Goal: Task Accomplishment & Management: Use online tool/utility

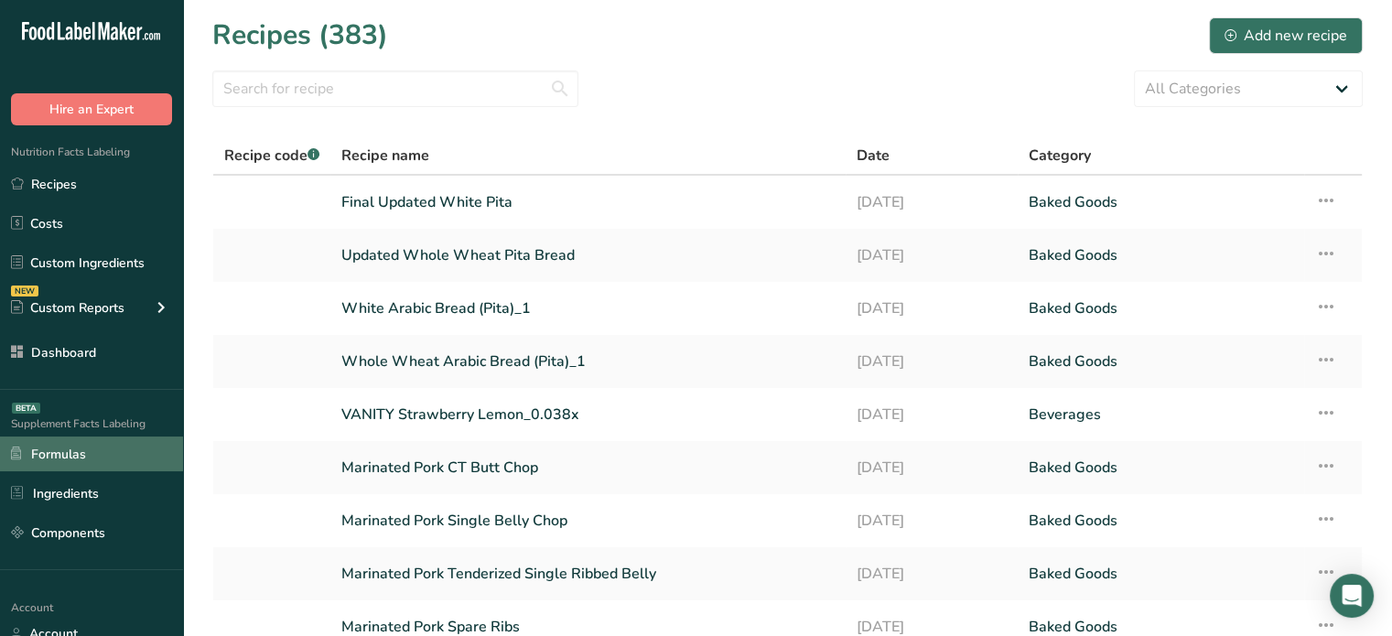
click at [133, 442] on link "Formulas" at bounding box center [91, 454] width 183 height 35
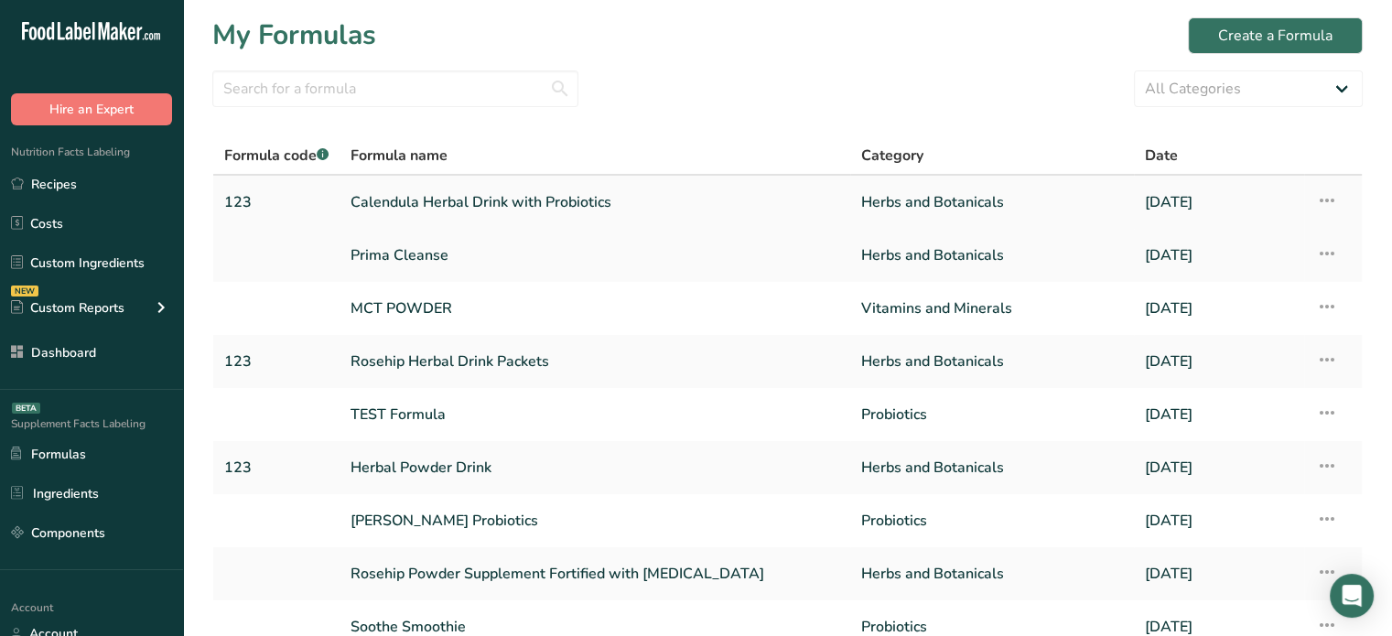
click at [595, 201] on link "Calendula Herbal Drink with Probiotics" at bounding box center [595, 202] width 489 height 38
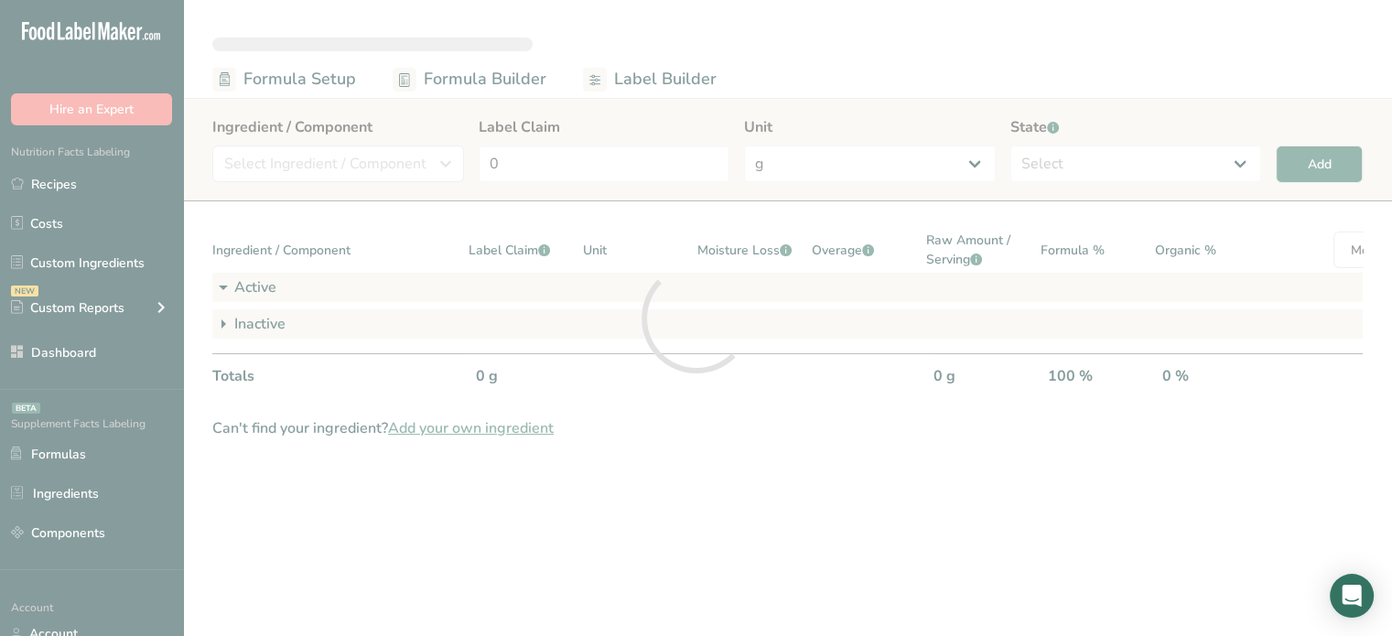
select select "2"
select select "6"
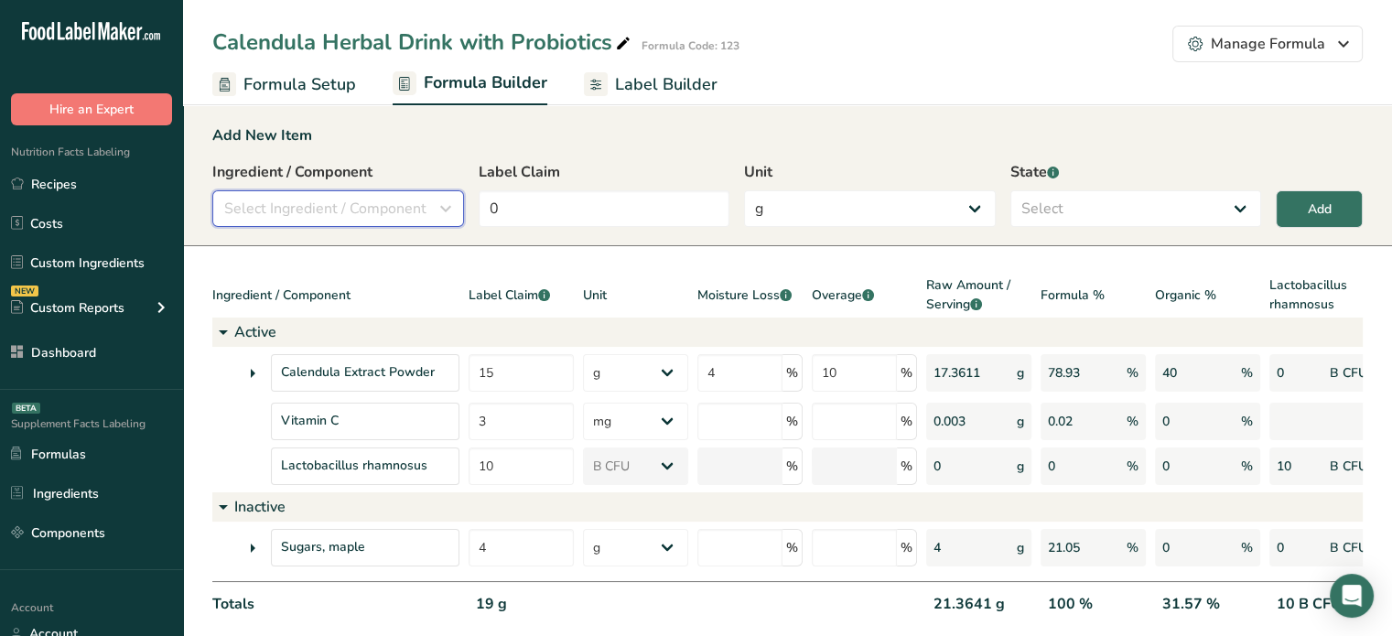
click at [432, 209] on div "Select Ingredient / Component" at bounding box center [332, 209] width 217 height 22
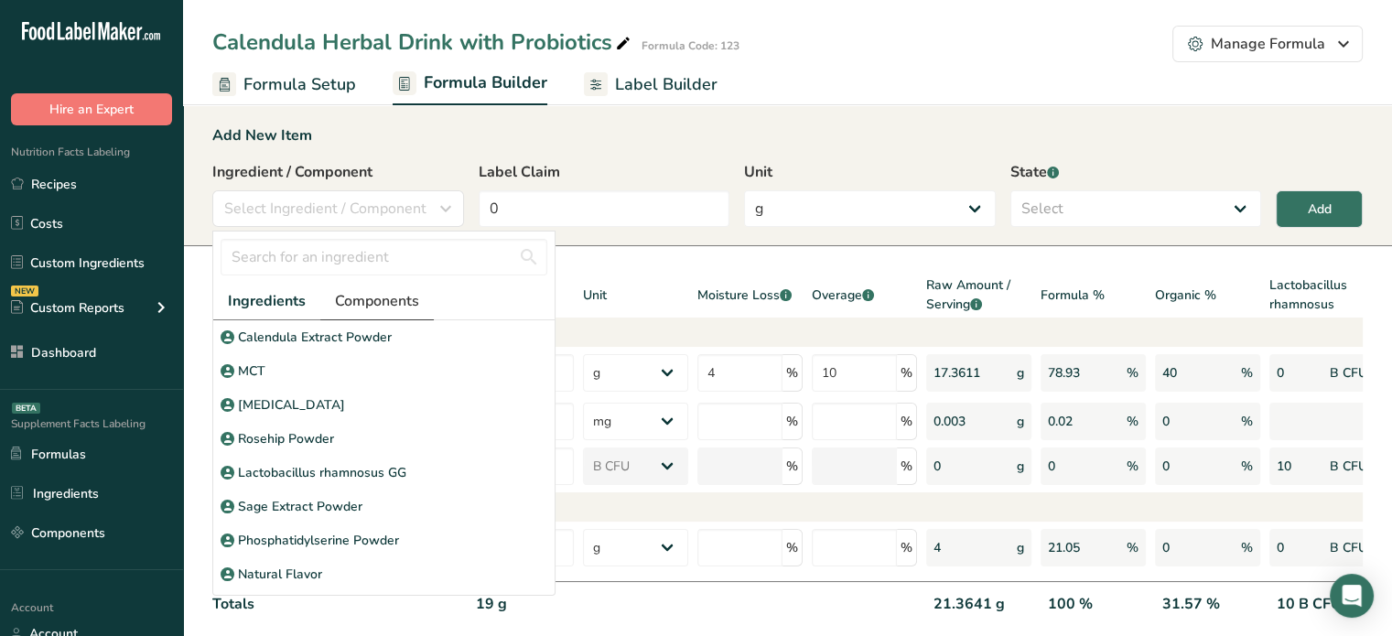
click at [380, 292] on span "Components" at bounding box center [377, 301] width 84 height 22
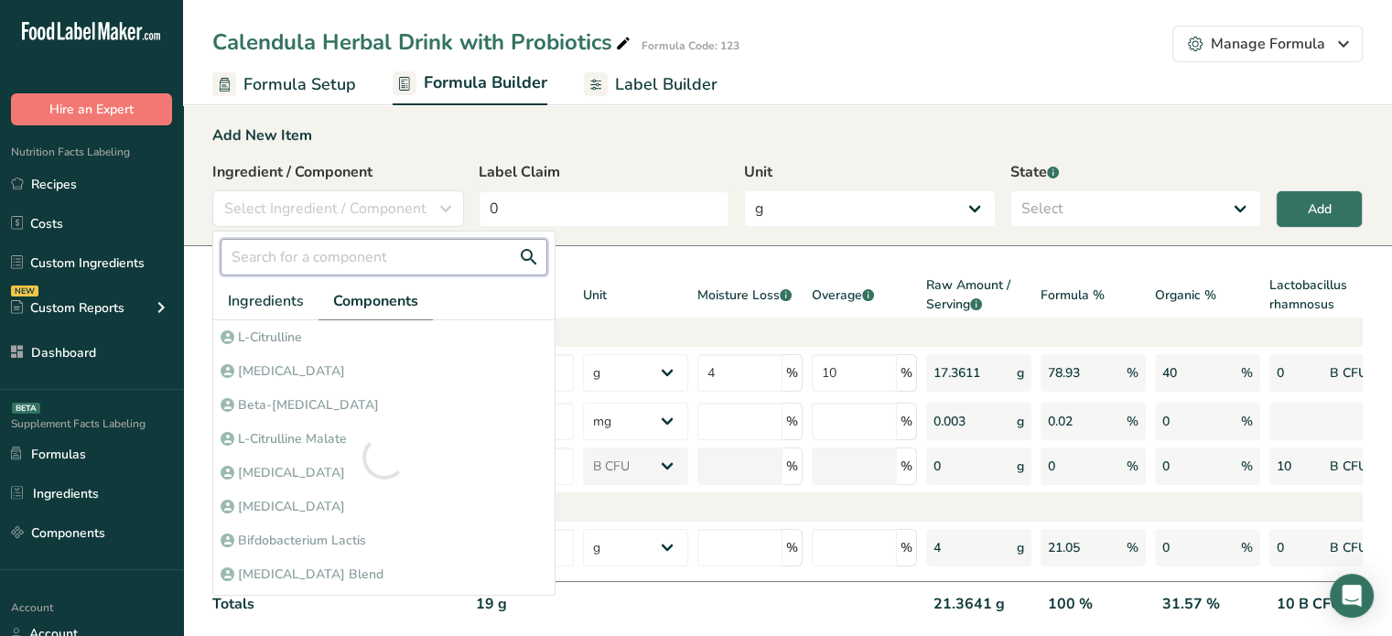
click at [385, 255] on input "text" at bounding box center [384, 257] width 327 height 37
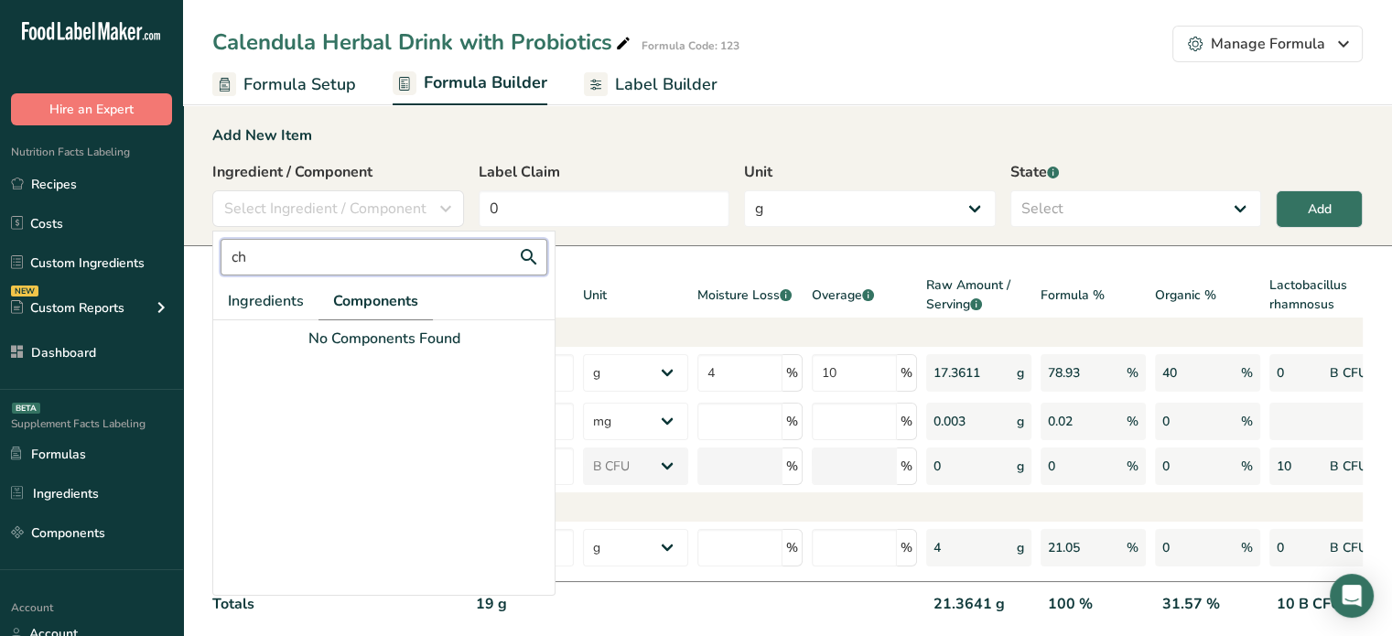
type input "c"
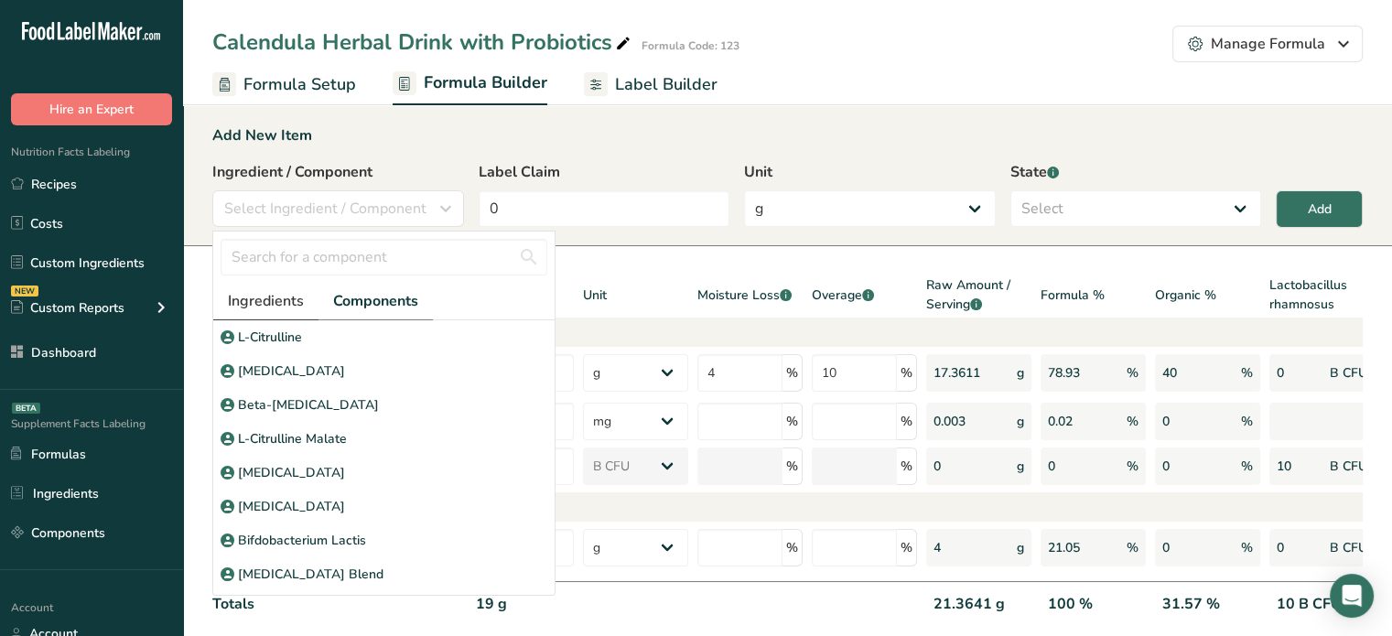
click at [285, 298] on span "Ingredients" at bounding box center [266, 301] width 76 height 22
click at [350, 255] on input "text" at bounding box center [384, 257] width 327 height 37
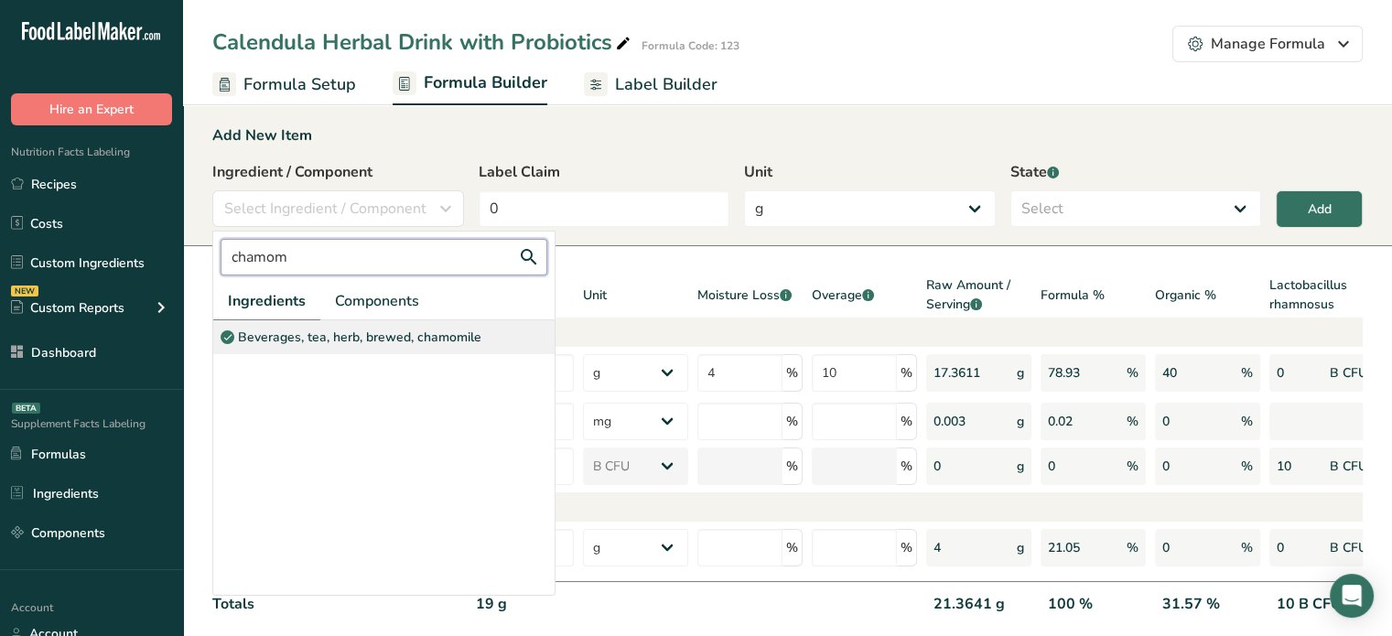
type input "chamom"
click at [388, 320] on div "Beverages, tea, herb, brewed, chamomile" at bounding box center [383, 337] width 341 height 34
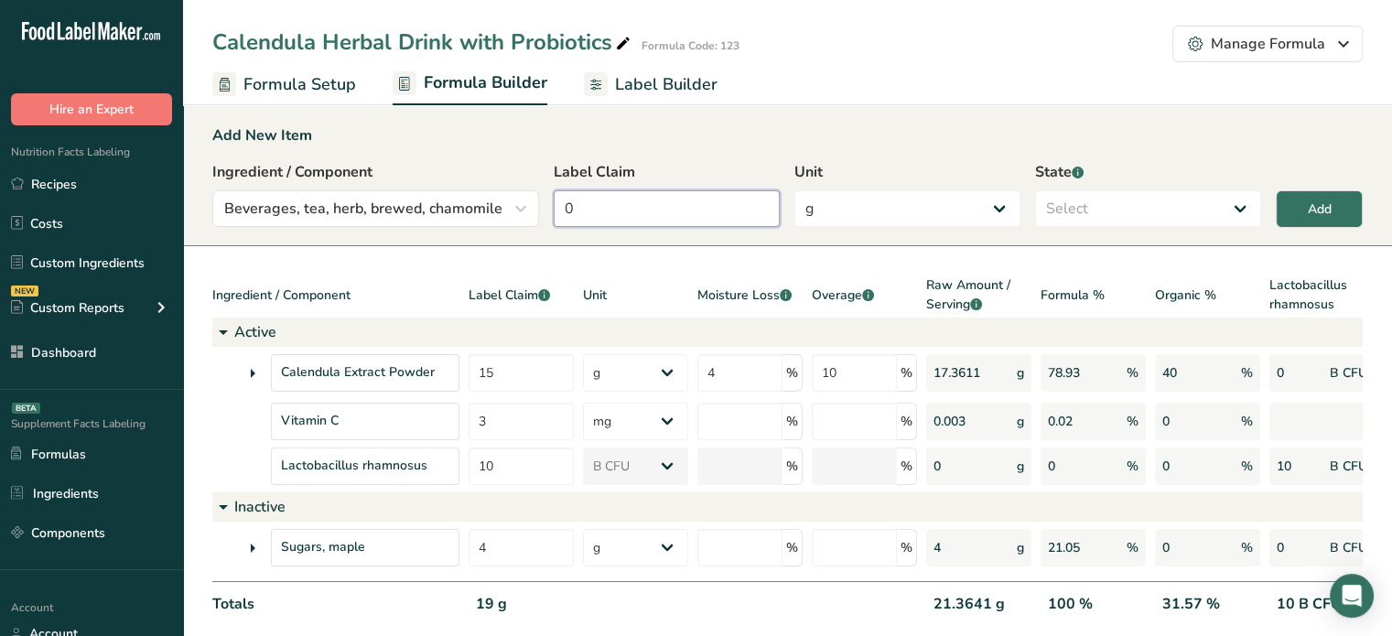
click at [616, 210] on input "0" at bounding box center [667, 208] width 226 height 37
type input "7"
click at [1069, 216] on select "Select Active Inactive" at bounding box center [1148, 208] width 226 height 37
select select "active"
click at [1035, 190] on select "Select Active Inactive" at bounding box center [1148, 208] width 226 height 37
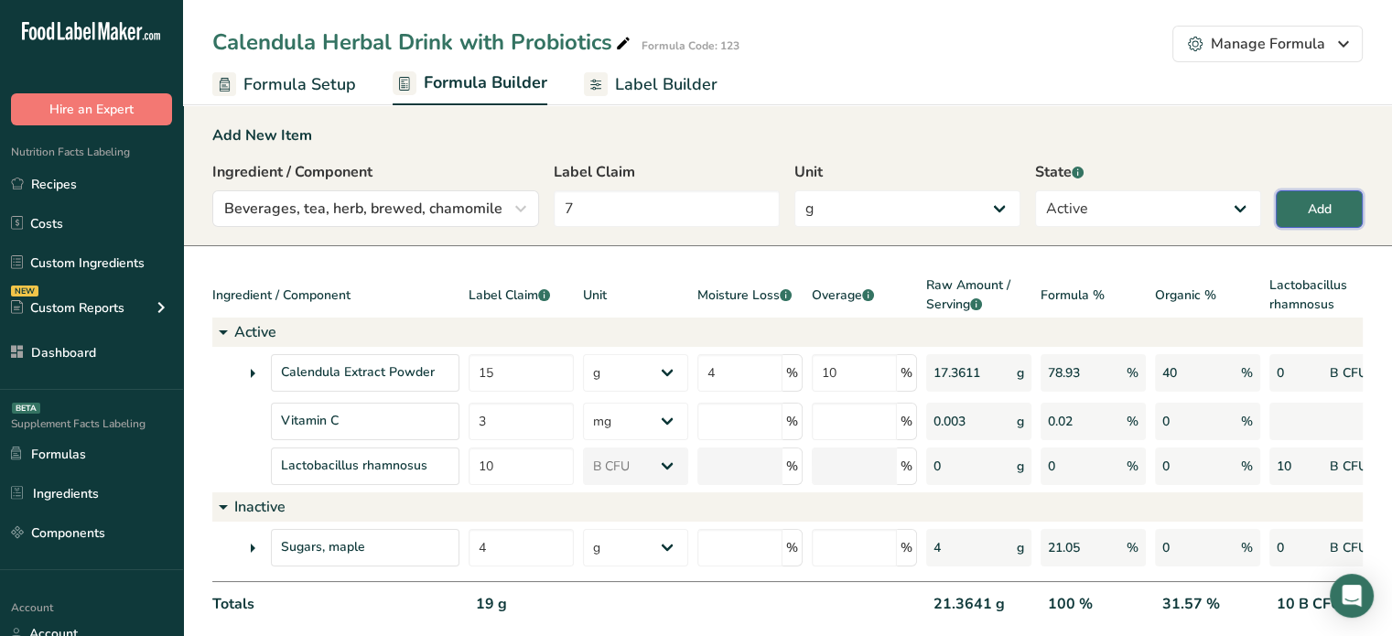
click at [1342, 208] on button "Add" at bounding box center [1319, 209] width 87 height 38
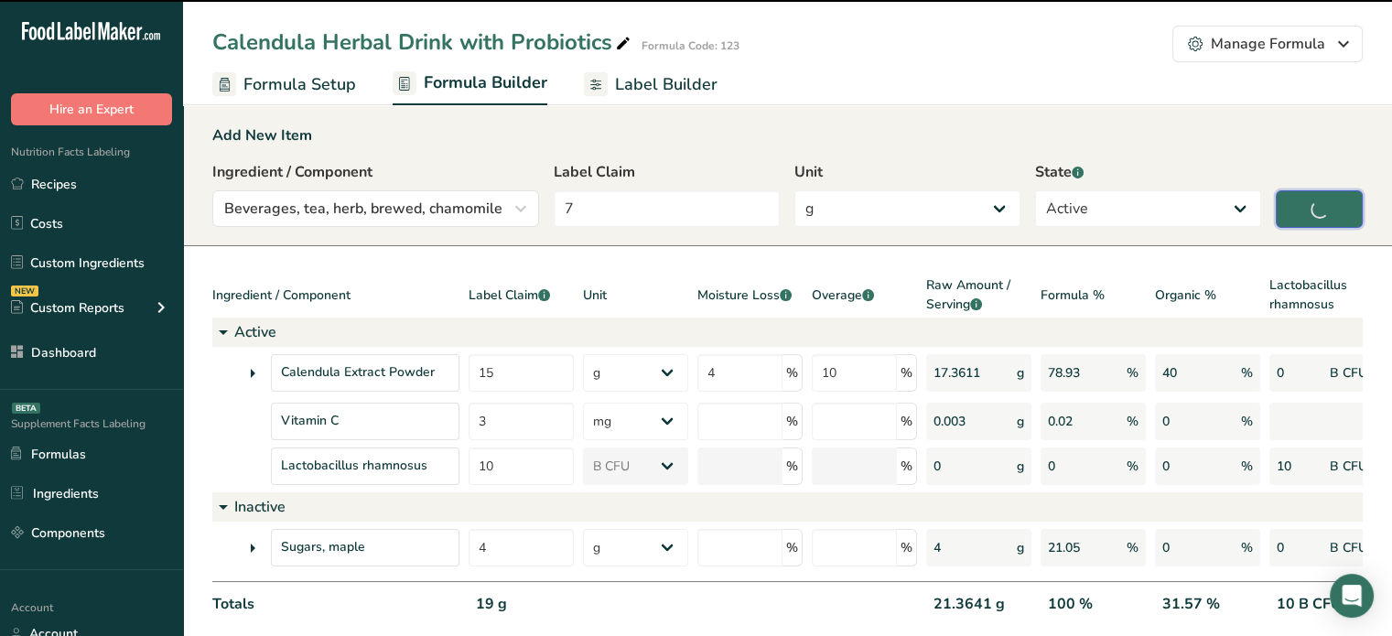
type input "0"
select select
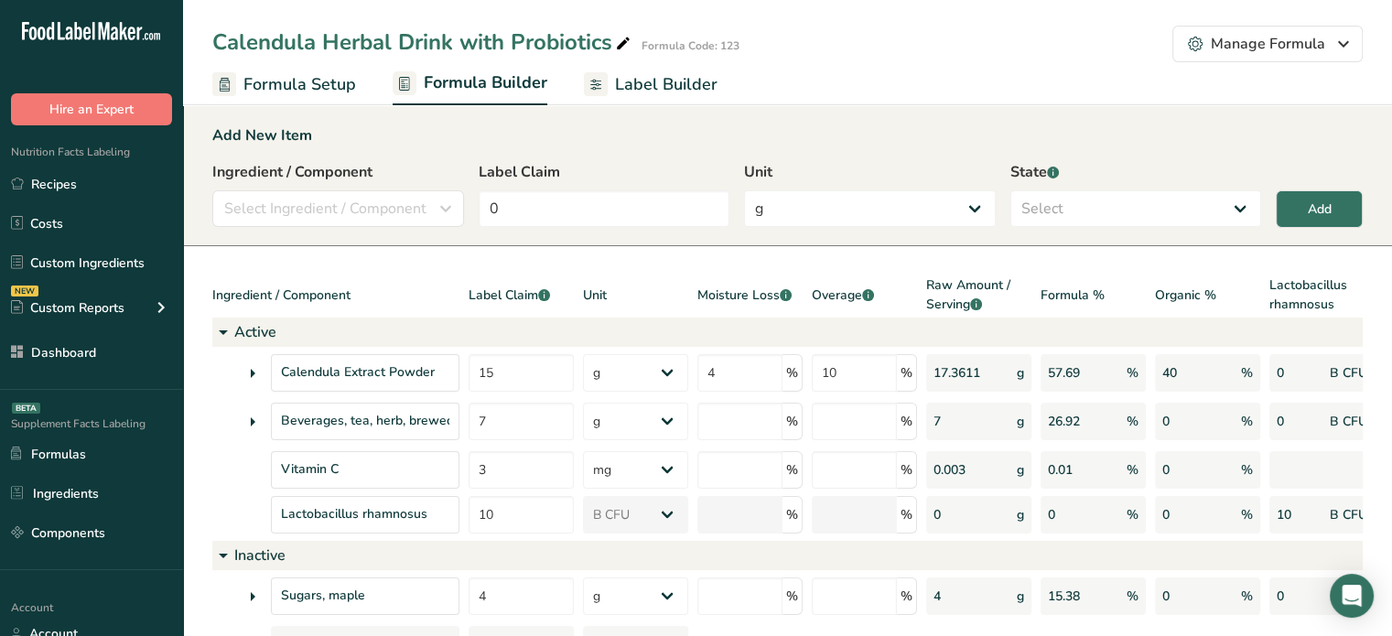
click at [654, 91] on span "Label Builder" at bounding box center [666, 84] width 102 height 25
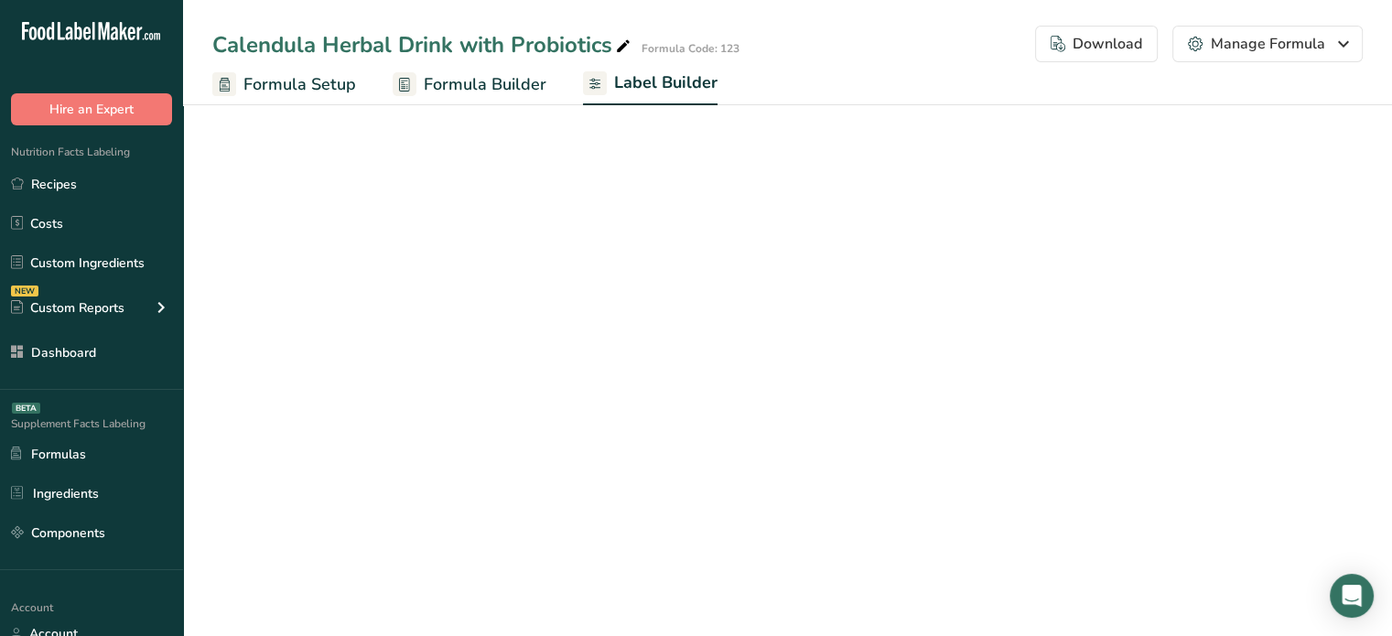
select select "Roboto"
select select "bold"
select select "center"
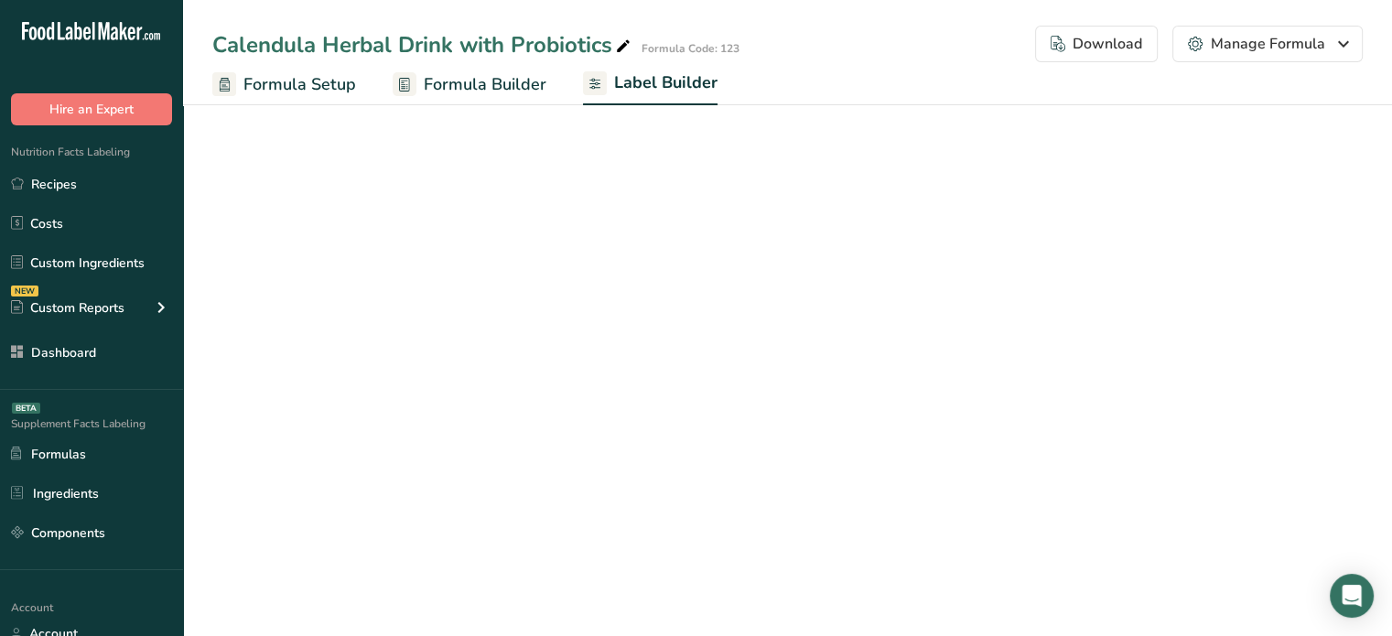
select select "%DV"
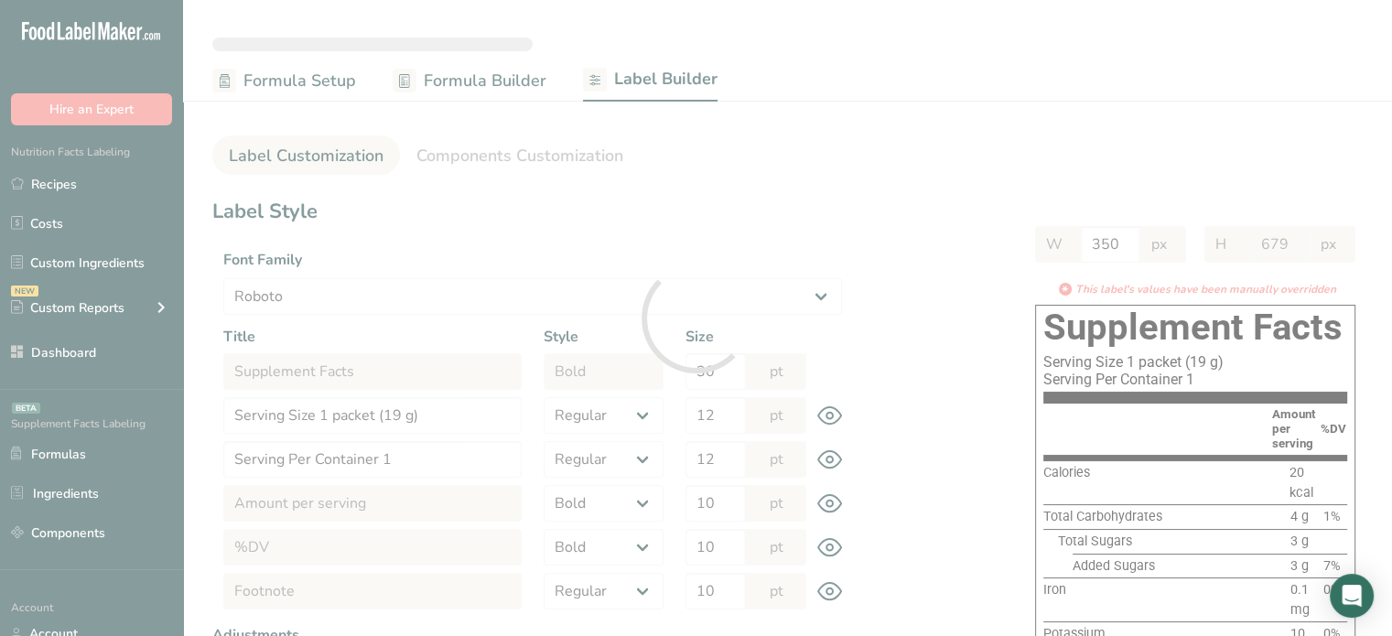
type input "631"
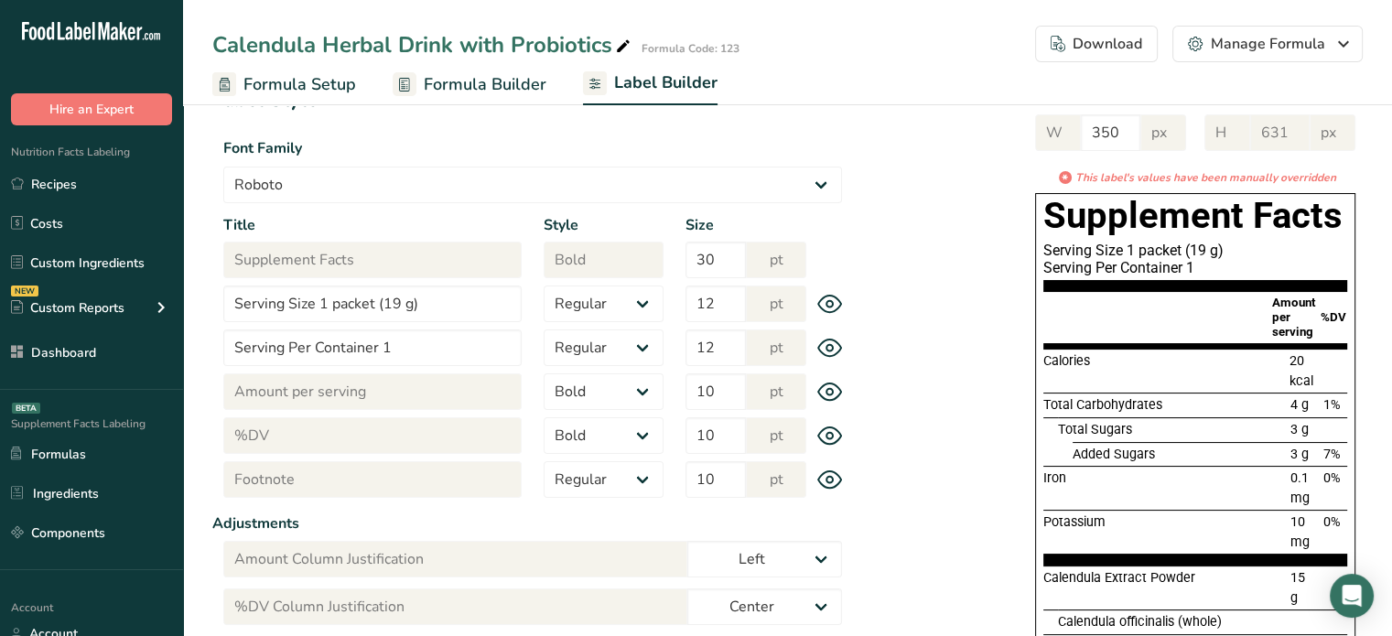
scroll to position [117, 0]
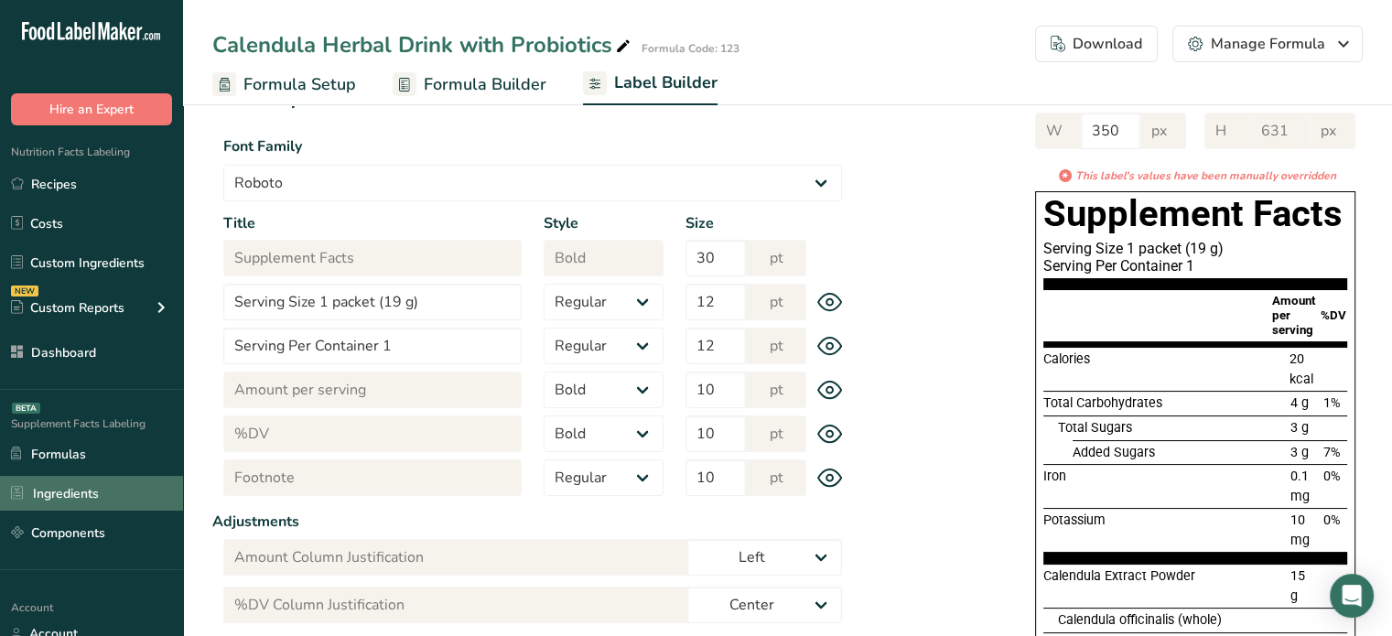
click at [88, 494] on link "Ingredients" at bounding box center [91, 493] width 183 height 35
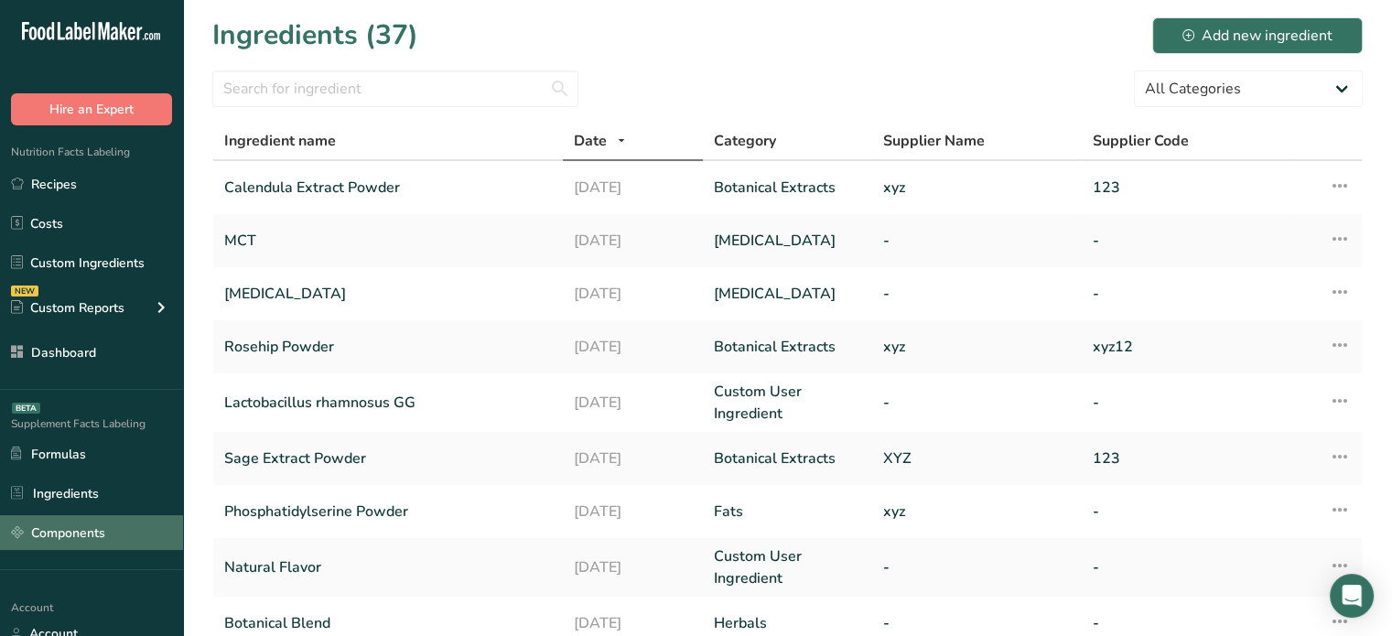
click at [107, 519] on link "Components" at bounding box center [91, 532] width 183 height 35
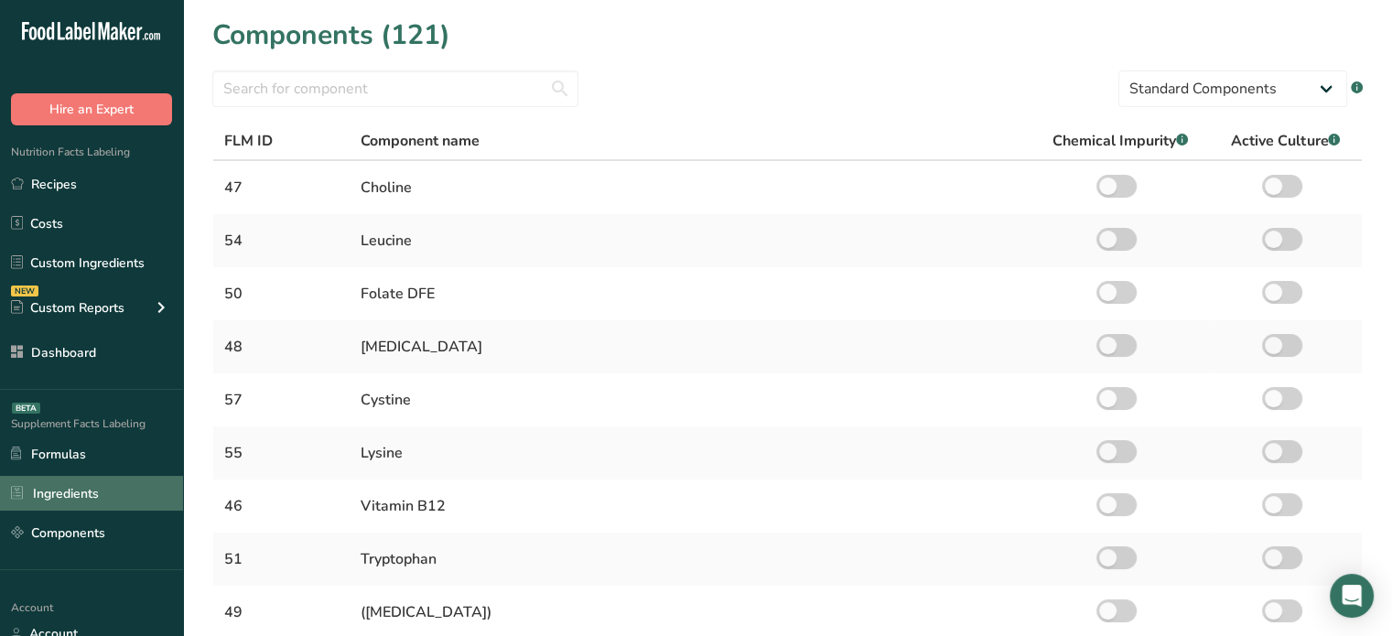
click at [115, 501] on link "Ingredients" at bounding box center [91, 493] width 183 height 35
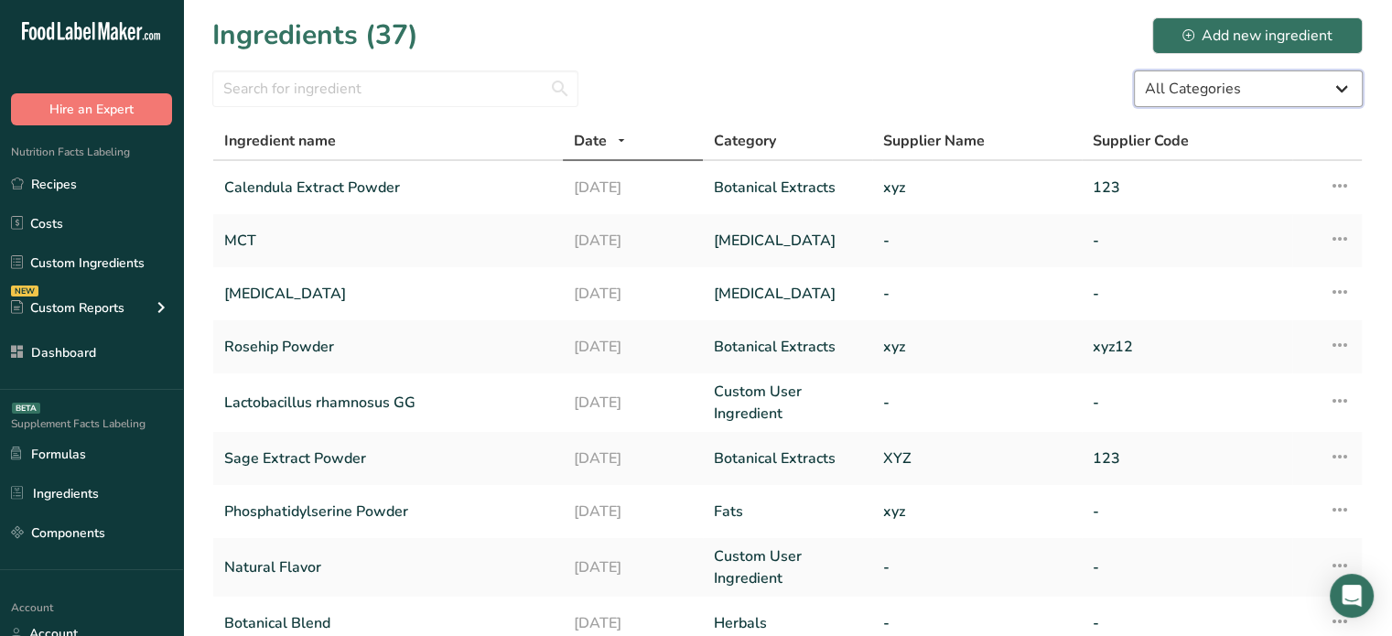
click at [1197, 76] on select "All Categories Amino Acids Botanical Extracts Botanicals Carbohydrates Colors F…" at bounding box center [1248, 88] width 229 height 37
click at [1390, 146] on section "Ingredients (37) Add new ingredient All Categories Amino Acids Botanical Extrac…" at bounding box center [787, 528] width 1209 height 1057
click at [102, 522] on link "Components" at bounding box center [91, 532] width 183 height 35
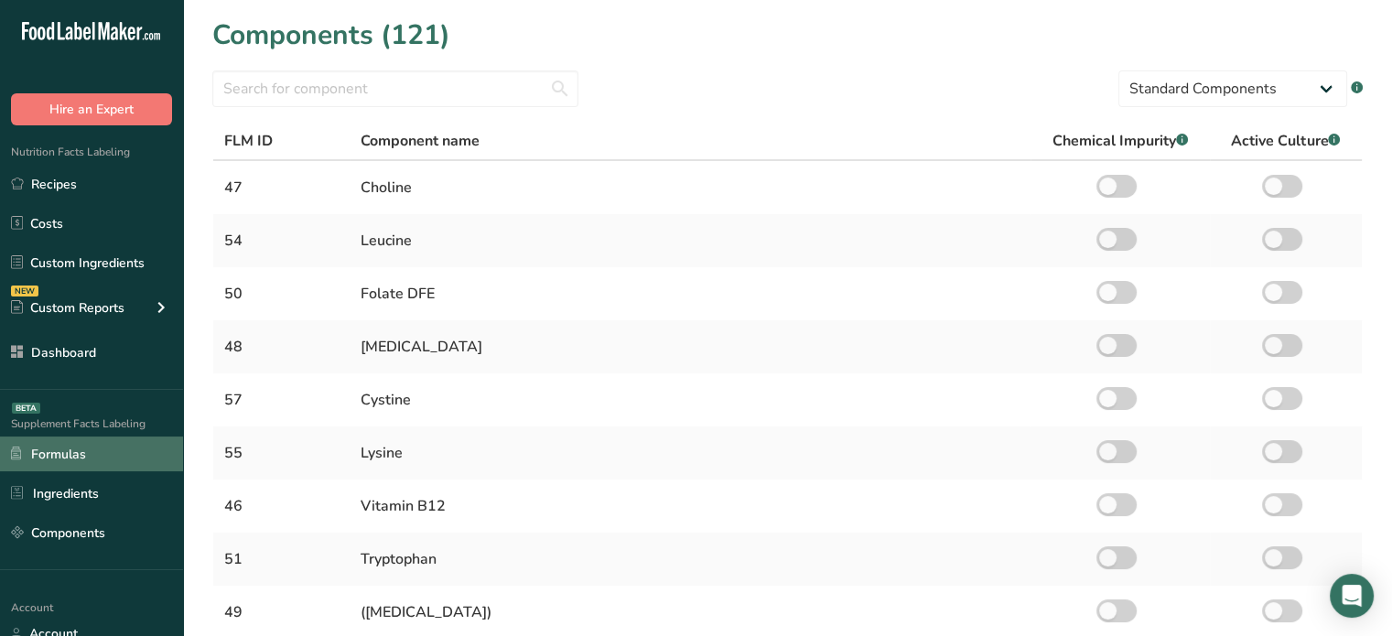
click at [89, 464] on link "Formulas" at bounding box center [91, 454] width 183 height 35
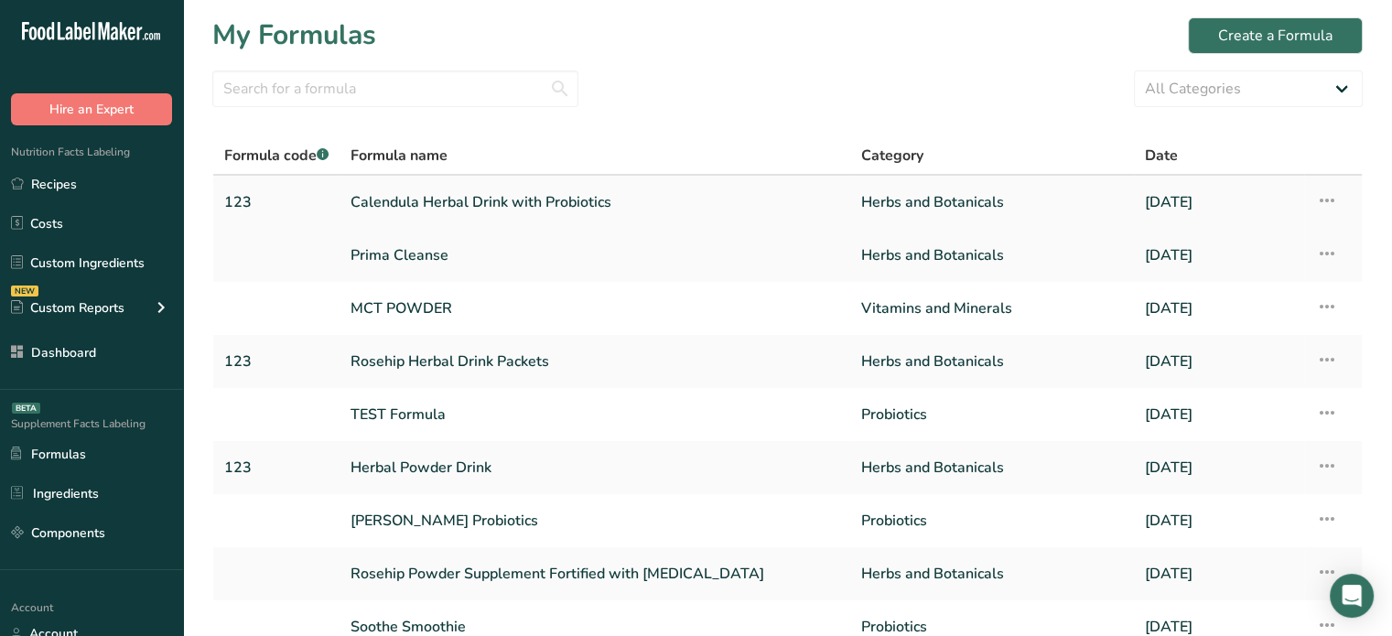
click at [403, 211] on link "Calendula Herbal Drink with Probiotics" at bounding box center [595, 202] width 489 height 38
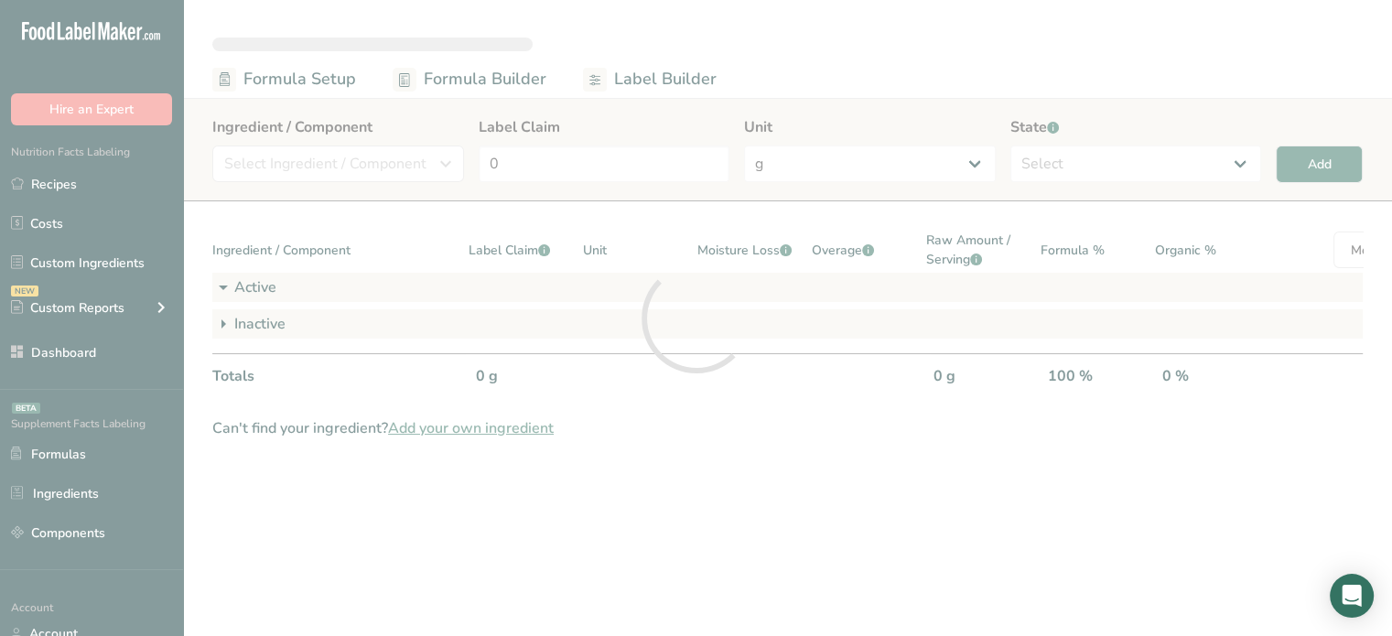
select select "2"
select select "6"
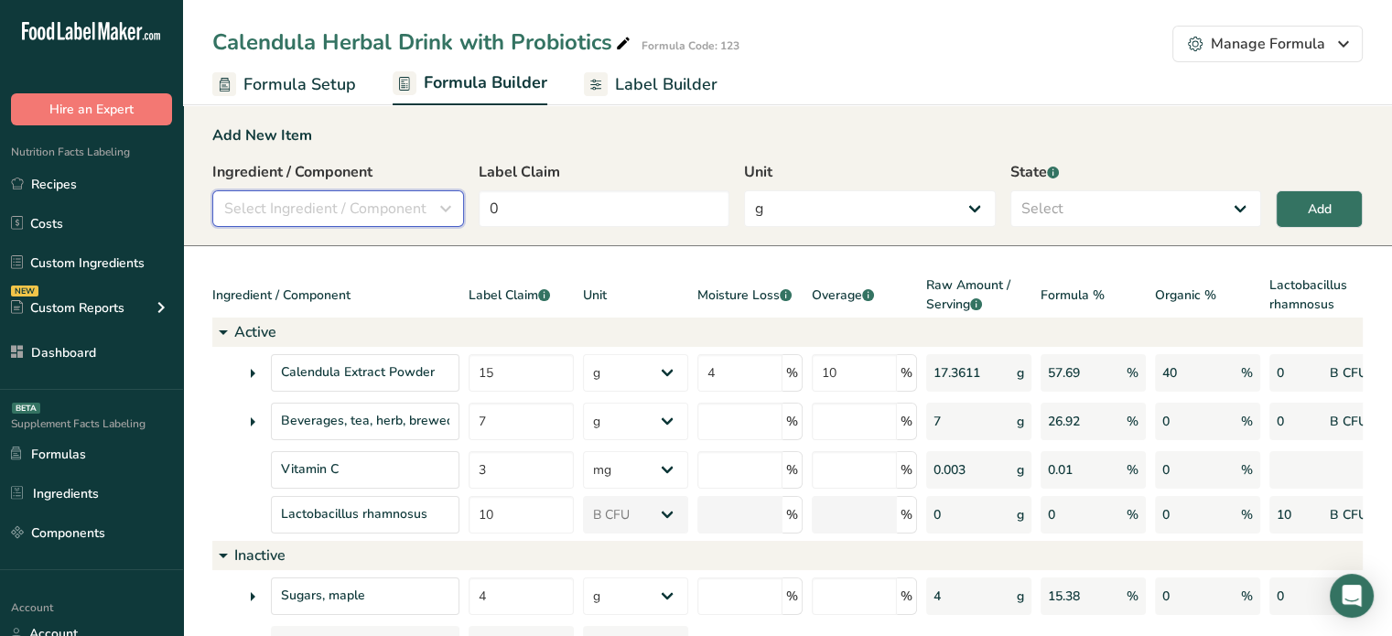
click at [350, 208] on span "Select Ingredient / Component" at bounding box center [325, 209] width 202 height 22
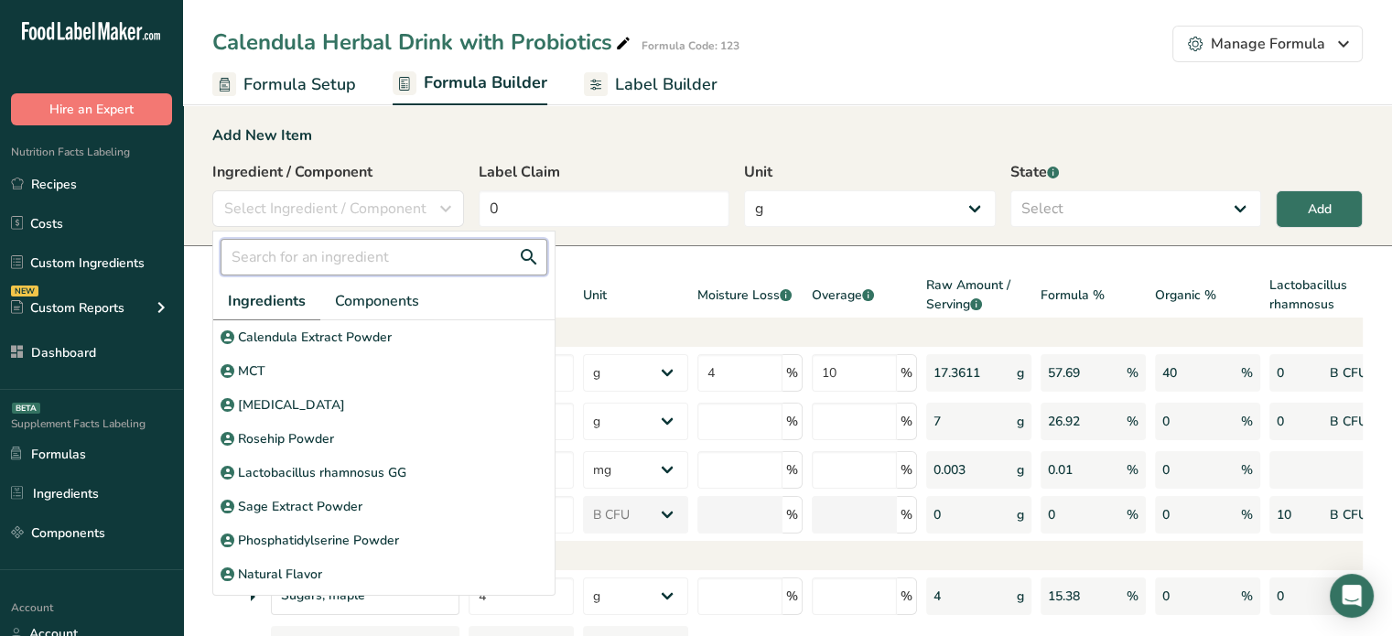
click at [320, 258] on input "text" at bounding box center [384, 257] width 327 height 37
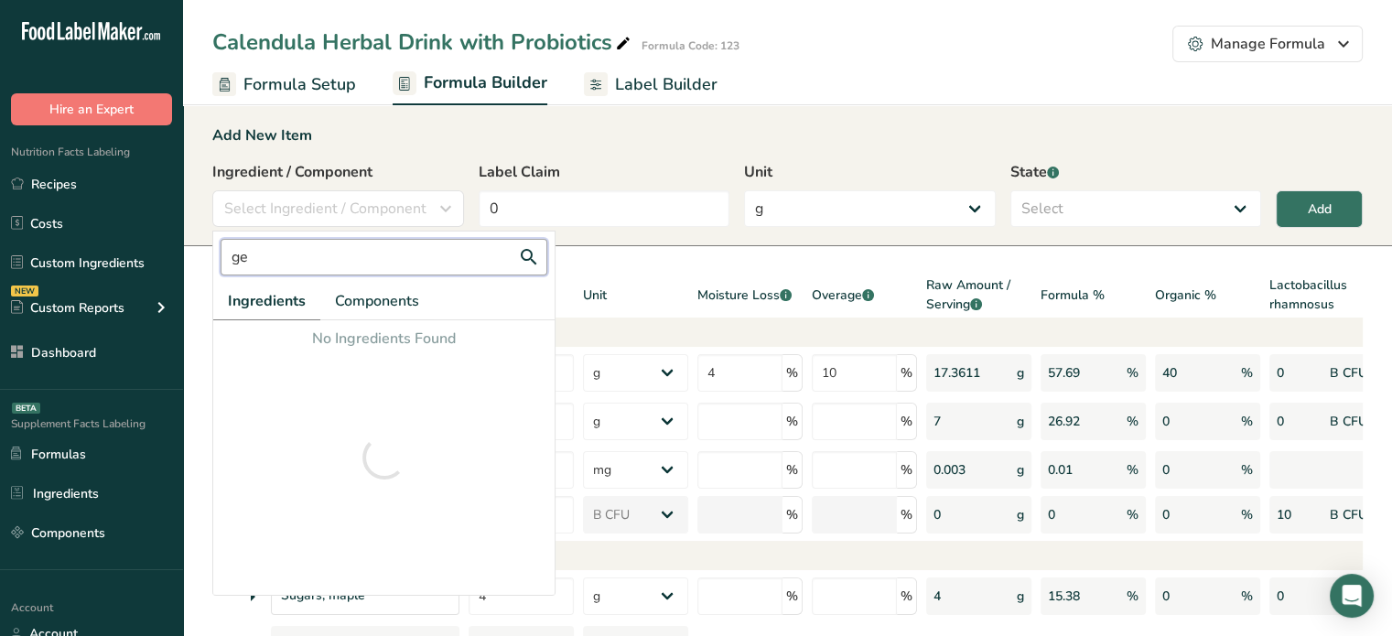
type input "g"
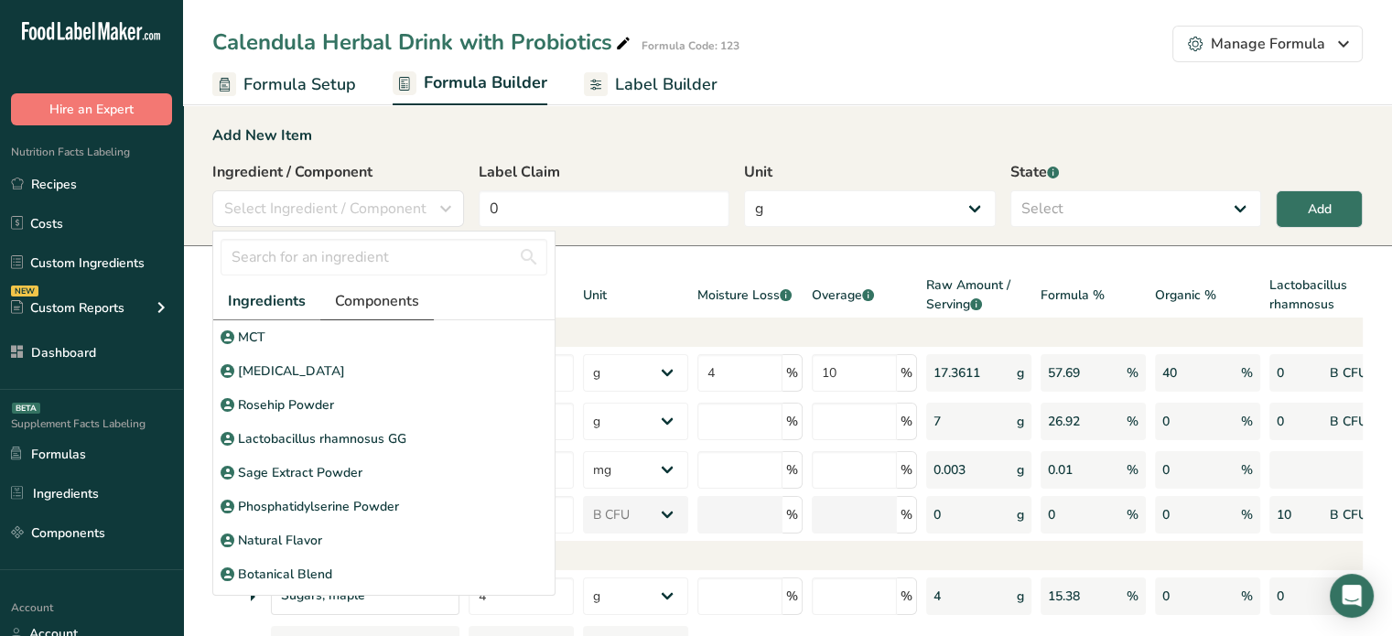
click at [360, 299] on span "Components" at bounding box center [377, 301] width 84 height 22
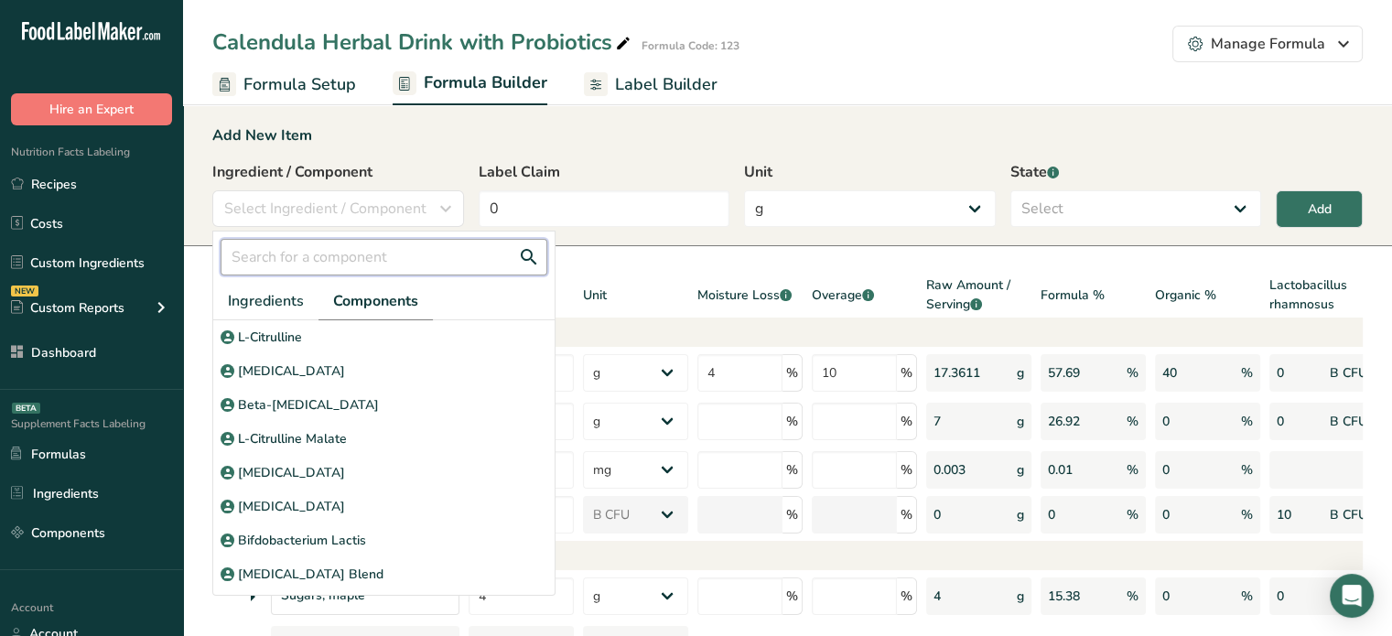
click at [361, 252] on input "text" at bounding box center [384, 257] width 327 height 37
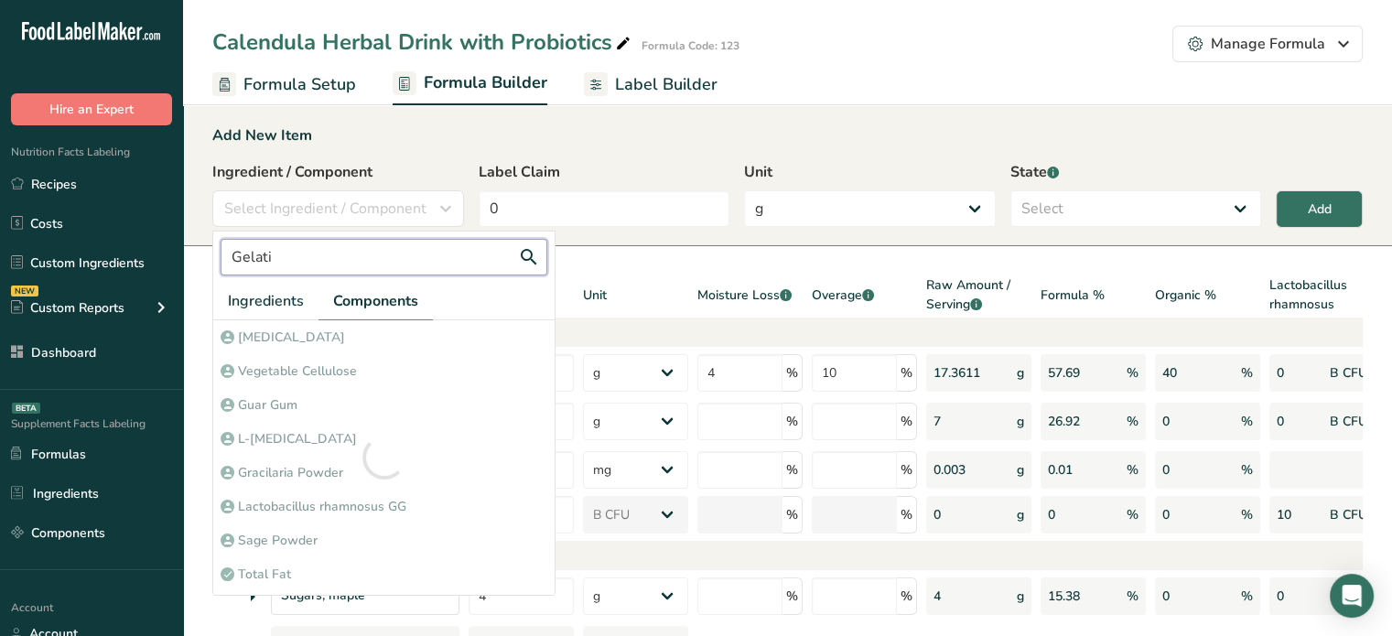
type input "Gelatin"
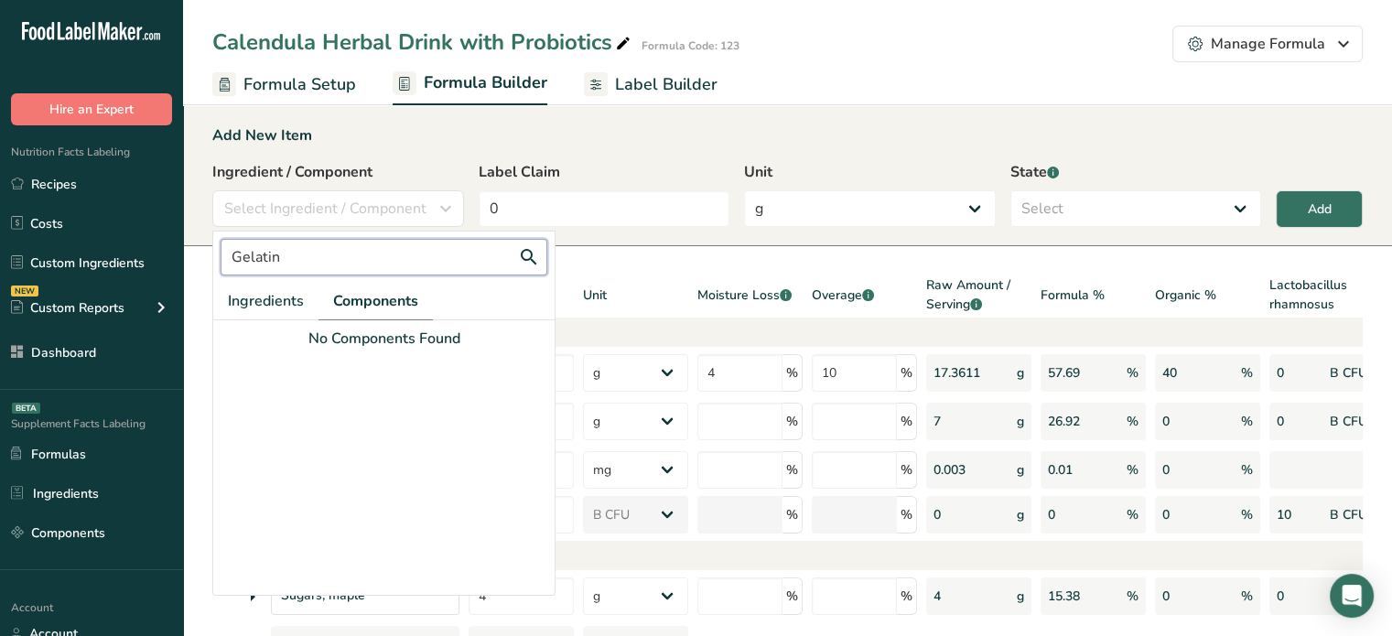
drag, startPoint x: 355, startPoint y: 260, endPoint x: 204, endPoint y: 241, distance: 152.2
click at [204, 241] on div "Add New Item Ingredient / Component Select Ingredient / Component Gelatin Ingre…" at bounding box center [787, 174] width 1209 height 144
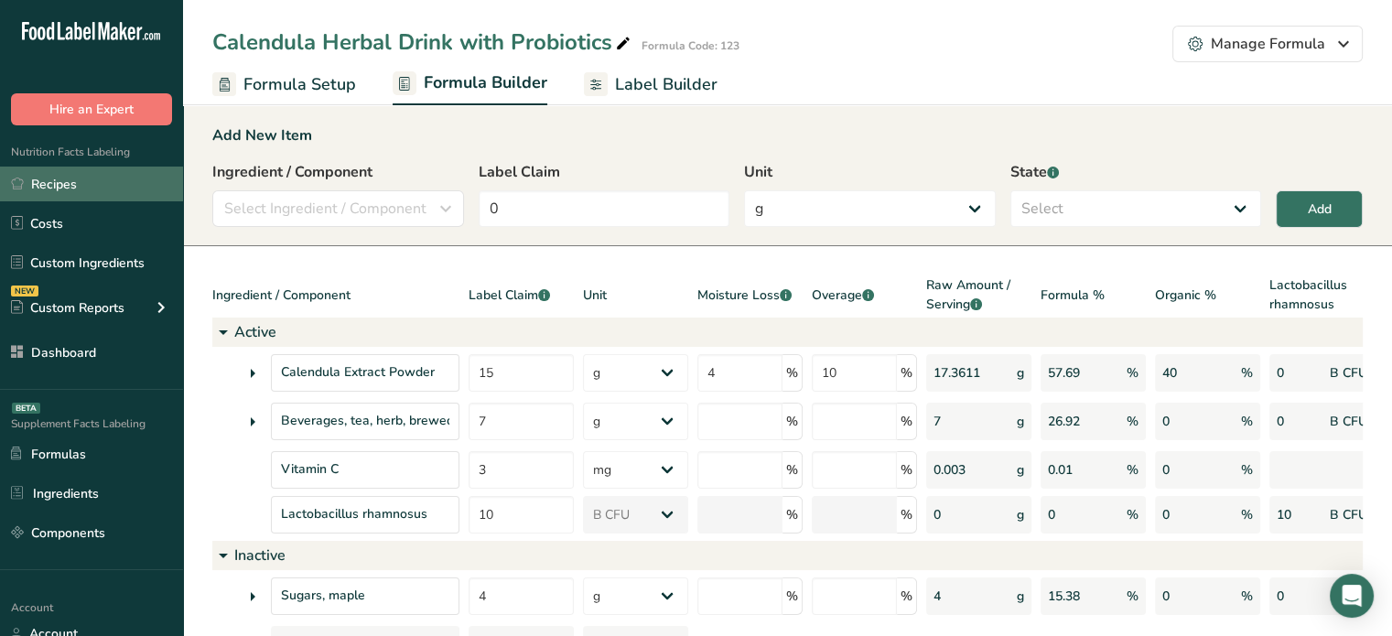
click at [135, 178] on link "Recipes" at bounding box center [91, 184] width 183 height 35
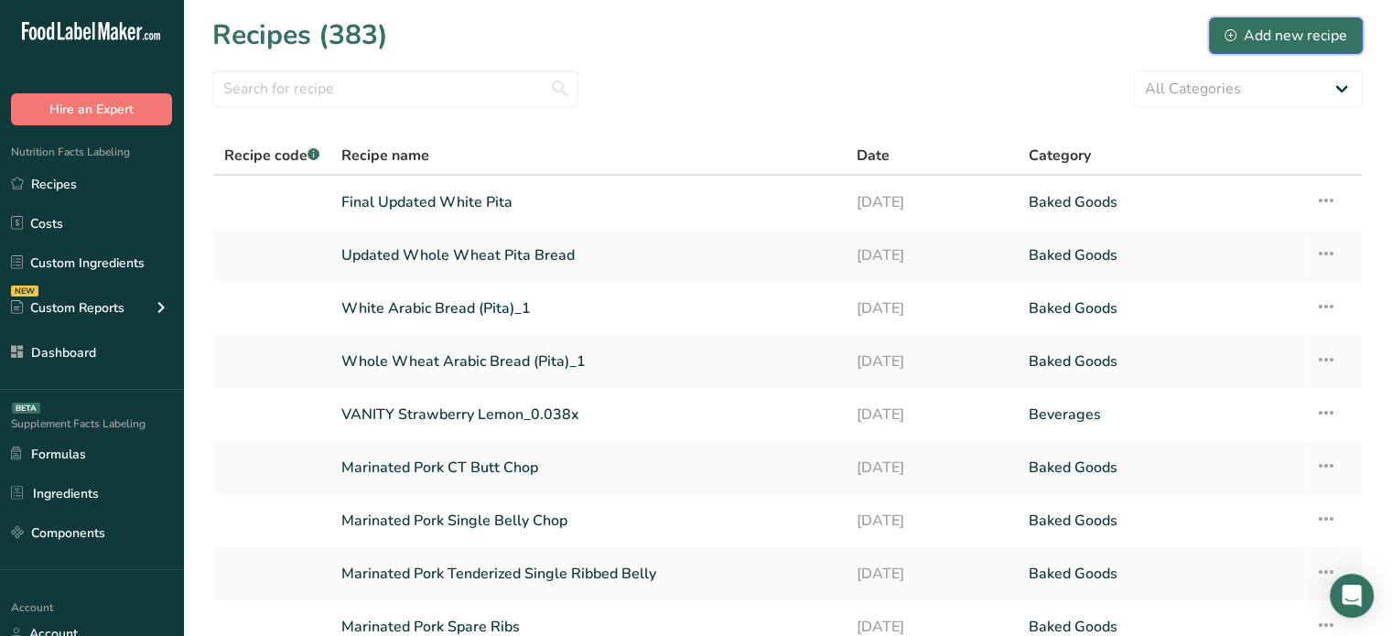
click at [1248, 38] on div "Add new recipe" at bounding box center [1286, 36] width 123 height 22
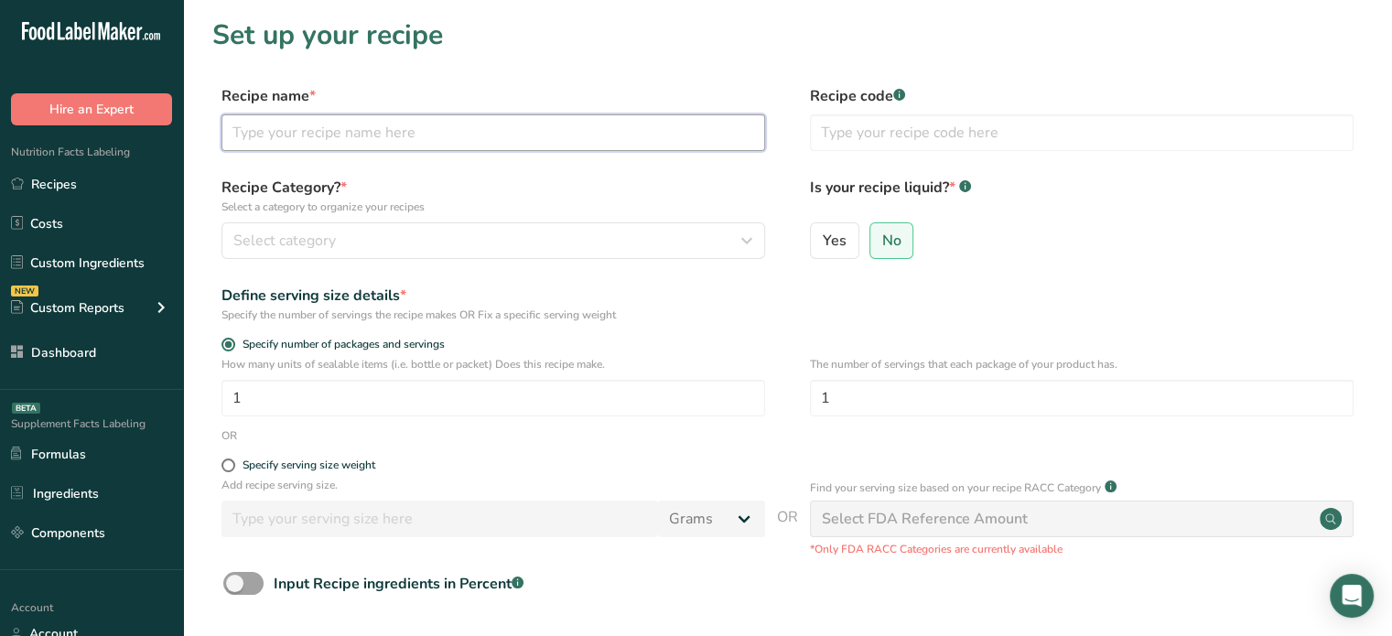
click at [632, 135] on input "text" at bounding box center [493, 132] width 544 height 37
type input "TEST"
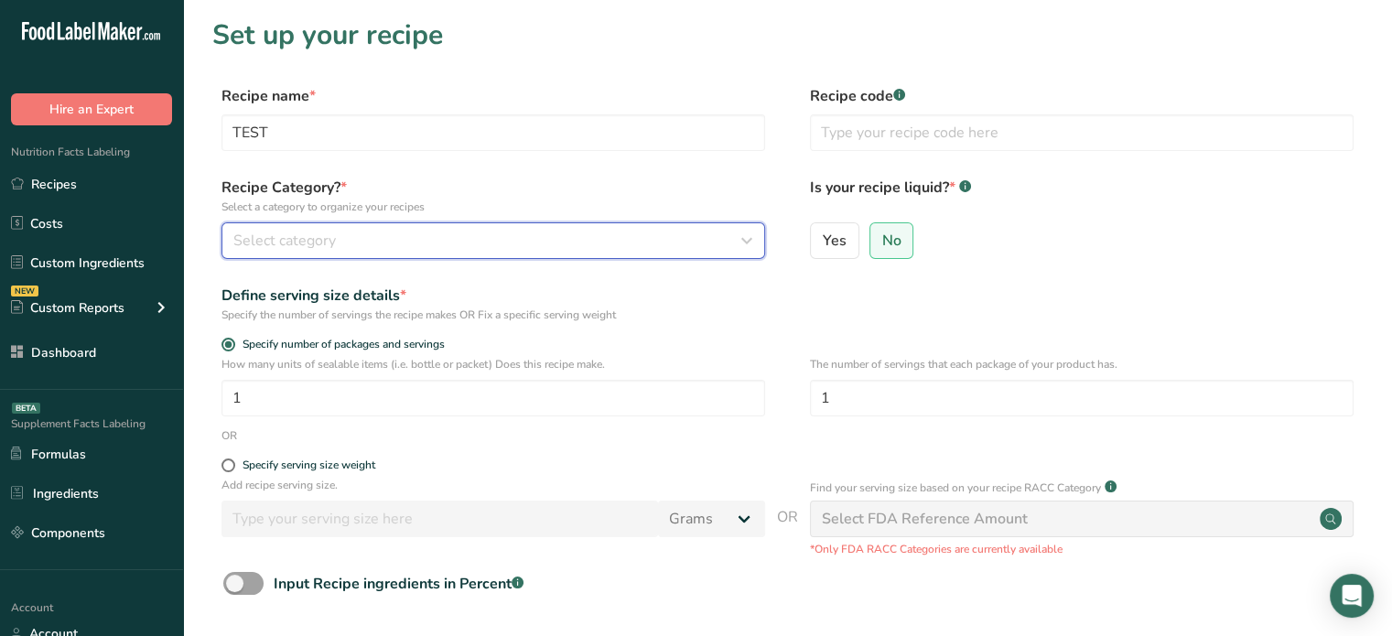
click at [621, 241] on div "Select category" at bounding box center [487, 241] width 509 height 22
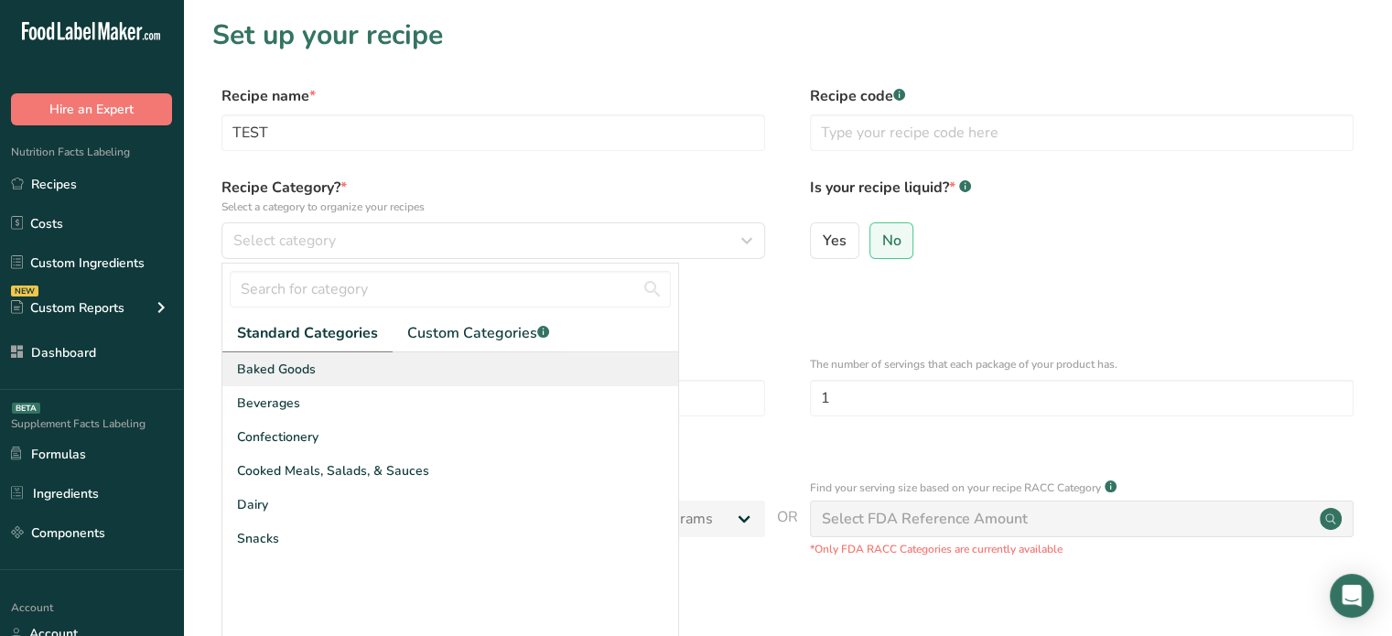
click at [480, 384] on div "Baked Goods" at bounding box center [450, 369] width 456 height 34
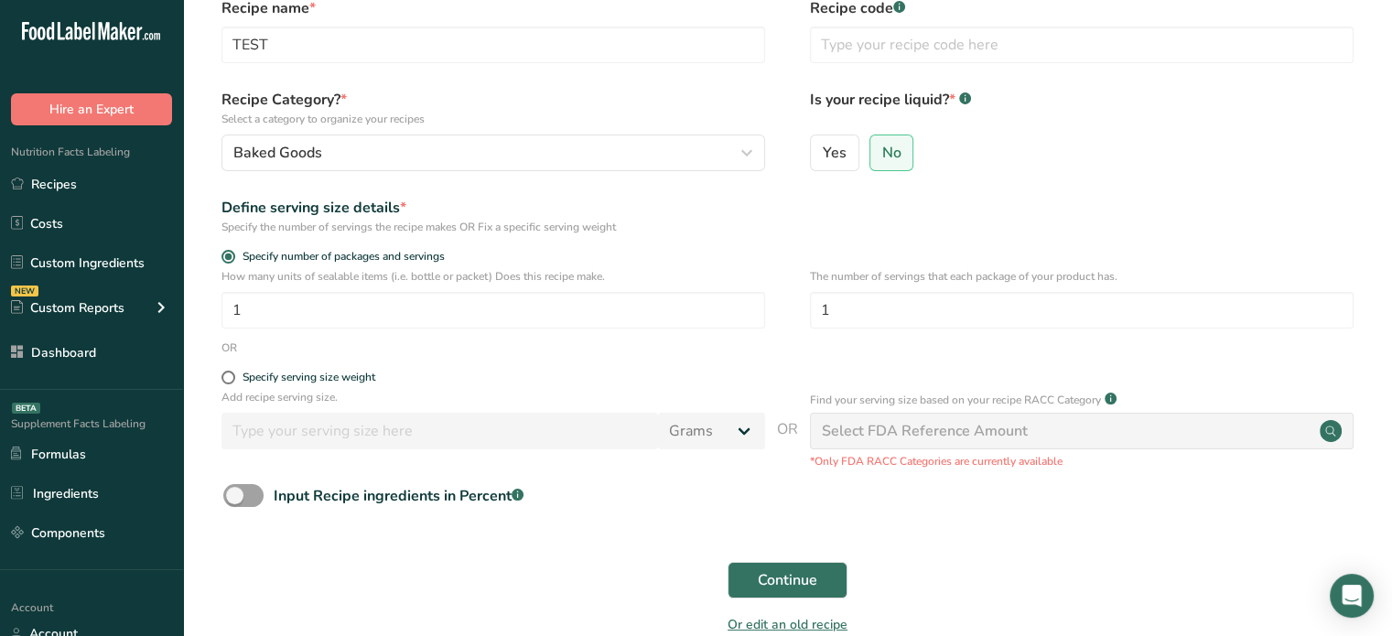
scroll to position [98, 0]
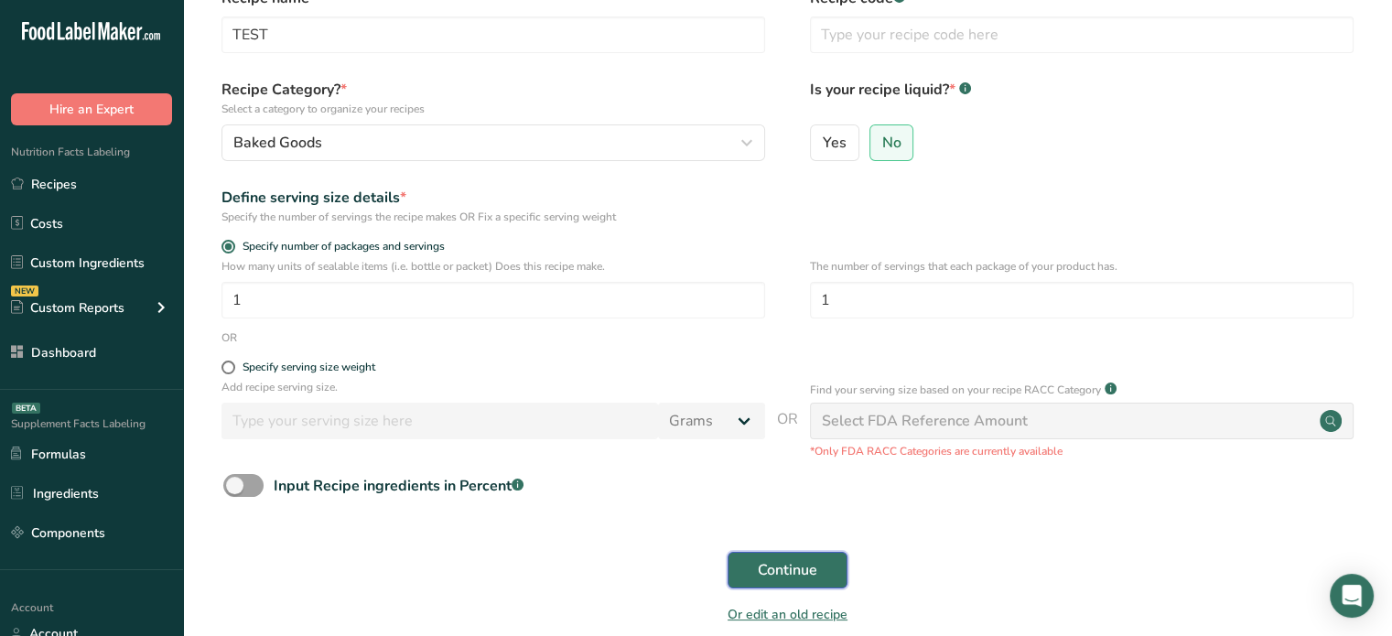
click at [760, 575] on span "Continue" at bounding box center [787, 570] width 59 height 22
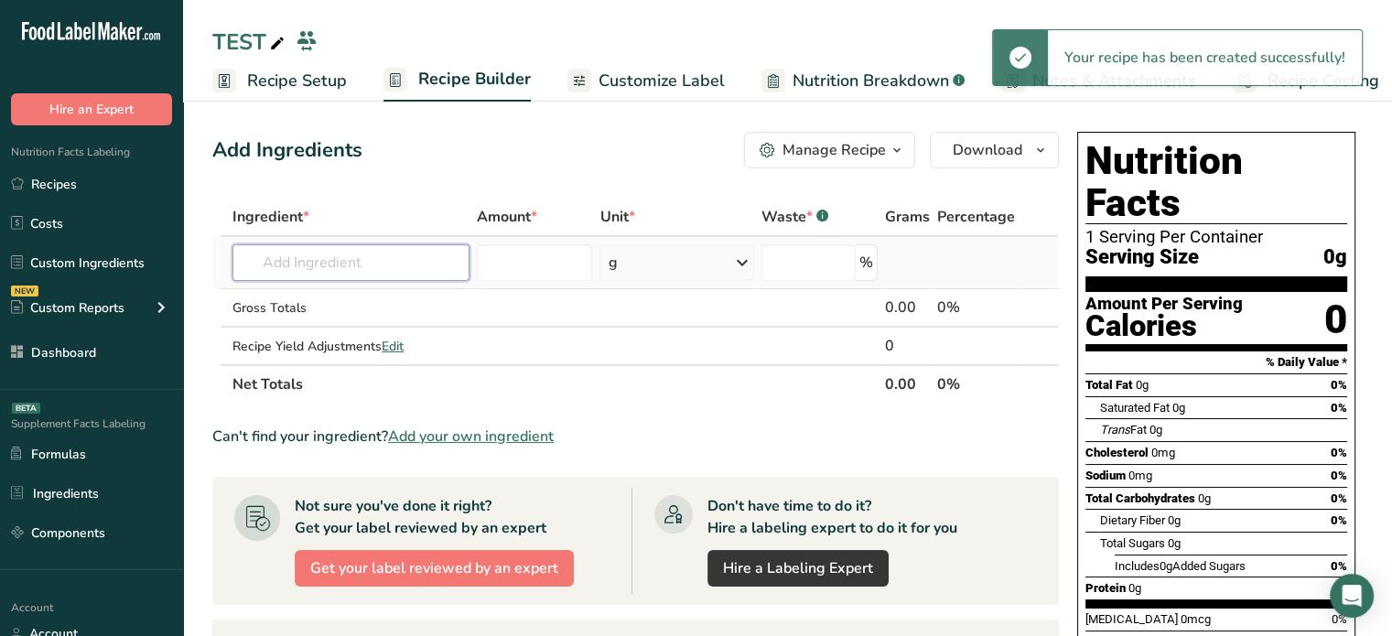
click at [340, 256] on input "text" at bounding box center [350, 262] width 237 height 37
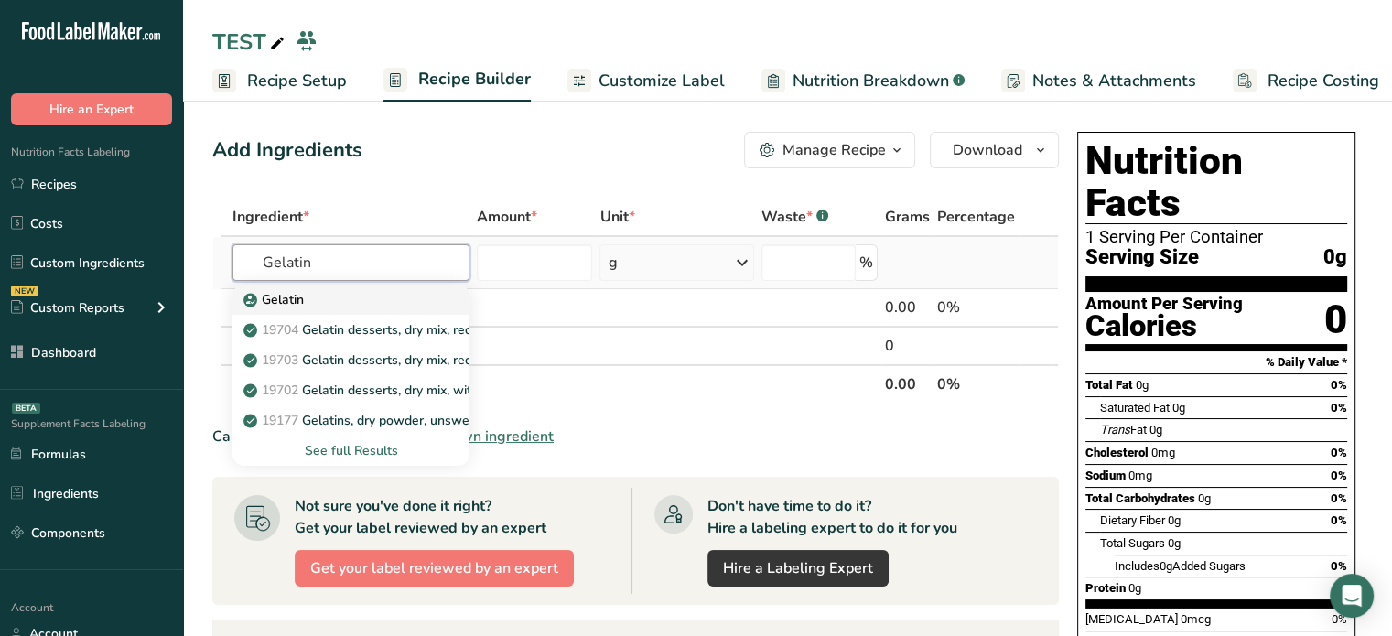
type input "Gelatin"
click at [348, 293] on div "Gelatin" at bounding box center [336, 299] width 178 height 19
type input "Gelatin"
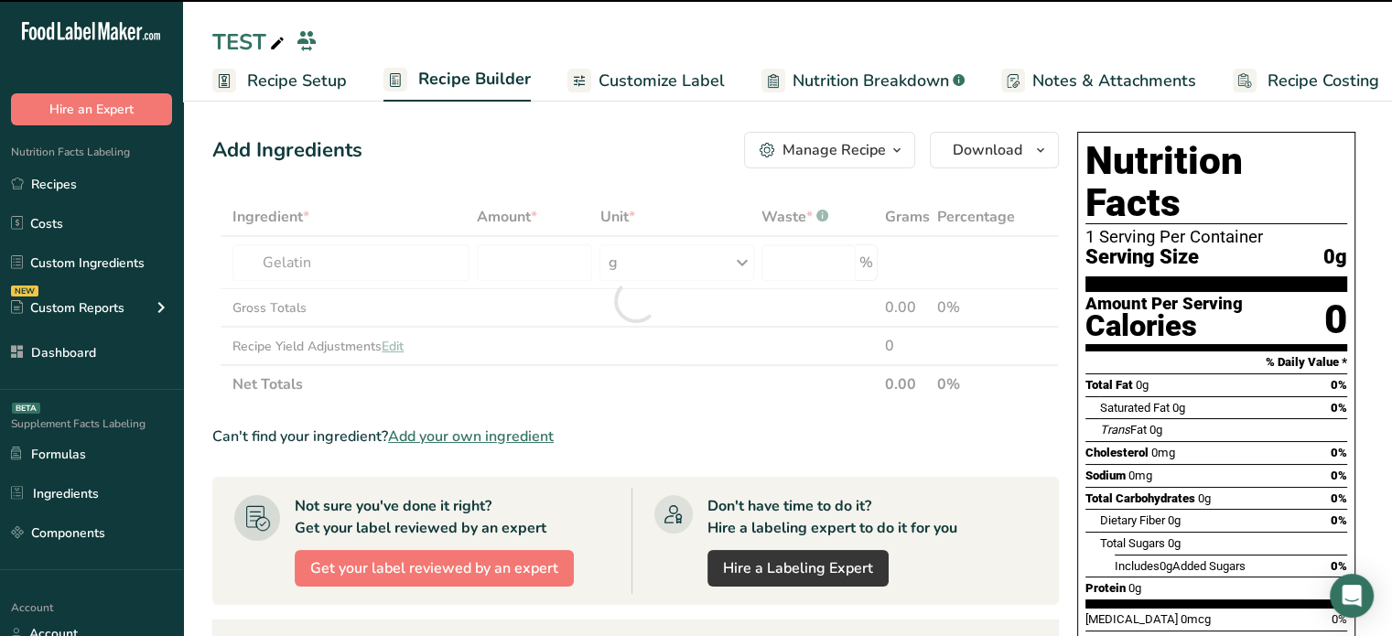
type input "0"
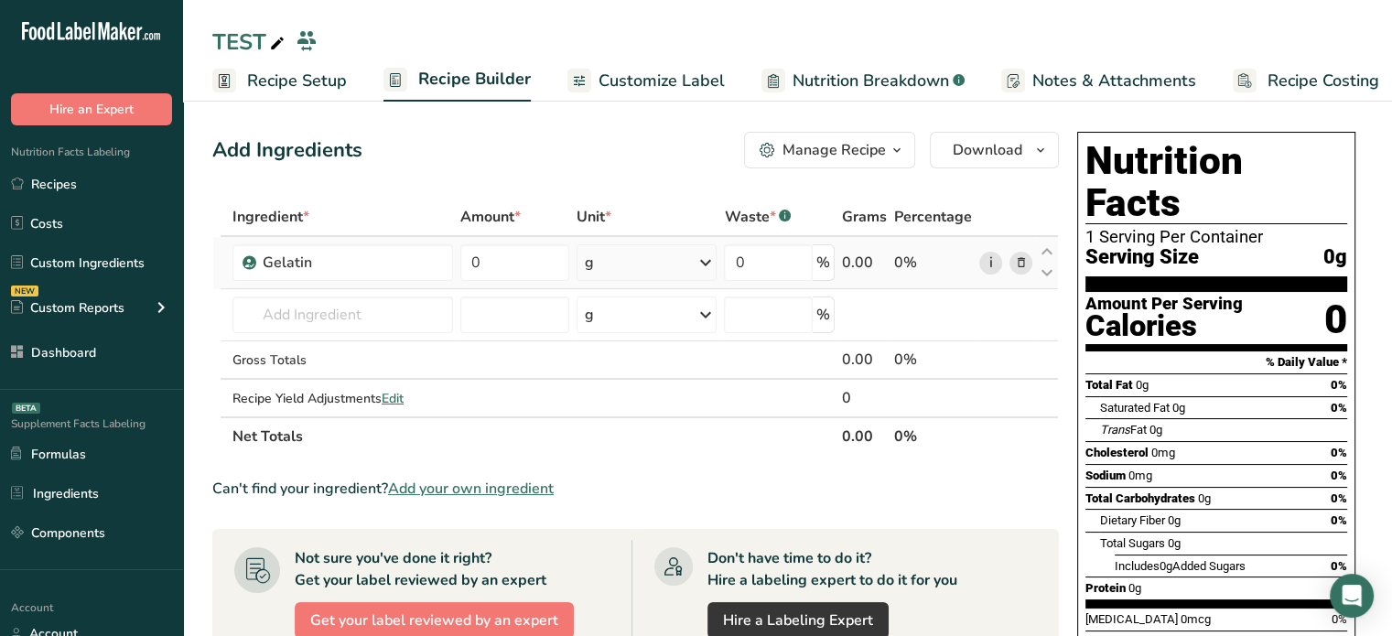
click at [988, 266] on link "i" at bounding box center [990, 263] width 23 height 23
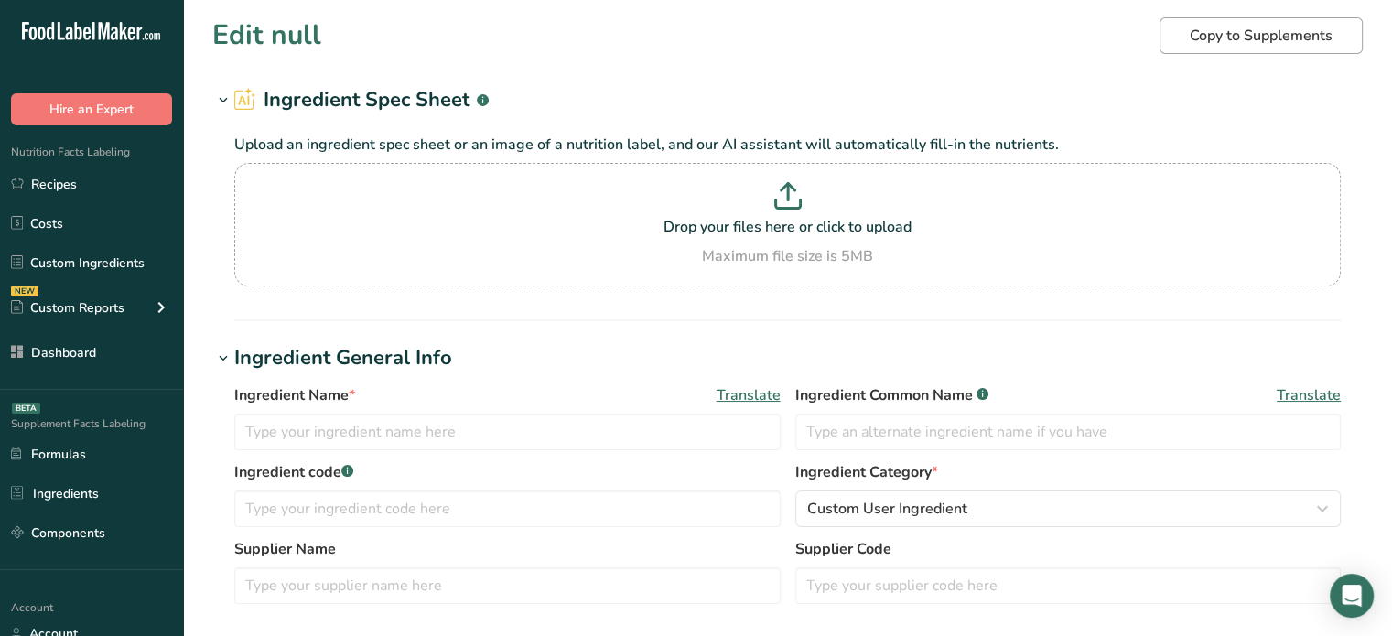
type input "Gelatin"
click at [1243, 19] on button "Copy to Supplements" at bounding box center [1261, 35] width 203 height 37
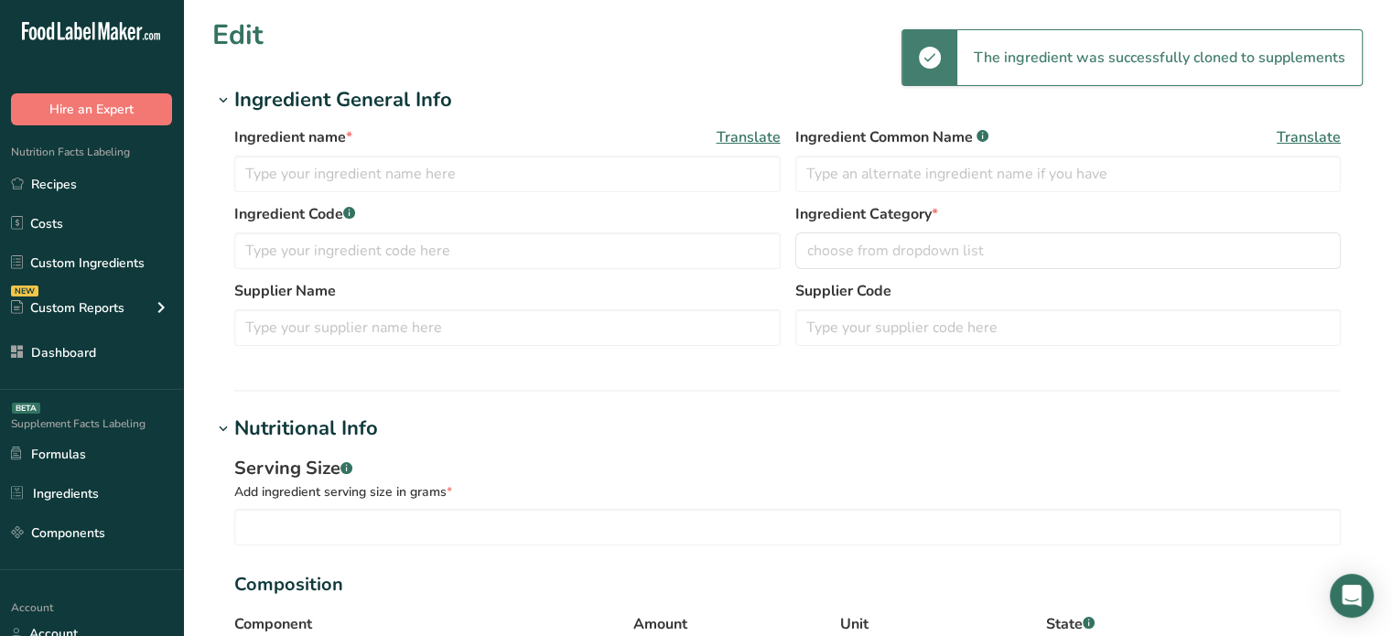
type input "Gelatin"
type input "100"
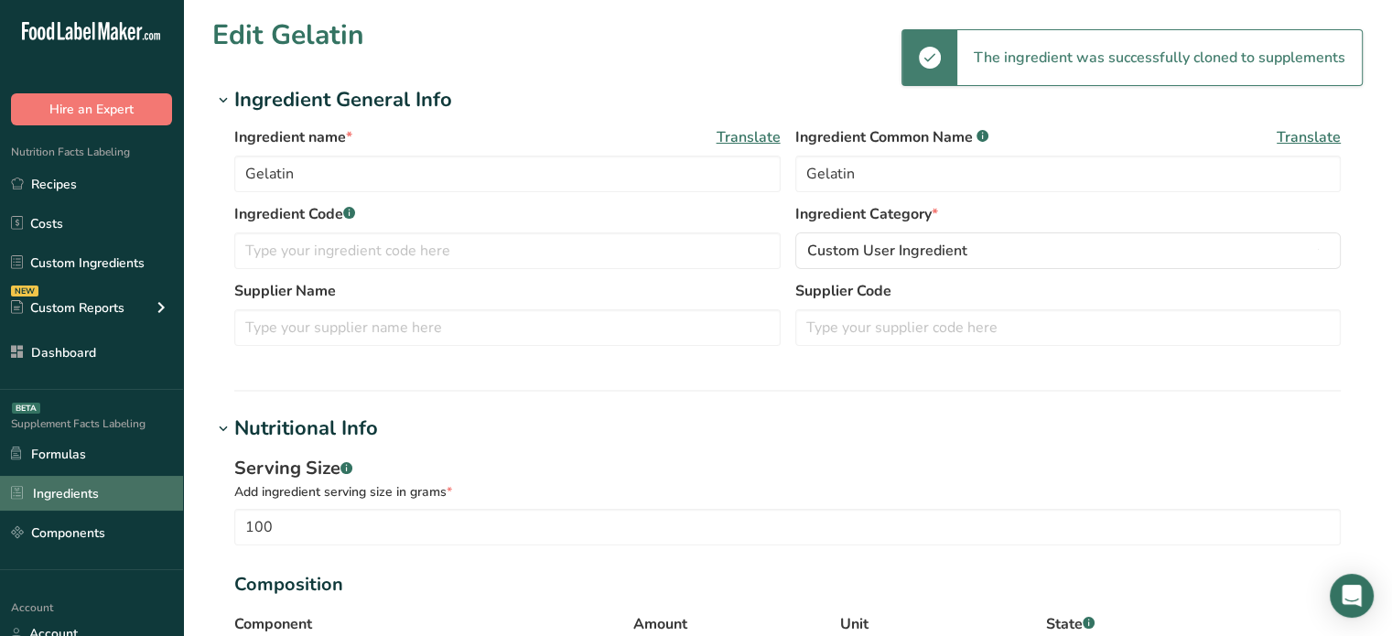
click at [79, 498] on link "Ingredients" at bounding box center [91, 493] width 183 height 35
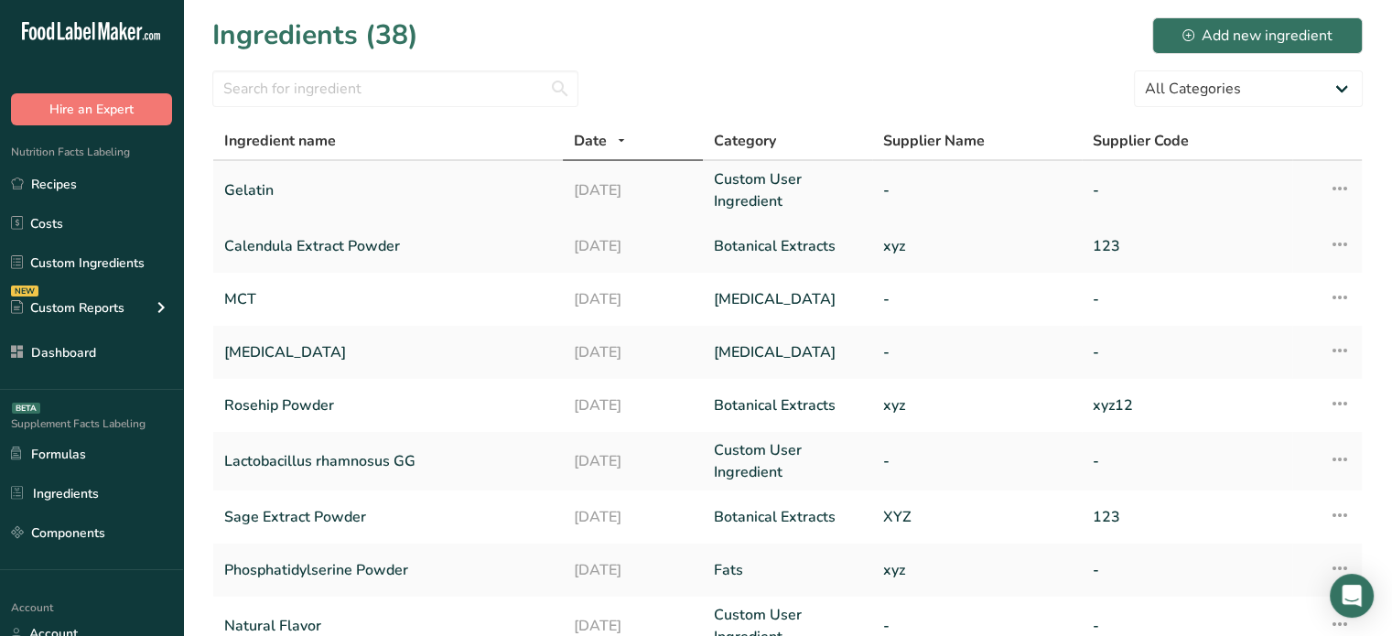
click at [312, 188] on link "Gelatin" at bounding box center [388, 190] width 328 height 44
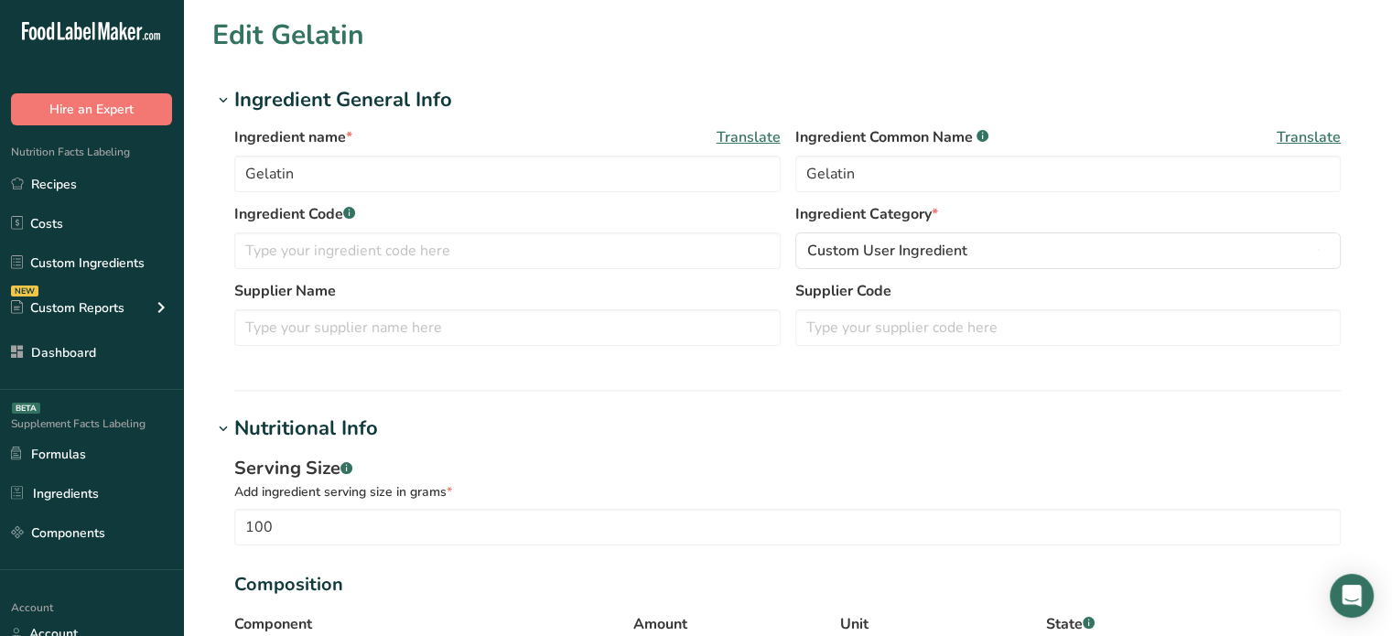
scroll to position [556, 0]
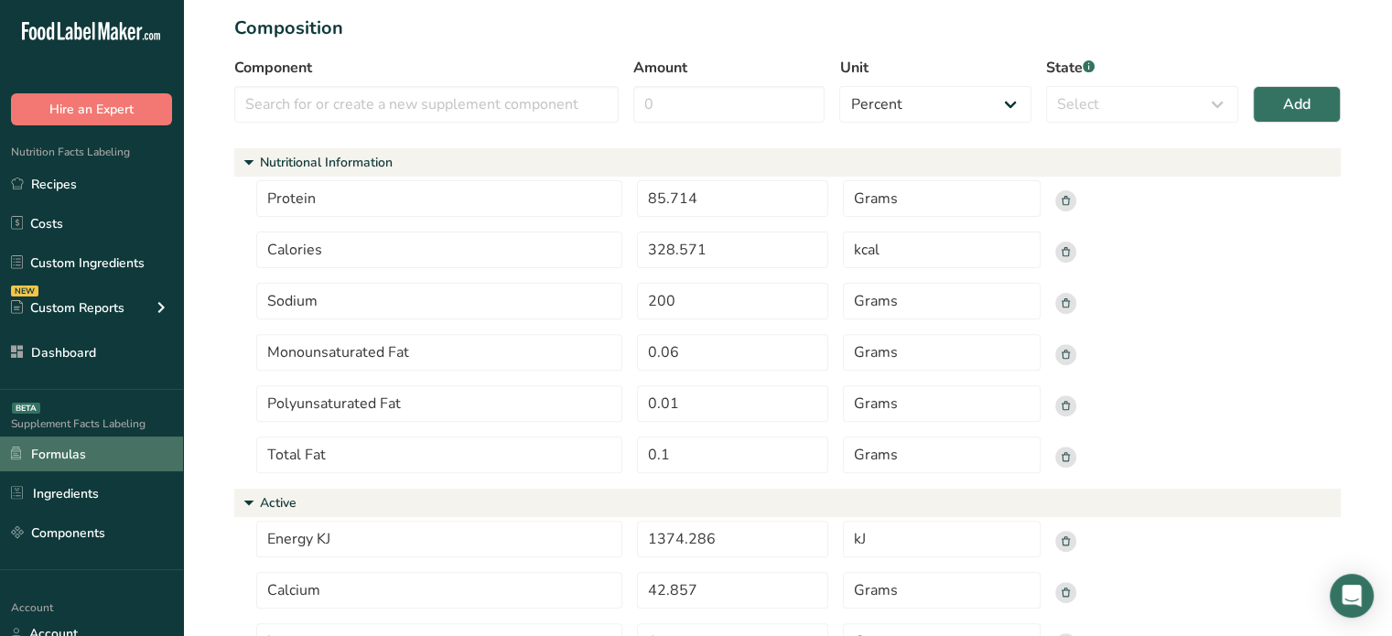
click at [170, 450] on link "Formulas" at bounding box center [91, 454] width 183 height 35
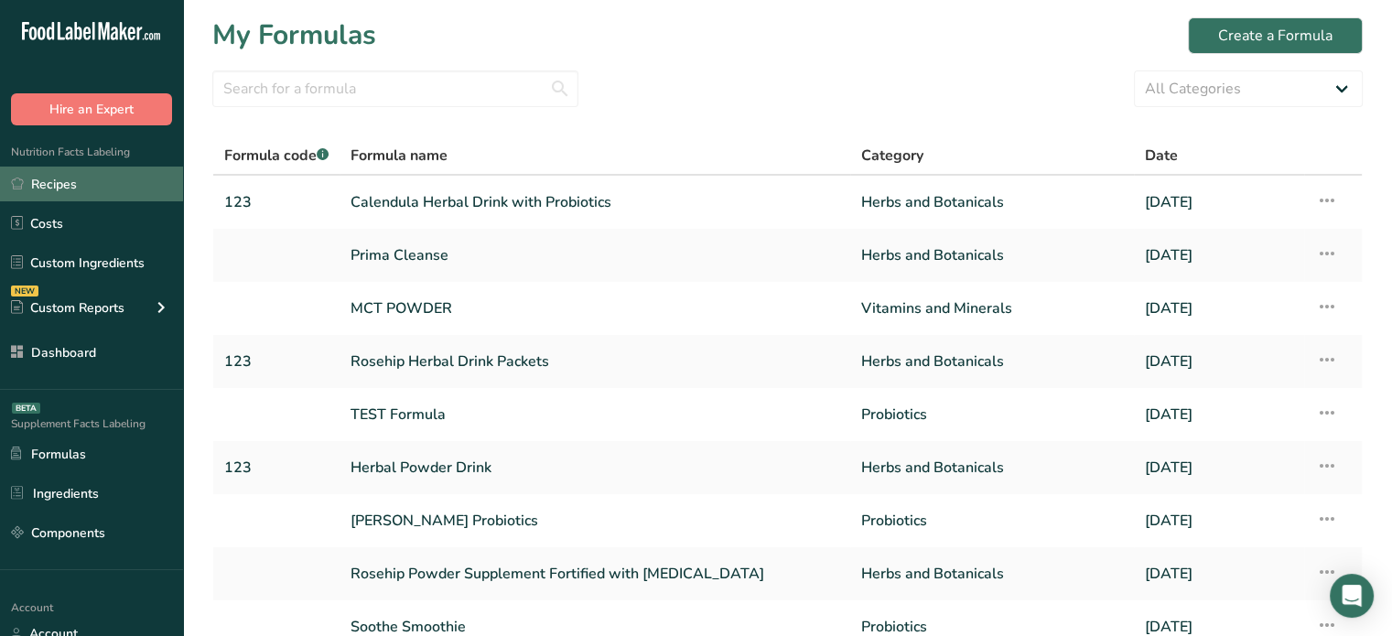
click at [143, 190] on link "Recipes" at bounding box center [91, 184] width 183 height 35
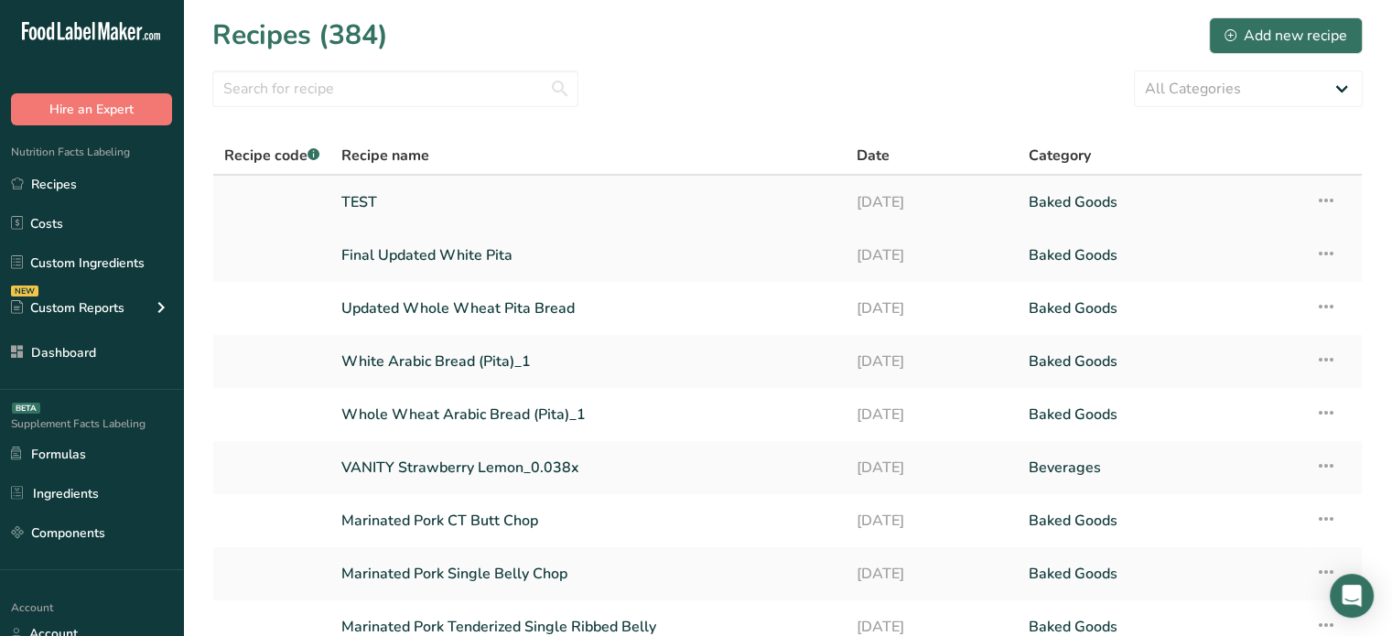
click at [414, 206] on link "TEST" at bounding box center [587, 202] width 493 height 38
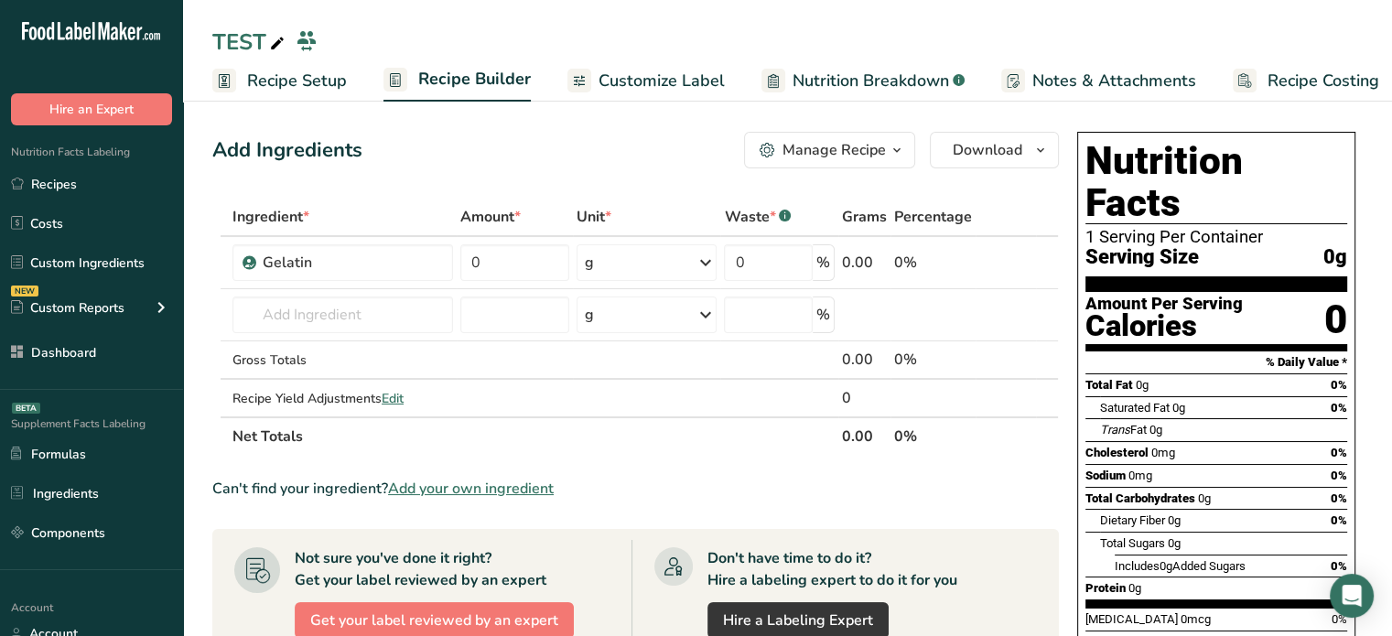
click at [281, 38] on icon at bounding box center [277, 44] width 16 height 26
type input "TEST Gummies"
click at [483, 239] on td "0" at bounding box center [515, 263] width 116 height 52
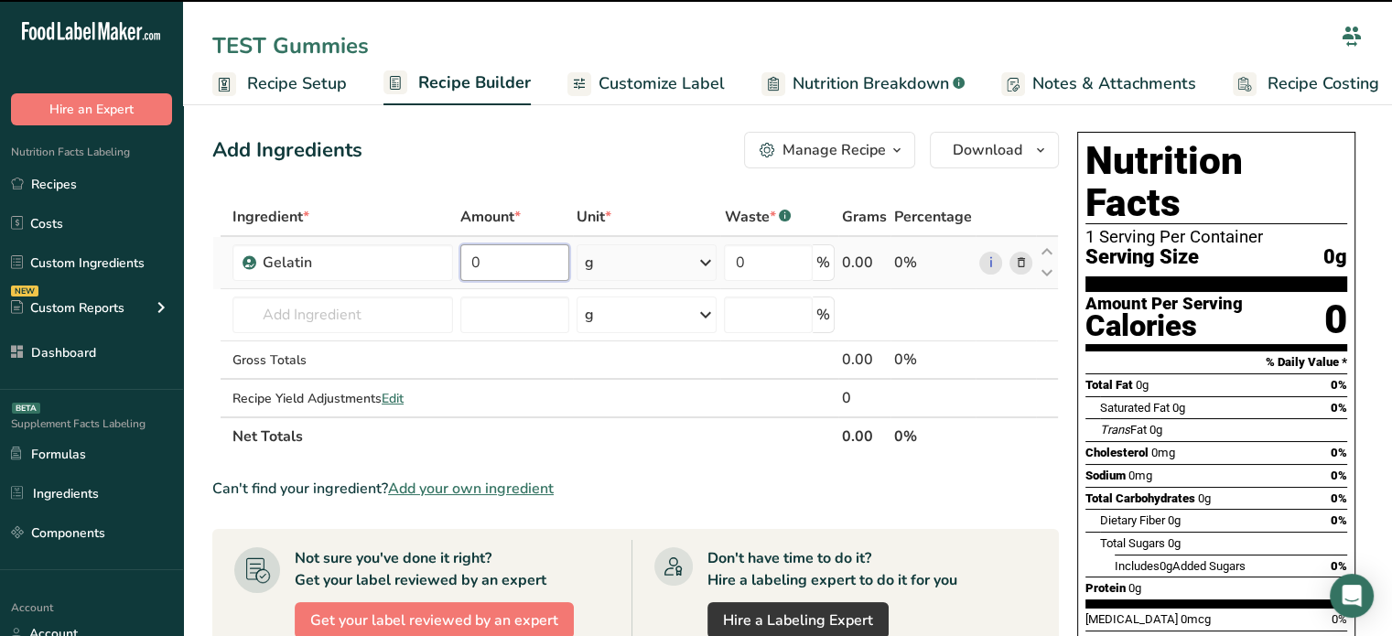
click at [498, 252] on input "0" at bounding box center [514, 262] width 109 height 37
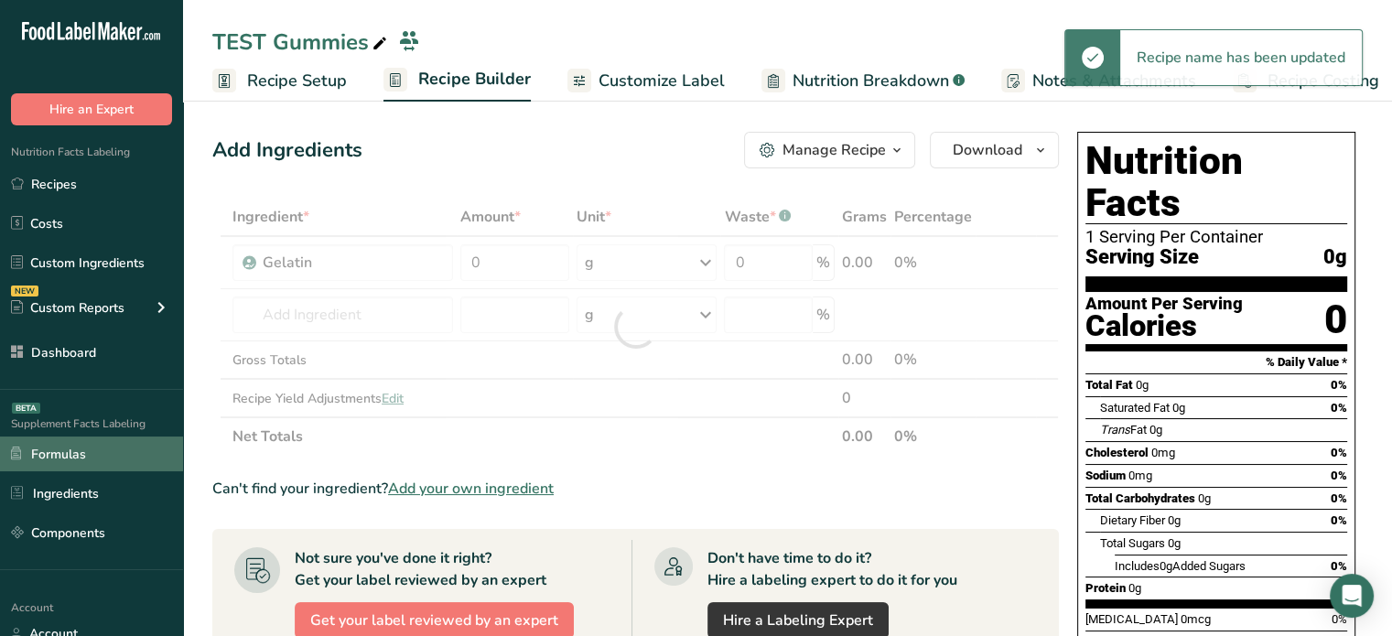
click at [118, 464] on link "Formulas" at bounding box center [91, 454] width 183 height 35
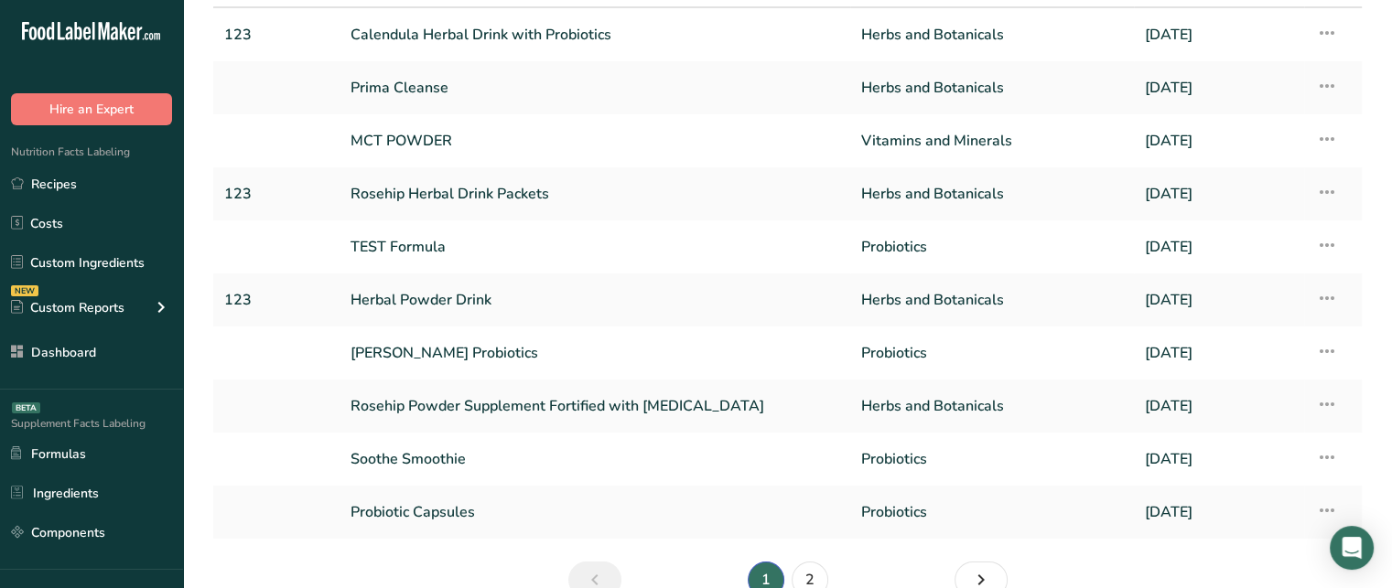
scroll to position [165, 0]
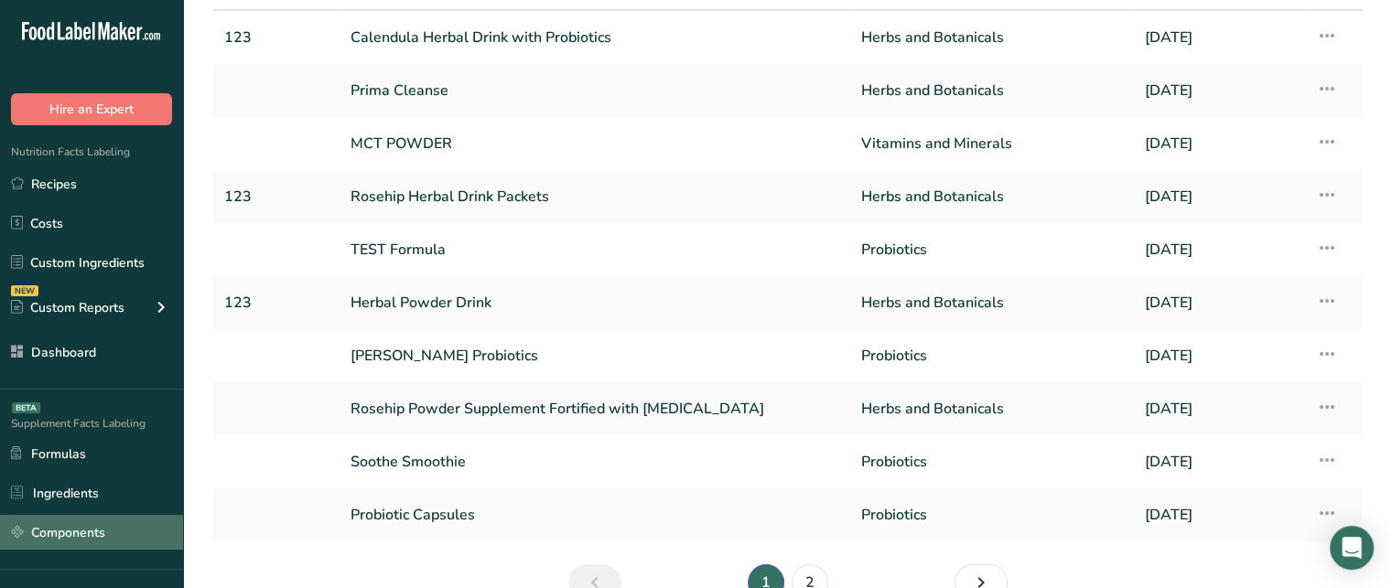
click at [83, 534] on link "Components" at bounding box center [91, 532] width 183 height 35
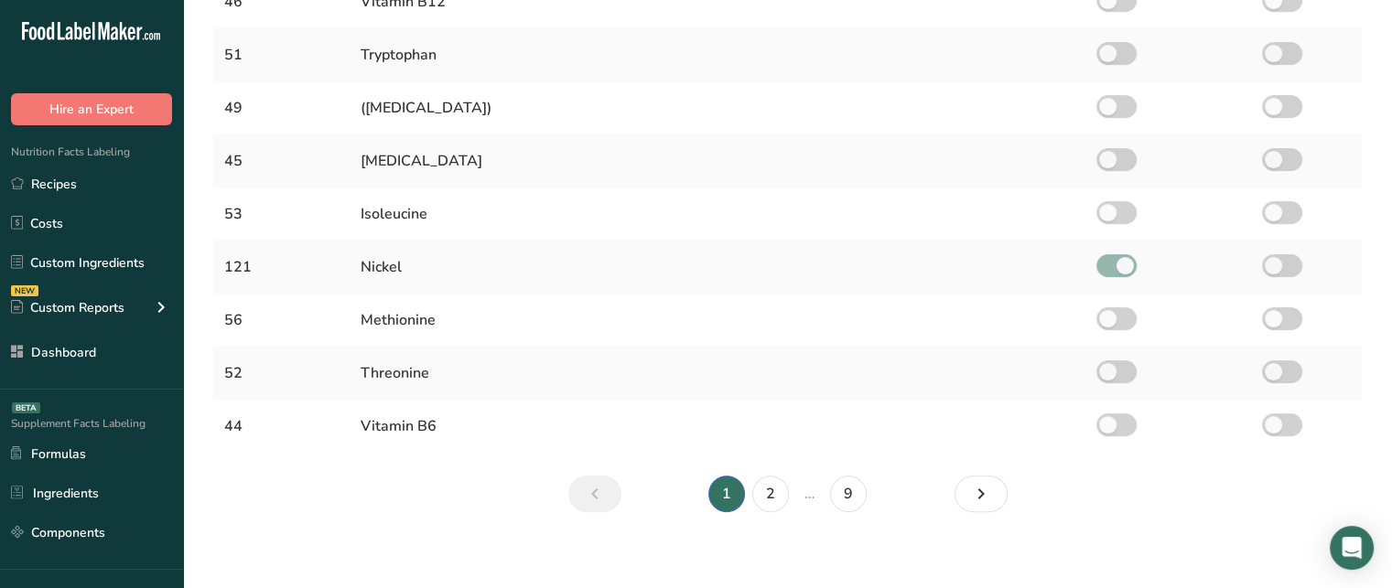
scroll to position [515, 0]
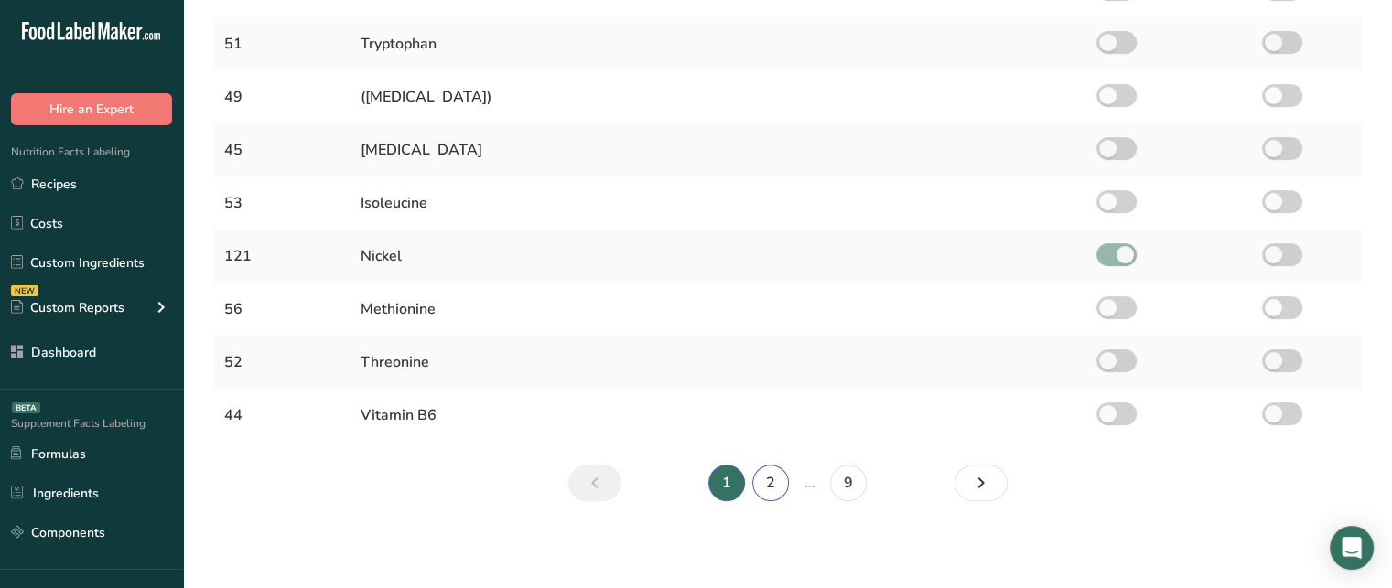
click at [776, 473] on link "2" at bounding box center [770, 483] width 37 height 37
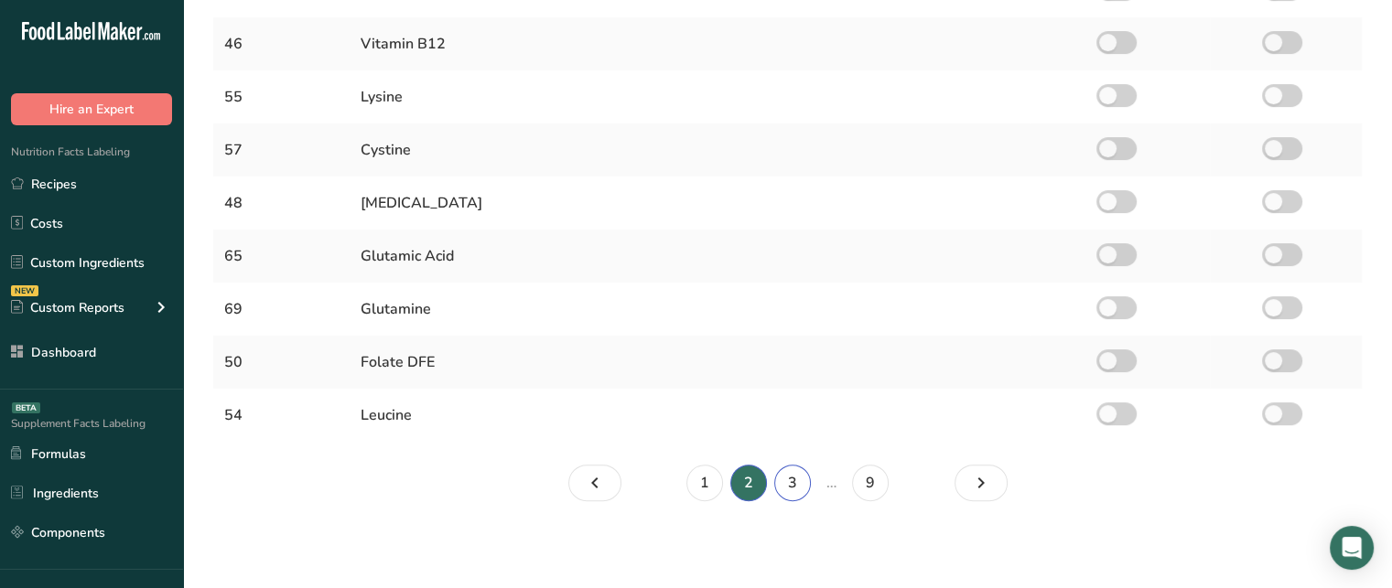
click at [799, 486] on link "3" at bounding box center [792, 483] width 37 height 37
click at [824, 484] on link "4" at bounding box center [814, 483] width 37 height 37
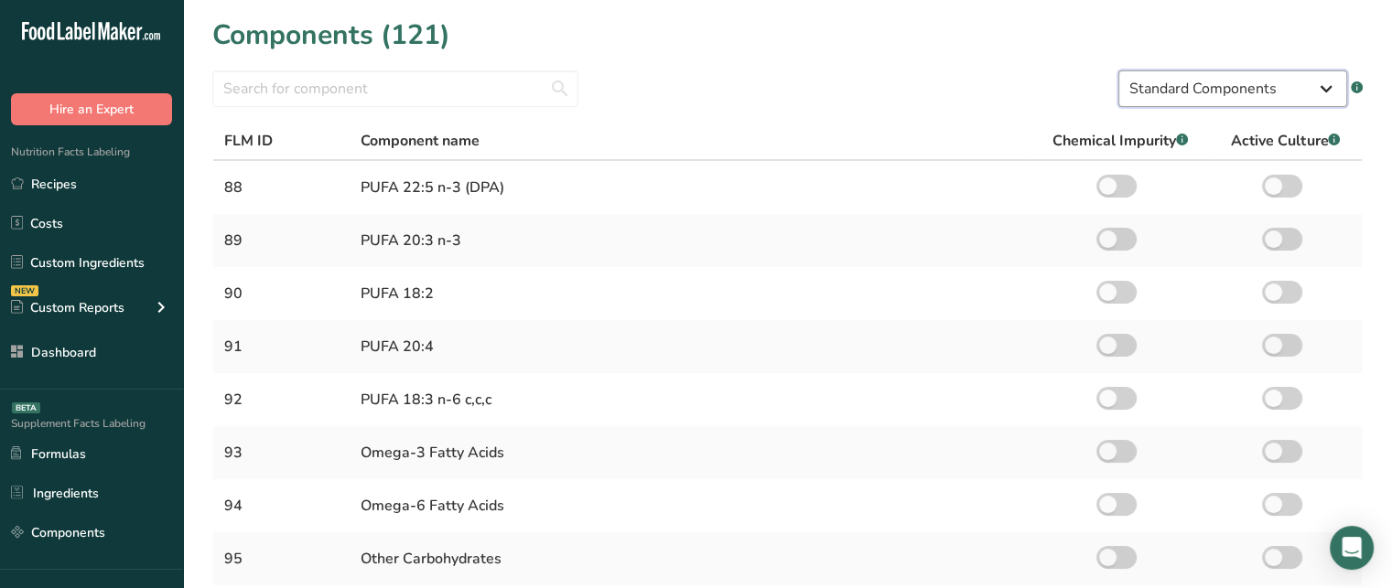
click at [1142, 87] on select "Standard Components Custom Components" at bounding box center [1232, 88] width 229 height 37
select select "custom"
click at [1118, 70] on select "Standard Components Custom Components" at bounding box center [1232, 88] width 229 height 37
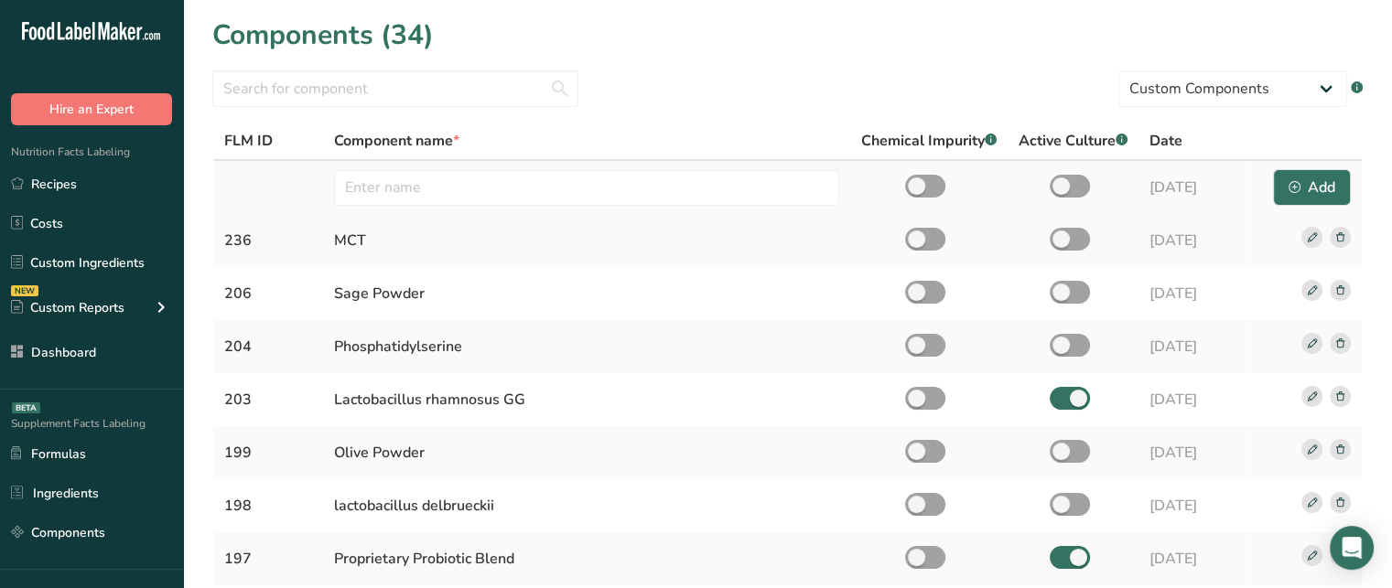
click at [406, 167] on td at bounding box center [586, 187] width 527 height 53
click at [407, 178] on input "text" at bounding box center [586, 187] width 505 height 37
type input "Calendula"
click at [1296, 185] on icon "button" at bounding box center [1295, 187] width 12 height 12
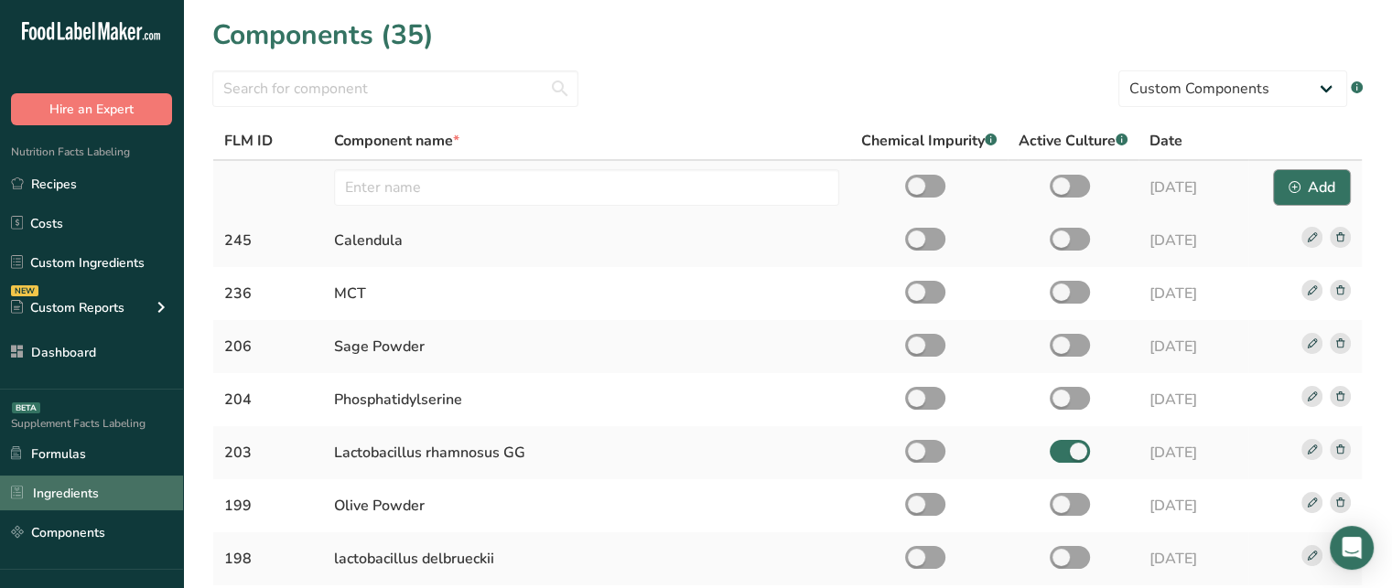
click at [81, 493] on link "Ingredients" at bounding box center [91, 493] width 183 height 35
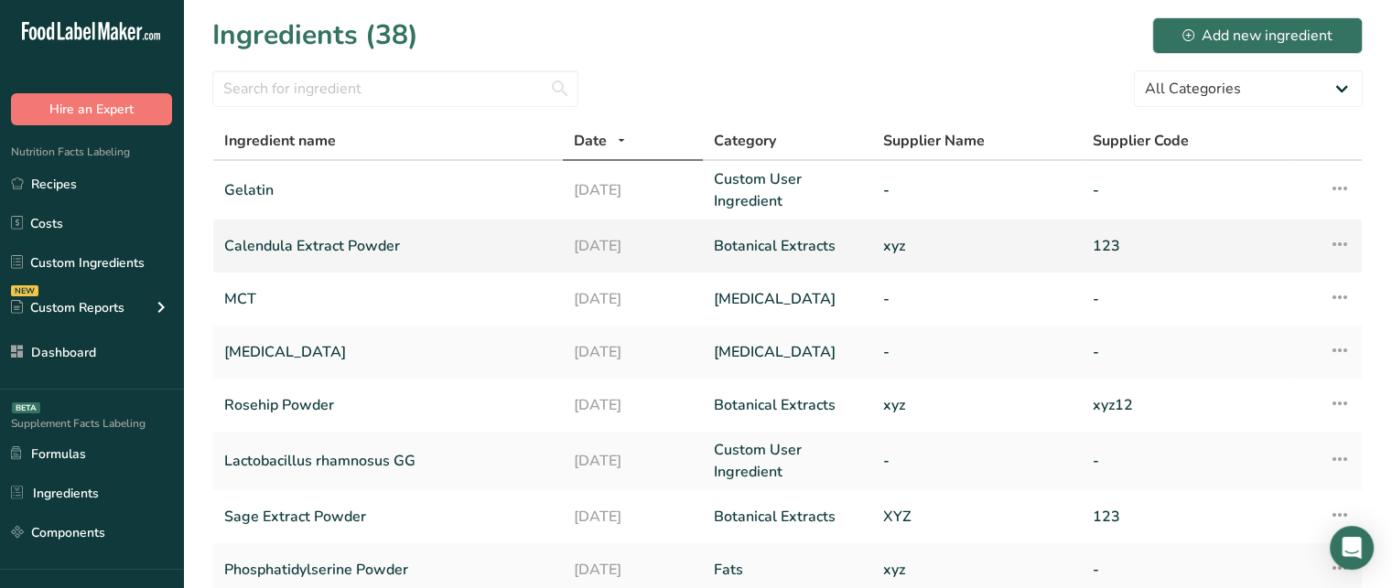
click at [1332, 241] on icon at bounding box center [1340, 244] width 22 height 33
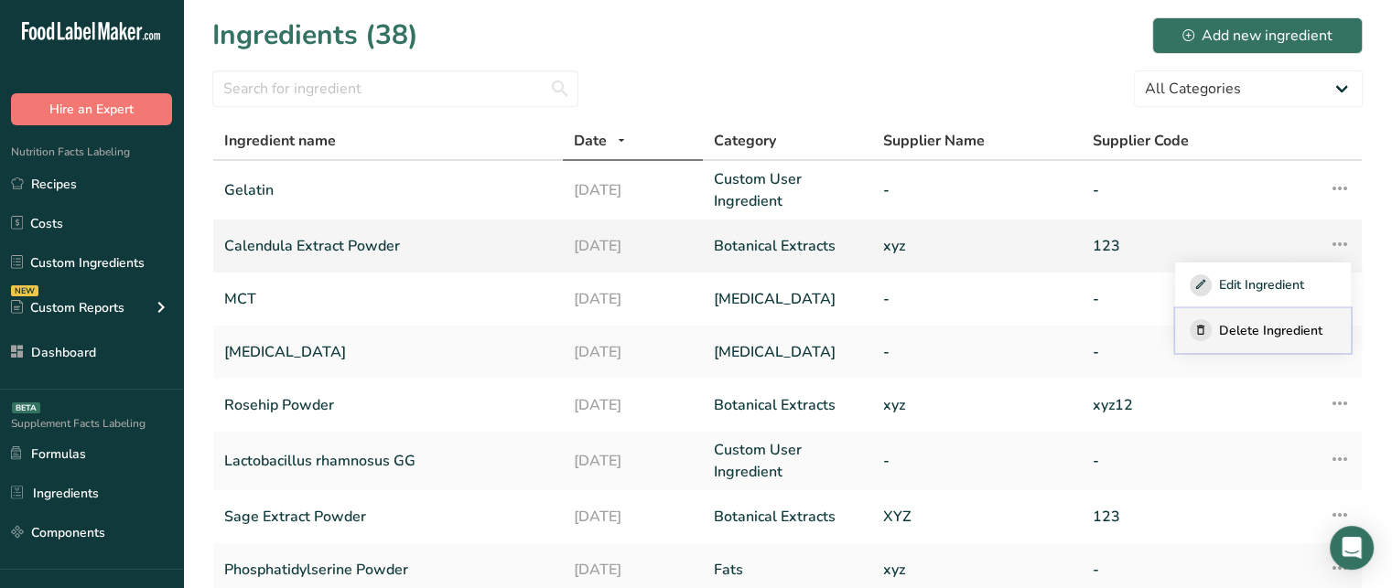
click at [1294, 319] on div "Delete Ingredient" at bounding box center [1263, 330] width 146 height 22
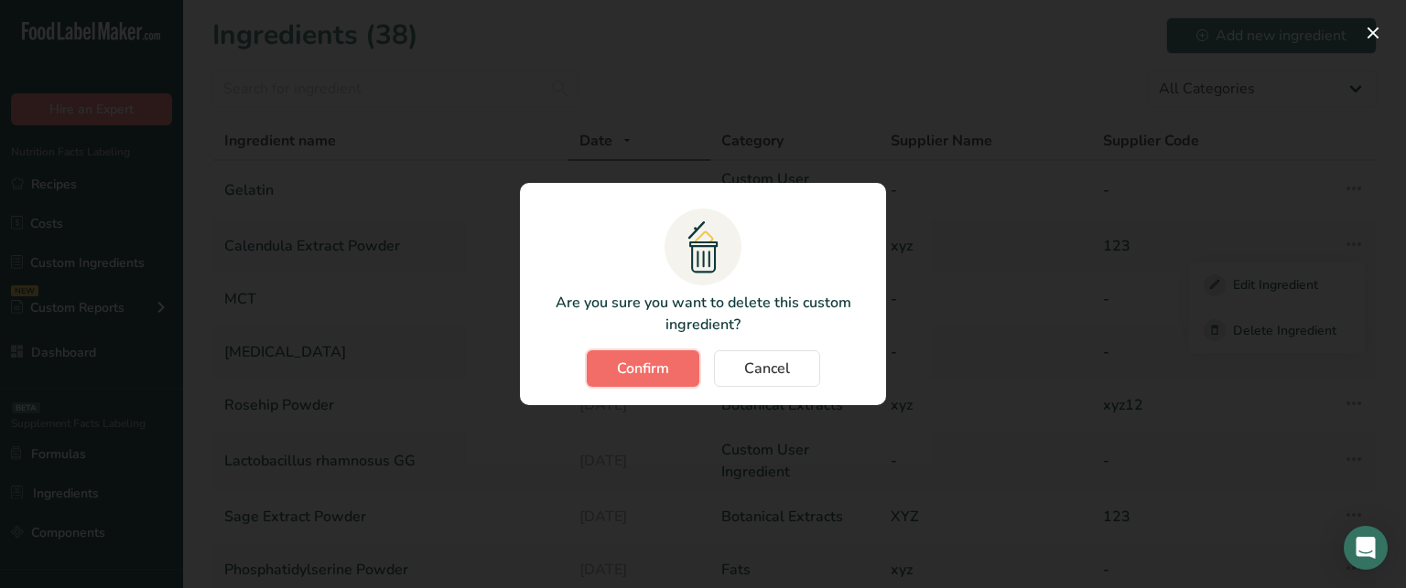
click at [672, 365] on button "Confirm" at bounding box center [643, 369] width 113 height 37
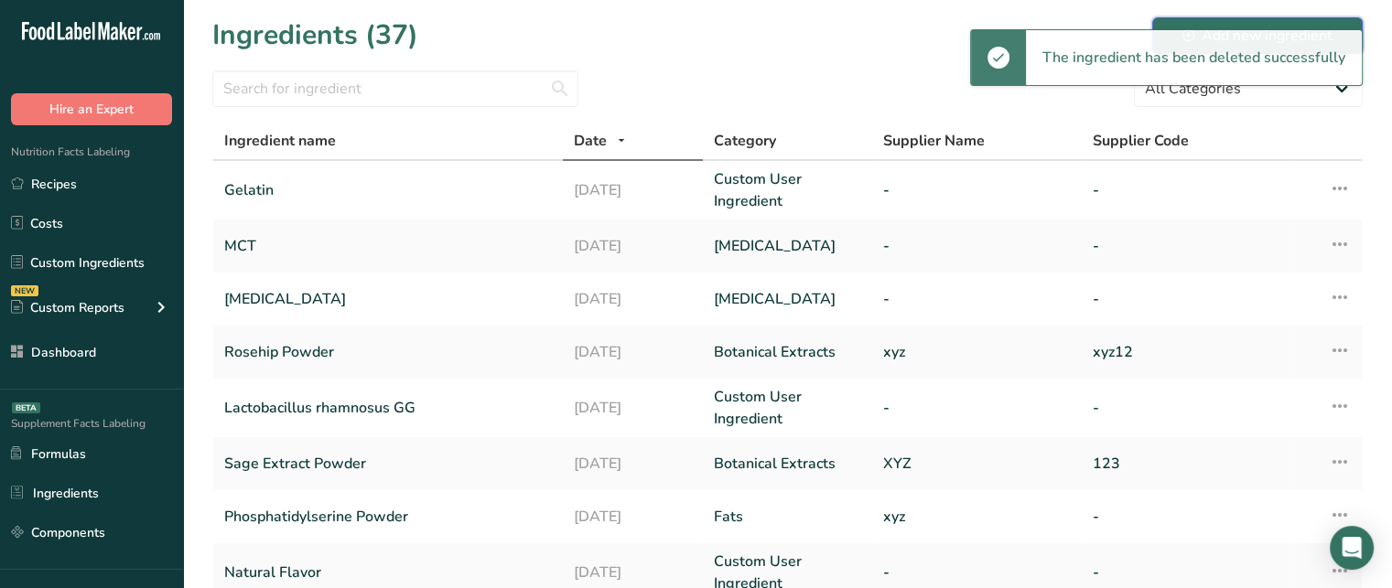
click at [1248, 22] on button "Add new ingredient" at bounding box center [1257, 35] width 210 height 37
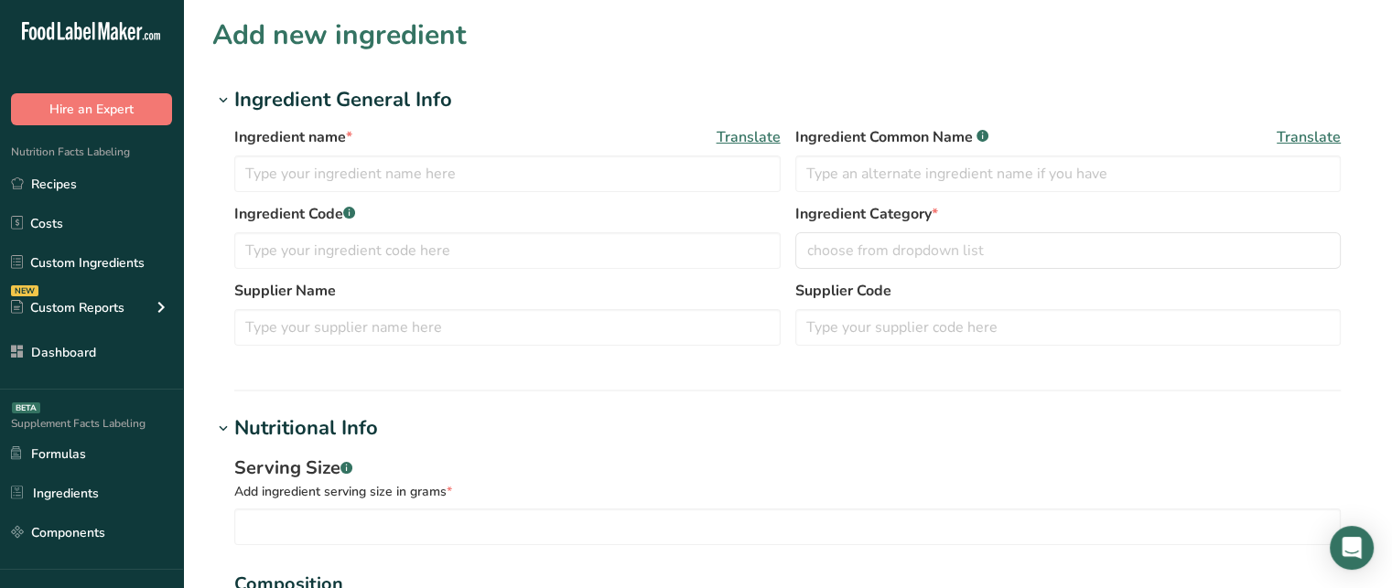
click at [685, 154] on div "Ingredient name * Translate" at bounding box center [507, 159] width 546 height 66
click at [630, 163] on input "text" at bounding box center [507, 174] width 546 height 37
click at [409, 178] on input "text" at bounding box center [507, 174] width 546 height 37
type input "Calendula Extract Powder"
click at [486, 264] on input "text" at bounding box center [507, 250] width 546 height 37
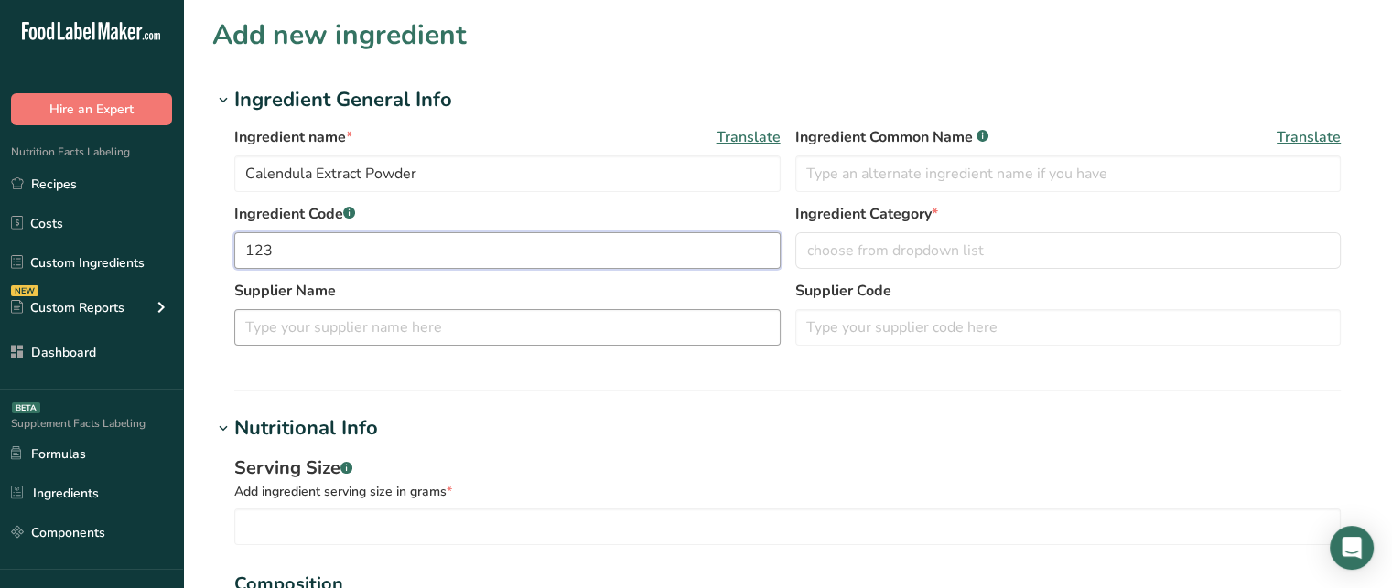
type input "123"
click at [373, 323] on input "text" at bounding box center [507, 327] width 546 height 37
type input "xyz"
click at [826, 332] on input "text" at bounding box center [1068, 327] width 546 height 37
type input "563"
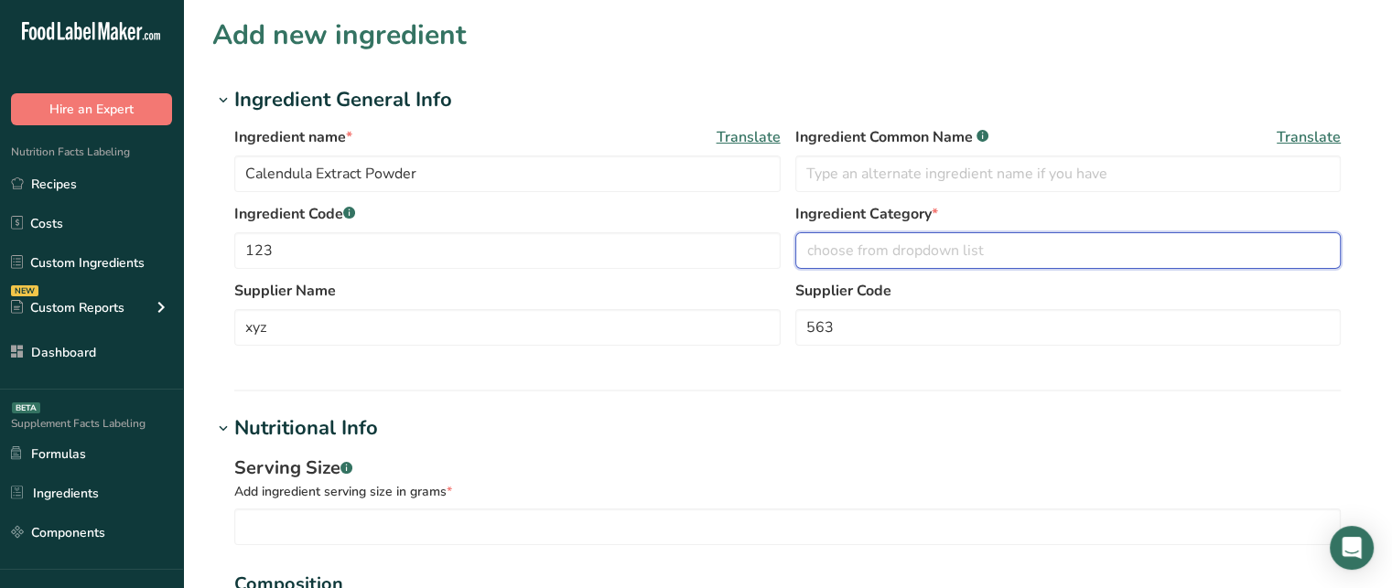
click at [912, 243] on span "choose from dropdown list" at bounding box center [895, 251] width 177 height 22
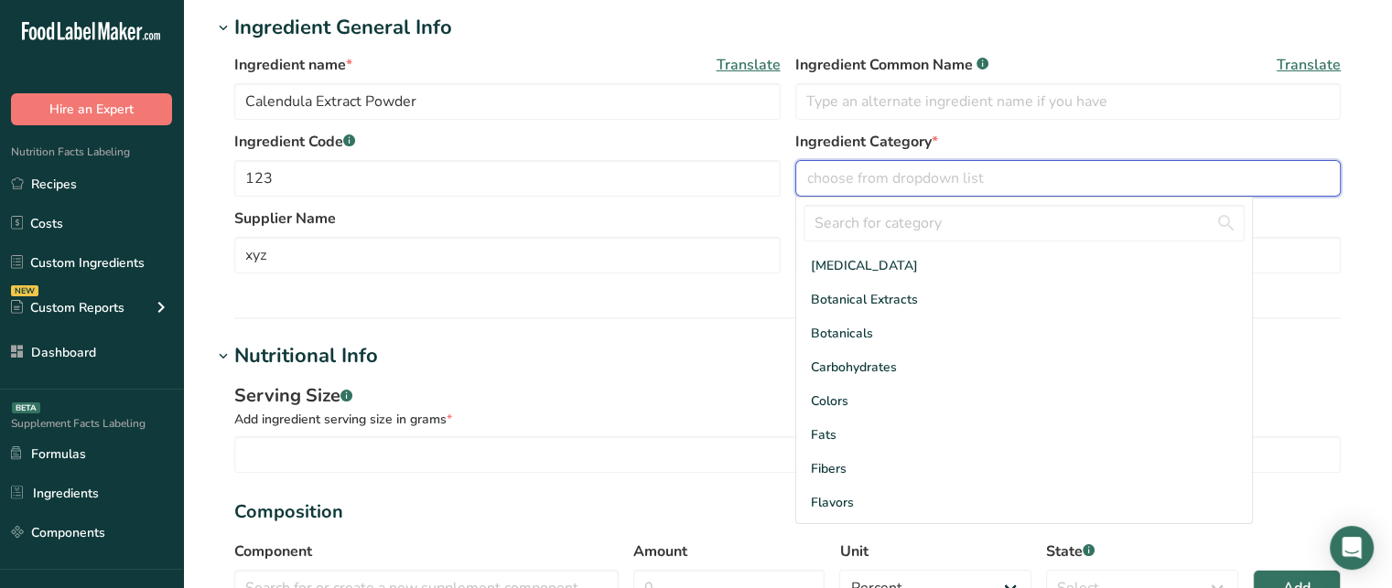
scroll to position [88, 0]
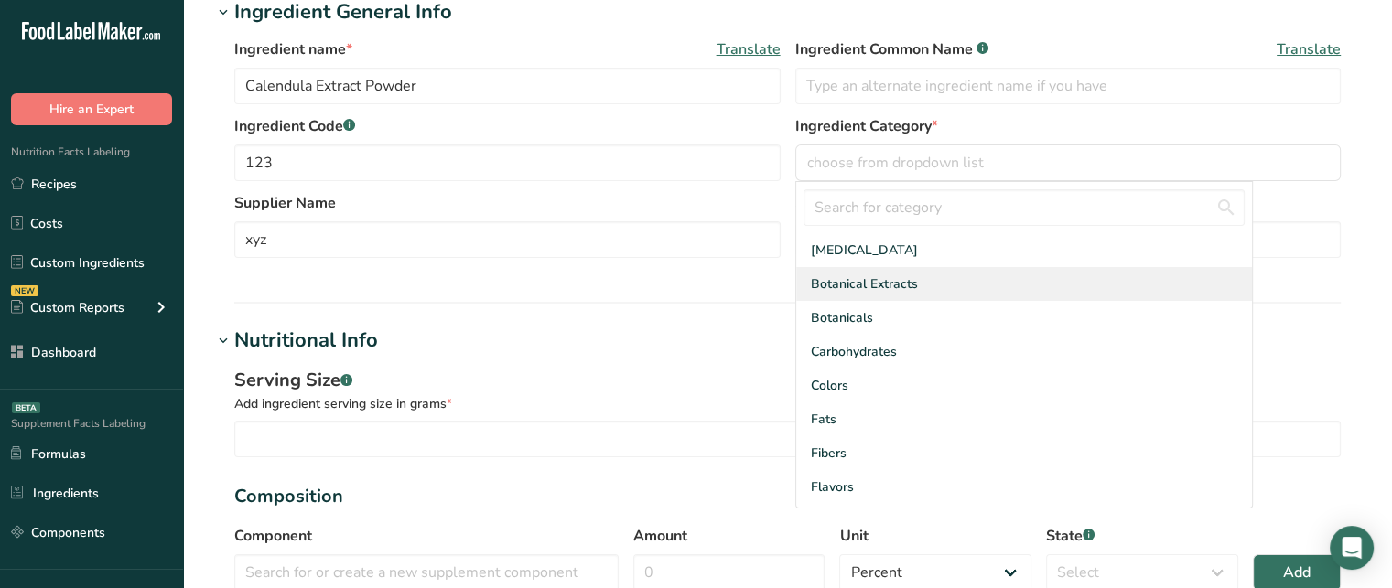
click at [915, 286] on span "Botanical Extracts" at bounding box center [864, 284] width 107 height 19
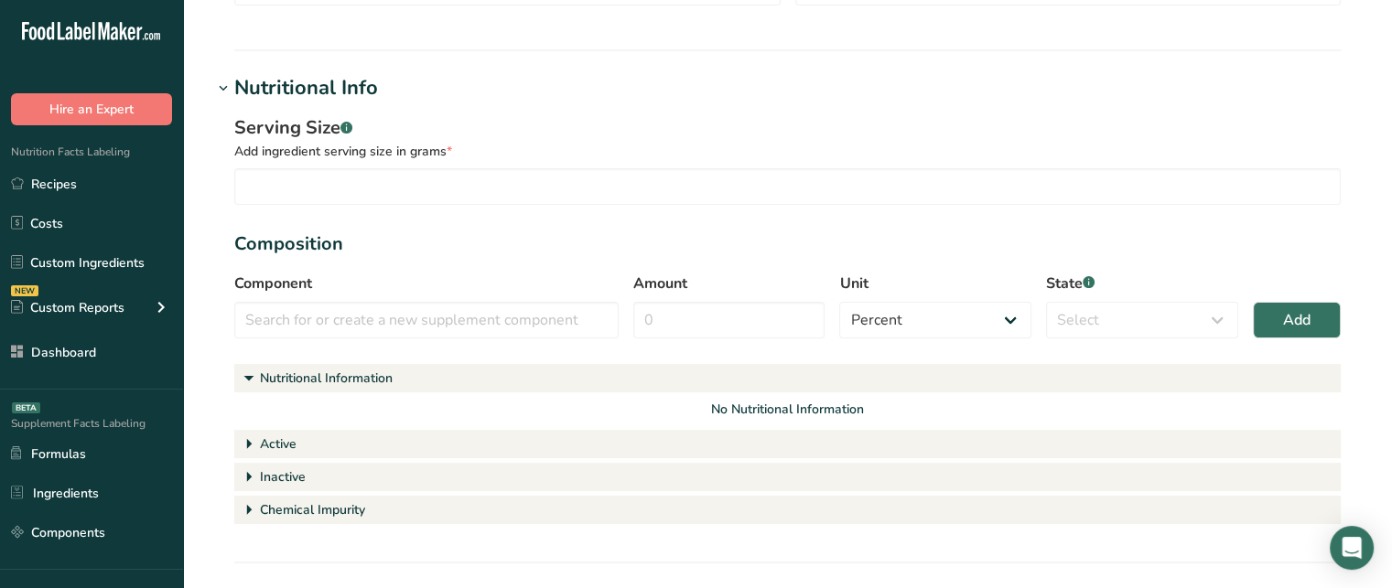
scroll to position [340, 0]
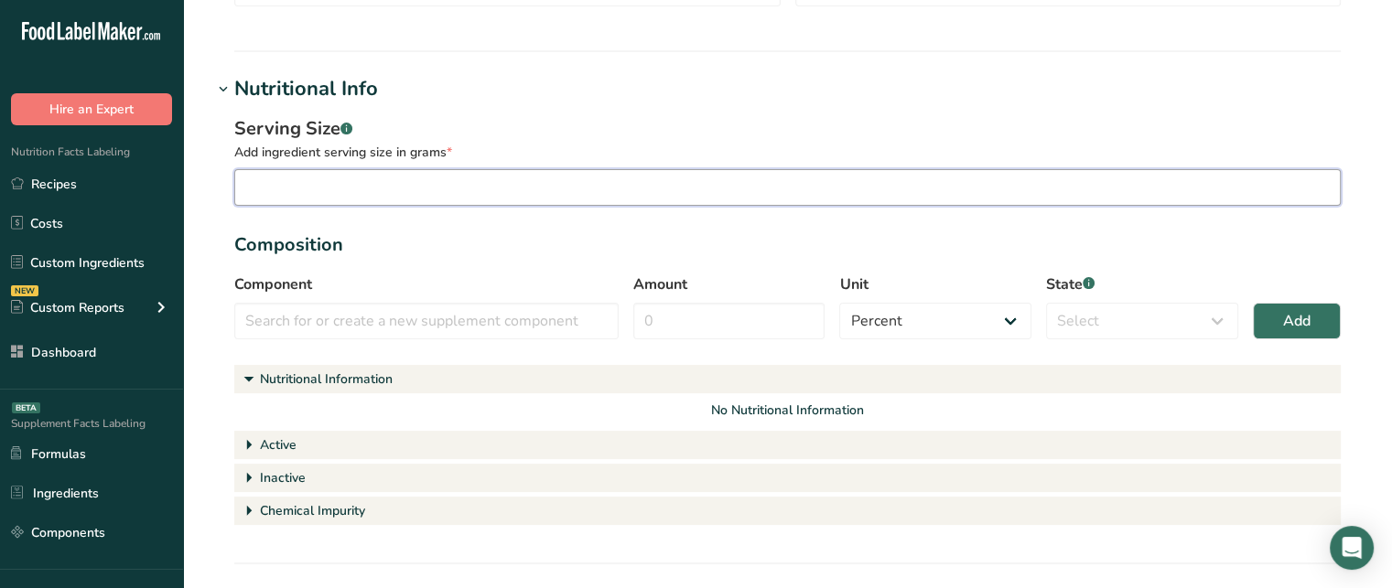
click at [571, 197] on input "number" at bounding box center [787, 187] width 1106 height 37
type input "15"
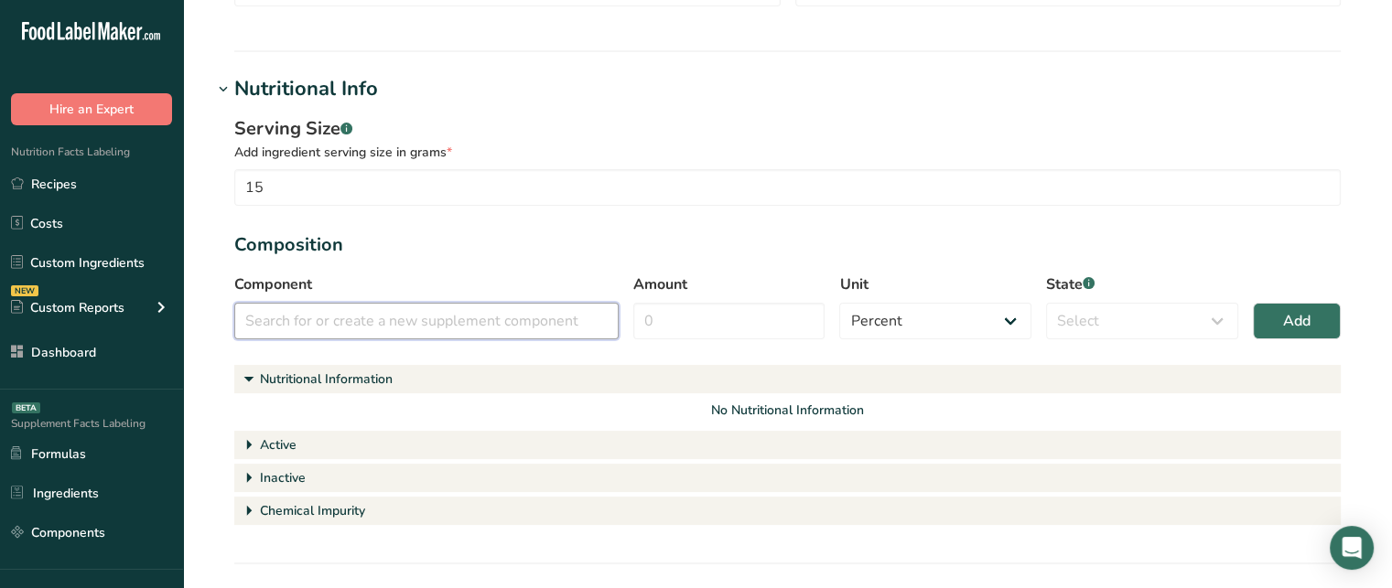
click at [452, 327] on input "text" at bounding box center [426, 321] width 384 height 37
type input "c"
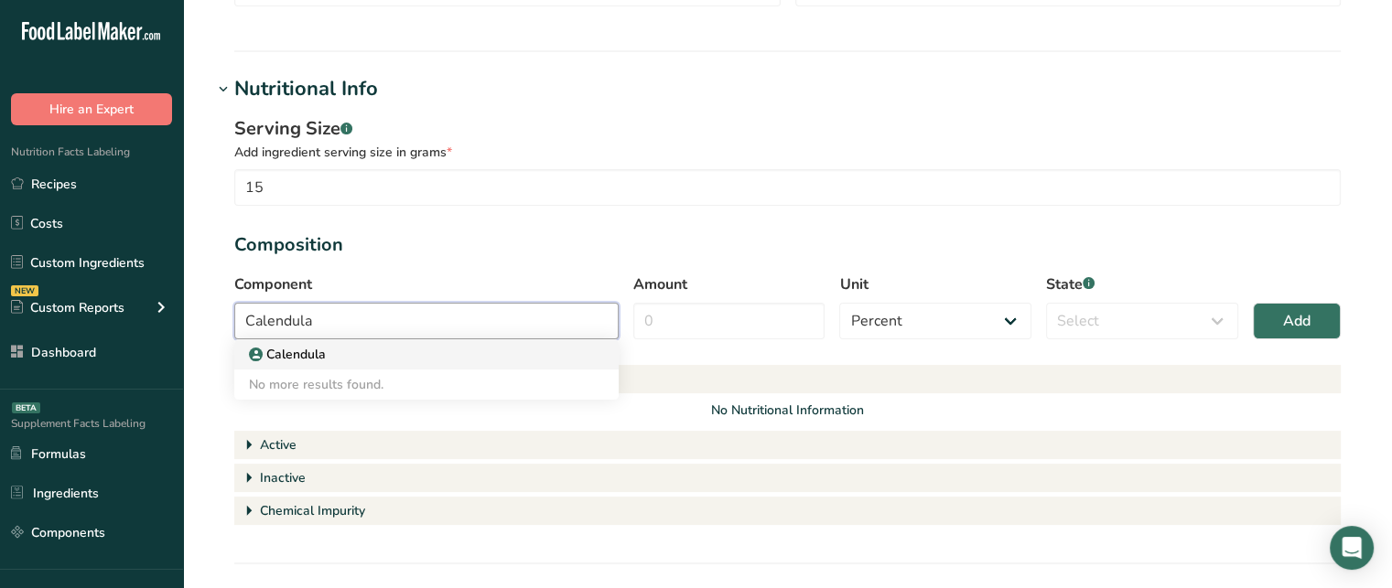
type input "Calendula"
click at [358, 353] on div "Calendula" at bounding box center [412, 354] width 326 height 19
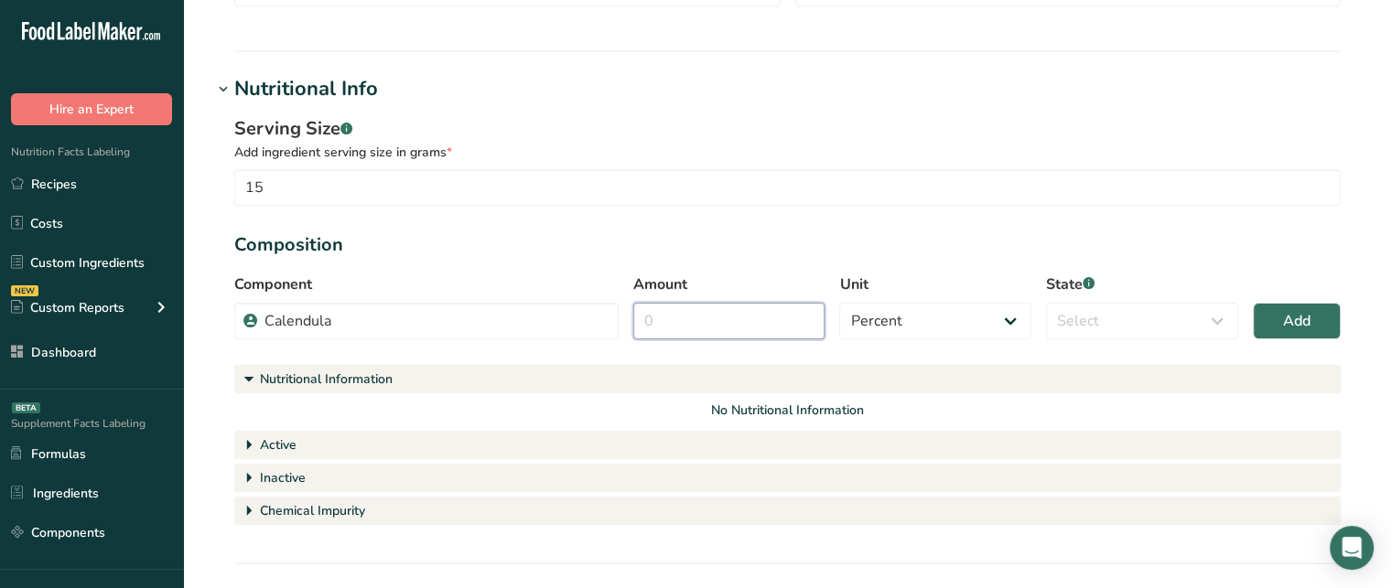
click at [662, 325] on input "Amount" at bounding box center [729, 321] width 192 height 37
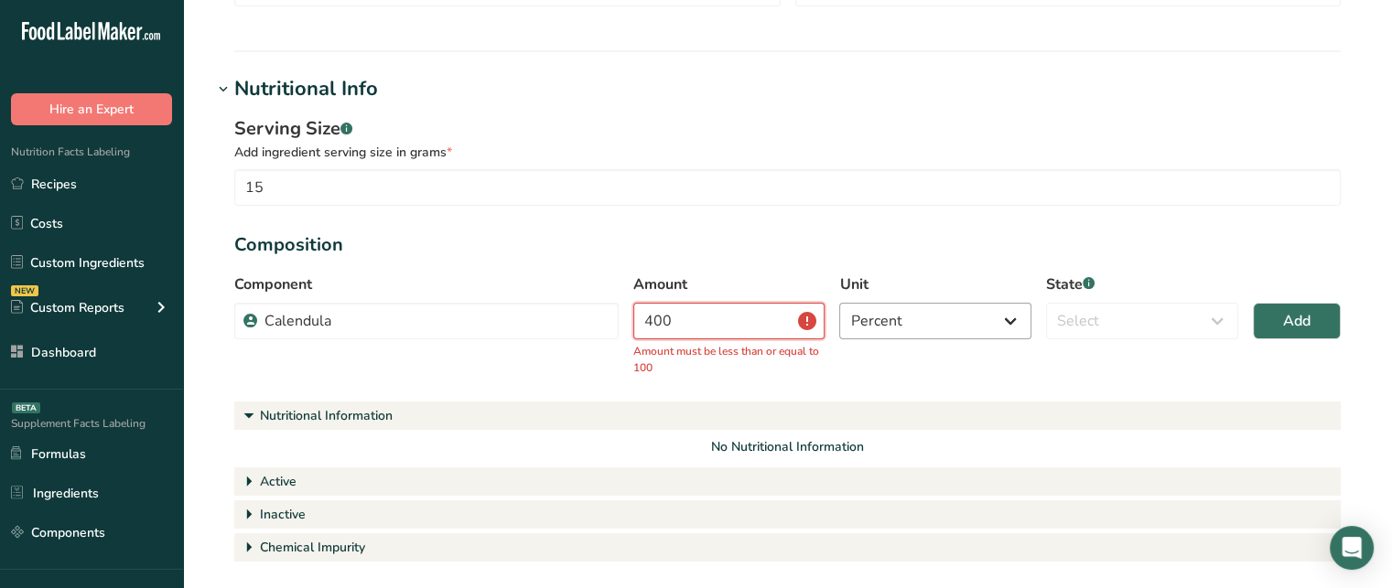
type input "400"
click at [882, 339] on select "Percent Grams Kilograms mg Oz Pound PPM B CFU mcg µg kcal kJ" at bounding box center [935, 321] width 192 height 37
select select "2"
click at [839, 303] on select "Percent Grams Kilograms mg Oz Pound PPM B CFU mcg µg kcal kJ" at bounding box center [935, 321] width 192 height 37
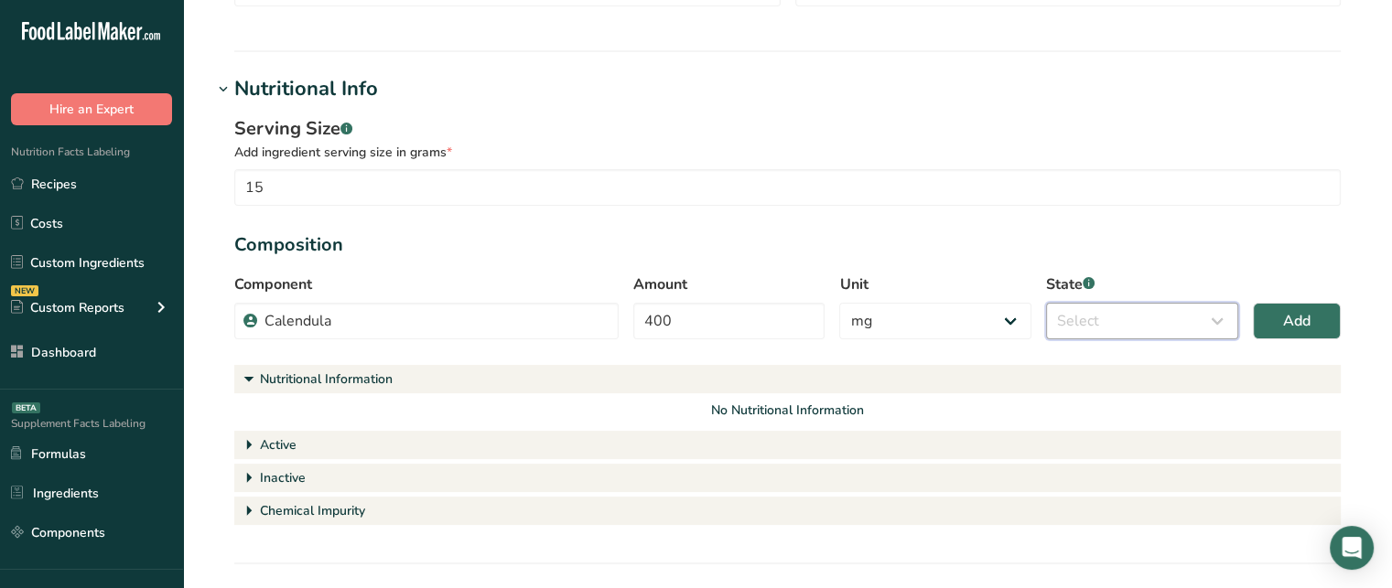
click at [1067, 321] on select "Select Active Inactive Chemical Impurity Nutritional Information" at bounding box center [1142, 321] width 192 height 37
select select "active"
click at [1046, 303] on select "Select Active Inactive Chemical Impurity Nutritional Information" at bounding box center [1142, 321] width 192 height 37
click at [1296, 322] on span "Add" at bounding box center [1296, 321] width 27 height 22
select select "percent"
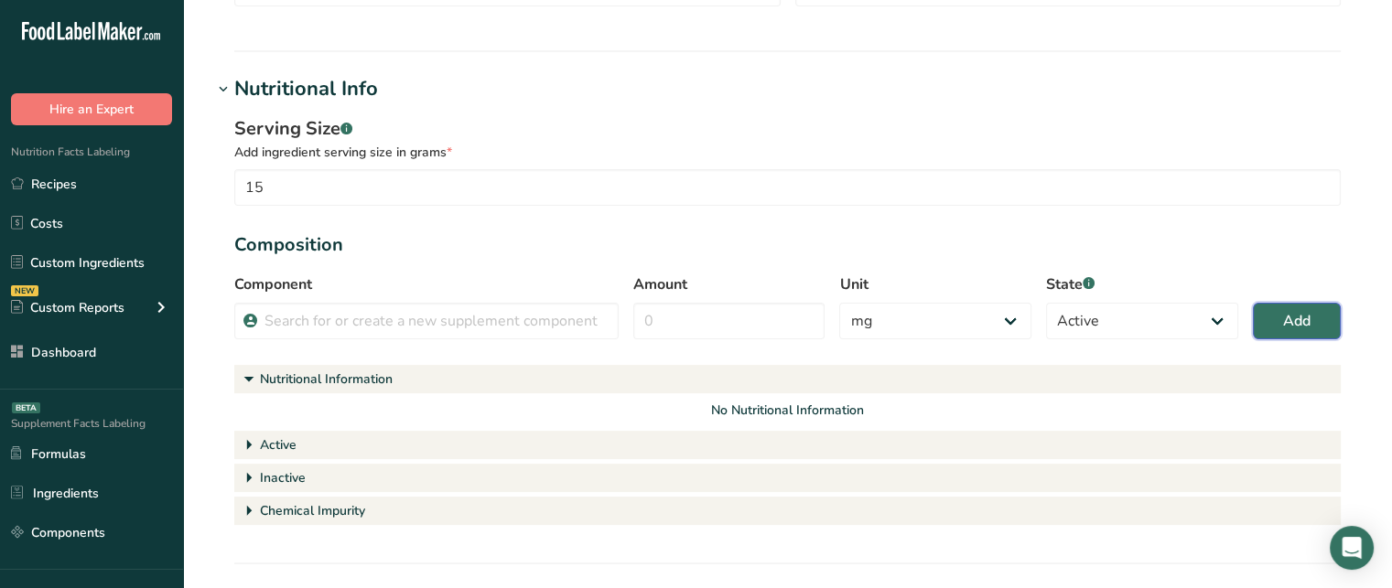
select select
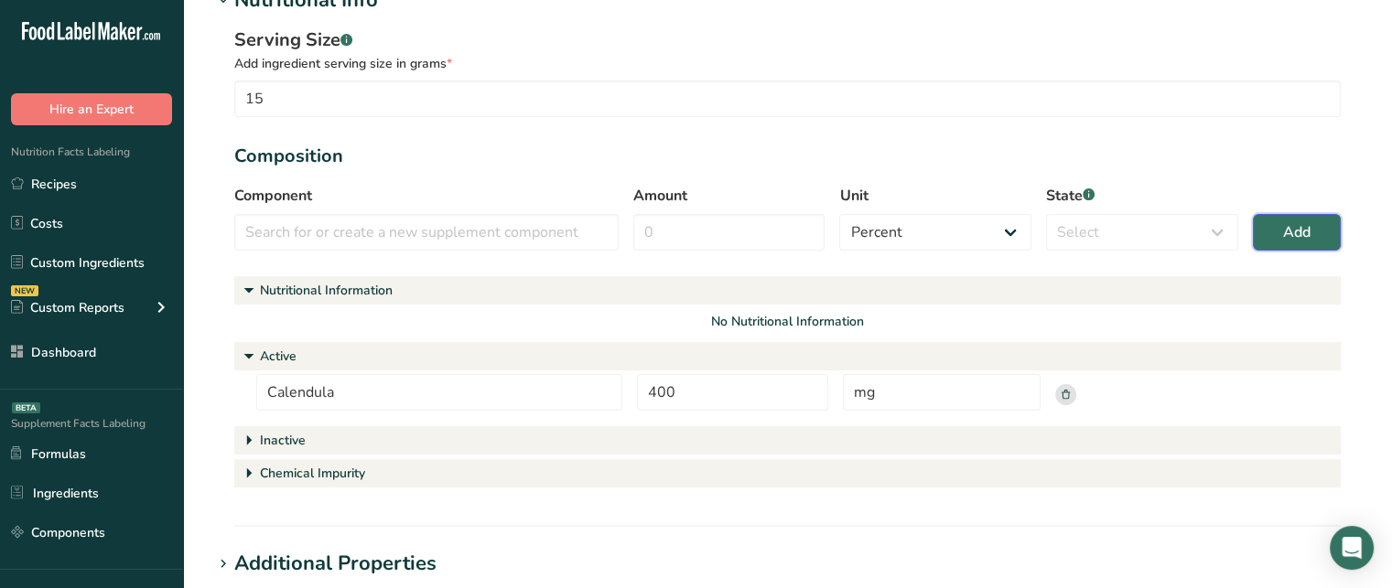
scroll to position [431, 0]
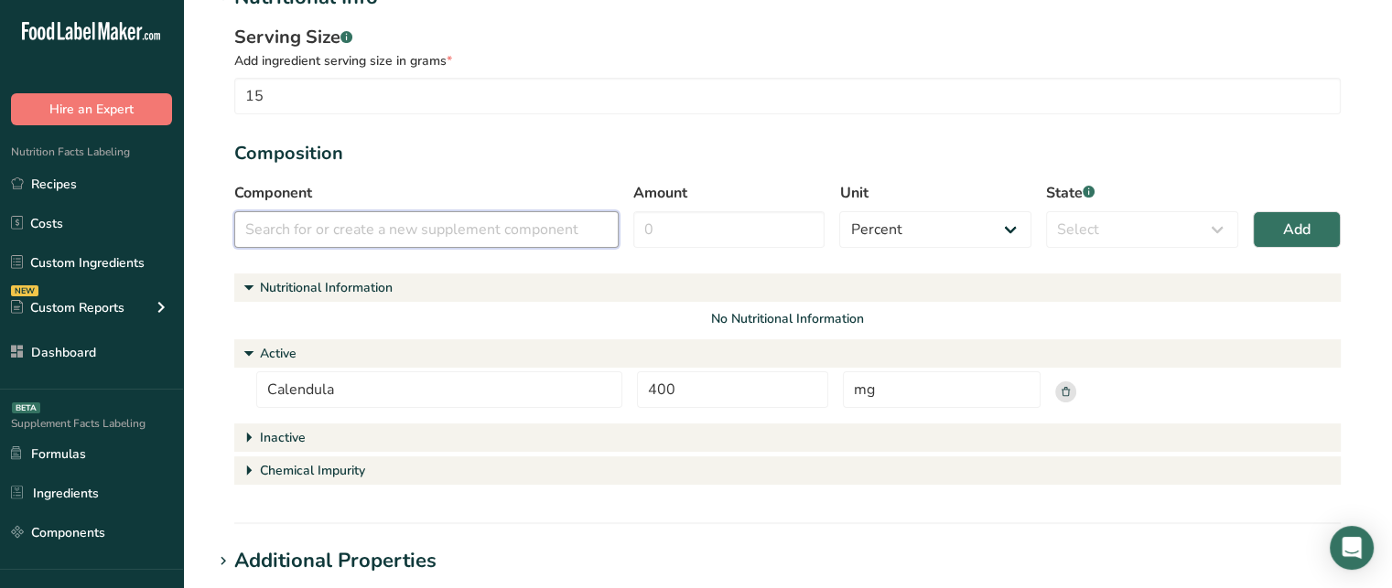
click at [455, 242] on input "text" at bounding box center [426, 229] width 384 height 37
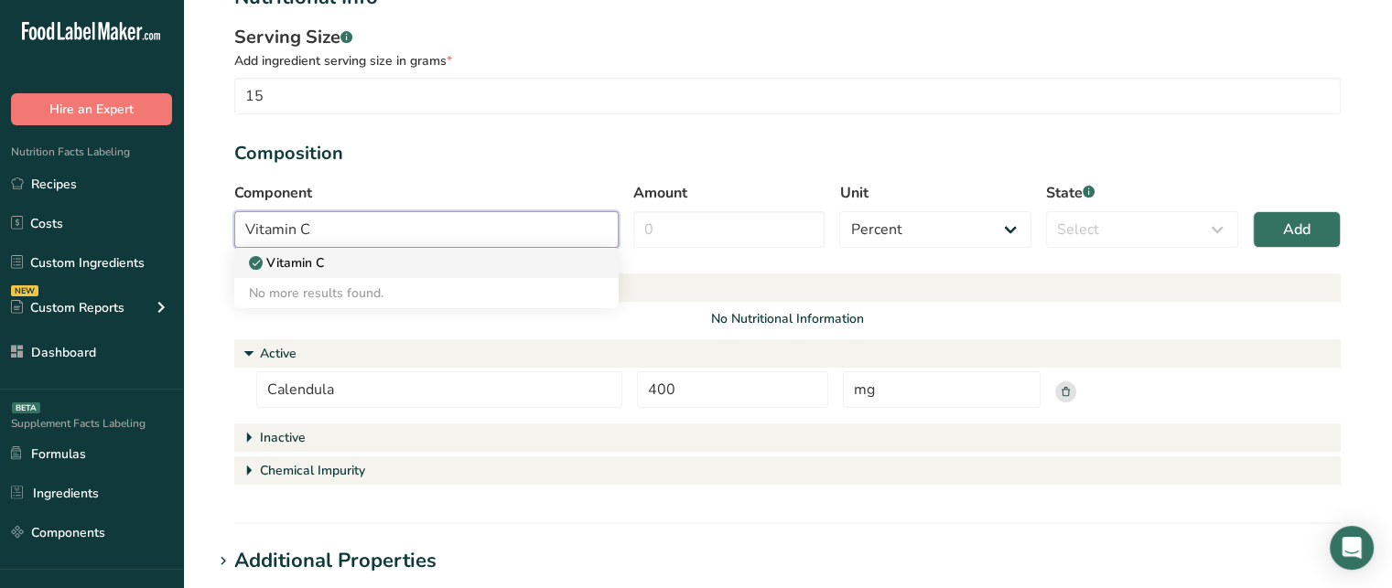
type input "Vitamin C"
click at [357, 266] on div "Vitamin C" at bounding box center [412, 263] width 326 height 19
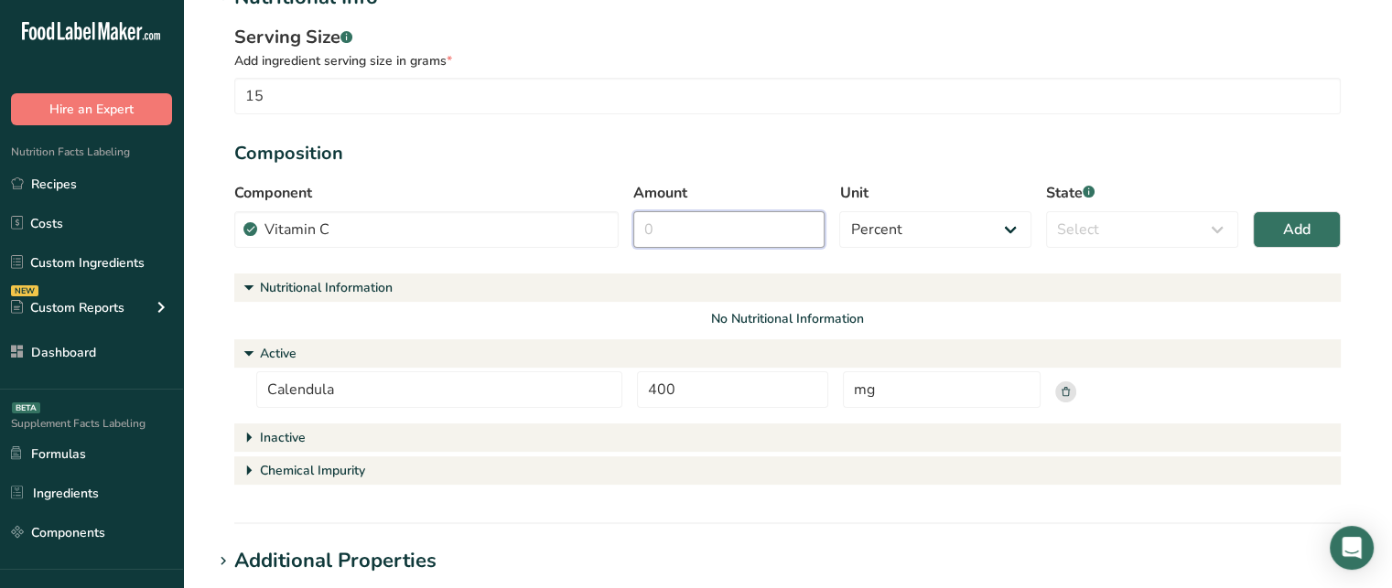
click at [780, 227] on input "Amount" at bounding box center [729, 229] width 192 height 37
type input "3"
click at [875, 233] on select "Percent Grams Kilograms mg Oz Pound PPM B CFU mcg µg kcal kJ" at bounding box center [935, 229] width 192 height 37
select select "2"
click at [839, 211] on select "Percent Grams Kilograms mg Oz Pound PPM B CFU mcg µg kcal kJ" at bounding box center [935, 229] width 192 height 37
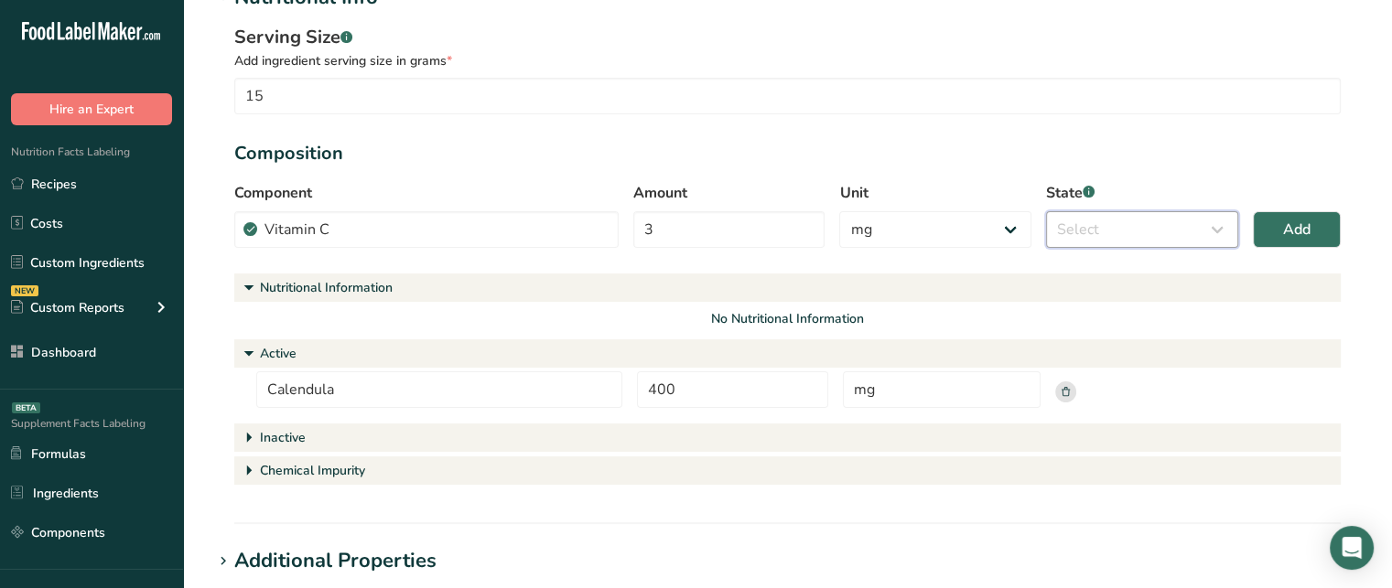
click at [1110, 243] on select "Select Active Inactive Chemical Impurity Nutritional Information" at bounding box center [1142, 229] width 192 height 37
select select "active"
click at [1046, 211] on select "Select Active Inactive Chemical Impurity Nutritional Information" at bounding box center [1142, 229] width 192 height 37
click at [1268, 234] on button "Add" at bounding box center [1297, 229] width 88 height 37
select select "percent"
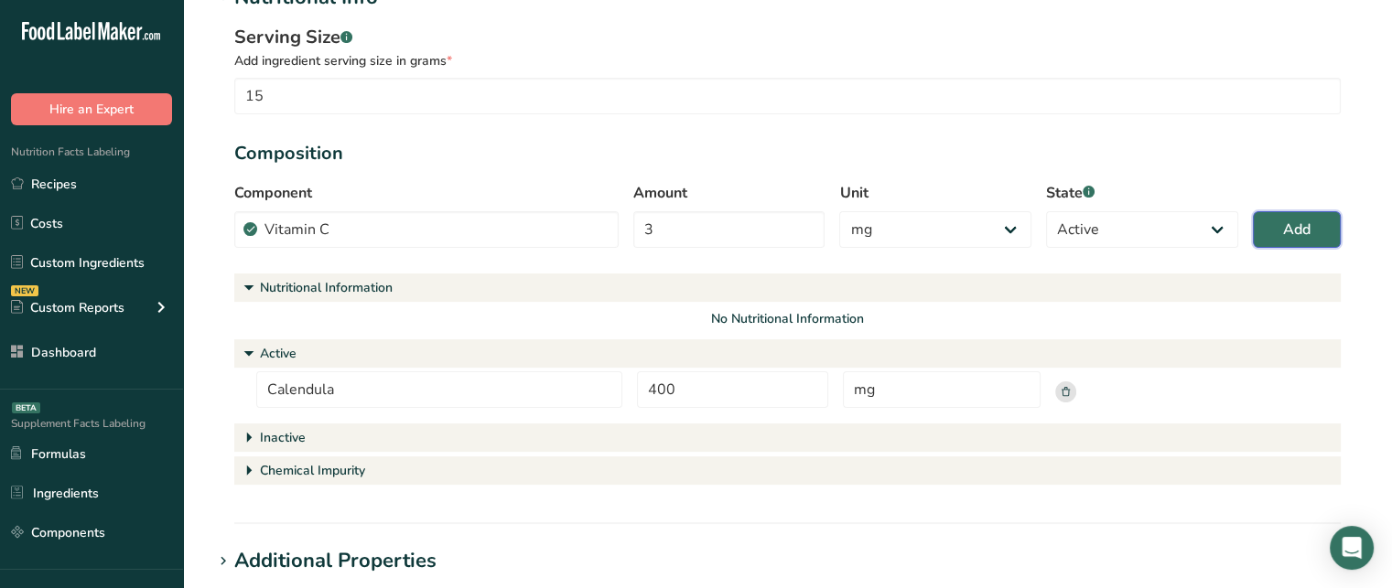
select select
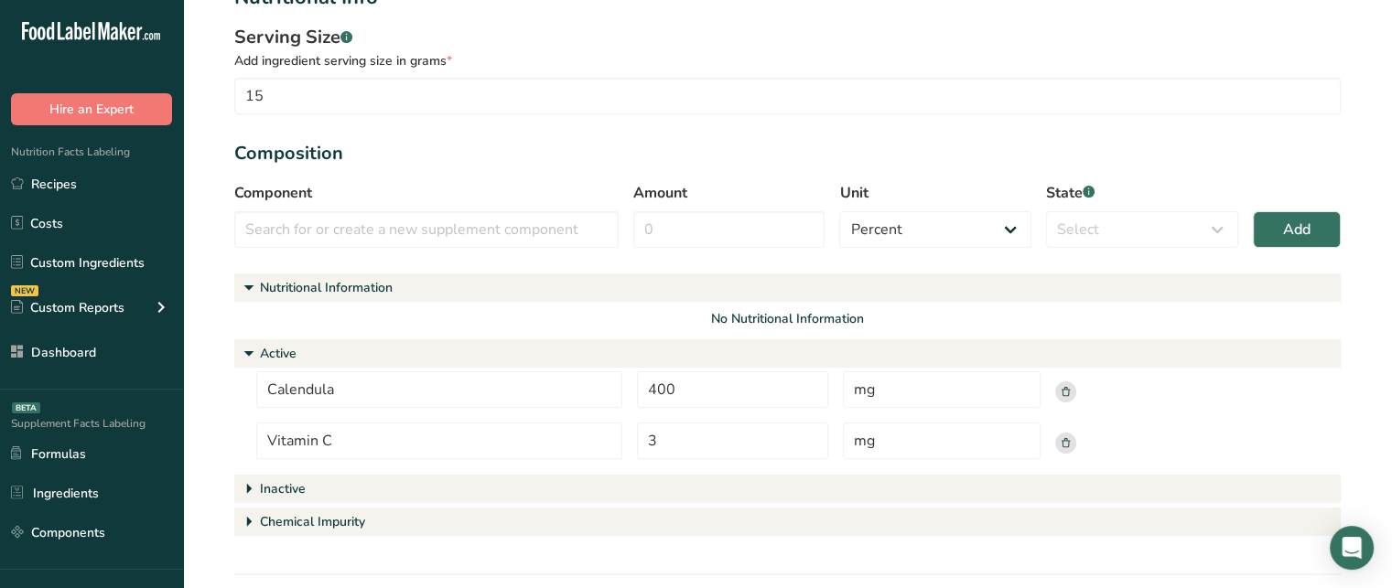
click at [257, 514] on icon at bounding box center [249, 522] width 24 height 37
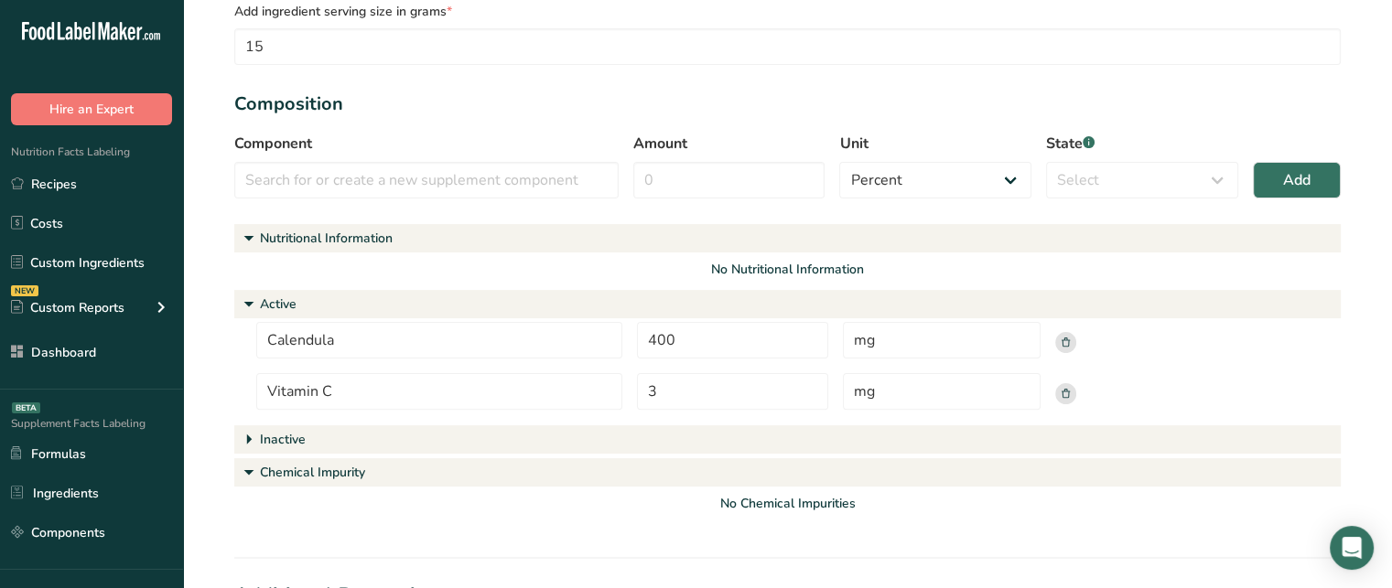
scroll to position [472, 0]
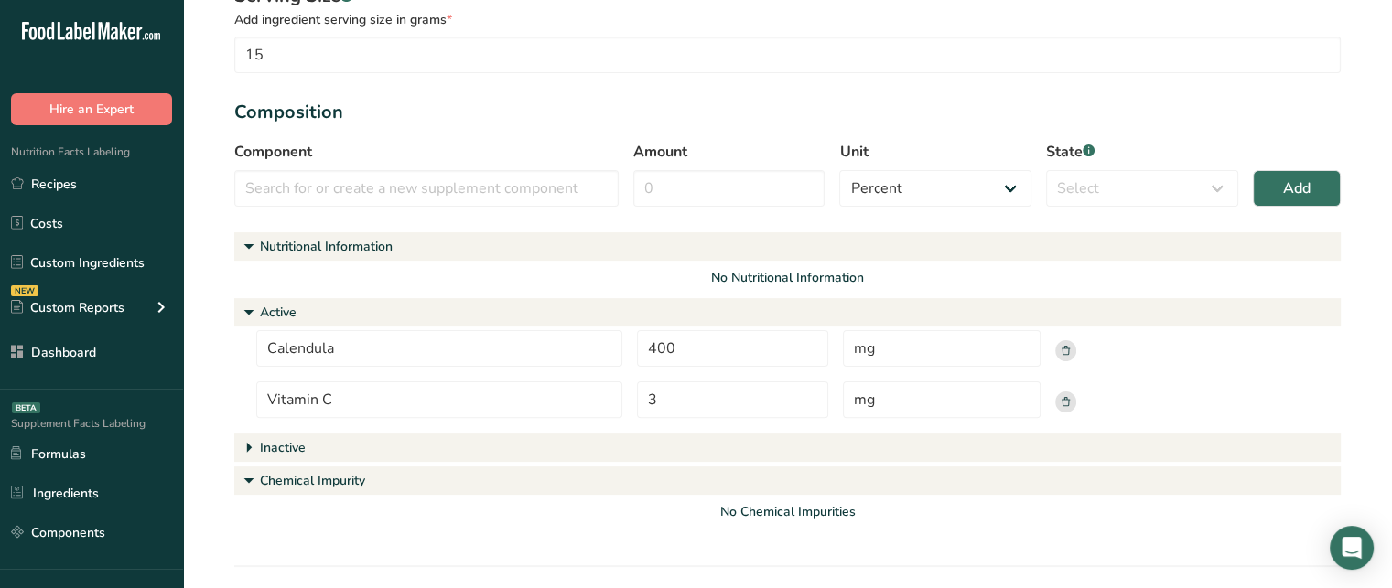
click at [294, 162] on div "Component Vitamin C No more results found." at bounding box center [426, 174] width 384 height 66
click at [299, 178] on input "text" at bounding box center [426, 188] width 384 height 37
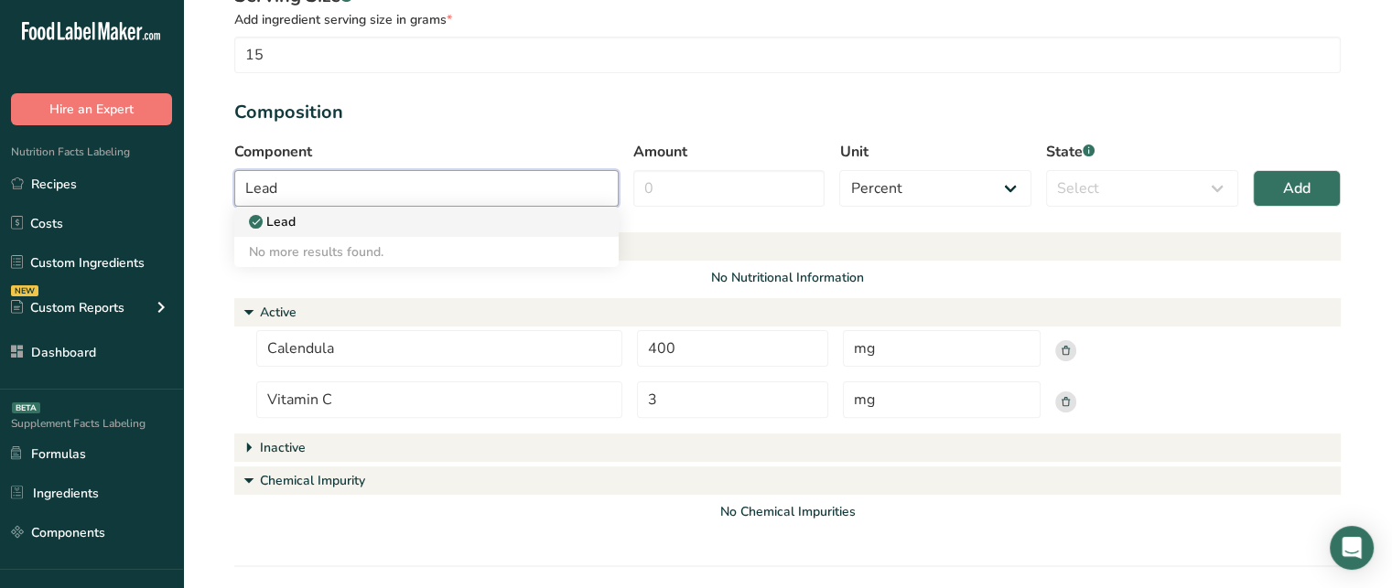
type input "Lead"
click at [310, 225] on div "Lead" at bounding box center [412, 221] width 326 height 19
select select "5"
select select "chemical_impurity"
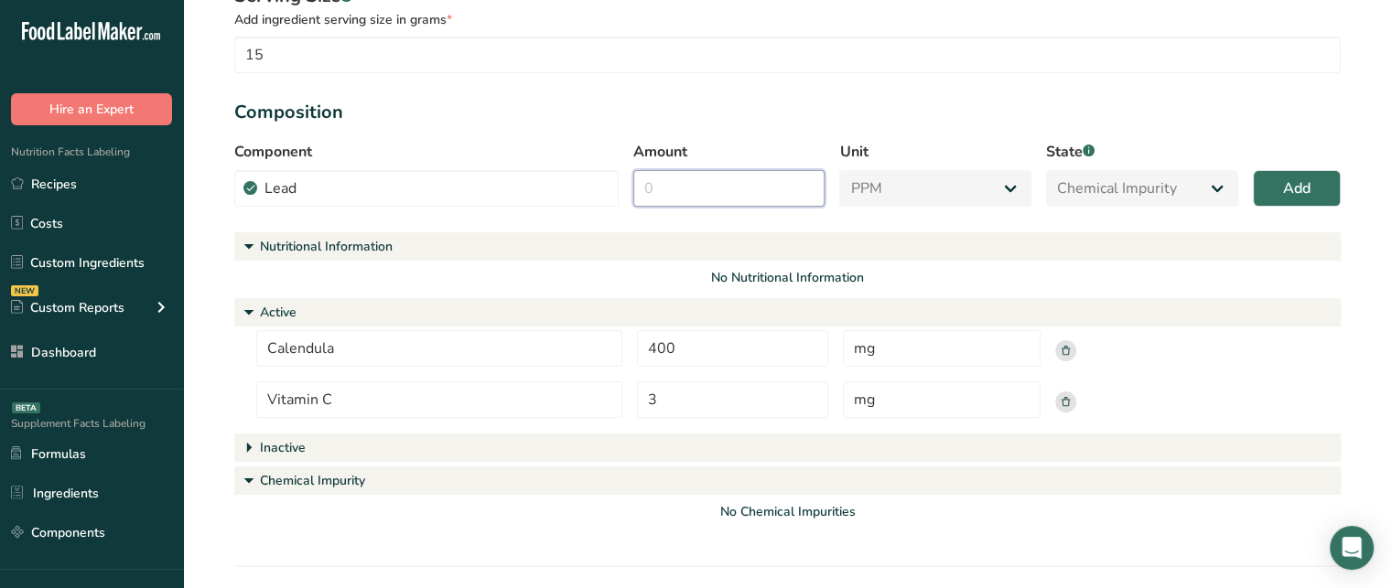
click at [746, 186] on input "Amount" at bounding box center [729, 188] width 192 height 37
click at [668, 197] on input "Amount" at bounding box center [729, 188] width 192 height 37
type input "3"
click at [1267, 186] on button "Add" at bounding box center [1297, 188] width 88 height 37
select select "percent"
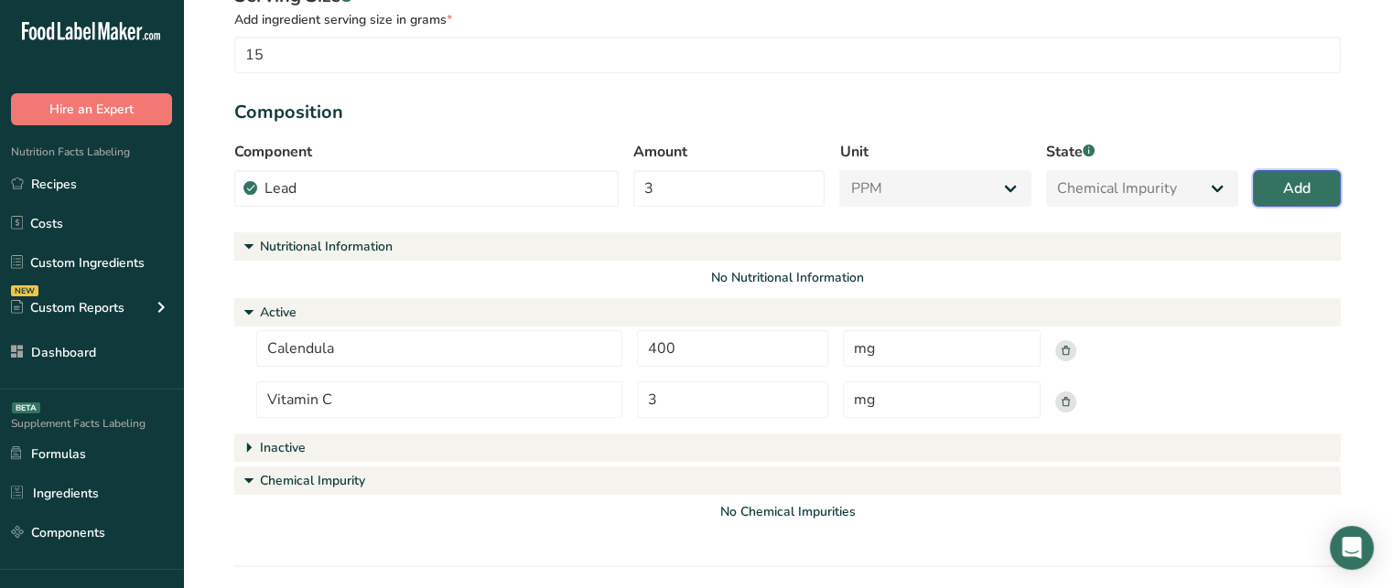
select select
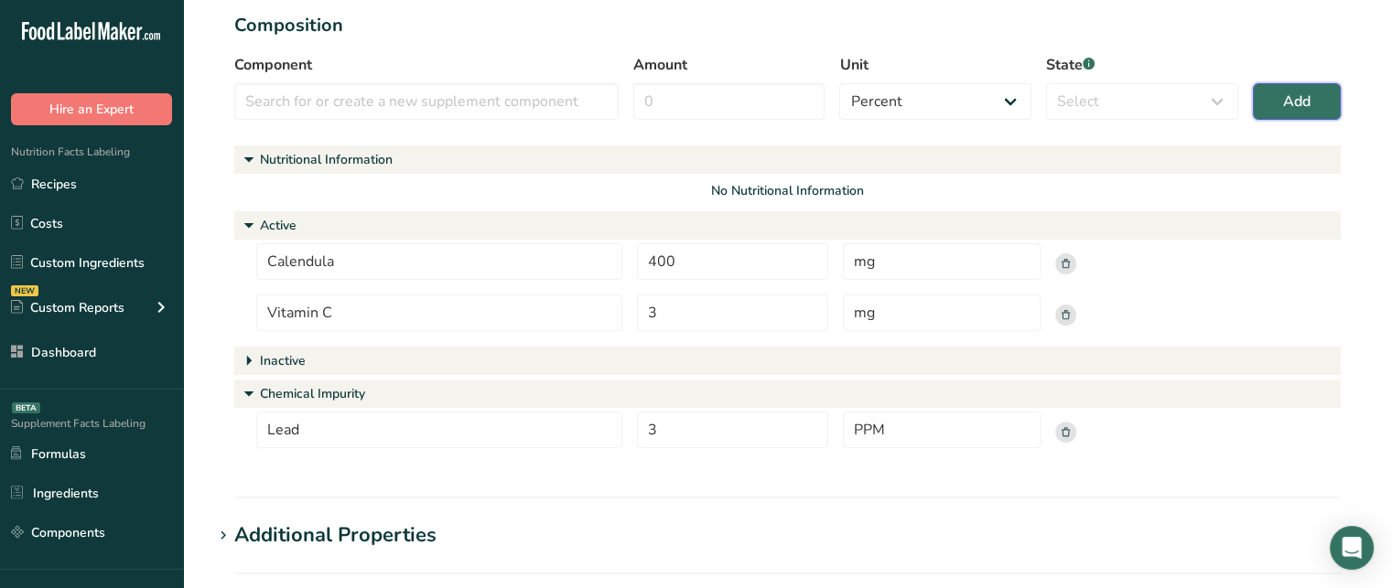
scroll to position [557, 0]
click at [300, 358] on div "Inactive" at bounding box center [283, 362] width 46 height 19
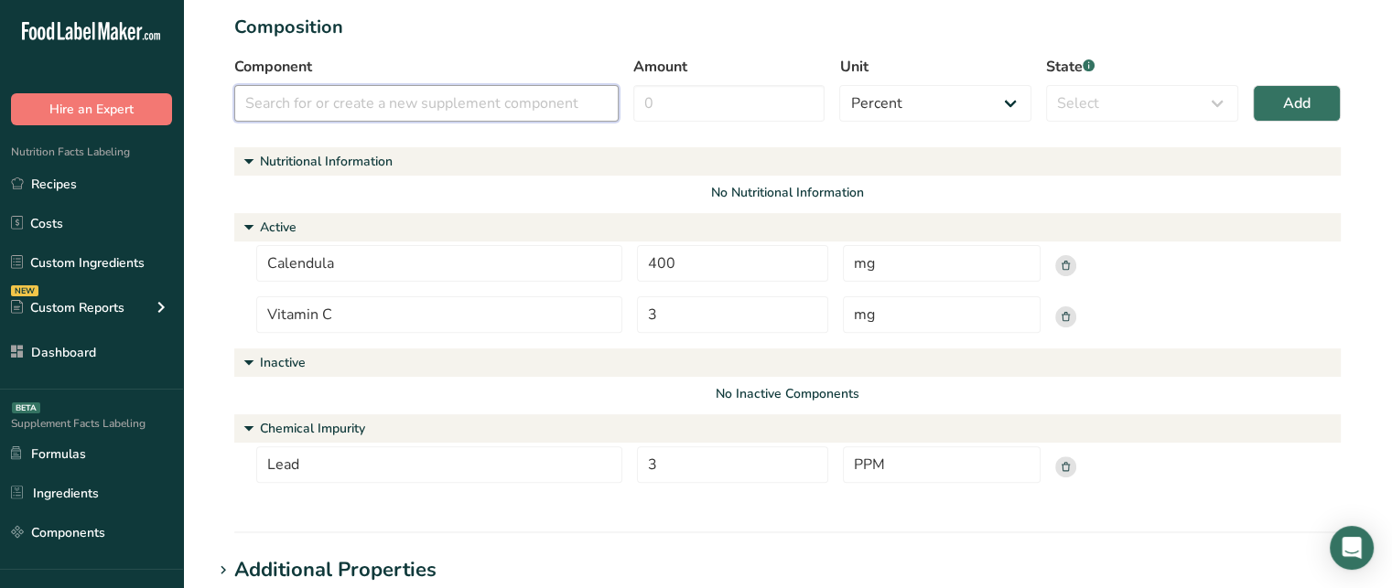
click at [439, 109] on input "text" at bounding box center [426, 103] width 384 height 37
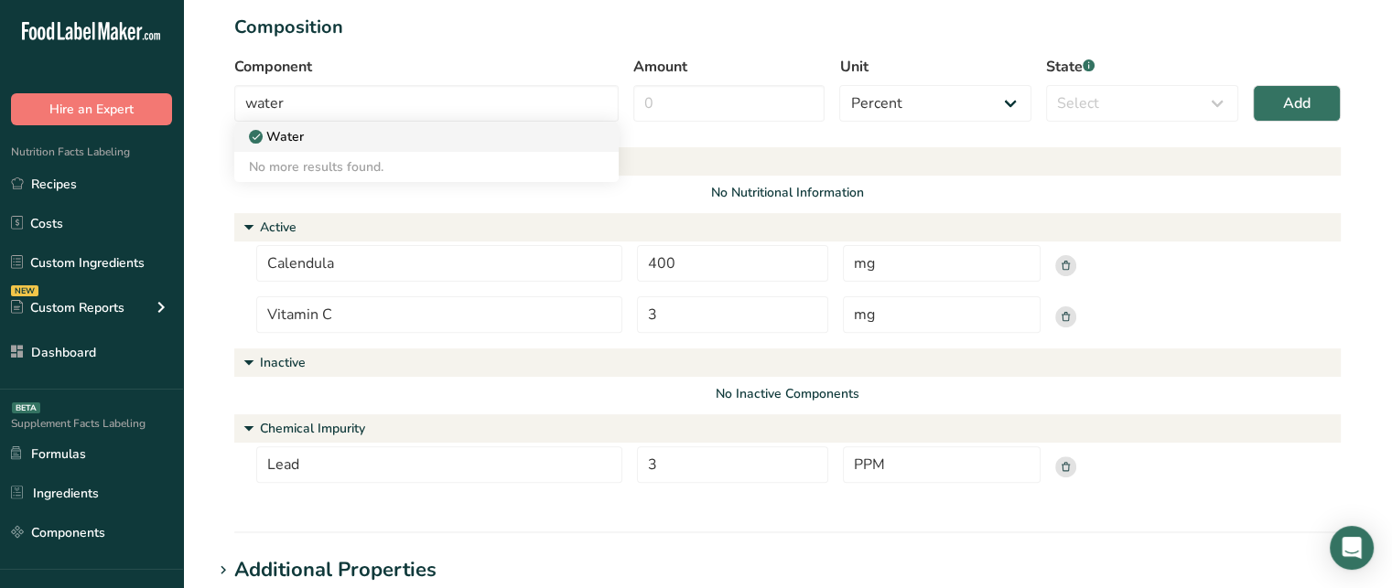
click at [394, 136] on div "Water" at bounding box center [412, 136] width 326 height 19
type input "Water"
select select "inactive"
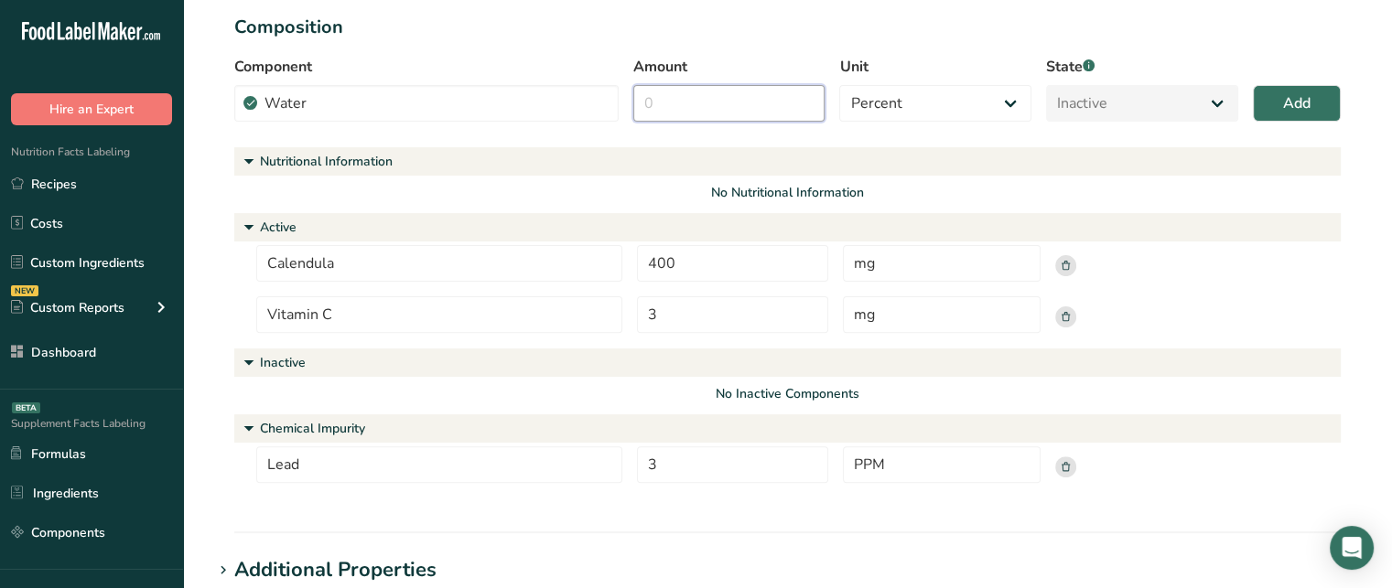
click at [769, 91] on input "Amount" at bounding box center [729, 103] width 192 height 37
click at [891, 99] on select "Percent Grams Kilograms mg Oz Pound PPM B CFU mcg µg kcal kJ" at bounding box center [935, 103] width 192 height 37
select select "grams"
click at [839, 85] on select "Percent Grams Kilograms mg Oz Pound PPM B CFU mcg µg kcal kJ" at bounding box center [935, 103] width 192 height 37
click at [716, 109] on input "Amount" at bounding box center [729, 103] width 192 height 37
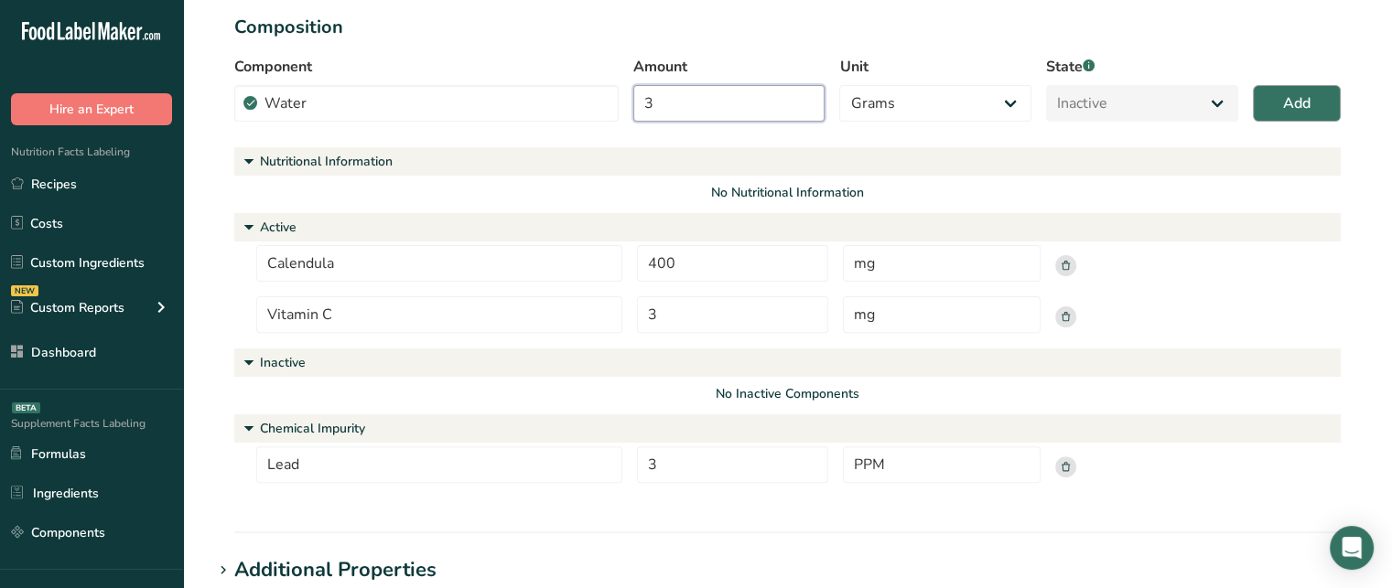
type input "3"
click at [1278, 113] on button "Add" at bounding box center [1297, 103] width 88 height 37
select select "percent"
select select
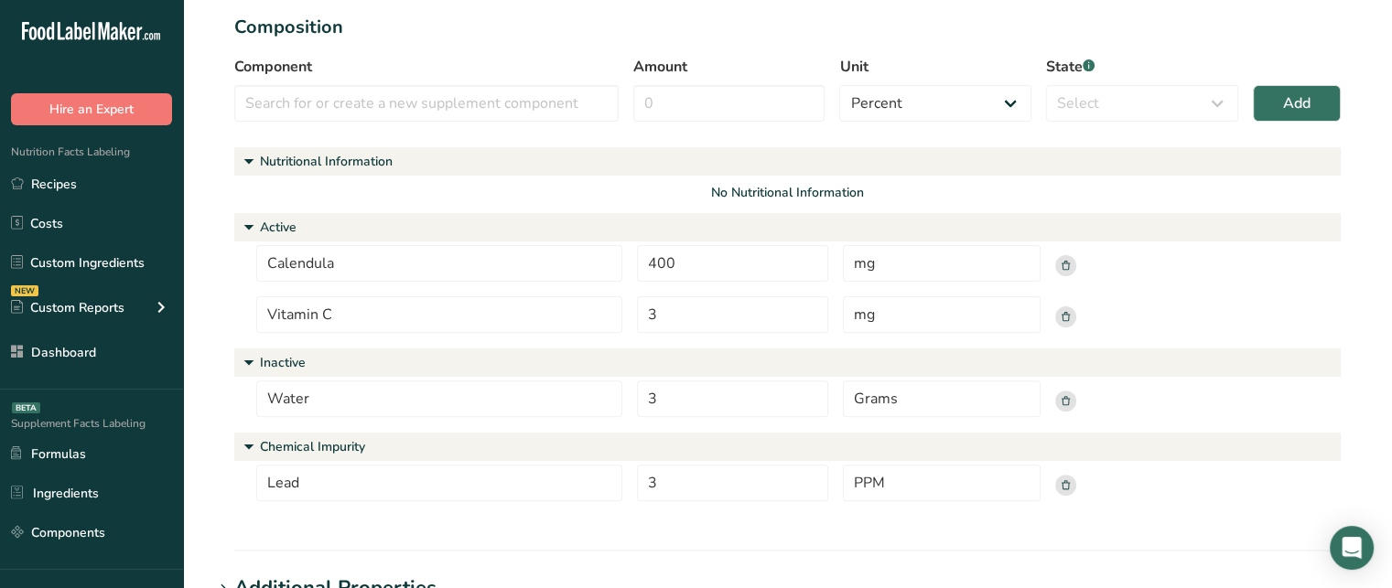
click at [1066, 400] on rect at bounding box center [1065, 401] width 21 height 21
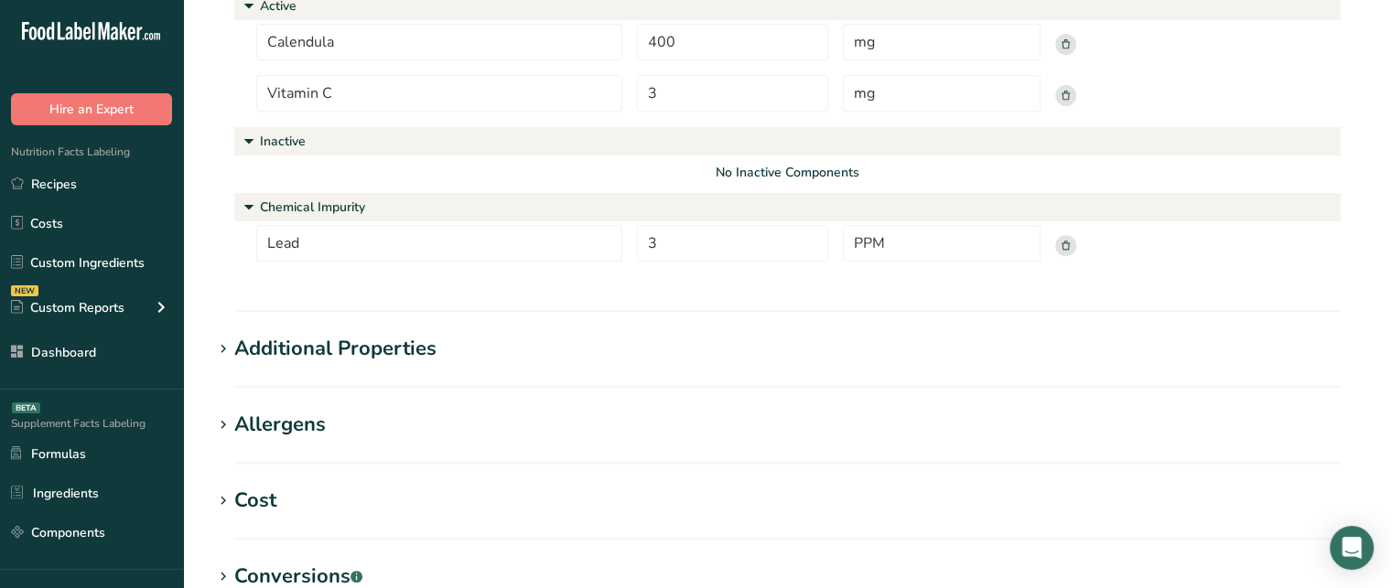
scroll to position [772, 0]
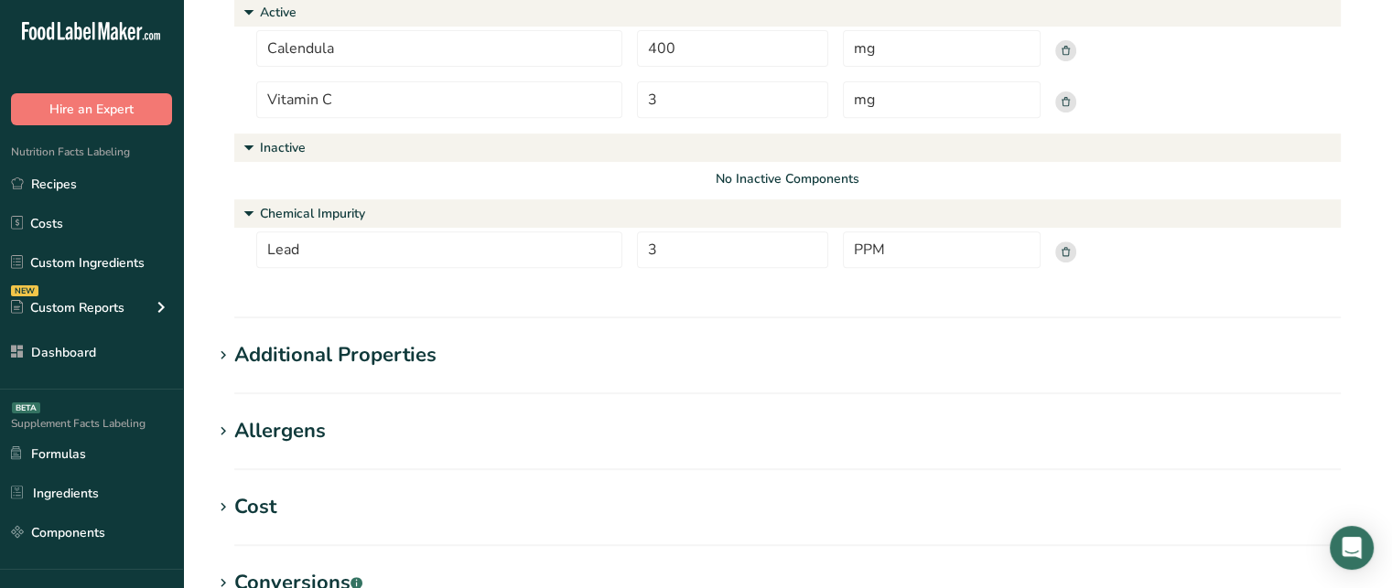
click at [443, 351] on h1 "Additional Properties" at bounding box center [787, 355] width 1150 height 30
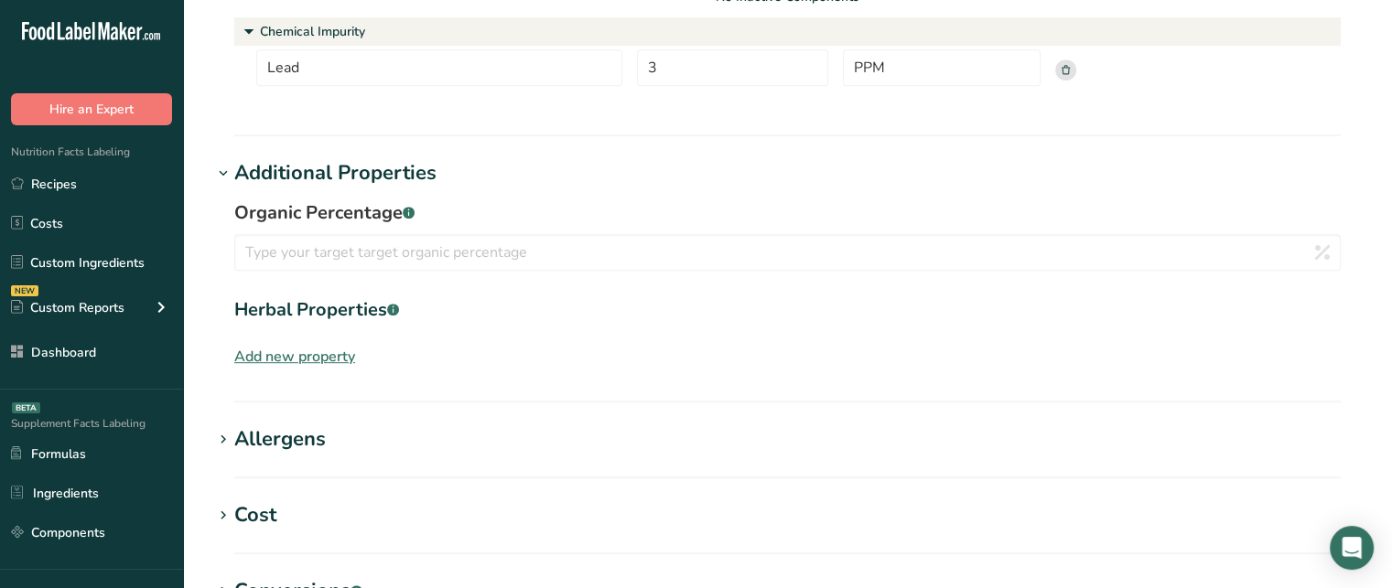
scroll to position [952, 0]
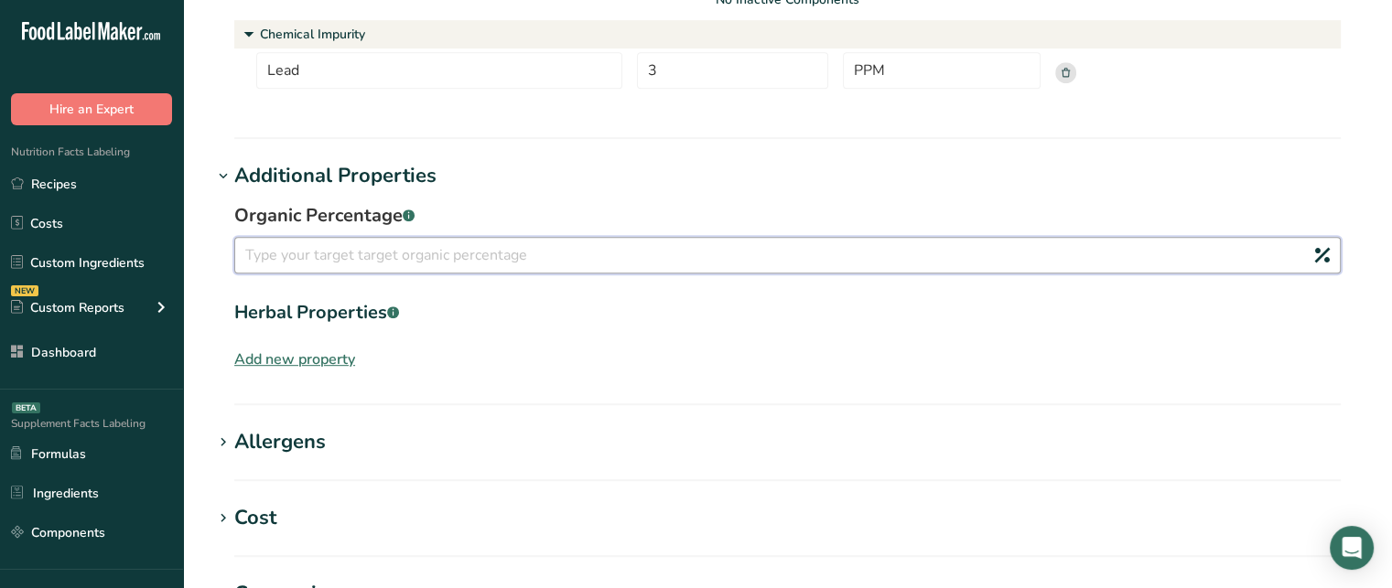
click at [861, 253] on input "number" at bounding box center [787, 255] width 1106 height 37
type input "40"
click at [272, 313] on div "Herbal Properties .a-a{fill:#347362;}.b-a{fill:#fff;}" at bounding box center [787, 312] width 1106 height 27
click at [342, 318] on div "Herbal Properties .a-a{fill:#347362;}.b-a{fill:#fff;}" at bounding box center [787, 312] width 1106 height 27
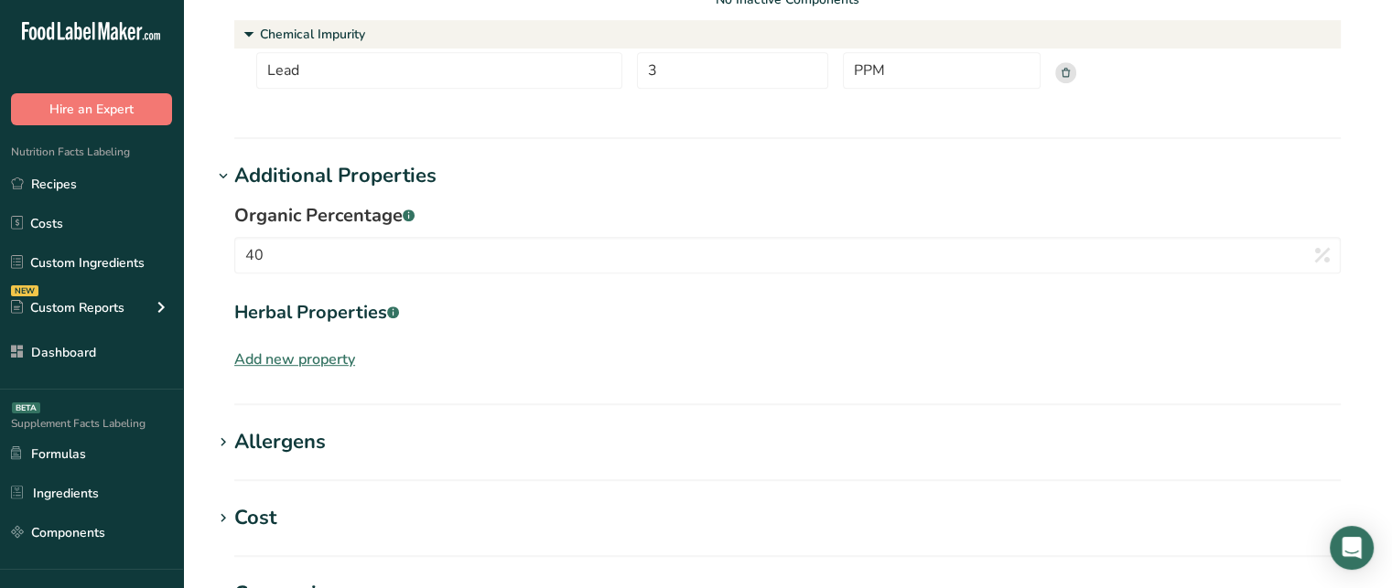
click at [330, 351] on div "Add new property" at bounding box center [294, 360] width 121 height 22
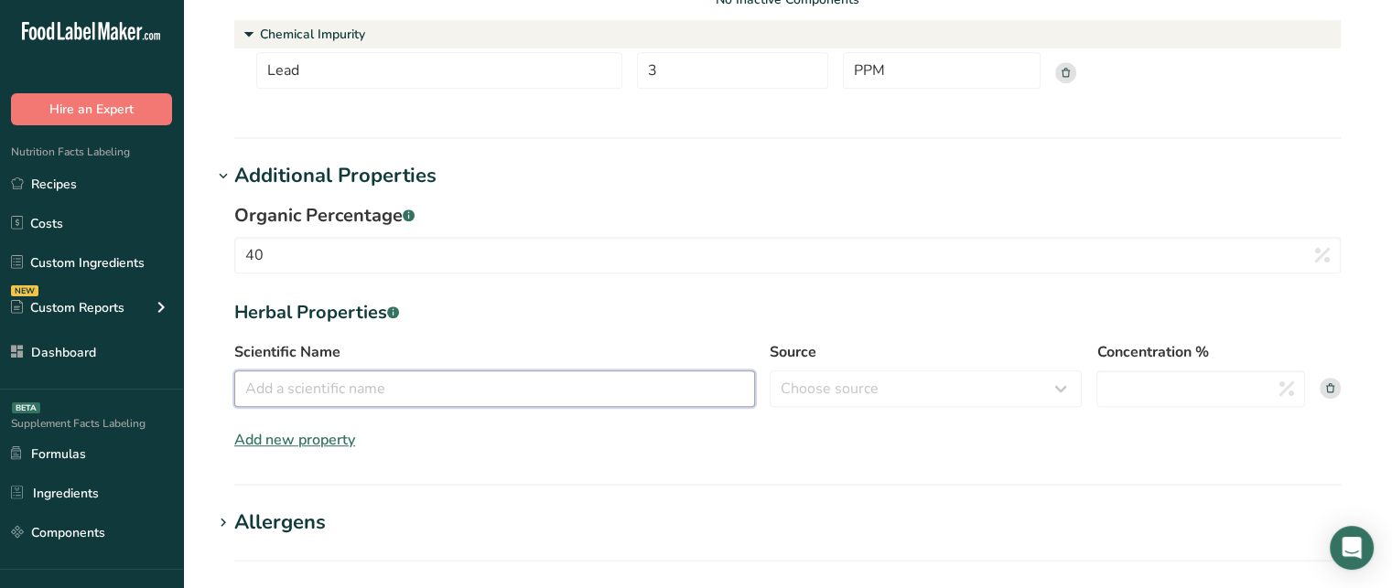
paste input "Calendula officinalis"
click at [470, 380] on input "Calendula officinalis" at bounding box center [494, 389] width 521 height 37
type input "Calendula officinalis"
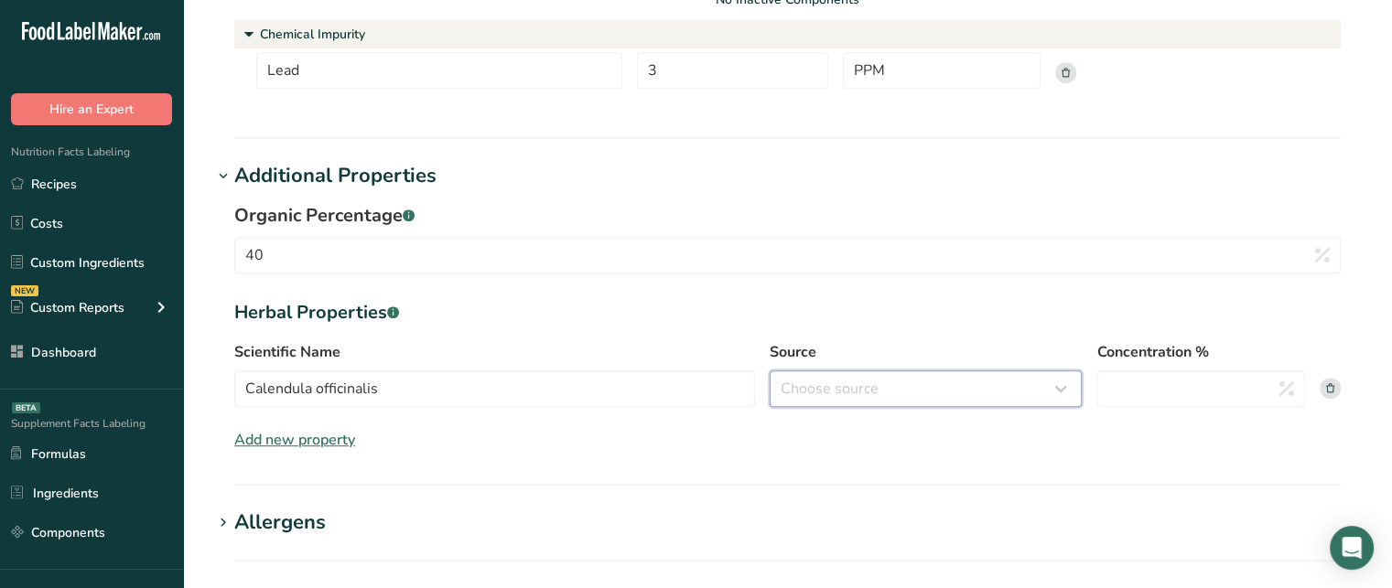
click at [838, 382] on select "Choose source root whole resin fruit seed flower peel bark stem oil leaf" at bounding box center [926, 389] width 312 height 37
select select "whole"
click at [770, 371] on select "Choose source root whole resin fruit seed flower peel bark stem oil leaf" at bounding box center [926, 389] width 312 height 37
click at [1186, 383] on input "Concentration %" at bounding box center [1200, 389] width 209 height 37
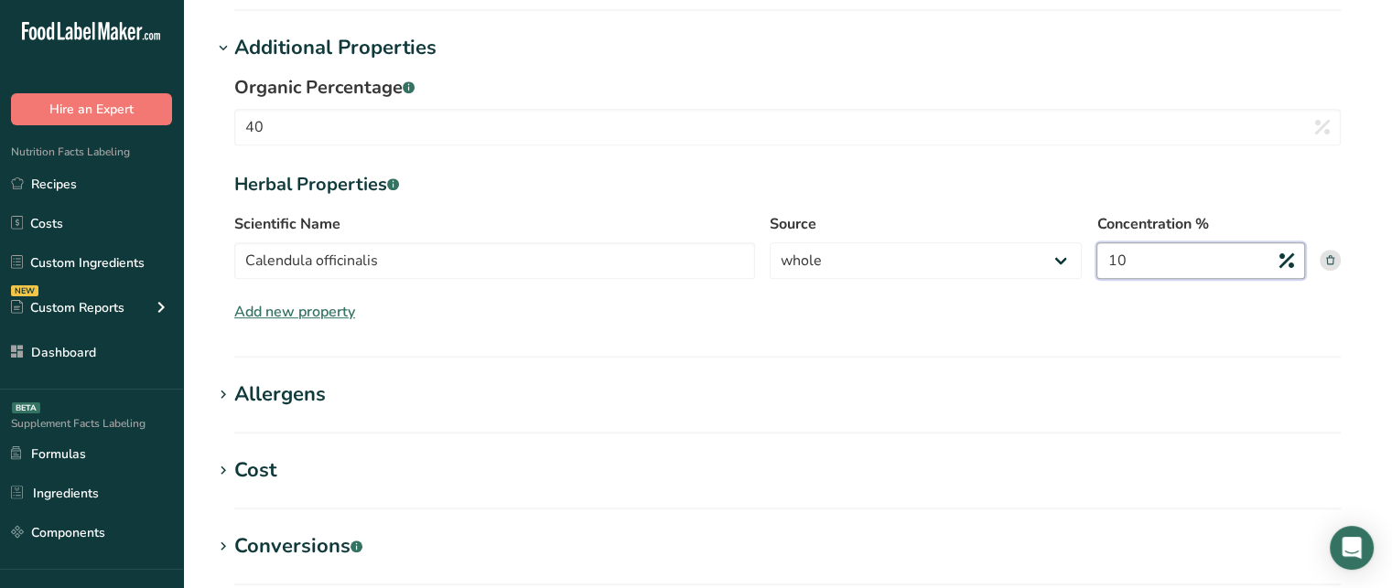
scroll to position [1082, 0]
type input "10"
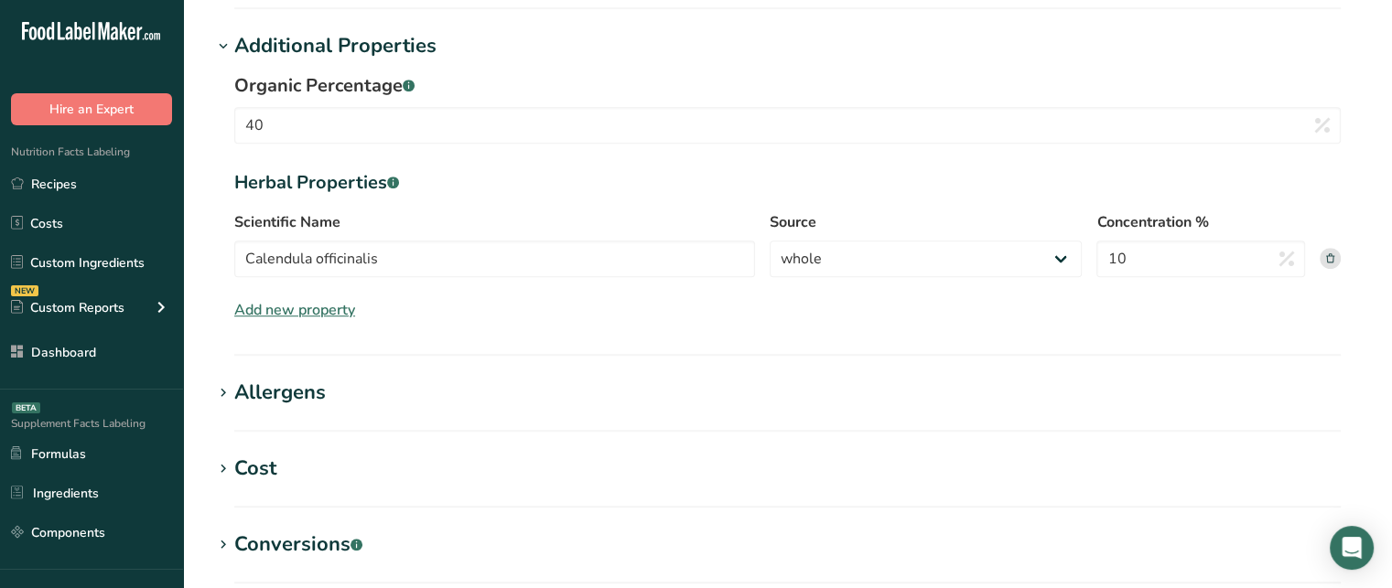
click at [341, 386] on h1 "Allergens" at bounding box center [787, 393] width 1150 height 30
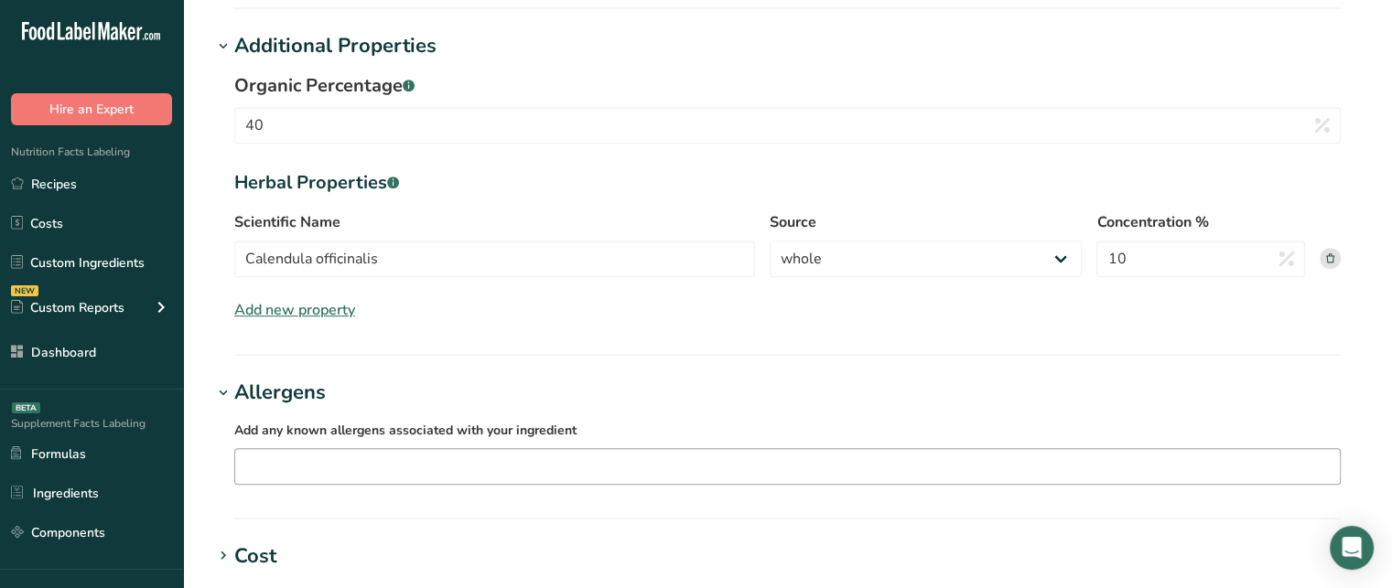
click at [381, 464] on input "text" at bounding box center [787, 467] width 1105 height 28
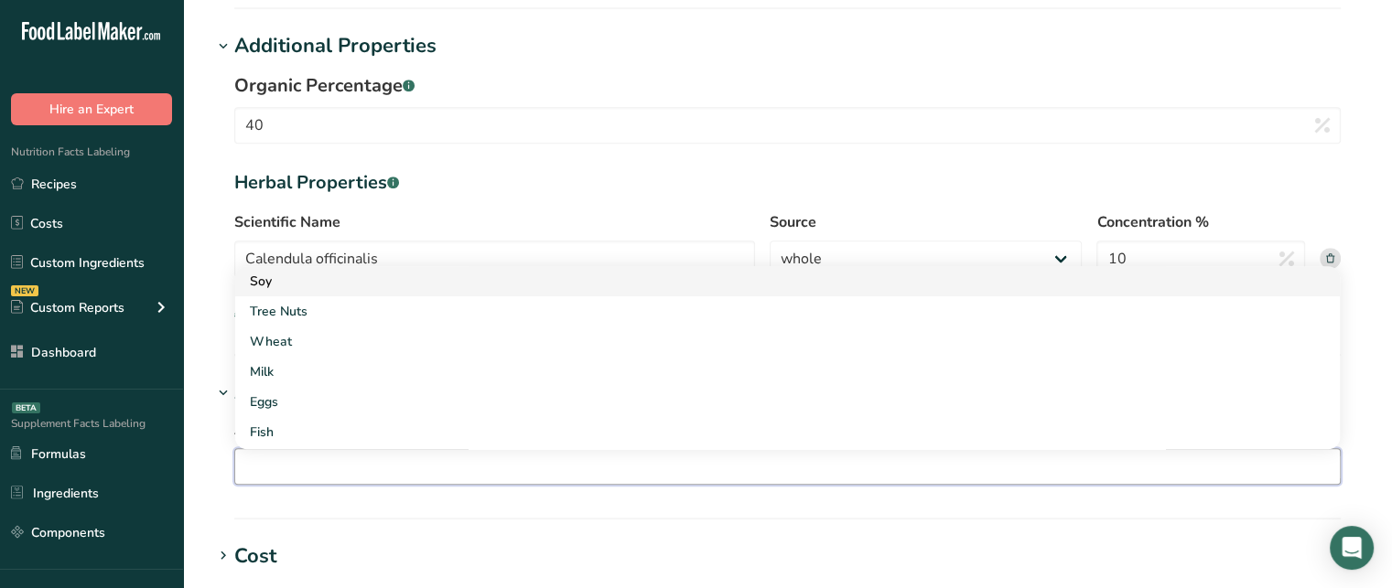
click at [380, 286] on div "Soy" at bounding box center [773, 281] width 1046 height 19
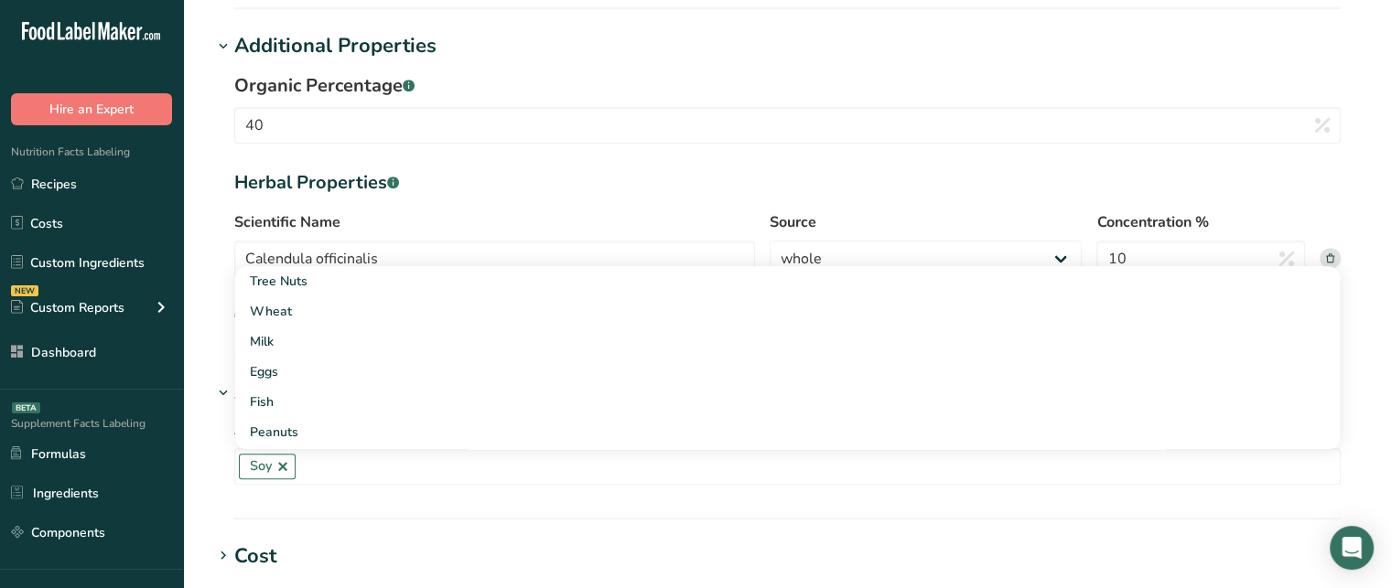
click at [1142, 505] on section "Allergens Add any known allergens associated with your ingredient Soy Tree Nuts…" at bounding box center [787, 449] width 1150 height 142
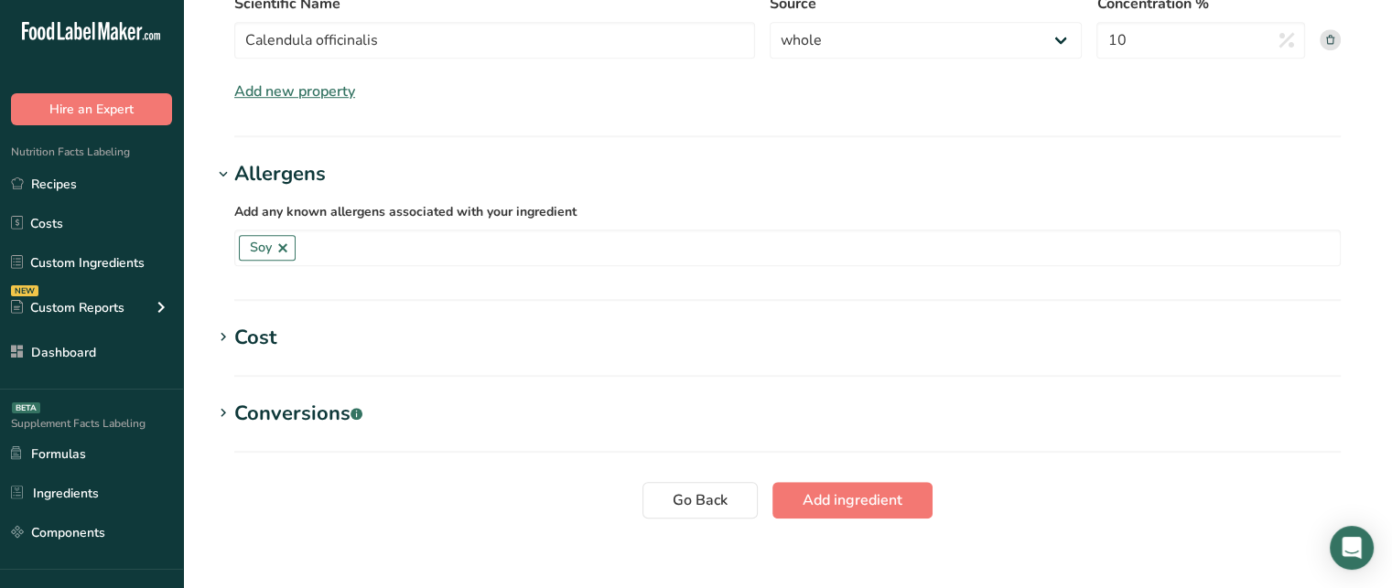
scroll to position [1318, 0]
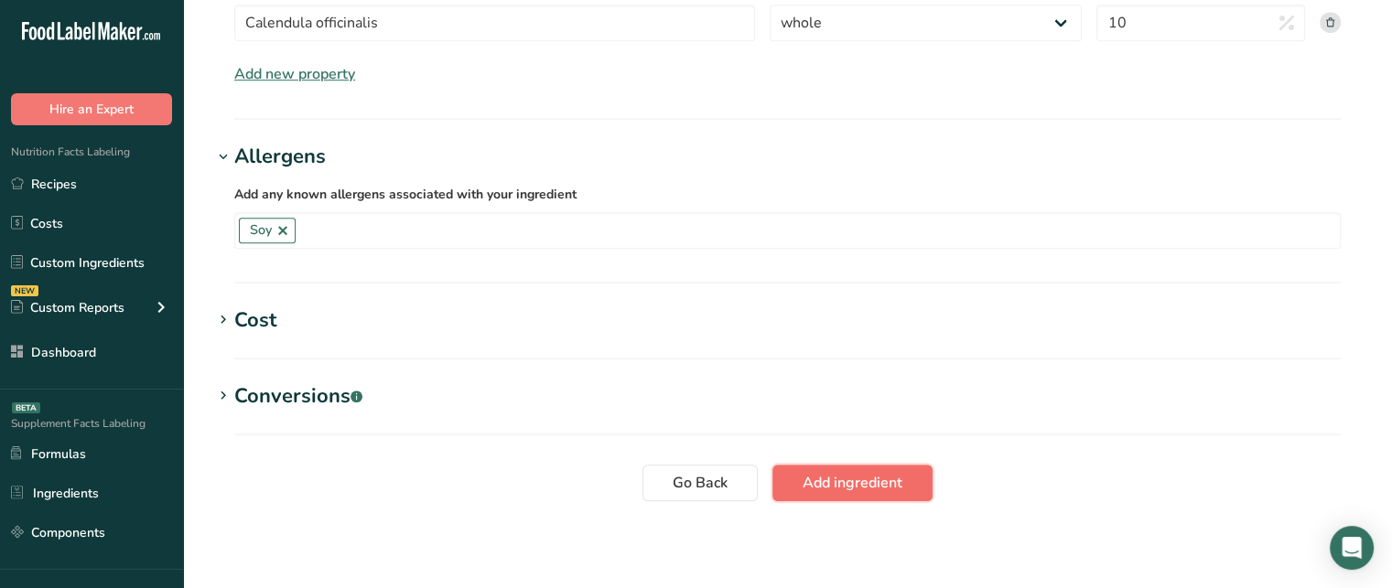
click at [882, 467] on button "Add ingredient" at bounding box center [852, 483] width 160 height 37
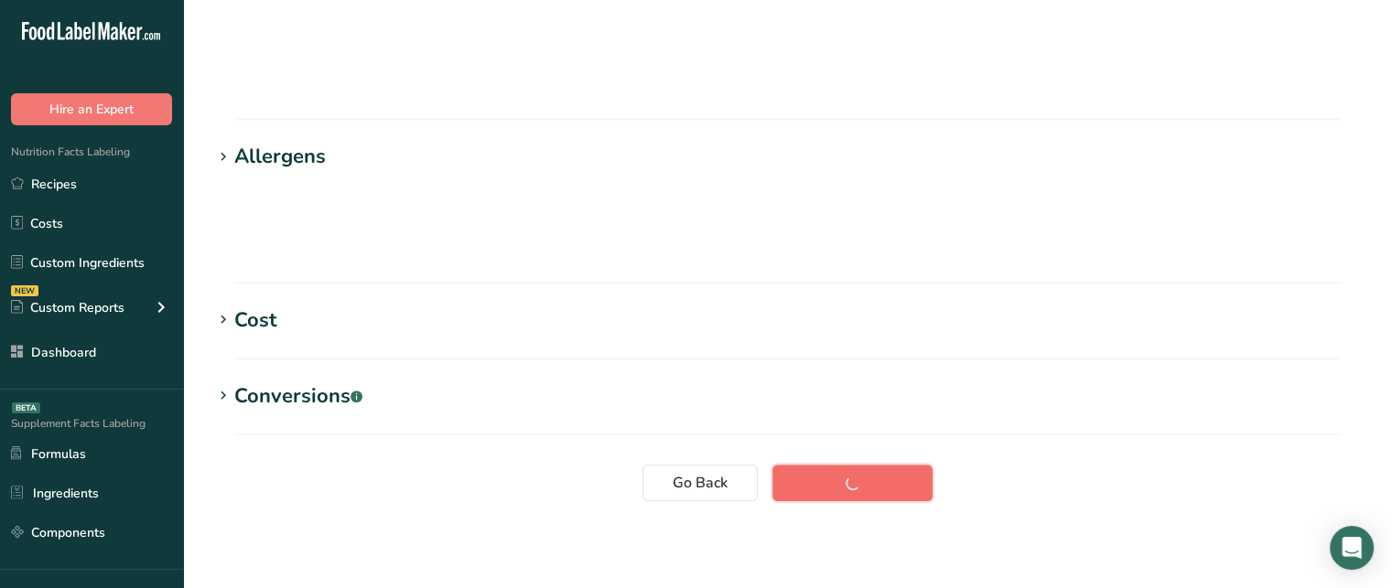
scroll to position [84, 0]
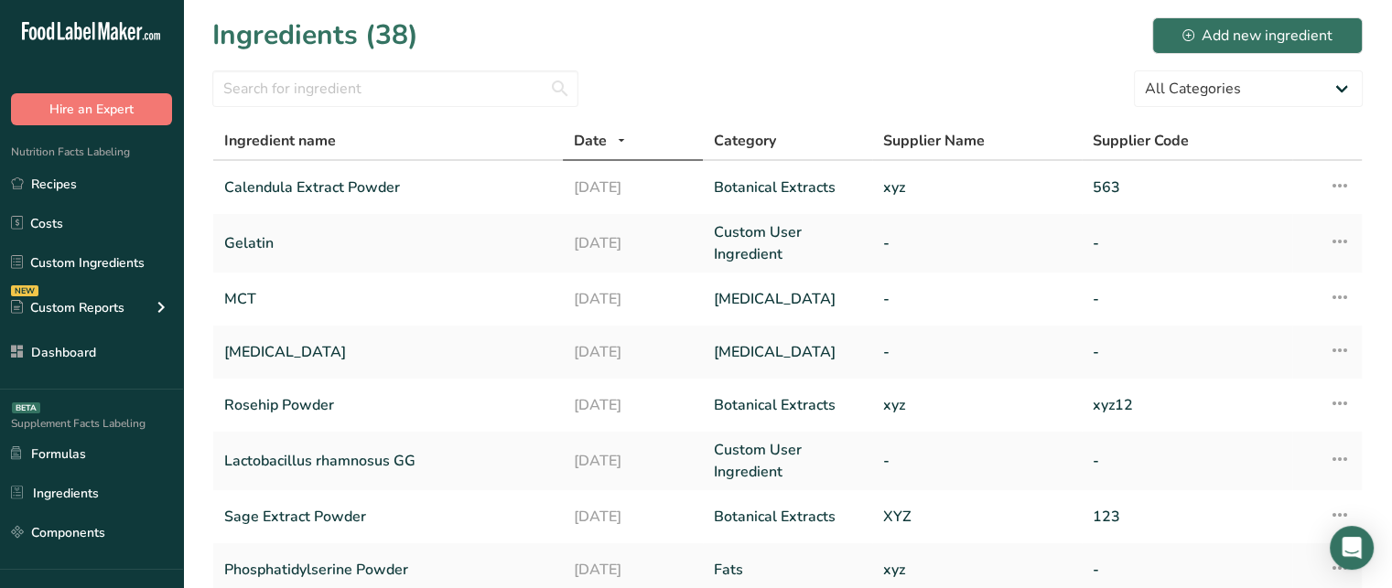
click at [642, 87] on div "All Categories Amino Acids Botanical Extracts Botanicals Carbohydrates Colors F…" at bounding box center [787, 88] width 1150 height 37
click at [107, 182] on link "Recipes" at bounding box center [91, 184] width 183 height 35
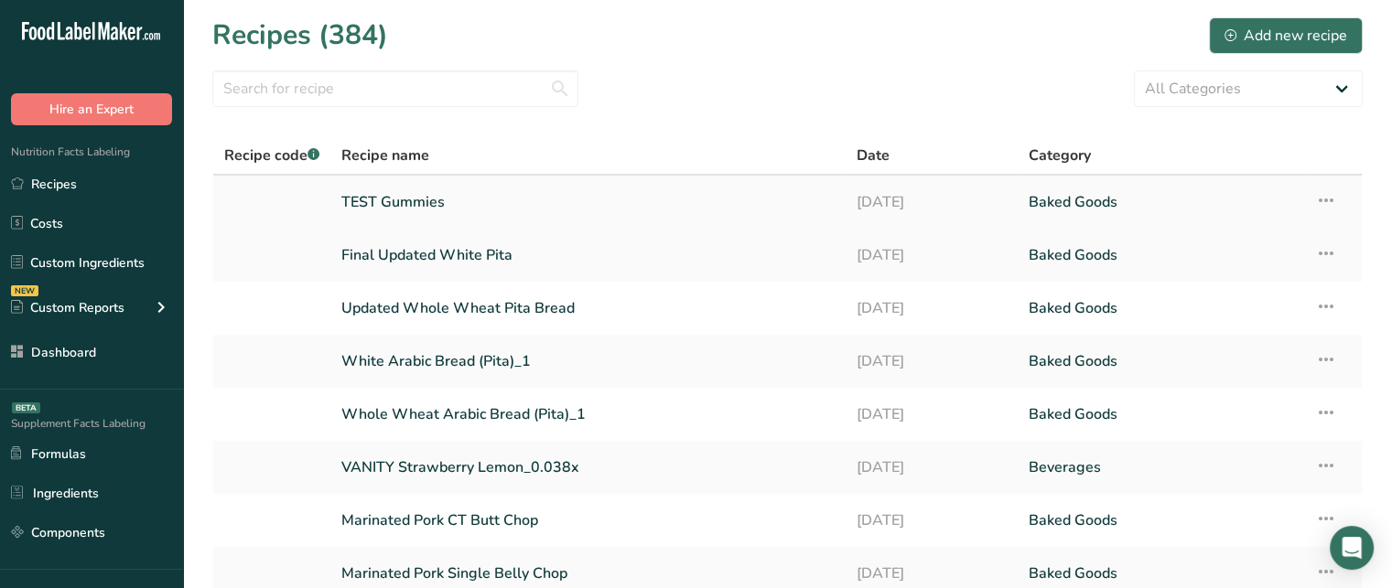
click at [398, 204] on link "TEST Gummies" at bounding box center [587, 202] width 493 height 38
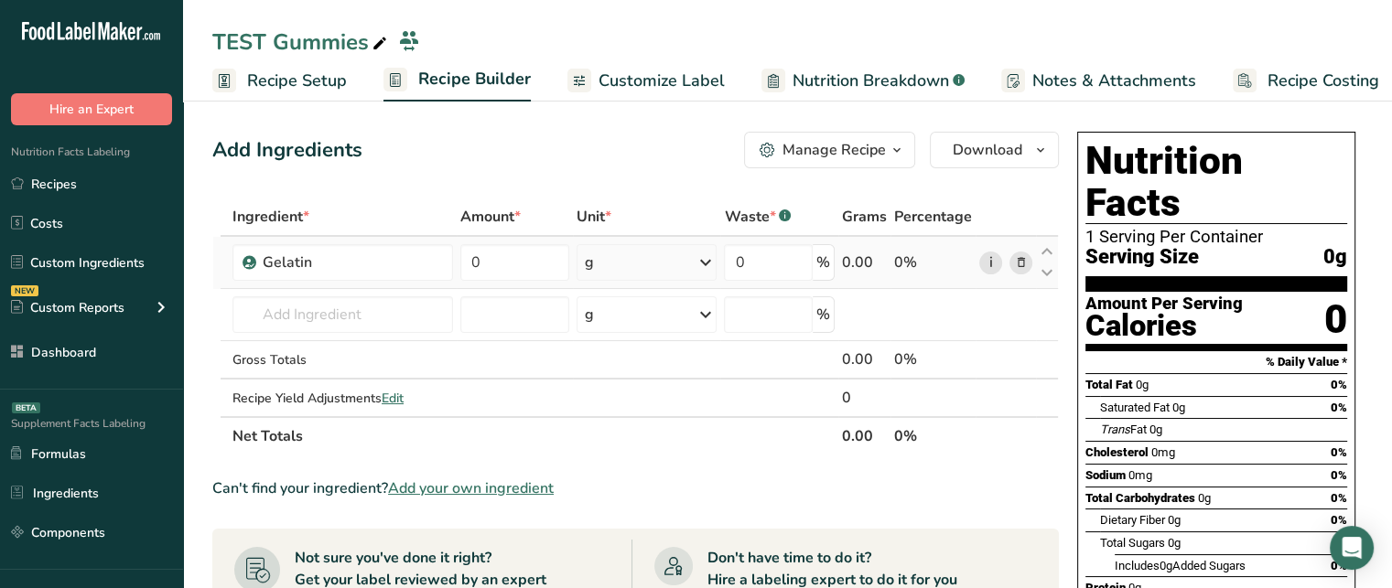
click at [993, 260] on link "i" at bounding box center [990, 263] width 23 height 23
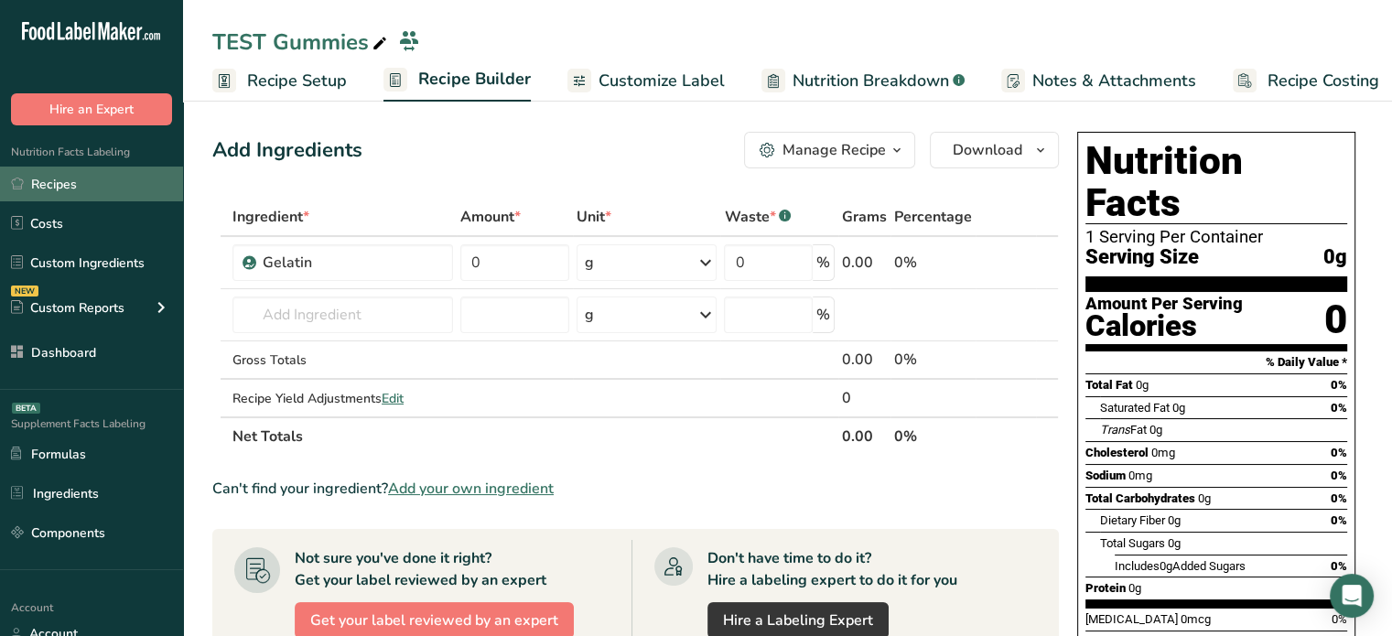
click at [128, 184] on link "Recipes" at bounding box center [91, 184] width 183 height 35
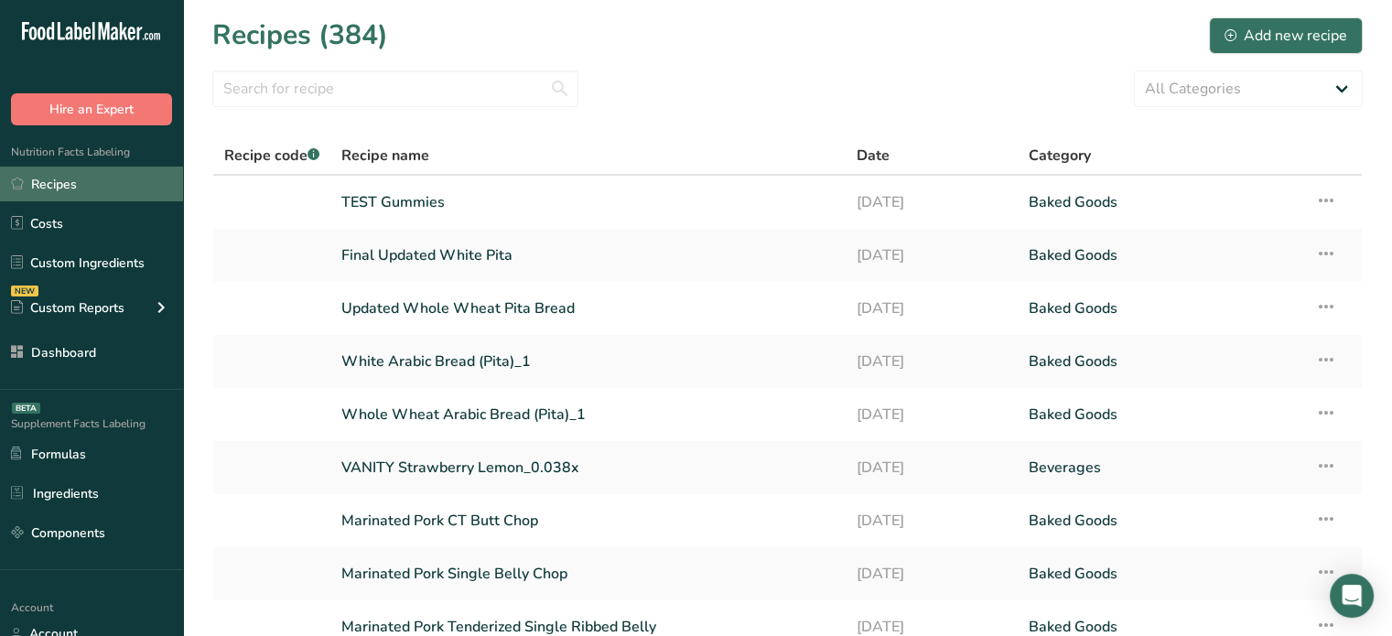
click at [121, 185] on link "Recipes" at bounding box center [91, 184] width 183 height 35
click at [29, 189] on link "Recipes" at bounding box center [91, 184] width 183 height 35
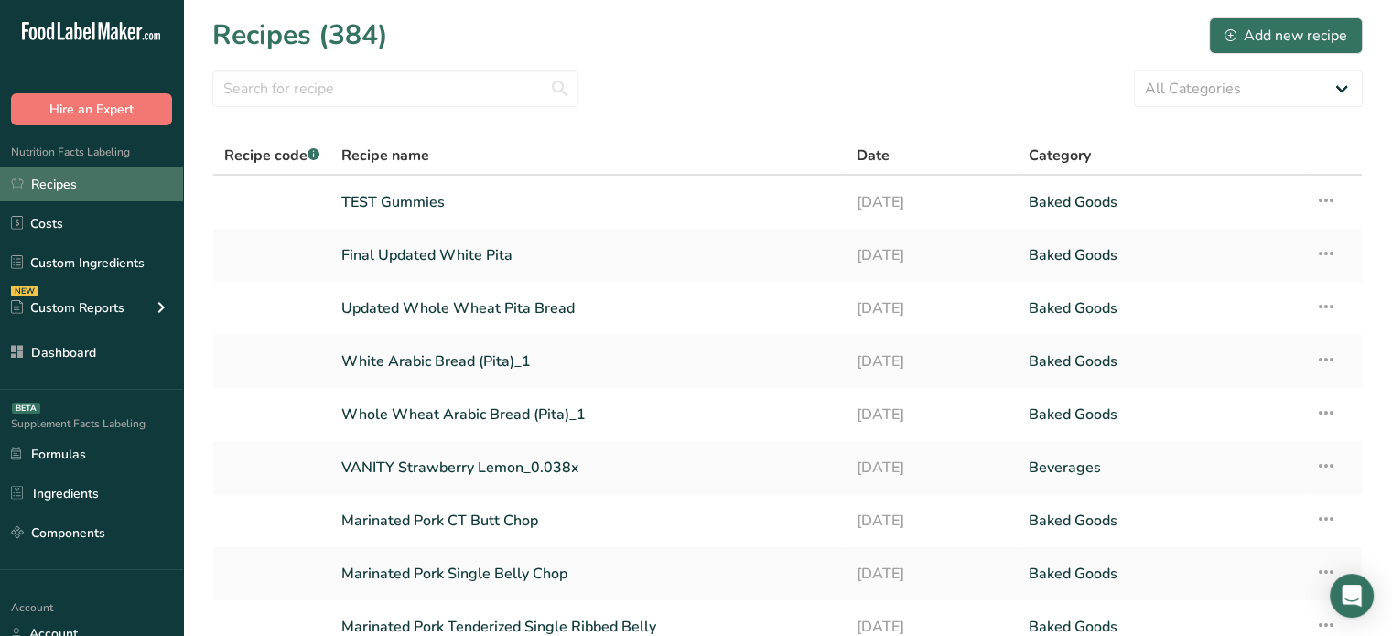
click at [29, 189] on link "Recipes" at bounding box center [91, 184] width 183 height 35
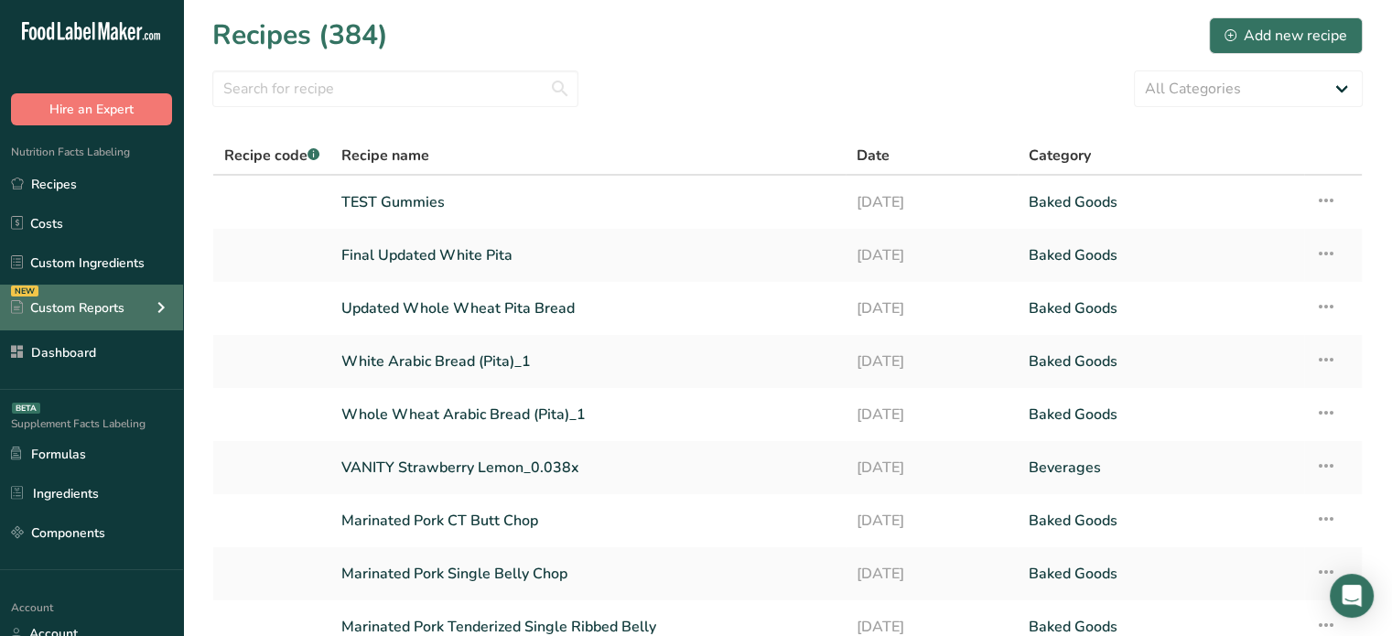
click at [149, 317] on div "NEW Custom Reports" at bounding box center [91, 308] width 183 height 46
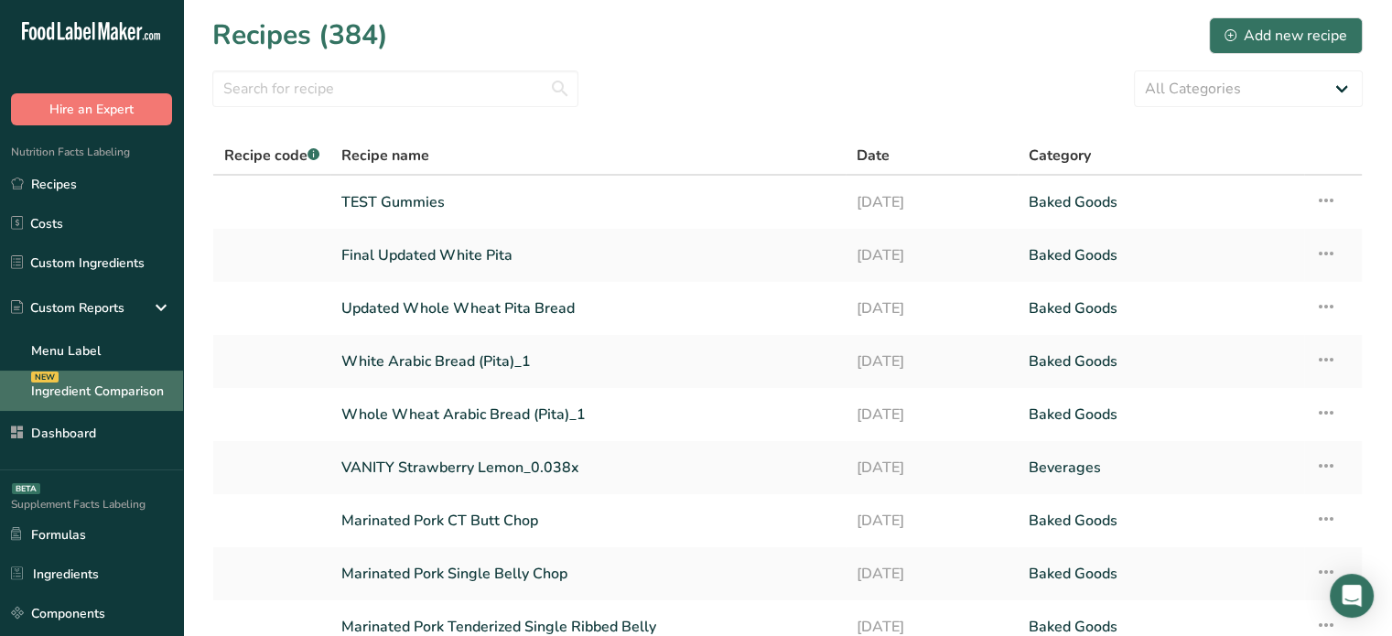
click at [124, 403] on link "Ingredient Comparison NEW" at bounding box center [91, 391] width 183 height 40
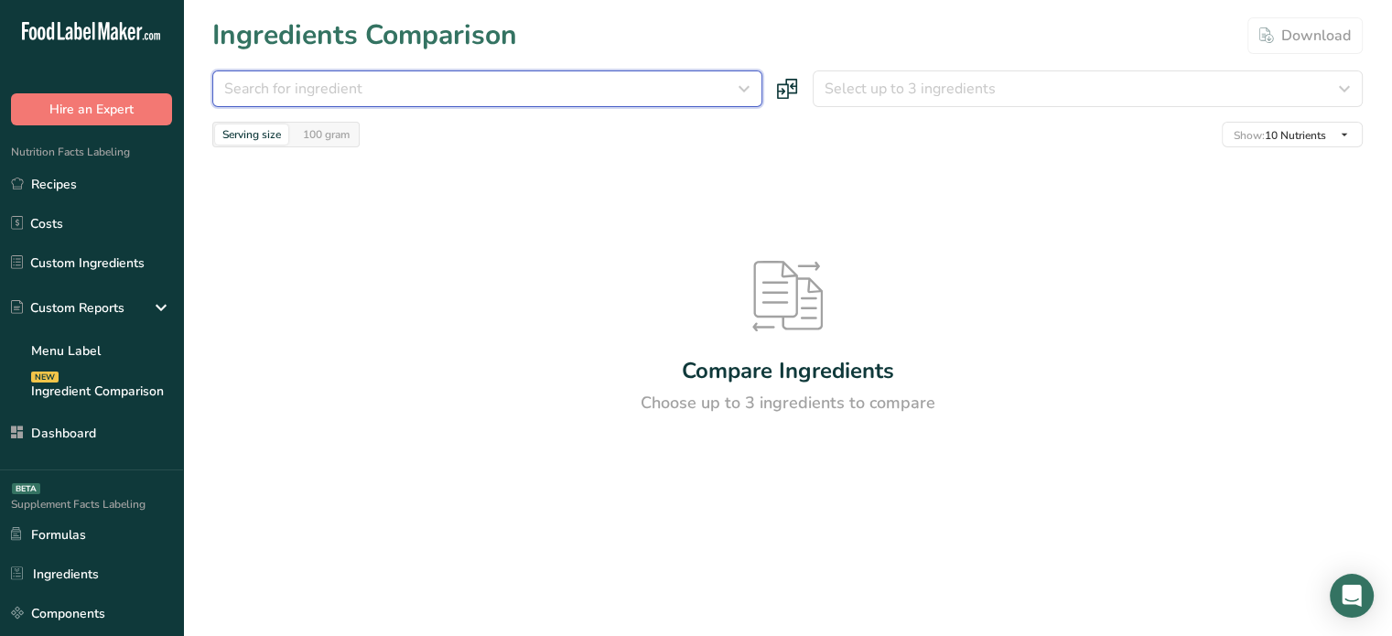
click at [587, 86] on div "Search for ingredient" at bounding box center [481, 89] width 515 height 22
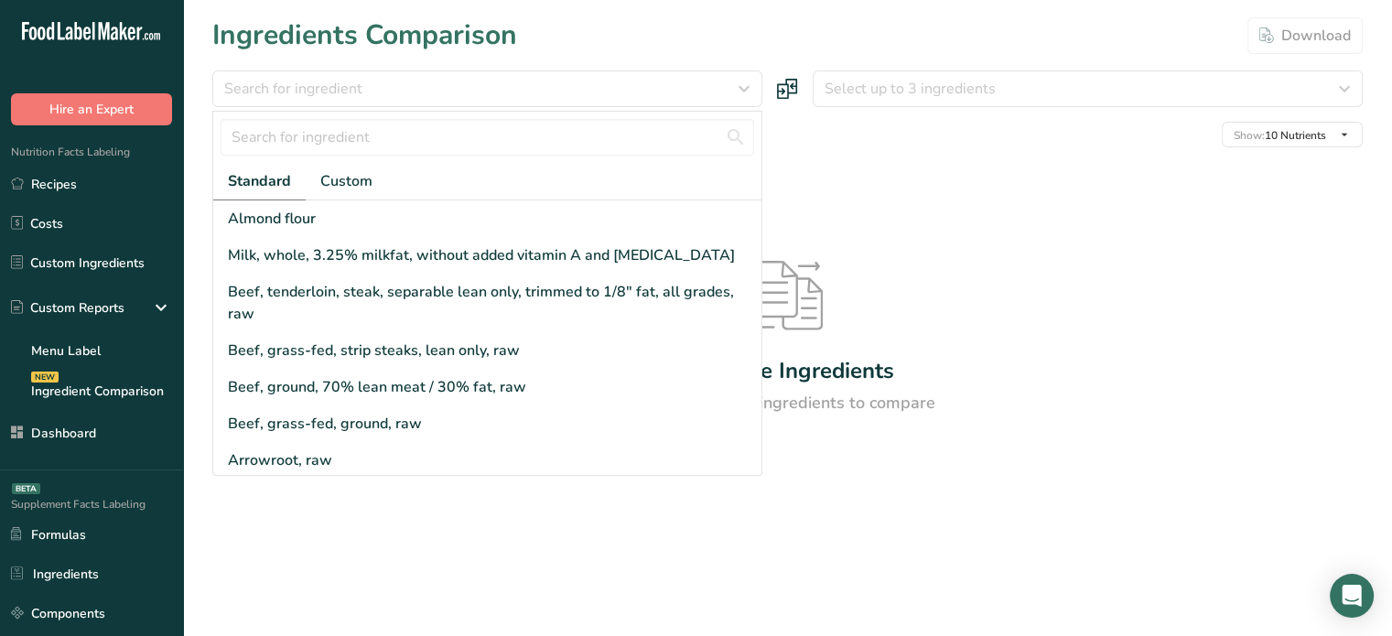
click at [690, 26] on div "Ingredients Comparison Download" at bounding box center [787, 35] width 1150 height 41
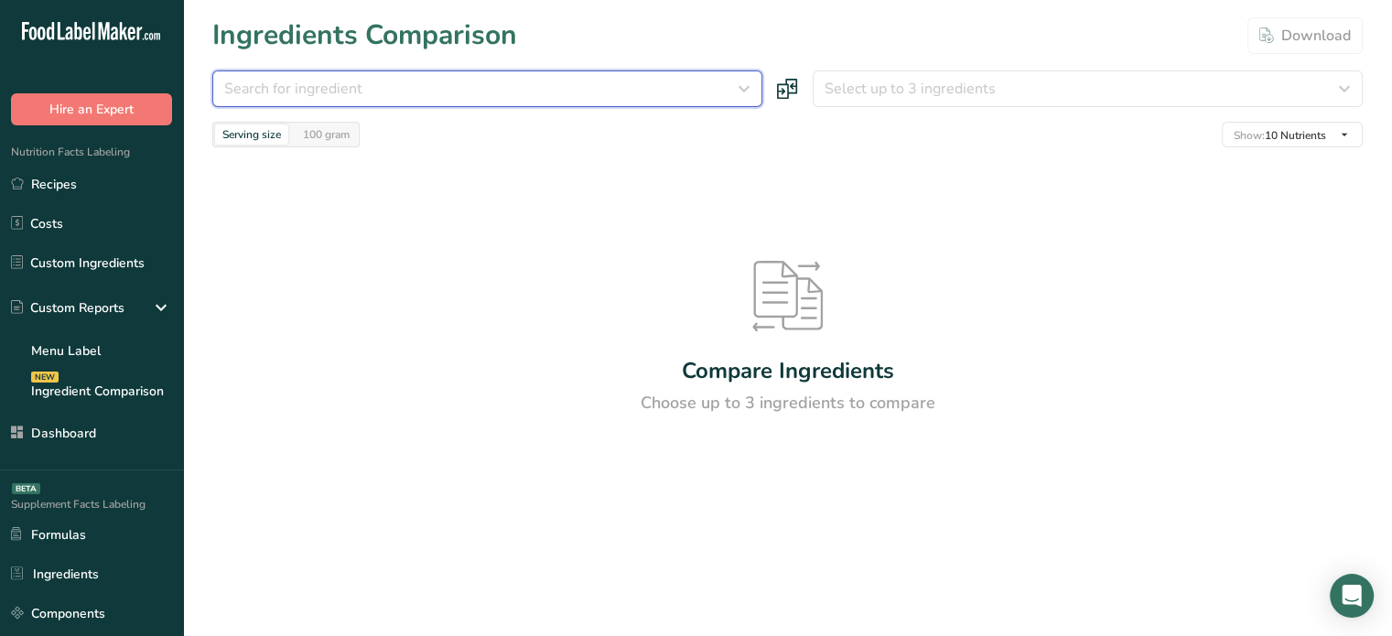
click at [466, 94] on div "Search for ingredient" at bounding box center [481, 89] width 515 height 22
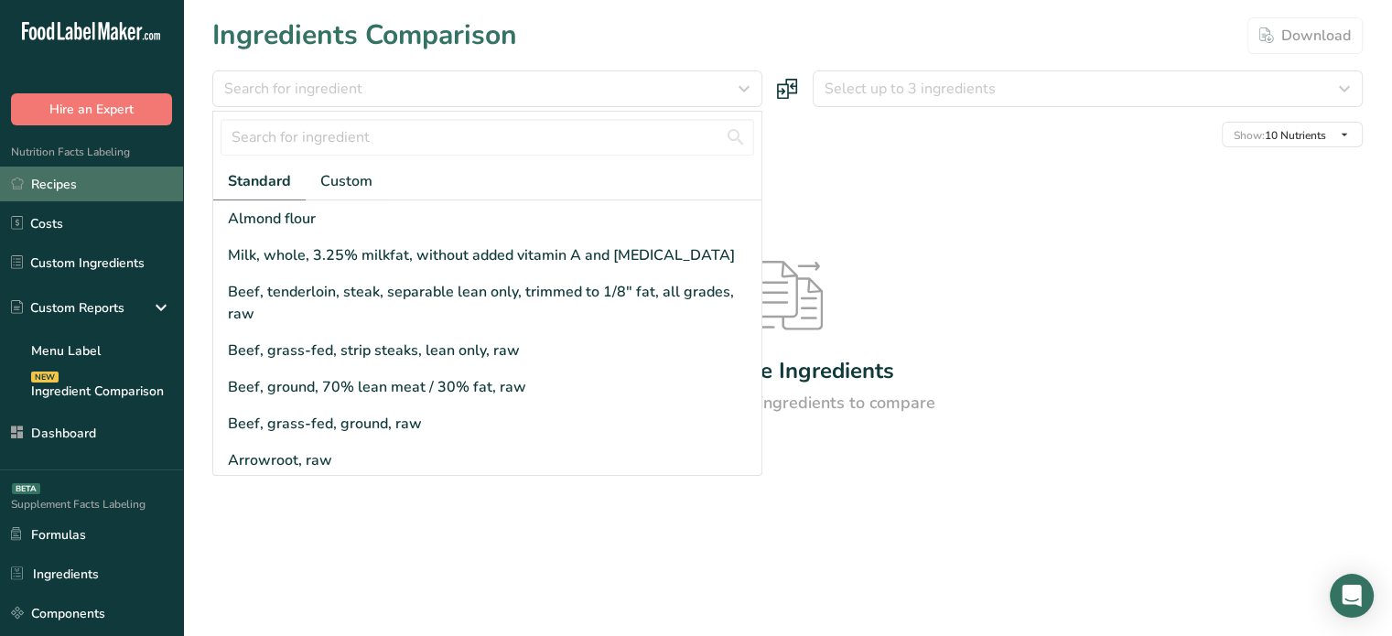
click at [121, 187] on link "Recipes" at bounding box center [91, 184] width 183 height 35
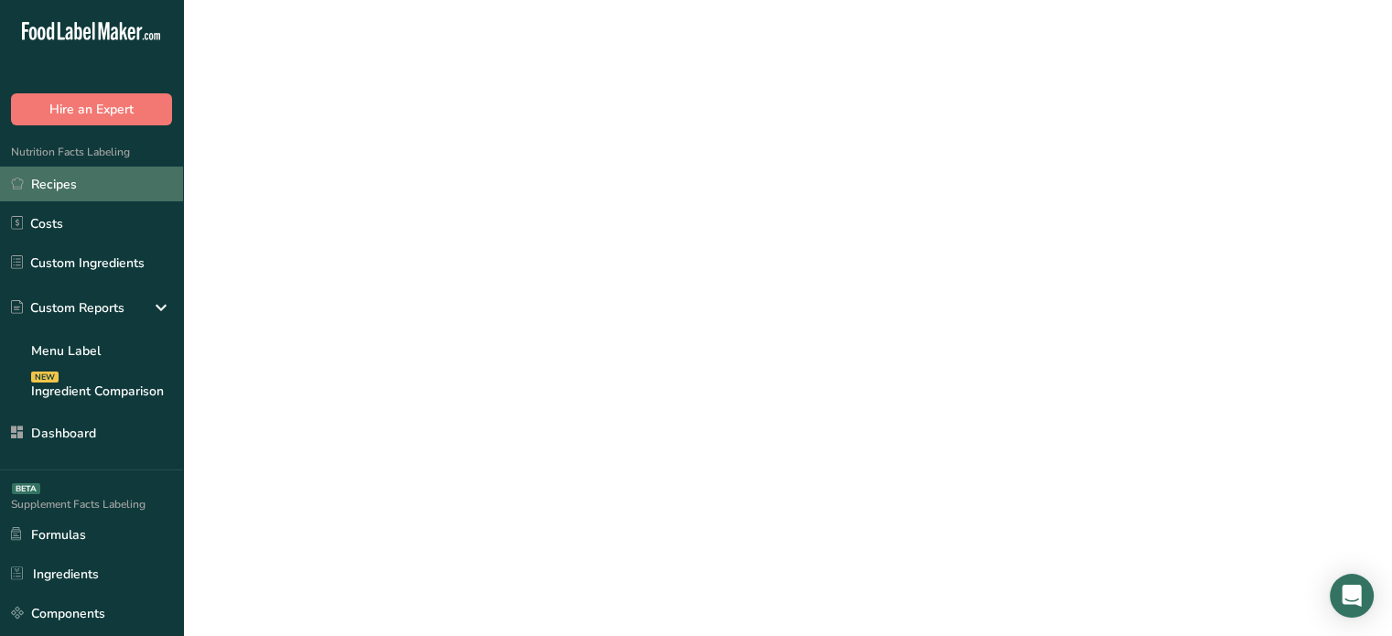
click at [121, 187] on link "Recipes" at bounding box center [91, 184] width 183 height 35
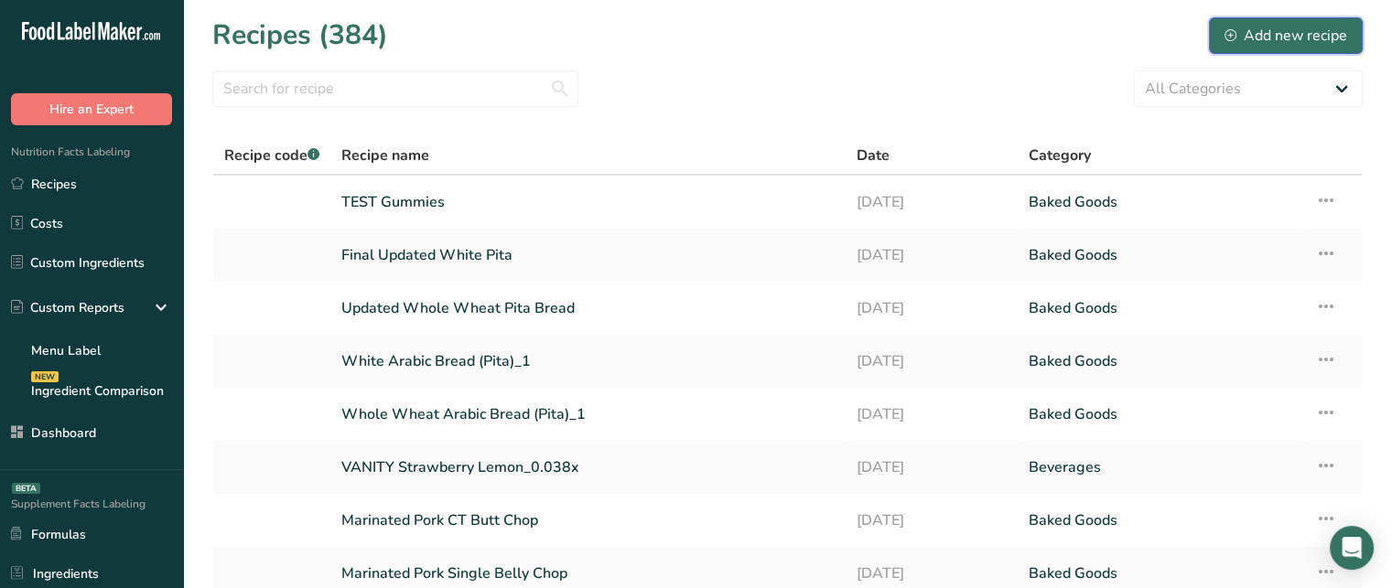
click at [1307, 31] on div "Add new recipe" at bounding box center [1286, 36] width 123 height 22
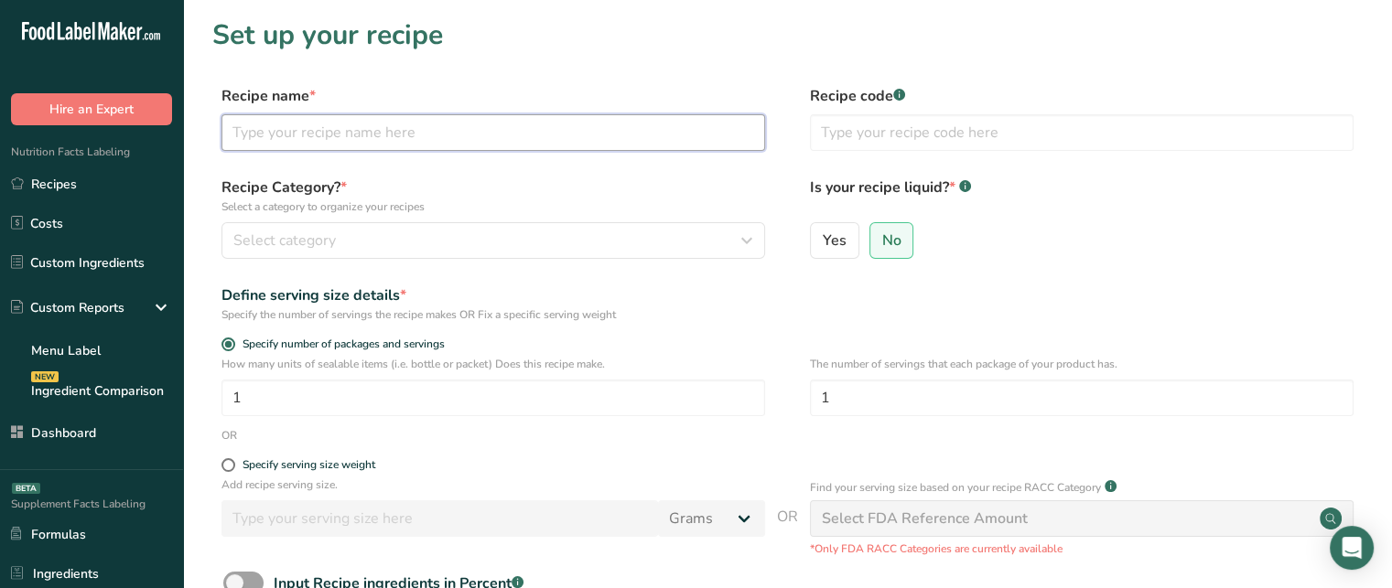
click at [506, 120] on input "text" at bounding box center [493, 132] width 544 height 37
click at [501, 117] on input "text" at bounding box center [493, 132] width 544 height 37
click at [528, 117] on input "text" at bounding box center [493, 132] width 544 height 37
click at [144, 164] on div "Nutrition Facts Labeling Recipes Costs Custom Ingredients Custom Reports Menu L…" at bounding box center [91, 297] width 183 height 345
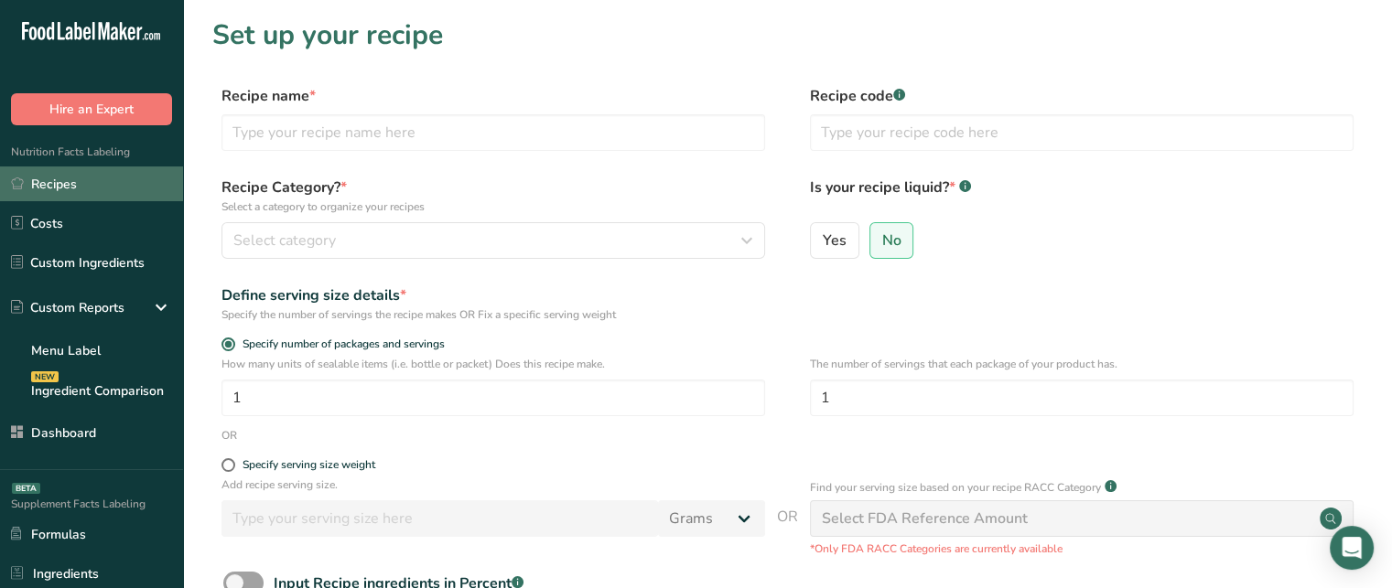
click at [128, 177] on link "Recipes" at bounding box center [91, 184] width 183 height 35
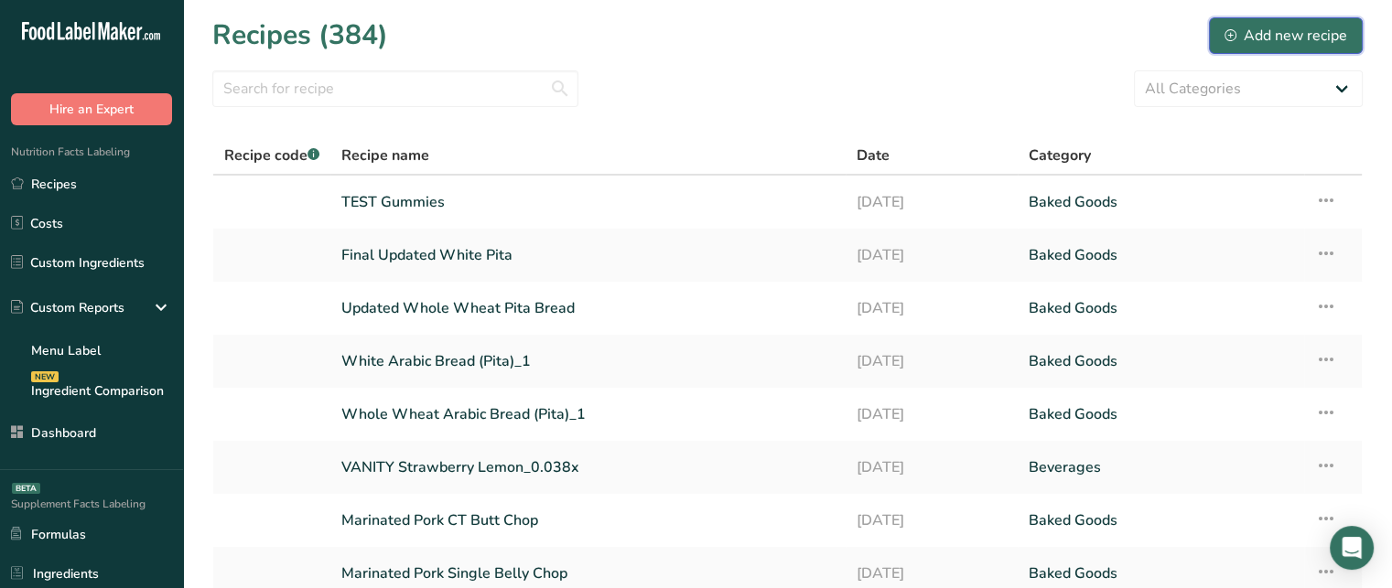
click at [1294, 34] on div "Add new recipe" at bounding box center [1286, 36] width 123 height 22
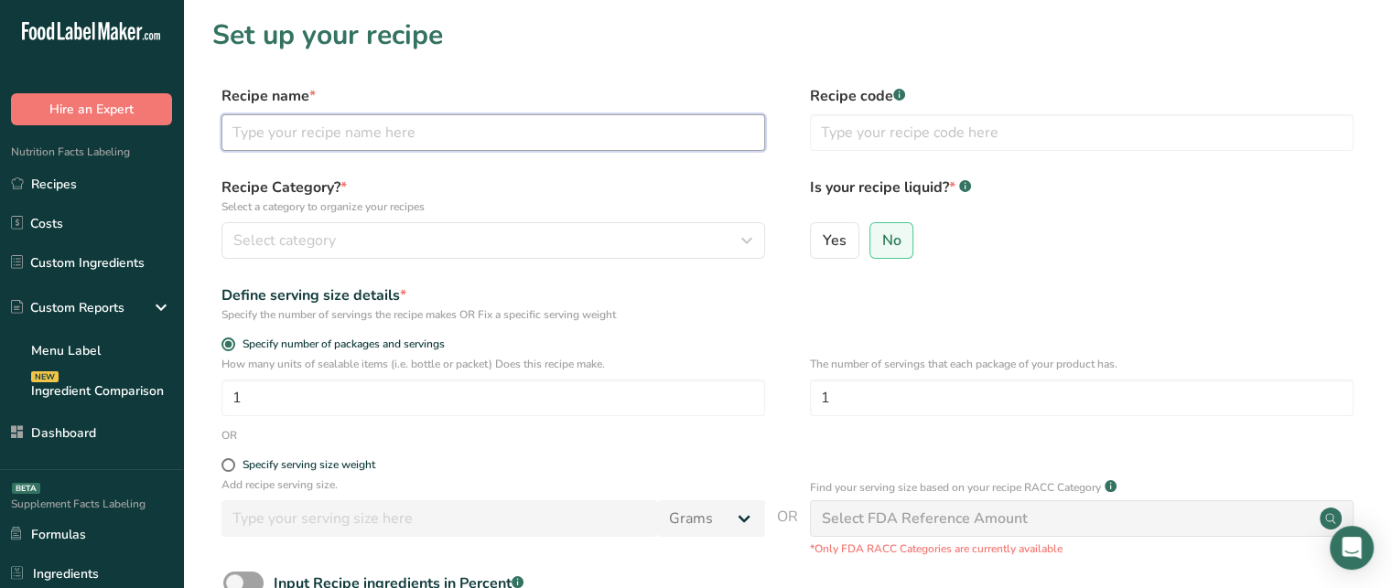
click at [526, 135] on input "text" at bounding box center [493, 132] width 544 height 37
type input "Sugar Cookies"
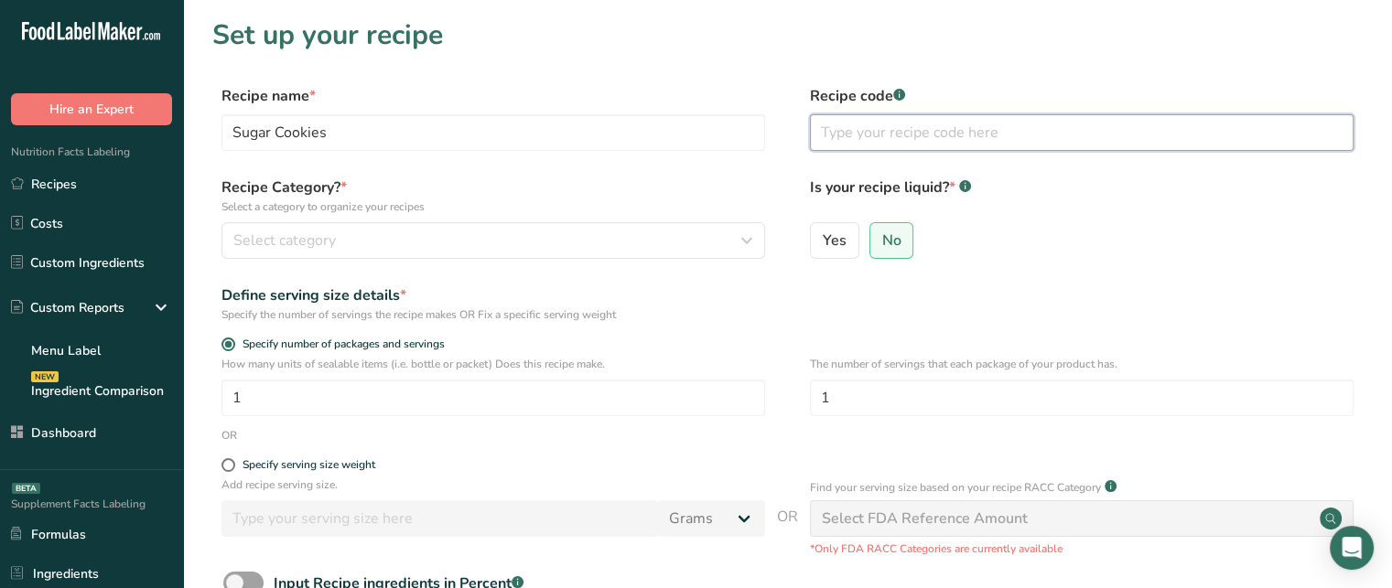
click at [903, 126] on input "text" at bounding box center [1082, 132] width 544 height 37
type input "123"
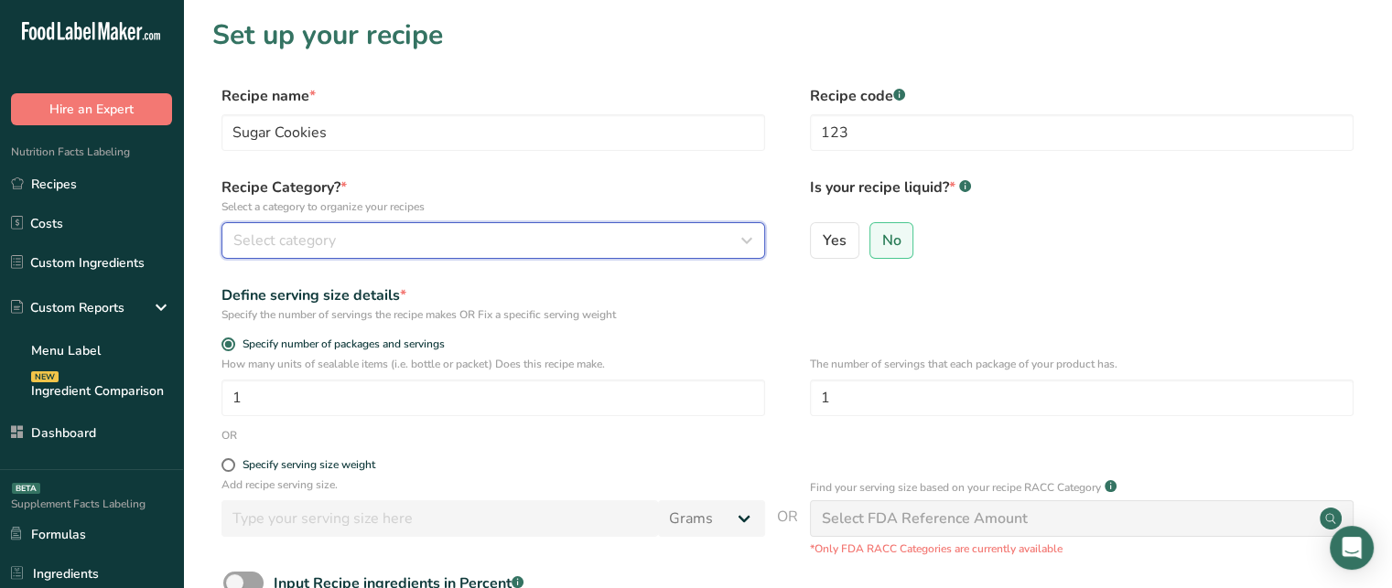
click at [439, 244] on div "Select category" at bounding box center [487, 241] width 509 height 22
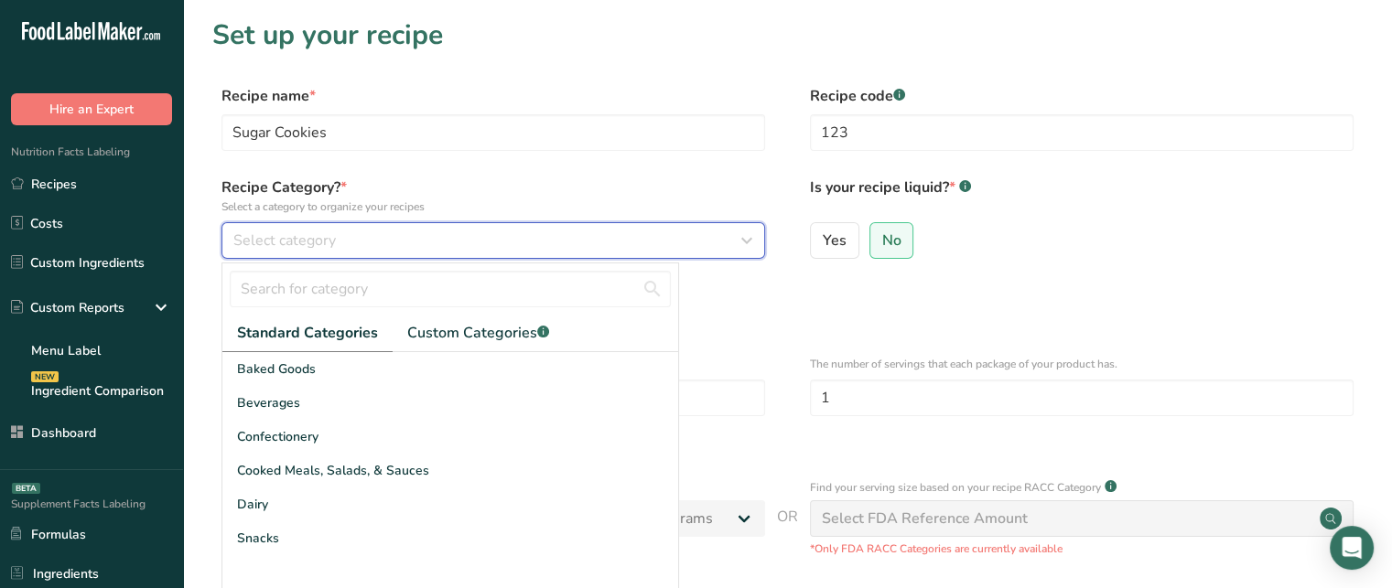
scroll to position [81, 0]
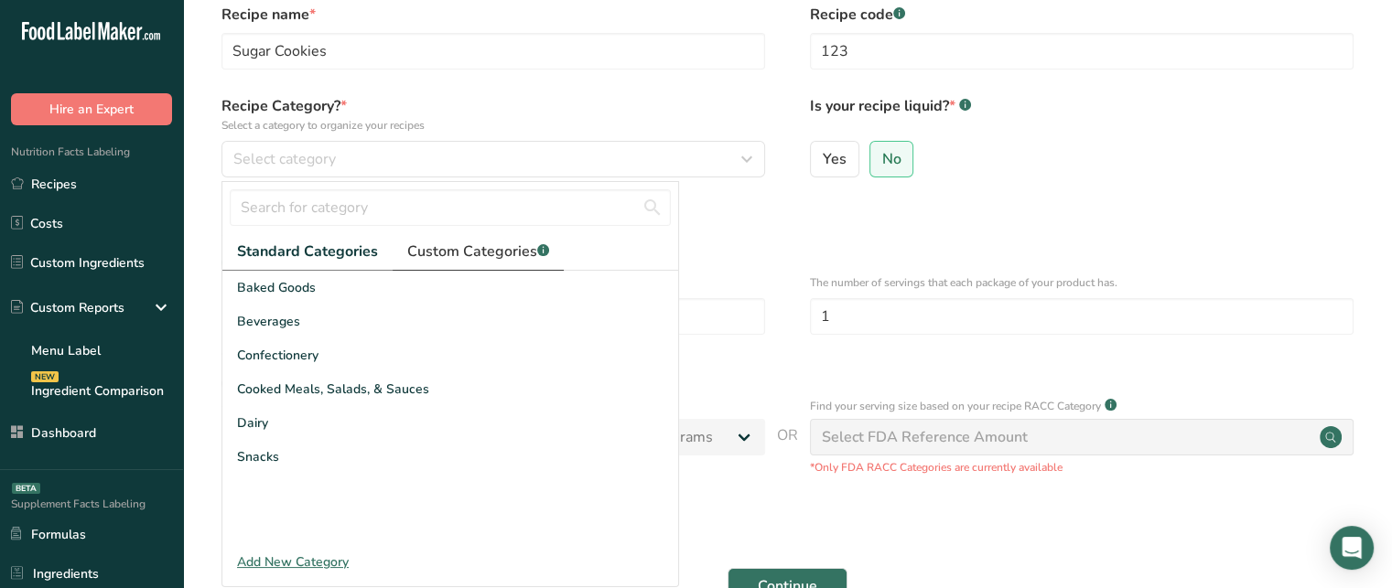
click at [504, 246] on span "Custom Categories .a-a{fill:#347362;}.b-a{fill:#fff;}" at bounding box center [478, 252] width 142 height 22
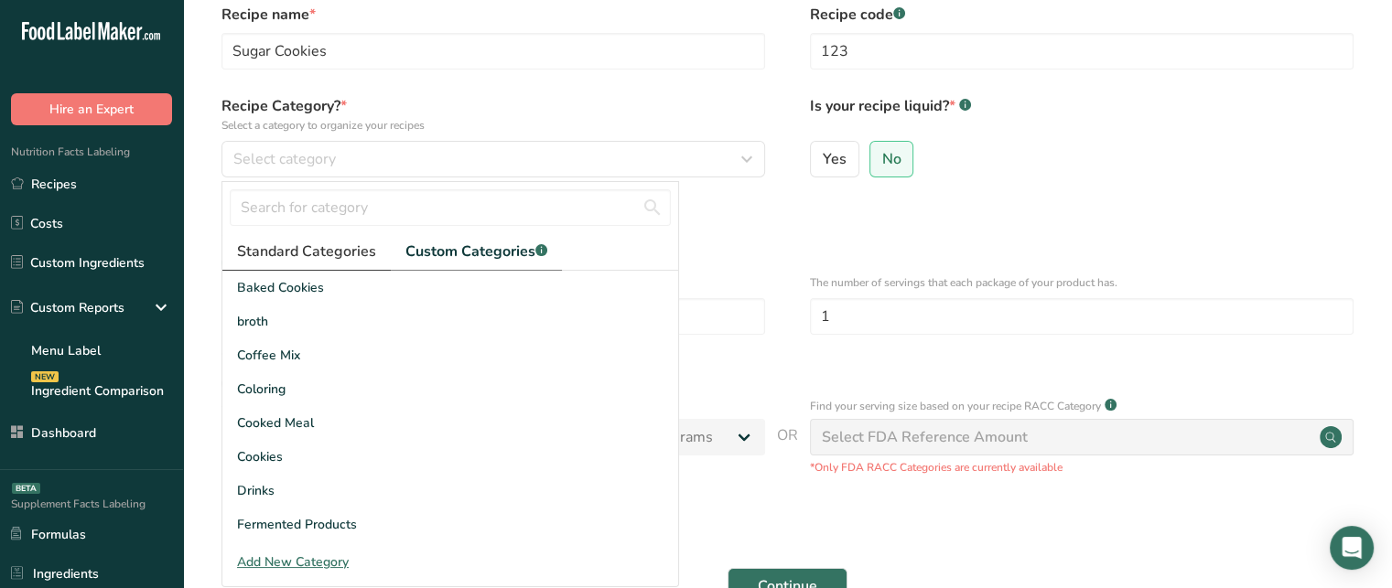
click at [343, 252] on span "Standard Categories" at bounding box center [306, 252] width 139 height 22
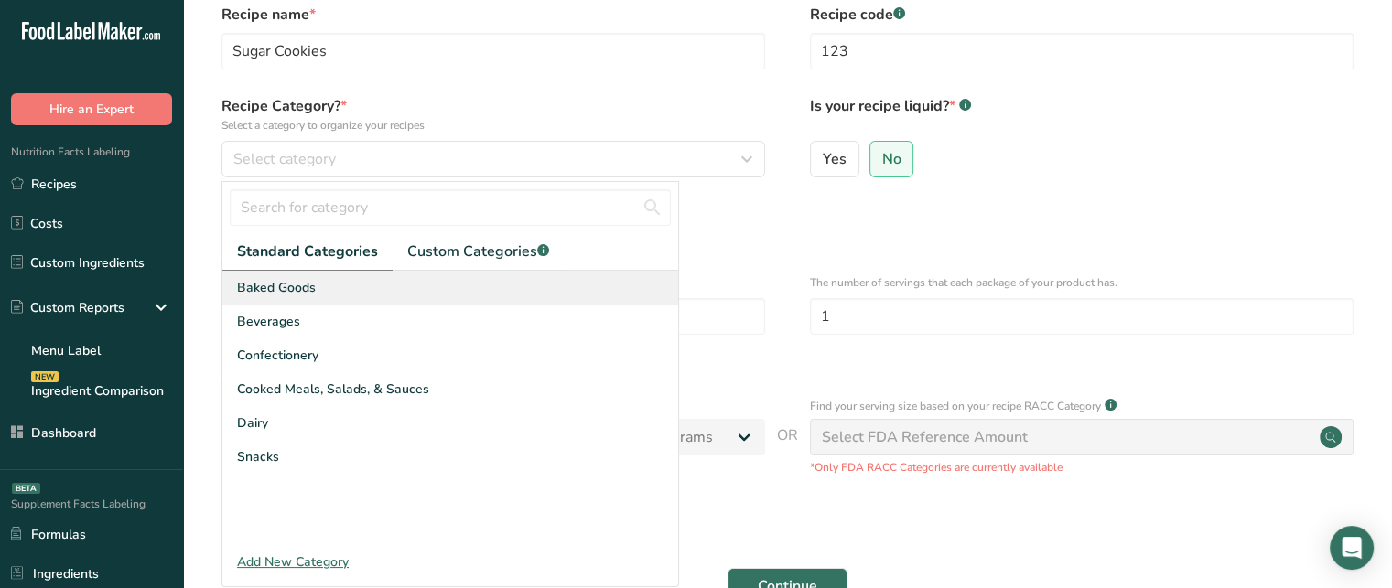
click at [318, 292] on div "Baked Goods" at bounding box center [450, 288] width 456 height 34
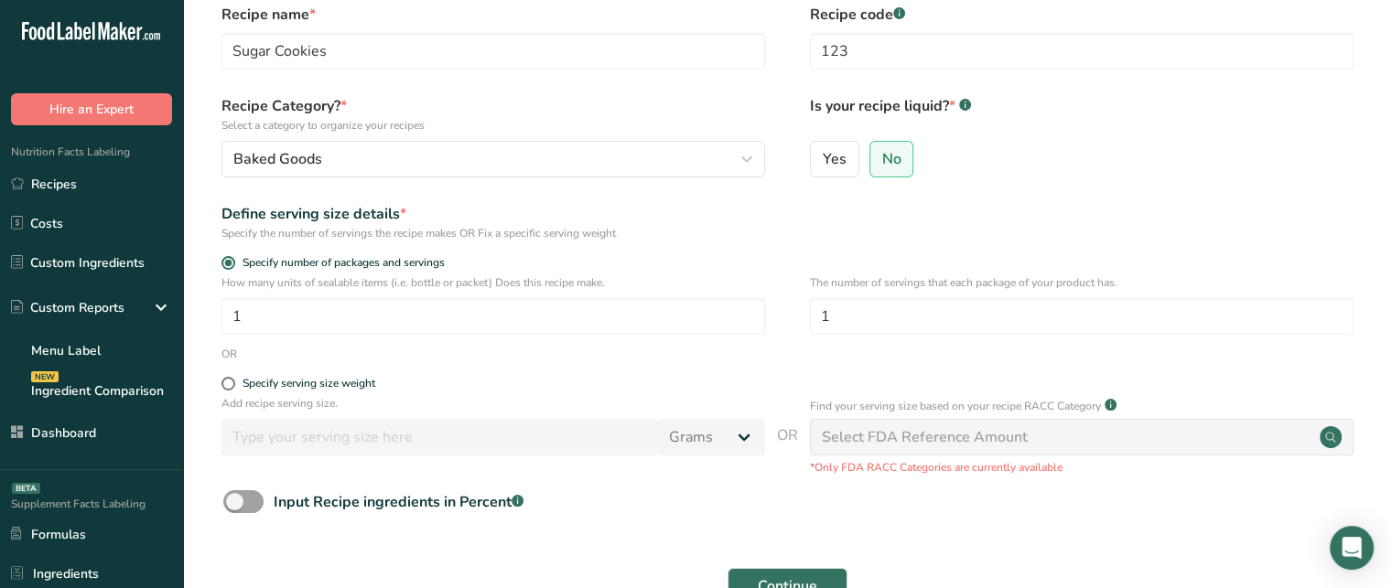
scroll to position [0, 0]
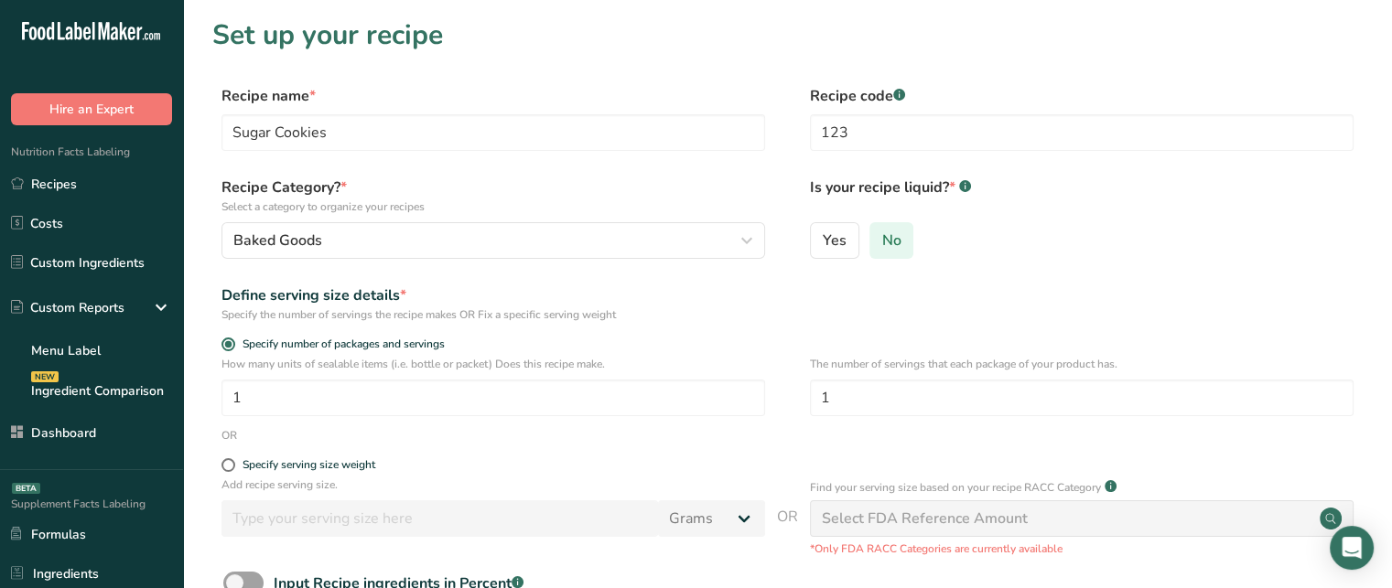
click at [899, 234] on span "No" at bounding box center [891, 241] width 19 height 18
click at [882, 234] on input "No" at bounding box center [876, 240] width 12 height 12
click at [857, 230] on label "Yes" at bounding box center [834, 240] width 49 height 37
click at [823, 234] on input "Yes" at bounding box center [817, 240] width 12 height 12
radio input "true"
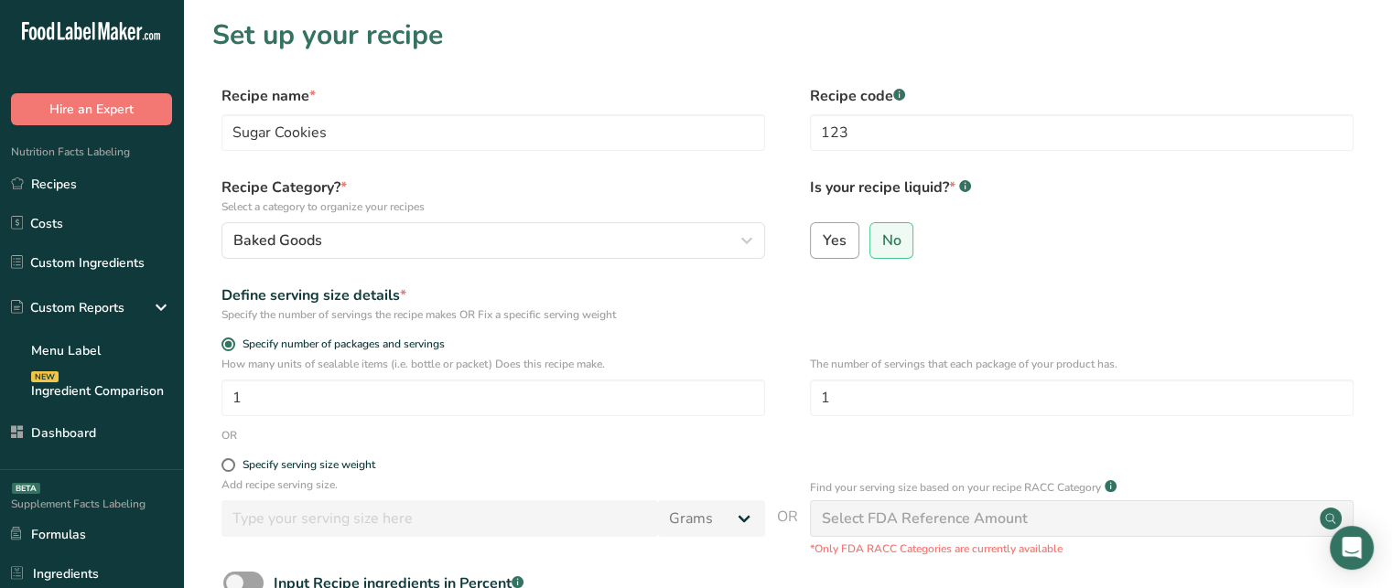
radio input "false"
select select "22"
click at [844, 234] on span "Yes" at bounding box center [835, 241] width 24 height 18
click at [823, 234] on input "Yes" at bounding box center [817, 240] width 12 height 12
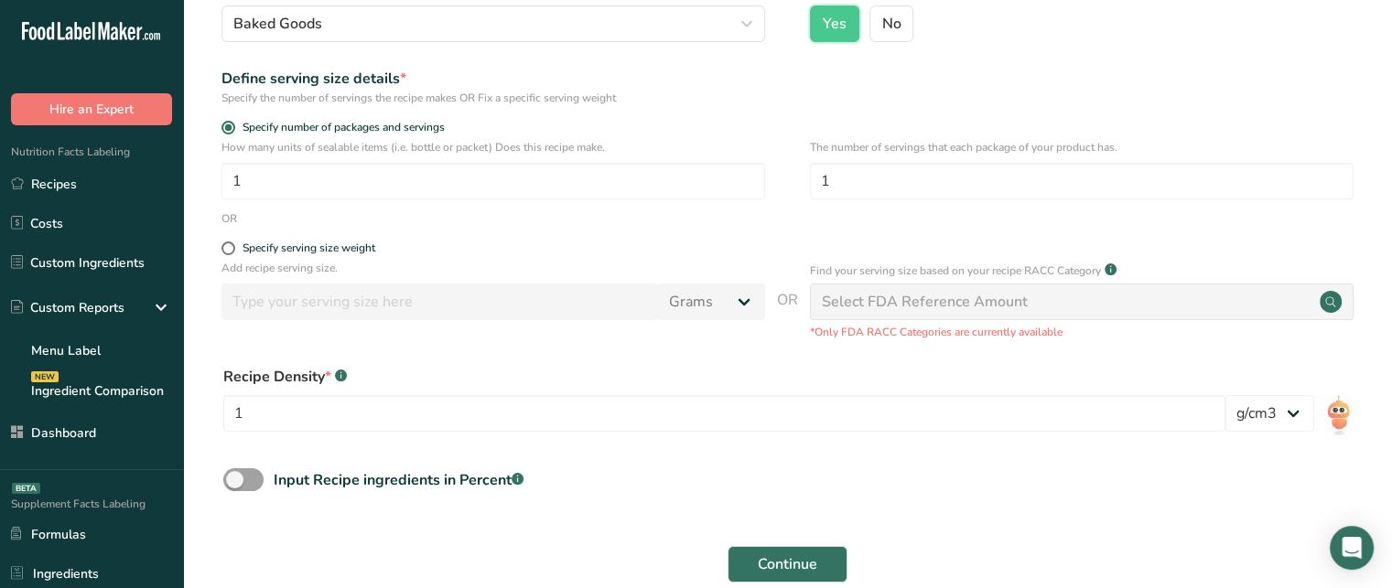
scroll to position [243, 0]
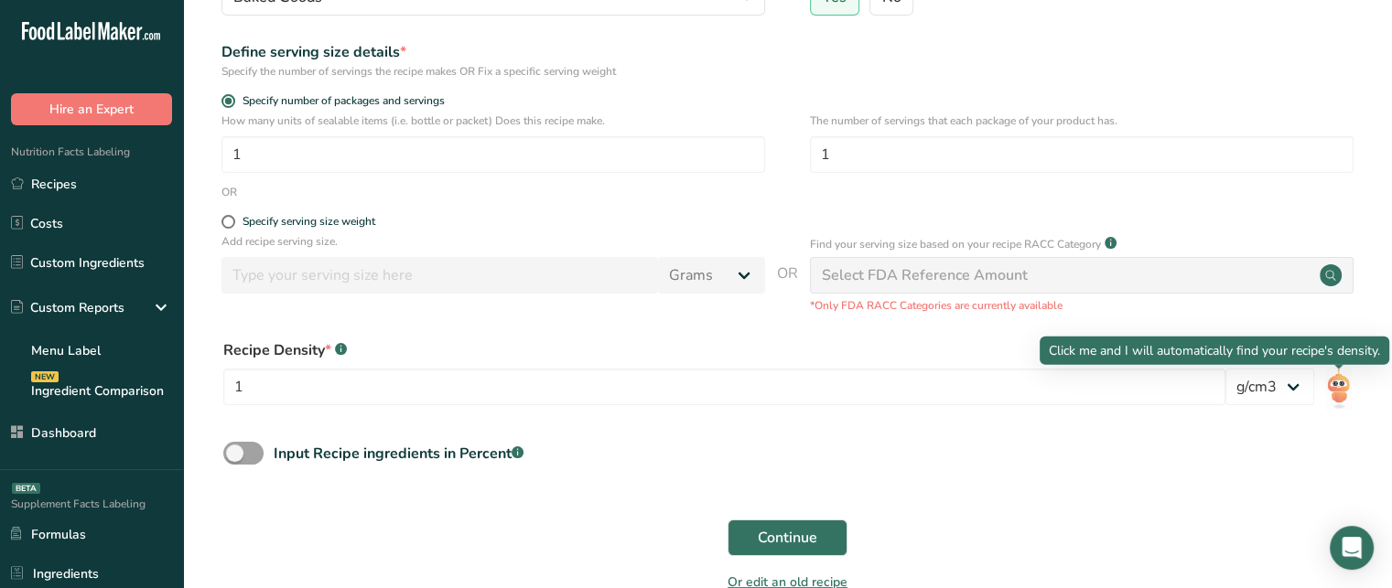
click at [1336, 383] on img at bounding box center [1338, 389] width 27 height 41
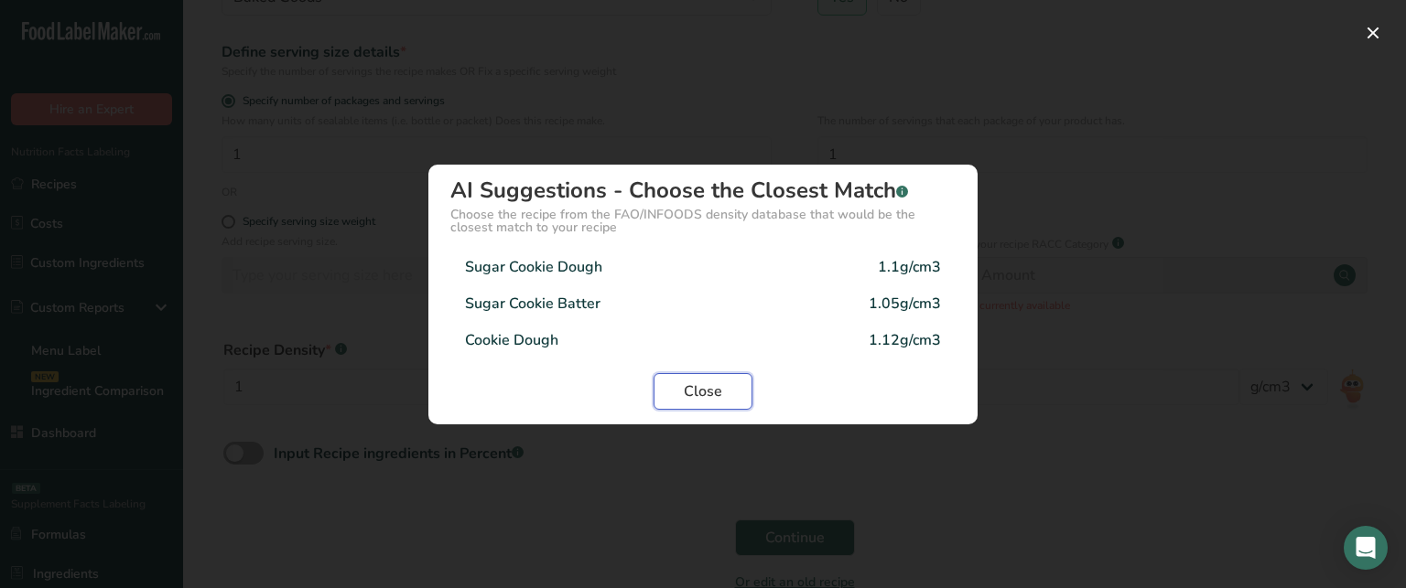
click at [688, 391] on span "Close" at bounding box center [703, 392] width 38 height 22
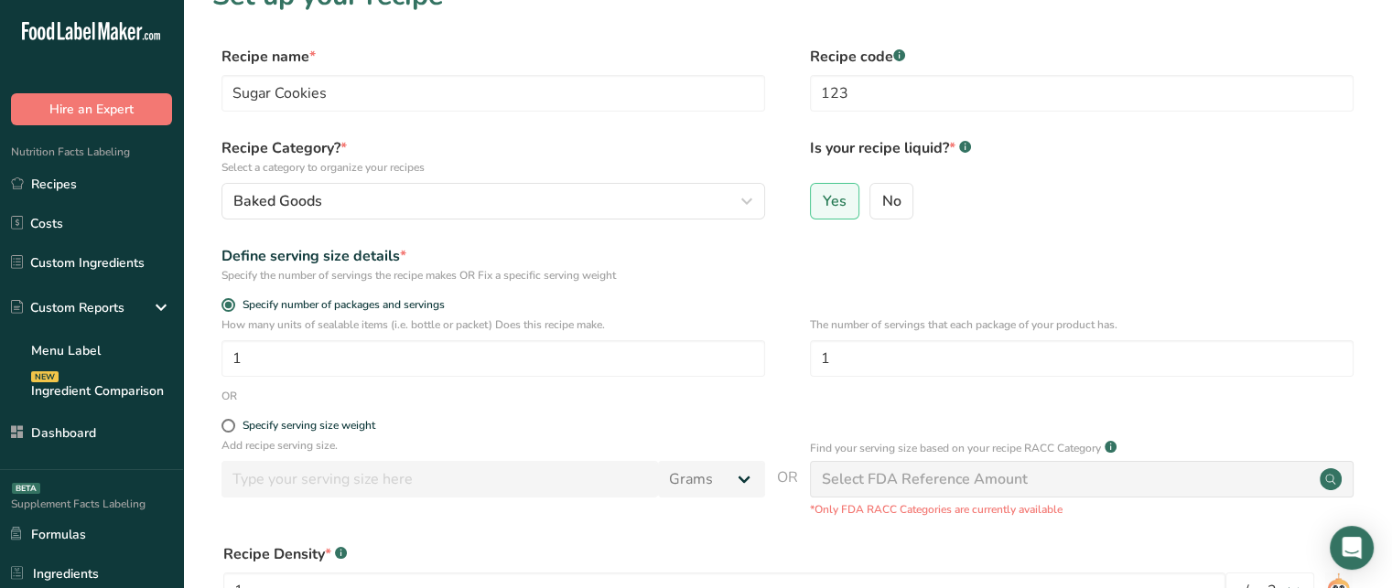
scroll to position [0, 0]
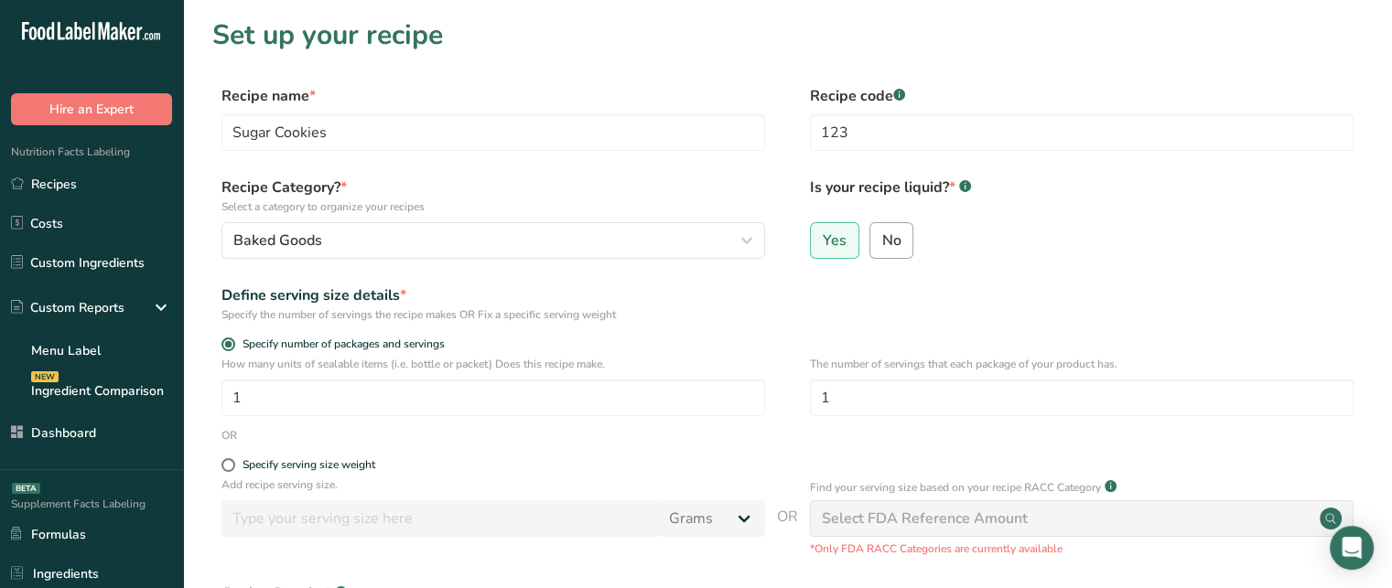
click at [908, 238] on label "No" at bounding box center [891, 240] width 45 height 37
click at [882, 238] on input "No" at bounding box center [876, 240] width 12 height 12
radio input "true"
radio input "false"
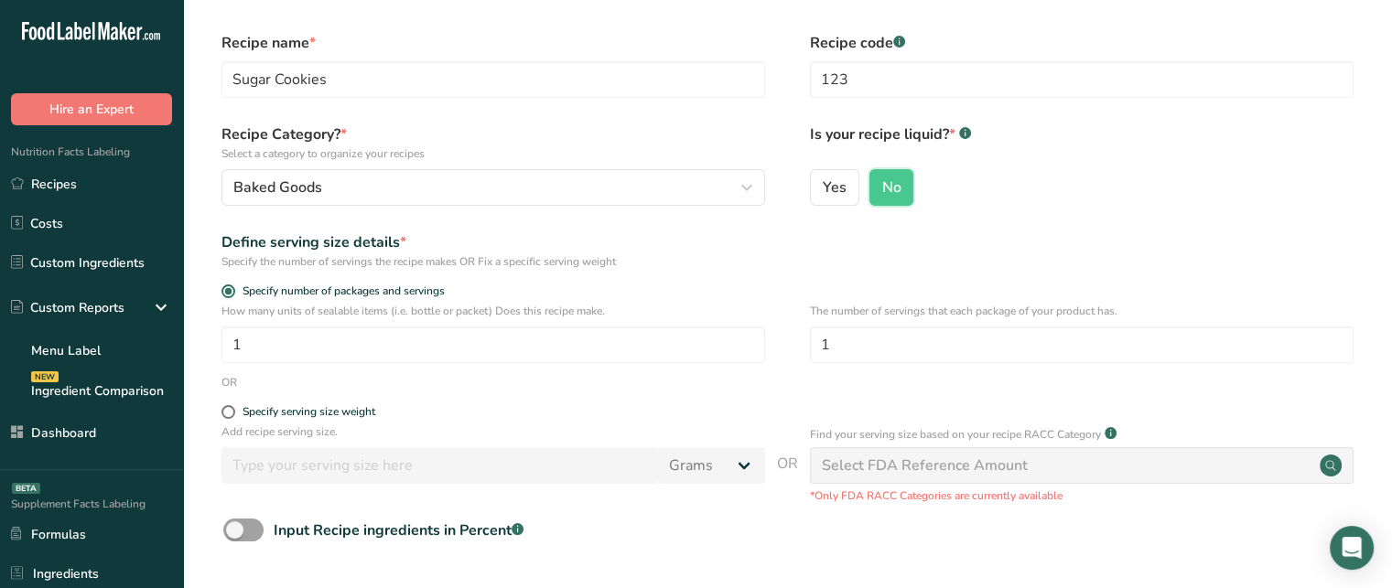
scroll to position [110, 0]
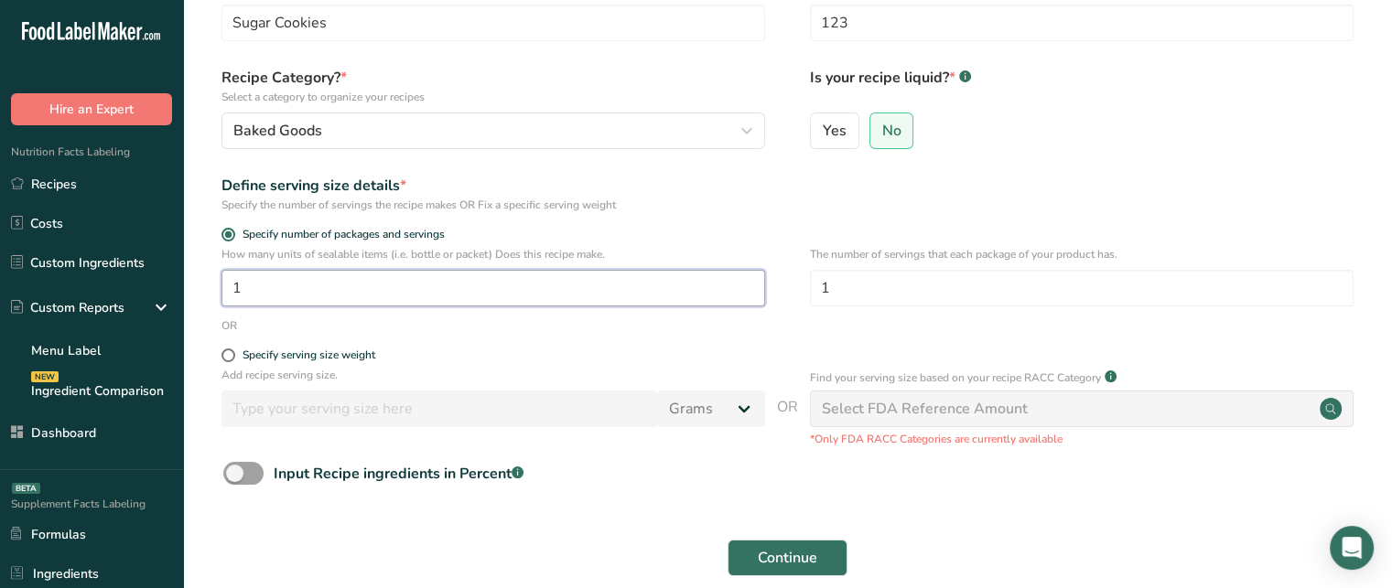
click at [511, 281] on input "1" at bounding box center [493, 288] width 544 height 37
click at [1040, 279] on input "1" at bounding box center [1082, 288] width 544 height 37
click at [270, 361] on div "Specify serving size weight" at bounding box center [309, 356] width 133 height 14
click at [233, 361] on input "Specify serving size weight" at bounding box center [227, 356] width 12 height 12
radio input "true"
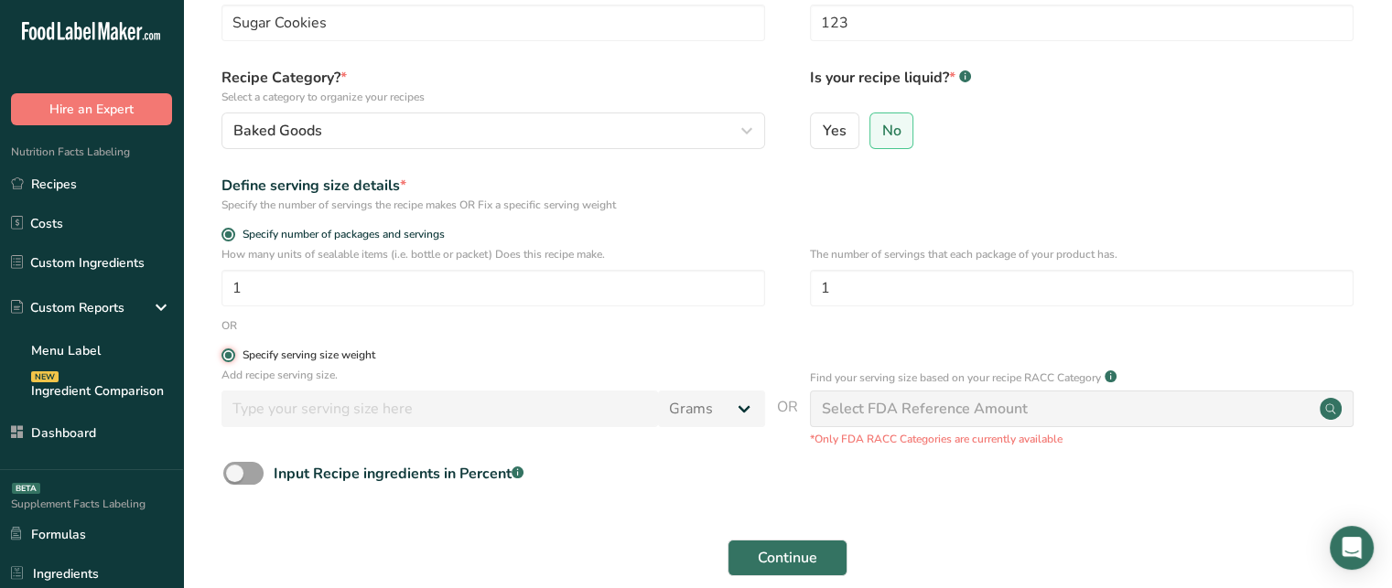
radio input "false"
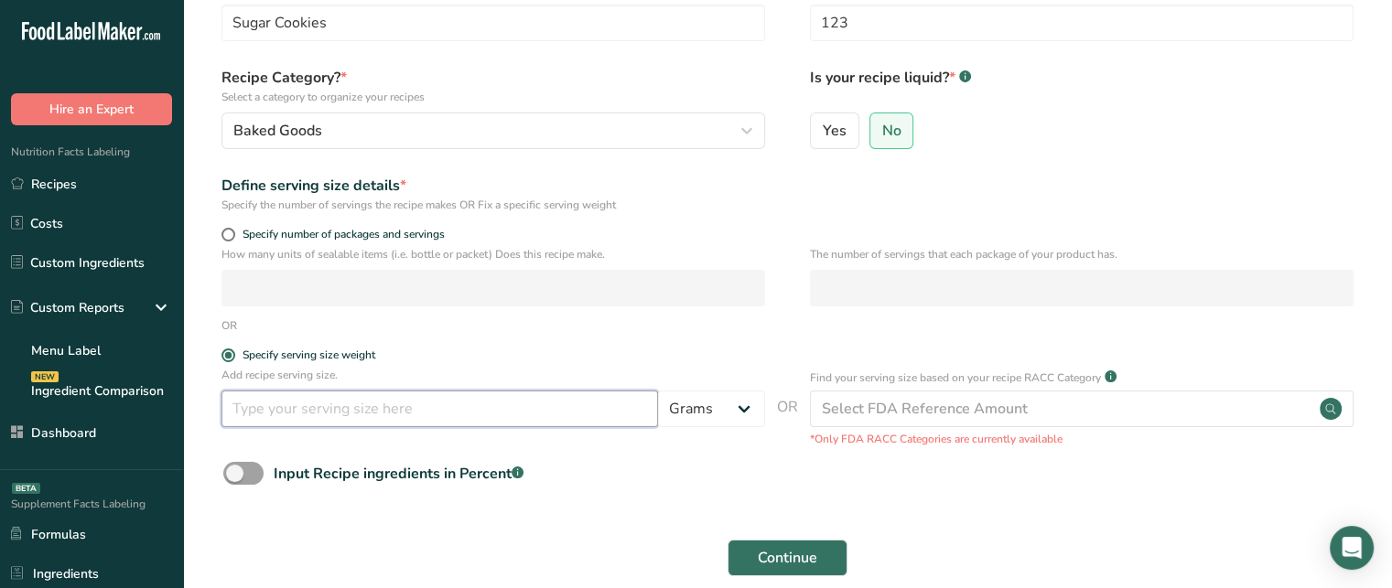
click at [365, 422] on input "number" at bounding box center [439, 409] width 437 height 37
type input "60"
click at [703, 411] on select "Grams kg mg mcg lb oz l mL fl oz tbsp tsp cup qt gallon" at bounding box center [711, 409] width 107 height 37
click at [717, 411] on select "Grams kg mg mcg lb oz l mL fl oz tbsp tsp cup qt gallon" at bounding box center [711, 409] width 107 height 37
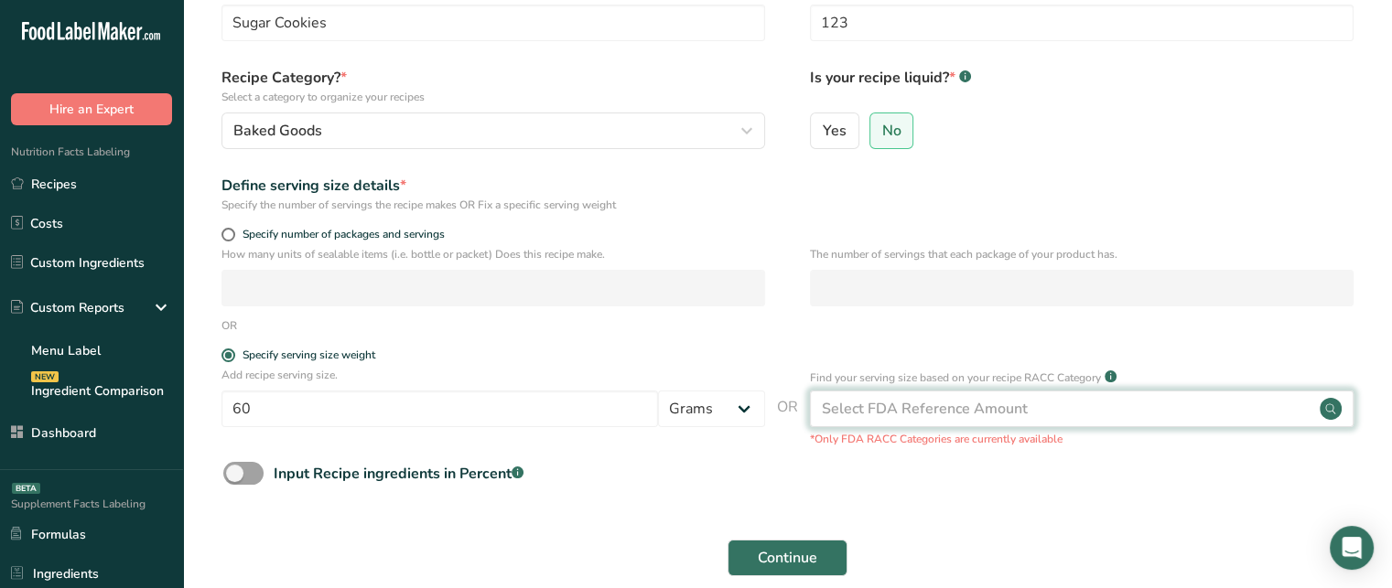
click at [1058, 399] on div "Select FDA Reference Amount" at bounding box center [1082, 409] width 544 height 37
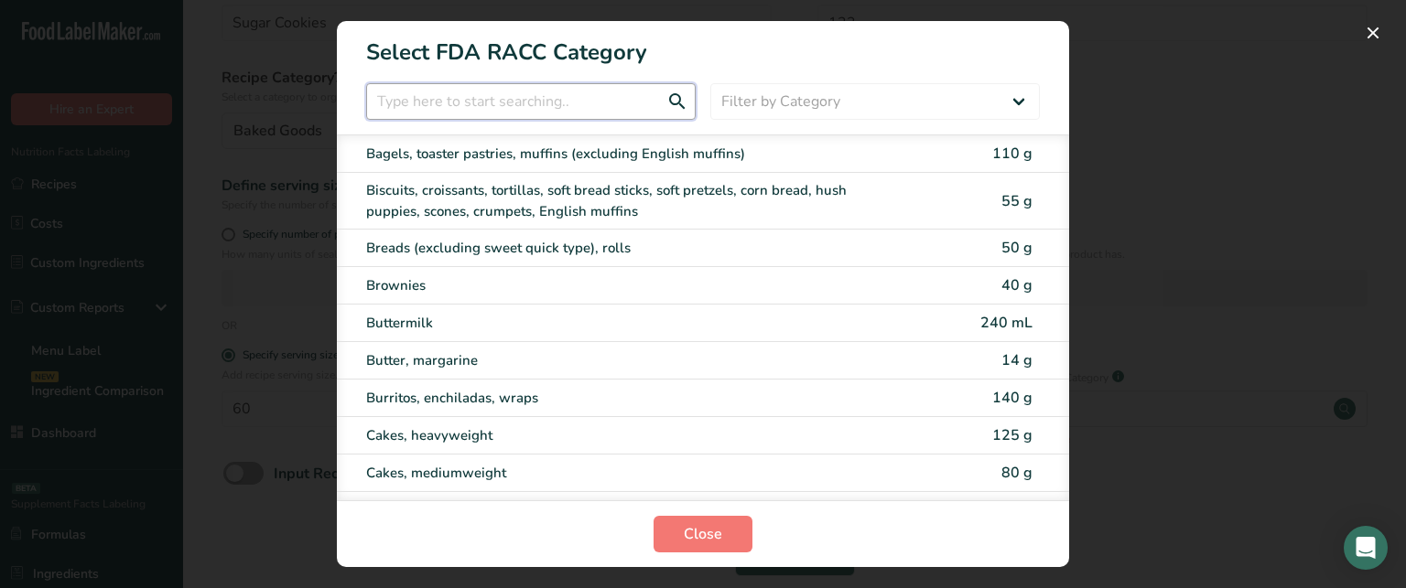
click at [567, 89] on input "RACC Category Selection Modal" at bounding box center [530, 101] width 329 height 37
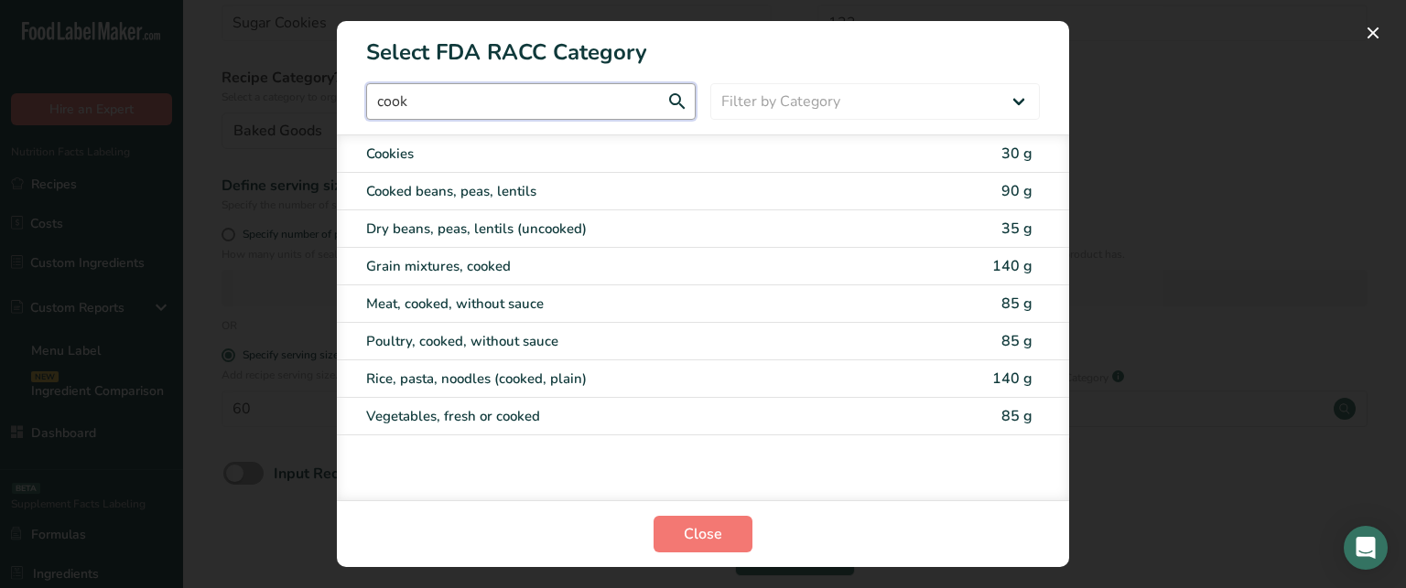
type input "cook"
click at [1016, 158] on span "30 g" at bounding box center [1016, 154] width 31 height 20
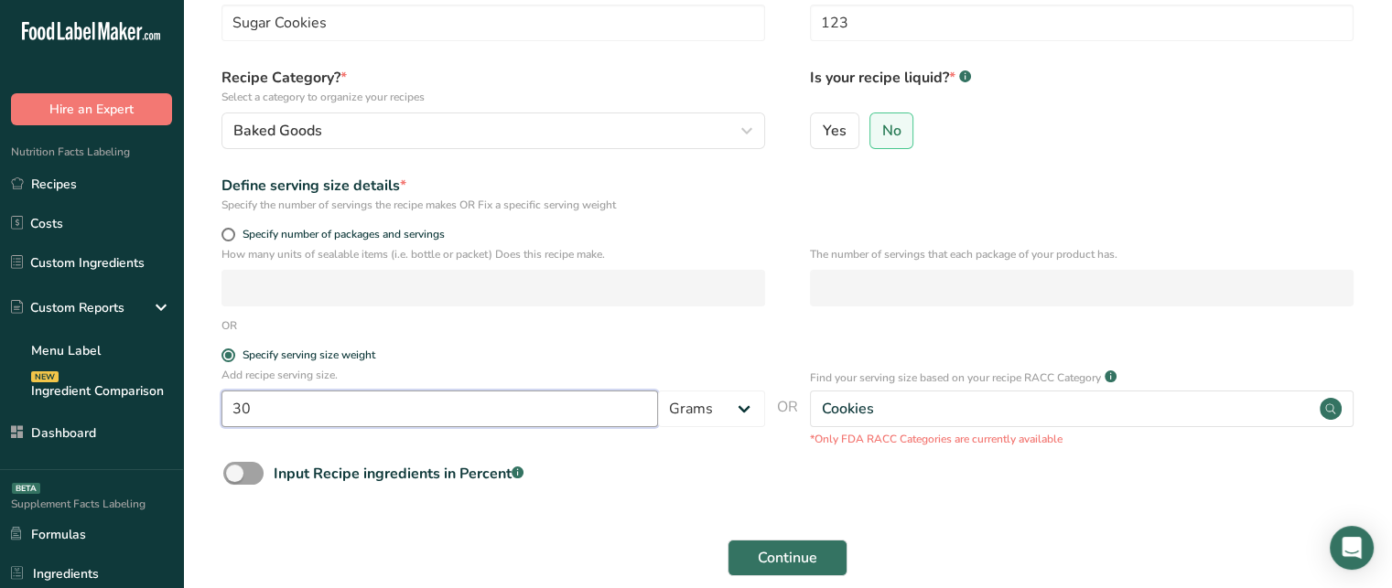
click at [625, 413] on input "30" at bounding box center [439, 409] width 437 height 37
type input "3"
type input "42"
click at [225, 234] on span at bounding box center [228, 235] width 14 height 14
click at [225, 234] on input "Specify number of packages and servings" at bounding box center [227, 235] width 12 height 12
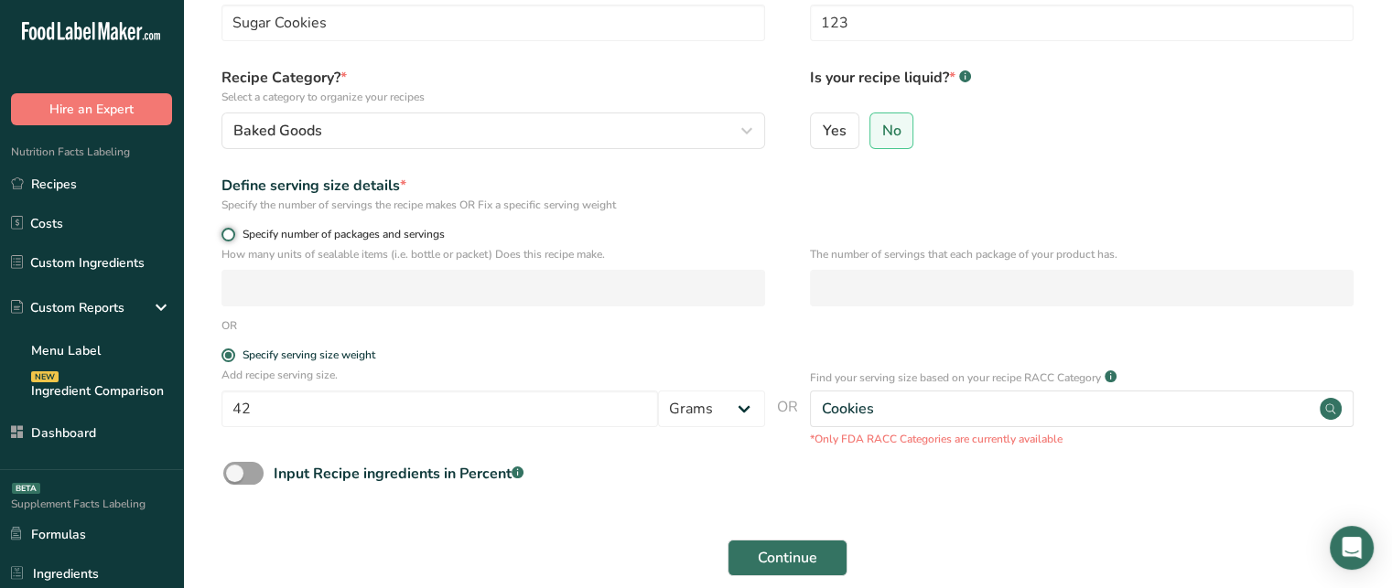
radio input "true"
radio input "false"
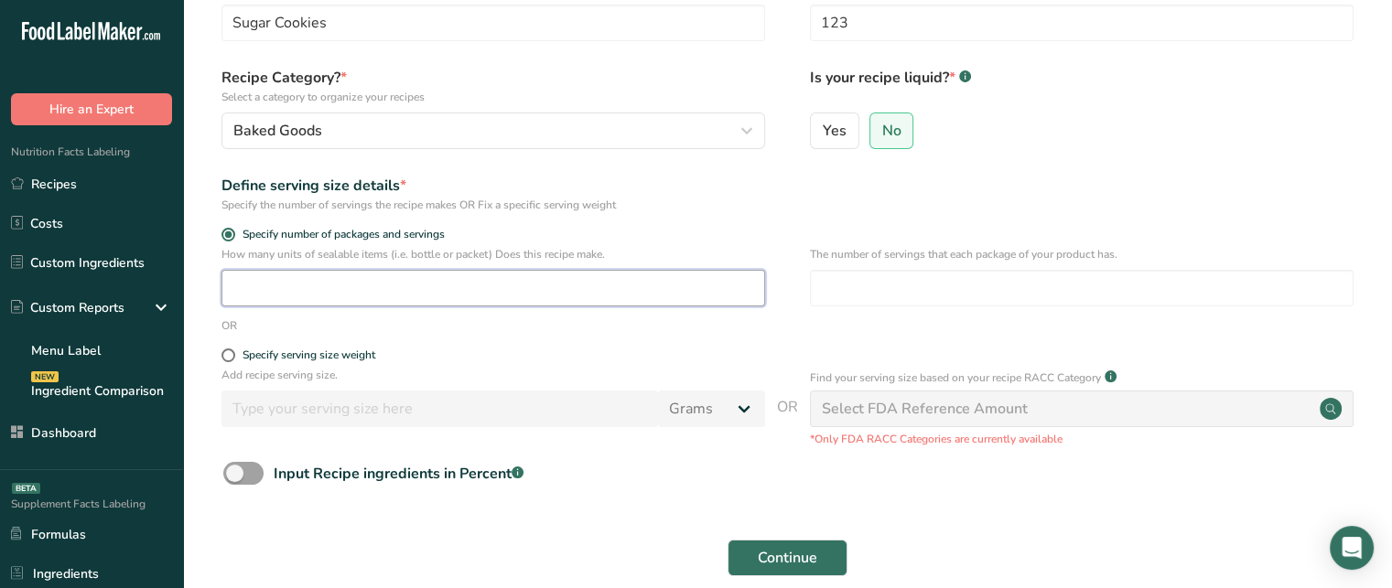
click at [275, 284] on input "number" at bounding box center [493, 288] width 544 height 37
type input "1"
click at [913, 280] on input "number" at bounding box center [1082, 288] width 544 height 37
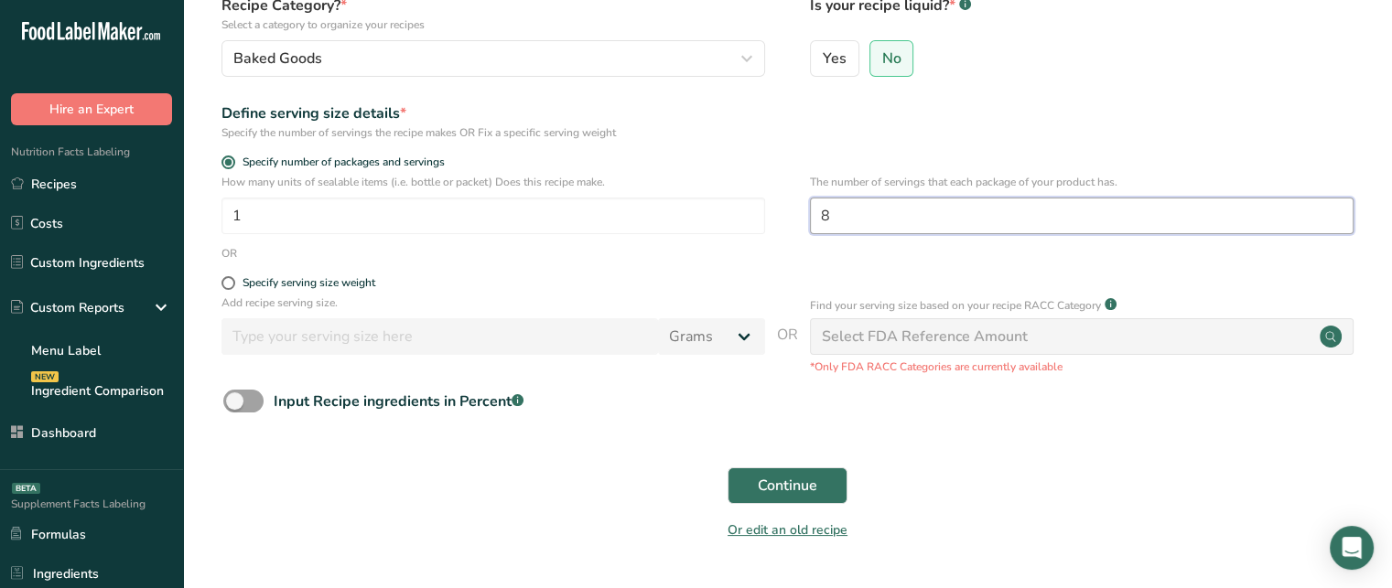
scroll to position [183, 0]
type input "8"
click at [821, 481] on button "Continue" at bounding box center [788, 485] width 120 height 37
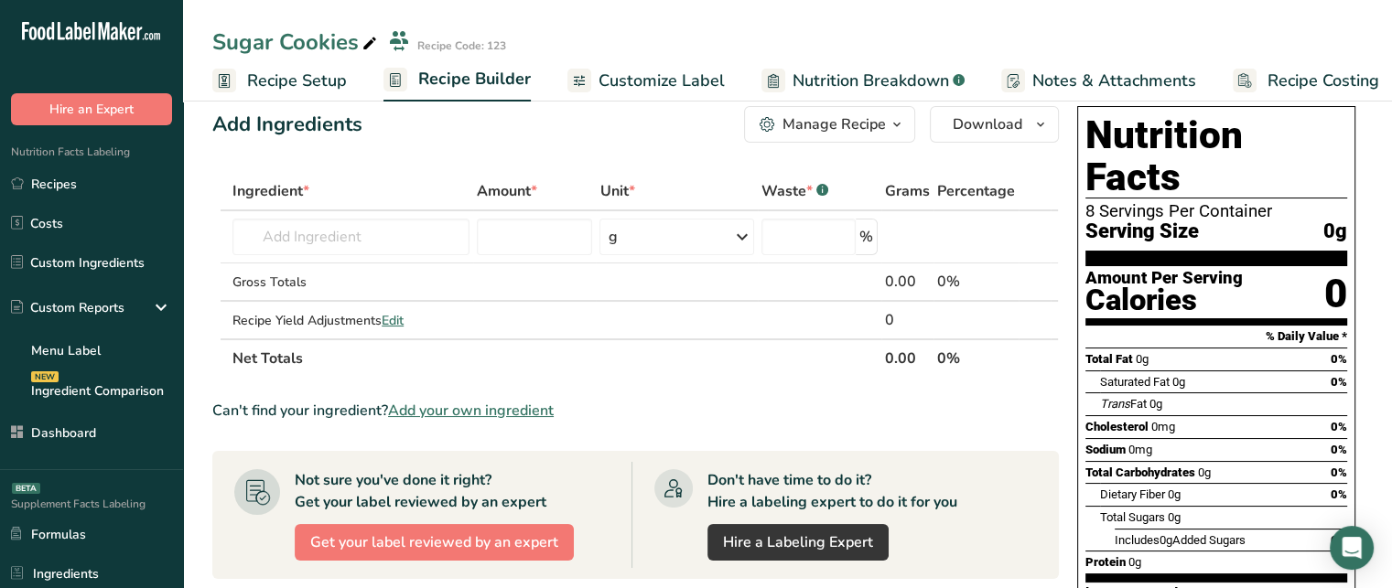
scroll to position [23, 0]
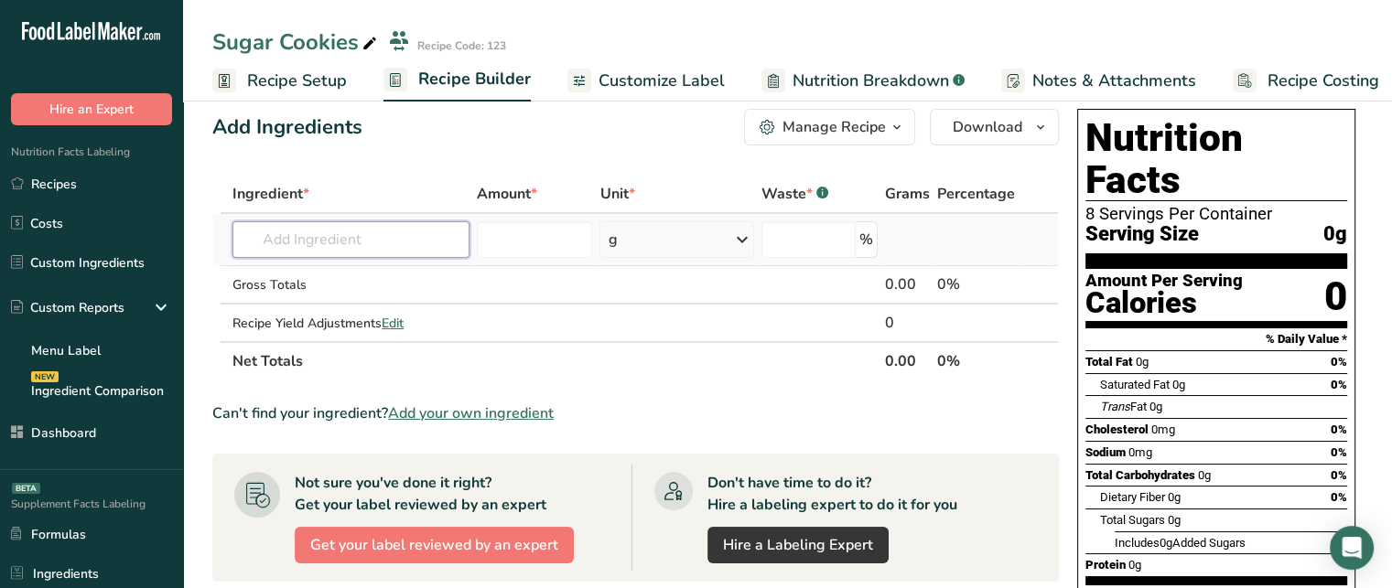
click at [394, 232] on input "text" at bounding box center [350, 239] width 237 height 37
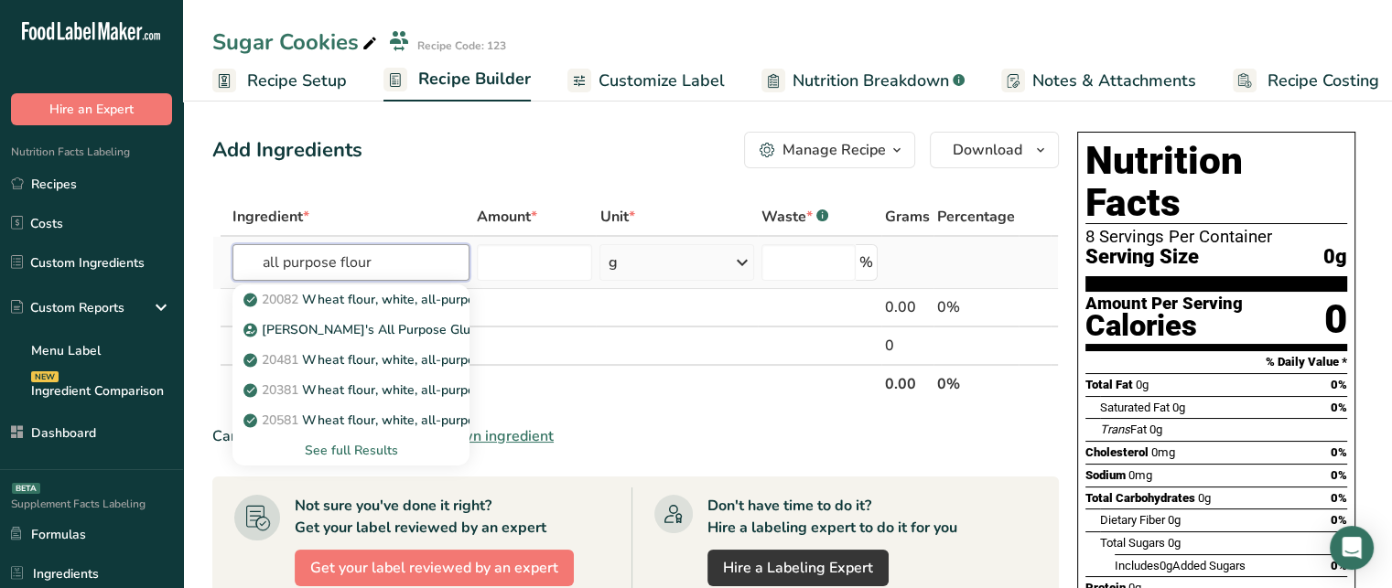
type input "all purpose flour"
click at [358, 451] on div "See full Results" at bounding box center [351, 450] width 208 height 19
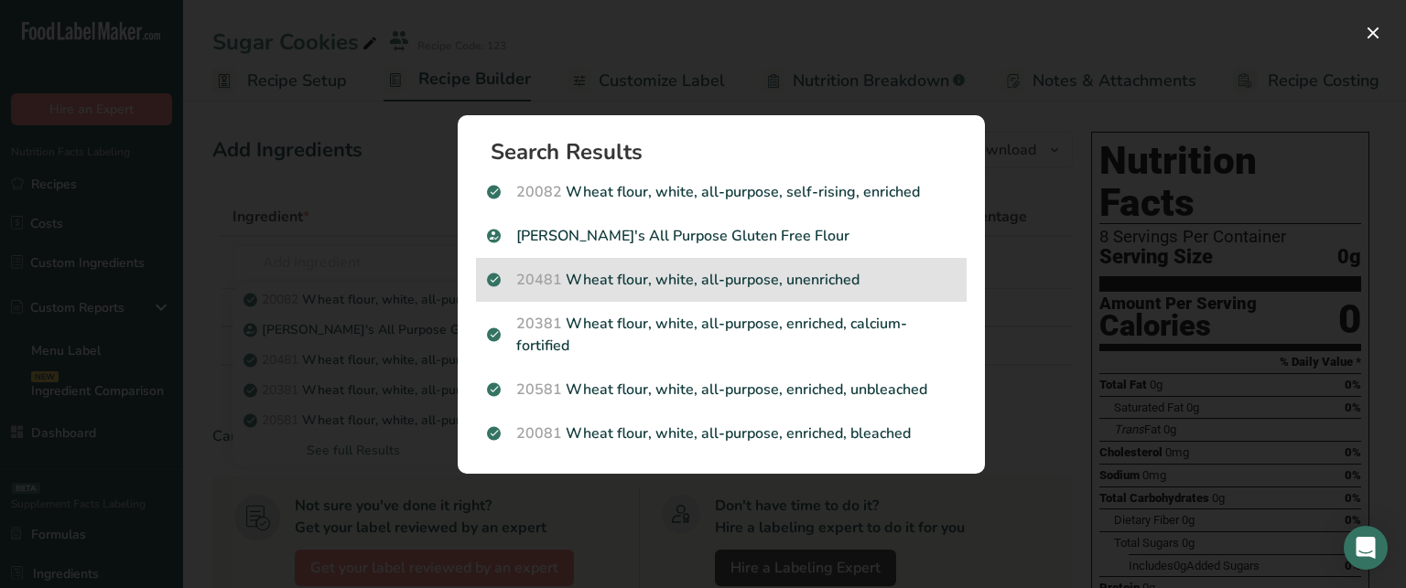
click at [827, 285] on p "20481 Wheat flour, white, all-purpose, unenriched" at bounding box center [721, 280] width 469 height 22
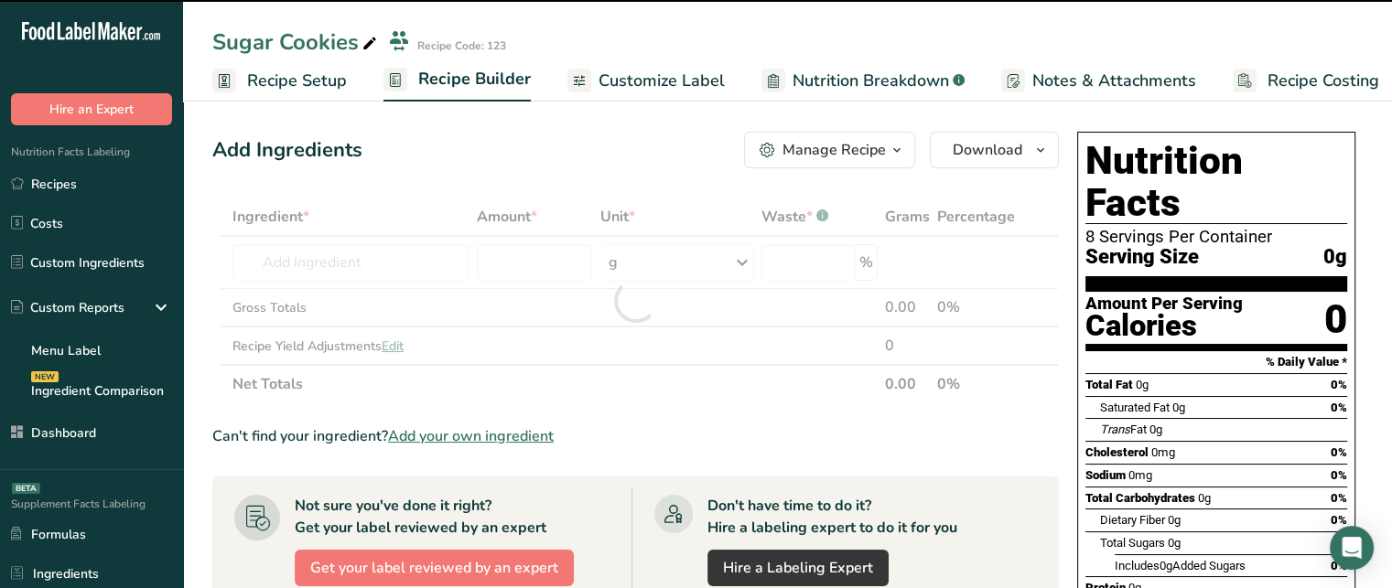
type input "0"
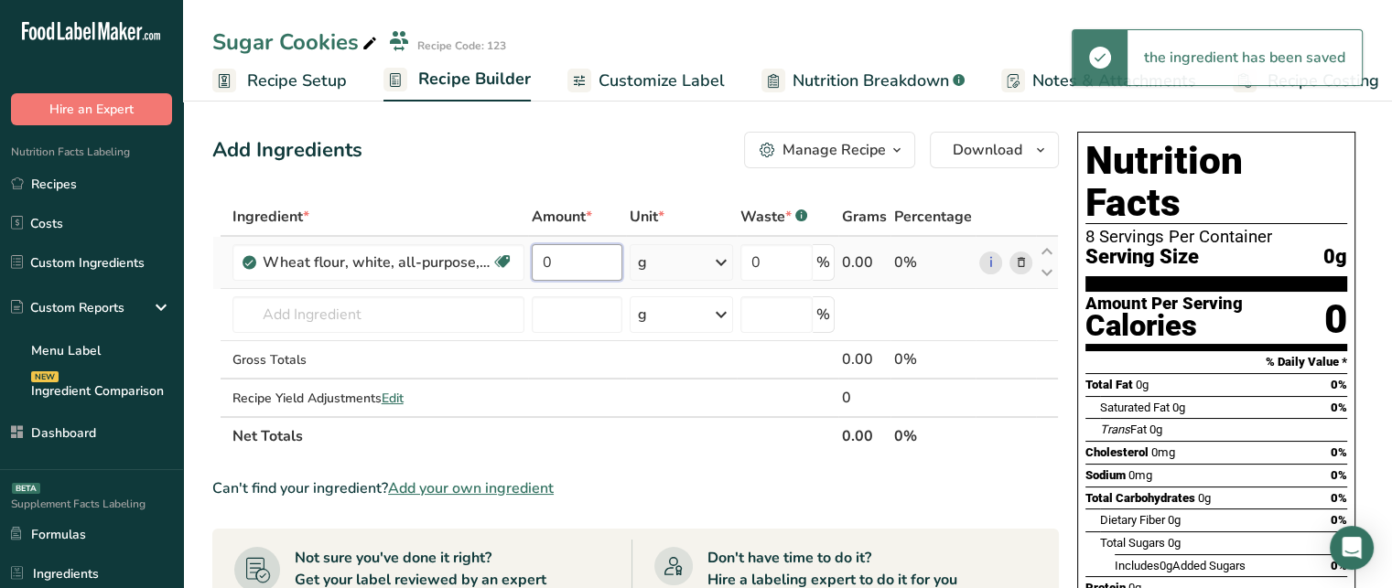
click at [590, 252] on input "0" at bounding box center [578, 262] width 92 height 37
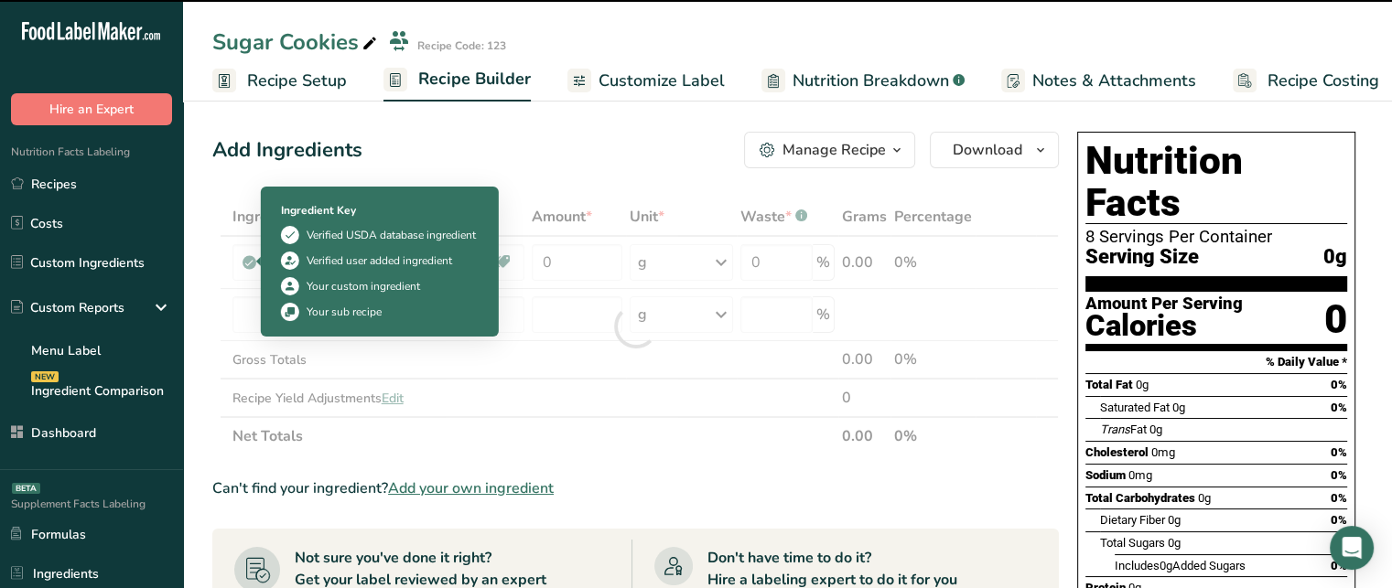
drag, startPoint x: 311, startPoint y: 286, endPoint x: 421, endPoint y: 288, distance: 109.9
click at [421, 288] on div "Your custom ingredient" at bounding box center [380, 286] width 198 height 18
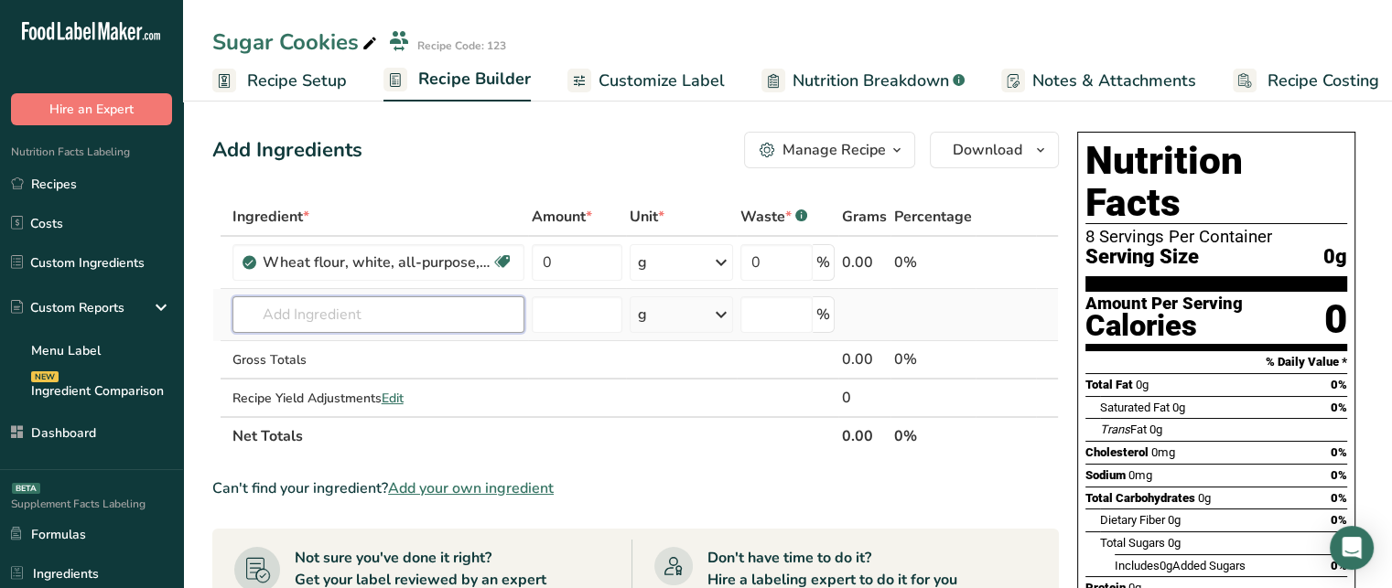
click at [472, 297] on input "text" at bounding box center [378, 315] width 292 height 37
click at [589, 253] on input "0" at bounding box center [578, 262] width 92 height 37
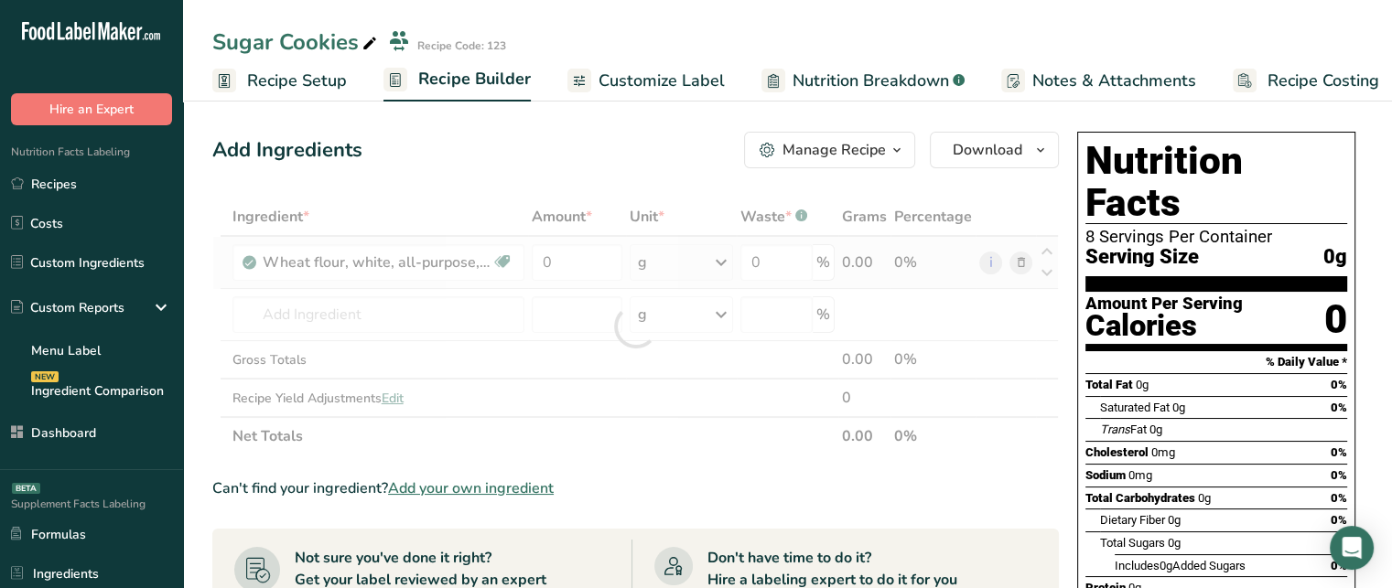
click at [674, 262] on div "Ingredient * Amount * Unit * Waste * .a-a{fill:#347362;}.b-a{fill:#fff;} Grams …" at bounding box center [635, 327] width 847 height 258
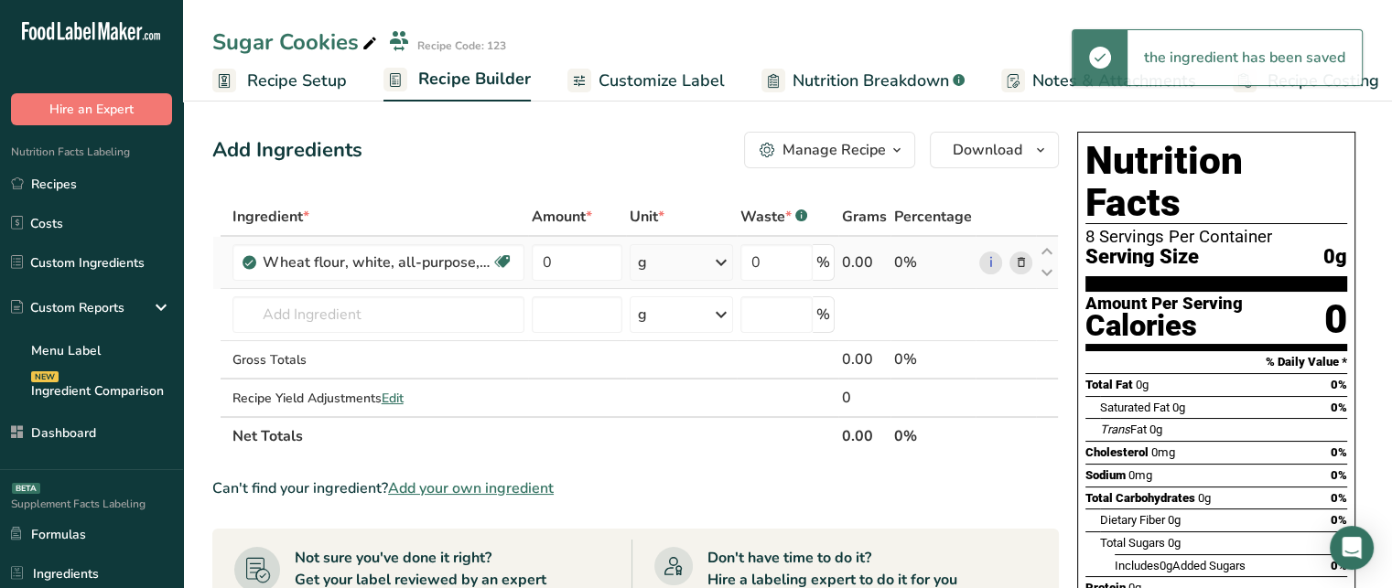
click at [703, 261] on div "g" at bounding box center [681, 262] width 103 height 37
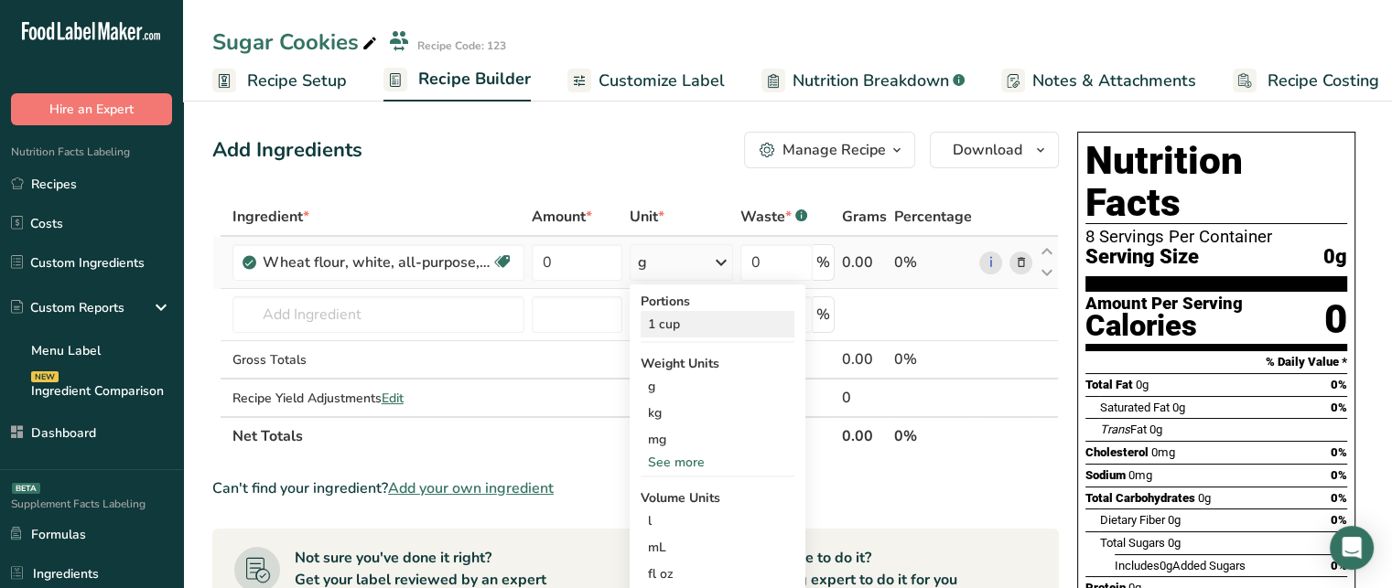
click at [720, 329] on div "1 cup" at bounding box center [718, 324] width 154 height 27
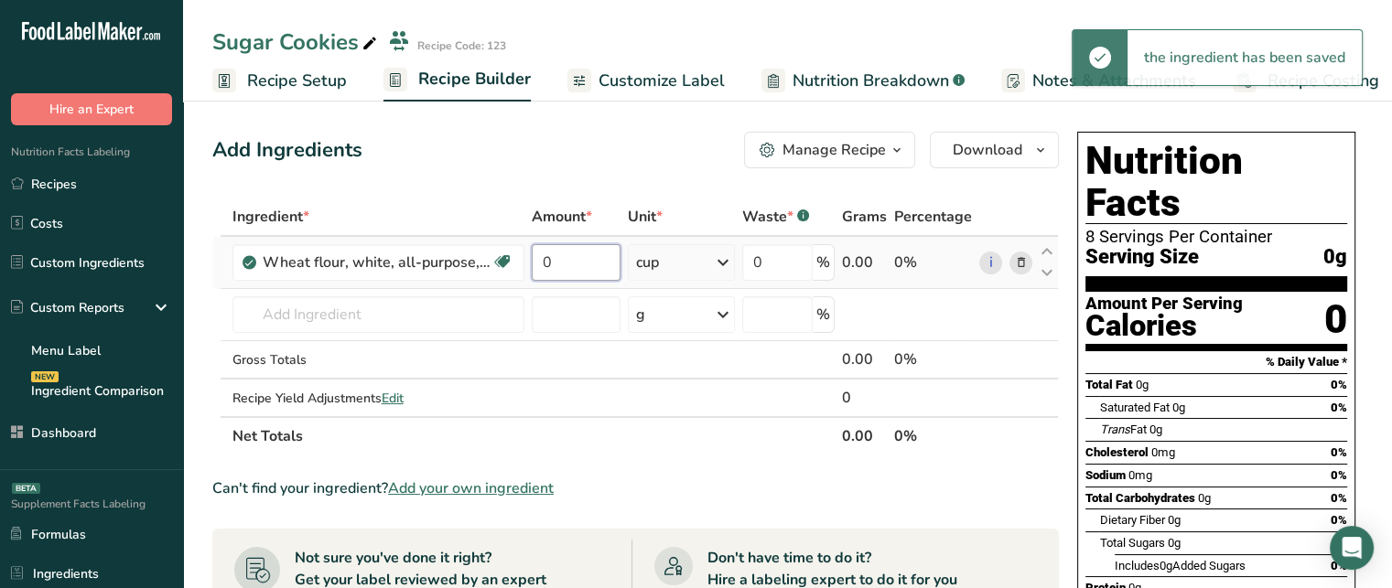
click at [572, 270] on input "0" at bounding box center [577, 262] width 90 height 37
type input "3"
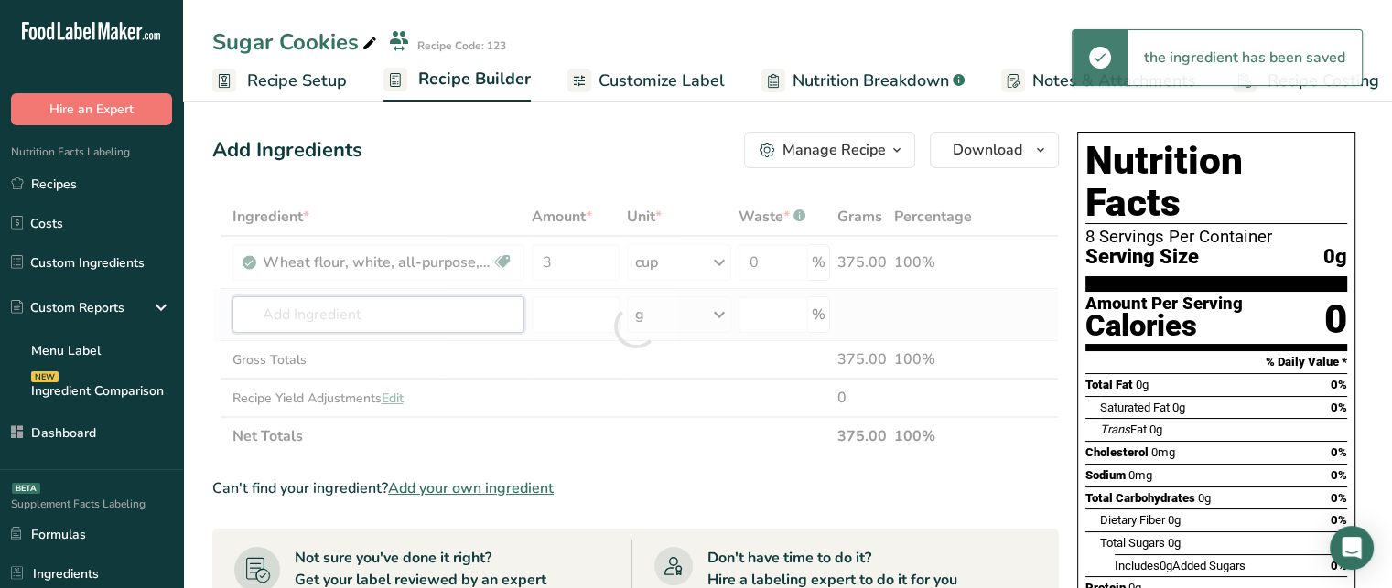
click at [457, 303] on div "Ingredient * Amount * Unit * Waste * .a-a{fill:#347362;}.b-a{fill:#fff;} Grams …" at bounding box center [635, 327] width 847 height 258
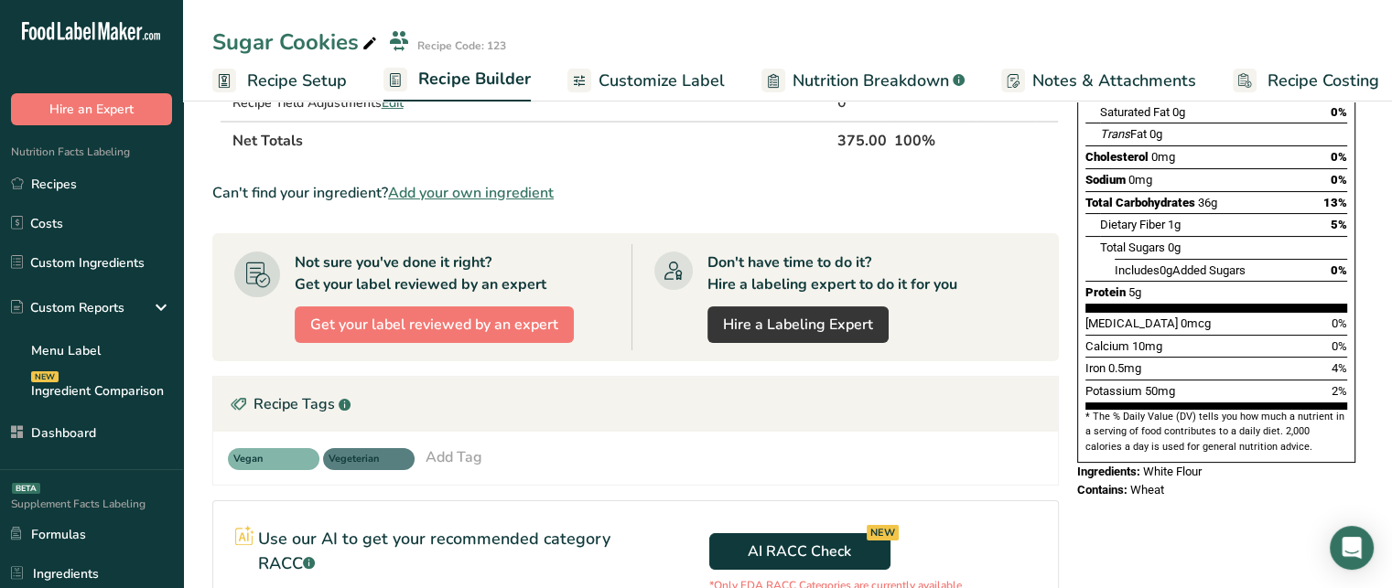
scroll to position [301, 0]
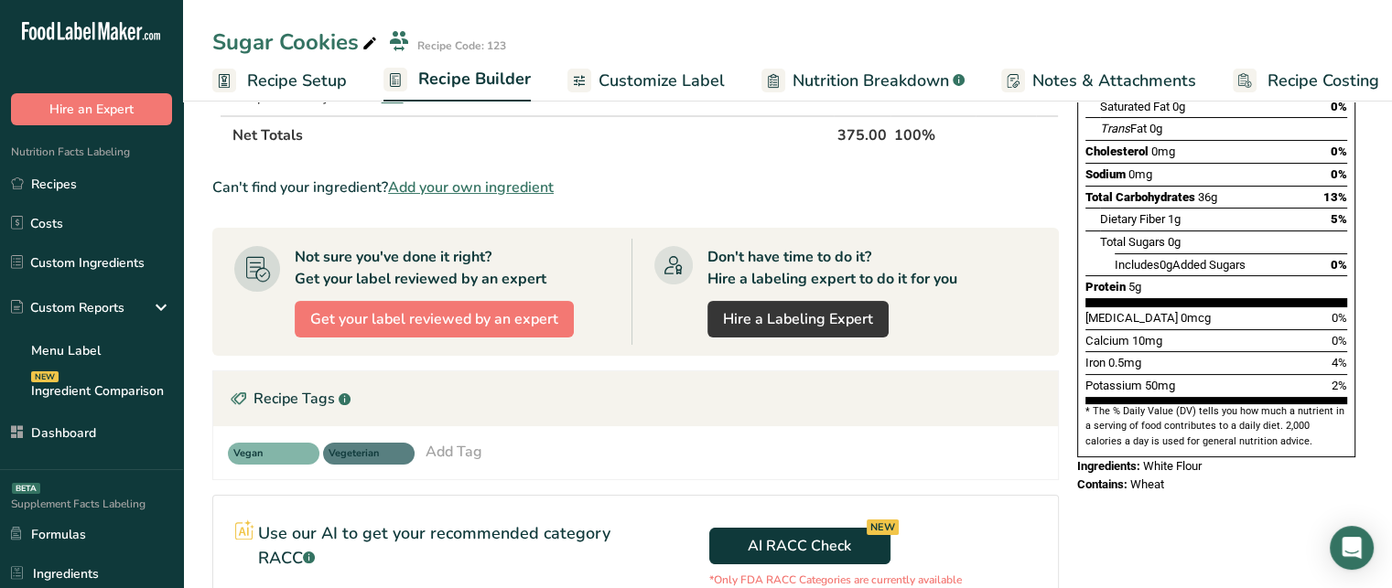
click at [1149, 459] on span "White Flour" at bounding box center [1172, 466] width 59 height 14
click at [1136, 478] on span "Wheat" at bounding box center [1147, 485] width 34 height 14
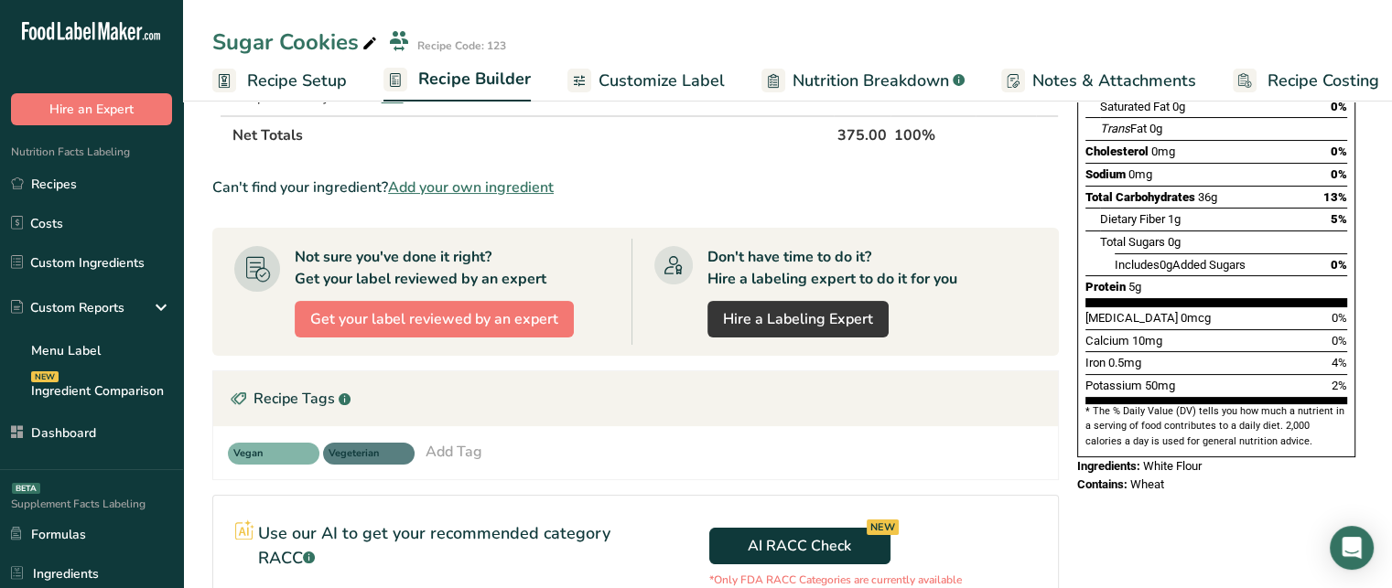
click at [1136, 478] on span "Wheat" at bounding box center [1147, 485] width 34 height 14
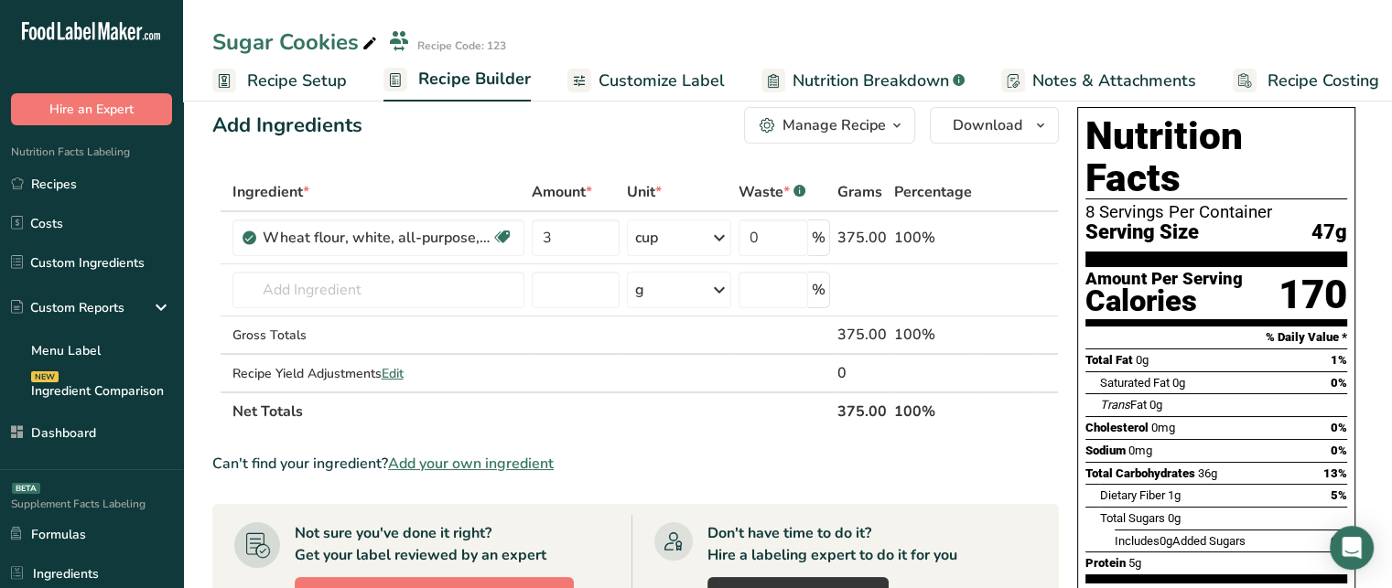
scroll to position [34, 0]
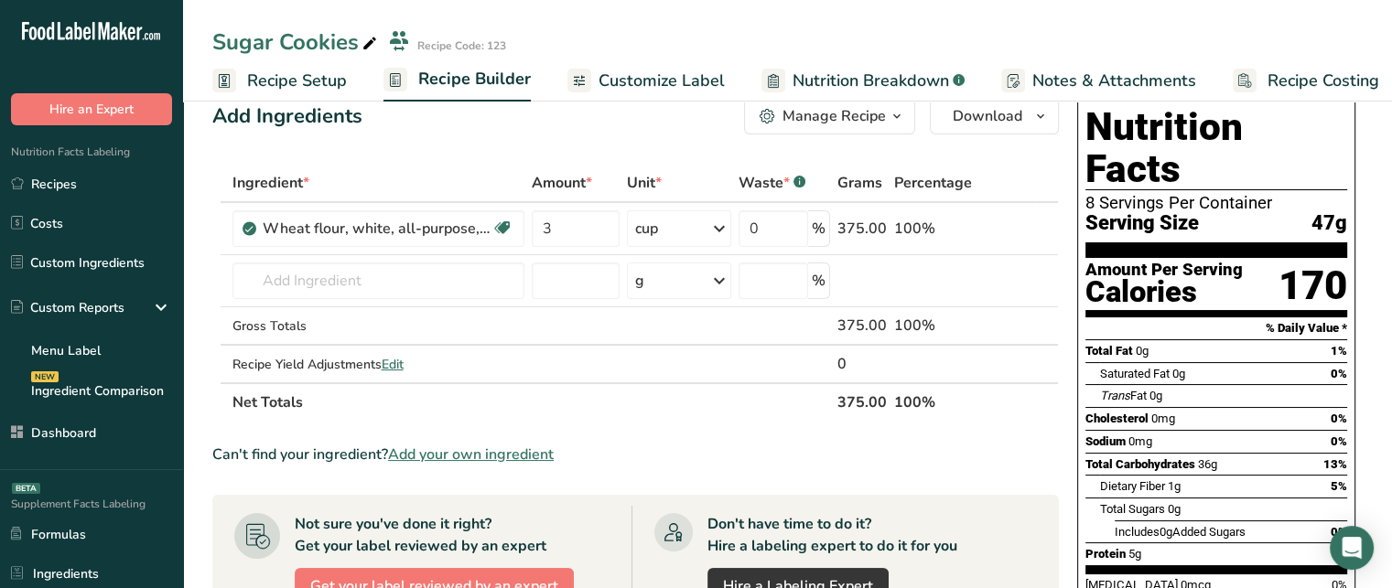
click at [1337, 212] on span "47g" at bounding box center [1329, 223] width 36 height 23
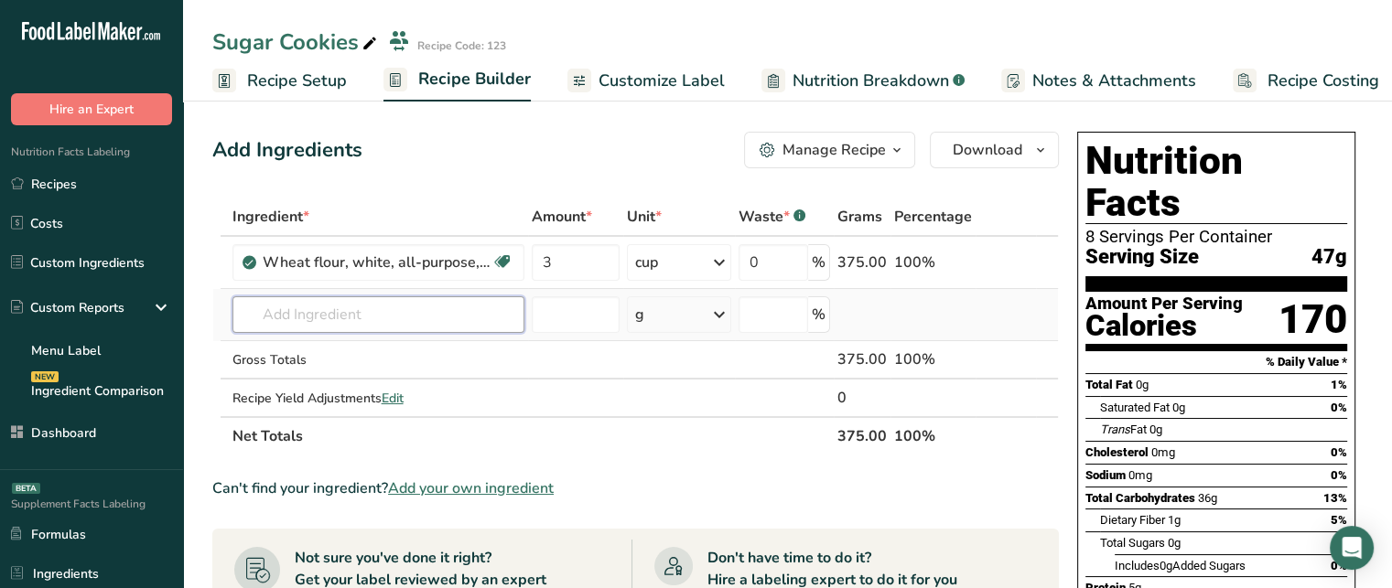
click at [362, 299] on input "text" at bounding box center [378, 315] width 292 height 37
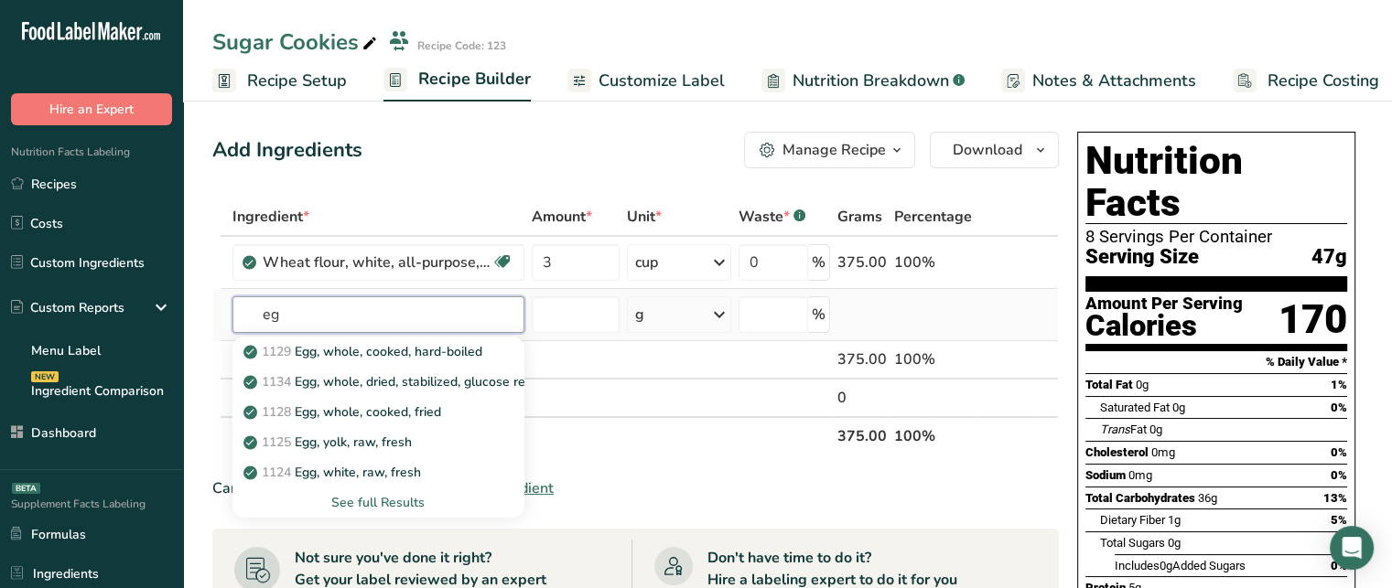
type input "e"
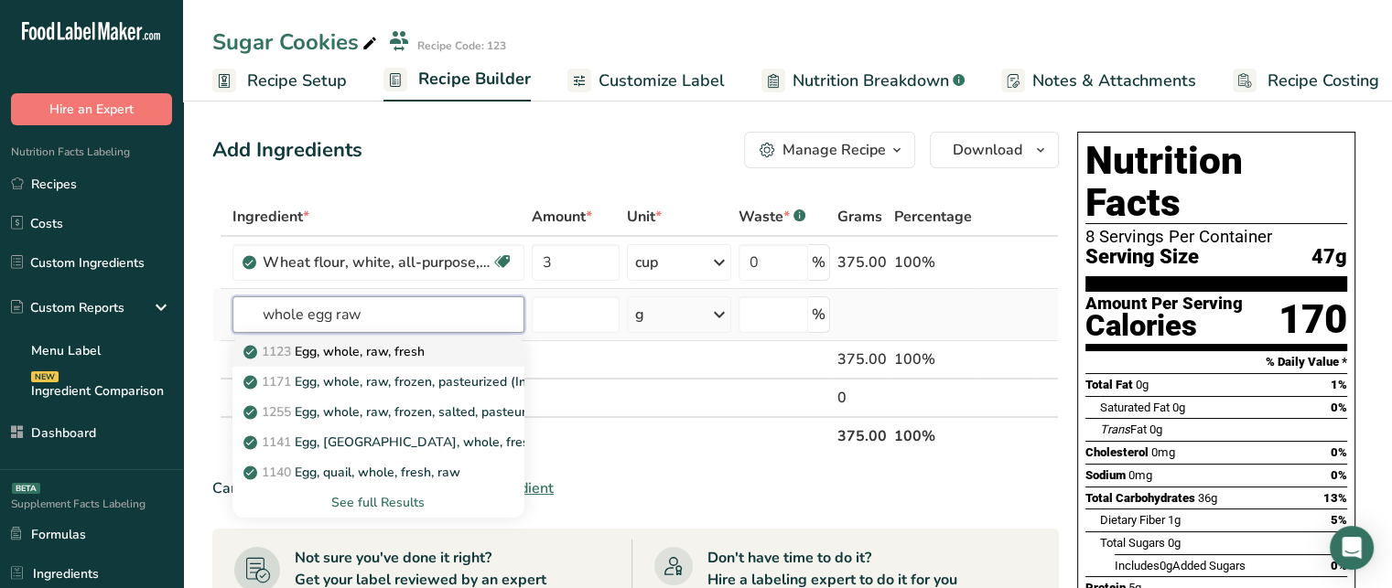
type input "whole egg raw"
click at [359, 354] on p "1123 Egg, whole, raw, fresh" at bounding box center [336, 351] width 178 height 19
type input "Egg, whole, raw, fresh"
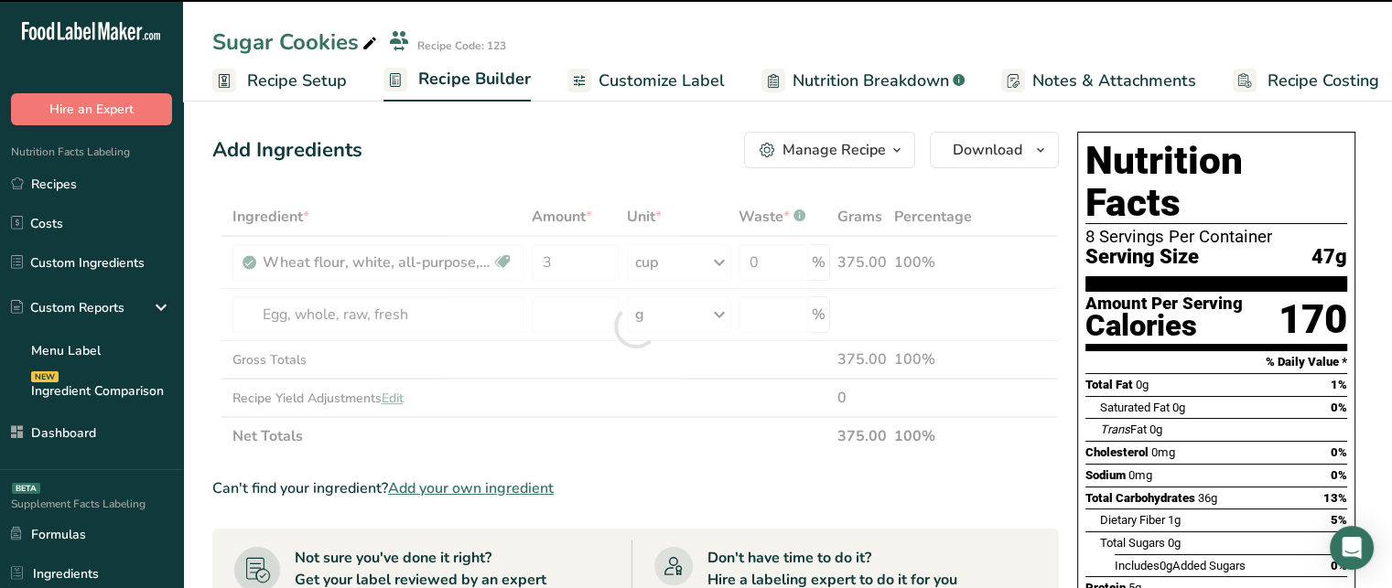
type input "0"
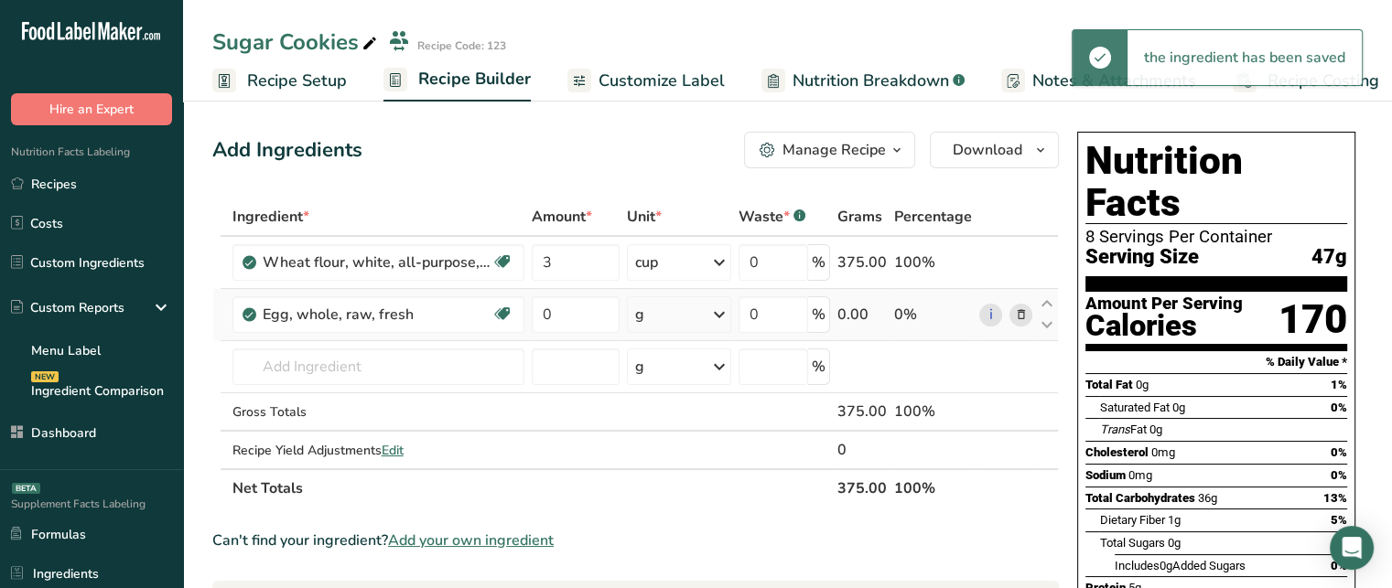
click at [668, 317] on div "g" at bounding box center [679, 315] width 104 height 37
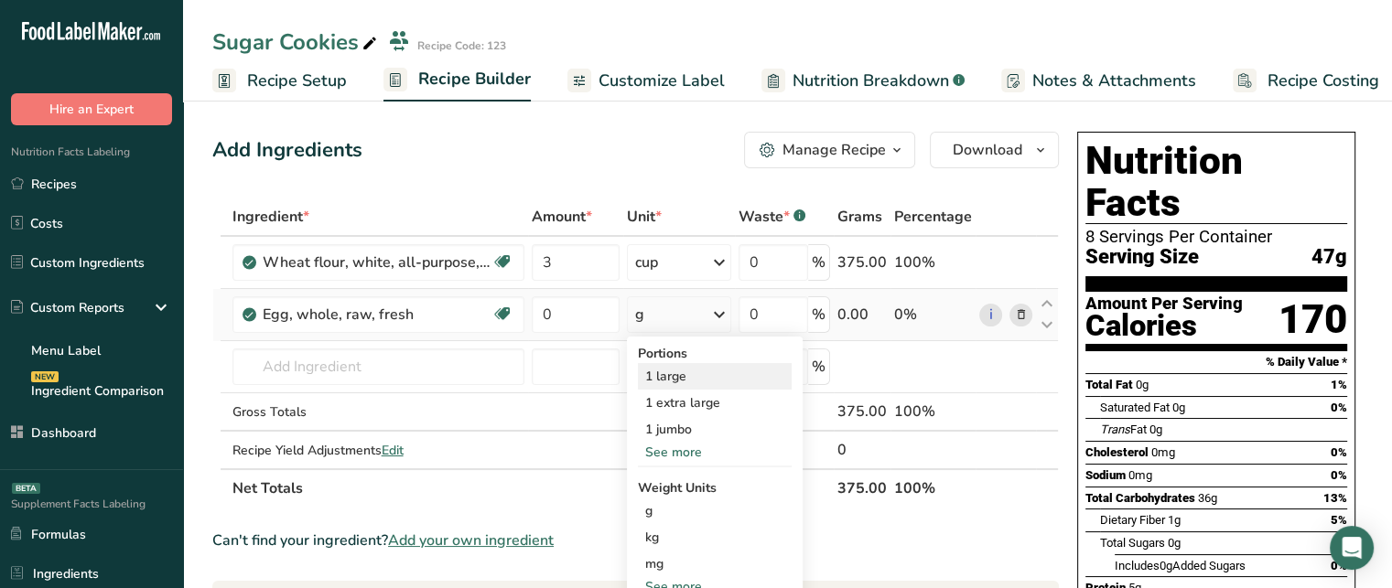
click at [695, 386] on div "1 large" at bounding box center [715, 376] width 154 height 27
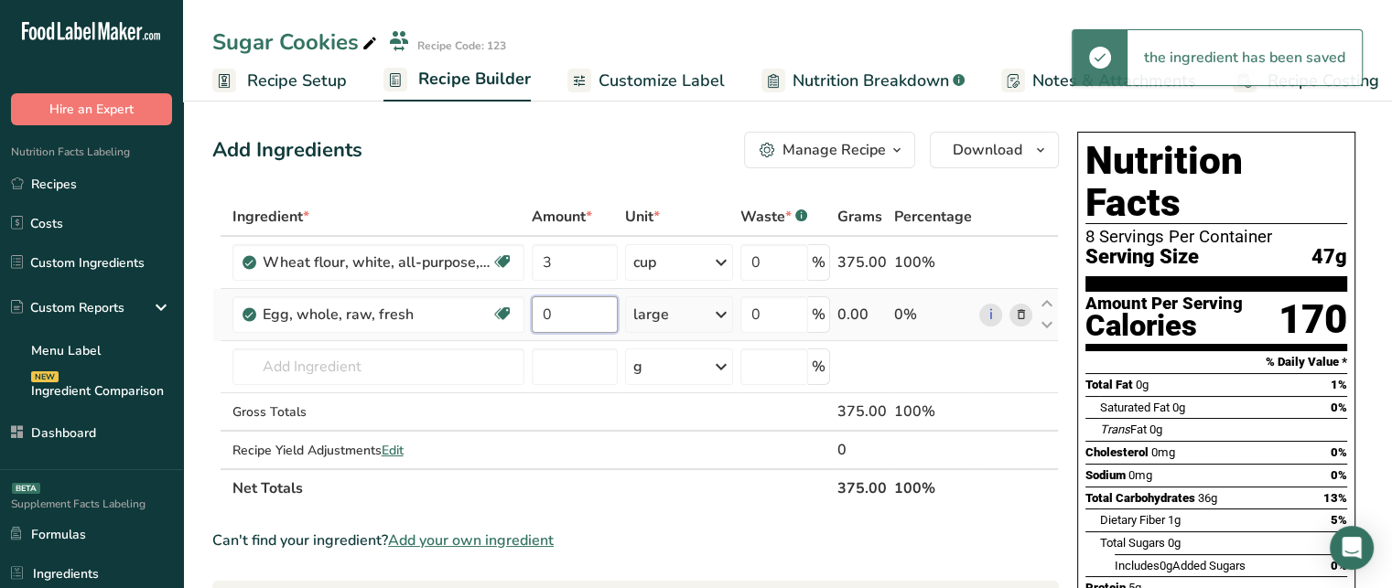
click at [585, 318] on input "0" at bounding box center [575, 315] width 86 height 37
type input "2"
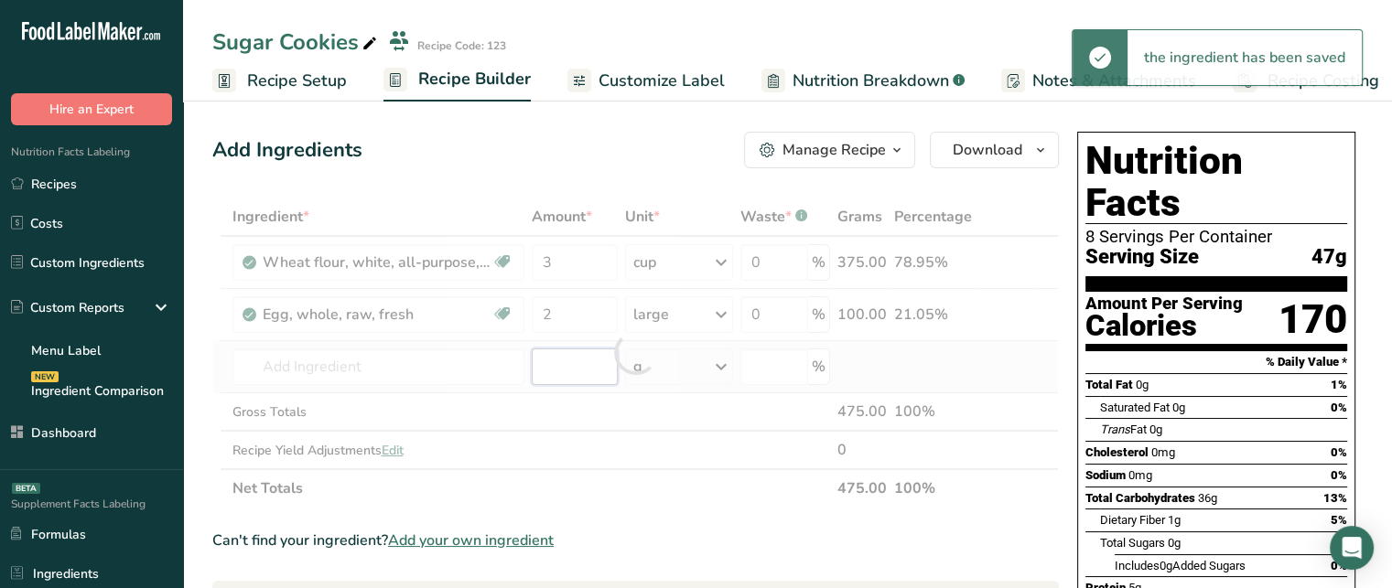
click at [569, 363] on div "Ingredient * Amount * Unit * Waste * .a-a{fill:#347362;}.b-a{fill:#fff;} Grams …" at bounding box center [635, 353] width 847 height 310
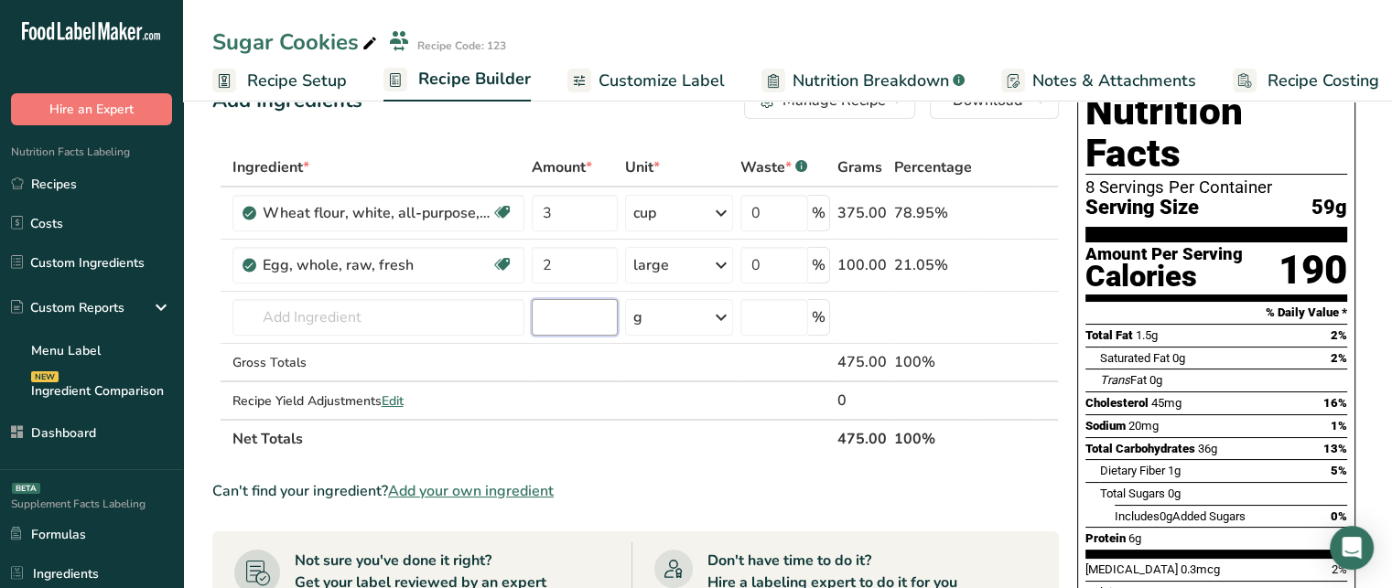
scroll to position [46, 0]
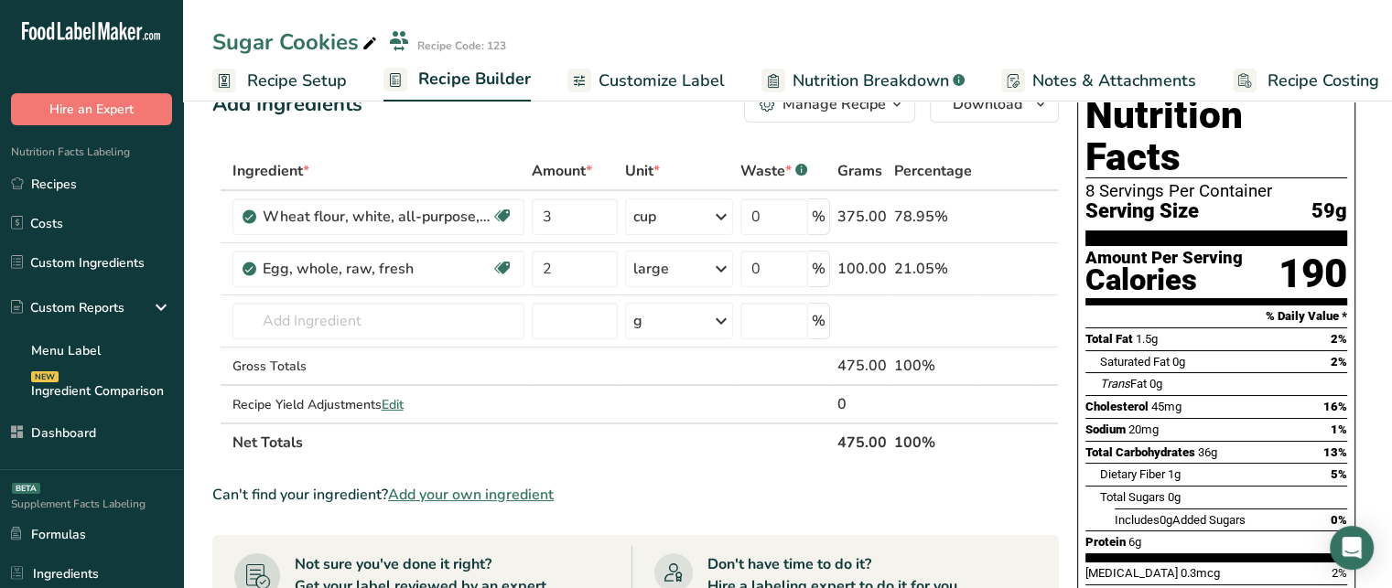
click at [832, 446] on th "Net Totals" at bounding box center [531, 442] width 605 height 38
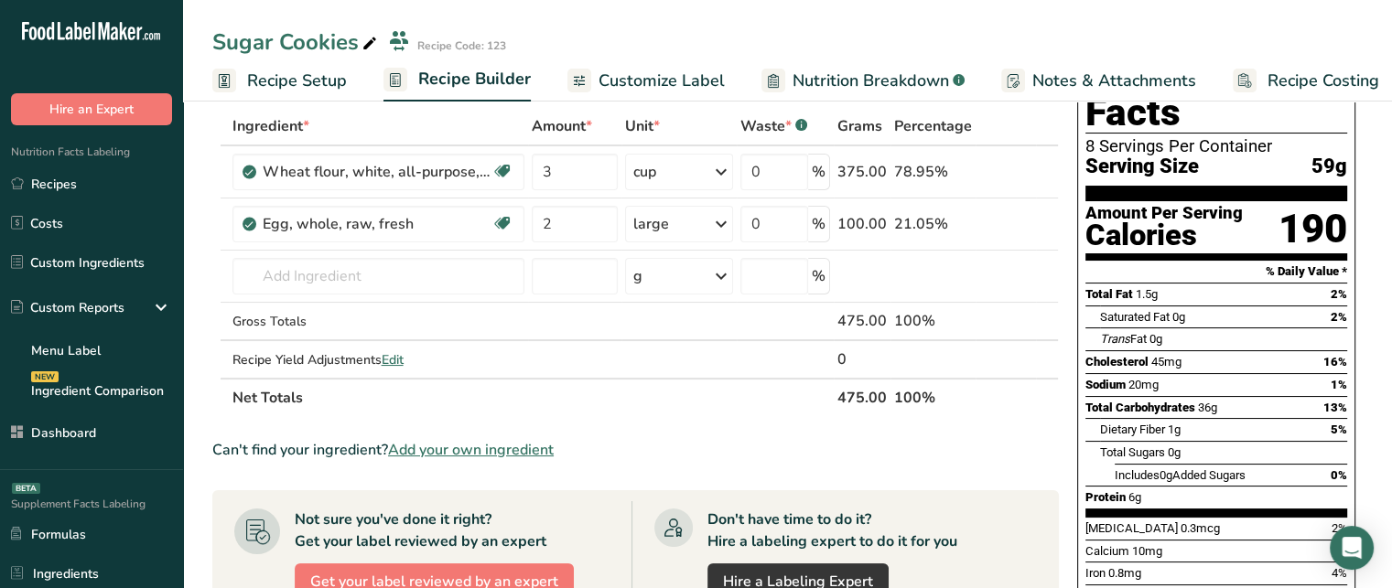
scroll to position [119, 0]
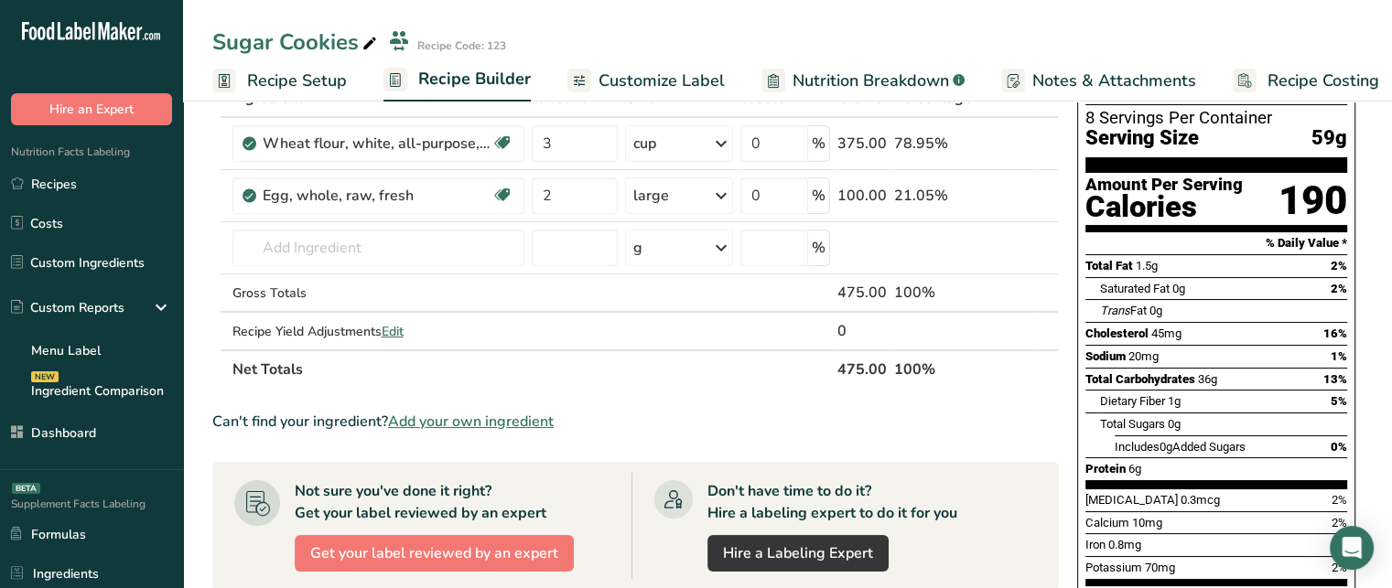
drag, startPoint x: 590, startPoint y: 419, endPoint x: 397, endPoint y: 423, distance: 193.1
click at [397, 423] on div "Can't find your ingredient? Add your own ingredient" at bounding box center [635, 422] width 847 height 22
click at [482, 422] on span "Add your own ingredient" at bounding box center [471, 422] width 166 height 22
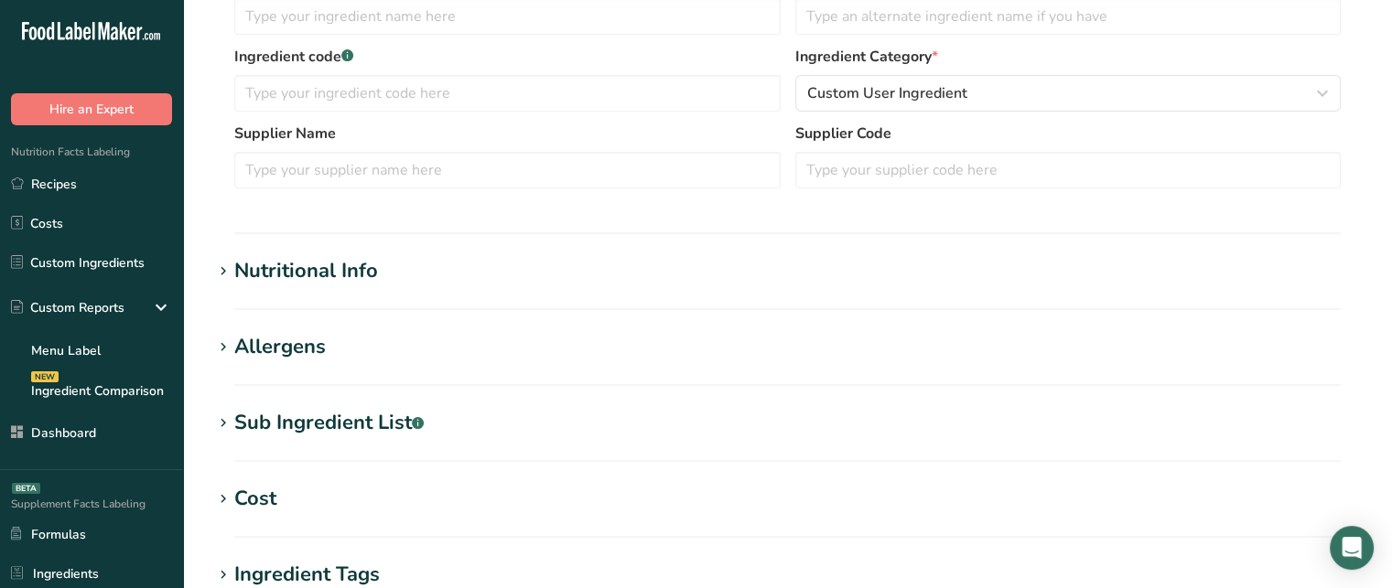
scroll to position [428, 0]
click at [653, 277] on h1 "Nutritional Info" at bounding box center [787, 273] width 1150 height 30
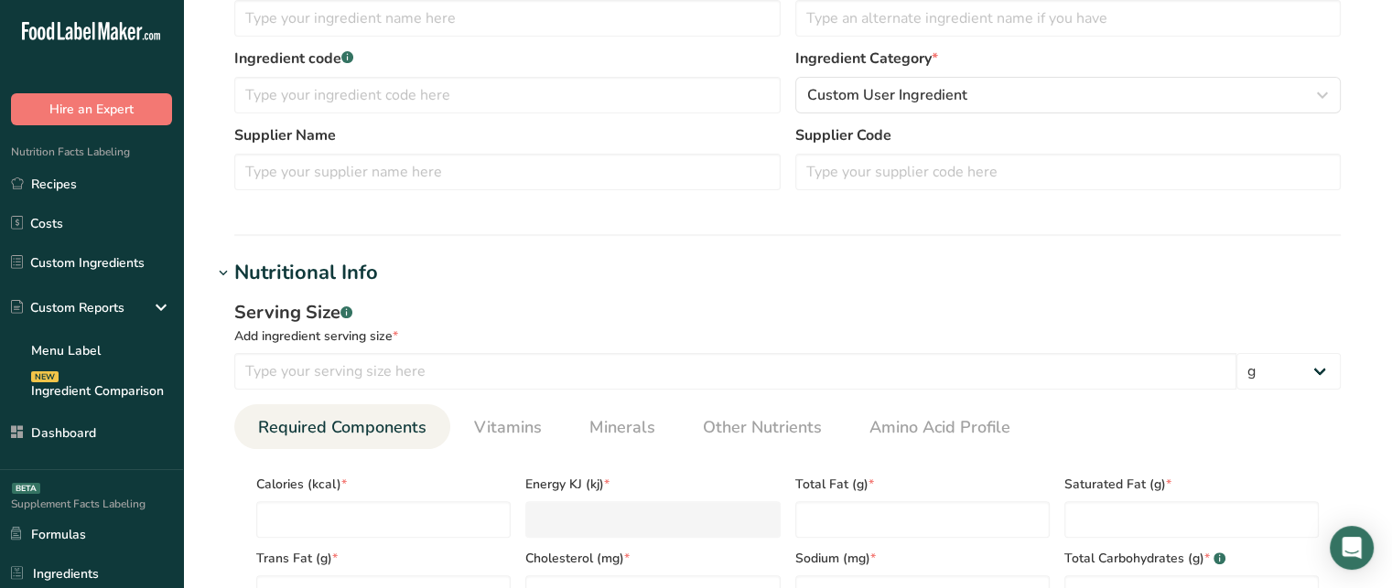
scroll to position [0, 0]
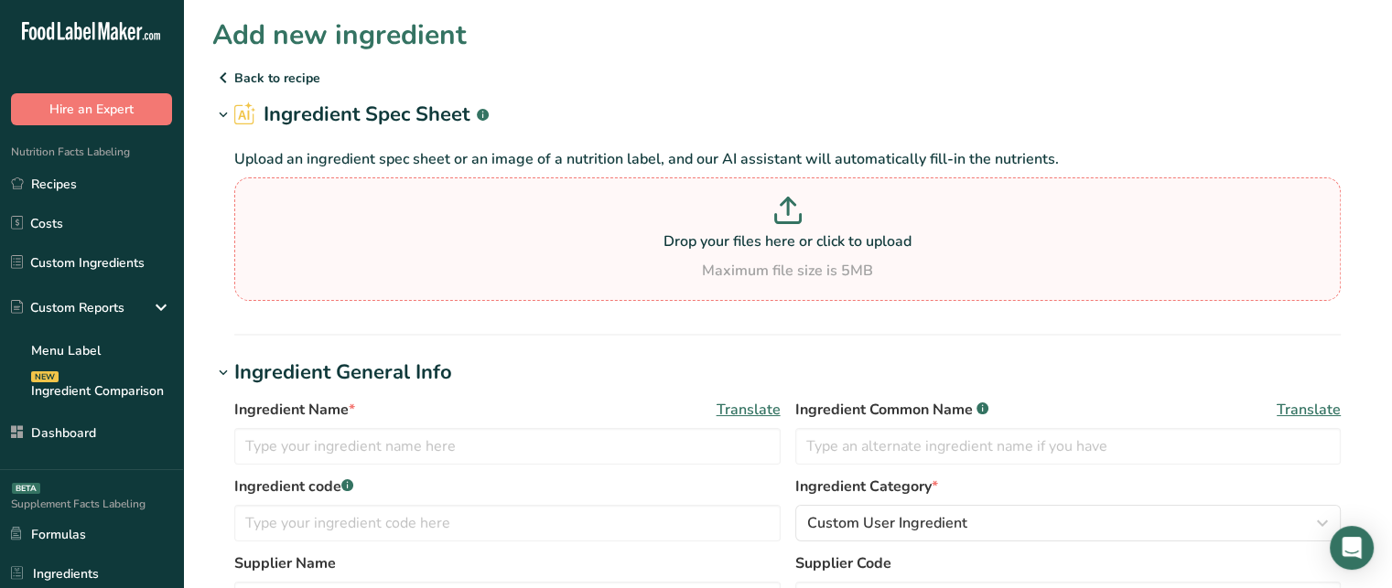
click at [784, 203] on icon at bounding box center [787, 210] width 27 height 27
click at [784, 203] on input "Drop your files here or click to upload Maximum file size is 5MB" at bounding box center [787, 240] width 1106 height 124
type input "C:\fakepath\Nutrition-Facts-Label-Download-Label1.pdf"
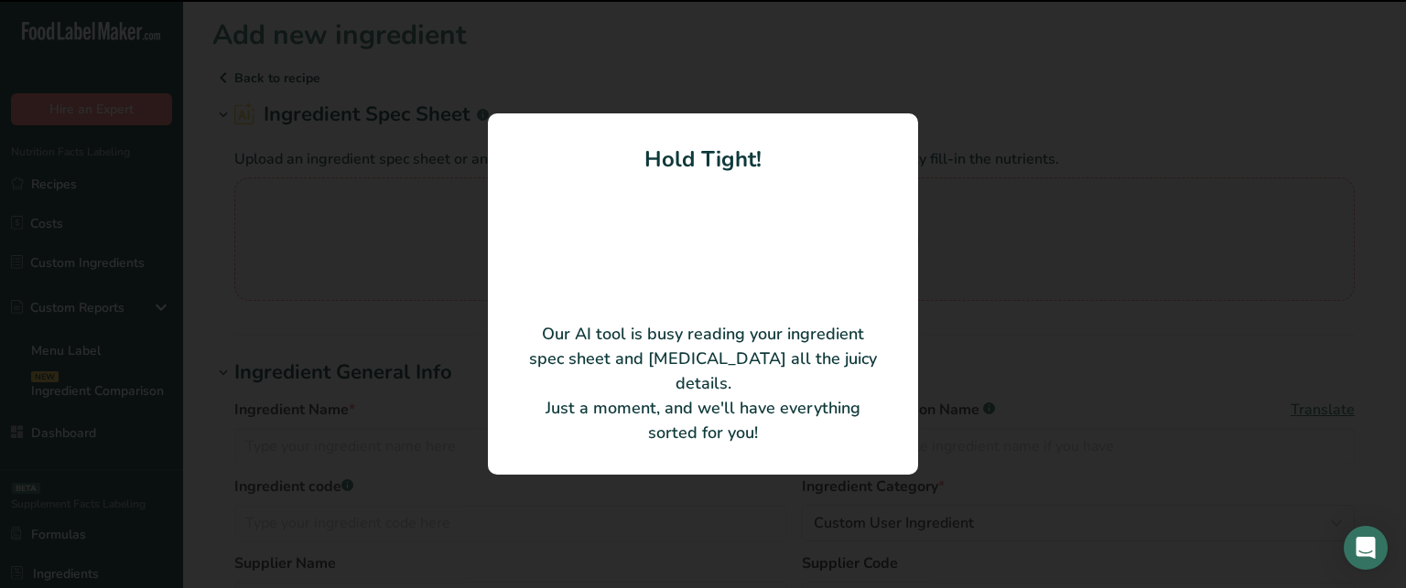
type input "55"
type input "230"
type KJ "962.32"
type Fat "8"
type Fat "1"
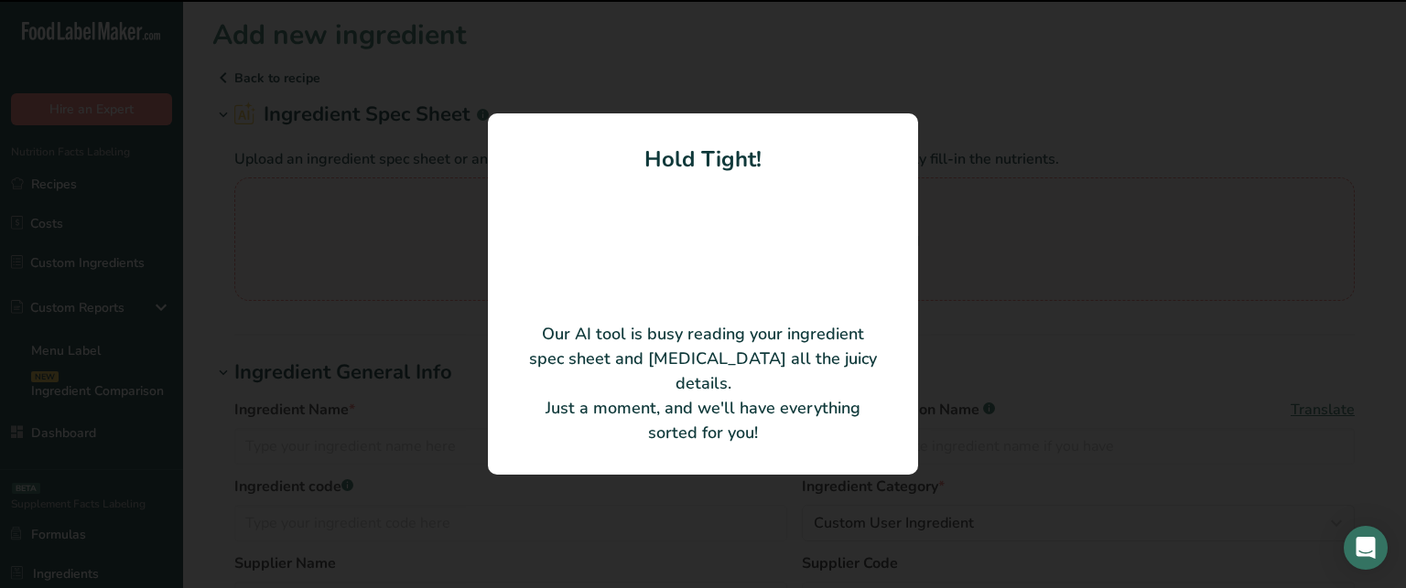
type Fat "0"
type input "0"
type input "160"
type Carbohydrates "37"
type Fiber "4"
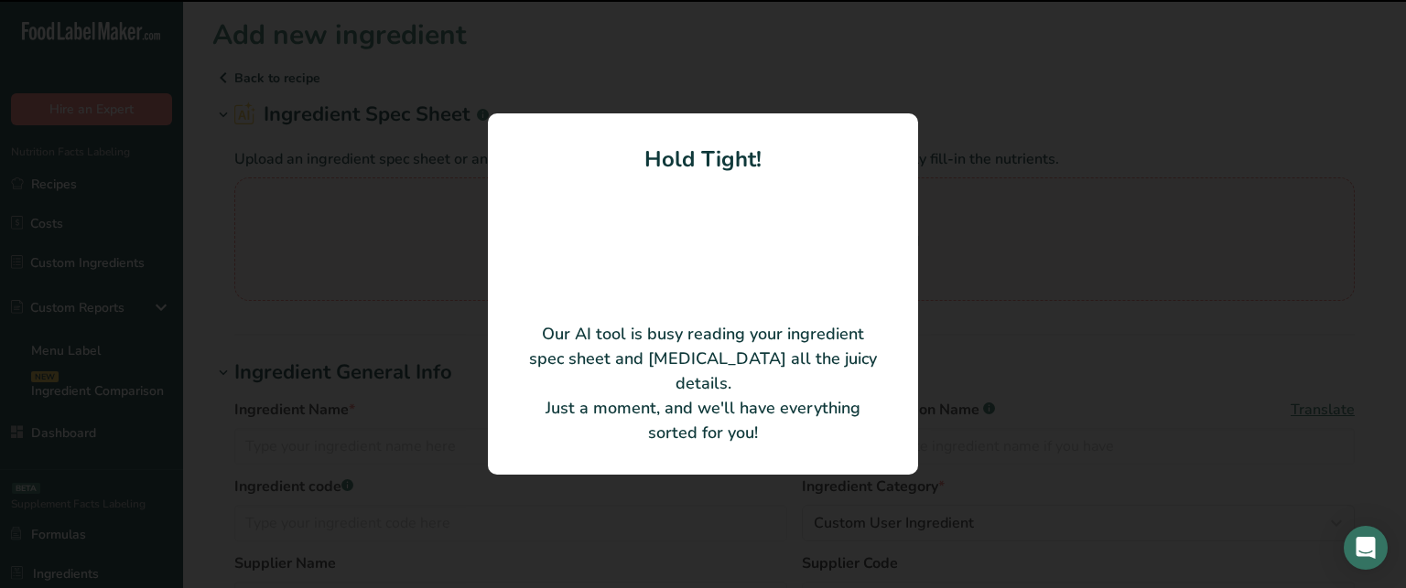
type Sugars "12"
type Sugars "10"
type input "3"
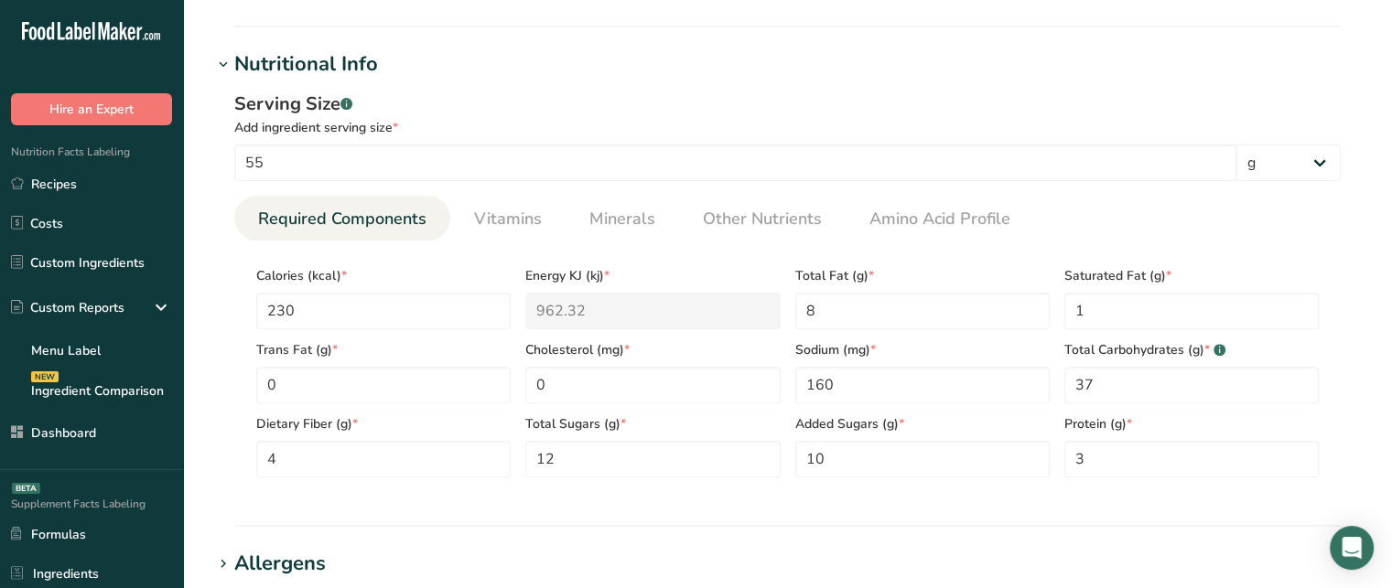
scroll to position [574, 0]
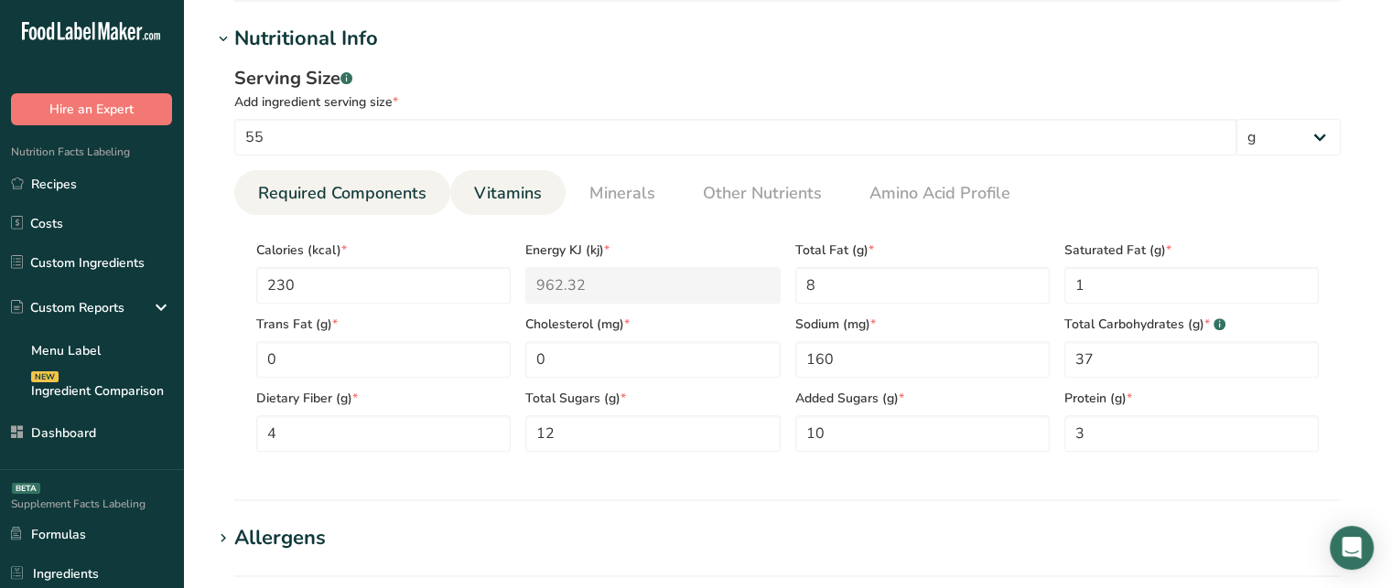
click at [542, 196] on link "Vitamins" at bounding box center [508, 193] width 82 height 47
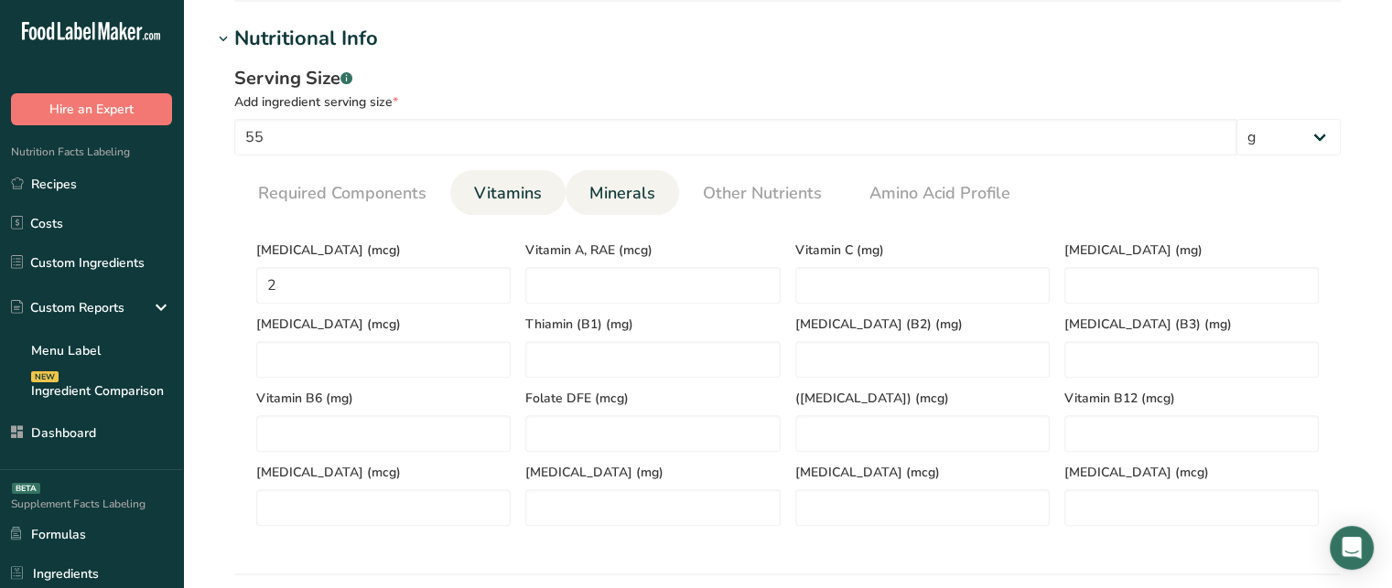
click at [618, 190] on span "Minerals" at bounding box center [622, 193] width 66 height 25
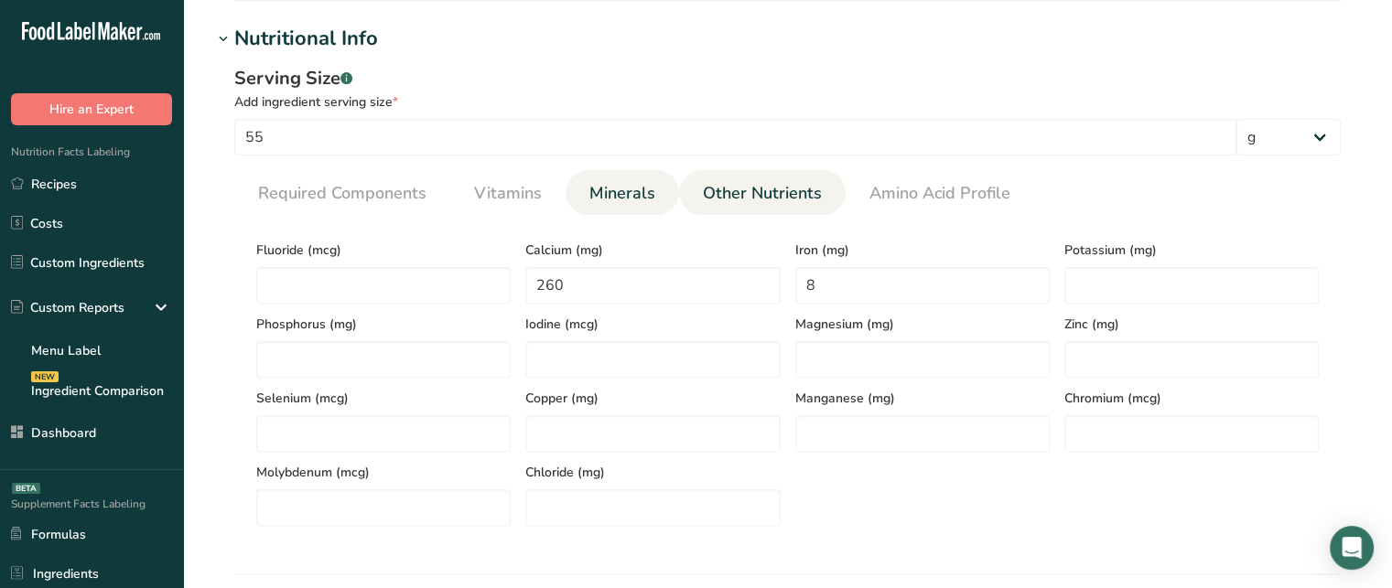
click at [755, 195] on span "Other Nutrients" at bounding box center [762, 193] width 119 height 25
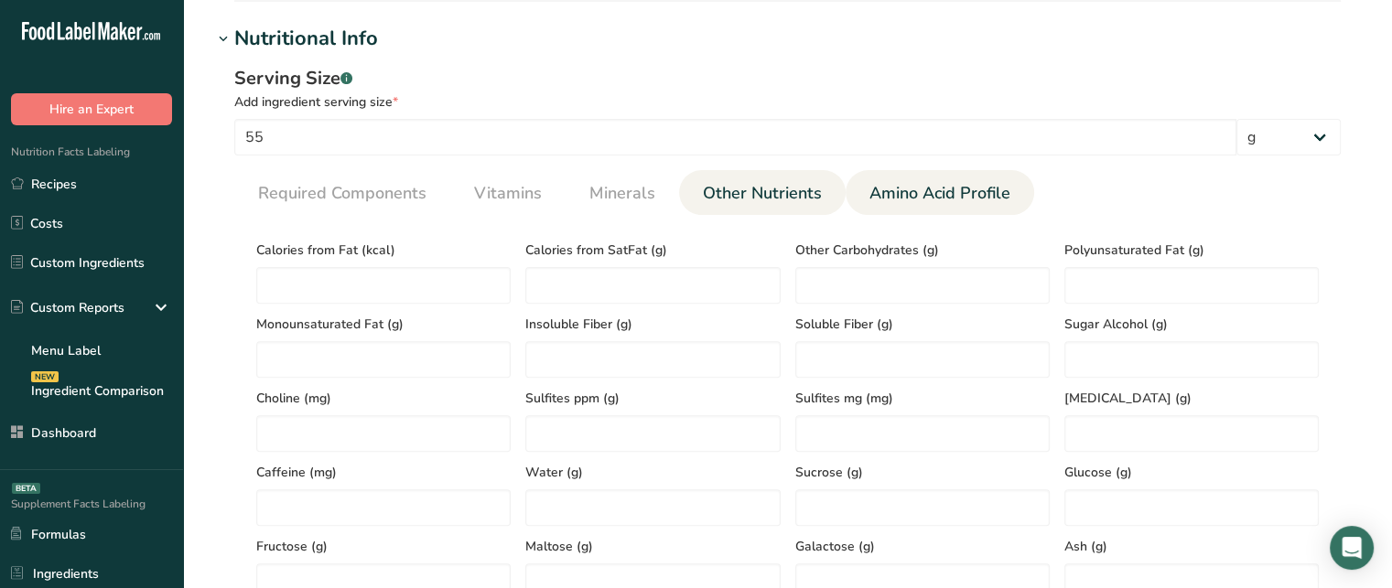
click at [890, 195] on span "Amino Acid Profile" at bounding box center [939, 193] width 141 height 25
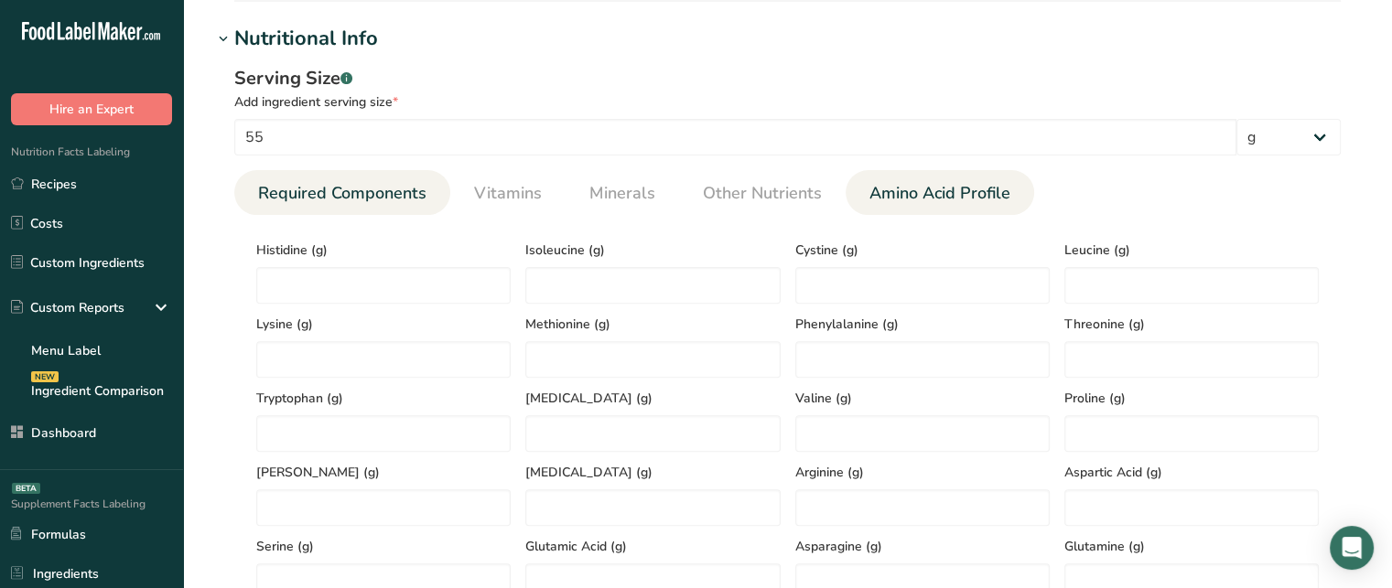
click at [371, 201] on span "Required Components" at bounding box center [342, 193] width 168 height 25
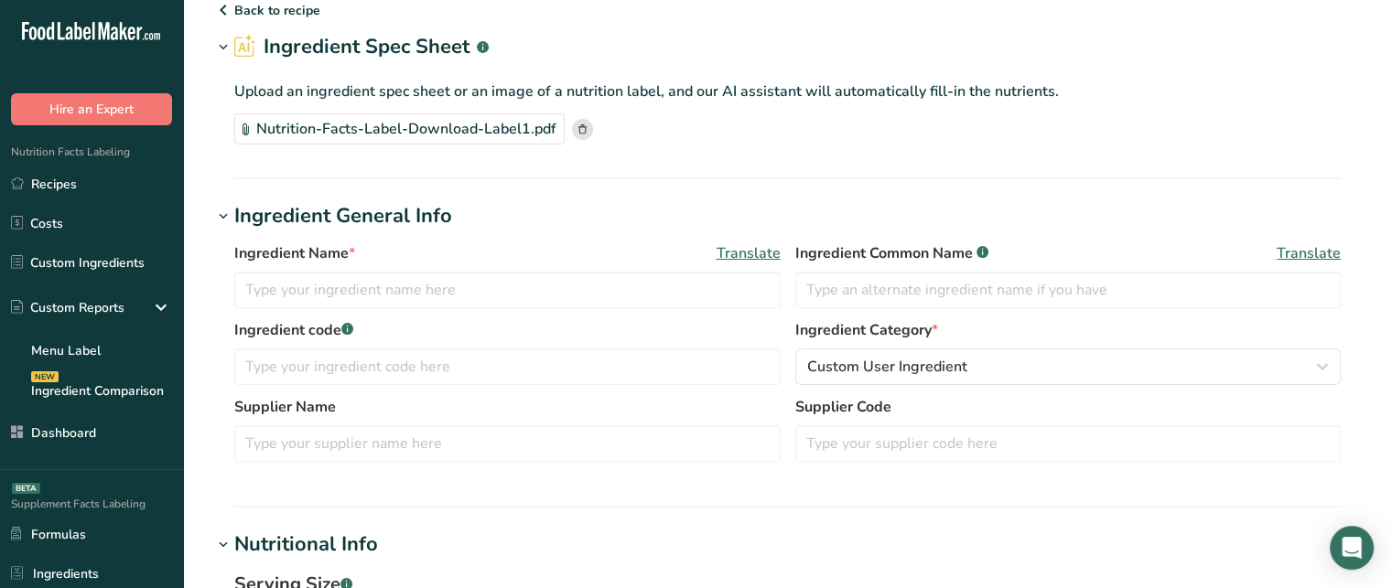
scroll to position [63, 0]
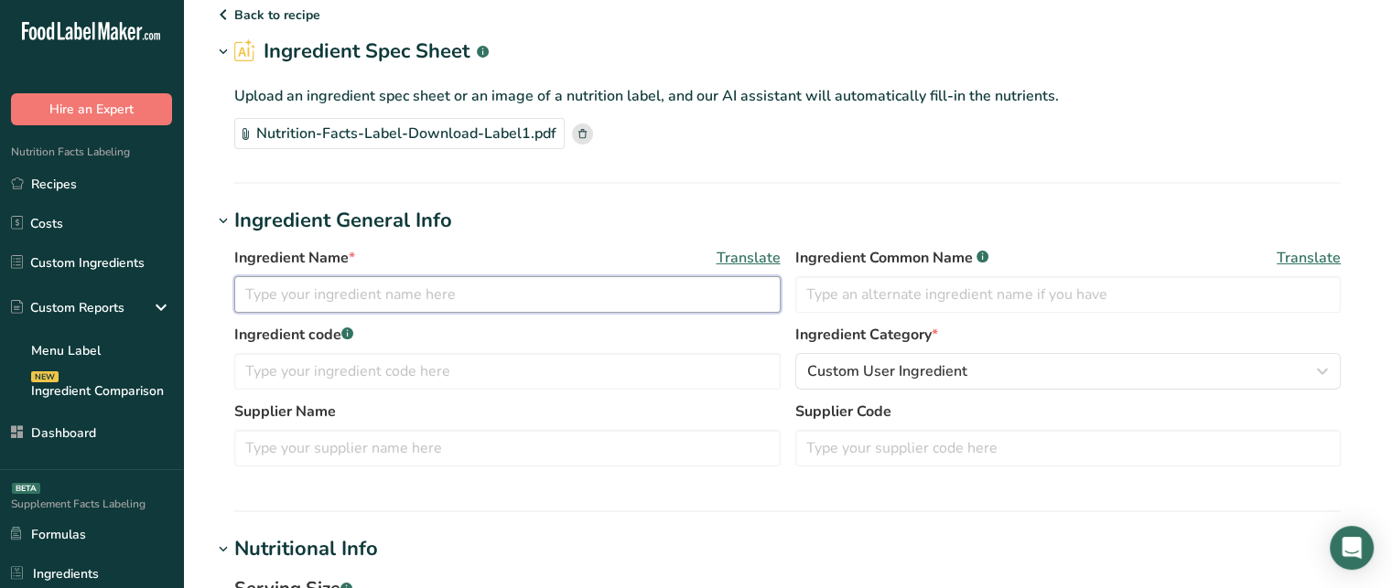
click at [638, 298] on input "text" at bounding box center [507, 294] width 546 height 37
type input "Icing"
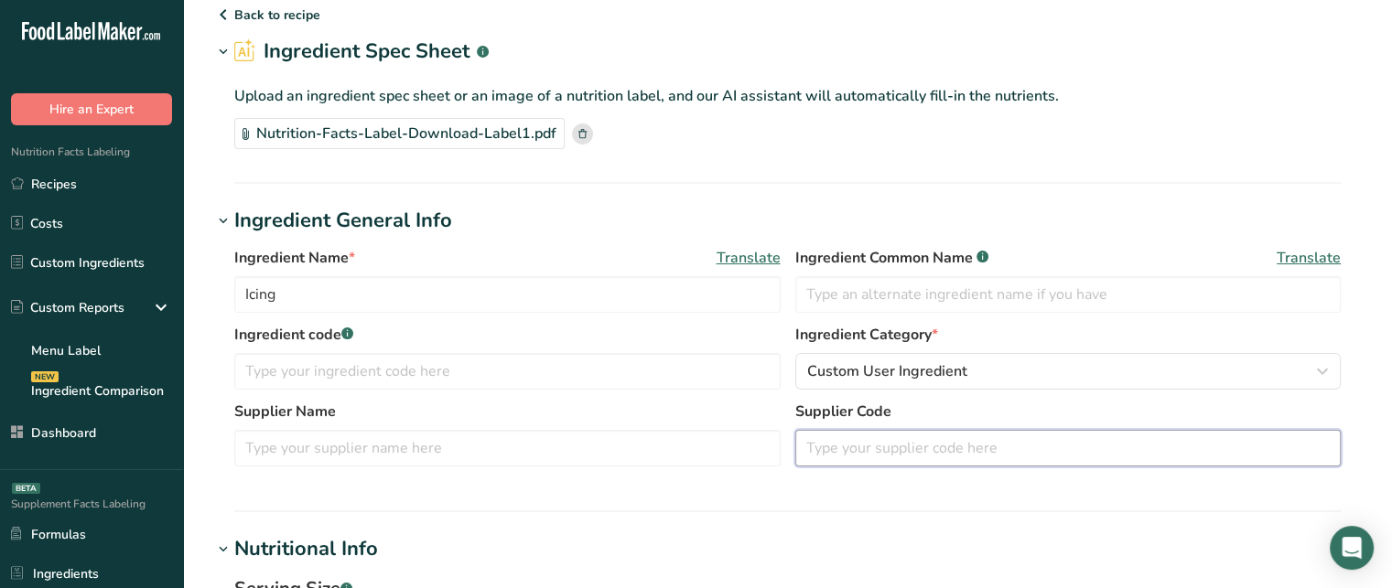
click at [843, 450] on input "text" at bounding box center [1068, 448] width 546 height 37
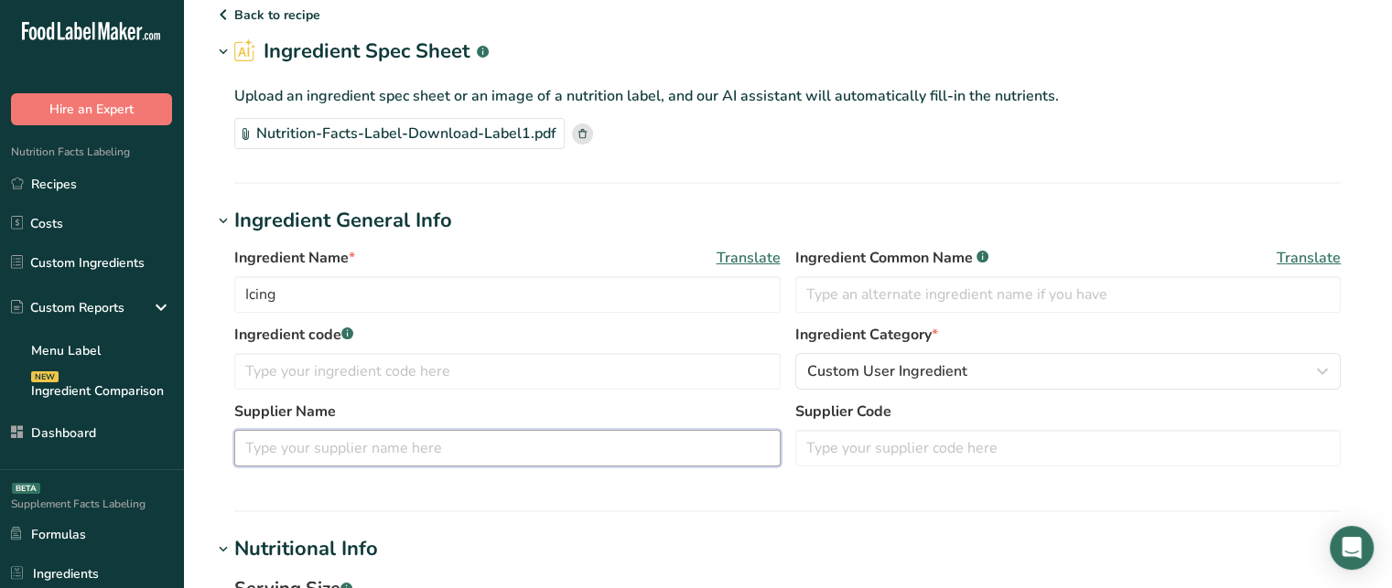
click at [605, 442] on input "text" at bounding box center [507, 448] width 546 height 37
type input "xyz"
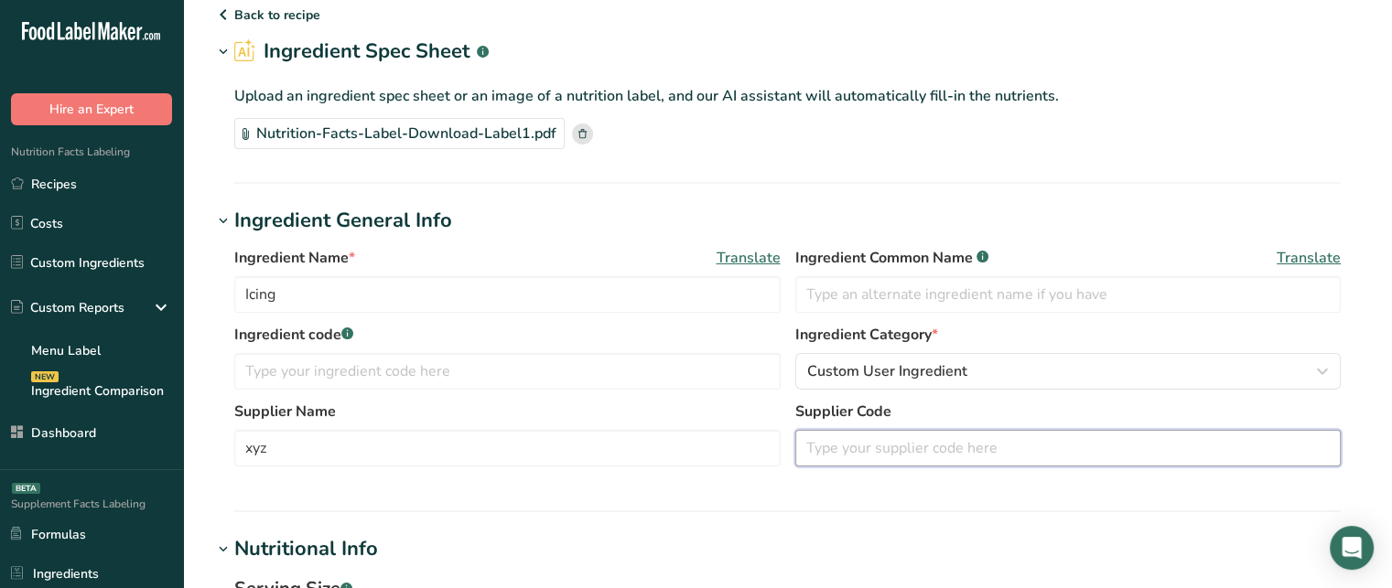
click at [837, 460] on input "text" at bounding box center [1068, 448] width 546 height 37
type input "123"
click at [566, 383] on input "text" at bounding box center [507, 371] width 546 height 37
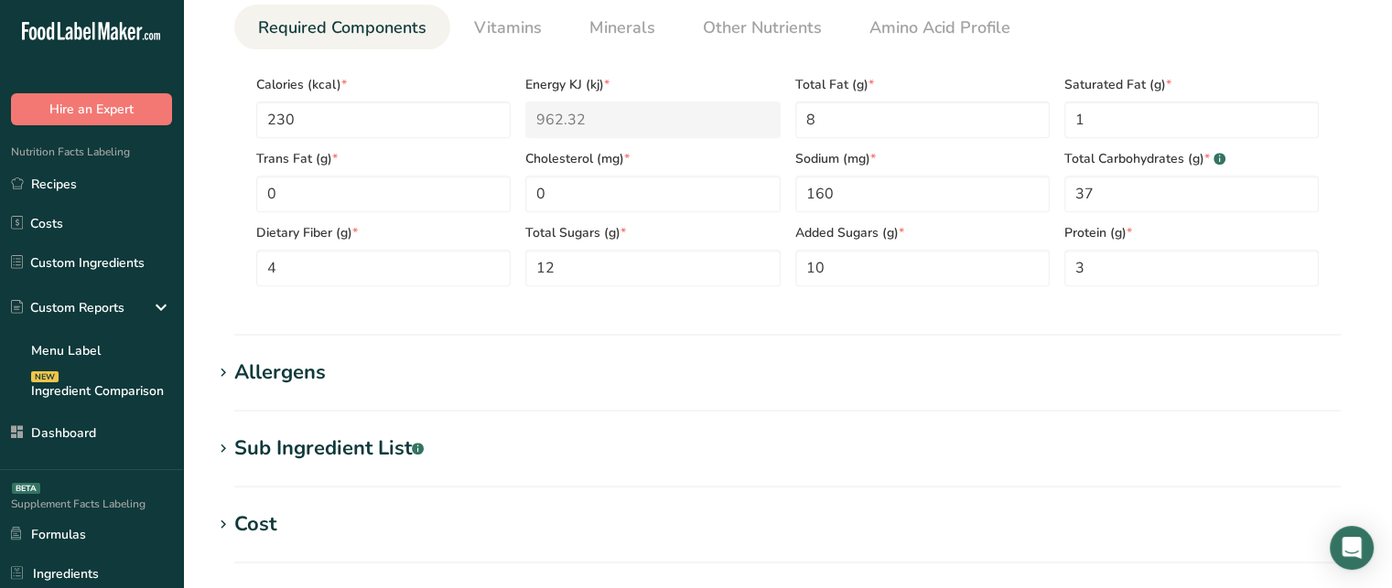
scroll to position [750, 0]
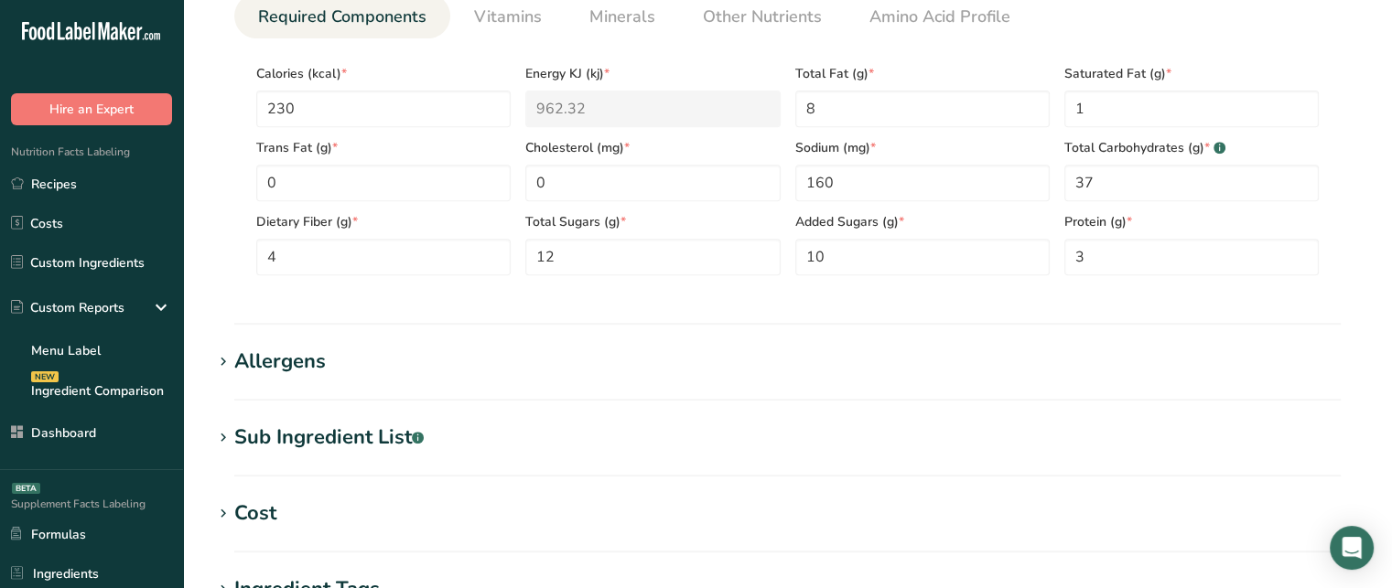
type input "457"
click at [312, 343] on section "Add new ingredient Back to recipe Ingredient Spec Sheet .a-a{fill:#347362;}.b-a…" at bounding box center [787, 97] width 1209 height 1694
click at [312, 351] on div "Allergens" at bounding box center [280, 362] width 92 height 30
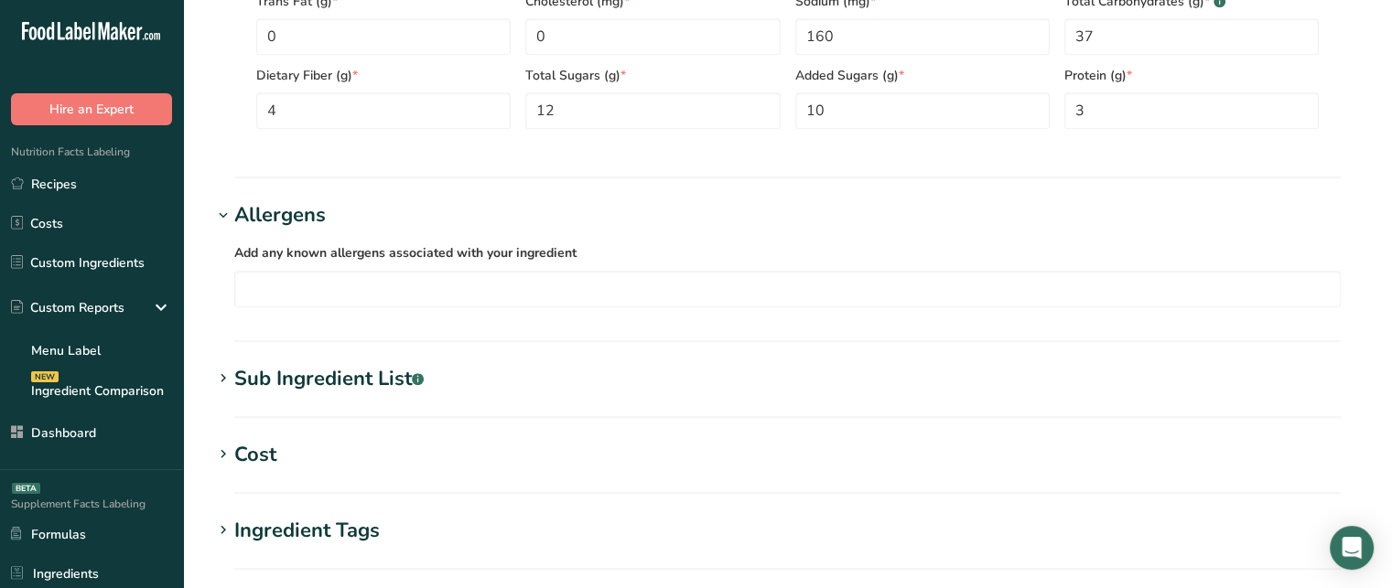
scroll to position [919, 0]
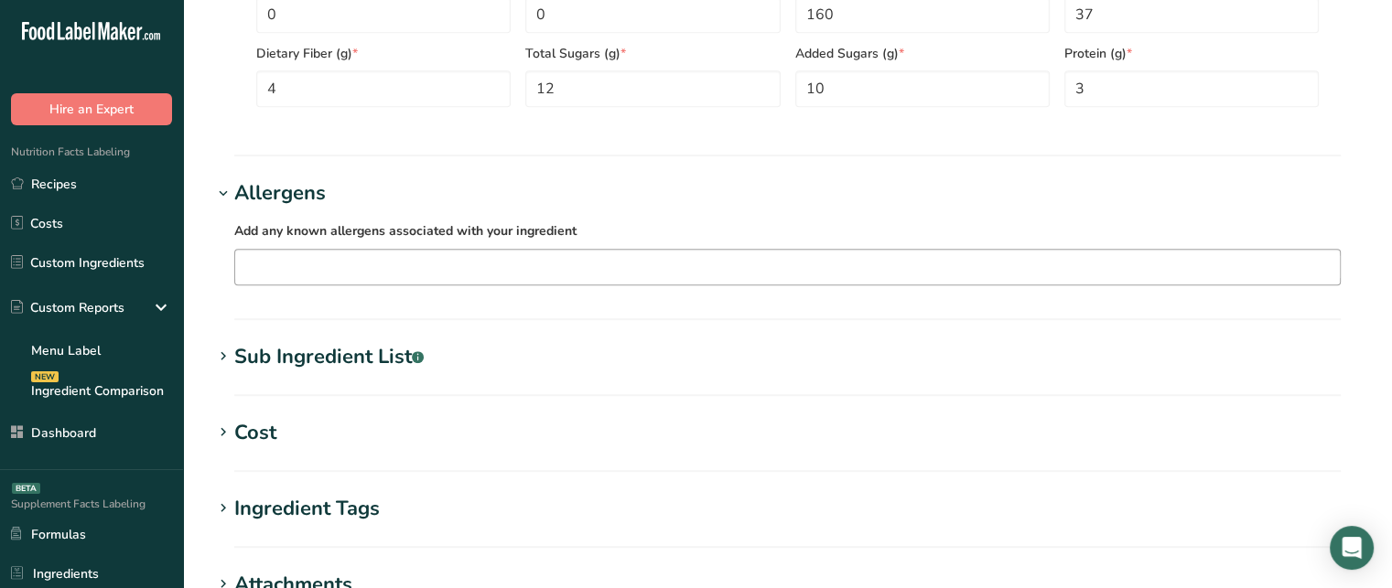
click at [269, 261] on input "text" at bounding box center [787, 267] width 1105 height 28
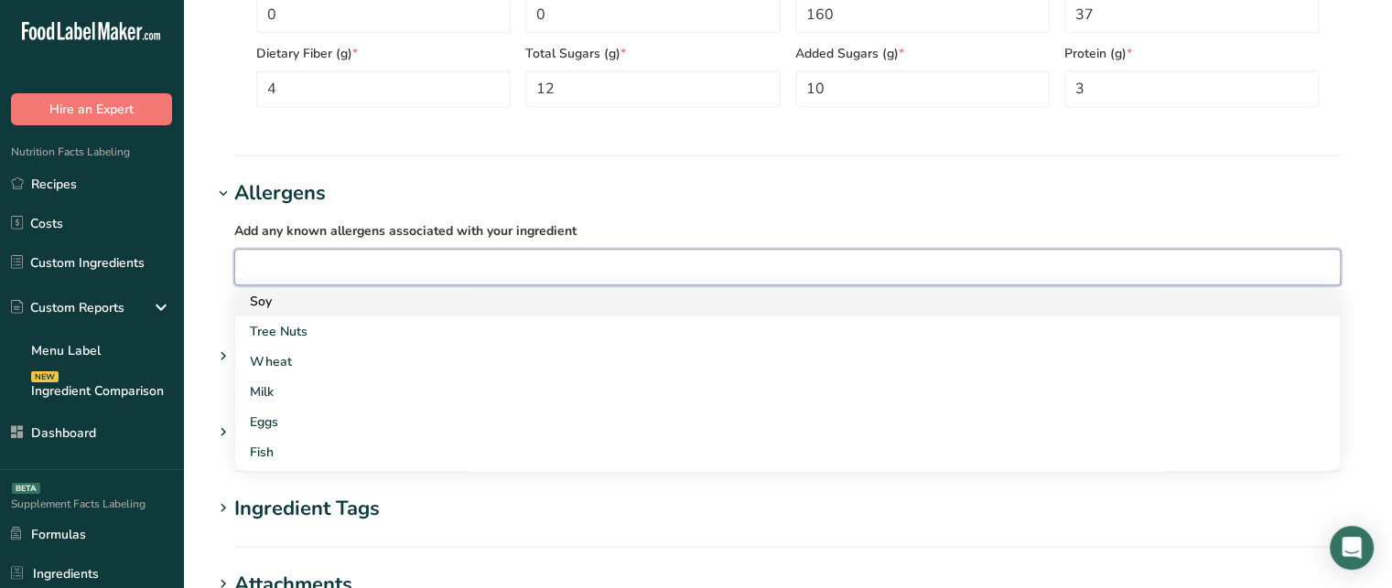
scroll to position [0, 0]
click at [304, 307] on div "Soy" at bounding box center [773, 303] width 1046 height 19
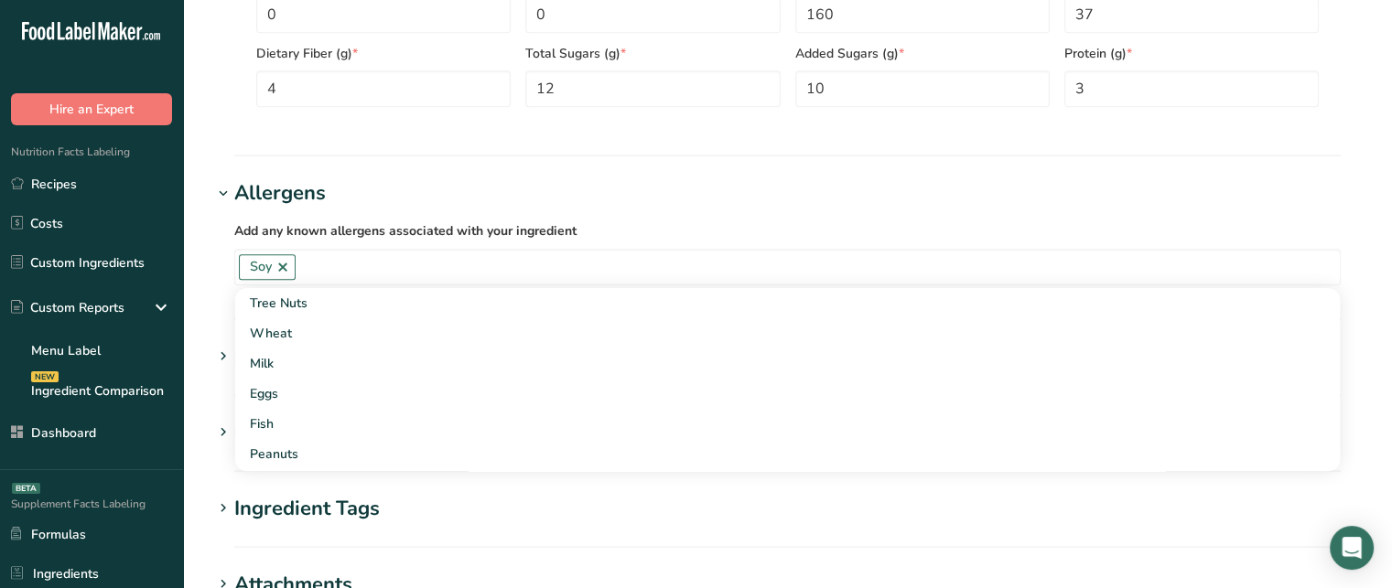
click at [225, 263] on div "Add any known allergens associated with your ingredient Soy Tree Nuts Wheat Mil…" at bounding box center [787, 253] width 1150 height 88
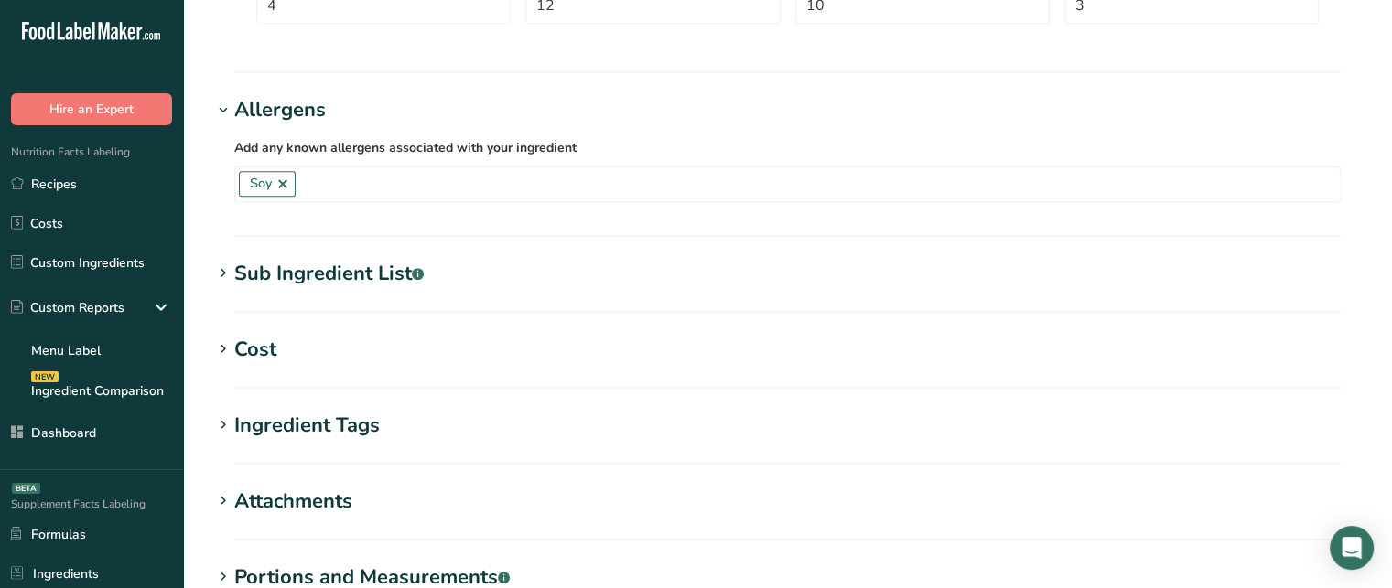
scroll to position [1005, 0]
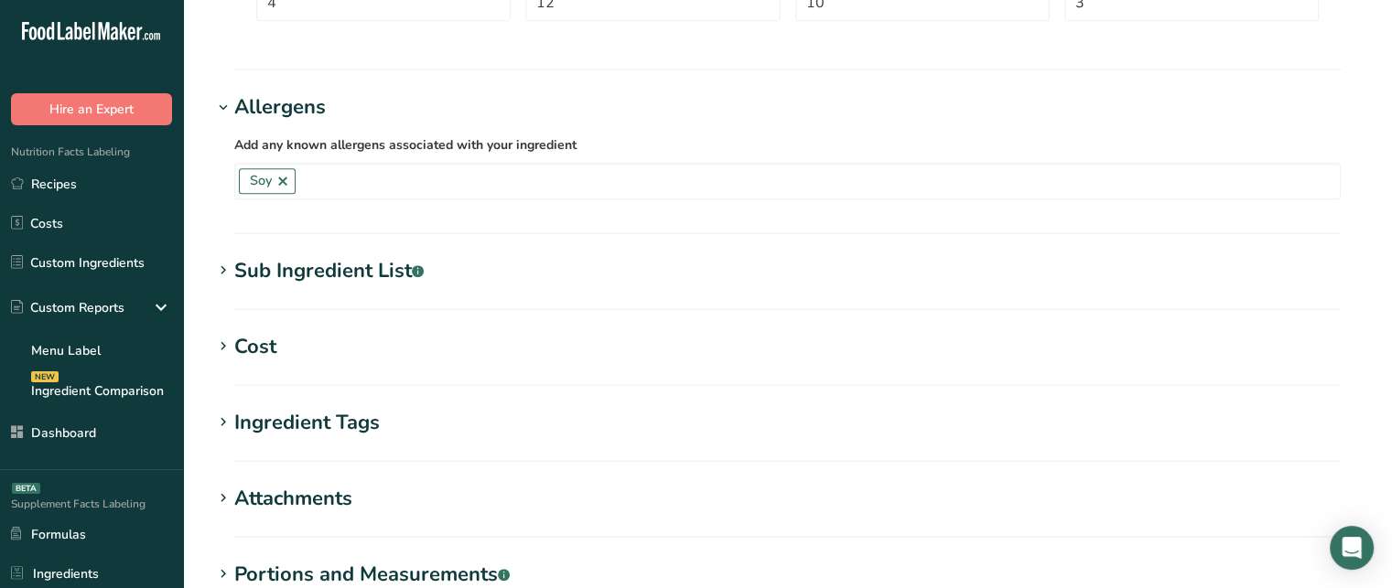
click at [388, 272] on div "Sub Ingredient List .a-a{fill:#347362;}.b-a{fill:#fff;}" at bounding box center [328, 271] width 189 height 30
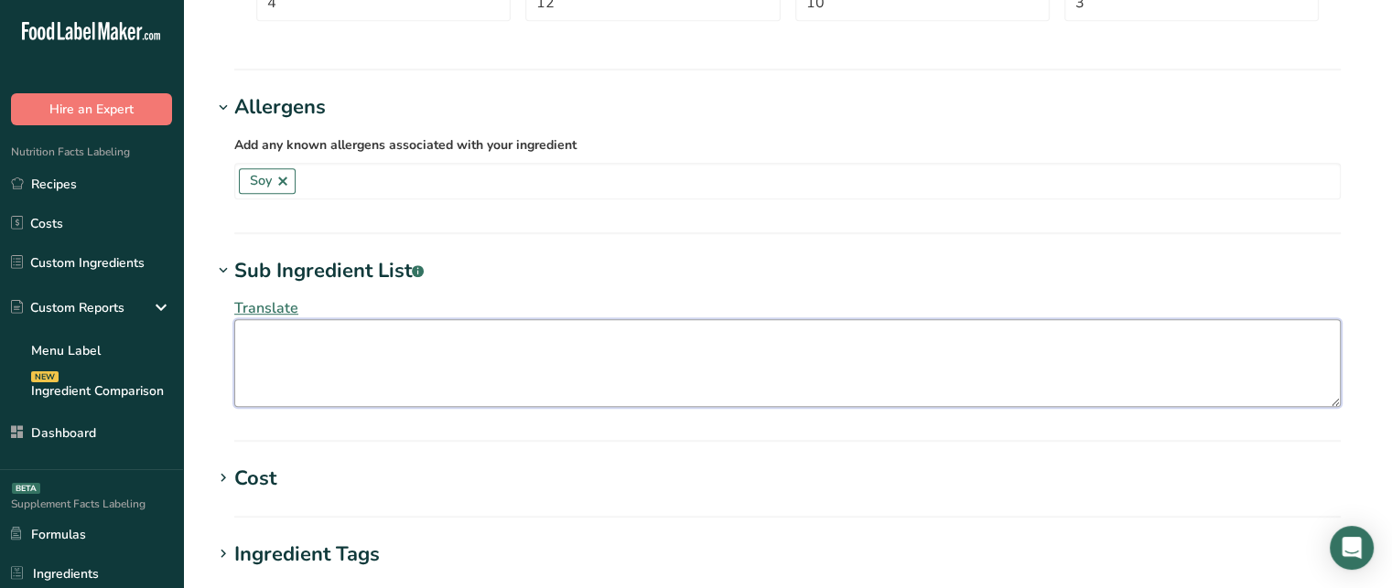
click at [379, 325] on textarea at bounding box center [787, 363] width 1106 height 88
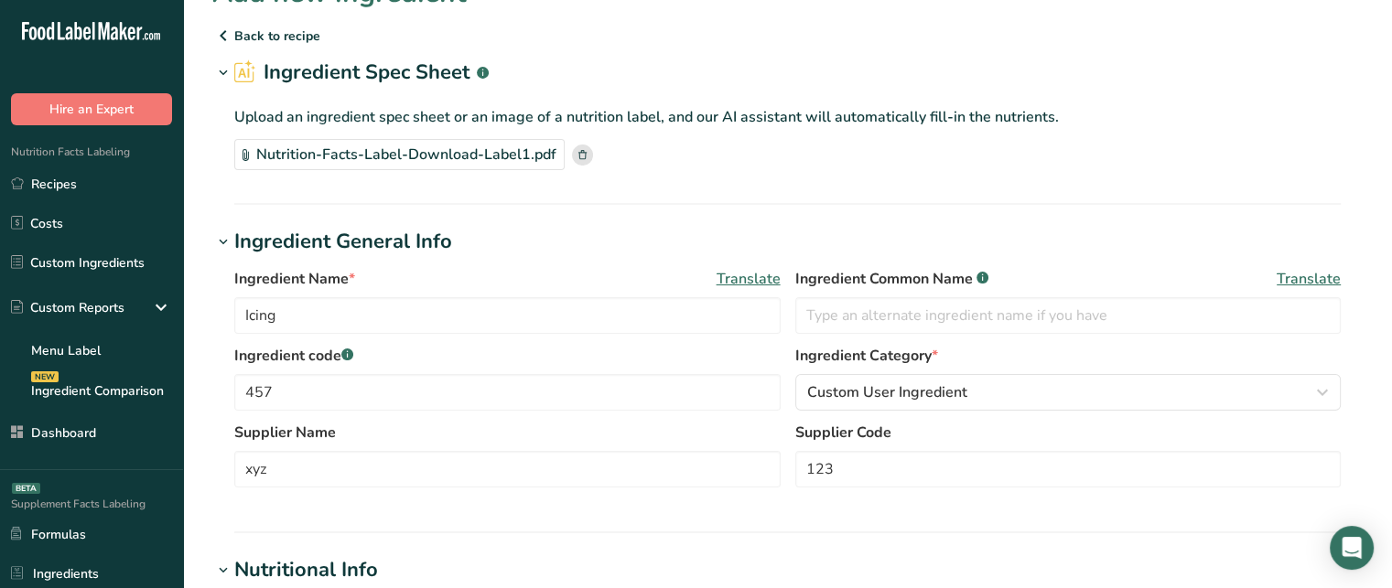
scroll to position [78, 0]
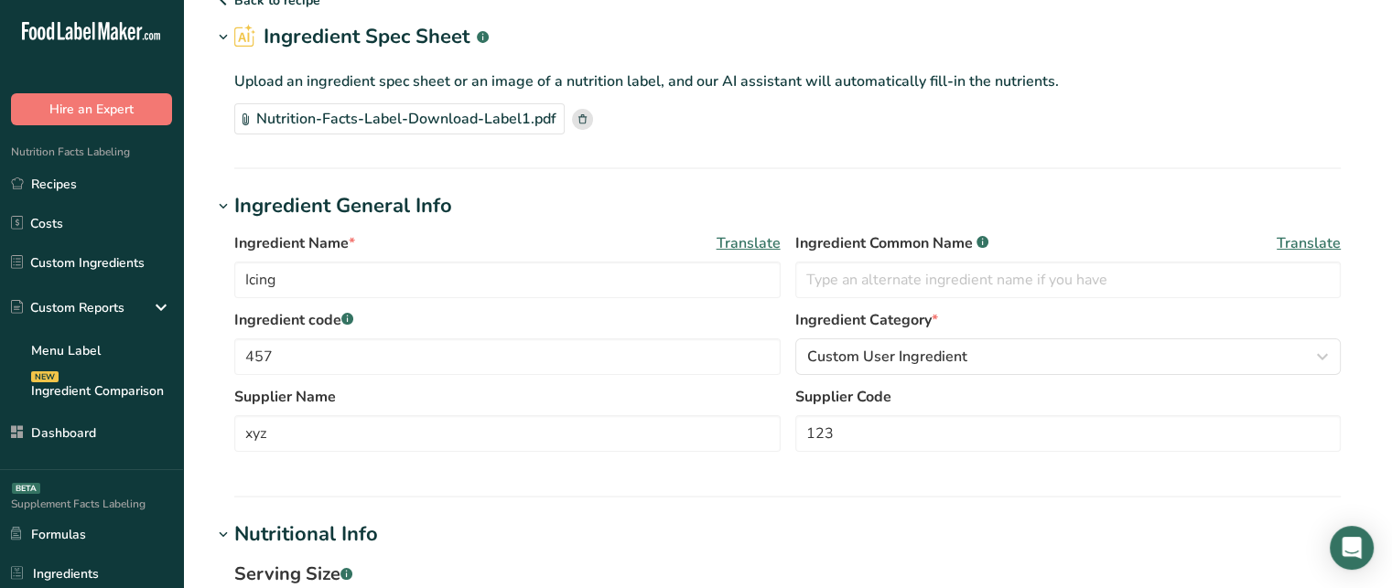
type textarea "Sugar, Soy, Vanilla Extract"
click at [740, 245] on span "Translate" at bounding box center [749, 243] width 64 height 22
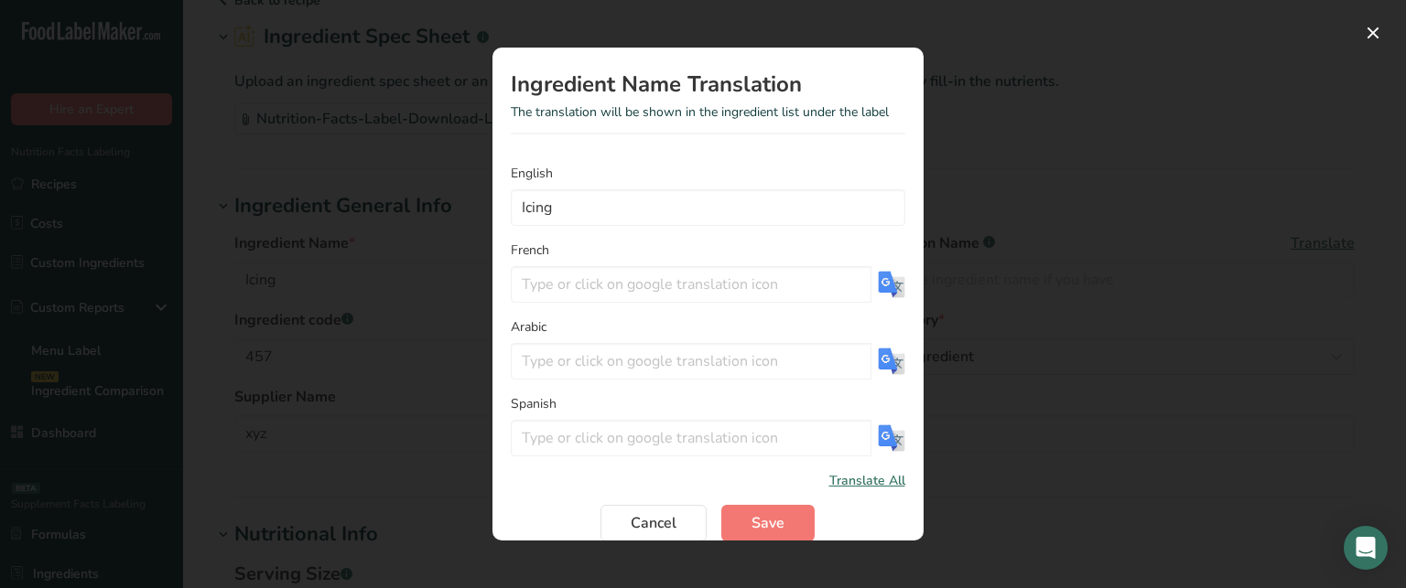
click at [885, 281] on img "Translation Modal" at bounding box center [891, 284] width 27 height 27
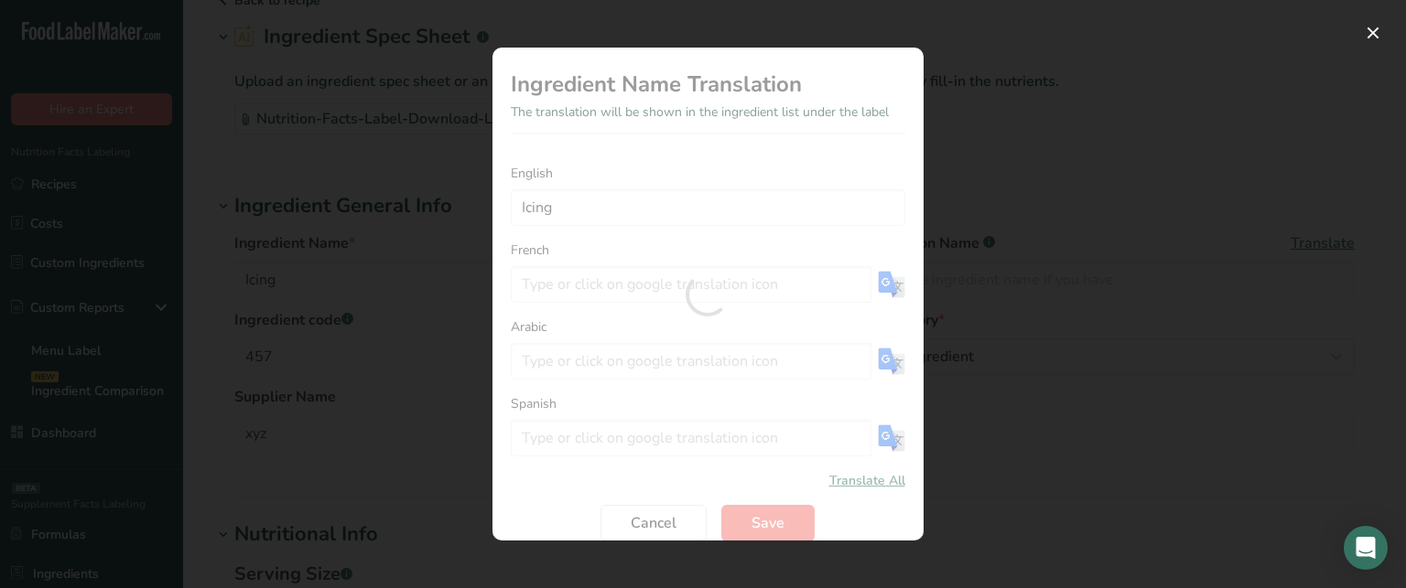
type input "Glaçage"
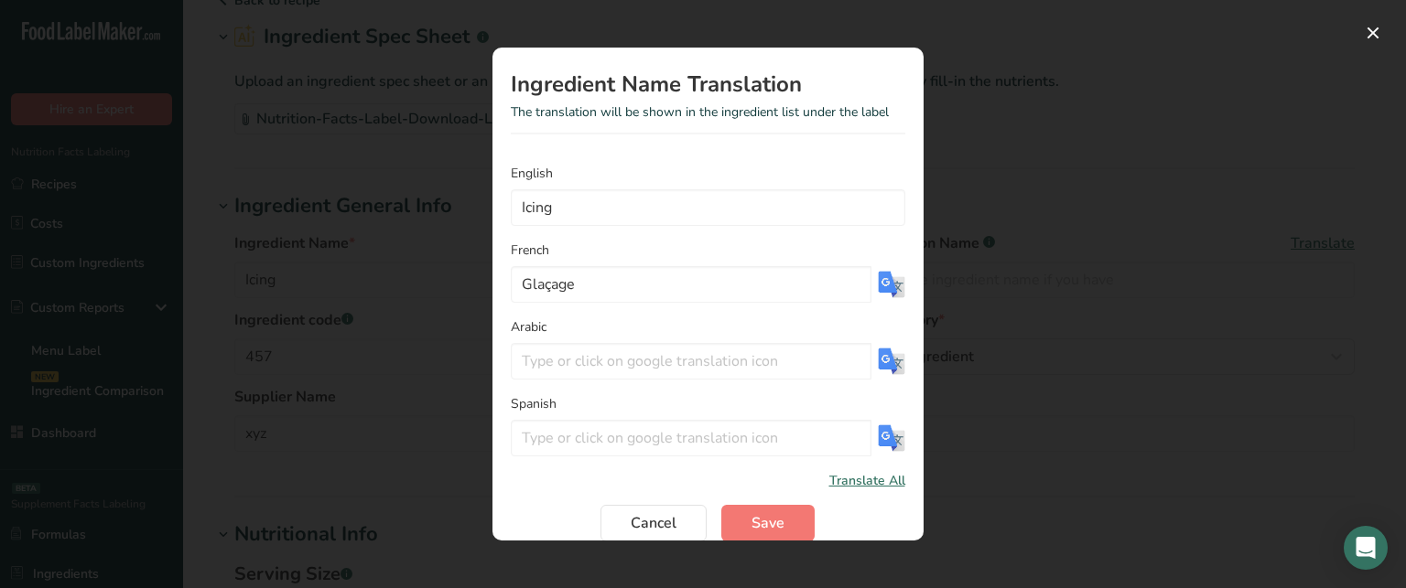
click at [869, 485] on span "Translate All" at bounding box center [867, 480] width 76 height 19
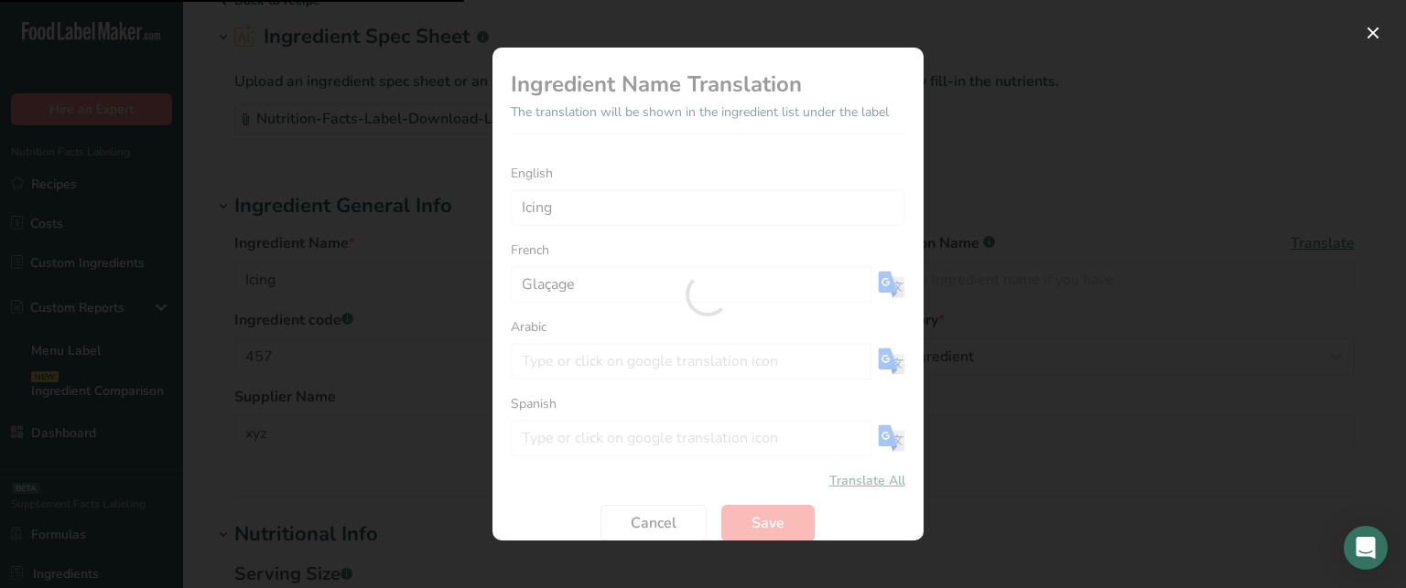
type input "التزيين"
type input "Formación de hielo"
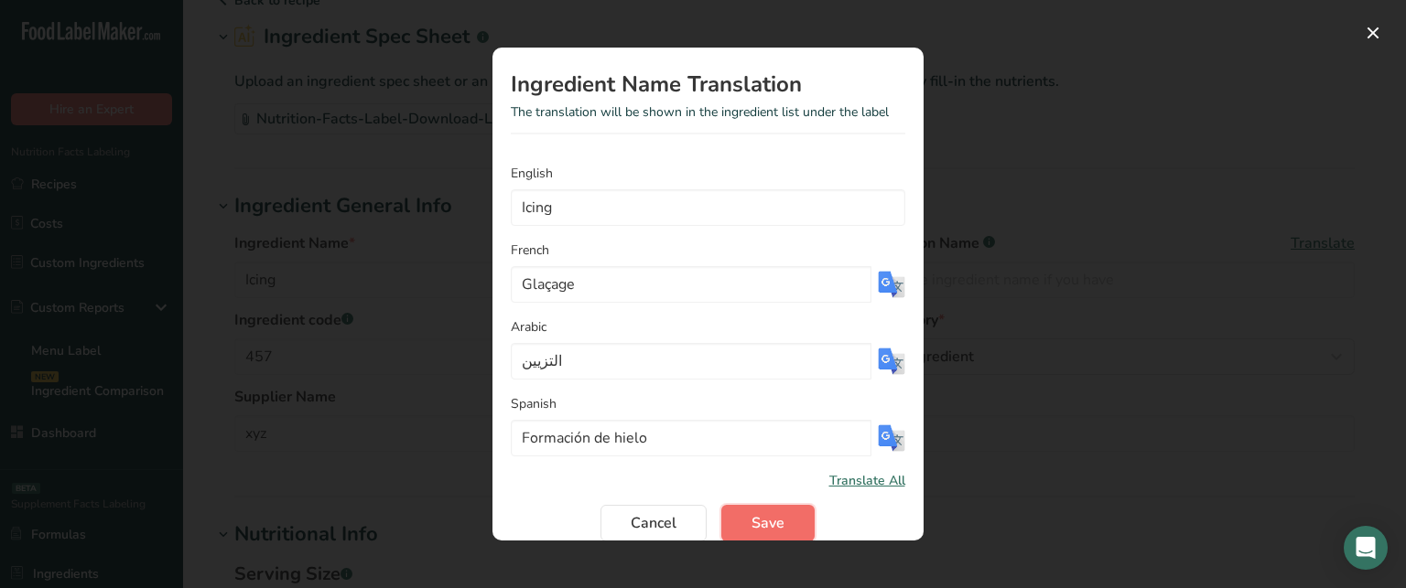
click at [793, 525] on button "Save" at bounding box center [767, 523] width 93 height 37
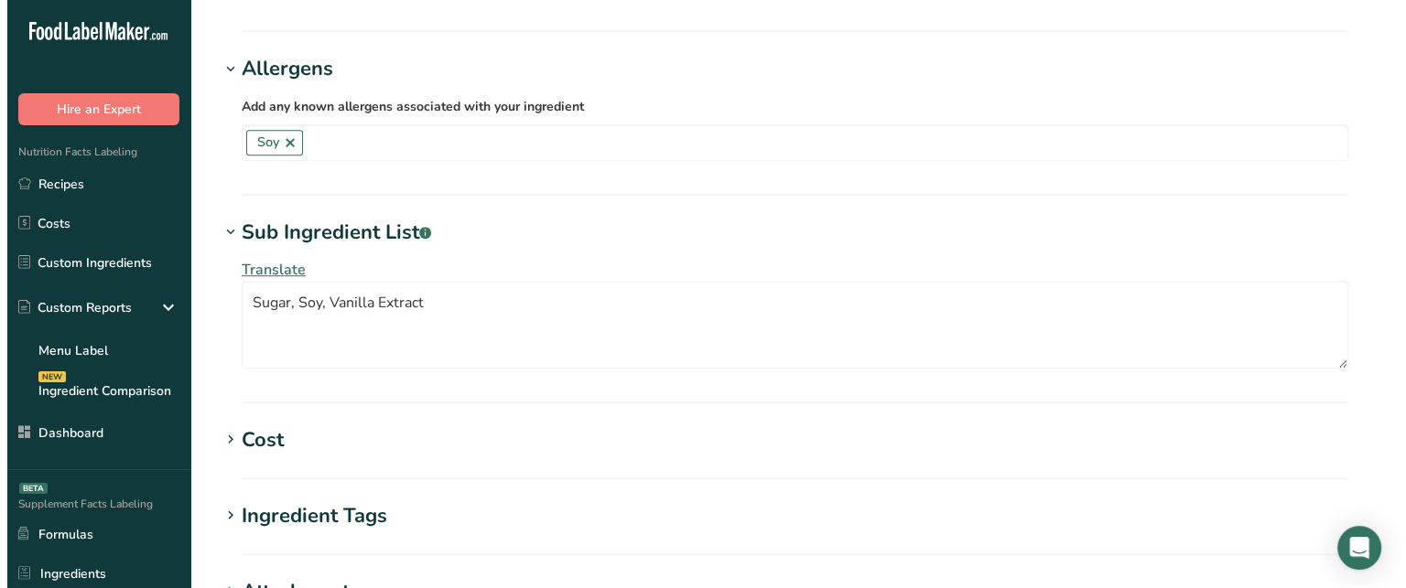
scroll to position [1053, 0]
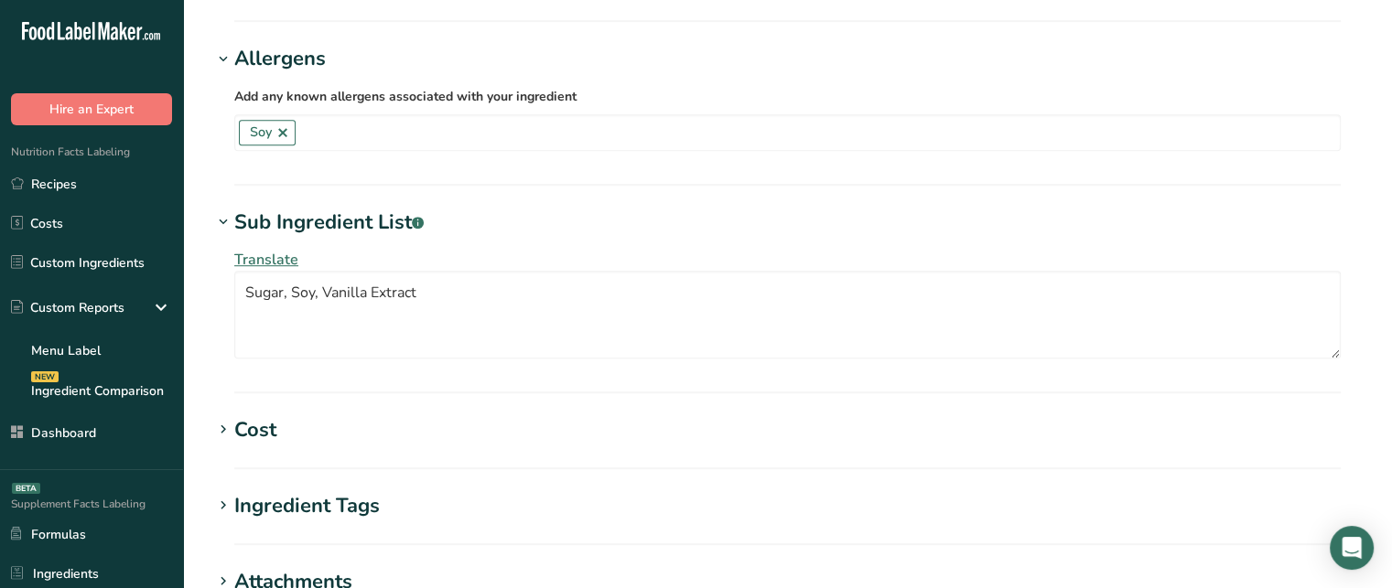
click at [287, 261] on span "Translate" at bounding box center [266, 260] width 64 height 20
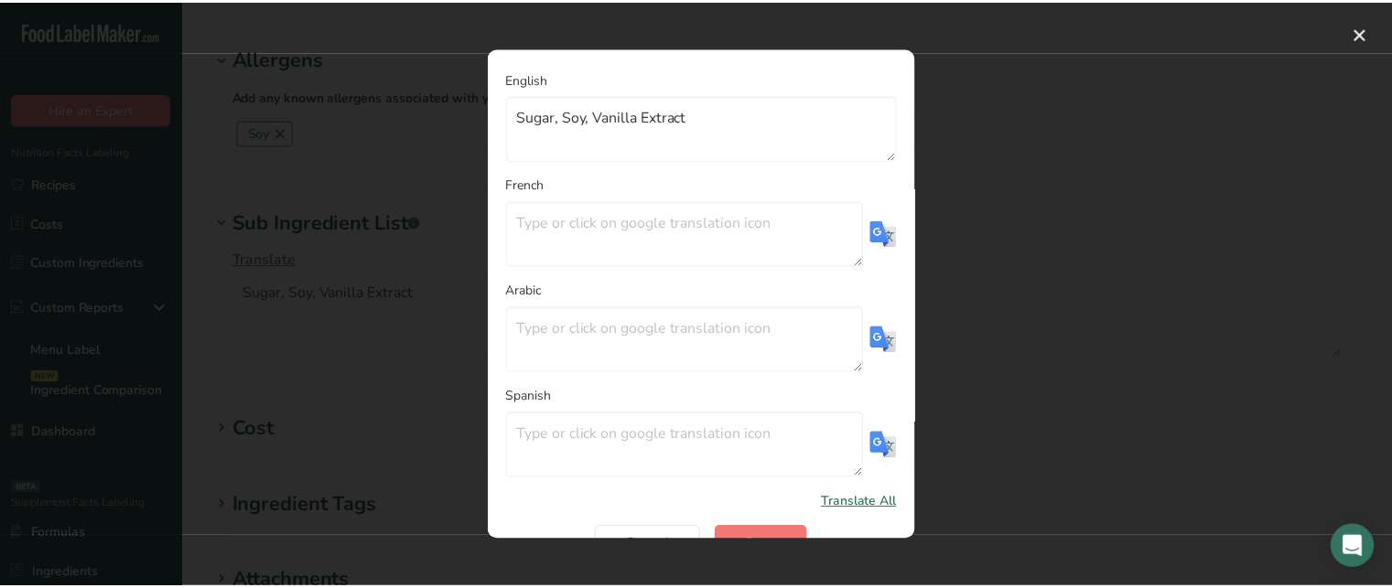
scroll to position [133, 0]
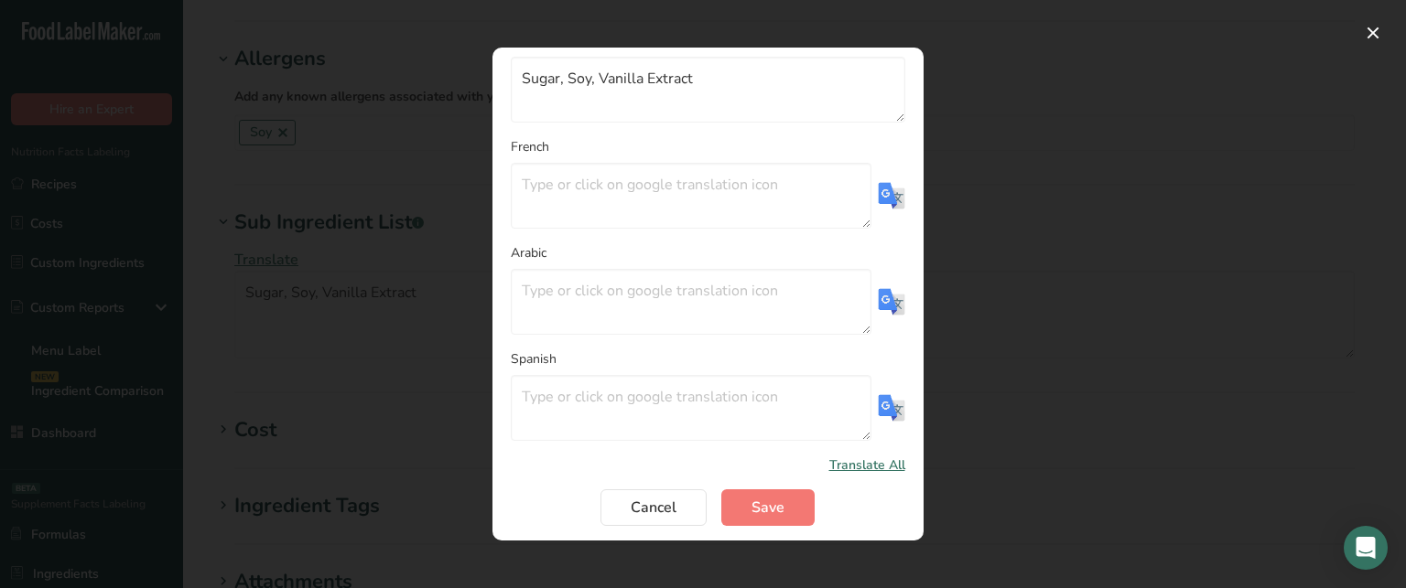
click at [843, 464] on span "Translate All" at bounding box center [867, 465] width 76 height 19
type textarea "Sucre, soja, extrait de vanille"
type textarea "السكر، الصويا، خلاصة الفانيليا"
type textarea "Azúcar, soja, extracto de vainilla"
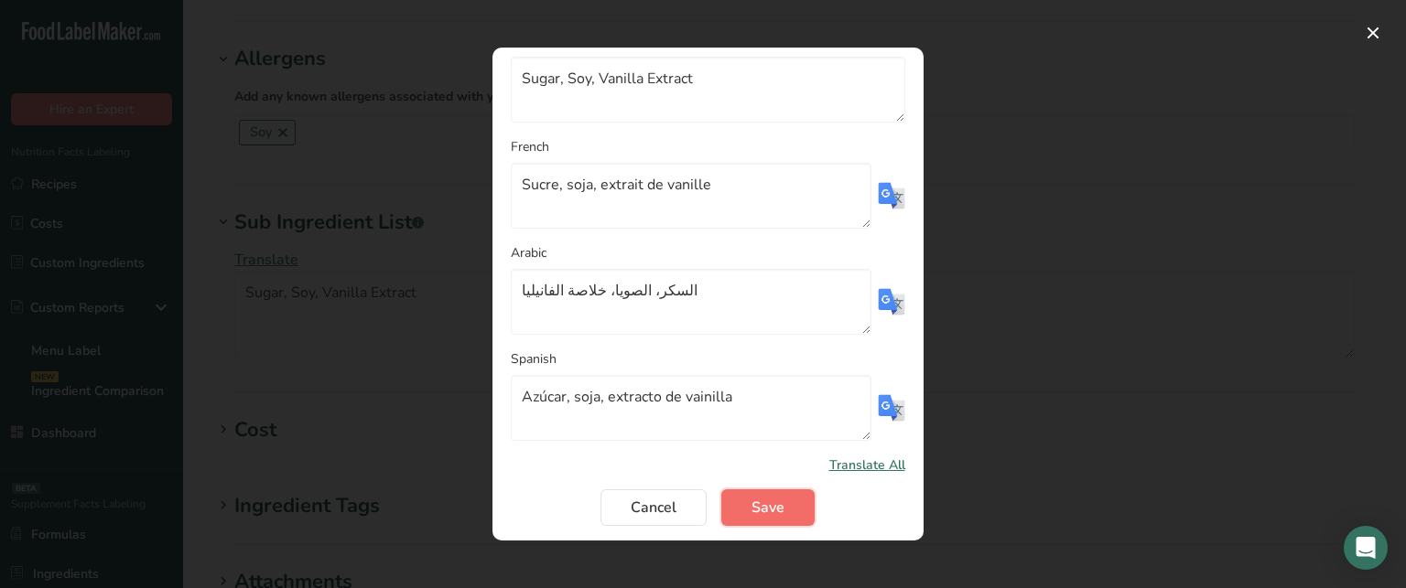
click at [779, 520] on button "Save" at bounding box center [767, 508] width 93 height 37
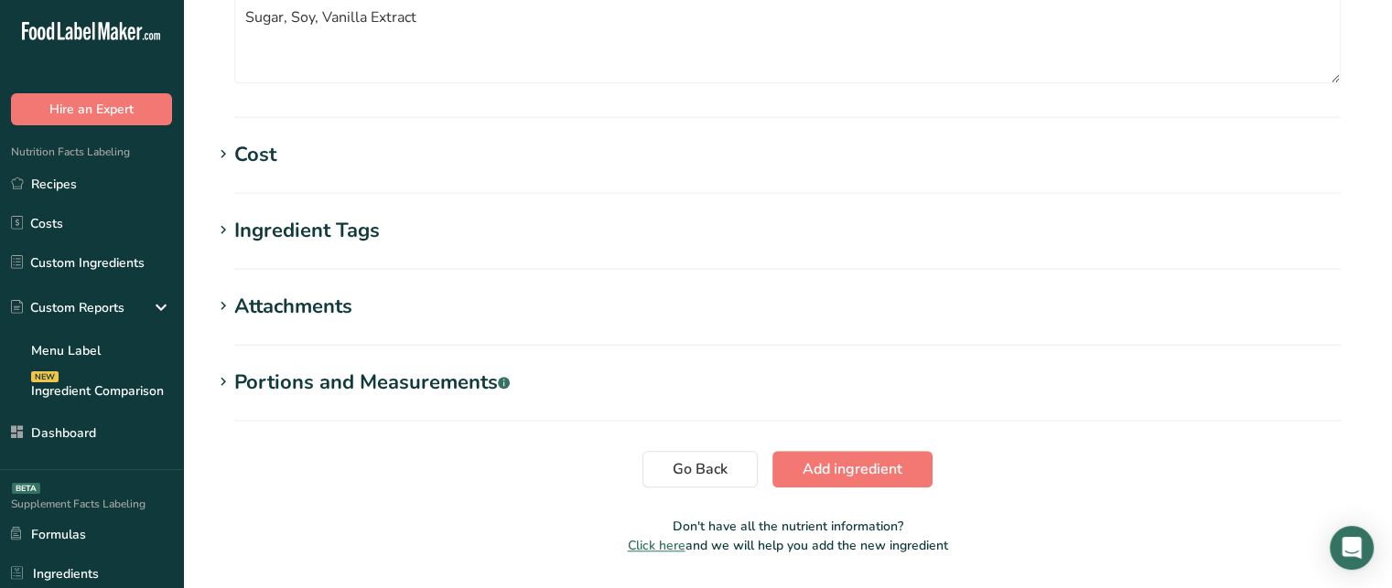
scroll to position [1368, 0]
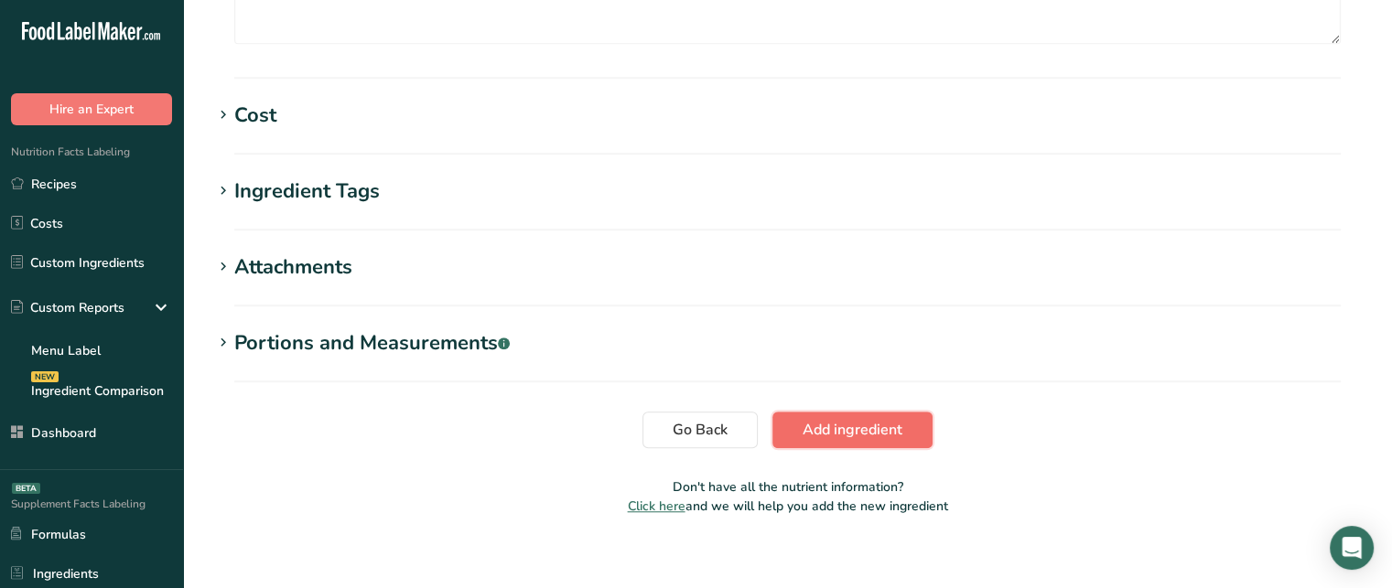
click at [876, 424] on span "Add ingredient" at bounding box center [853, 430] width 100 height 22
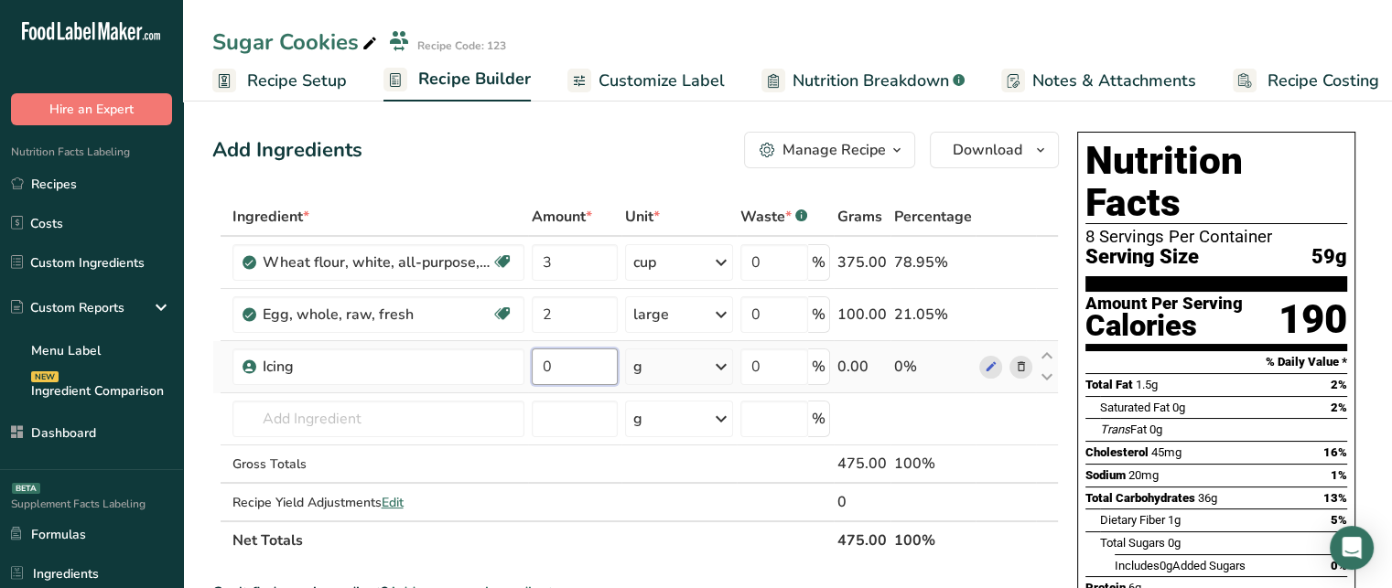
click at [578, 361] on input "0" at bounding box center [575, 367] width 86 height 37
type input "50"
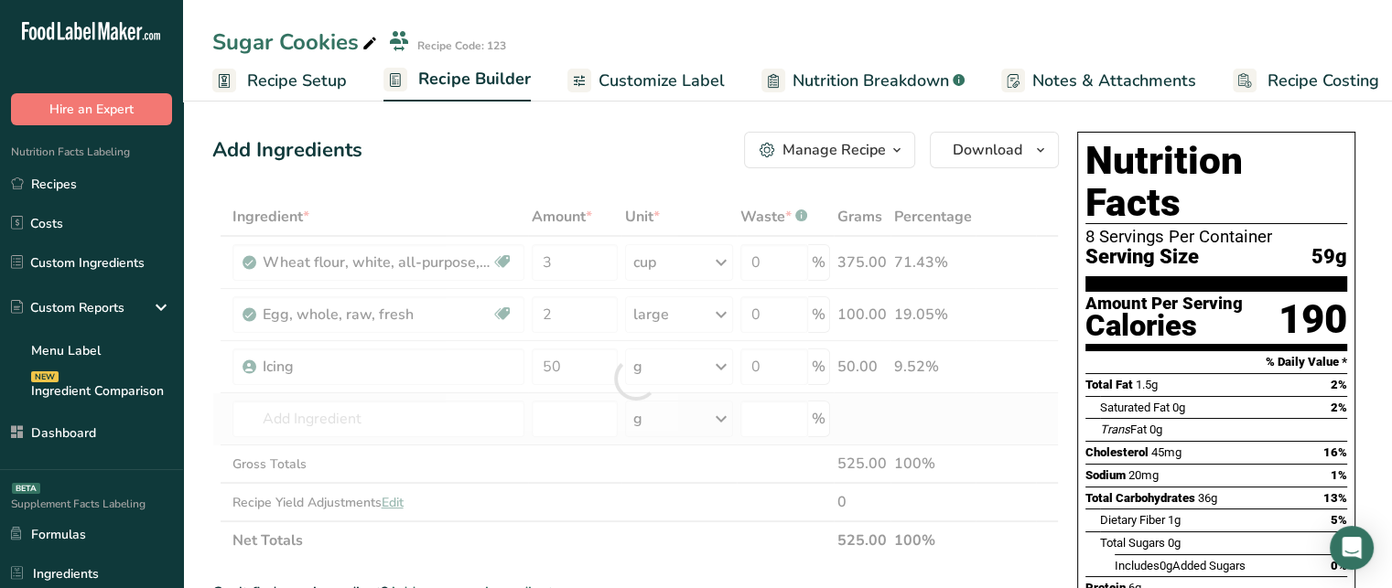
click at [595, 398] on div "Ingredient * Amount * Unit * Waste * .a-a{fill:#347362;}.b-a{fill:#fff;} Grams …" at bounding box center [635, 379] width 847 height 362
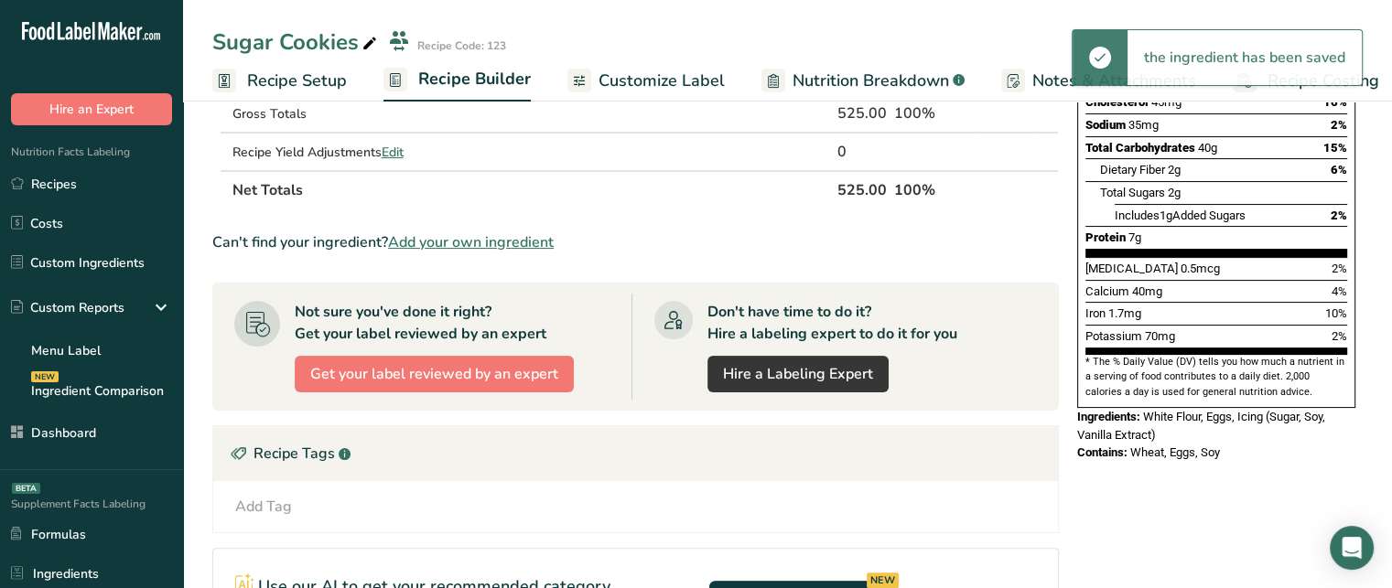
scroll to position [342, 0]
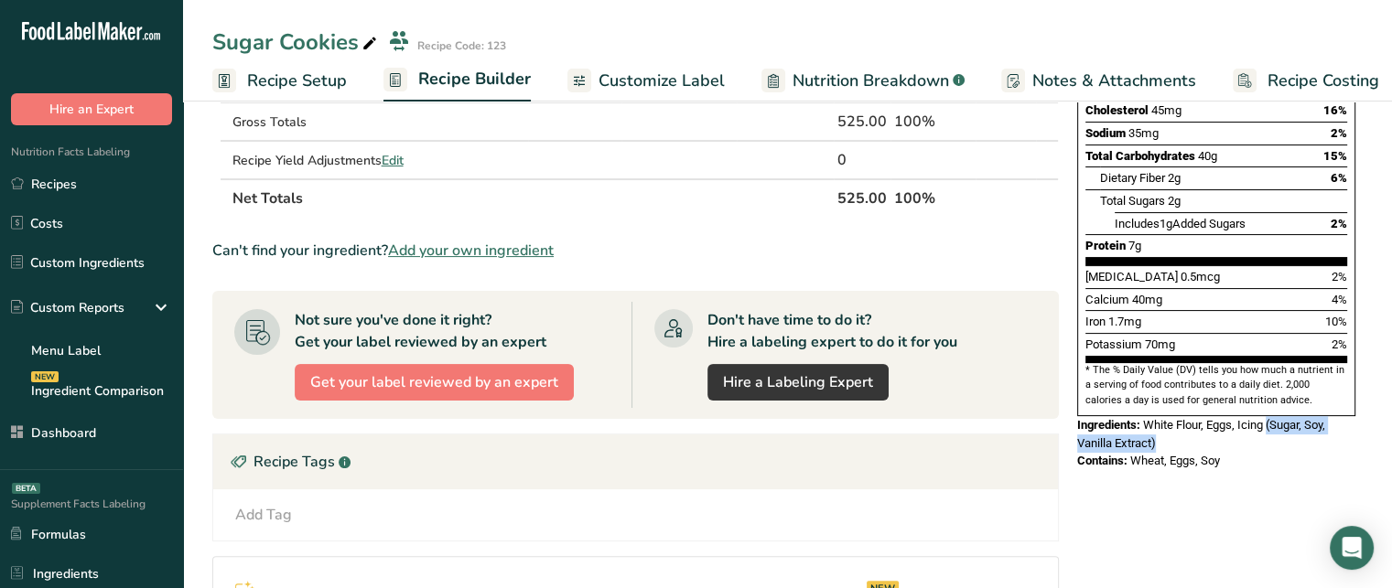
drag, startPoint x: 1270, startPoint y: 380, endPoint x: 1226, endPoint y: 391, distance: 45.3
click at [1226, 416] on div "Ingredients: White Flour, Eggs, Icing (Sugar, Soy, Vanilla Extract)" at bounding box center [1216, 434] width 278 height 36
click at [1309, 416] on div "Ingredients: White Flour, Eggs, Icing (Sugar, Soy, Vanilla Extract)" at bounding box center [1216, 434] width 278 height 36
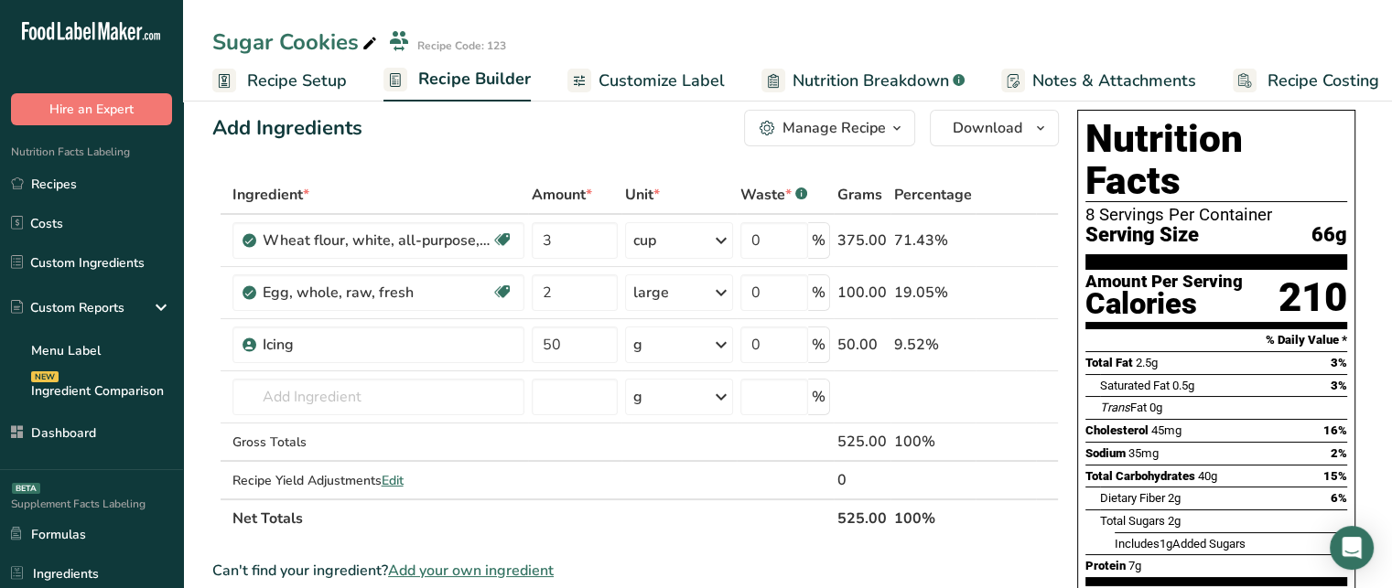
scroll to position [27, 0]
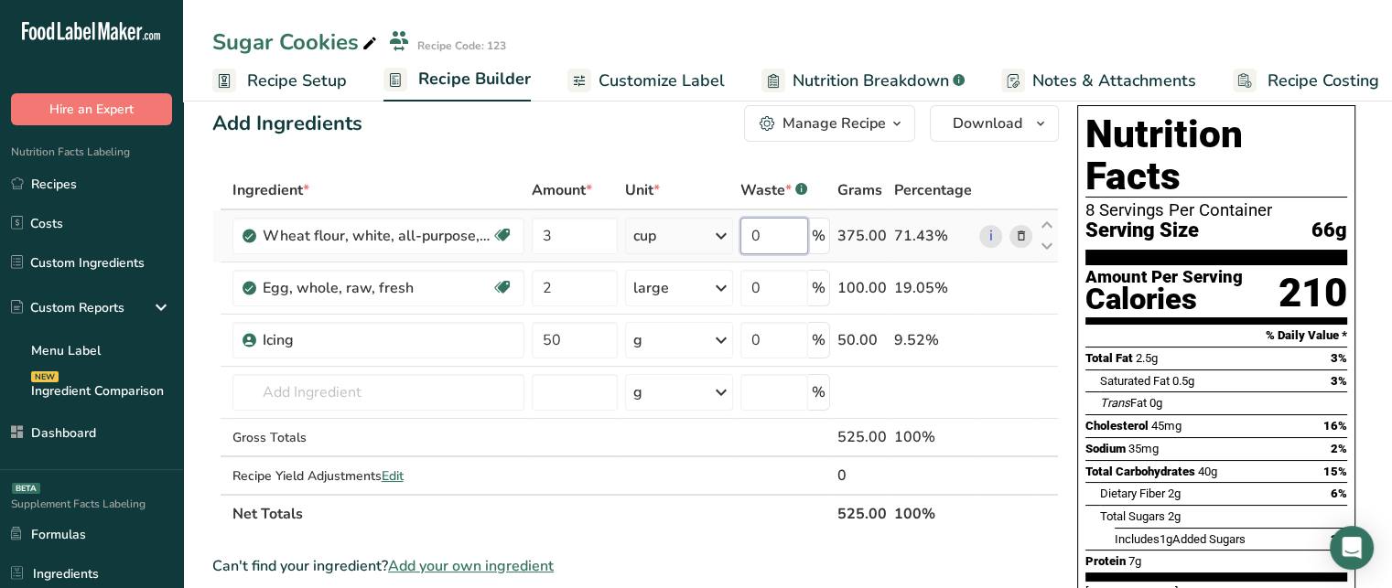
click at [761, 240] on input "0" at bounding box center [774, 236] width 68 height 37
type input "5"
click at [649, 171] on div "Ingredient * Amount * Unit * Waste * .a-a{fill:#347362;}.b-a{fill:#fff;} Grams …" at bounding box center [635, 352] width 847 height 362
click at [871, 512] on th "506.25" at bounding box center [862, 513] width 57 height 38
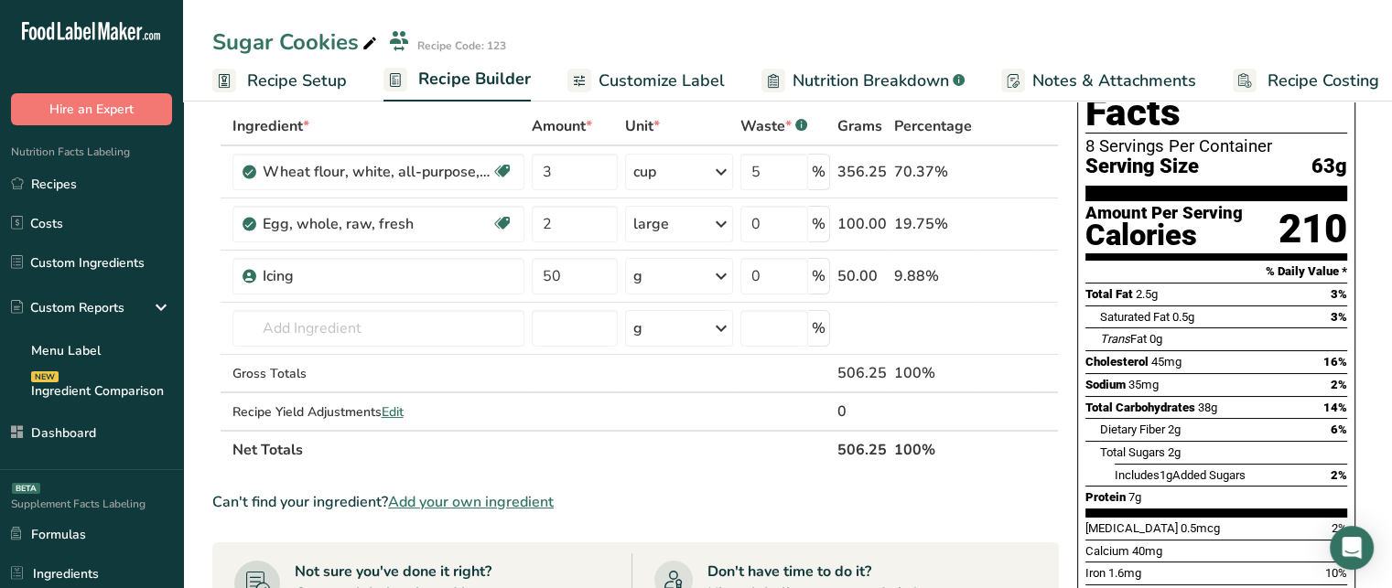
scroll to position [59, 0]
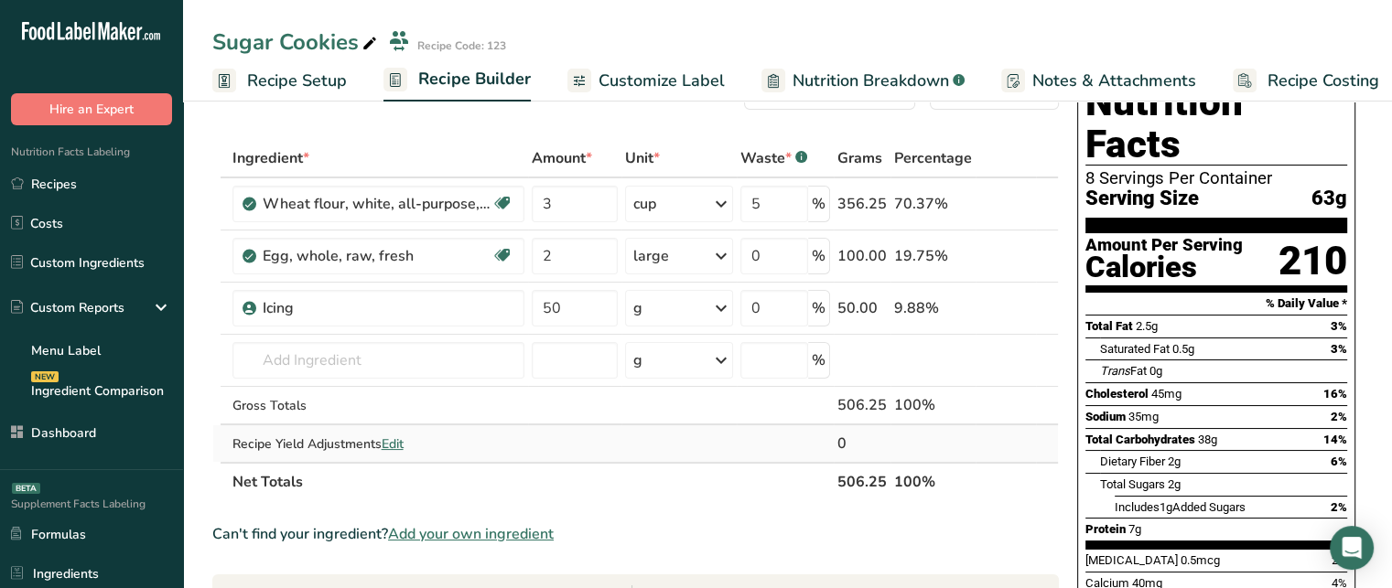
click at [874, 441] on div "0" at bounding box center [861, 444] width 49 height 22
click at [391, 443] on span "Edit" at bounding box center [393, 444] width 22 height 17
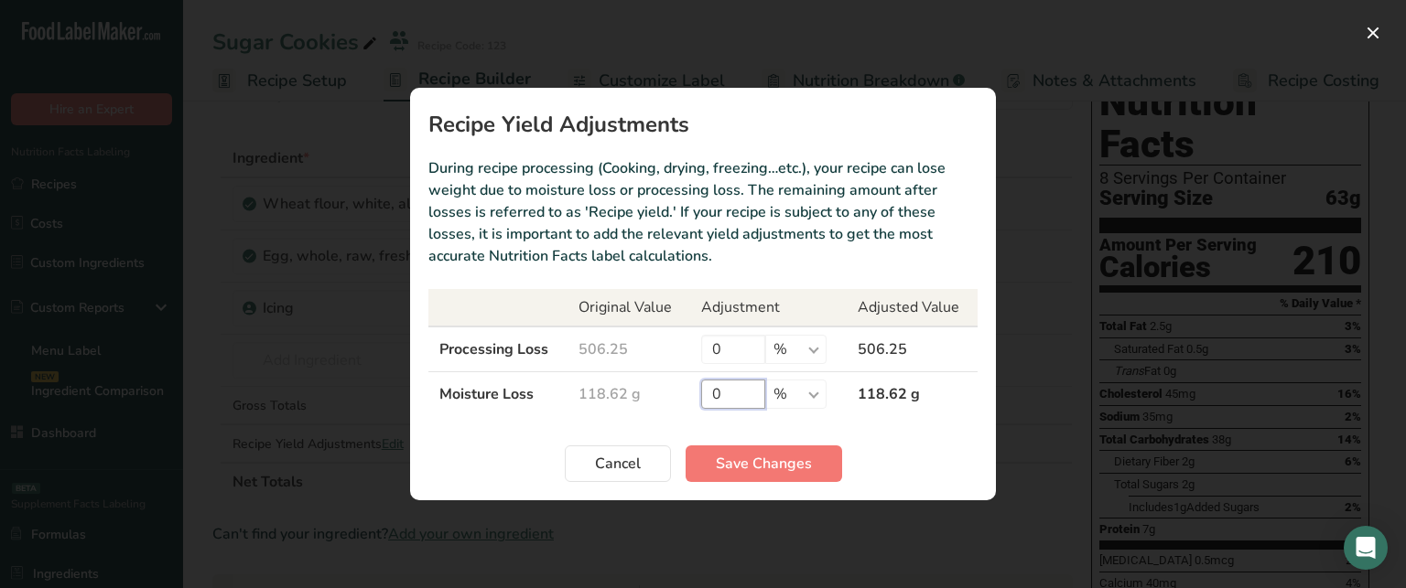
click at [729, 396] on input "0" at bounding box center [733, 394] width 64 height 29
type input "5"
click at [781, 458] on span "Save Changes" at bounding box center [764, 464] width 96 height 22
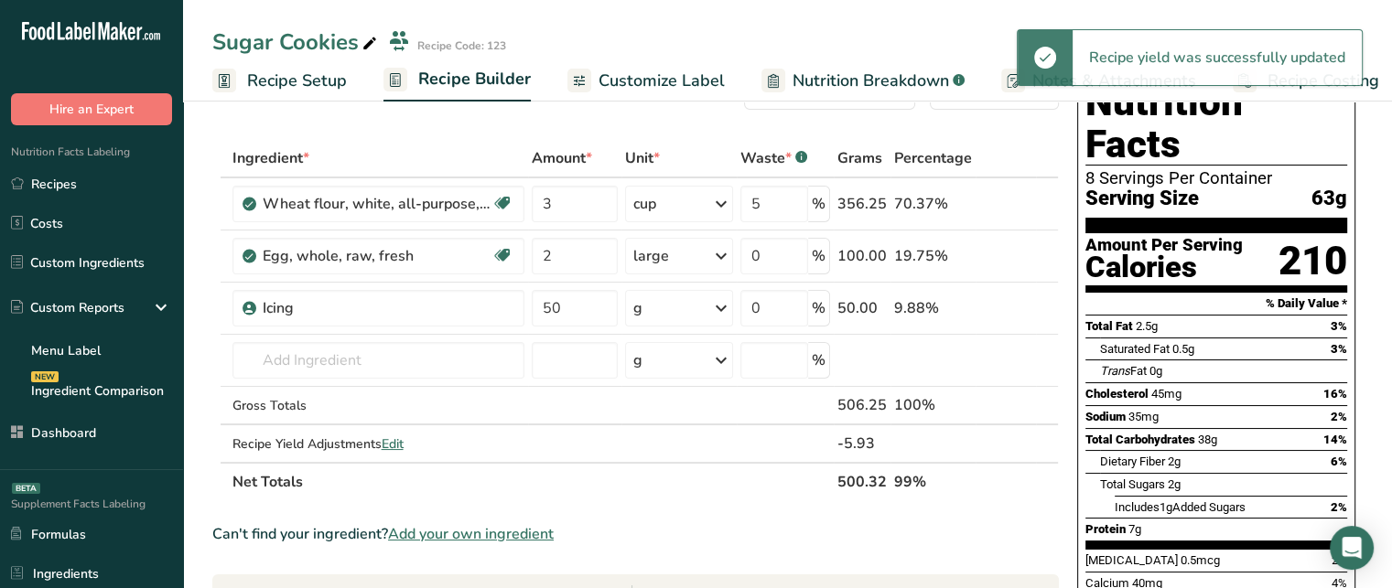
drag, startPoint x: 840, startPoint y: 475, endPoint x: 929, endPoint y: 473, distance: 88.8
click at [929, 473] on tr "Net Totals 500.32 99%" at bounding box center [635, 481] width 845 height 38
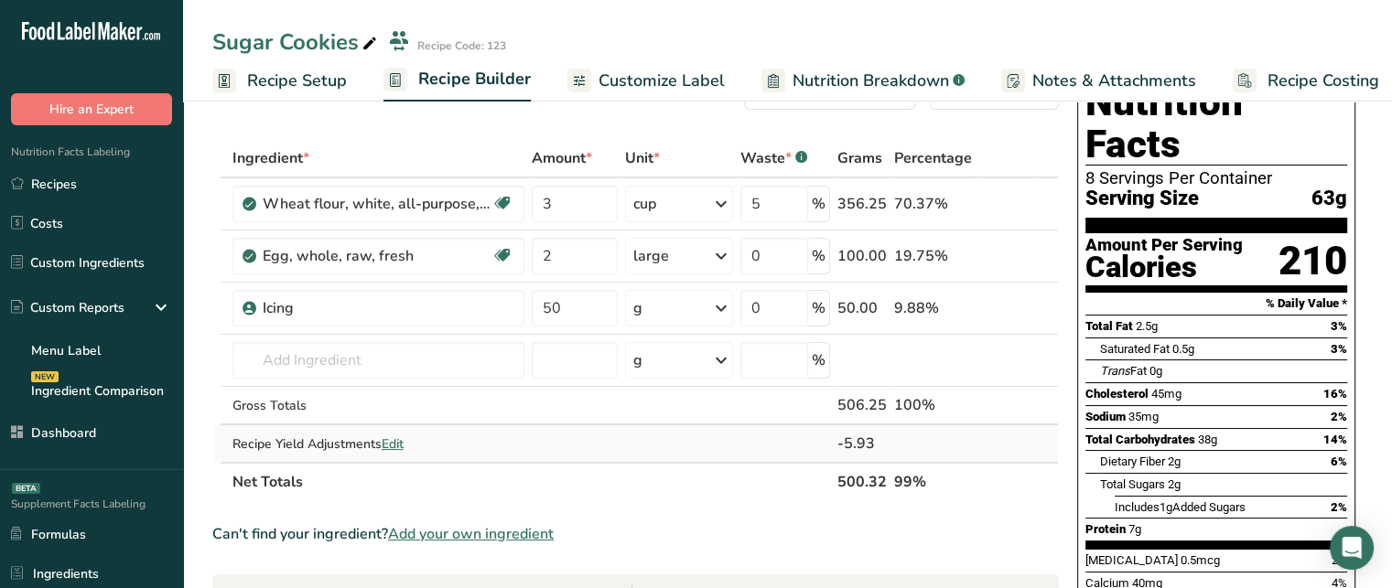
click at [992, 456] on td at bounding box center [1006, 444] width 60 height 37
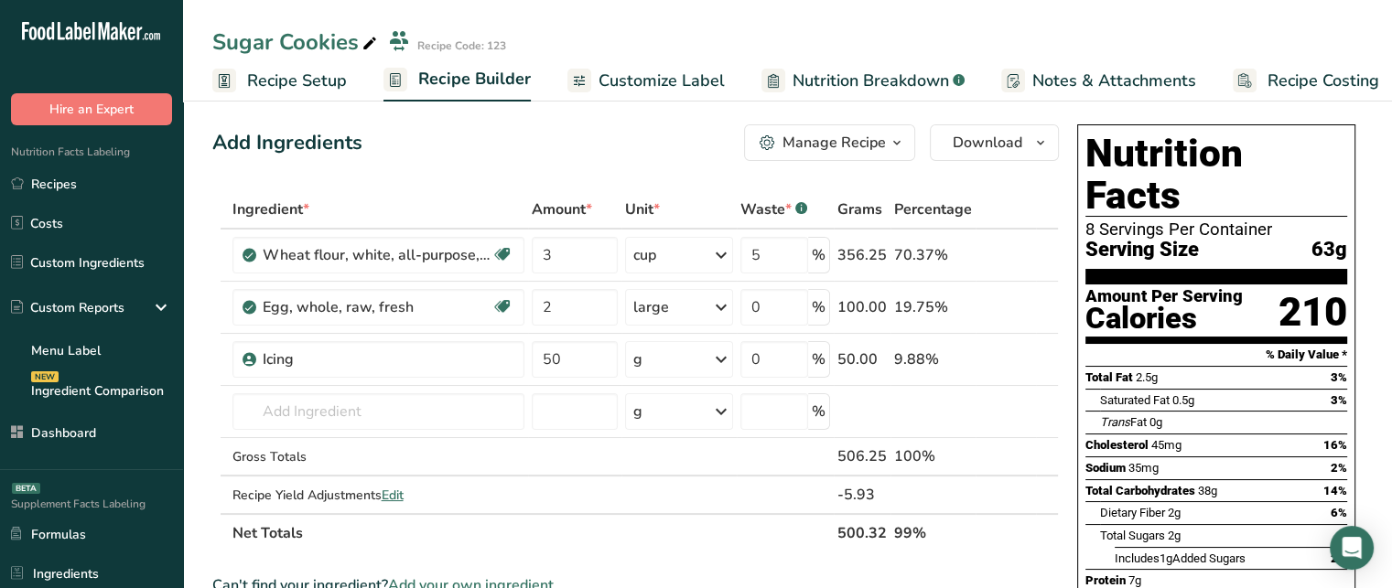
scroll to position [0, 0]
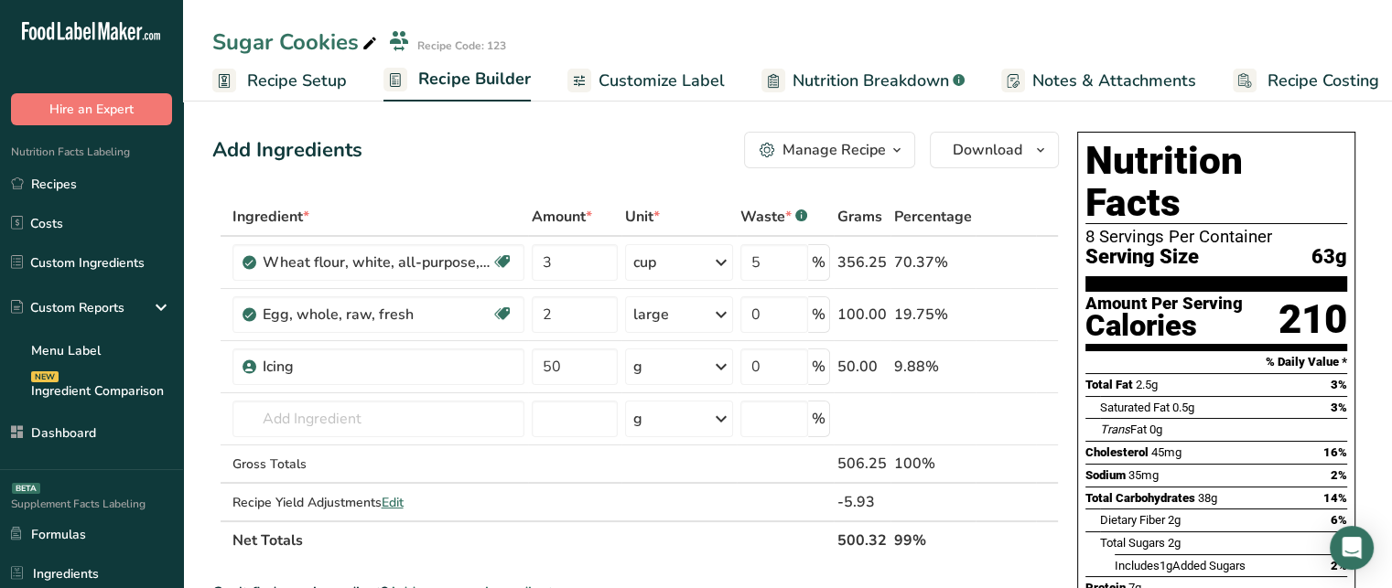
click at [856, 150] on div "Manage Recipe" at bounding box center [833, 150] width 103 height 22
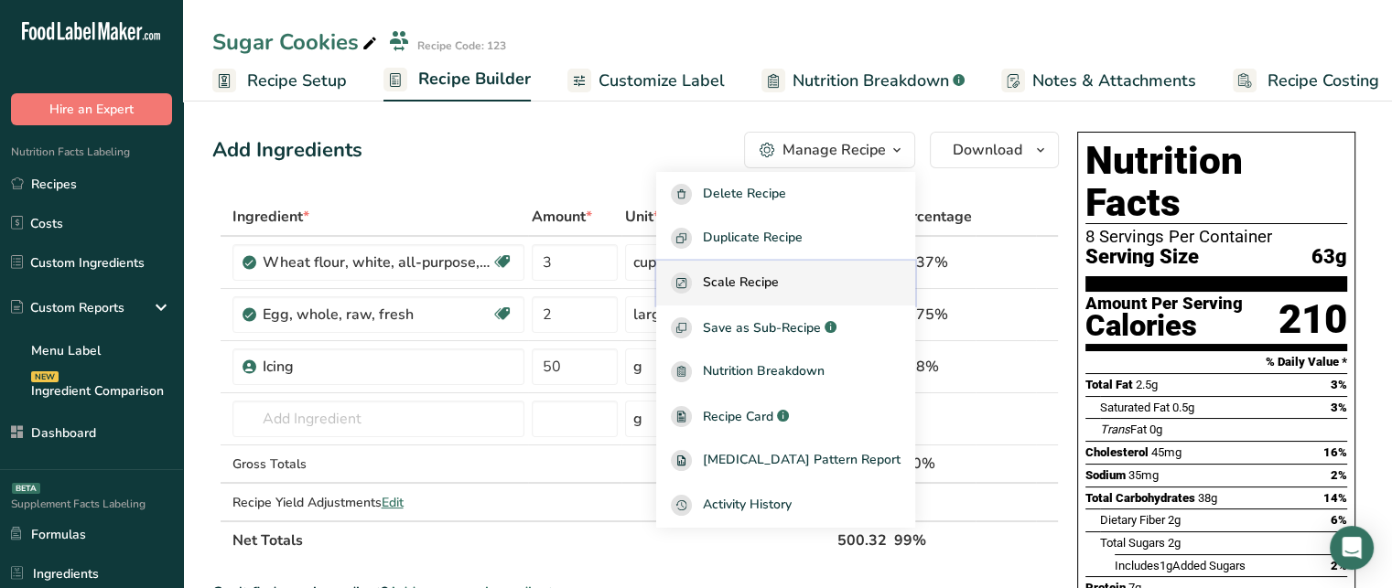
click at [779, 289] on span "Scale Recipe" at bounding box center [741, 283] width 76 height 21
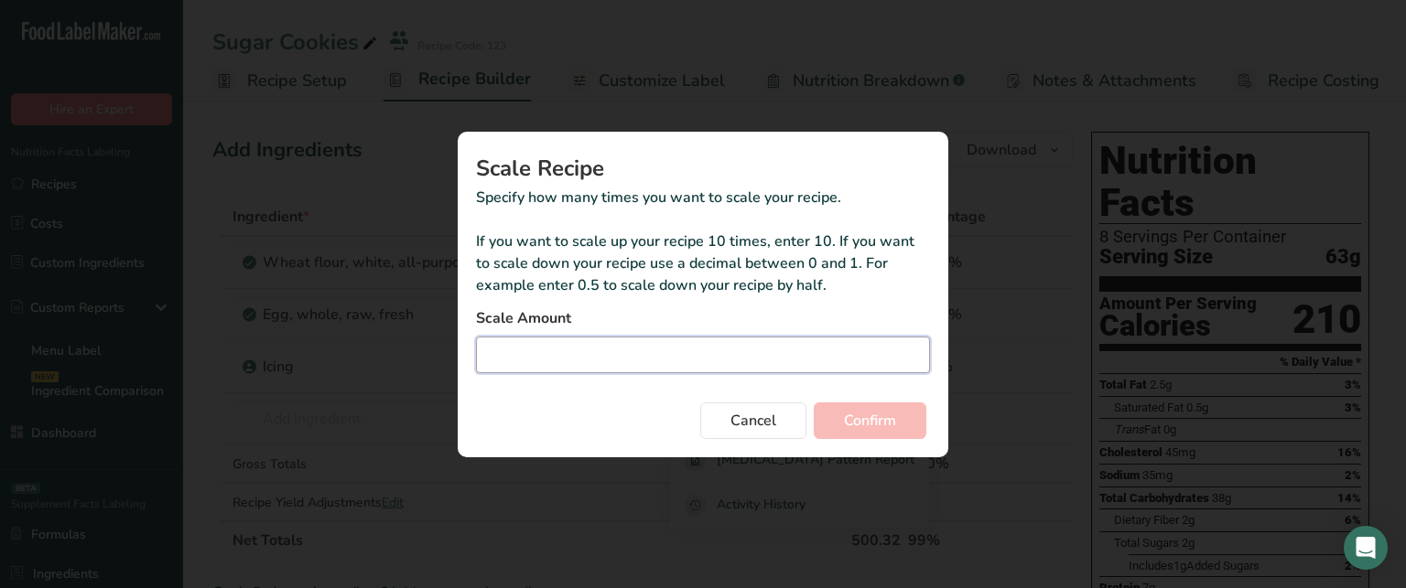
click at [659, 343] on input "Duplicate recipe modal" at bounding box center [703, 355] width 454 height 37
click at [773, 412] on span "Cancel" at bounding box center [753, 421] width 46 height 22
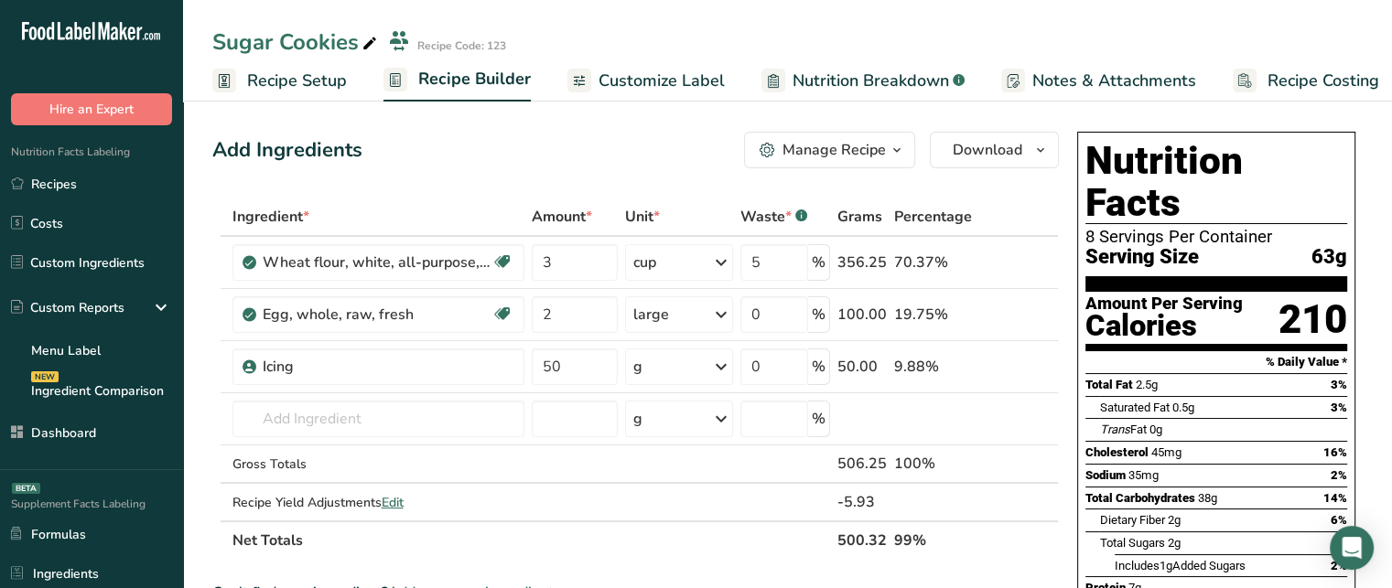
click at [851, 162] on button "Manage Recipe" at bounding box center [829, 150] width 171 height 37
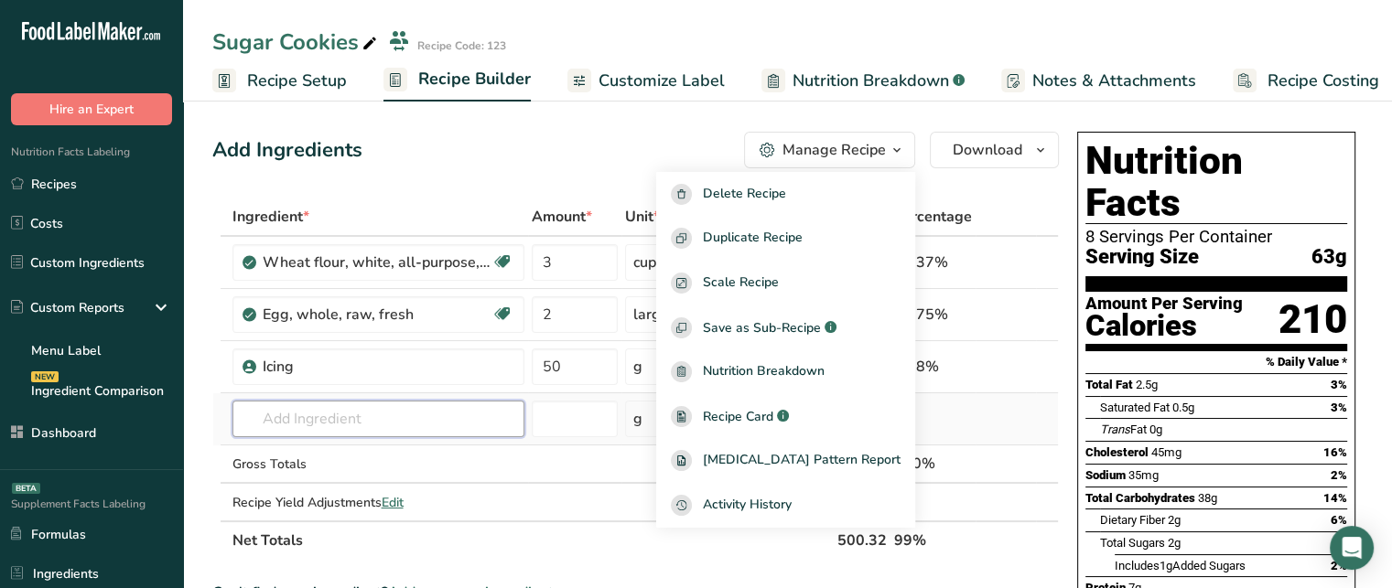
click at [332, 401] on input "text" at bounding box center [378, 419] width 292 height 37
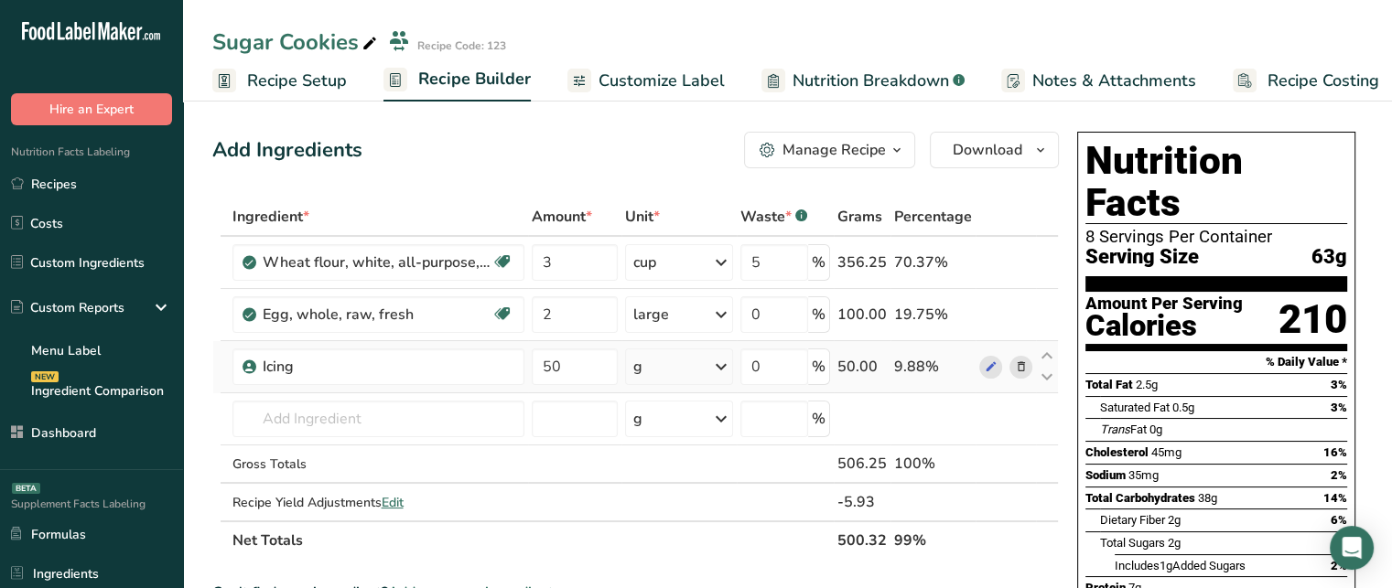
click at [218, 363] on td at bounding box center [216, 367] width 7 height 52
click at [816, 139] on div "Manage Recipe" at bounding box center [833, 150] width 103 height 22
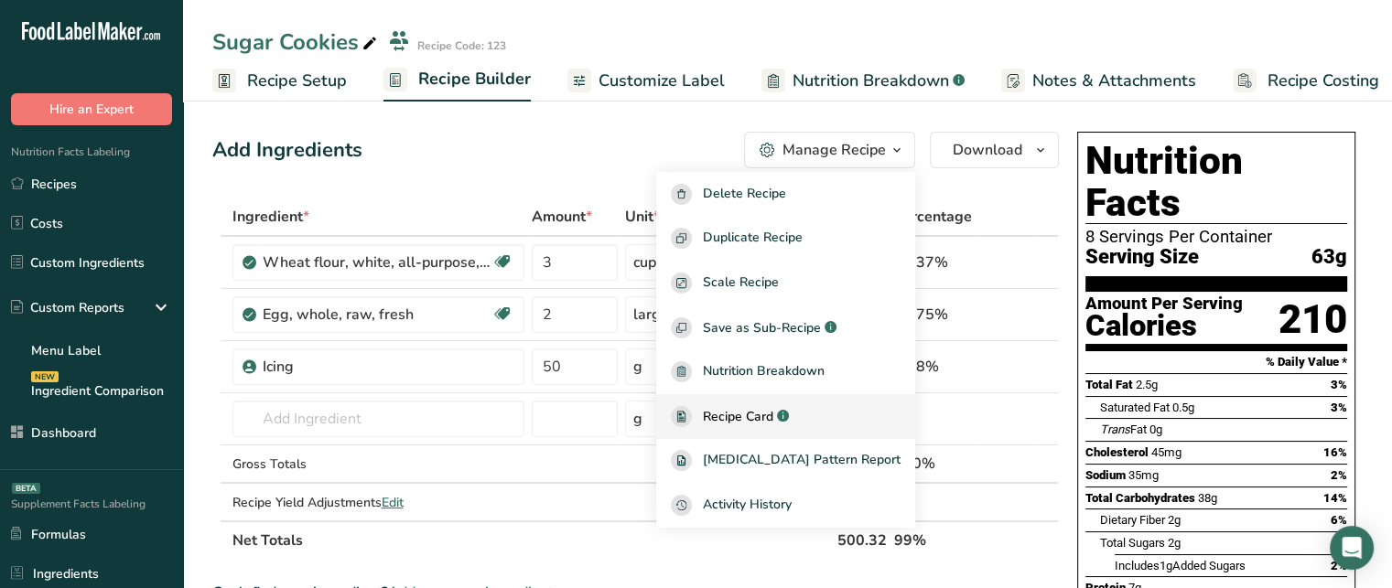
click at [773, 424] on span "Recipe Card" at bounding box center [738, 416] width 70 height 19
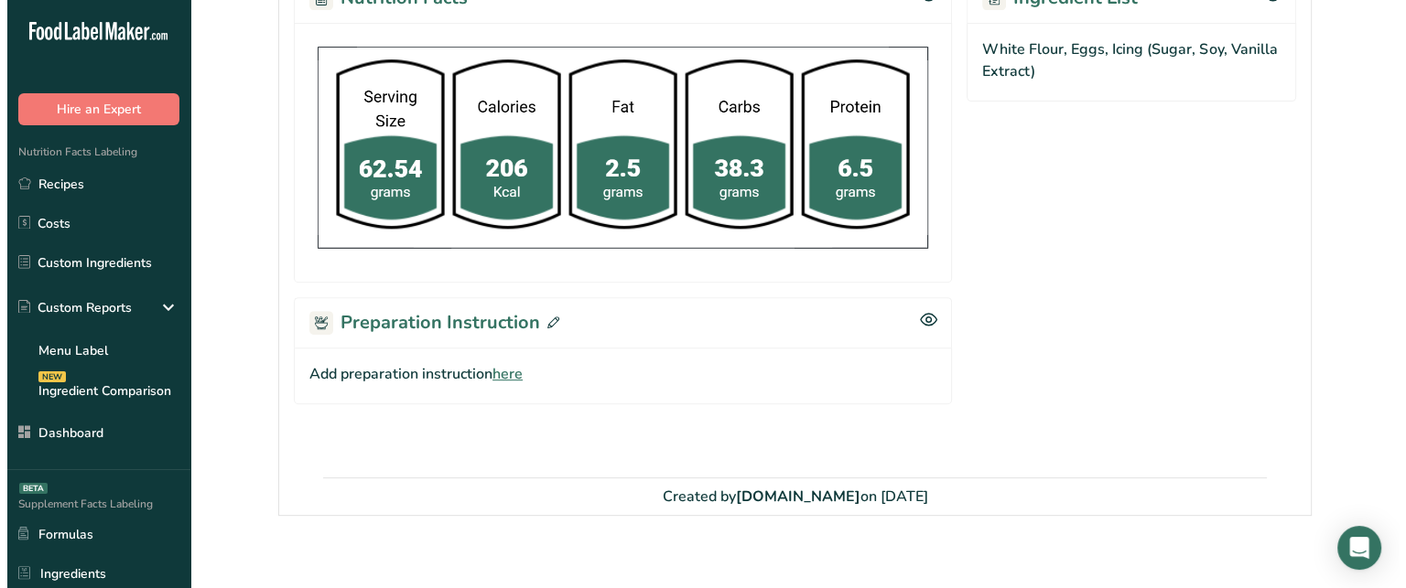
scroll to position [629, 0]
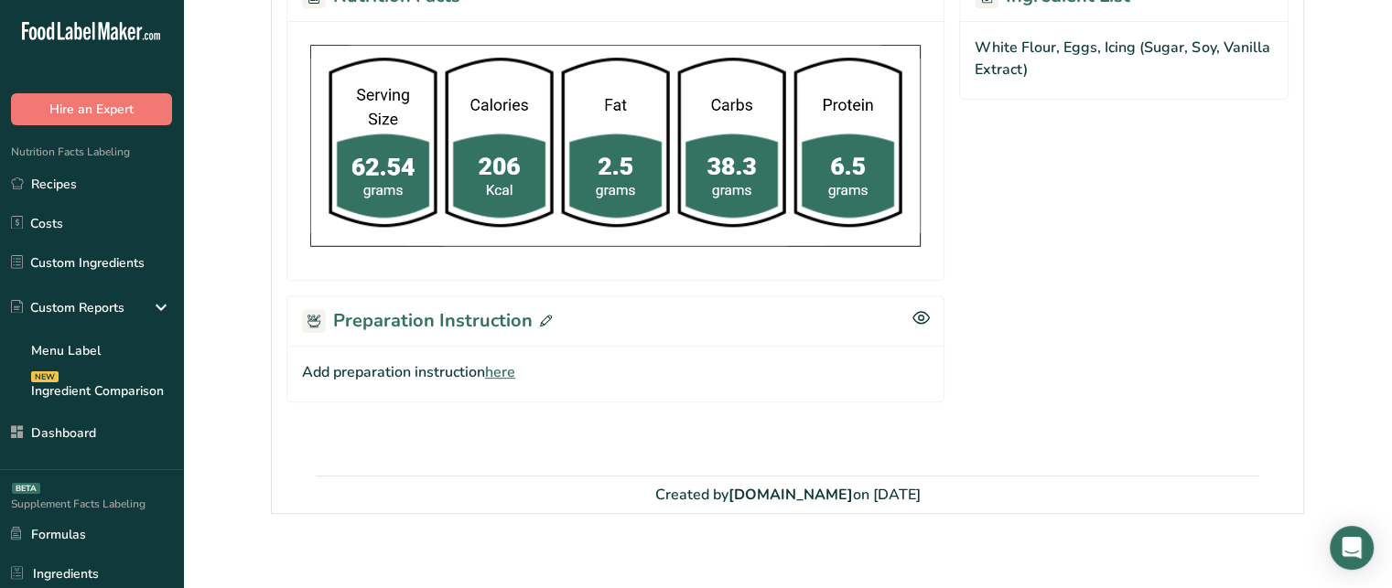
click at [503, 372] on span "here" at bounding box center [500, 372] width 30 height 22
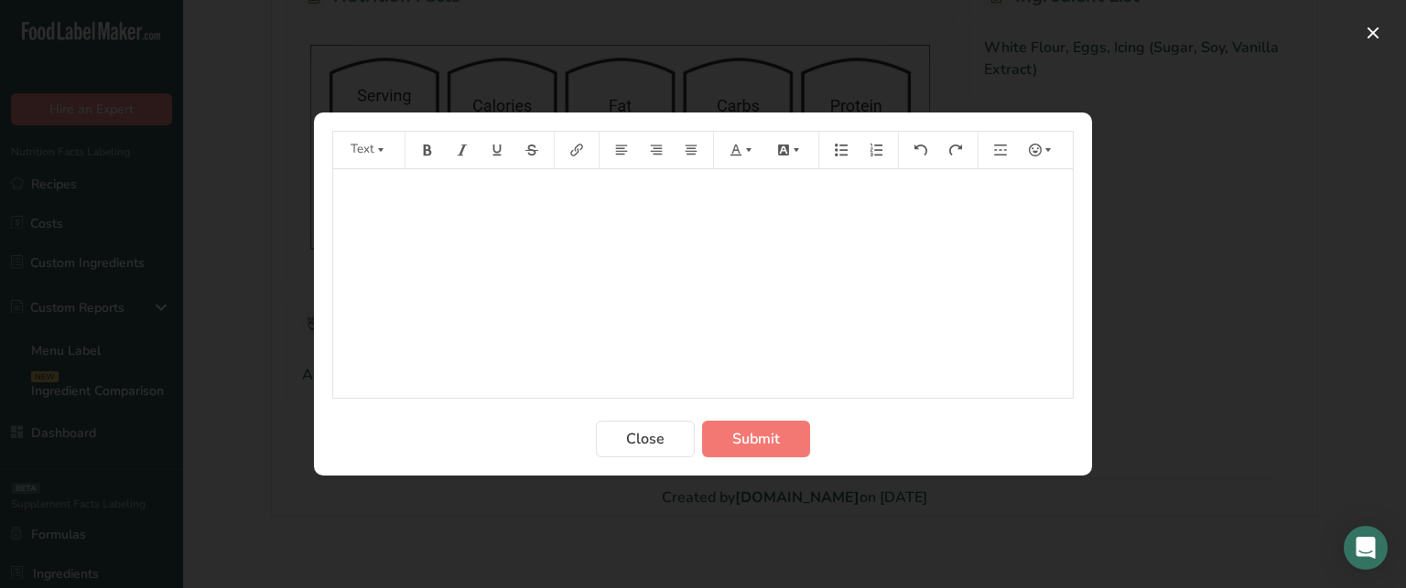
click at [591, 312] on div "﻿" at bounding box center [702, 283] width 739 height 229
click at [798, 442] on button "Submit" at bounding box center [756, 439] width 108 height 37
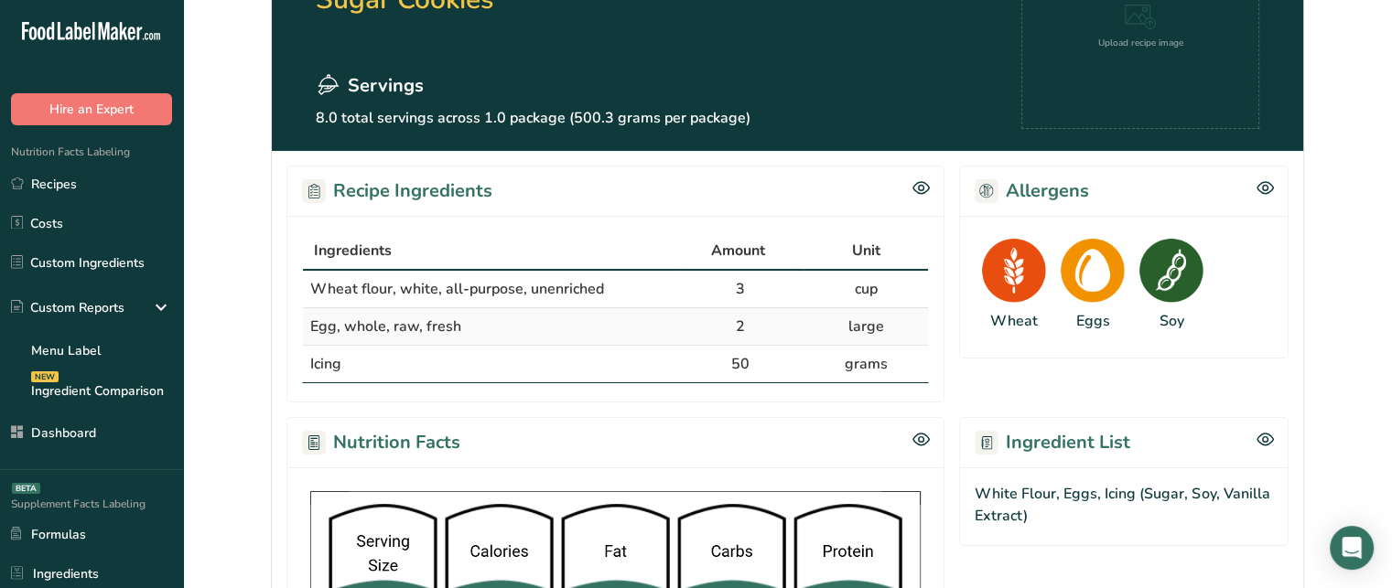
scroll to position [185, 0]
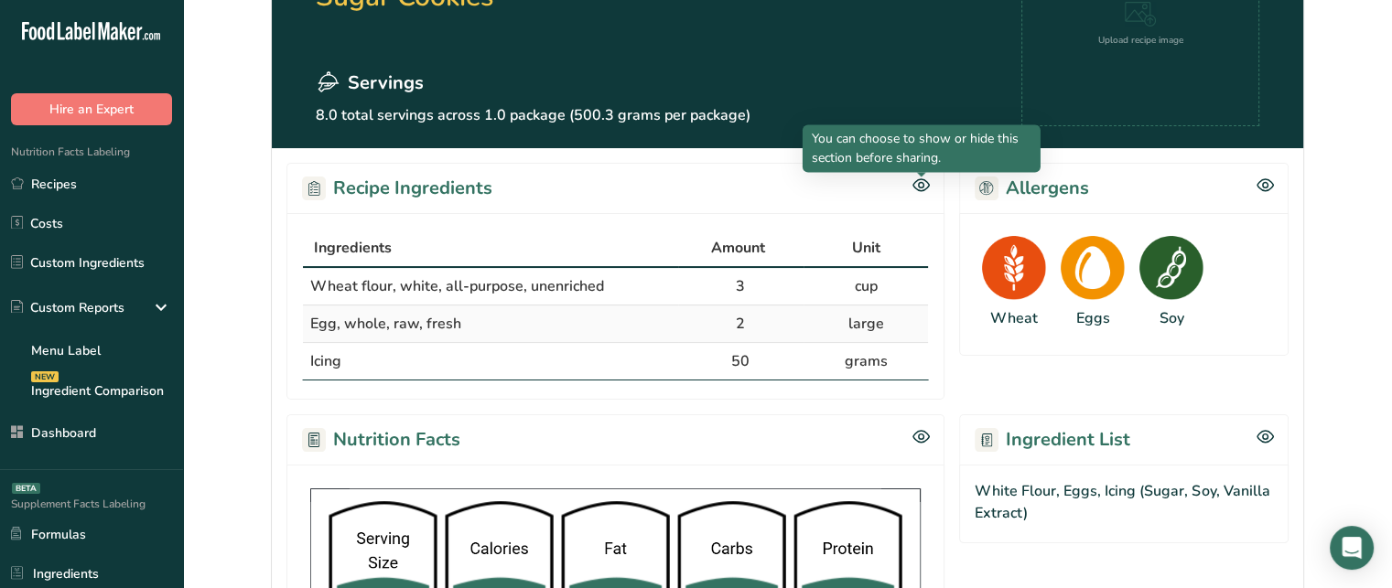
click at [919, 183] on icon at bounding box center [921, 185] width 5 height 5
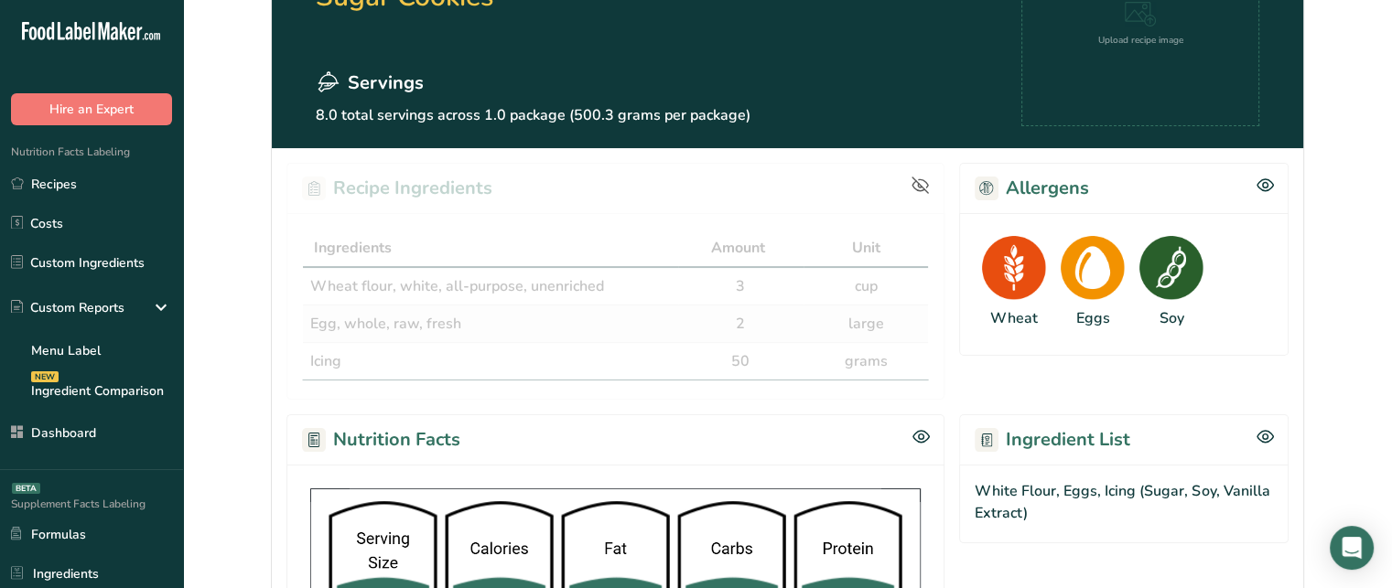
click at [919, 444] on div at bounding box center [920, 440] width 17 height 22
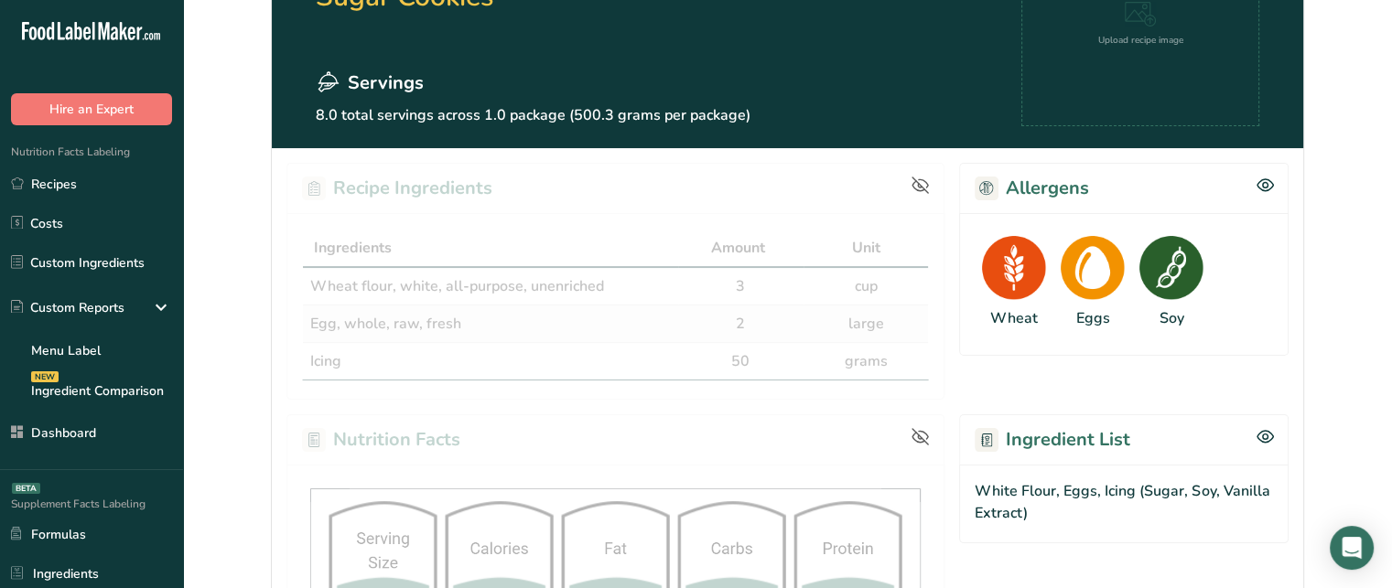
click at [919, 438] on icon at bounding box center [921, 437] width 18 height 18
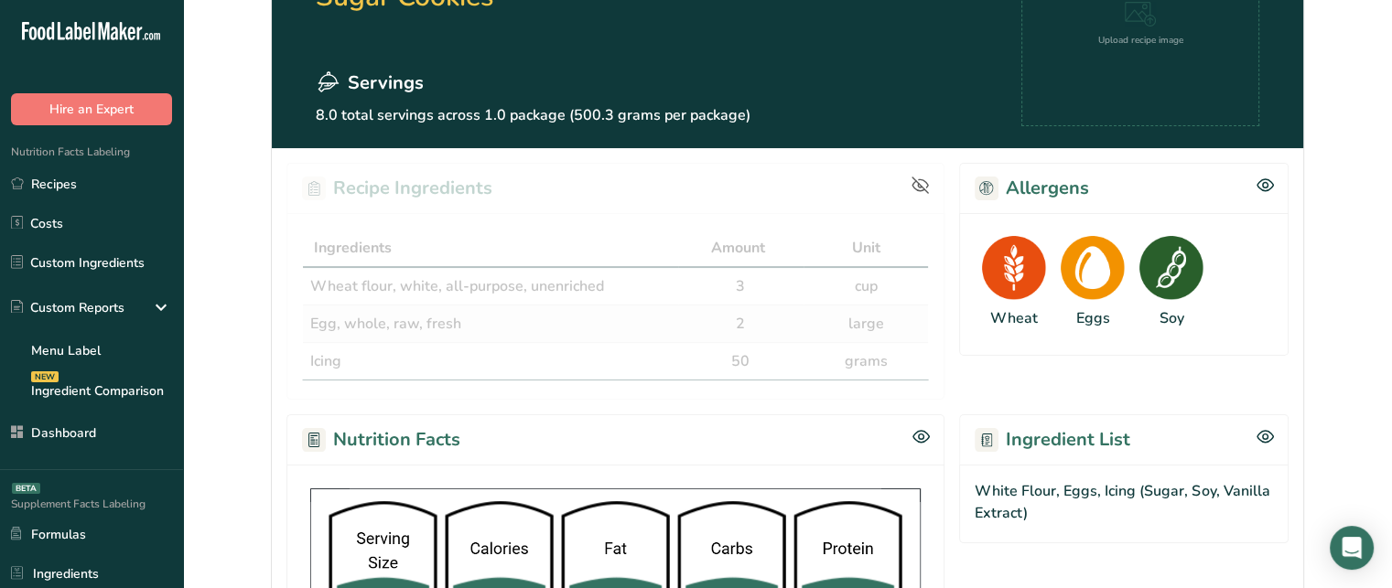
click at [922, 179] on icon at bounding box center [920, 185] width 16 height 12
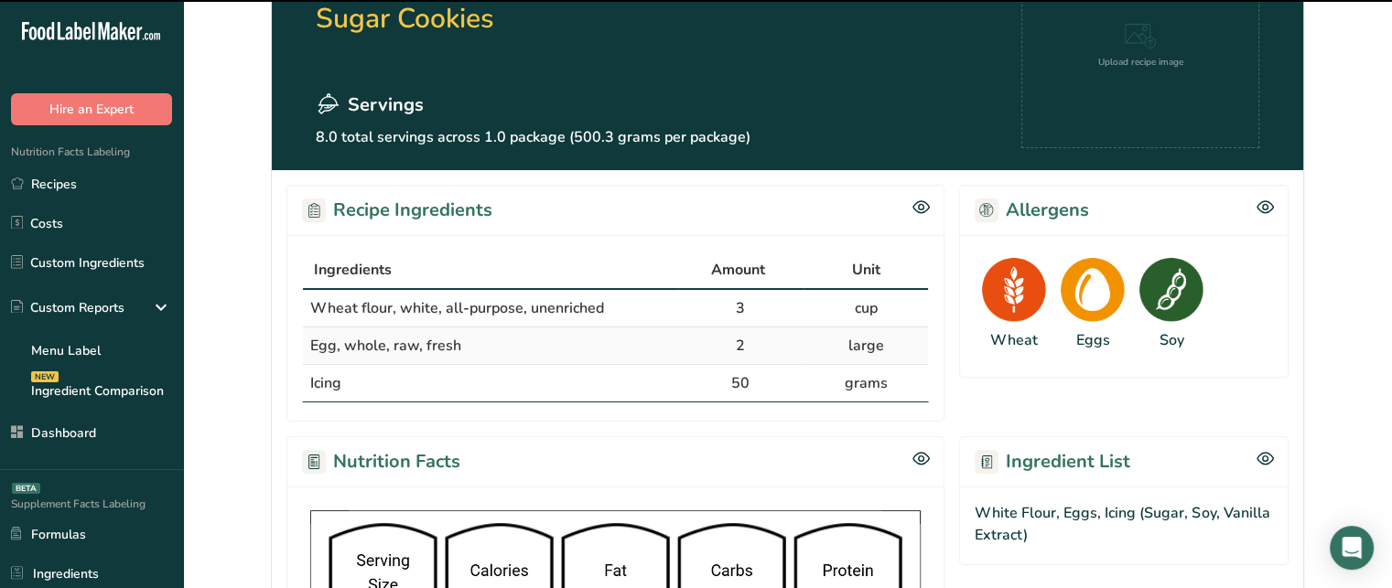
scroll to position [0, 0]
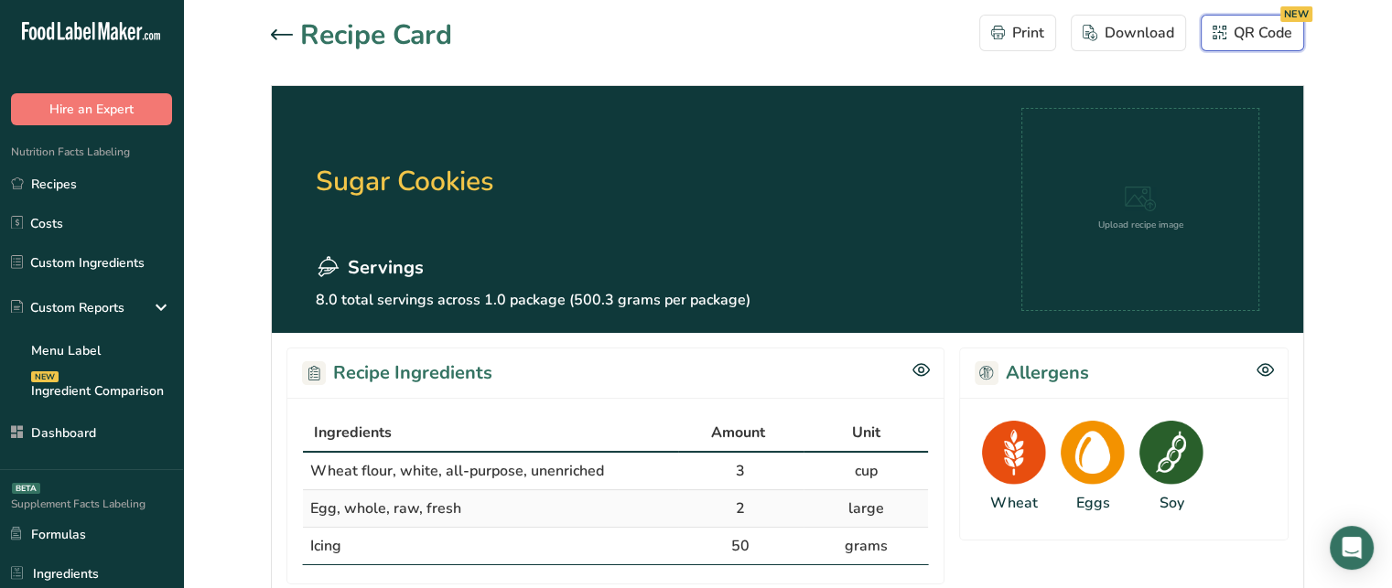
click at [1268, 20] on button "QR Code NEW" at bounding box center [1252, 33] width 103 height 37
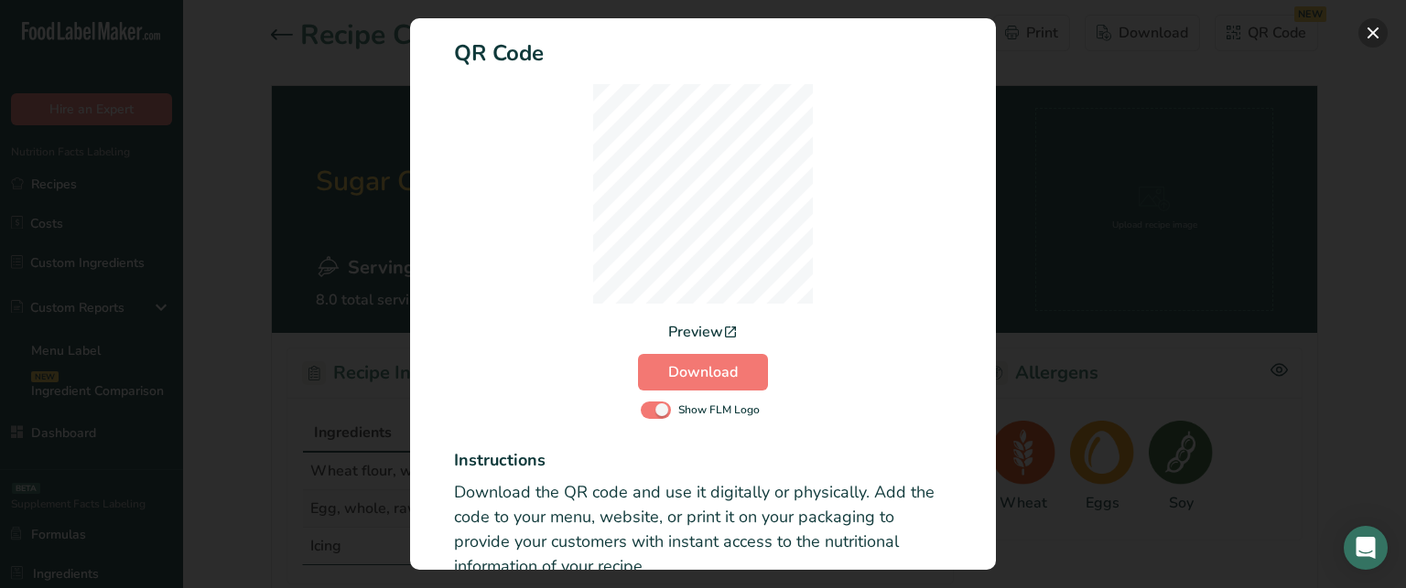
click at [1365, 34] on button "Activity Log Modal" at bounding box center [1372, 32] width 29 height 29
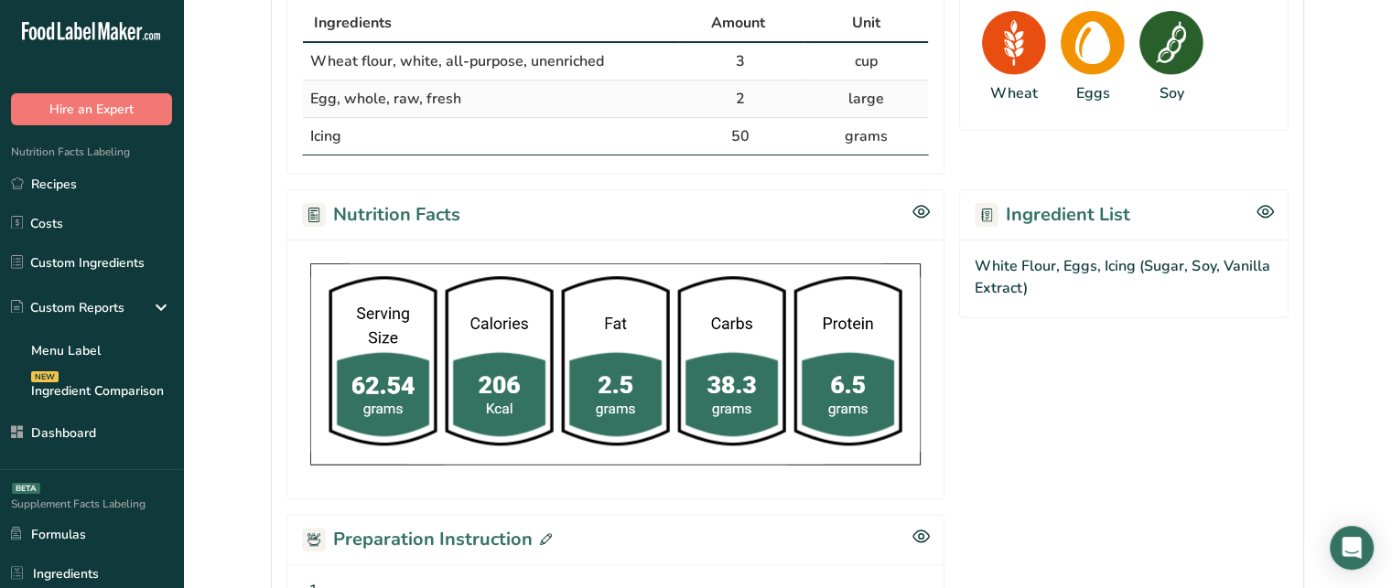
scroll to position [432, 0]
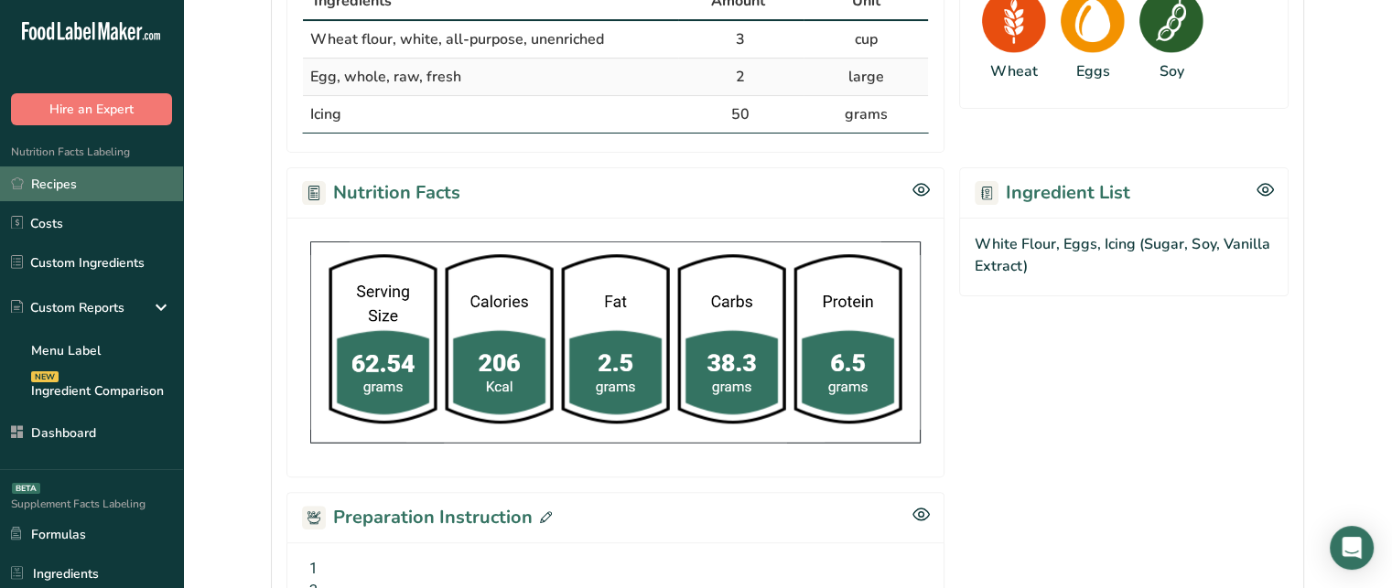
click at [63, 193] on link "Recipes" at bounding box center [91, 184] width 183 height 35
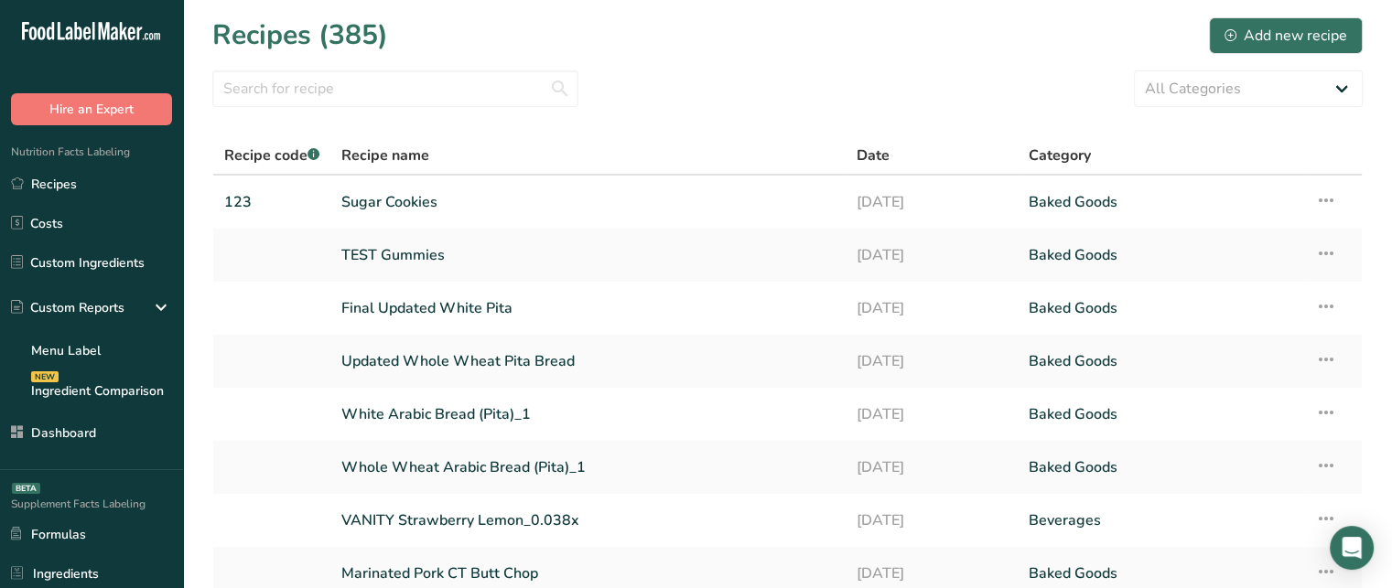
click at [384, 196] on link "Sugar Cookies" at bounding box center [587, 202] width 493 height 38
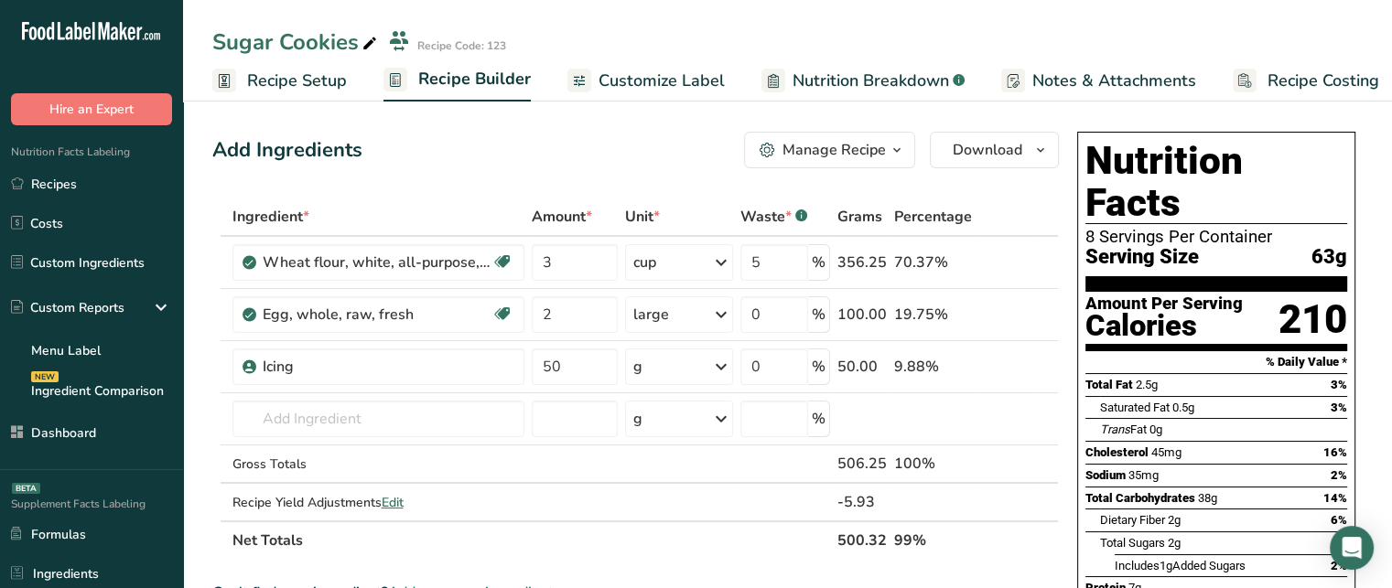
click at [867, 160] on div "Manage Recipe" at bounding box center [833, 150] width 103 height 22
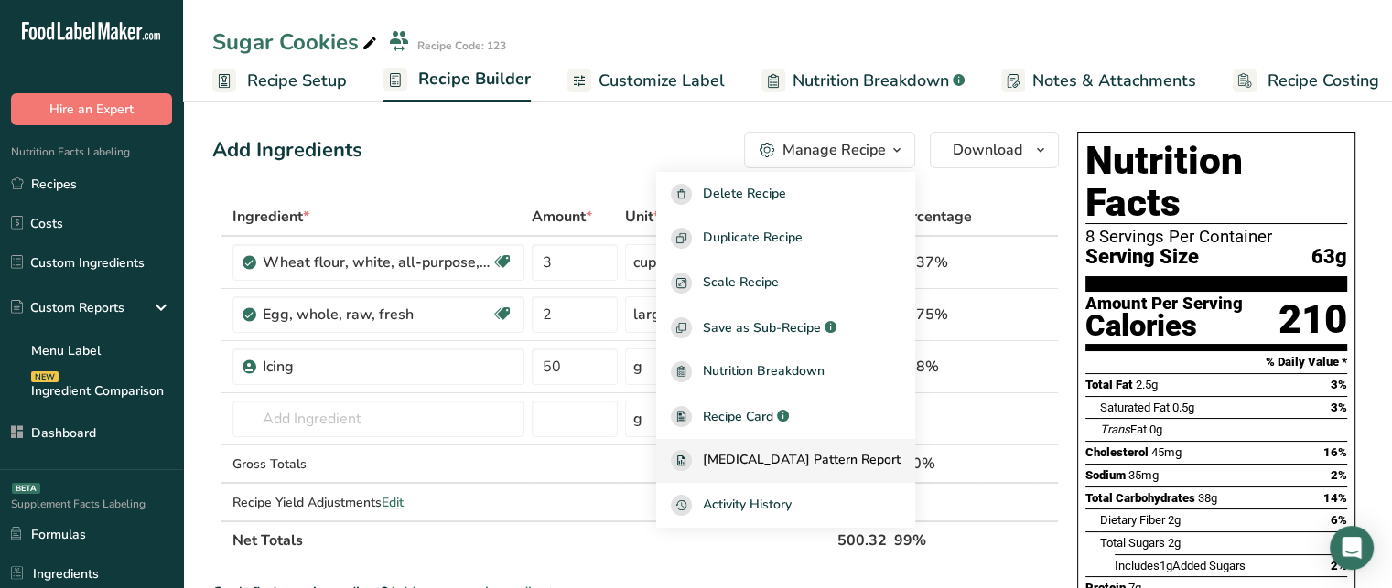
click at [860, 457] on span "[MEDICAL_DATA] Pattern Report" at bounding box center [802, 460] width 198 height 21
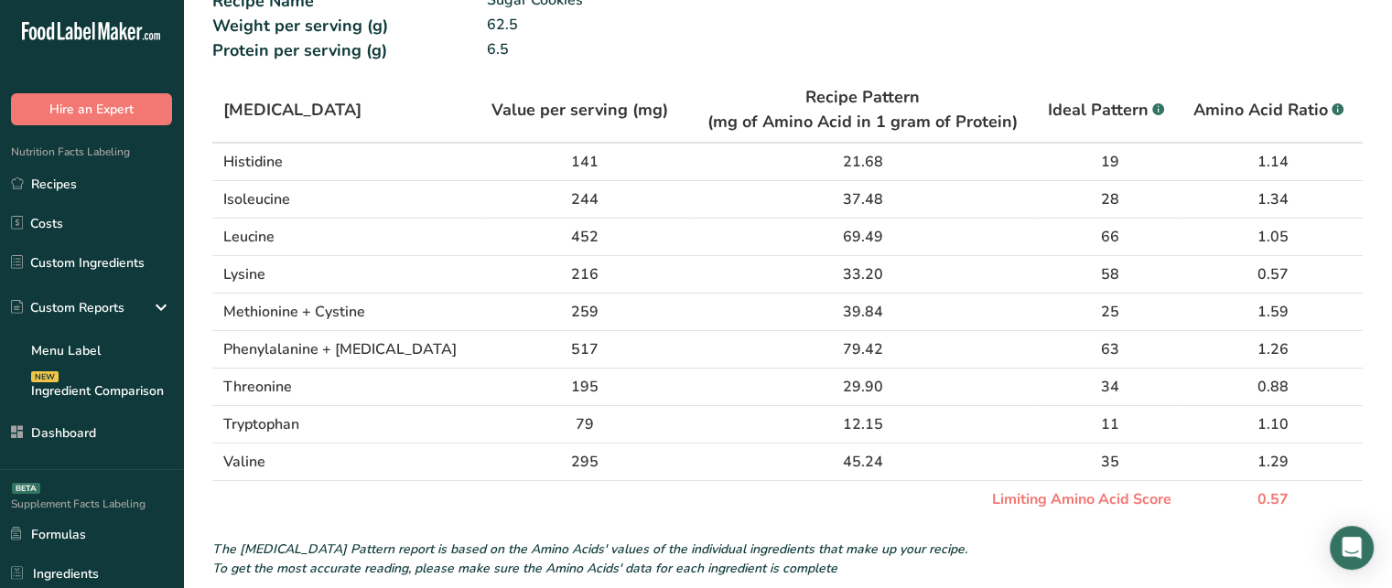
scroll to position [80, 0]
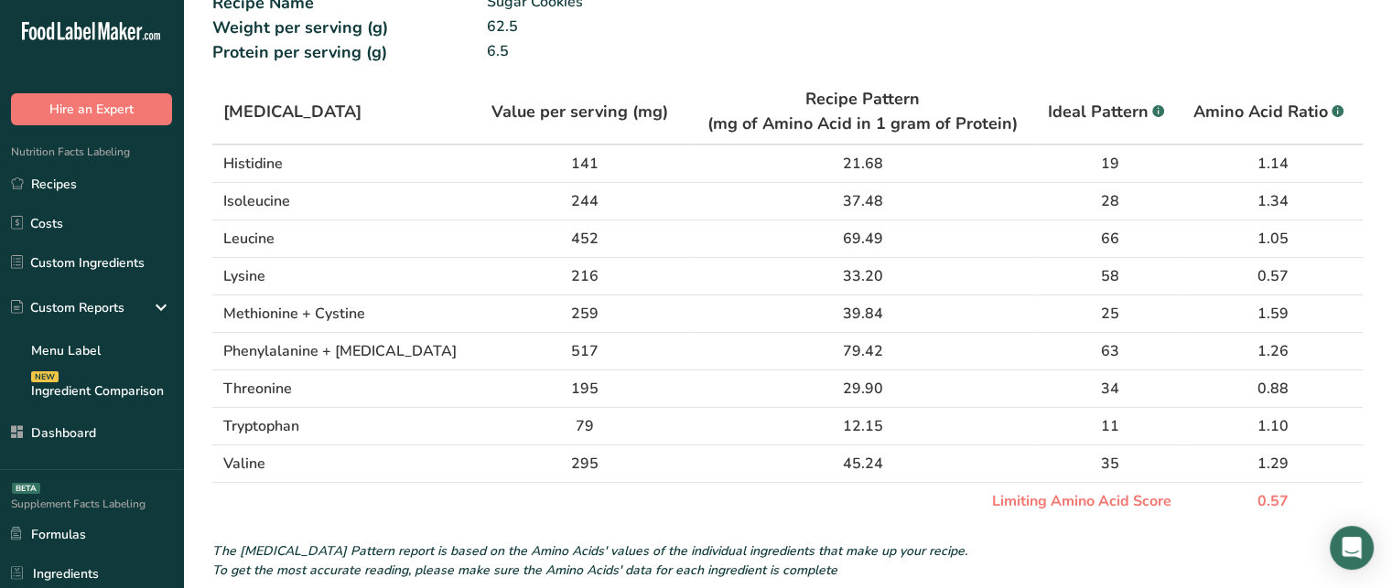
drag, startPoint x: 977, startPoint y: 502, endPoint x: 1160, endPoint y: 490, distance: 183.5
click at [1160, 490] on td "Limiting Amino Acid Score" at bounding box center [697, 502] width 970 height 38
click at [1267, 503] on td "0.57" at bounding box center [1272, 502] width 180 height 38
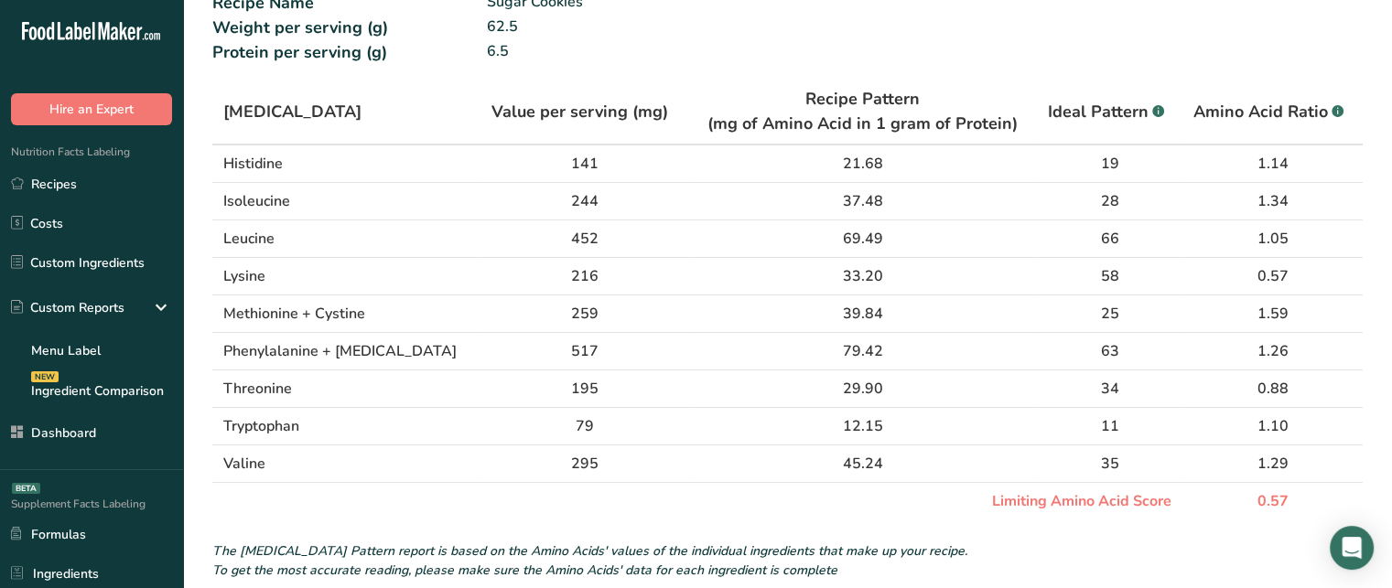
click at [1271, 524] on section "Amino Acids Value per serving (mg) Recipe Pattern (mg of Amino Acid in 1 gram o…" at bounding box center [787, 330] width 1150 height 501
drag, startPoint x: 1247, startPoint y: 502, endPoint x: 1296, endPoint y: 494, distance: 49.1
click at [1296, 494] on td "0.57" at bounding box center [1272, 502] width 180 height 38
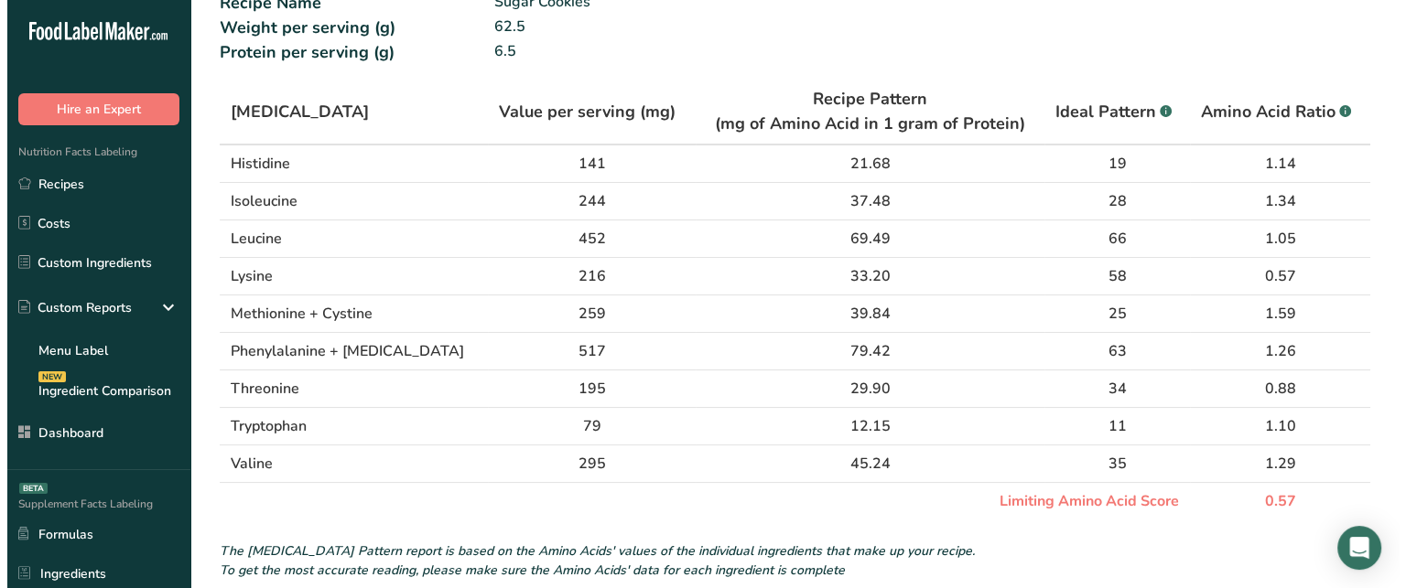
scroll to position [0, 0]
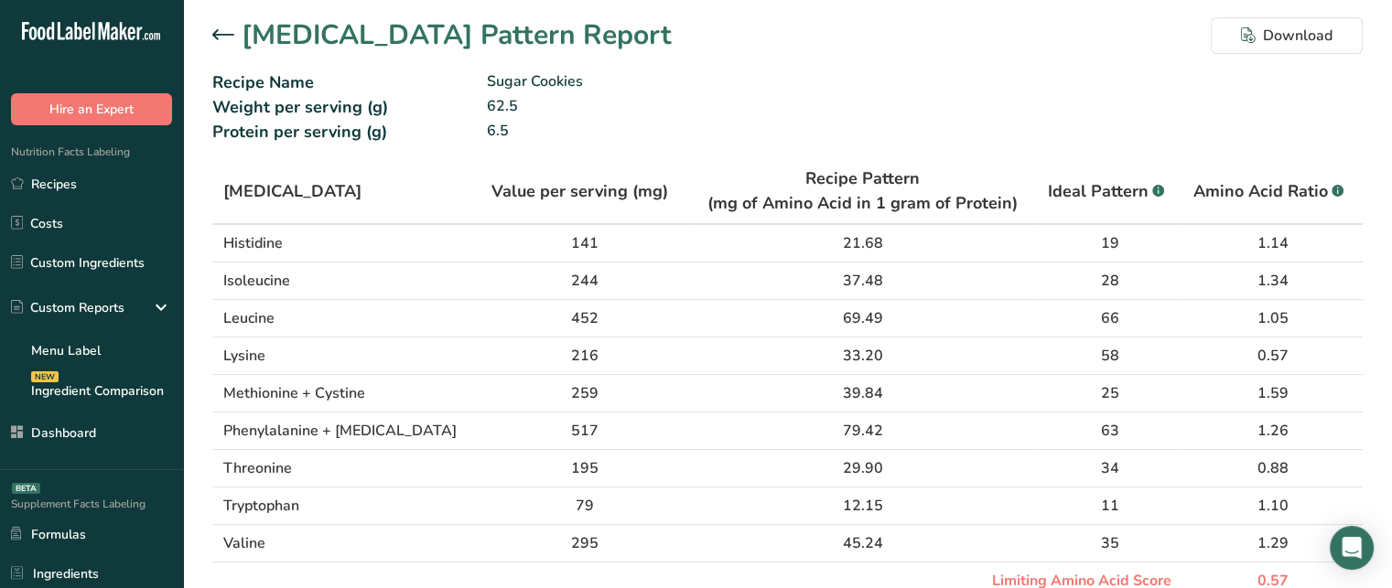
click at [238, 32] on div at bounding box center [226, 36] width 29 height 22
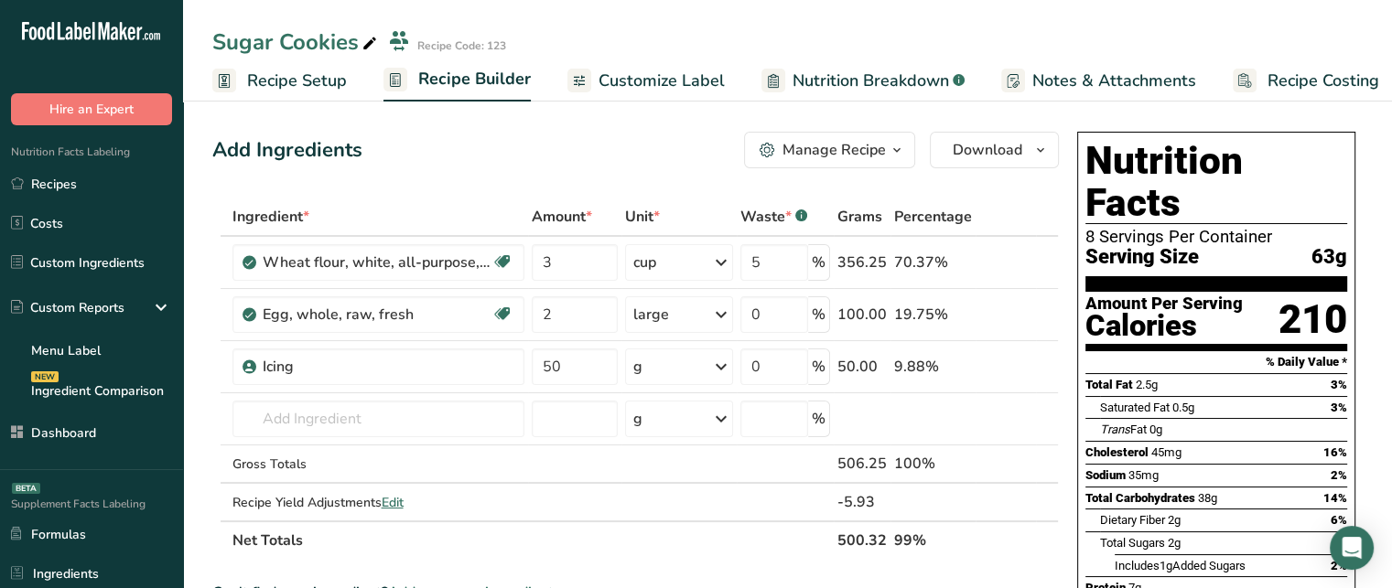
click at [842, 155] on div "Manage Recipe" at bounding box center [833, 150] width 103 height 22
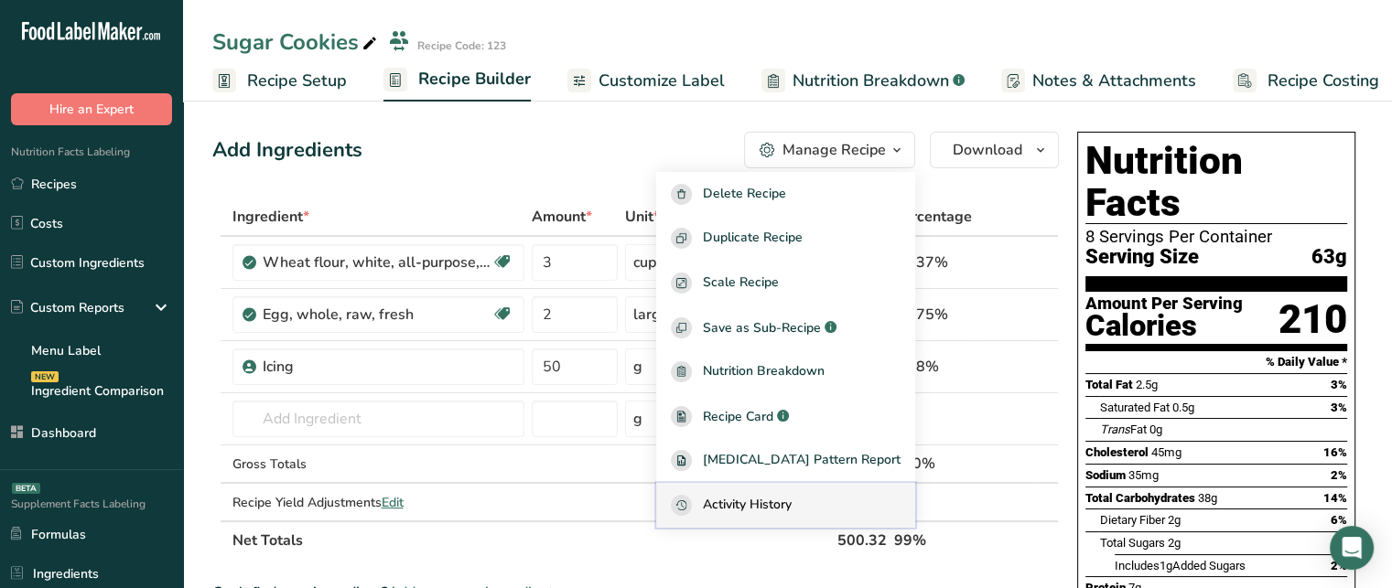
click at [771, 491] on button "Activity History" at bounding box center [785, 505] width 259 height 45
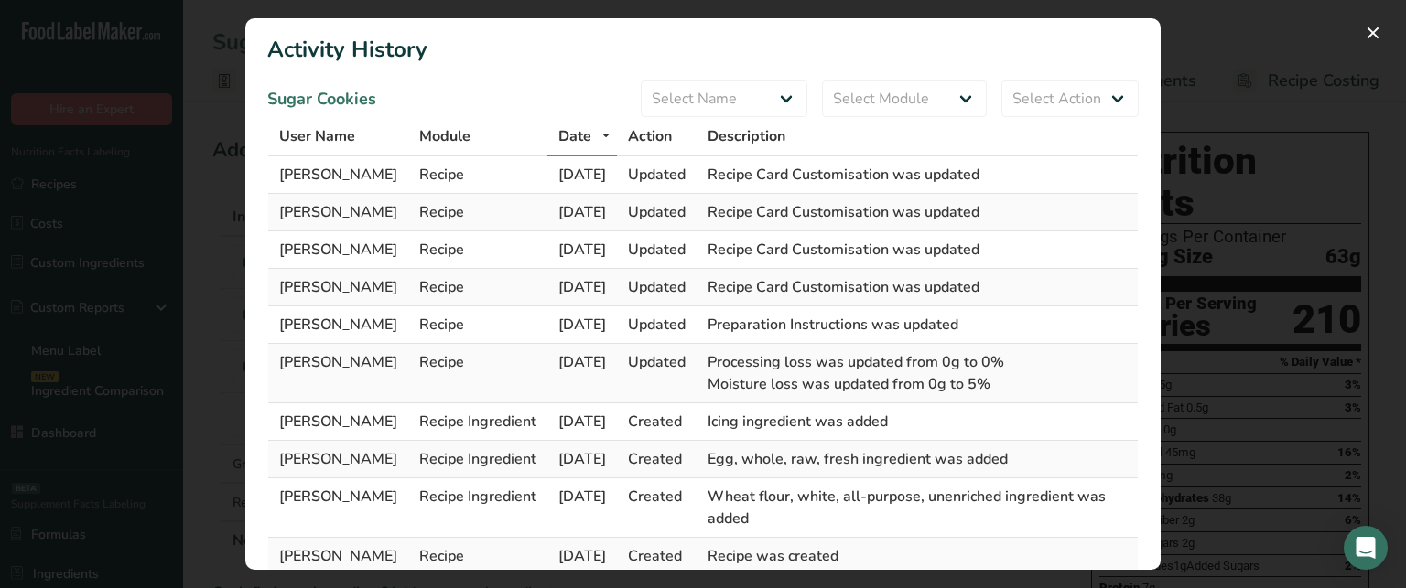
click at [329, 172] on span "Rachelle Khalife" at bounding box center [338, 175] width 118 height 20
click at [1376, 31] on button "Activity Log Modal" at bounding box center [1372, 32] width 29 height 29
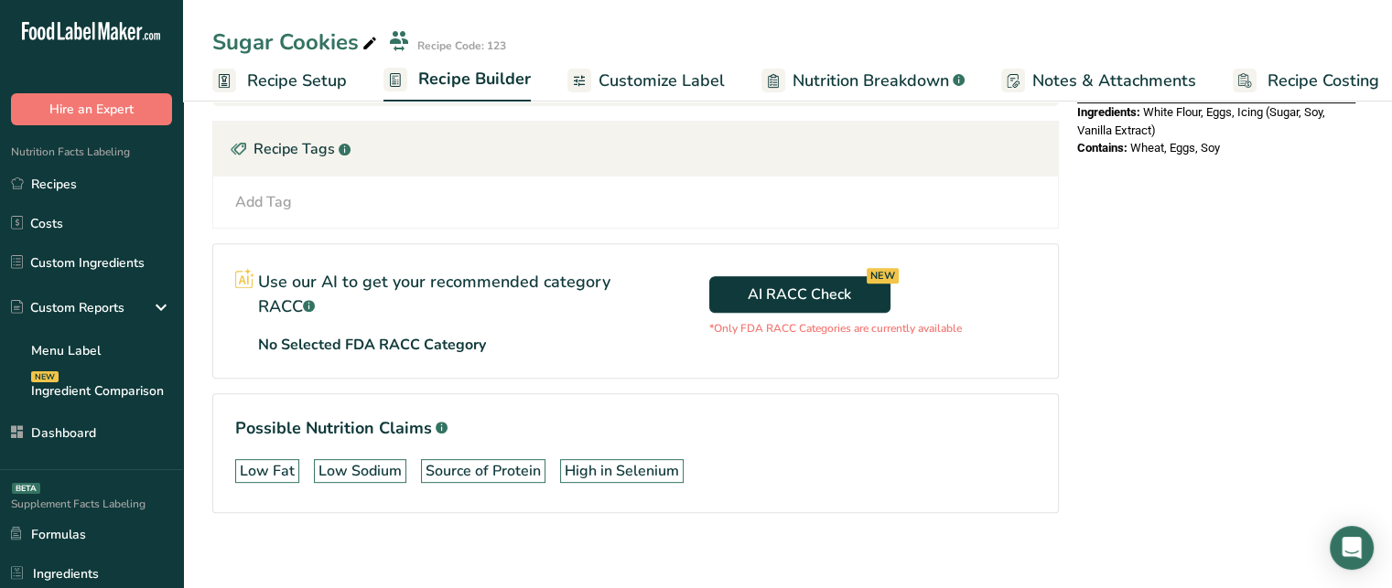
scroll to position [664, 0]
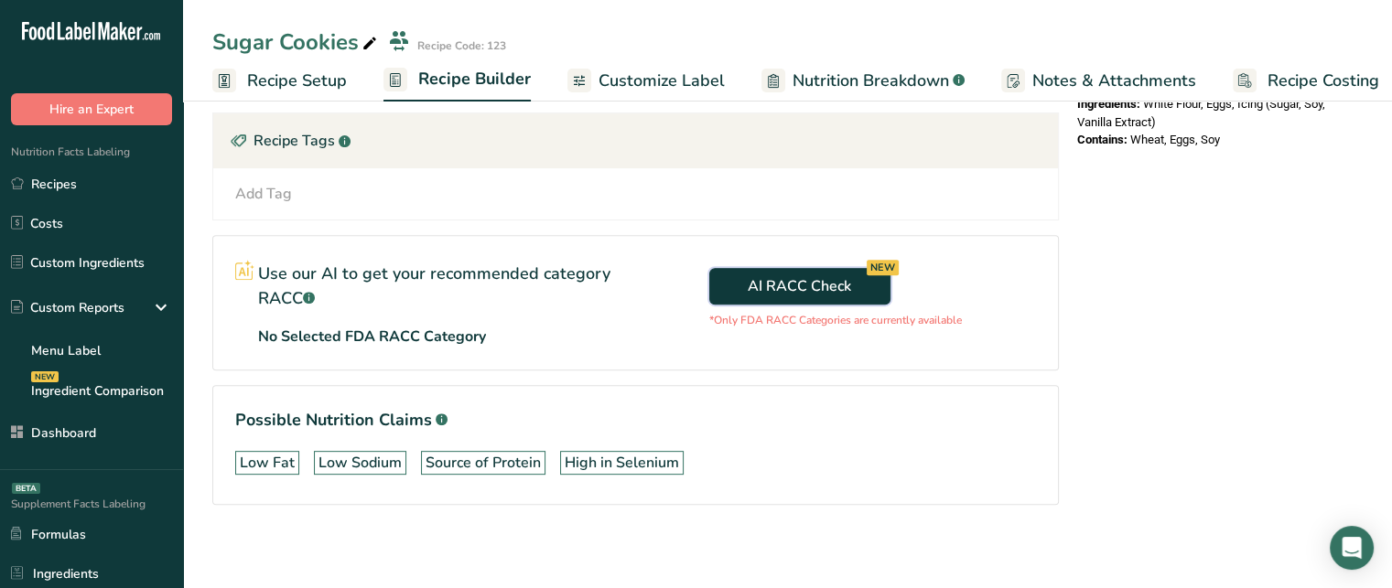
click at [787, 289] on span "AI RACC Check NEW" at bounding box center [799, 286] width 103 height 22
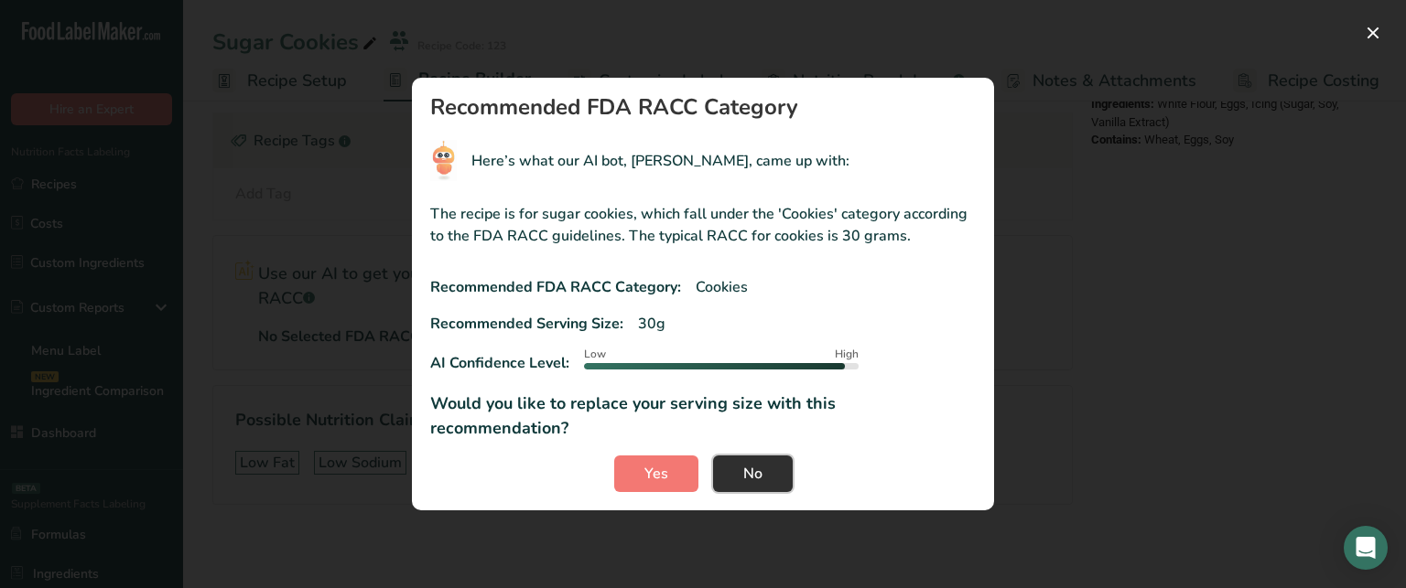
click at [775, 473] on button "No" at bounding box center [753, 474] width 80 height 37
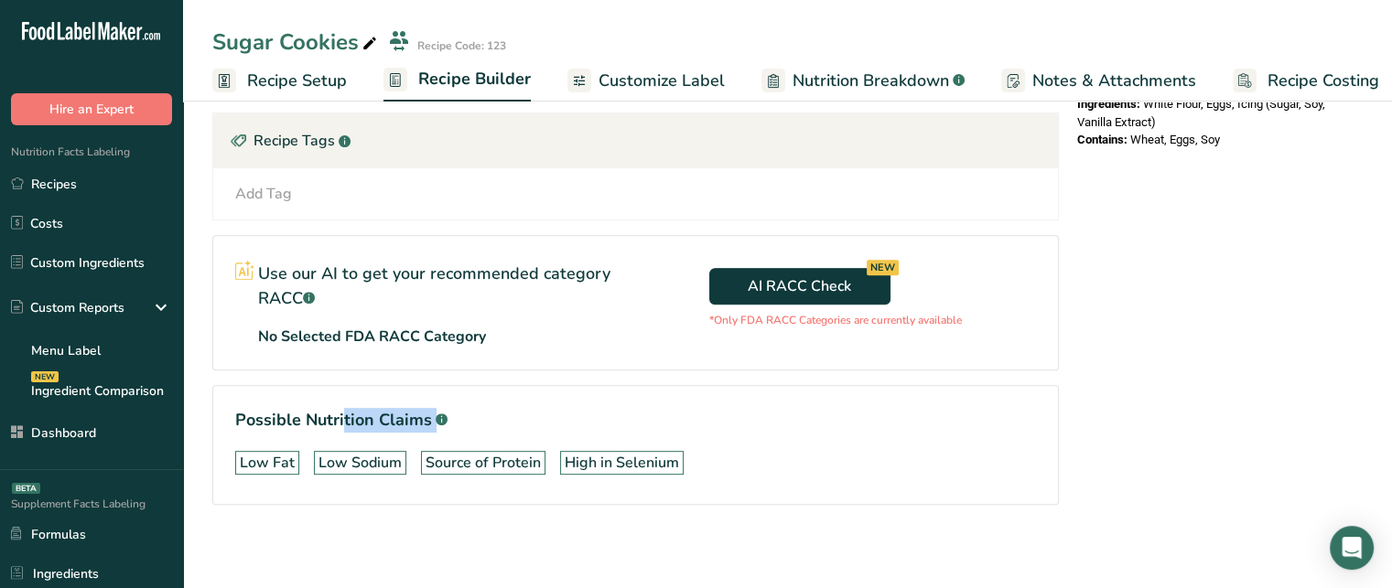
drag, startPoint x: 306, startPoint y: 418, endPoint x: 433, endPoint y: 408, distance: 127.6
click at [433, 408] on h1 "Possible Nutrition Claims .a-a{fill:#347362;}.b-a{fill:#fff;}" at bounding box center [635, 420] width 801 height 25
click at [421, 408] on h1 "Possible Nutrition Claims .a-a{fill:#347362;}.b-a{fill:#fff;}" at bounding box center [635, 420] width 801 height 25
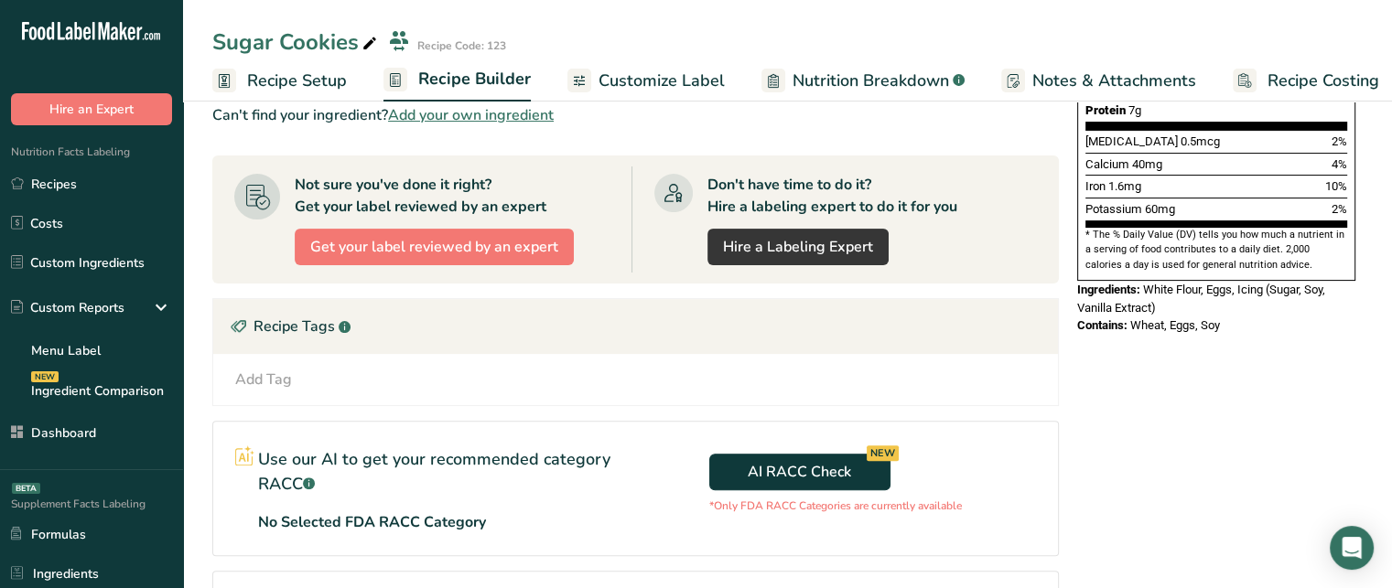
scroll to position [475, 0]
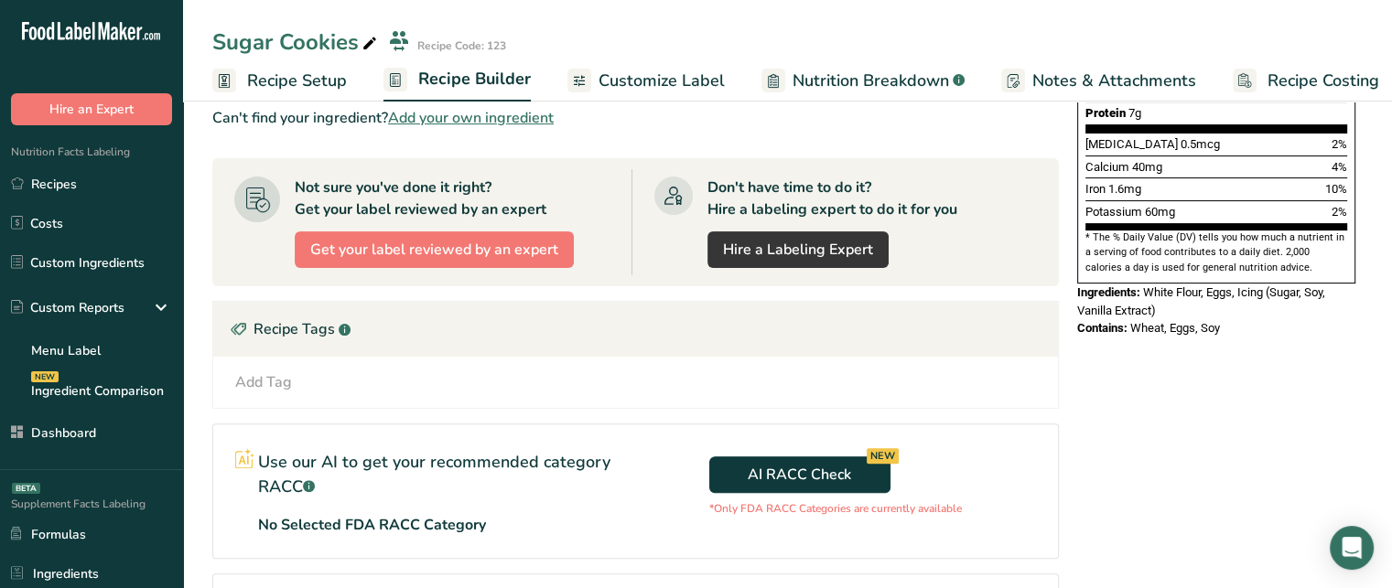
click at [1214, 286] on span "White Flour, Eggs, Icing (Sugar, Soy, Vanilla Extract)" at bounding box center [1201, 302] width 248 height 32
drag, startPoint x: 1382, startPoint y: 341, endPoint x: 1400, endPoint y: 354, distance: 22.3
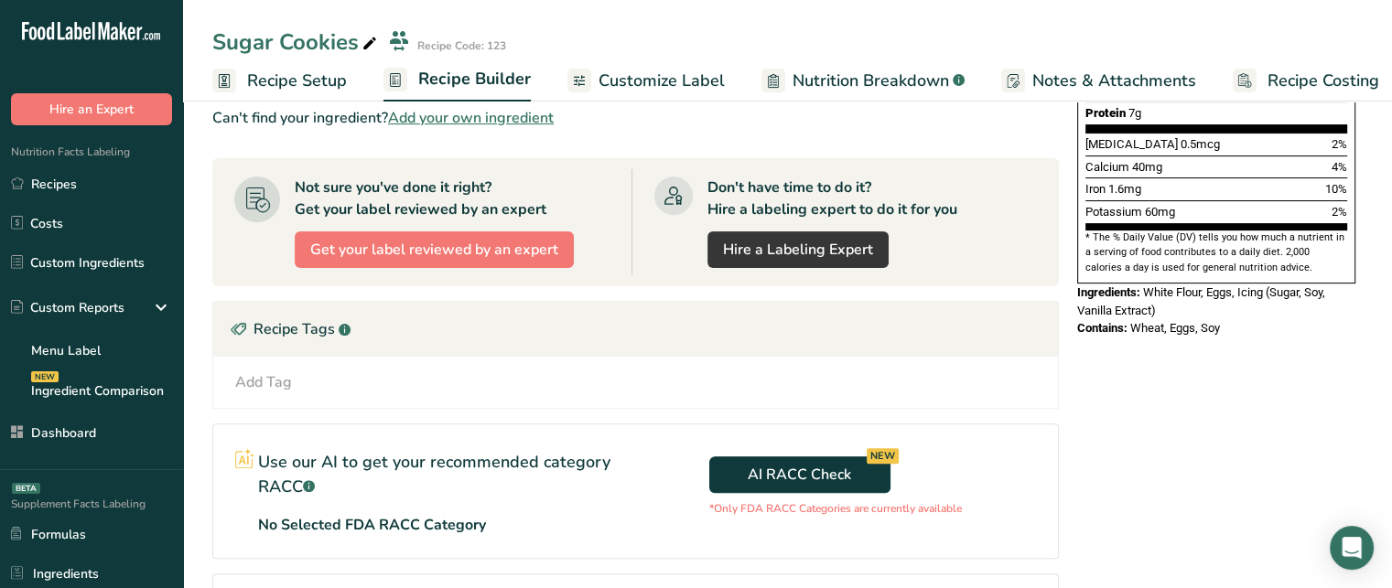
click at [1391, 354] on html ".a-20{fill:#fff;} Hire an Expert Nutrition Facts Labeling Recipes Costs Custom …" at bounding box center [696, 153] width 1392 height 1257
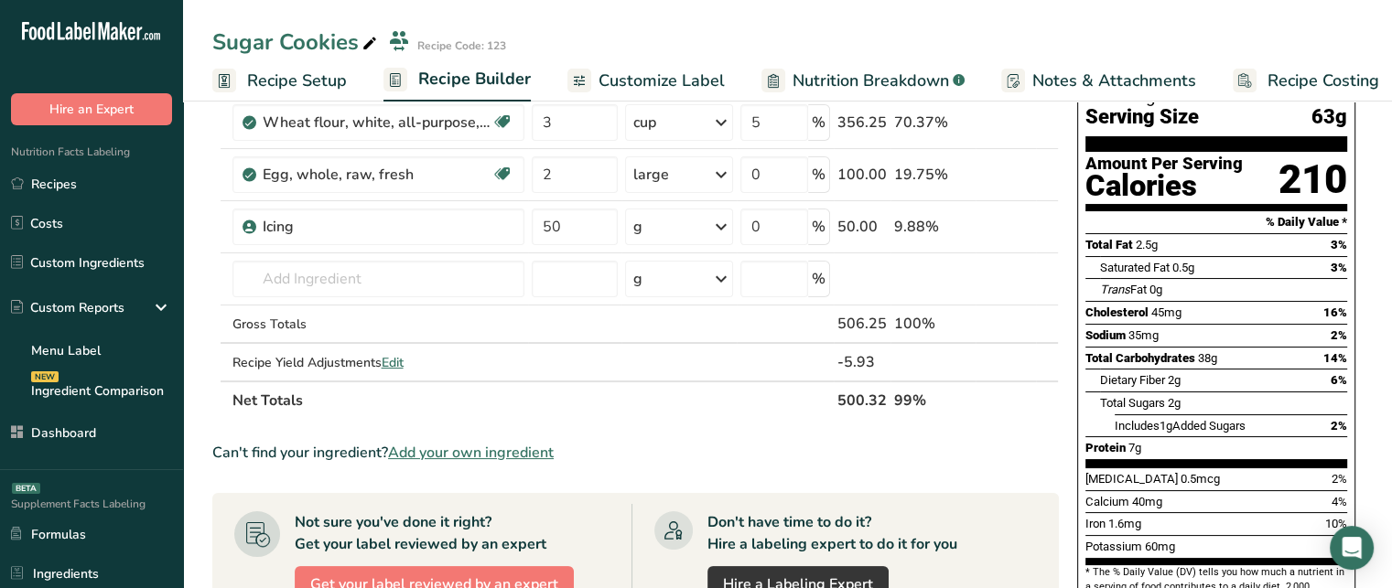
scroll to position [0, 0]
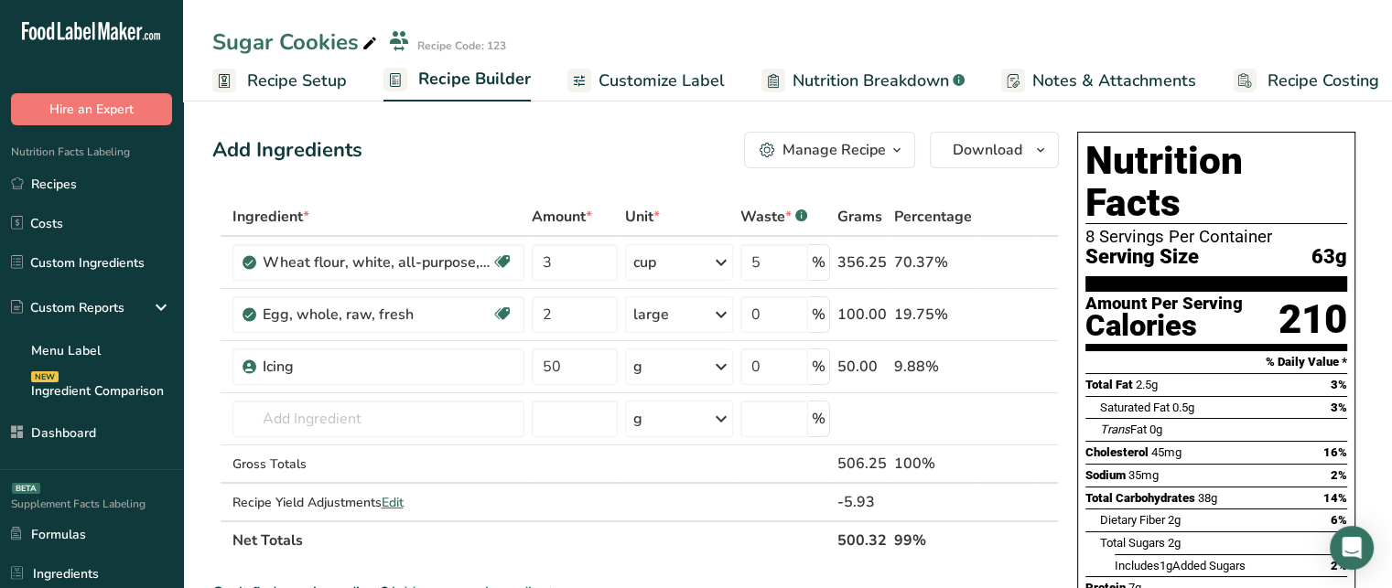
click at [642, 81] on span "Customize Label" at bounding box center [662, 81] width 126 height 25
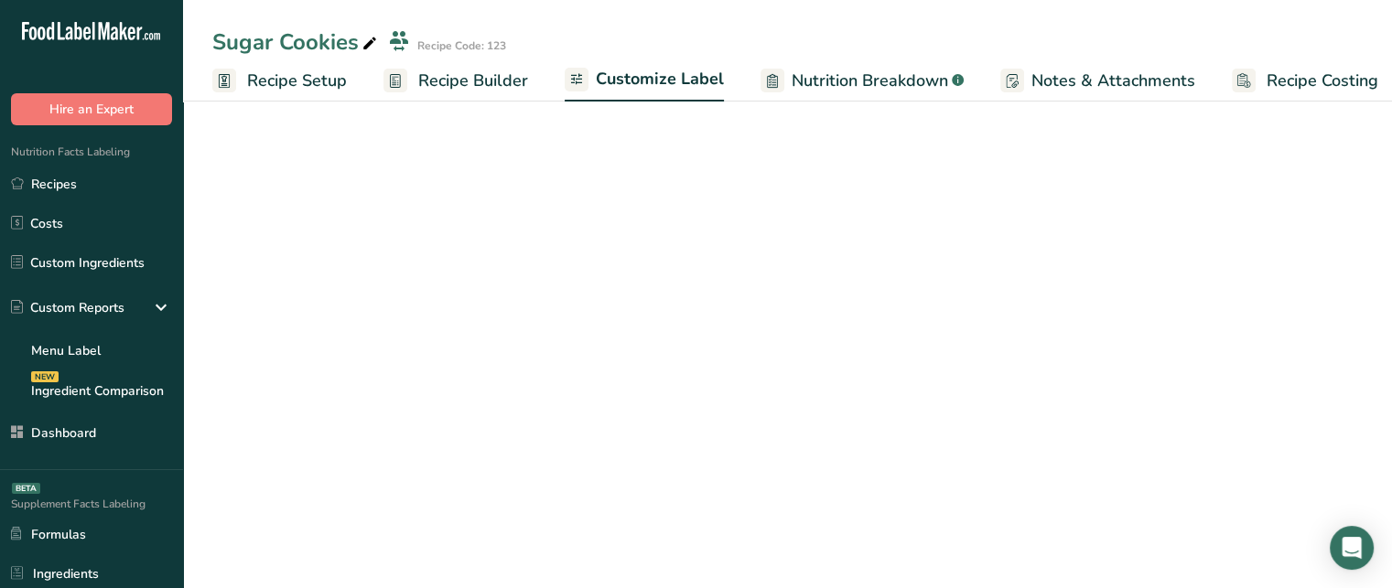
scroll to position [0, 16]
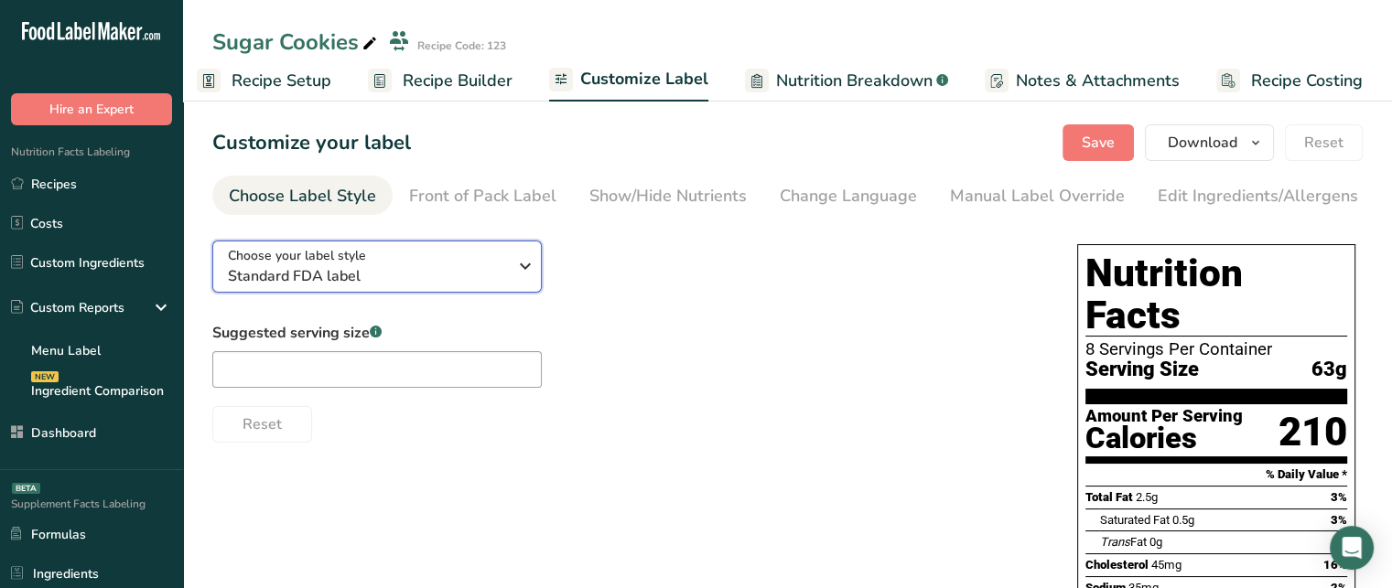
click at [449, 277] on span "Standard FDA label" at bounding box center [367, 276] width 279 height 22
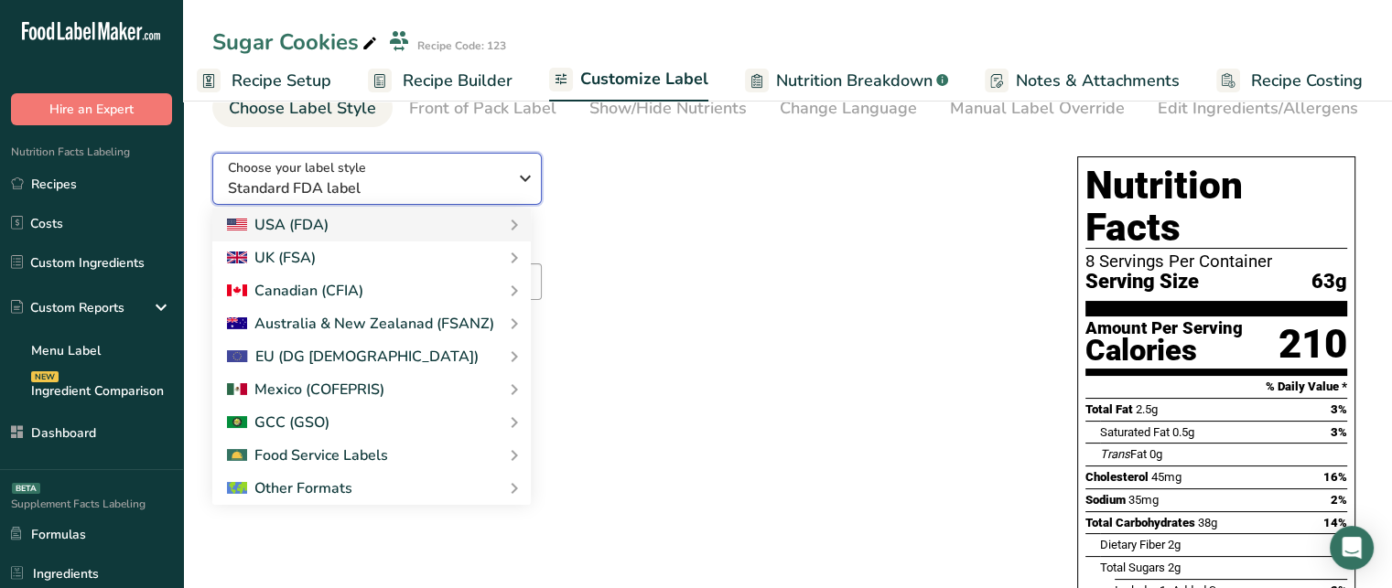
scroll to position [84, 0]
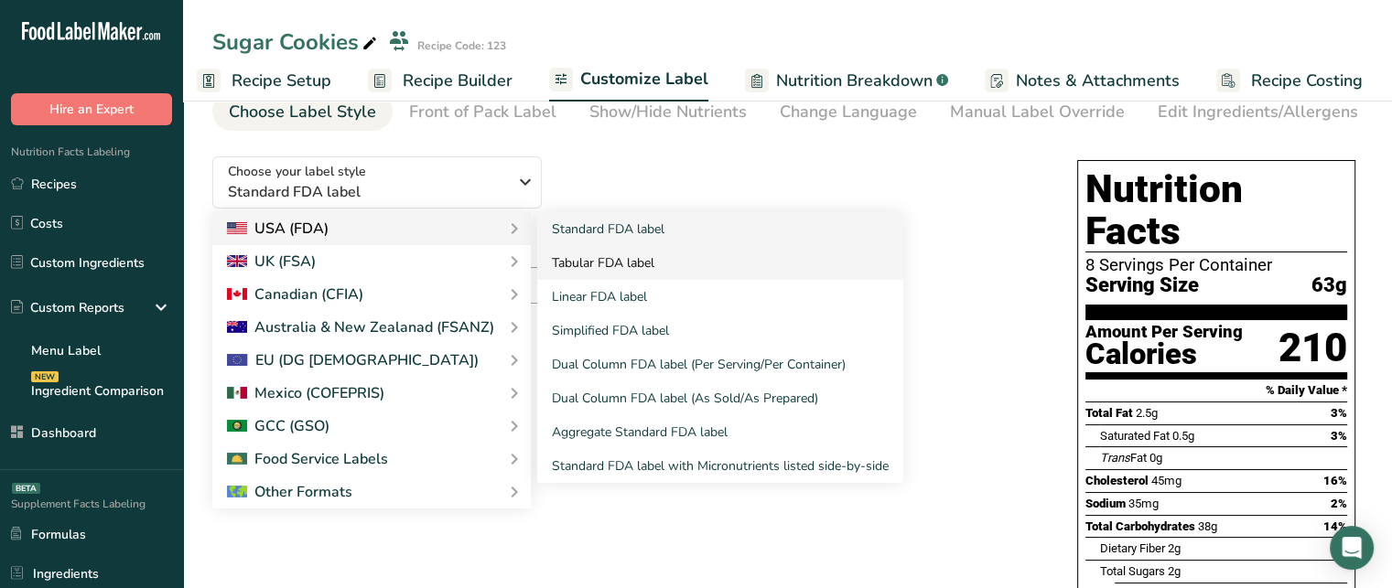
click at [680, 273] on link "Tabular FDA label" at bounding box center [720, 263] width 366 height 34
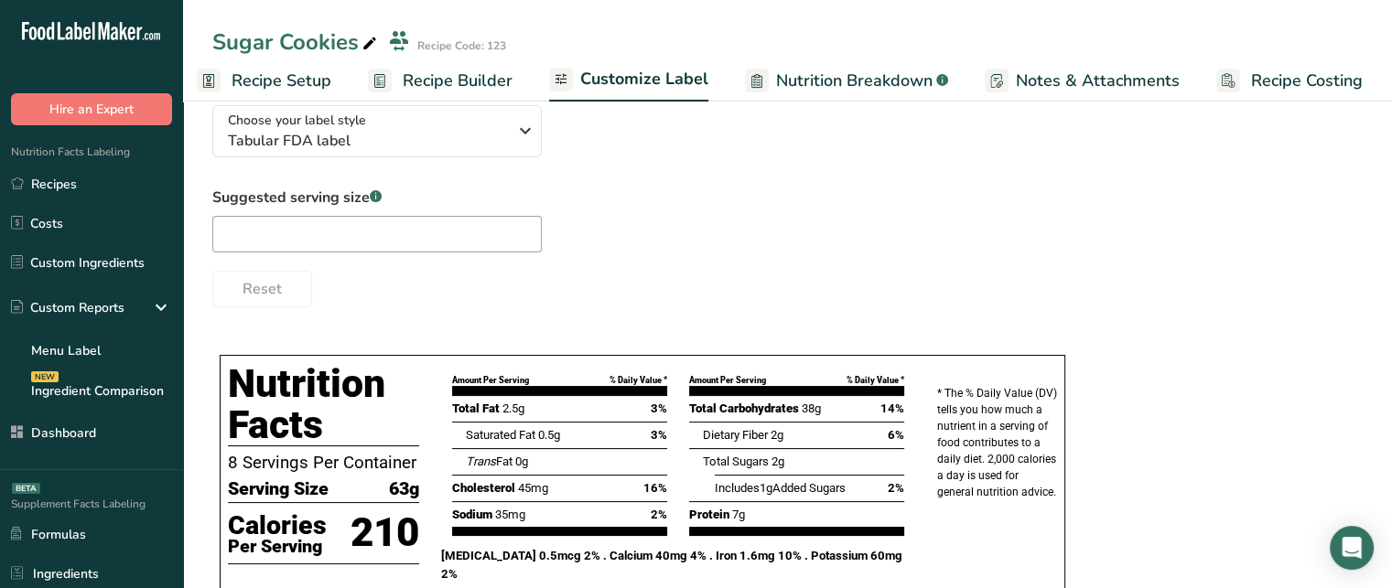
scroll to position [135, 0]
click at [474, 137] on span "Tabular FDA label" at bounding box center [367, 141] width 279 height 22
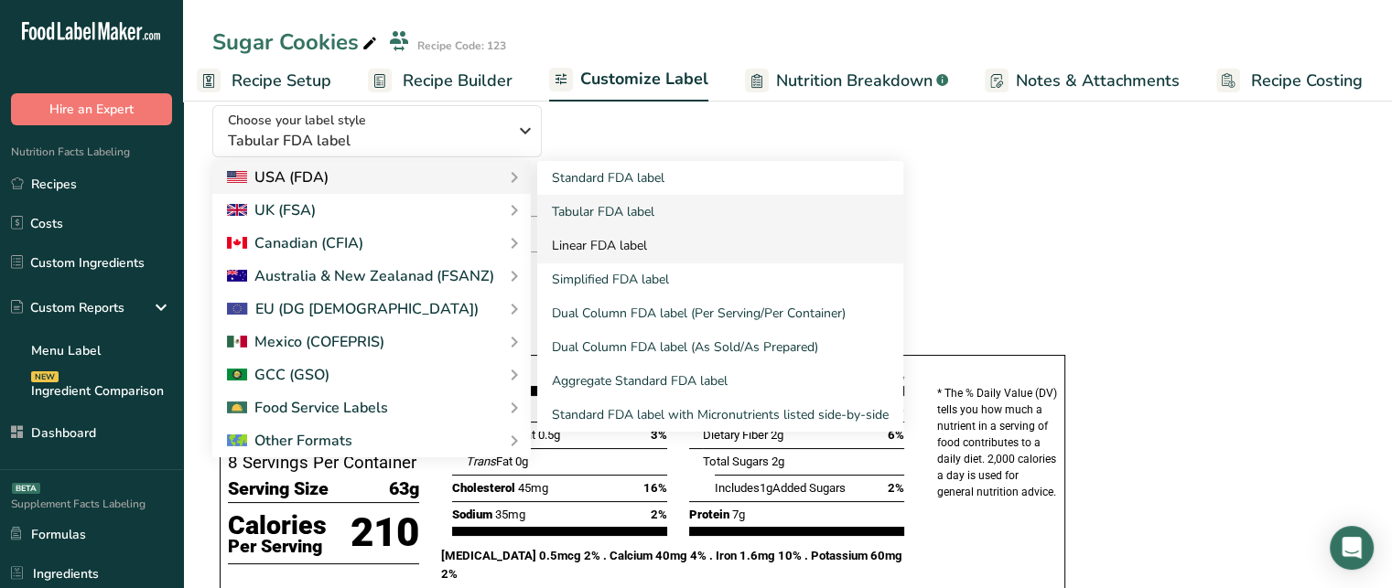
click at [647, 260] on link "Linear FDA label" at bounding box center [720, 246] width 366 height 34
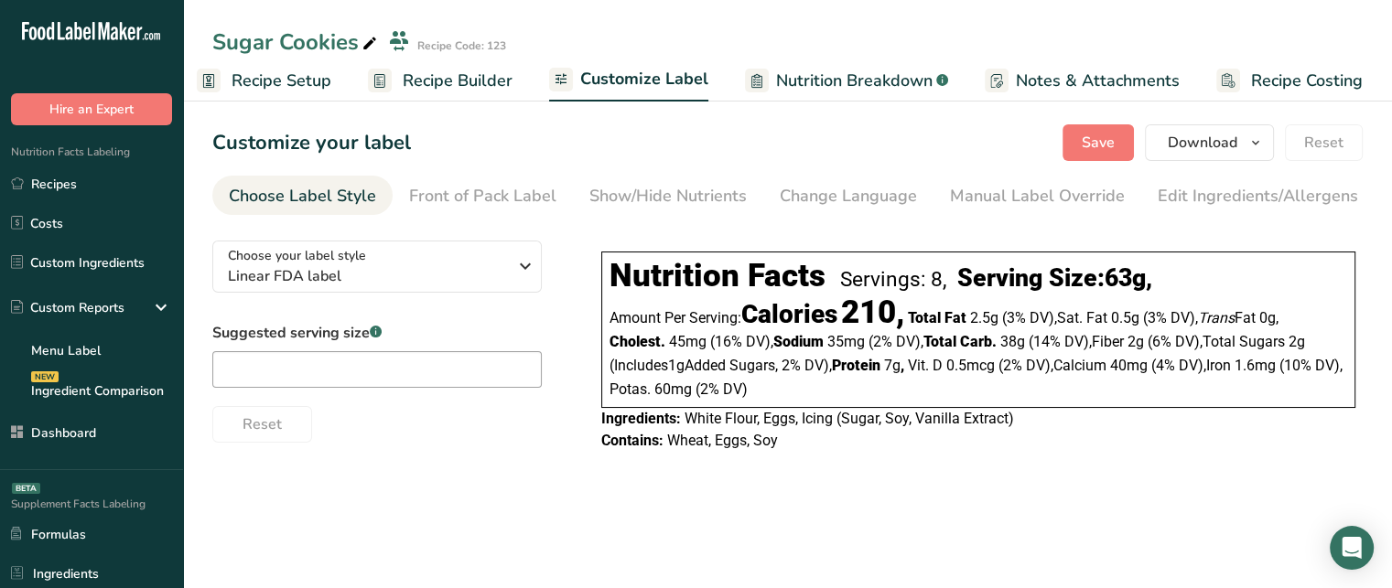
scroll to position [0, 0]
click at [457, 285] on span "Linear FDA label" at bounding box center [367, 276] width 279 height 22
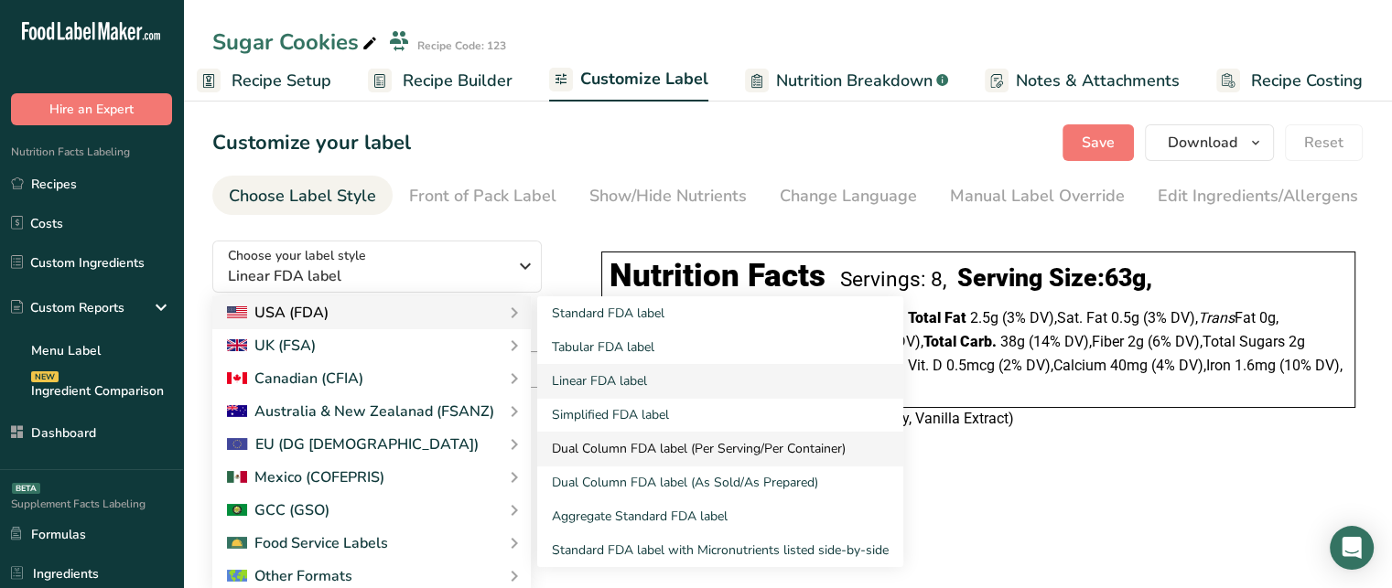
click at [633, 465] on link "Dual Column FDA label (Per Serving/Per Container)" at bounding box center [720, 449] width 366 height 34
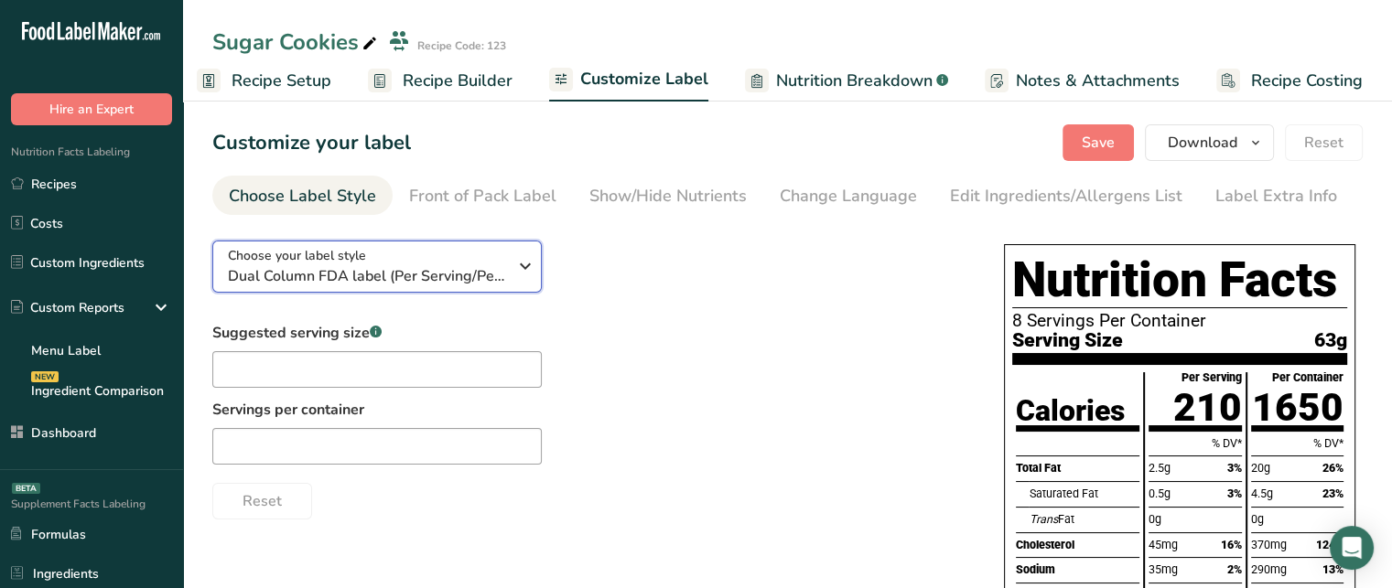
click at [435, 280] on span "Dual Column FDA label (Per Serving/Per Container)" at bounding box center [367, 276] width 279 height 22
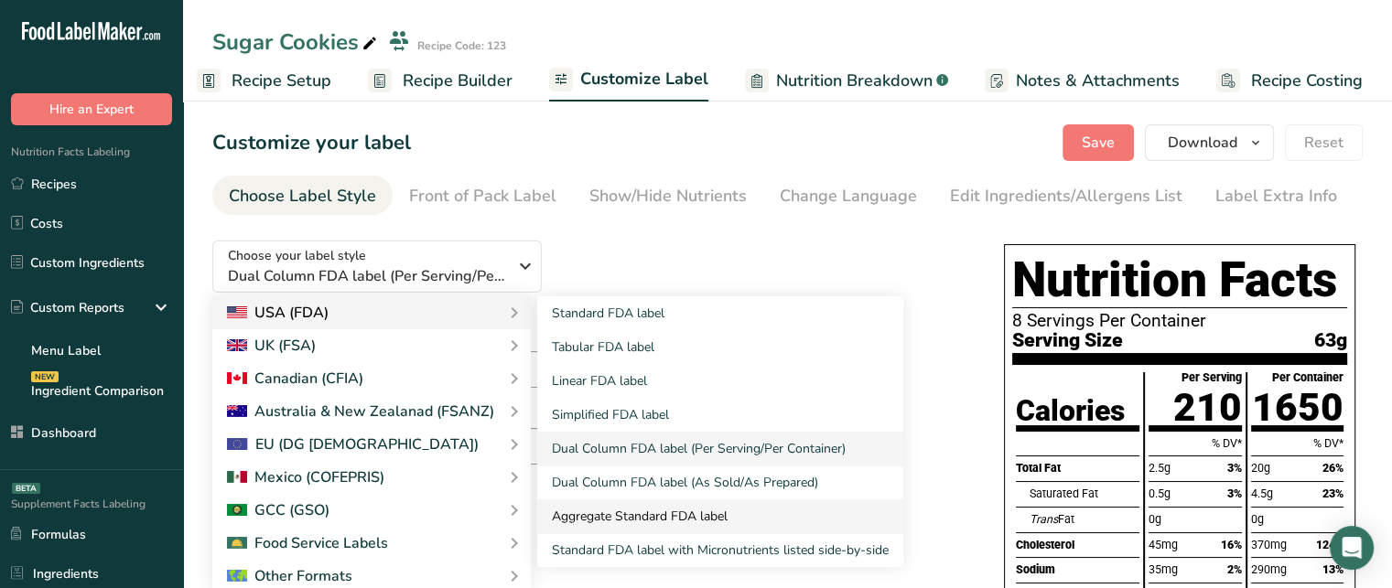
click at [753, 517] on link "Aggregate Standard FDA label" at bounding box center [720, 517] width 366 height 34
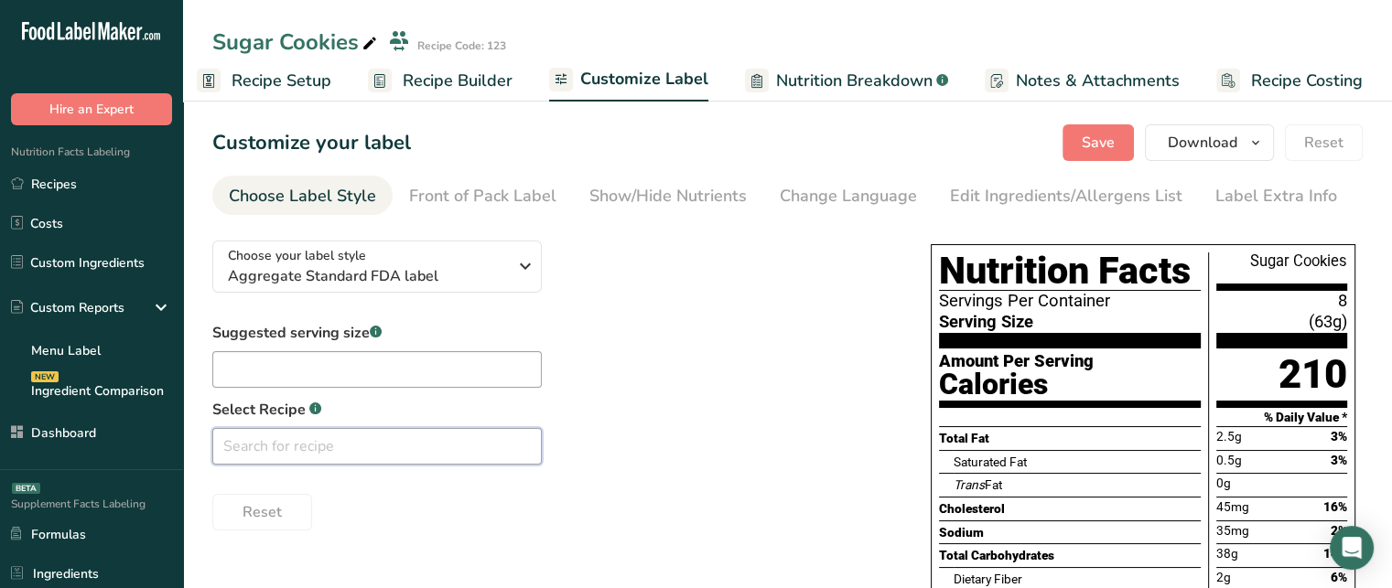
click at [370, 443] on input "text" at bounding box center [376, 446] width 329 height 37
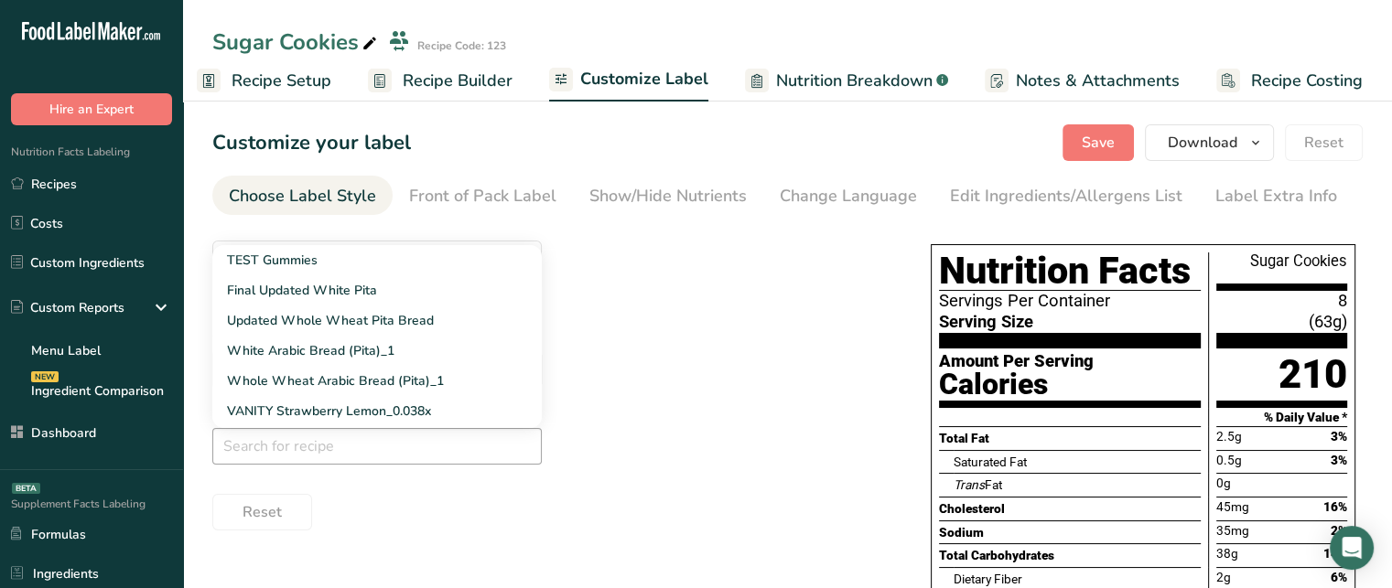
click at [783, 383] on div "Suggested serving size .a-a{fill:#347362;}.b-a{fill:#fff;} Select Recipe .a-a{f…" at bounding box center [553, 426] width 682 height 209
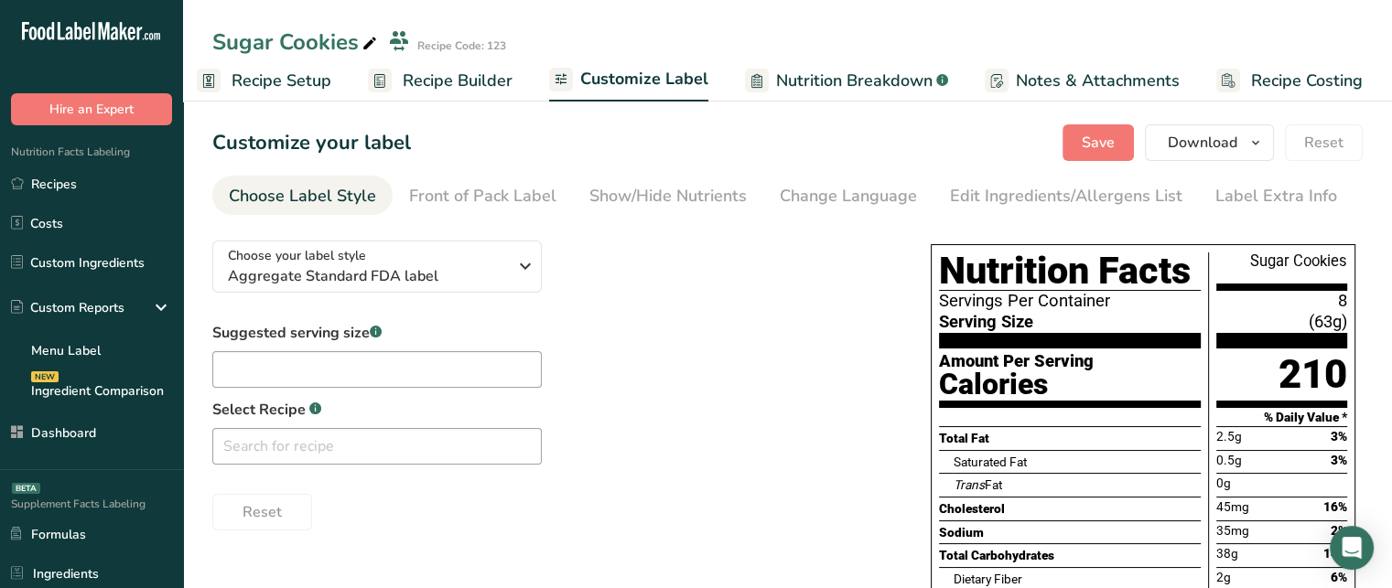
click at [348, 197] on div "Choose Label Style" at bounding box center [302, 196] width 147 height 25
click at [285, 206] on div "Choose Label Style" at bounding box center [302, 196] width 147 height 25
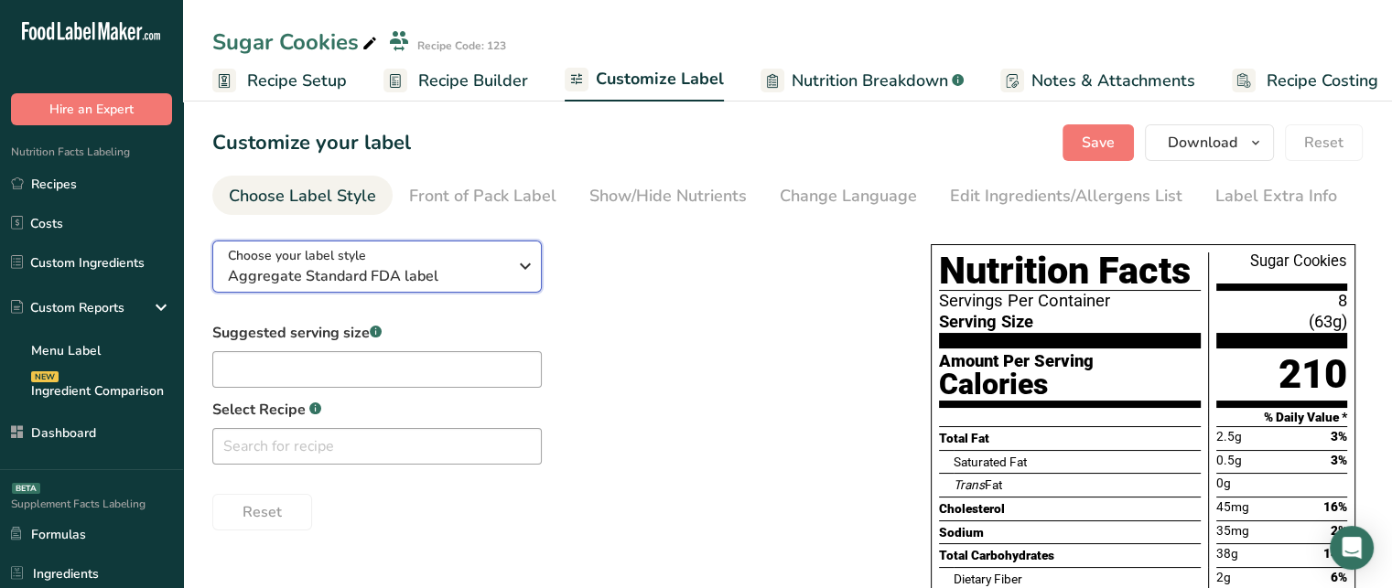
click at [311, 274] on span "Aggregate Standard FDA label" at bounding box center [367, 276] width 279 height 22
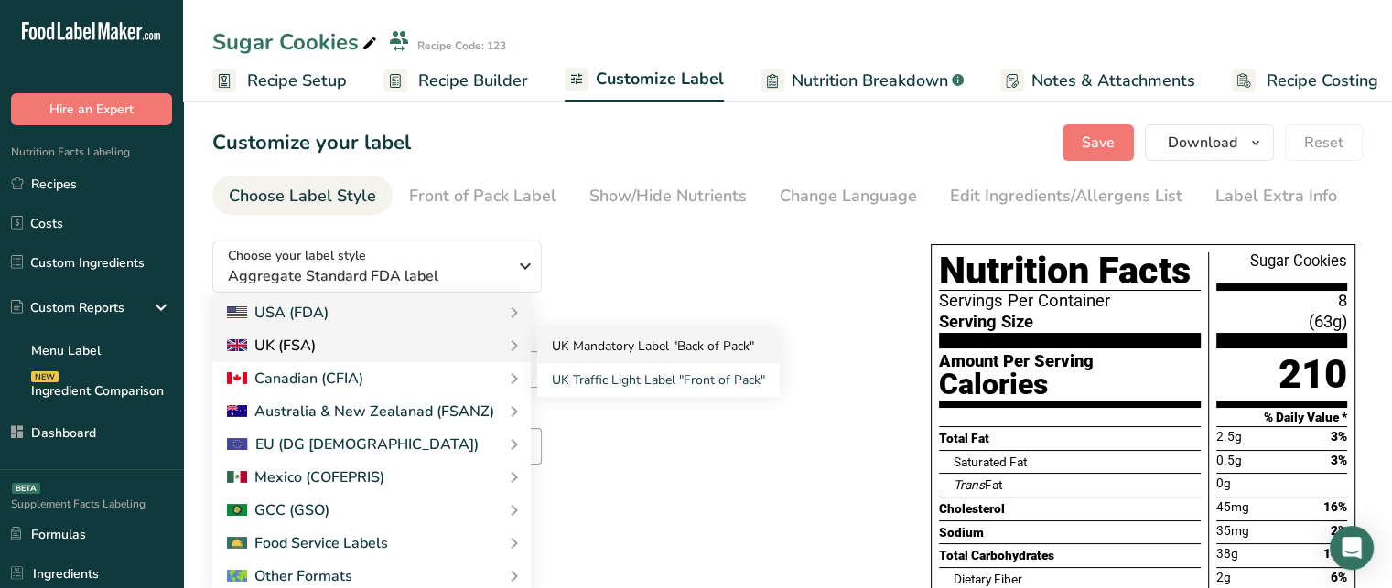
click at [639, 344] on link "UK Mandatory Label "Back of Pack"" at bounding box center [658, 346] width 243 height 34
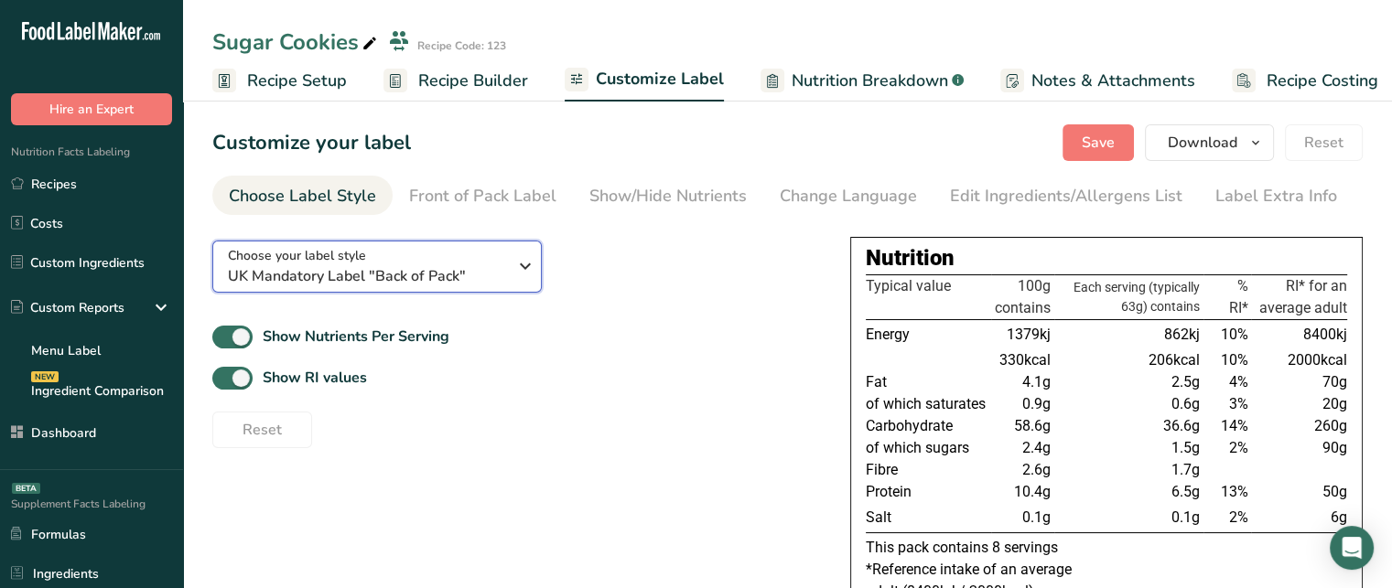
click at [483, 290] on button "Choose your label style UK Mandatory Label "Back of Pack"" at bounding box center [376, 267] width 329 height 52
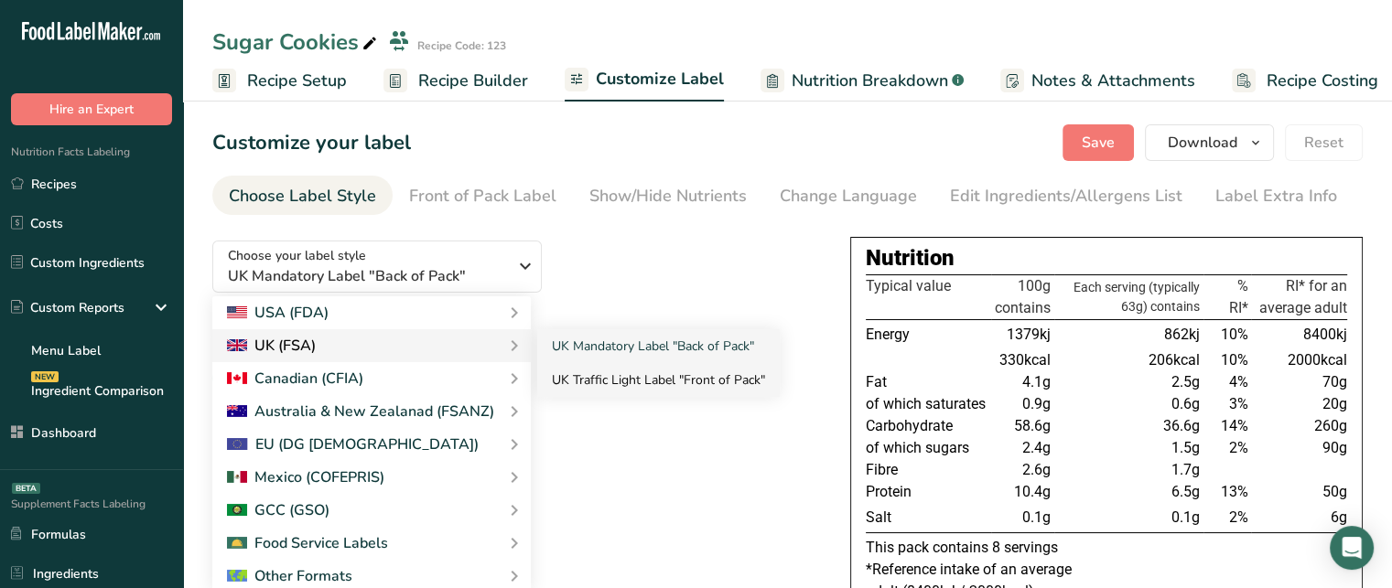
click at [626, 367] on link "UK Traffic Light Label "Front of Pack"" at bounding box center [658, 380] width 243 height 34
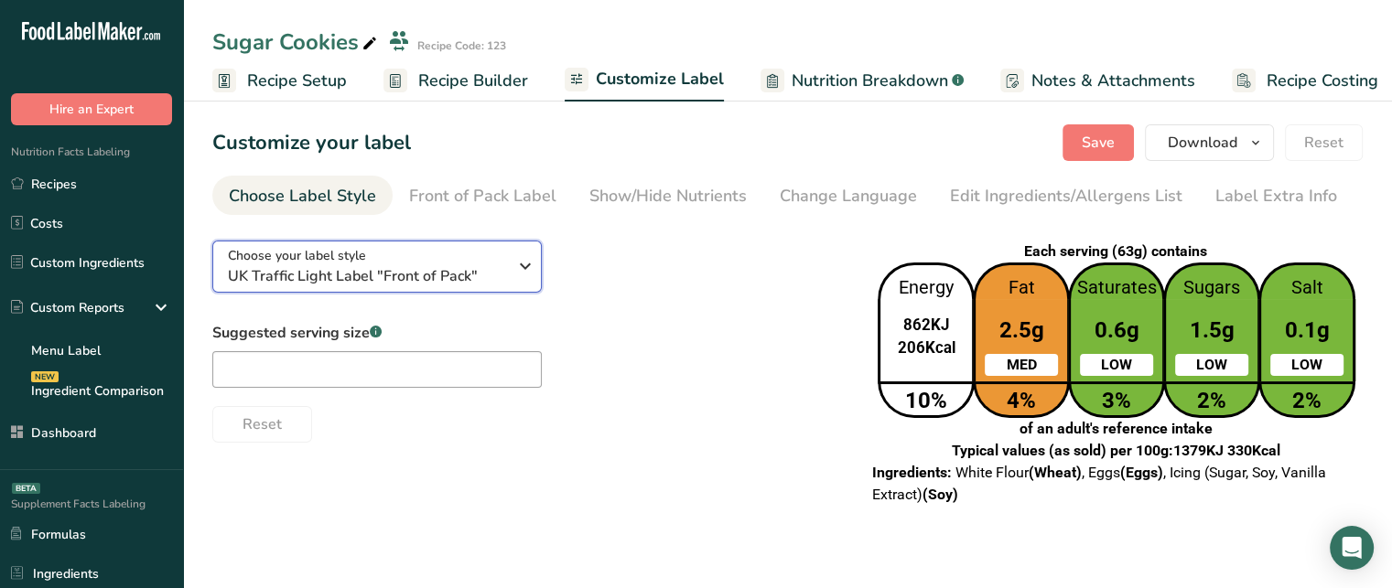
click at [445, 255] on div "Choose your label style UK Traffic Light Label "Front of Pack"" at bounding box center [367, 266] width 279 height 41
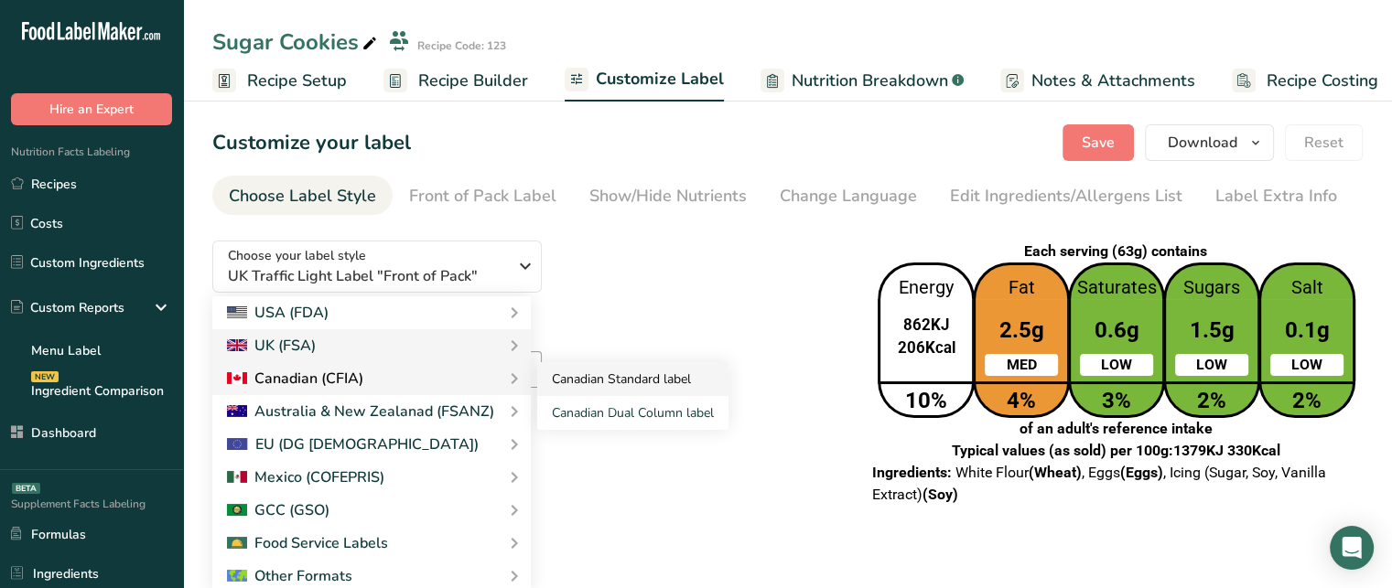
click at [624, 378] on link "Canadian Standard label" at bounding box center [632, 379] width 191 height 34
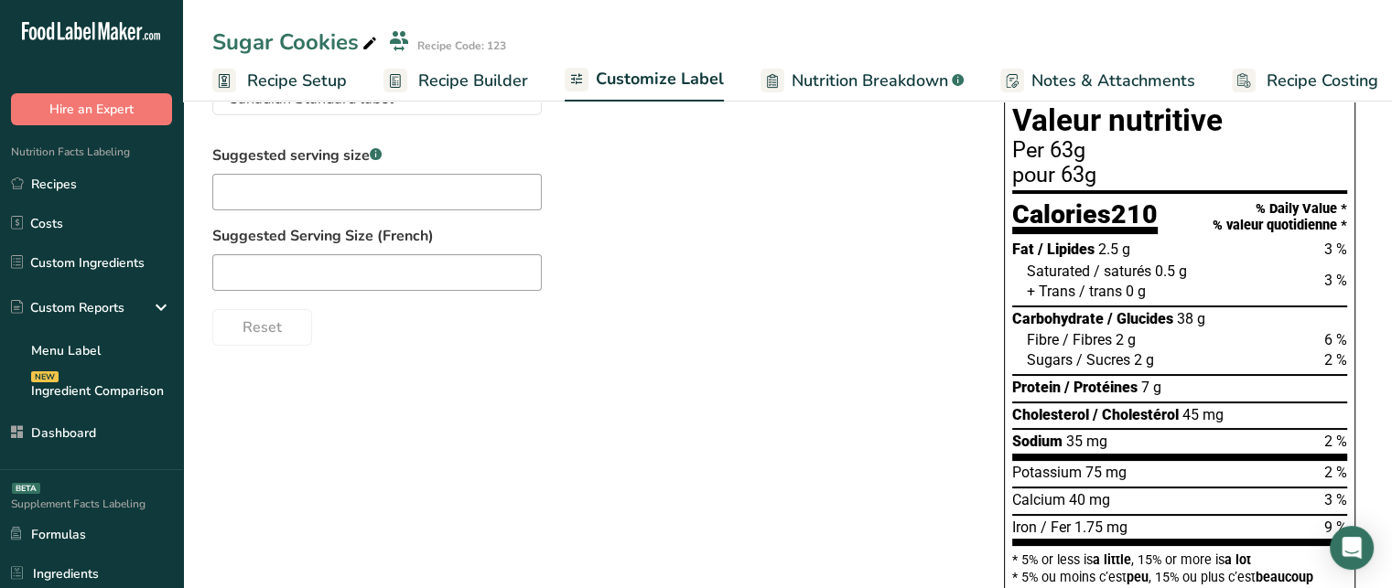
scroll to position [392, 0]
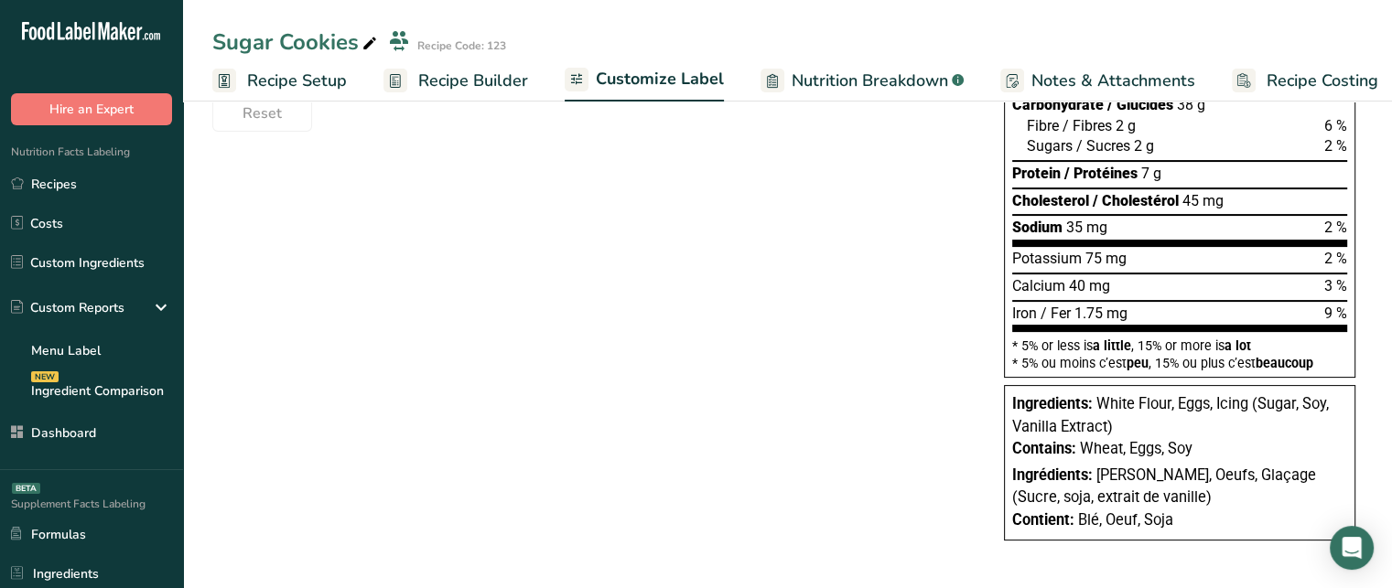
drag, startPoint x: 1095, startPoint y: 479, endPoint x: 1212, endPoint y: 501, distance: 119.2
click at [1212, 501] on div "Ingrédients: Farine blanche, Oeufs, Glaçage (Sucre, soja, extrait de vanille)" at bounding box center [1179, 487] width 335 height 45
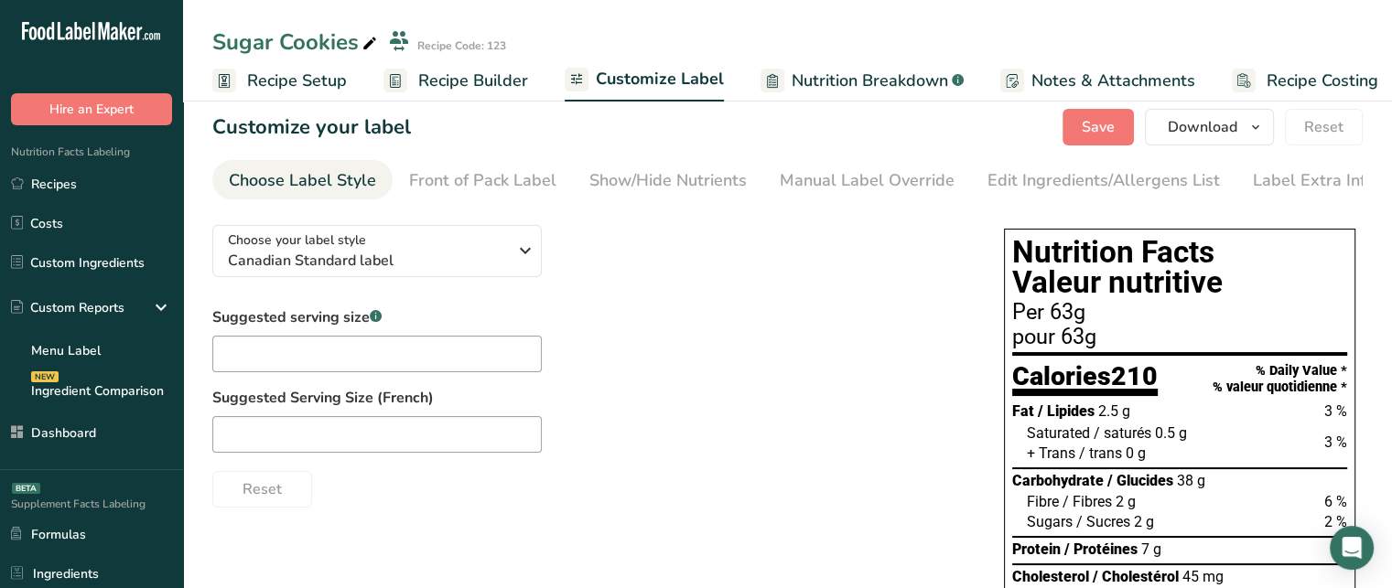
scroll to position [13, 0]
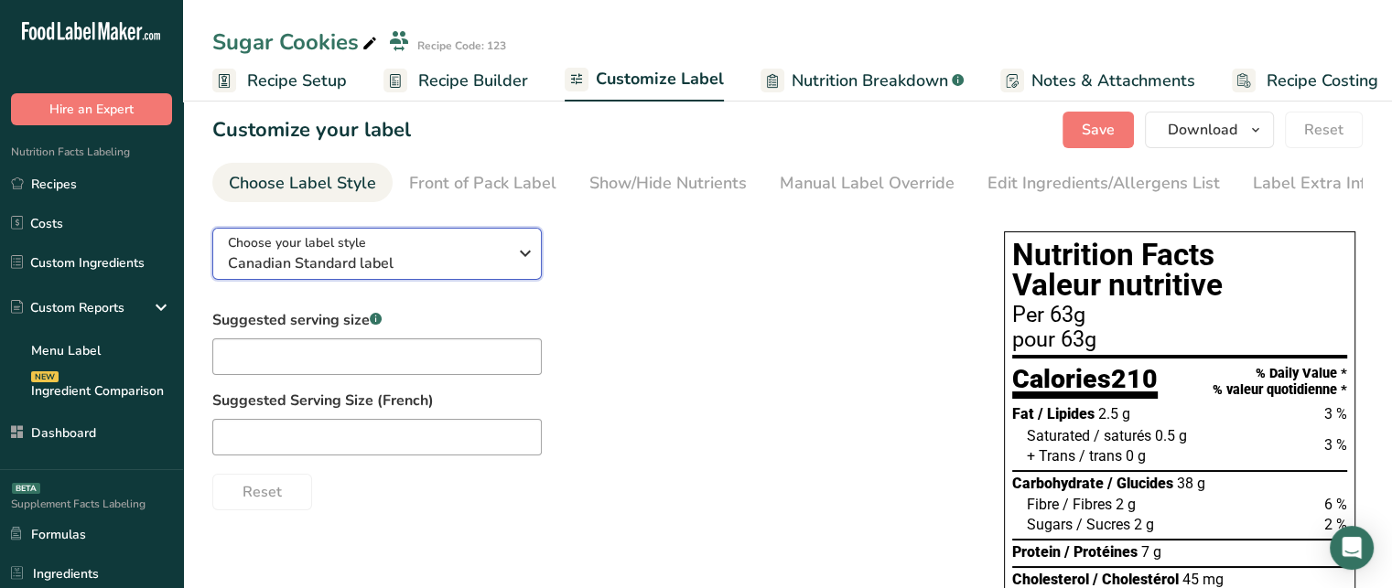
click at [514, 269] on icon "button" at bounding box center [525, 253] width 22 height 33
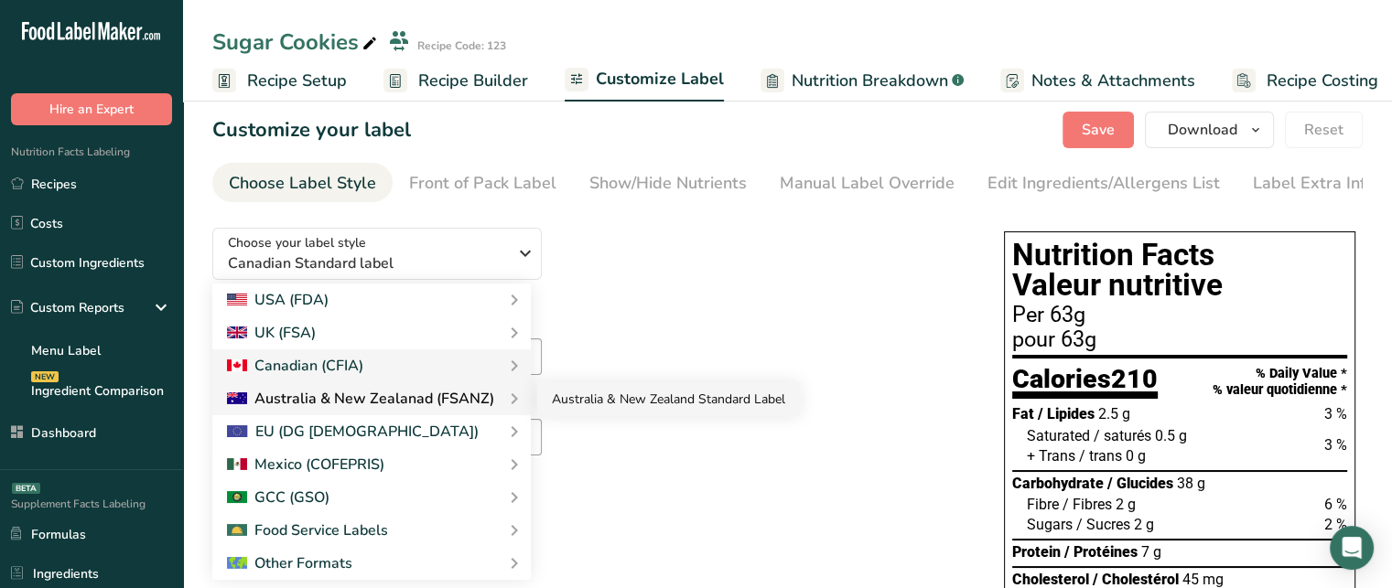
click at [575, 403] on link "Australia & New Zealand Standard Label" at bounding box center [668, 400] width 263 height 34
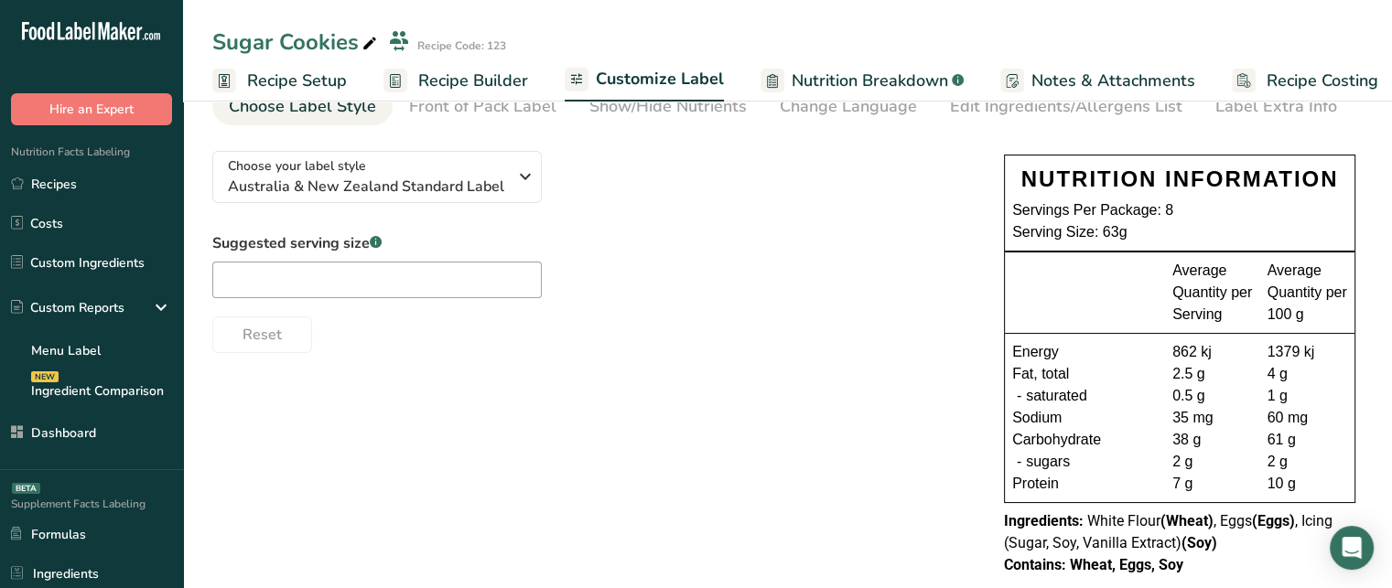
scroll to position [92, 0]
click at [480, 179] on span "Australia & New Zealand Standard Label" at bounding box center [367, 185] width 279 height 22
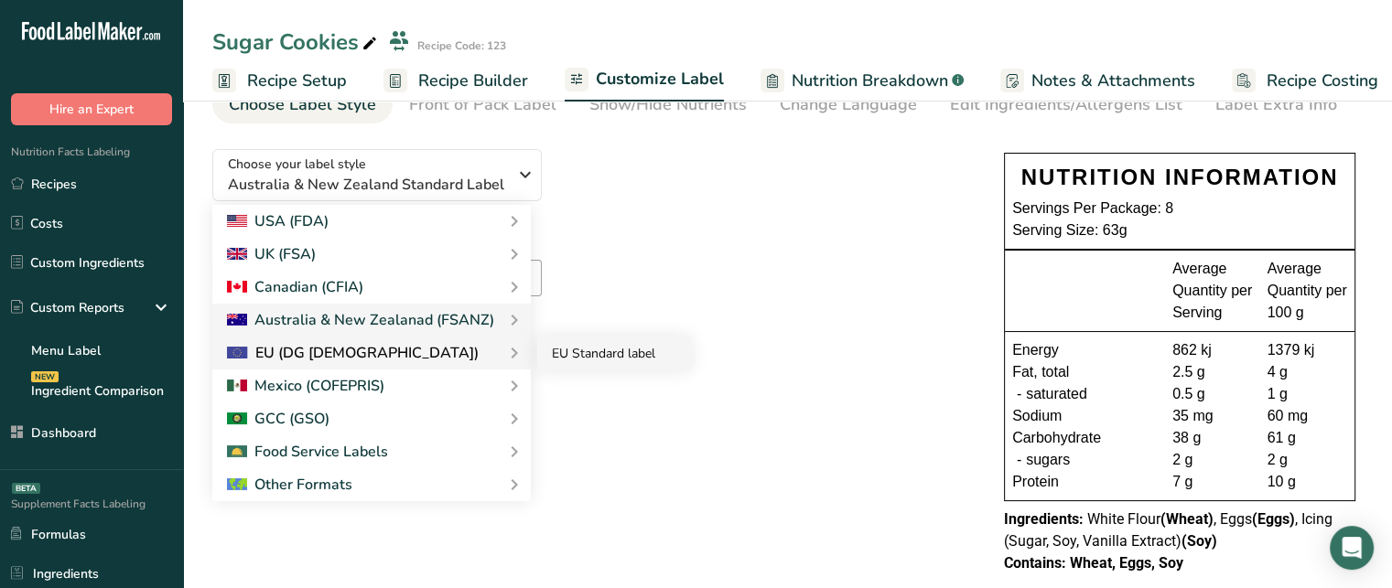
click at [556, 355] on link "EU Standard label" at bounding box center [614, 354] width 154 height 34
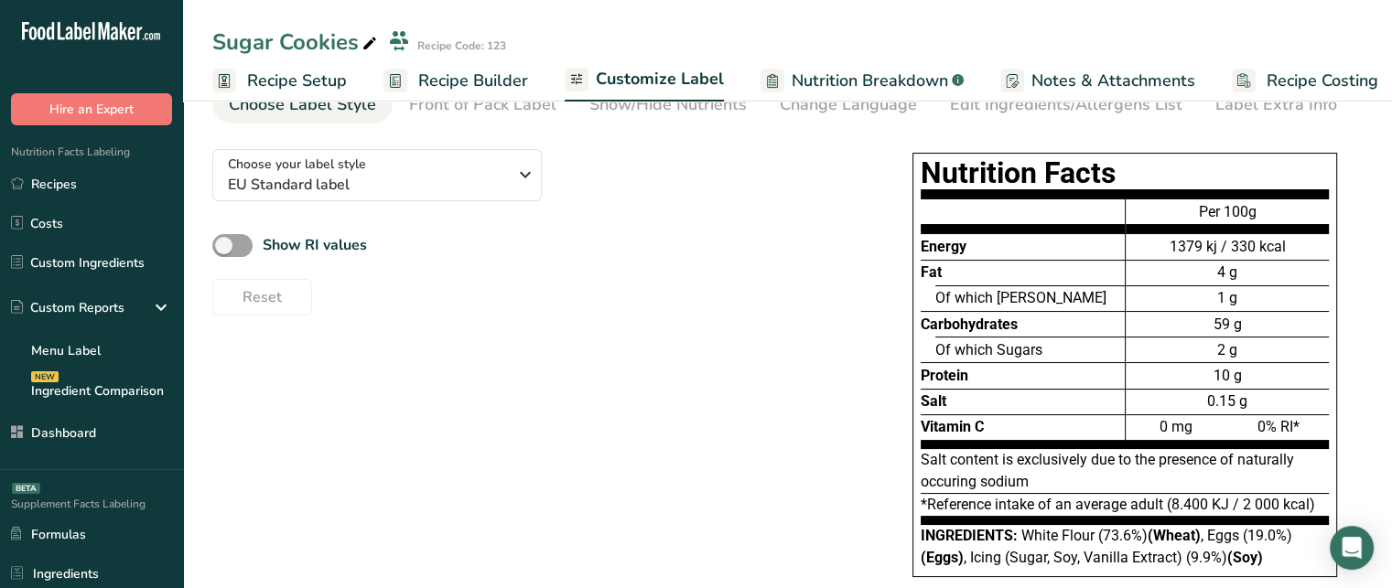
drag, startPoint x: 1223, startPoint y: 217, endPoint x: 1260, endPoint y: 218, distance: 37.5
click at [1260, 218] on div "Per 100g" at bounding box center [1227, 216] width 203 height 35
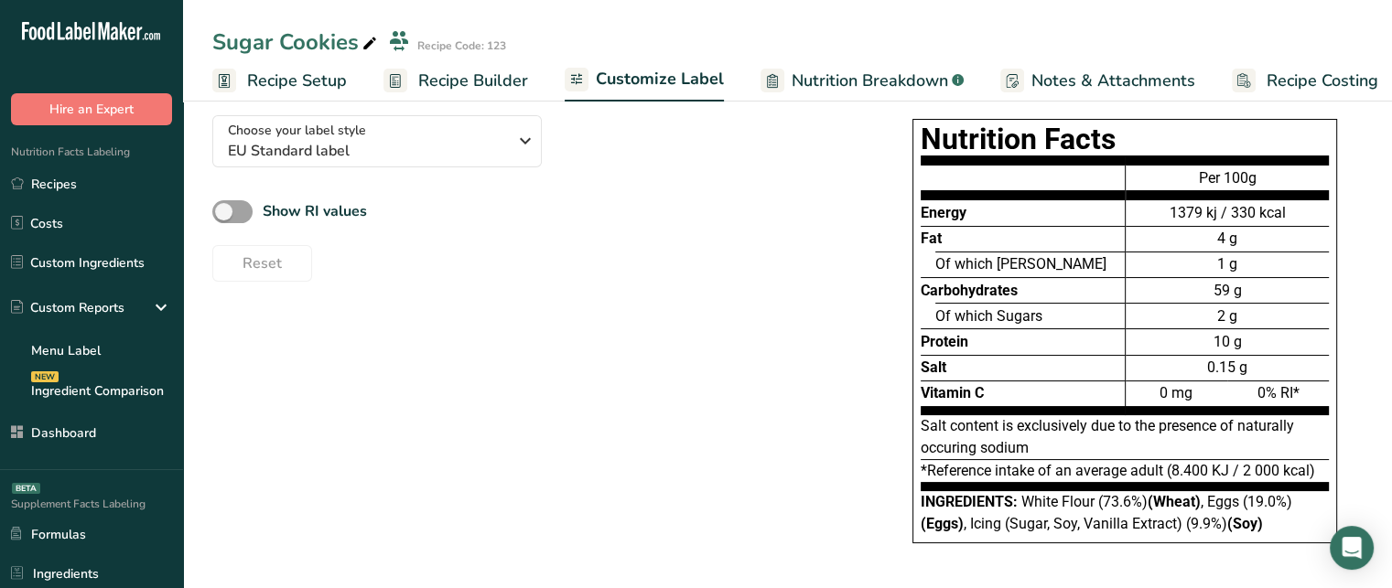
scroll to position [129, 0]
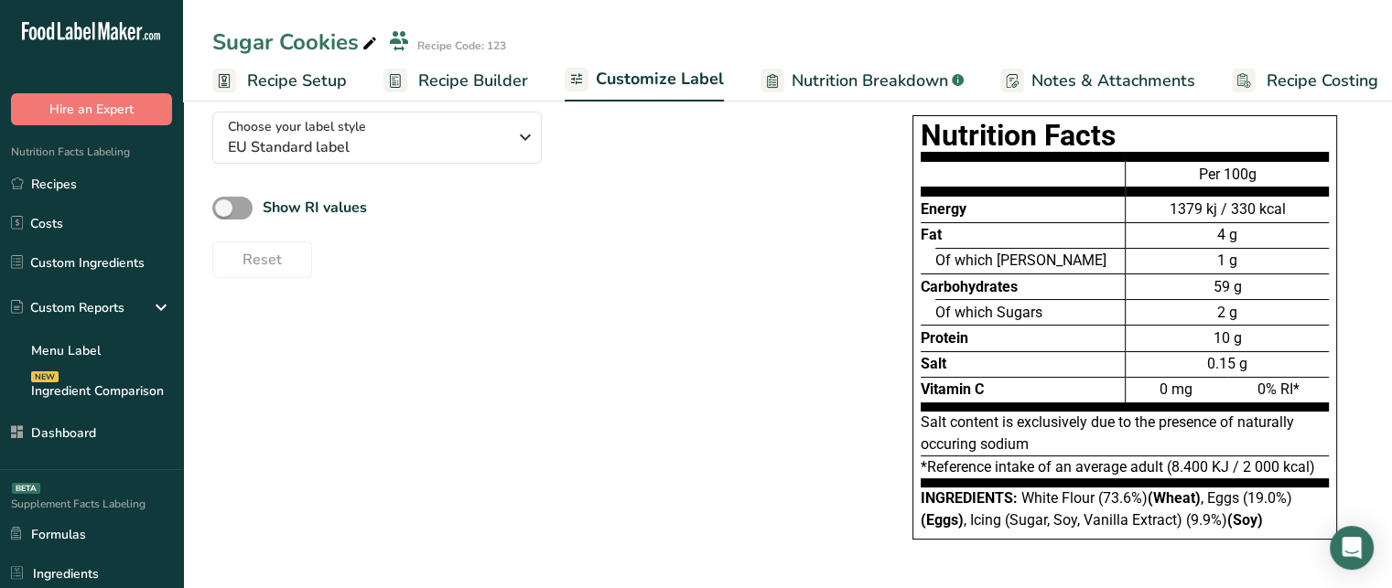
drag, startPoint x: 1343, startPoint y: 361, endPoint x: 1339, endPoint y: 316, distance: 45.9
click at [1339, 316] on div "Nutrition Facts Energy Fat Of which Saturates Carbohydrates Of which Sugars Pro…" at bounding box center [1125, 337] width 476 height 458
click at [1082, 495] on span "White Flour (73.6%) (Wheat) , Eggs (19.0%) (Eggs) , Icing (Sugar, Soy, Vanilla …" at bounding box center [1107, 509] width 372 height 39
drag, startPoint x: 1151, startPoint y: 494, endPoint x: 1202, endPoint y: 493, distance: 50.3
click at [1201, 493] on b "(Wheat)" at bounding box center [1174, 498] width 53 height 17
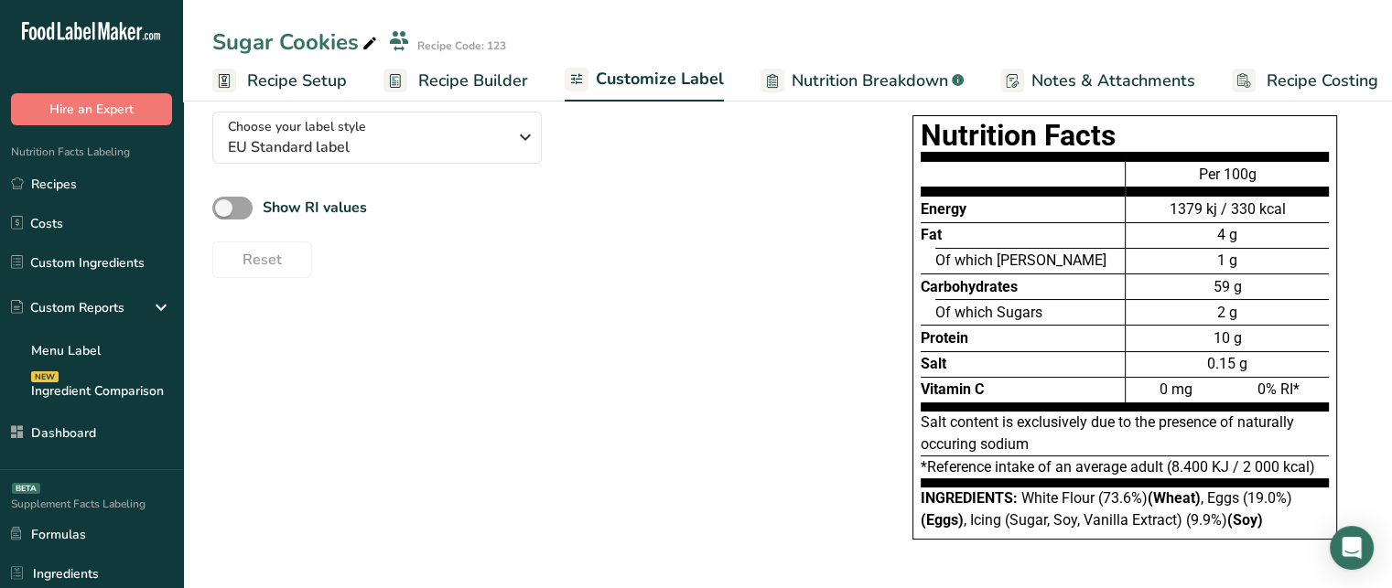
click at [1374, 386] on section "Customize your label Save Download Choose what to show on your downloaded label…" at bounding box center [787, 286] width 1209 height 640
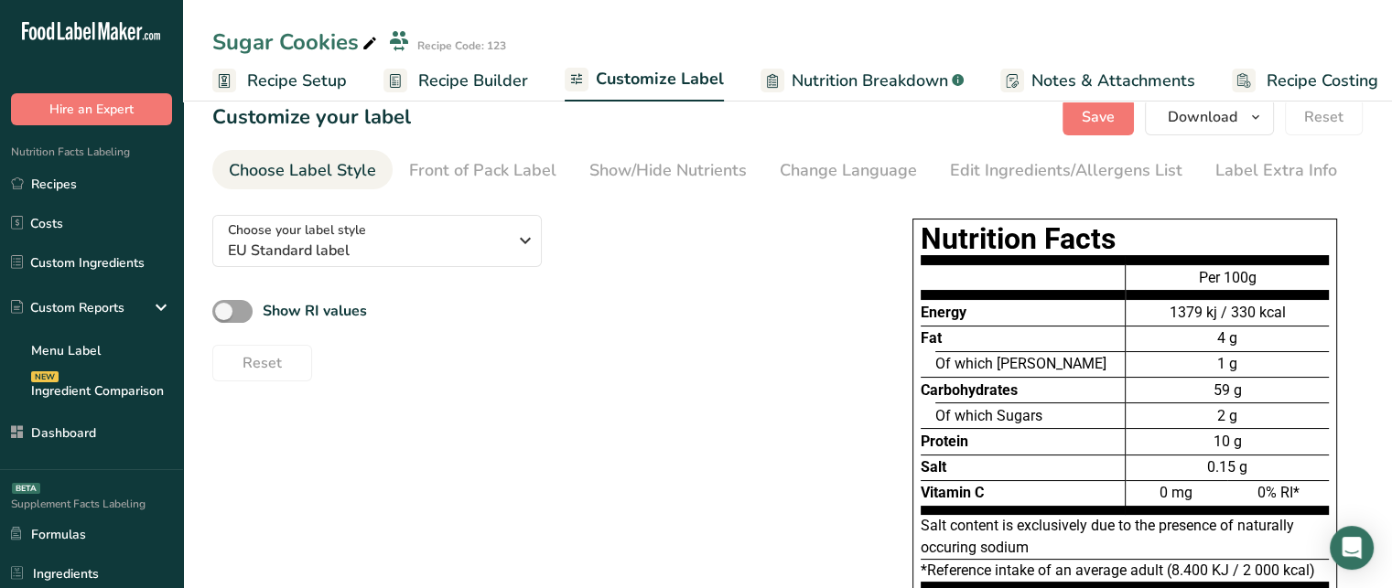
scroll to position [7, 0]
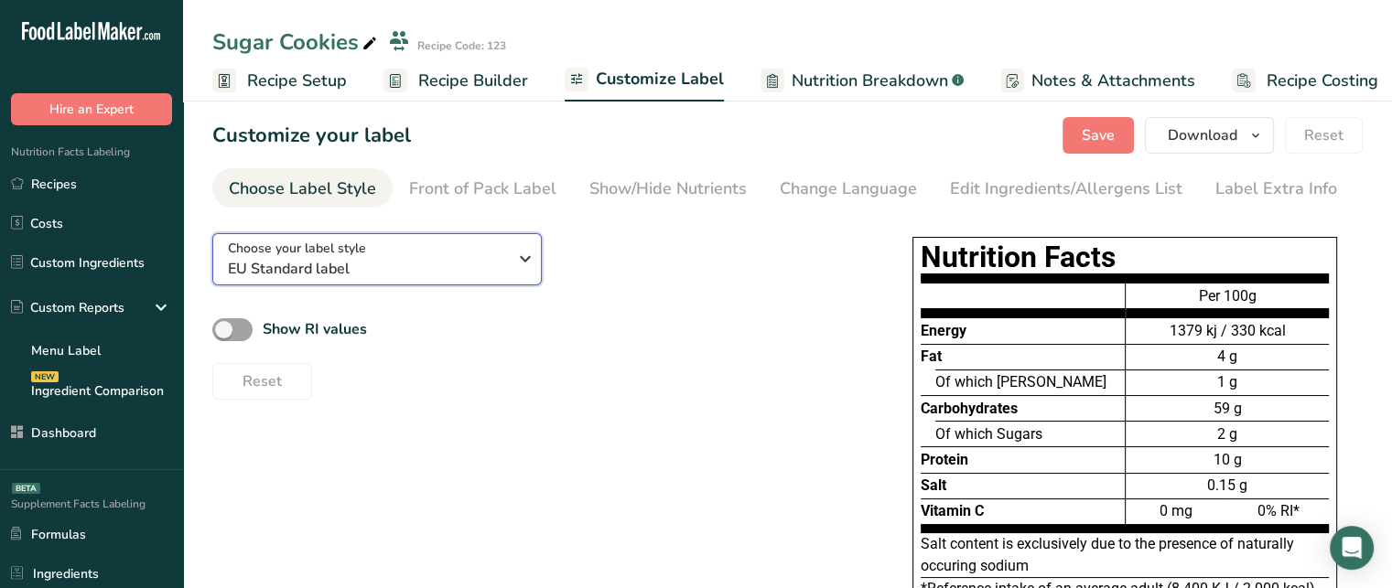
click at [441, 275] on span "EU Standard label" at bounding box center [367, 269] width 279 height 22
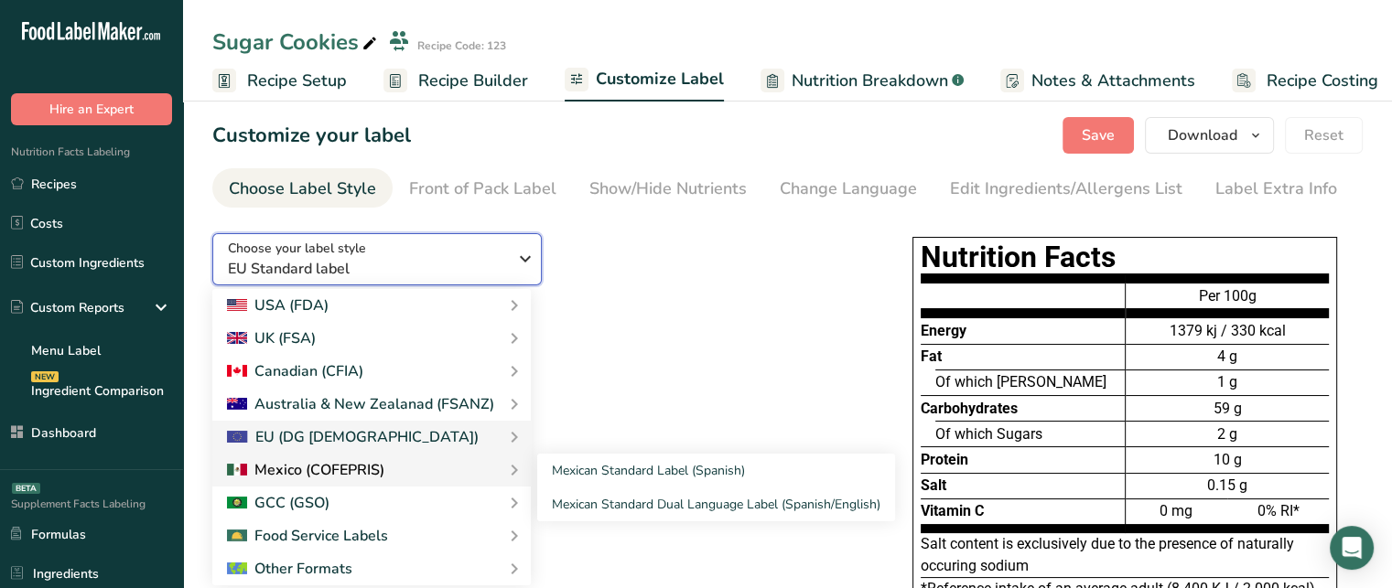
scroll to position [44, 0]
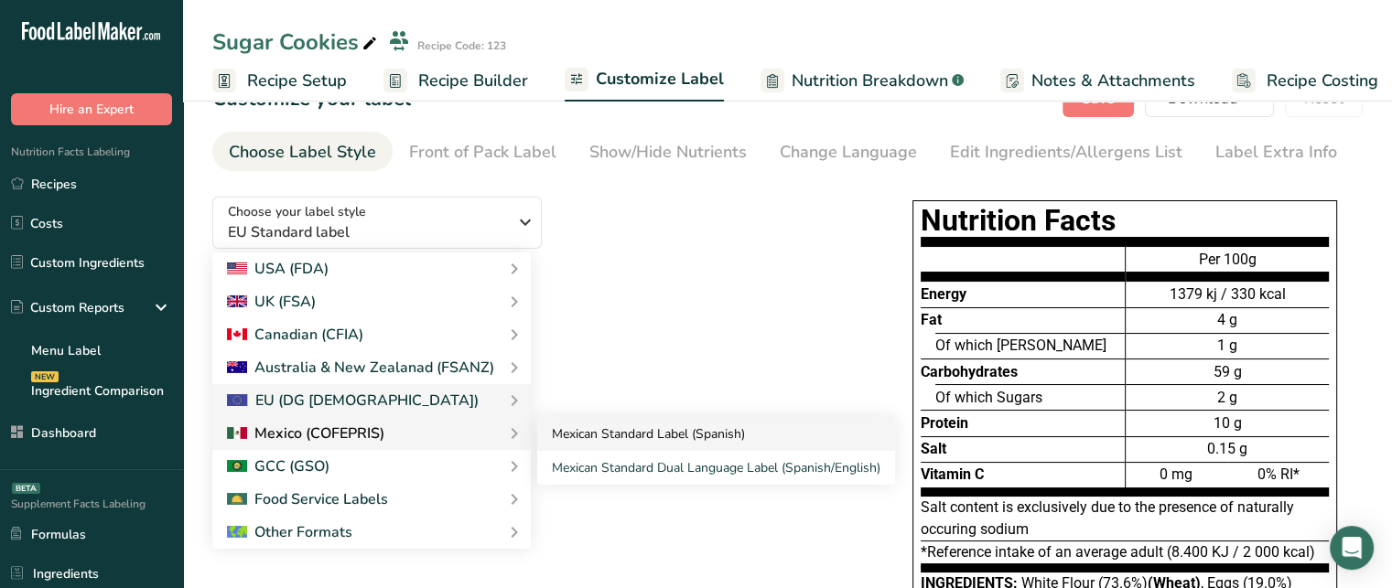
click at [587, 430] on link "Mexican Standard Label (Spanish)" at bounding box center [716, 434] width 358 height 34
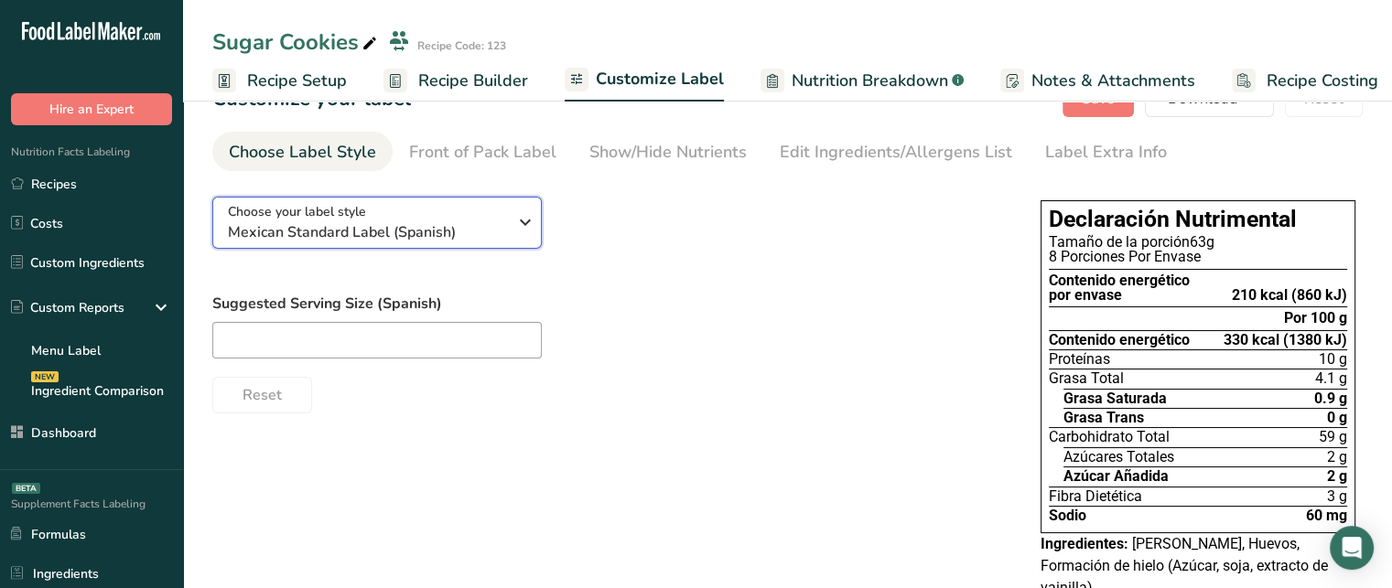
click at [486, 225] on span "Mexican Standard Label (Spanish)" at bounding box center [367, 232] width 279 height 22
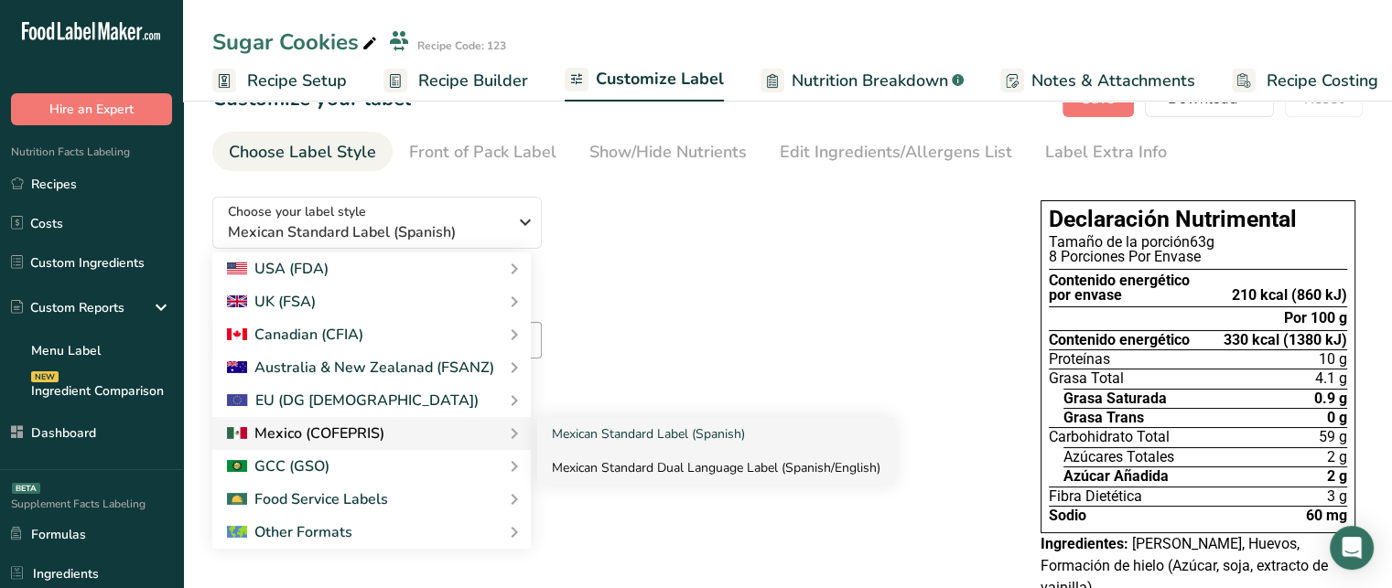
click at [616, 469] on link "Mexican Standard Dual Language Label (Spanish/English)" at bounding box center [716, 468] width 358 height 34
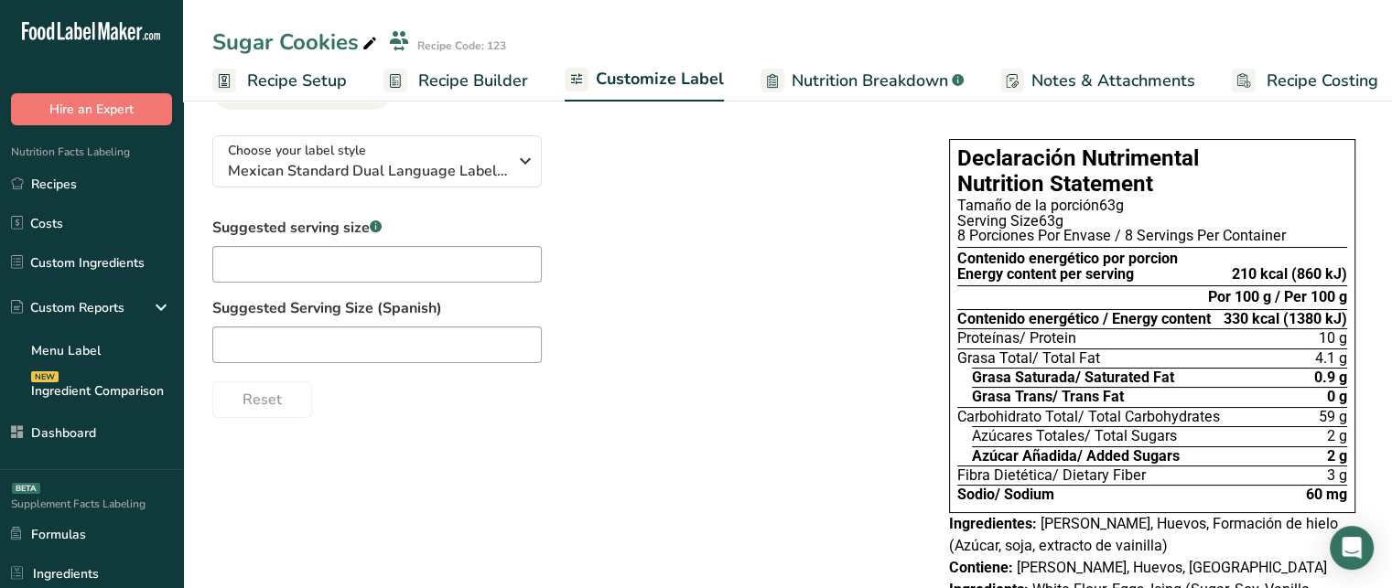
scroll to position [102, 0]
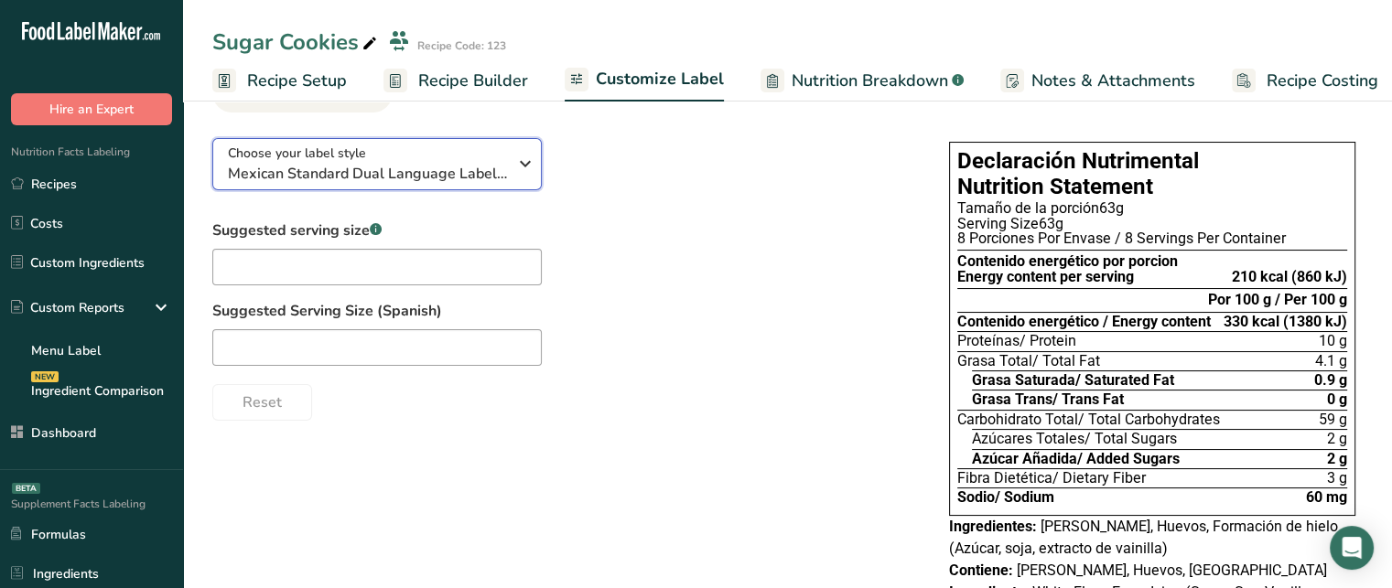
click at [340, 174] on span "Mexican Standard Dual Language Label (Spanish/English)" at bounding box center [367, 174] width 279 height 22
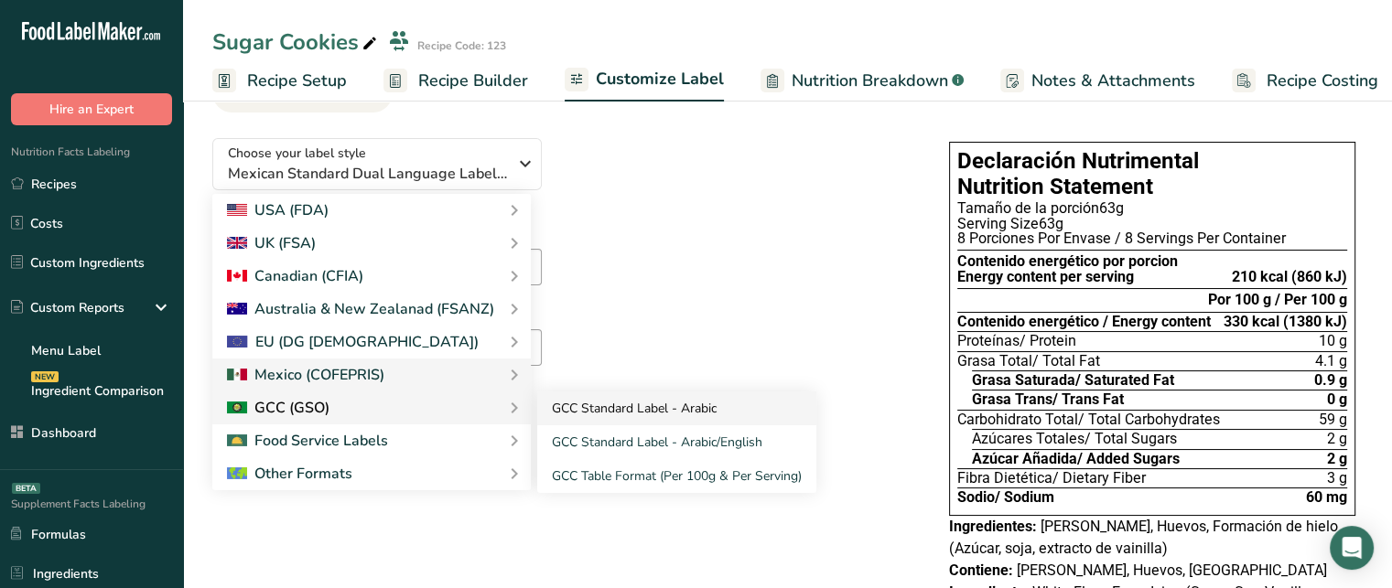
click at [612, 405] on link "GCC Standard Label - Arabic" at bounding box center [676, 409] width 279 height 34
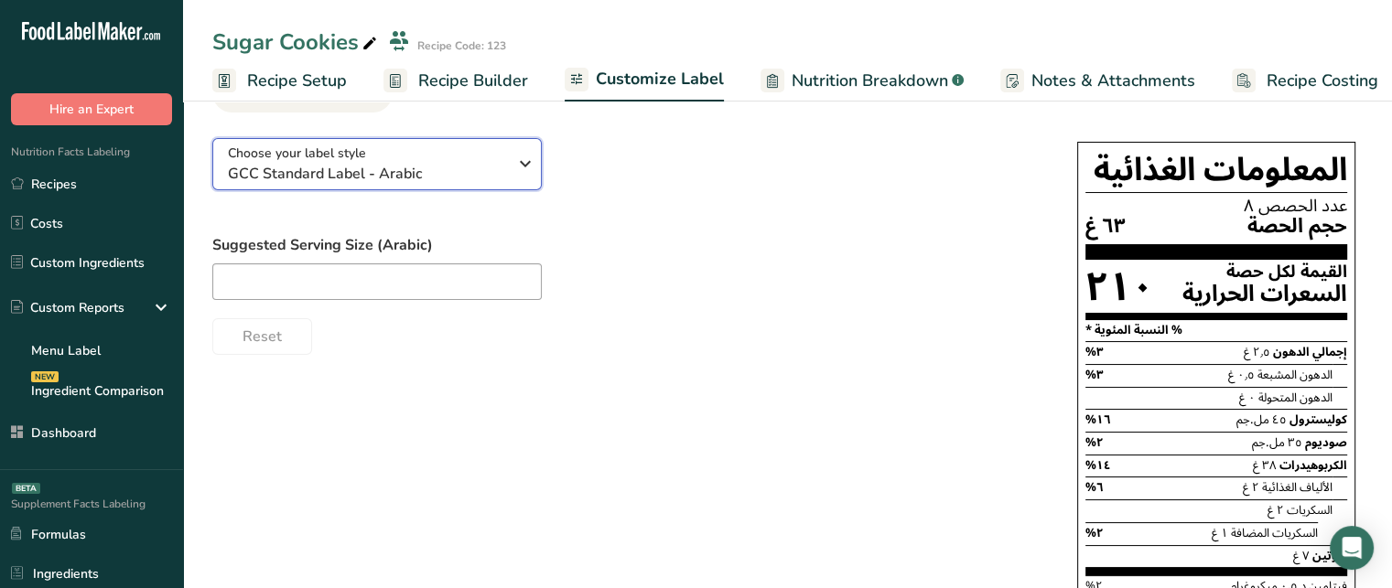
click at [458, 160] on div "Choose your label style GCC Standard Label - Arabic" at bounding box center [367, 164] width 279 height 41
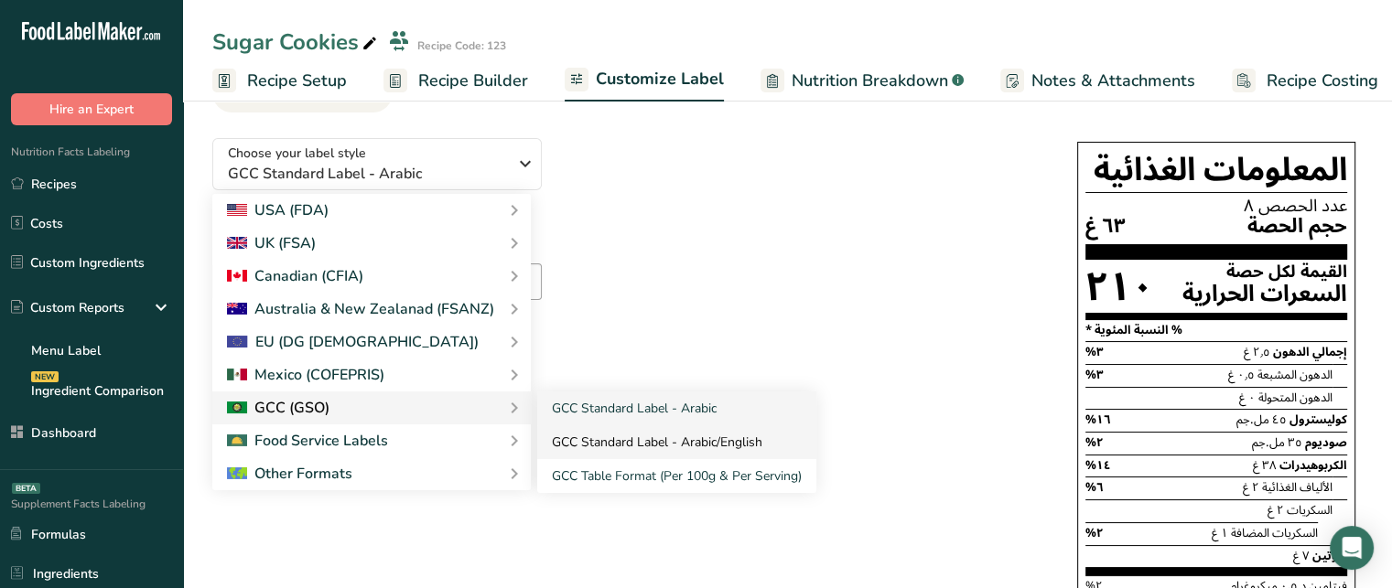
click at [681, 435] on link "GCC Standard Label - Arabic/English" at bounding box center [676, 443] width 279 height 34
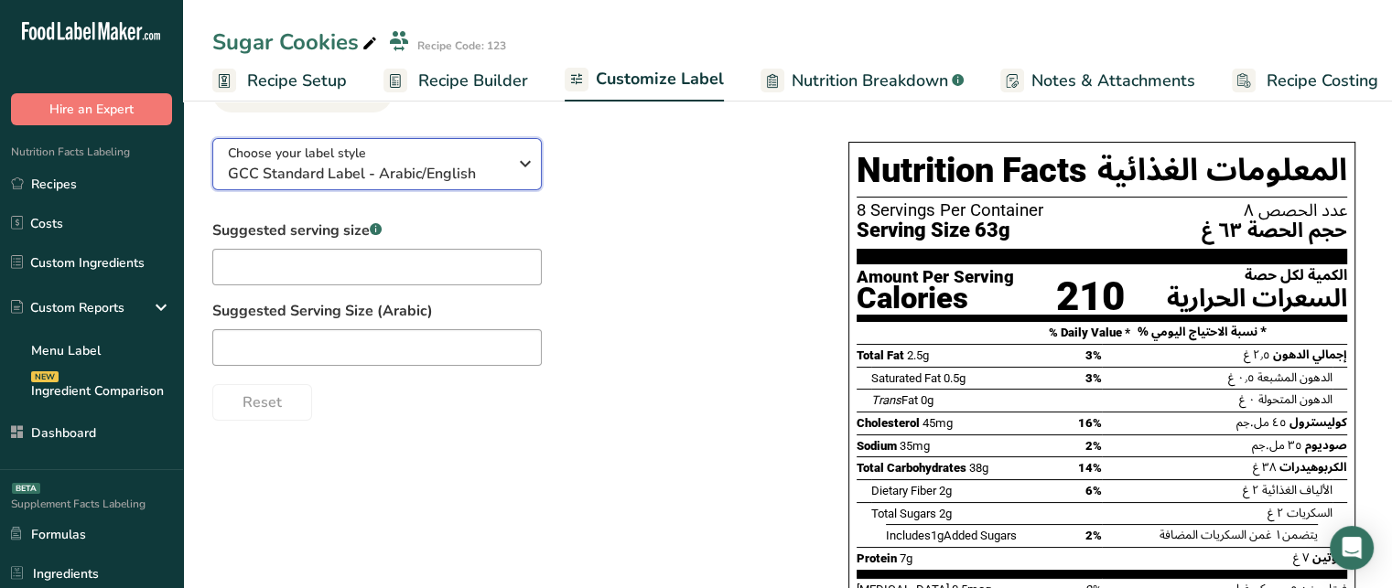
click at [483, 150] on div "Choose your label style GCC Standard Label - Arabic/English" at bounding box center [367, 164] width 279 height 41
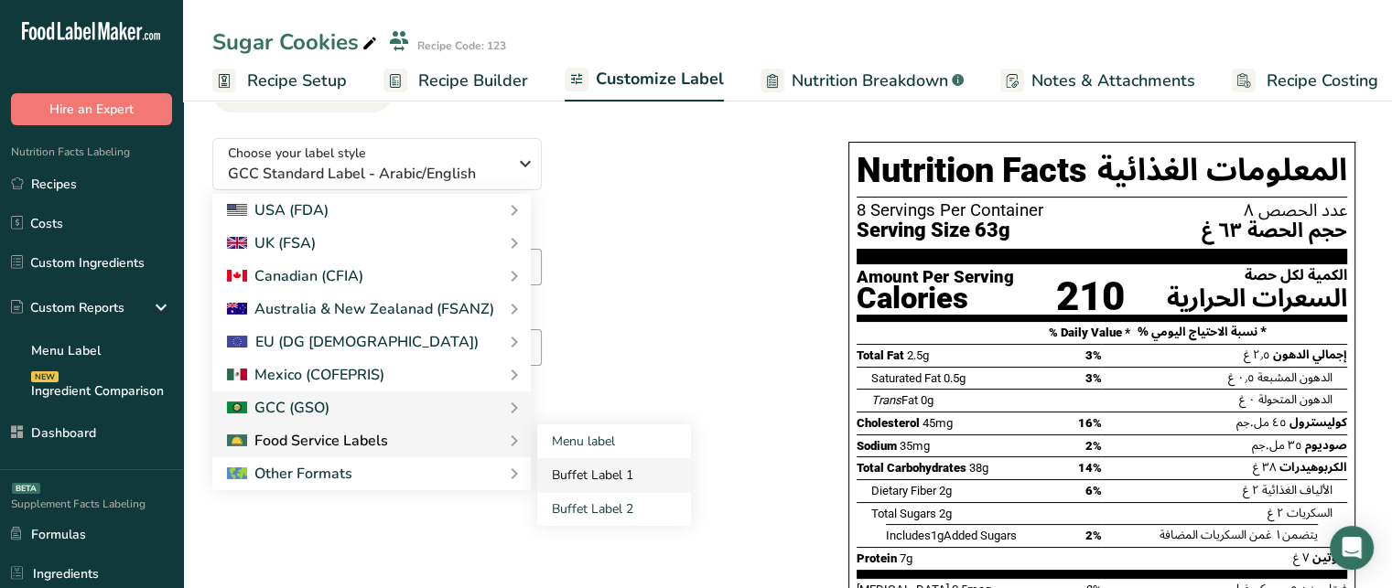
click at [573, 466] on link "Buffet Label 1" at bounding box center [614, 476] width 154 height 34
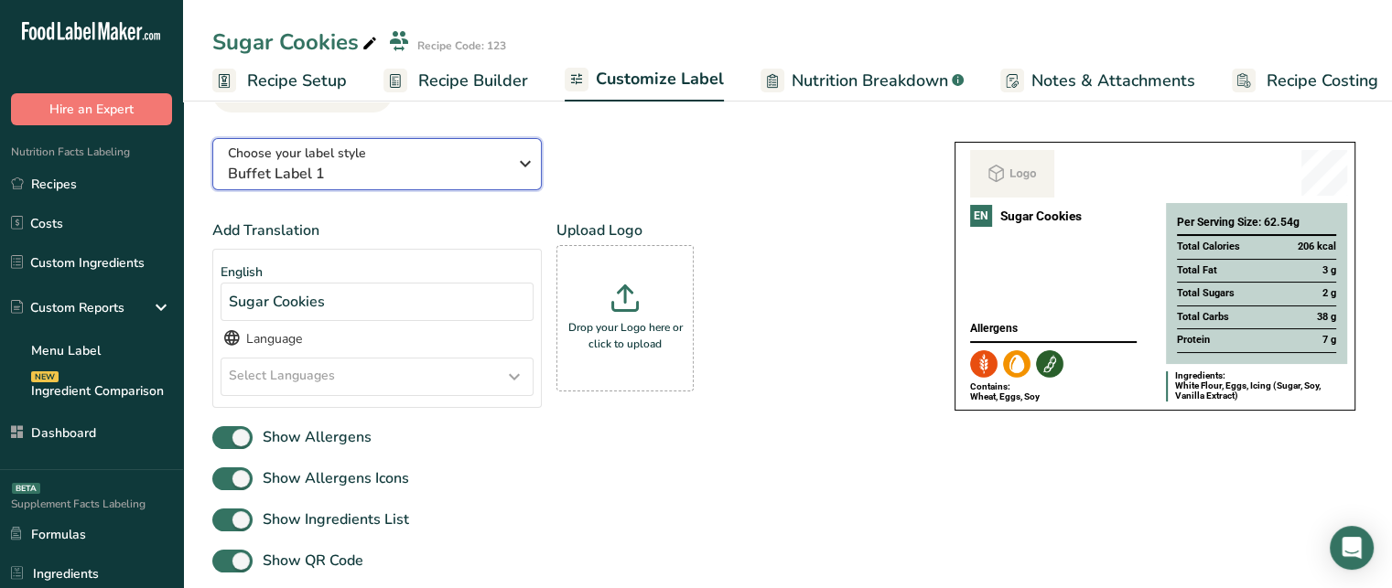
click at [442, 165] on span "Buffet Label 1" at bounding box center [367, 174] width 279 height 22
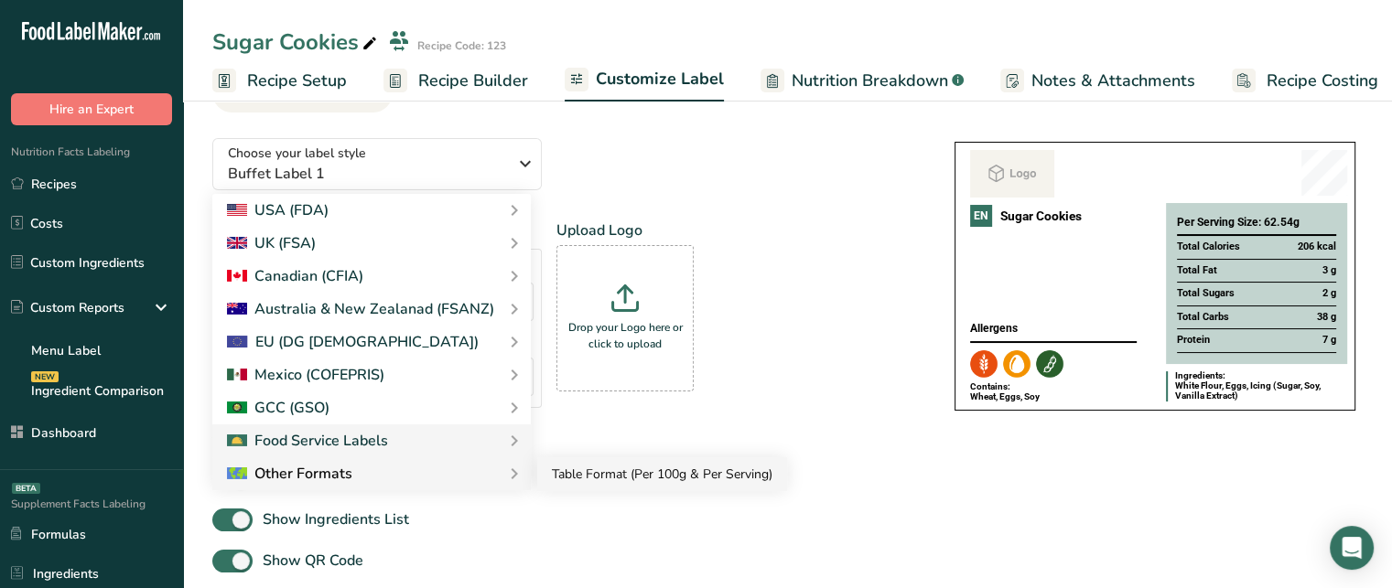
click at [631, 468] on link "Table Format (Per 100g & Per Serving)" at bounding box center [662, 475] width 250 height 34
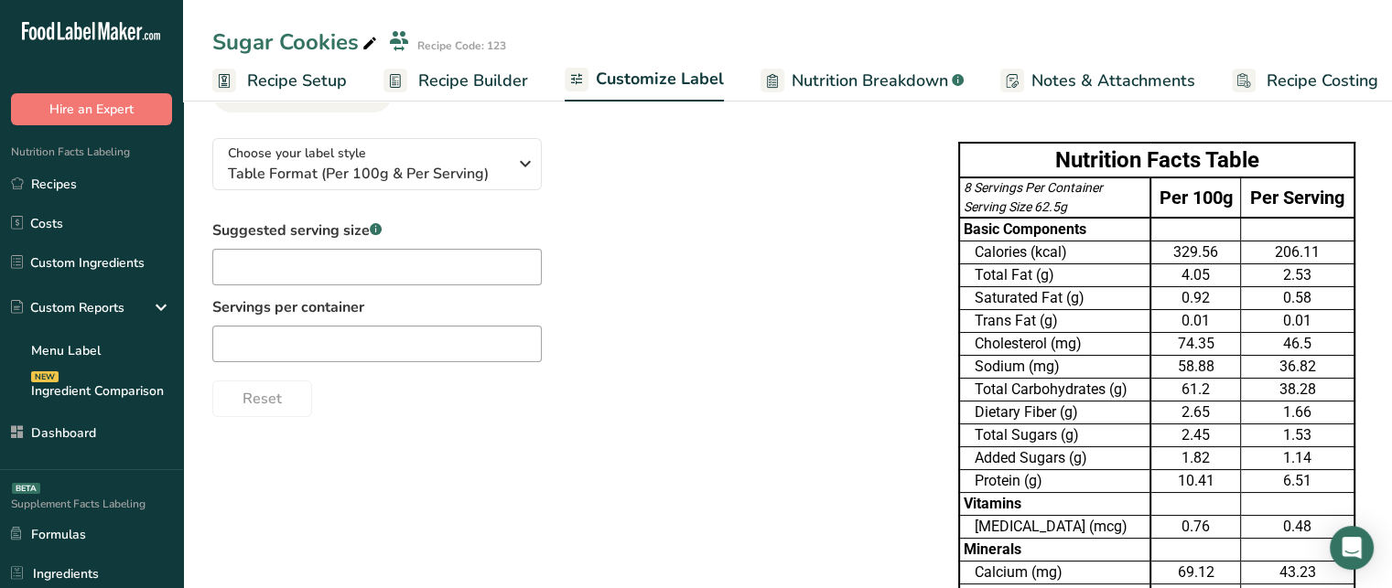
drag, startPoint x: 1262, startPoint y: 200, endPoint x: 1317, endPoint y: 205, distance: 55.2
click at [1317, 205] on td "Per Serving" at bounding box center [1297, 198] width 113 height 40
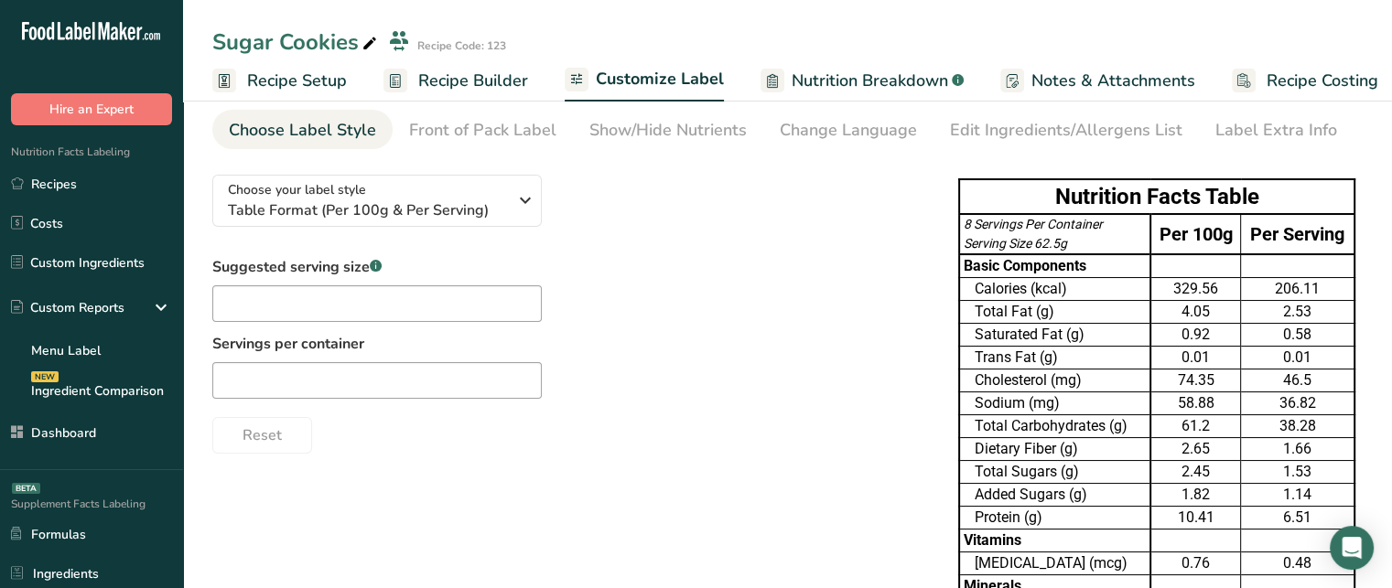
scroll to position [0, 0]
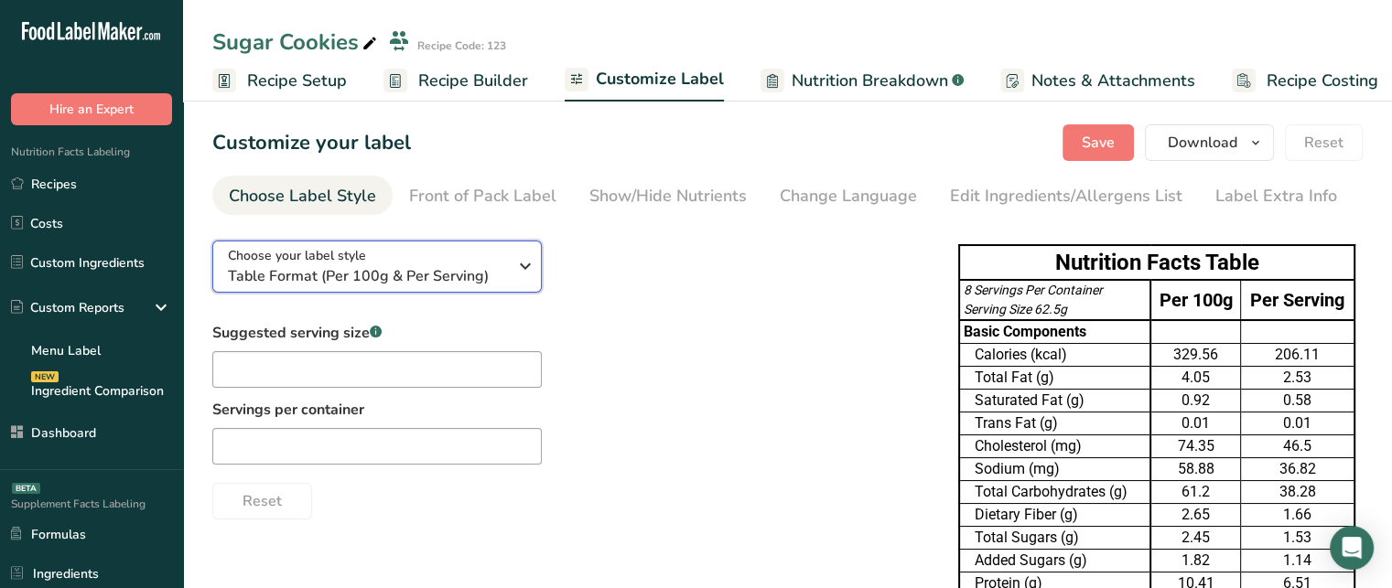
click at [443, 272] on span "Table Format (Per 100g & Per Serving)" at bounding box center [367, 276] width 279 height 22
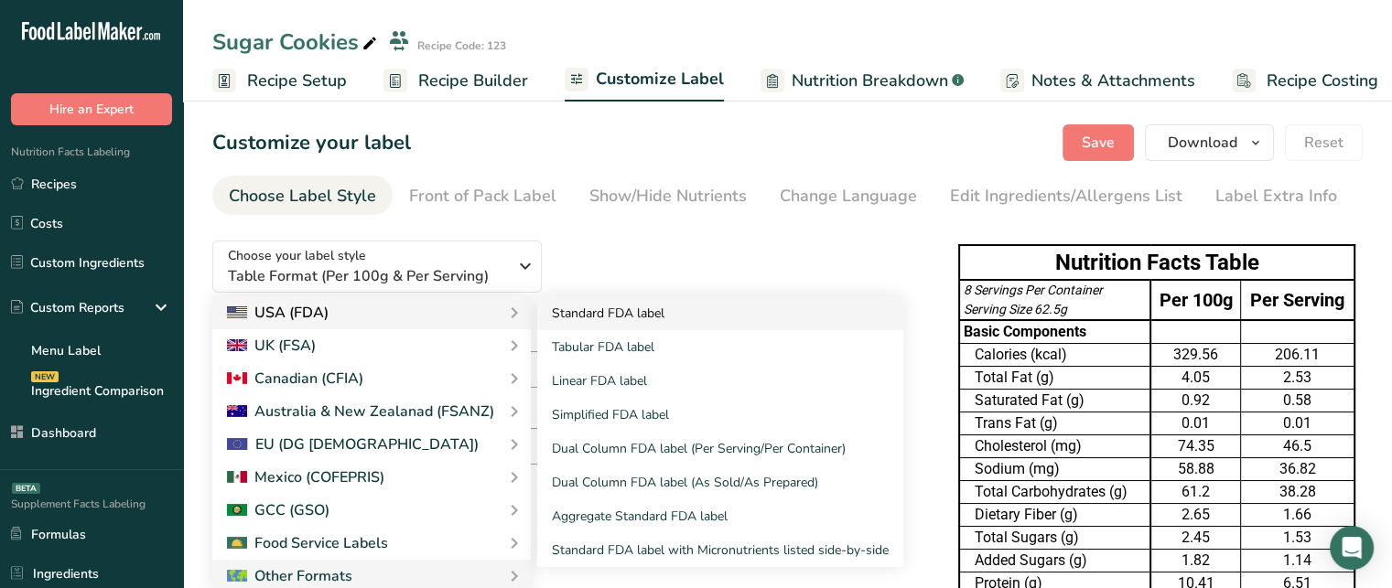
click at [568, 318] on link "Standard FDA label" at bounding box center [720, 314] width 366 height 34
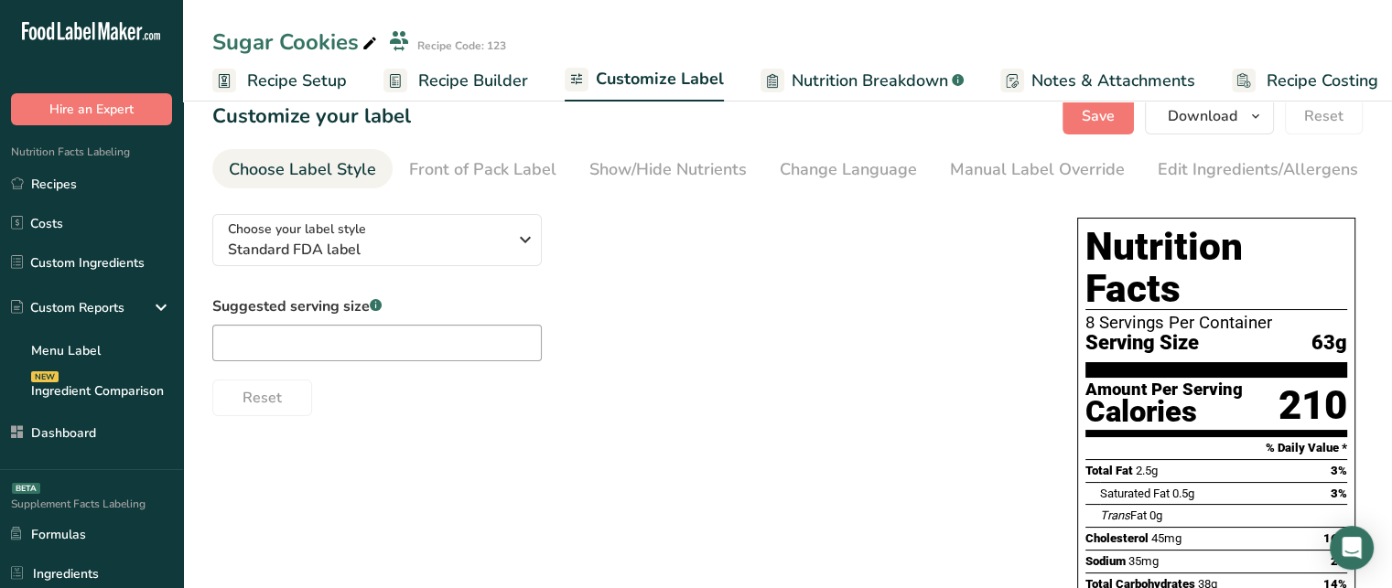
scroll to position [26, 0]
click at [362, 318] on label "Suggested serving size .a-a{fill:#347362;}.b-a{fill:#fff;}" at bounding box center [376, 308] width 329 height 22
click at [362, 328] on div "Suggested serving size .a-a{fill:#347362;}.b-a{fill:#fff;}" at bounding box center [376, 330] width 329 height 66
click at [365, 336] on input "text" at bounding box center [376, 344] width 329 height 37
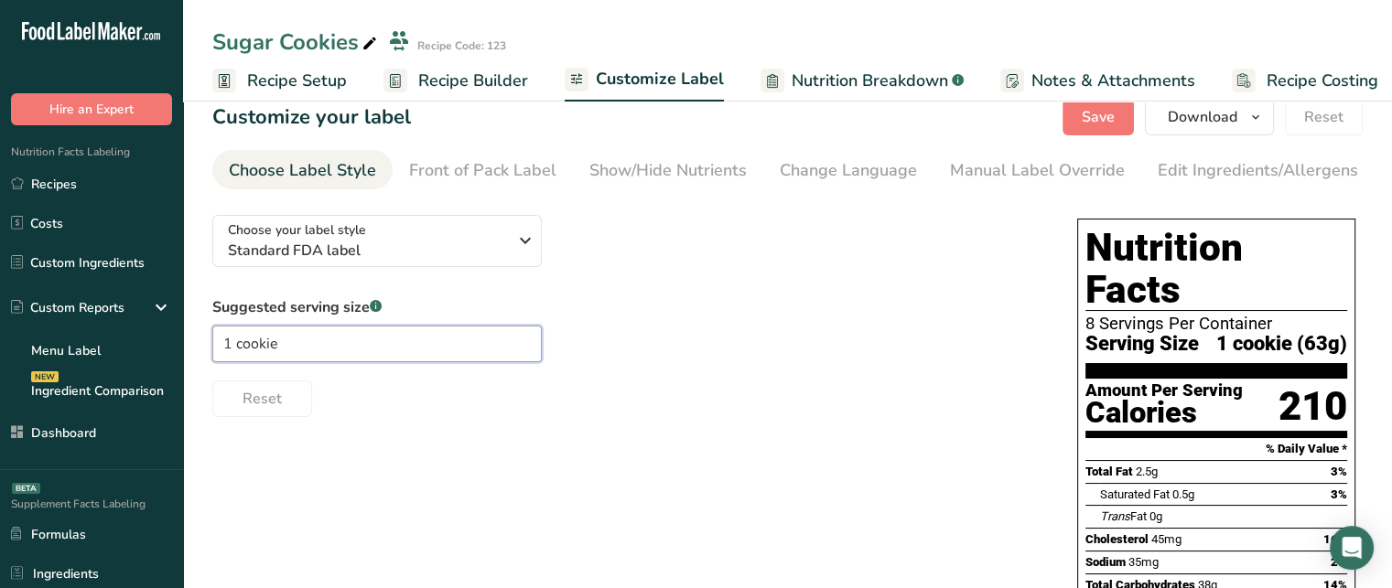
type input "1 cookie"
drag, startPoint x: 1215, startPoint y: 305, endPoint x: 1292, endPoint y: 303, distance: 76.9
click at [1292, 333] on span "1 cookie (63g)" at bounding box center [1281, 344] width 131 height 23
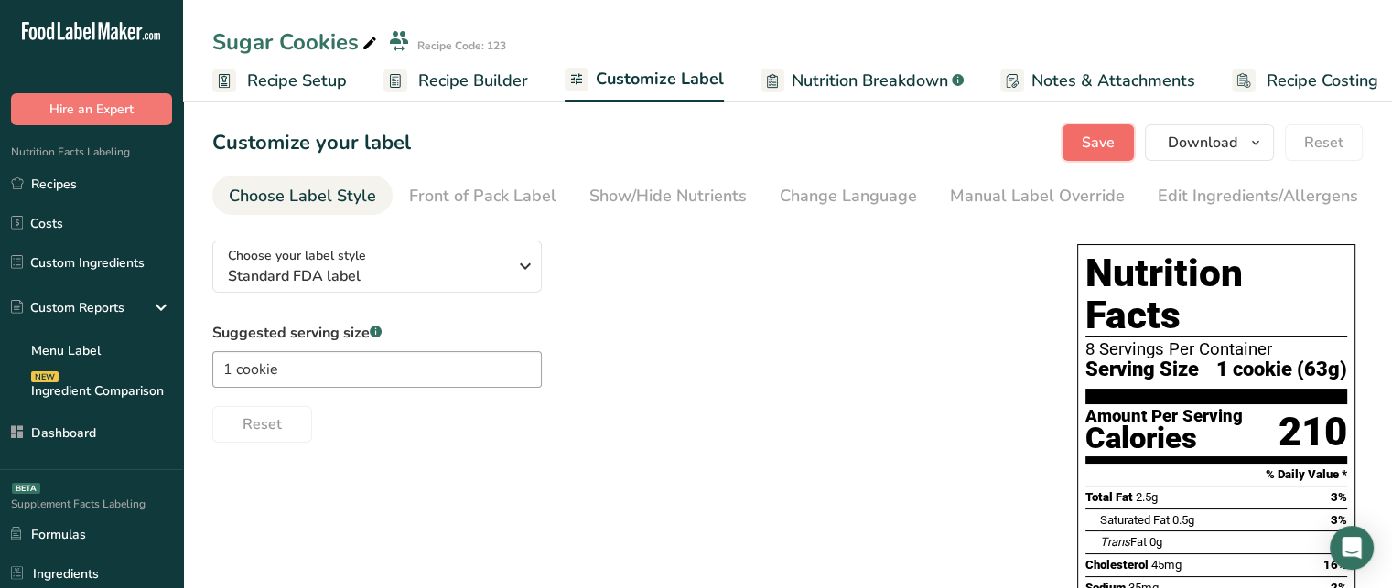
click at [1110, 146] on span "Save" at bounding box center [1098, 143] width 33 height 22
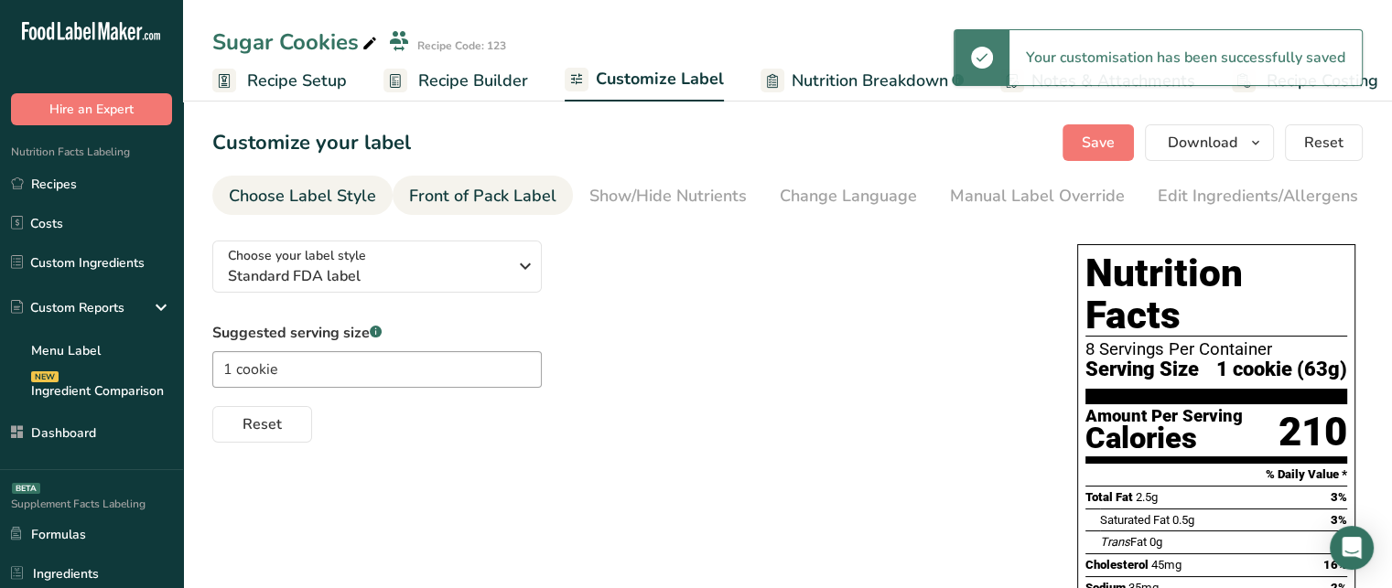
click at [509, 213] on link "Front of Pack Label" at bounding box center [482, 196] width 147 height 41
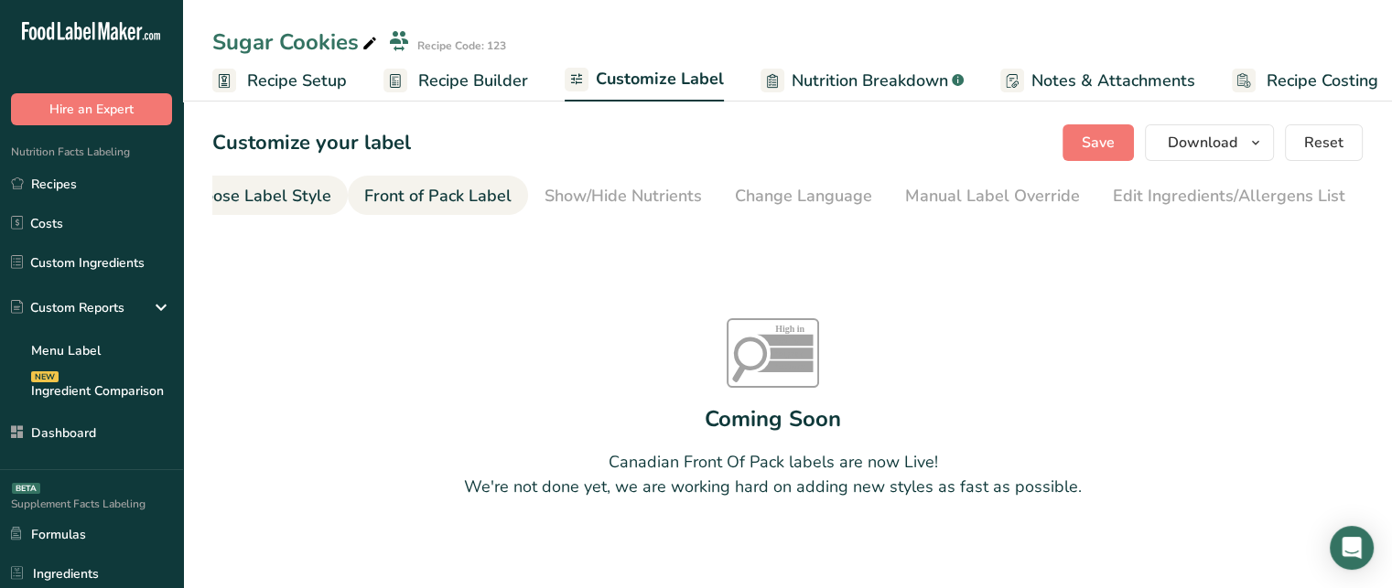
scroll to position [0, 35]
click at [300, 193] on div "Choose Label Style" at bounding box center [267, 196] width 147 height 25
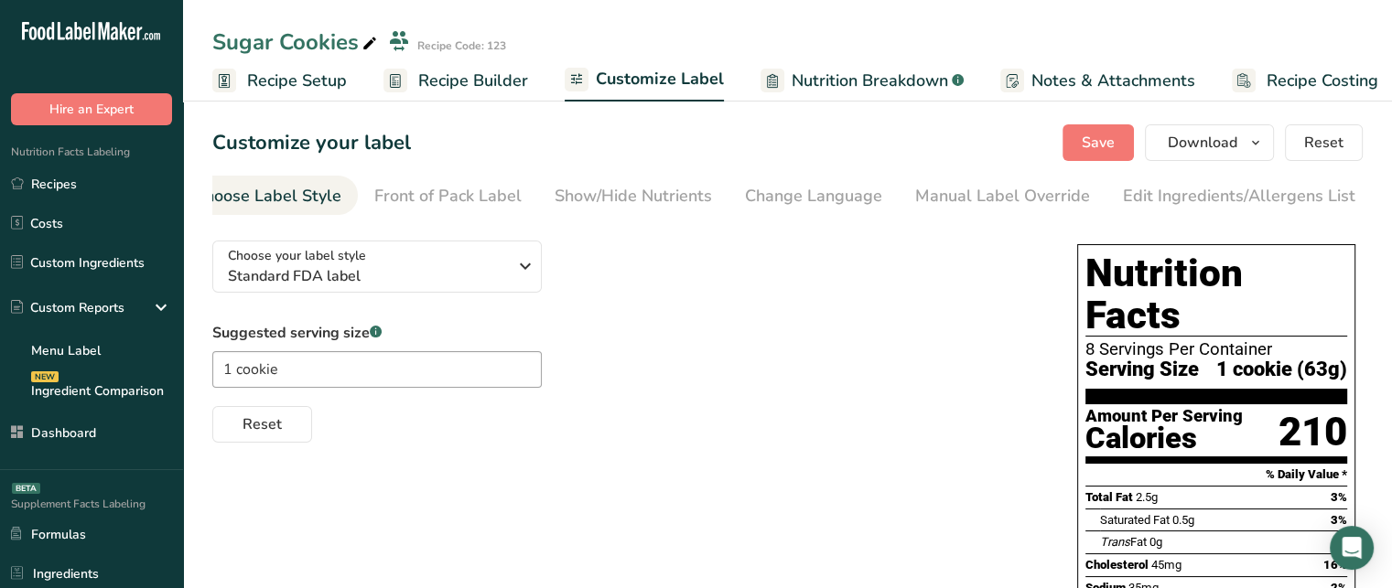
scroll to position [0, 0]
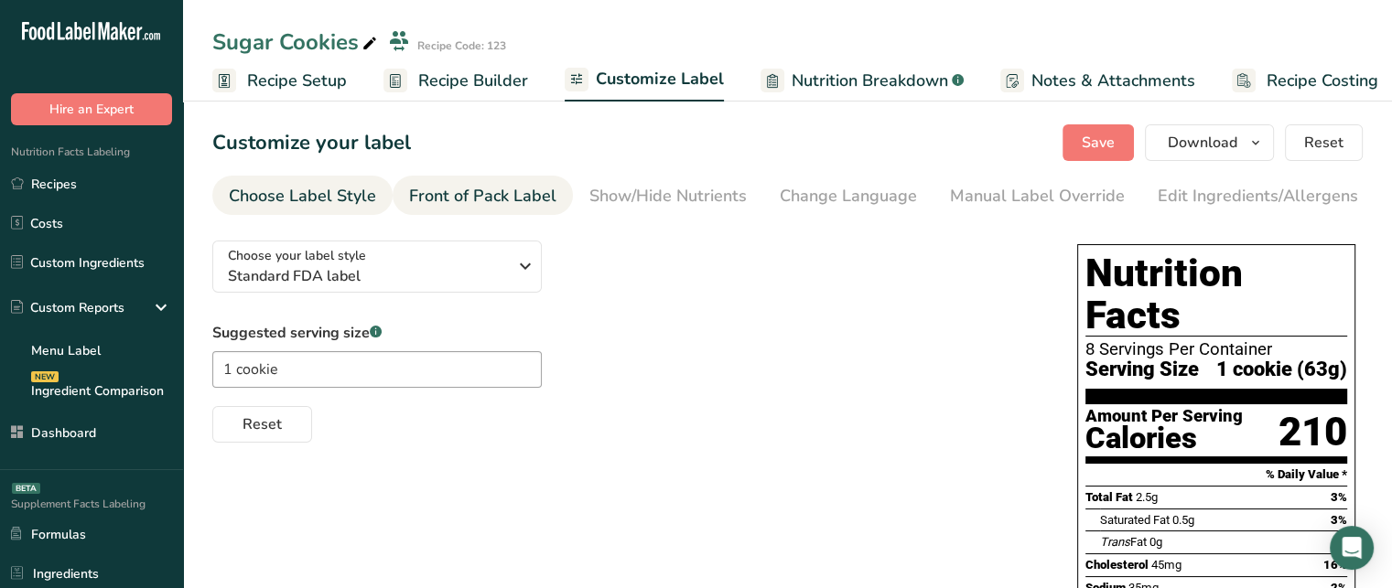
click at [550, 196] on div "Front of Pack Label" at bounding box center [482, 196] width 147 height 25
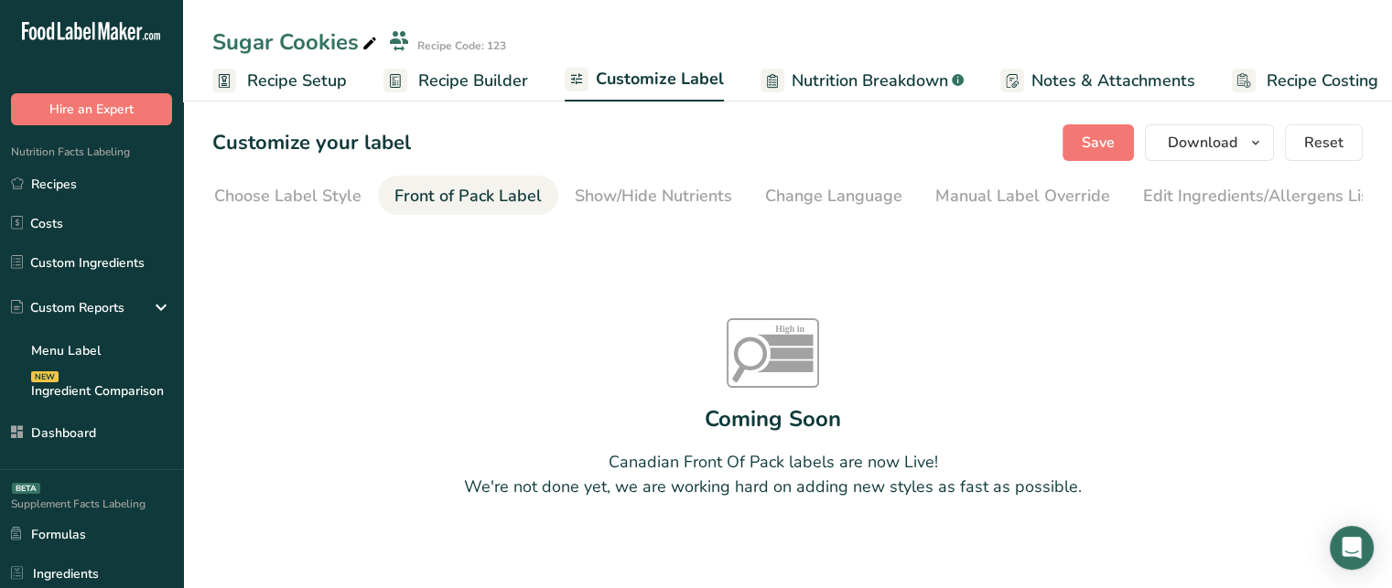
scroll to position [0, 14]
click at [302, 201] on div "Choose Label Style" at bounding box center [288, 196] width 147 height 25
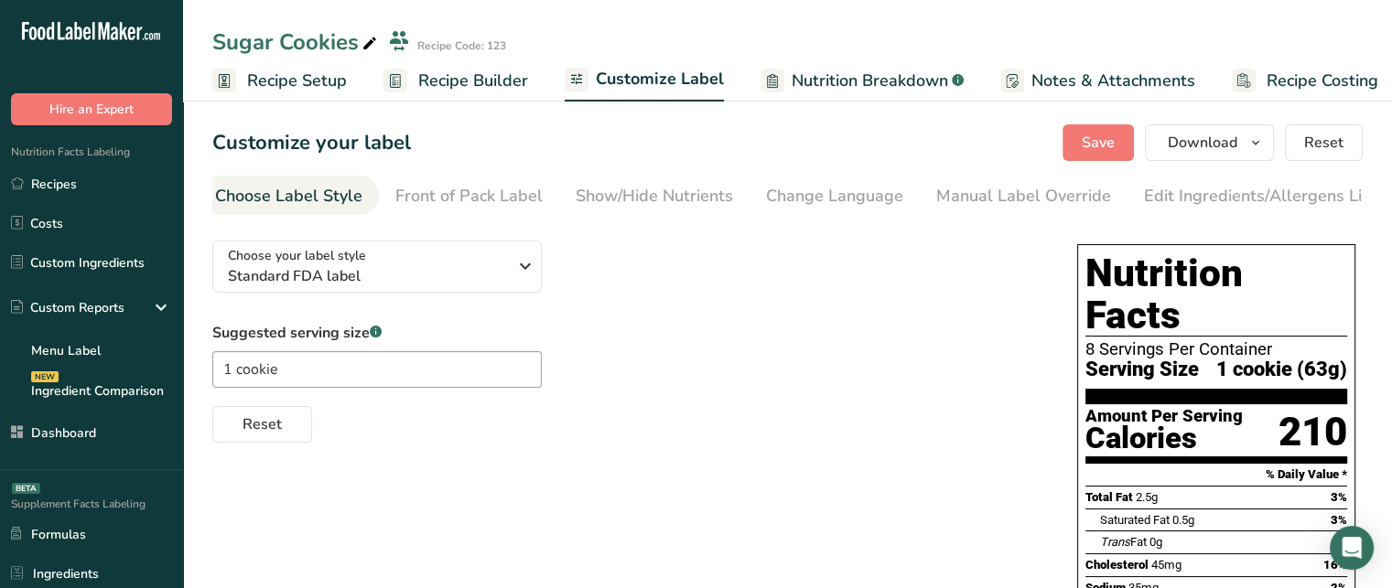
scroll to position [0, 0]
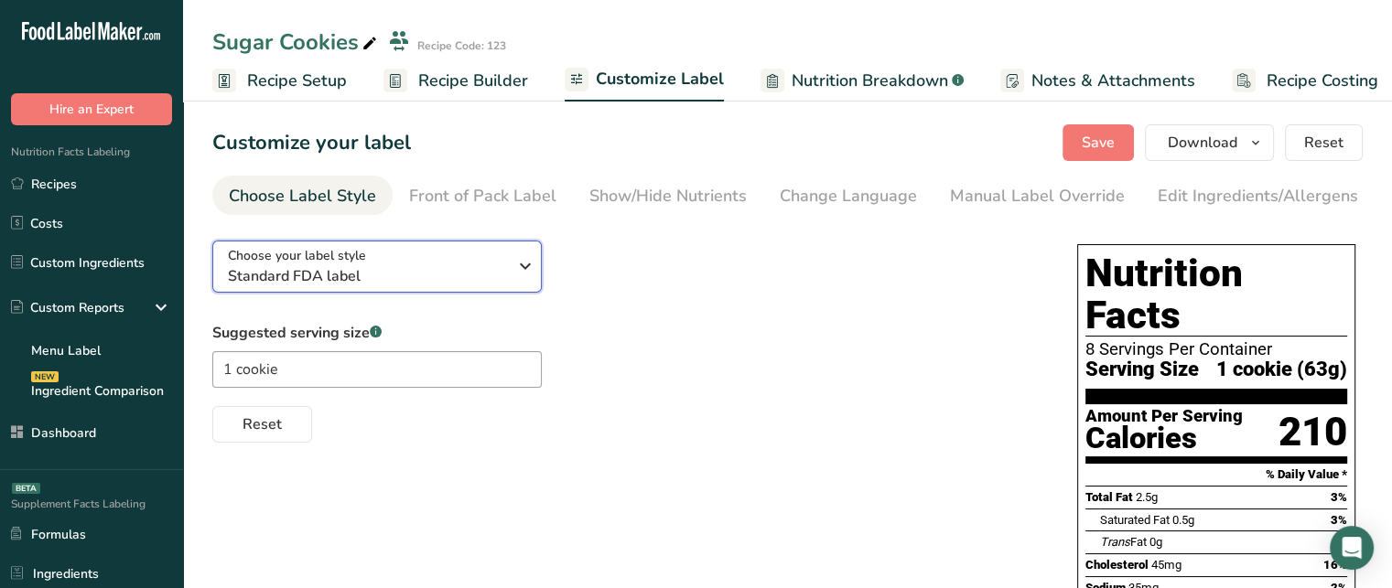
click at [340, 277] on span "Standard FDA label" at bounding box center [367, 276] width 279 height 22
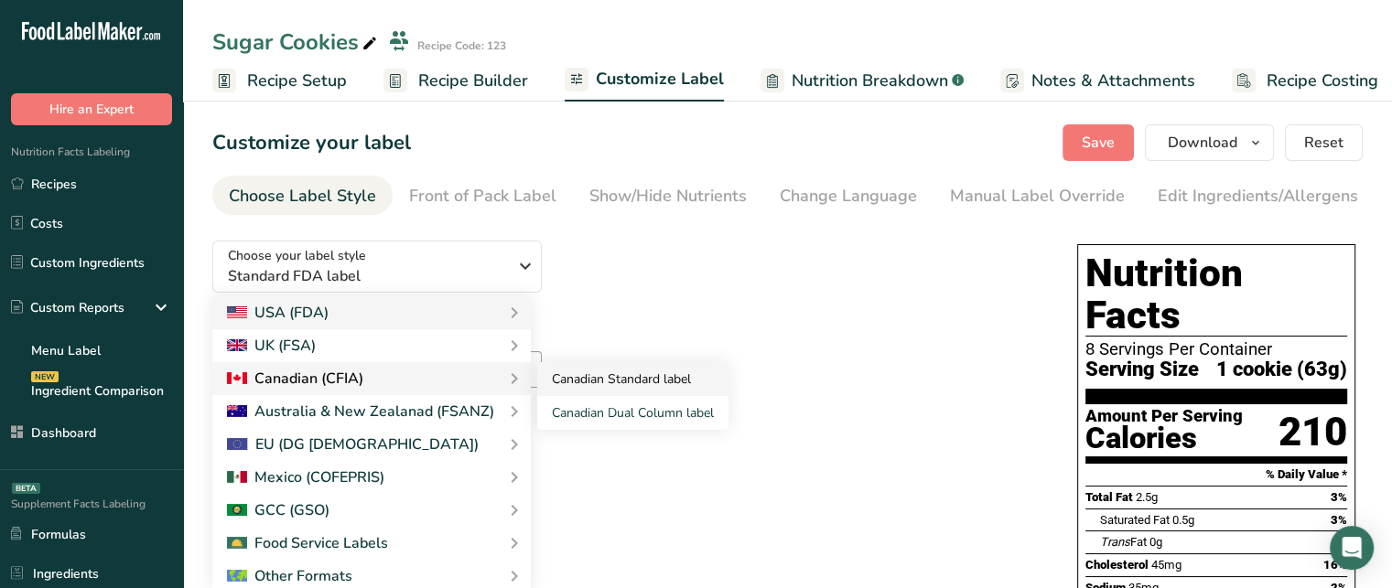
click at [613, 380] on link "Canadian Standard label" at bounding box center [632, 379] width 191 height 34
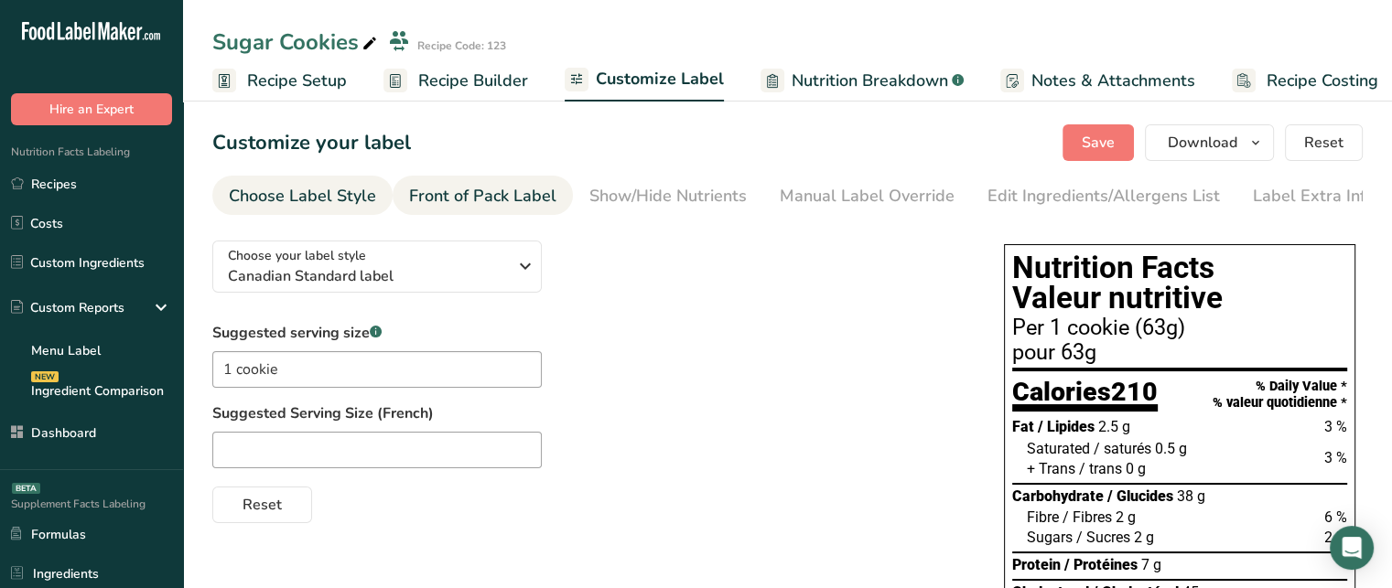
click at [489, 204] on div "Front of Pack Label" at bounding box center [482, 196] width 147 height 25
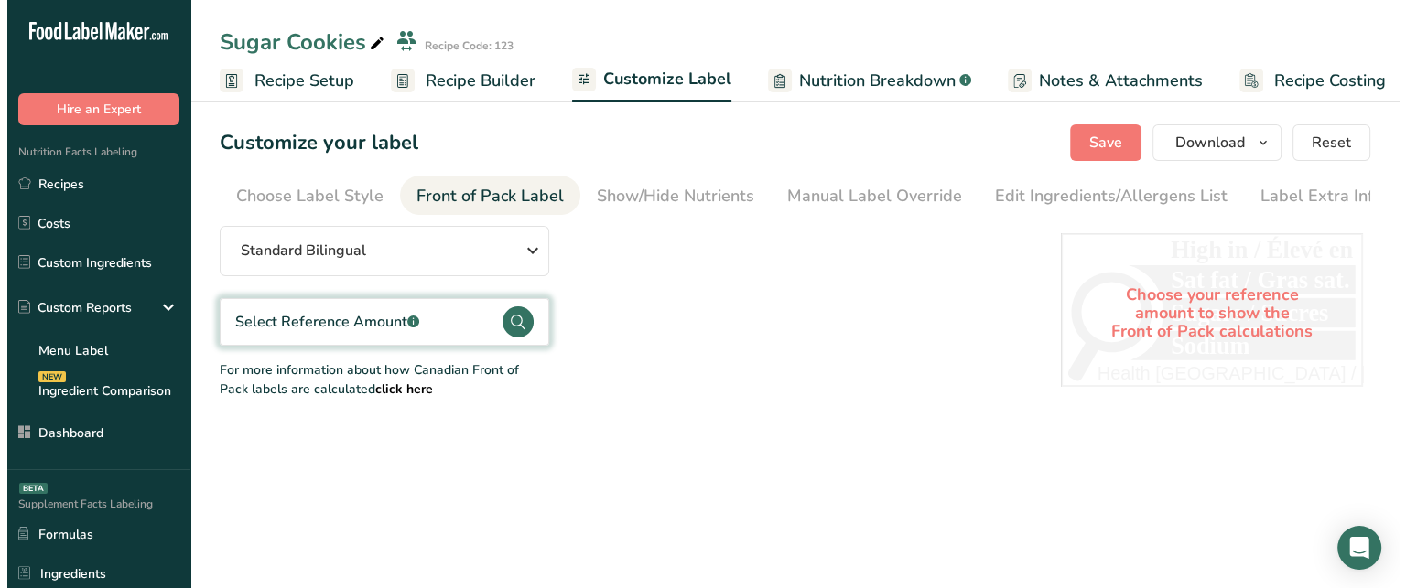
scroll to position [0, 11]
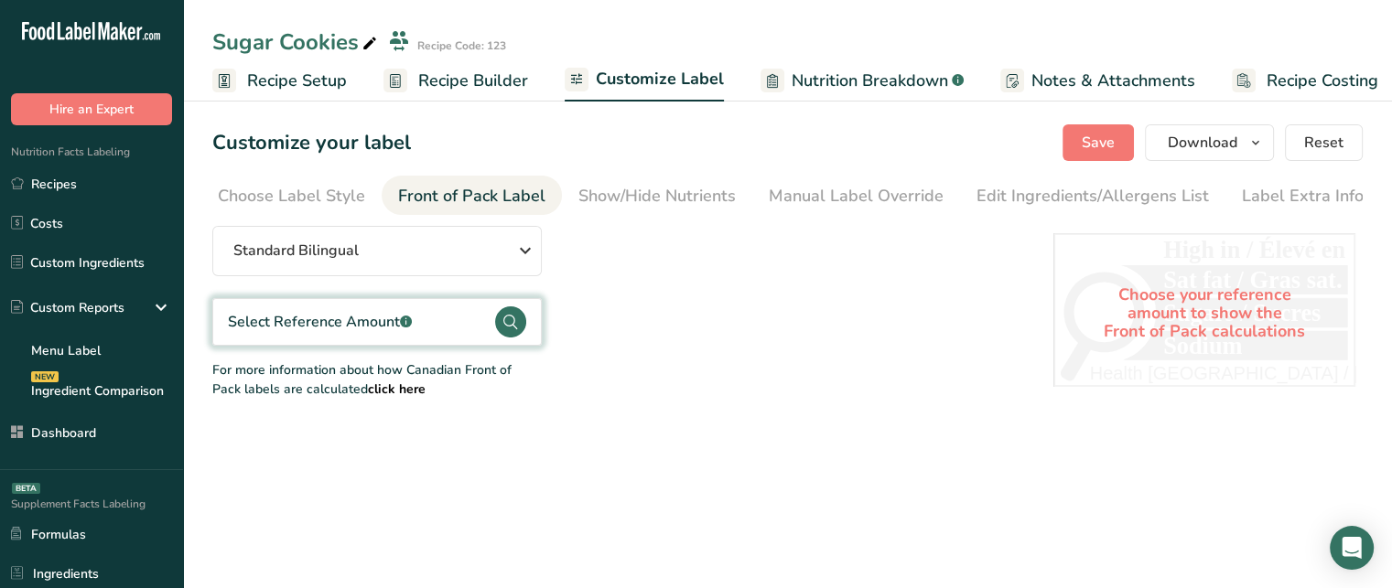
click at [505, 331] on circle at bounding box center [510, 322] width 31 height 31
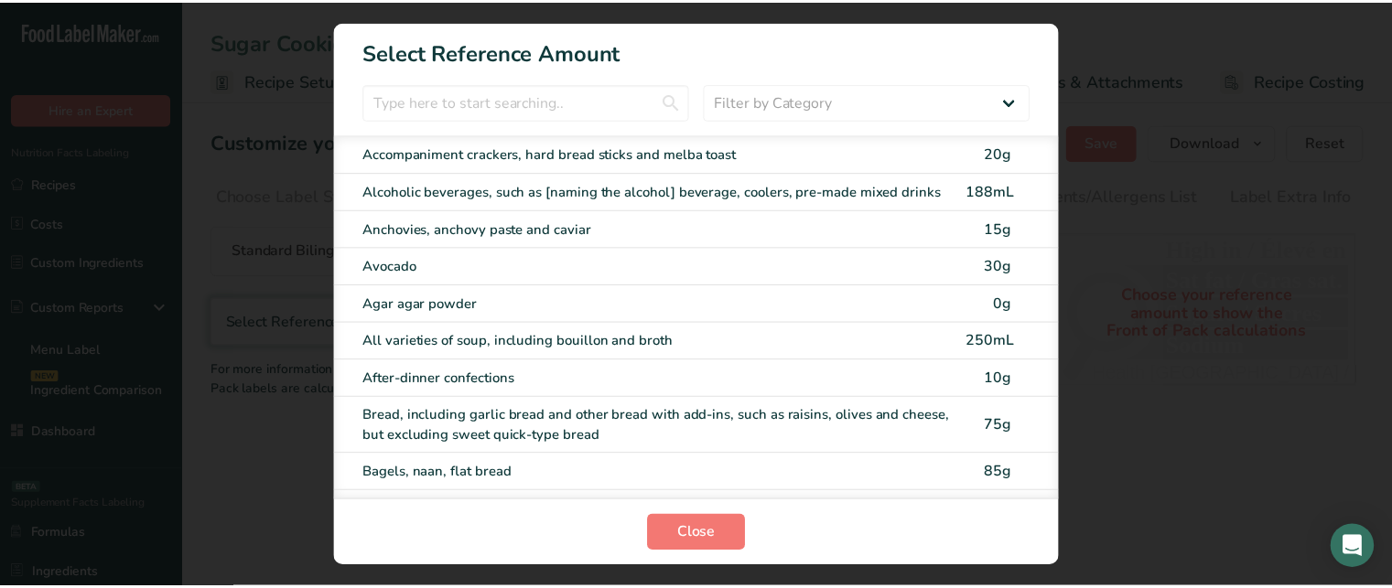
scroll to position [0, 0]
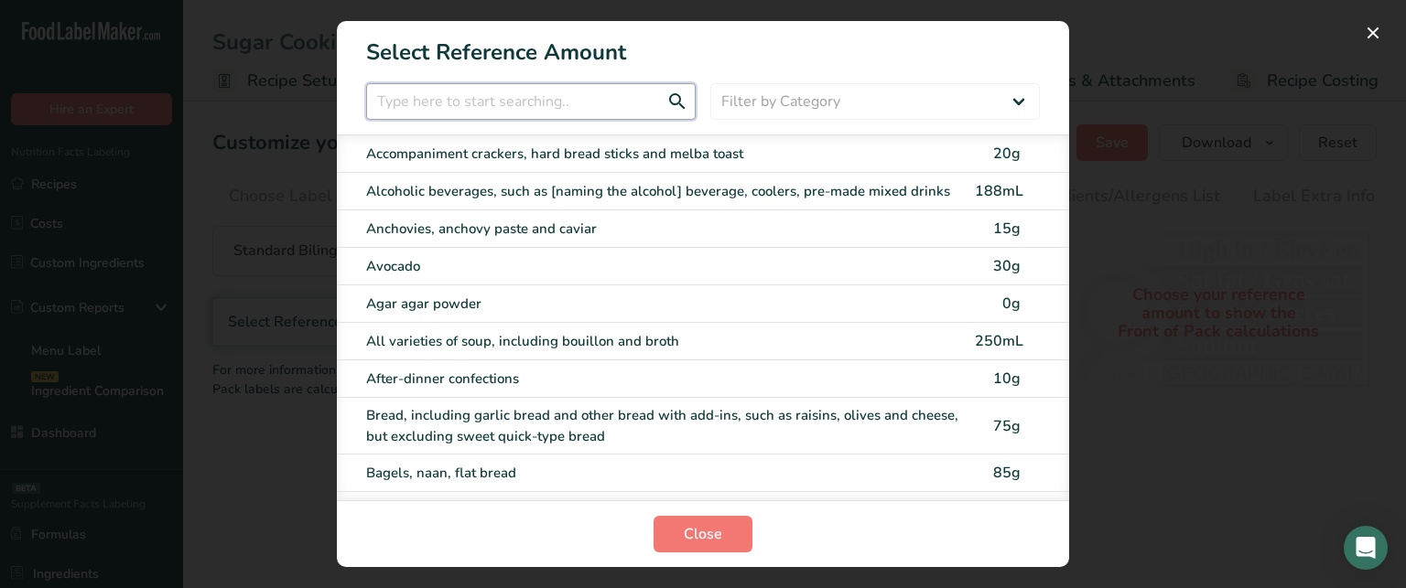
click at [514, 104] on input "FOP Category Selection Modal" at bounding box center [530, 101] width 329 height 37
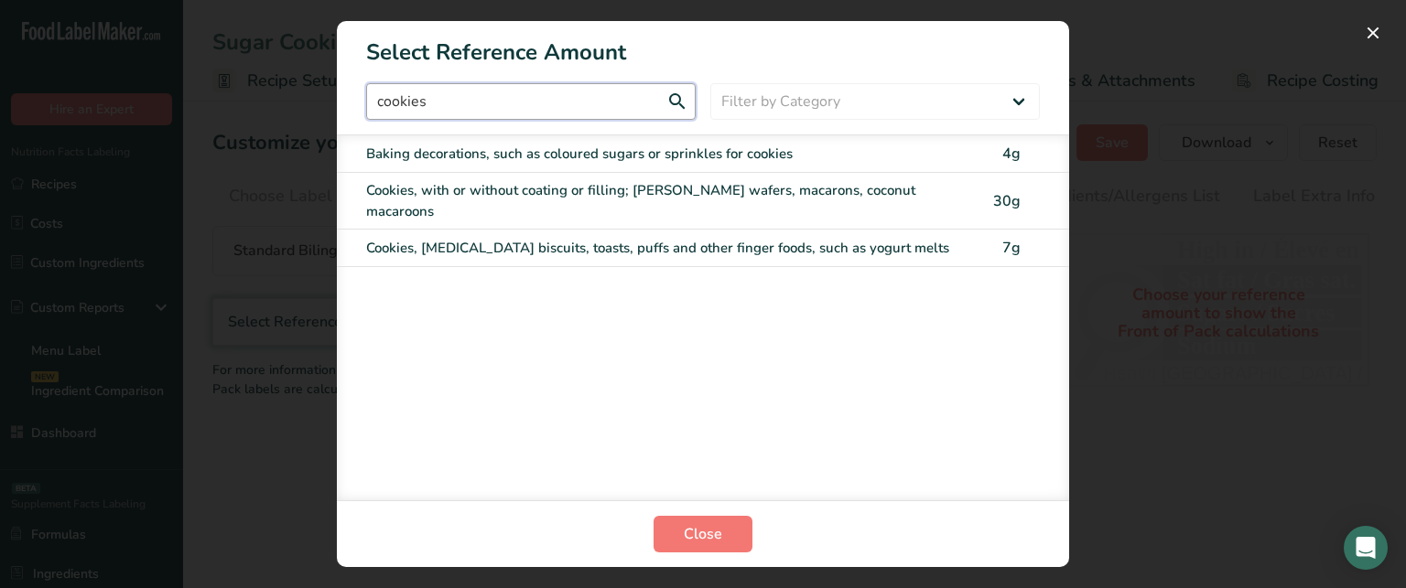
type input "cookies"
click at [561, 197] on div "Cookies, with or without coating or filling; graham wafers, macarons, coconut m…" at bounding box center [665, 200] width 598 height 41
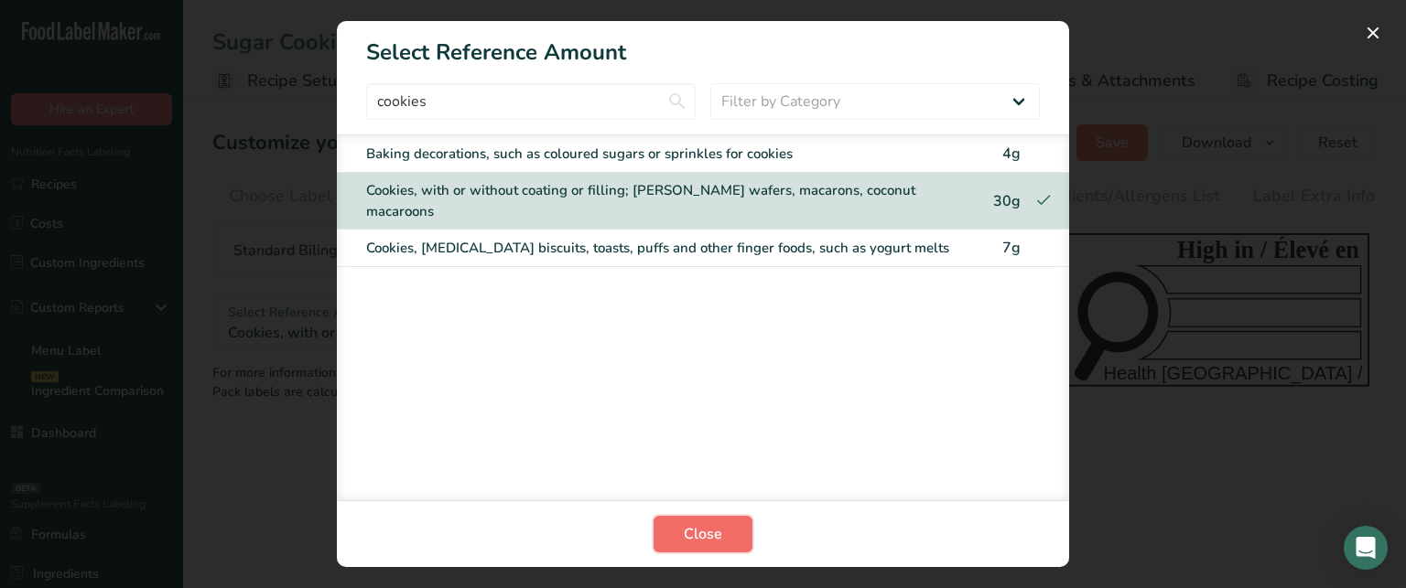
click at [731, 530] on button "Close" at bounding box center [702, 534] width 99 height 37
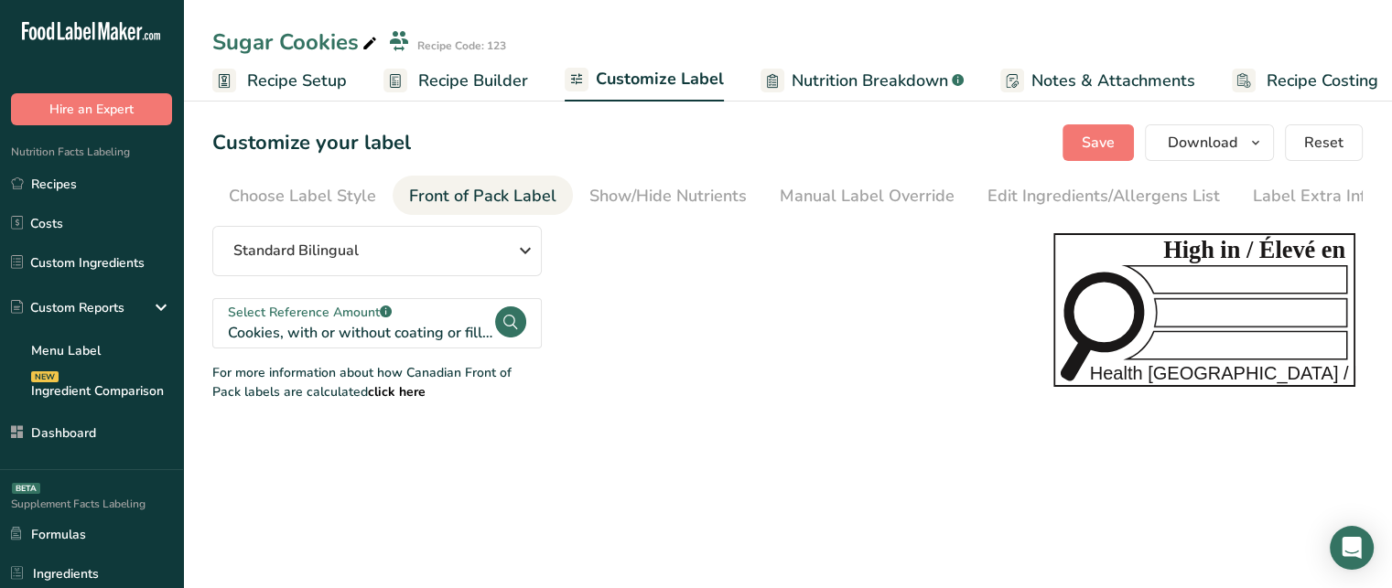
click at [480, 281] on div "Standard Bilingual Standard Bilingual Standard English Only Linear Bilingual St…" at bounding box center [614, 314] width 804 height 176
click at [480, 266] on button "Standard Bilingual" at bounding box center [376, 251] width 329 height 50
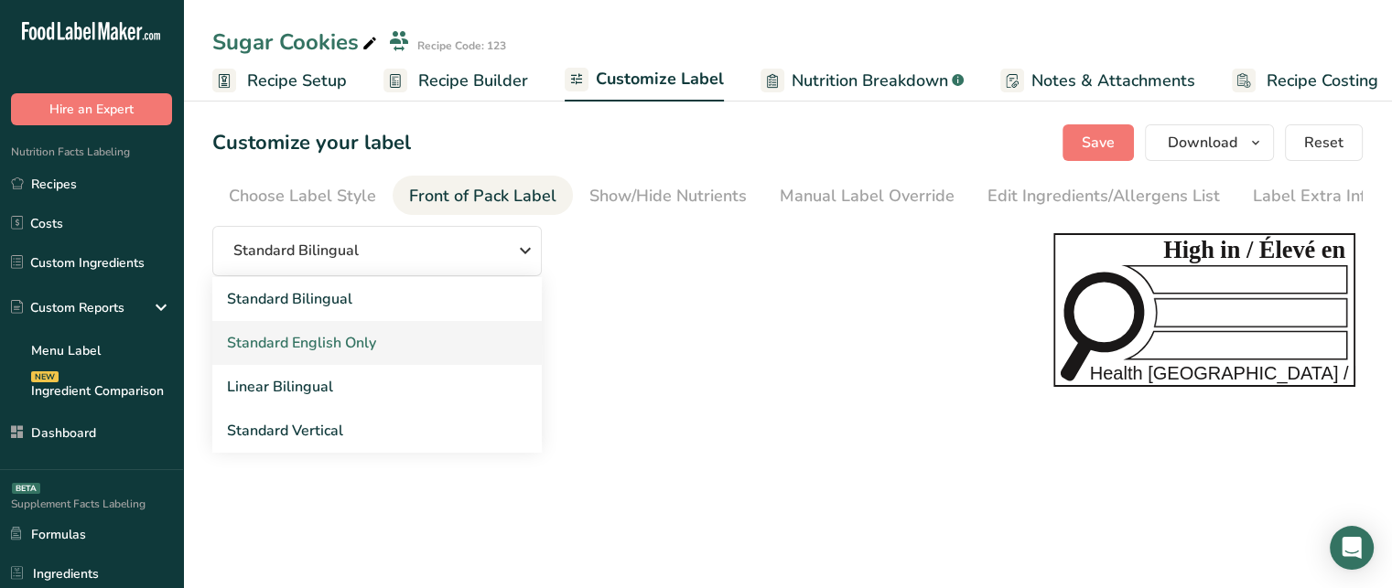
click at [400, 342] on link "Standard English Only" at bounding box center [376, 343] width 329 height 44
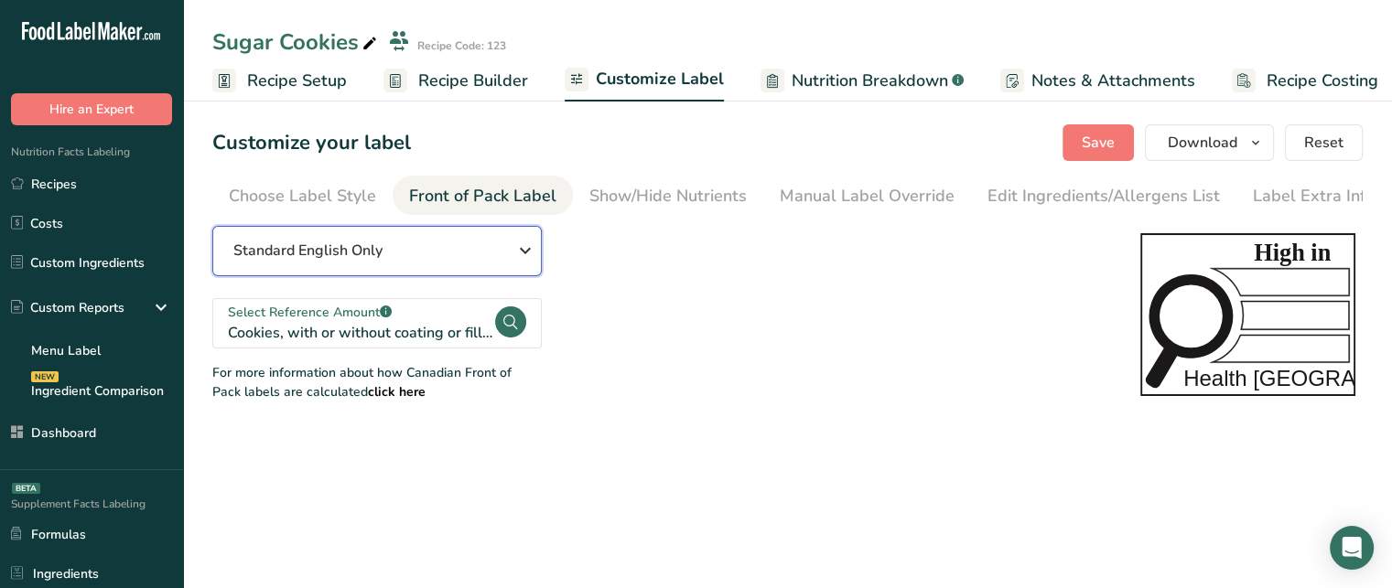
click at [502, 242] on button "Standard English Only" at bounding box center [376, 251] width 329 height 50
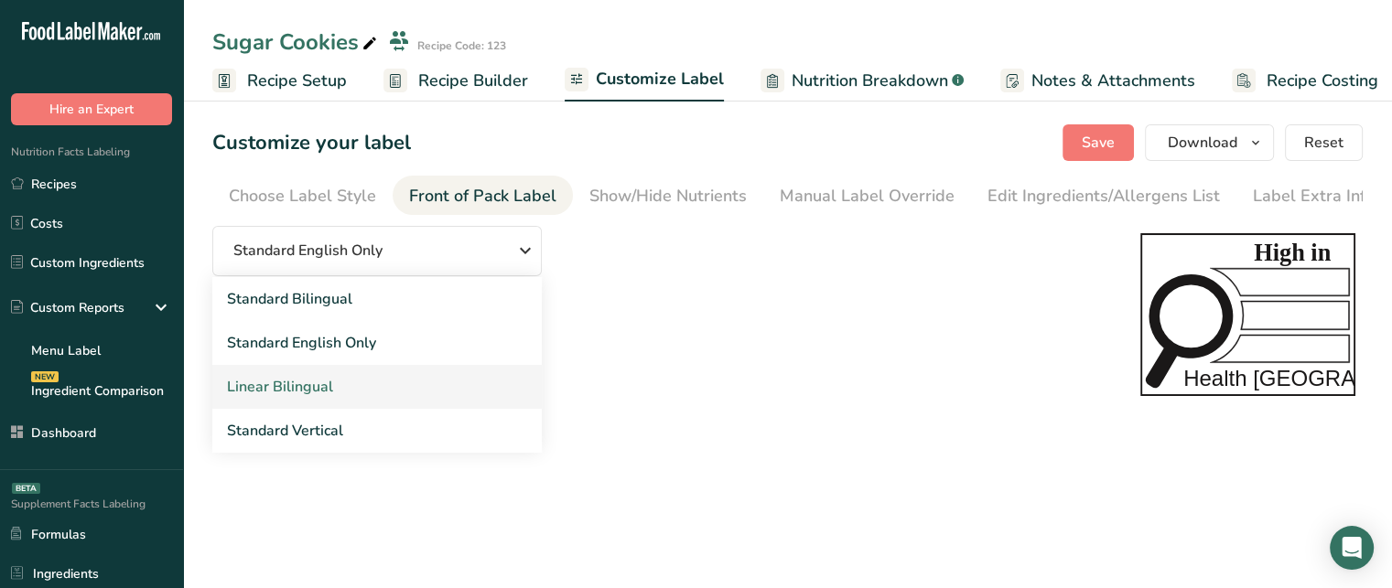
click at [376, 382] on link "Linear Bilingual" at bounding box center [376, 387] width 329 height 44
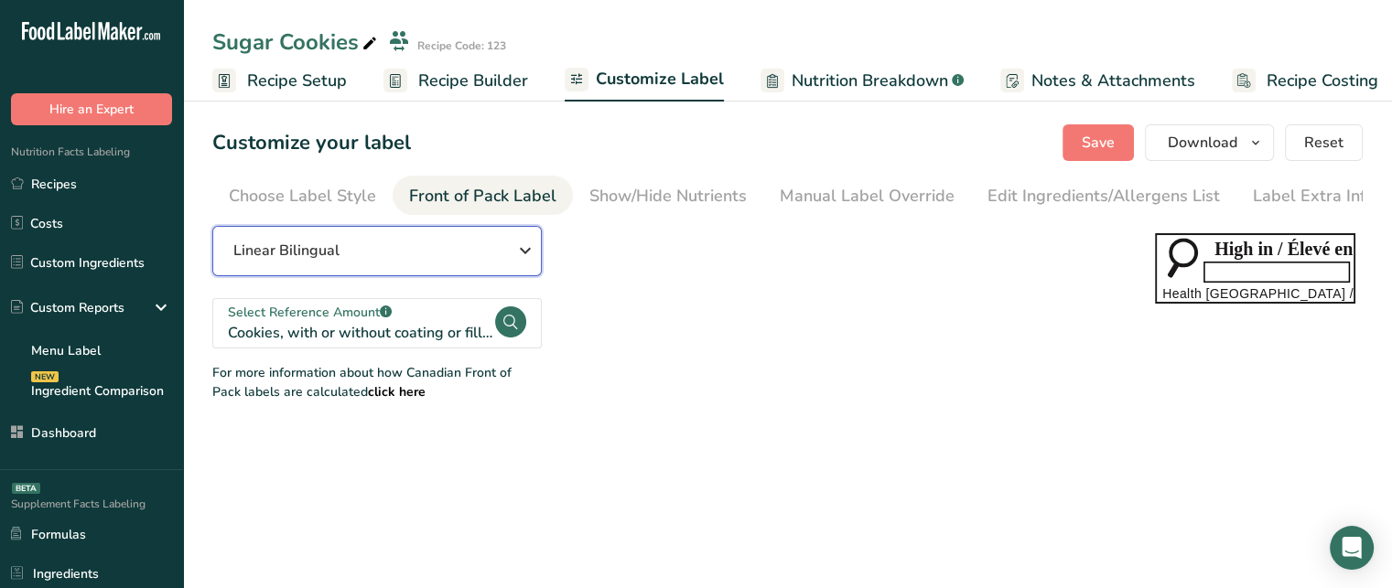
click at [439, 255] on div "Linear Bilingual" at bounding box center [376, 251] width 286 height 22
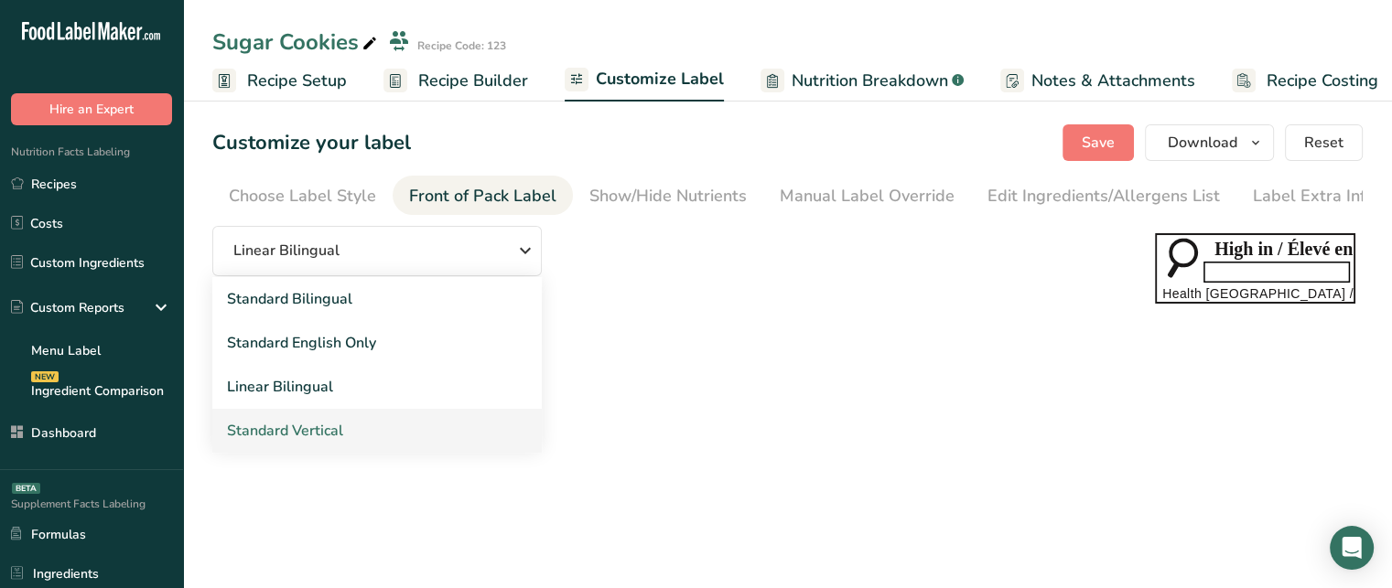
click at [323, 438] on link "Standard Vertical" at bounding box center [376, 431] width 329 height 44
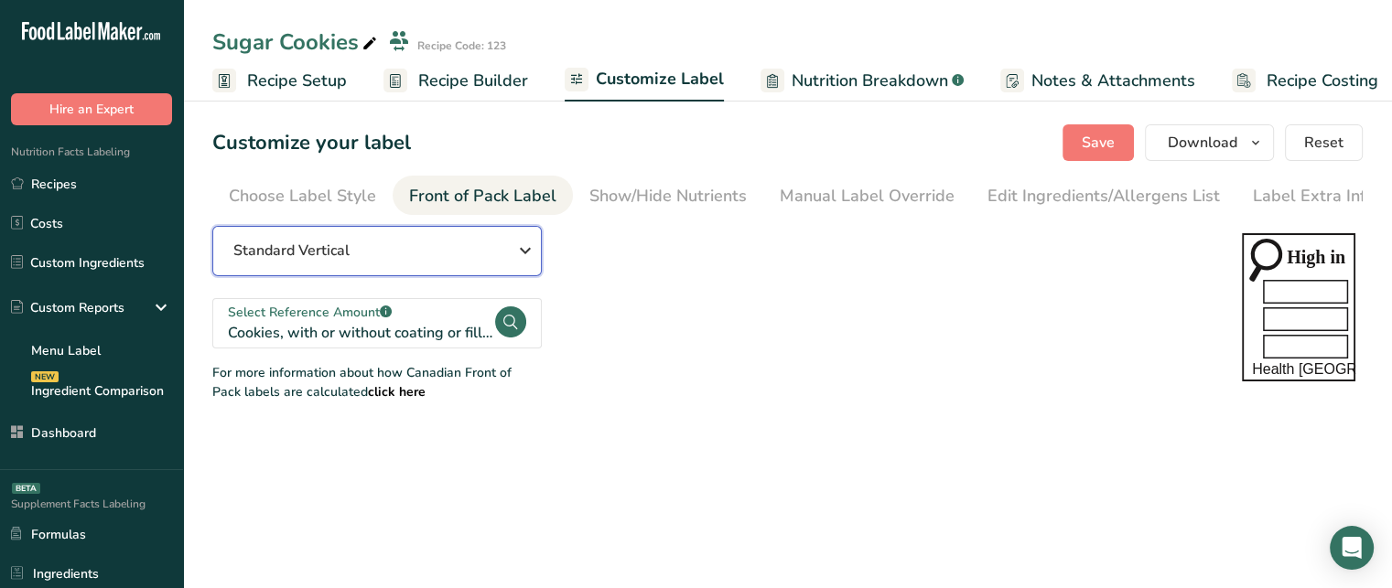
click at [283, 262] on span "Standard Vertical" at bounding box center [291, 251] width 116 height 22
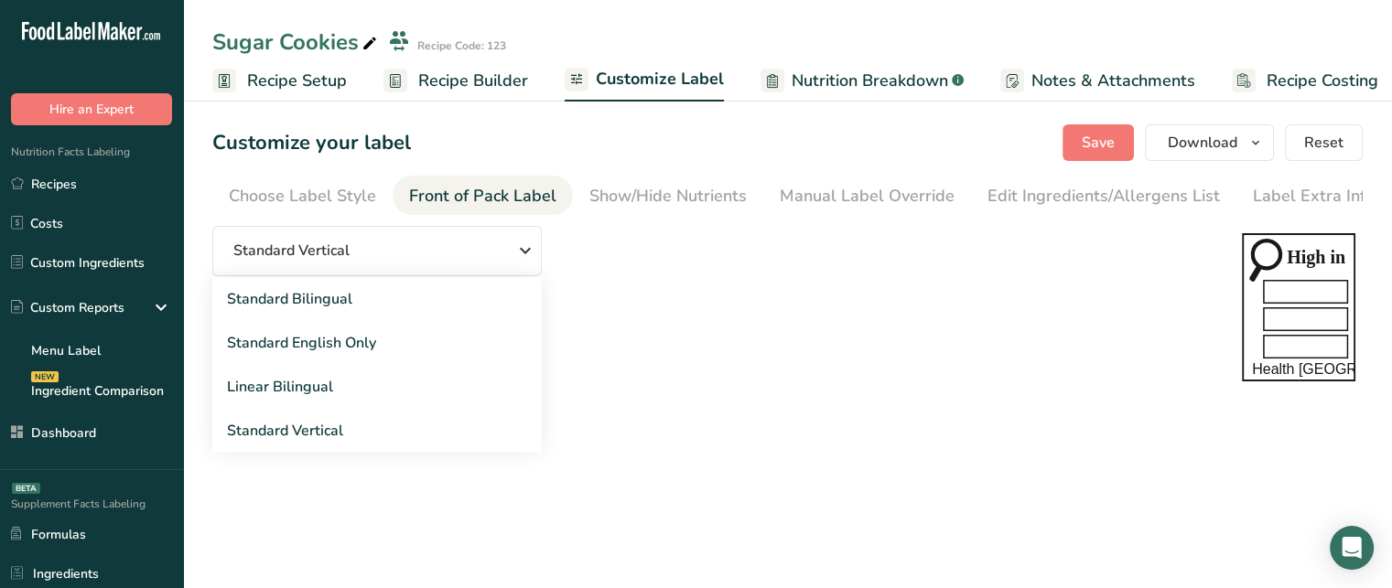
click at [491, 210] on link "Front of Pack Label" at bounding box center [482, 196] width 147 height 41
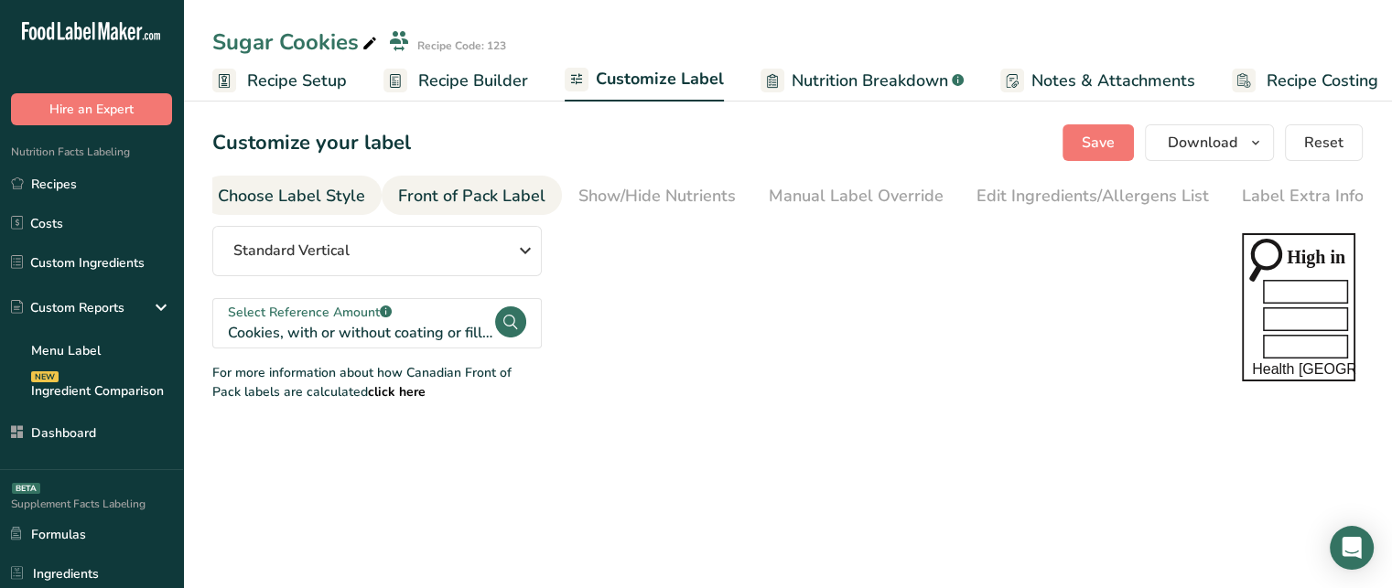
click at [349, 200] on div "Choose Label Style" at bounding box center [291, 196] width 147 height 25
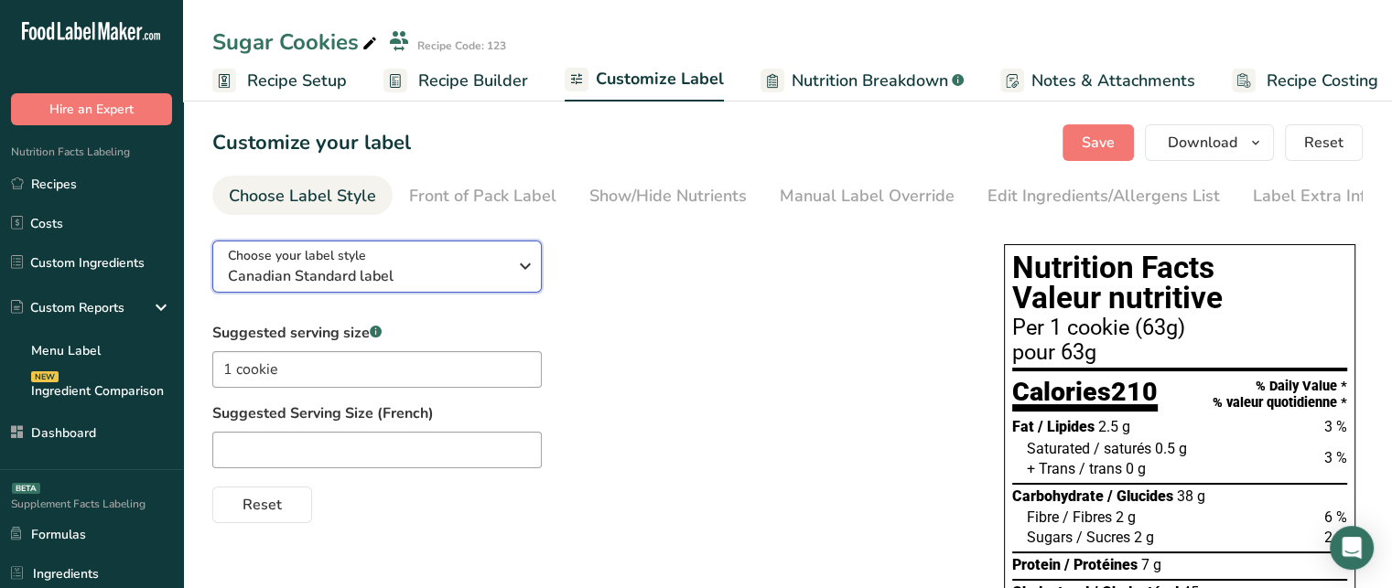
click at [351, 254] on span "Choose your label style" at bounding box center [297, 255] width 138 height 19
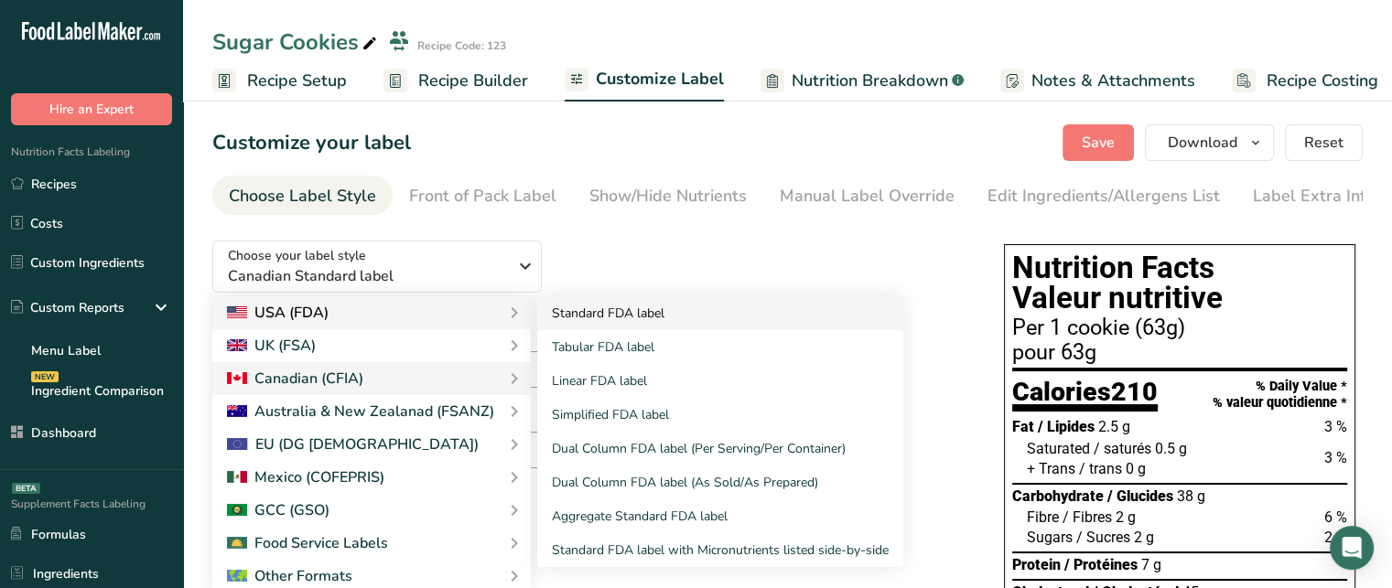
click at [588, 307] on link "Standard FDA label" at bounding box center [720, 314] width 366 height 34
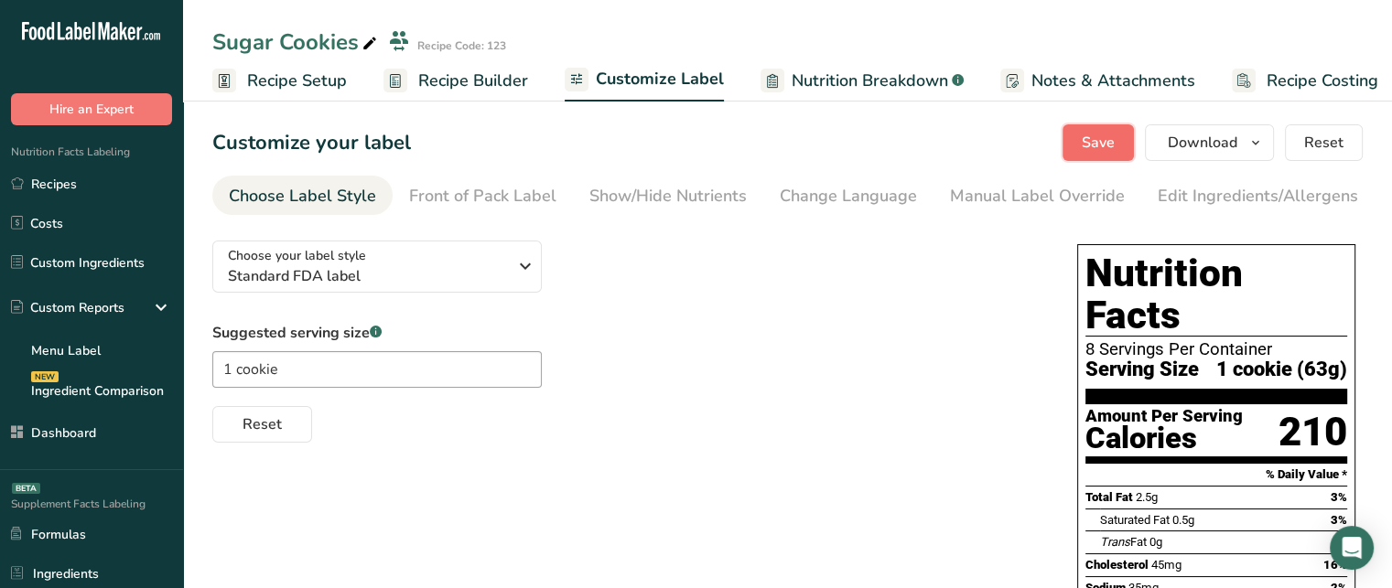
click at [1113, 135] on span "Save" at bounding box center [1098, 143] width 33 height 22
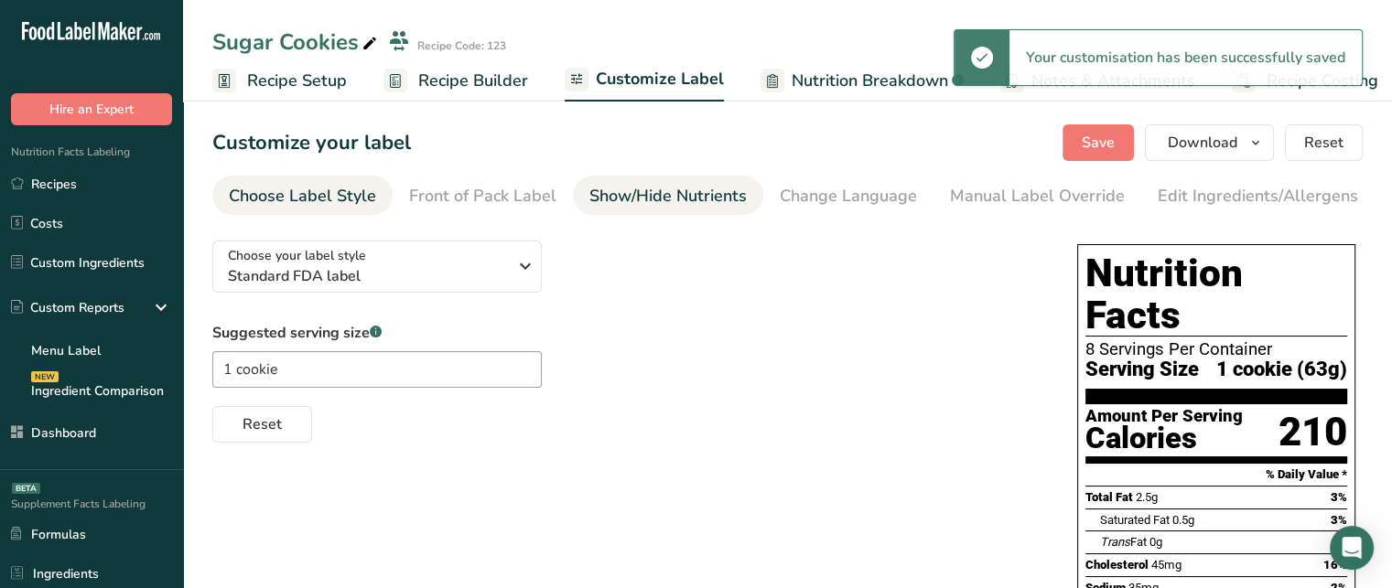
click at [733, 193] on div "Show/Hide Nutrients" at bounding box center [667, 196] width 157 height 25
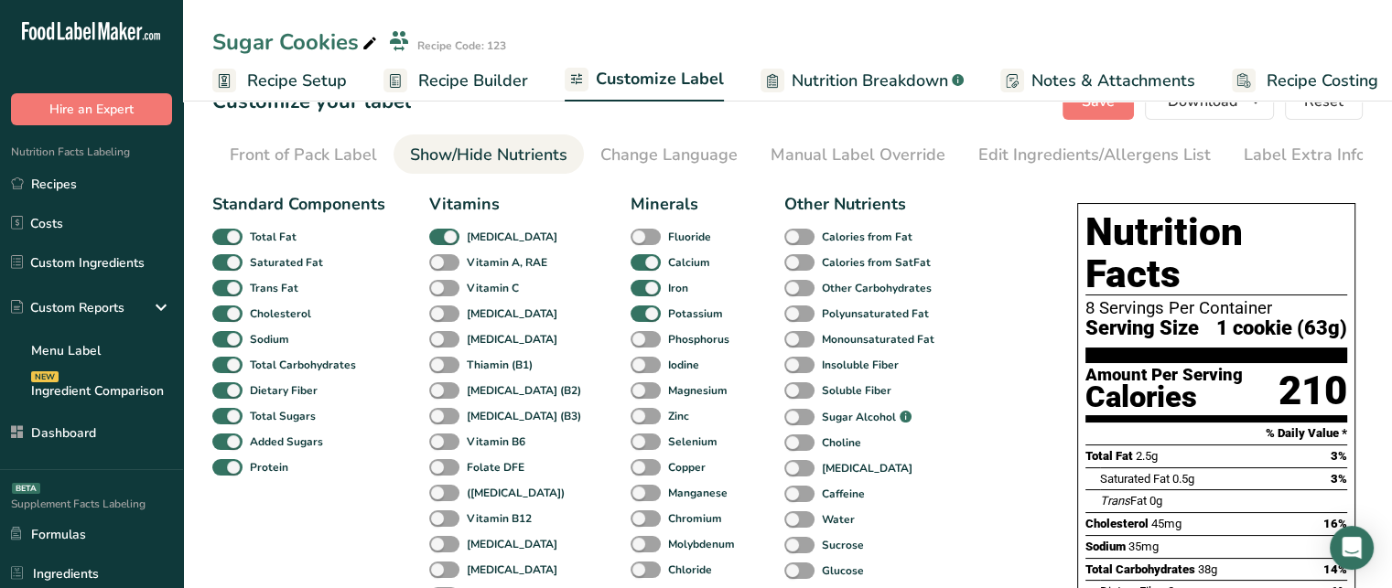
scroll to position [34, 0]
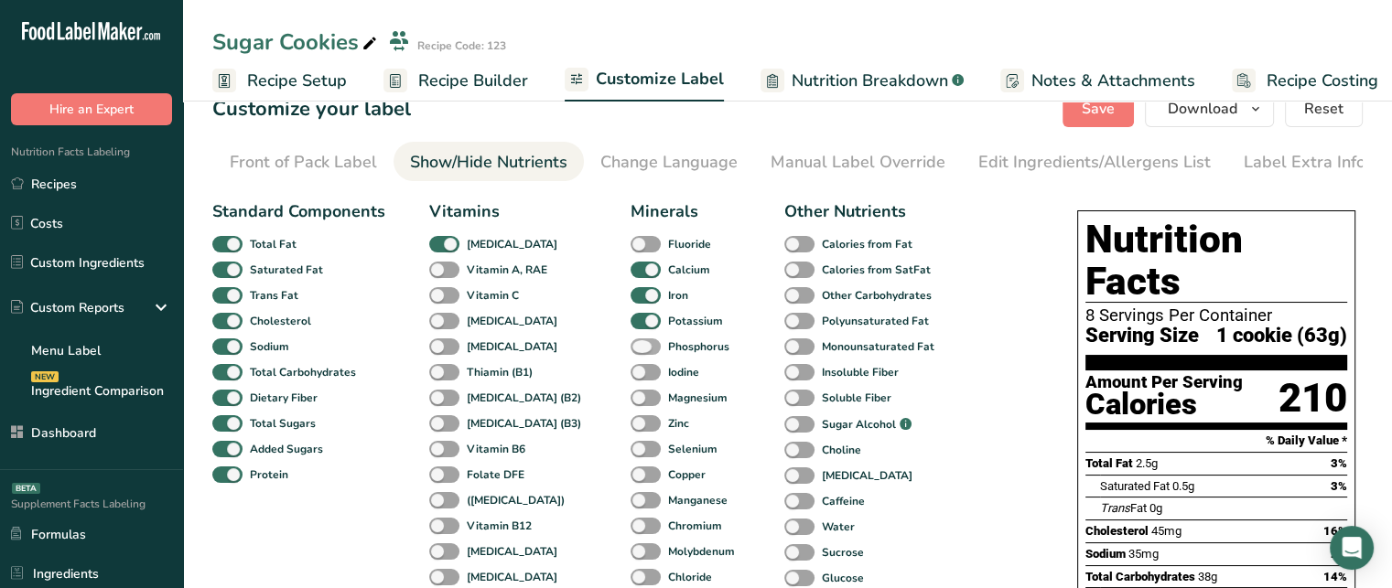
click at [631, 352] on span at bounding box center [646, 347] width 30 height 17
click at [631, 352] on input "Phosphorus" at bounding box center [637, 346] width 12 height 12
checkbox input "true"
click at [441, 351] on span at bounding box center [444, 347] width 30 height 17
click at [441, 351] on input "[MEDICAL_DATA]" at bounding box center [435, 346] width 12 height 12
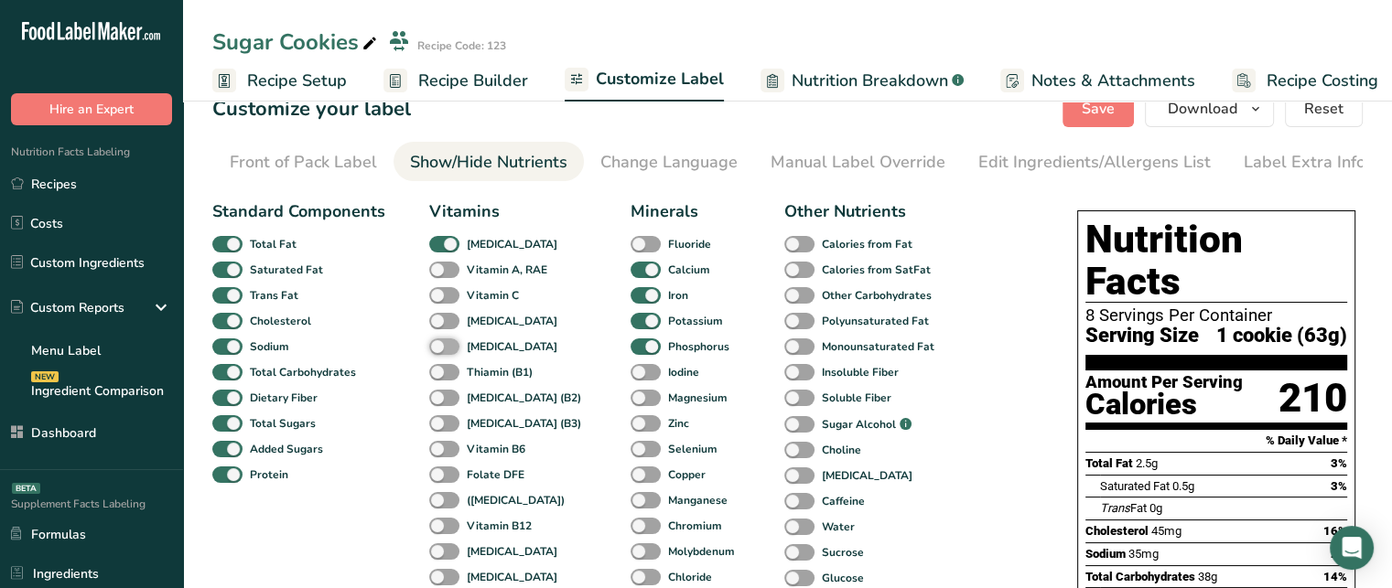
checkbox input "true"
click at [445, 318] on span at bounding box center [444, 321] width 30 height 17
click at [441, 318] on input "[MEDICAL_DATA]" at bounding box center [435, 321] width 12 height 12
checkbox input "true"
click at [444, 286] on div "Vitamin C" at bounding box center [448, 296] width 39 height 26
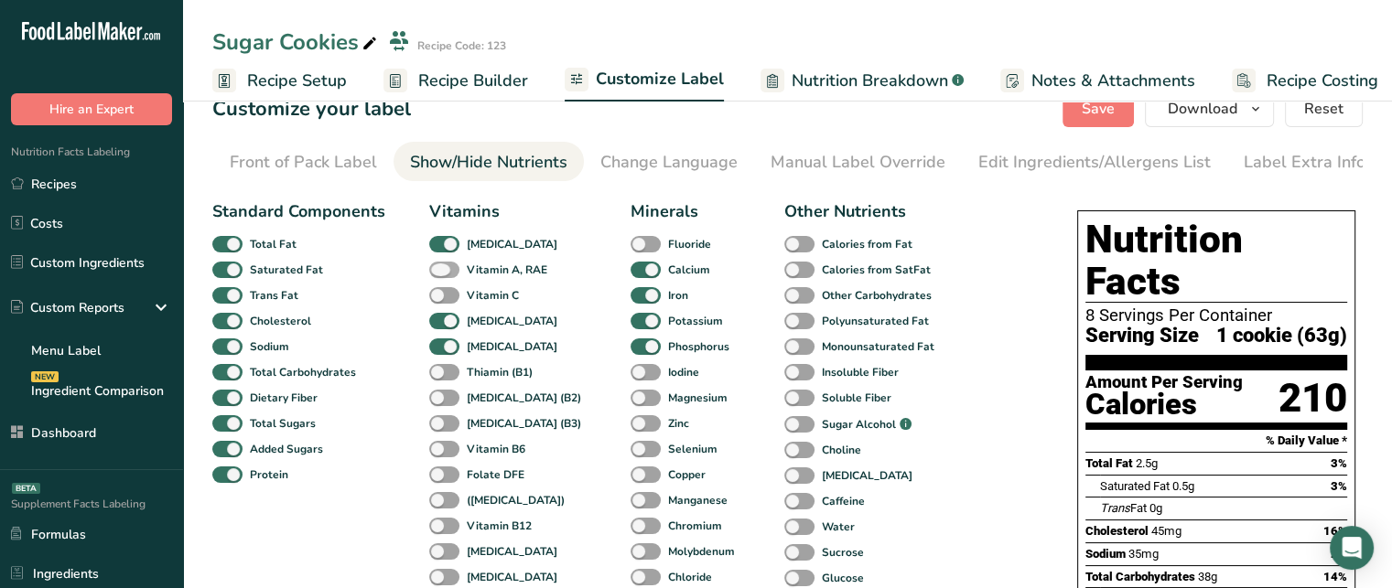
click at [443, 273] on span at bounding box center [444, 270] width 30 height 17
click at [441, 273] on input "Vitamin A, RAE" at bounding box center [435, 270] width 12 height 12
checkbox input "true"
click at [450, 299] on span at bounding box center [444, 295] width 30 height 17
click at [441, 299] on input "Vitamin C" at bounding box center [435, 295] width 12 height 12
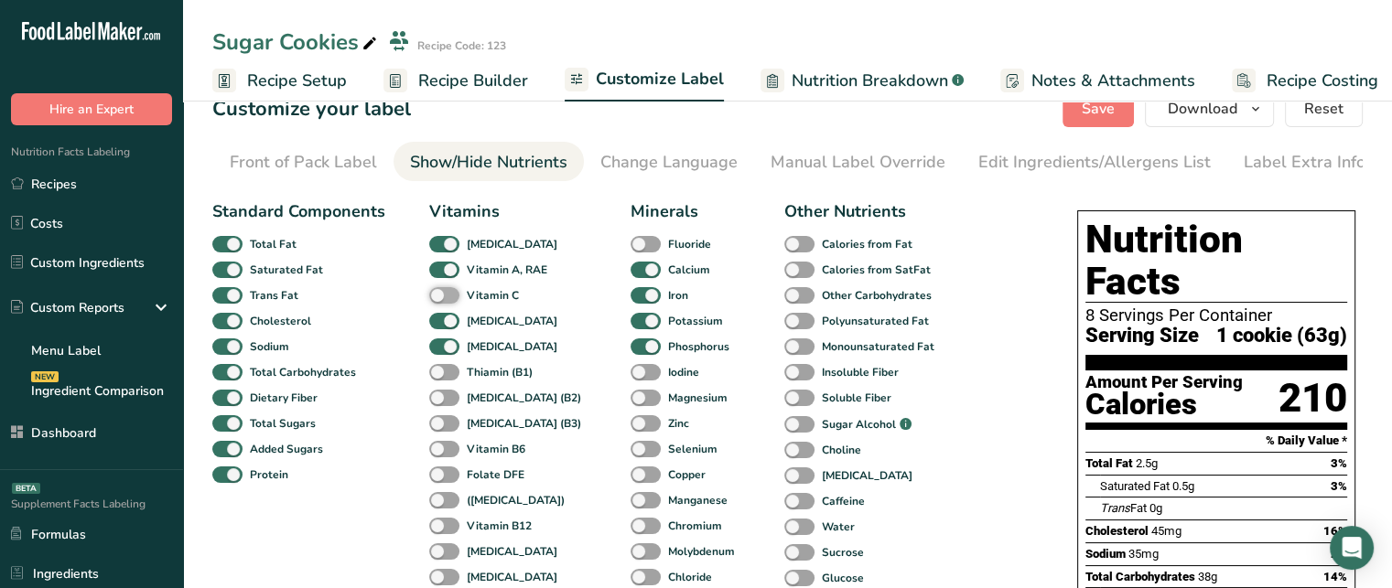
checkbox input "true"
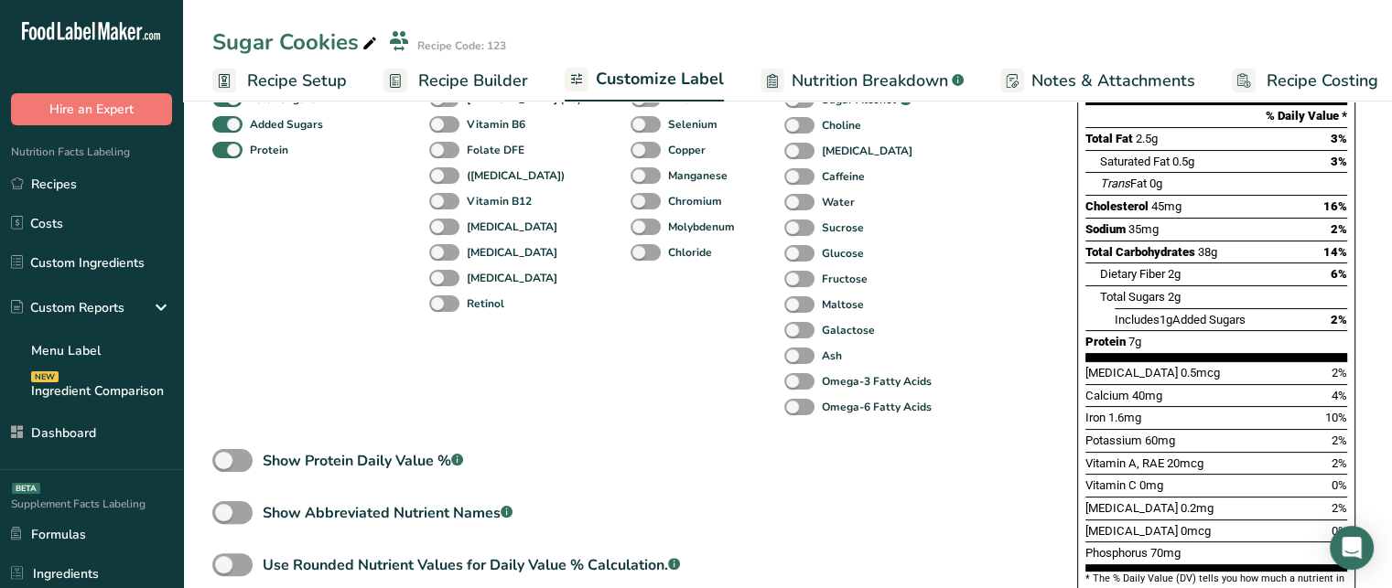
scroll to position [356, 0]
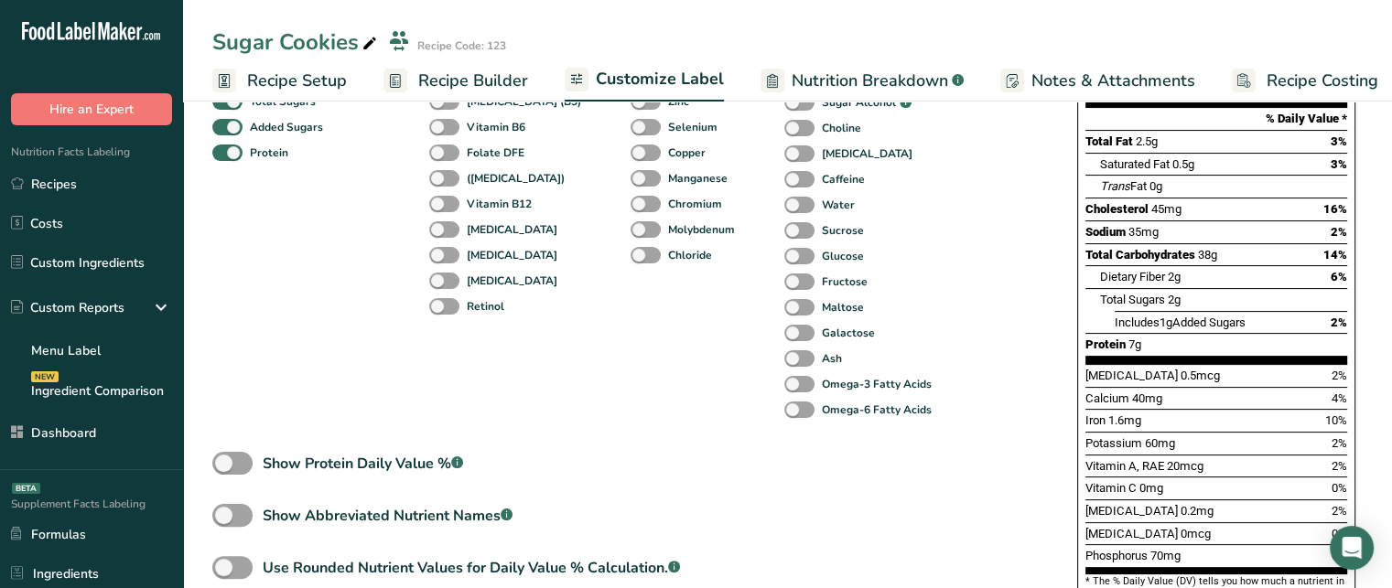
click at [1117, 459] on span "Vitamin A, RAE" at bounding box center [1124, 466] width 79 height 14
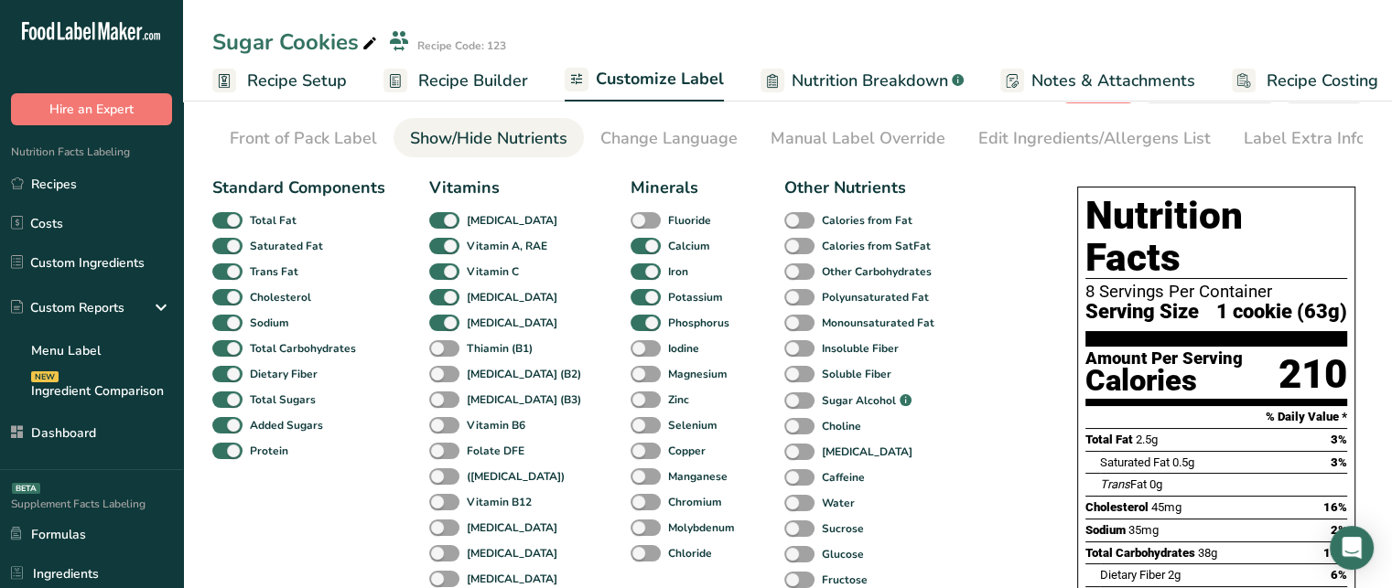
scroll to position [59, 0]
click at [815, 394] on span "Sugar Alcohol .a-a{fill:#347362;}.b-a{fill:#fff;}" at bounding box center [863, 400] width 97 height 20
click at [785, 394] on input "Sugar Alcohol .a-a{fill:#347362;}.b-a{fill:#fff;}" at bounding box center [790, 400] width 12 height 12
checkbox input "true"
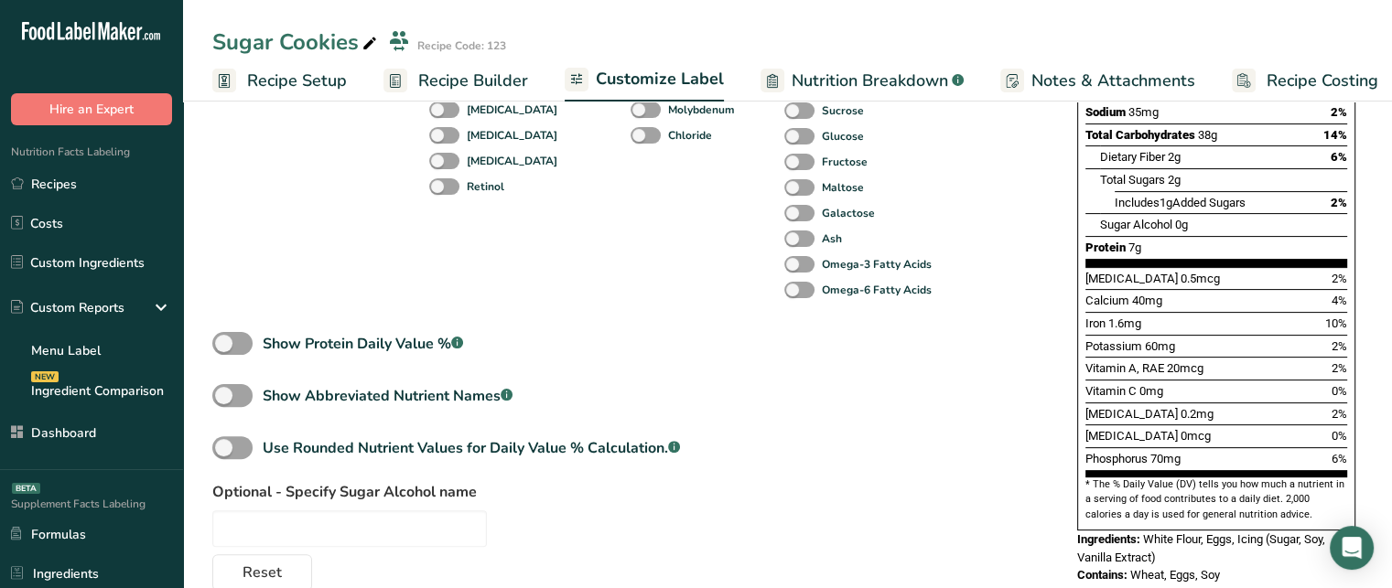
scroll to position [512, 0]
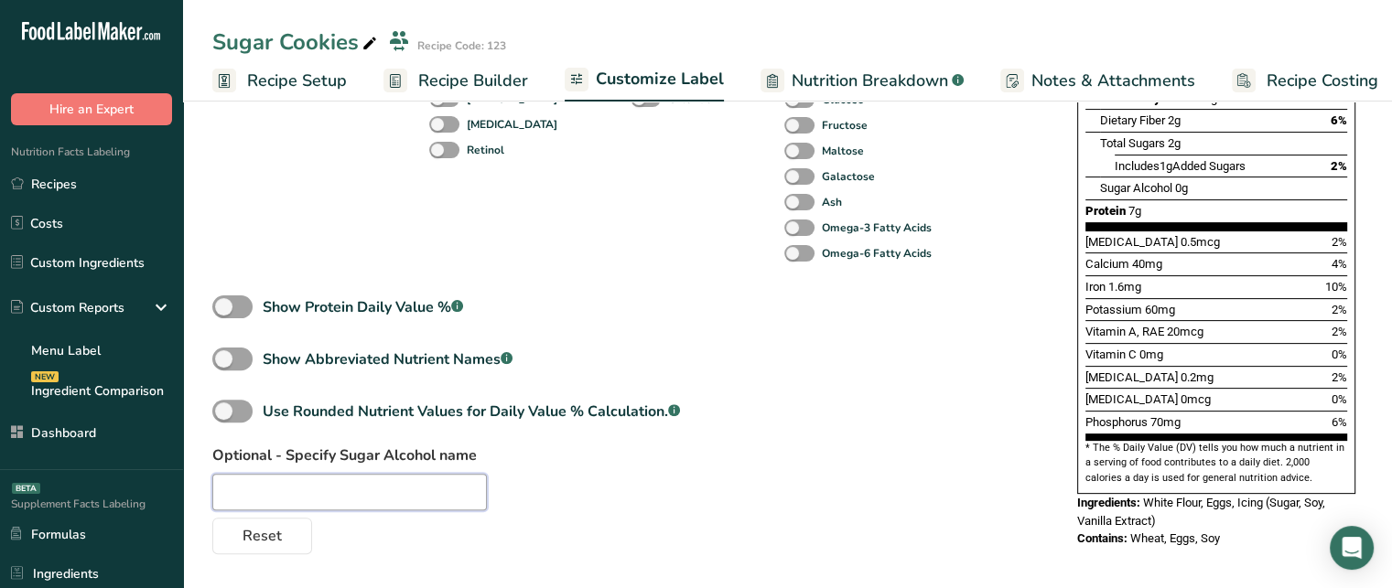
click at [337, 511] on input "text" at bounding box center [349, 492] width 275 height 37
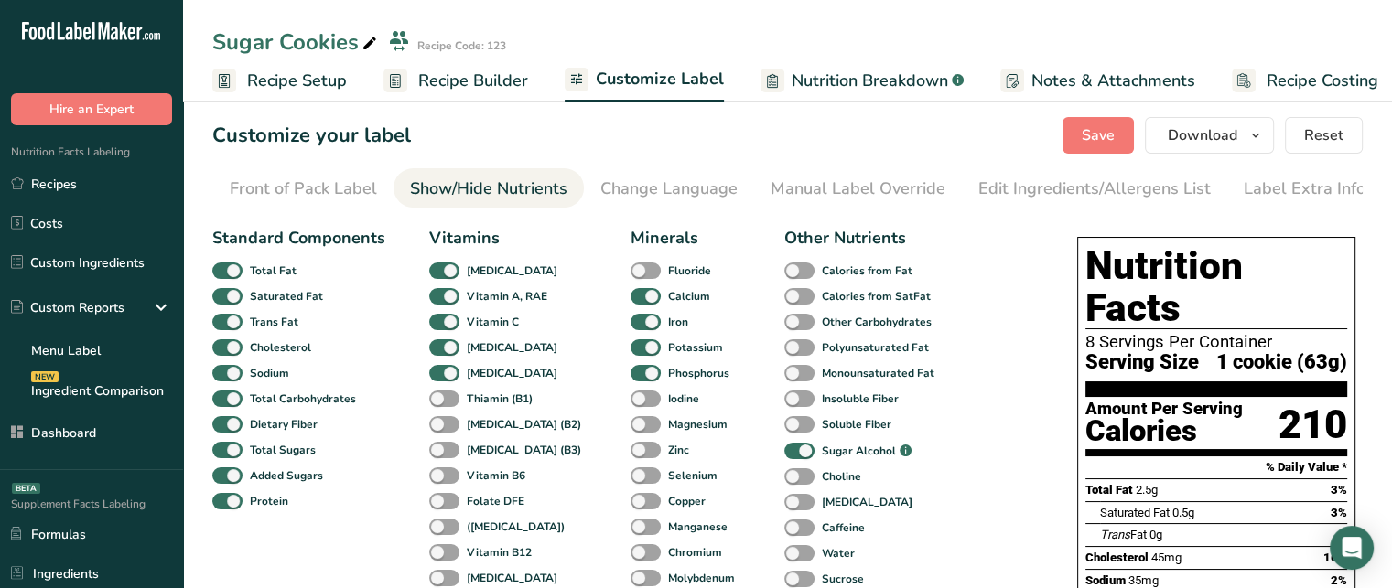
scroll to position [0, 0]
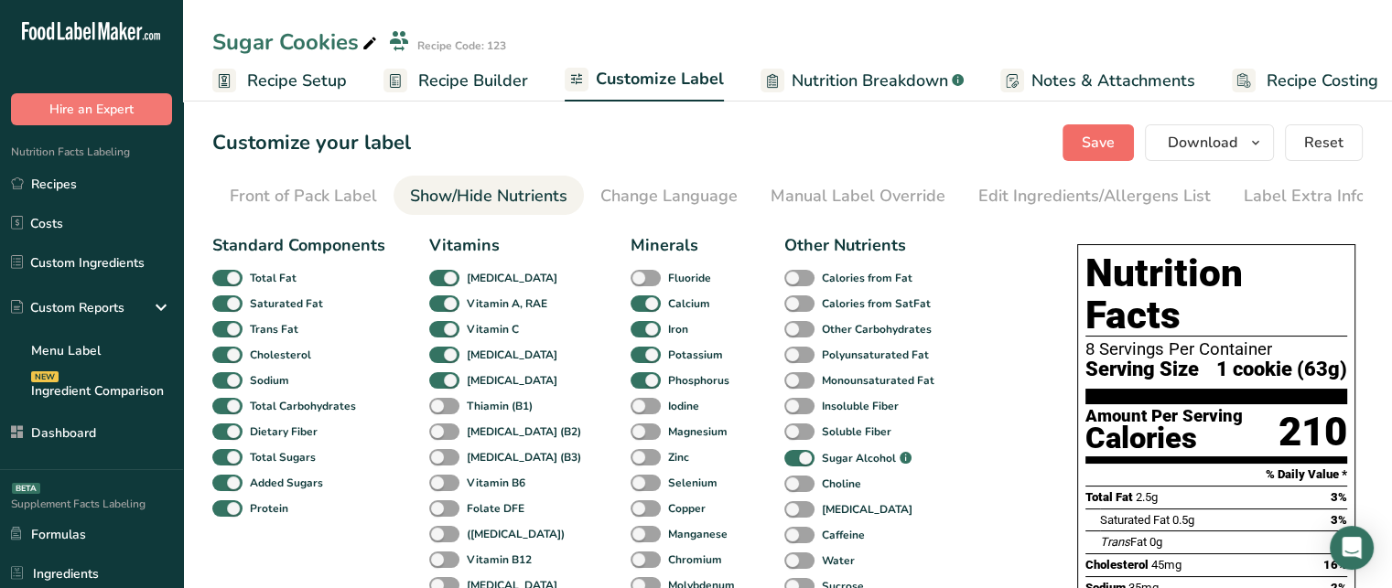
type input "Xylitol"
click at [1113, 138] on span "Save" at bounding box center [1098, 143] width 33 height 22
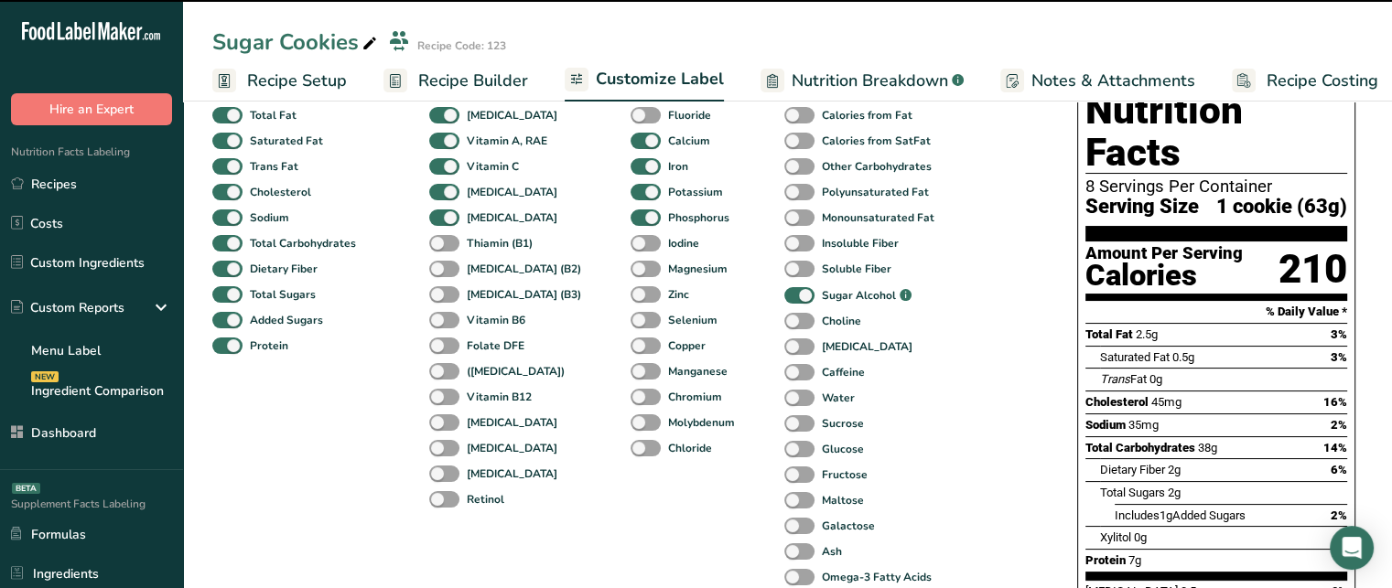
scroll to position [166, 0]
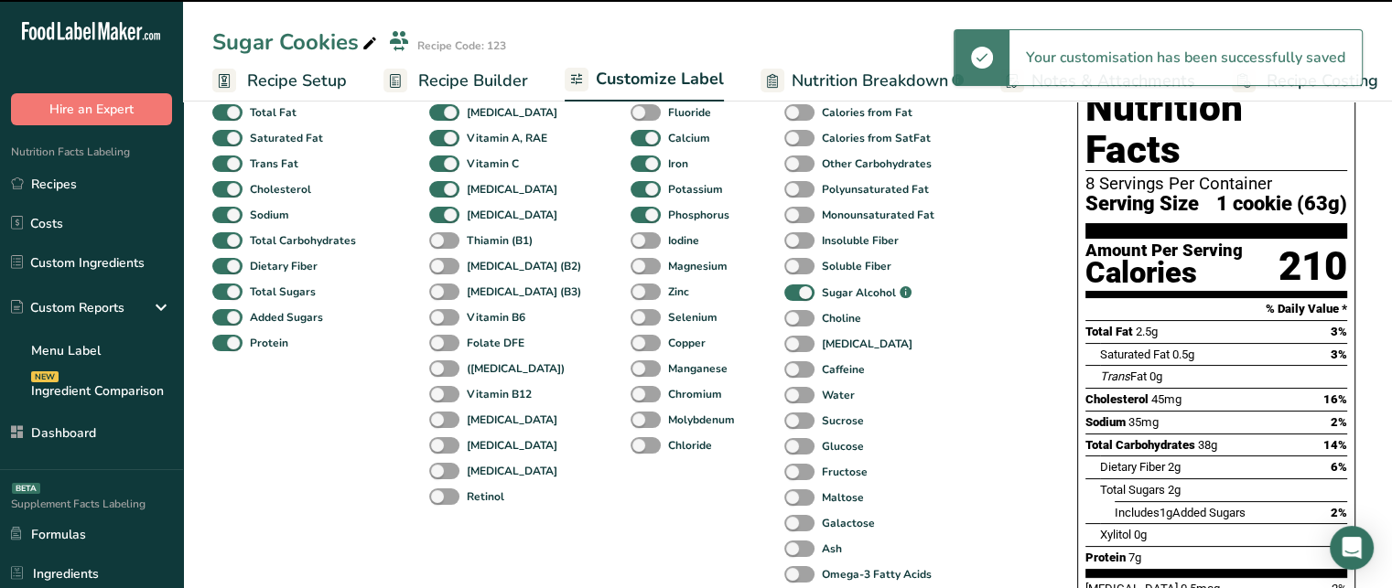
click at [1116, 528] on span "Xylitol" at bounding box center [1115, 535] width 31 height 14
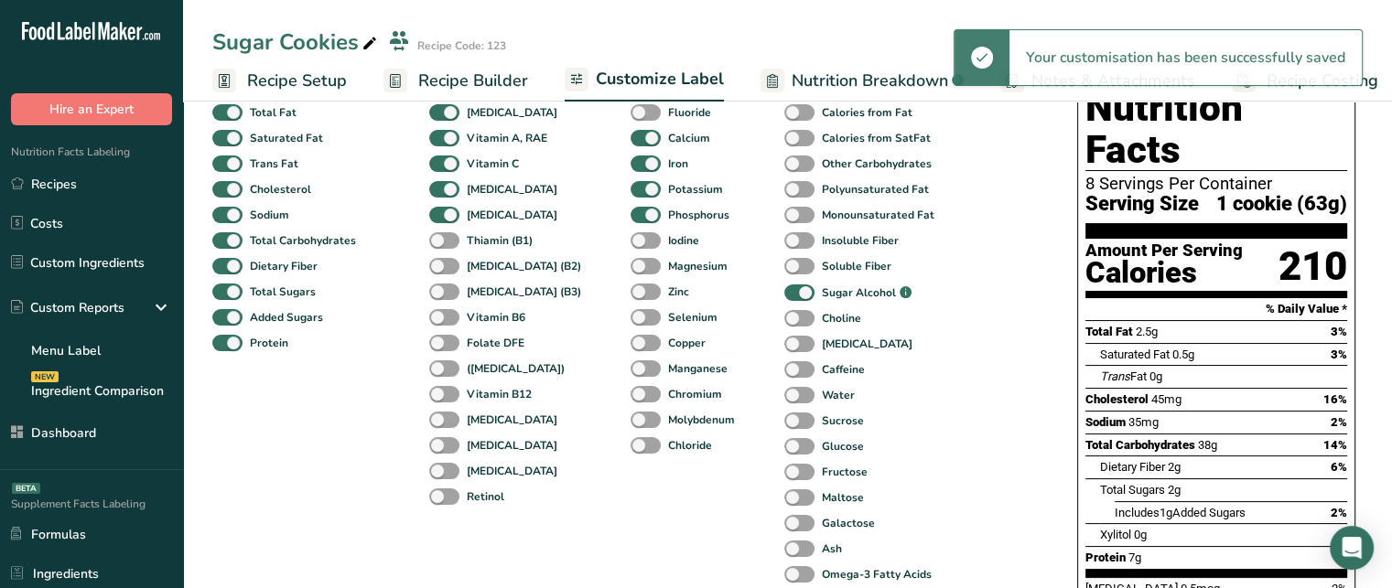
click at [1116, 528] on span "Xylitol" at bounding box center [1115, 535] width 31 height 14
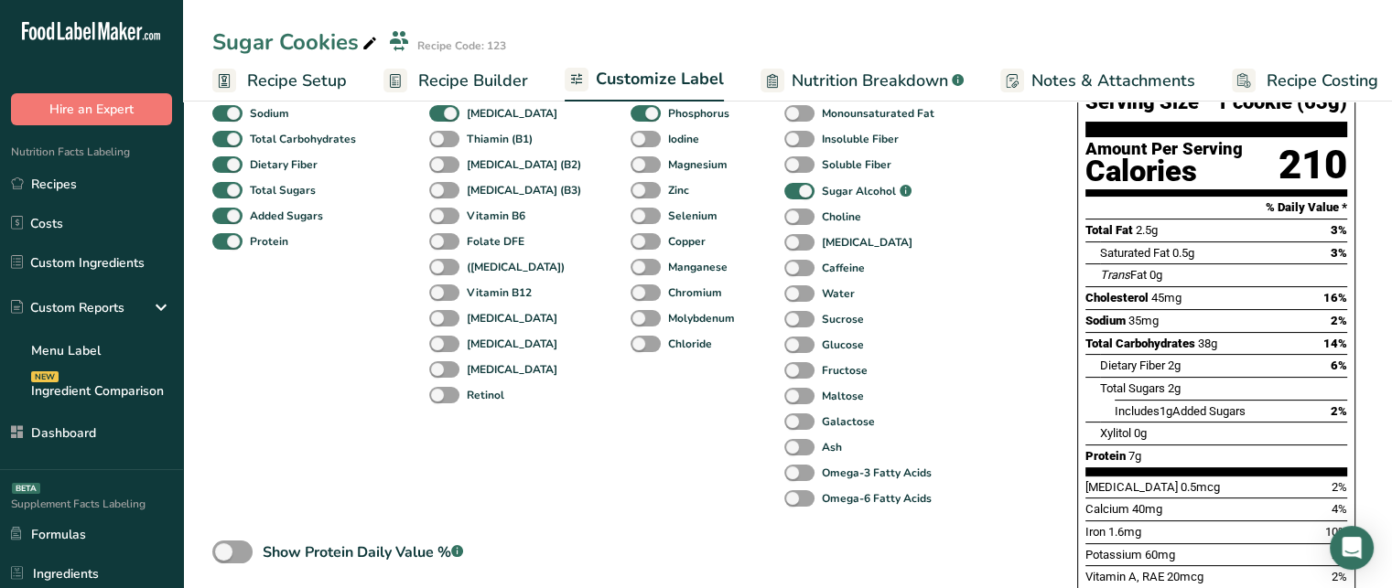
scroll to position [246, 0]
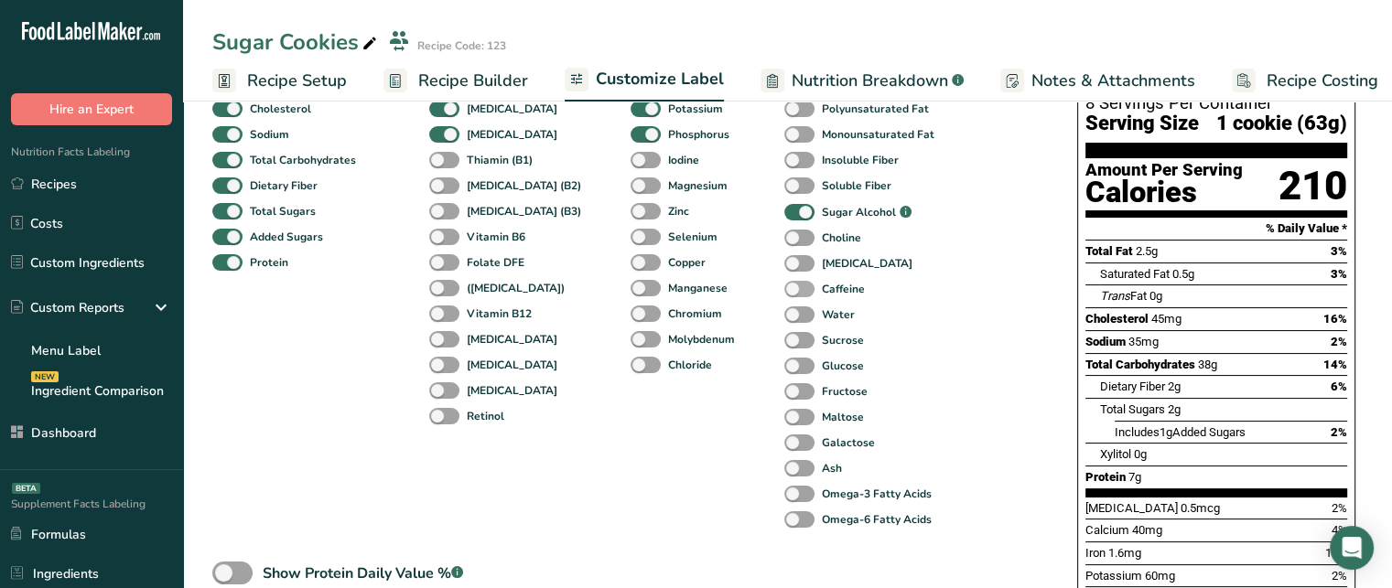
click at [784, 292] on span at bounding box center [799, 289] width 30 height 17
click at [784, 292] on input "Caffeine" at bounding box center [790, 289] width 12 height 12
checkbox input "true"
click at [784, 191] on span at bounding box center [799, 186] width 30 height 17
click at [784, 191] on input "Soluble Fiber" at bounding box center [790, 185] width 12 height 12
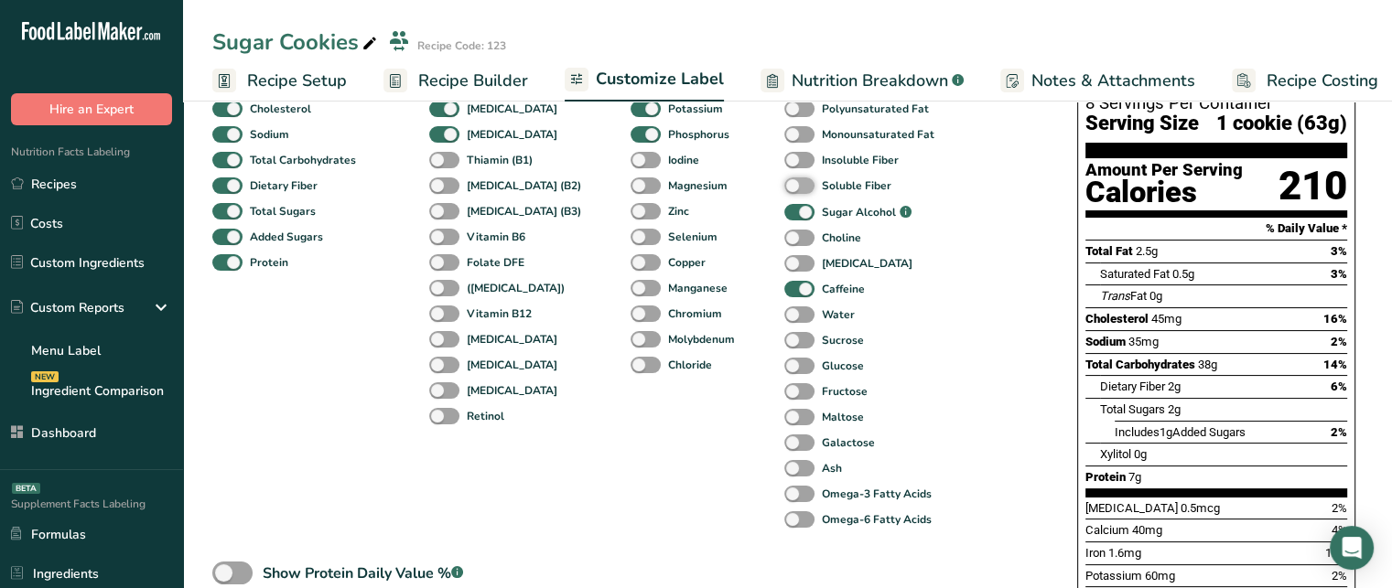
checkbox input "true"
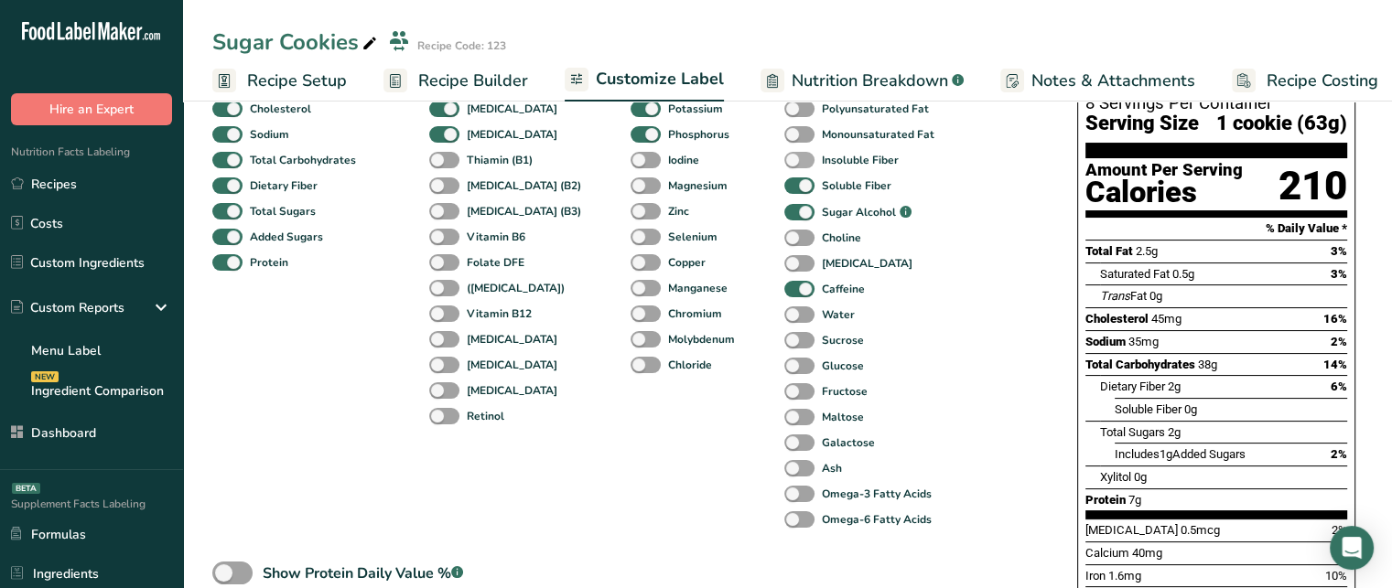
click at [784, 169] on span at bounding box center [799, 160] width 30 height 17
click at [784, 166] on input "Insoluble Fiber" at bounding box center [790, 160] width 12 height 12
checkbox input "true"
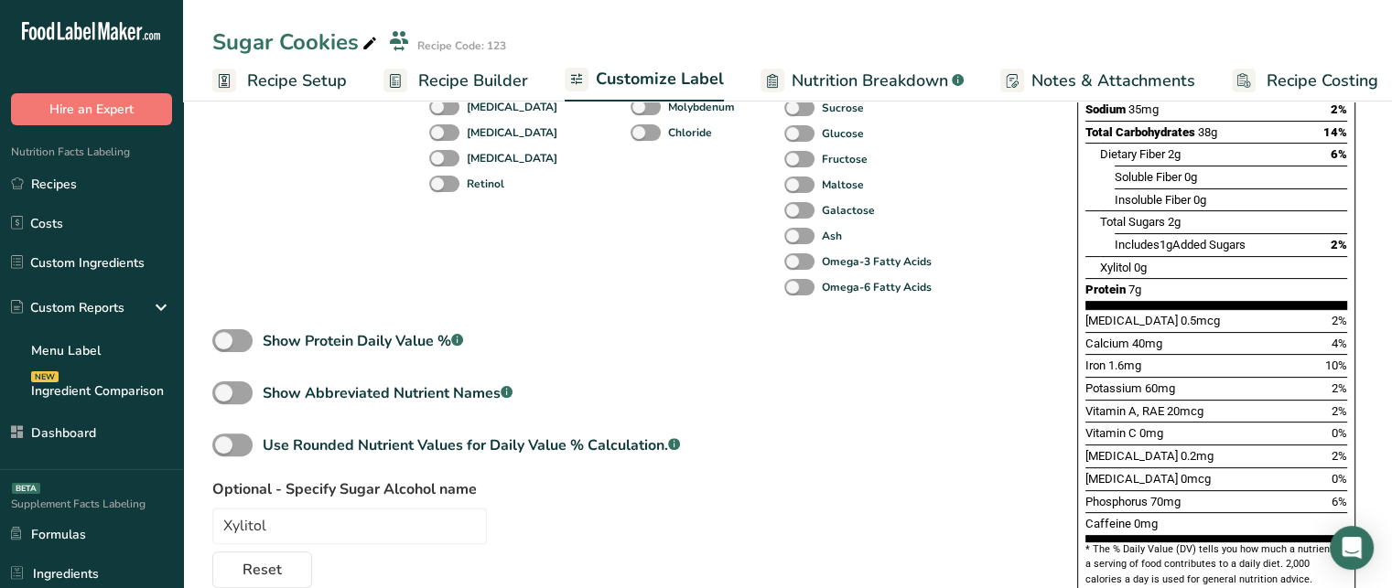
scroll to position [477, 0]
click at [235, 342] on span at bounding box center [232, 342] width 40 height 23
click at [224, 342] on input "Show Protein Daily Value % .a-a{fill:#347362;}.b-a{fill:#fff;}" at bounding box center [218, 343] width 12 height 12
checkbox input "true"
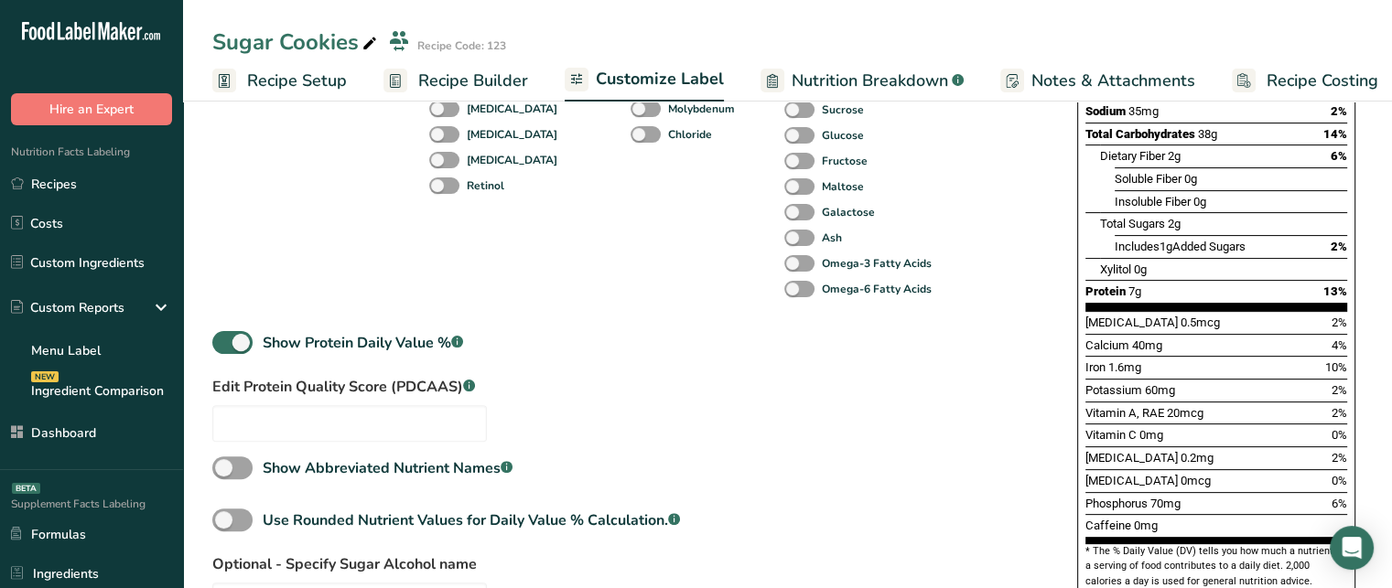
click at [540, 415] on div "Standard Components Total Fat Saturated Fat Trans Fat Cholesterol Sodium Total …" at bounding box center [626, 206] width 828 height 914
click at [411, 434] on input "text" at bounding box center [349, 423] width 275 height 37
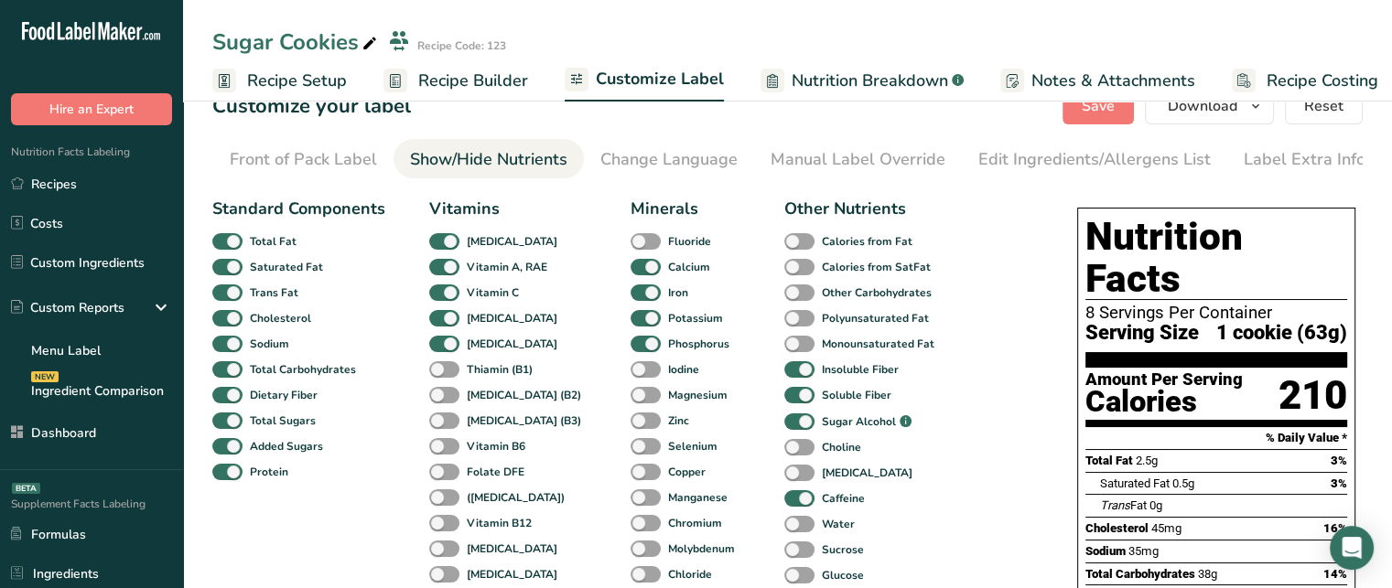
scroll to position [0, 0]
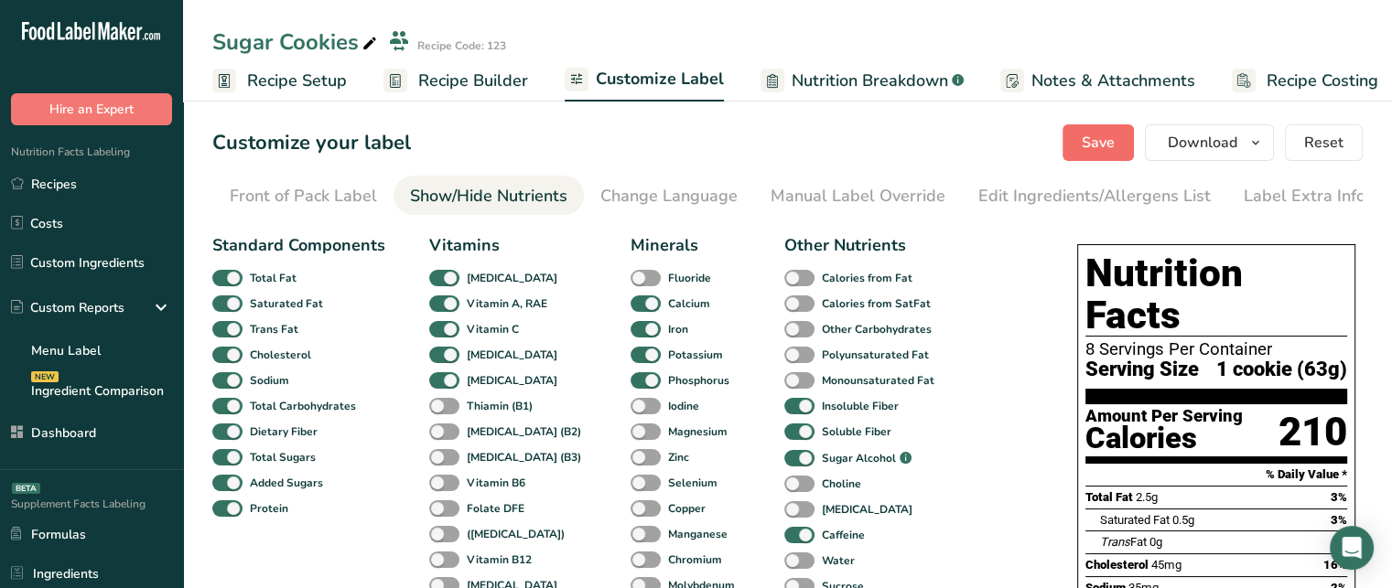
type input "0.8"
click at [1105, 128] on button "Save" at bounding box center [1098, 142] width 71 height 37
click at [679, 201] on div "Change Language" at bounding box center [668, 196] width 137 height 25
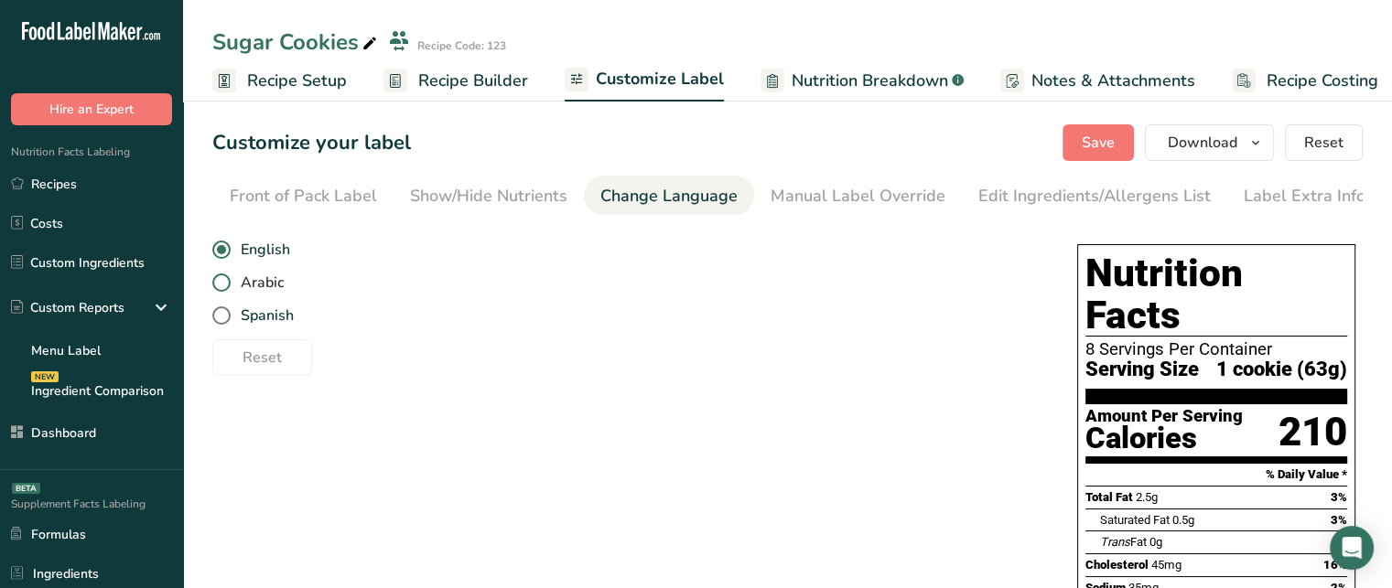
click at [230, 292] on label "Arabic" at bounding box center [622, 283] width 821 height 18
click at [224, 289] on input "Arabic" at bounding box center [218, 283] width 12 height 12
radio input "true"
radio input "false"
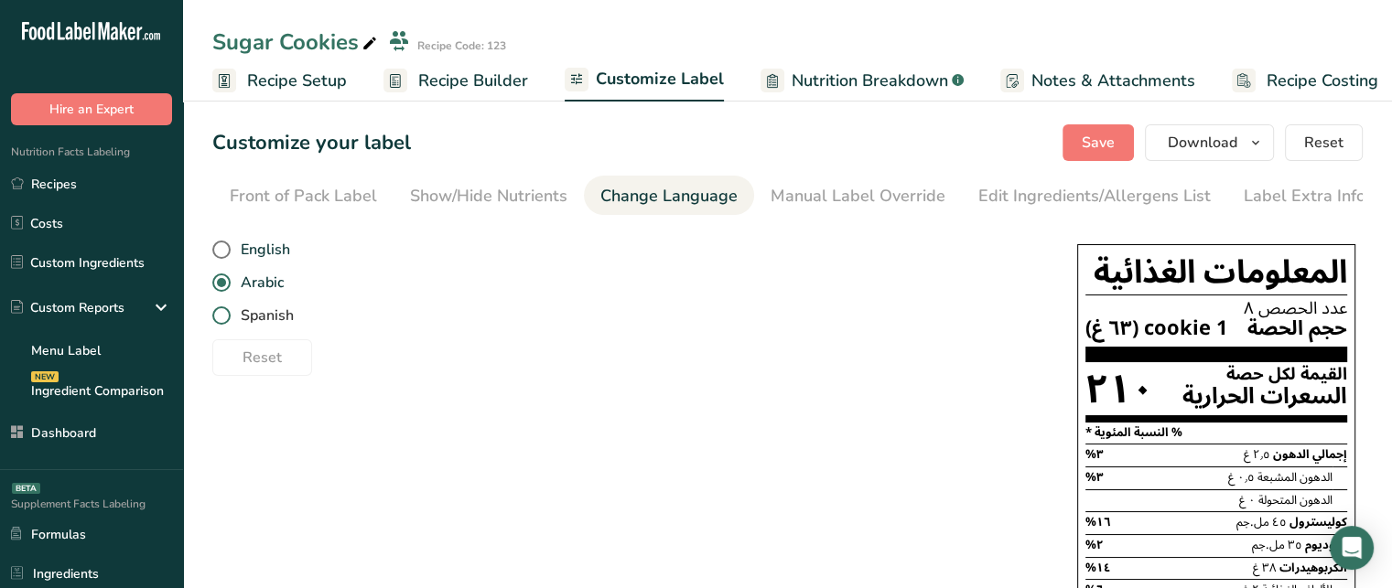
click at [232, 312] on span "Spanish" at bounding box center [262, 316] width 63 height 18
click at [224, 312] on input "Spanish" at bounding box center [218, 316] width 12 height 12
radio input "true"
radio input "false"
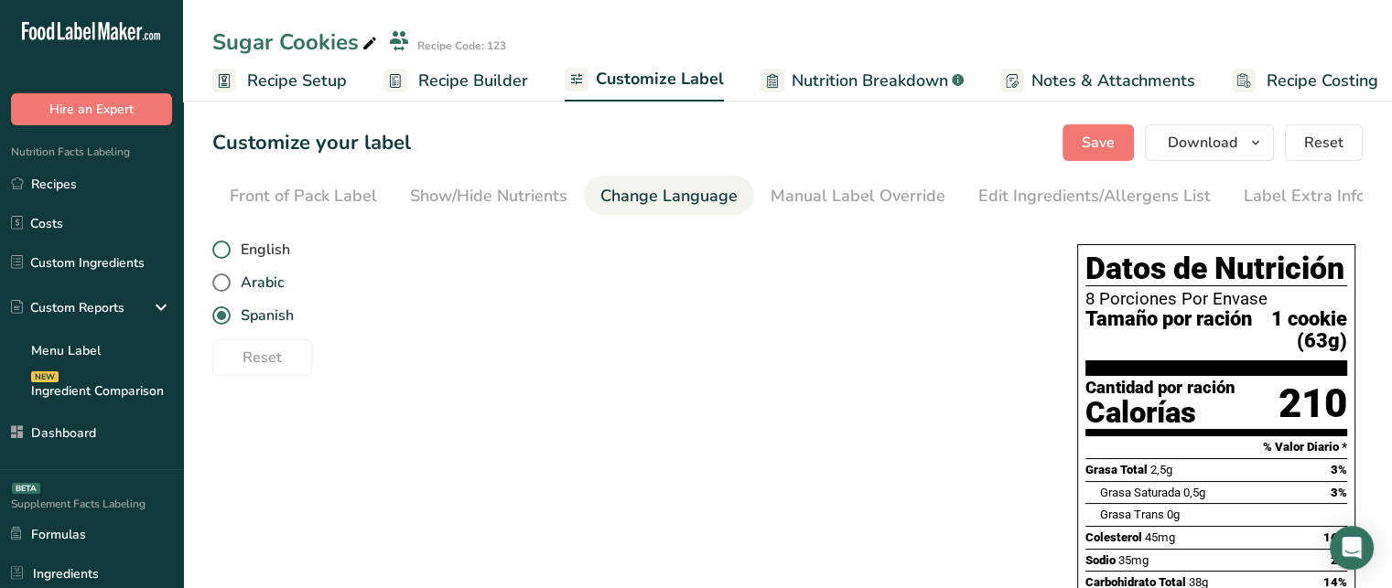
click at [219, 252] on span at bounding box center [221, 250] width 18 height 18
click at [219, 252] on input "English" at bounding box center [218, 250] width 12 height 12
radio input "true"
radio input "false"
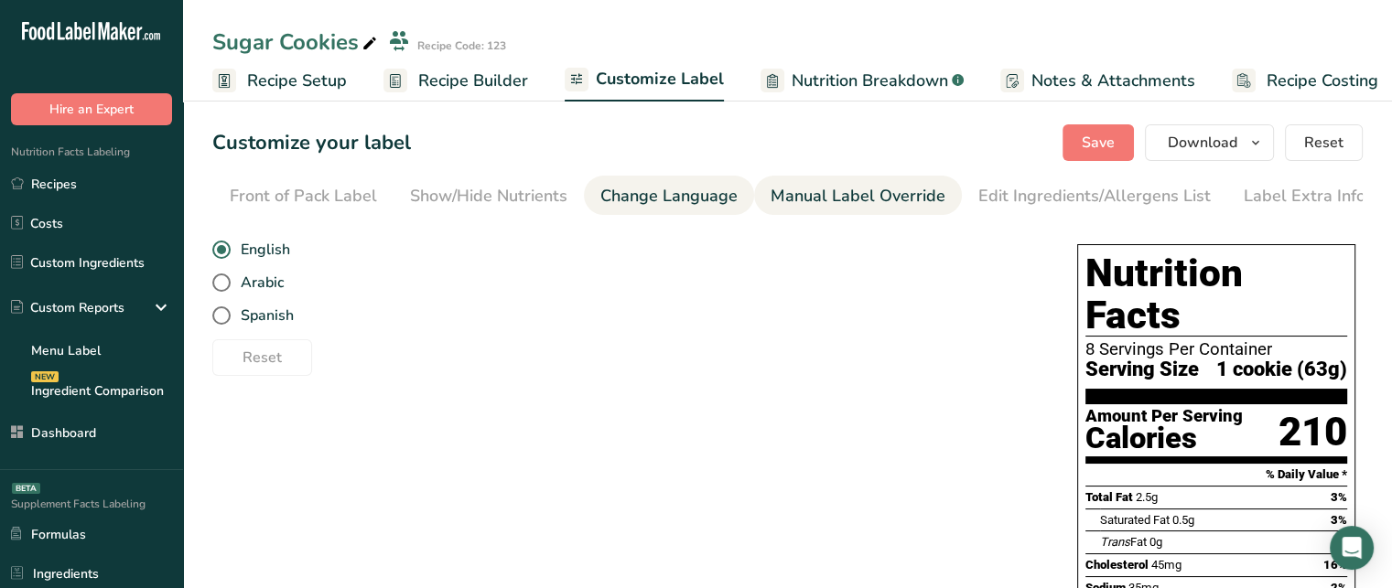
click at [914, 210] on link "Manual Label Override" at bounding box center [858, 196] width 175 height 41
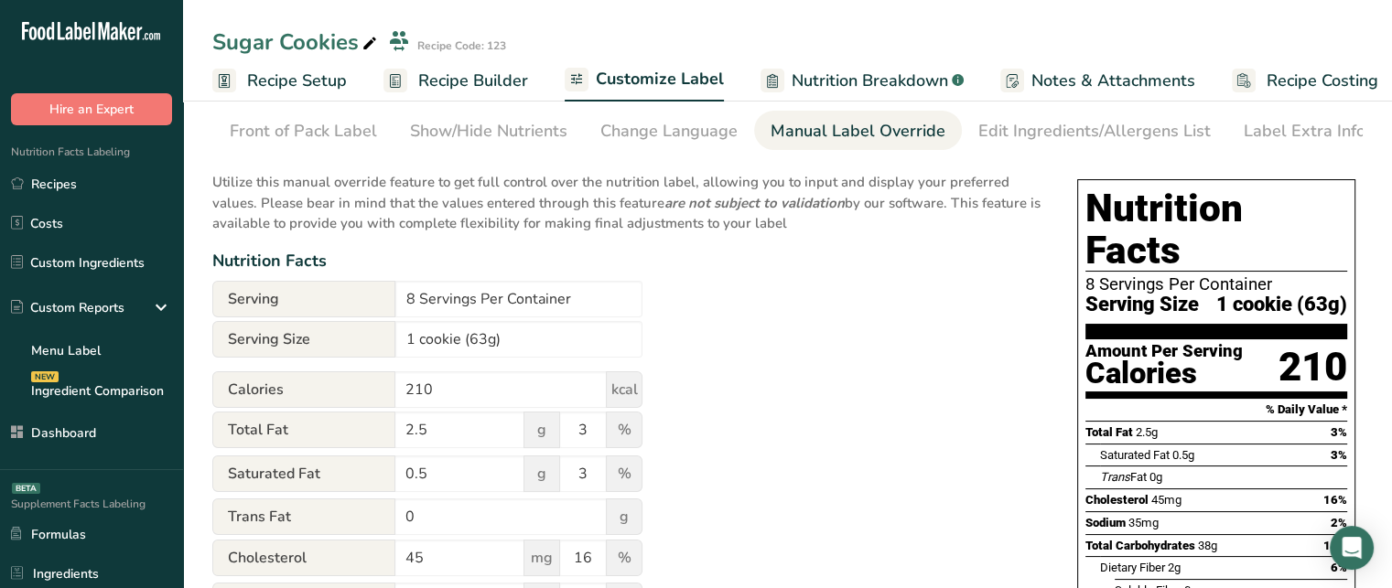
scroll to position [70, 0]
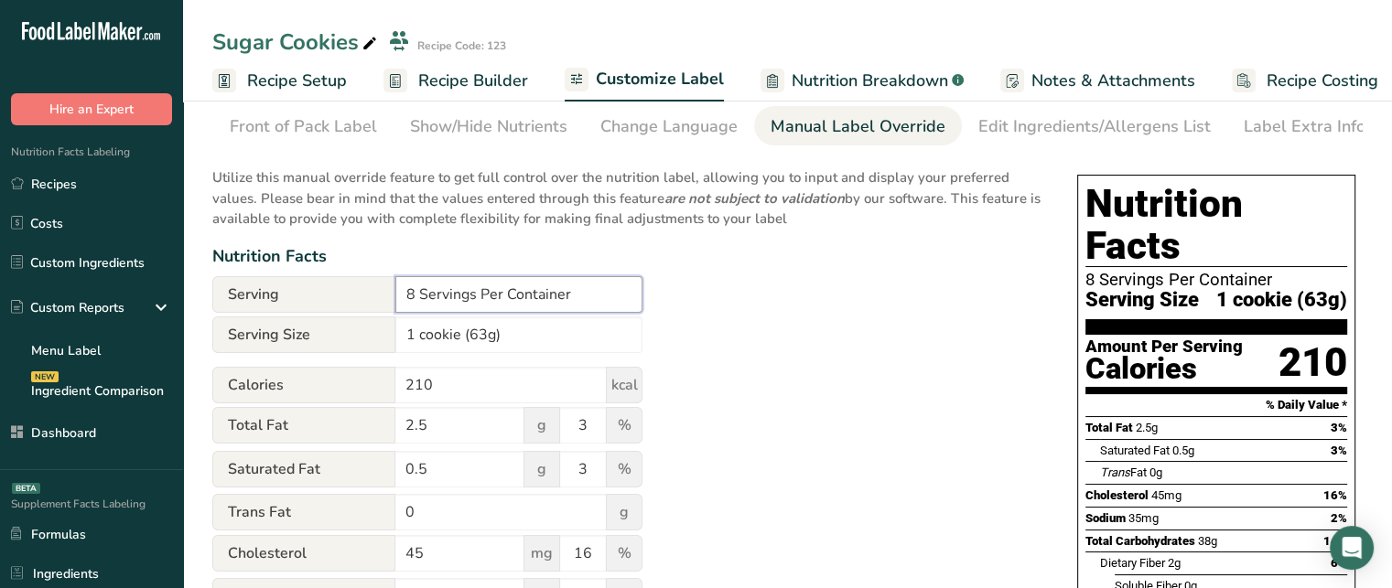
drag, startPoint x: 414, startPoint y: 297, endPoint x: 402, endPoint y: 302, distance: 12.7
click at [402, 302] on input "8 Servings Per Container" at bounding box center [518, 294] width 247 height 37
type input "10 Servings Per Container"
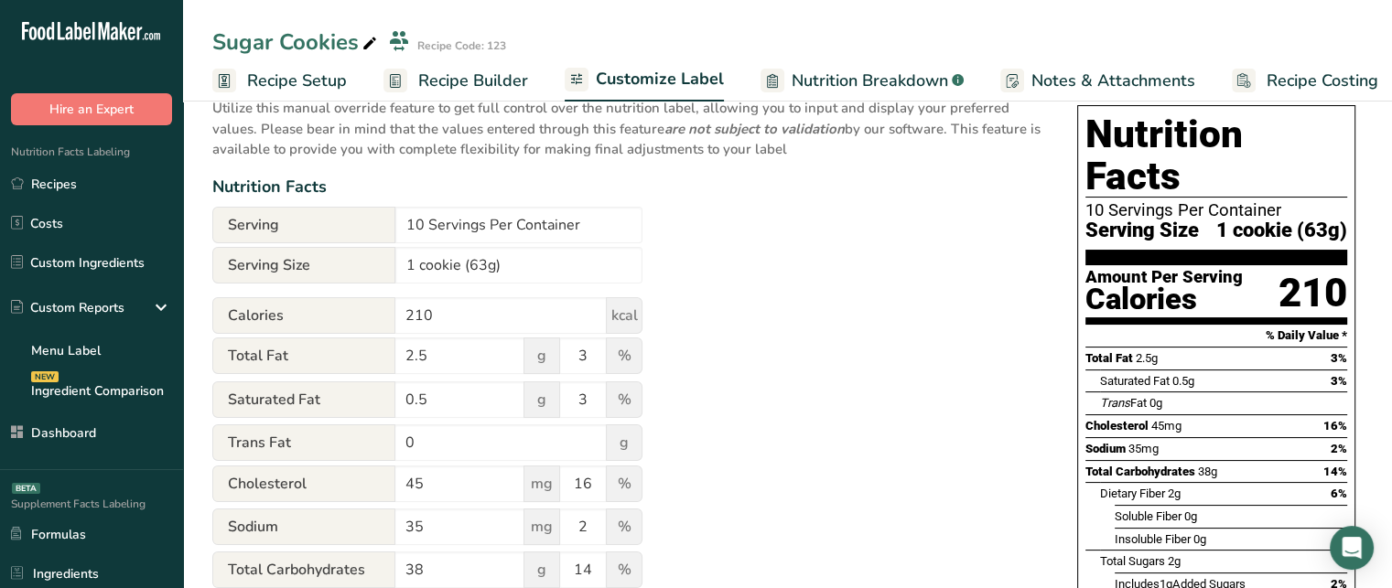
scroll to position [133, 0]
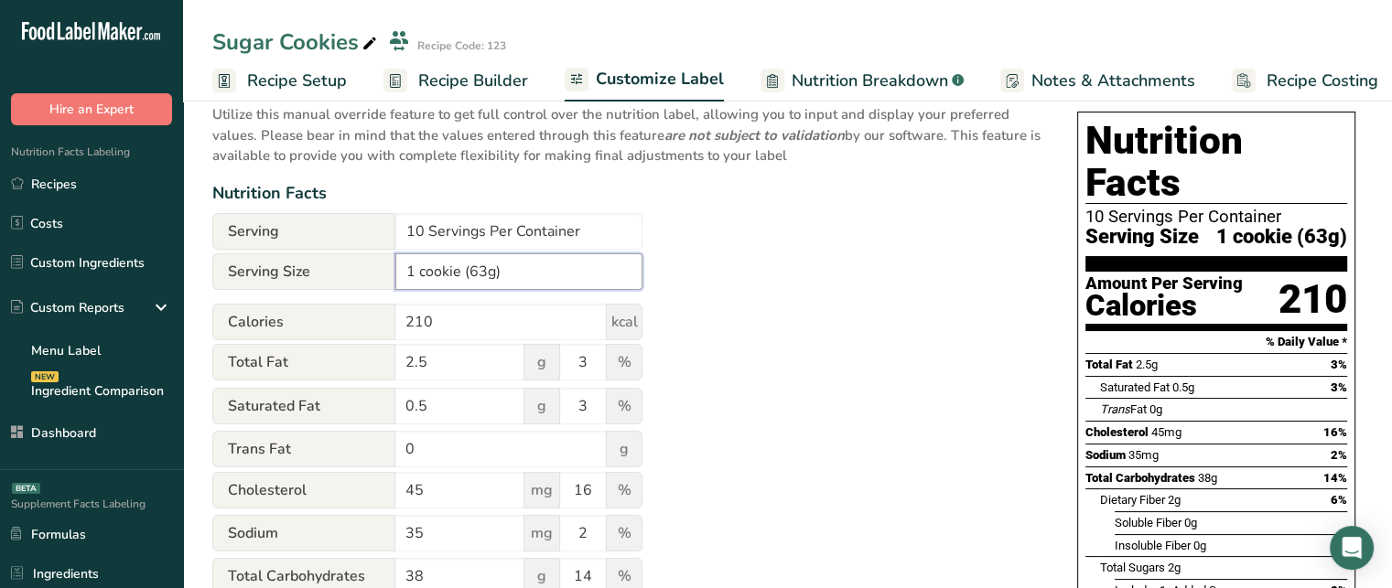
drag, startPoint x: 484, startPoint y: 274, endPoint x: 471, endPoint y: 274, distance: 12.8
click at [471, 274] on input "1 cookie (63g)" at bounding box center [518, 272] width 247 height 37
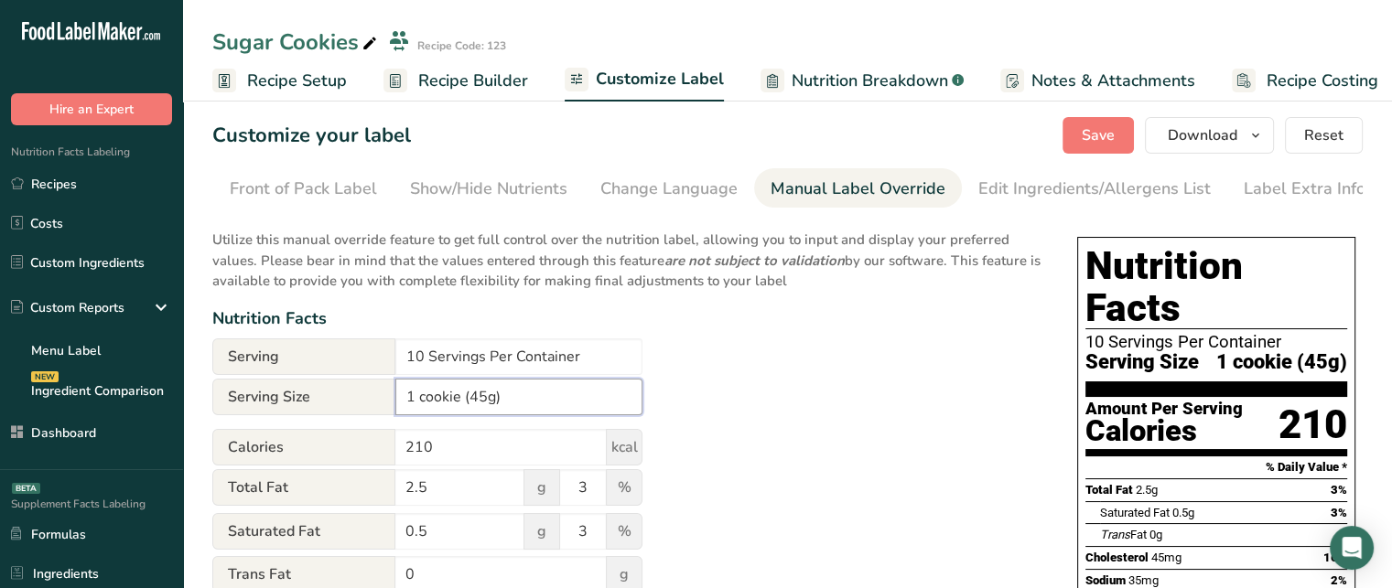
scroll to position [0, 0]
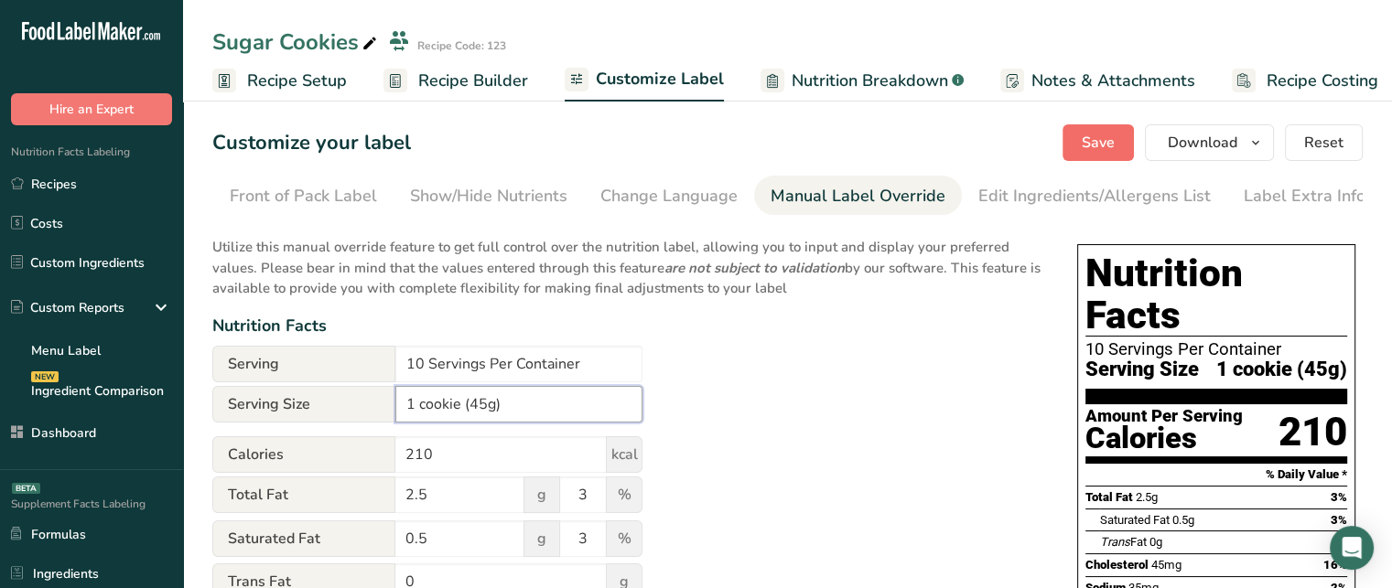
type input "1 cookie (45g)"
click at [1115, 133] on span "Save" at bounding box center [1098, 143] width 33 height 22
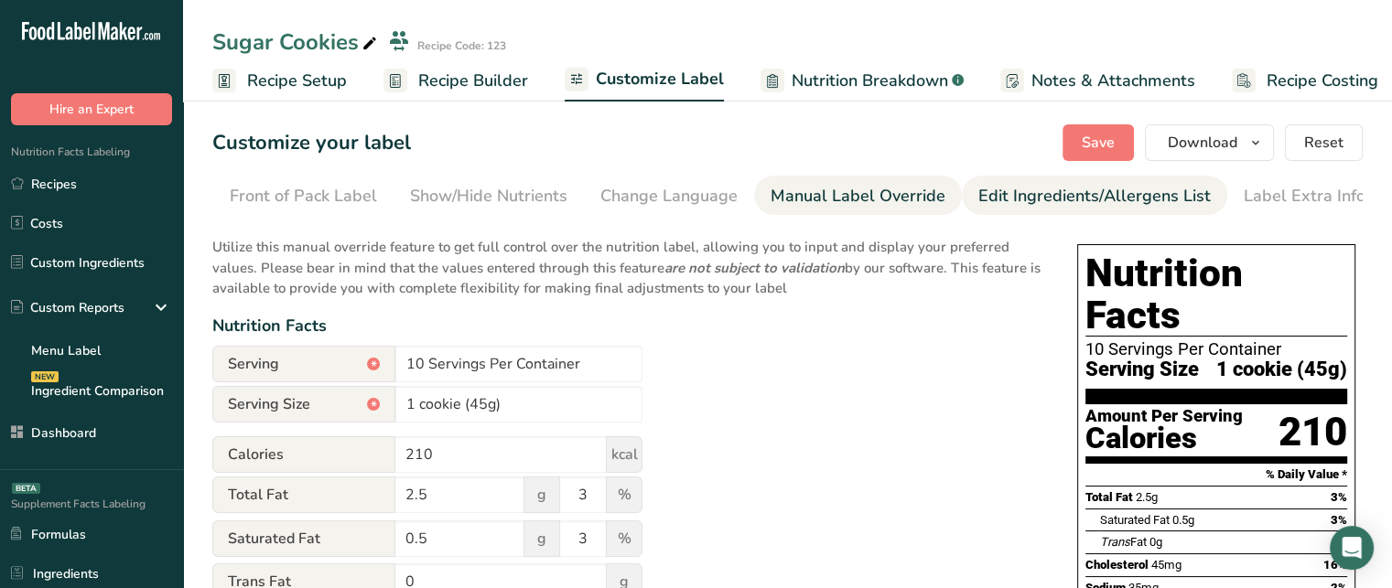
click at [1092, 205] on div "Edit Ingredients/Allergens List" at bounding box center [1094, 196] width 232 height 25
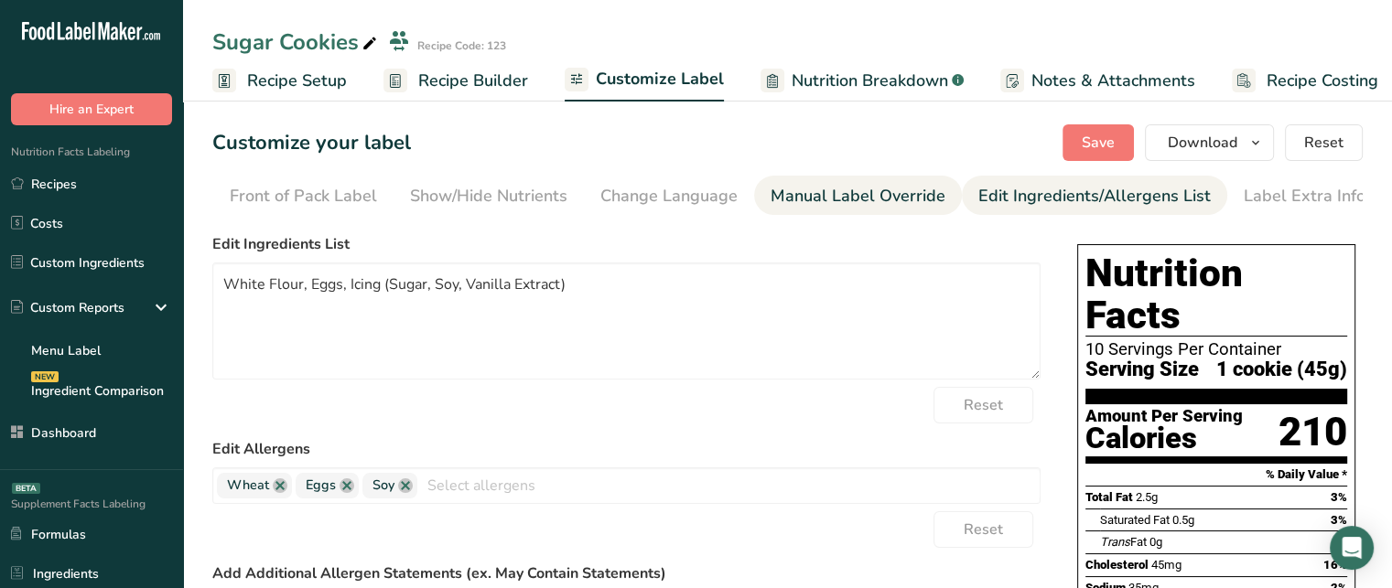
click at [872, 188] on div "Manual Label Override" at bounding box center [858, 196] width 175 height 25
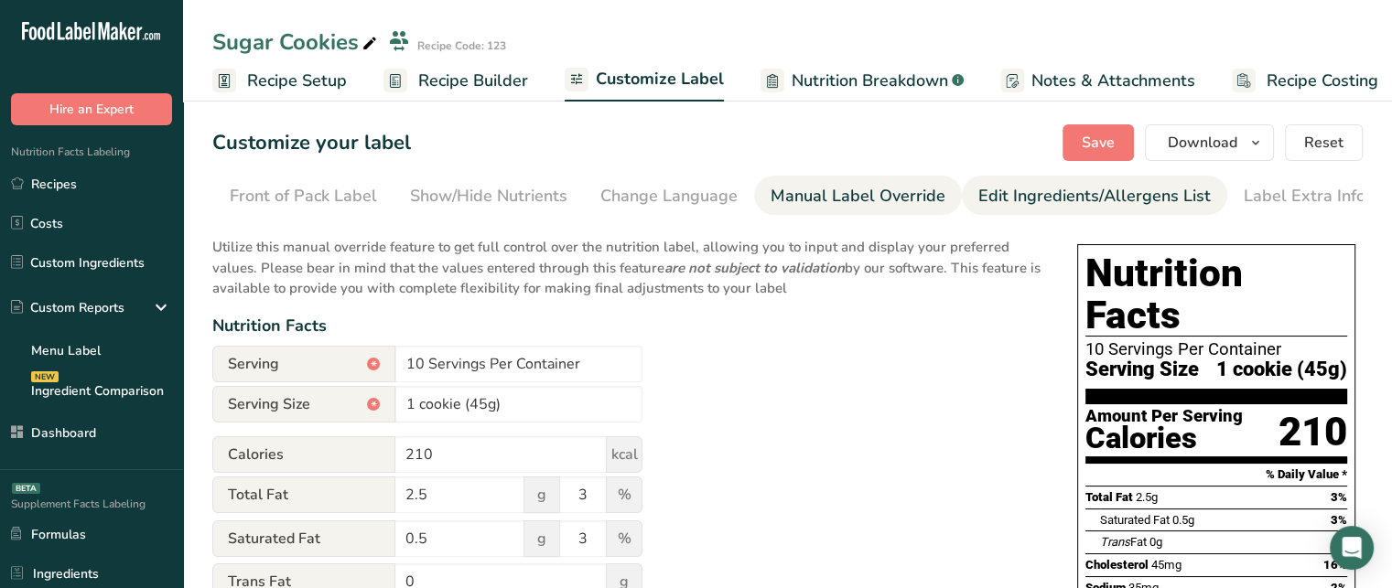
click at [1058, 210] on link "Edit Ingredients/Allergens List" at bounding box center [1094, 196] width 232 height 41
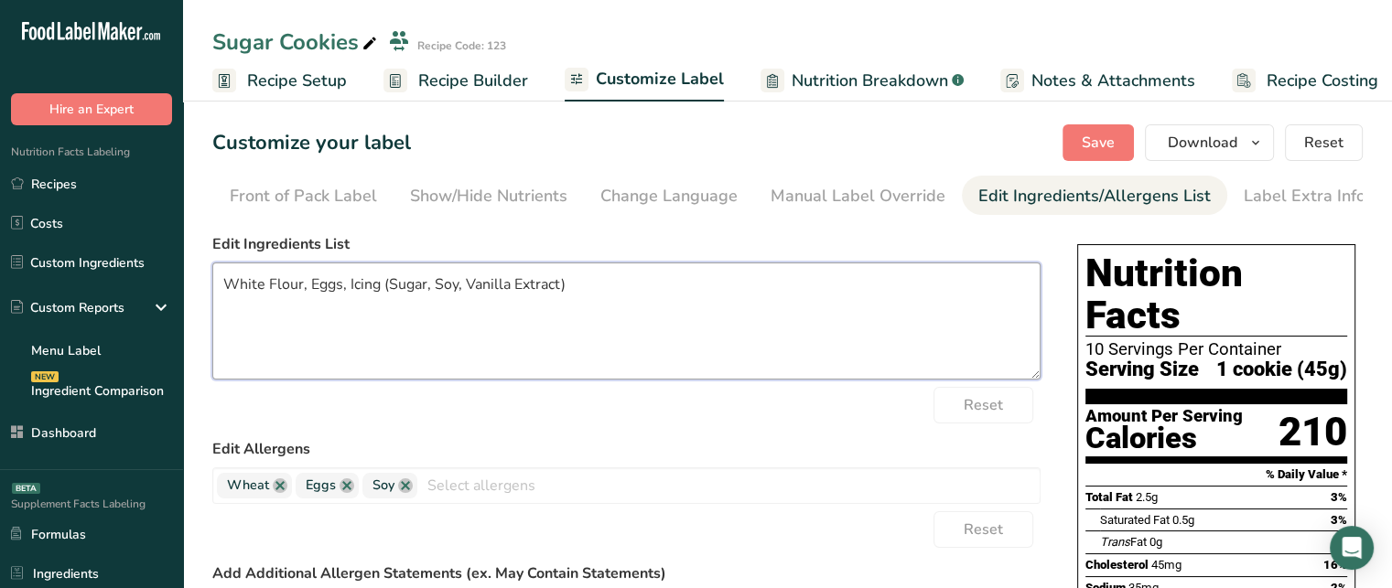
click at [361, 298] on textarea "White Flour, Eggs, Icing (Sugar, Soy, Vanilla Extract)" at bounding box center [626, 321] width 828 height 117
drag, startPoint x: 588, startPoint y: 284, endPoint x: 527, endPoint y: 283, distance: 61.3
click at [527, 283] on textarea "White Flour, Eggs, Icing (Sugar, Soy, Vanilla Extract)" at bounding box center [626, 321] width 828 height 117
click at [390, 283] on textarea "White Flour, Eggs, Icing (Sugar, Soy, Vanilla Extract)" at bounding box center [626, 321] width 828 height 117
click at [794, 285] on textarea "White Flour, Eggs, Icing (Granulated Sugar, Soy, Vanilla Extract)" at bounding box center [626, 321] width 828 height 117
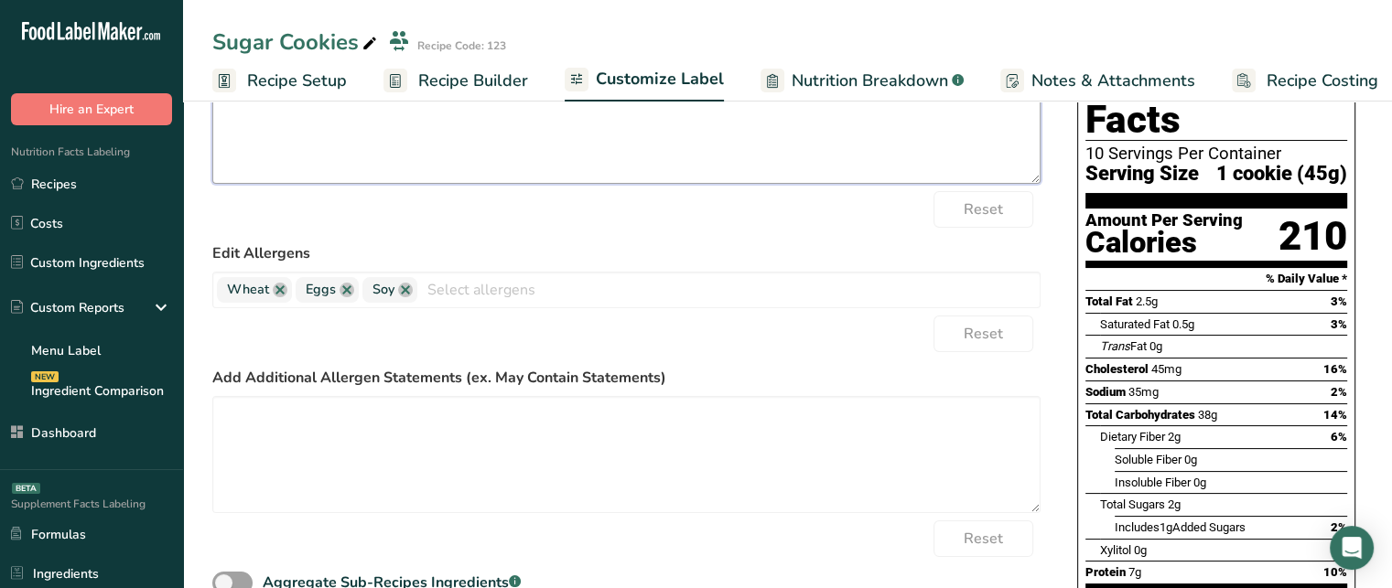
scroll to position [193, 0]
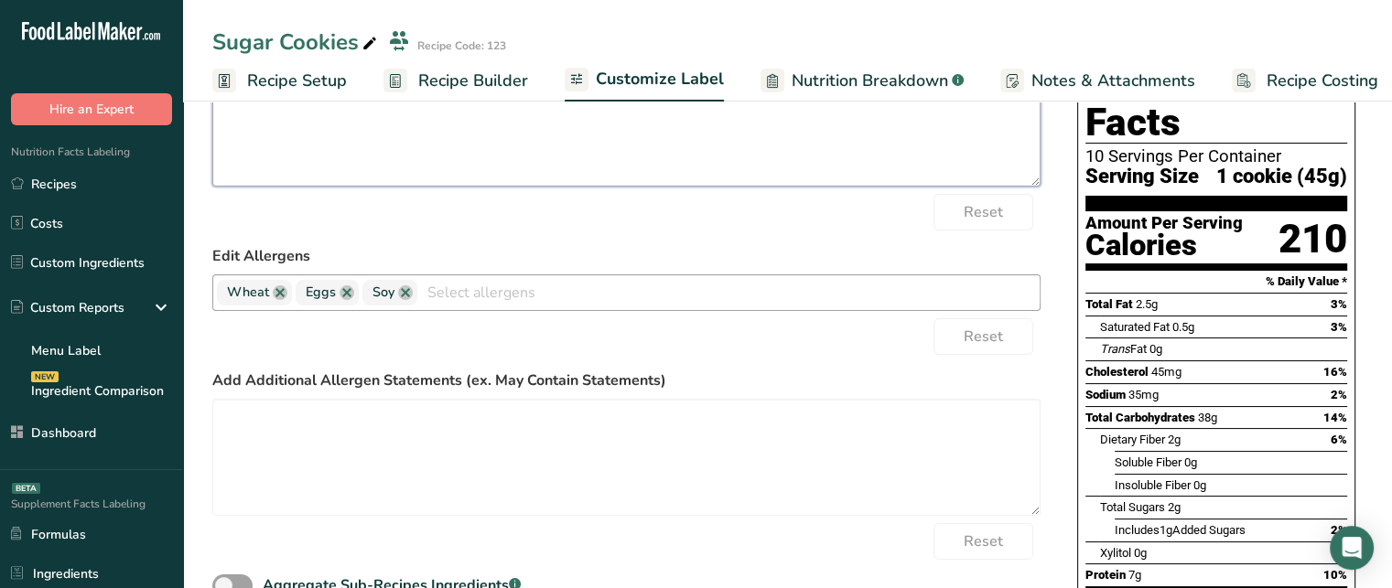
type textarea "White Flour, Eggs, Icing (Granulated Sugar, Soy, Vanilla Extract)."
click at [549, 299] on input "text" at bounding box center [728, 292] width 622 height 28
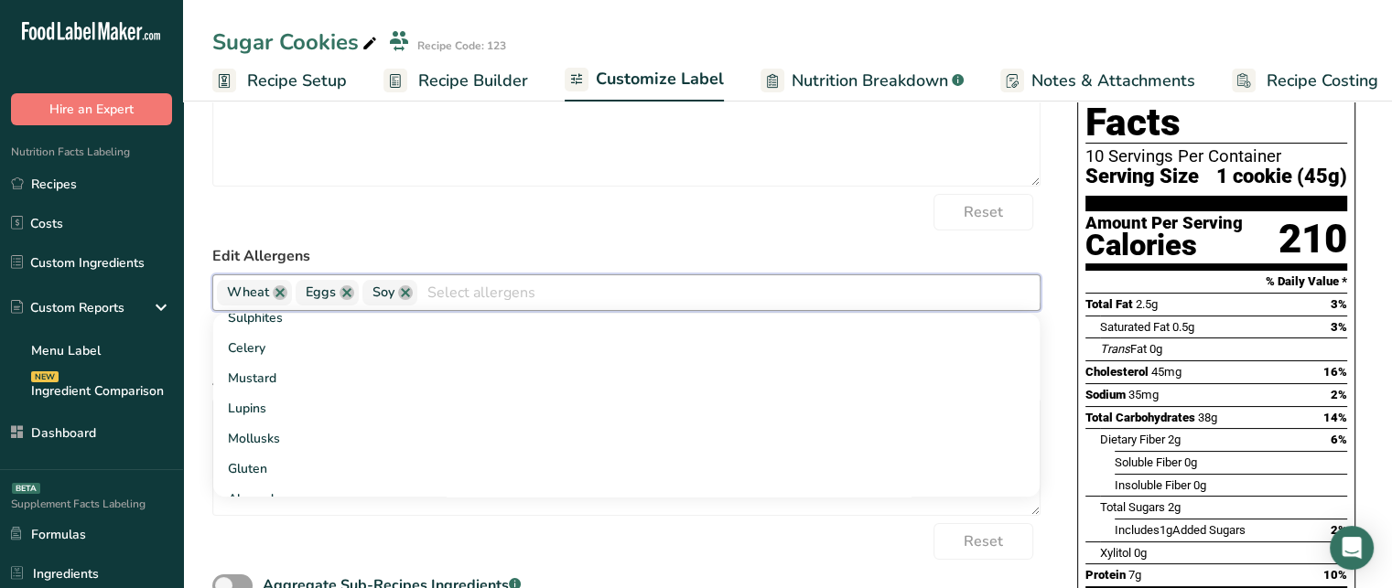
scroll to position [0, 0]
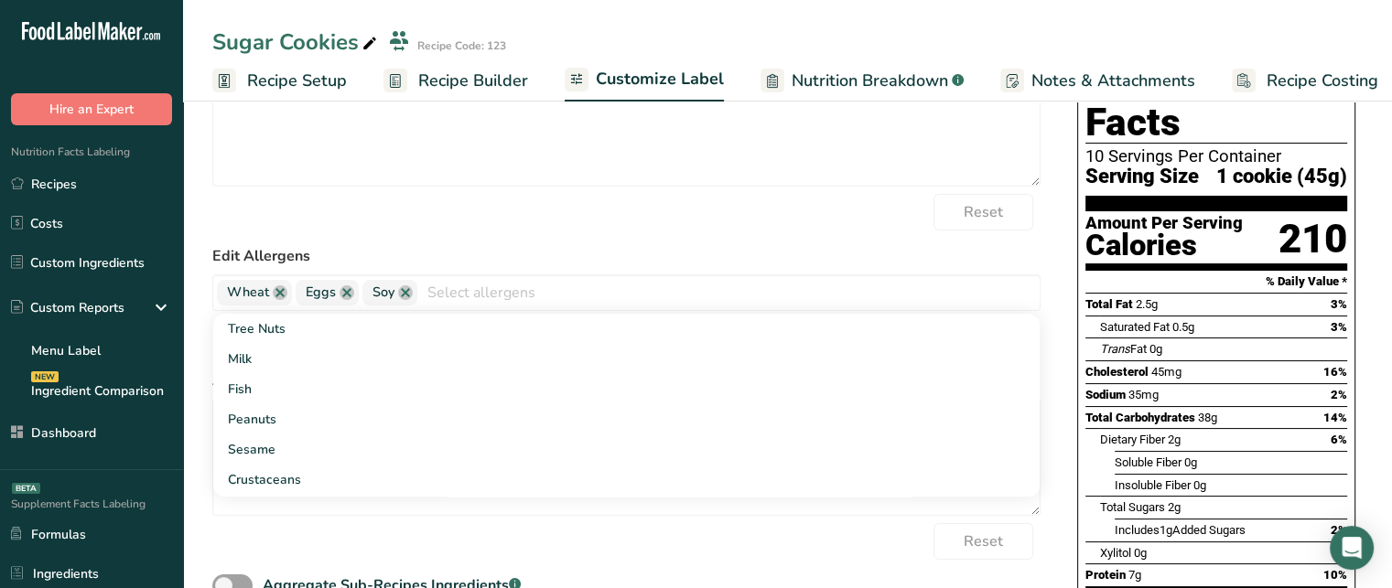
click at [873, 259] on label "Edit Allergens" at bounding box center [626, 256] width 828 height 22
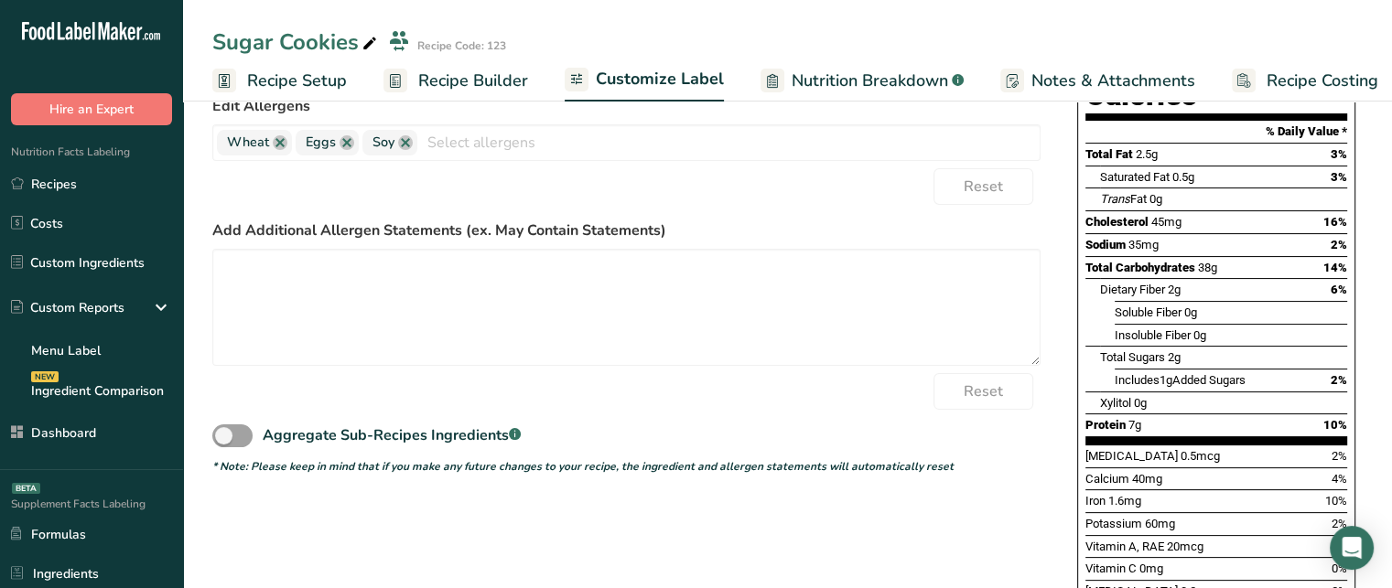
scroll to position [391, 0]
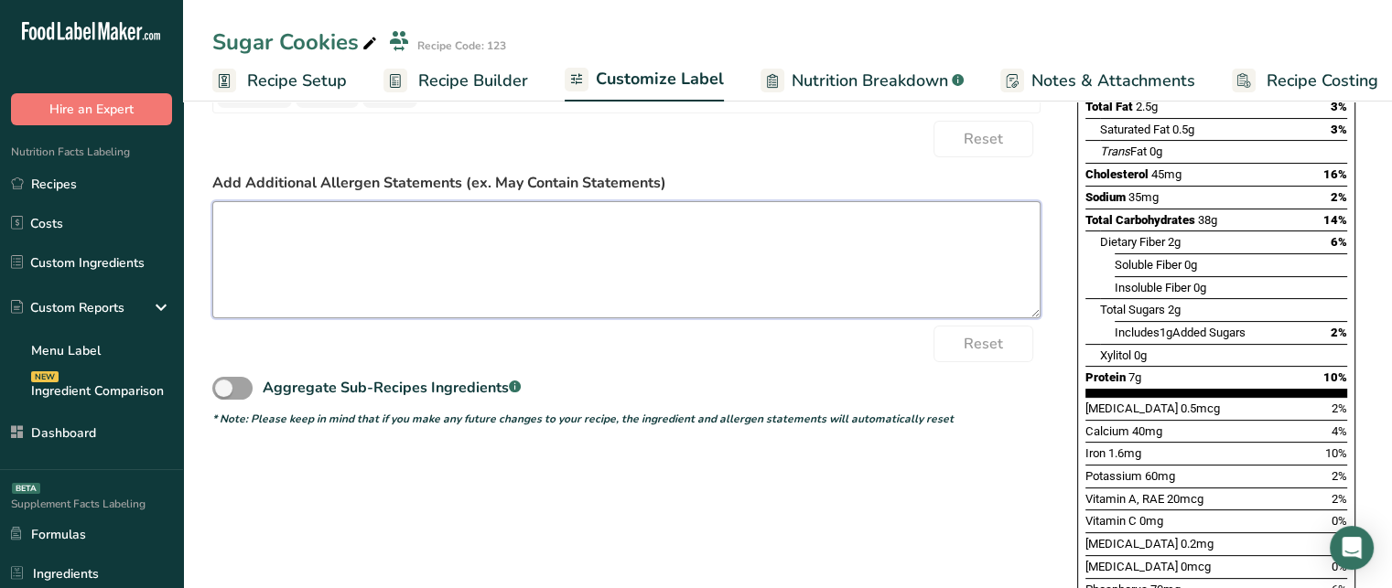
click at [803, 295] on textarea at bounding box center [626, 259] width 828 height 117
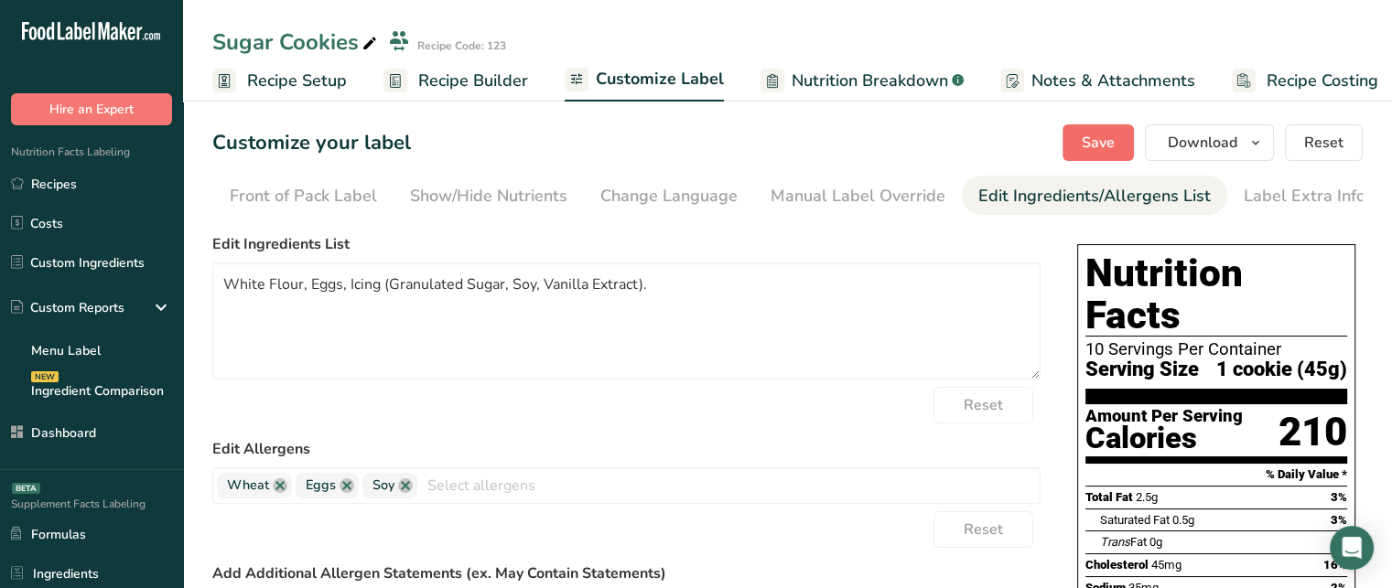
type textarea "May contain traces of peanuts."
click at [1100, 135] on span "Save" at bounding box center [1098, 143] width 33 height 22
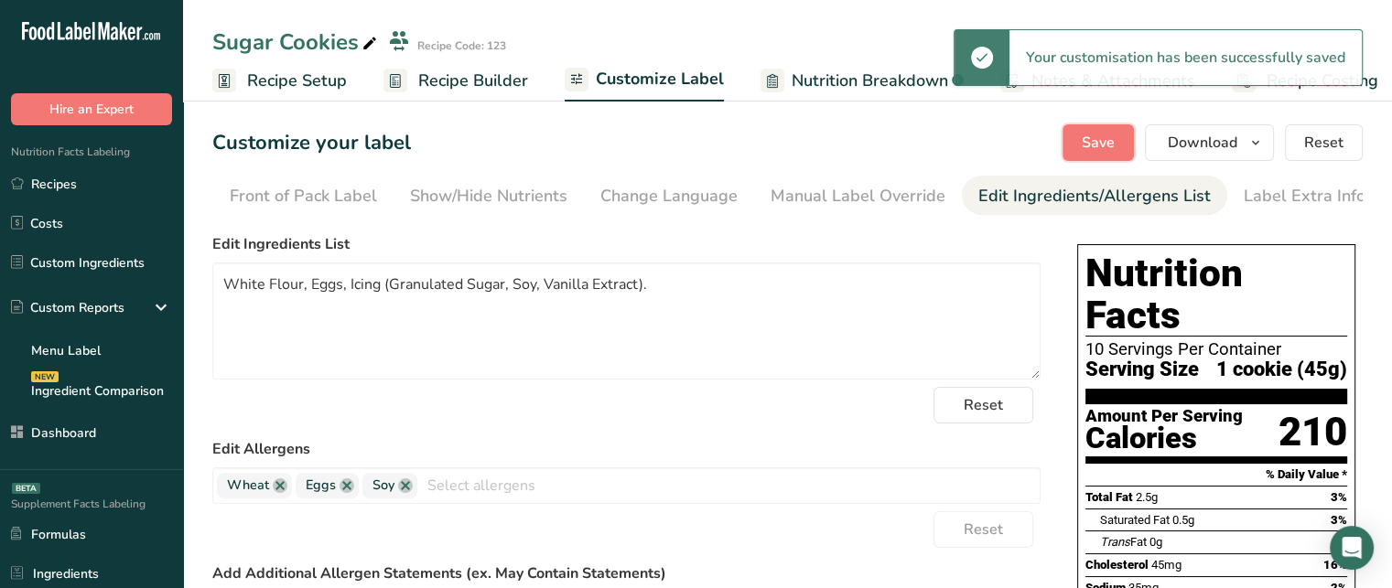
scroll to position [563, 0]
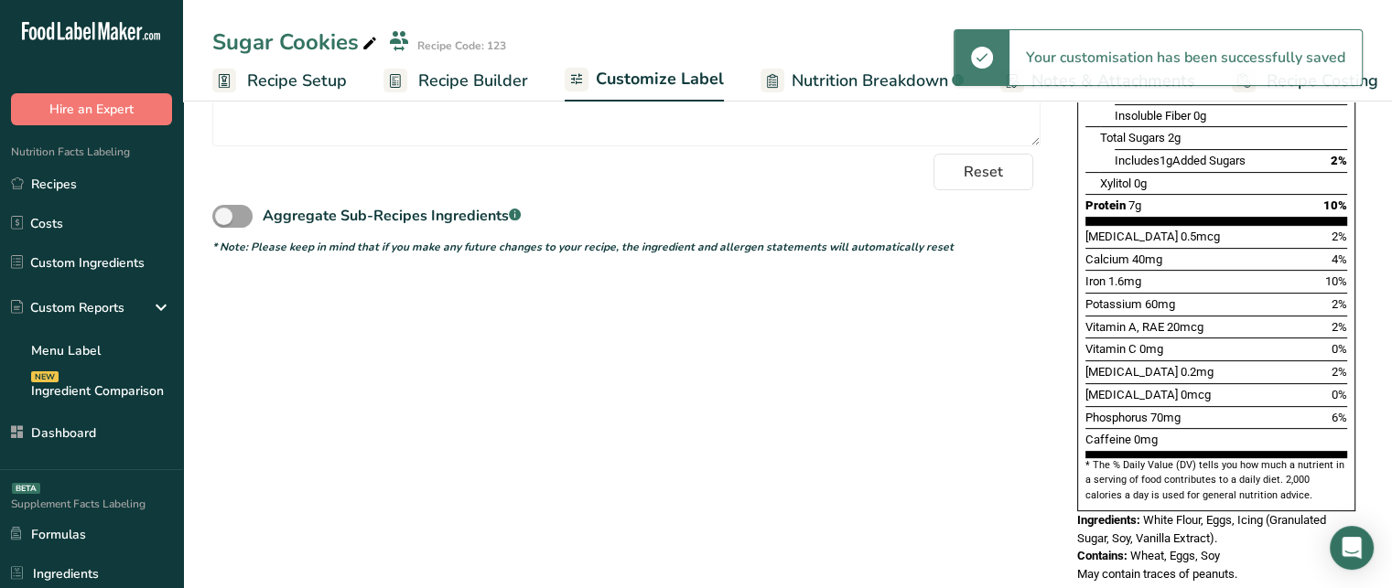
click at [1178, 567] on span "May contain traces of peanuts." at bounding box center [1157, 574] width 160 height 14
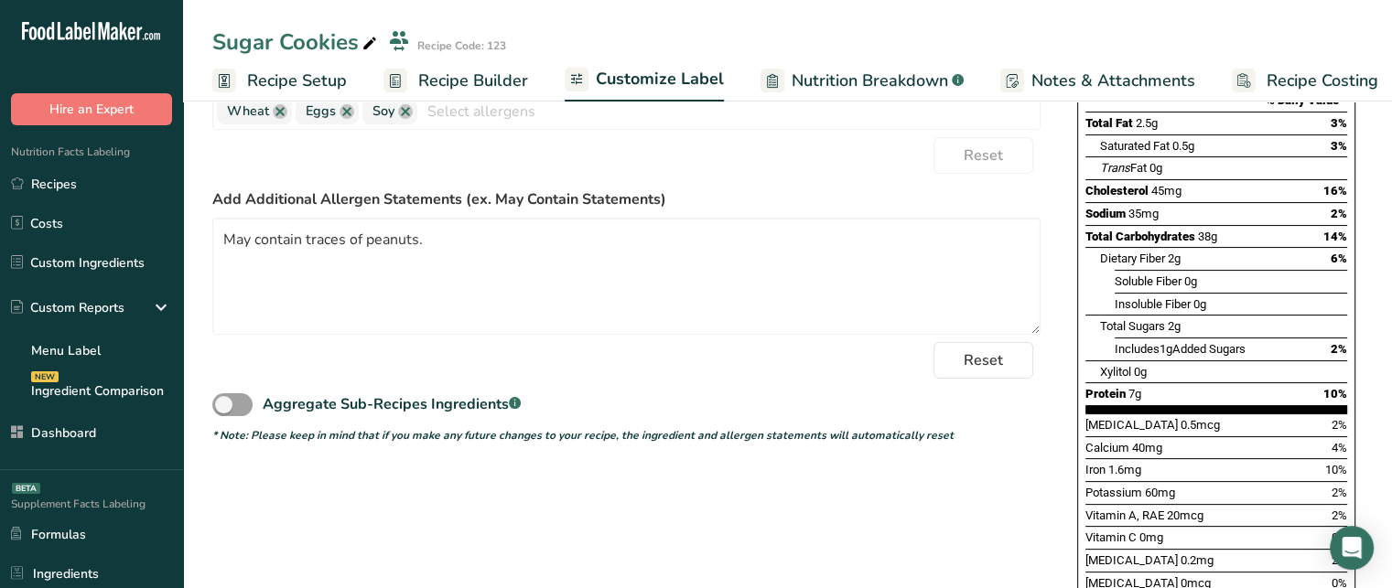
scroll to position [377, 0]
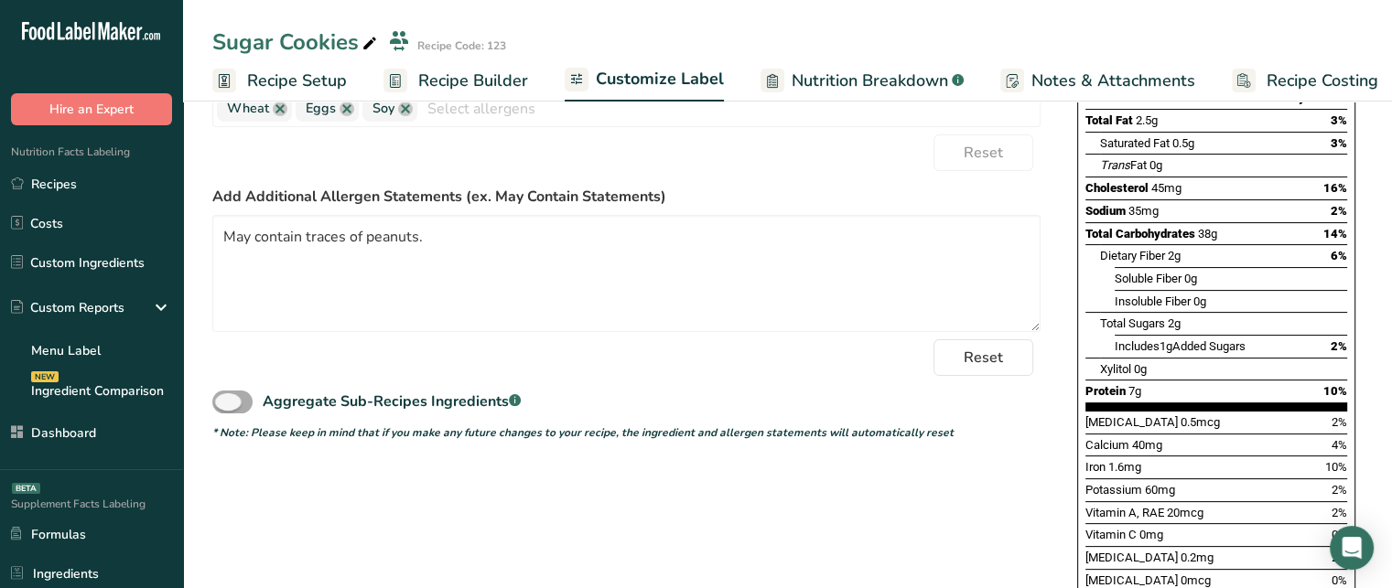
click at [242, 398] on span at bounding box center [232, 402] width 40 height 23
click at [224, 398] on input "Aggregate Sub-Recipes Ingredients .a-a{fill:#347362;}.b-a{fill:#fff;}" at bounding box center [218, 402] width 12 height 12
checkbox input "true"
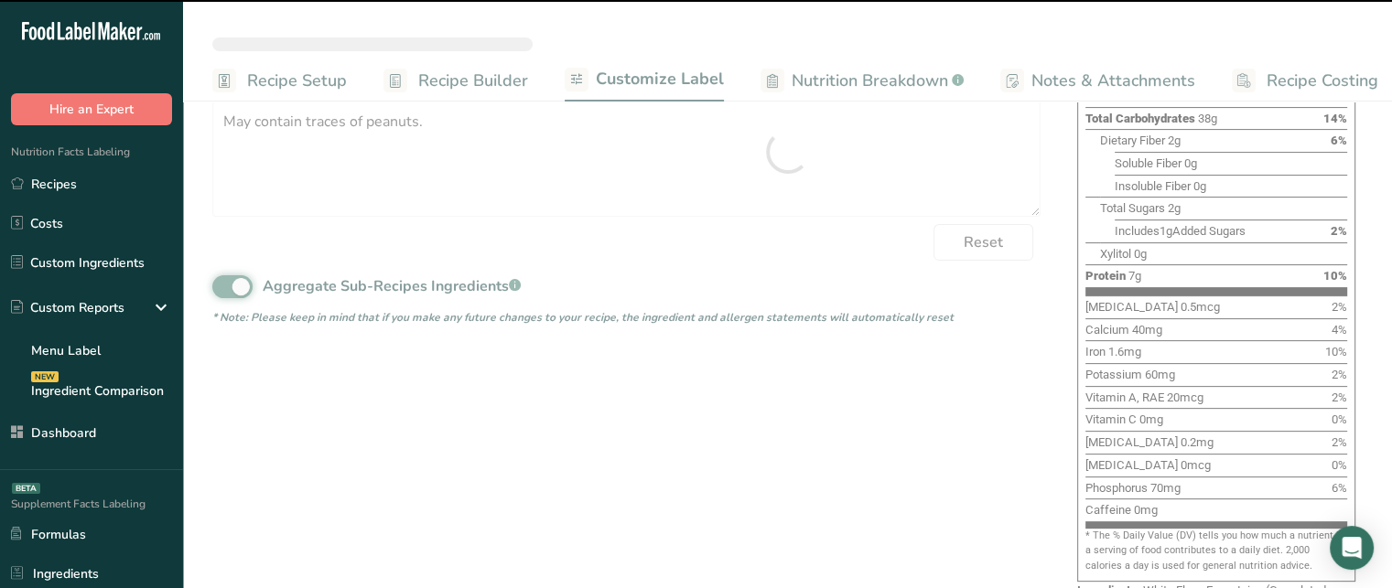
type textarea "White Flour, Eggs, Icing (Sugar, Soy, Vanilla Extract)"
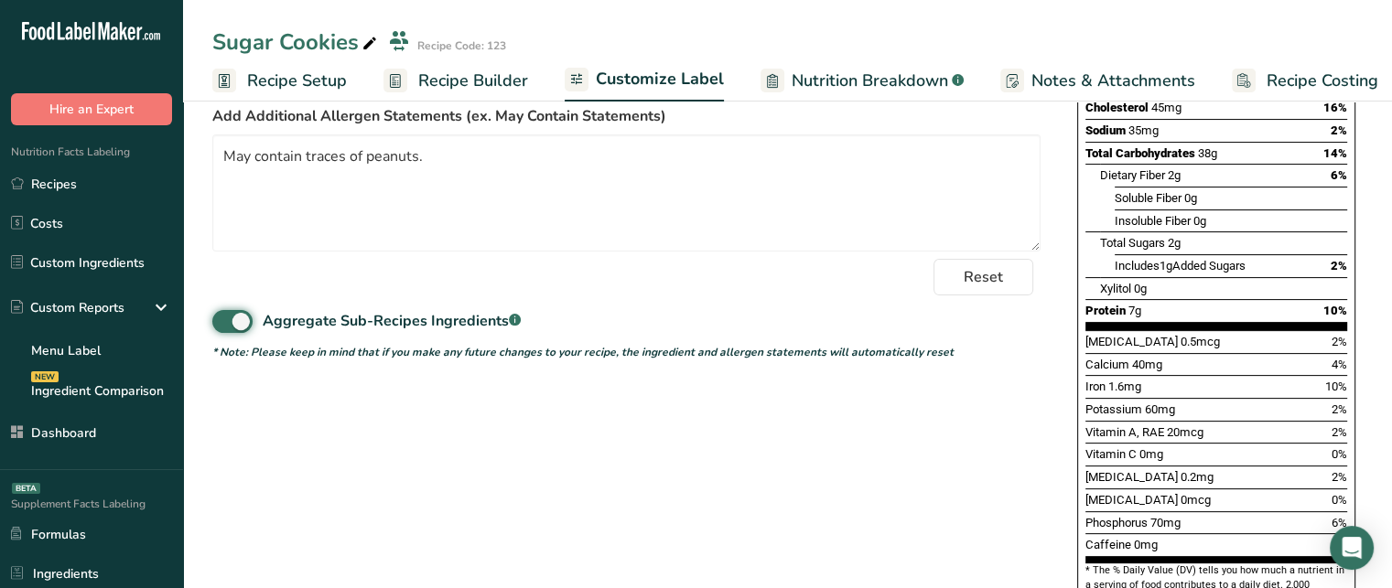
scroll to position [563, 0]
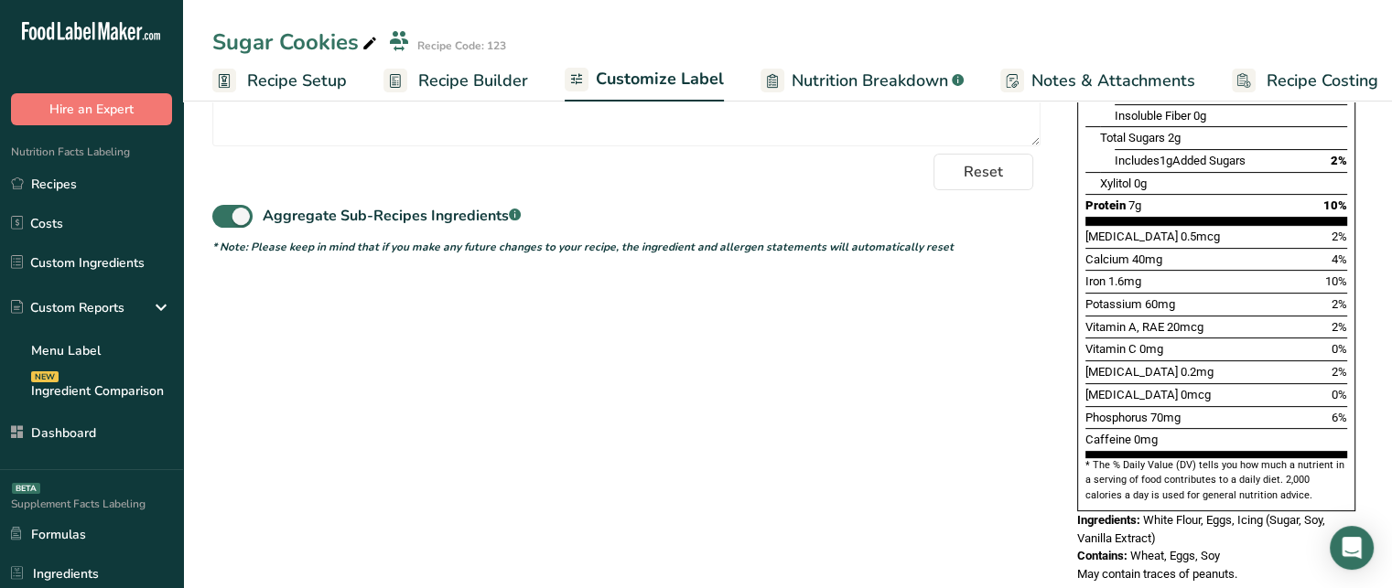
click at [1255, 512] on div "Ingredients: White Flour, Eggs, Icing (Sugar, Soy, Vanilla Extract)" at bounding box center [1216, 530] width 278 height 36
click at [1278, 513] on span "White Flour, Eggs, Icing (Sugar, Soy, Vanilla Extract)" at bounding box center [1201, 529] width 248 height 32
drag, startPoint x: 1238, startPoint y: 479, endPoint x: 1262, endPoint y: 492, distance: 27.5
click at [1262, 512] on div "Ingredients: White Flour, Eggs, Icing (Sugar, Soy, Vanilla Extract)" at bounding box center [1216, 530] width 278 height 36
click at [1241, 513] on span "White Flour, Eggs, Icing (Sugar, Soy, Vanilla Extract)" at bounding box center [1201, 529] width 248 height 32
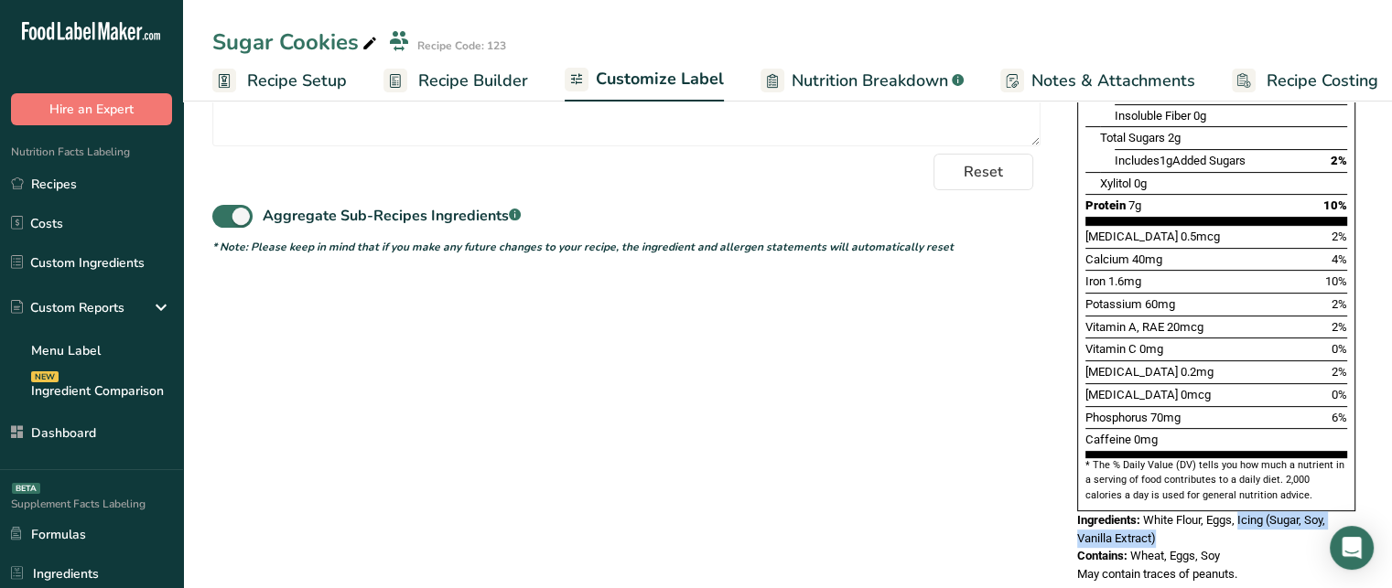
drag, startPoint x: 1242, startPoint y: 477, endPoint x: 1249, endPoint y: 490, distance: 14.8
click at [1249, 512] on div "Ingredients: White Flour, Eggs, Icing (Sugar, Soy, Vanilla Extract)" at bounding box center [1216, 530] width 278 height 36
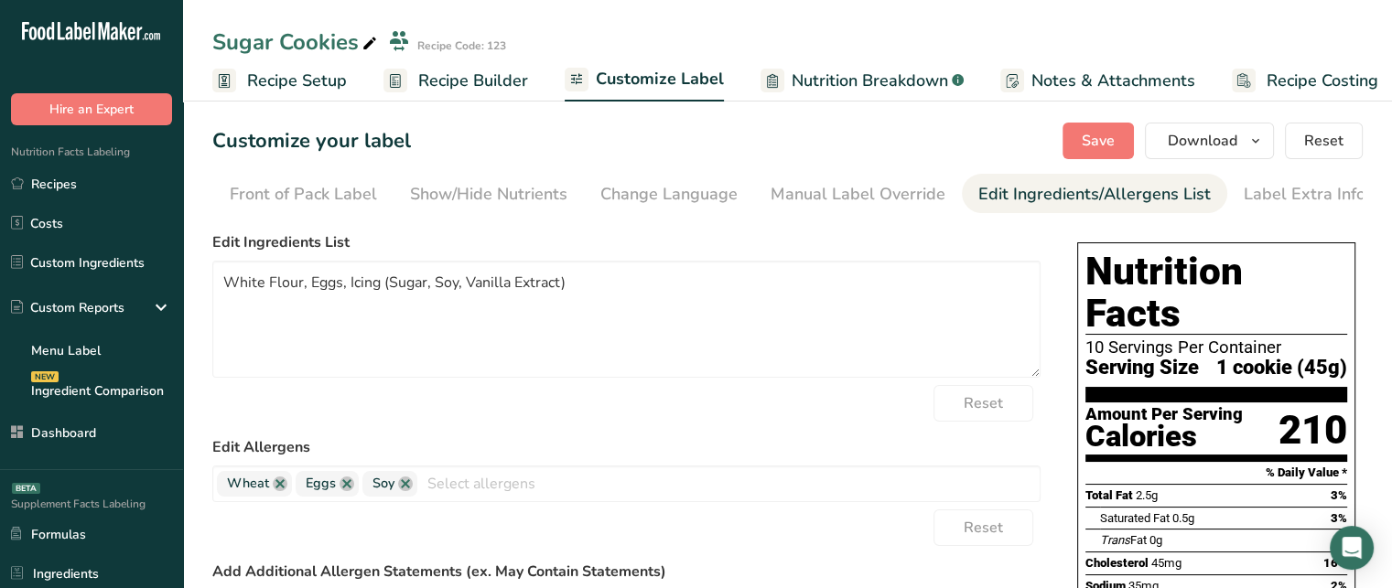
scroll to position [0, 0]
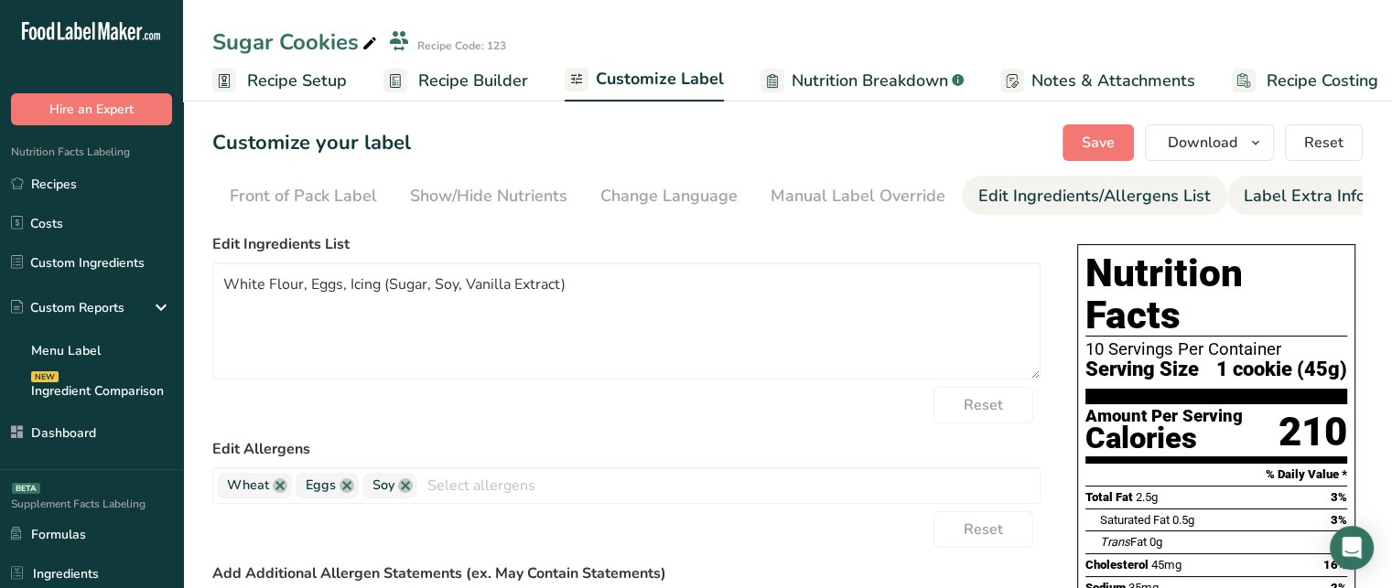
click at [1285, 210] on link "Label Extra Info" at bounding box center [1305, 196] width 122 height 41
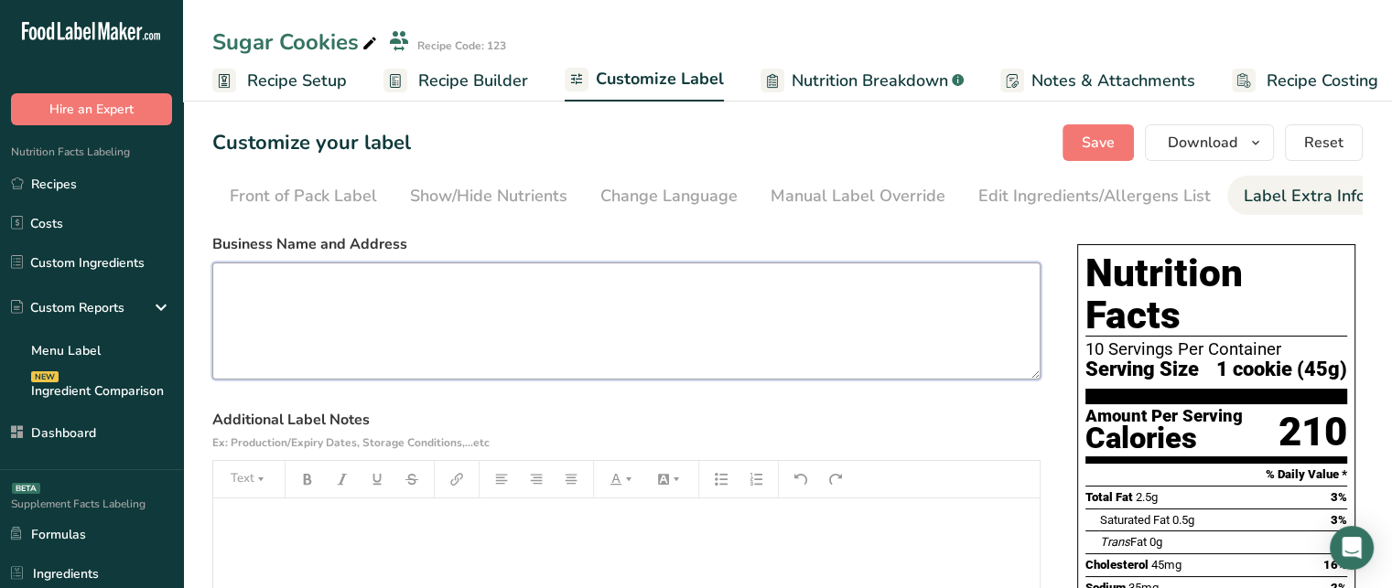
click at [365, 336] on textarea at bounding box center [626, 321] width 828 height 117
type textarea "Food Label Maker [GEOGRAPHIC_DATA]- +1 XXX"
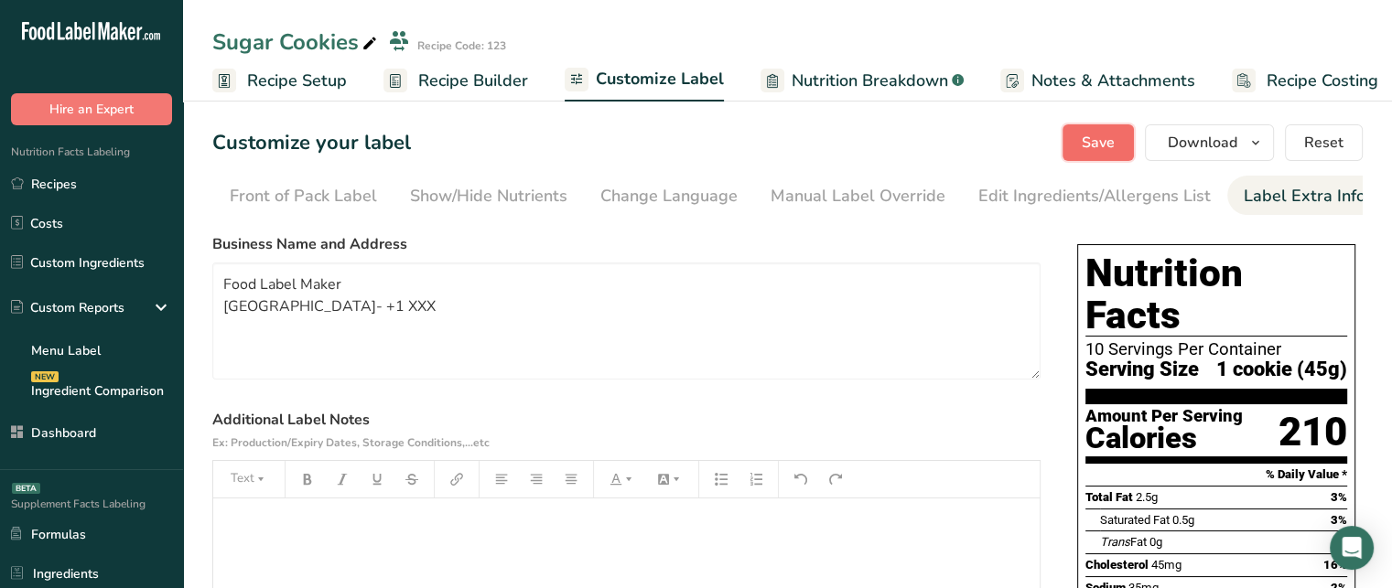
click at [1122, 147] on button "Save" at bounding box center [1098, 142] width 71 height 37
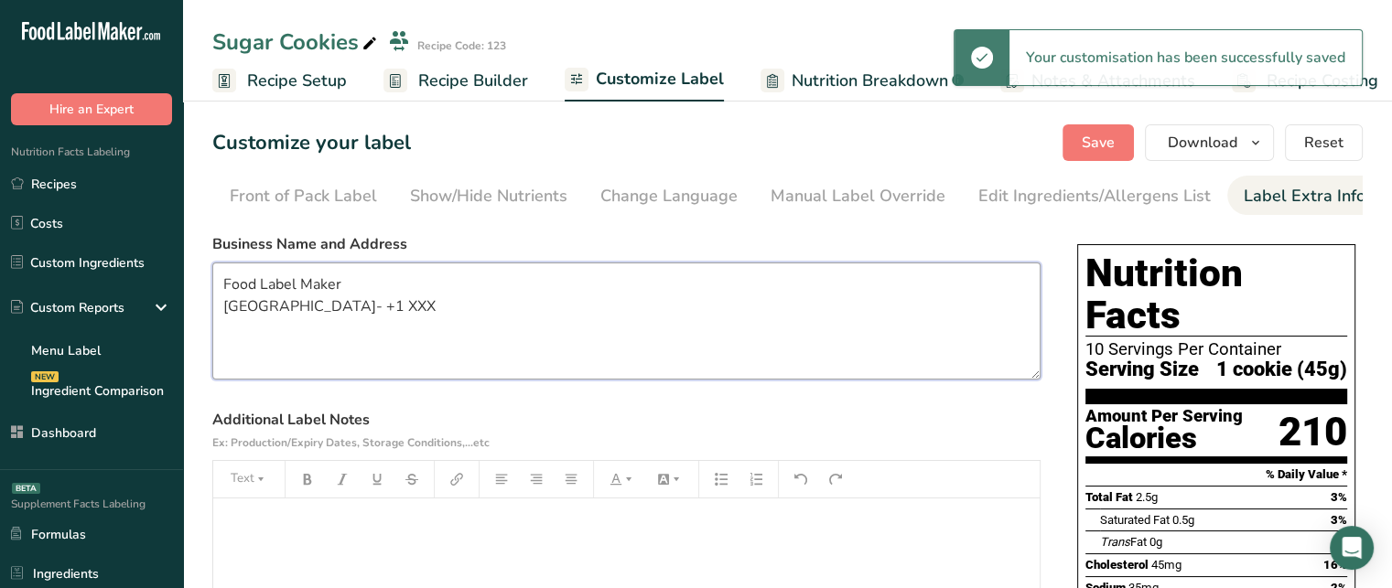
click at [761, 312] on textarea "Food Label Maker [GEOGRAPHIC_DATA]- +1 XXX" at bounding box center [626, 321] width 828 height 117
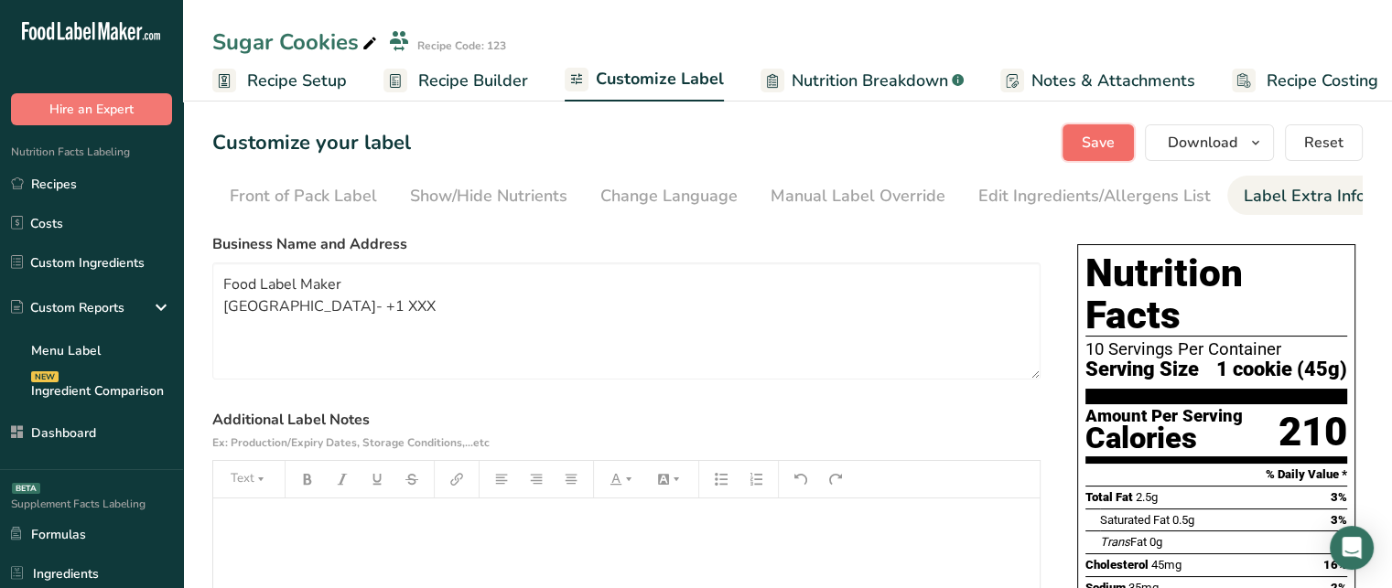
click at [1100, 143] on span "Save" at bounding box center [1098, 143] width 33 height 22
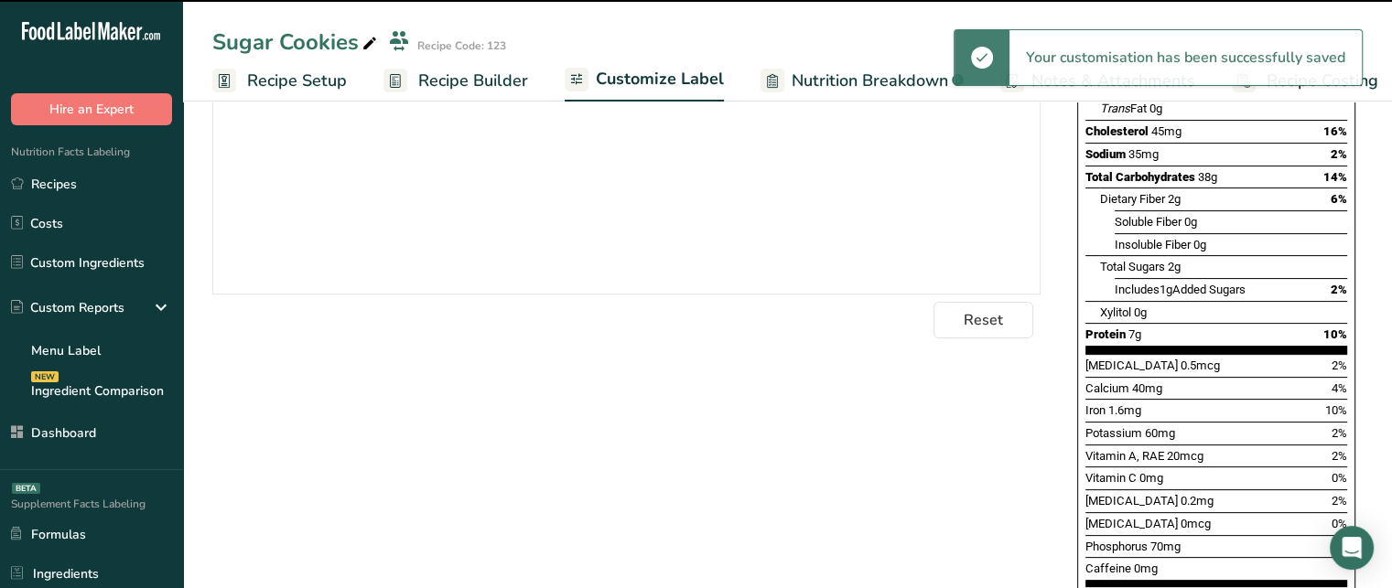
scroll to position [628, 0]
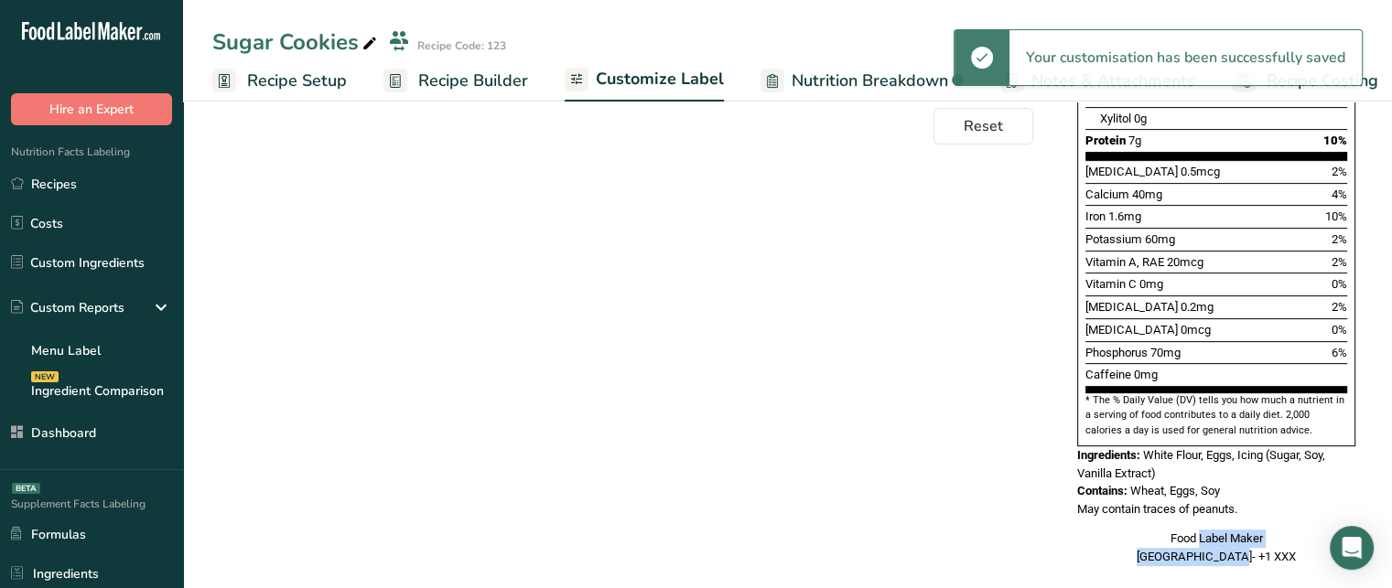
drag, startPoint x: 1171, startPoint y: 520, endPoint x: 1263, endPoint y: 534, distance: 93.6
click at [1263, 534] on div "Food Label Maker [GEOGRAPHIC_DATA]- +1 XXX" at bounding box center [1216, 548] width 278 height 36
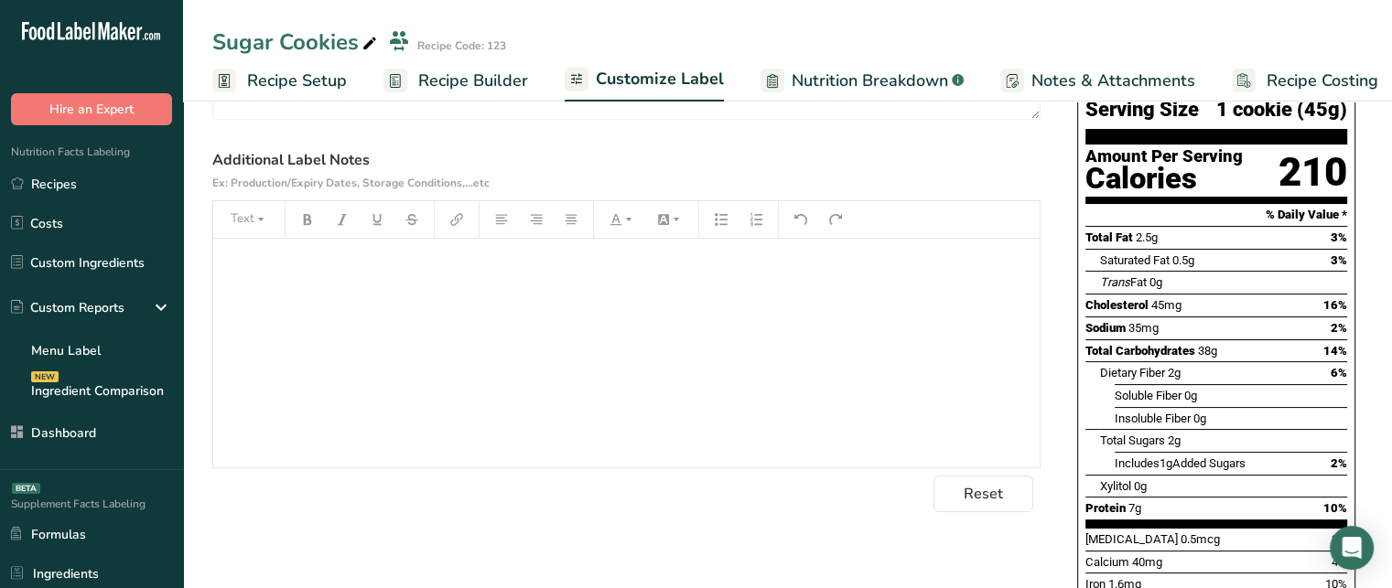
scroll to position [262, 0]
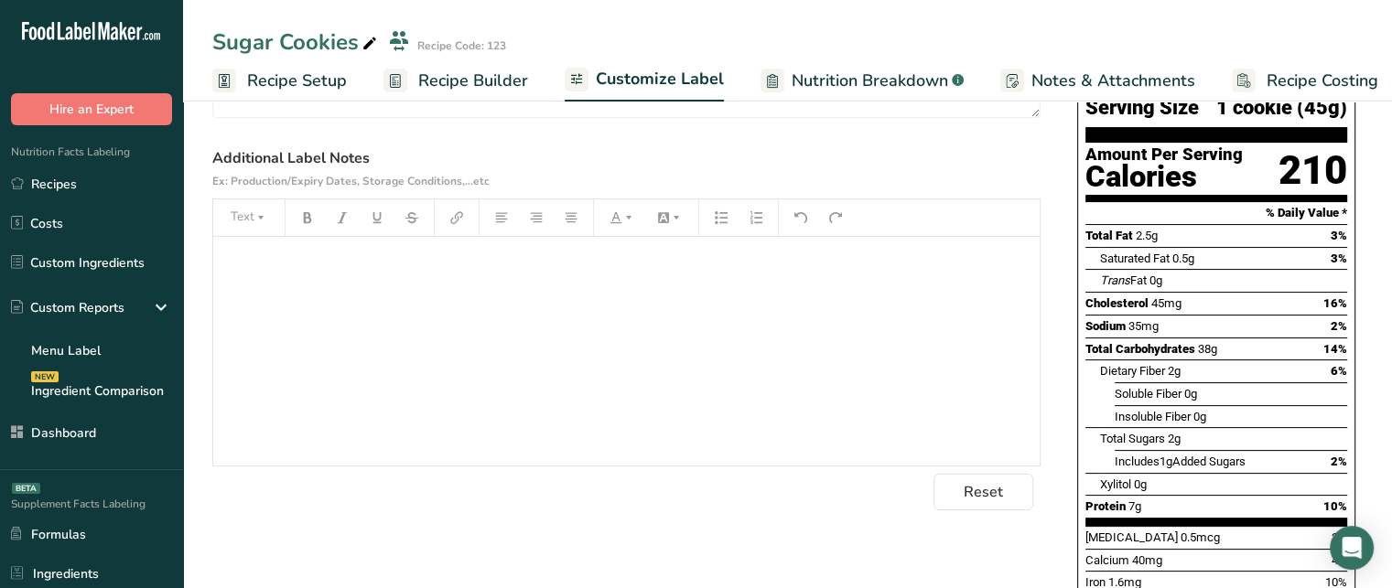
click at [674, 306] on div "﻿" at bounding box center [626, 351] width 826 height 229
drag, startPoint x: 439, startPoint y: 275, endPoint x: 201, endPoint y: 263, distance: 238.2
click at [201, 263] on section "Customize your label Save Download Choose what to show on your downloaded label…" at bounding box center [787, 406] width 1209 height 1146
click at [304, 208] on button "button" at bounding box center [307, 217] width 27 height 29
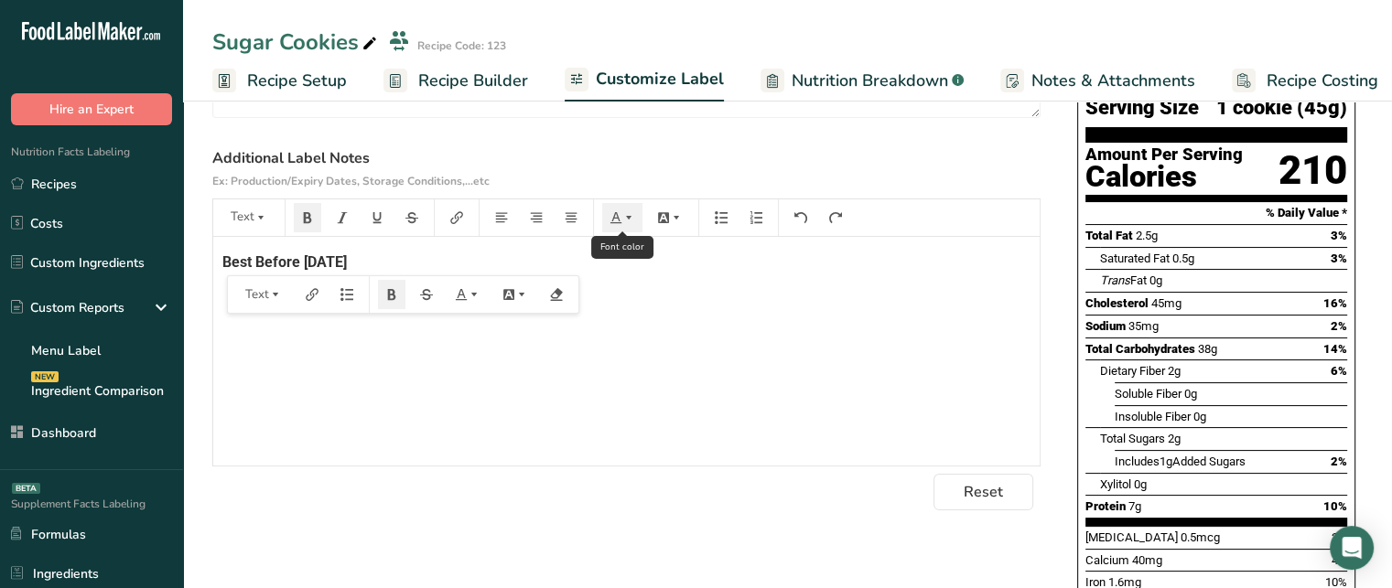
click at [631, 215] on icon "button" at bounding box center [628, 217] width 13 height 13
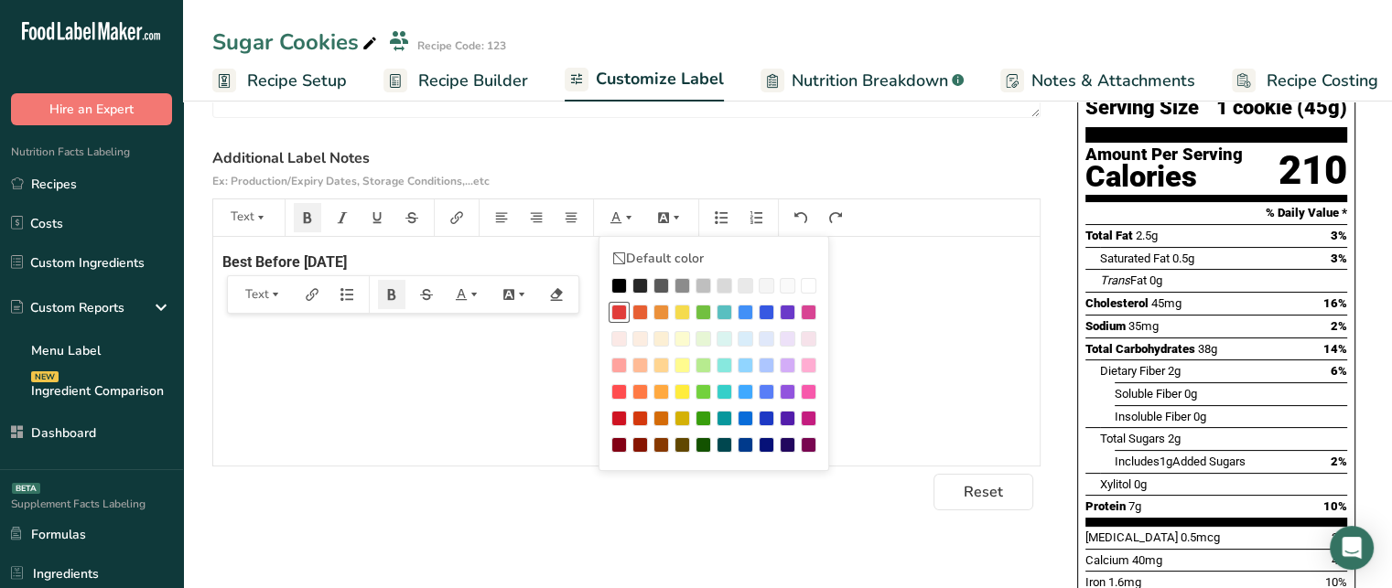
click at [619, 317] on div at bounding box center [619, 313] width 16 height 16
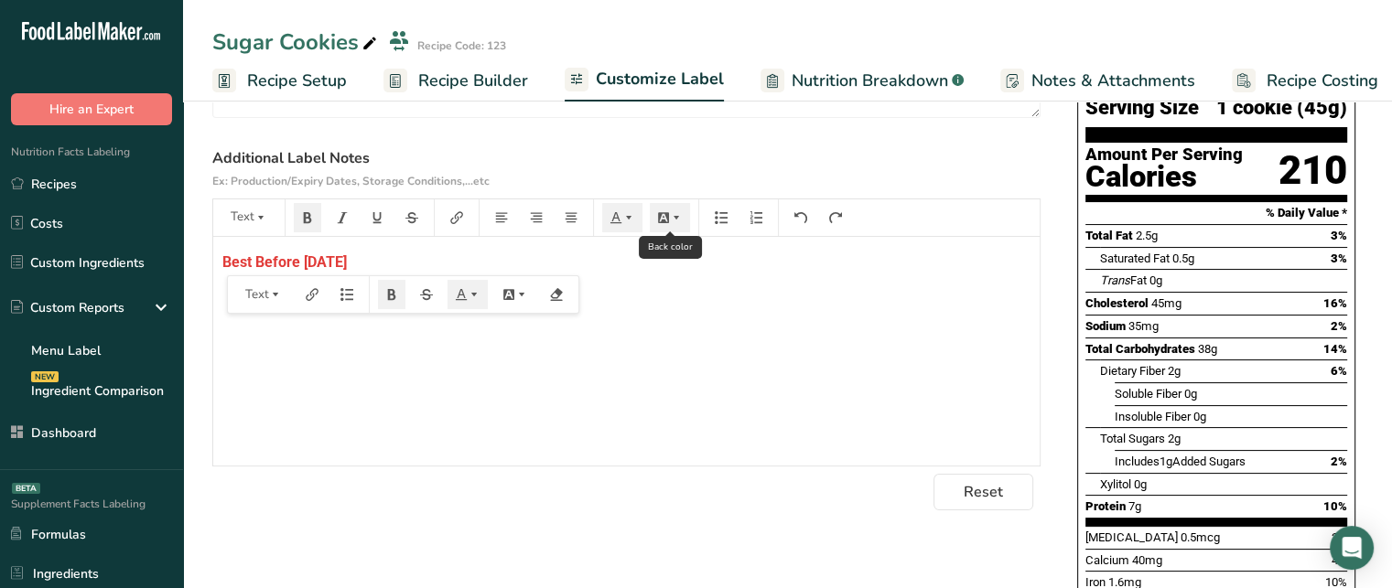
click at [674, 223] on icon "button" at bounding box center [676, 217] width 13 height 13
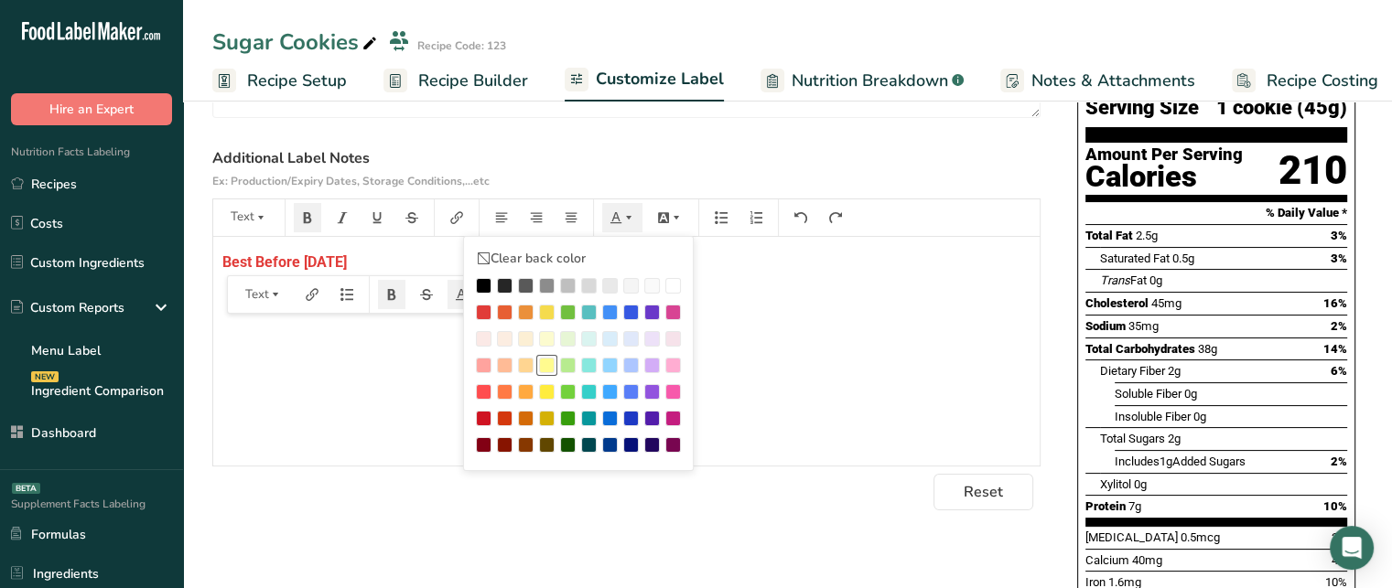
click at [547, 371] on div at bounding box center [547, 366] width 16 height 16
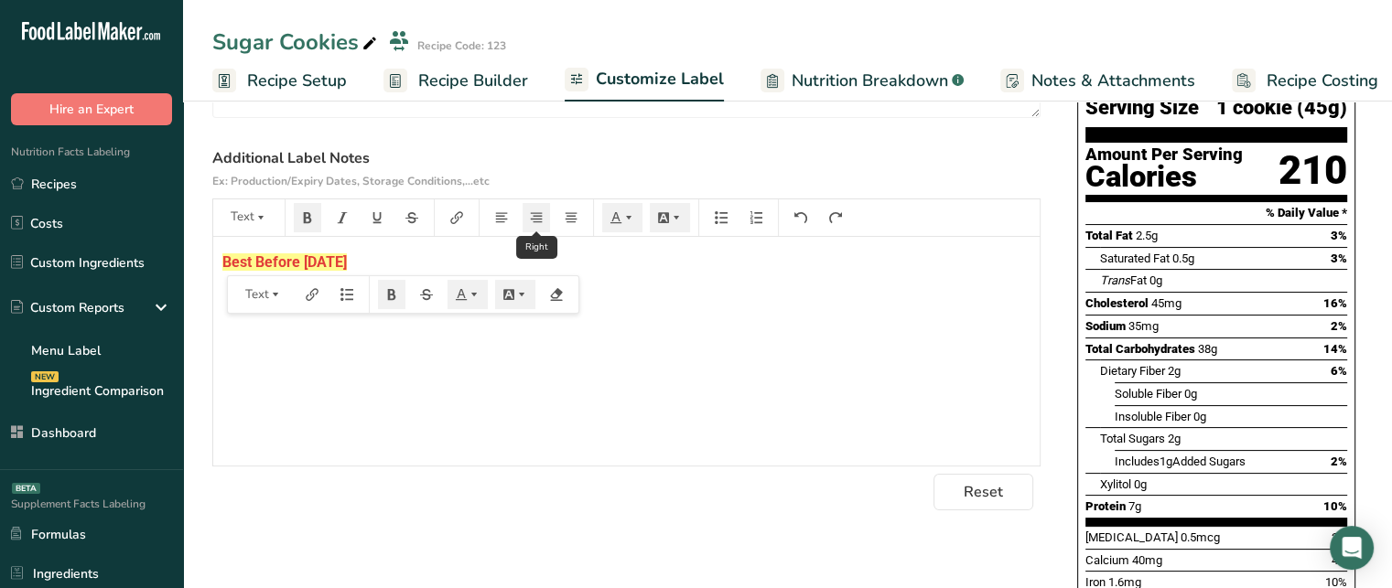
click at [537, 224] on icon "button" at bounding box center [536, 217] width 13 height 13
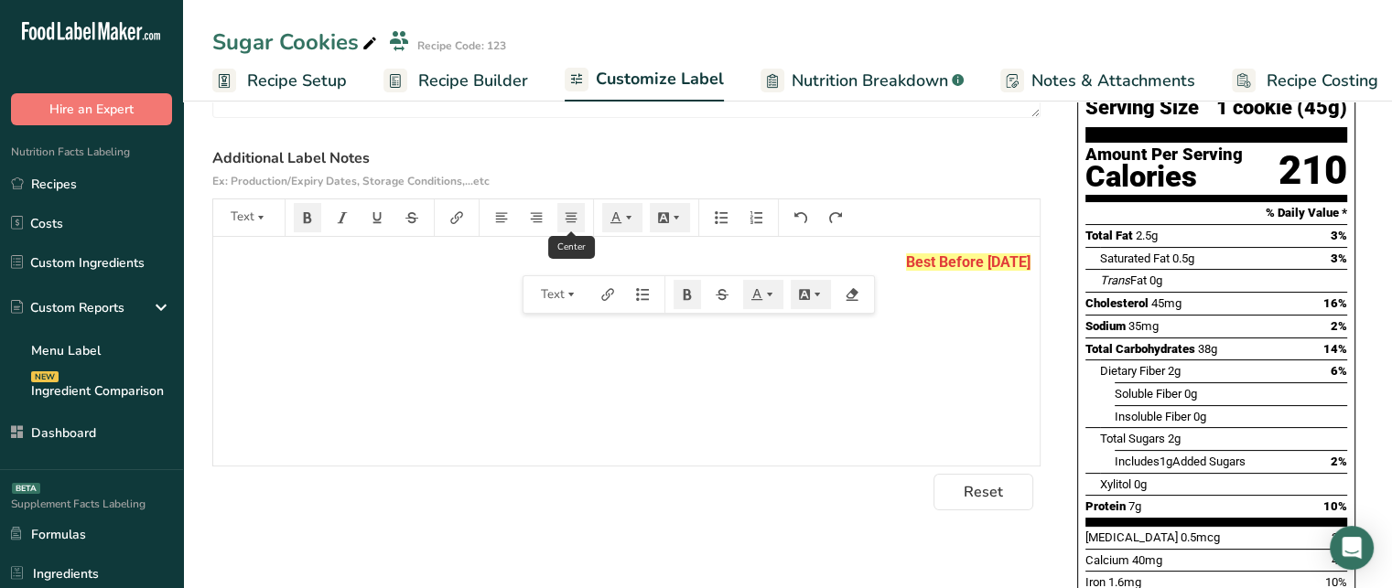
click at [567, 221] on icon "button" at bounding box center [571, 217] width 13 height 13
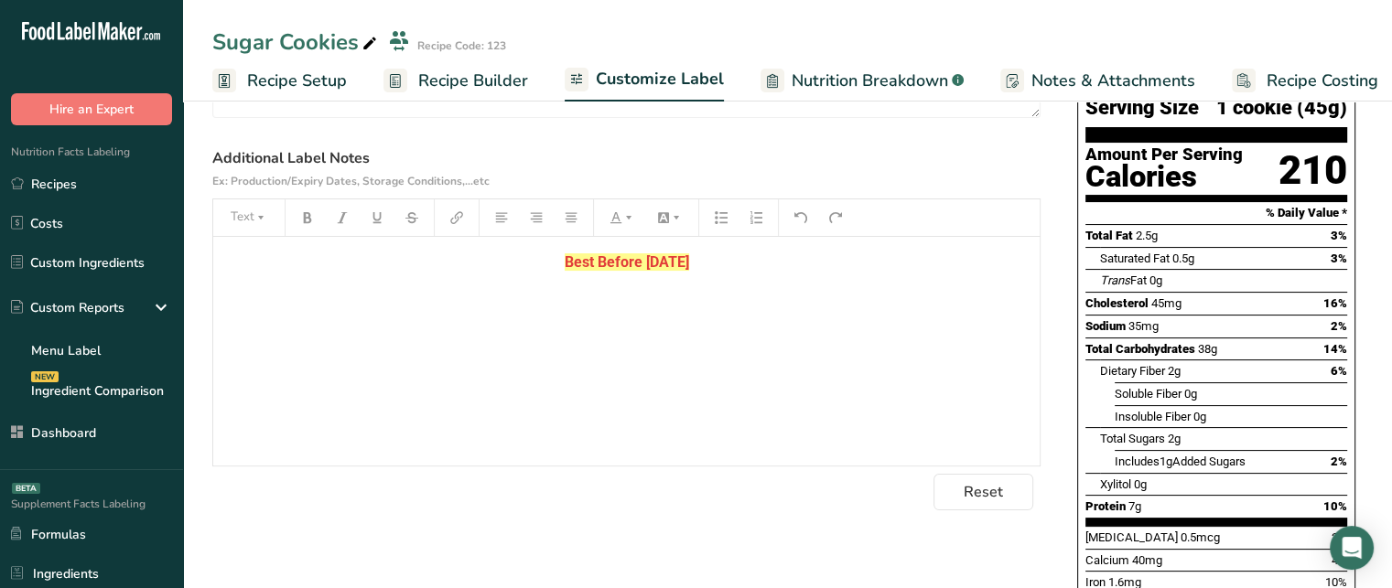
drag, startPoint x: 1383, startPoint y: 307, endPoint x: 1405, endPoint y: 300, distance: 23.2
click at [1391, 300] on html ".a-20{fill:#fff;} Hire an Expert Nutrition Facts Labeling Recipes Costs Custom …" at bounding box center [696, 358] width 1392 height 1241
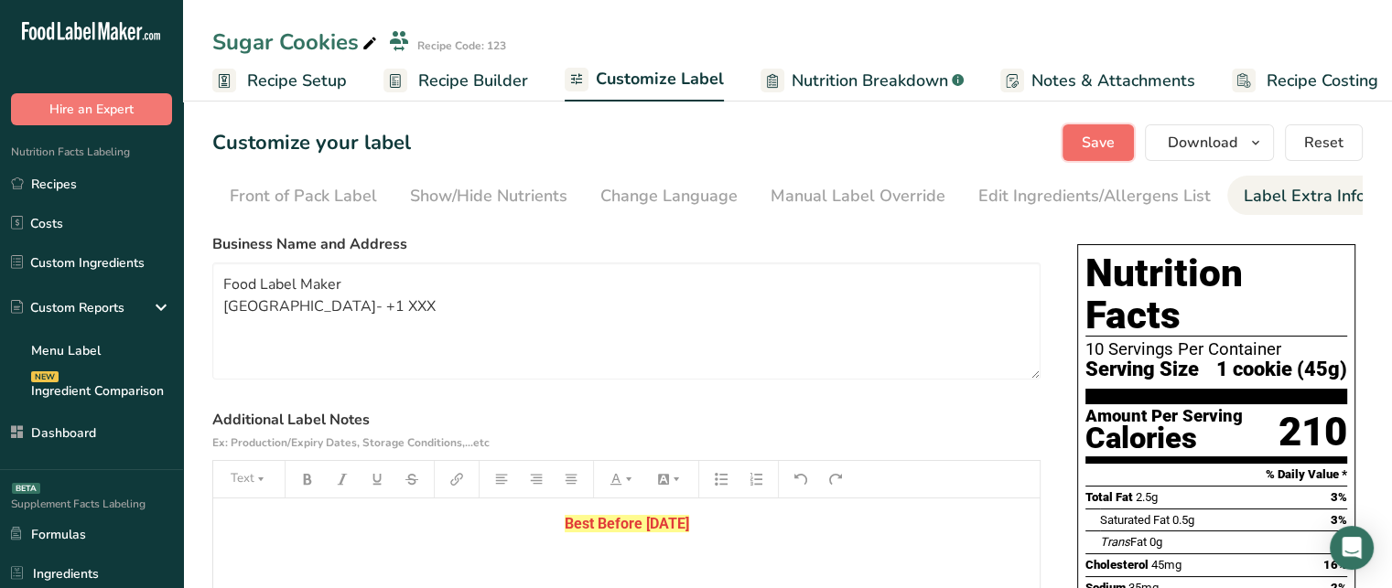
click at [1084, 136] on button "Save" at bounding box center [1098, 142] width 71 height 37
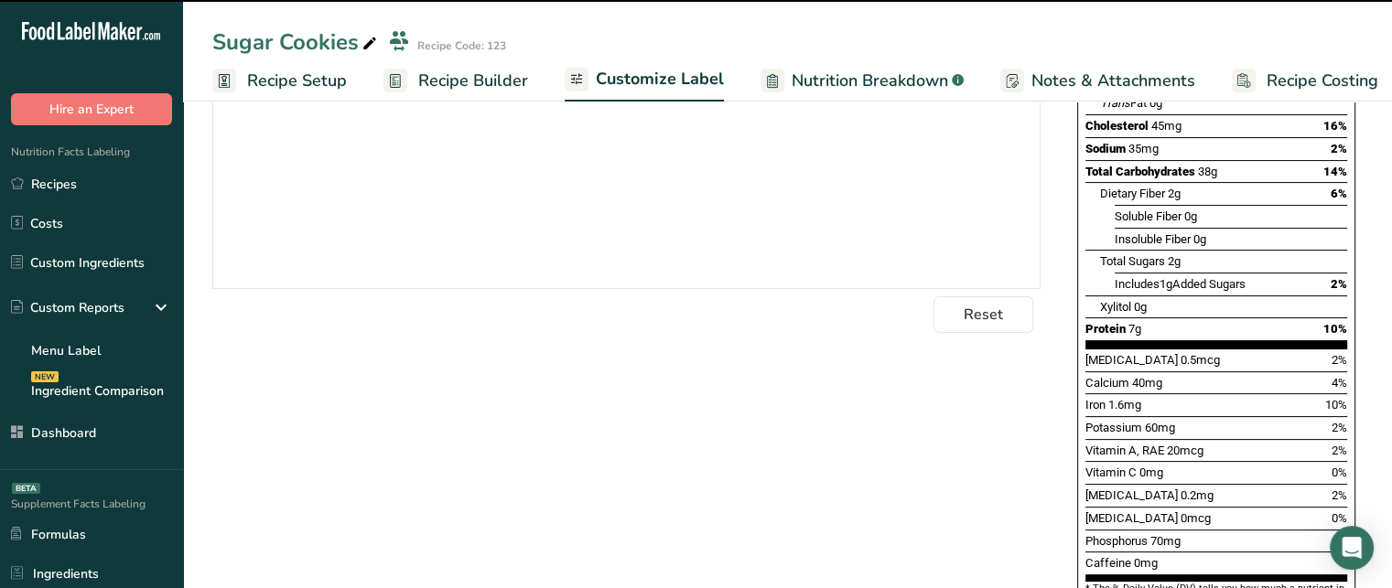
scroll to position [628, 0]
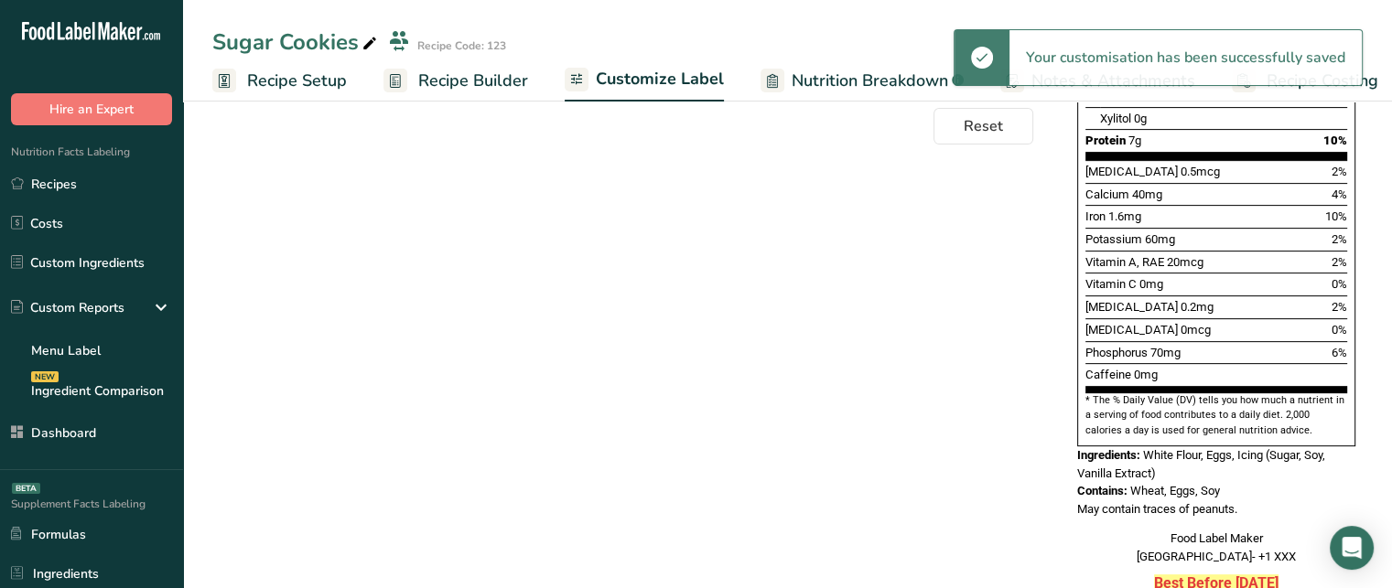
click at [1175, 575] on strong "Best Before [DATE]" at bounding box center [1216, 583] width 124 height 17
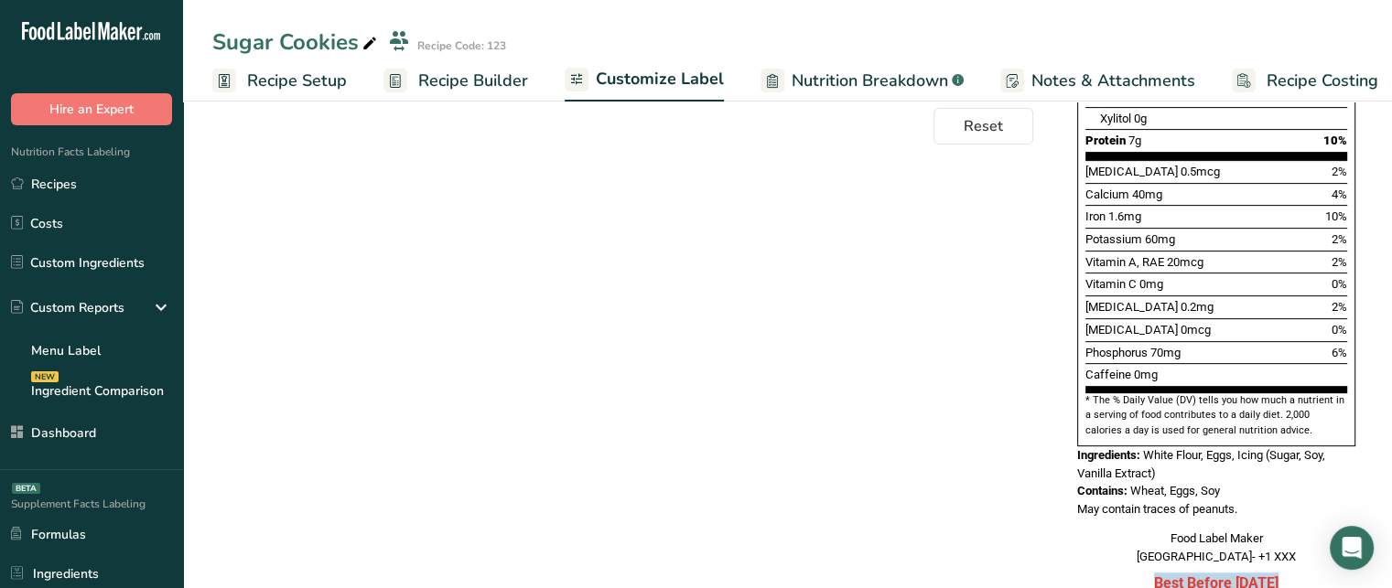
click at [1229, 575] on strong "Best Before [DATE]" at bounding box center [1216, 583] width 124 height 17
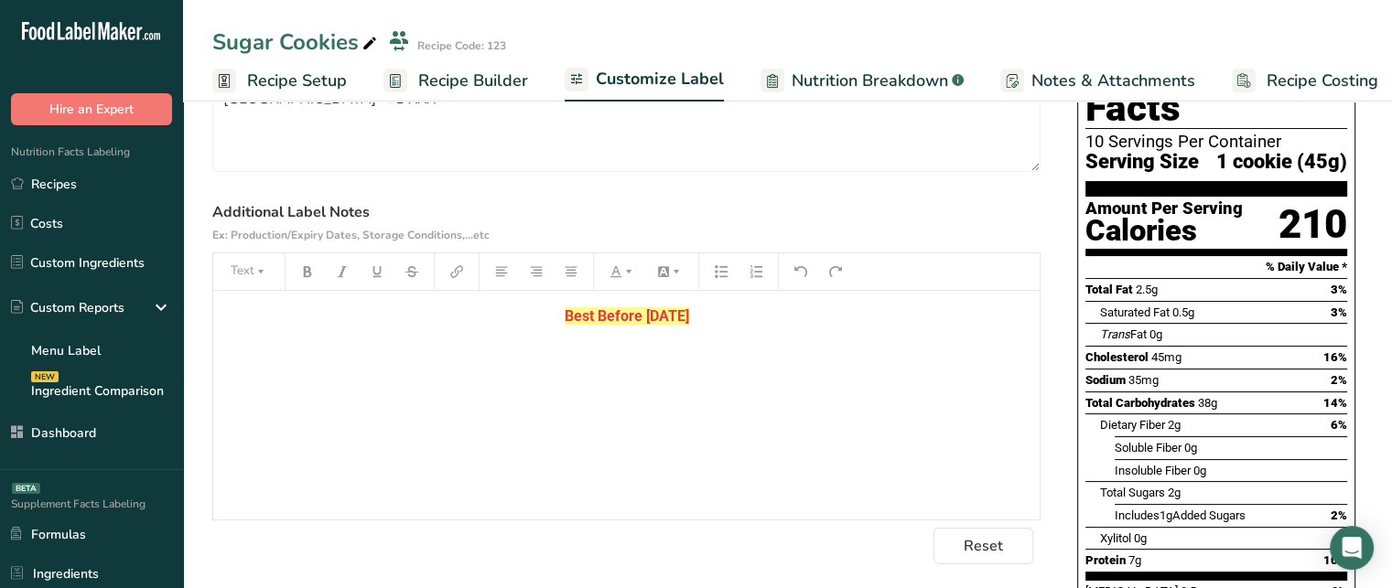
scroll to position [200, 0]
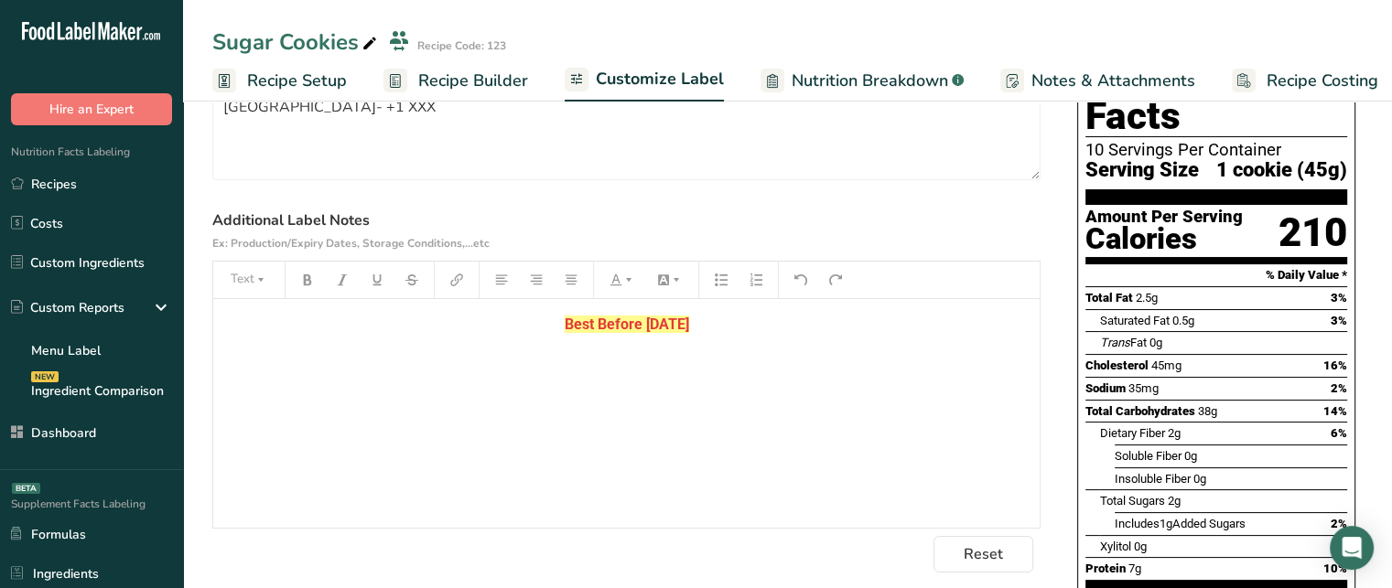
click at [873, 325] on p "Best Before [DATE]" at bounding box center [626, 325] width 808 height 22
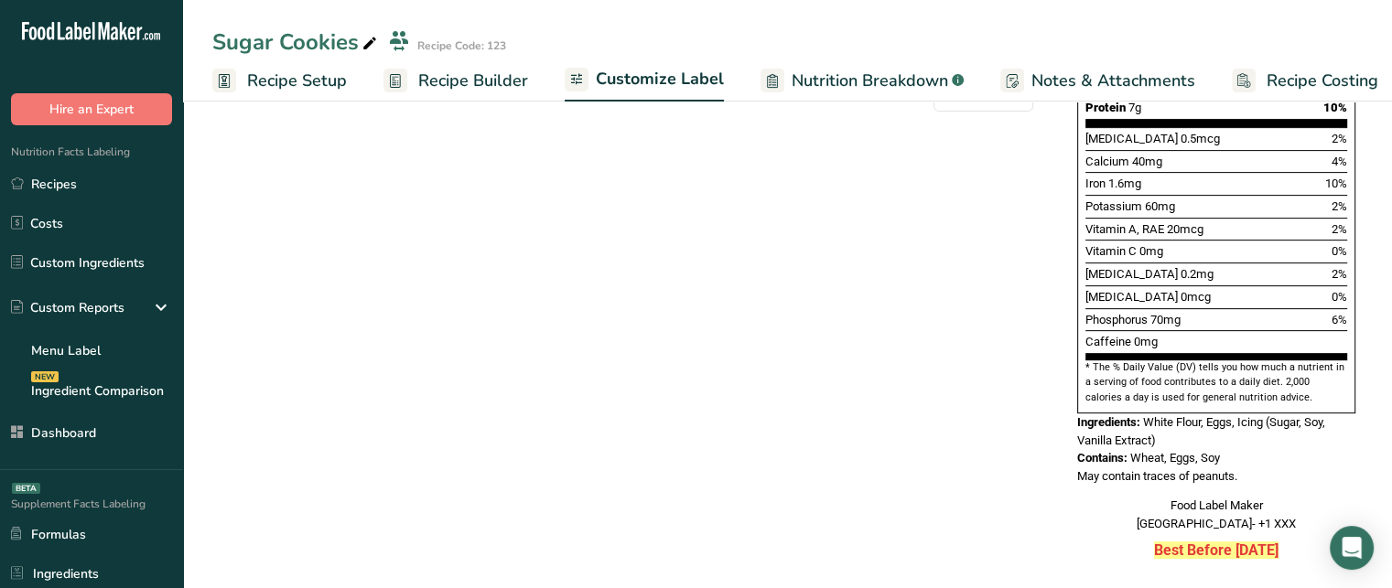
scroll to position [0, 0]
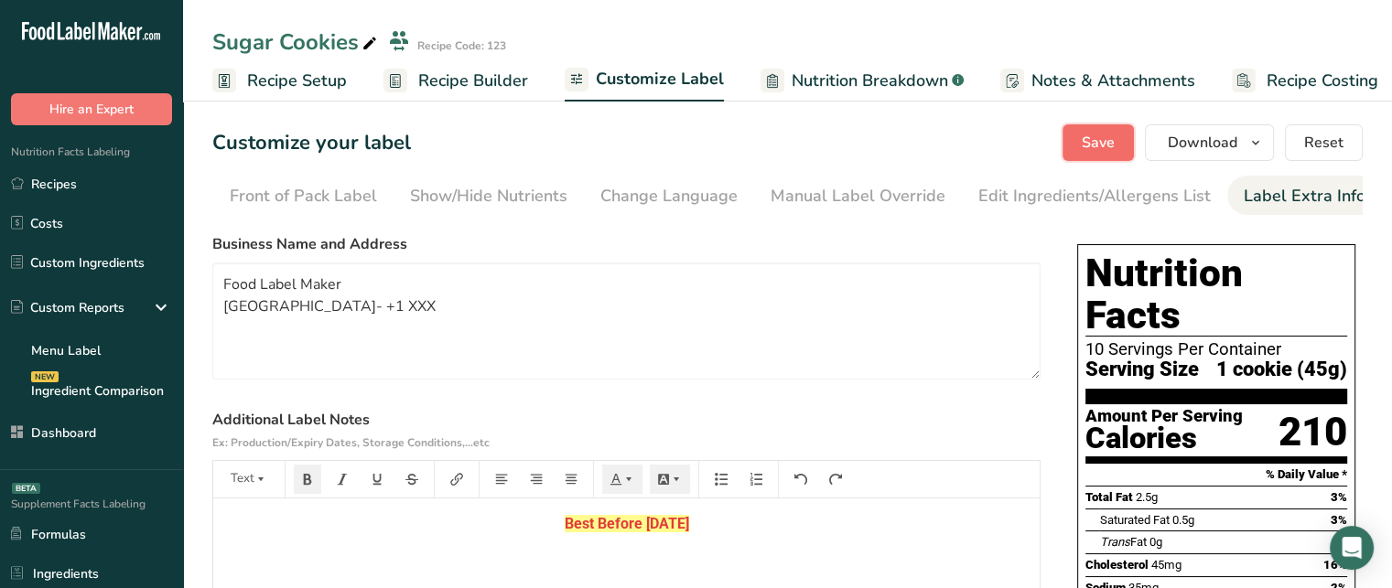
click at [1127, 135] on button "Save" at bounding box center [1098, 142] width 71 height 37
click at [870, 75] on span "Nutrition Breakdown" at bounding box center [870, 81] width 156 height 25
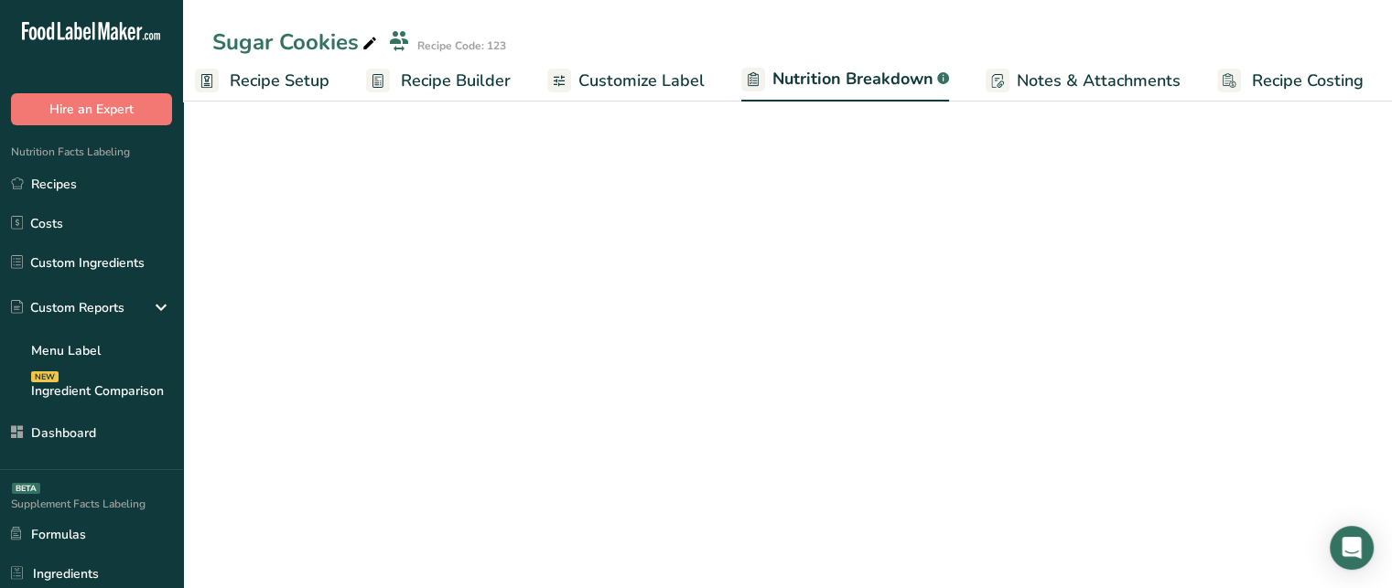
select select "Calories"
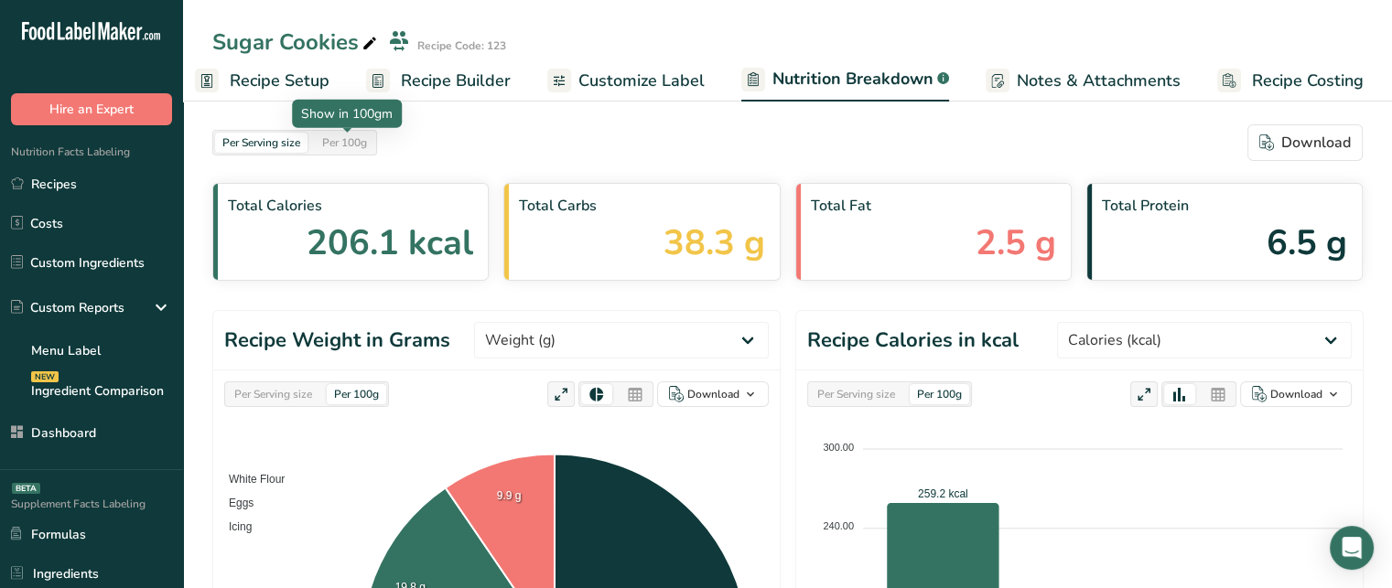
click at [318, 145] on div "Per 100g" at bounding box center [344, 143] width 59 height 20
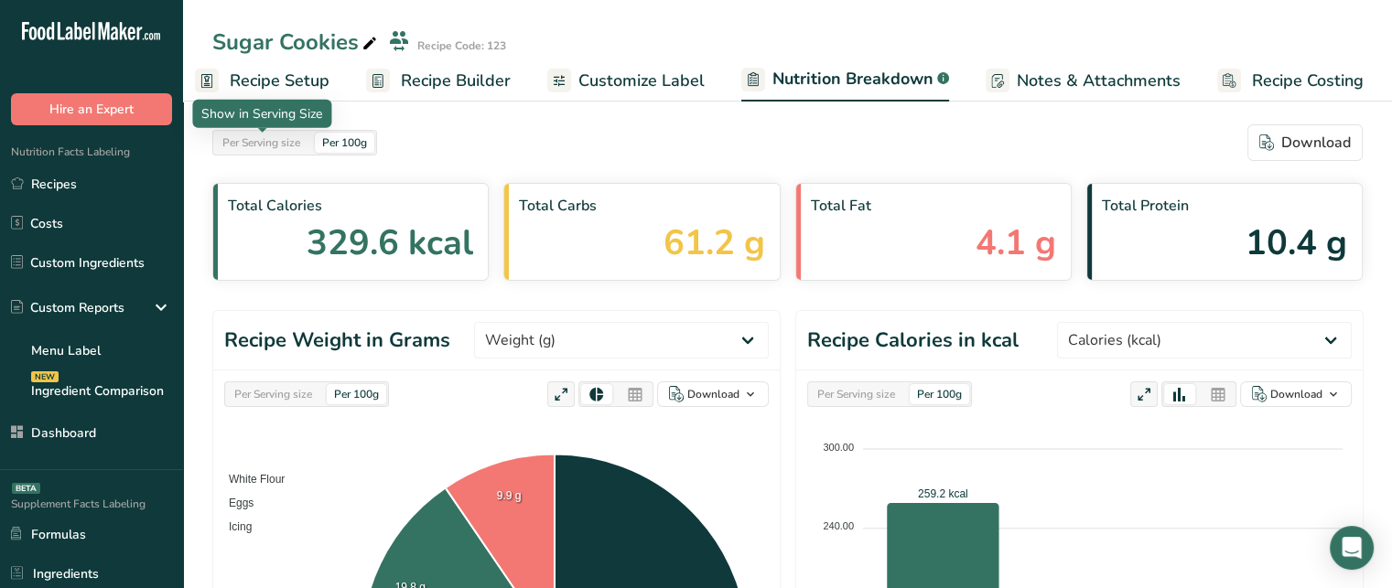
click at [291, 146] on div "Per Serving size" at bounding box center [261, 143] width 92 height 20
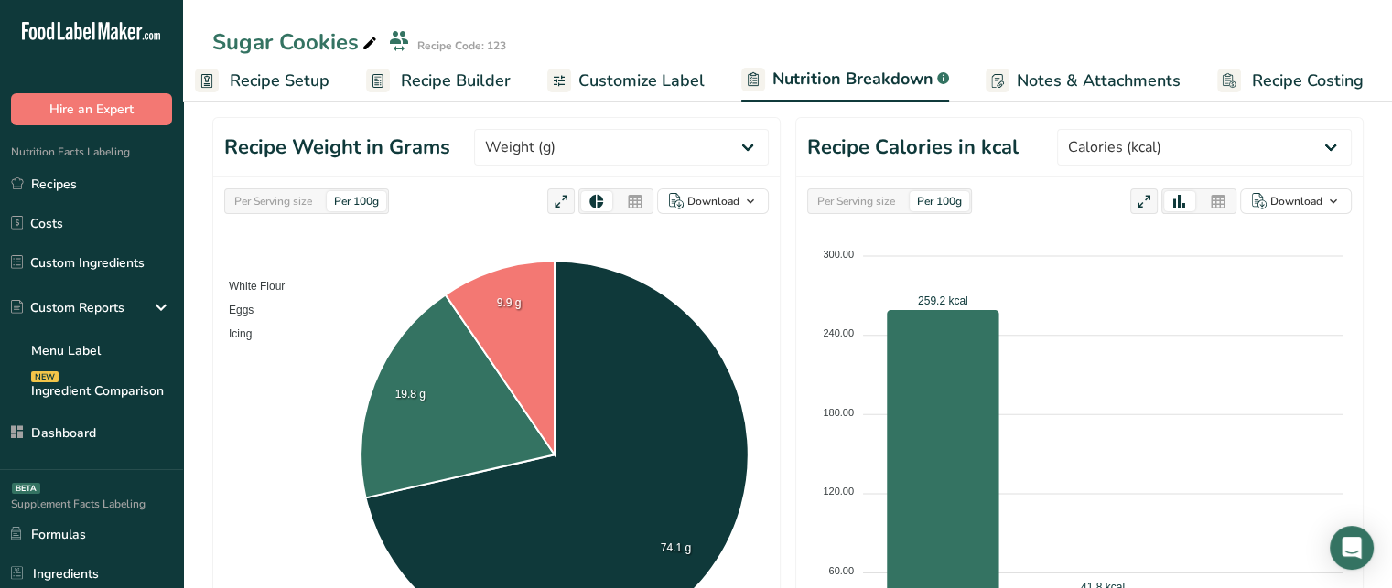
scroll to position [179, 0]
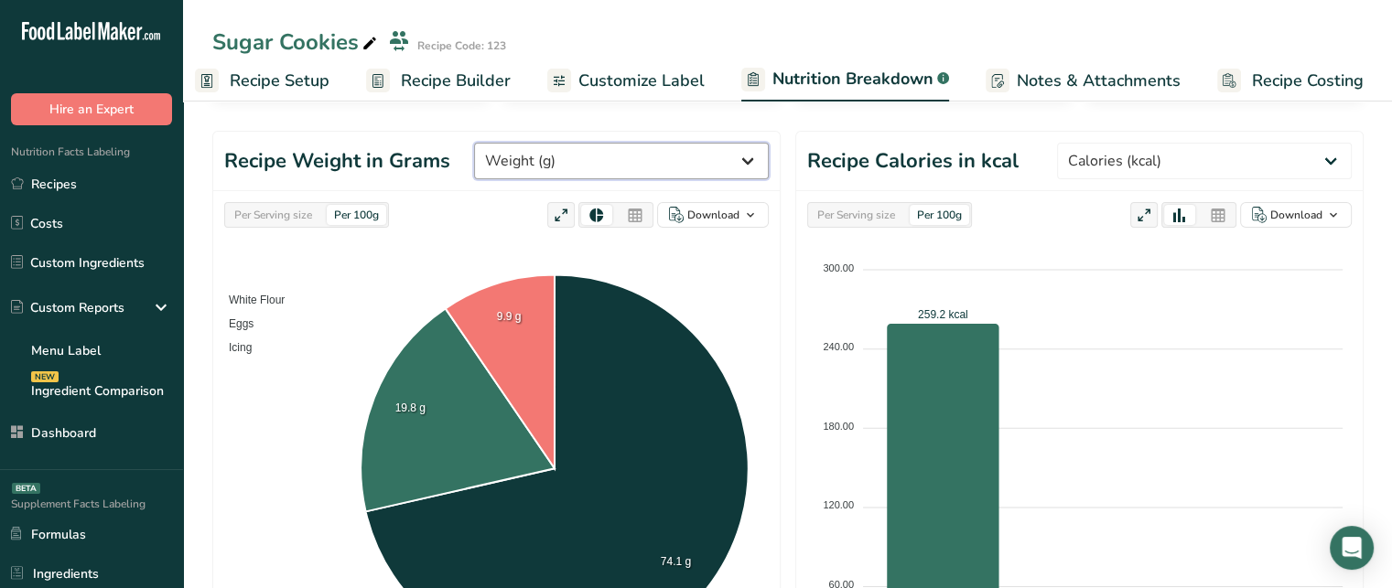
click at [753, 160] on select "Weight (g) Calories (kcal) Energy KJ (kj) Total Fat (g) Saturated Fat (g) Trans…" at bounding box center [621, 161] width 295 height 37
select select "Total Sugars"
click at [543, 143] on select "Weight (g) Calories (kcal) Energy KJ (kj) Total Fat (g) Saturated Fat (g) Trans…" at bounding box center [621, 161] width 295 height 37
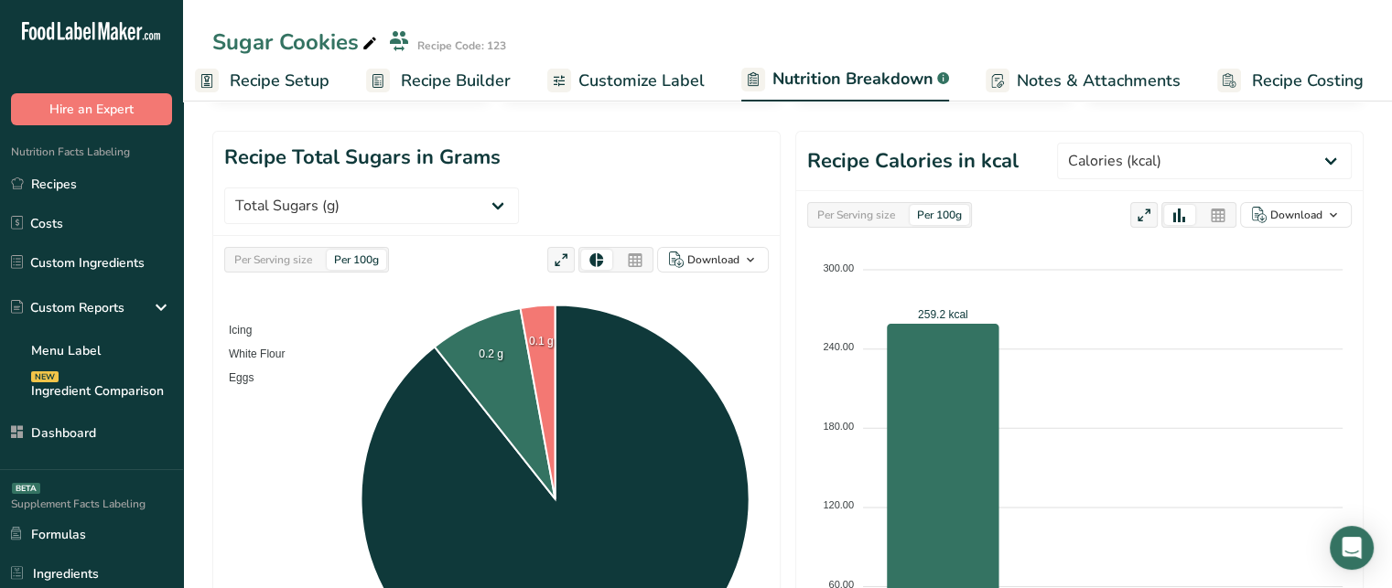
click at [664, 295] on foreignobject "Icing White Flour Eggs" at bounding box center [496, 501] width 545 height 412
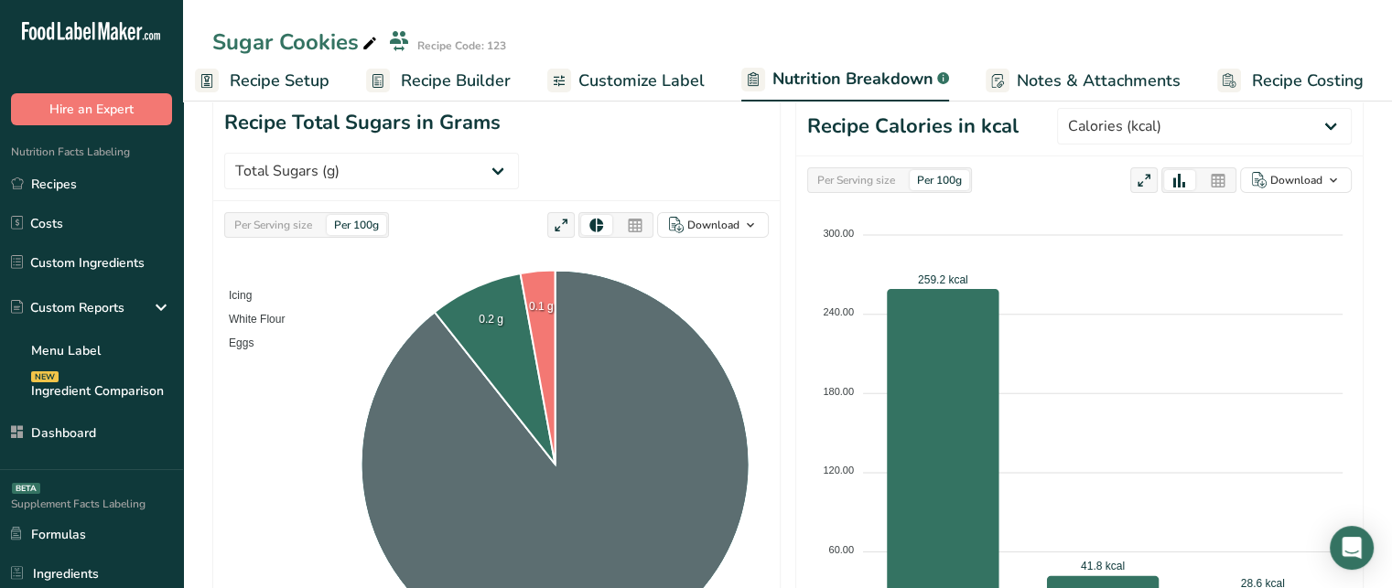
scroll to position [216, 0]
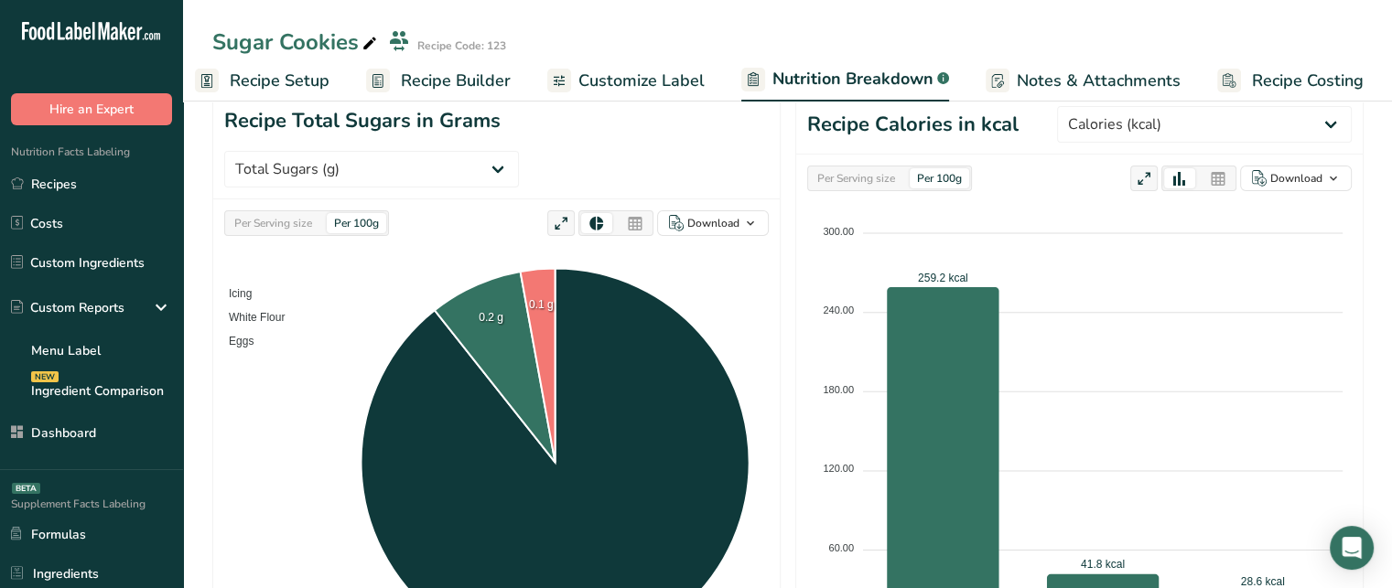
click at [639, 211] on icon at bounding box center [635, 224] width 16 height 26
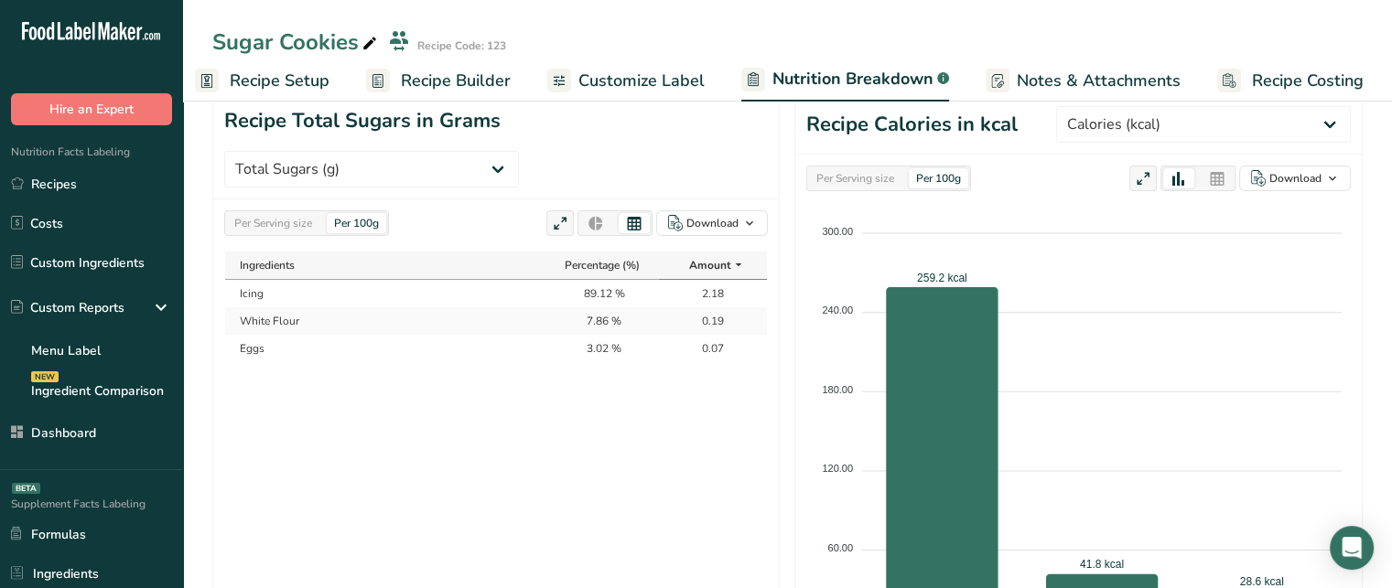
drag, startPoint x: 585, startPoint y: 249, endPoint x: 630, endPoint y: 247, distance: 44.9
click at [630, 280] on td "89.12 %" at bounding box center [604, 293] width 108 height 27
click at [711, 280] on td "2.18" at bounding box center [713, 293] width 108 height 27
click at [293, 213] on div "Per Serving size" at bounding box center [273, 223] width 92 height 20
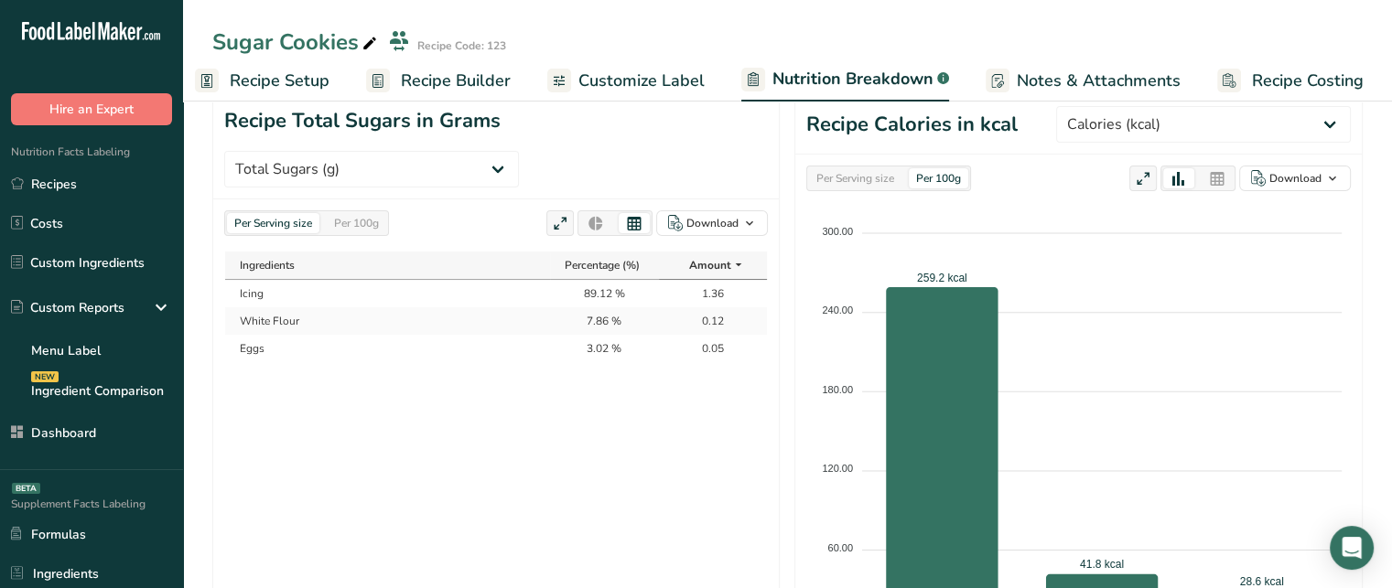
click at [358, 213] on div "Per 100g" at bounding box center [356, 223] width 59 height 20
click at [304, 213] on div "Per Serving size" at bounding box center [273, 223] width 92 height 20
click at [257, 280] on td "Icing" at bounding box center [387, 293] width 325 height 27
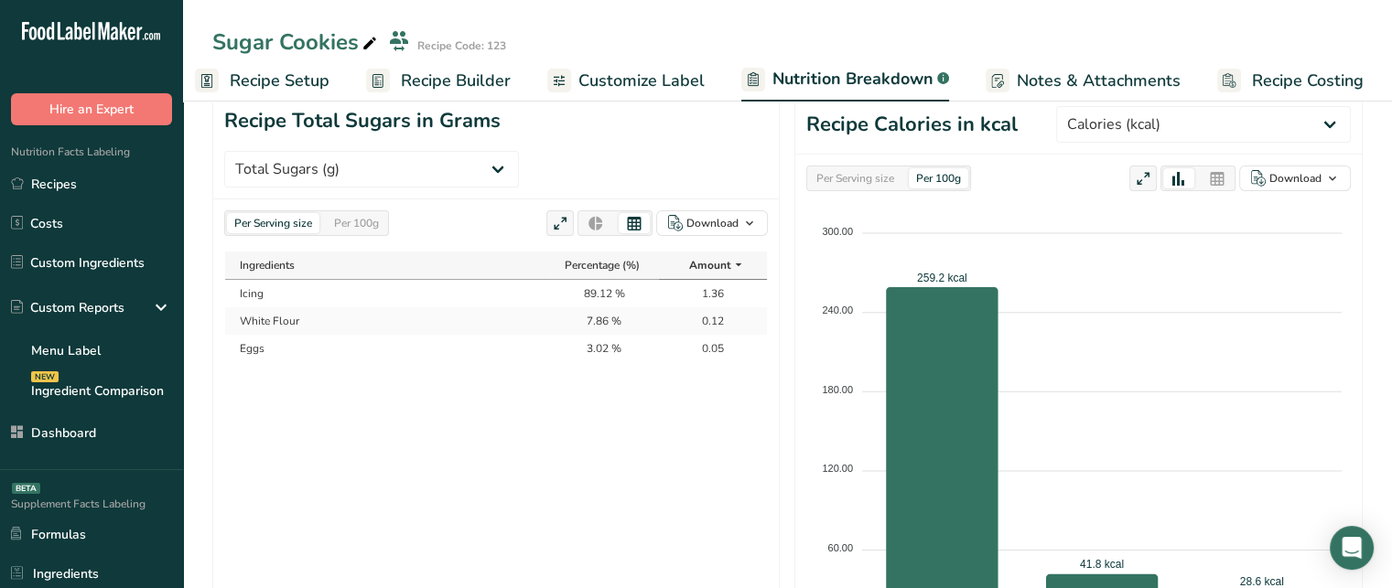
click at [707, 280] on td "1.36" at bounding box center [713, 293] width 108 height 27
click at [659, 523] on div "Ingredients Percentage (%) Amount Icing 89.12 % 1.36 White Flour 7.86 % 0.12 Eg…" at bounding box center [496, 464] width 544 height 426
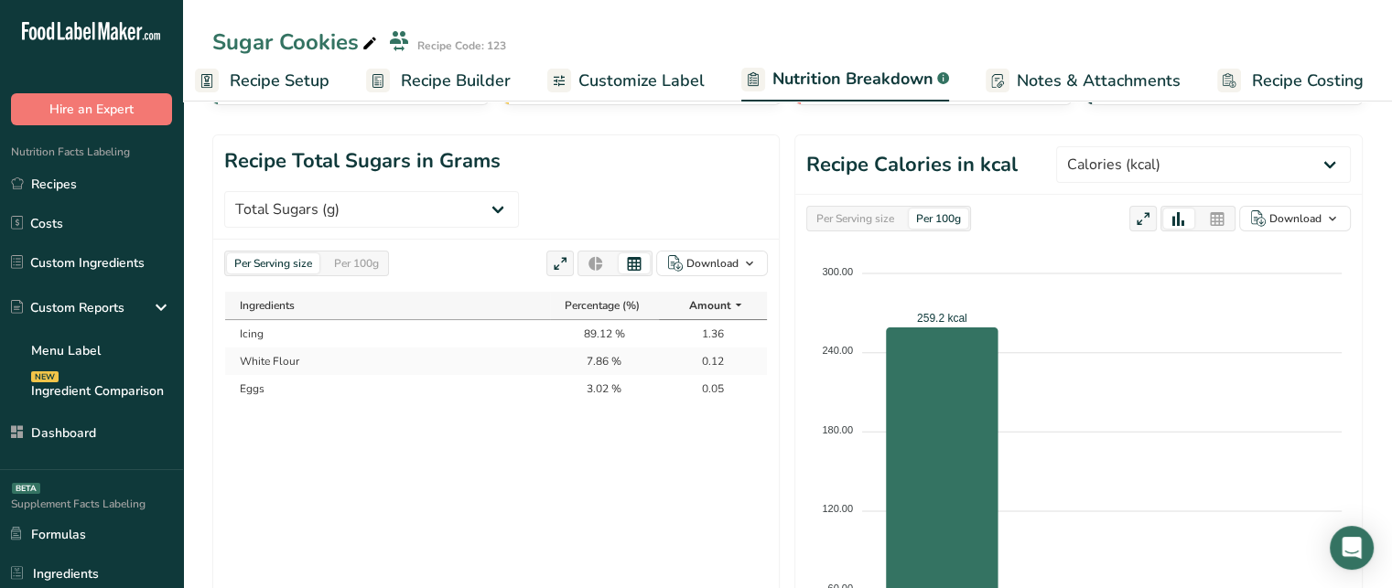
scroll to position [143, 0]
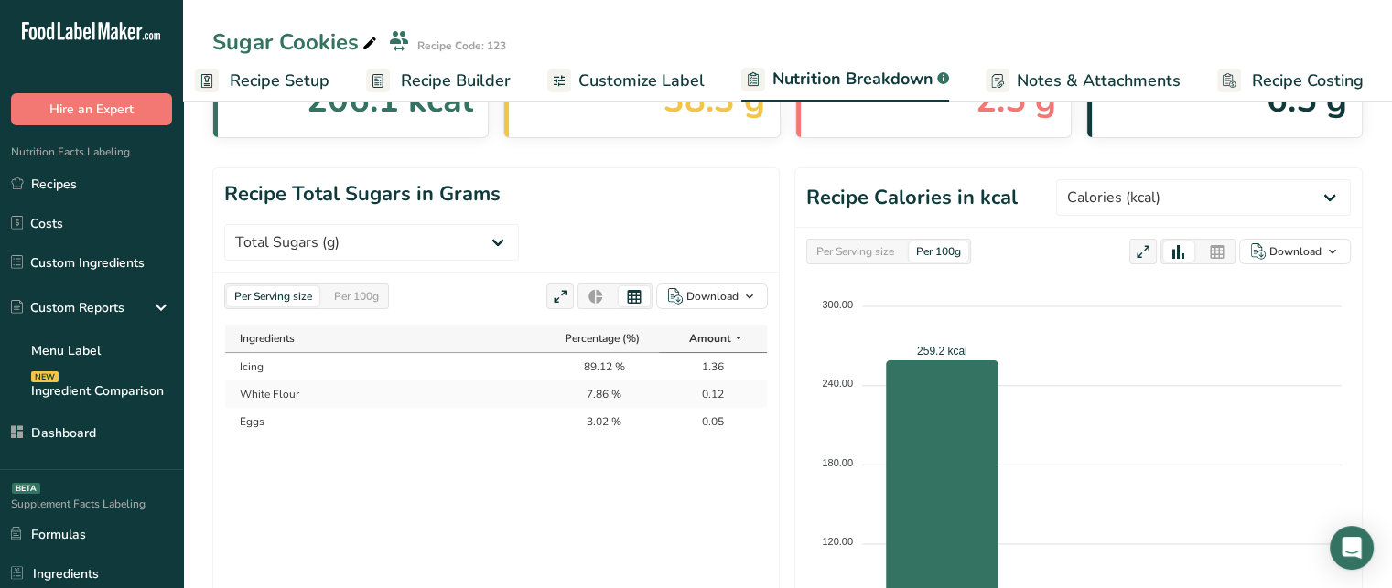
click at [599, 285] on icon at bounding box center [596, 298] width 16 height 26
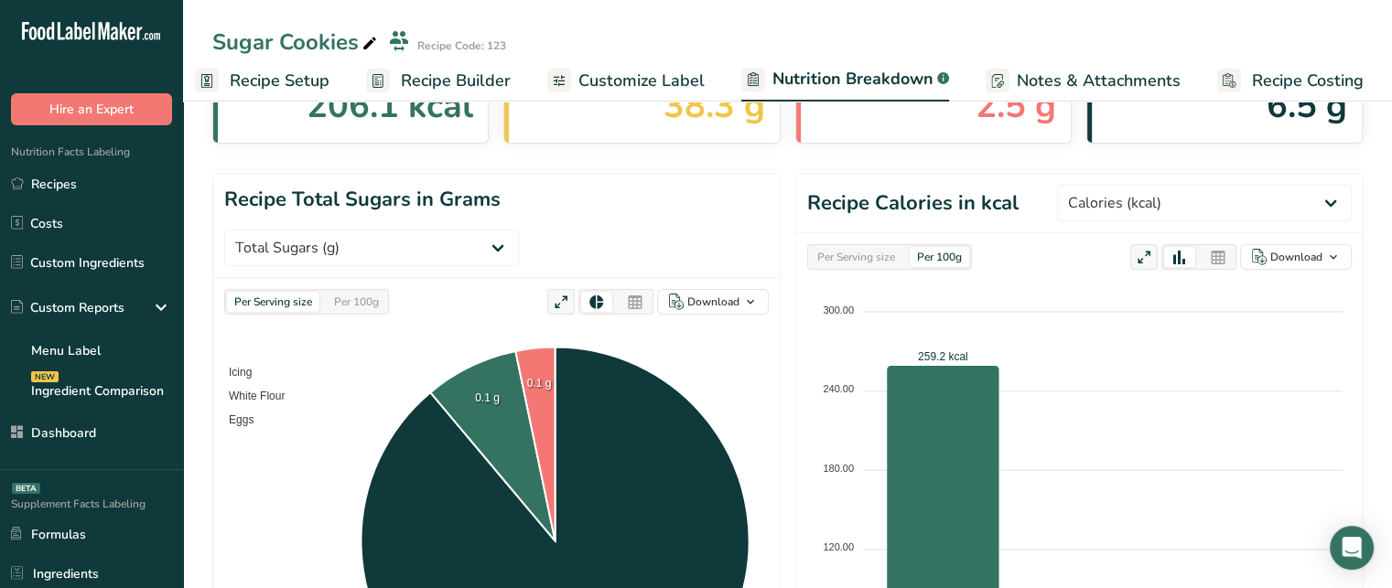
scroll to position [131, 0]
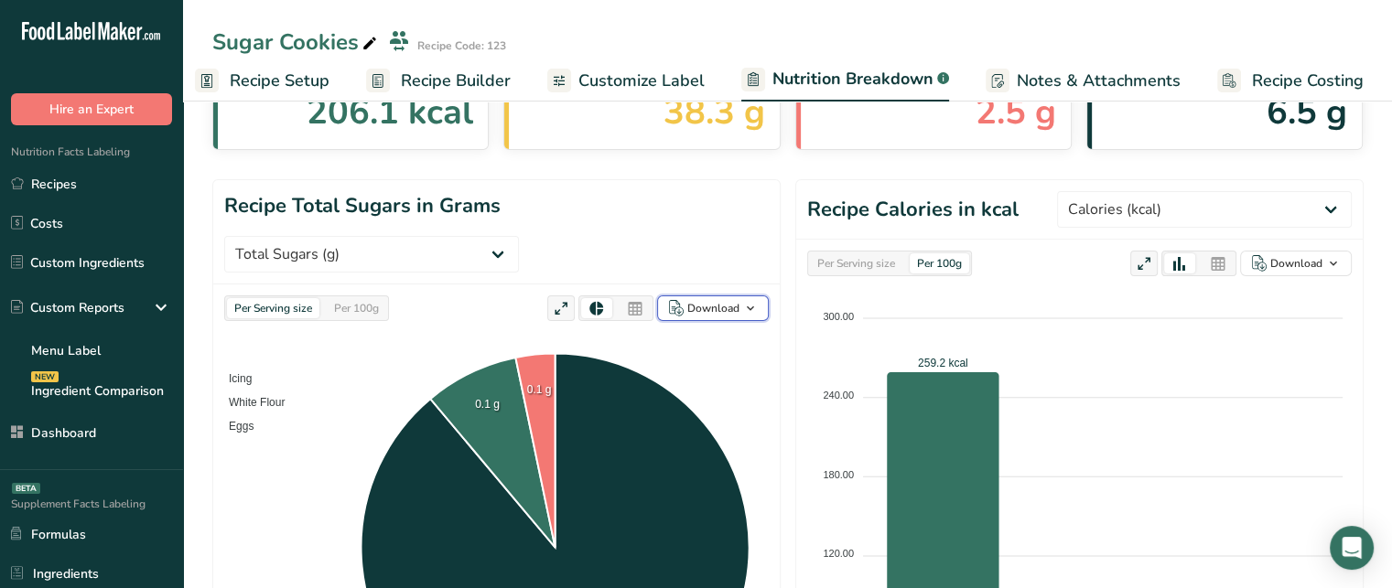
click at [739, 297] on span "button" at bounding box center [750, 308] width 22 height 22
click at [761, 362] on foreignobject "Icing White Flour Eggs" at bounding box center [496, 549] width 545 height 412
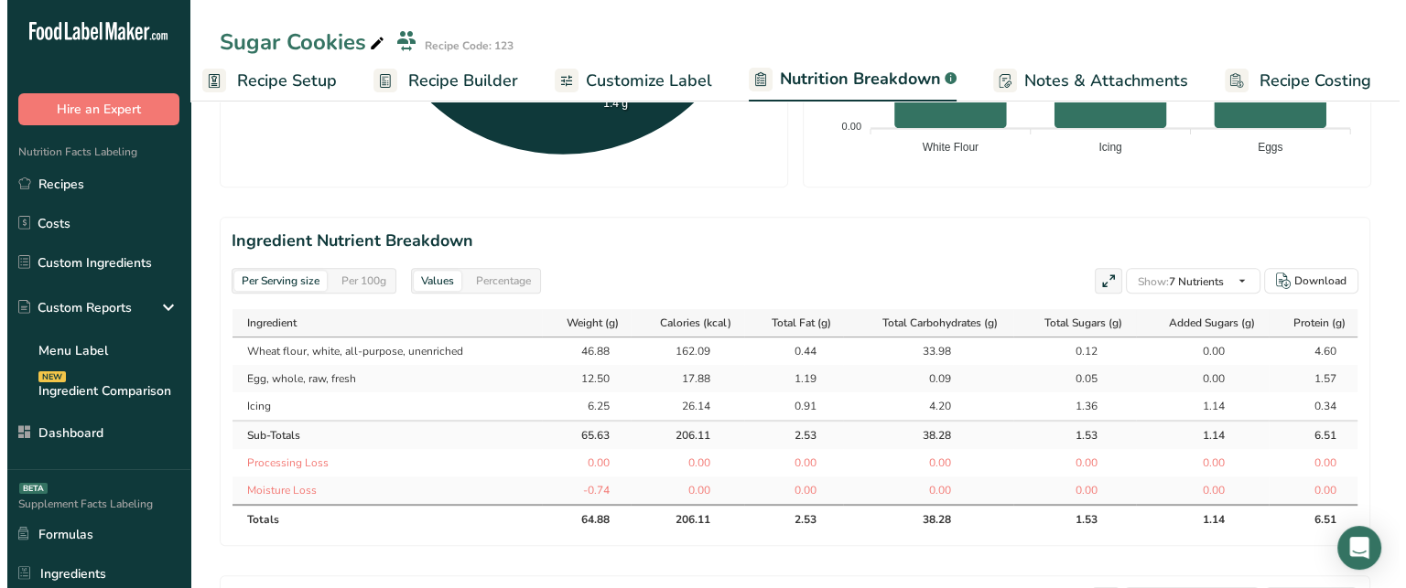
scroll to position [750, 0]
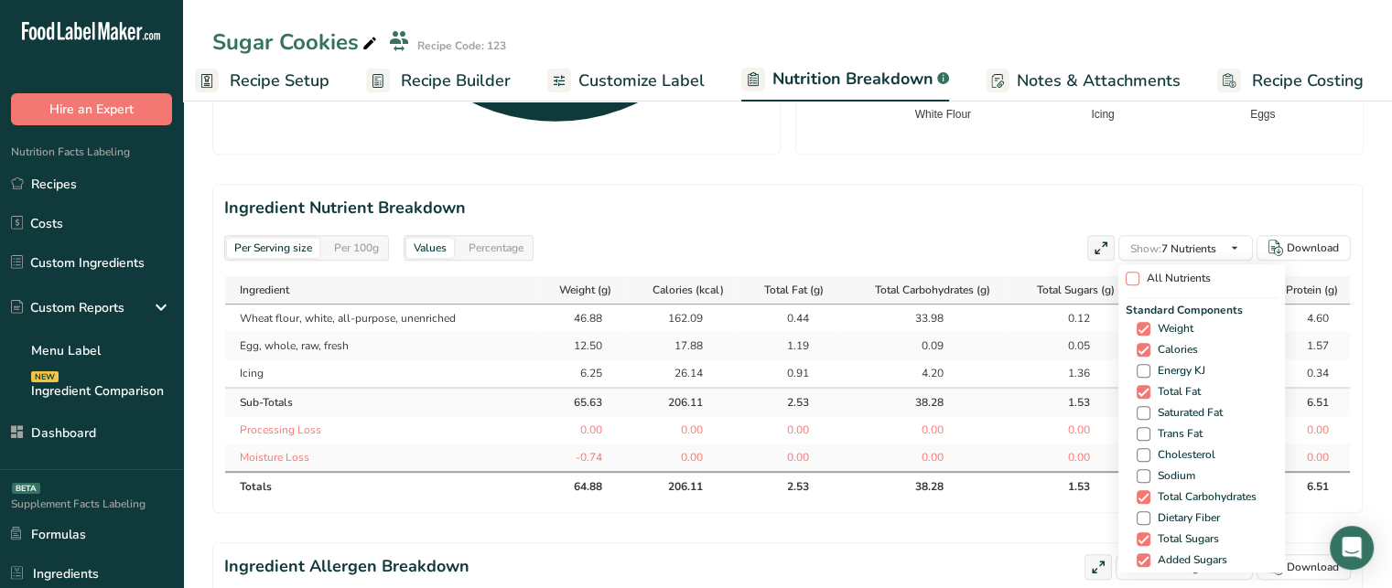
click at [1130, 274] on span at bounding box center [1133, 279] width 14 height 14
click at [1130, 274] on input "All Nutrients" at bounding box center [1132, 279] width 12 height 12
checkbox input "true"
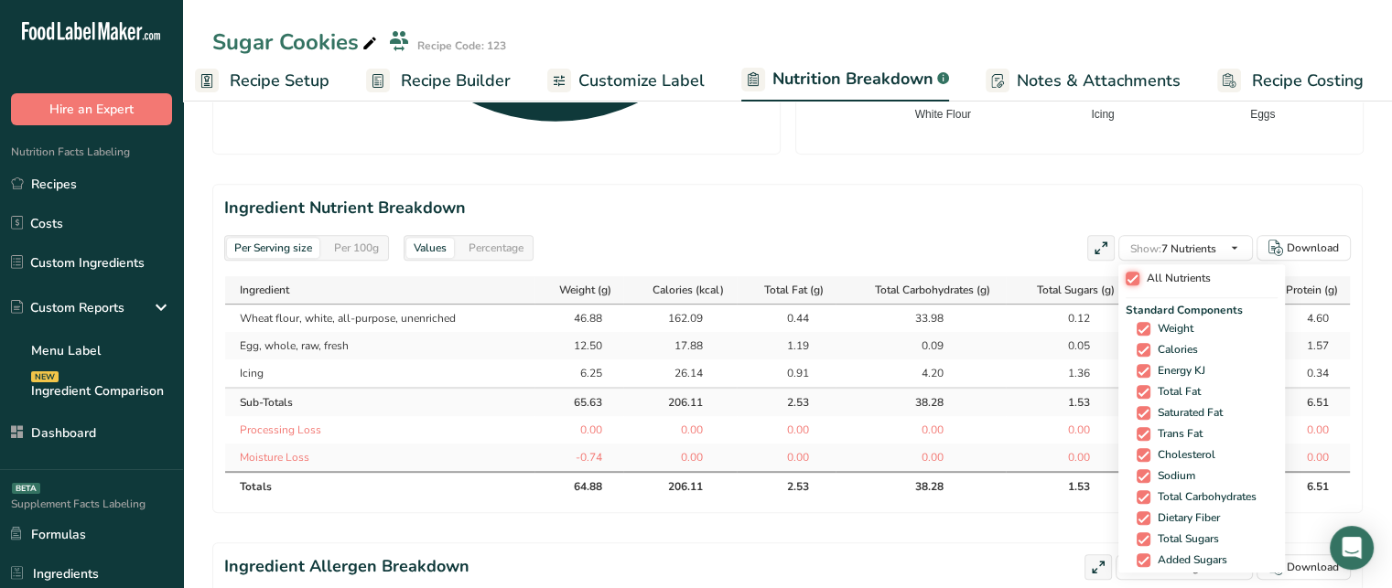
checkbox input "true"
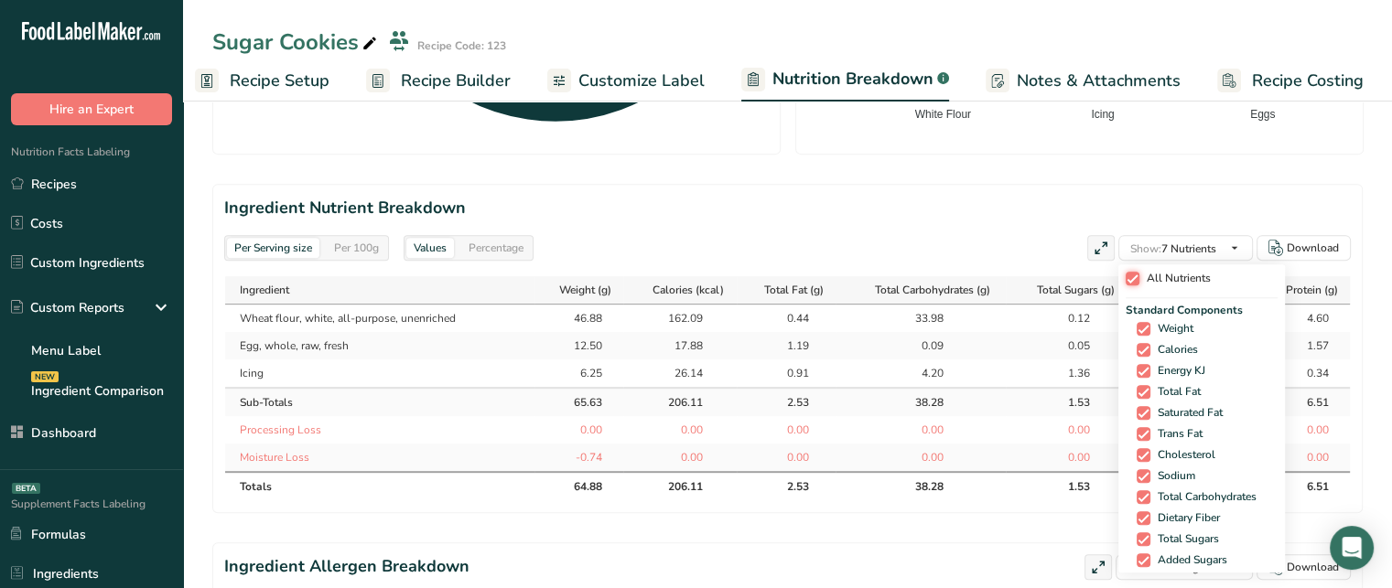
checkbox input "true"
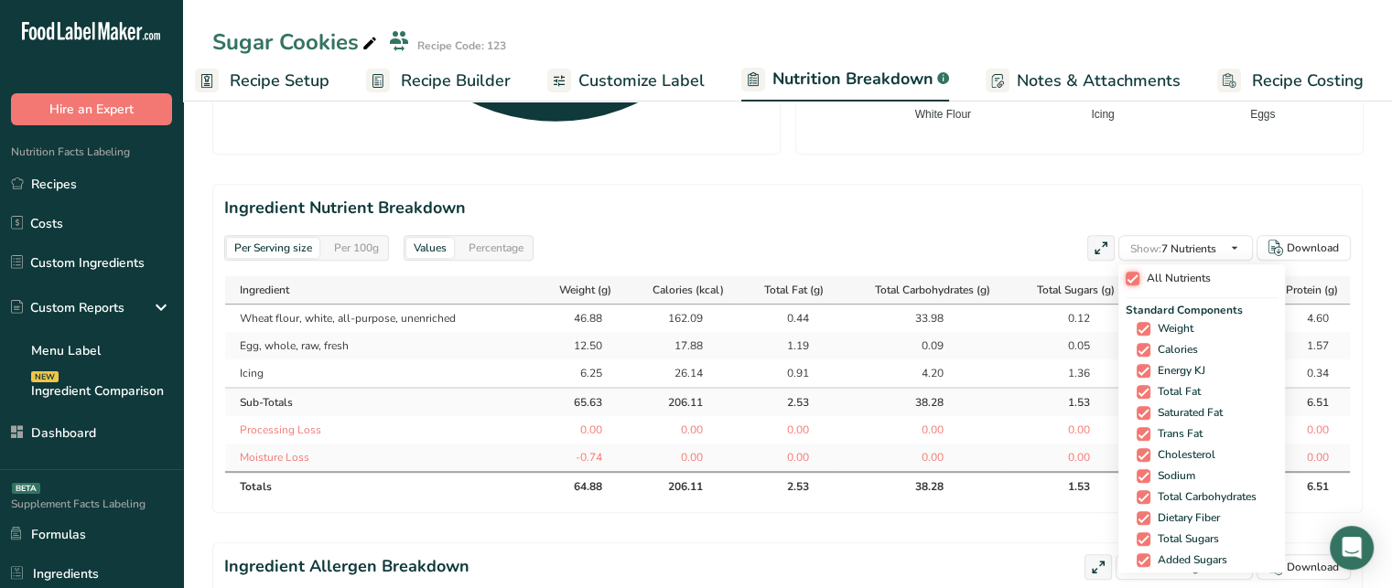
checkbox input "true"
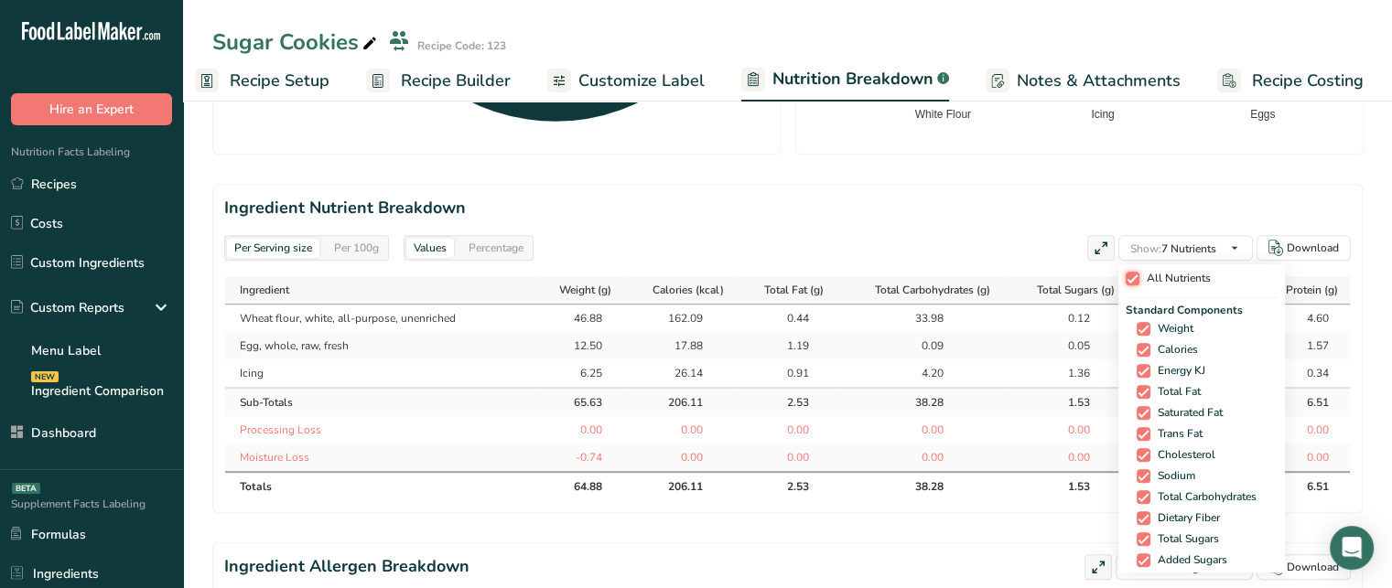
checkbox input "true"
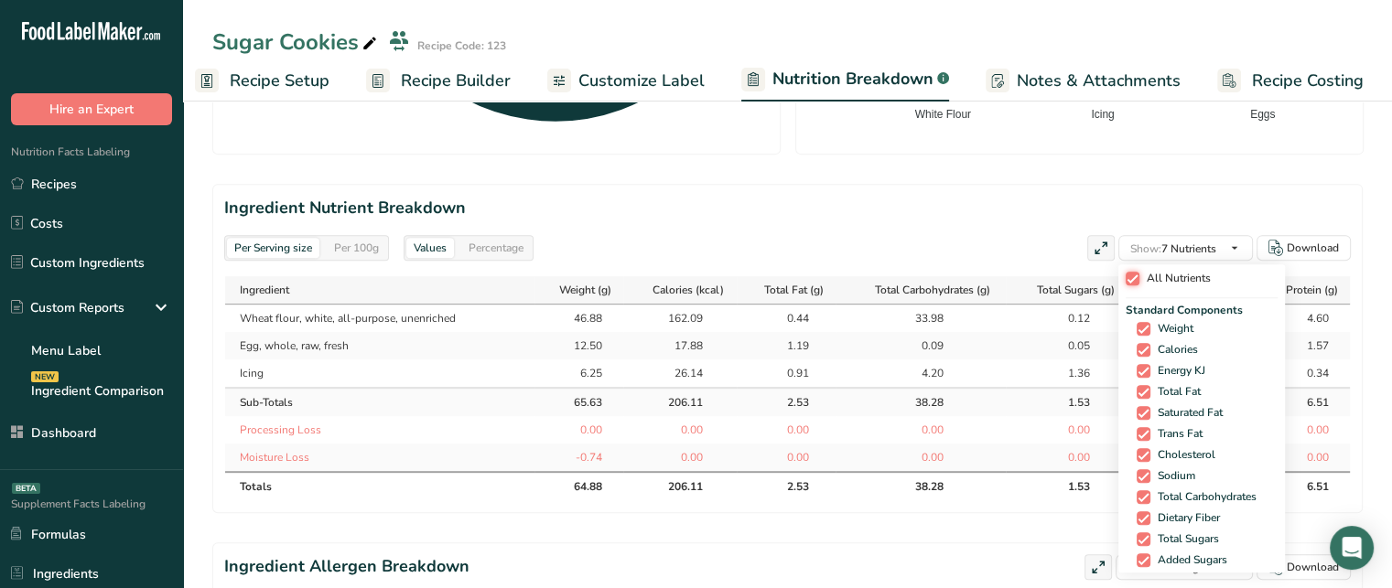
checkbox input "true"
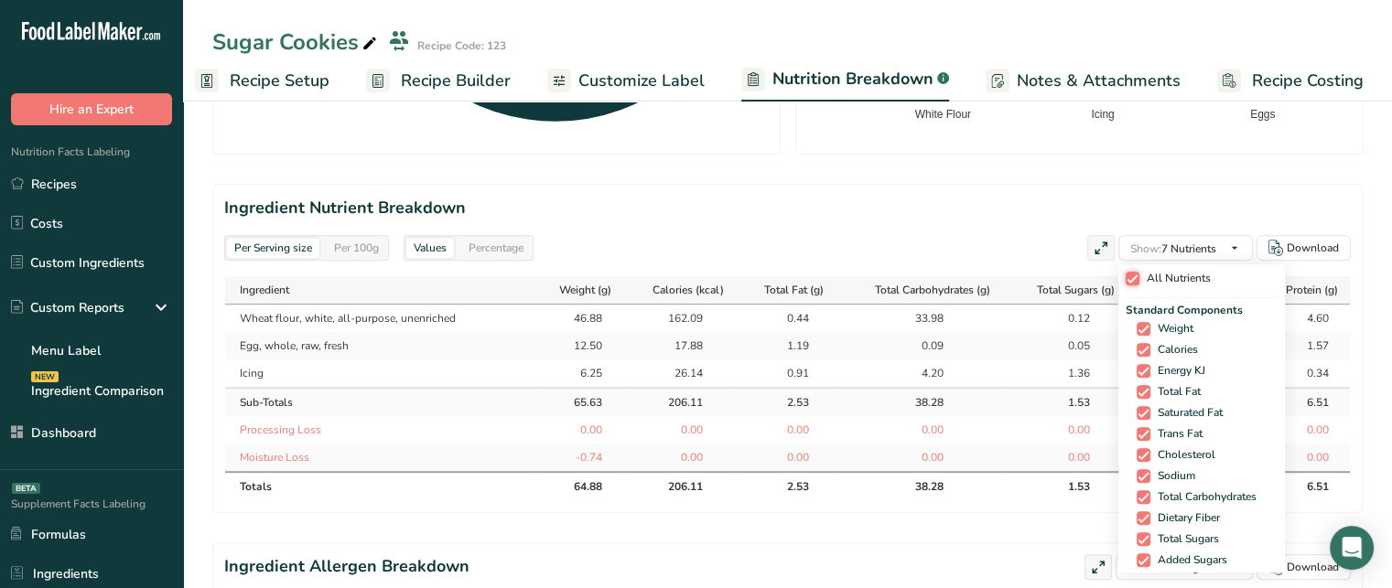
checkbox input "true"
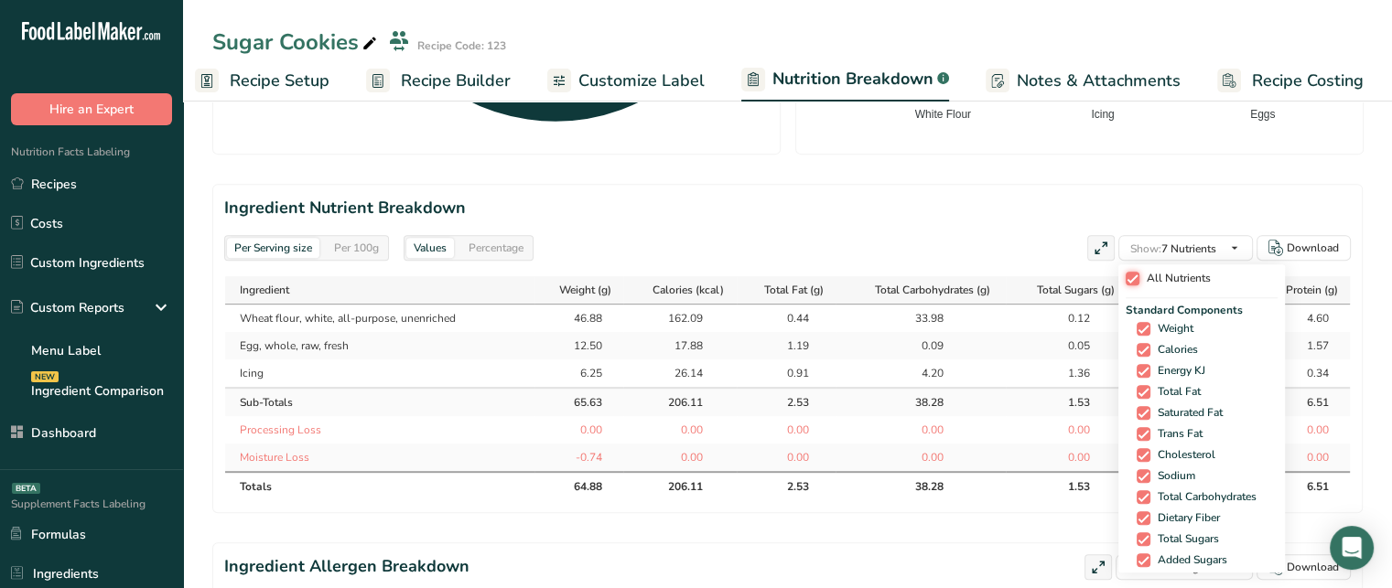
checkbox input "true"
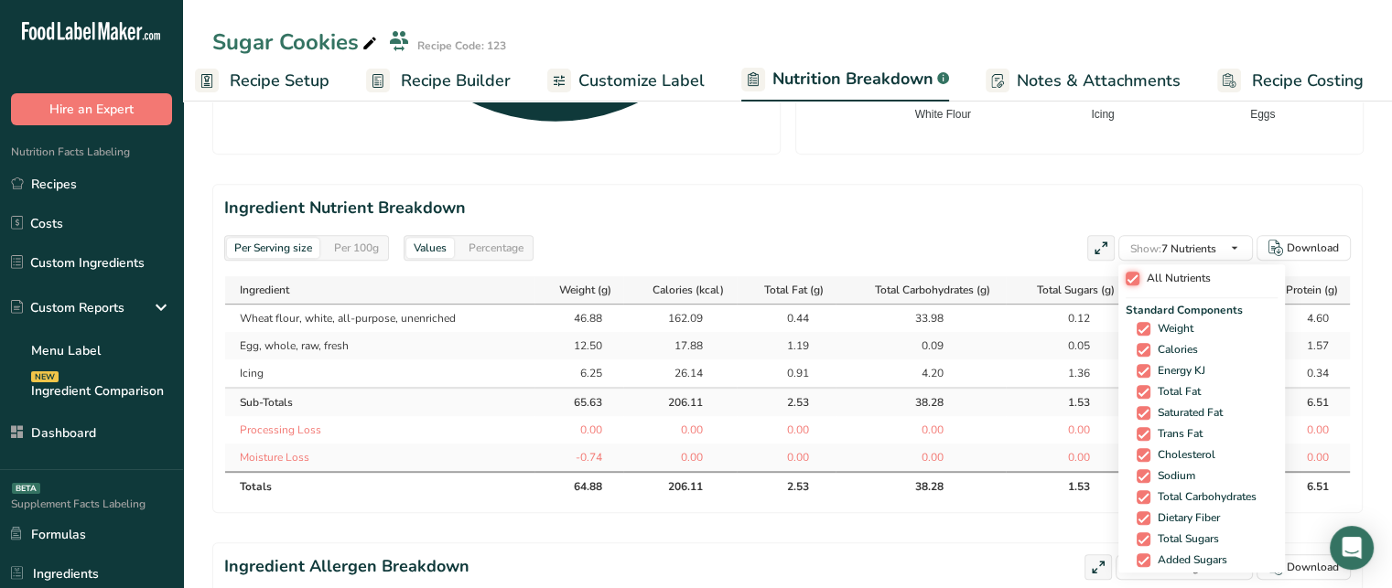
checkbox input "true"
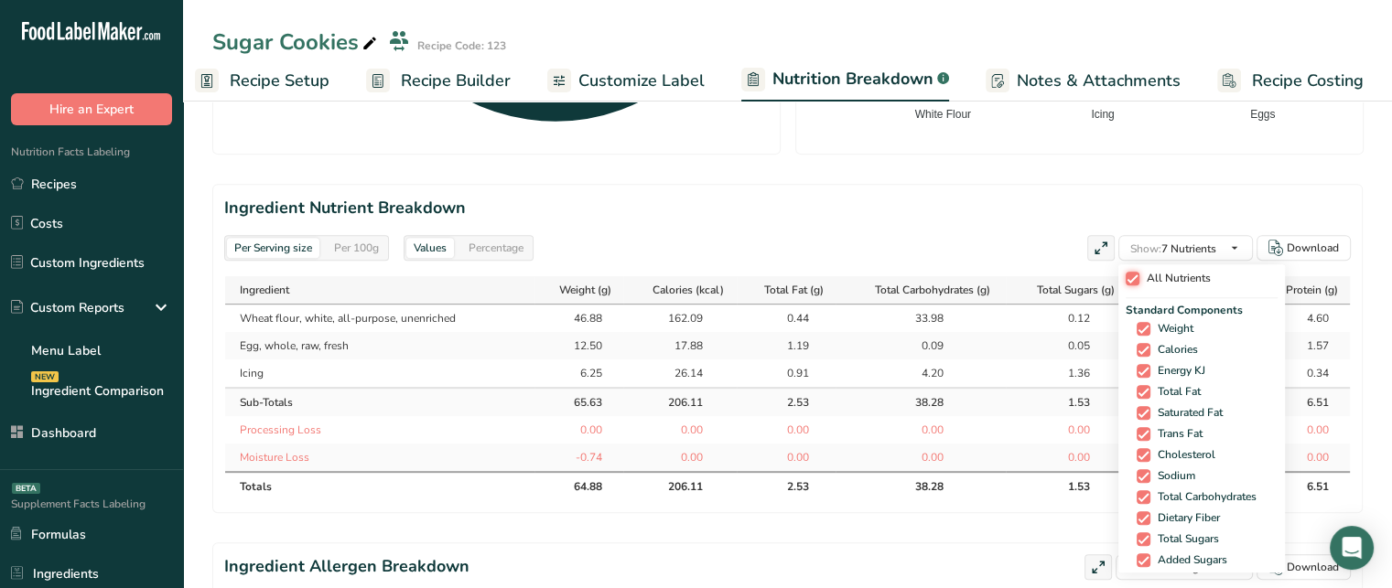
checkbox input "true"
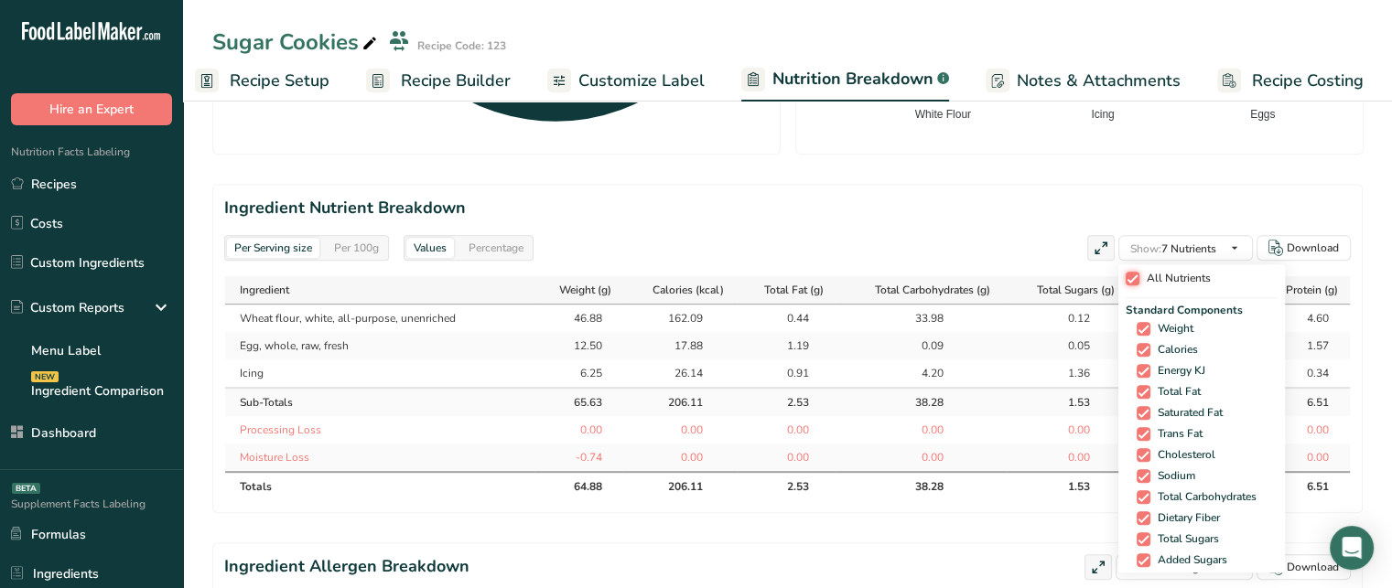
checkbox input "true"
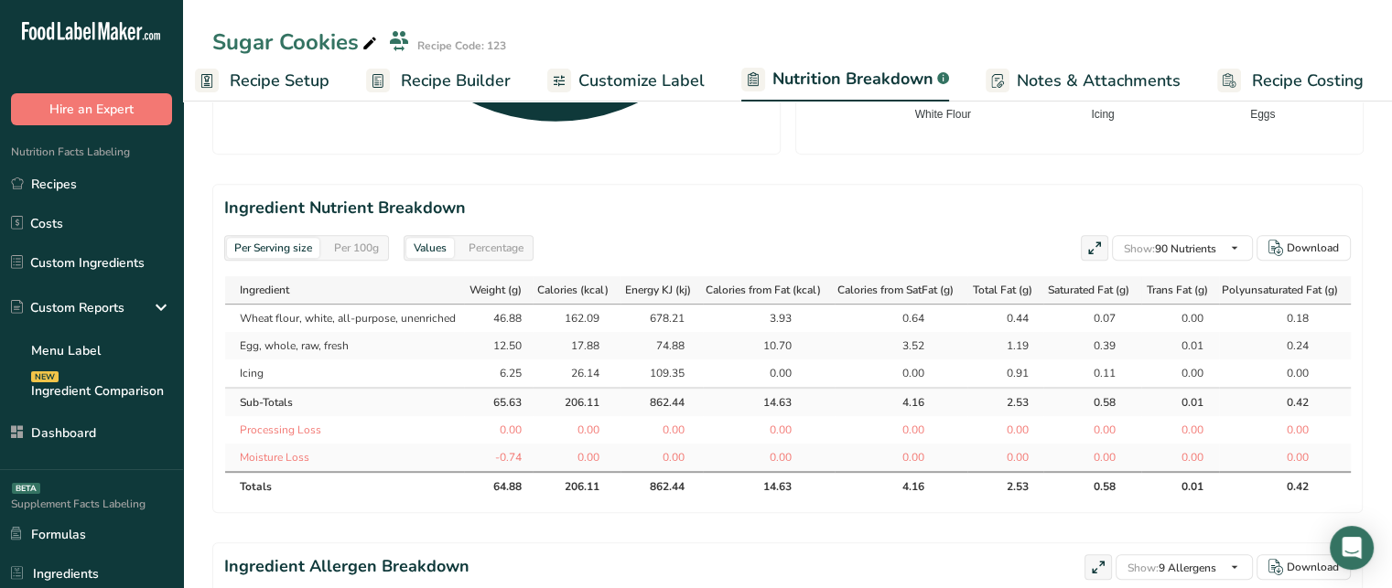
click at [1091, 243] on icon at bounding box center [1094, 249] width 16 height 26
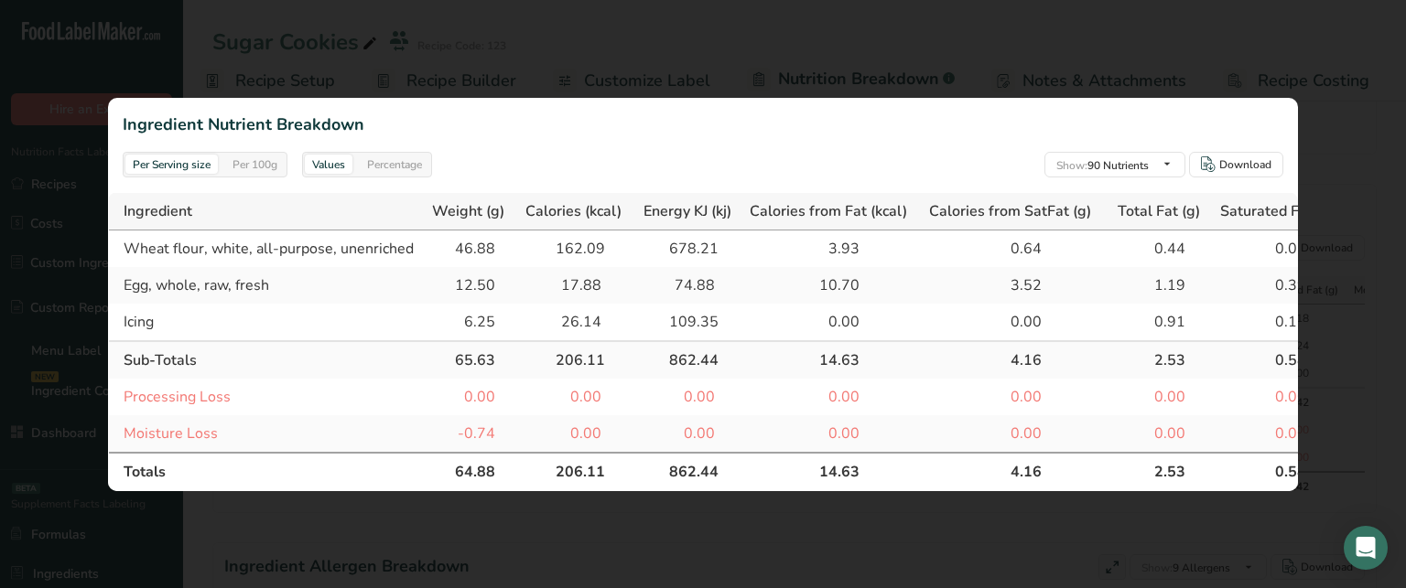
scroll to position [0, 4]
click at [466, 238] on div "46.88" at bounding box center [472, 249] width 46 height 22
click at [482, 242] on div "46.88" at bounding box center [472, 249] width 46 height 22
drag, startPoint x: 440, startPoint y: 457, endPoint x: 512, endPoint y: 466, distance: 72.0
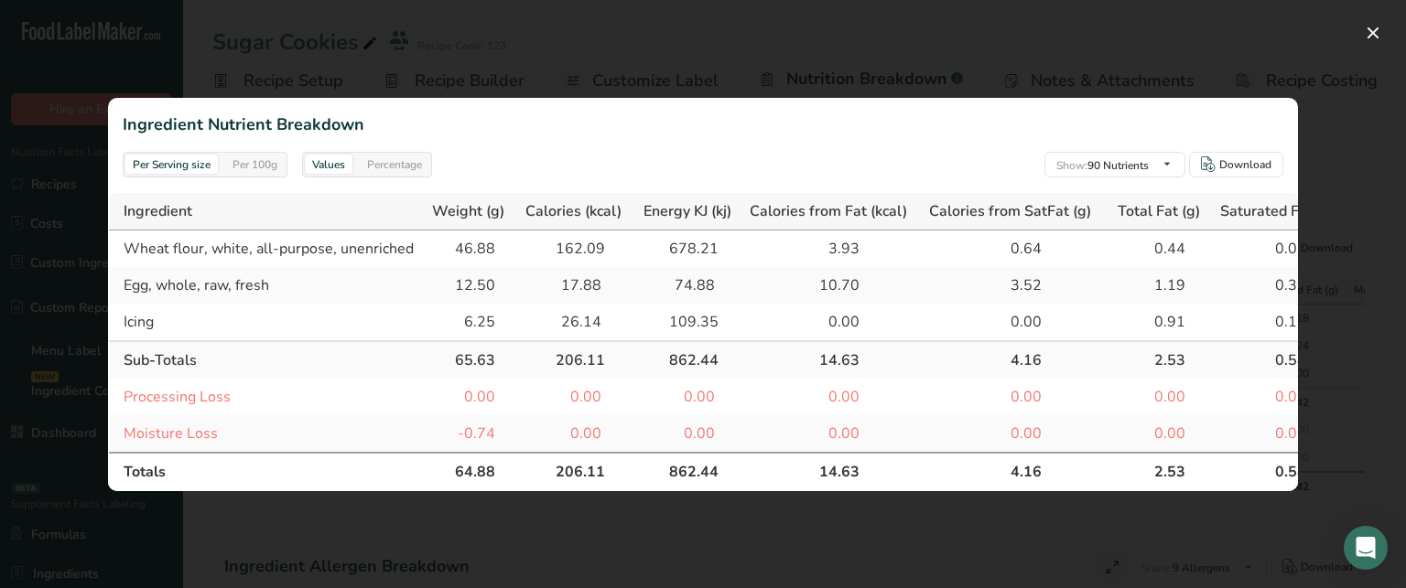
click at [512, 466] on th "64.88" at bounding box center [472, 471] width 94 height 38
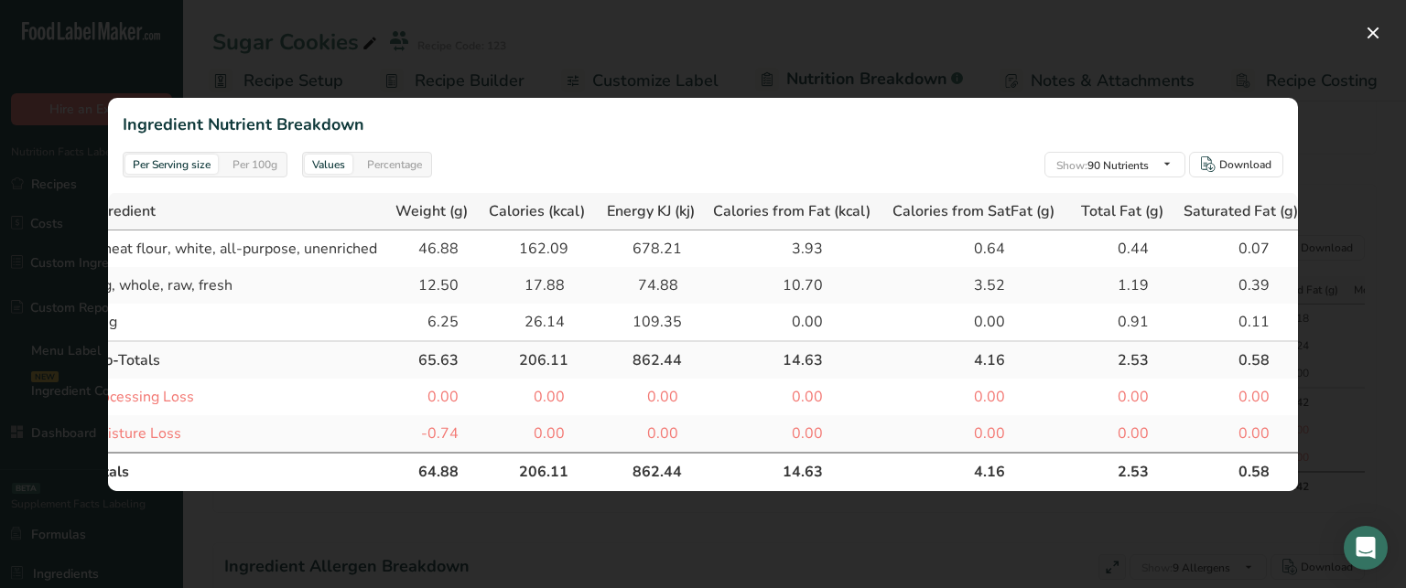
scroll to position [0, 0]
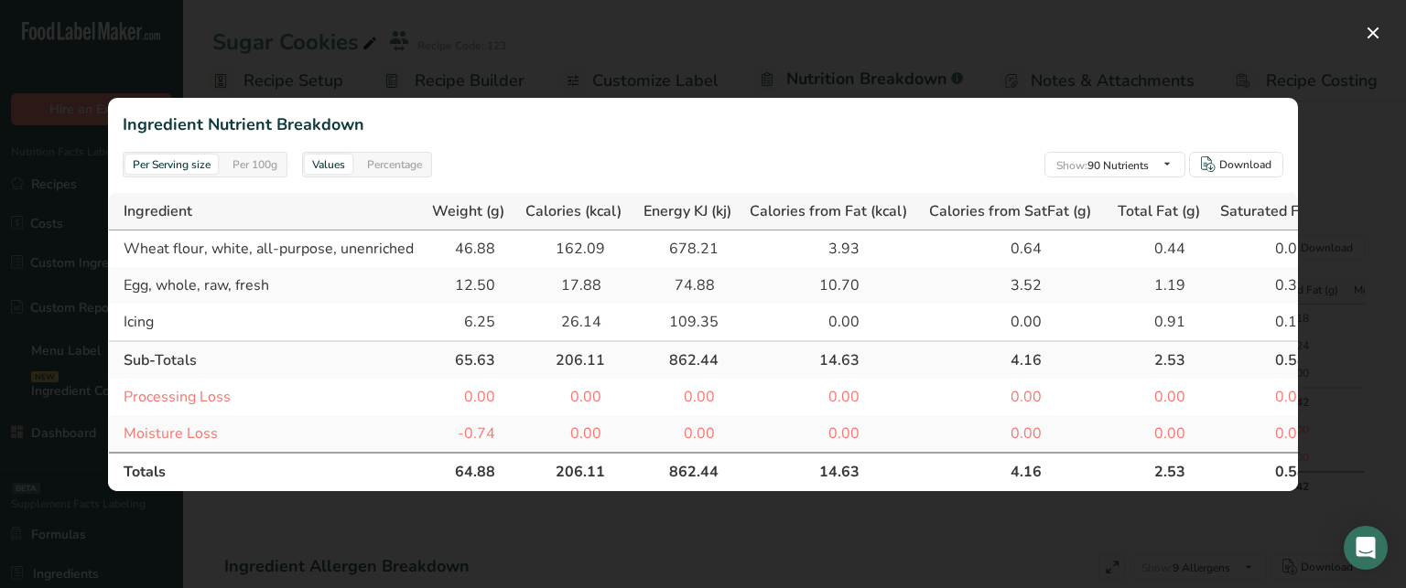
click at [469, 243] on div "46.88" at bounding box center [472, 249] width 46 height 22
click at [407, 155] on div "Percentage" at bounding box center [395, 165] width 70 height 20
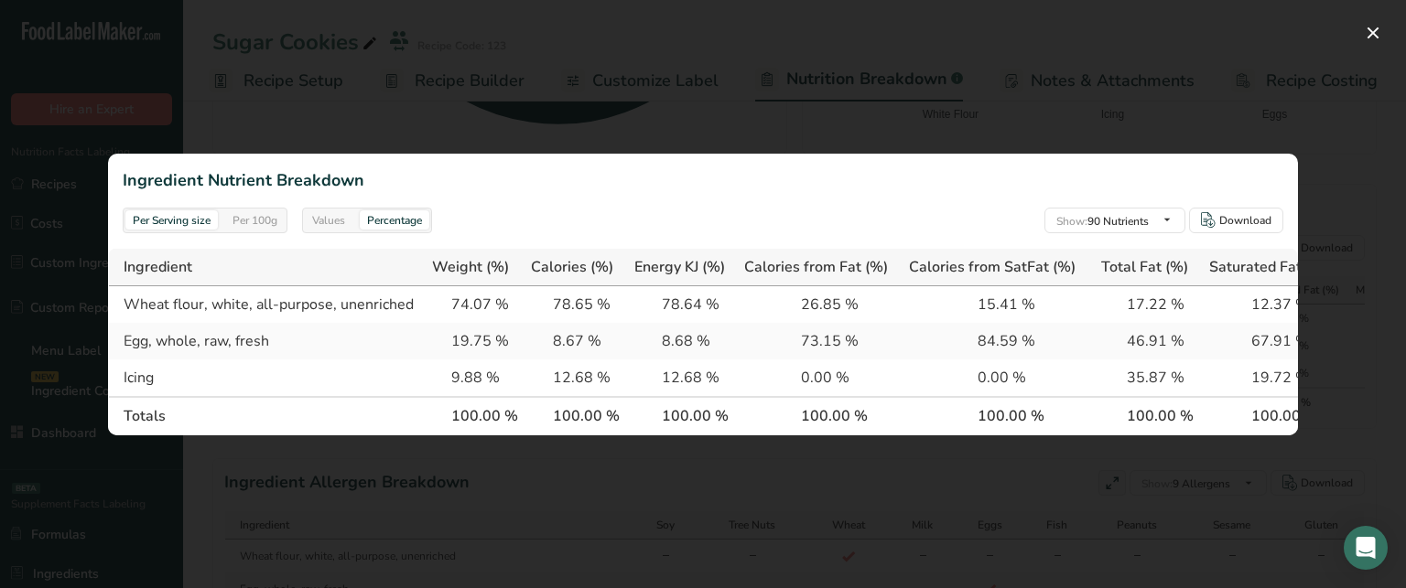
click at [1025, 574] on div at bounding box center [703, 294] width 1406 height 588
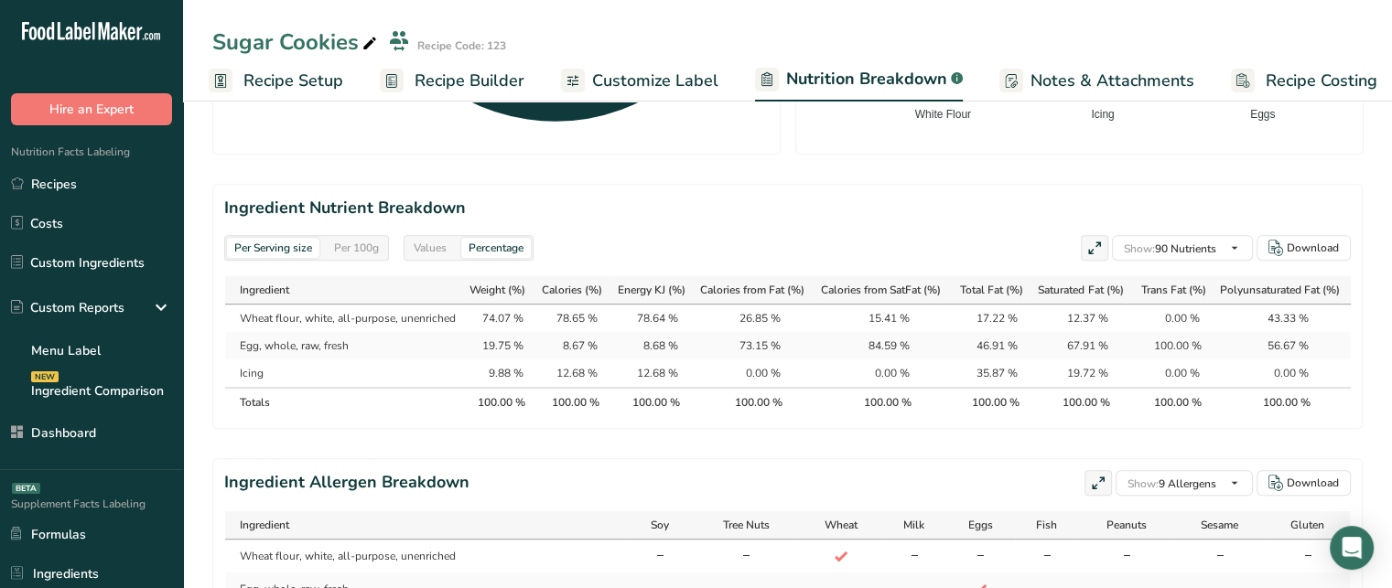
click at [437, 238] on div "Values" at bounding box center [430, 248] width 48 height 20
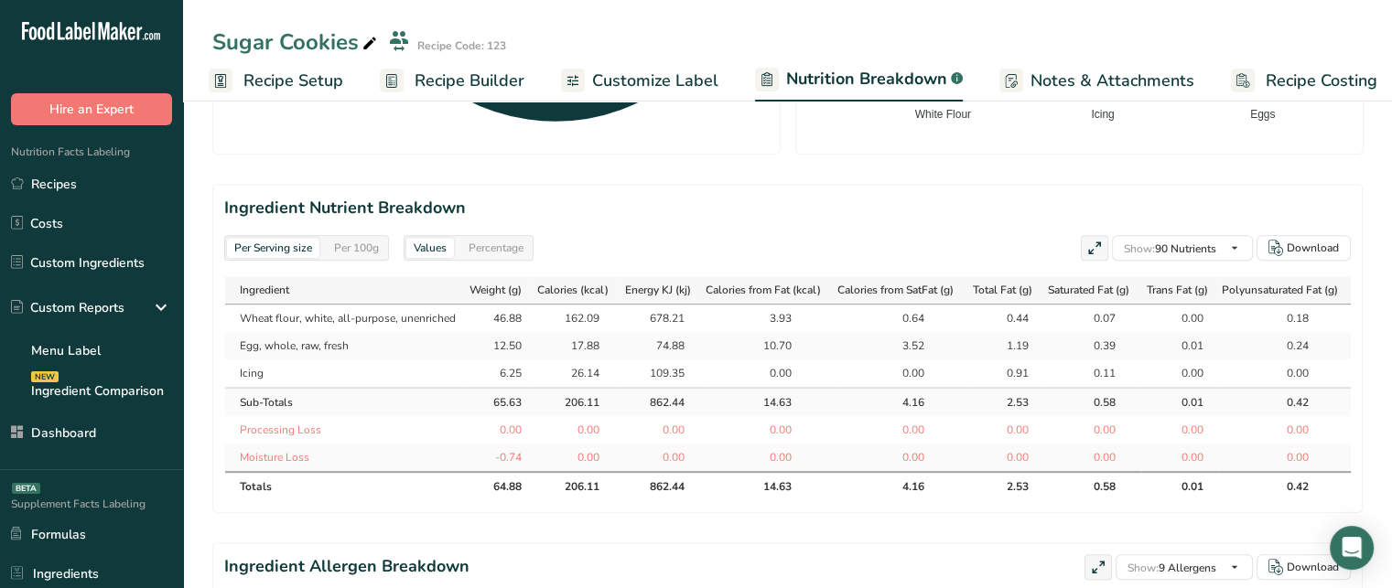
scroll to position [966, 0]
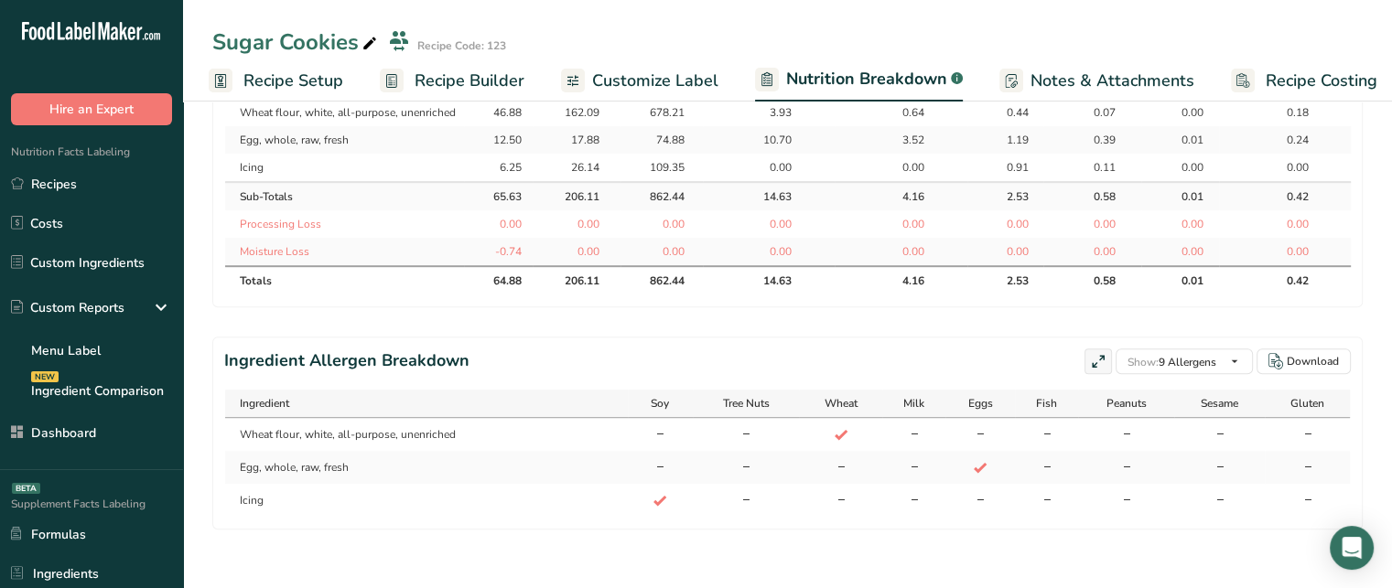
click at [254, 500] on td "Icing" at bounding box center [426, 500] width 403 height 33
click at [312, 463] on td "Egg, whole, raw, fresh" at bounding box center [426, 467] width 403 height 33
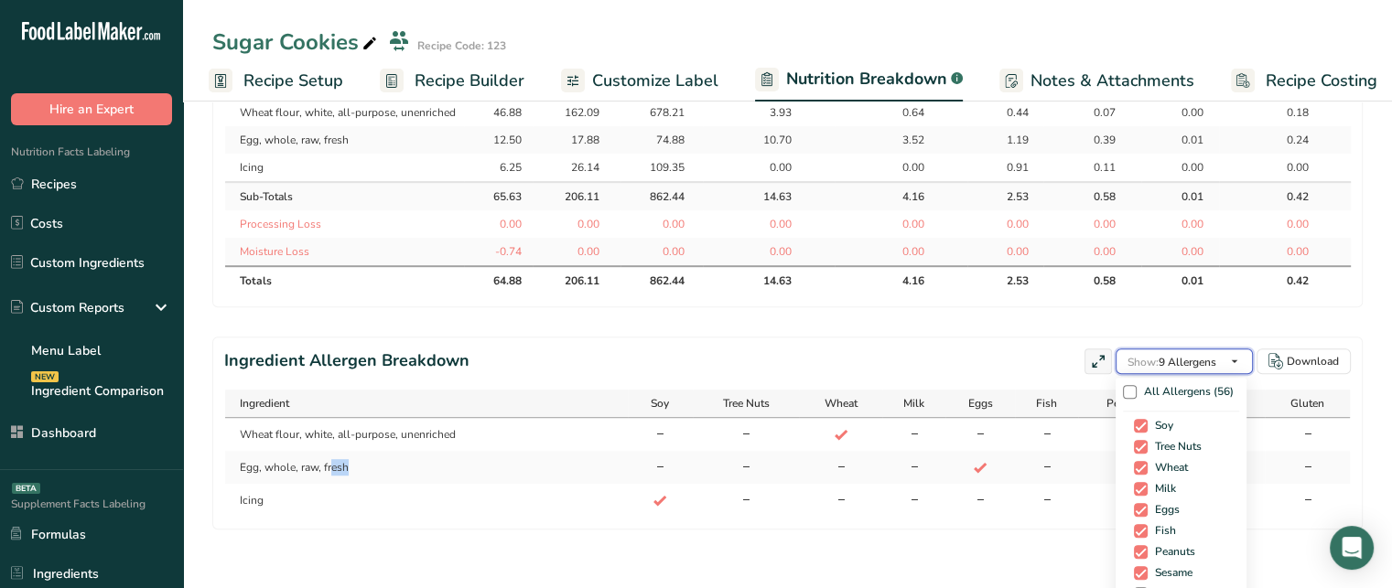
click at [1209, 365] on button "Show: 9 Allergens" at bounding box center [1184, 362] width 137 height 26
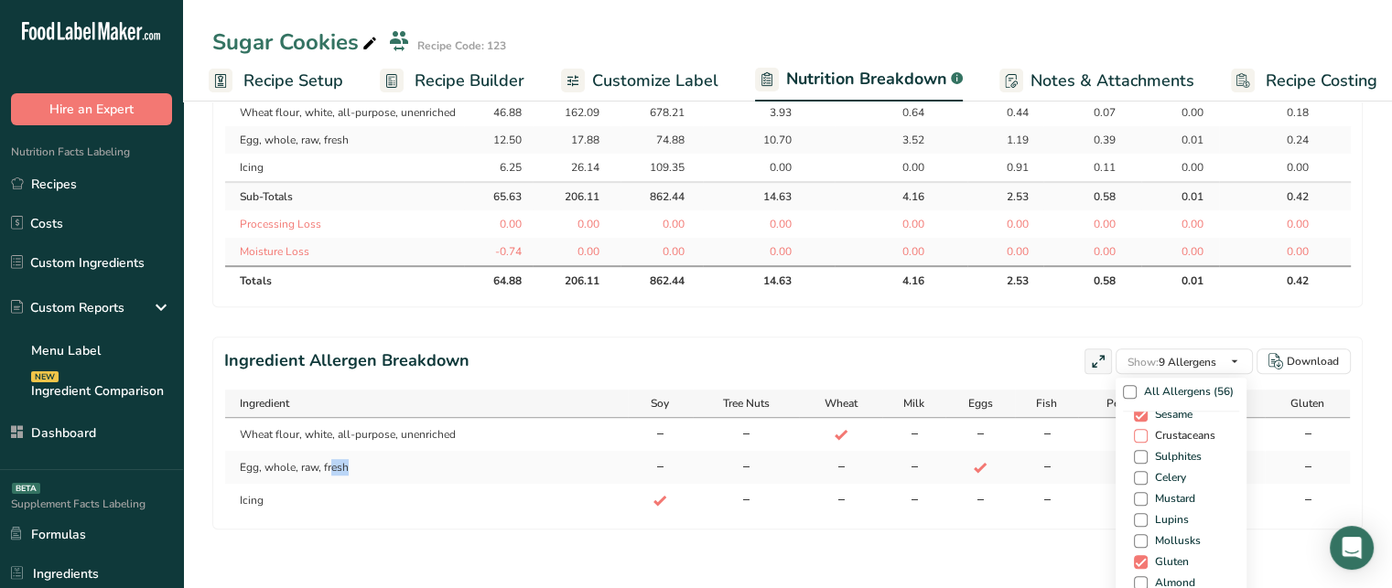
click at [1134, 440] on span at bounding box center [1141, 436] width 14 height 14
click at [1134, 440] on input "Crustaceans" at bounding box center [1140, 436] width 12 height 12
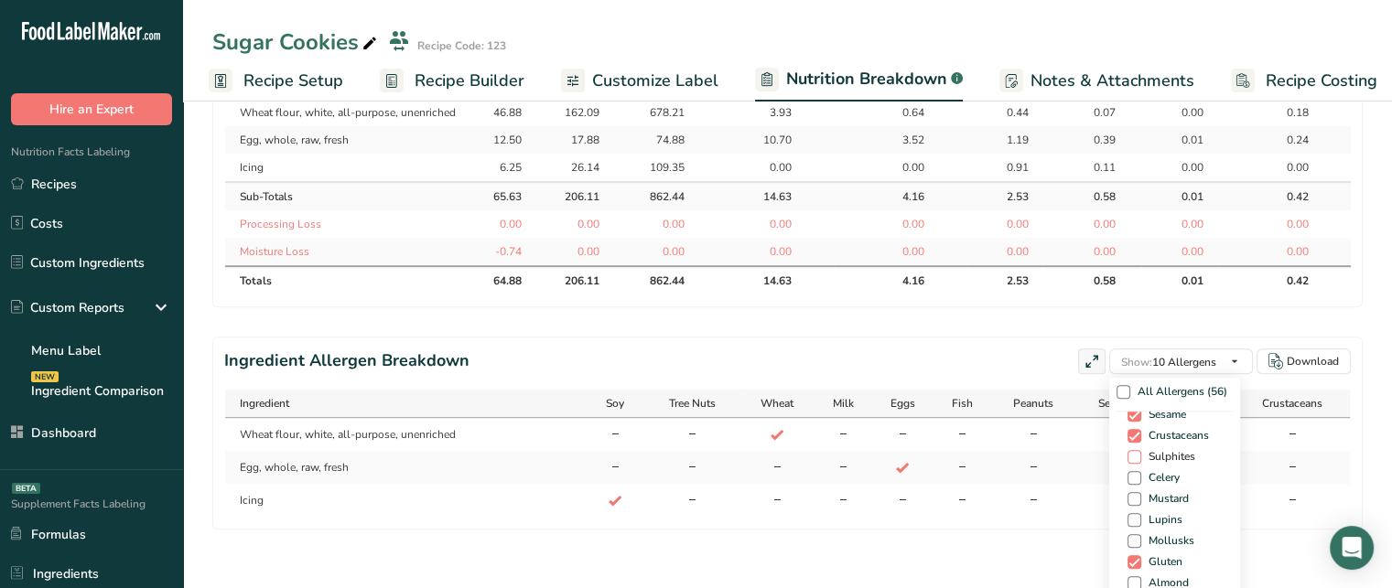
click at [1118, 464] on div "Soy Tree Nuts Wheat Milk Eggs Fish Peanuts Sesame Crustaceans Sulphites Celery …" at bounding box center [1175, 549] width 116 height 275
click at [1127, 458] on span at bounding box center [1134, 457] width 14 height 14
click at [1127, 458] on input "Sulphites" at bounding box center [1133, 457] width 12 height 12
click at [1127, 475] on span at bounding box center [1134, 478] width 14 height 14
click at [1127, 475] on input "Celery" at bounding box center [1133, 478] width 12 height 12
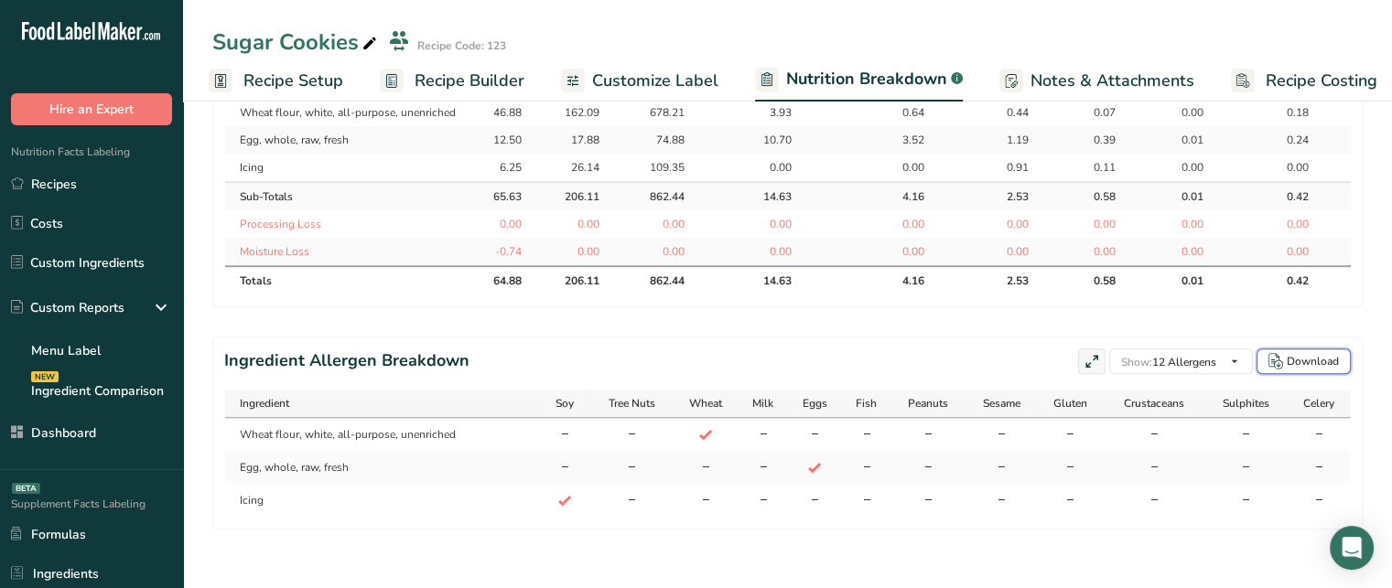
click at [1328, 362] on div "Download" at bounding box center [1313, 361] width 52 height 16
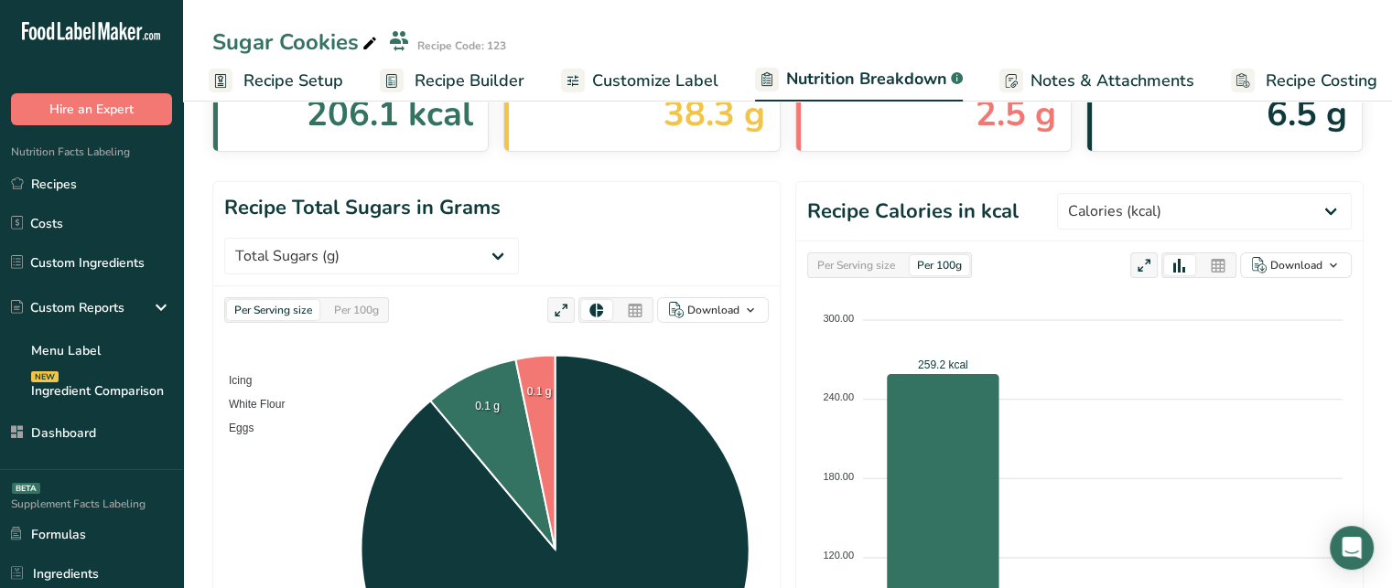
scroll to position [0, 0]
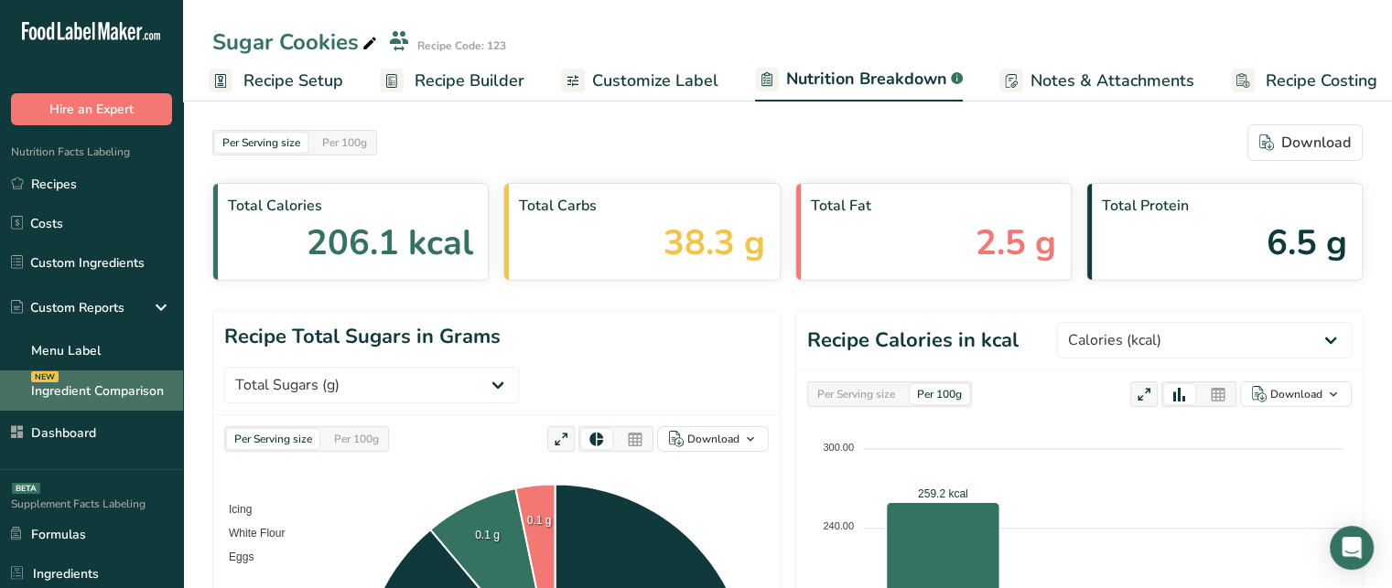
click at [113, 395] on link "Ingredient Comparison NEW" at bounding box center [91, 391] width 183 height 40
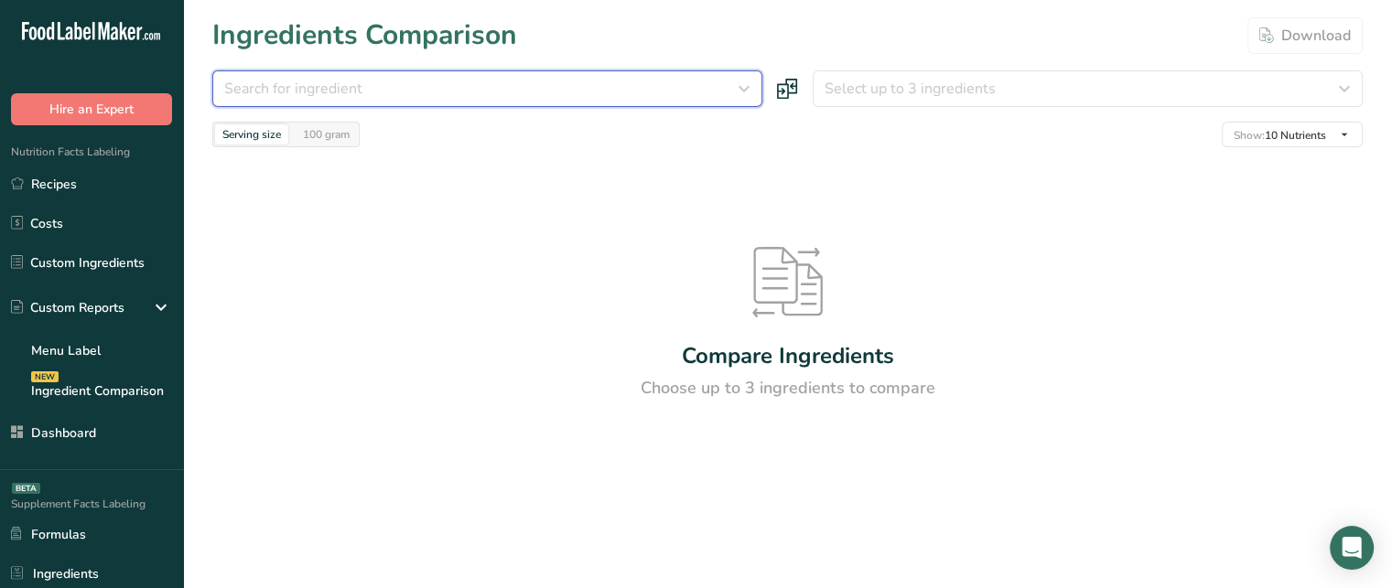
click at [280, 91] on span "Search for ingredient" at bounding box center [293, 89] width 138 height 22
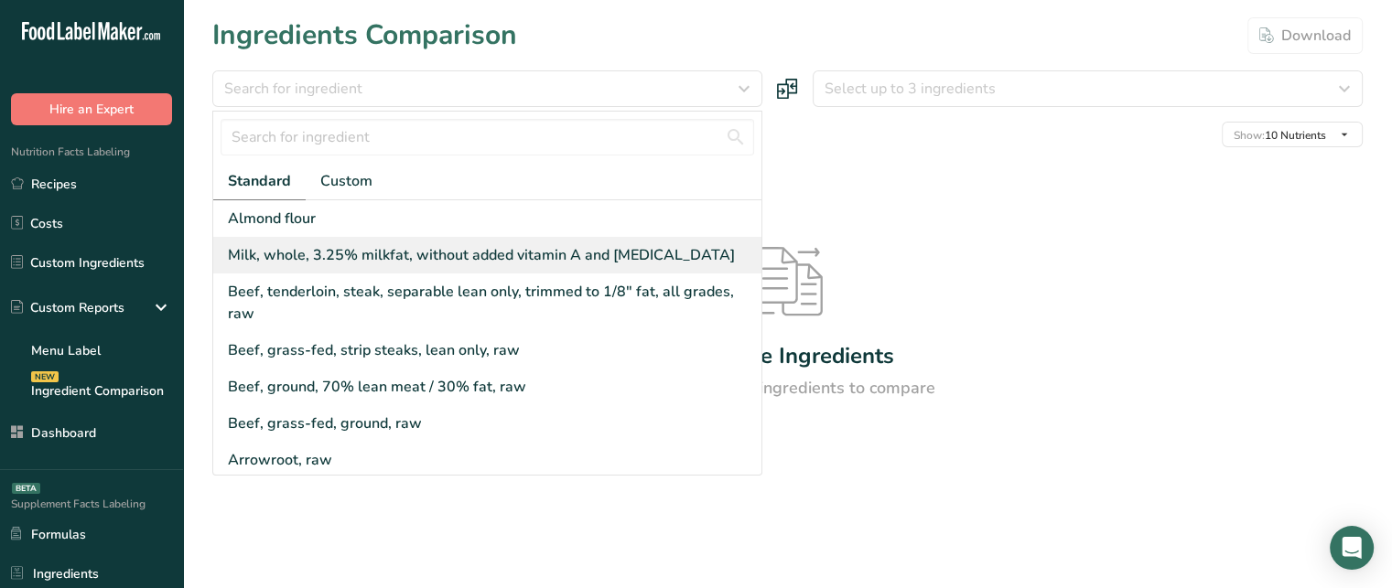
click at [353, 250] on div "Milk, whole, 3.25% milkfat, without added vitamin A and [MEDICAL_DATA]" at bounding box center [481, 255] width 507 height 22
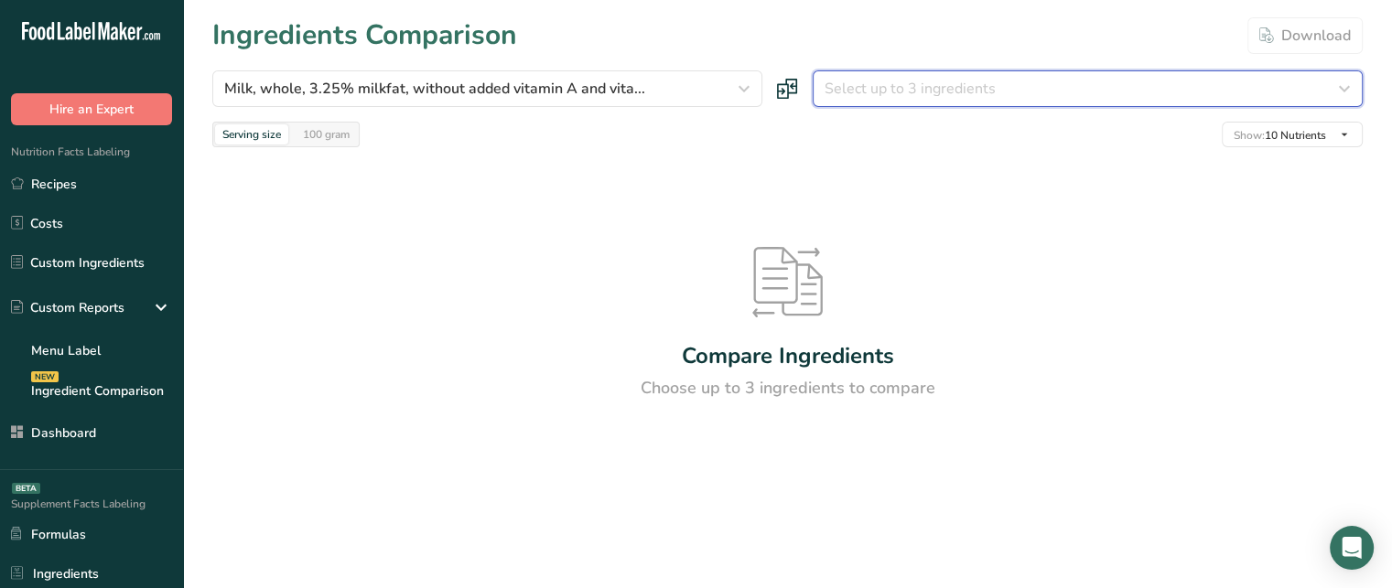
click at [855, 102] on button "Select up to 3 ingredients" at bounding box center [1088, 88] width 550 height 37
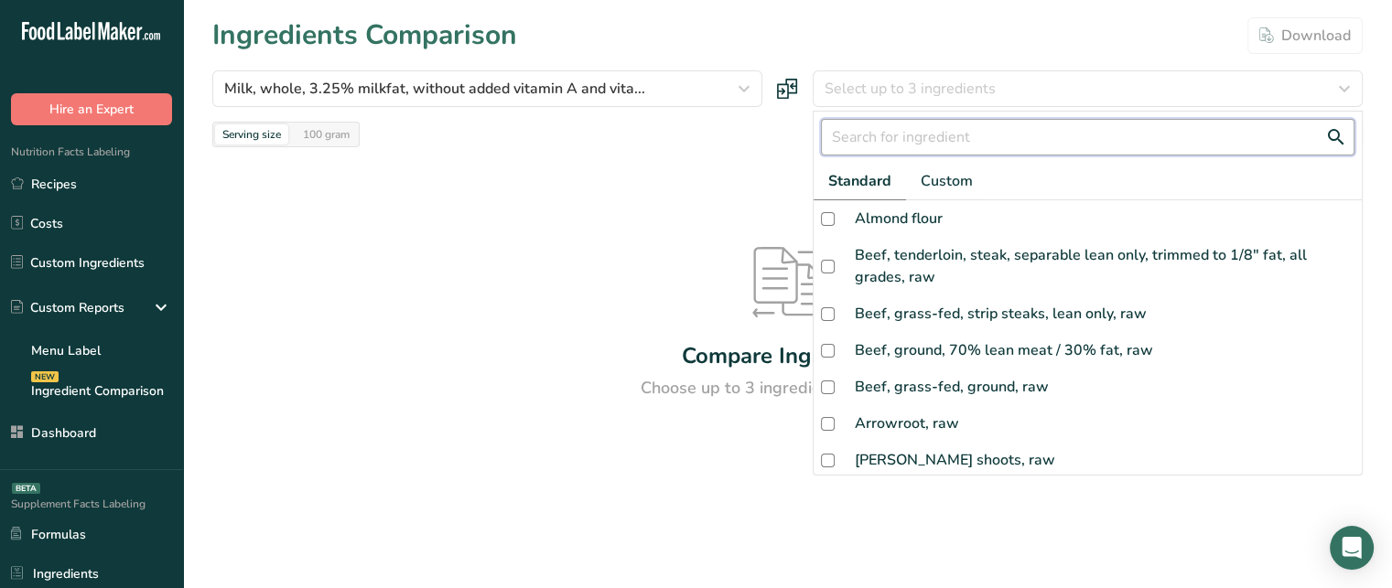
click at [899, 152] on input "text" at bounding box center [1088, 137] width 534 height 37
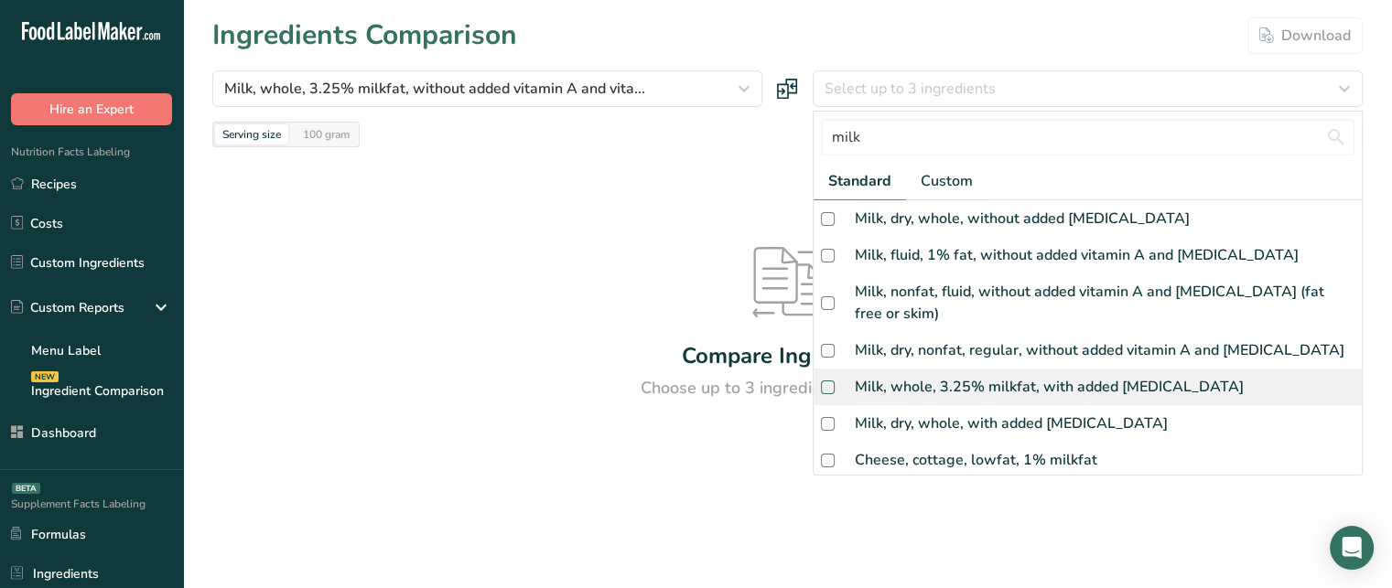
click at [830, 387] on span at bounding box center [828, 388] width 14 height 14
click at [830, 387] on input "checkbox" at bounding box center [827, 388] width 12 height 12
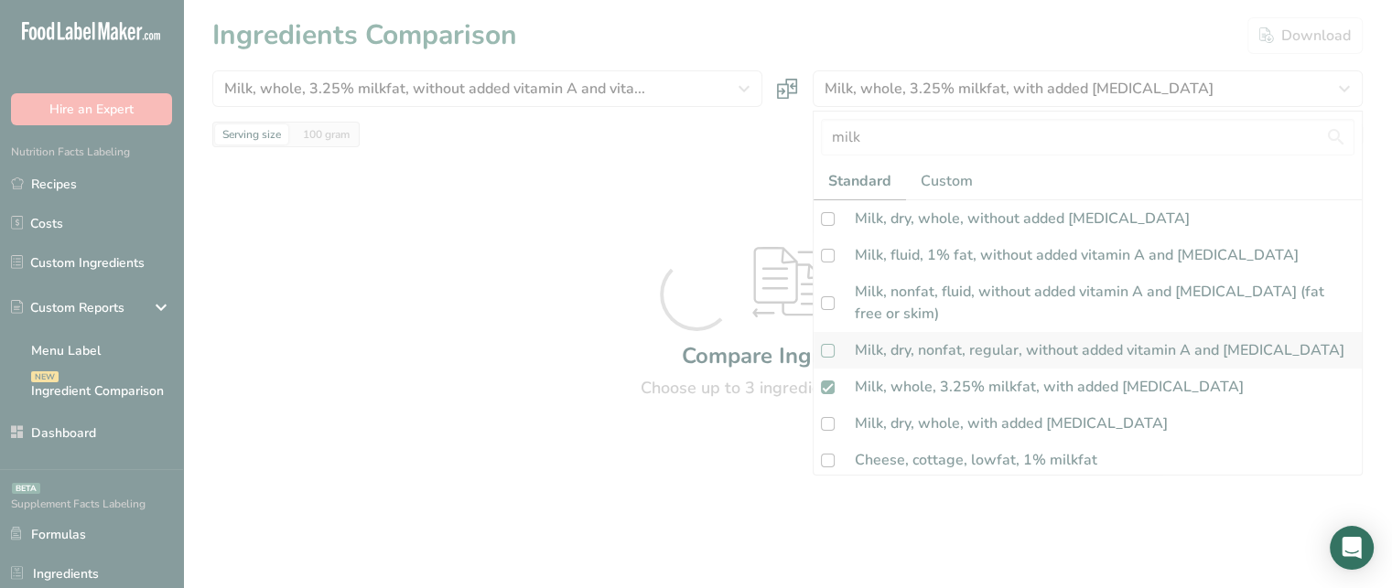
click at [824, 354] on div at bounding box center [696, 294] width 1392 height 588
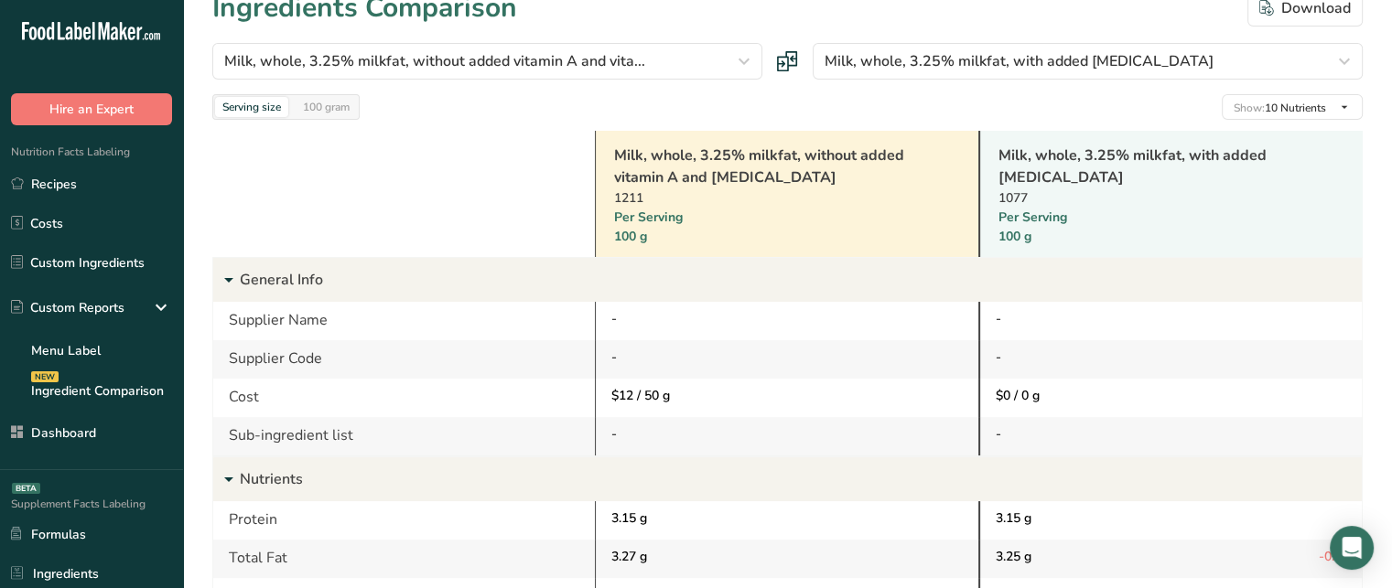
scroll to position [48, 0]
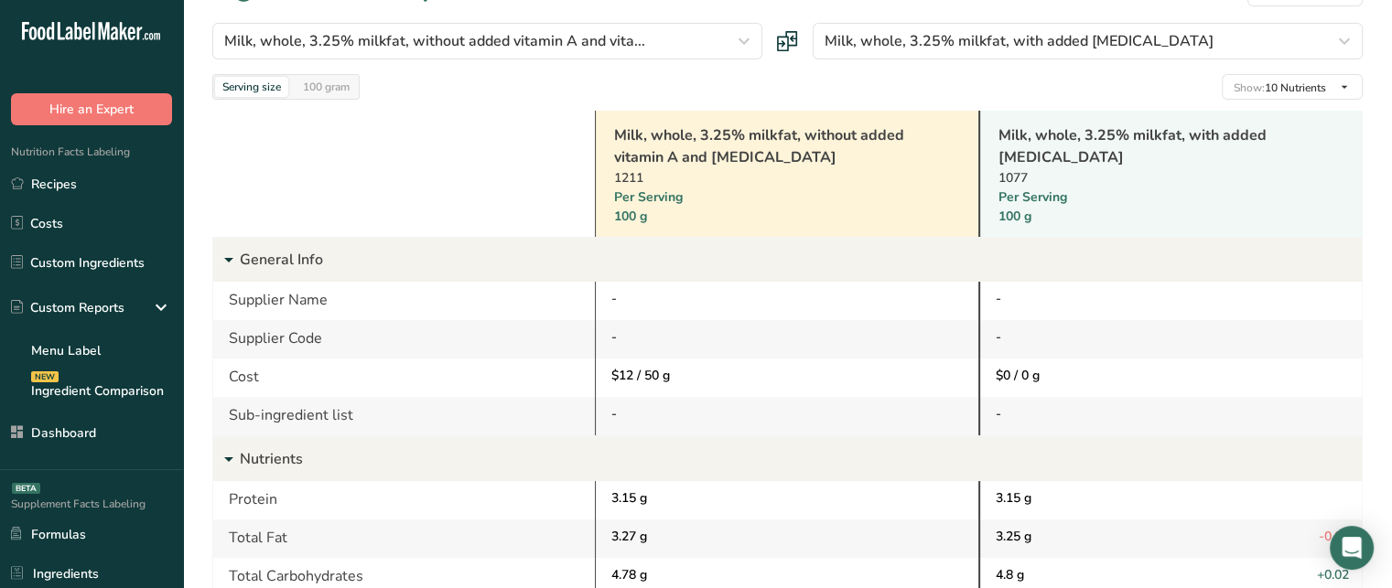
drag, startPoint x: 610, startPoint y: 372, endPoint x: 676, endPoint y: 372, distance: 66.8
click at [676, 372] on div "$12 / 50 g" at bounding box center [786, 378] width 383 height 38
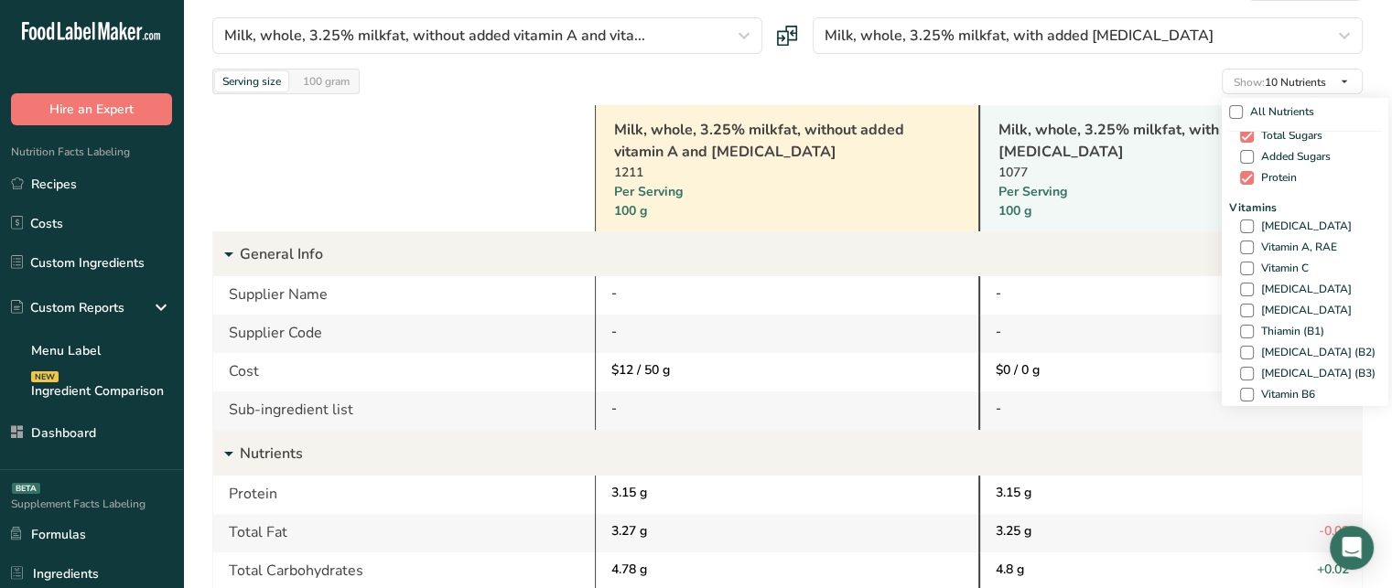
scroll to position [244, 0]
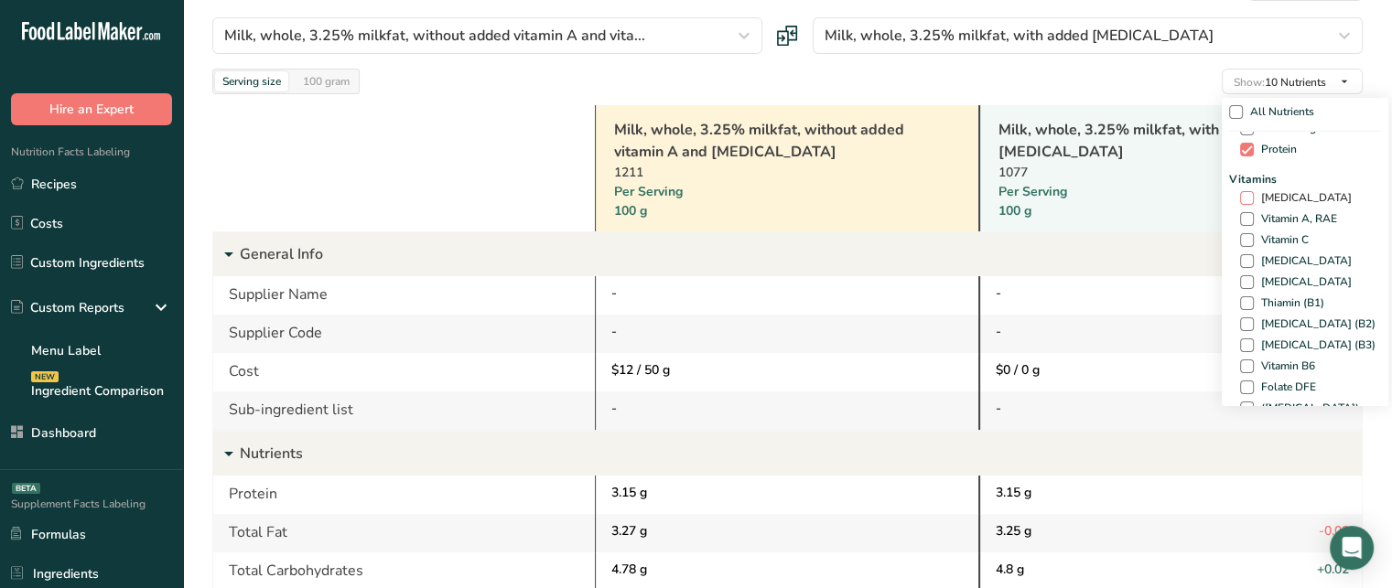
click at [1242, 197] on span at bounding box center [1247, 198] width 14 height 14
click at [1242, 197] on input "[MEDICAL_DATA]" at bounding box center [1246, 198] width 12 height 12
click at [1244, 212] on span at bounding box center [1247, 219] width 14 height 14
click at [1244, 213] on input "Vitamin A, RAE" at bounding box center [1246, 219] width 12 height 12
click at [1244, 234] on span at bounding box center [1247, 240] width 14 height 14
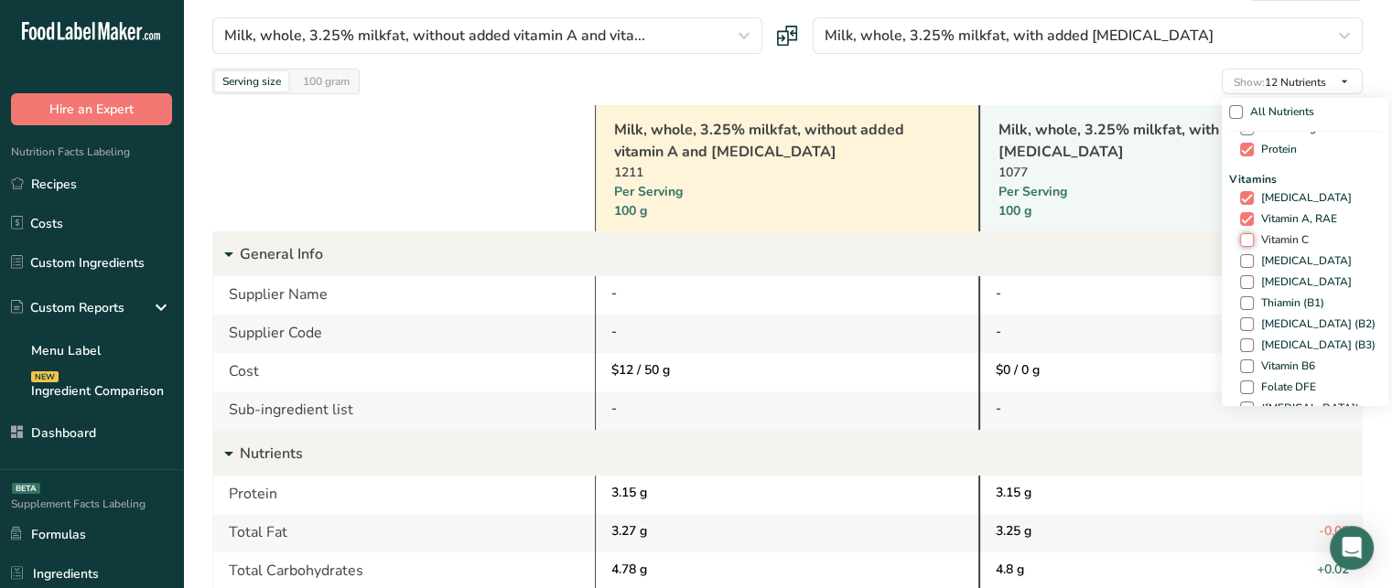
click at [1244, 234] on input "Vitamin C" at bounding box center [1246, 240] width 12 height 12
click at [1243, 255] on span at bounding box center [1247, 261] width 14 height 14
click at [1243, 255] on input "[MEDICAL_DATA]" at bounding box center [1246, 261] width 12 height 12
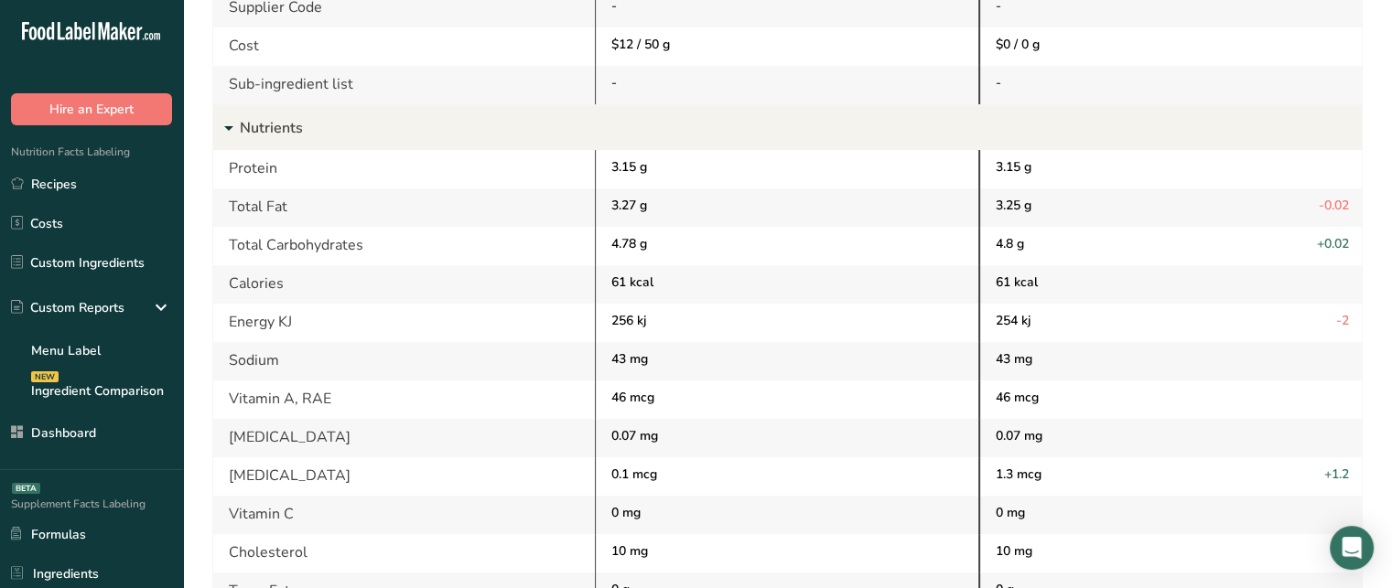
scroll to position [386, 0]
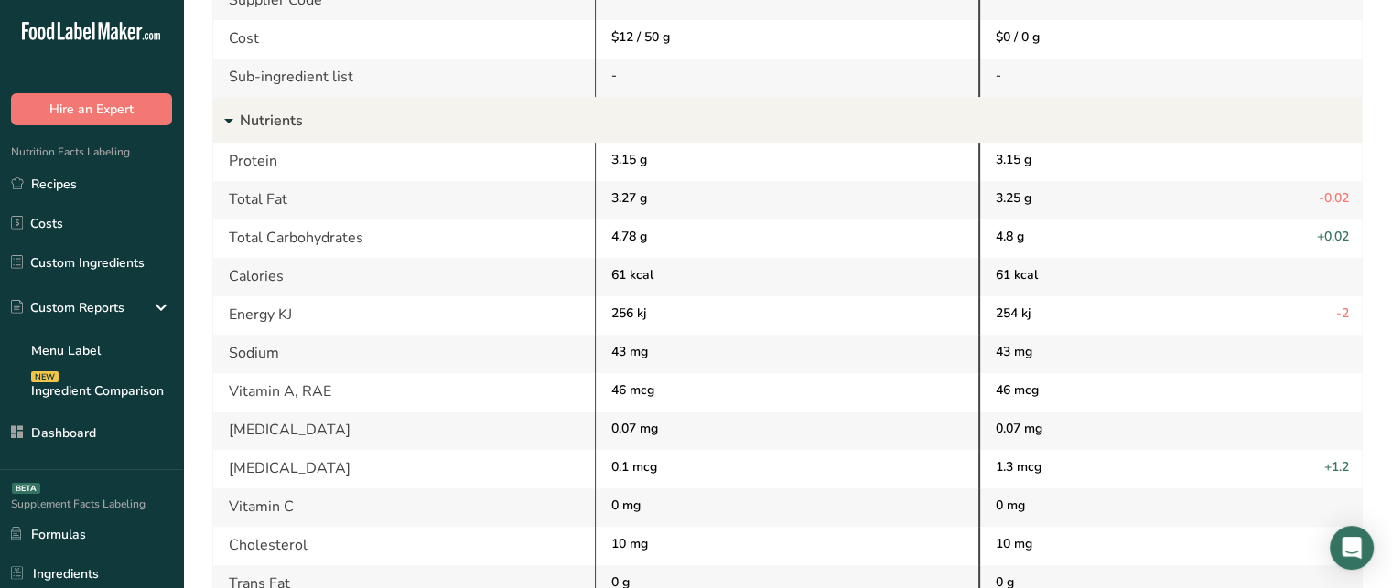
drag, startPoint x: 1318, startPoint y: 200, endPoint x: 1353, endPoint y: 197, distance: 35.0
click at [1353, 197] on div "3.25 g -0.02" at bounding box center [1169, 200] width 383 height 38
click at [1324, 235] on span "+0.02" at bounding box center [1333, 238] width 32 height 22
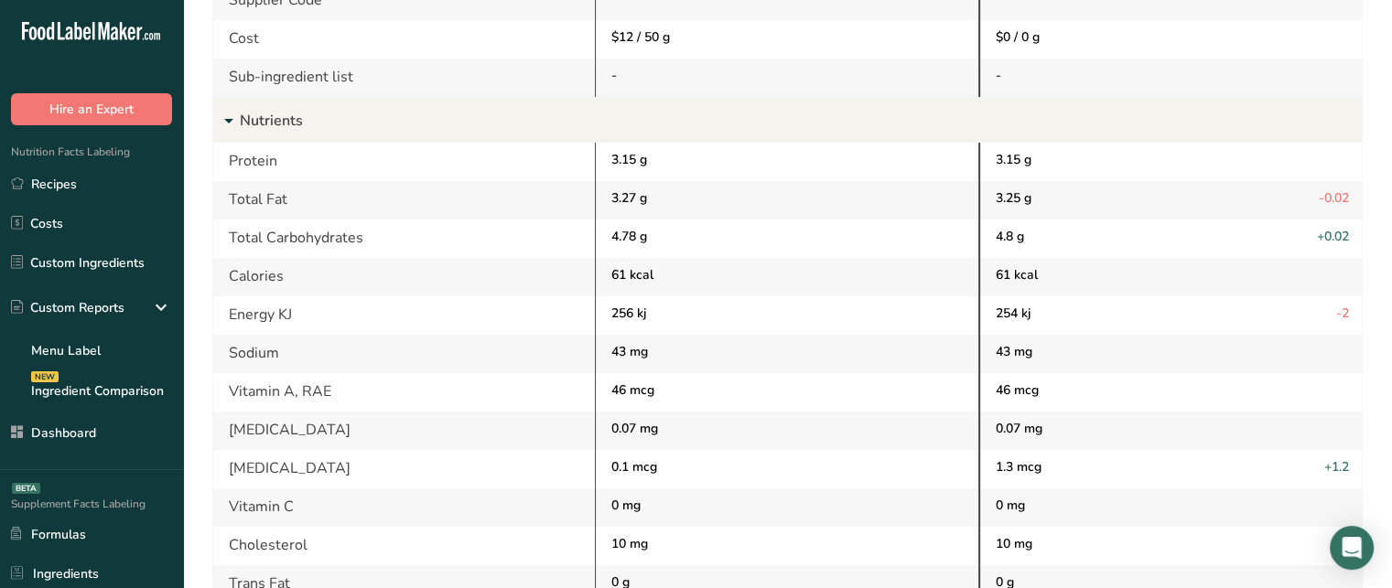
click at [1340, 311] on span "-2" at bounding box center [1342, 315] width 13 height 22
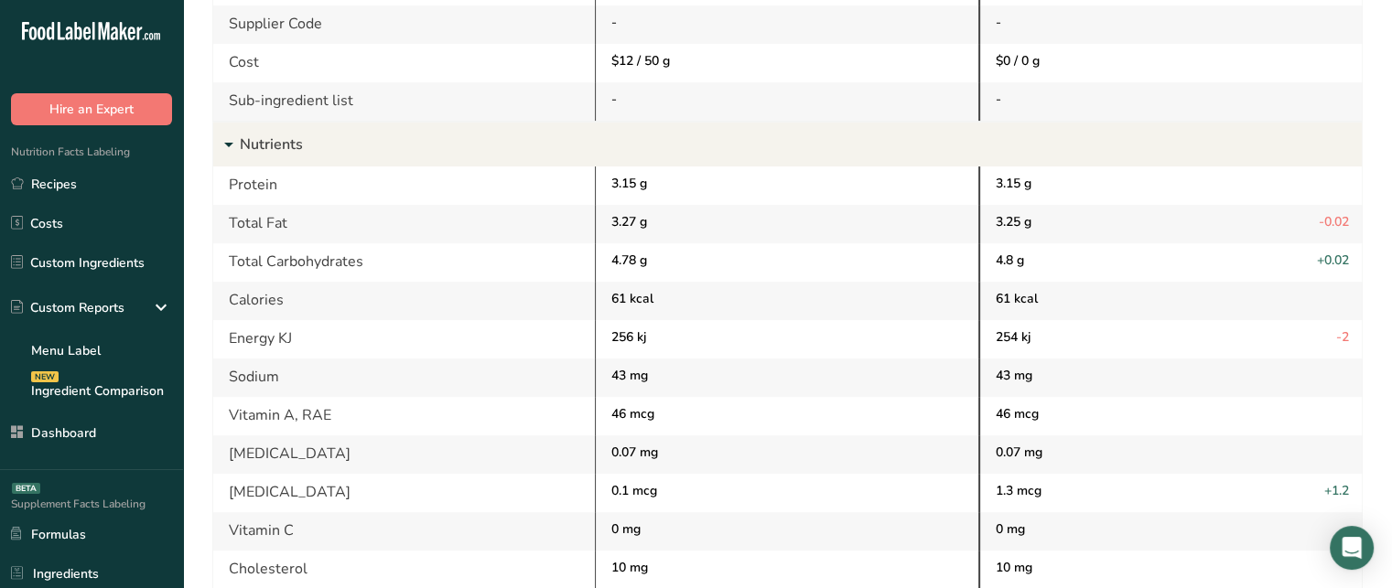
scroll to position [367, 0]
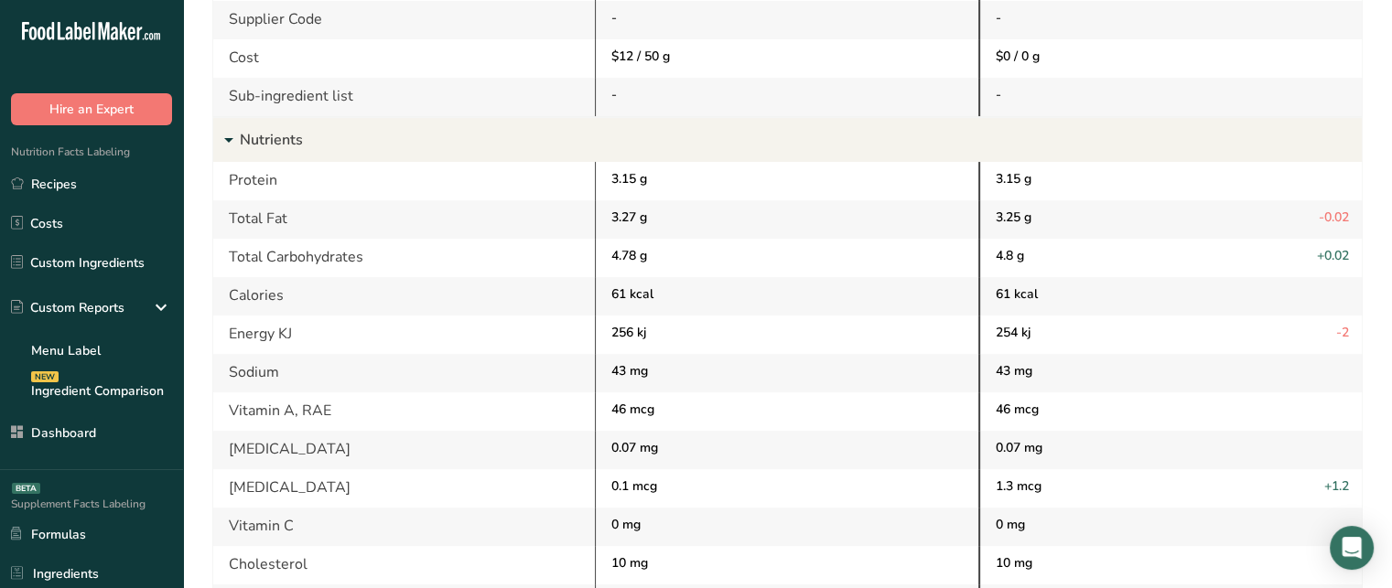
click at [1381, 258] on section "Ingredients Comparison Download Milk, whole, 3.25% milkfat, without added vitam…" at bounding box center [787, 547] width 1209 height 1828
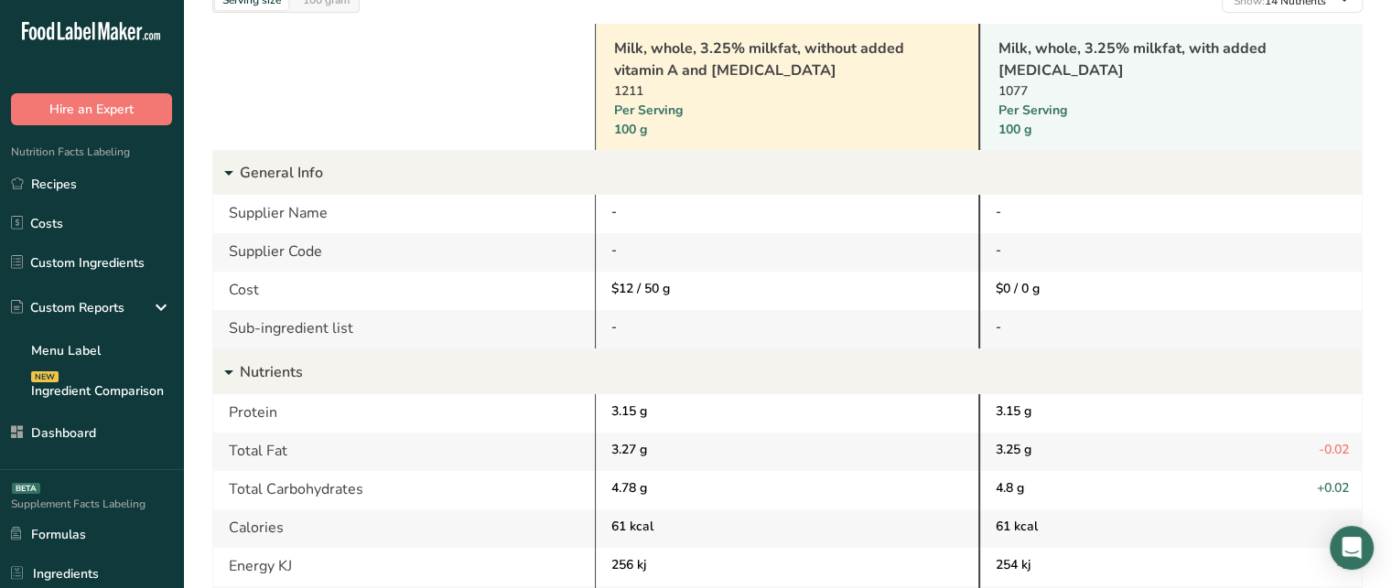
scroll to position [0, 0]
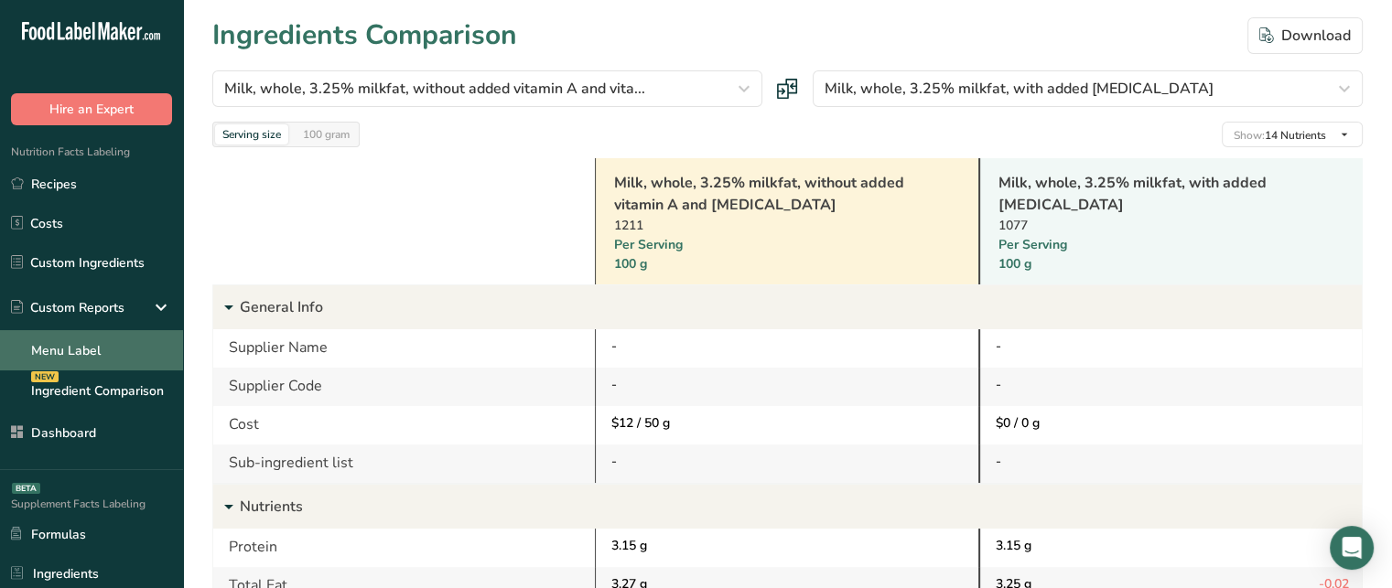
click at [77, 339] on link "Menu Label" at bounding box center [91, 350] width 183 height 40
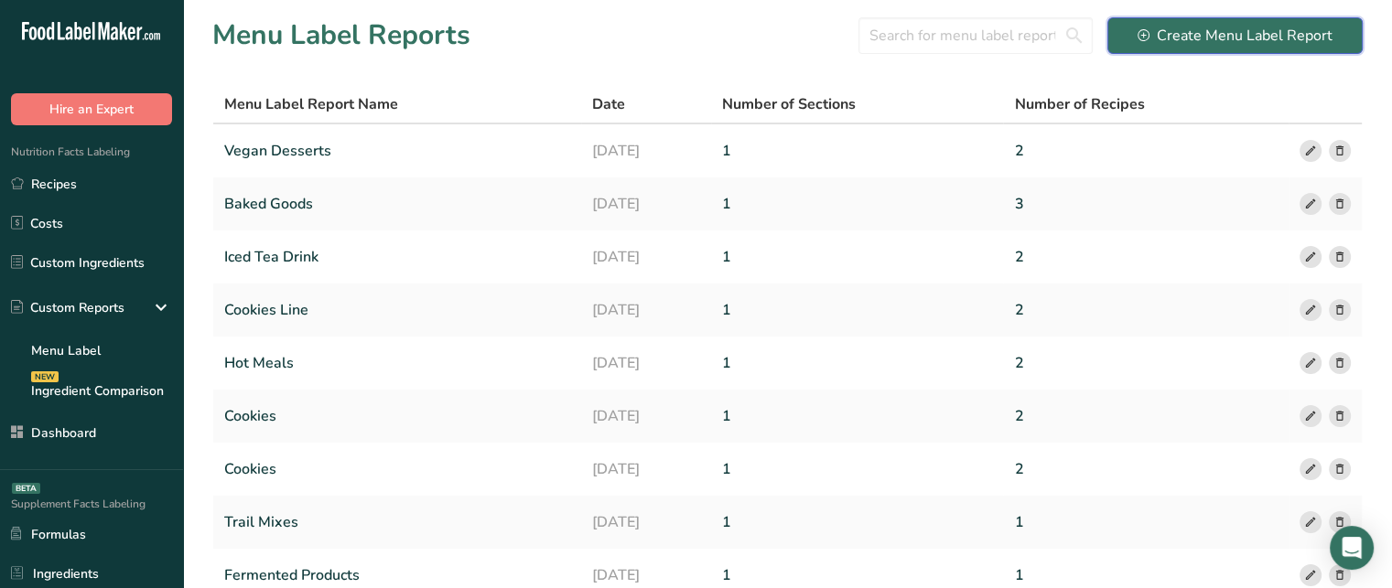
click at [1212, 27] on div "Create Menu Label Report" at bounding box center [1235, 36] width 195 height 22
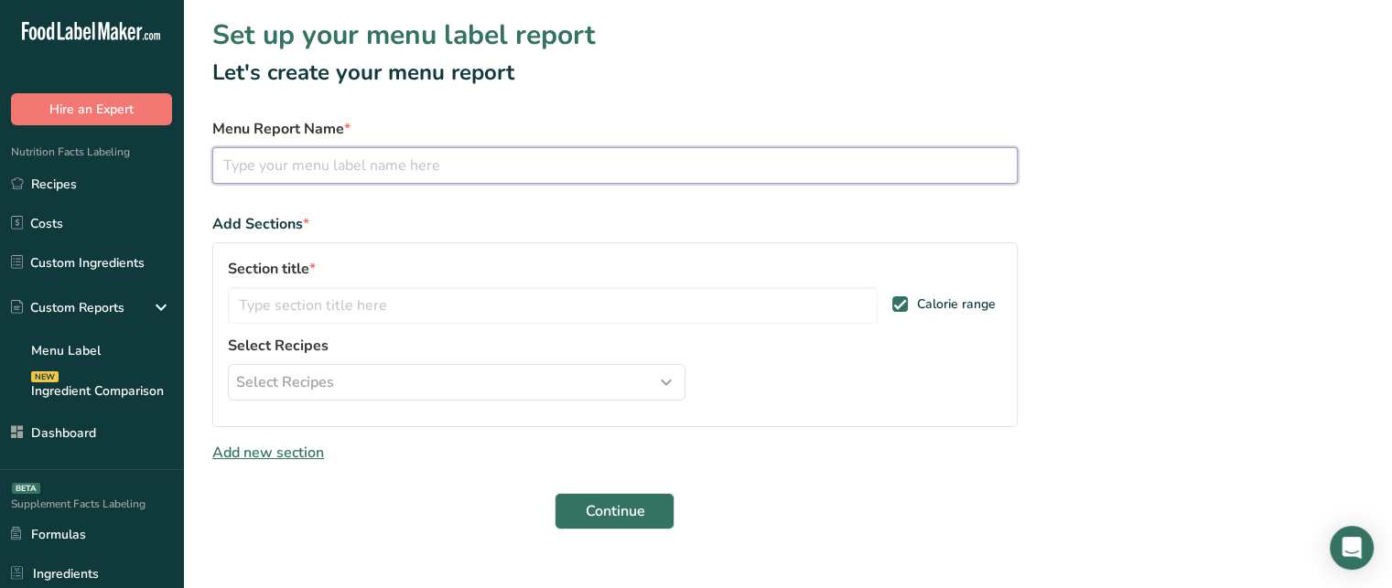
click at [597, 164] on input "text" at bounding box center [614, 165] width 805 height 37
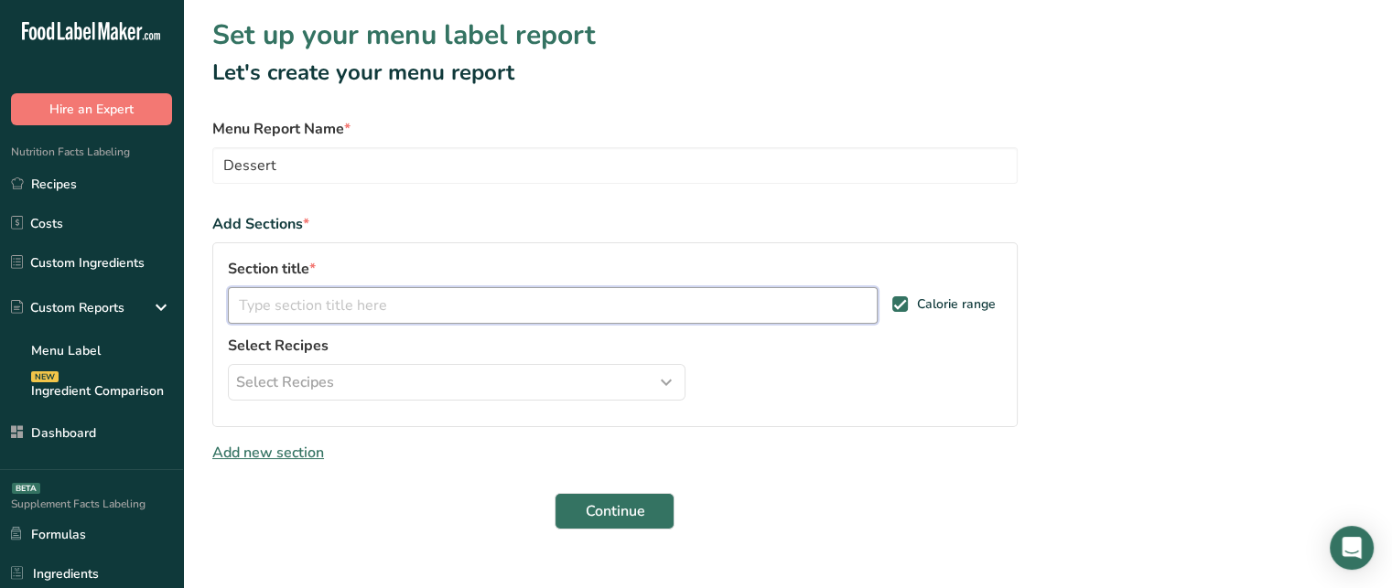
click at [469, 292] on input "text" at bounding box center [553, 305] width 650 height 37
click at [311, 302] on input "Chocolate Desserts" at bounding box center [553, 305] width 650 height 37
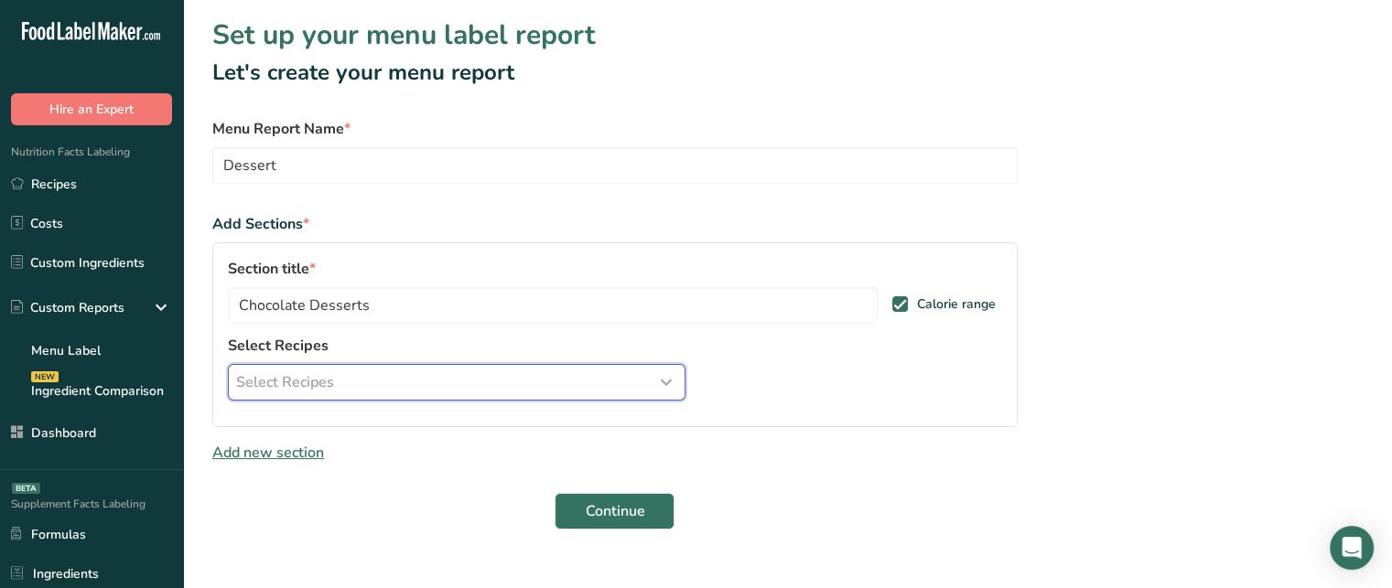
click at [337, 383] on div "Select Recipes" at bounding box center [456, 383] width 441 height 22
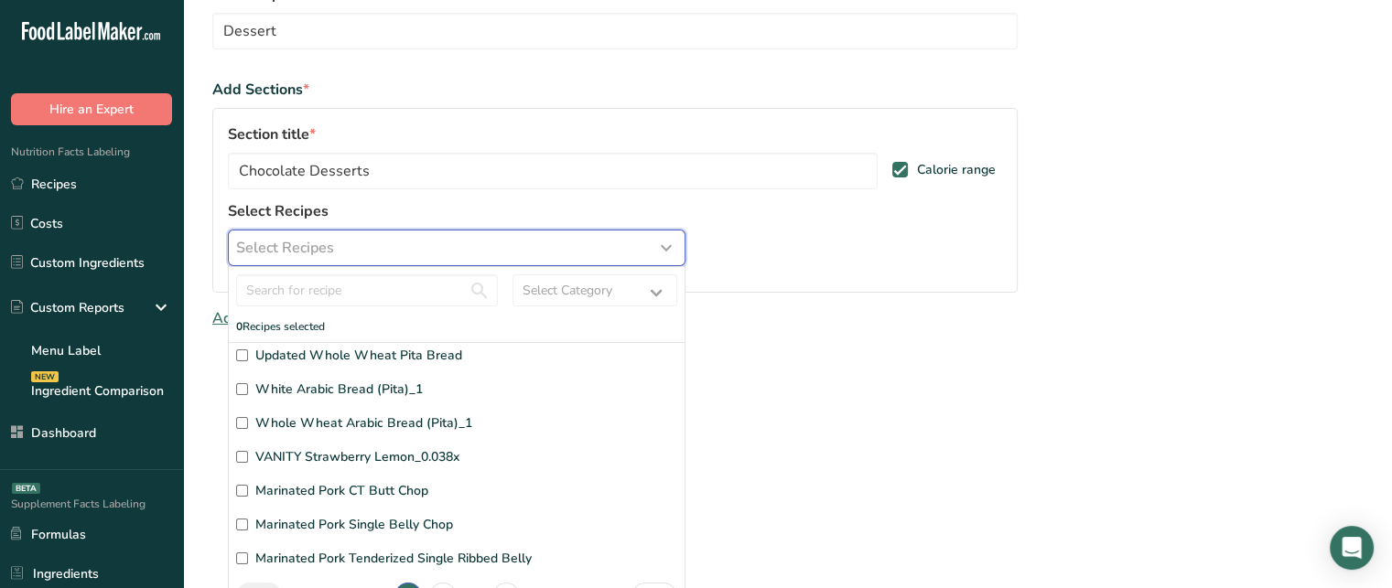
scroll to position [28, 0]
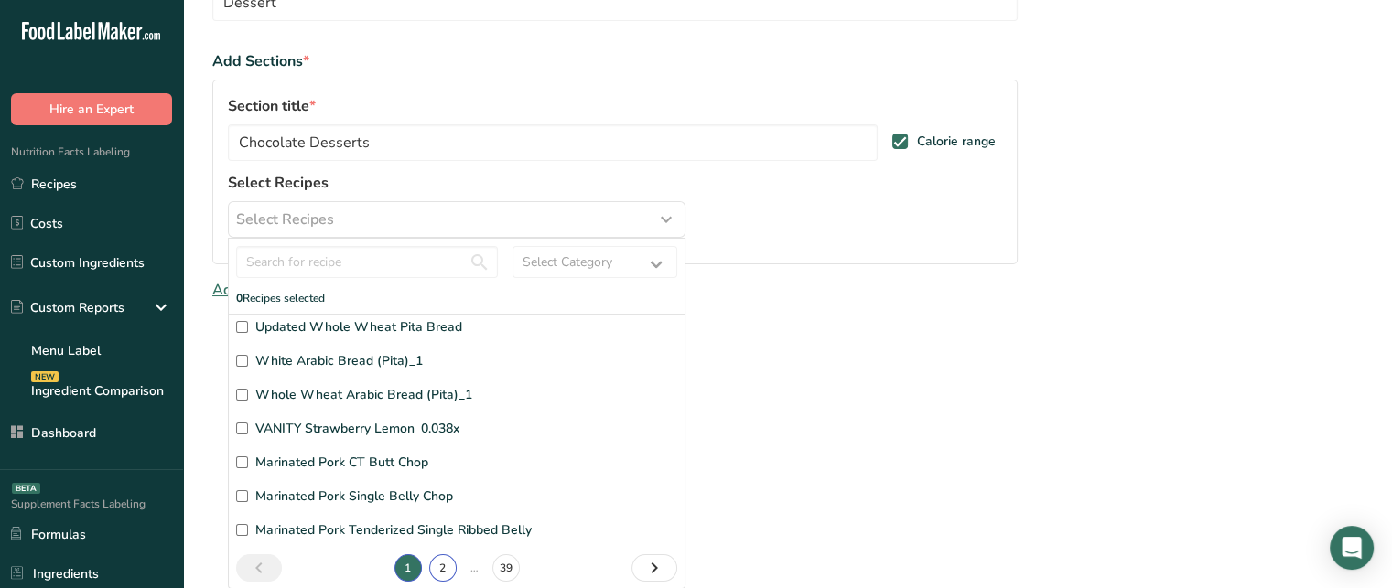
click at [443, 570] on link "2" at bounding box center [442, 568] width 27 height 27
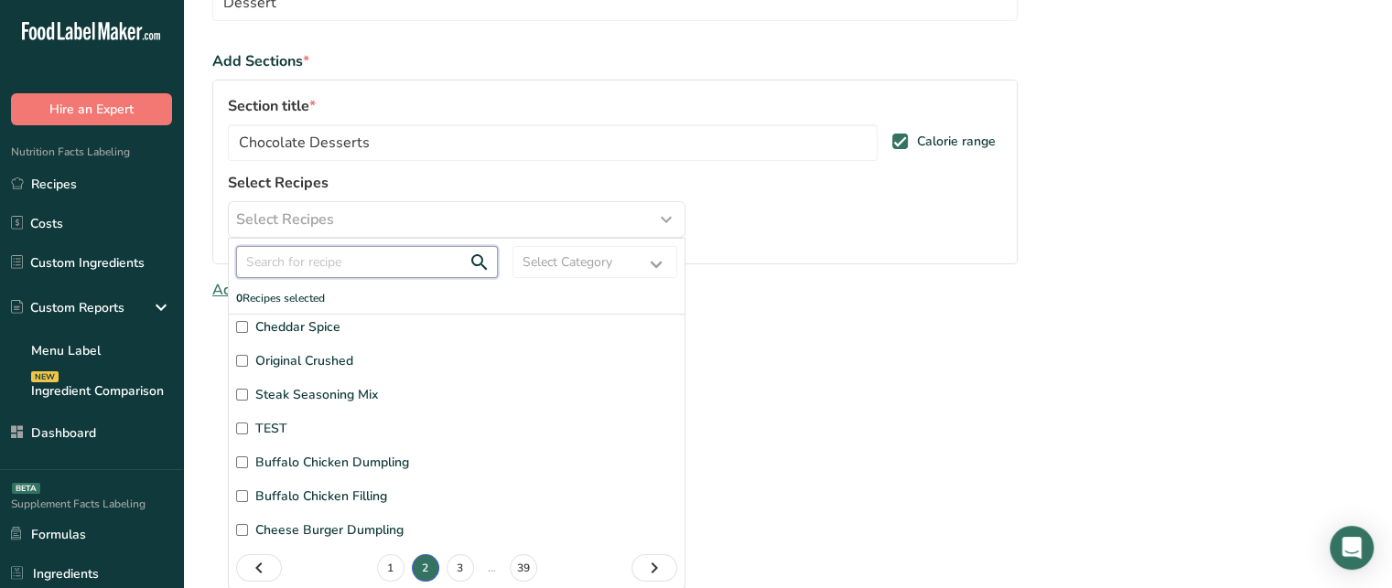
click at [377, 259] on input "text" at bounding box center [367, 262] width 262 height 32
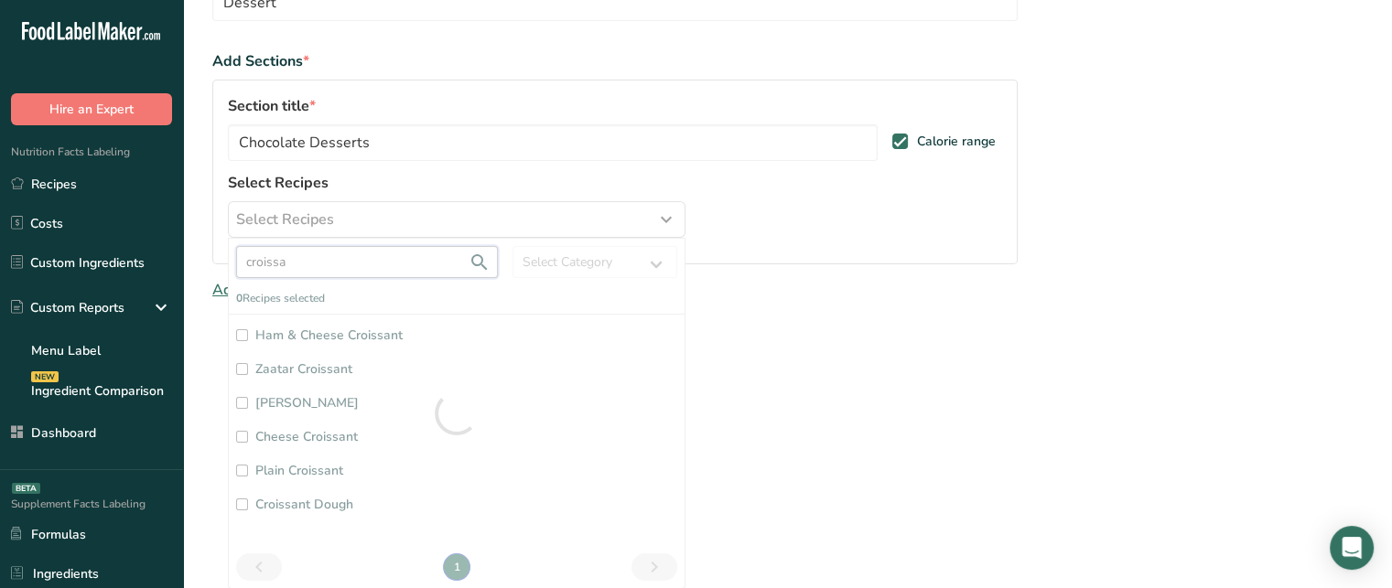
scroll to position [0, 0]
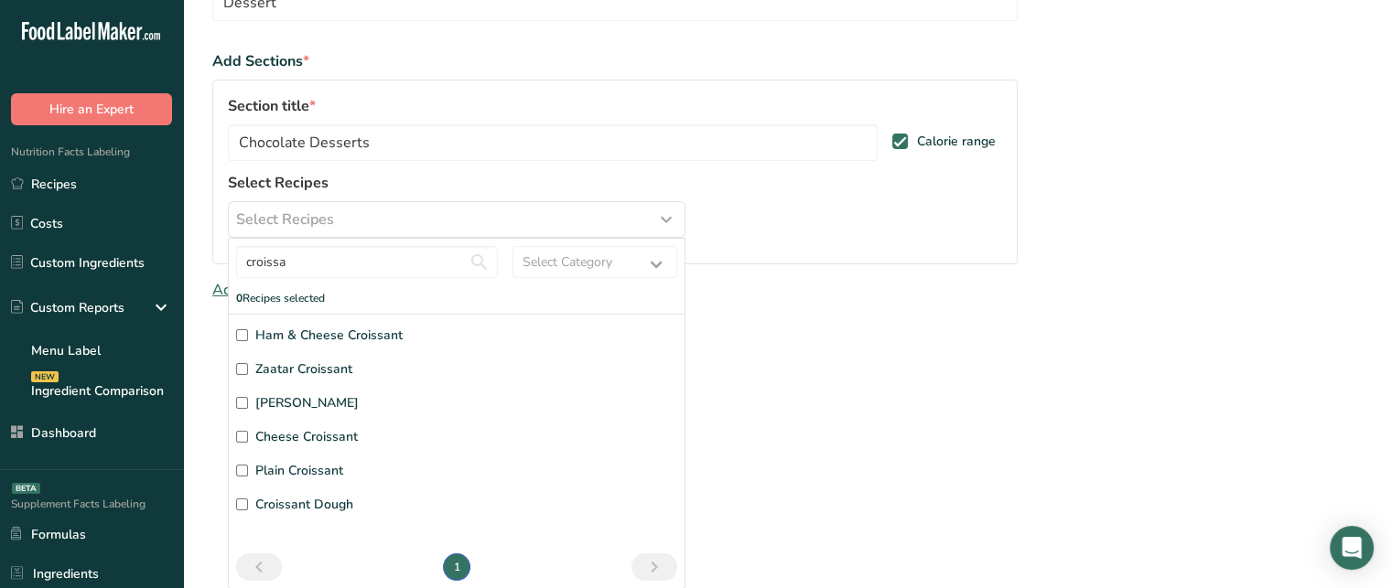
click at [243, 400] on input "Almond Croissant" at bounding box center [242, 403] width 12 height 12
click at [243, 435] on input "Cheese Croissant" at bounding box center [242, 438] width 12 height 12
click at [252, 474] on label "Plain Croissant" at bounding box center [456, 471] width 441 height 19
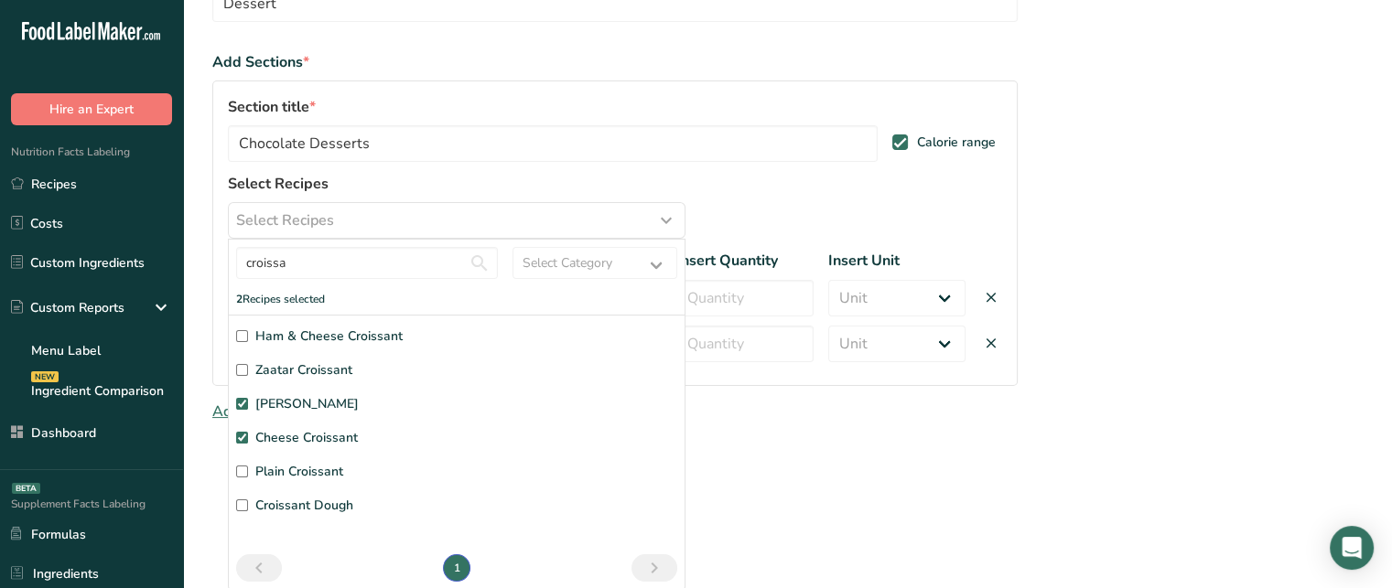
click at [248, 474] on input "Plain Croissant" at bounding box center [242, 472] width 12 height 12
click at [870, 514] on div "Continue" at bounding box center [614, 515] width 805 height 37
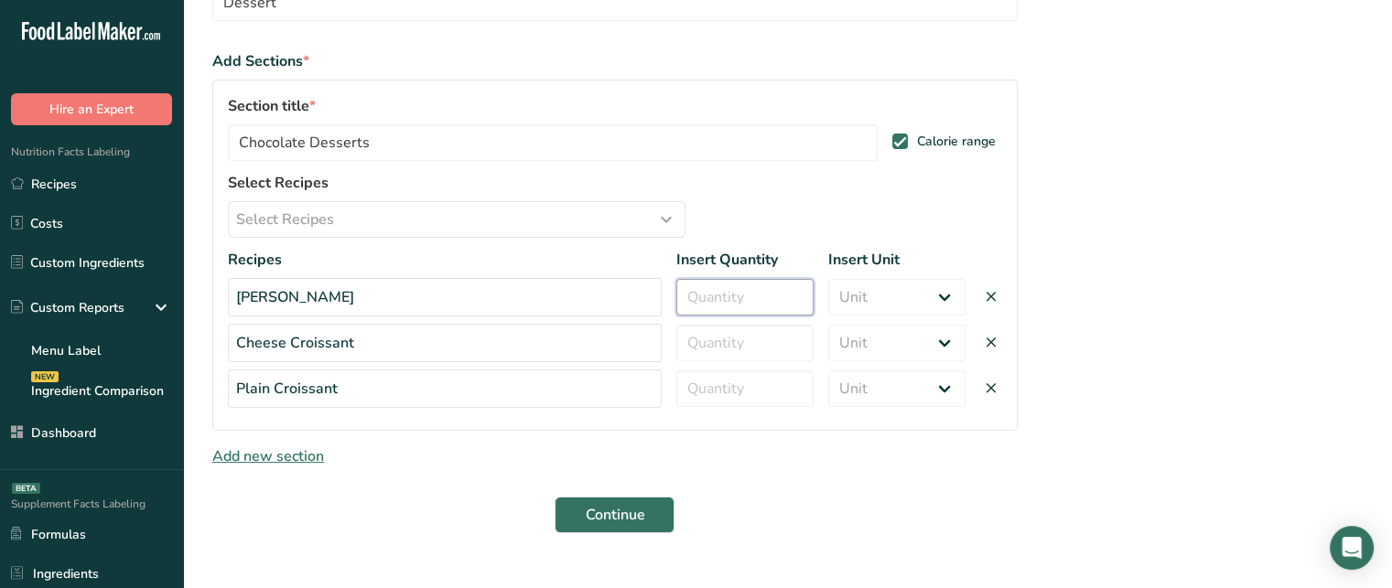
click at [769, 314] on input "number" at bounding box center [744, 297] width 137 height 37
click at [656, 219] on icon "button" at bounding box center [666, 219] width 22 height 33
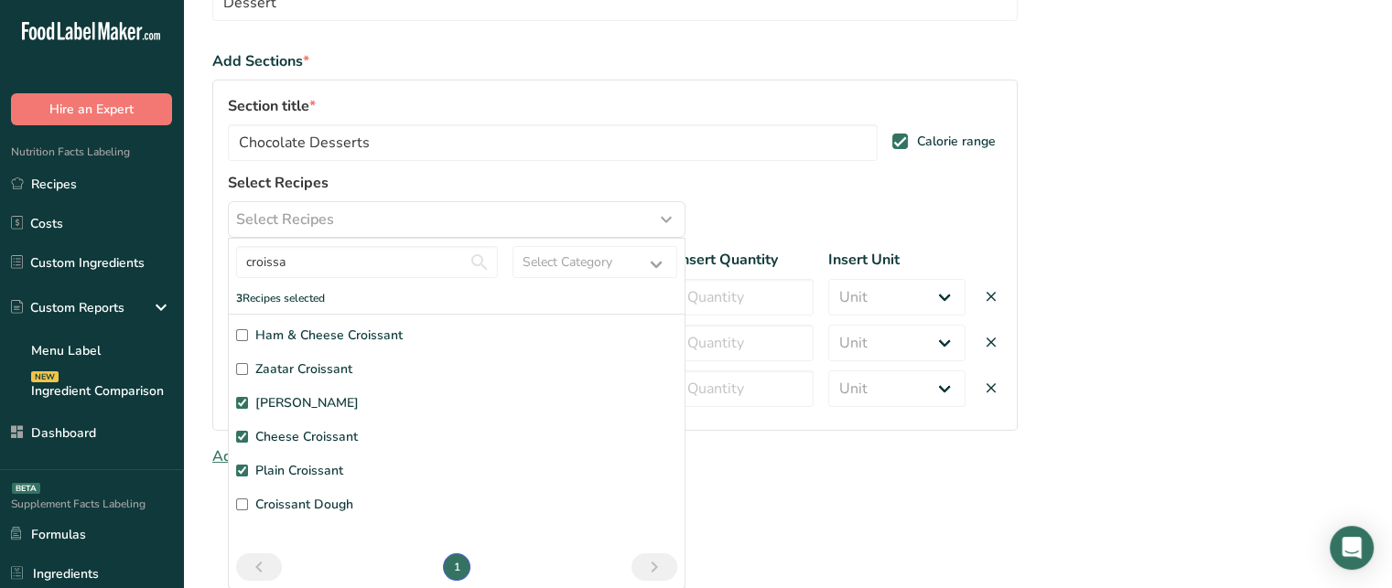
click at [753, 209] on div "Section title * Chocolate Desserts Calorie range Select Recipes Select Recipes …" at bounding box center [614, 255] width 805 height 351
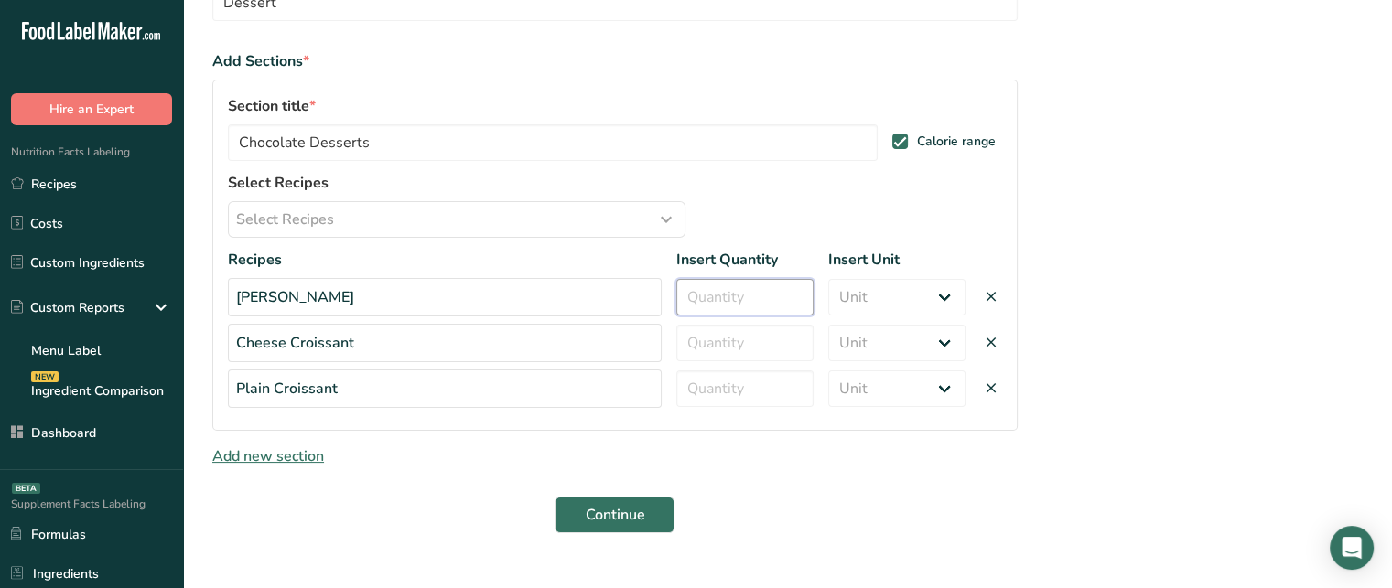
click at [758, 286] on input "number" at bounding box center [744, 297] width 137 height 37
click at [758, 335] on input "number" at bounding box center [744, 343] width 137 height 37
drag, startPoint x: 747, startPoint y: 298, endPoint x: 641, endPoint y: 271, distance: 109.7
click at [641, 271] on div "Recipes Insert Quantity Insert Unit Almond Croissant 500 Unit Serving Package g…" at bounding box center [615, 328] width 774 height 159
click at [732, 337] on input "5" at bounding box center [744, 343] width 137 height 37
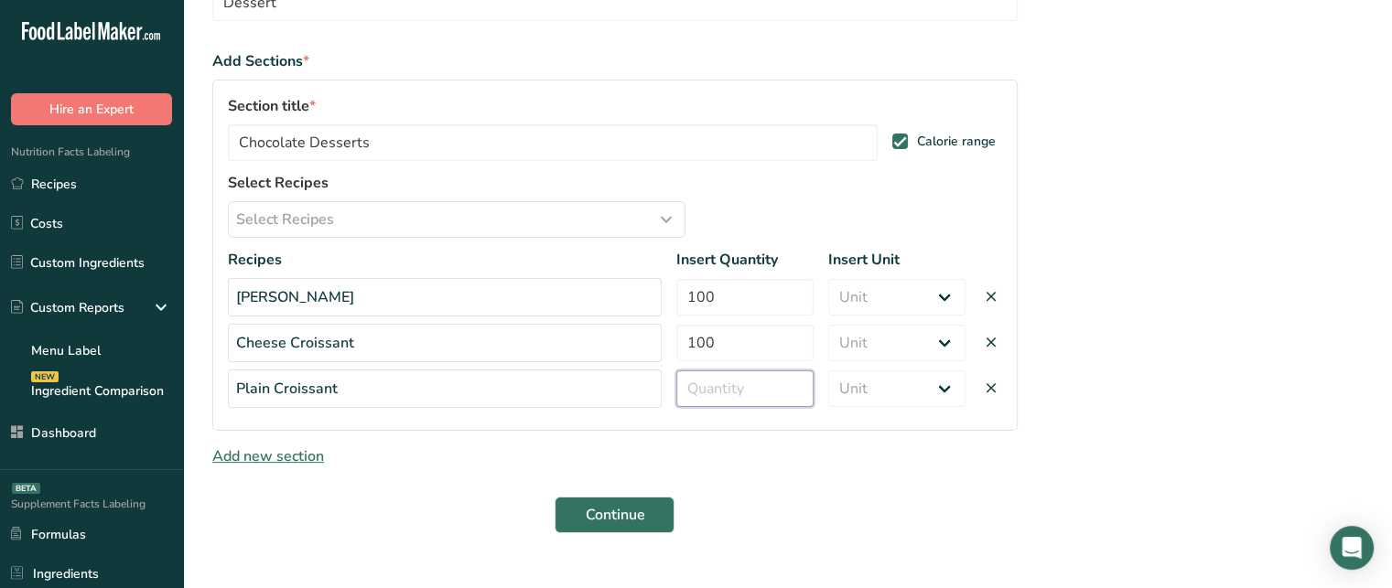
click at [762, 392] on input "number" at bounding box center [744, 389] width 137 height 37
click at [912, 307] on select "Unit Serving Package g kg mg mcg lb oz" at bounding box center [896, 297] width 137 height 37
click at [828, 279] on select "Unit Serving Package g kg mg mcg lb oz" at bounding box center [896, 297] width 137 height 37
click at [894, 349] on select "Unit Serving Package g kg mg mcg lb oz" at bounding box center [896, 343] width 137 height 37
click at [828, 325] on select "Unit Serving Package g kg mg mcg lb oz" at bounding box center [896, 343] width 137 height 37
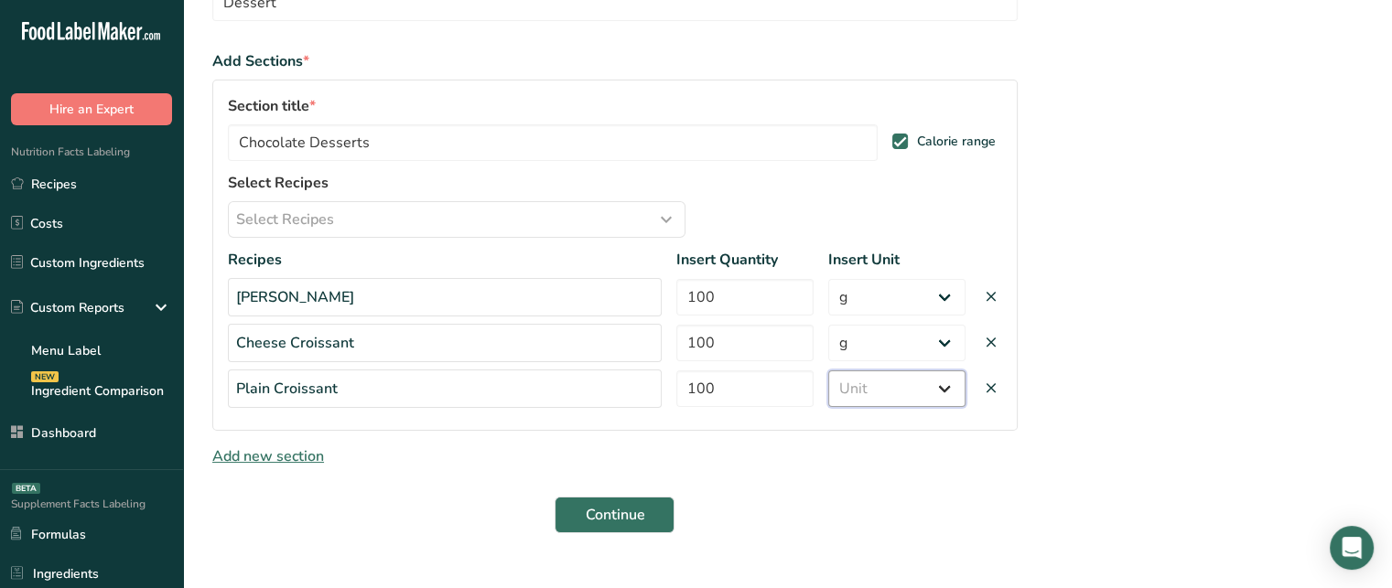
click at [871, 396] on select "Unit Serving Package g kg mg mcg lb oz" at bounding box center [896, 389] width 137 height 37
click at [828, 371] on select "Unit Serving Package g kg mg mcg lb oz" at bounding box center [896, 389] width 137 height 37
click at [651, 497] on button "Continue" at bounding box center [615, 515] width 120 height 37
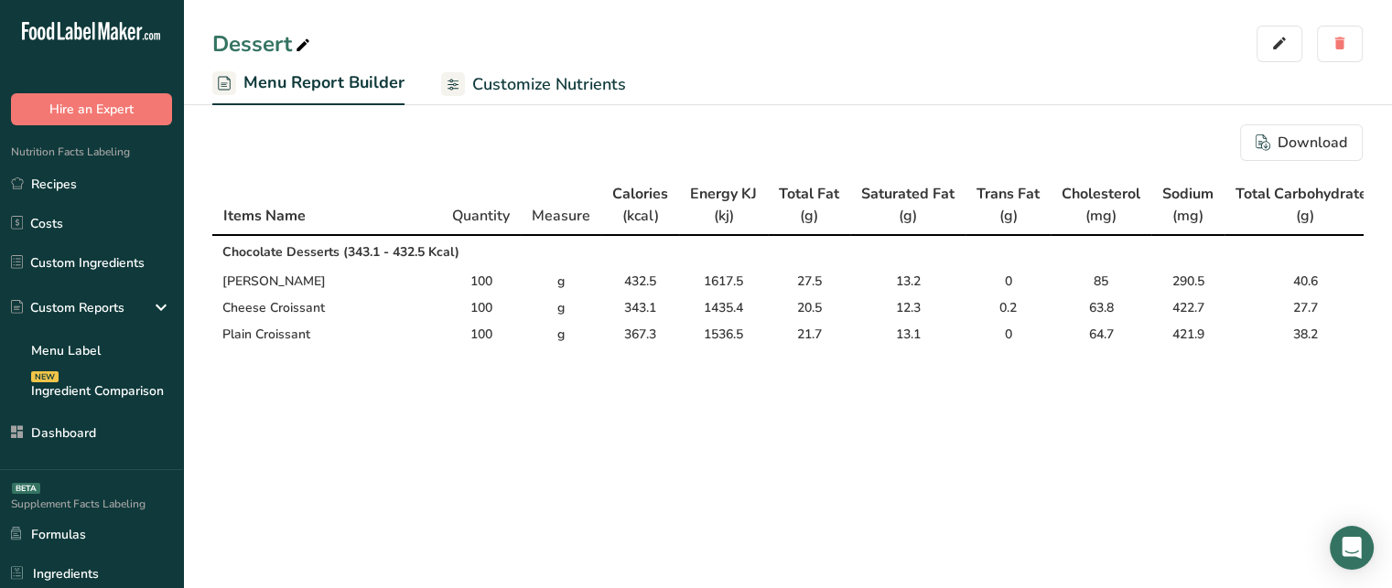
drag, startPoint x: 341, startPoint y: 253, endPoint x: 460, endPoint y: 261, distance: 119.3
click at [460, 261] on td "Chocolate Desserts (343.1 - 432.5 Kcal)" at bounding box center [1188, 251] width 1952 height 33
click at [282, 281] on td "Almond Croissant" at bounding box center [326, 281] width 229 height 27
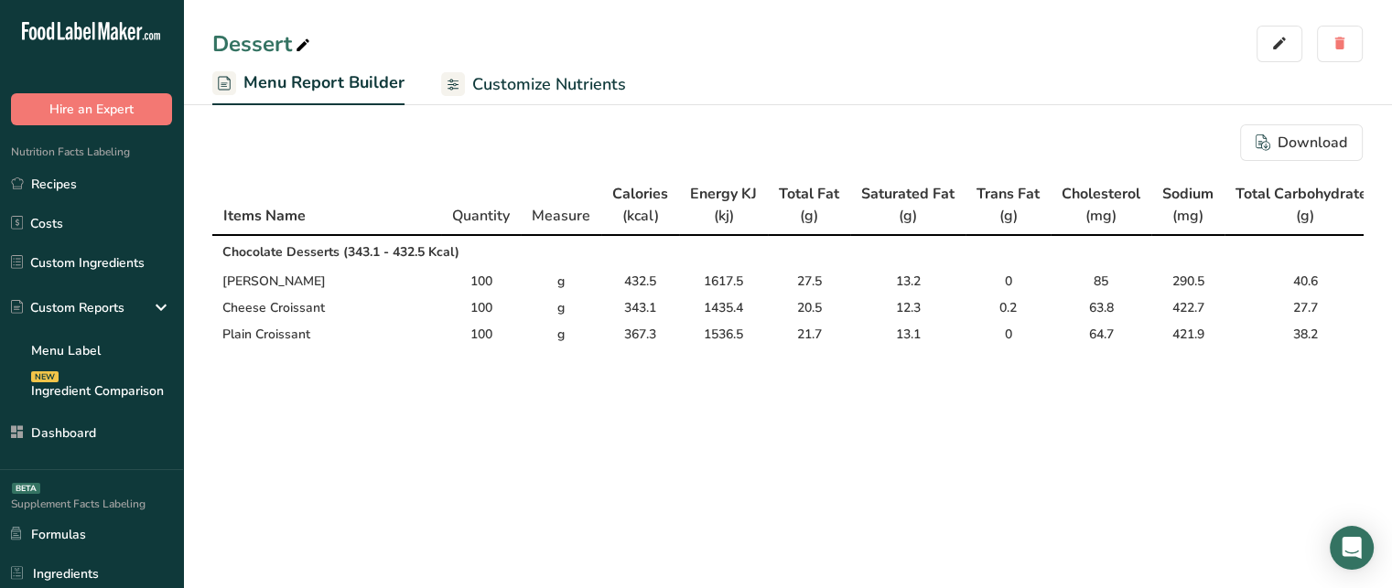
click at [580, 90] on span "Customize Nutrients" at bounding box center [549, 84] width 154 height 25
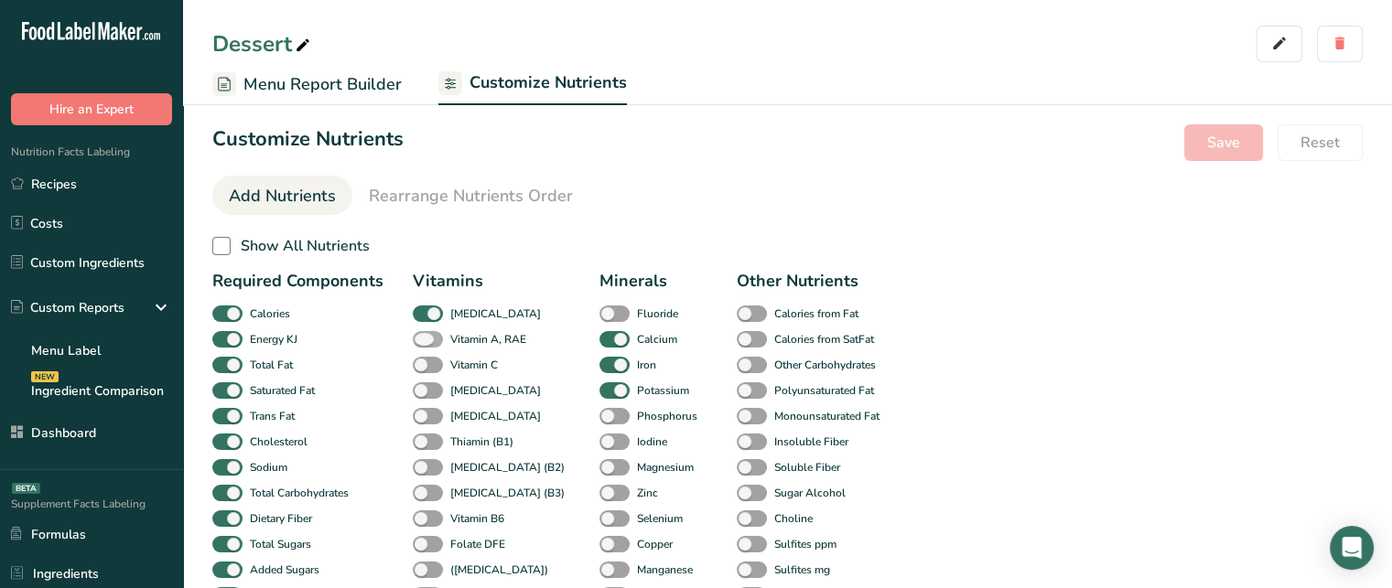
click at [431, 340] on span at bounding box center [428, 339] width 30 height 17
click at [425, 340] on input "Vitamin A, RAE" at bounding box center [419, 339] width 12 height 12
click at [428, 365] on span at bounding box center [428, 365] width 30 height 17
click at [425, 365] on input "Vitamin C" at bounding box center [419, 365] width 12 height 12
click at [425, 392] on span at bounding box center [428, 391] width 30 height 17
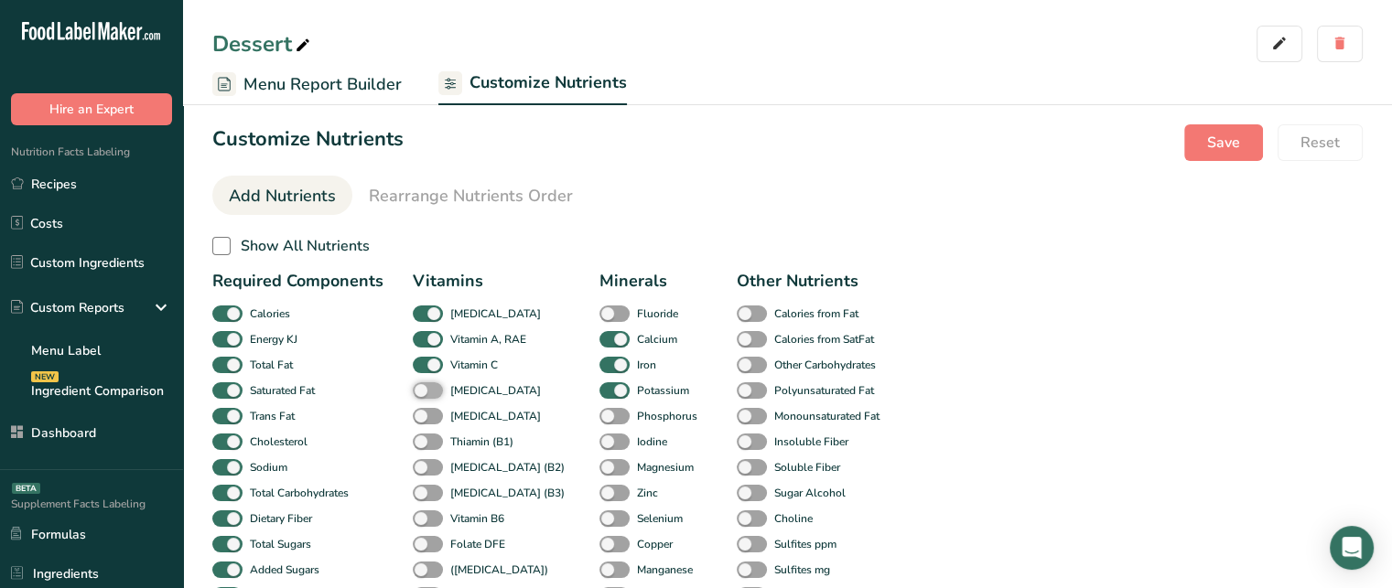
click at [425, 392] on input "[MEDICAL_DATA]" at bounding box center [419, 390] width 12 height 12
click at [459, 196] on span "Rearrange Nutrients Order" at bounding box center [471, 196] width 204 height 25
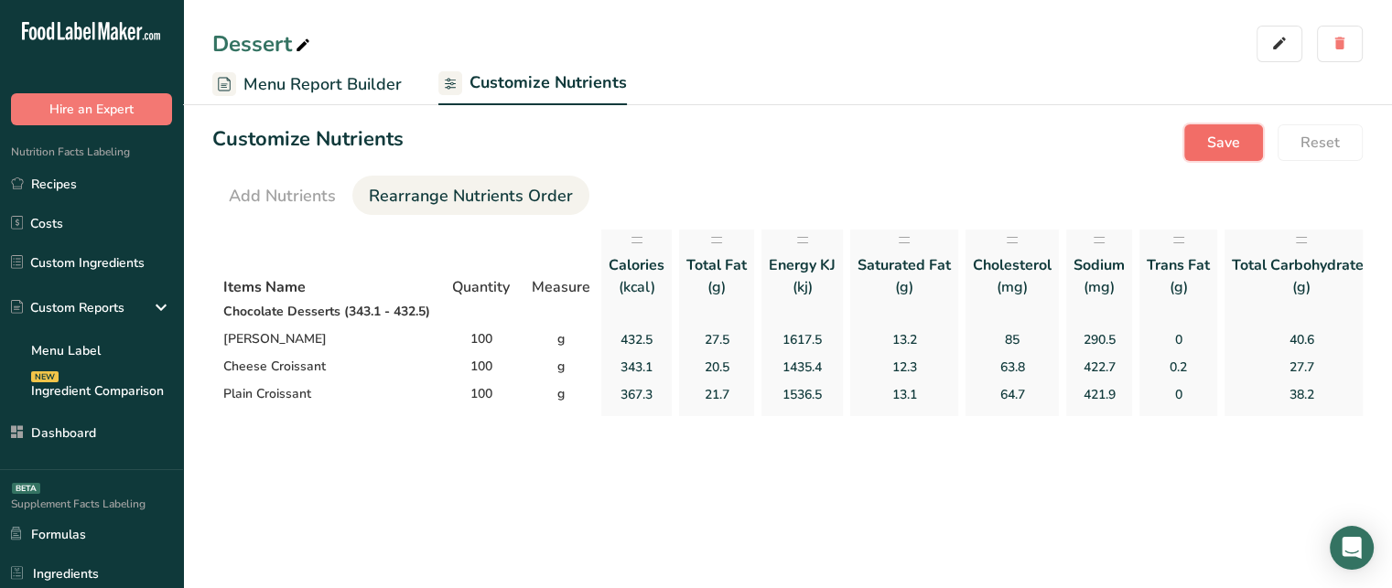
click at [1249, 133] on button "Save" at bounding box center [1223, 142] width 79 height 37
click at [337, 183] on li "Add Nutrients" at bounding box center [282, 195] width 140 height 39
click at [315, 187] on span "Add Nutrients" at bounding box center [282, 196] width 107 height 25
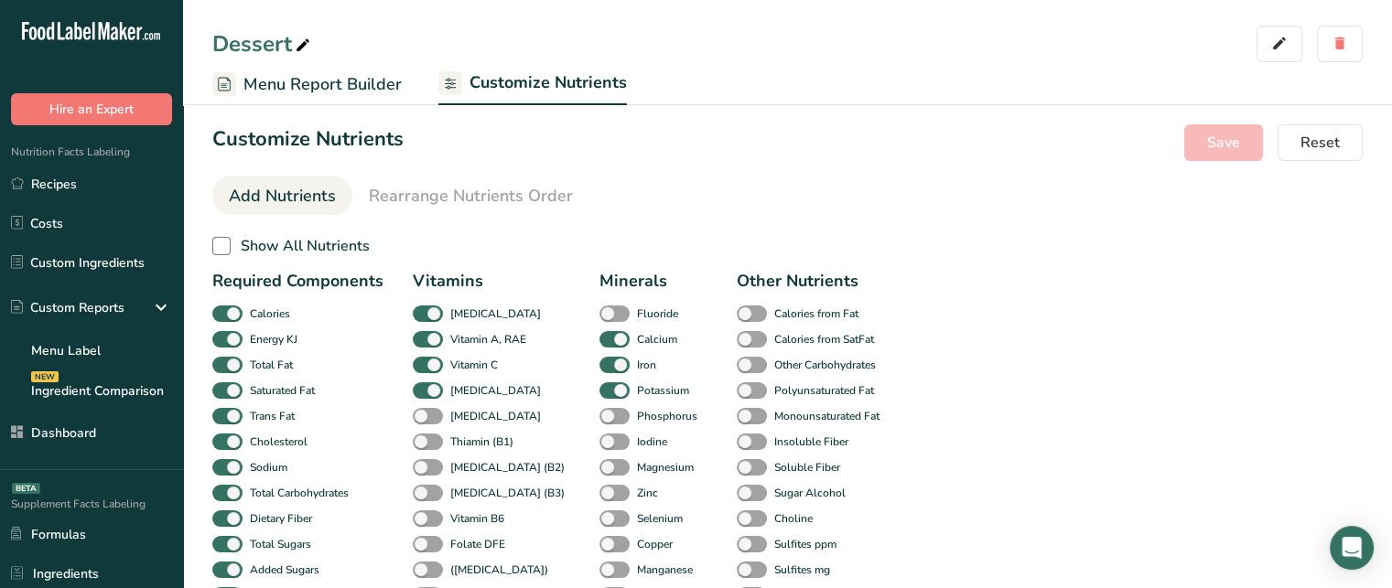
click at [370, 96] on link "Menu Report Builder" at bounding box center [306, 84] width 189 height 41
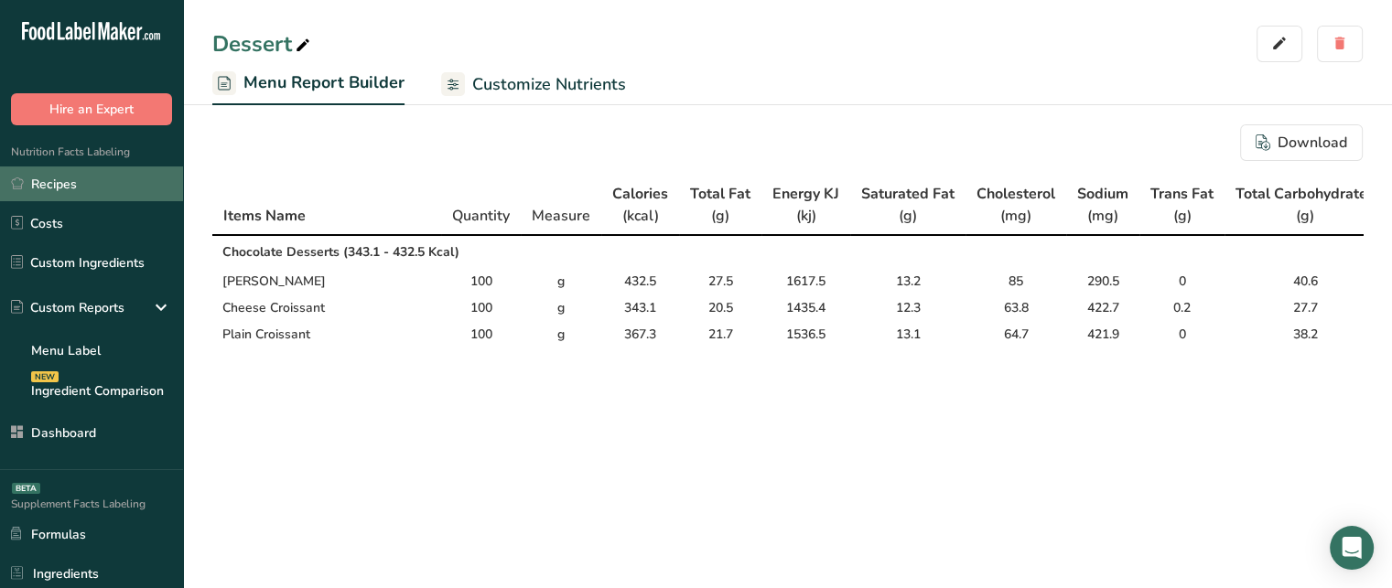
click at [98, 182] on link "Recipes" at bounding box center [91, 184] width 183 height 35
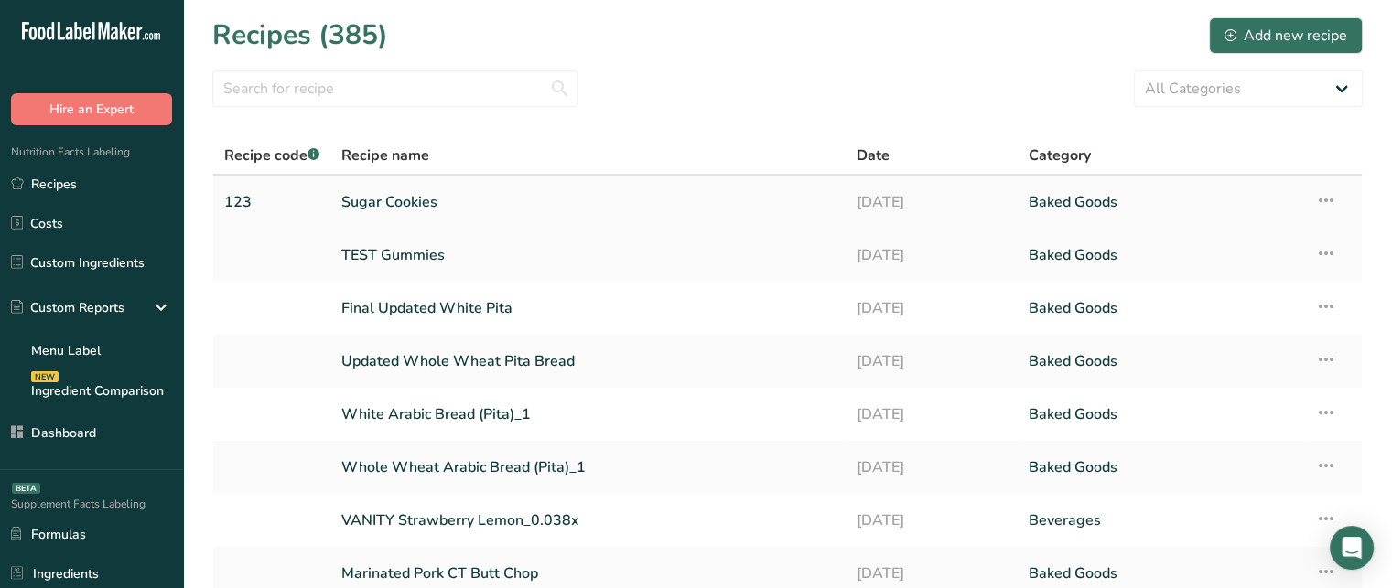
click at [403, 203] on link "Sugar Cookies" at bounding box center [587, 202] width 493 height 38
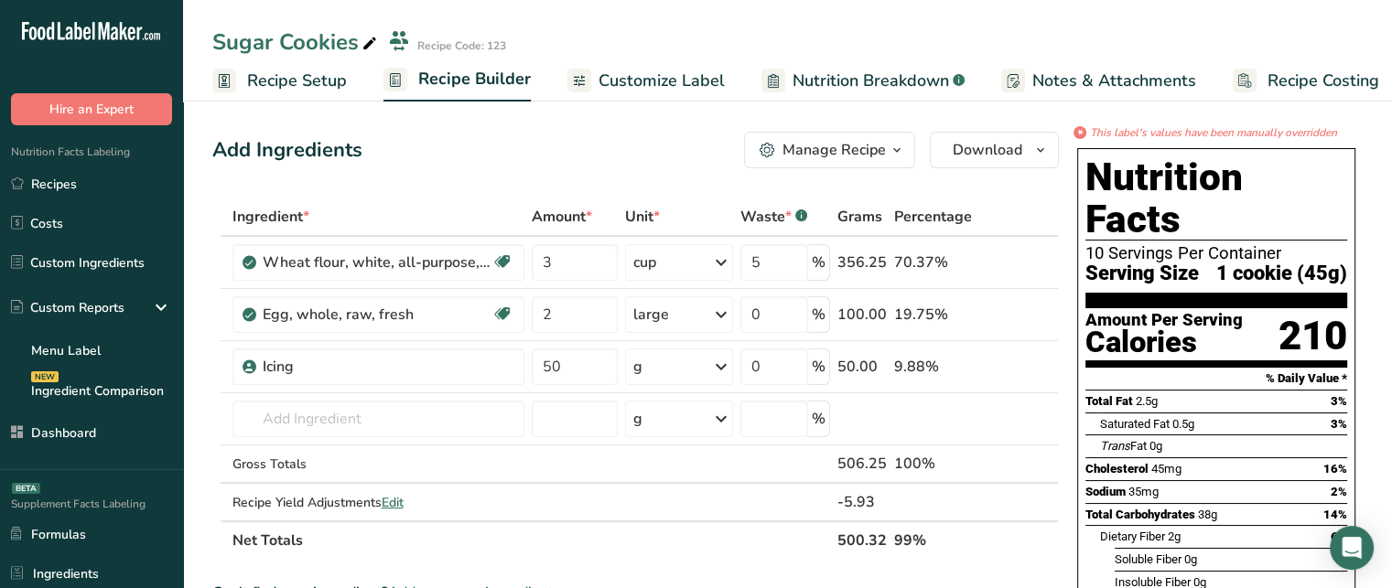
click at [1311, 85] on span "Recipe Costing" at bounding box center [1324, 81] width 112 height 25
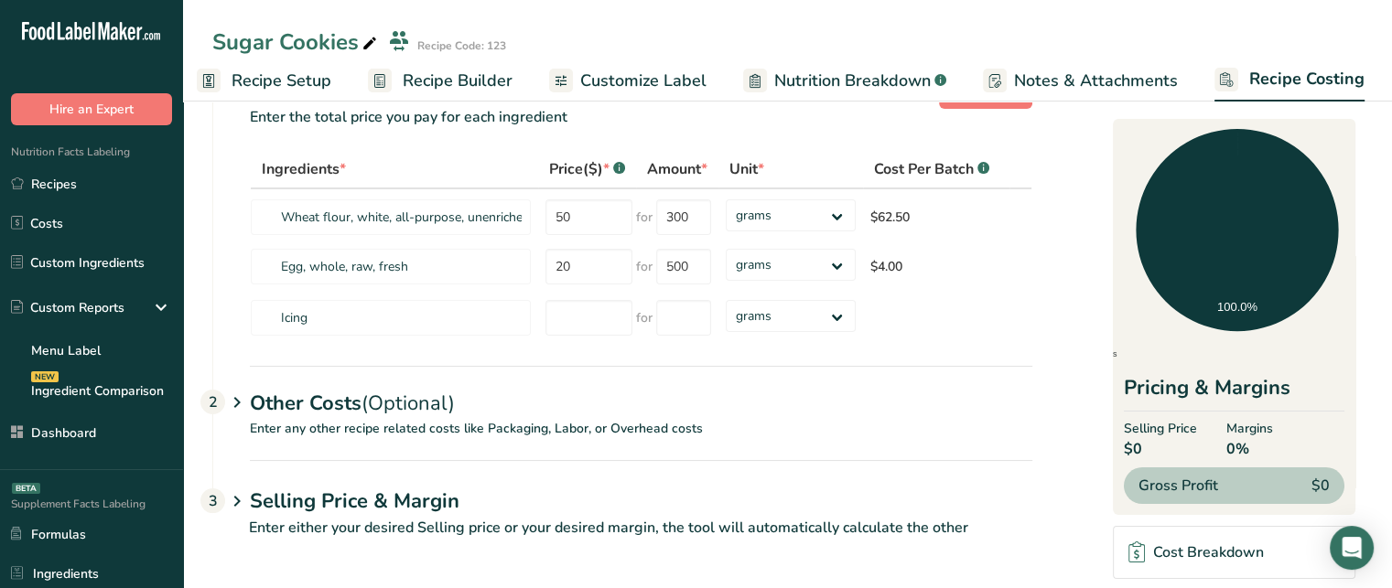
scroll to position [99, 0]
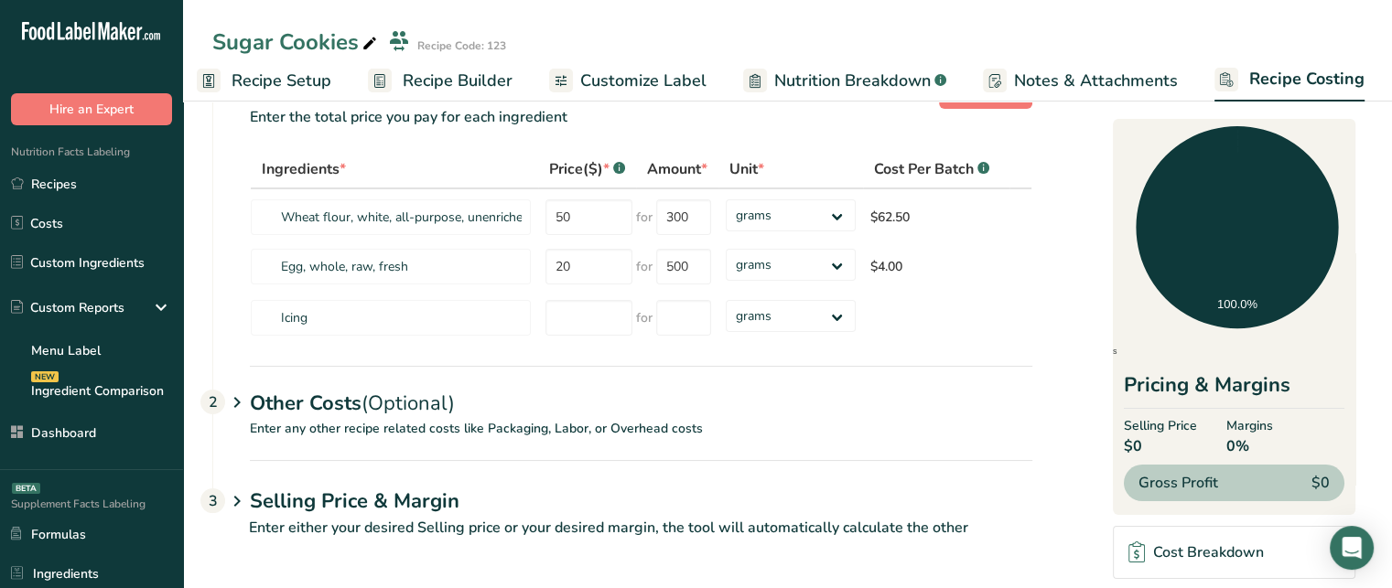
click at [1153, 422] on span "Selling Price" at bounding box center [1160, 425] width 73 height 19
click at [1381, 431] on section "Download Ingredient Costs 1 Enter the total price you pay for each ingredient I…" at bounding box center [787, 313] width 1209 height 555
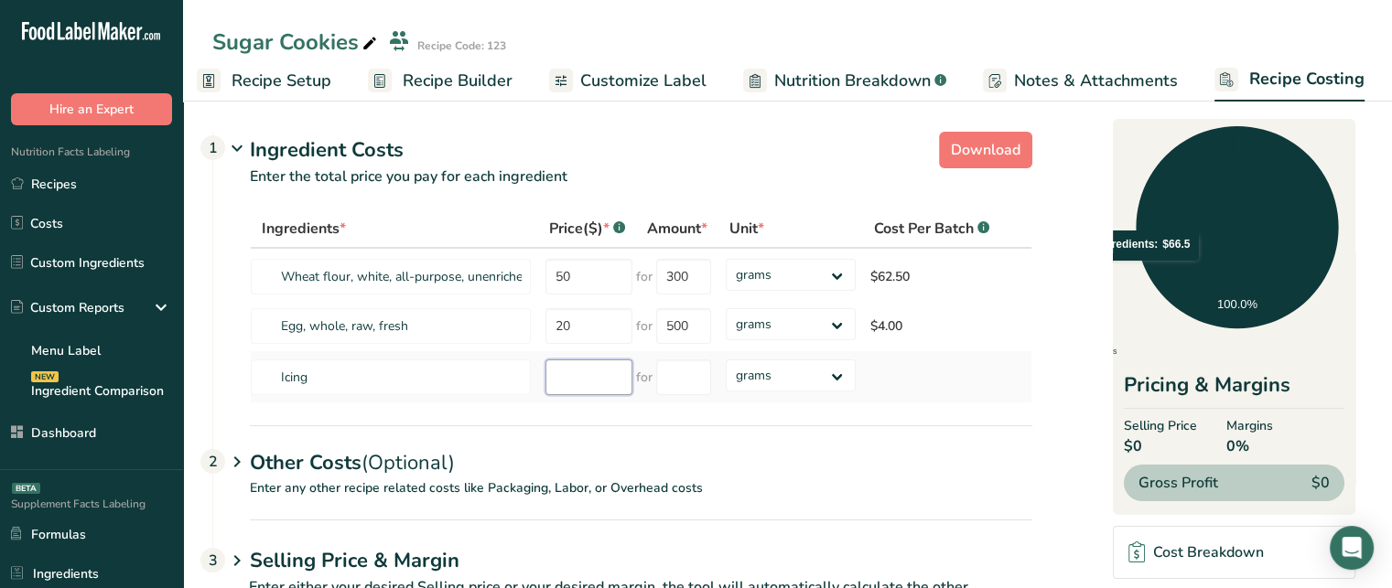
click at [574, 373] on input "number" at bounding box center [588, 378] width 87 height 36
click at [699, 372] on input "number" at bounding box center [683, 378] width 55 height 36
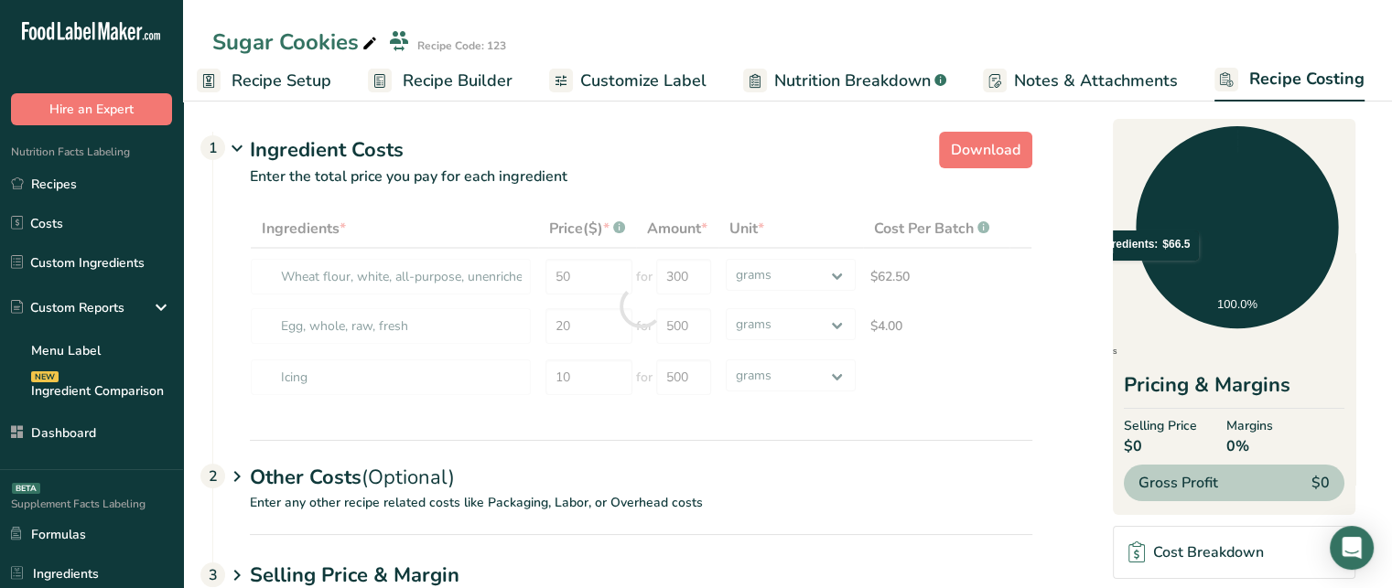
click at [779, 416] on div "Ingredients * Price($) * .a-a{fill:#347362;}.b-a{fill:#fff;} Amount * Unit * Co…" at bounding box center [622, 325] width 819 height 231
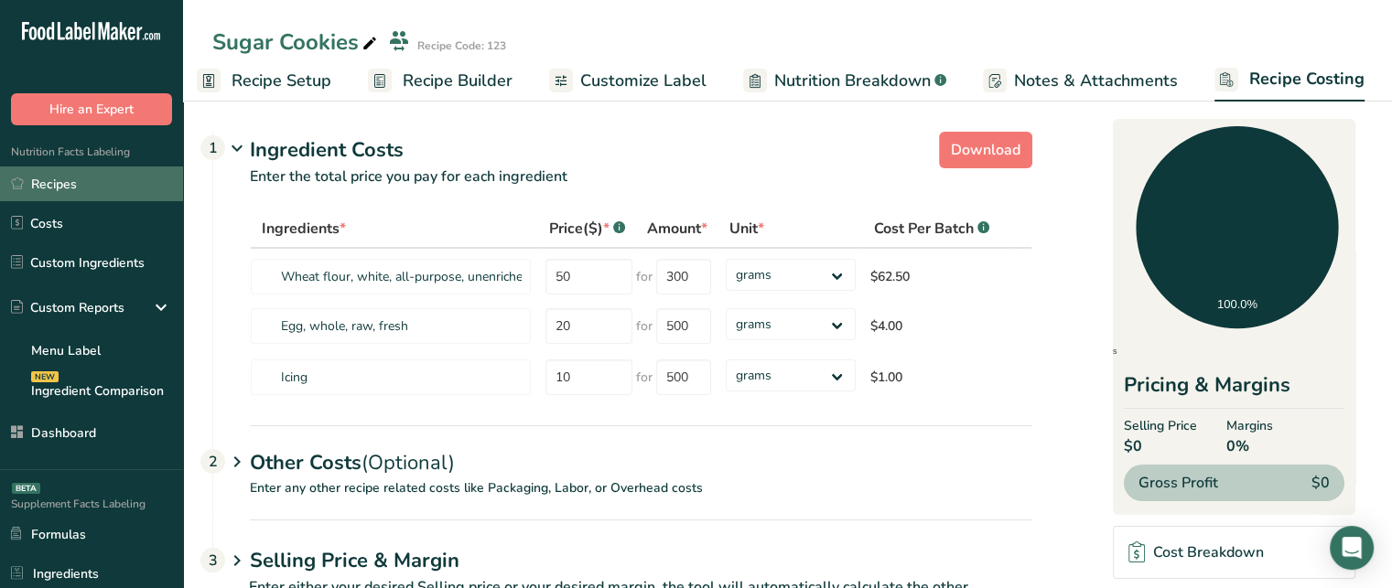
click at [102, 193] on link "Recipes" at bounding box center [91, 184] width 183 height 35
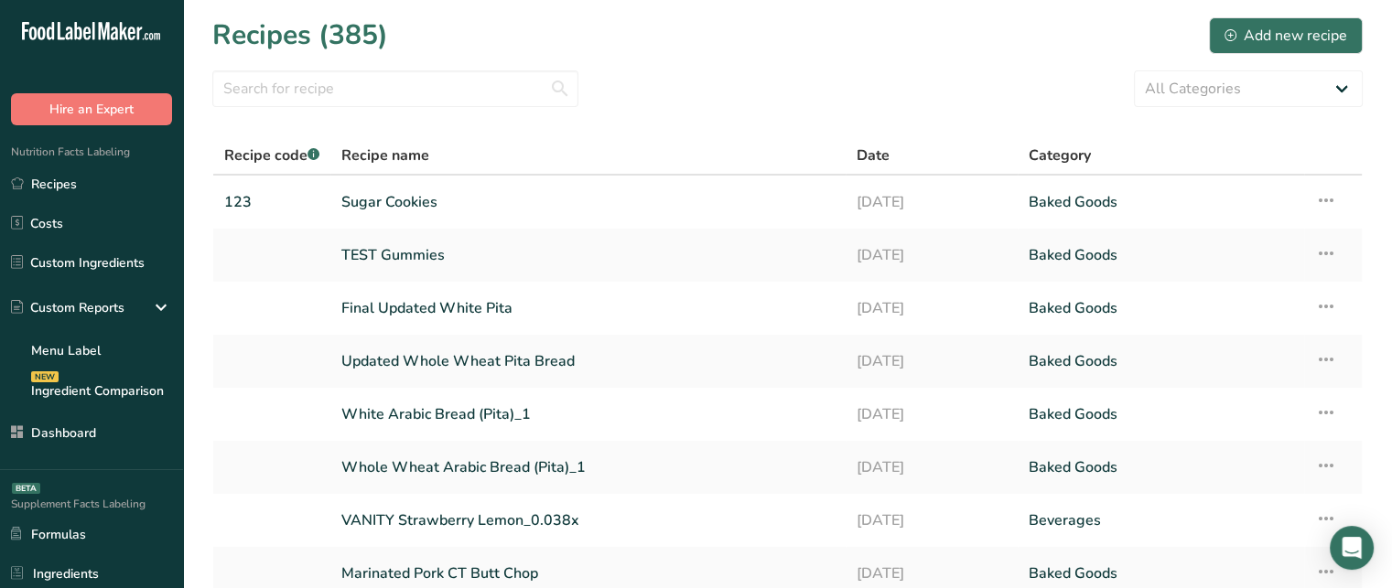
click at [407, 195] on link "Sugar Cookies" at bounding box center [587, 202] width 493 height 38
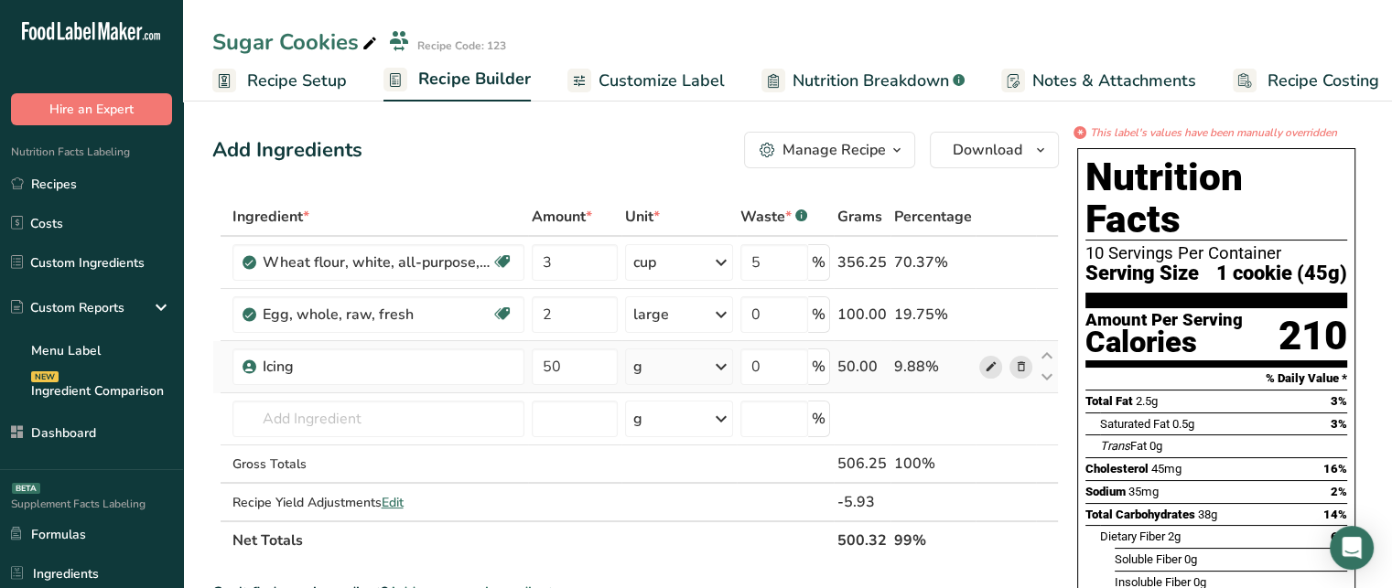
click at [990, 361] on icon at bounding box center [990, 367] width 13 height 19
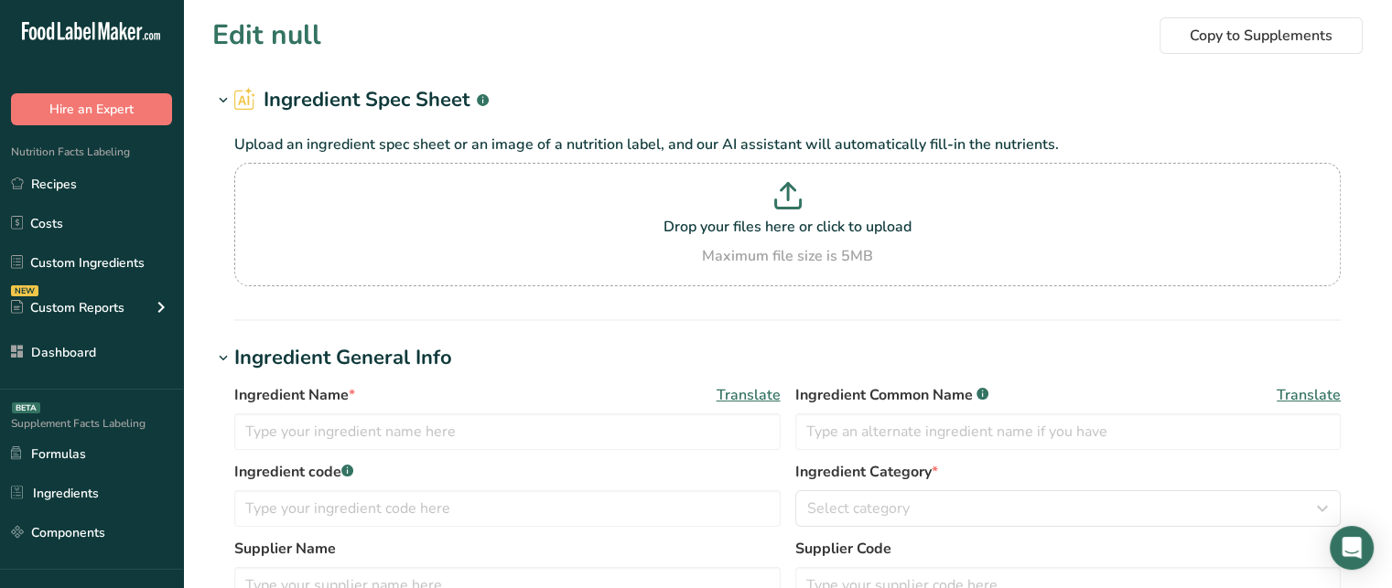
type input "Gelatin"
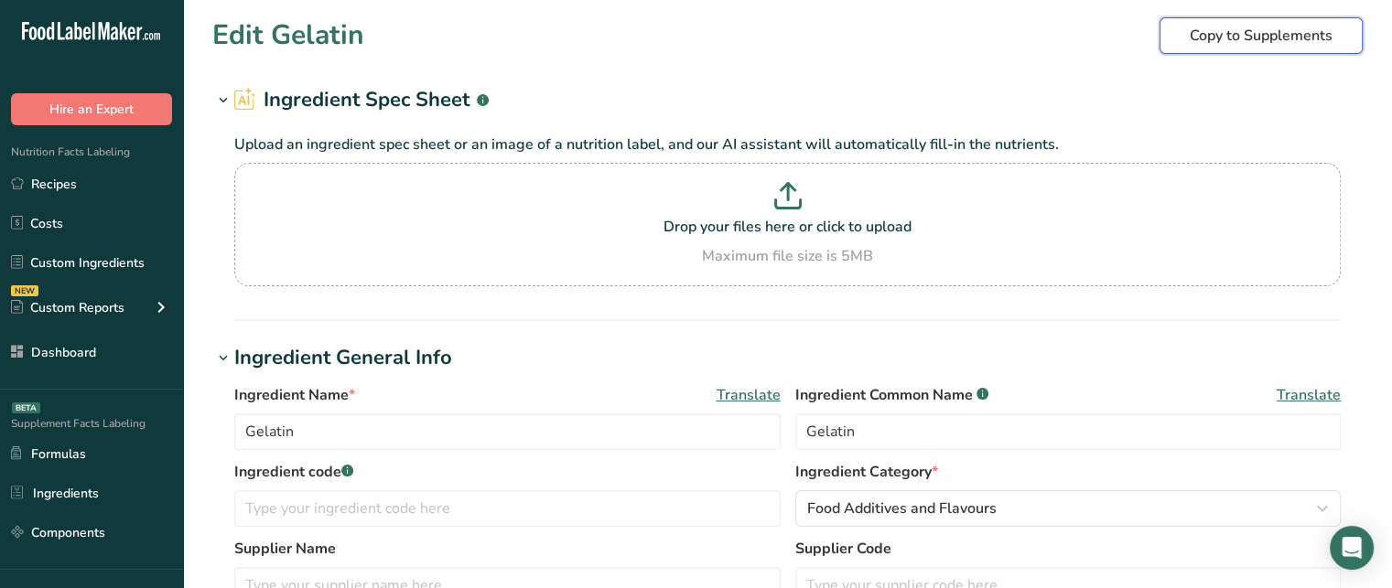
click at [1270, 41] on span "Copy to Supplements" at bounding box center [1261, 36] width 143 height 22
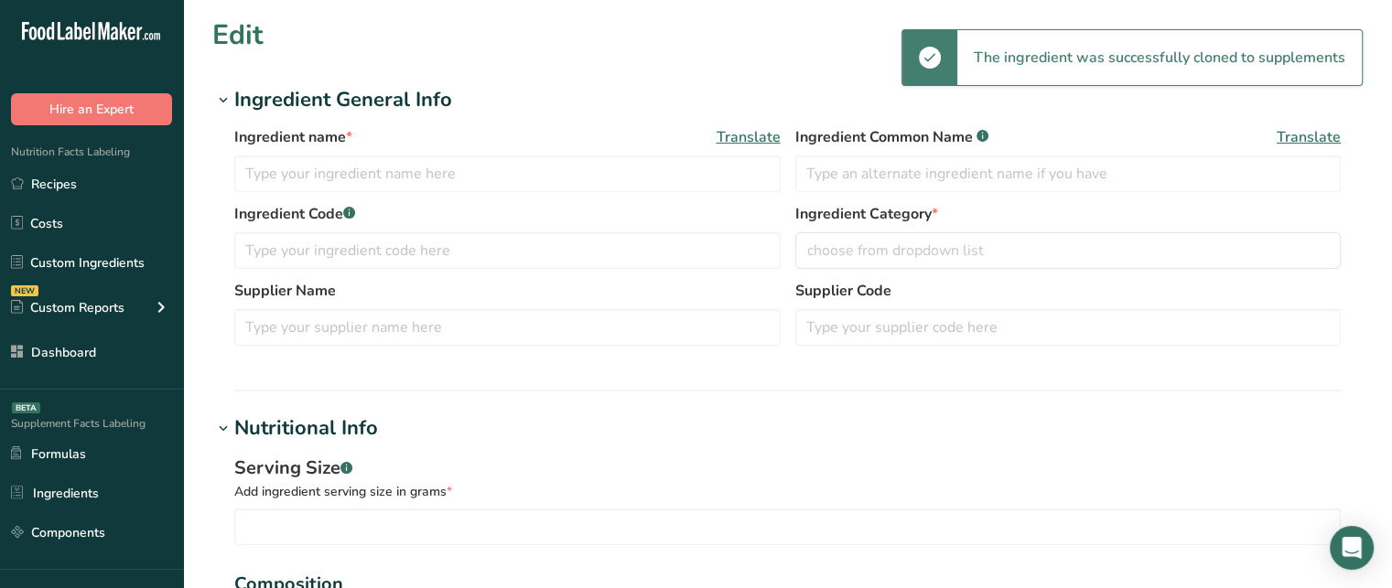
type input "Gelatin_1"
type input "Gelatin"
type input "100"
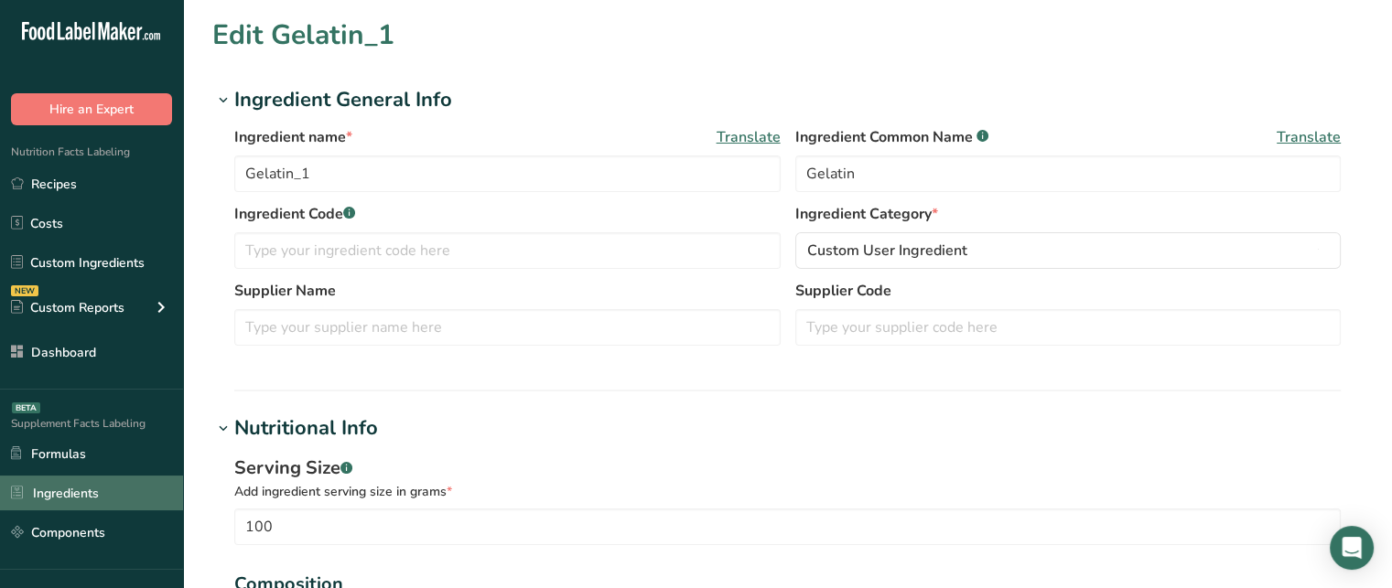
click at [95, 490] on link "Ingredients" at bounding box center [91, 493] width 183 height 35
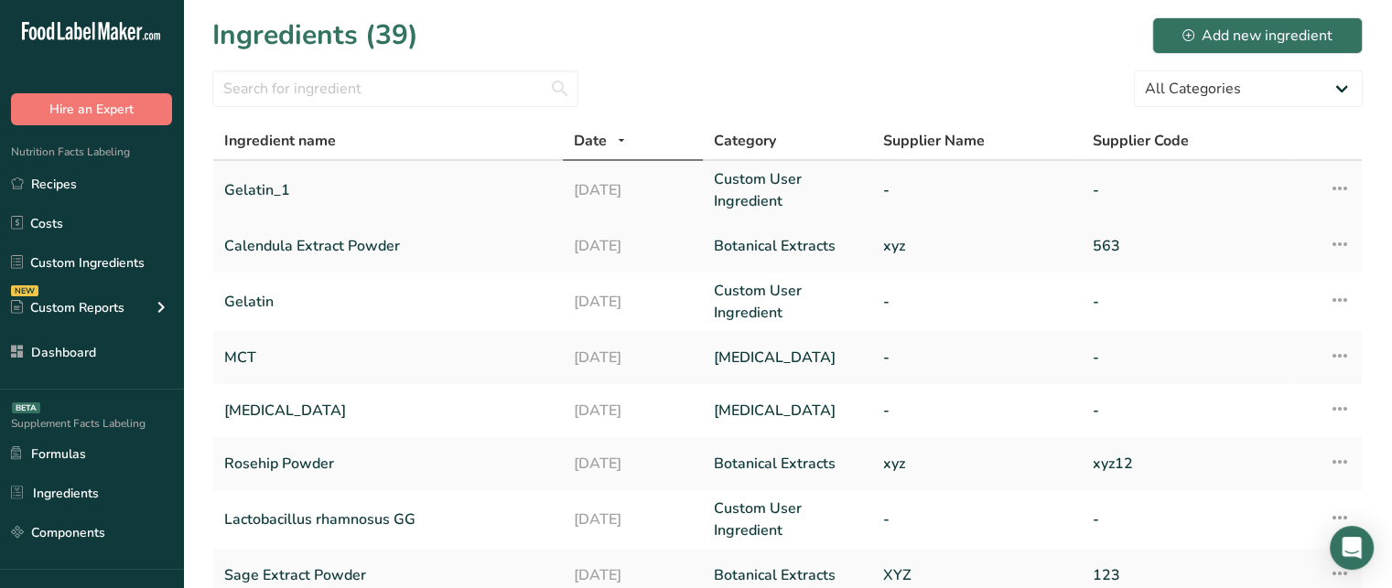
click at [297, 186] on link "Gelatin_1" at bounding box center [388, 190] width 328 height 44
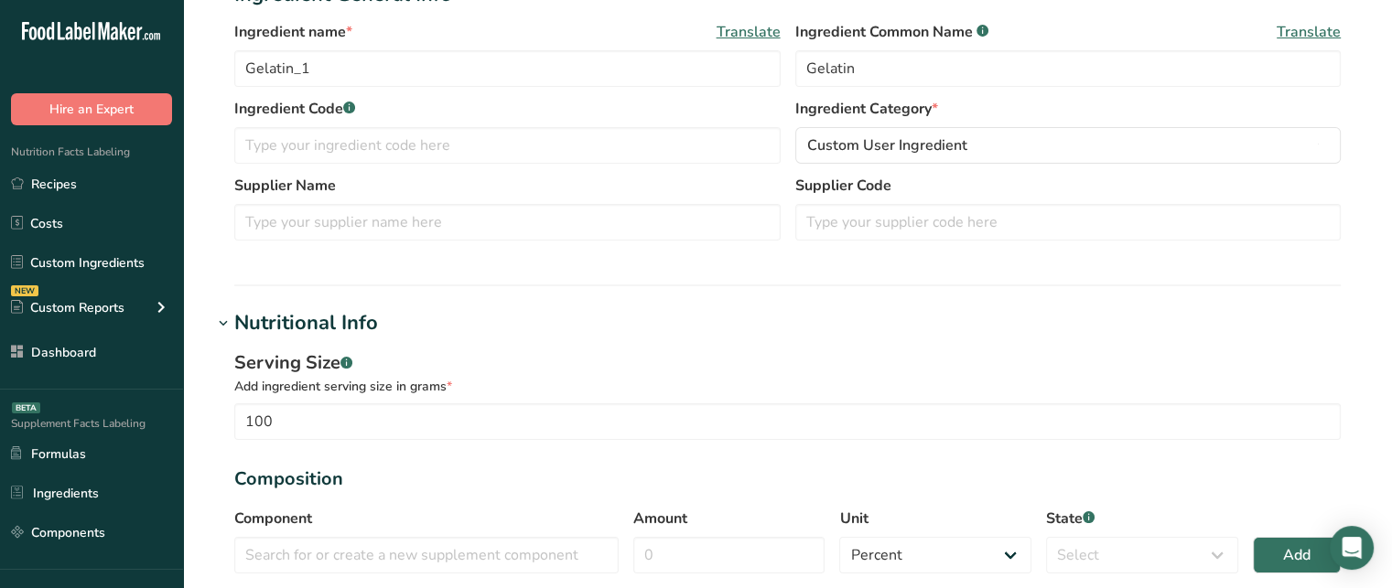
scroll to position [92, 0]
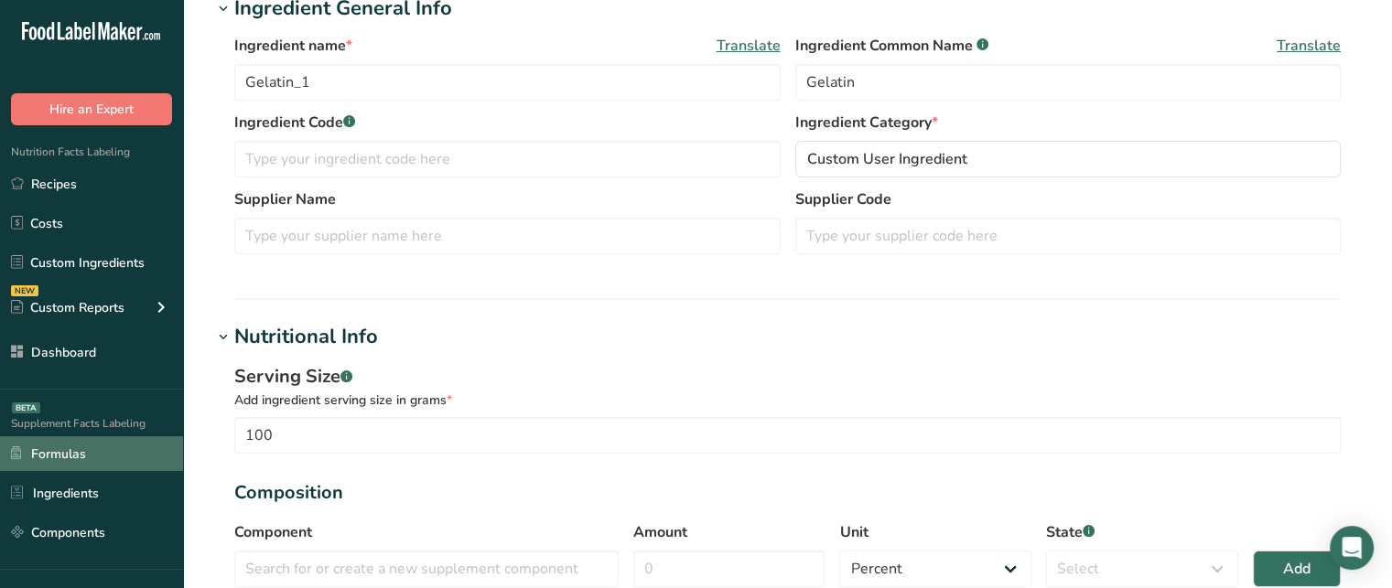
click at [108, 460] on link "Formulas" at bounding box center [91, 454] width 183 height 35
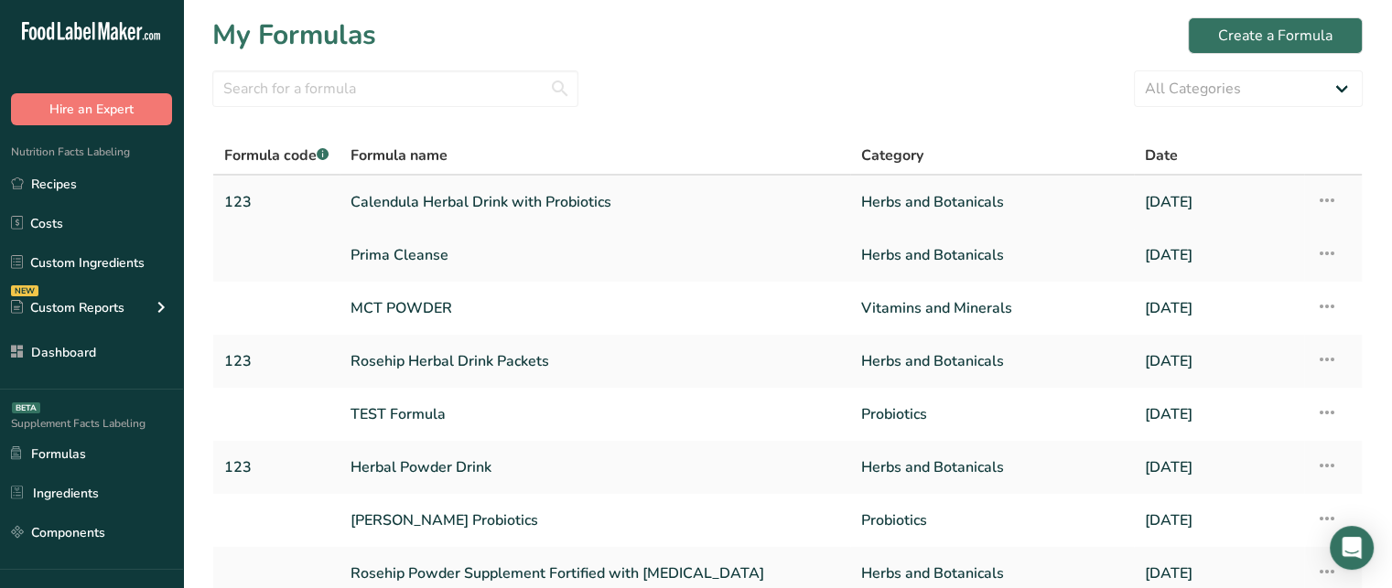
click at [1324, 197] on icon at bounding box center [1326, 200] width 22 height 33
click at [1242, 283] on span "Delete Formula" at bounding box center [1210, 285] width 92 height 21
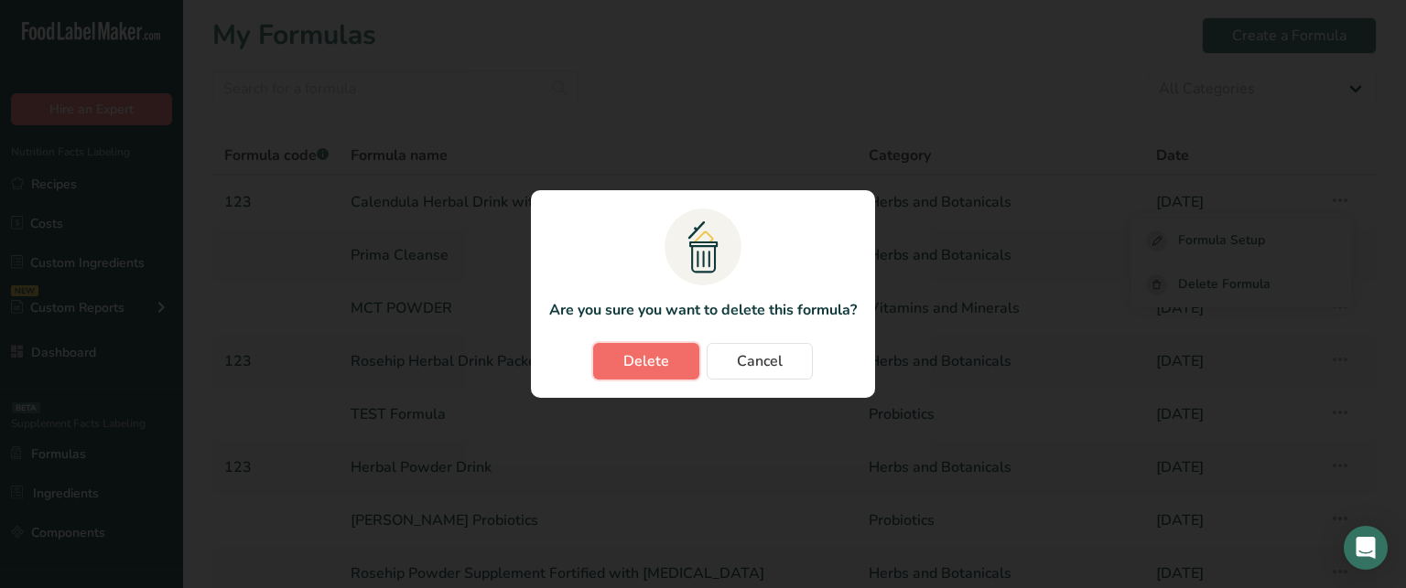
click at [663, 359] on span "Delete" at bounding box center [646, 362] width 46 height 22
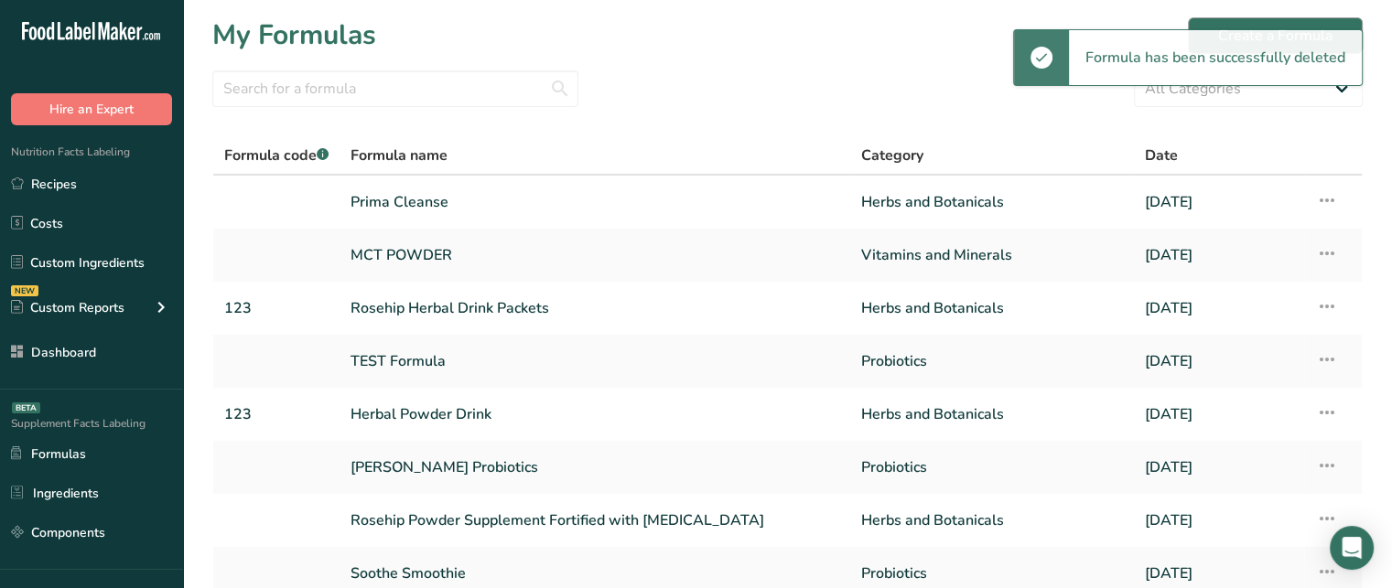
click at [1254, 29] on div "Formula has been successfully deleted" at bounding box center [1188, 57] width 350 height 57
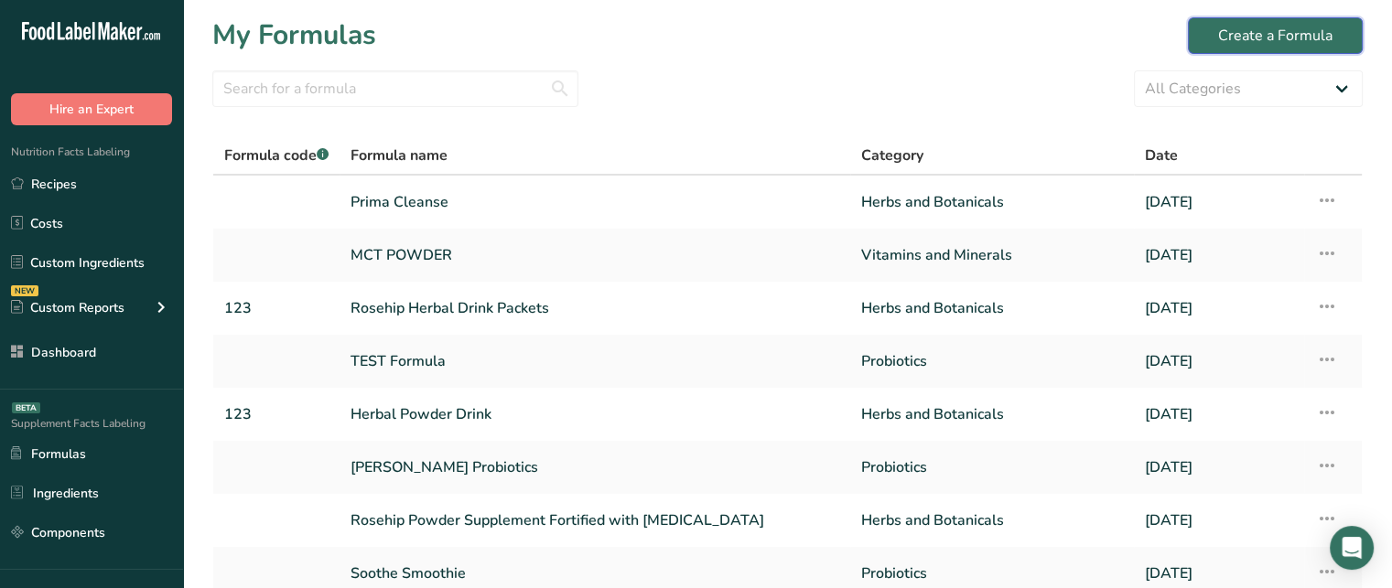
click at [1262, 25] on div "Create a Formula" at bounding box center [1275, 36] width 114 height 22
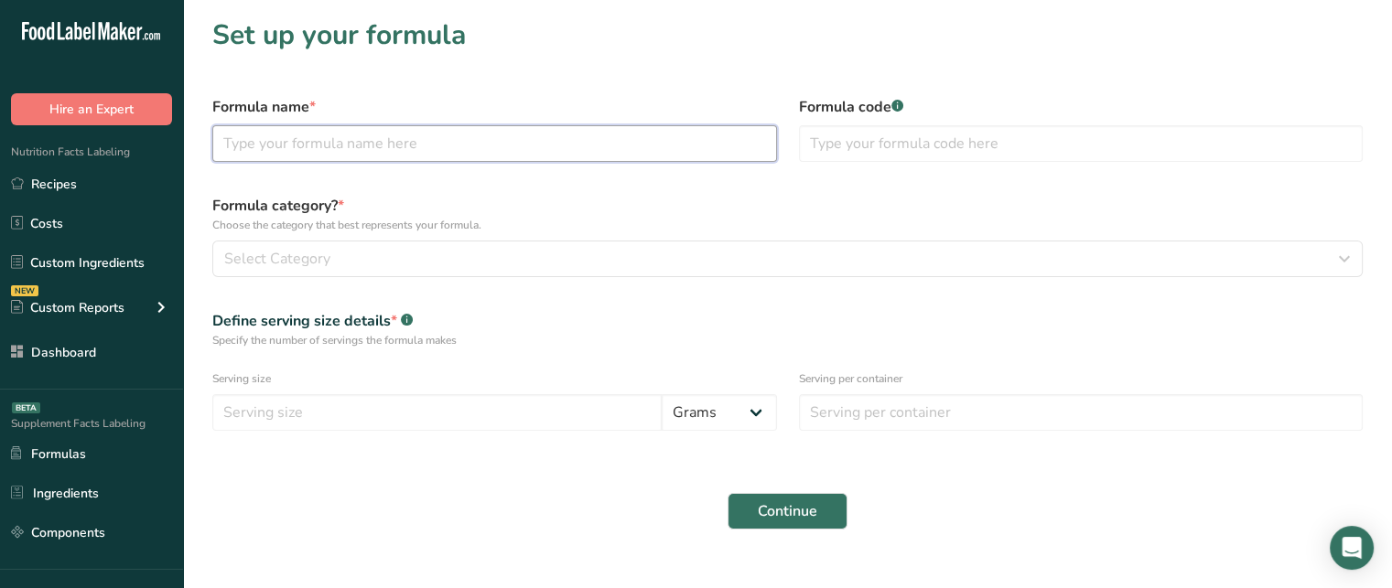
click at [571, 160] on input "text" at bounding box center [494, 143] width 565 height 37
type input "Calendula Herbal Drink with Probiotics"
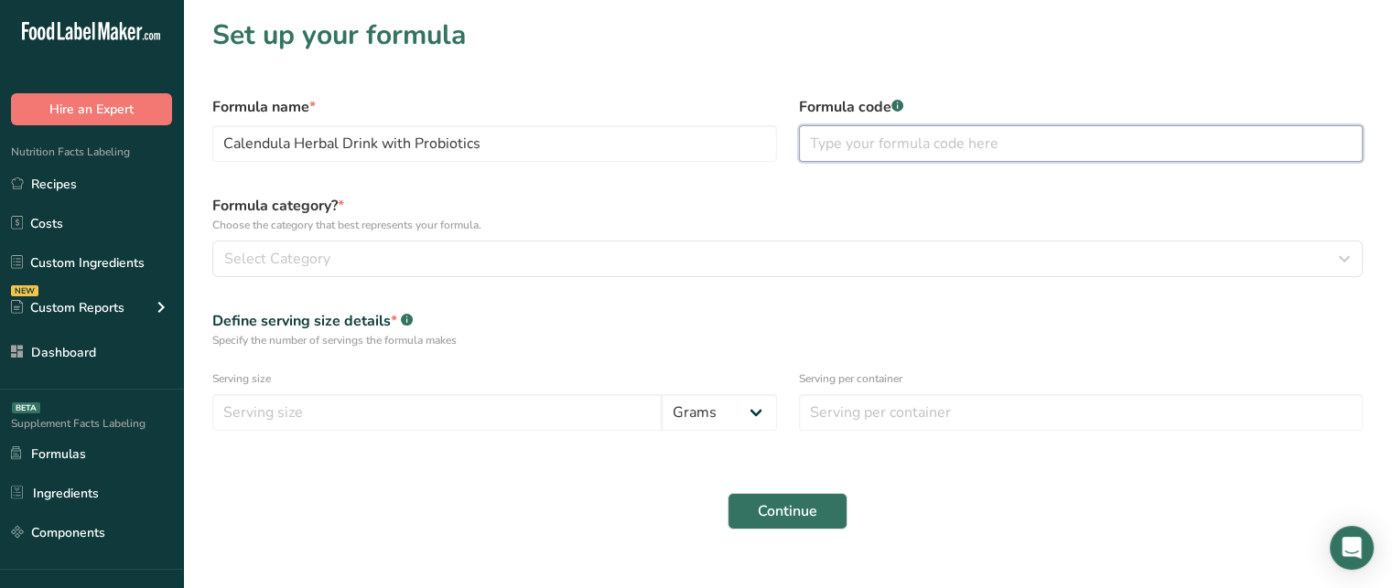
click at [969, 156] on input "text" at bounding box center [1081, 143] width 565 height 37
type input "123"
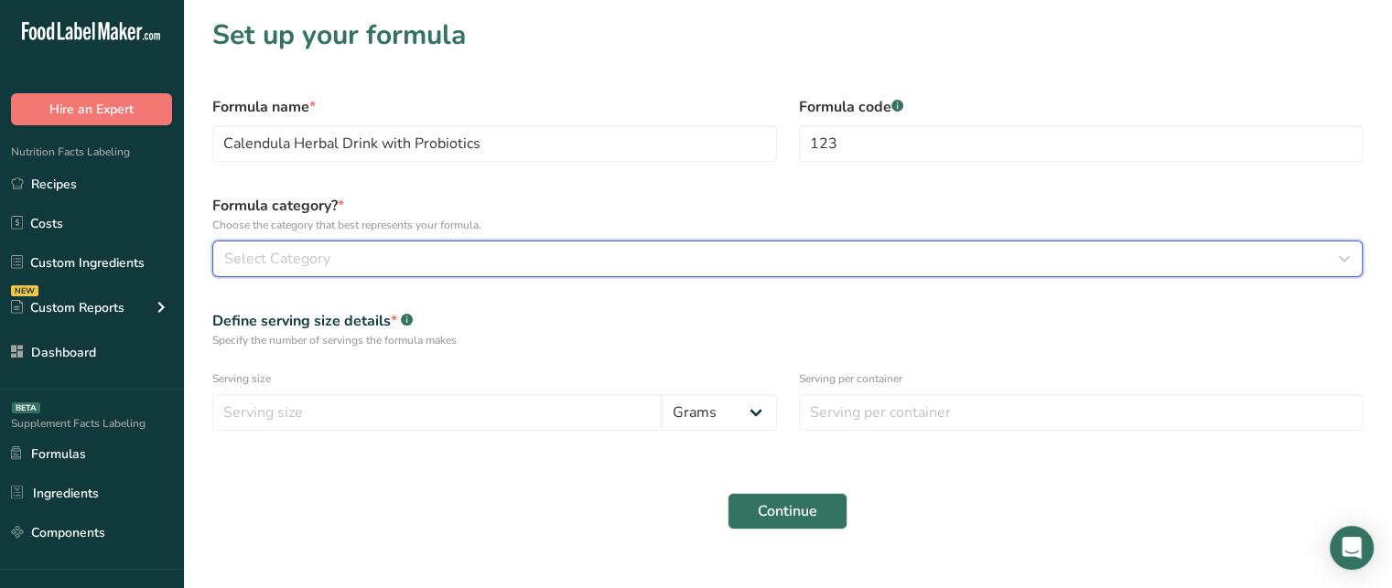
click at [428, 243] on button "Select Category" at bounding box center [787, 259] width 1150 height 37
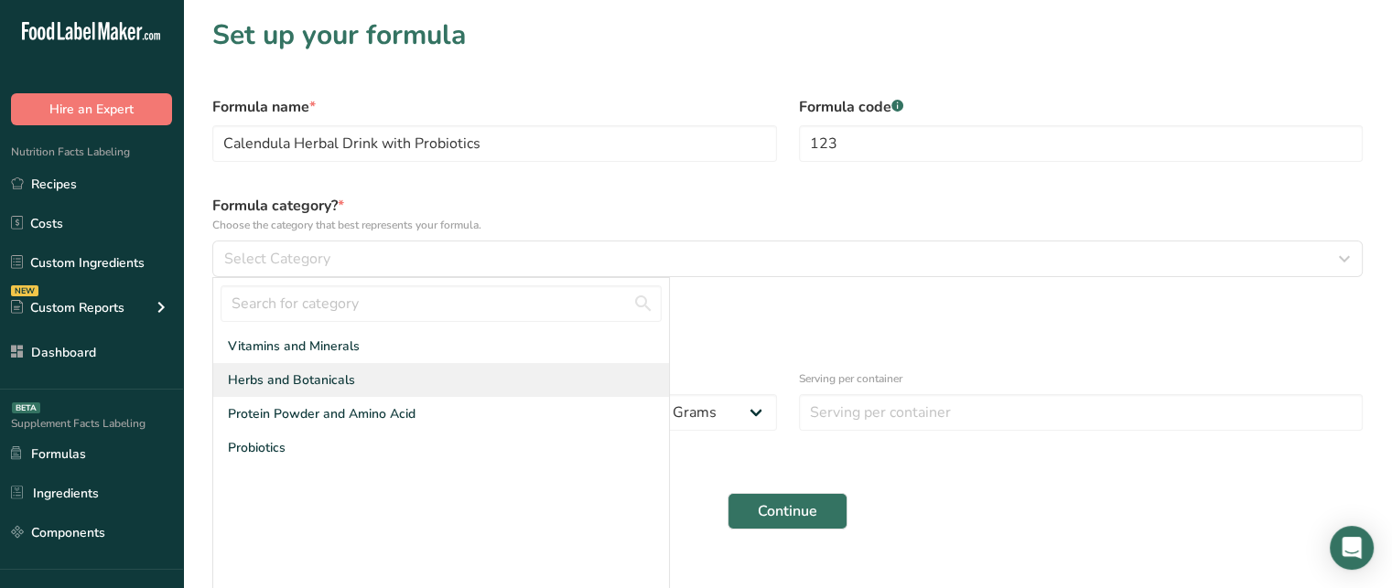
click at [326, 377] on span "Herbs and Botanicals" at bounding box center [291, 380] width 127 height 19
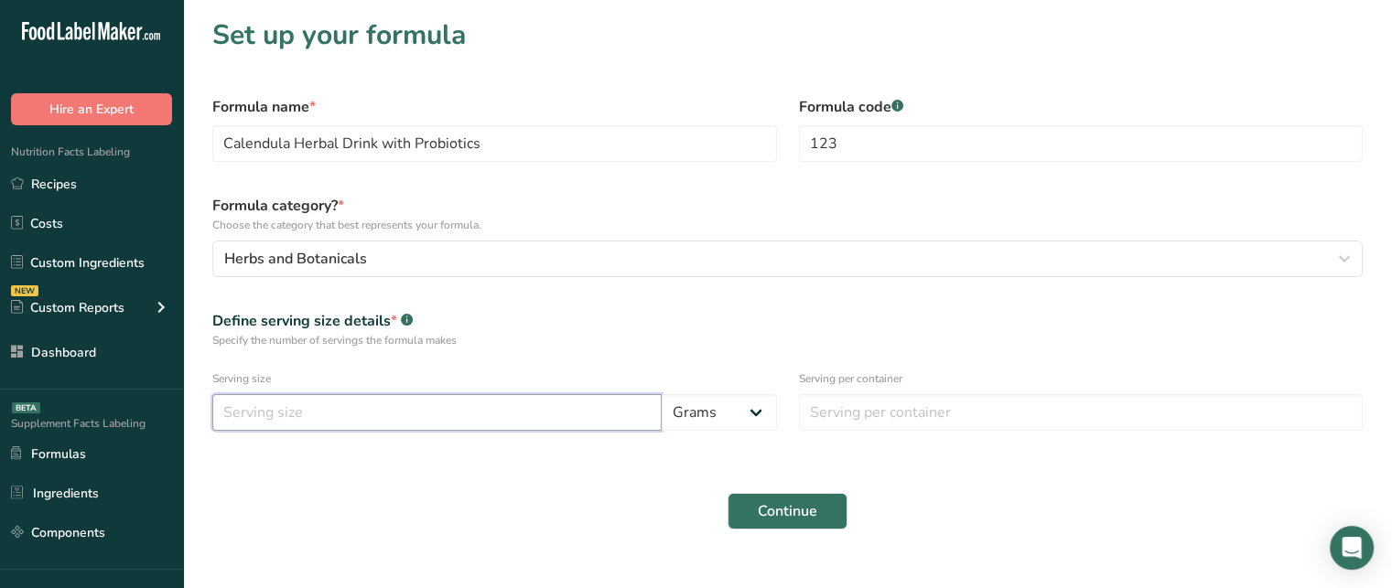
click at [354, 412] on input "number" at bounding box center [436, 412] width 449 height 37
type input "15"
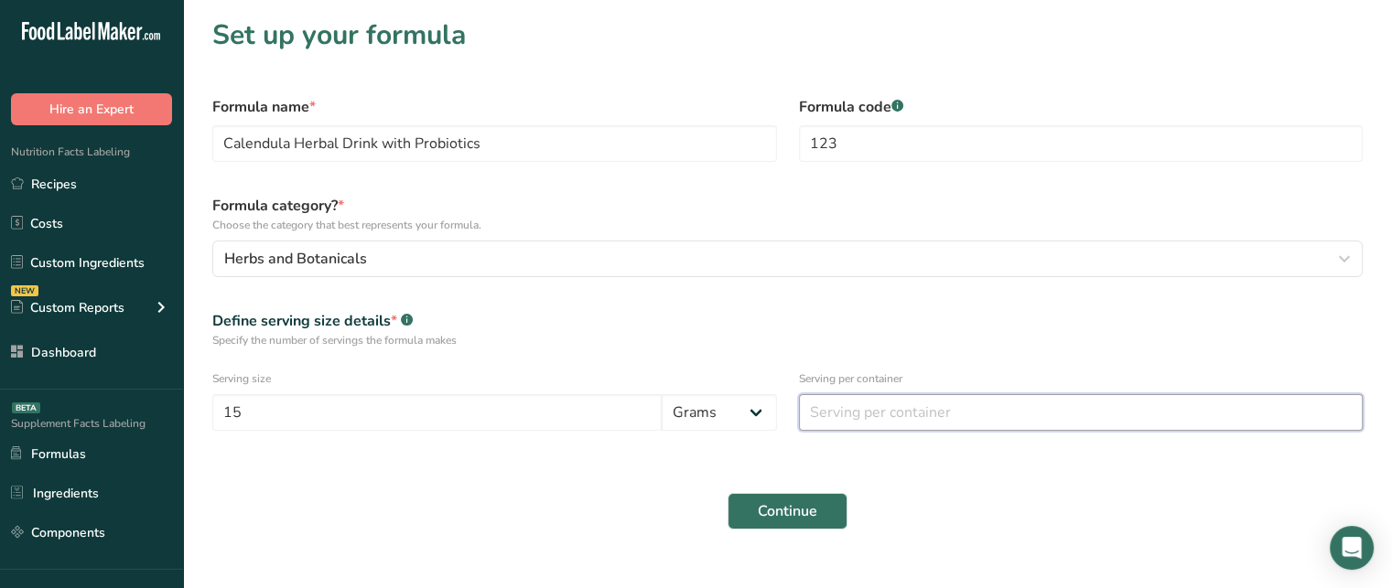
click at [808, 424] on input "number" at bounding box center [1081, 412] width 565 height 37
type input "1"
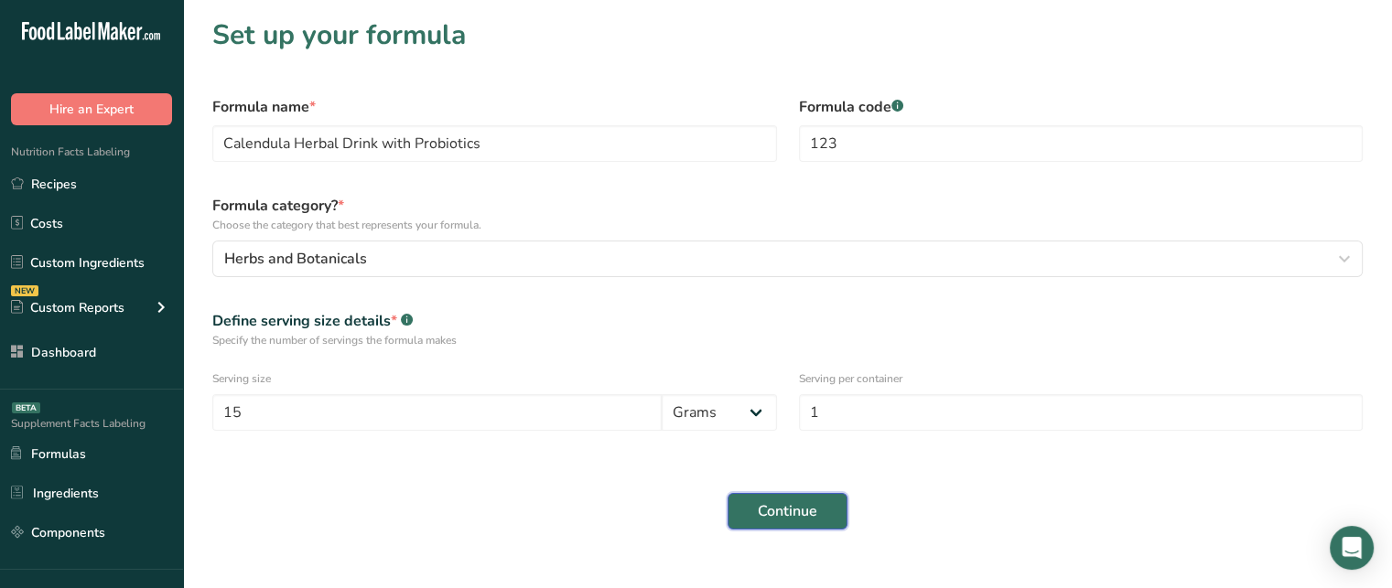
click at [791, 502] on span "Continue" at bounding box center [787, 512] width 59 height 22
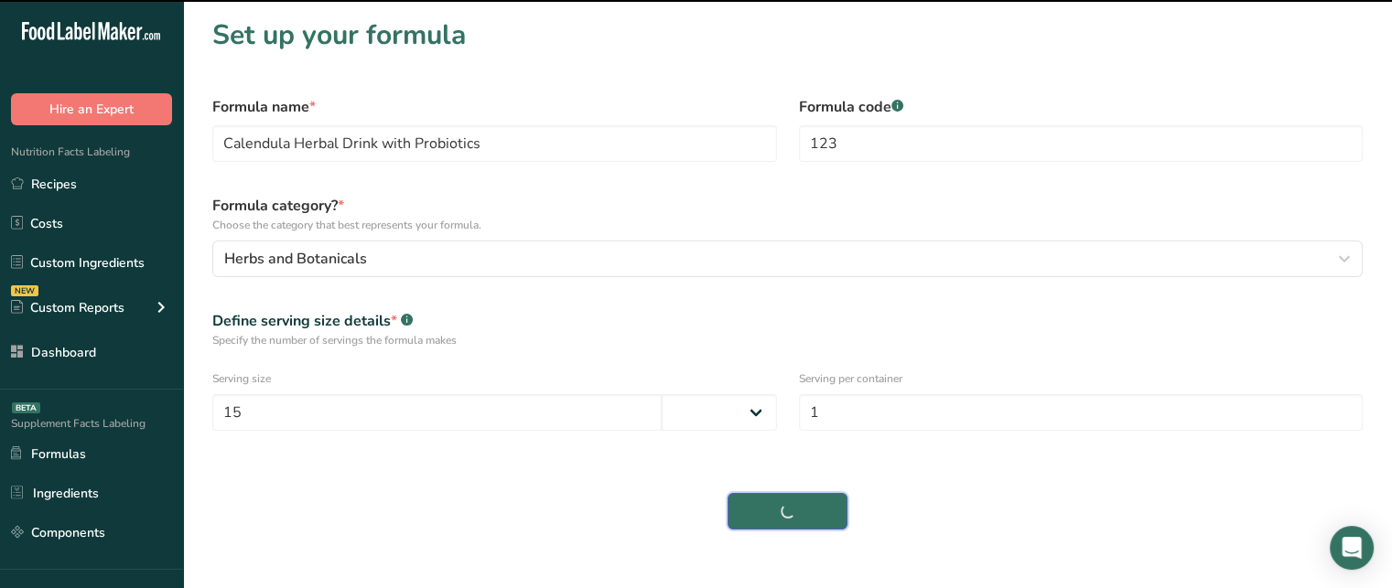
select select
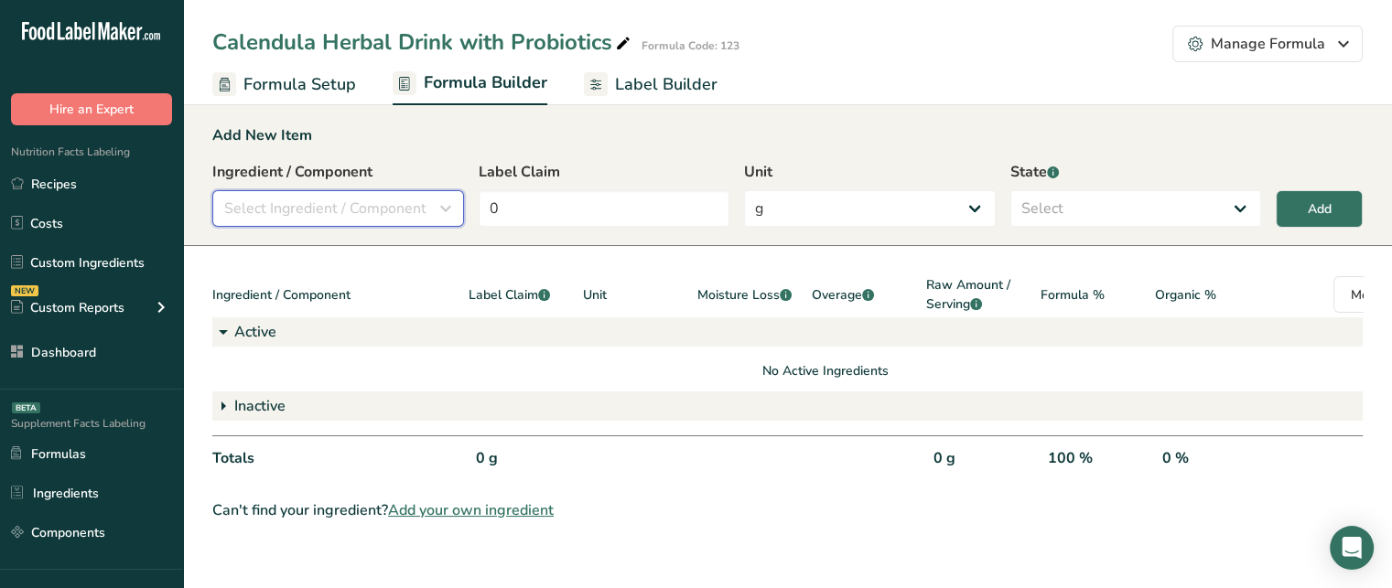
click at [366, 208] on span "Select Ingredient / Component" at bounding box center [325, 209] width 202 height 22
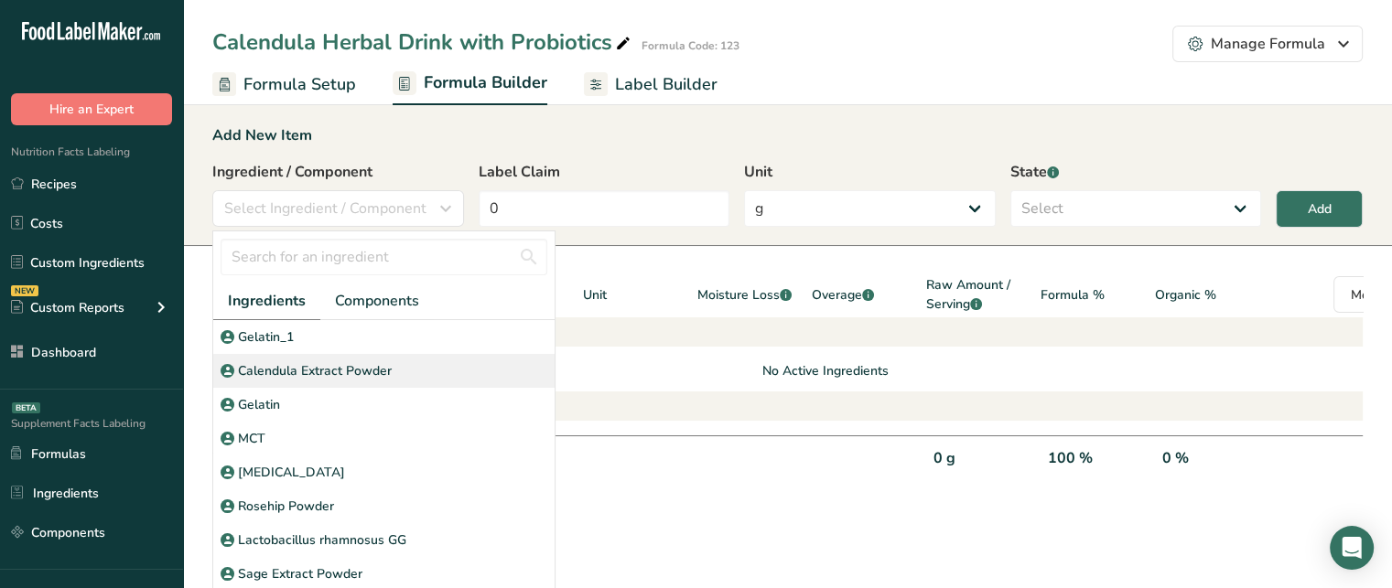
click at [297, 372] on p "Calendula Extract Powder" at bounding box center [315, 370] width 154 height 19
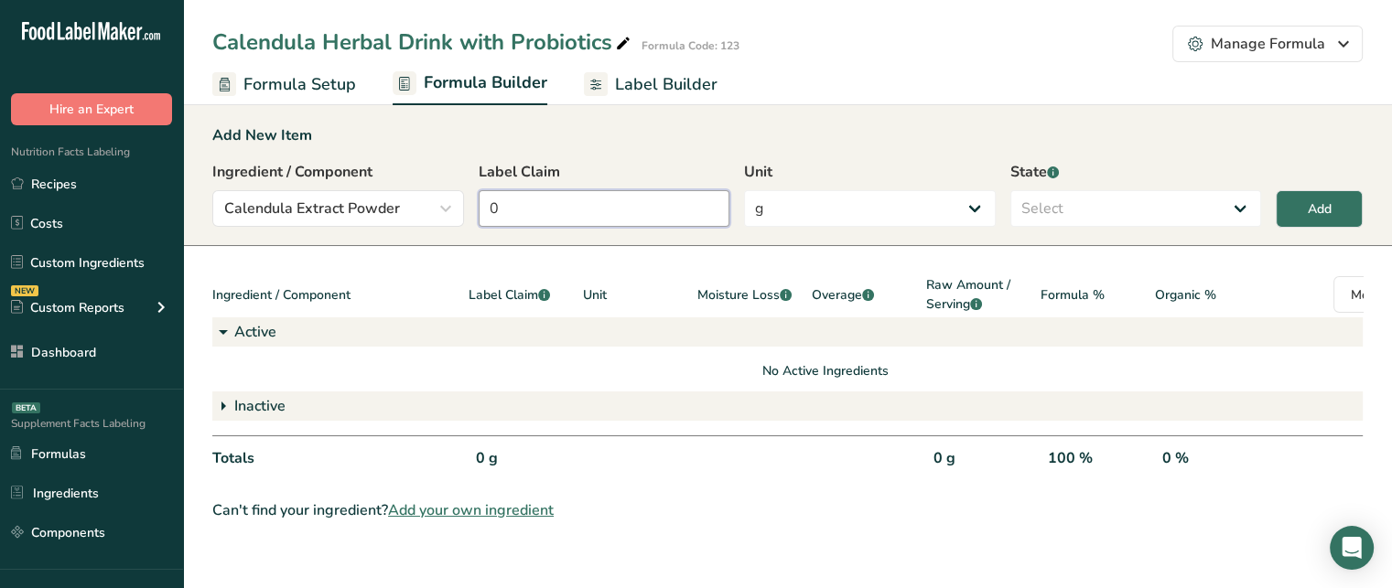
click at [551, 206] on input "0" at bounding box center [605, 208] width 252 height 37
type input "7.5"
click at [1053, 214] on select "Select Active Inactive" at bounding box center [1136, 208] width 252 height 37
select select "active"
click at [1010, 190] on select "Select Active Inactive" at bounding box center [1136, 208] width 252 height 37
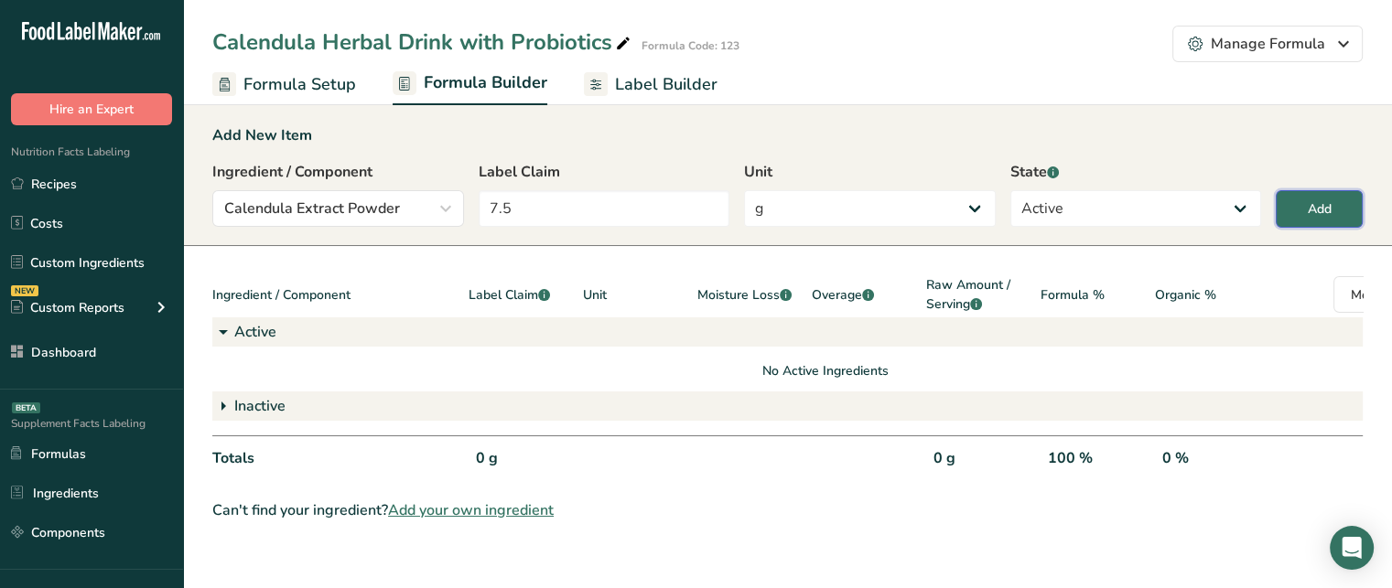
click at [1308, 208] on div "Add" at bounding box center [1320, 209] width 24 height 19
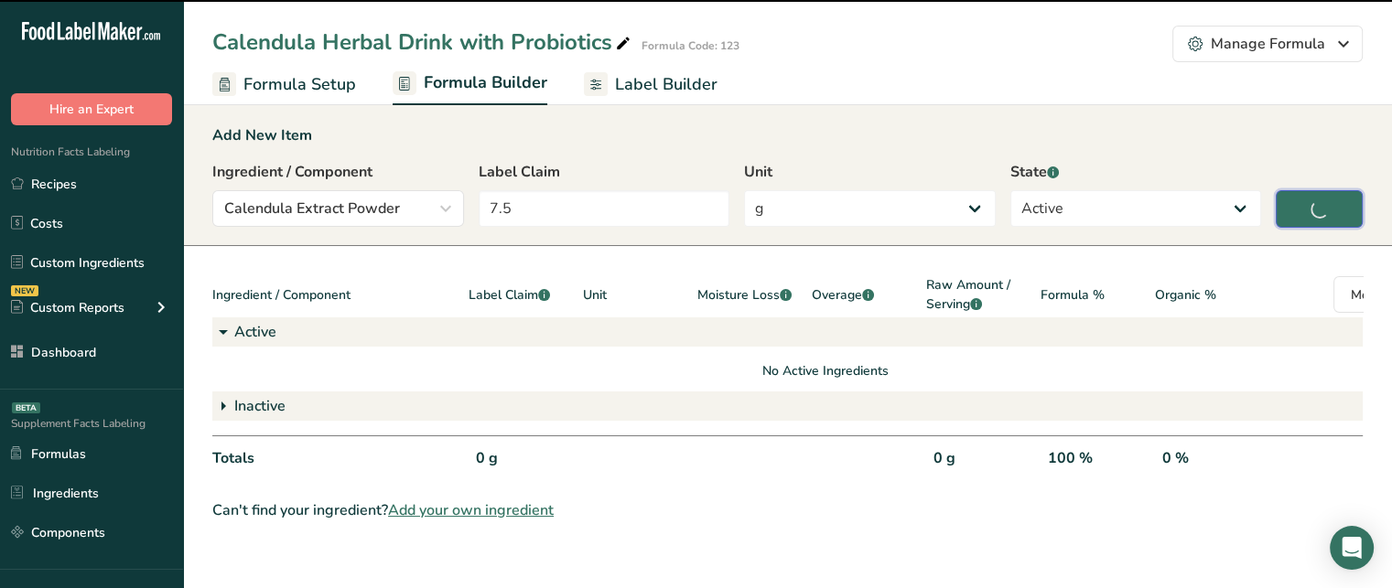
type input "0"
select select
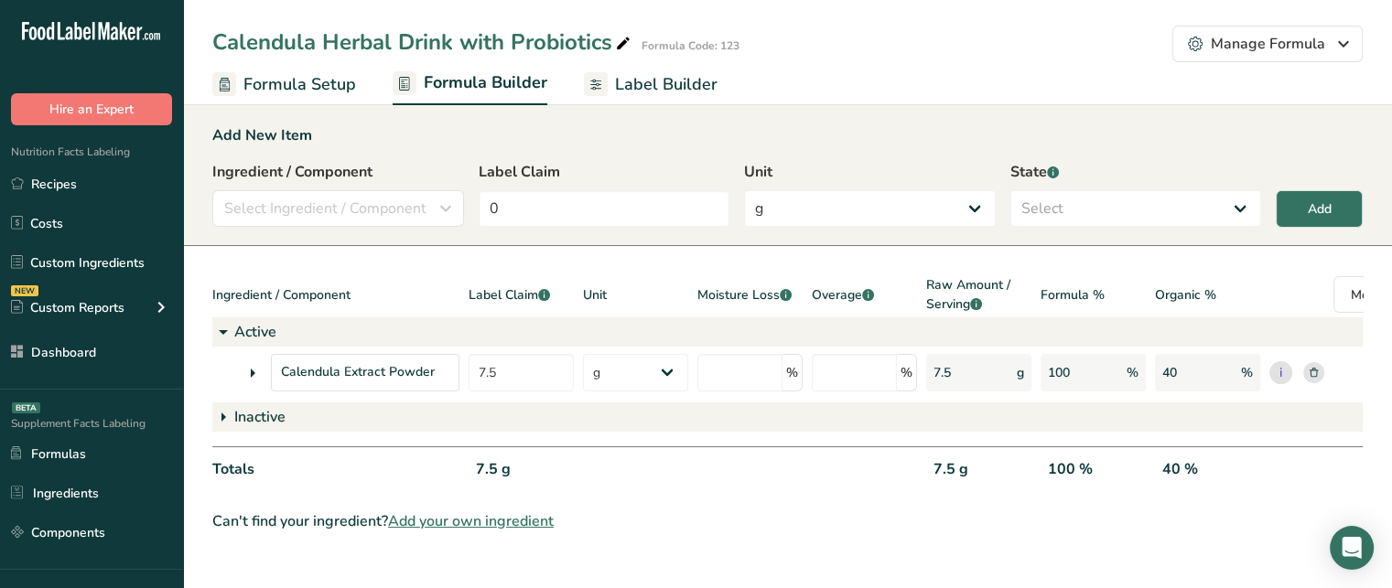
click at [258, 370] on icon at bounding box center [253, 373] width 22 height 33
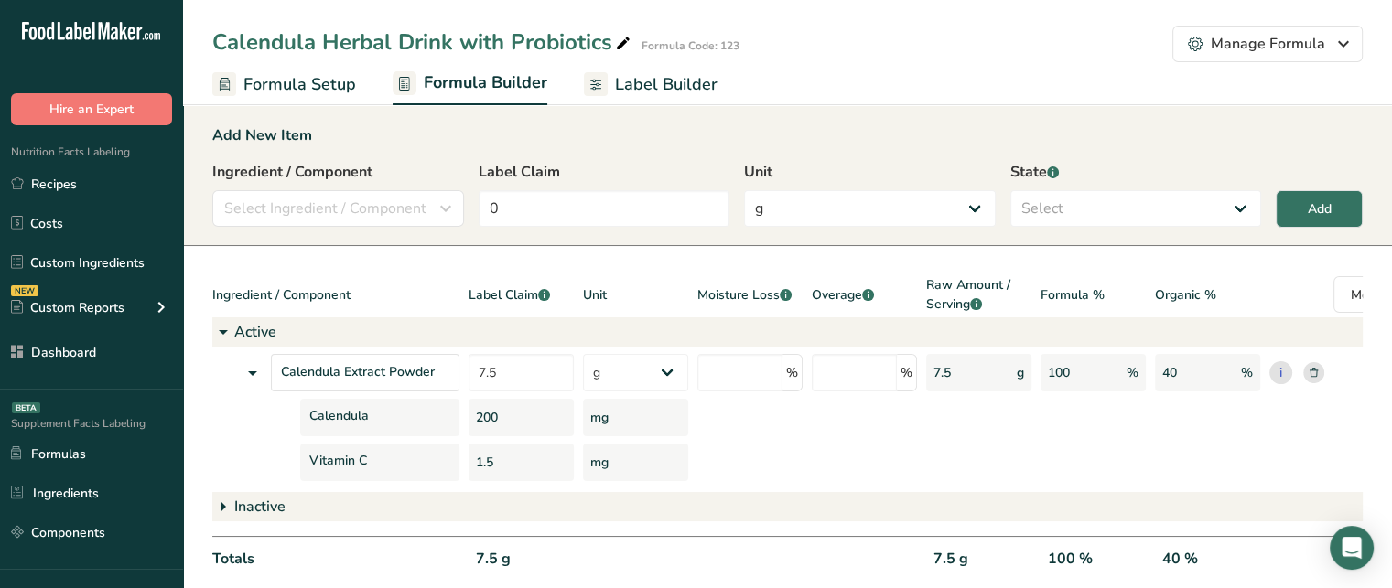
click at [275, 460] on div "Vitamin C" at bounding box center [335, 463] width 247 height 38
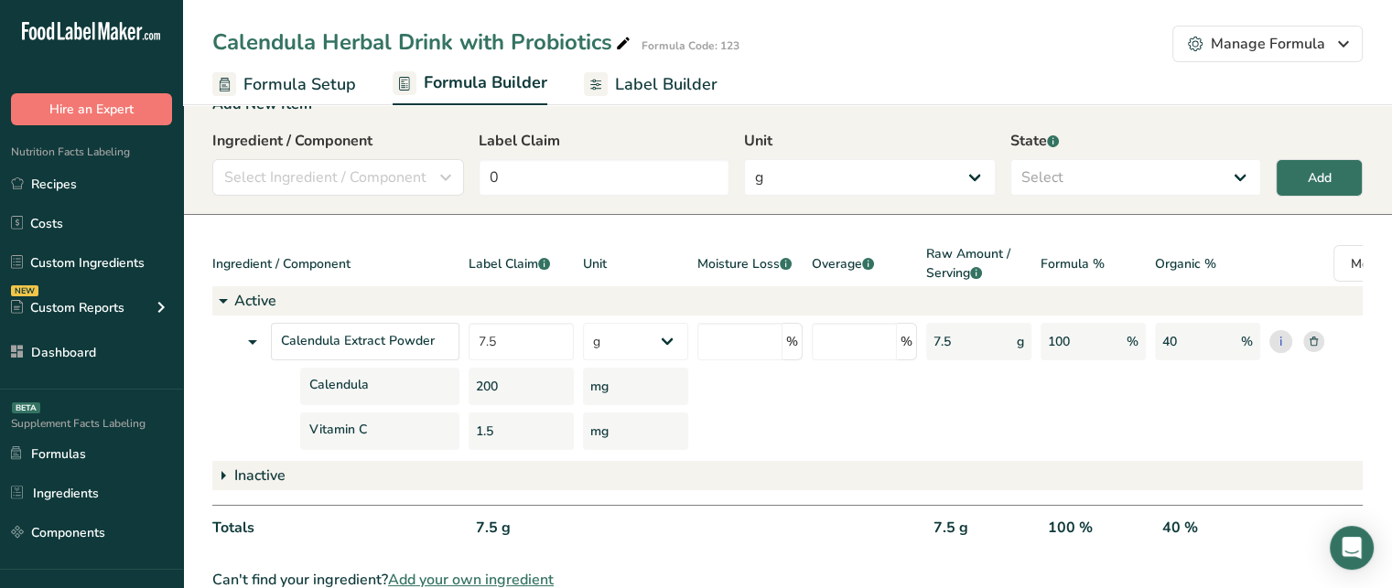
scroll to position [37, 0]
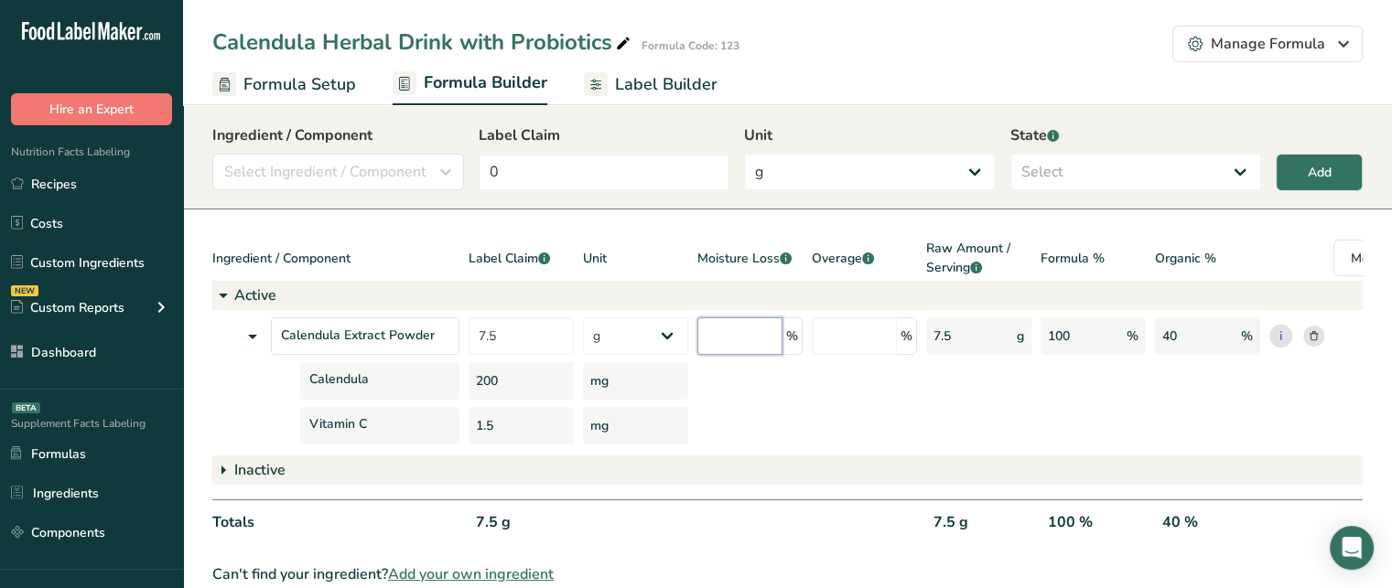
click at [765, 325] on input "number" at bounding box center [739, 337] width 85 height 38
type input "3"
click at [852, 341] on input "number" at bounding box center [854, 337] width 85 height 38
type input "4"
drag, startPoint x: 979, startPoint y: 335, endPoint x: 930, endPoint y: 334, distance: 49.4
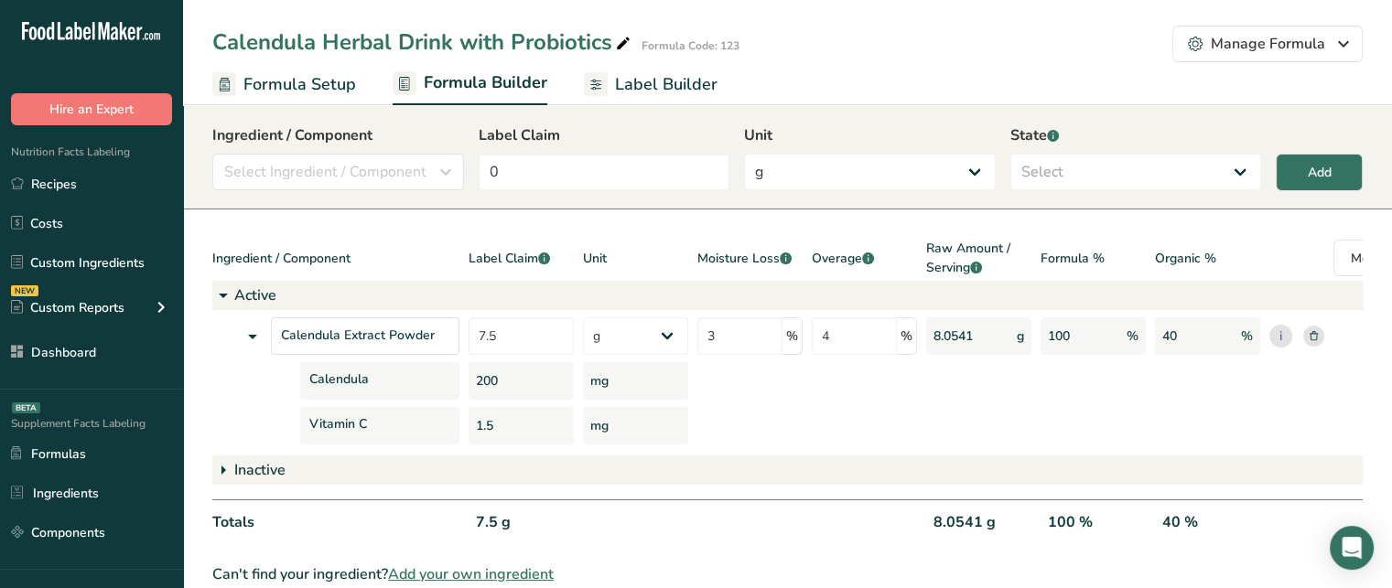
click at [930, 334] on div "8.0541 g" at bounding box center [978, 337] width 105 height 38
click at [491, 380] on div "200" at bounding box center [521, 381] width 105 height 38
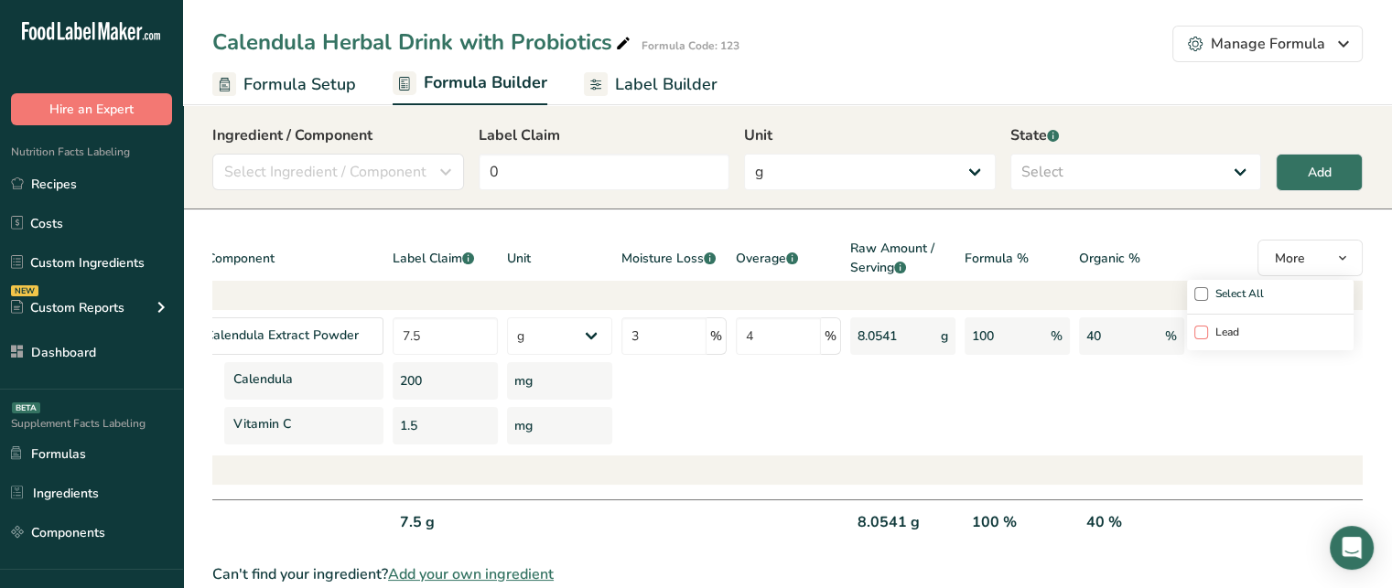
click at [1213, 335] on span "Lead" at bounding box center [1223, 333] width 31 height 14
click at [1206, 335] on input "Lead" at bounding box center [1200, 333] width 12 height 38
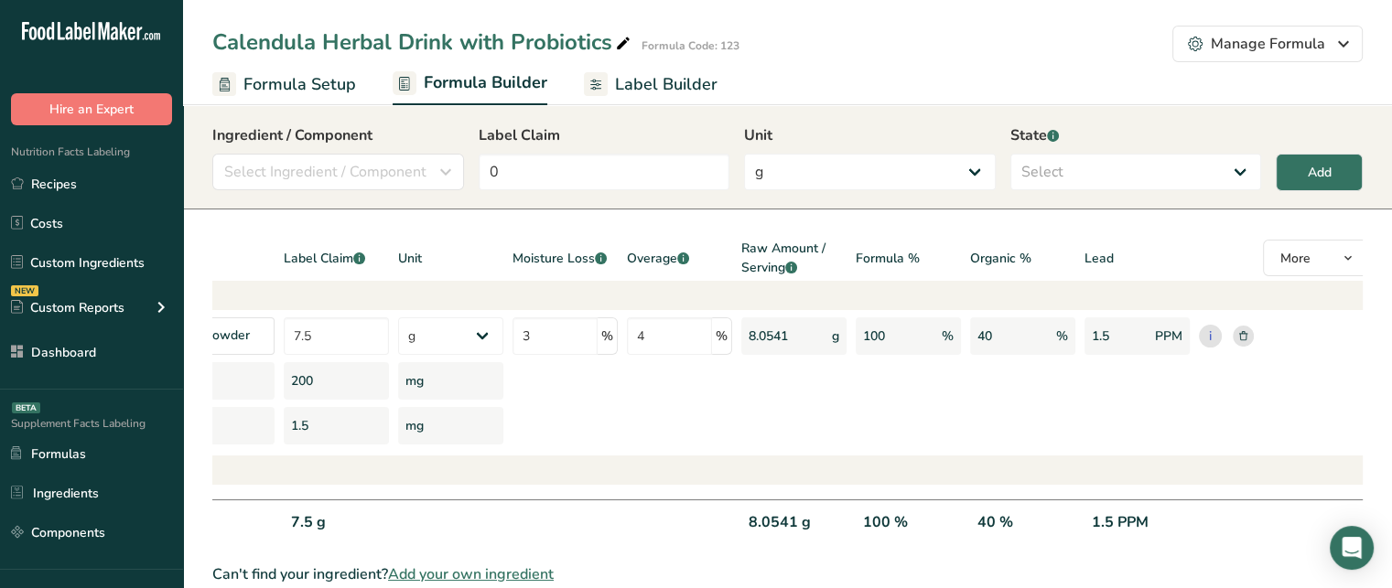
scroll to position [0, 190]
click at [1117, 526] on div "1.5 PPM" at bounding box center [1131, 531] width 105 height 38
drag, startPoint x: 1092, startPoint y: 522, endPoint x: 1217, endPoint y: 522, distance: 125.4
click at [1217, 522] on div "Totals 7.5 g 8.0541 g 100 % 40 % 1.5 PPM" at bounding box center [692, 524] width 1341 height 49
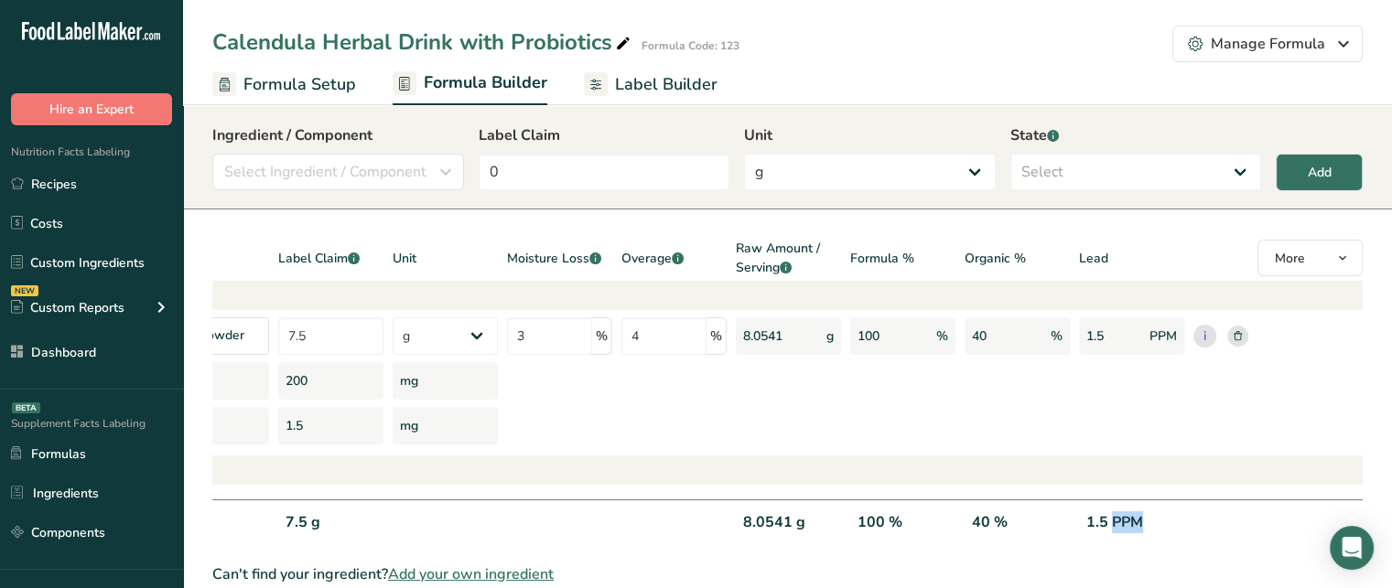
click at [1116, 519] on div "1.5 PPM" at bounding box center [1131, 531] width 105 height 38
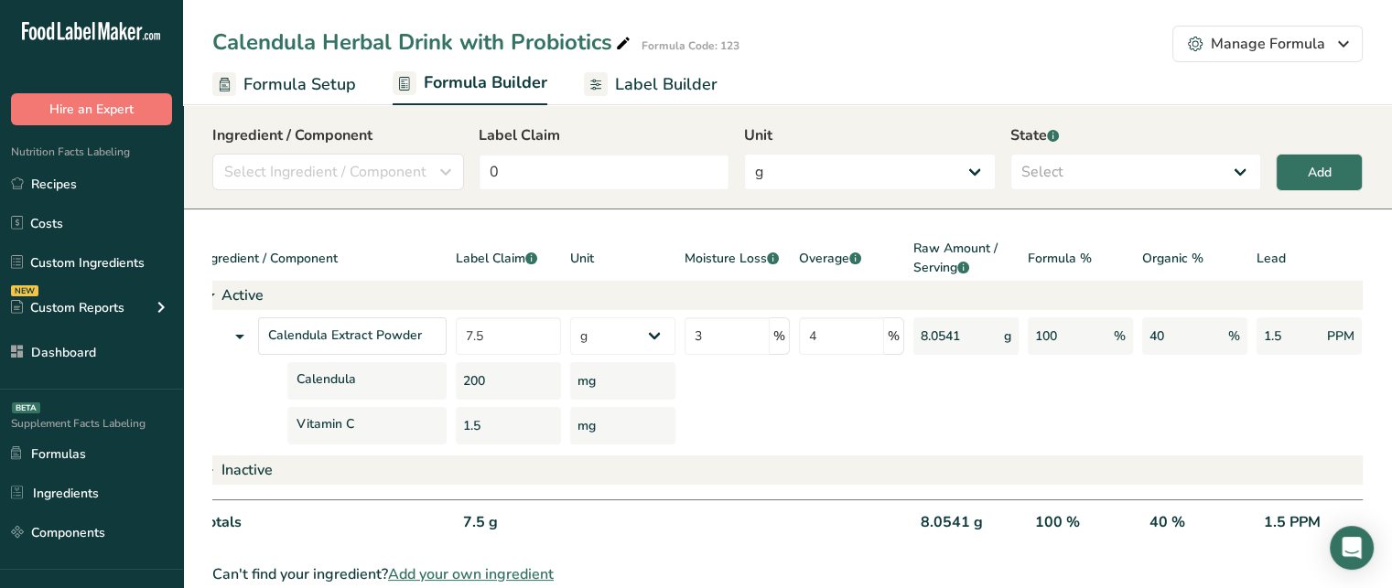
scroll to position [0, 0]
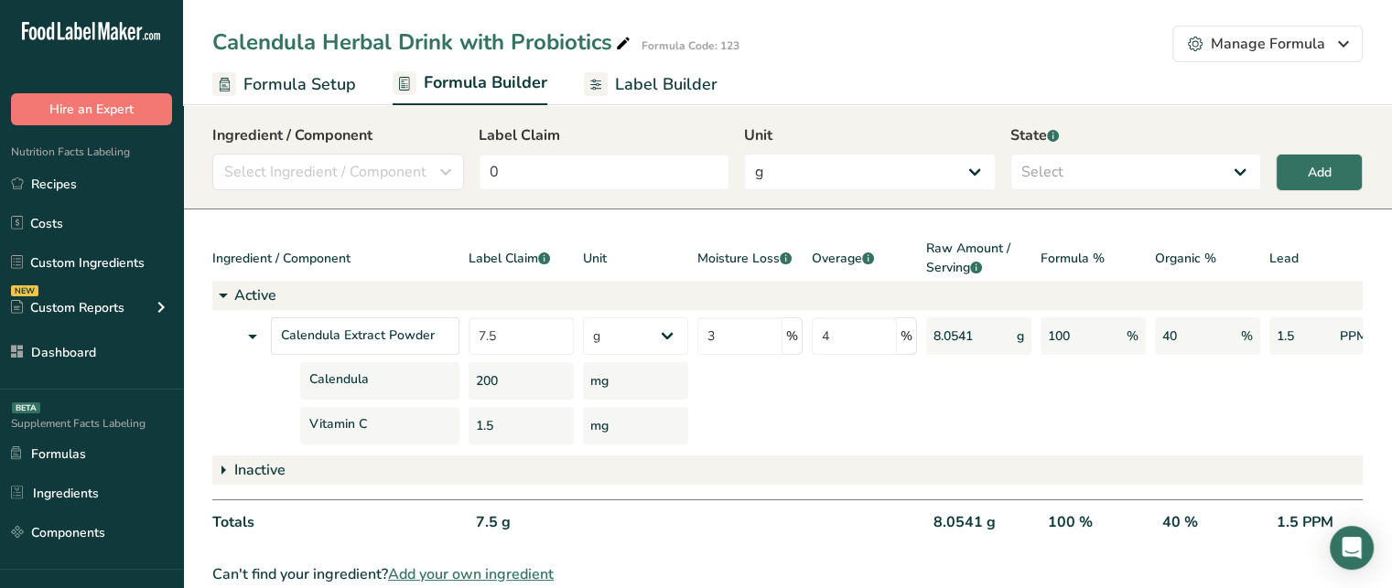
click at [247, 329] on icon at bounding box center [253, 336] width 22 height 33
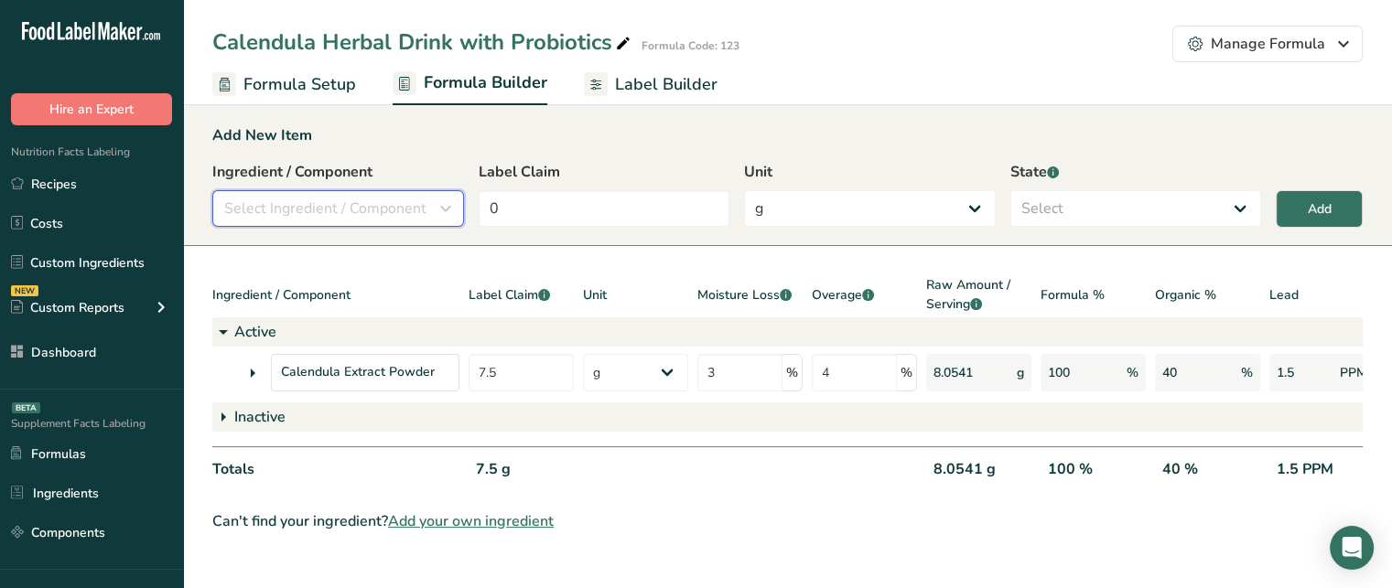
click at [322, 208] on span "Select Ingredient / Component" at bounding box center [325, 209] width 202 height 22
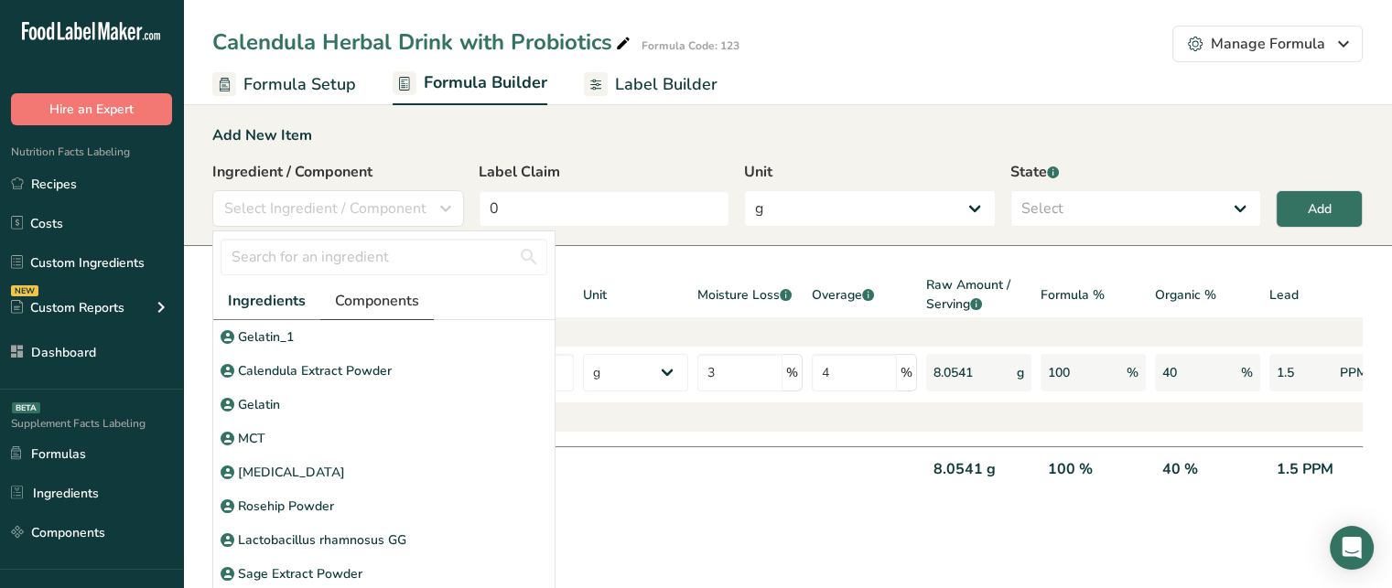
click at [348, 295] on span "Components" at bounding box center [377, 301] width 84 height 22
click at [267, 298] on span "Ingredients" at bounding box center [266, 301] width 76 height 22
click at [362, 243] on input "text" at bounding box center [384, 257] width 327 height 37
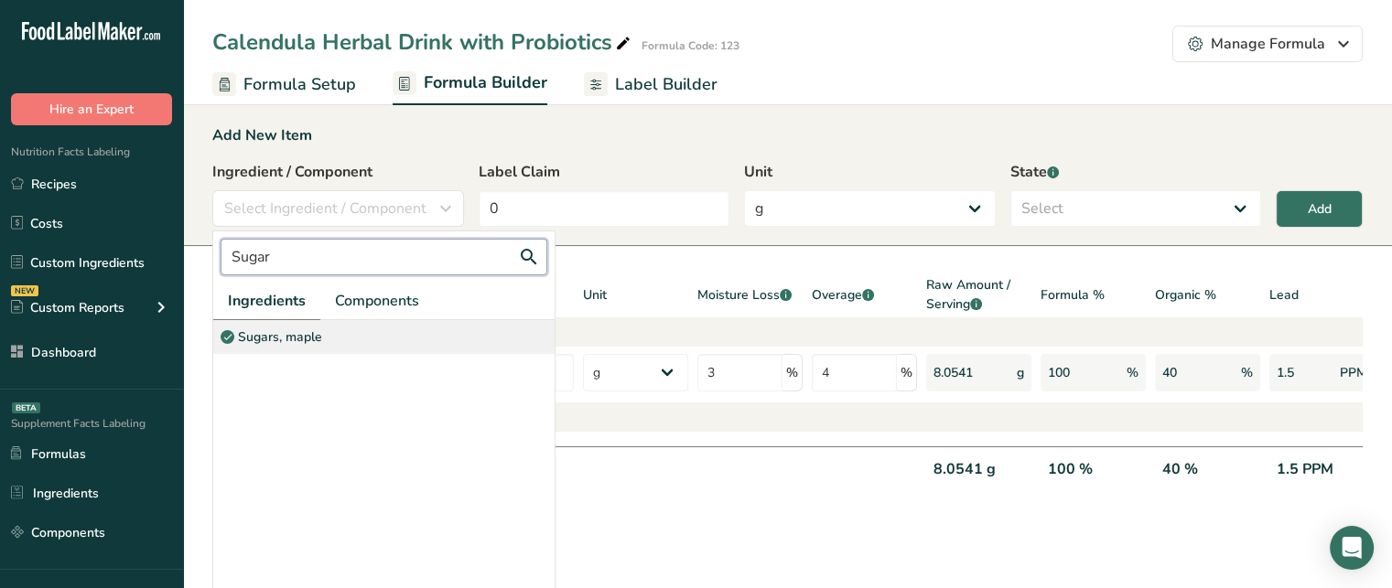
type input "Sugar"
click at [346, 333] on div "Sugars, maple" at bounding box center [383, 337] width 341 height 34
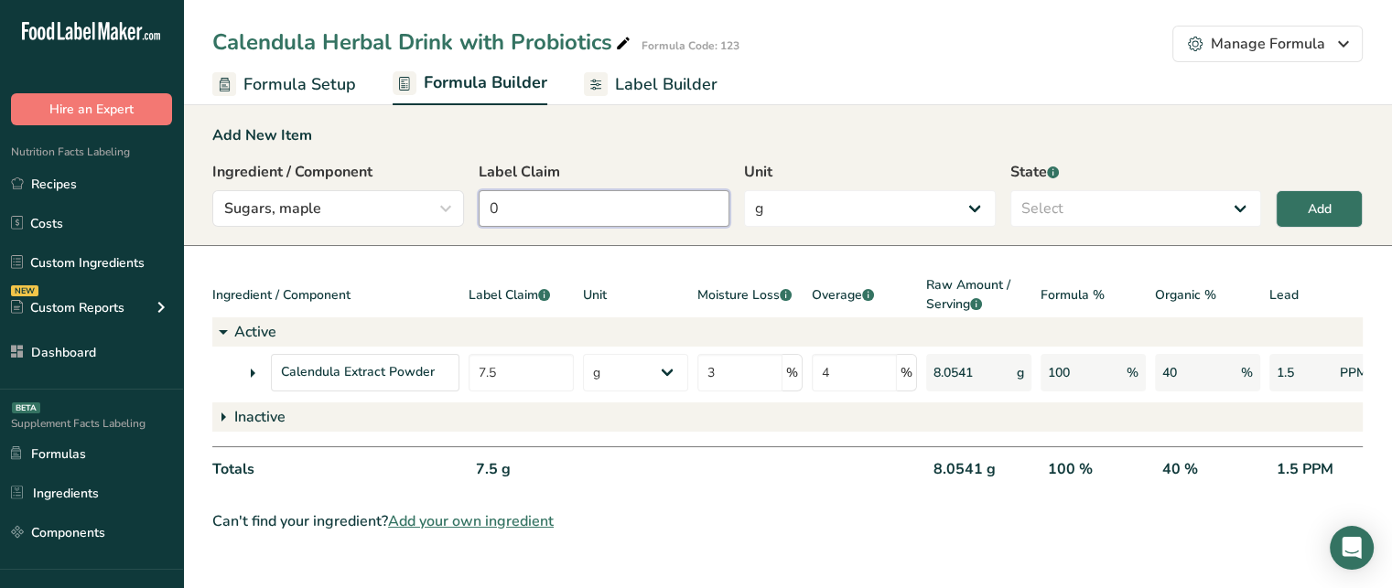
click at [563, 202] on input "0" at bounding box center [605, 208] width 252 height 37
type input "3"
click at [1093, 203] on select "Select Active Inactive" at bounding box center [1136, 208] width 252 height 37
select select "inactive"
click at [1010, 190] on select "Select Active Inactive" at bounding box center [1136, 208] width 252 height 37
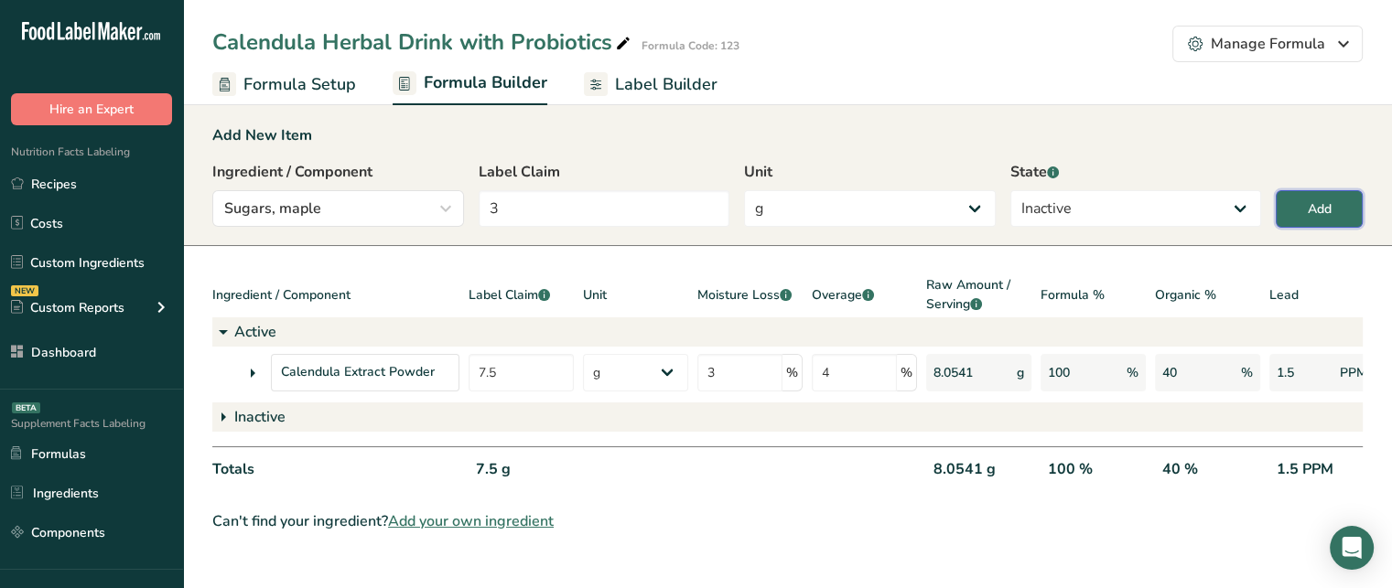
click at [1330, 208] on div "Add" at bounding box center [1320, 209] width 24 height 19
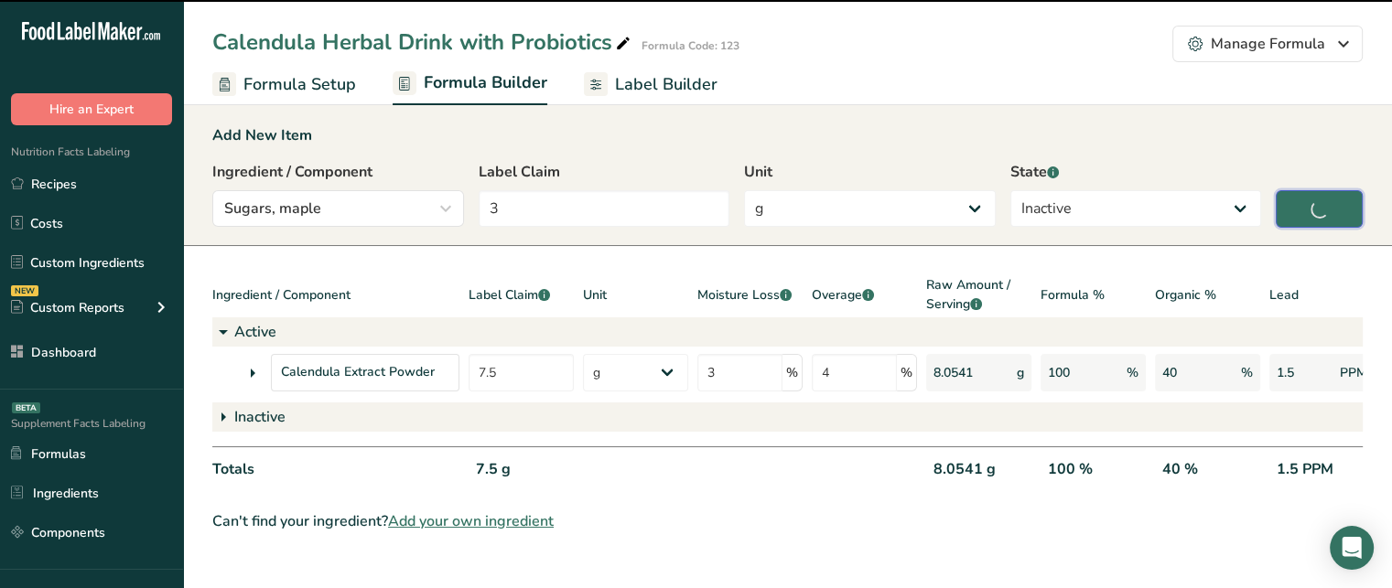
type input "0"
select select
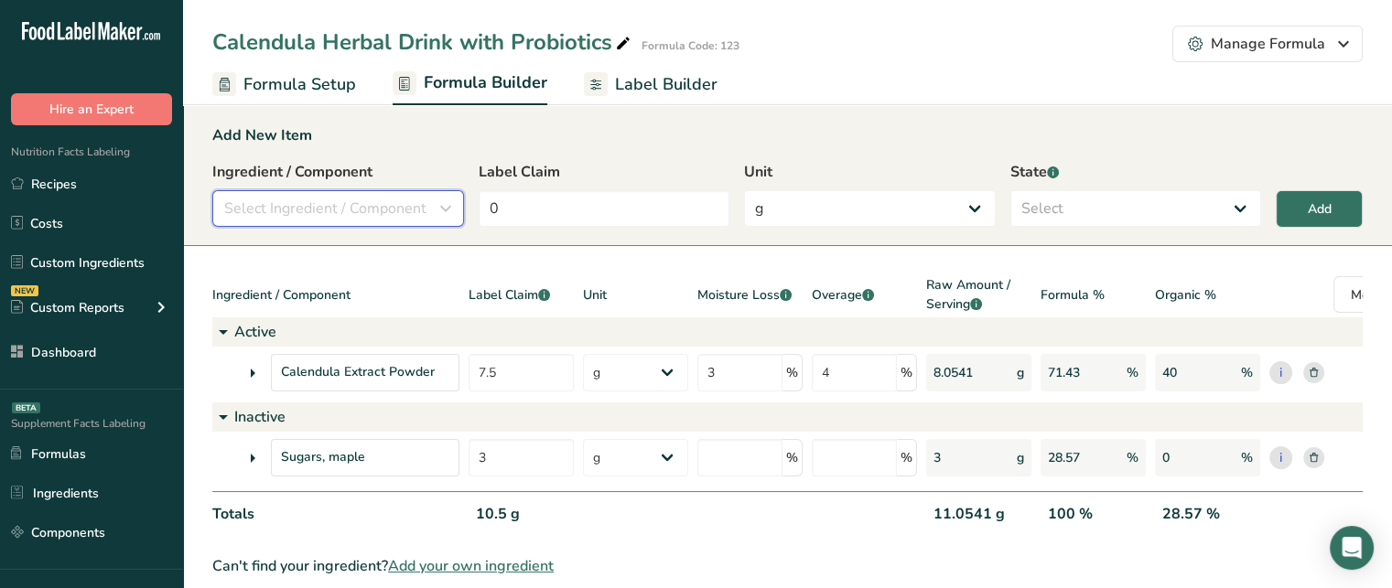
click at [357, 200] on span "Select Ingredient / Component" at bounding box center [325, 209] width 202 height 22
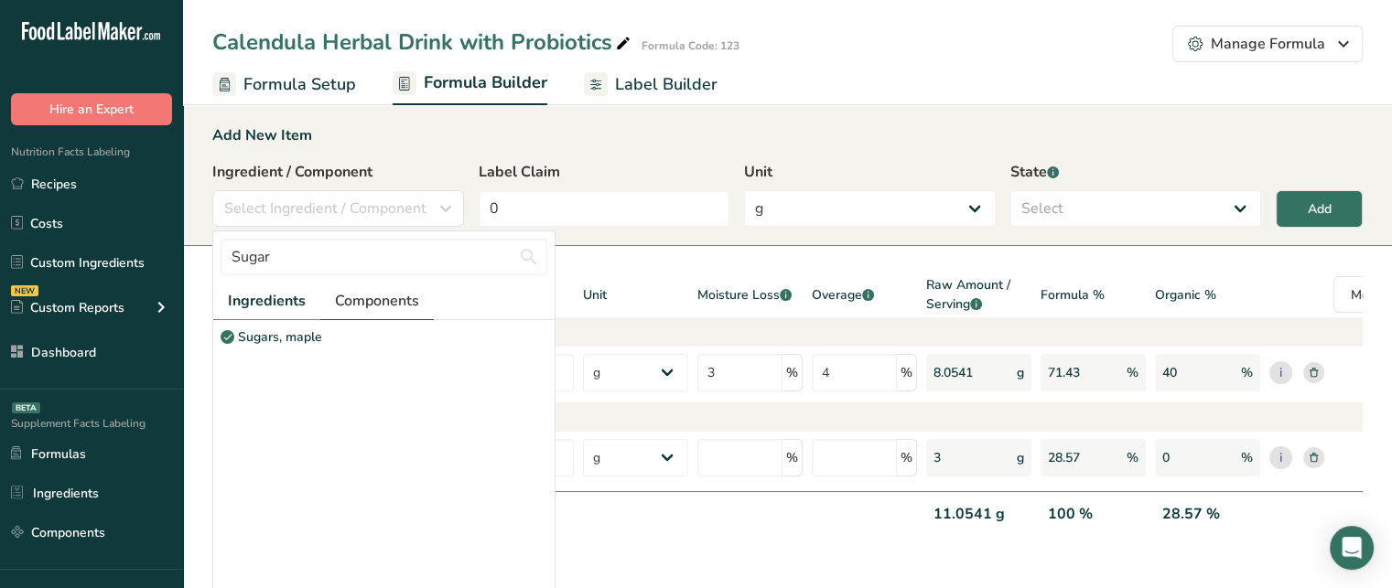
click at [381, 287] on link "Components" at bounding box center [376, 302] width 113 height 38
click at [308, 254] on input "Sugar" at bounding box center [384, 257] width 327 height 37
type input "S"
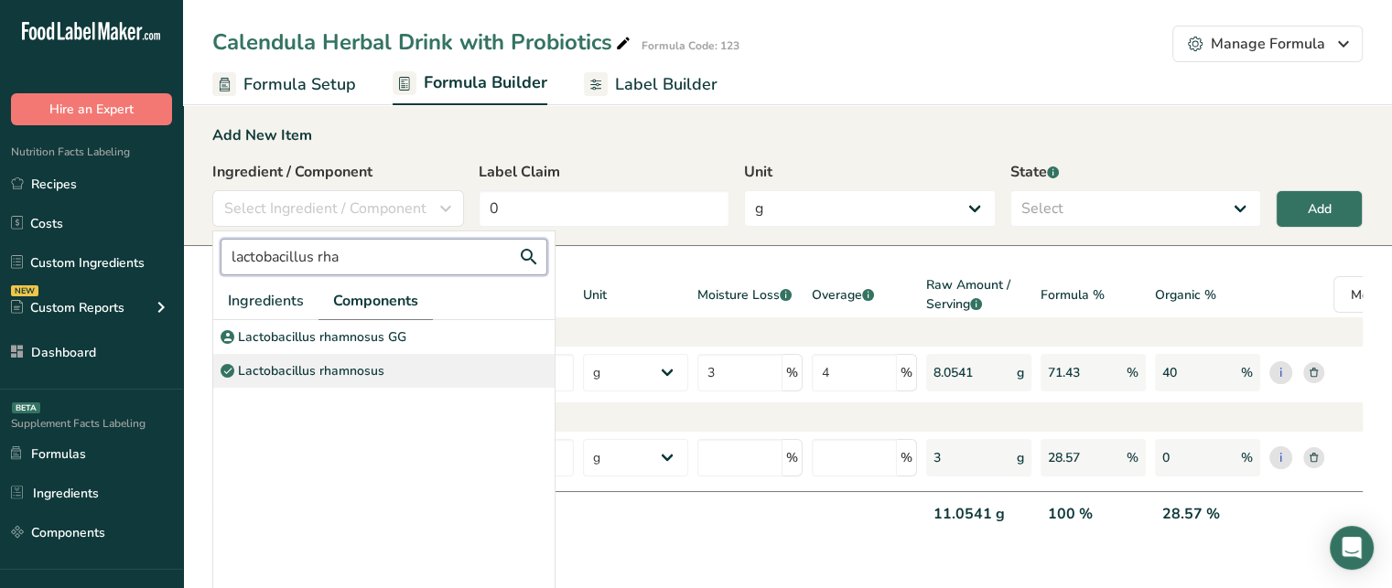
type input "lactobacillus rha"
click at [351, 372] on p "Lactobacillus rhamnosus" at bounding box center [311, 370] width 146 height 19
select select "6"
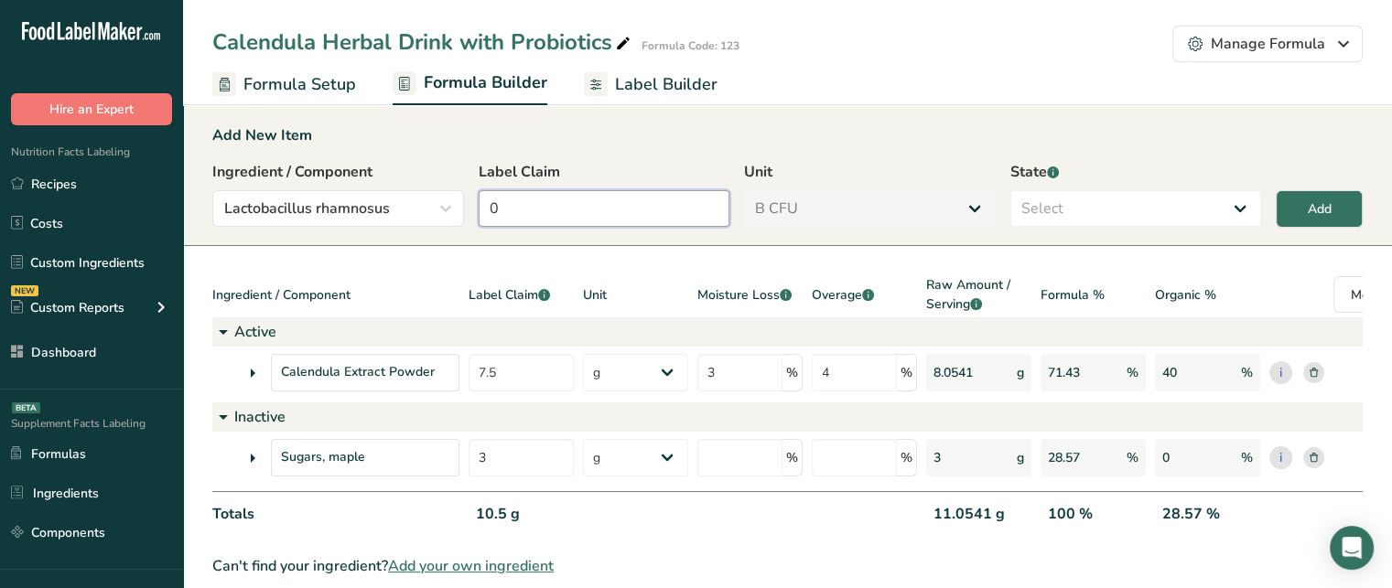
click at [563, 212] on input "0" at bounding box center [605, 208] width 252 height 37
type input "10"
click at [1079, 208] on select "Select Active Inactive" at bounding box center [1136, 208] width 252 height 37
select select "active"
click at [1010, 190] on select "Select Active Inactive" at bounding box center [1136, 208] width 252 height 37
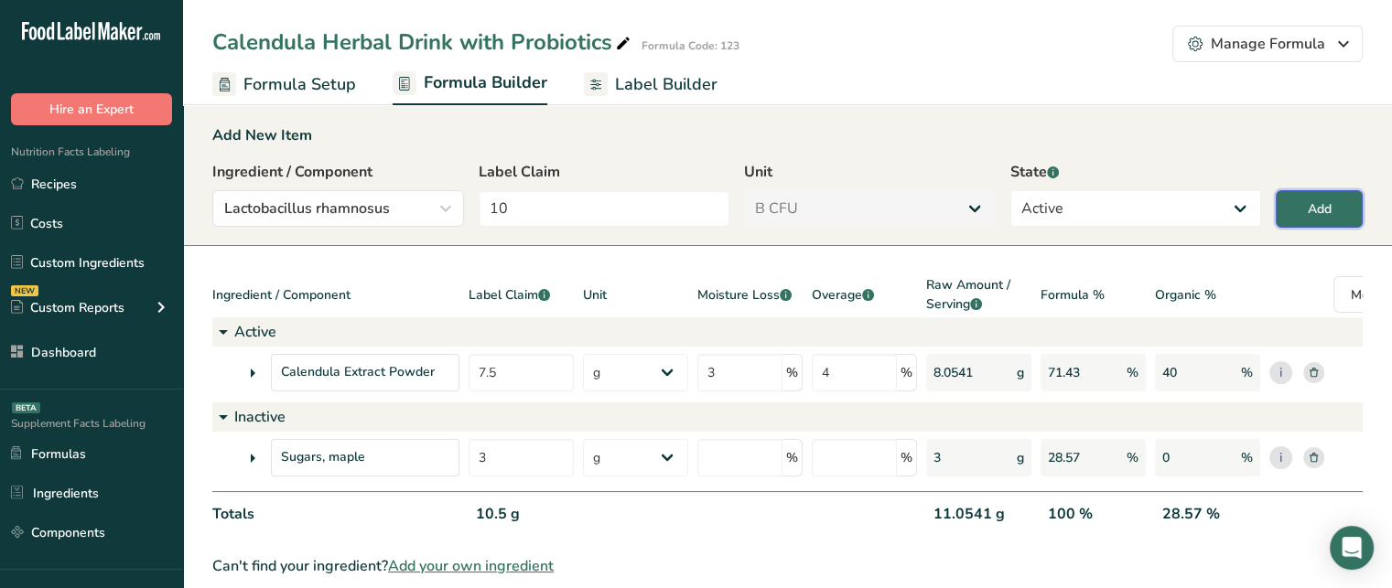
click at [1300, 202] on button "Add" at bounding box center [1319, 209] width 87 height 38
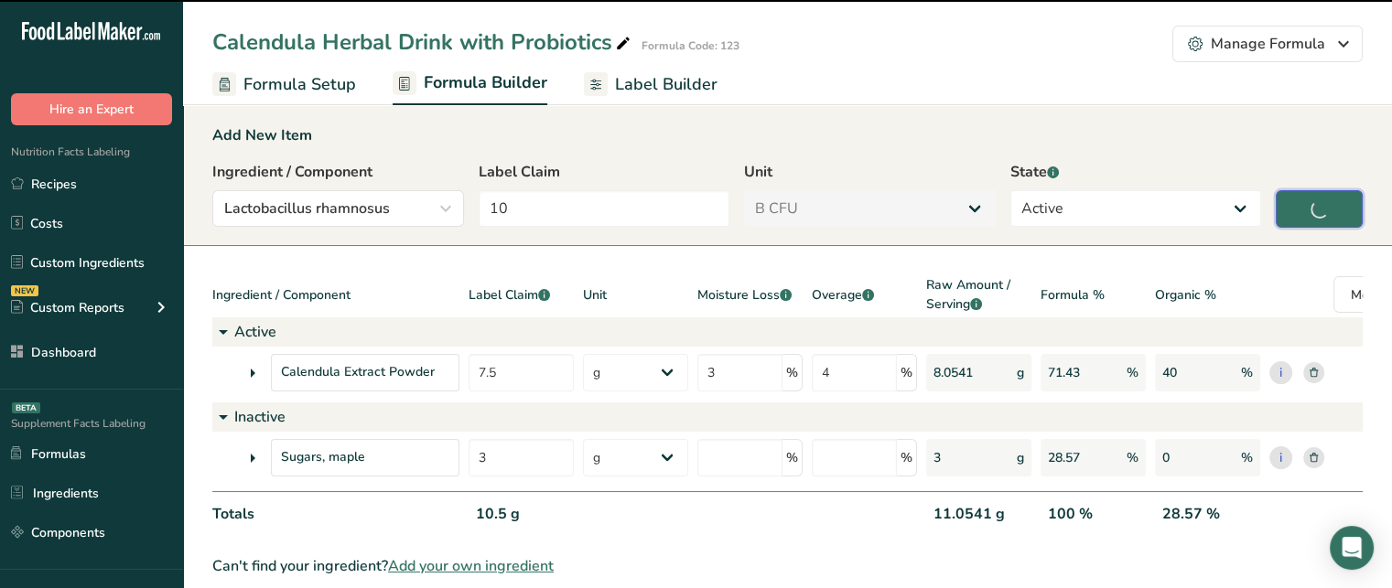
type input "0"
select select "0"
select select
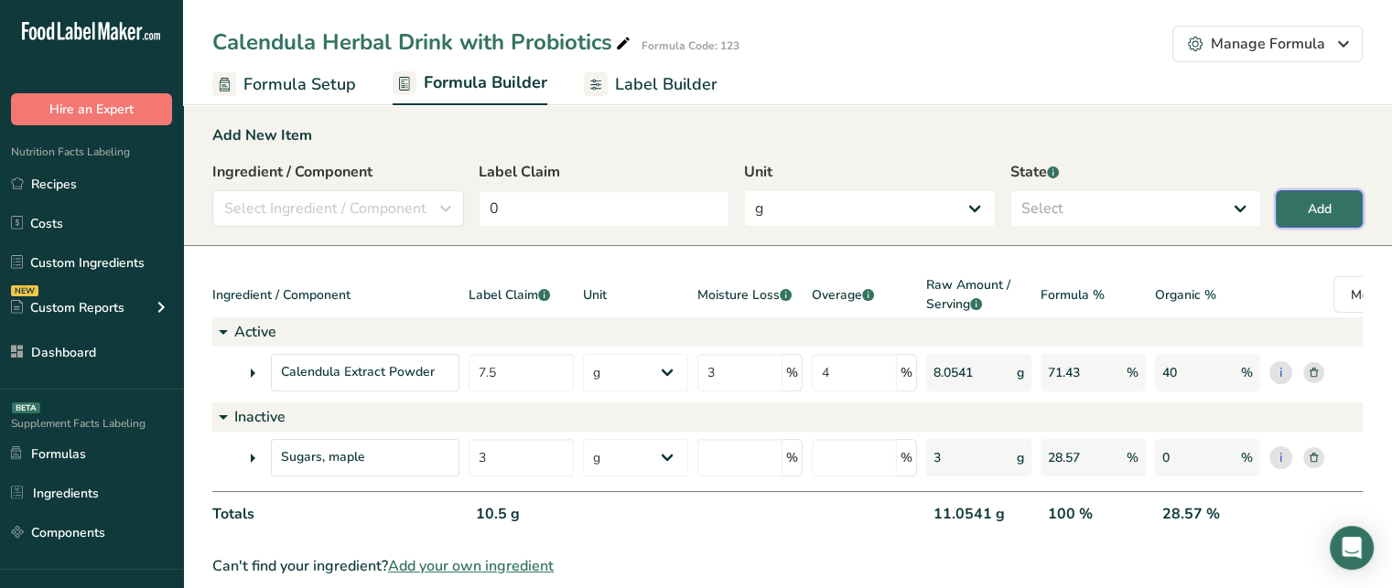
select select "6"
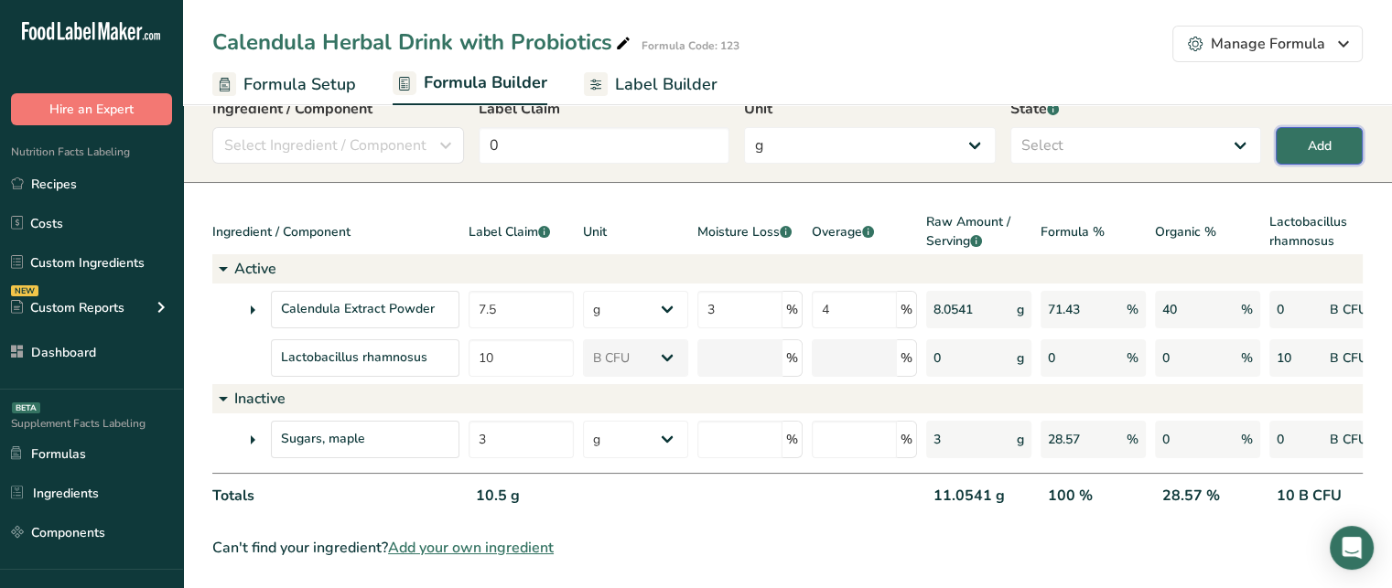
scroll to position [72, 0]
click at [348, 135] on span "Select Ingredient / Component" at bounding box center [325, 146] width 202 height 22
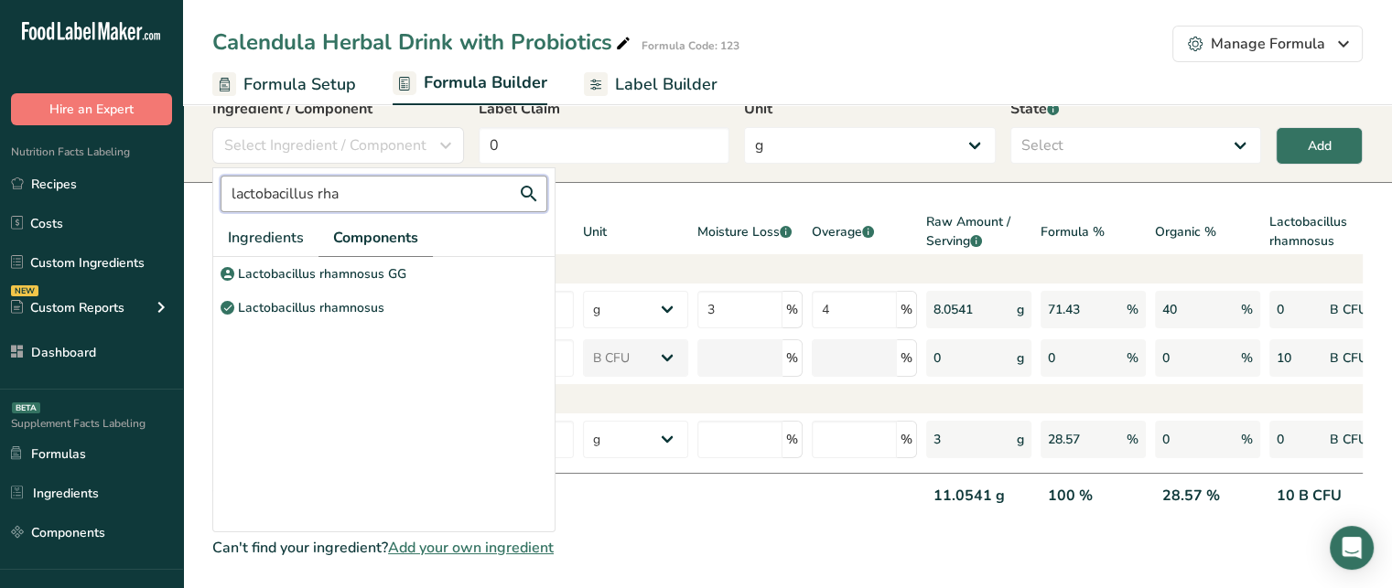
drag, startPoint x: 352, startPoint y: 172, endPoint x: 222, endPoint y: 173, distance: 130.0
click at [222, 176] on input "lactobacillus rha" at bounding box center [384, 194] width 327 height 37
type input "mag"
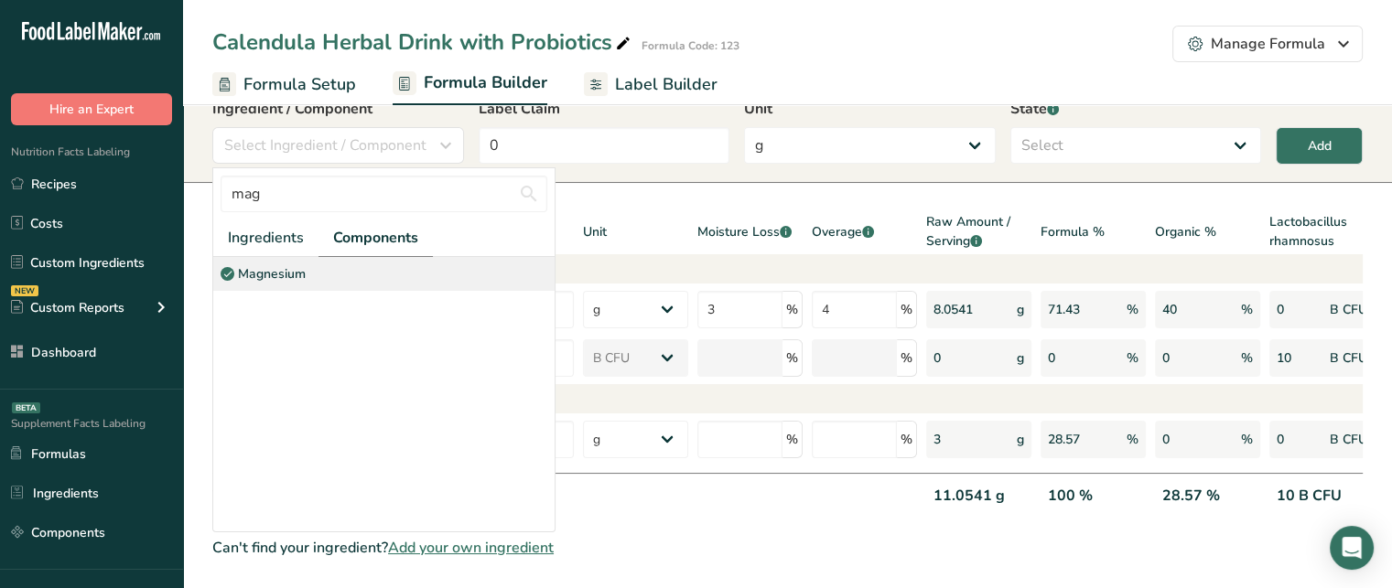
click at [271, 264] on p "Magnesium" at bounding box center [272, 273] width 68 height 19
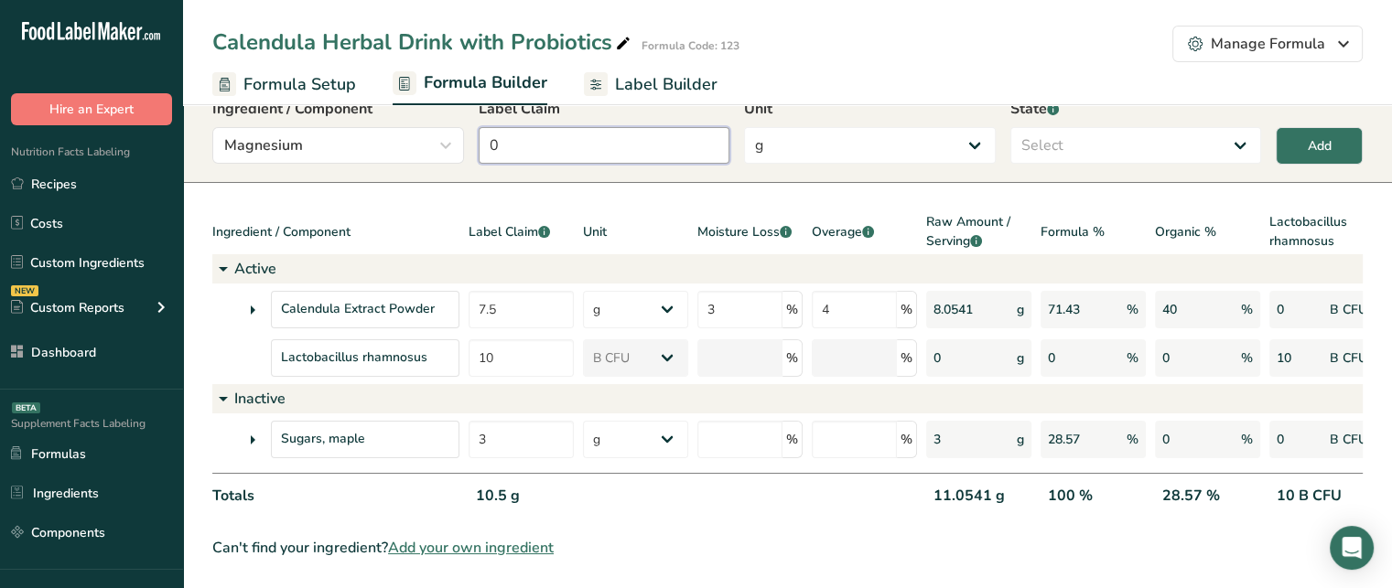
click at [558, 144] on input "0" at bounding box center [605, 145] width 252 height 37
type input "2"
click at [834, 138] on select "g Kilograms mg Oz Pound PPM B CFU mcg µg kcal kJ" at bounding box center [870, 145] width 252 height 37
select select "2"
click at [744, 127] on select "g Kilograms mg Oz Pound PPM B CFU mcg µg kcal kJ" at bounding box center [870, 145] width 252 height 37
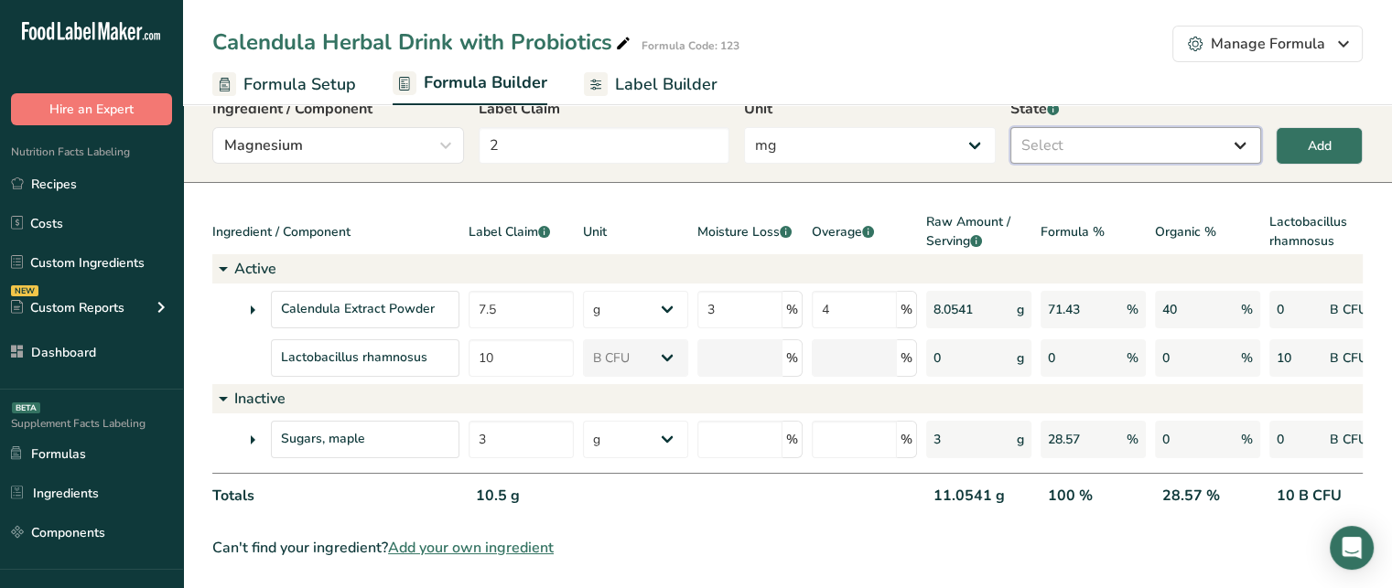
click at [1117, 135] on select "Select Active Inactive" at bounding box center [1136, 145] width 252 height 37
select select "active"
click at [1010, 127] on select "Select Active Inactive" at bounding box center [1136, 145] width 252 height 37
click at [1305, 135] on button "Add" at bounding box center [1319, 146] width 87 height 38
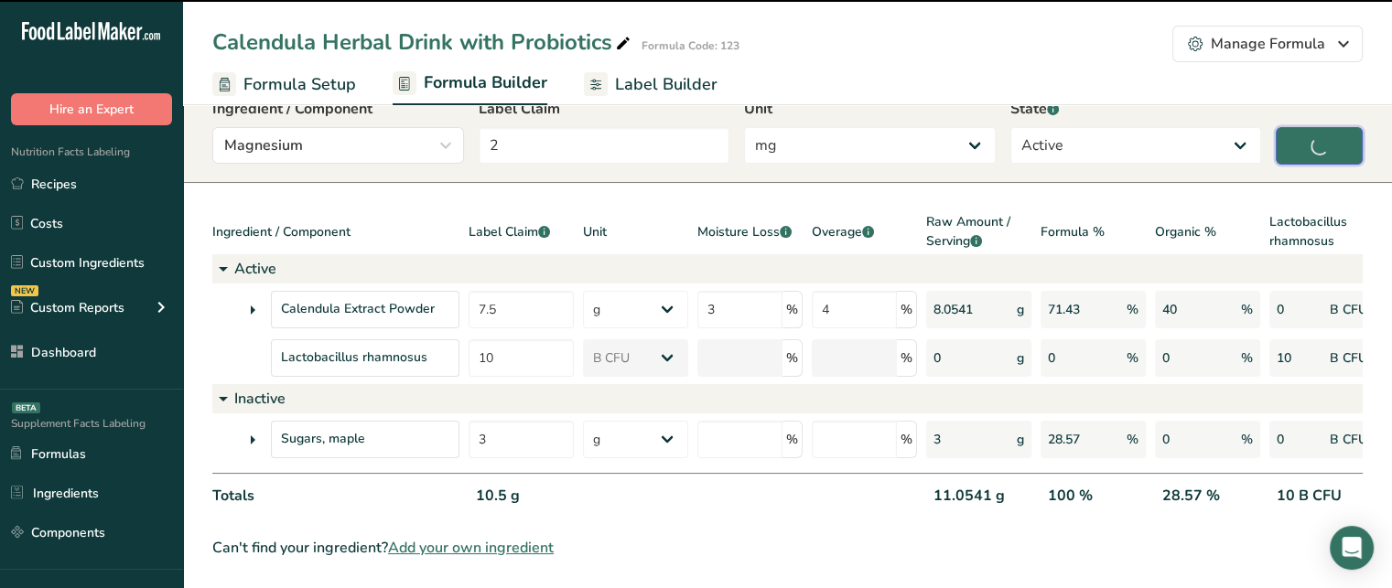
type input "0"
select select "0"
select select
select select "2"
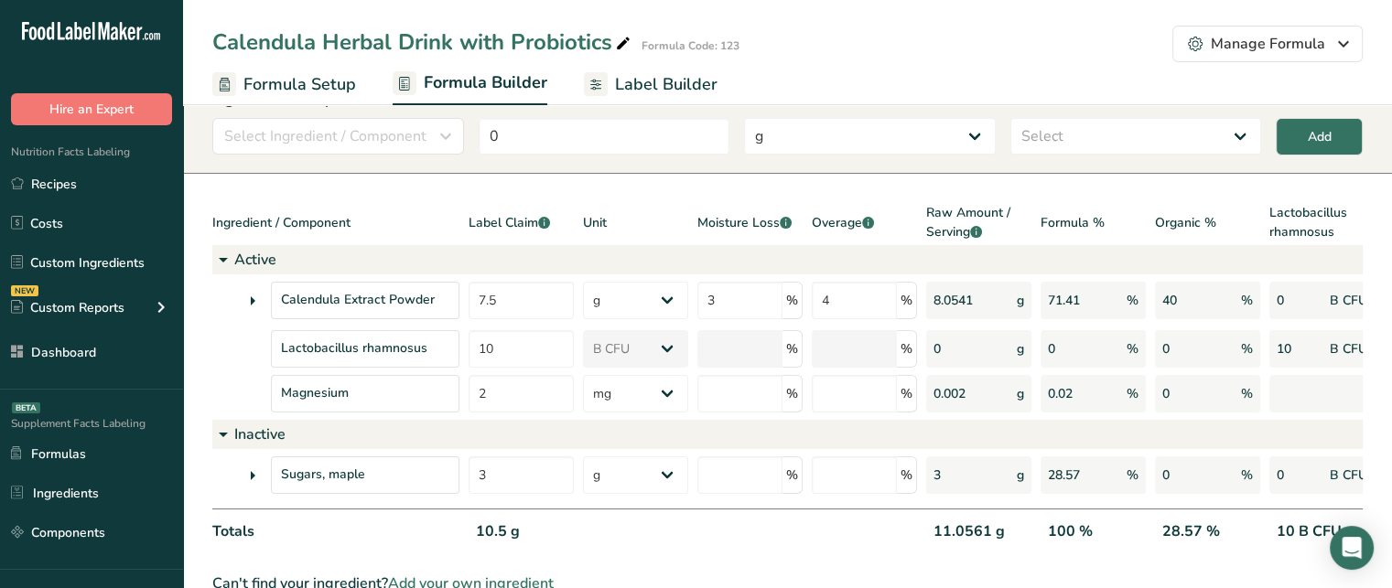
click at [630, 85] on span "Label Builder" at bounding box center [666, 84] width 102 height 25
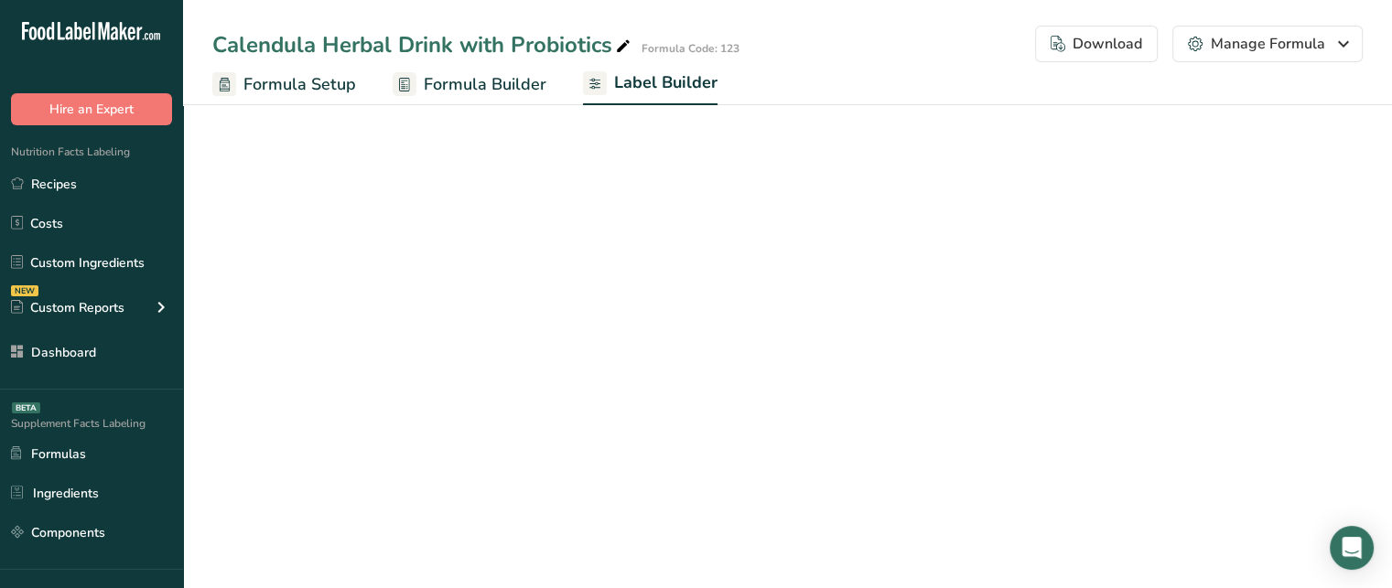
select select "Roboto"
select select "bold"
select select "center"
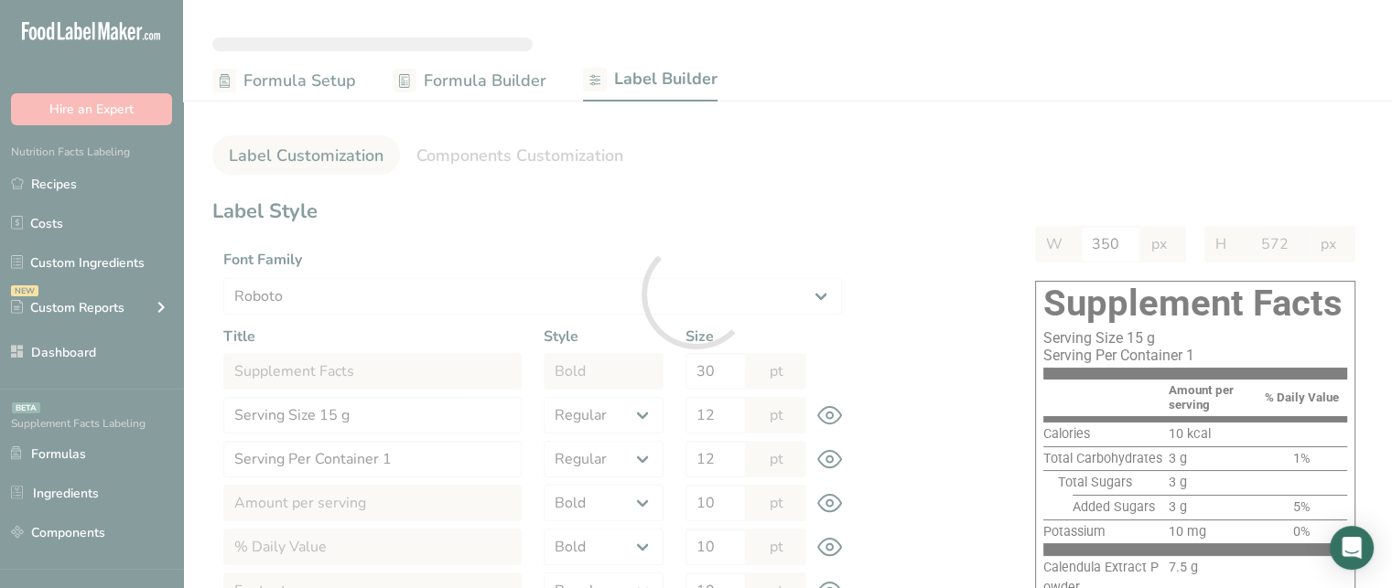
type input "524"
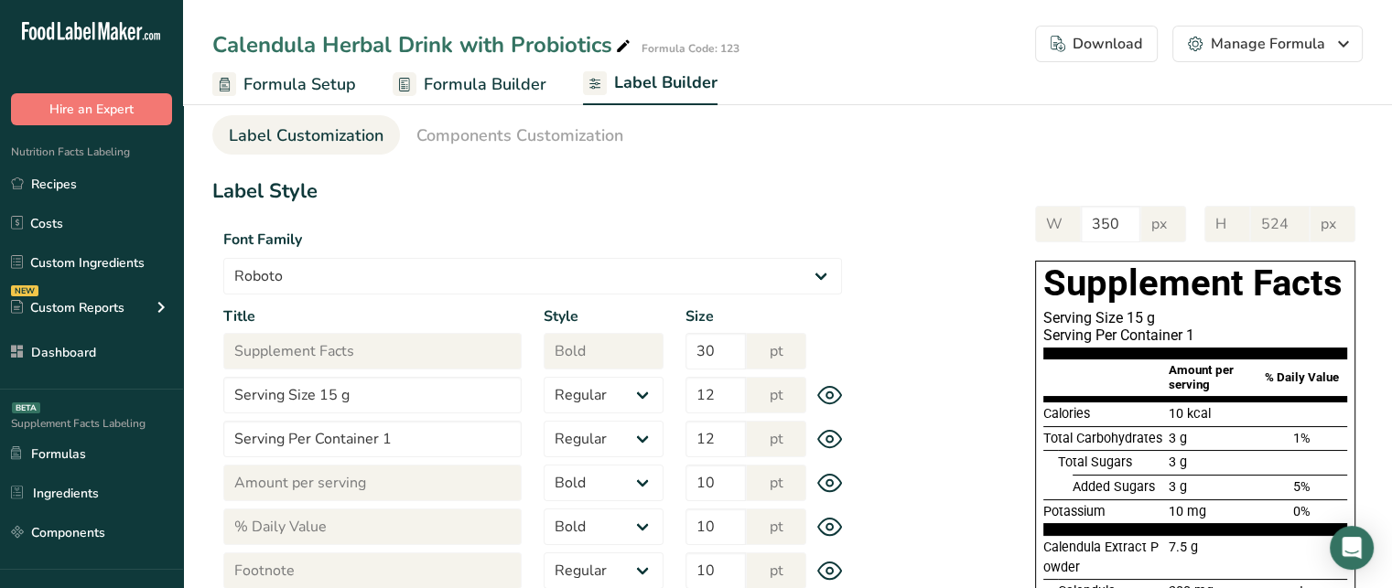
scroll to position [22, 0]
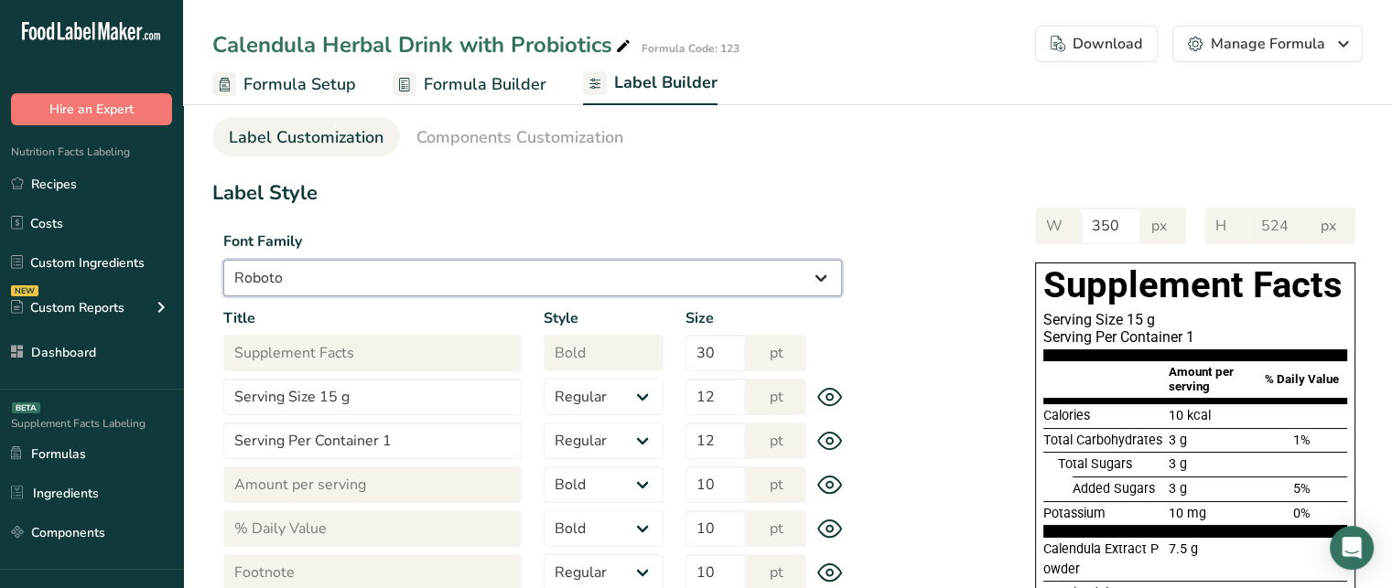
click at [442, 272] on select "Arial Roboto Helvetica Verdana Tahoma Georgia Courier New Comic Sans MS Times N…" at bounding box center [532, 278] width 619 height 37
click at [223, 260] on select "Arial Roboto Helvetica Verdana Tahoma Georgia Courier New Comic Sans MS Times N…" at bounding box center [532, 278] width 619 height 37
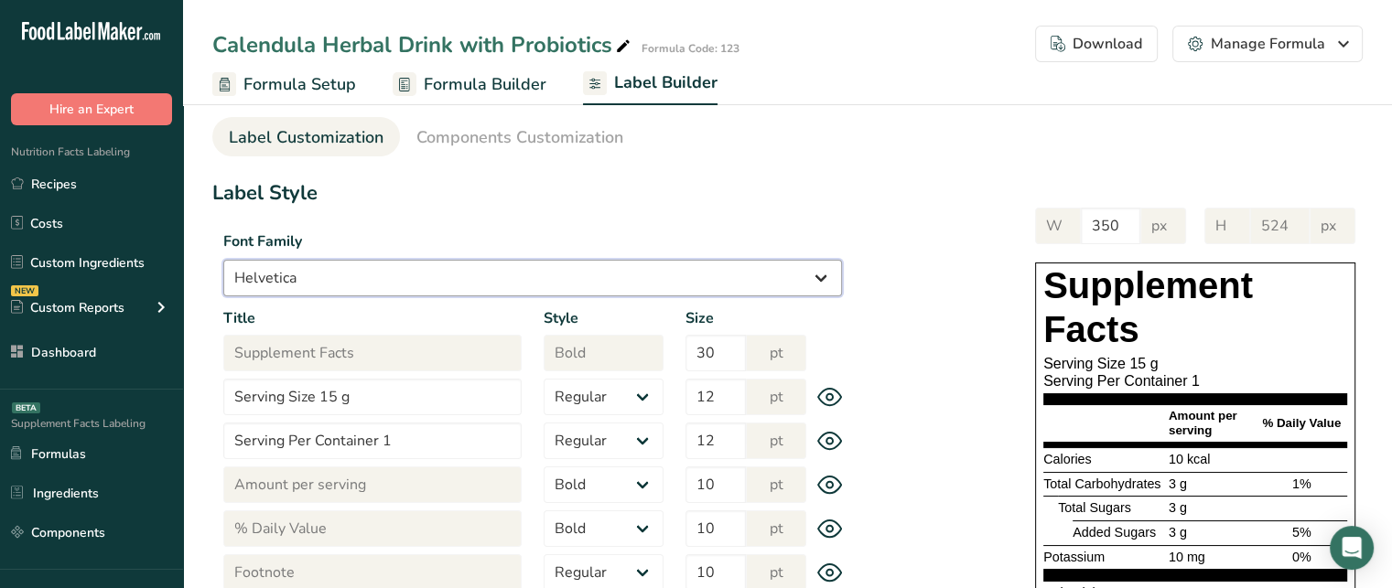
click at [469, 283] on select "Arial Roboto Helvetica Verdana Tahoma Georgia Courier New Comic Sans MS Times N…" at bounding box center [532, 278] width 619 height 37
click at [223, 260] on select "Arial Roboto Helvetica Verdana Tahoma Georgia Courier New Comic Sans MS Times N…" at bounding box center [532, 278] width 619 height 37
click at [459, 292] on select "Arial Roboto Helvetica Verdana Tahoma Georgia Courier New Comic Sans MS Times N…" at bounding box center [532, 278] width 619 height 37
click at [223, 260] on select "Arial Roboto Helvetica Verdana Tahoma Georgia Courier New Comic Sans MS Times N…" at bounding box center [532, 278] width 619 height 37
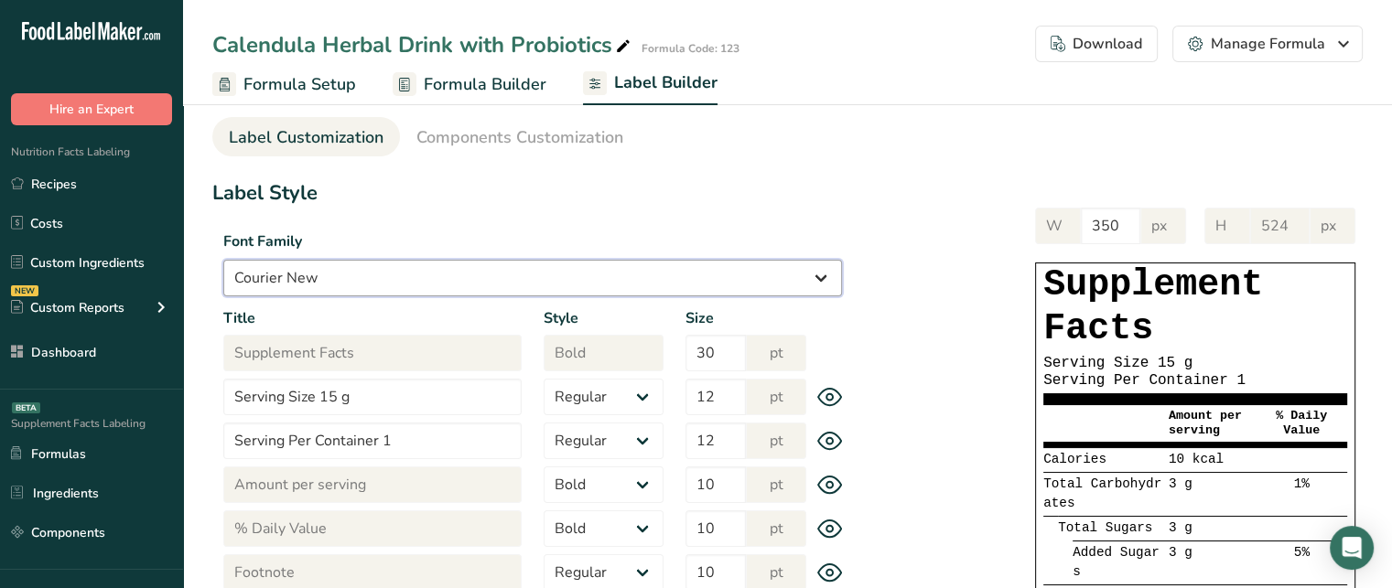
click at [611, 293] on select "Arial Roboto Helvetica Verdana Tahoma Georgia Courier New Comic Sans MS Times N…" at bounding box center [532, 278] width 619 height 37
select select "Arial"
click at [223, 260] on select "Arial Roboto Helvetica Verdana Tahoma Georgia Courier New Comic Sans MS Times N…" at bounding box center [532, 278] width 619 height 37
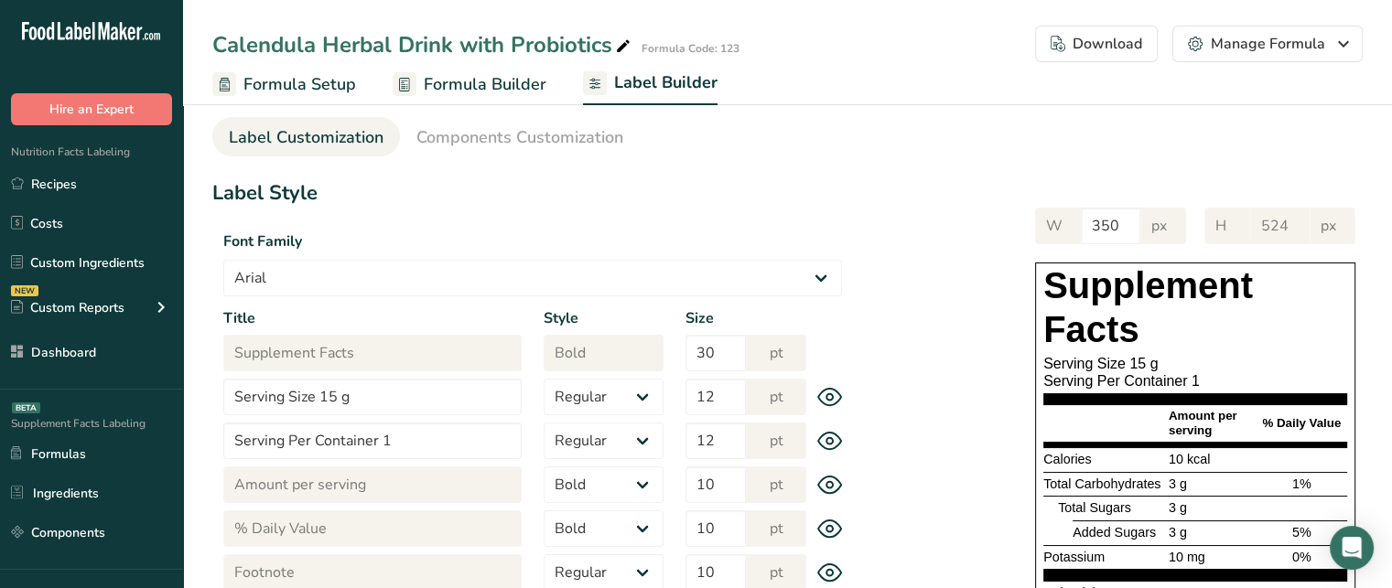
click at [893, 287] on div "W 350 px H 524 px Supplement Facts Serving Size 15 g Serving Per Container 1 Am…" at bounding box center [1108, 494] width 510 height 610
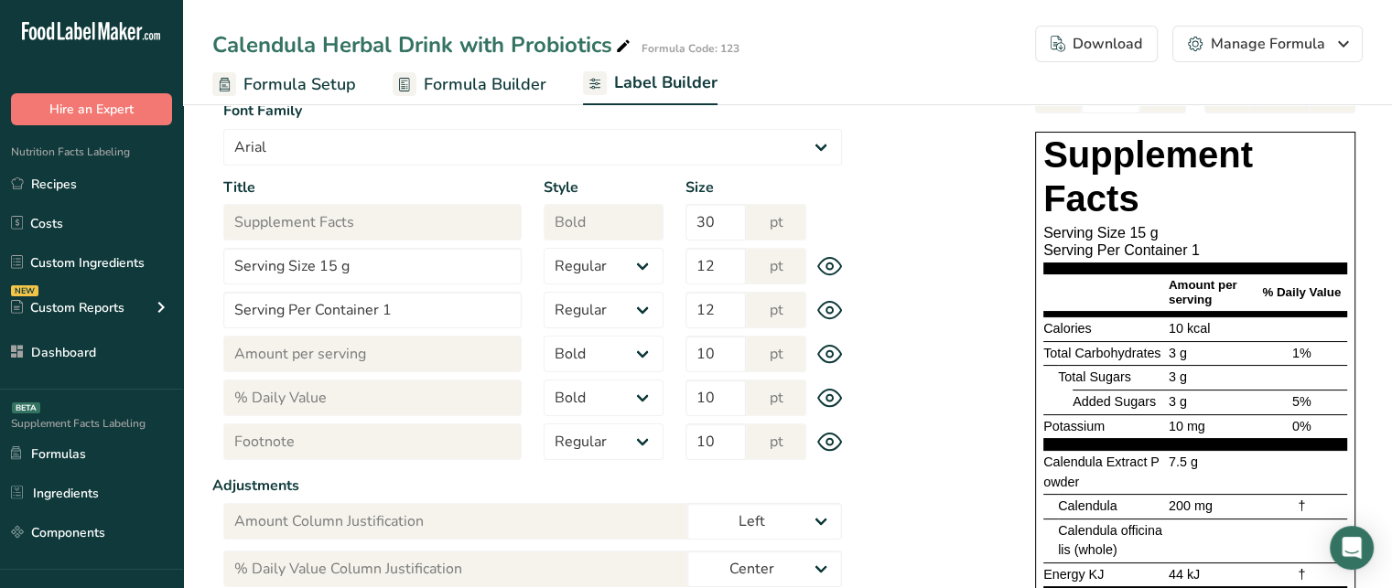
scroll to position [168, 0]
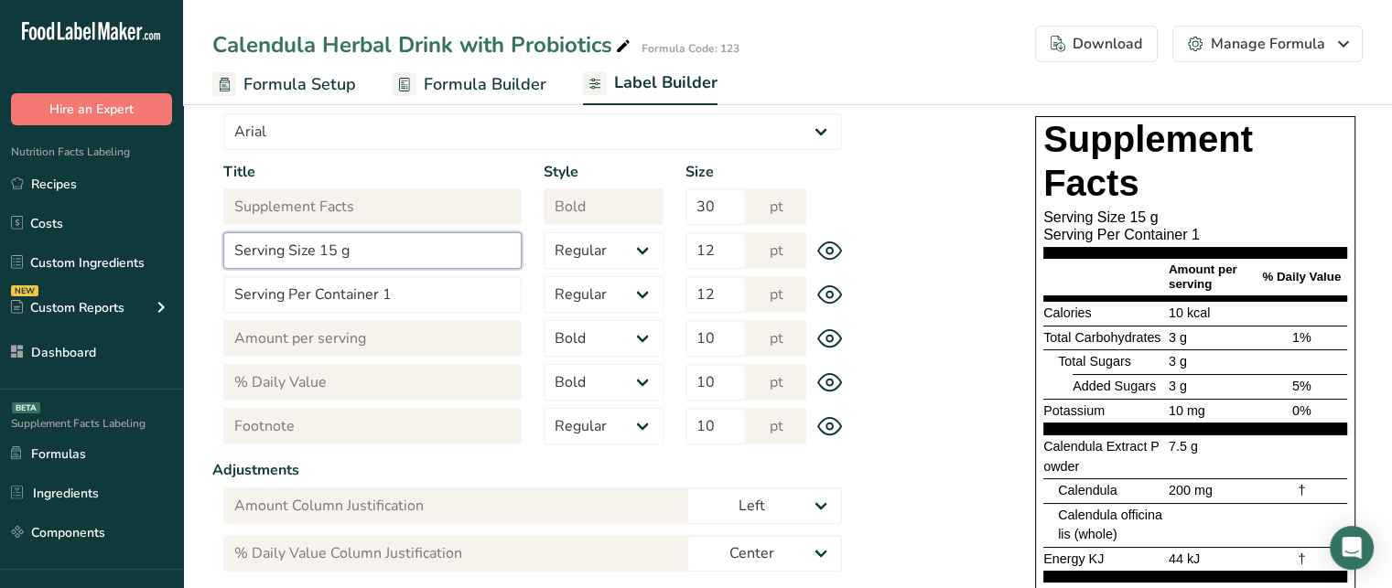
click at [312, 243] on input "Serving Size 15 g" at bounding box center [372, 250] width 298 height 37
click at [970, 267] on div "W 350 px H 524 px Supplement Facts Serving Size 15 g Serving Per Container 1 Am…" at bounding box center [1108, 348] width 510 height 610
click at [373, 292] on input "Serving Per Container 1" at bounding box center [372, 294] width 298 height 37
click at [450, 285] on input "Serving Per Container 1" at bounding box center [372, 294] width 298 height 37
click at [966, 252] on div "W 350 px H 524 px Supplement Facts Serving Size 15 g Serving Per Container 1 Am…" at bounding box center [1108, 348] width 510 height 610
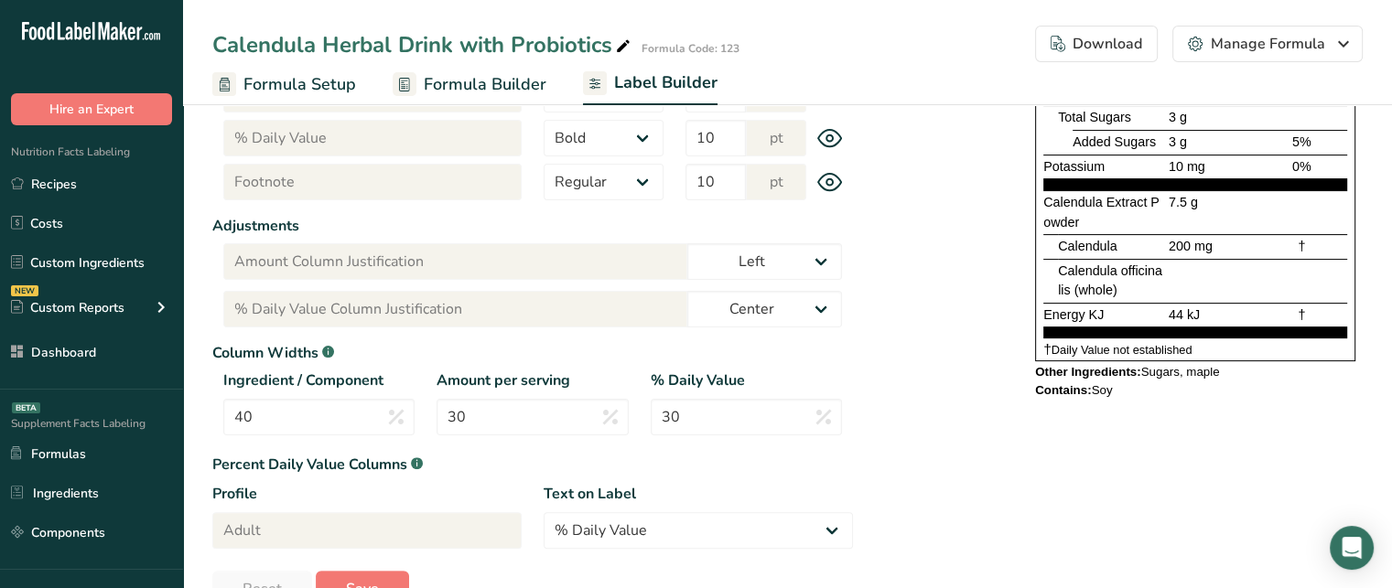
scroll to position [402, 0]
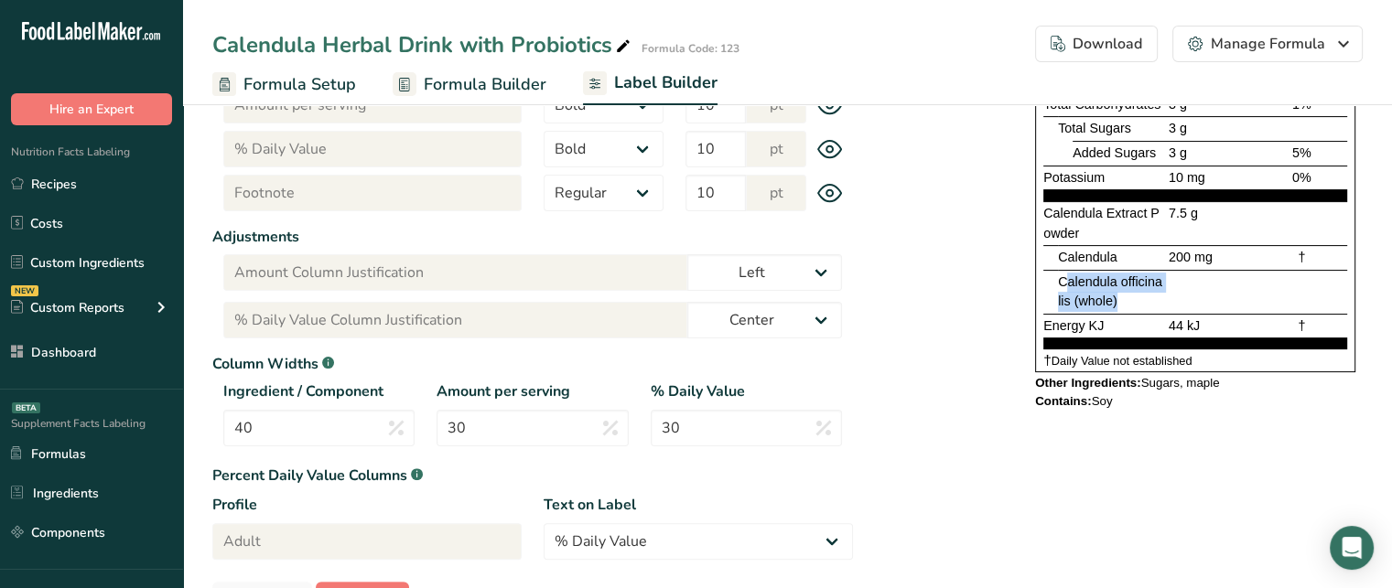
drag, startPoint x: 1121, startPoint y: 299, endPoint x: 1064, endPoint y: 286, distance: 58.2
click at [1064, 286] on div "Calendula officinalis (whole)" at bounding box center [1111, 292] width 107 height 39
click at [282, 435] on input "40" at bounding box center [318, 428] width 191 height 37
type input "4"
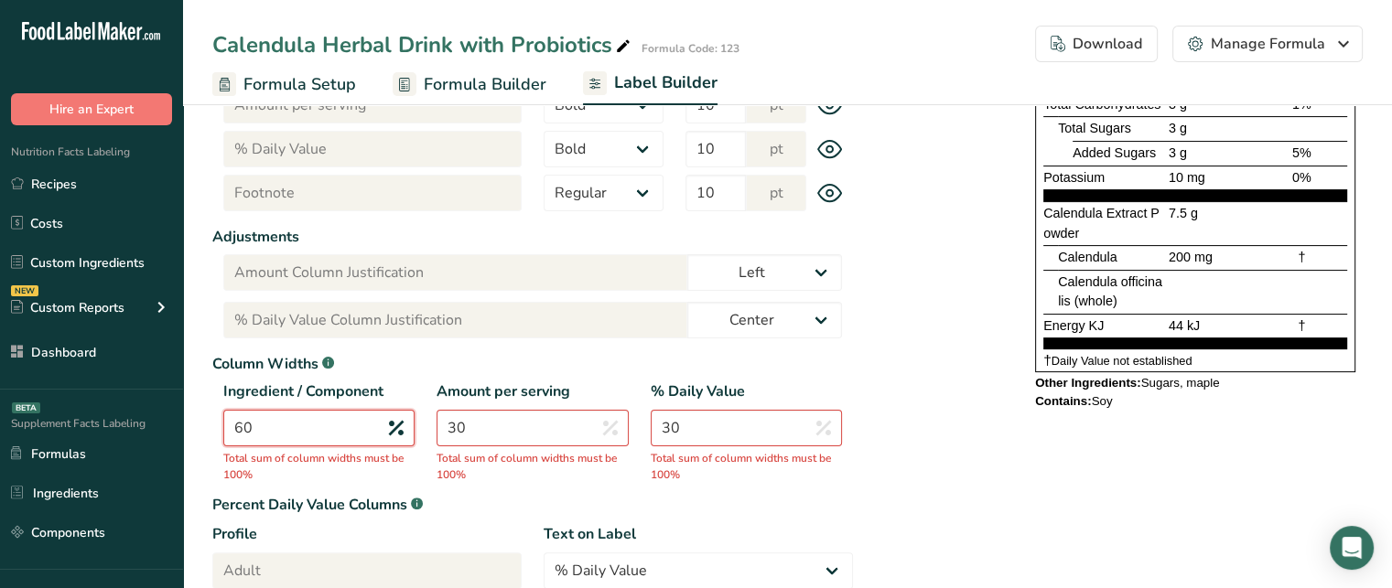
type input "60"
click at [484, 434] on input "30" at bounding box center [532, 428] width 191 height 37
type input "3"
type input "20"
click at [696, 428] on input "30" at bounding box center [746, 428] width 191 height 37
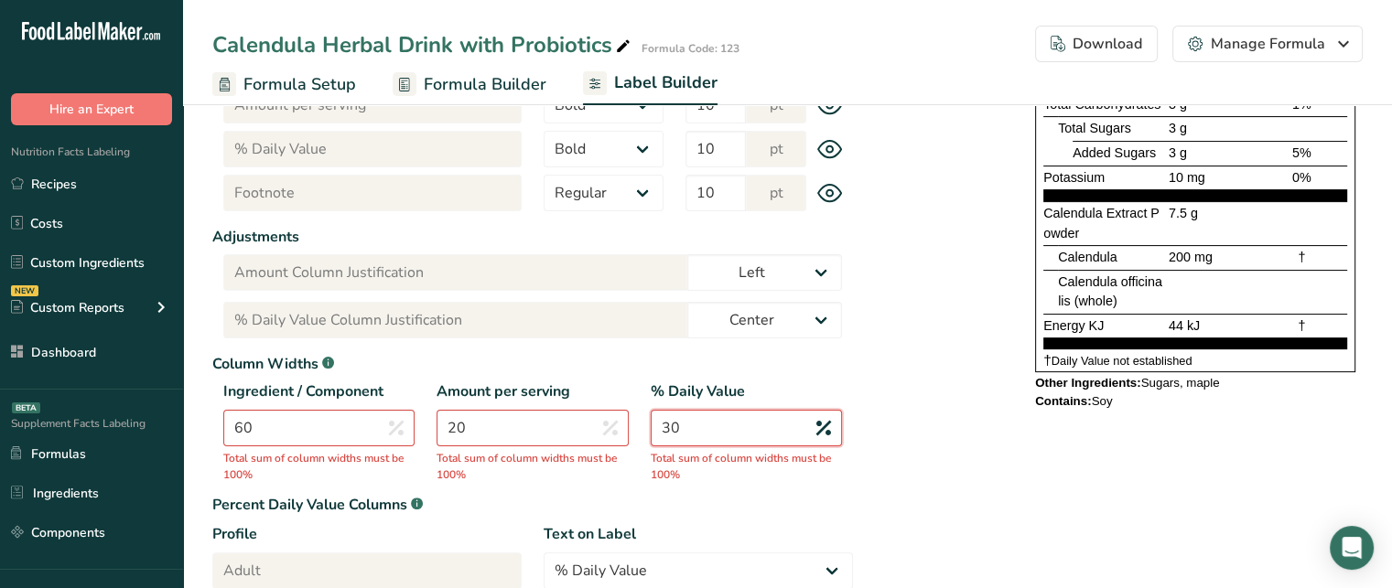
type input "3"
type input "-1"
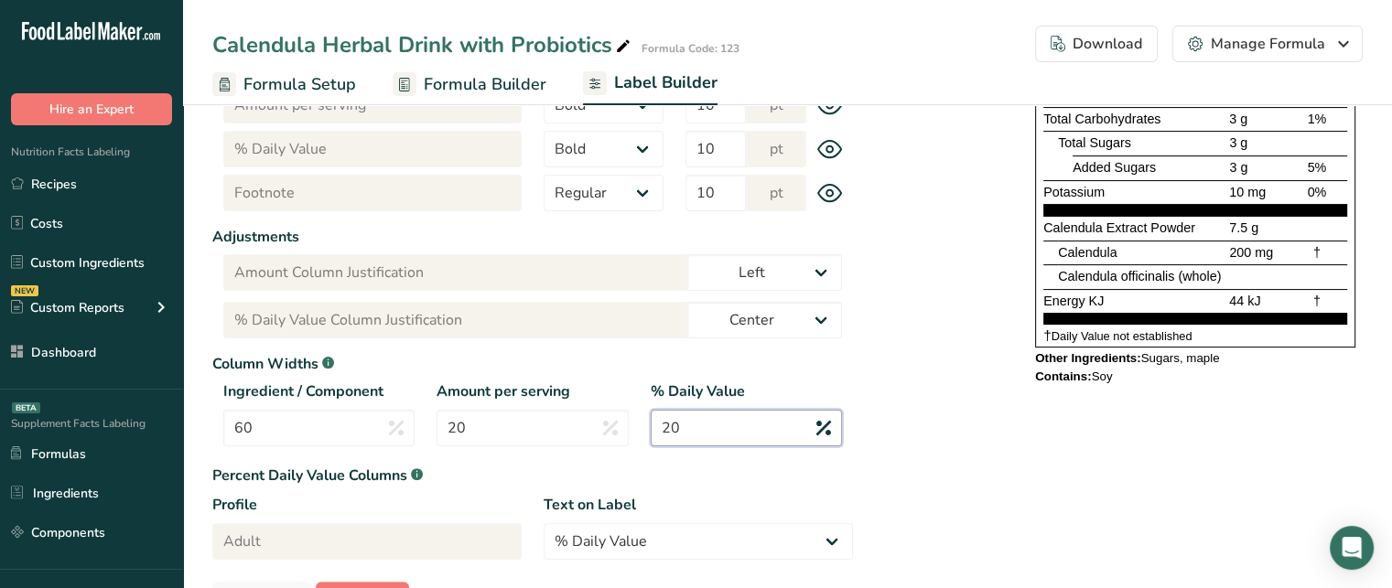
type input "20"
click at [1138, 458] on div "Label Style Font Family Arial Roboto Helvetica Verdana Tahoma Georgia Courier N…" at bounding box center [787, 209] width 1150 height 820
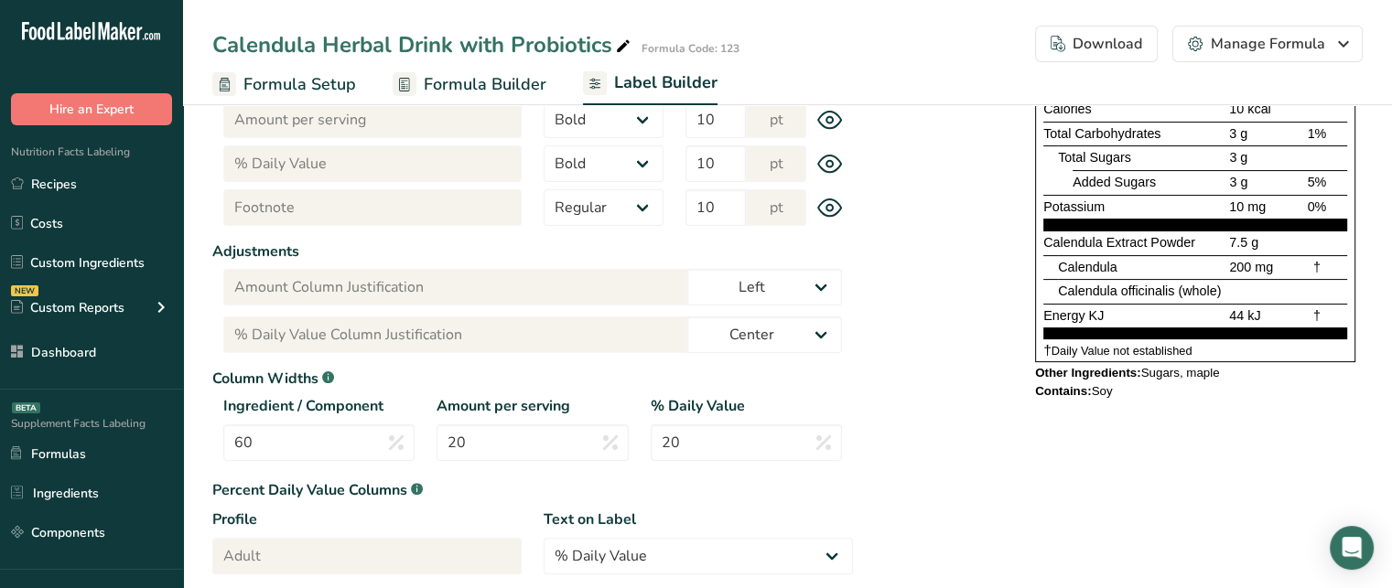
scroll to position [384, 0]
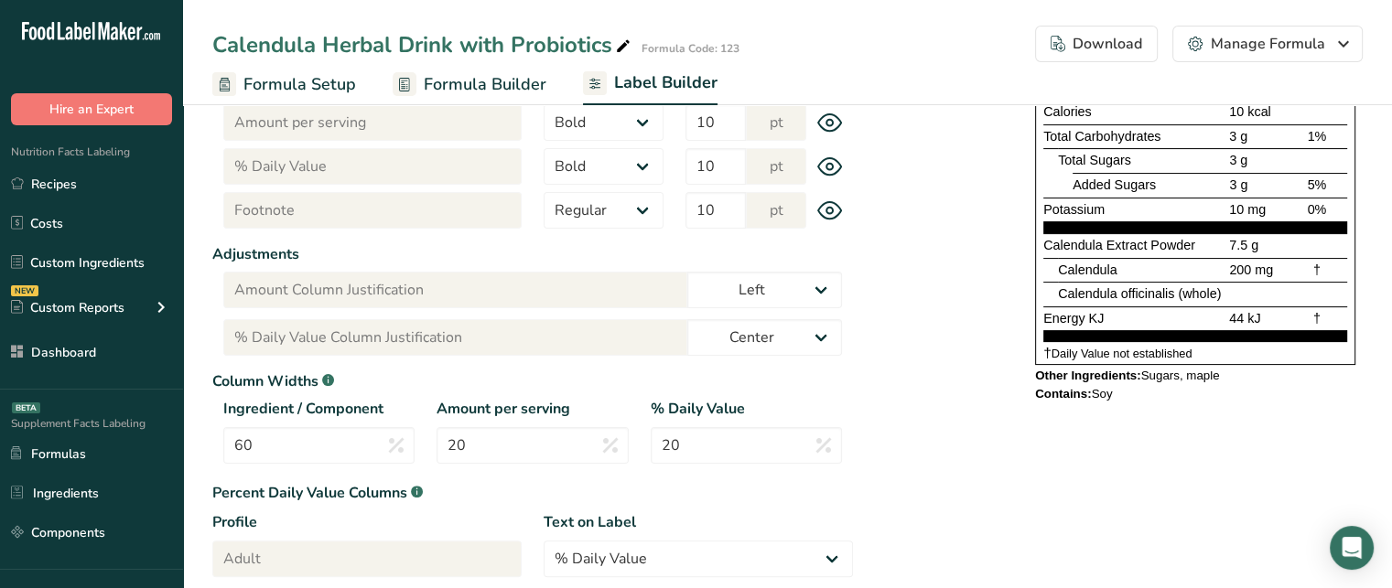
drag, startPoint x: 1372, startPoint y: 374, endPoint x: 1384, endPoint y: 361, distance: 17.5
click at [1384, 361] on section "Label Customization Components Customization Label Style Font Family Arial Robo…" at bounding box center [787, 188] width 1209 height 955
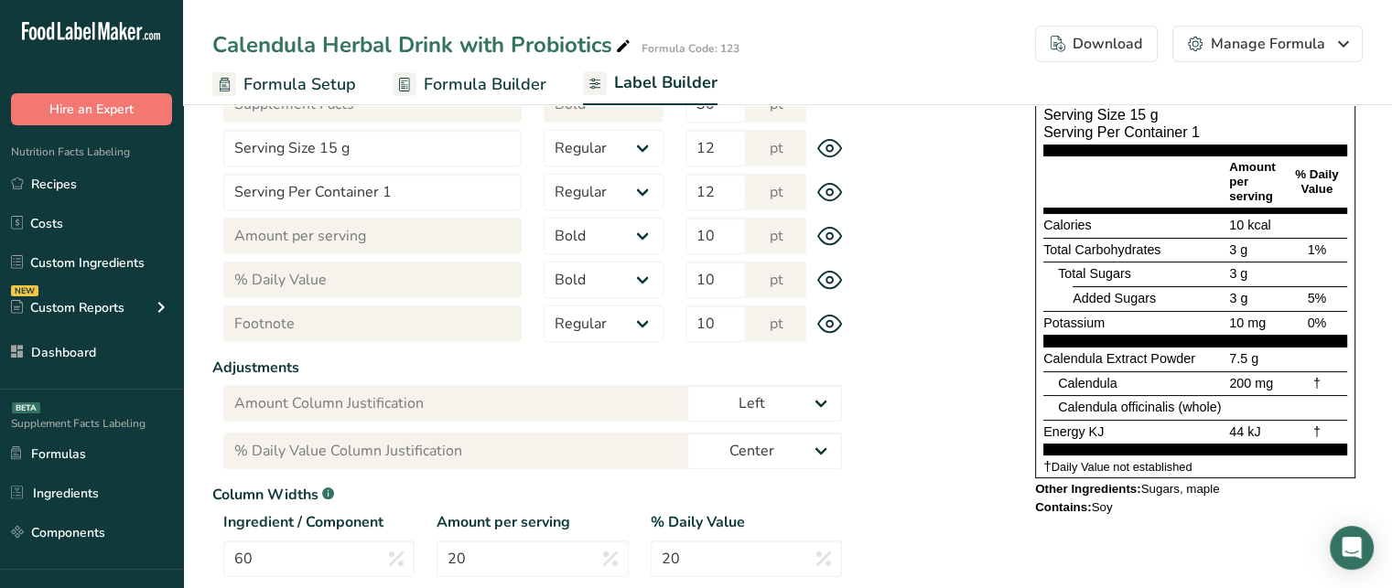
scroll to position [295, 0]
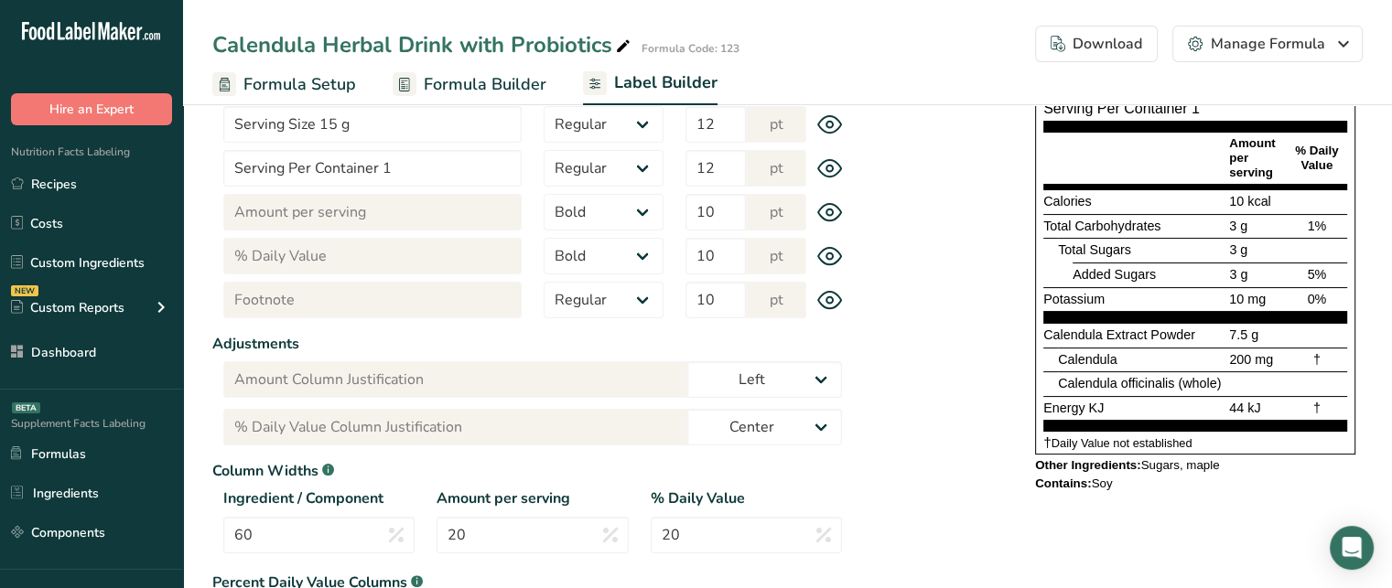
click at [1145, 387] on span "Calendula officinalis (whole)" at bounding box center [1139, 383] width 163 height 15
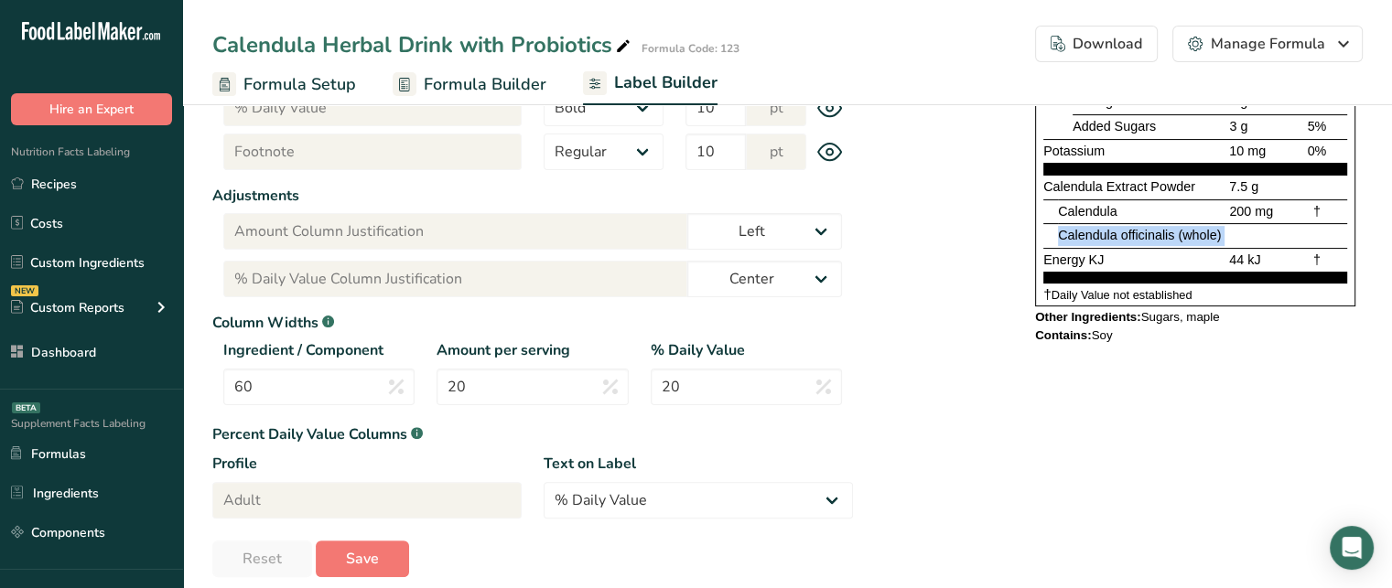
scroll to position [461, 0]
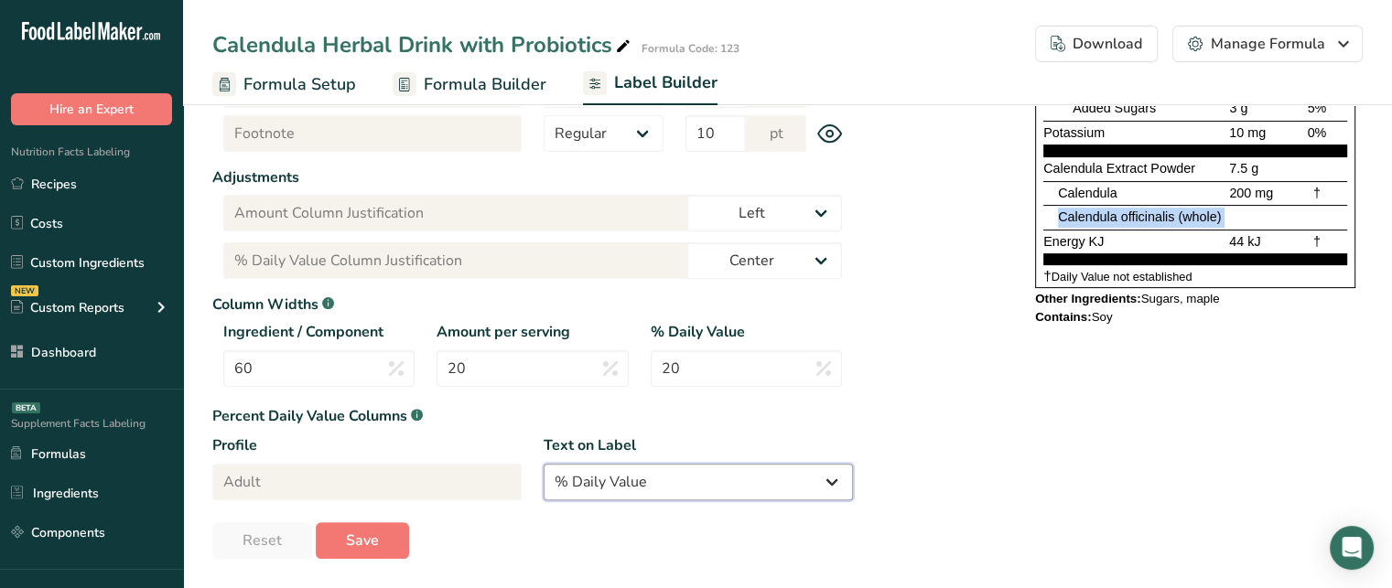
click at [683, 486] on select "% Daily Value Daily Value Percent % DV %DV" at bounding box center [698, 482] width 309 height 37
select select "%DV"
click at [544, 464] on select "% Daily Value Daily Value Percent % DV %DV" at bounding box center [698, 482] width 309 height 37
type input "%DV"
type input "%DV Column Justification"
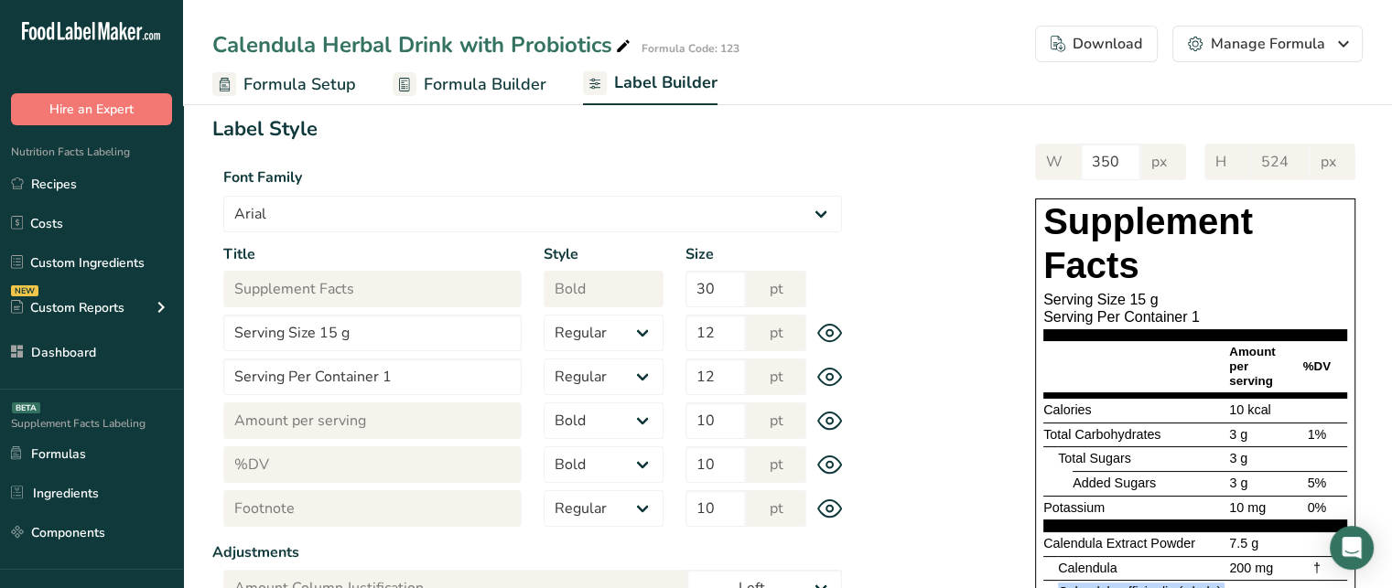
scroll to position [92, 0]
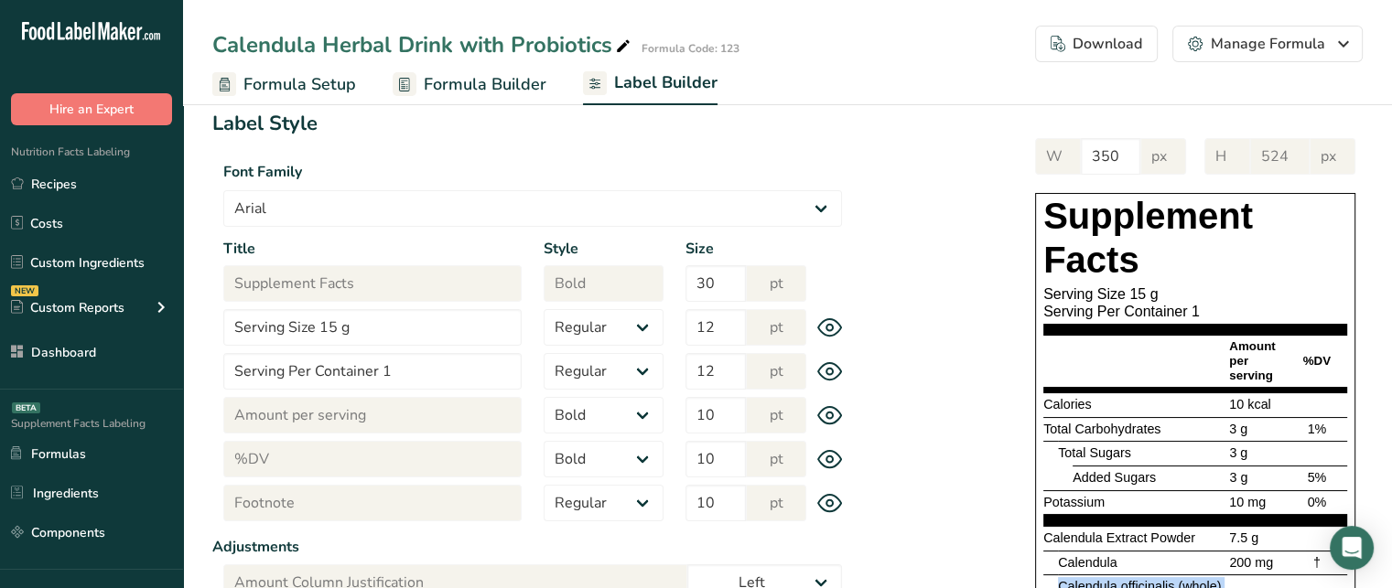
drag, startPoint x: 1306, startPoint y: 358, endPoint x: 1336, endPoint y: 356, distance: 30.3
click at [1336, 356] on div "%DV" at bounding box center [1317, 361] width 60 height 15
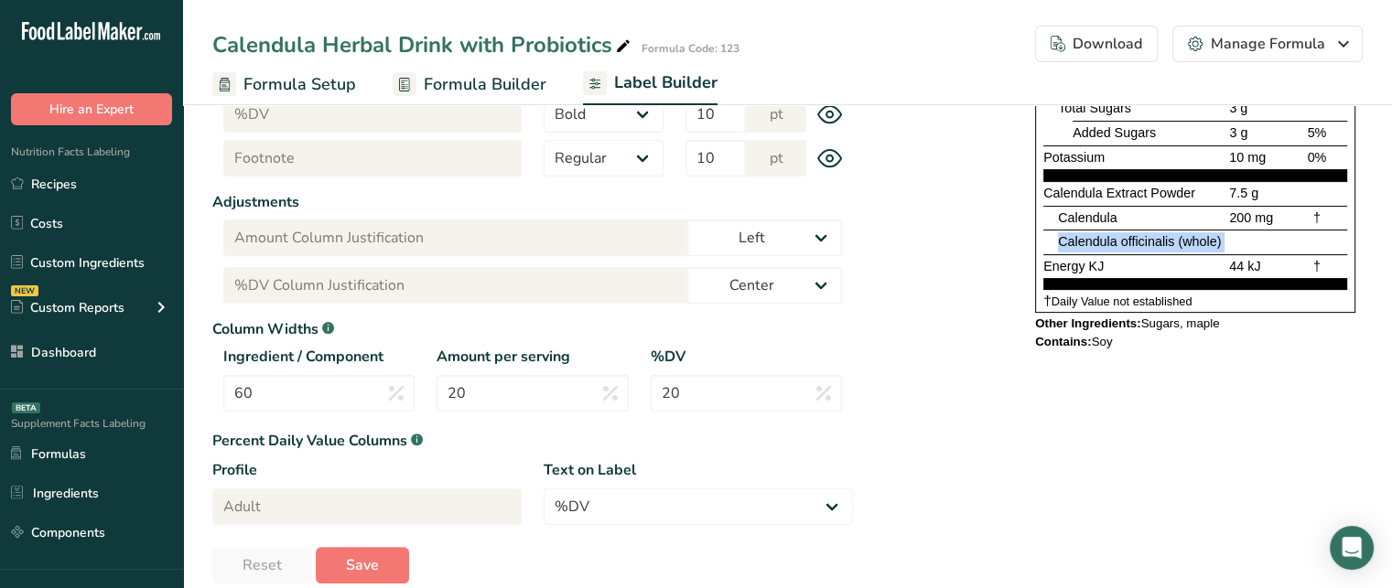
scroll to position [461, 0]
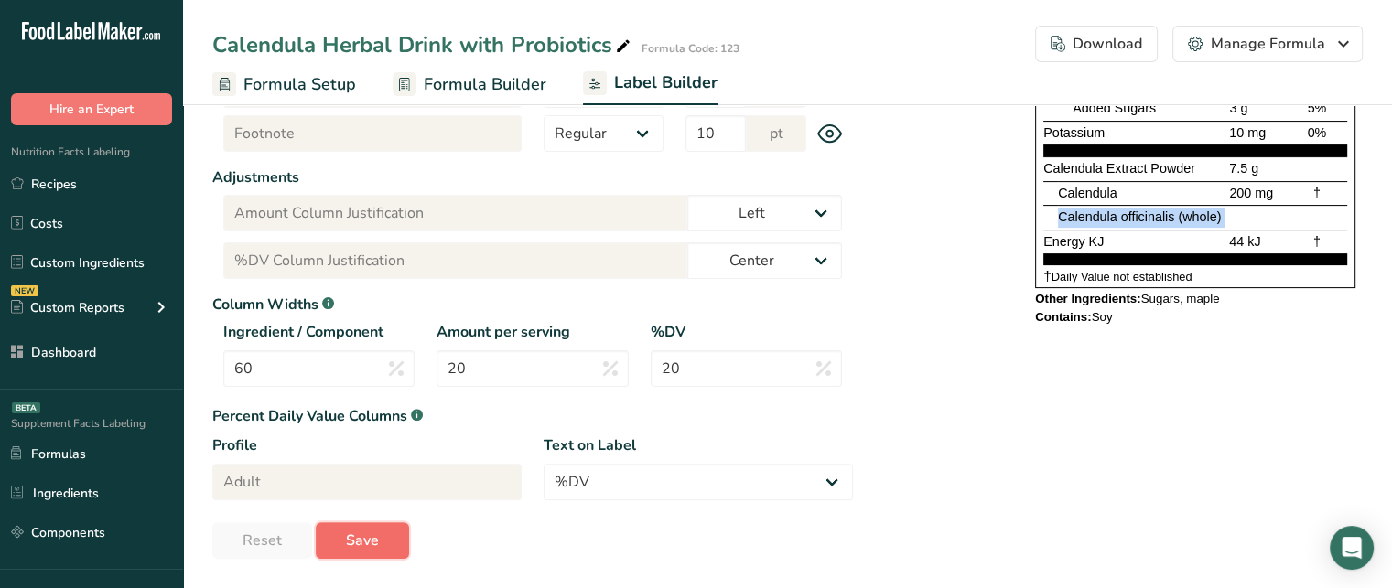
click at [384, 548] on button "Save" at bounding box center [362, 541] width 93 height 37
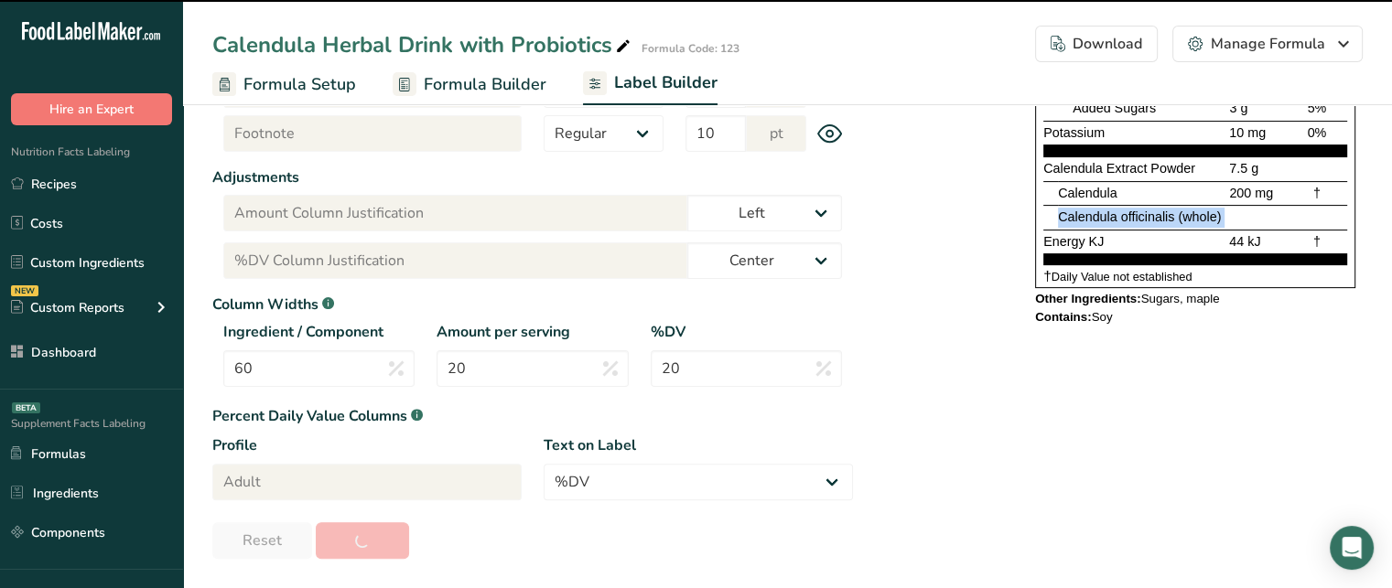
type input "545"
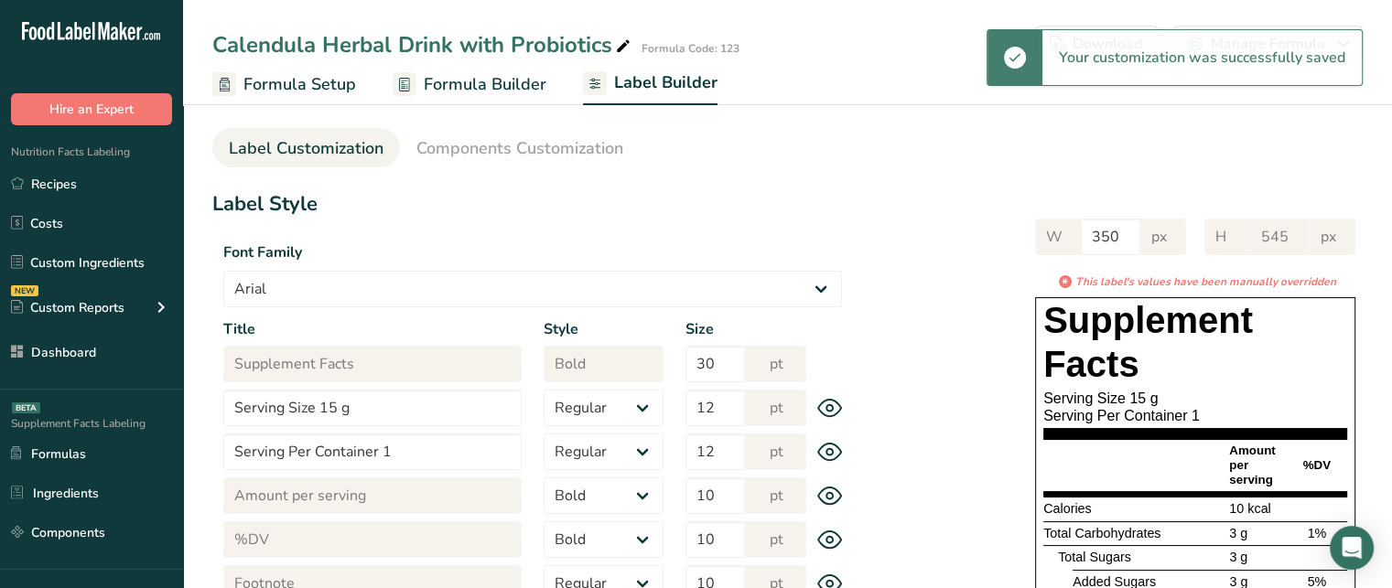
scroll to position [0, 0]
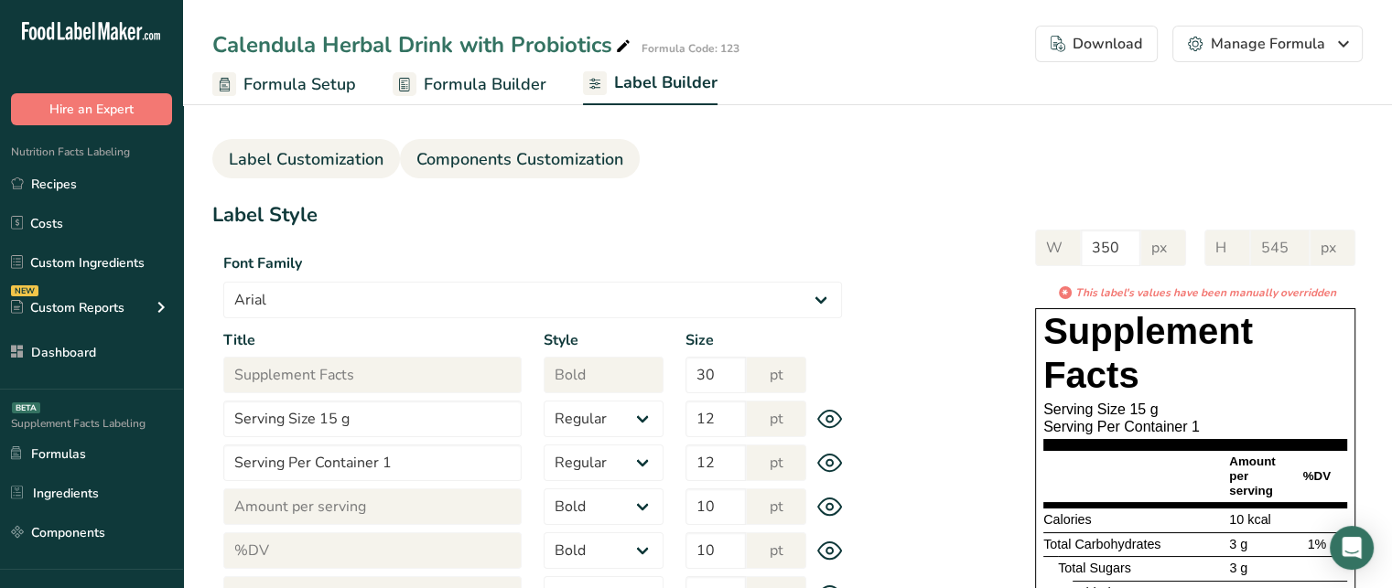
click at [550, 147] on span "Components Customization" at bounding box center [519, 159] width 207 height 25
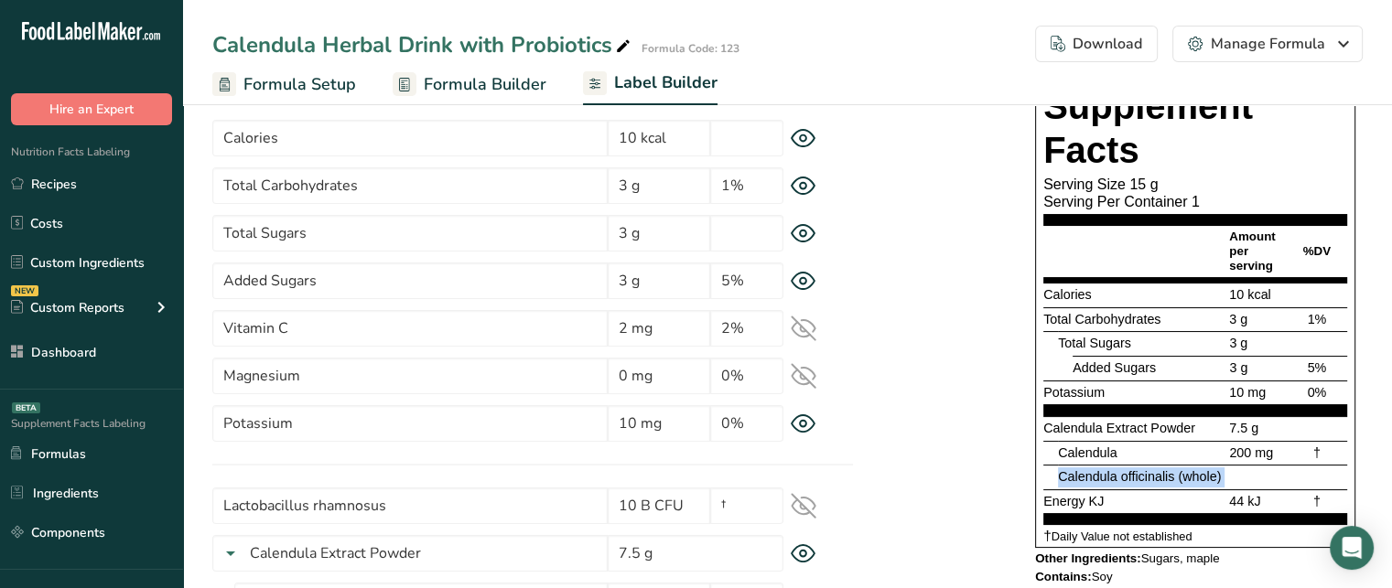
scroll to position [155, 0]
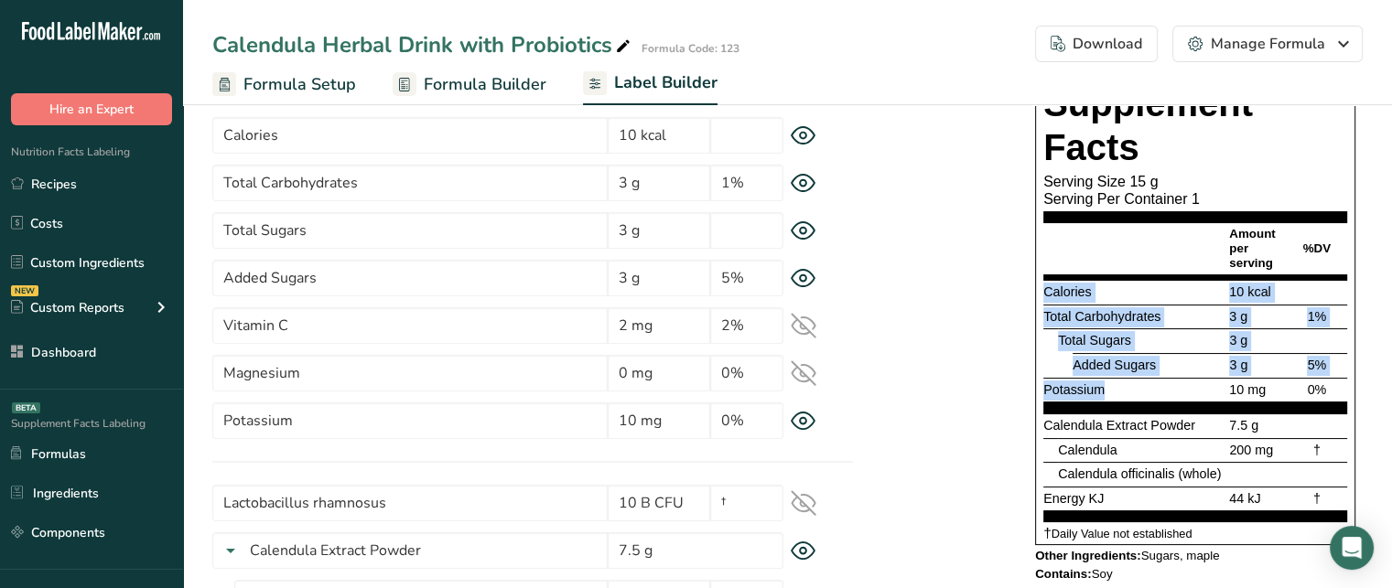
drag, startPoint x: 1047, startPoint y: 290, endPoint x: 1115, endPoint y: 382, distance: 113.9
click at [1115, 382] on section "Calories 10 kcal Total Carbohydrates 3 g 1% Total Sugars 3 g Added Sugars 3 g 5…" at bounding box center [1195, 347] width 304 height 134
click at [1264, 356] on div "3 g" at bounding box center [1255, 366] width 60 height 20
drag, startPoint x: 1102, startPoint y: 386, endPoint x: 1075, endPoint y: 351, distance: 43.7
click at [1075, 351] on section "Calories 10 kcal Total Carbohydrates 3 g 1% Total Sugars 3 g Added Sugars 3 g 5…" at bounding box center [1195, 347] width 304 height 134
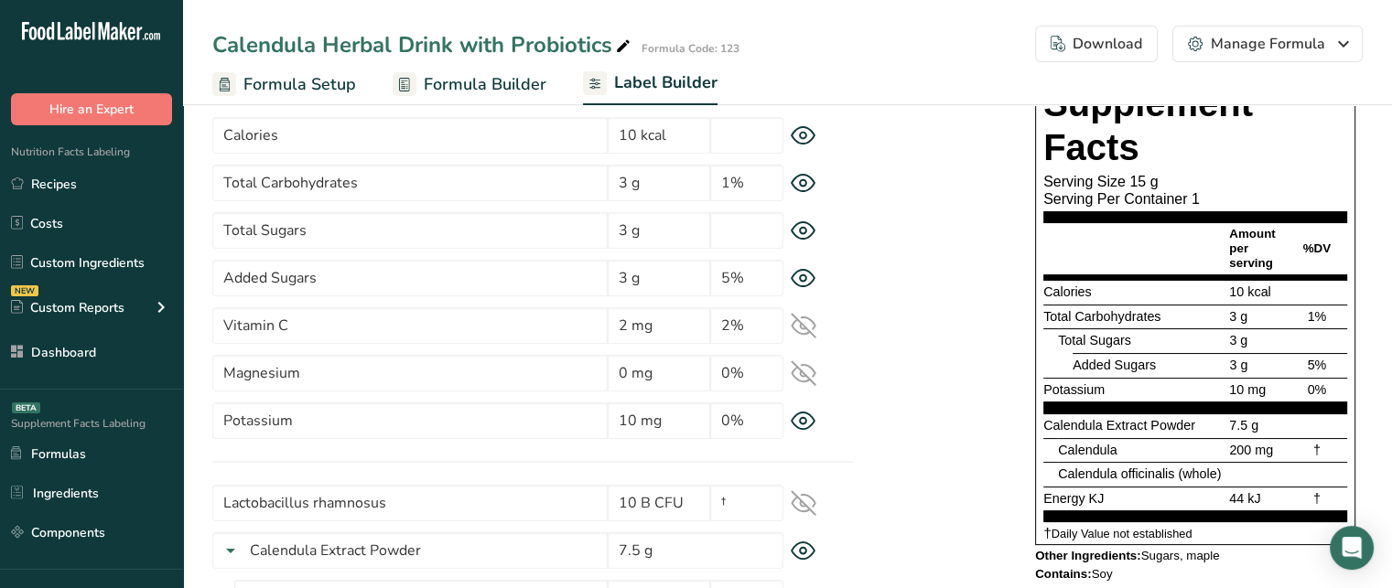
click at [1073, 347] on span "Total Sugars" at bounding box center [1094, 340] width 73 height 15
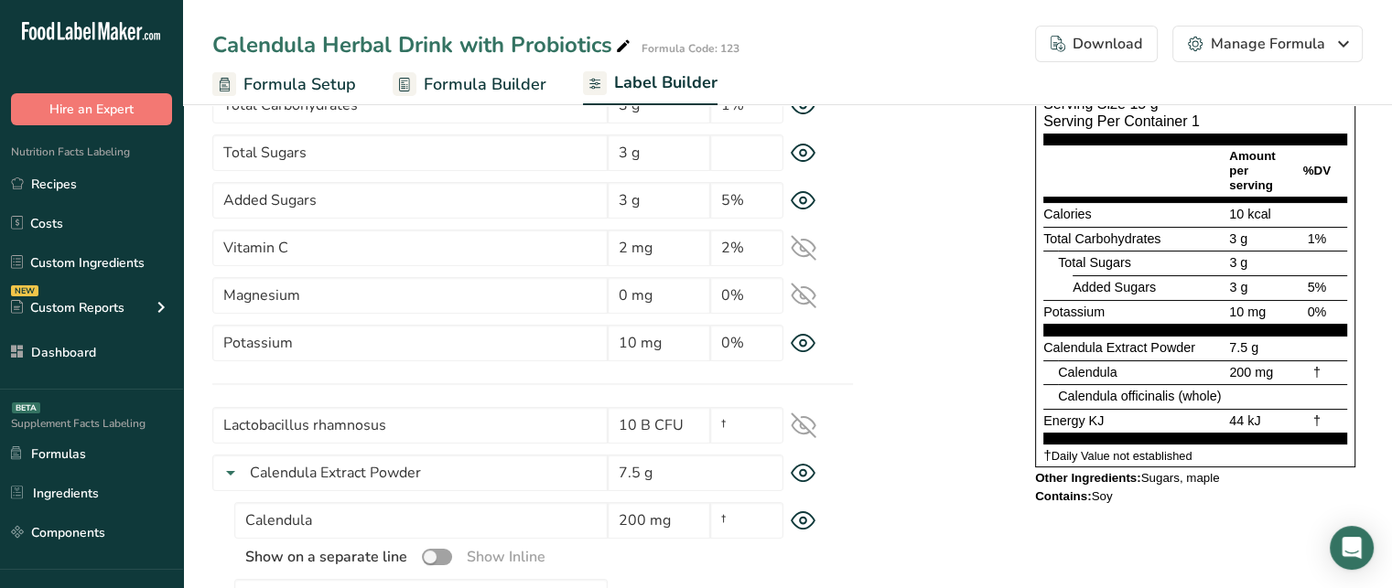
scroll to position [232, 0]
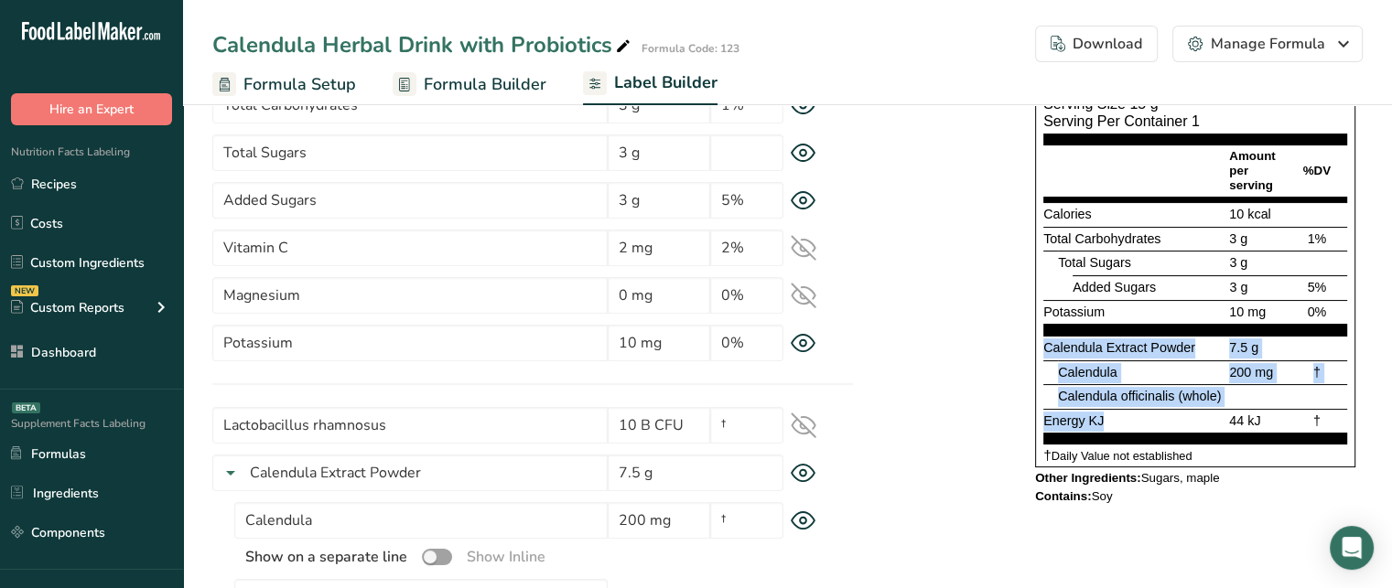
drag, startPoint x: 1041, startPoint y: 344, endPoint x: 1122, endPoint y: 413, distance: 105.8
click at [1122, 413] on div "Supplement Facts Serving Size 15 g Serving Per Container 1 Amount per serving %…" at bounding box center [1195, 235] width 320 height 465
click at [1022, 394] on div "* This label's values have been manually overridden Supplement Facts Serving Si…" at bounding box center [1108, 247] width 510 height 536
drag, startPoint x: 1045, startPoint y: 347, endPoint x: 1108, endPoint y: 404, distance: 84.9
click at [1108, 404] on section "Calendula Extract Powder 7.5 g Calendula 200 mg † Calendula officinalis (whole)…" at bounding box center [1195, 390] width 304 height 109
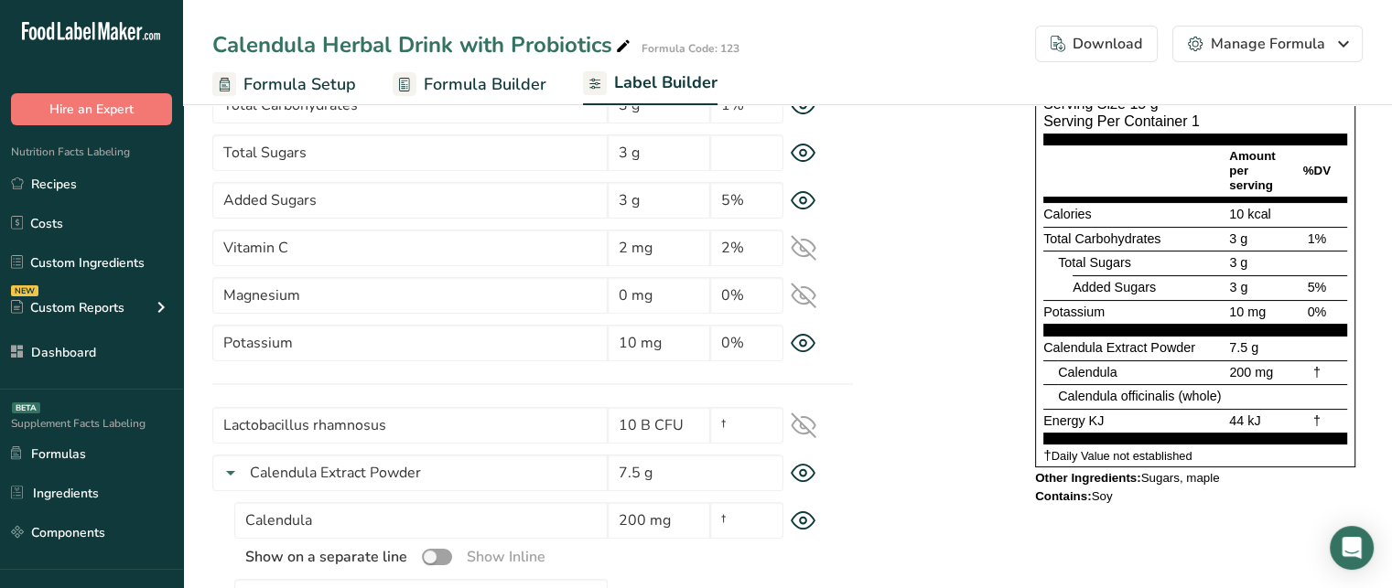
click at [1289, 330] on section "Calories 10 kcal Total Carbohydrates 3 g 1% Total Sugars 3 g Added Sugars 3 g 5…" at bounding box center [1195, 269] width 304 height 134
drag, startPoint x: 1047, startPoint y: 347, endPoint x: 1259, endPoint y: 347, distance: 212.3
click at [1259, 347] on div "Calendula Extract Powder 7.5 g" at bounding box center [1195, 348] width 304 height 25
click at [953, 471] on div "* This label's values have been manually overridden Supplement Facts Serving Si…" at bounding box center [1108, 247] width 510 height 536
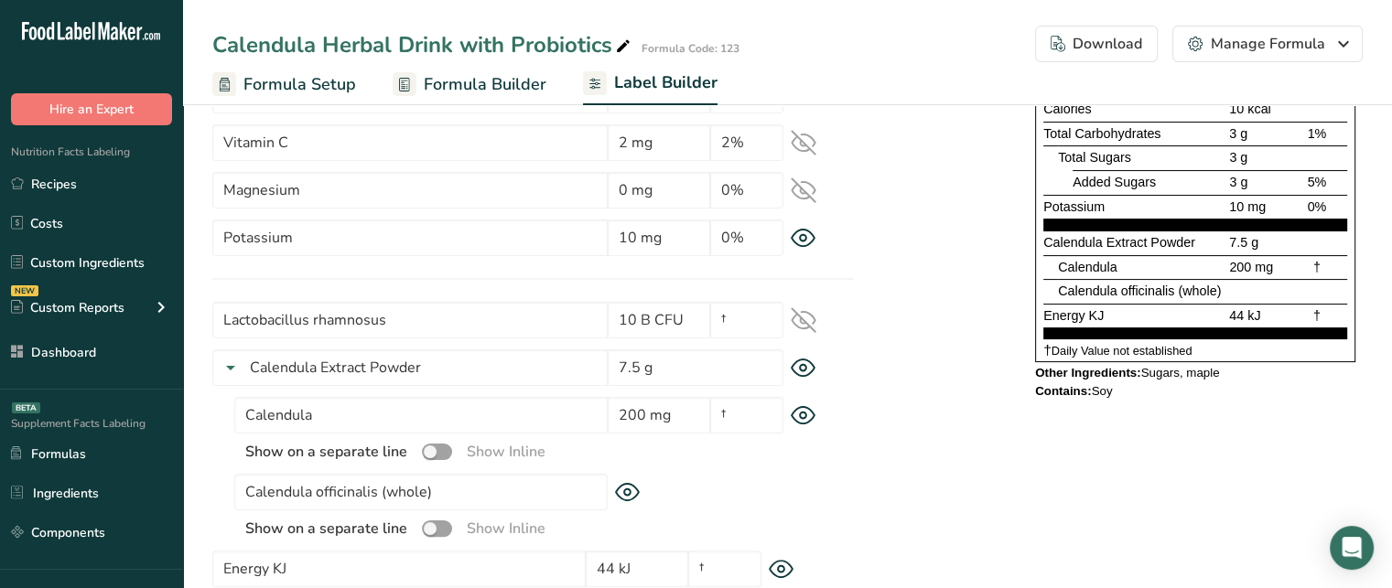
scroll to position [342, 0]
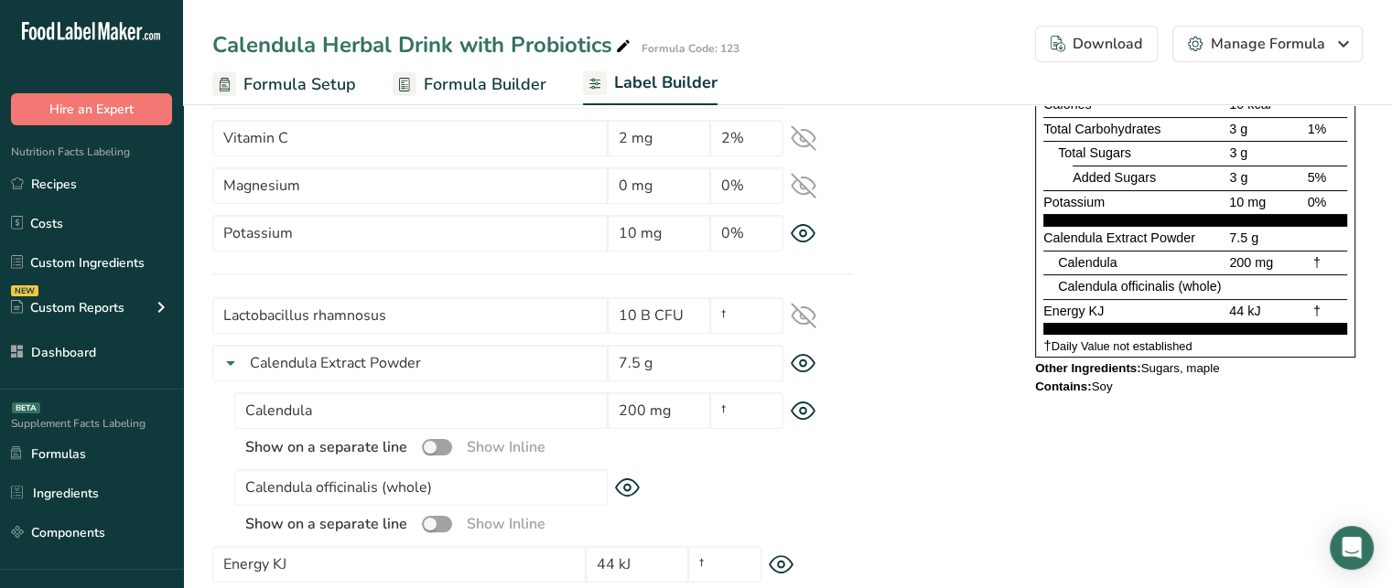
click at [806, 361] on icon at bounding box center [803, 364] width 6 height 6
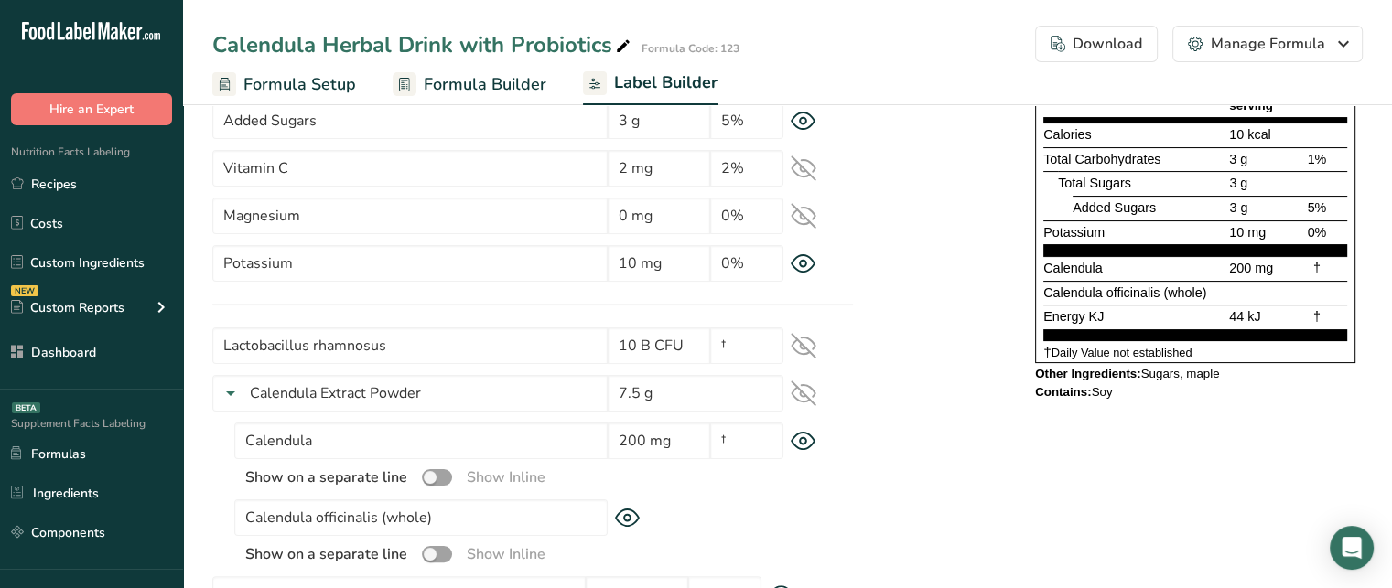
scroll to position [313, 0]
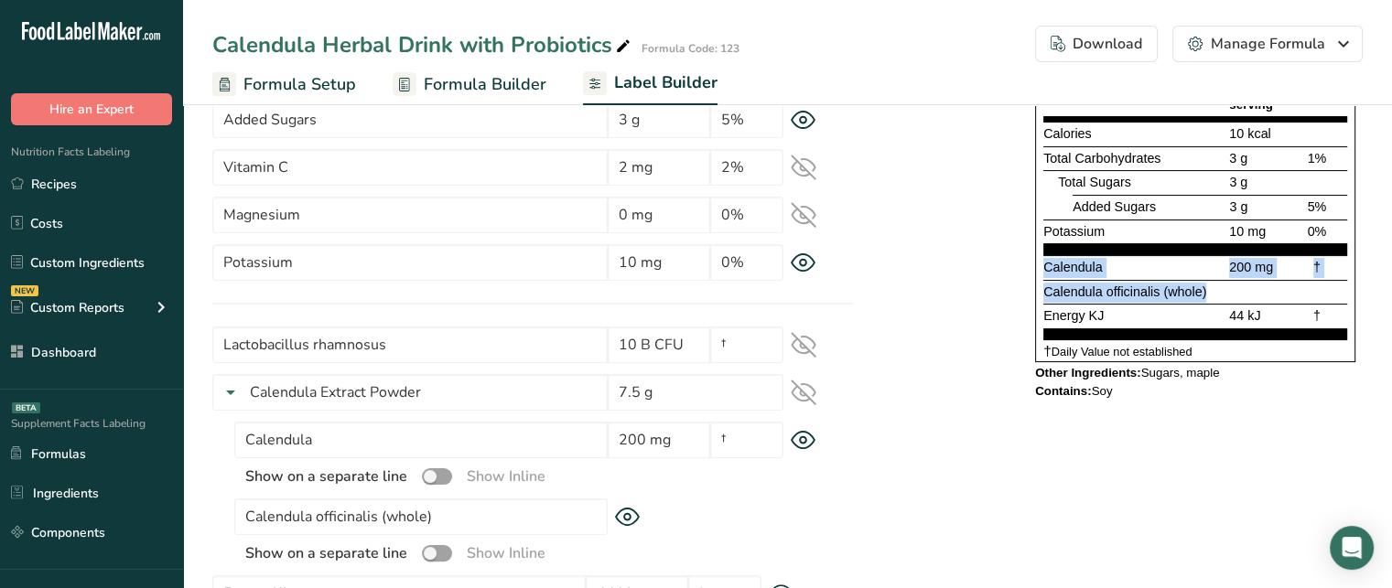
drag, startPoint x: 1047, startPoint y: 266, endPoint x: 1207, endPoint y: 288, distance: 161.7
click at [1207, 288] on section "Calendula 200 mg † Calendula officinalis (whole) Energy KJ 44 kJ †" at bounding box center [1195, 297] width 304 height 85
click at [1207, 288] on div "Calendula officinalis (whole)" at bounding box center [1134, 293] width 182 height 20
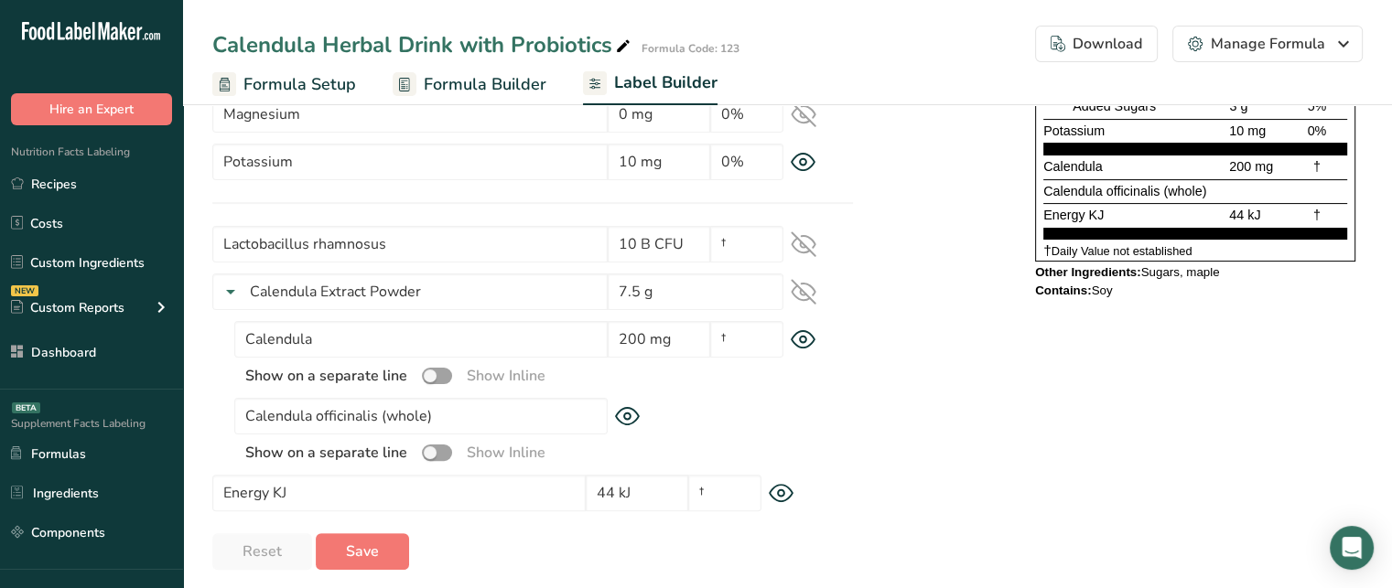
scroll to position [425, 0]
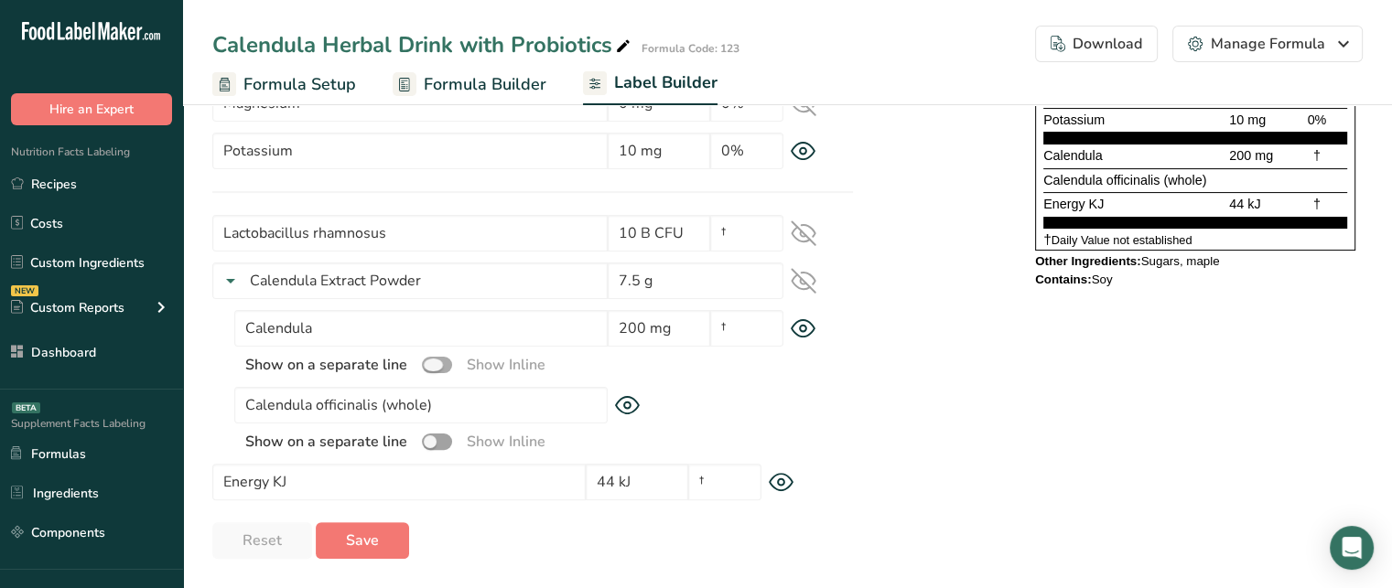
click at [439, 367] on span at bounding box center [437, 365] width 30 height 17
click at [434, 367] on input "checkbox" at bounding box center [428, 365] width 12 height 12
checkbox input "true"
click at [446, 446] on span at bounding box center [437, 442] width 30 height 17
click at [434, 446] on input "checkbox" at bounding box center [428, 442] width 12 height 12
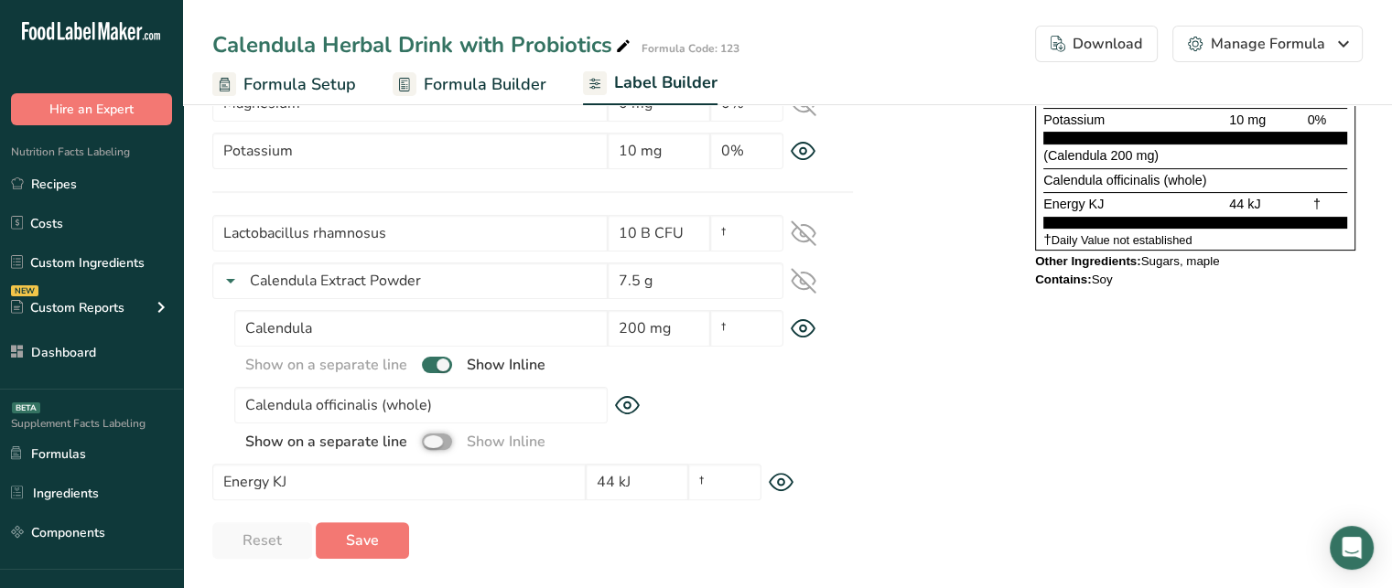
checkbox input "true"
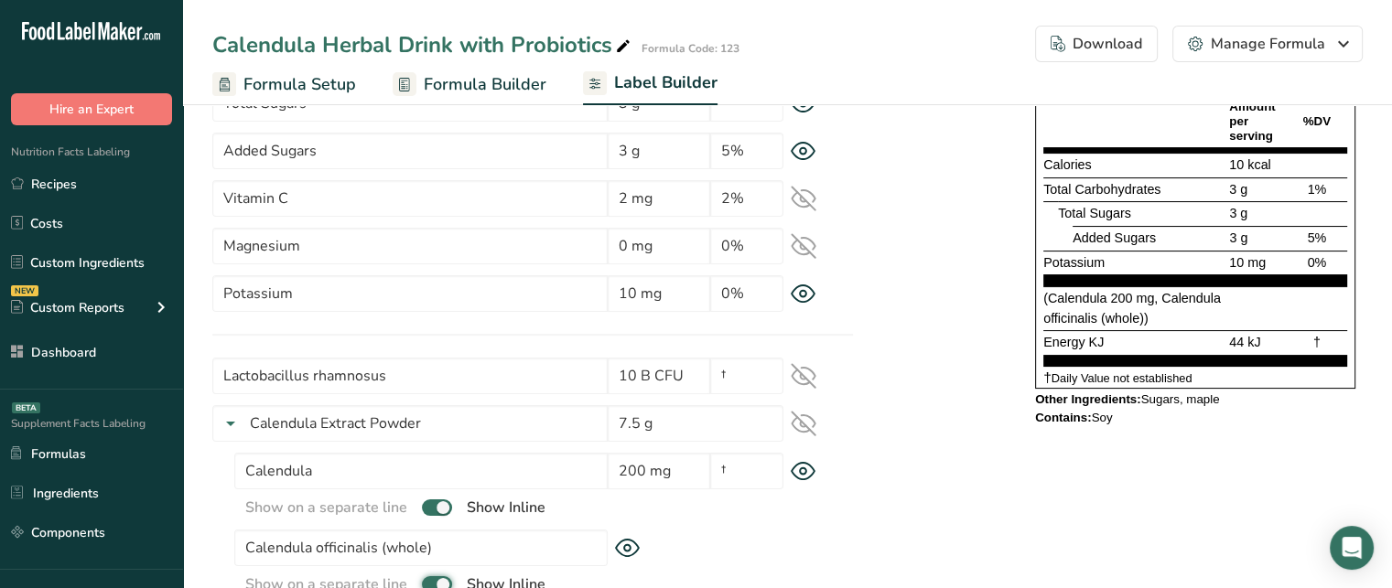
scroll to position [249, 0]
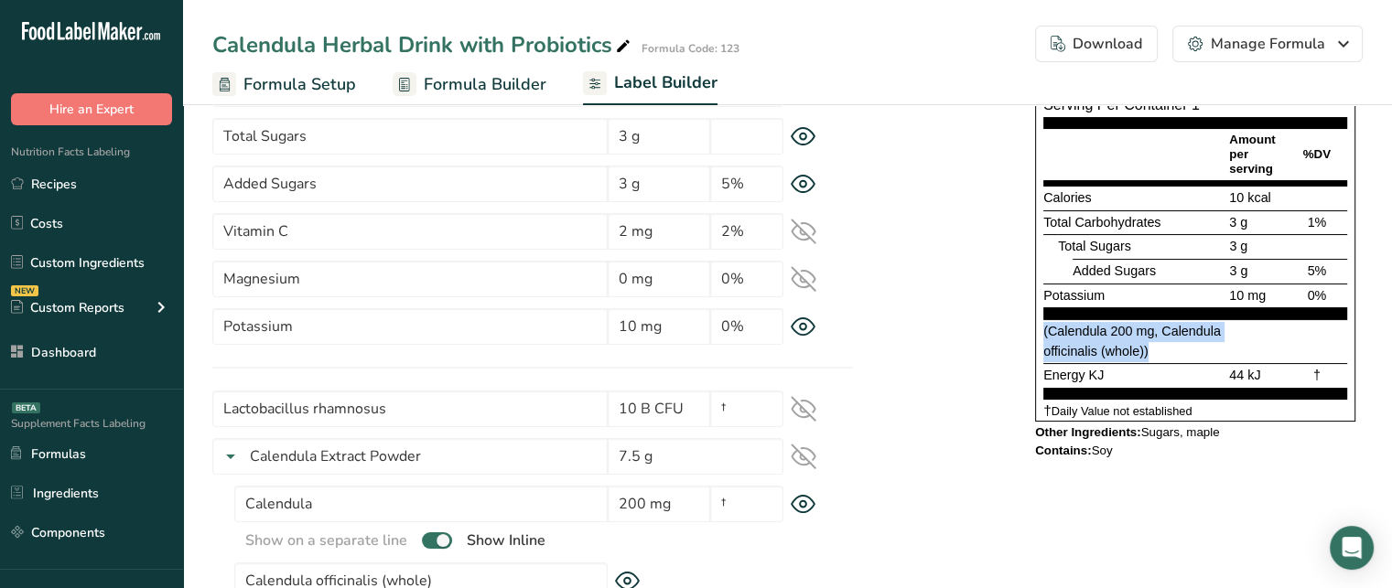
drag, startPoint x: 1149, startPoint y: 351, endPoint x: 1036, endPoint y: 332, distance: 115.1
click at [1036, 332] on div "Supplement Facts Serving Size 15 g Serving Per Container 1 Amount per serving %…" at bounding box center [1195, 204] width 320 height 436
click at [1193, 344] on div "(Calendula 200 mg, Calendula officinalis (whole))" at bounding box center [1134, 341] width 182 height 39
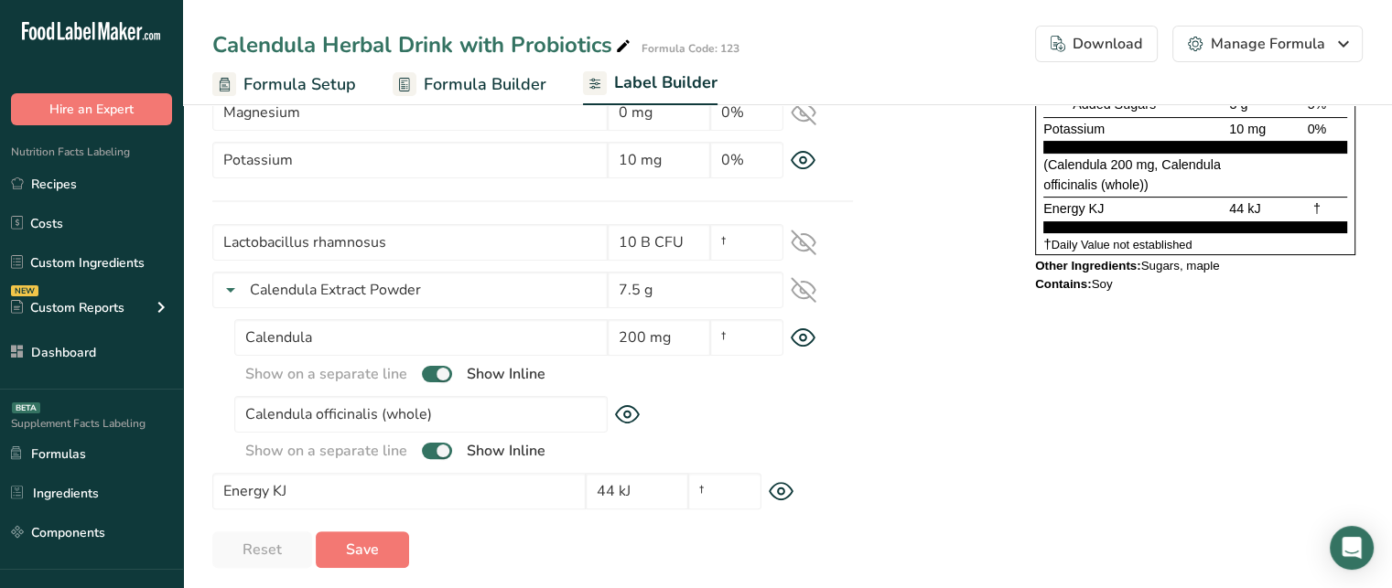
scroll to position [425, 0]
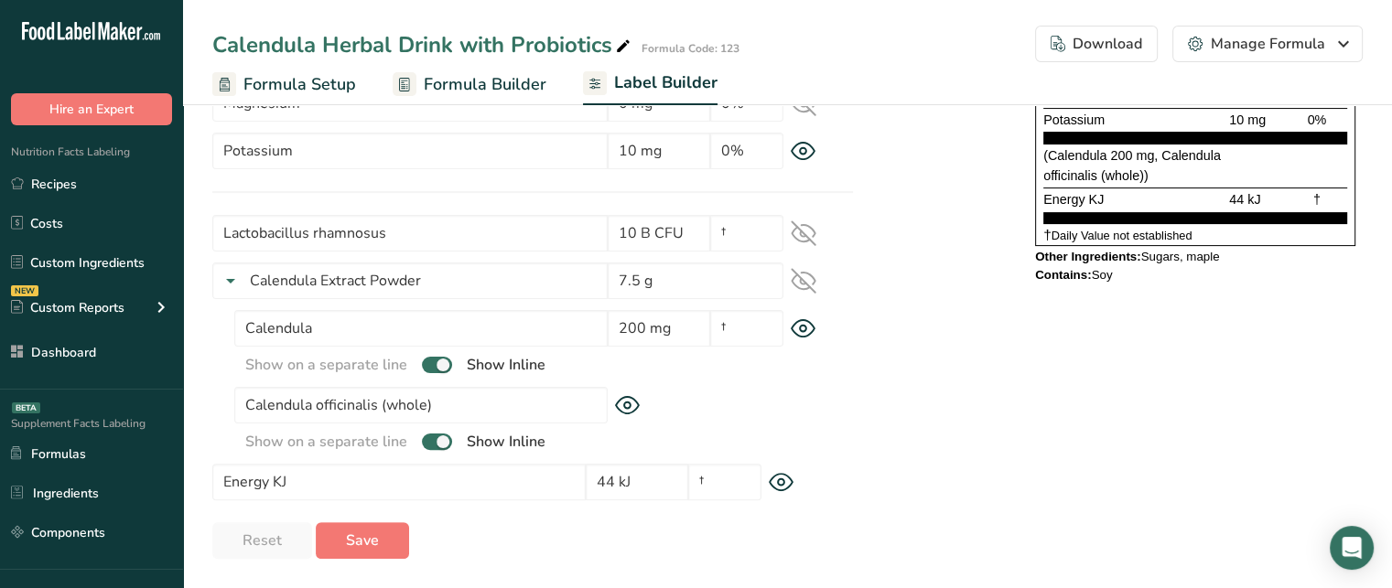
click at [775, 486] on icon at bounding box center [782, 482] width 26 height 19
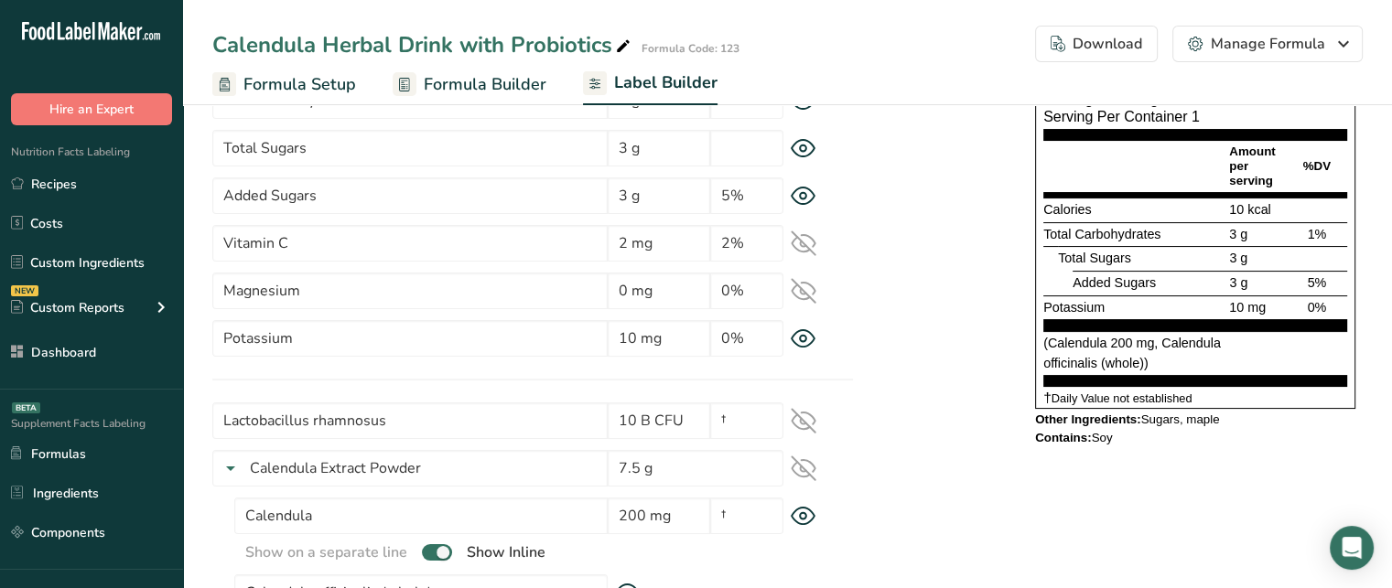
scroll to position [242, 0]
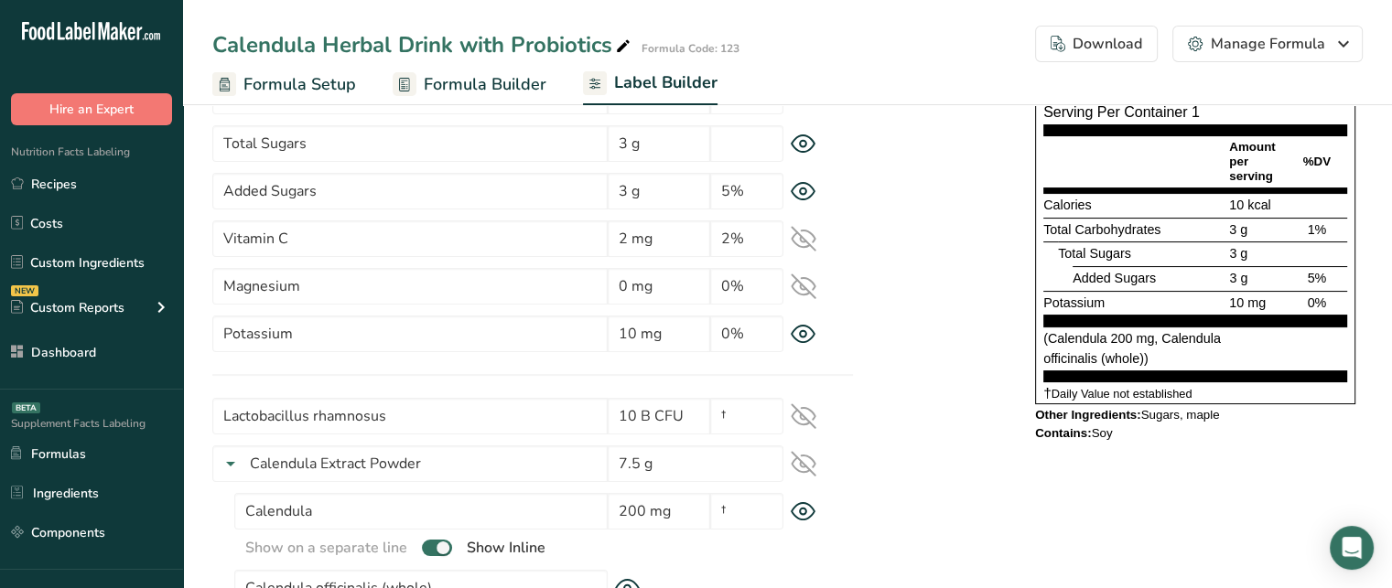
click at [802, 416] on icon at bounding box center [804, 417] width 26 height 26
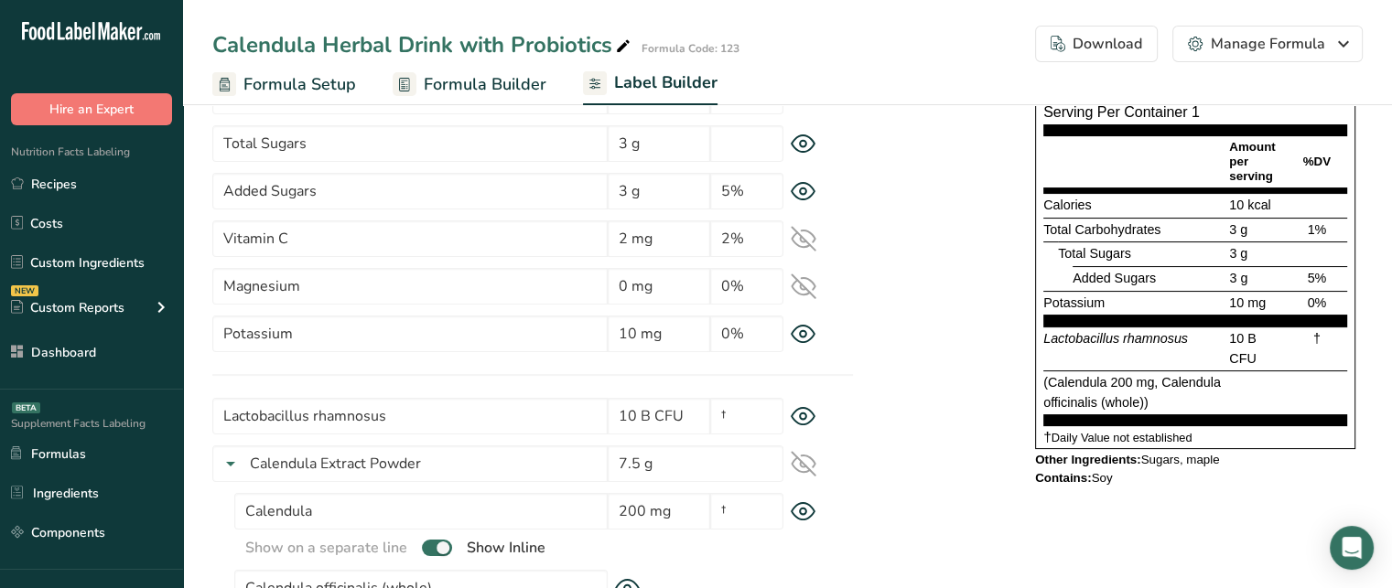
click at [1079, 339] on span "Lactobacillus rhamnosus" at bounding box center [1115, 338] width 145 height 15
click at [1236, 337] on span "10 B CFU" at bounding box center [1242, 348] width 27 height 35
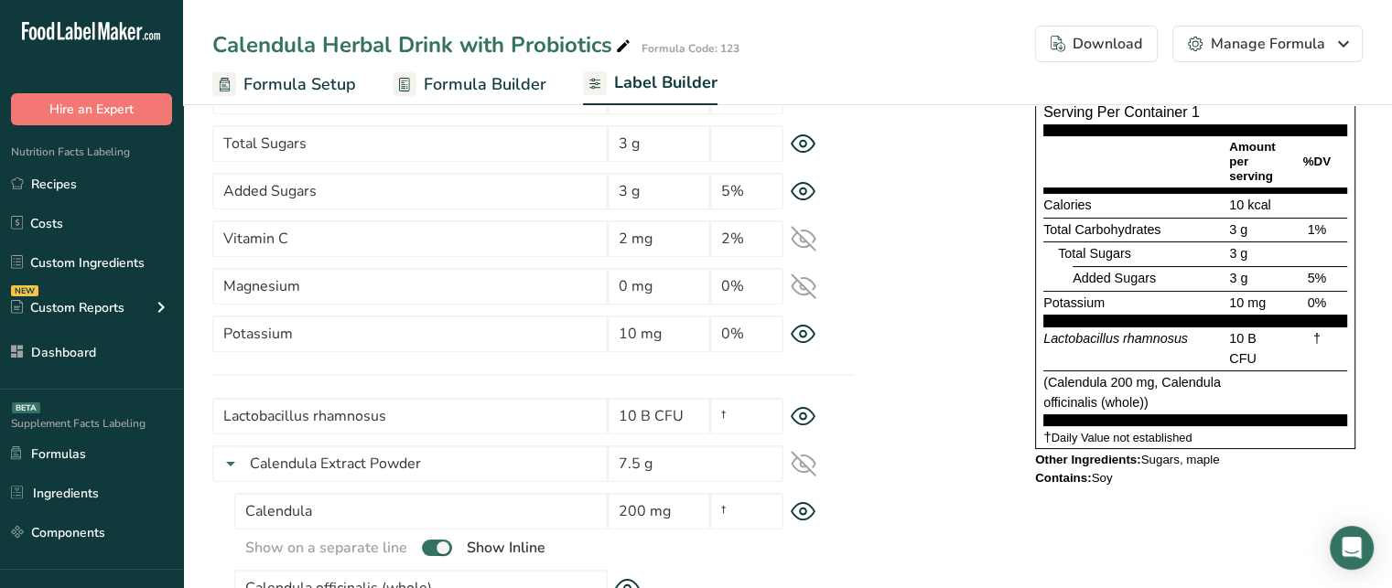
click at [1236, 337] on span "10 B CFU" at bounding box center [1242, 348] width 27 height 35
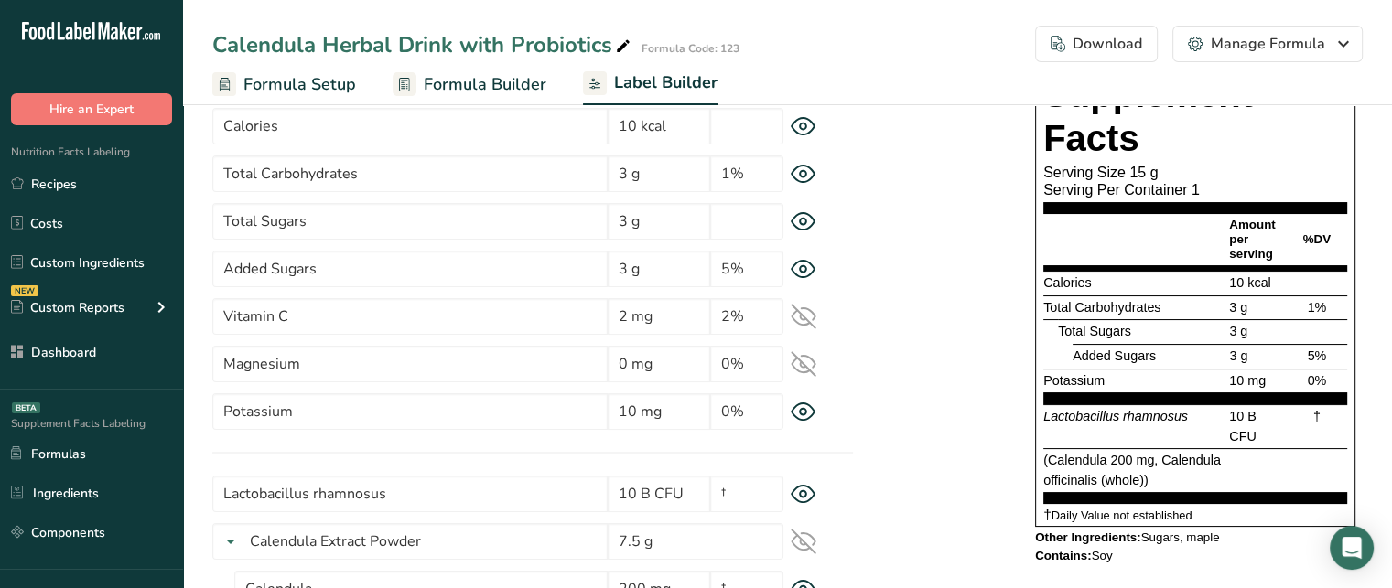
scroll to position [143, 0]
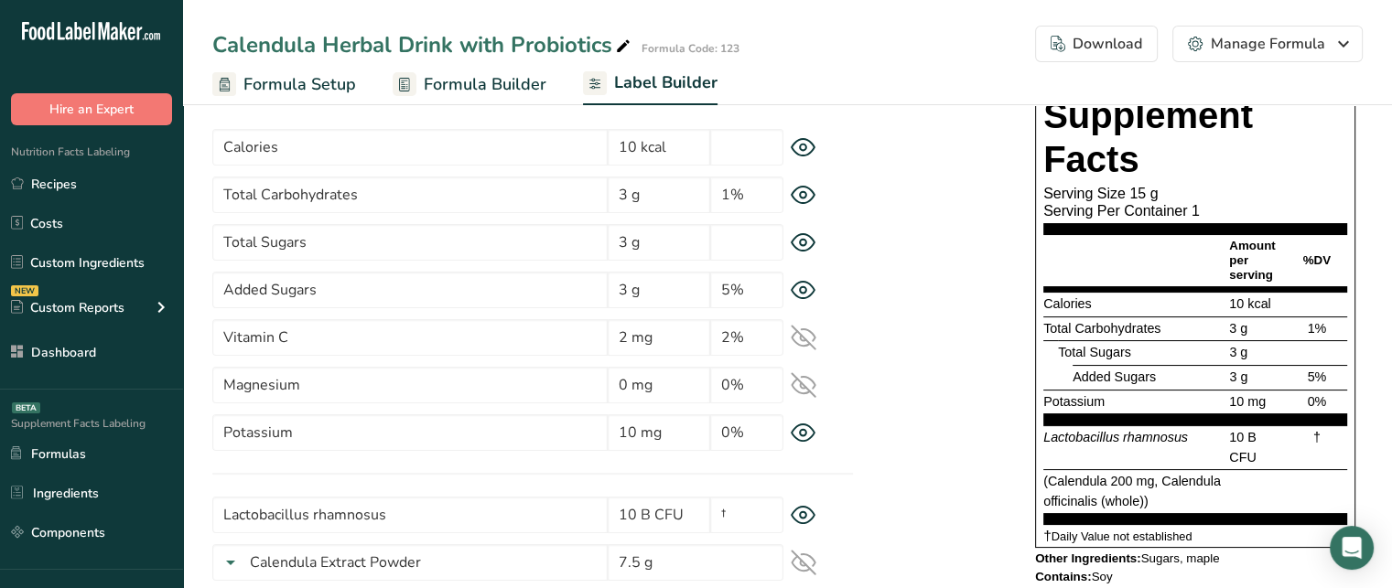
drag, startPoint x: 1226, startPoint y: 307, endPoint x: 1268, endPoint y: 311, distance: 41.3
click at [1268, 311] on div "10 kcal" at bounding box center [1255, 305] width 60 height 20
drag, startPoint x: 1309, startPoint y: 328, endPoint x: 1321, endPoint y: 329, distance: 11.9
click at [1321, 329] on span "1%" at bounding box center [1316, 328] width 19 height 15
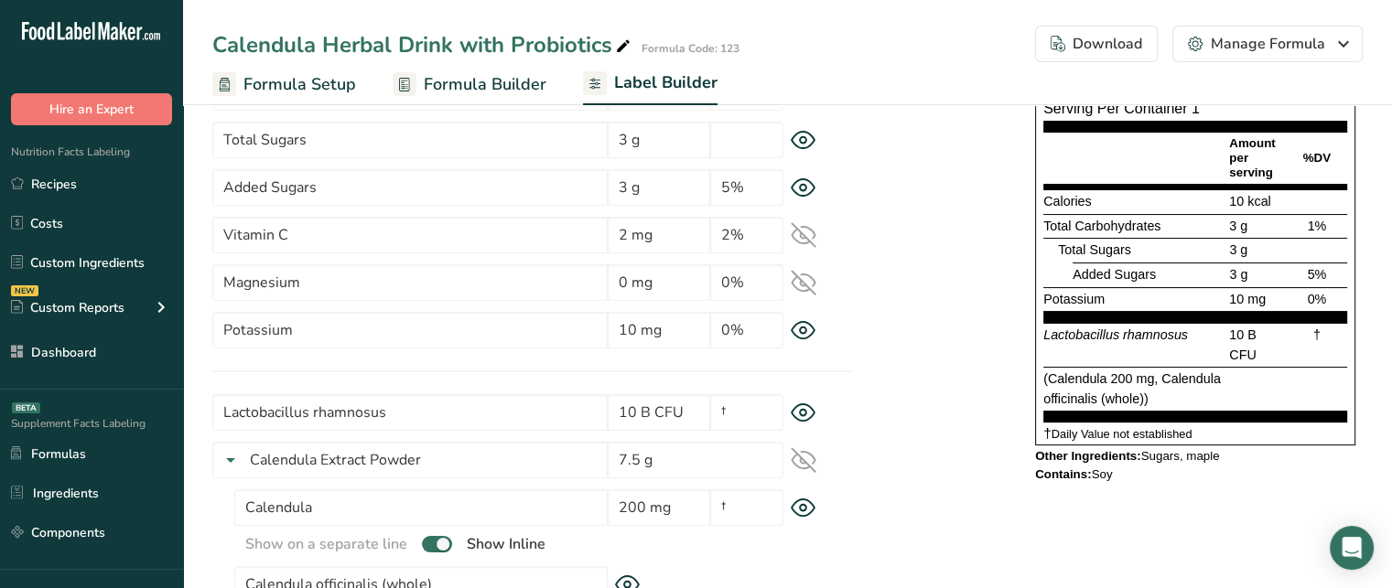
scroll to position [248, 0]
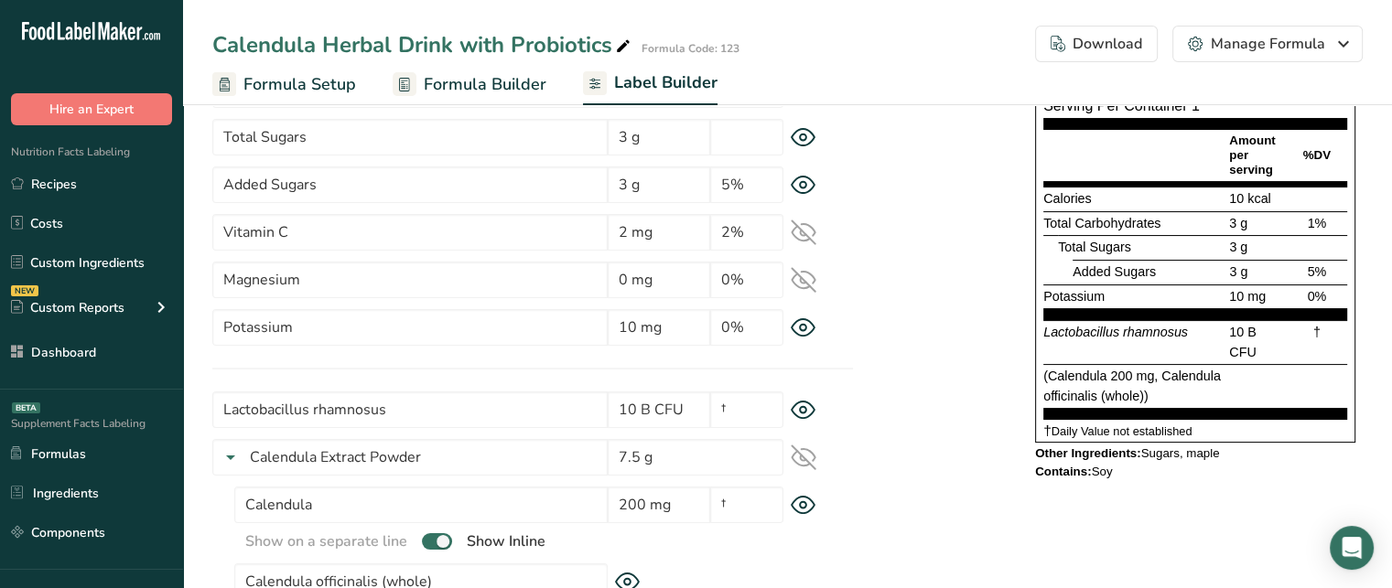
drag, startPoint x: 1314, startPoint y: 333, endPoint x: 1323, endPoint y: 330, distance: 9.6
click at [1323, 330] on div "†" at bounding box center [1317, 342] width 60 height 39
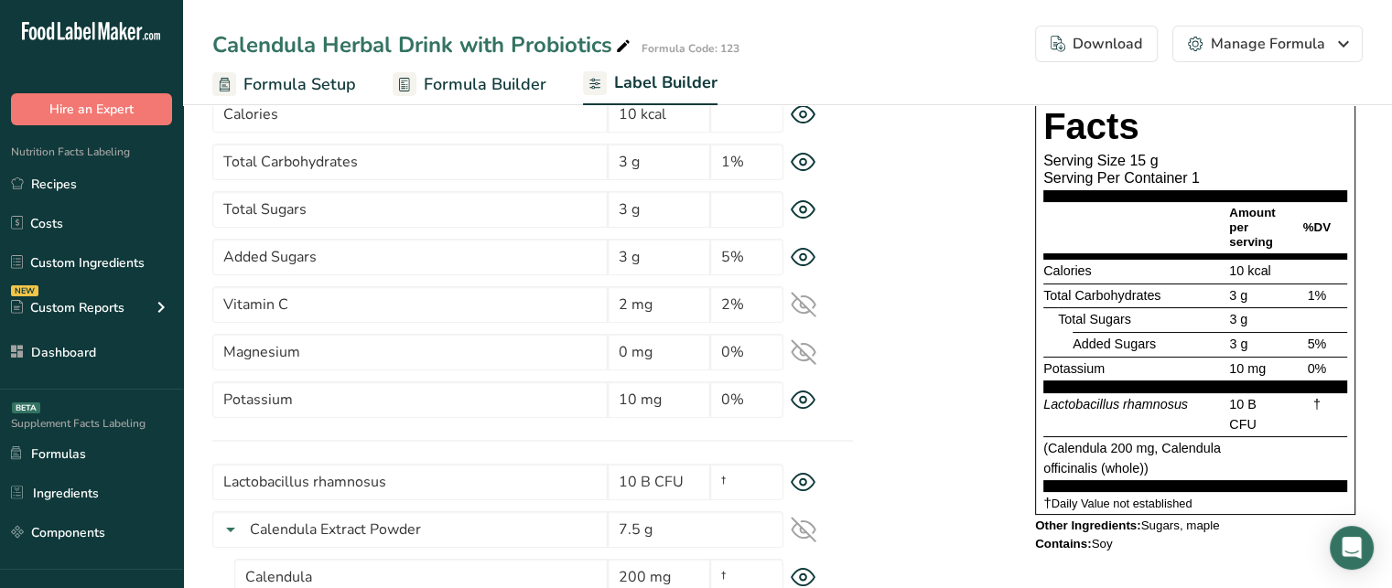
scroll to position [174, 0]
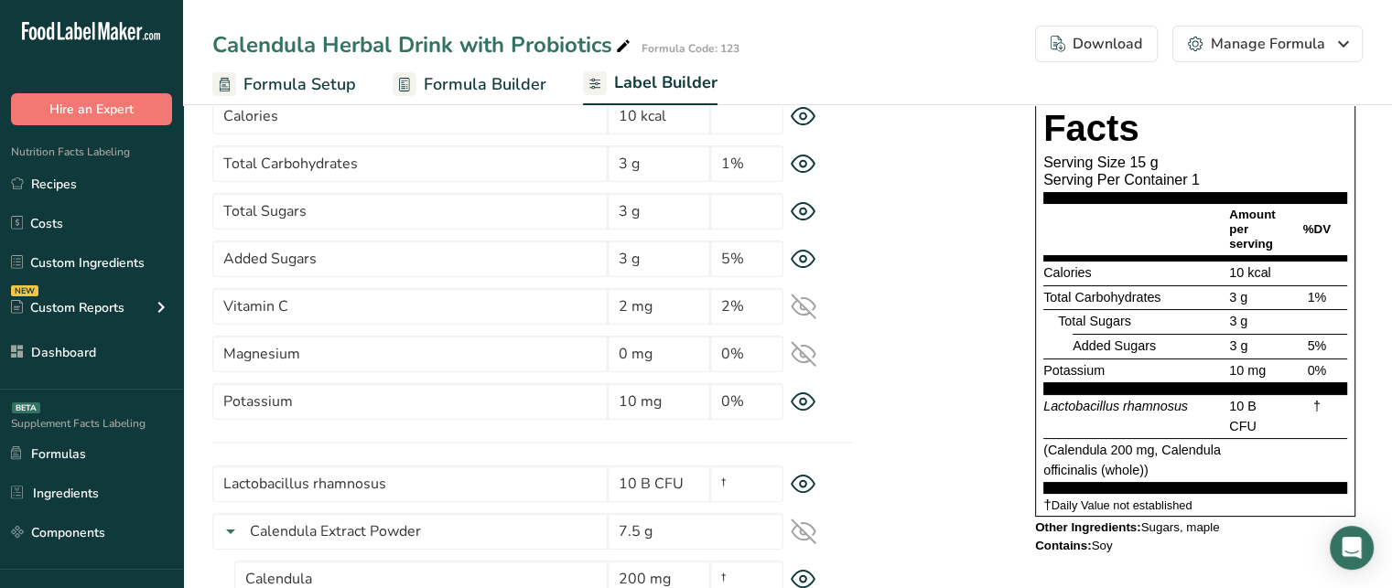
drag, startPoint x: 1041, startPoint y: 526, endPoint x: 1231, endPoint y: 527, distance: 189.4
click at [1231, 527] on div "Other Ingredients: Sugars, maple" at bounding box center [1195, 528] width 320 height 15
click at [1160, 521] on div "Other Ingredients: Sugars, maple" at bounding box center [1195, 528] width 320 height 15
drag, startPoint x: 1036, startPoint y: 526, endPoint x: 1219, endPoint y: 534, distance: 183.2
click at [1219, 534] on div "Other Ingredients: Sugars, maple" at bounding box center [1195, 528] width 320 height 22
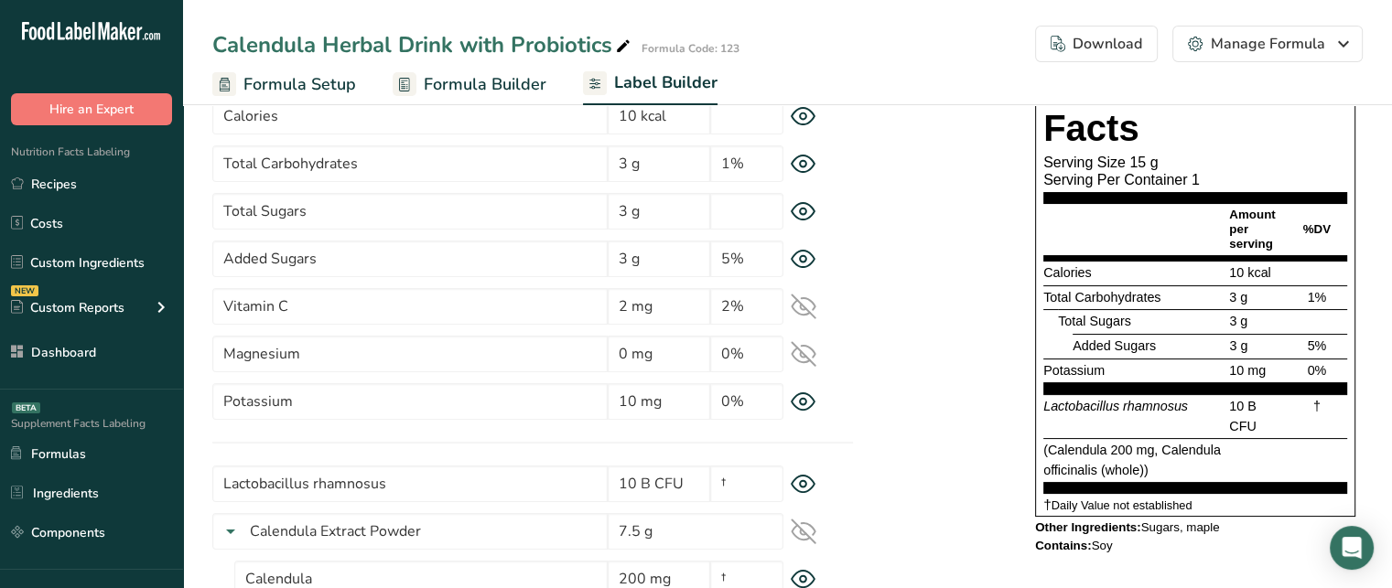
click at [1066, 552] on div "Supplement Facts Serving Size 15 g Serving Per Container 1 Amount per serving %…" at bounding box center [1195, 312] width 335 height 503
drag, startPoint x: 1095, startPoint y: 545, endPoint x: 1126, endPoint y: 544, distance: 31.2
click at [1126, 544] on div "Contains: Soy" at bounding box center [1195, 546] width 320 height 15
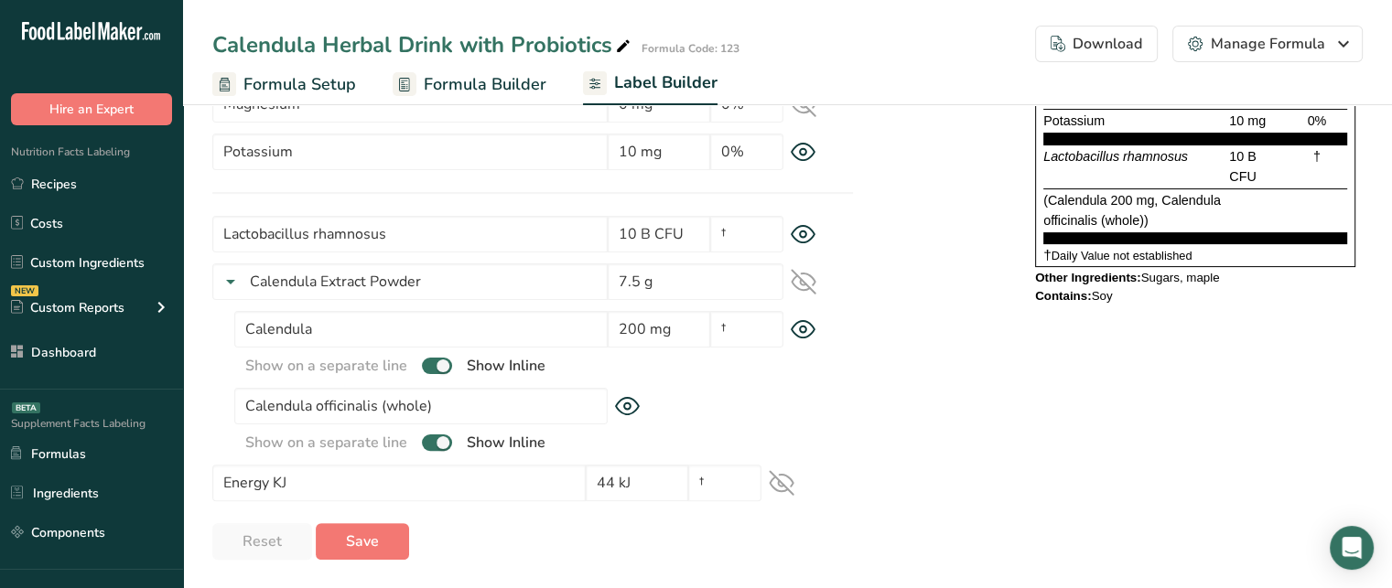
scroll to position [425, 0]
click at [394, 541] on button "Save" at bounding box center [362, 541] width 93 height 37
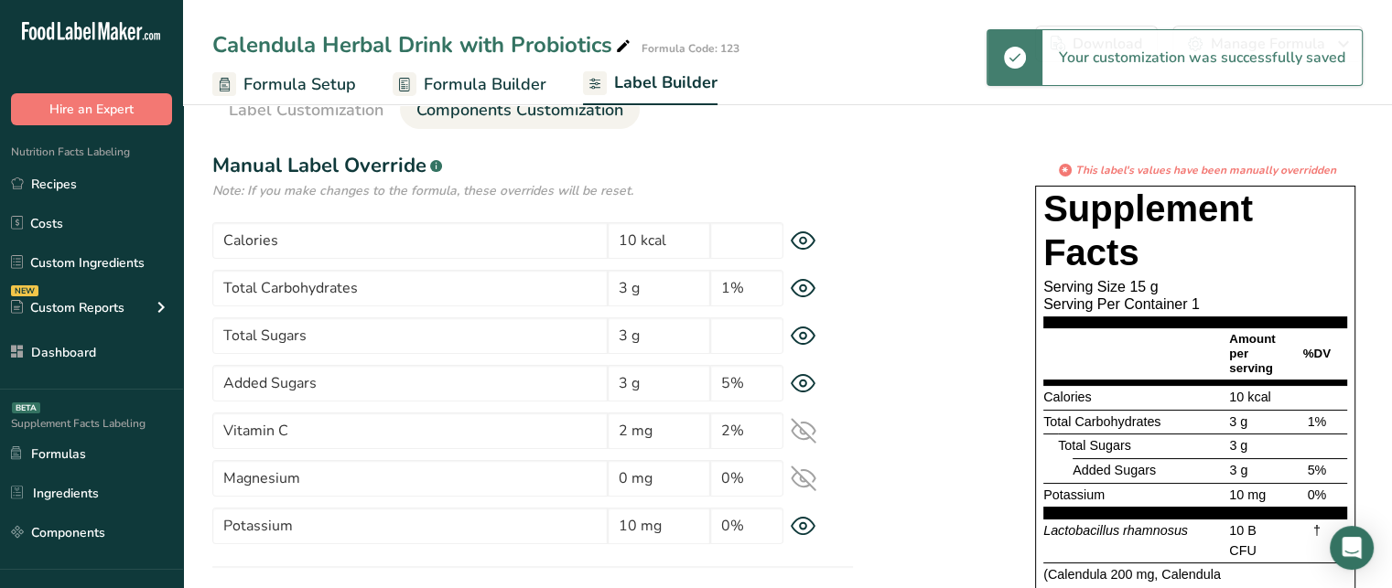
scroll to position [0, 0]
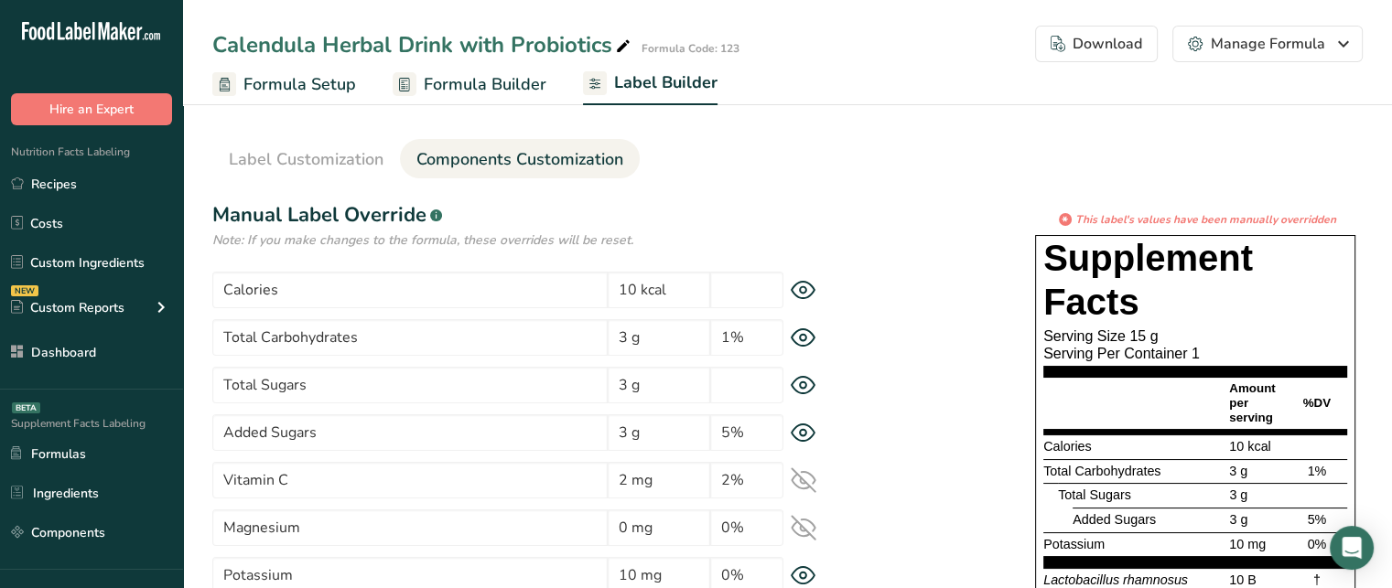
click at [1088, 34] on div "Download" at bounding box center [1097, 44] width 92 height 22
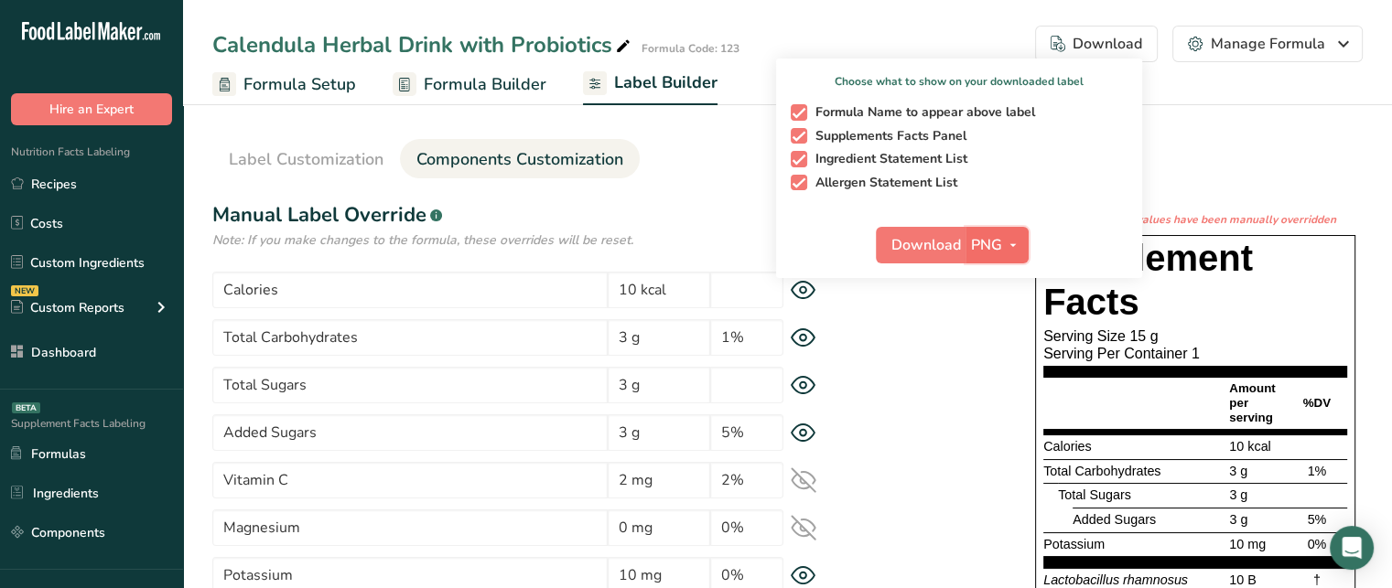
click at [1004, 243] on span "button" at bounding box center [1013, 245] width 22 height 22
click at [807, 107] on span "button" at bounding box center [799, 112] width 16 height 16
click at [803, 107] on input "Formula Name to appear above label" at bounding box center [797, 112] width 12 height 12
checkbox input "false"
click at [802, 135] on span "button" at bounding box center [799, 136] width 16 height 16
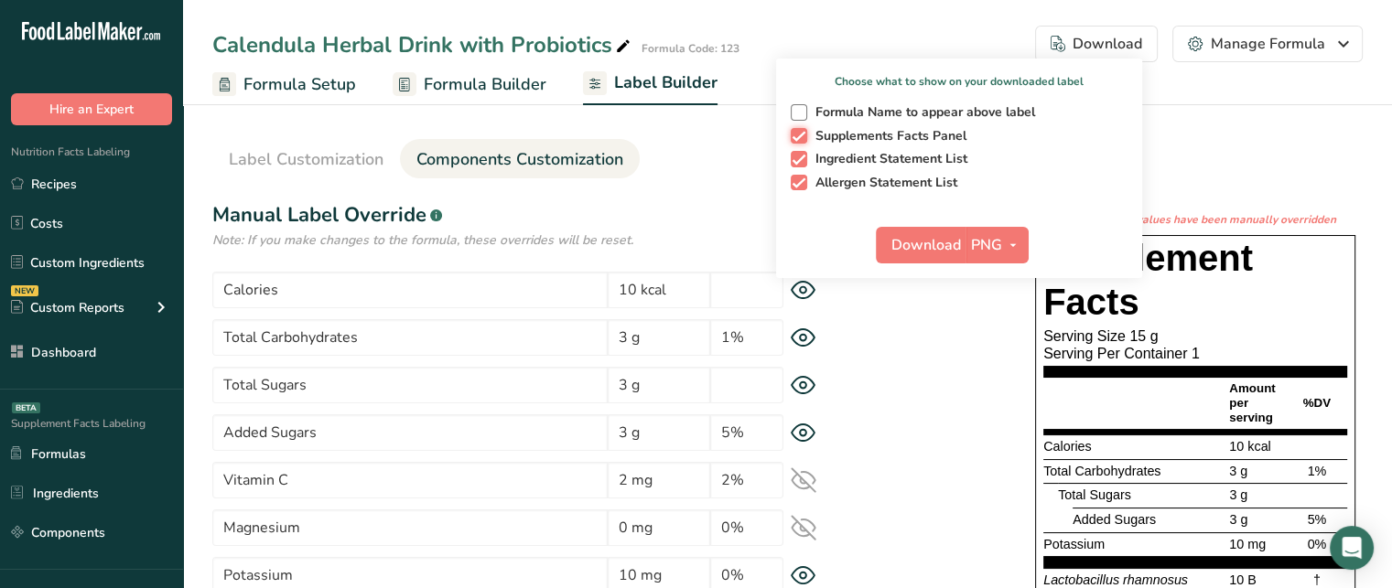
click at [802, 135] on input "Supplements Facts Panel" at bounding box center [797, 136] width 12 height 12
click at [801, 138] on span "button" at bounding box center [799, 136] width 16 height 16
click at [801, 138] on input "Supplements Facts Panel" at bounding box center [797, 136] width 12 height 12
checkbox input "true"
click at [802, 119] on span "button" at bounding box center [799, 112] width 16 height 16
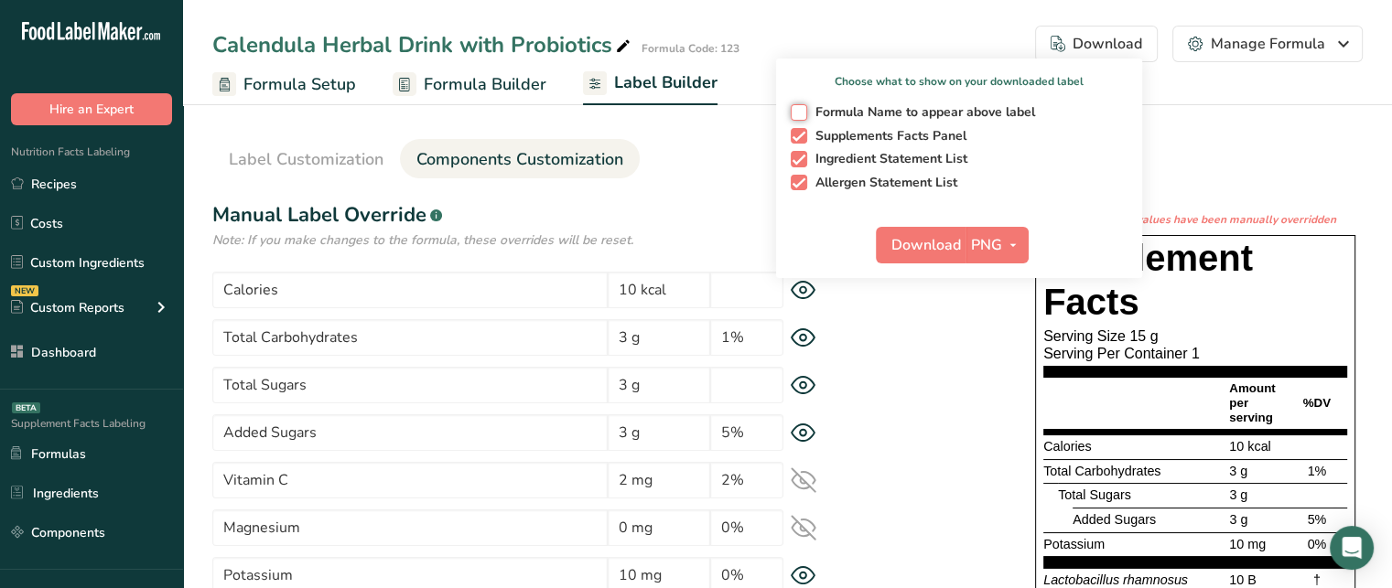
click at [802, 118] on input "Formula Name to appear above label" at bounding box center [797, 112] width 12 height 12
checkbox input "true"
click at [1009, 393] on div "* This label's values have been manually overridden Supplement Facts Serving Si…" at bounding box center [1108, 474] width 510 height 527
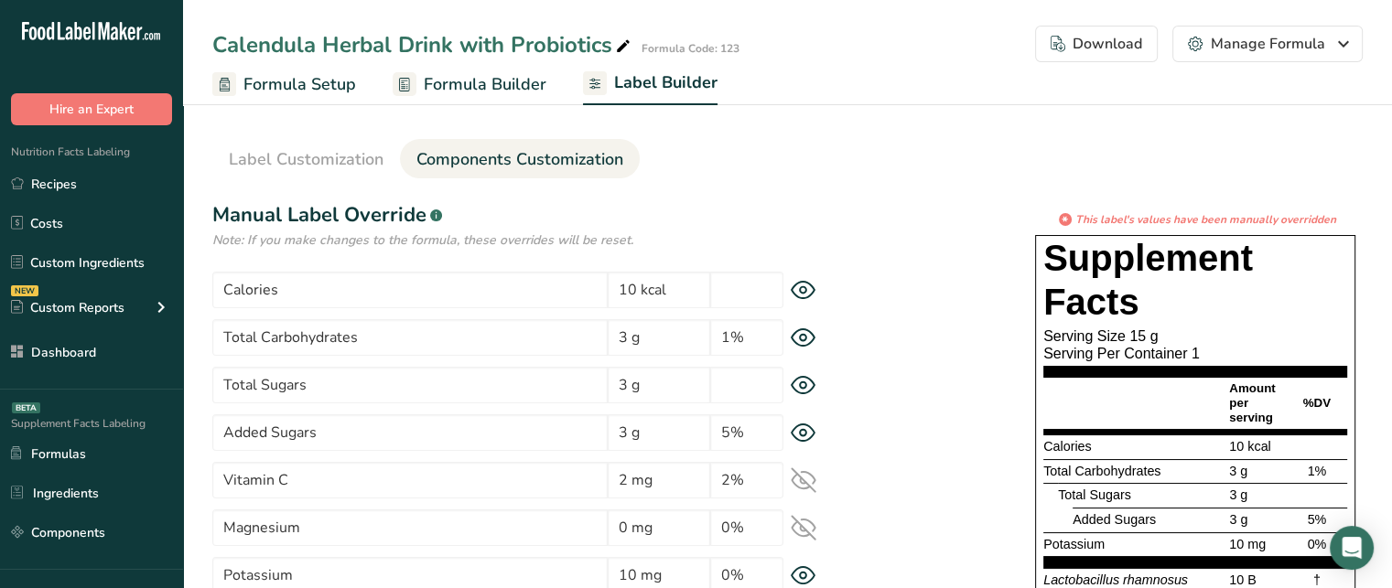
click at [1104, 47] on div "Download" at bounding box center [1097, 44] width 92 height 22
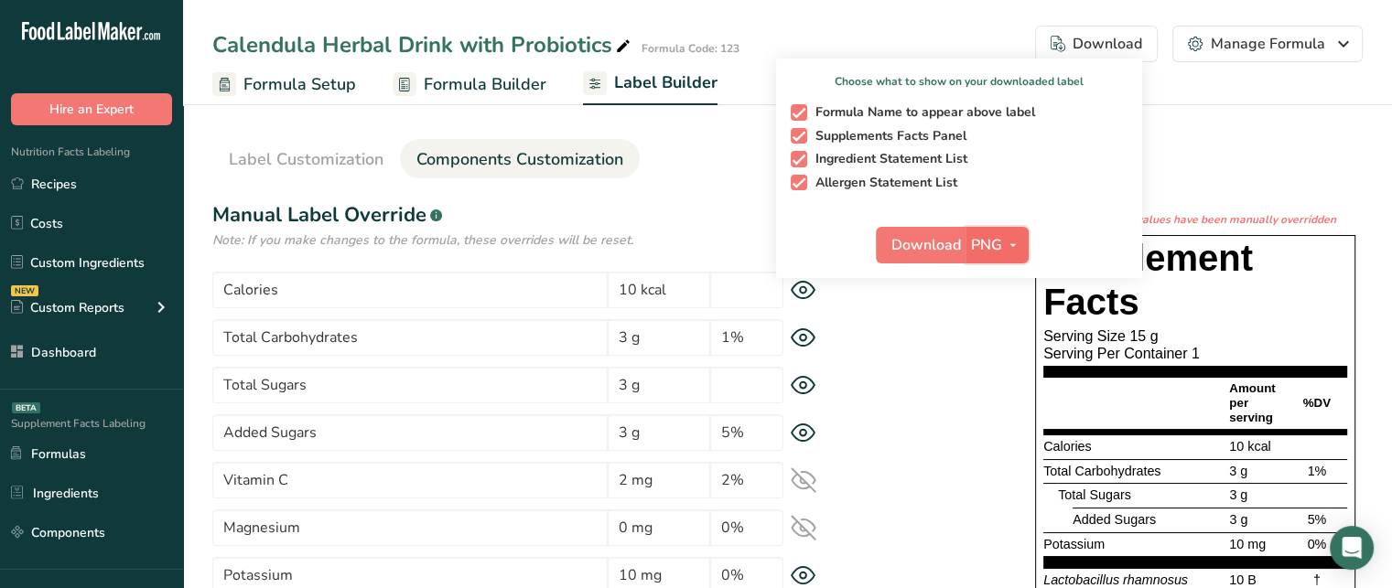
click at [1014, 261] on button "PNG" at bounding box center [997, 245] width 63 height 37
click at [1010, 261] on button "PNG" at bounding box center [997, 245] width 63 height 37
click at [1014, 372] on link "PDF" at bounding box center [999, 373] width 59 height 30
click at [935, 252] on span "Download" at bounding box center [927, 245] width 70 height 22
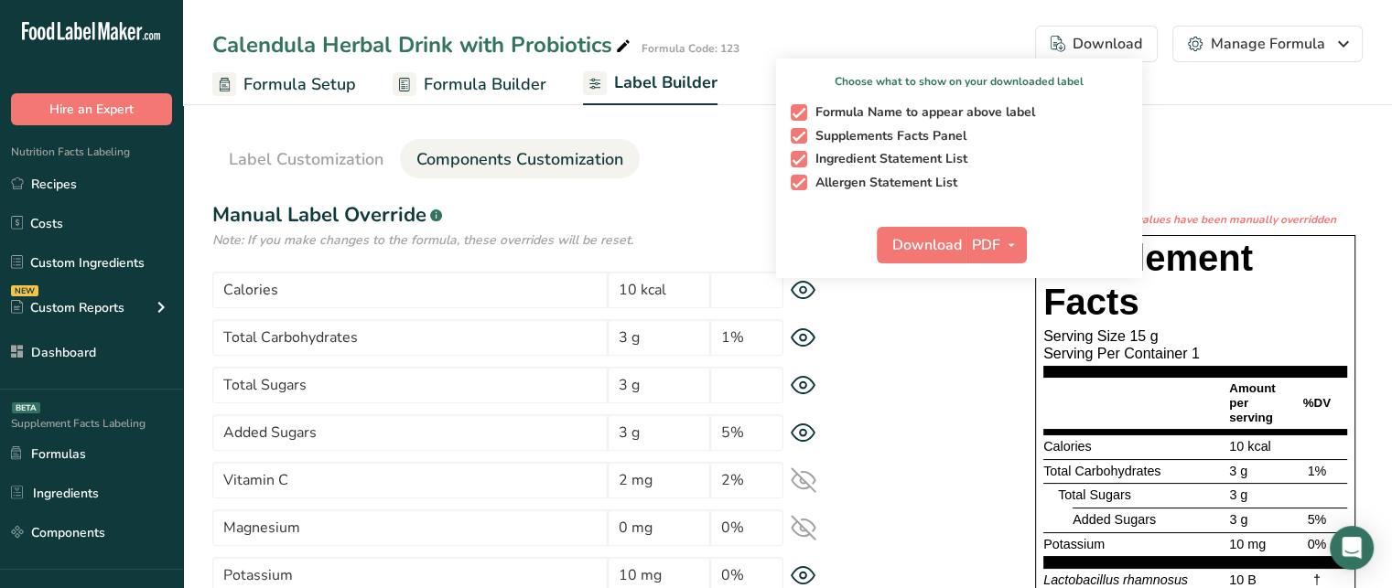
click at [768, 139] on ul "Label Customization Components Customization" at bounding box center [787, 158] width 1150 height 39
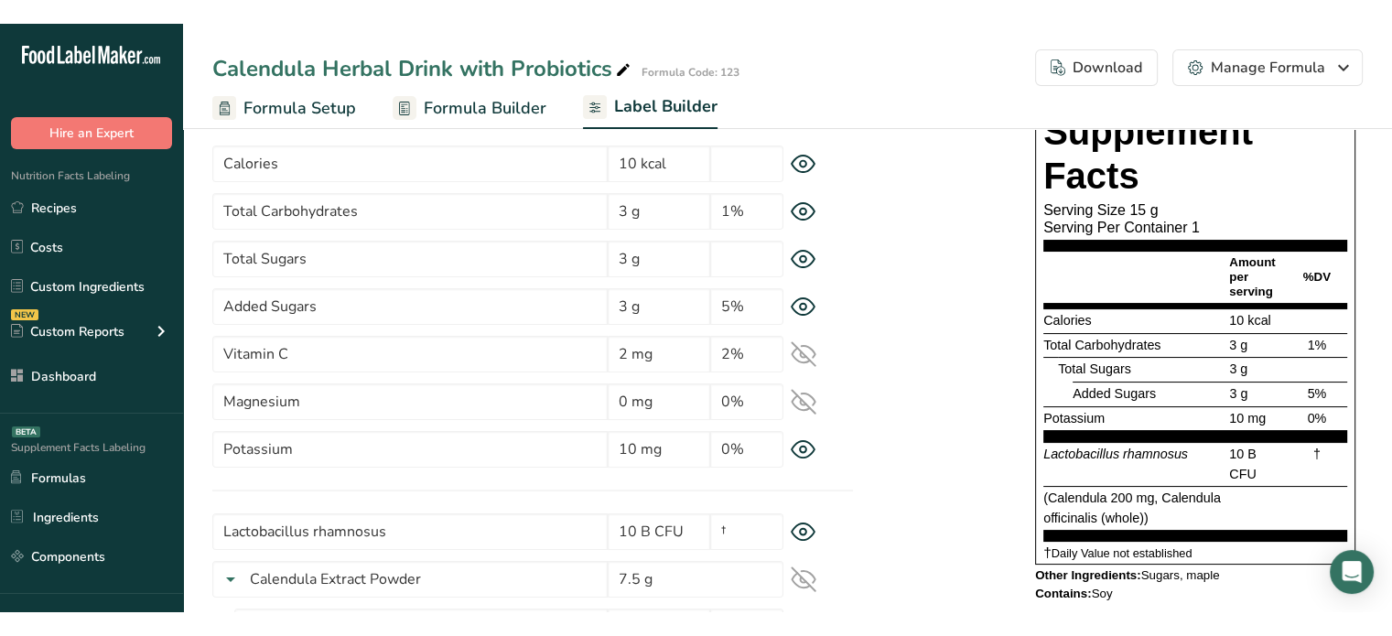
scroll to position [165, 0]
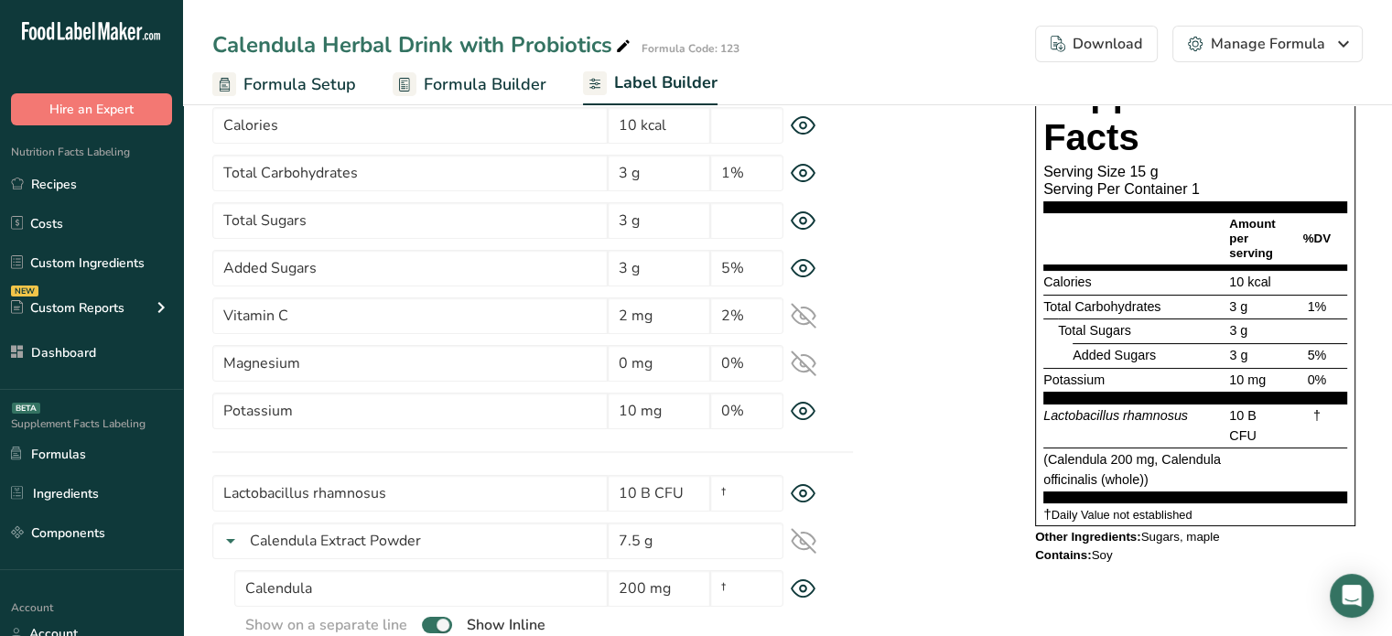
click at [1232, 373] on span "10 mg" at bounding box center [1247, 379] width 37 height 15
click at [449, 78] on span "Formula Builder" at bounding box center [485, 84] width 123 height 25
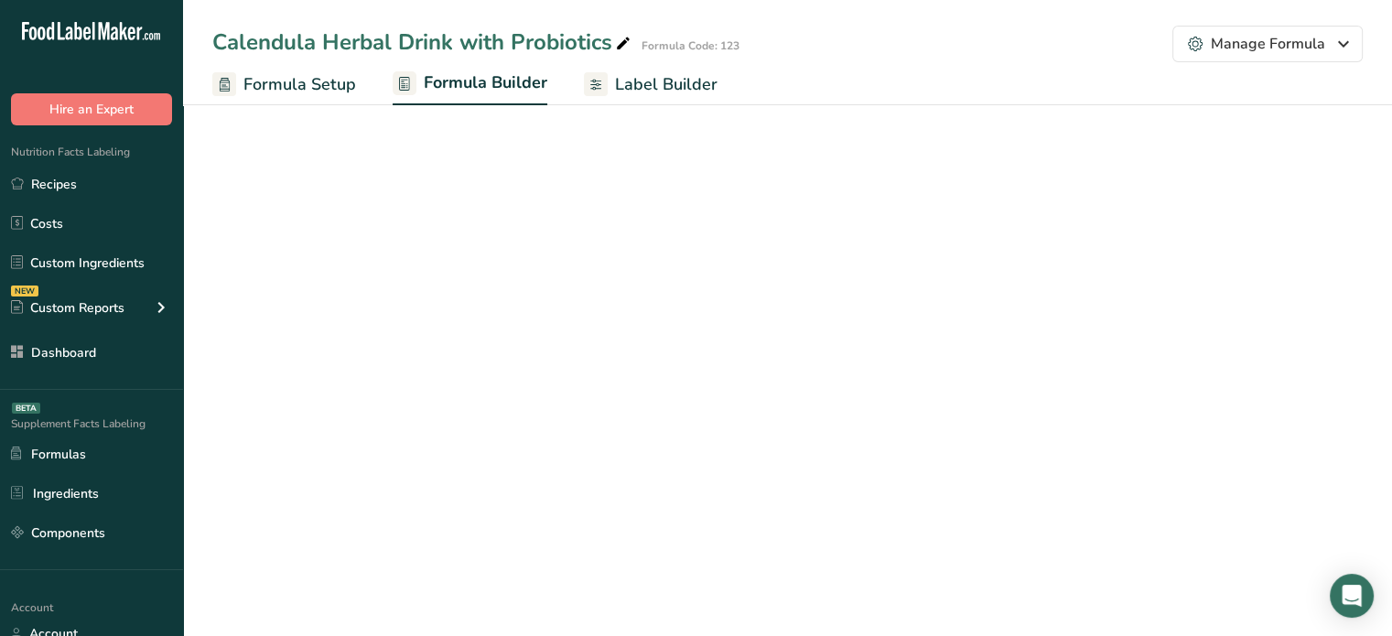
select select "6"
select select "2"
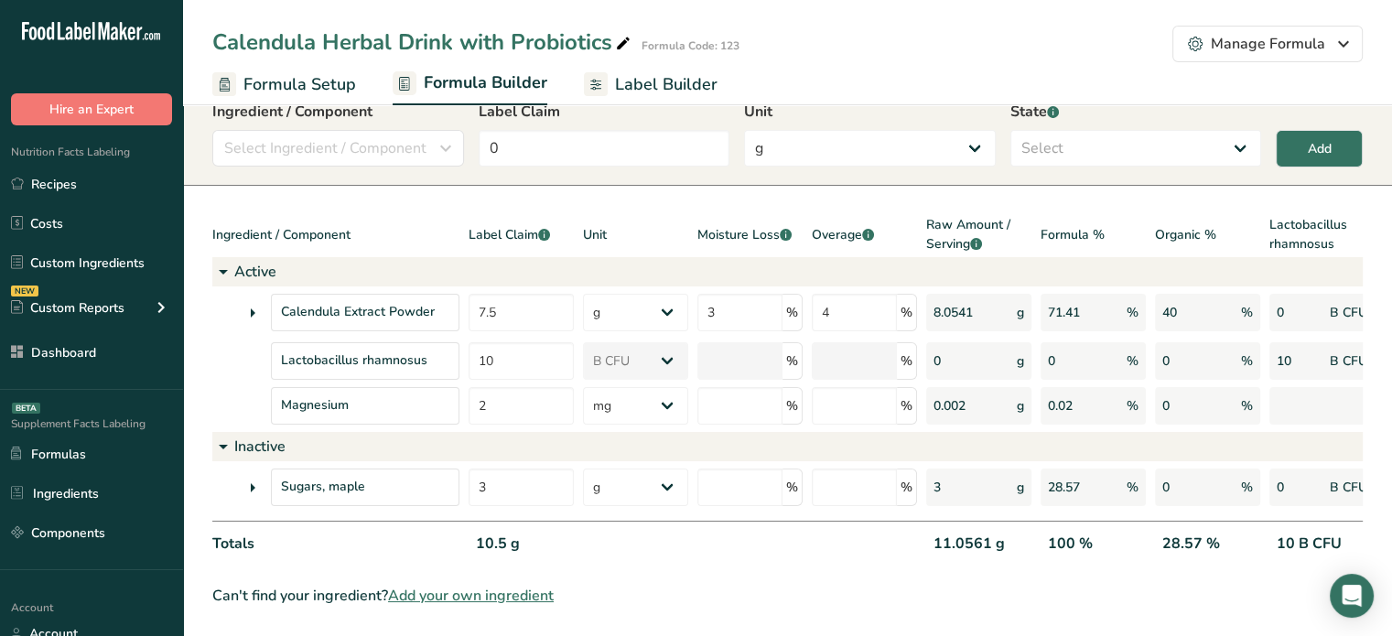
click at [253, 471] on icon at bounding box center [253, 487] width 22 height 33
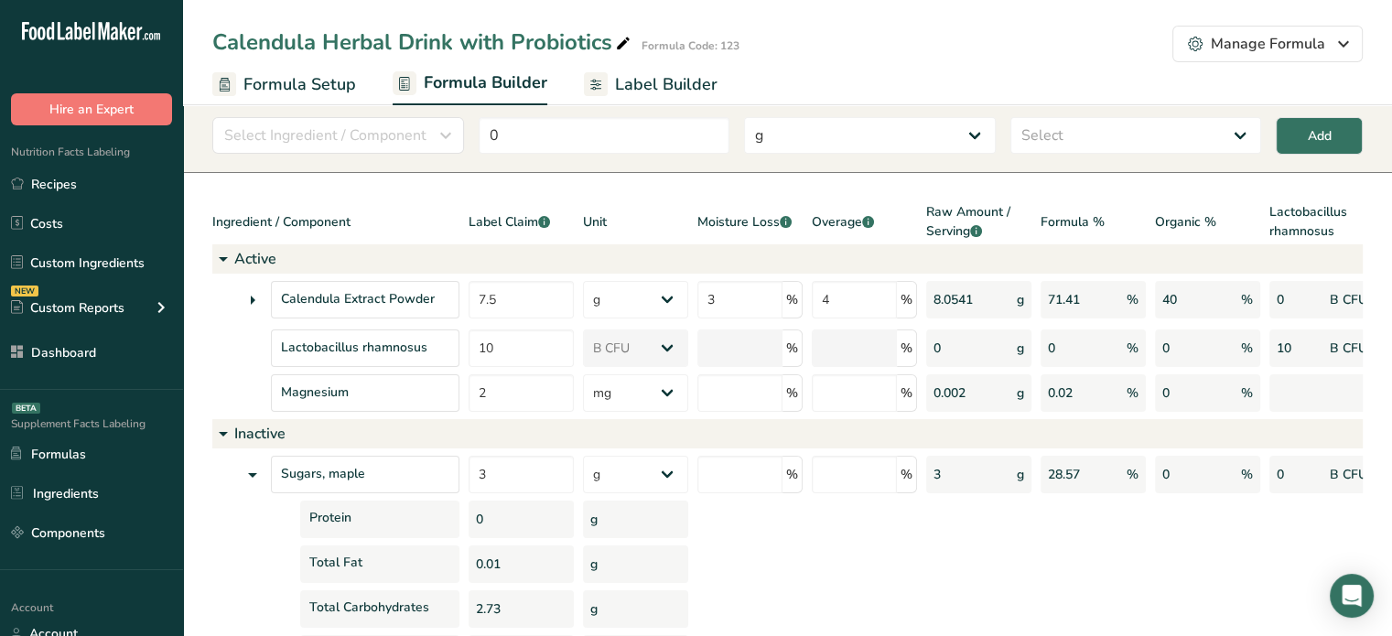
click at [234, 554] on div "Total Fat" at bounding box center [335, 564] width 247 height 38
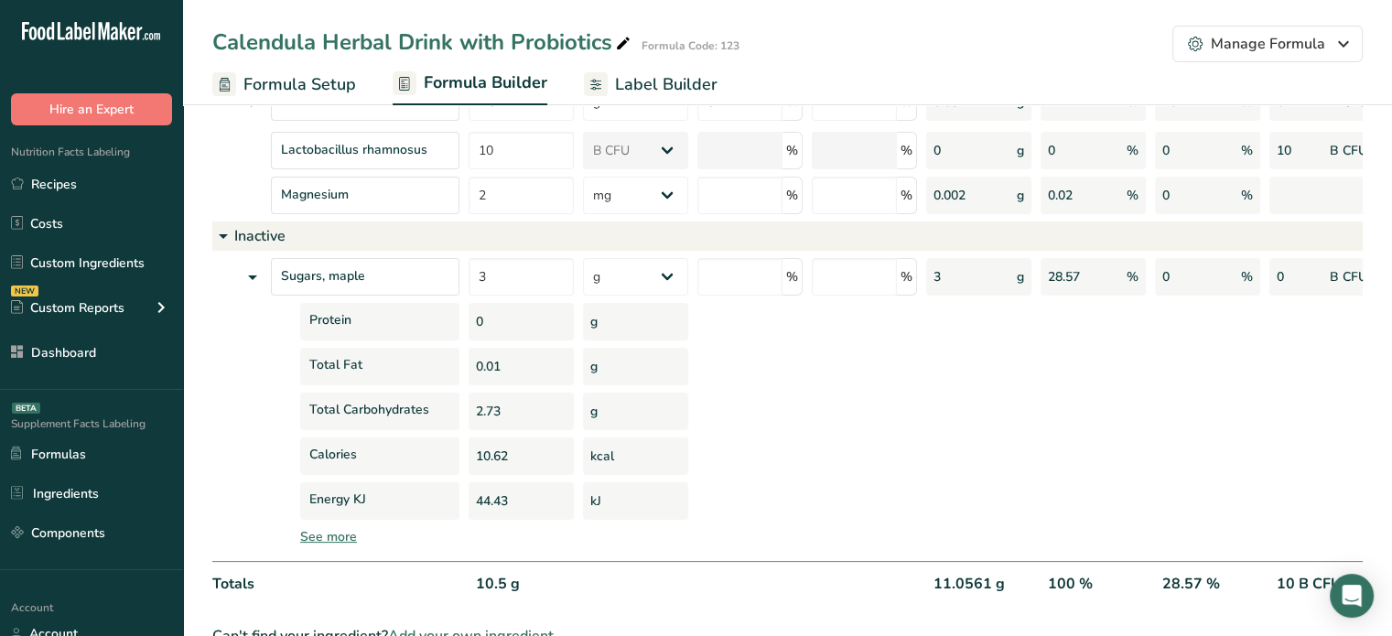
scroll to position [324, 0]
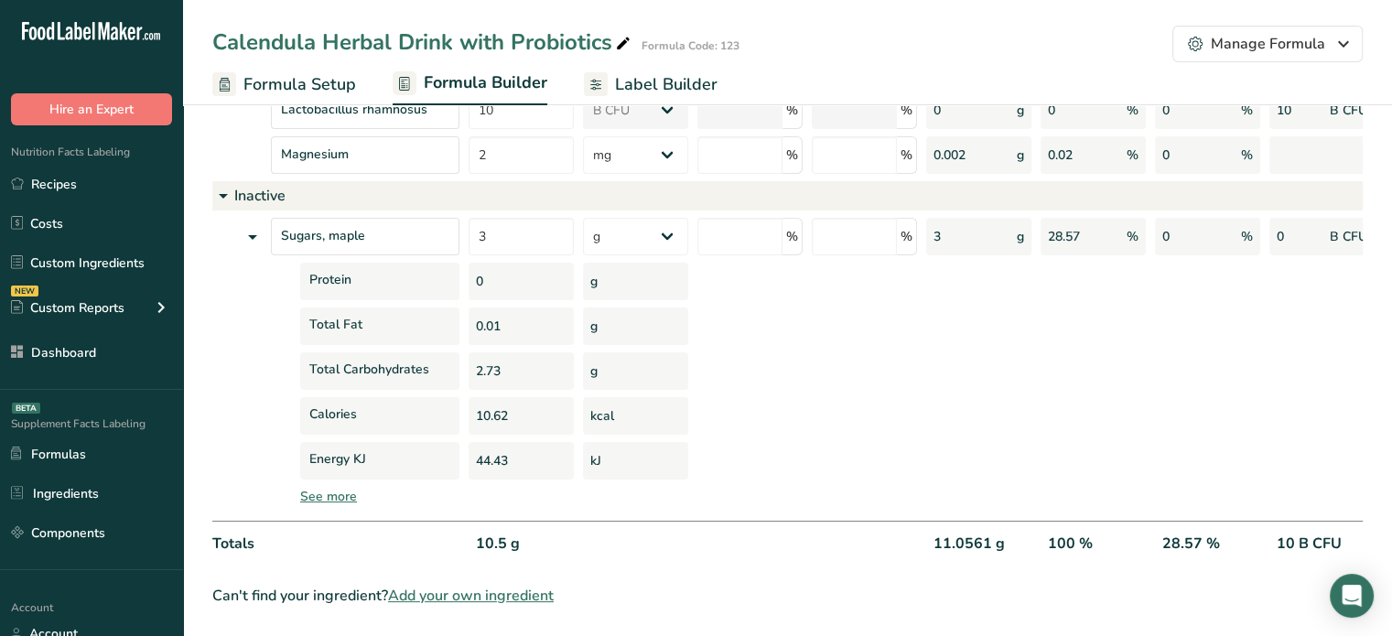
click at [346, 487] on div "See more" at bounding box center [926, 496] width 1253 height 19
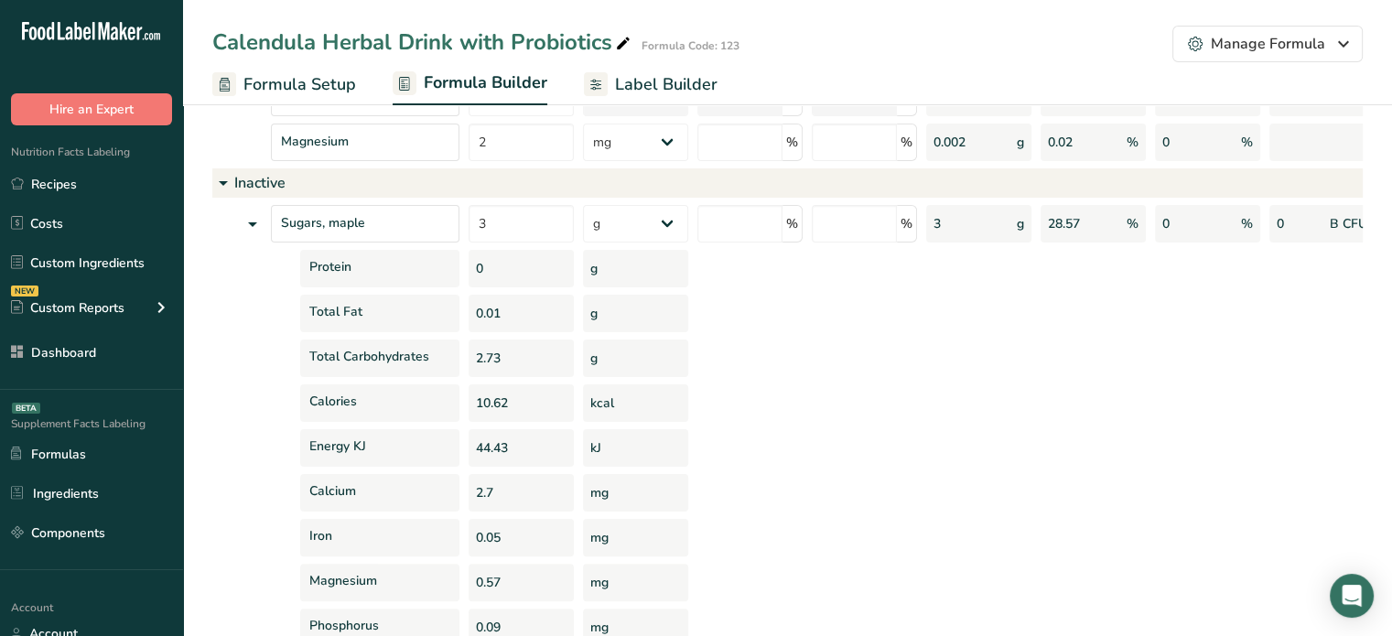
click at [257, 453] on div "Energy KJ" at bounding box center [335, 448] width 247 height 38
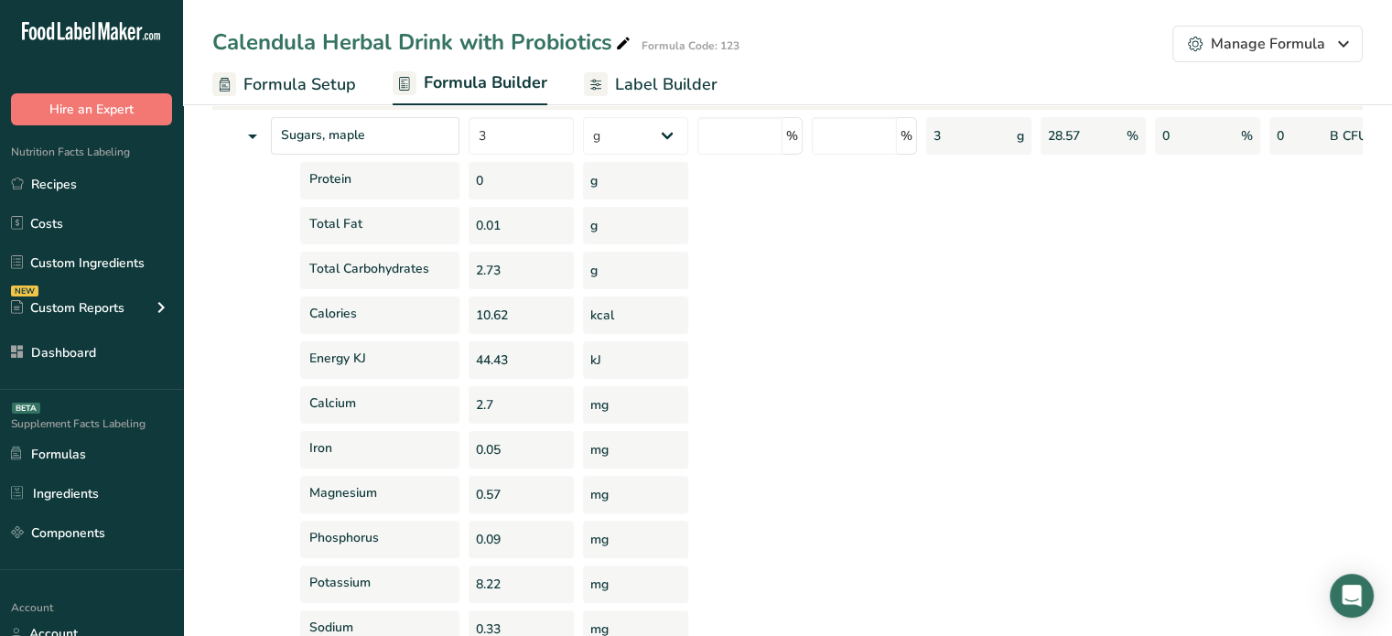
scroll to position [434, 0]
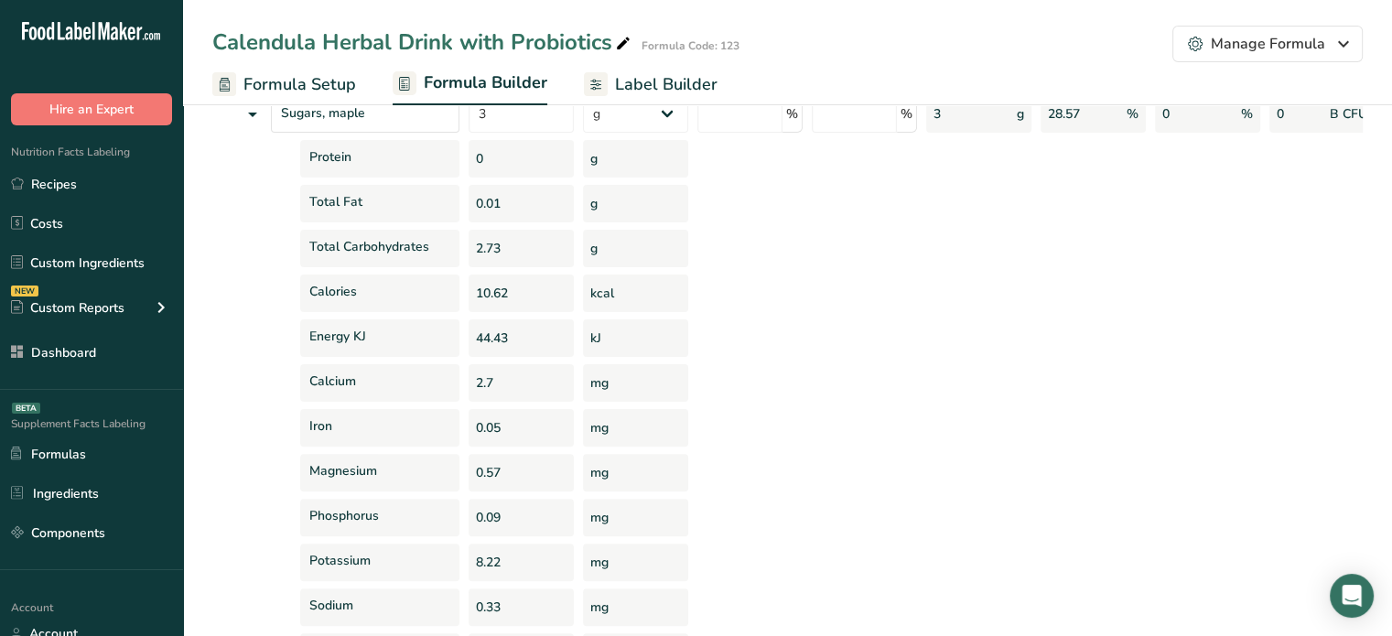
drag, startPoint x: 508, startPoint y: 471, endPoint x: 476, endPoint y: 475, distance: 32.2
click at [476, 475] on div "0.57" at bounding box center [521, 473] width 105 height 38
copy div "0.57"
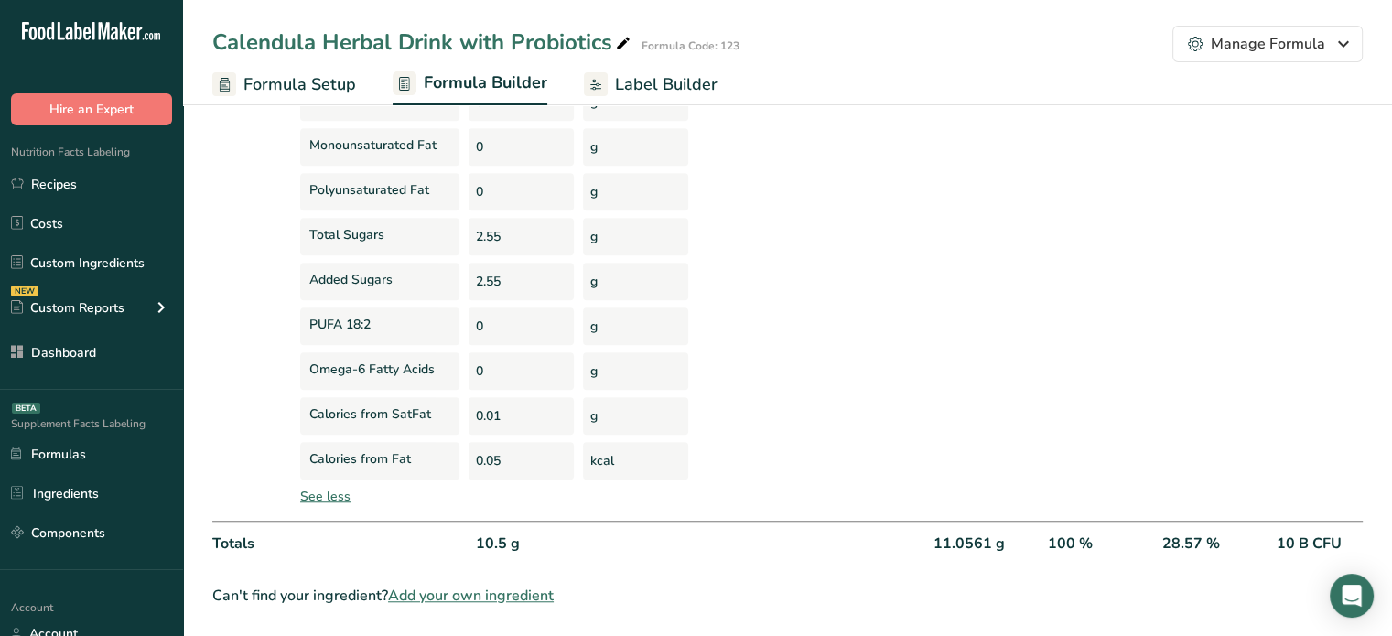
scroll to position [1305, 0]
click at [341, 73] on span "Formula Setup" at bounding box center [299, 84] width 113 height 25
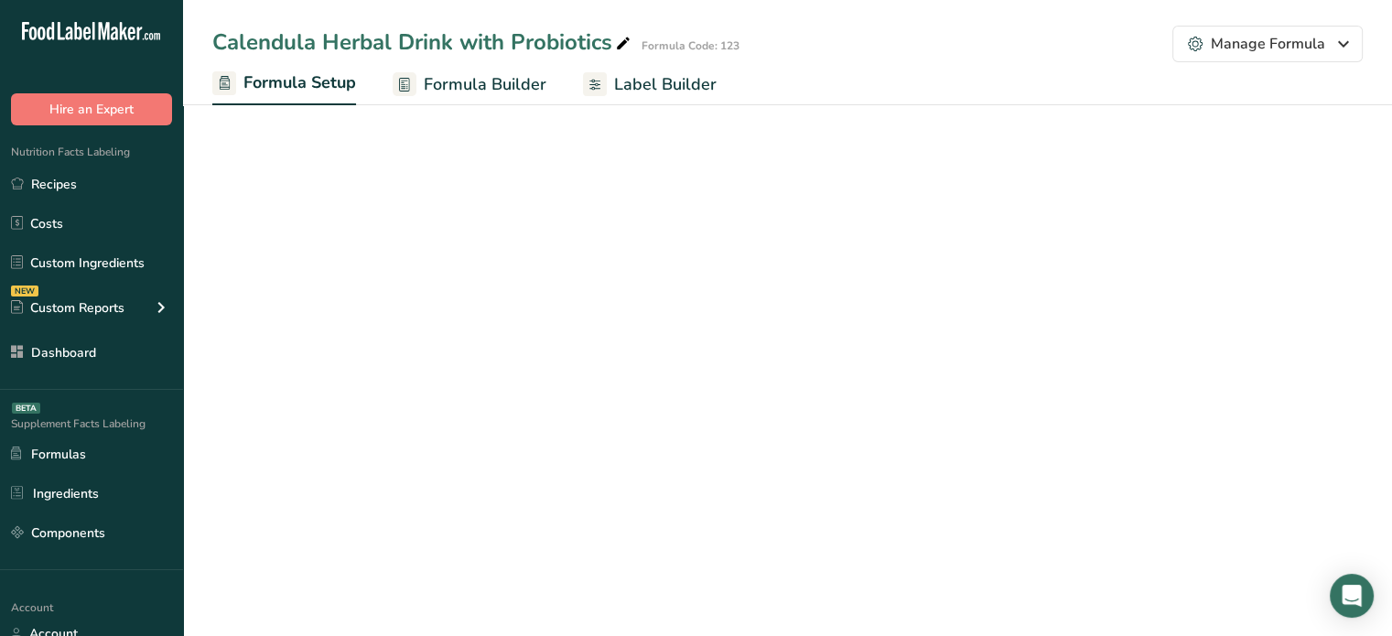
scroll to position [25, 0]
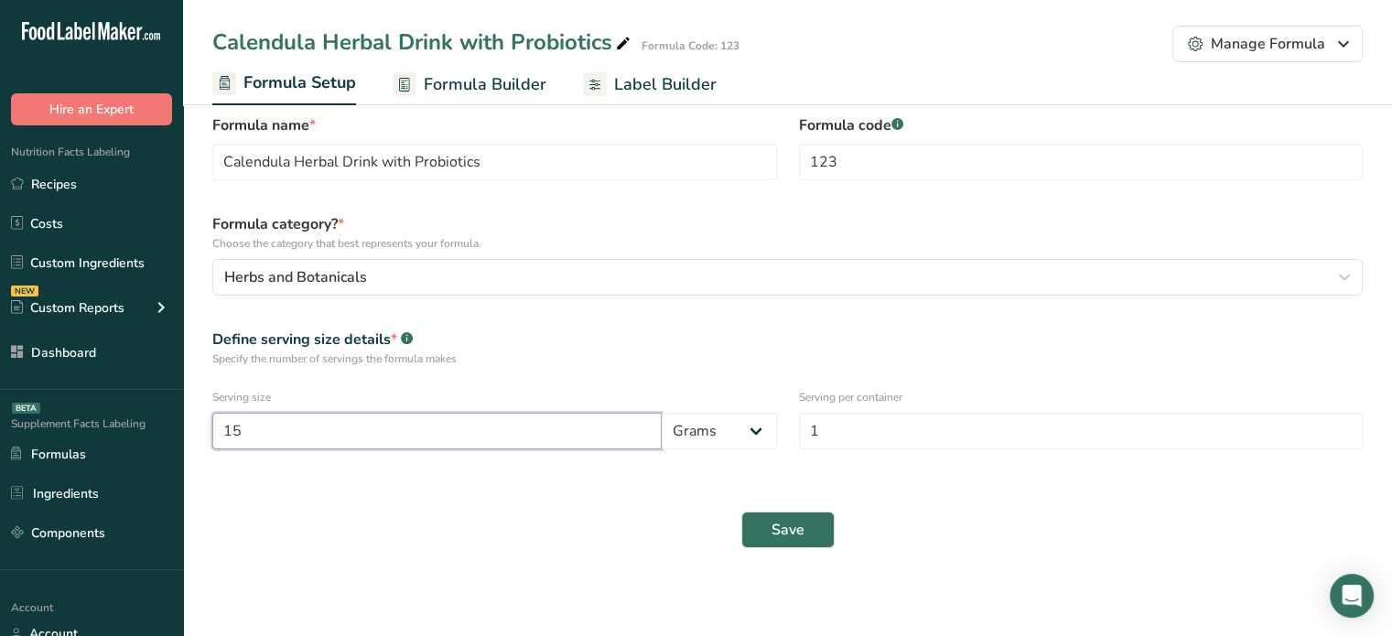
drag, startPoint x: 359, startPoint y: 416, endPoint x: 129, endPoint y: 422, distance: 229.8
click at [129, 422] on div ".a-20{fill:#fff;} Hire an Expert Nutrition Facts Labeling Recipes Costs Custom …" at bounding box center [696, 305] width 1392 height 661
type input "10.5"
click at [761, 532] on button "Save" at bounding box center [787, 530] width 93 height 37
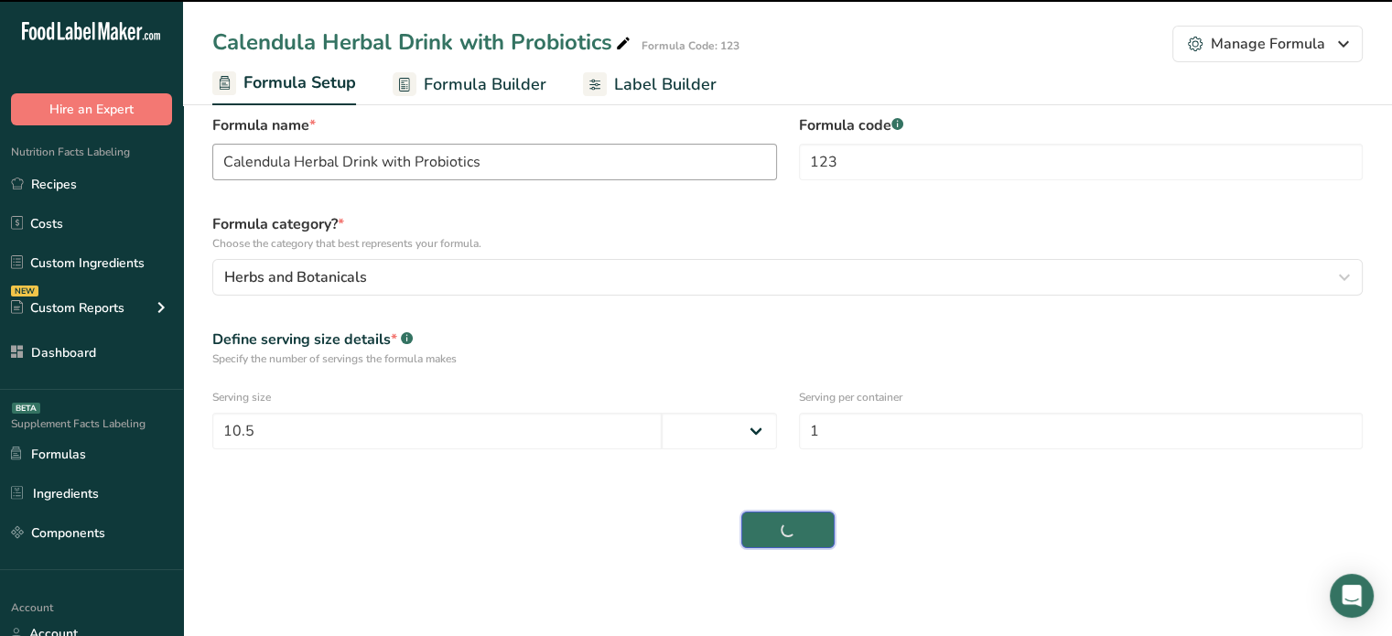
select select "0"
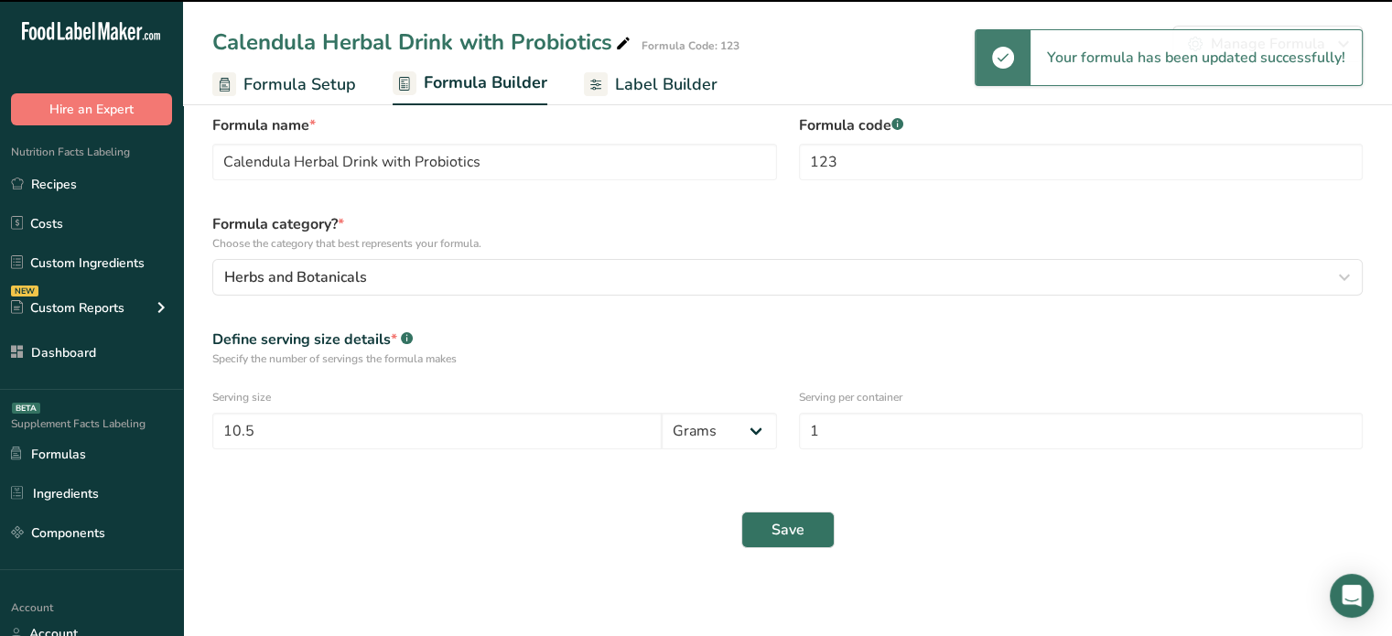
select select "6"
select select "2"
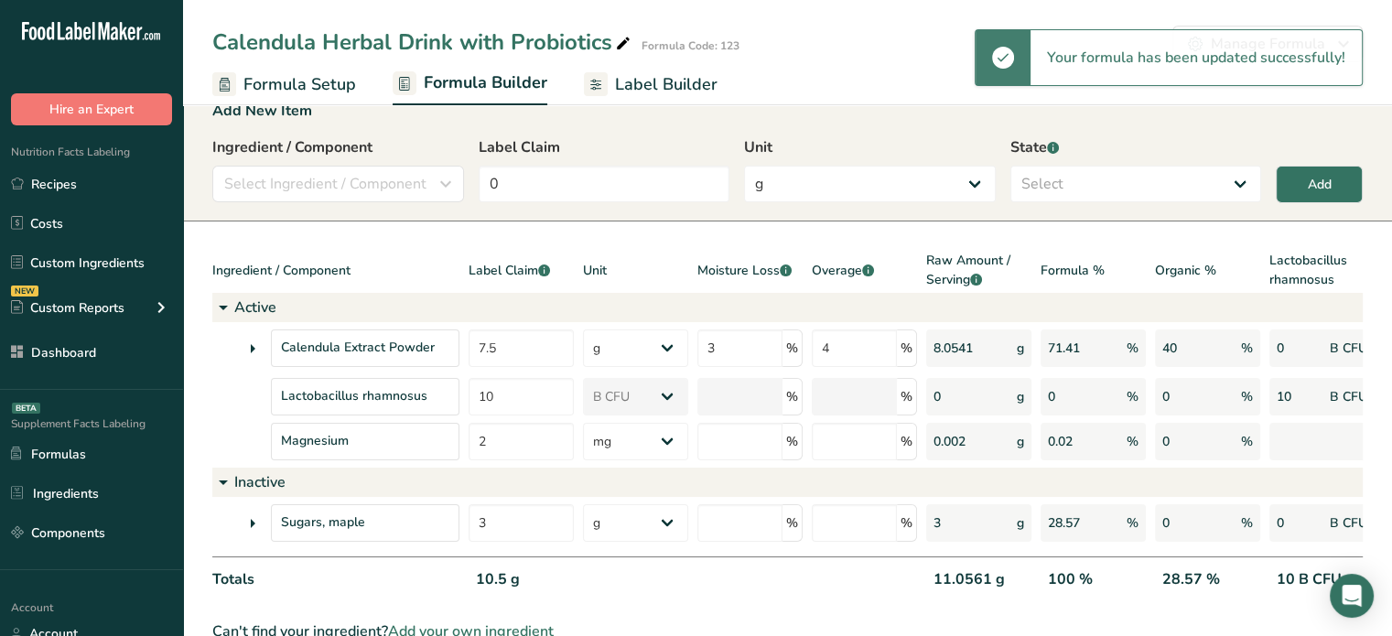
click at [666, 86] on span "Label Builder" at bounding box center [666, 84] width 102 height 25
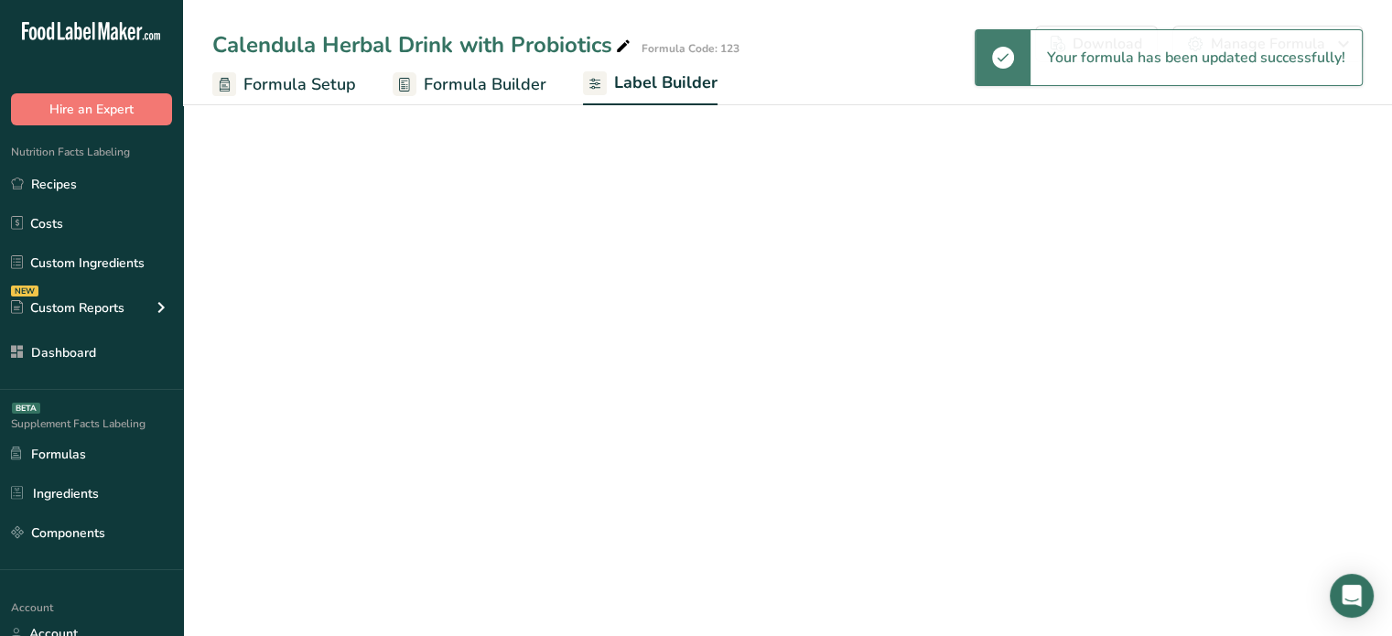
select select "bold"
select select "center"
select select "%DV"
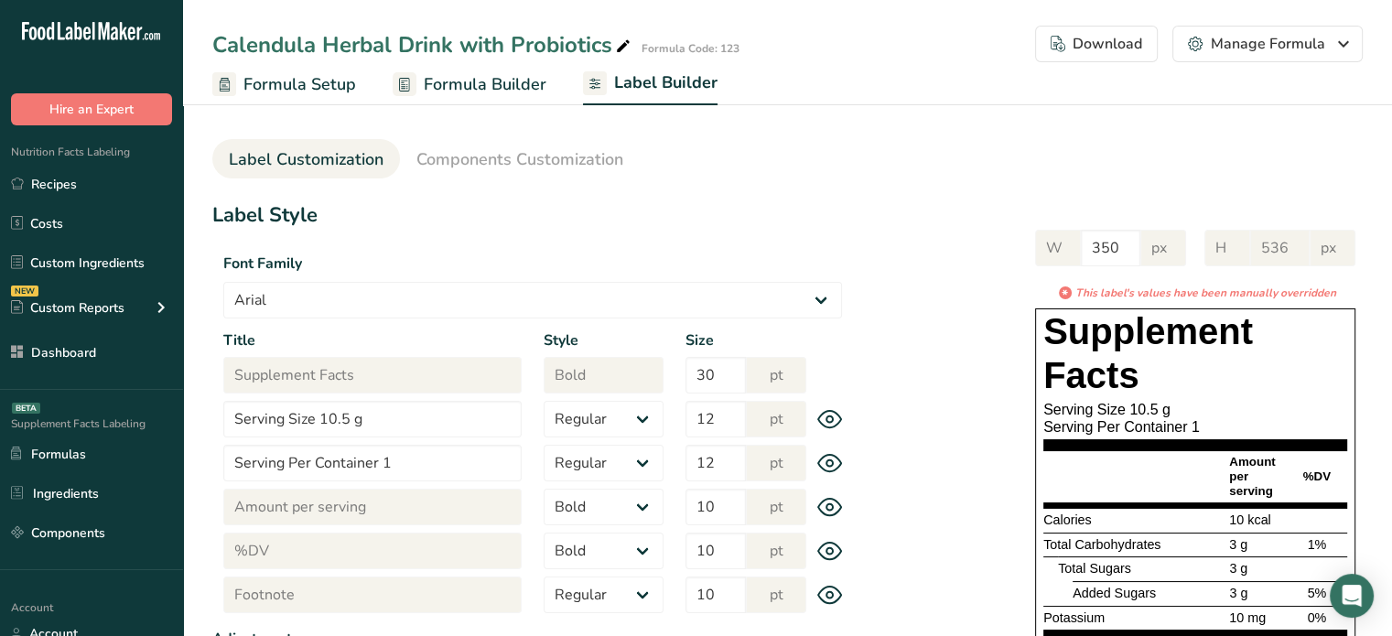
click at [507, 84] on span "Formula Builder" at bounding box center [485, 84] width 123 height 25
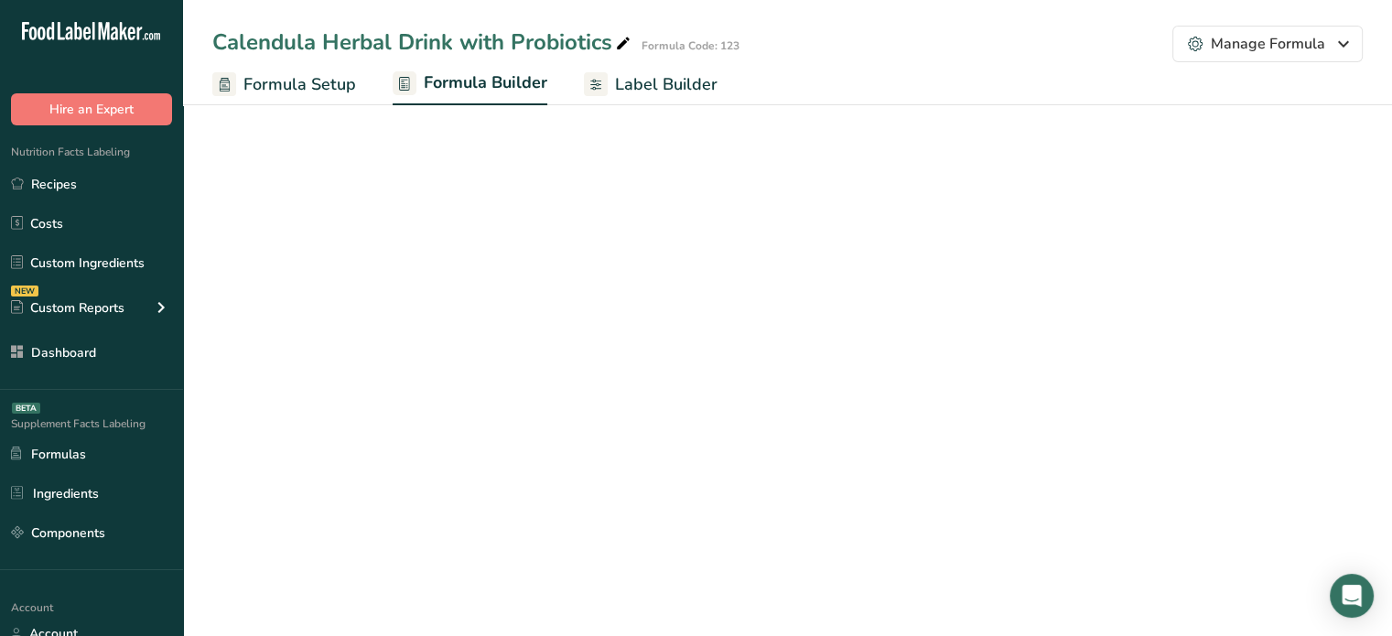
select select "6"
select select "2"
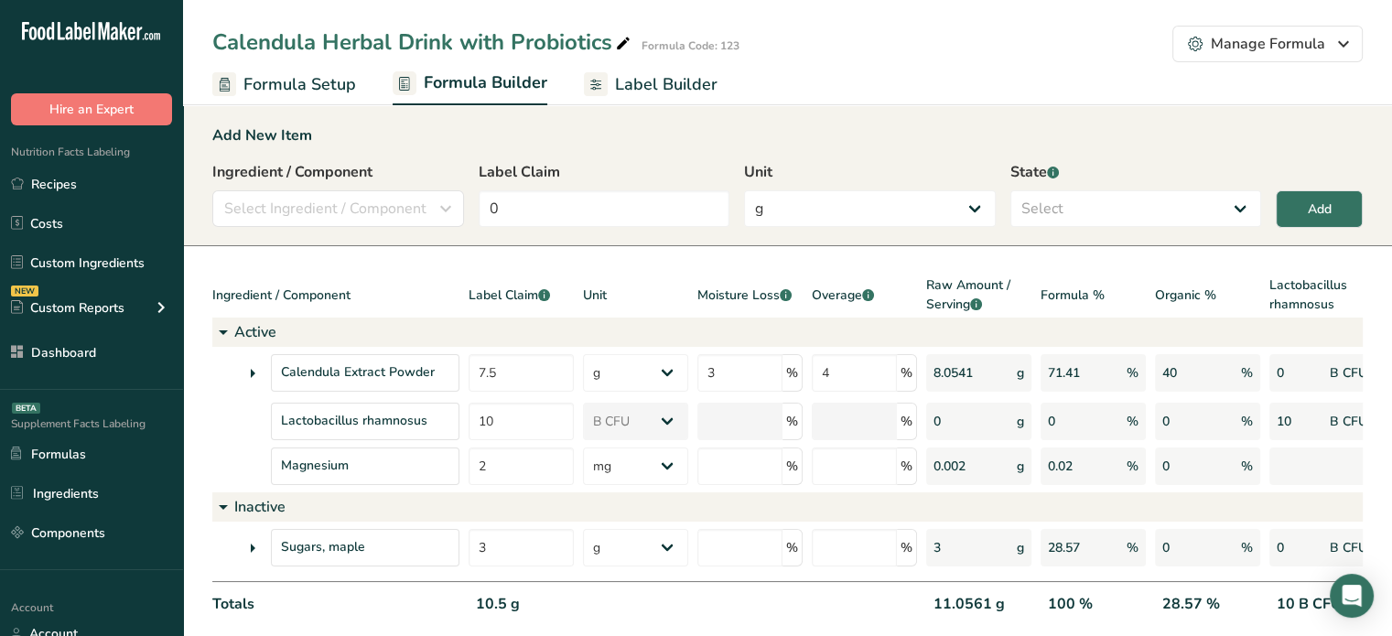
click at [258, 539] on icon at bounding box center [253, 548] width 22 height 33
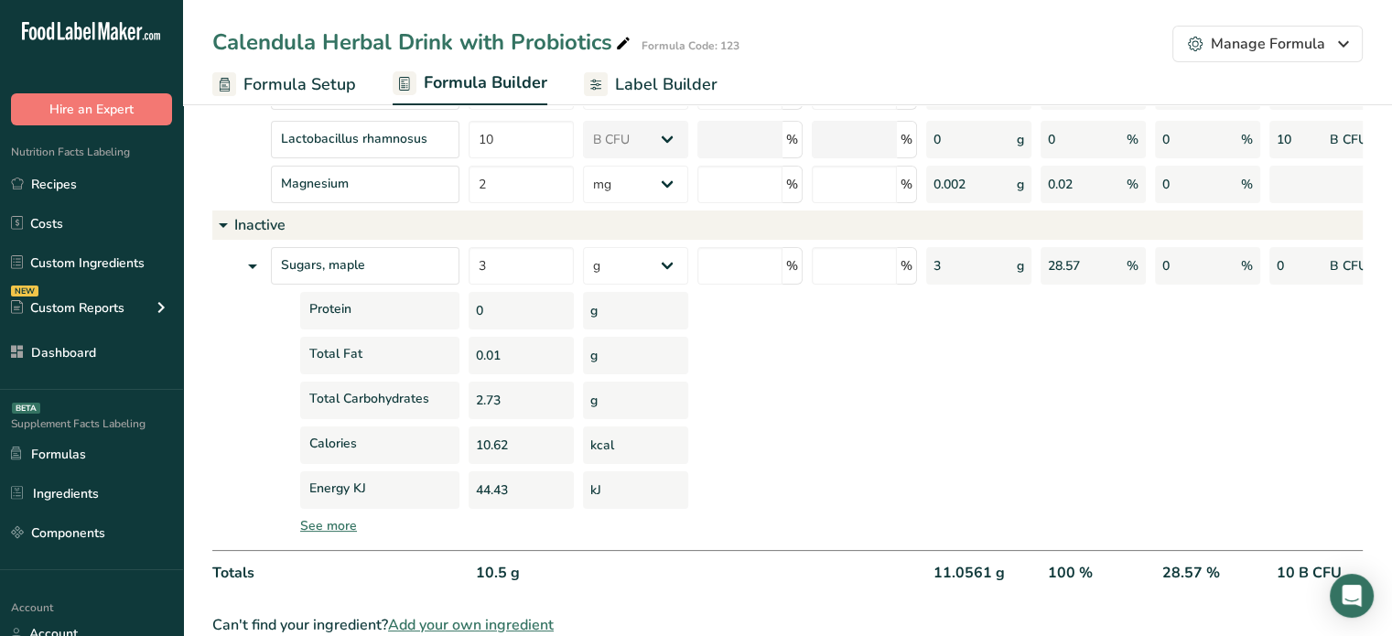
scroll to position [286, 0]
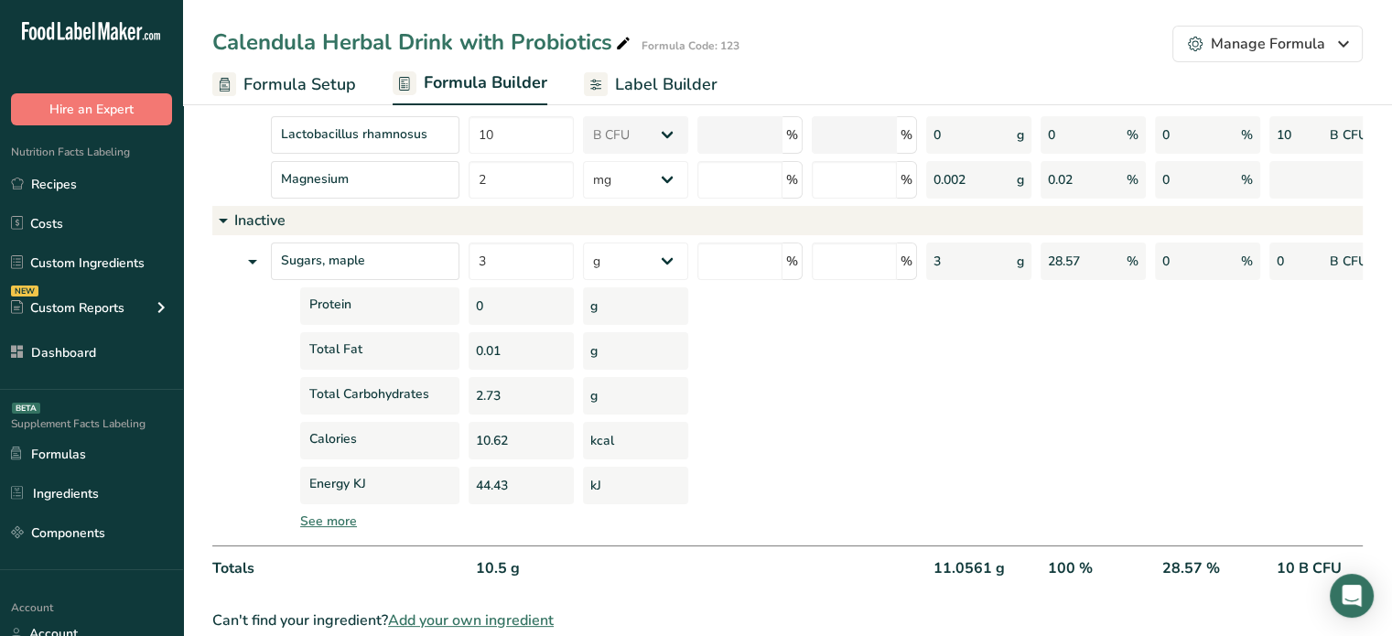
click at [1257, 404] on div at bounding box center [1207, 396] width 105 height 38
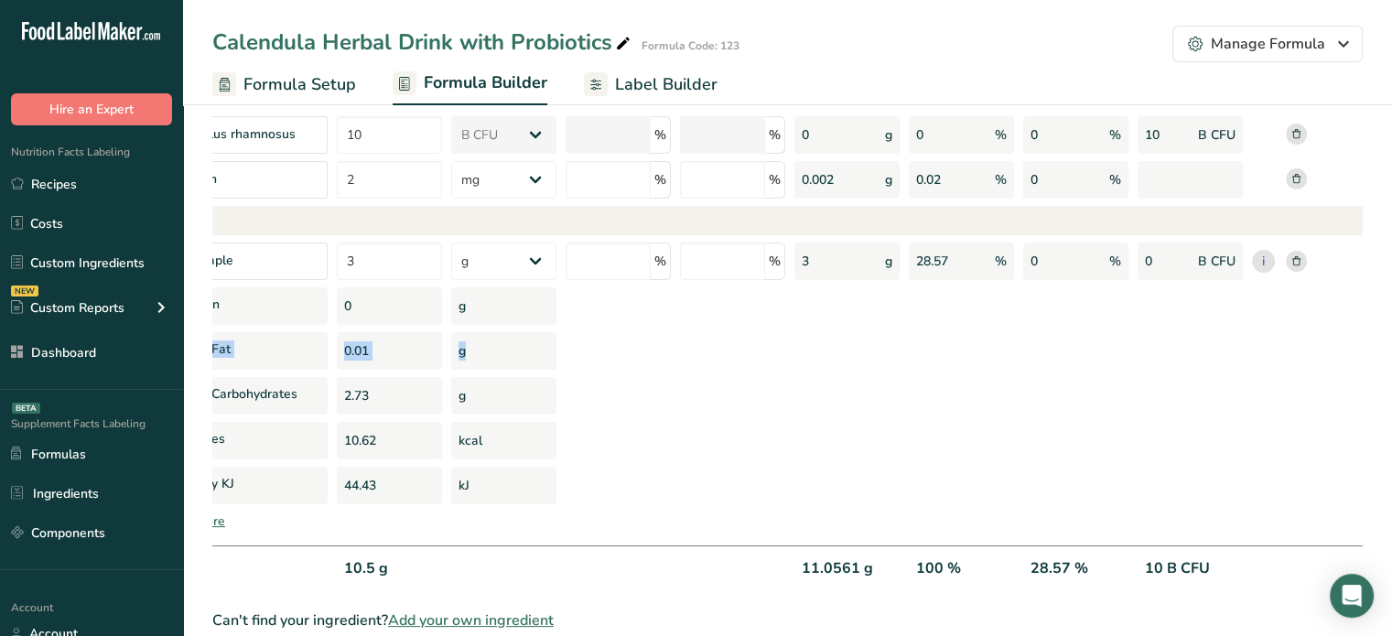
scroll to position [0, 190]
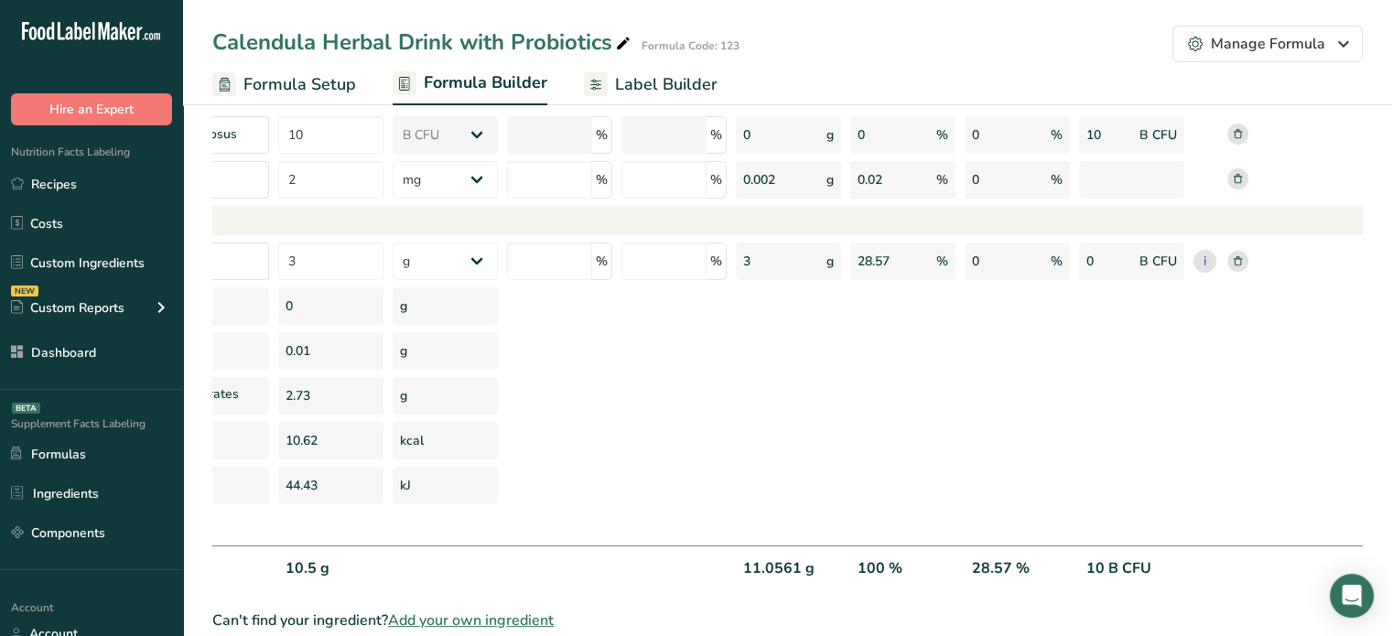
drag, startPoint x: 1147, startPoint y: 349, endPoint x: 1393, endPoint y: 321, distance: 247.7
click at [1391, 321] on html ".a-20{fill:#fff;} Hire an Expert Nutrition Facts Labeling Recipes Costs Custom …" at bounding box center [696, 187] width 1392 height 947
click at [1239, 264] on icon at bounding box center [1238, 260] width 8 height 9
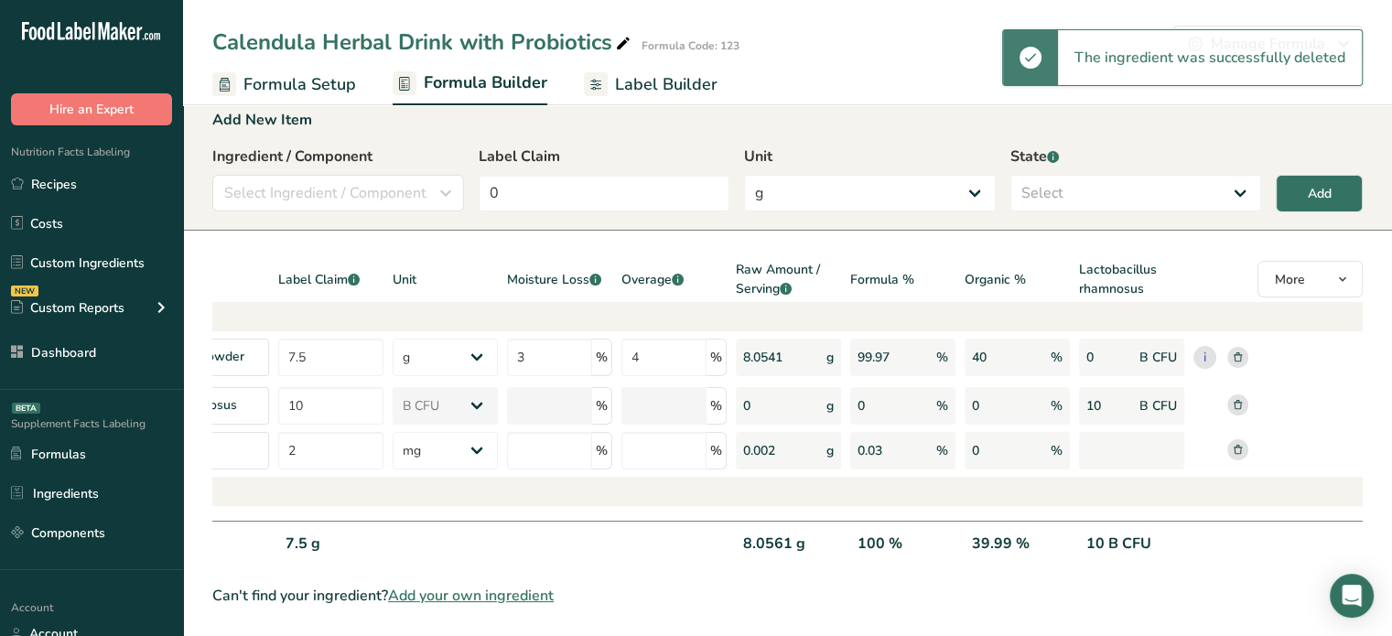
scroll to position [29, 0]
click at [337, 83] on span "Formula Setup" at bounding box center [299, 84] width 113 height 25
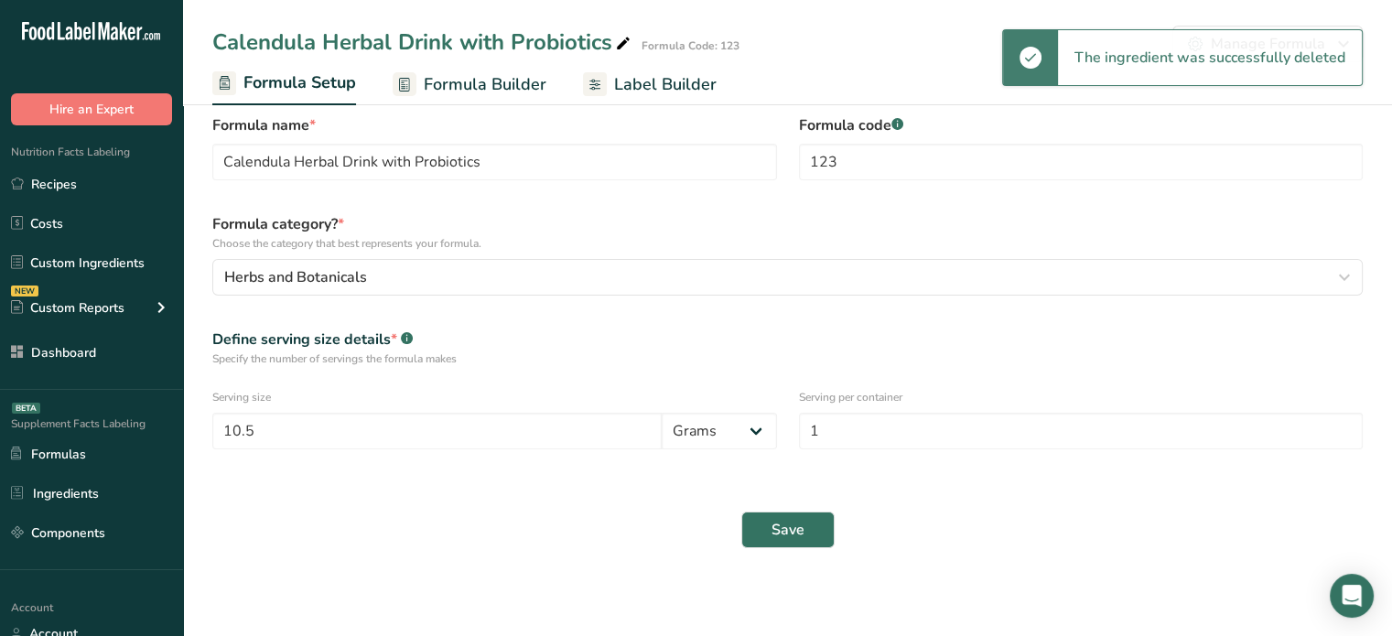
scroll to position [25, 0]
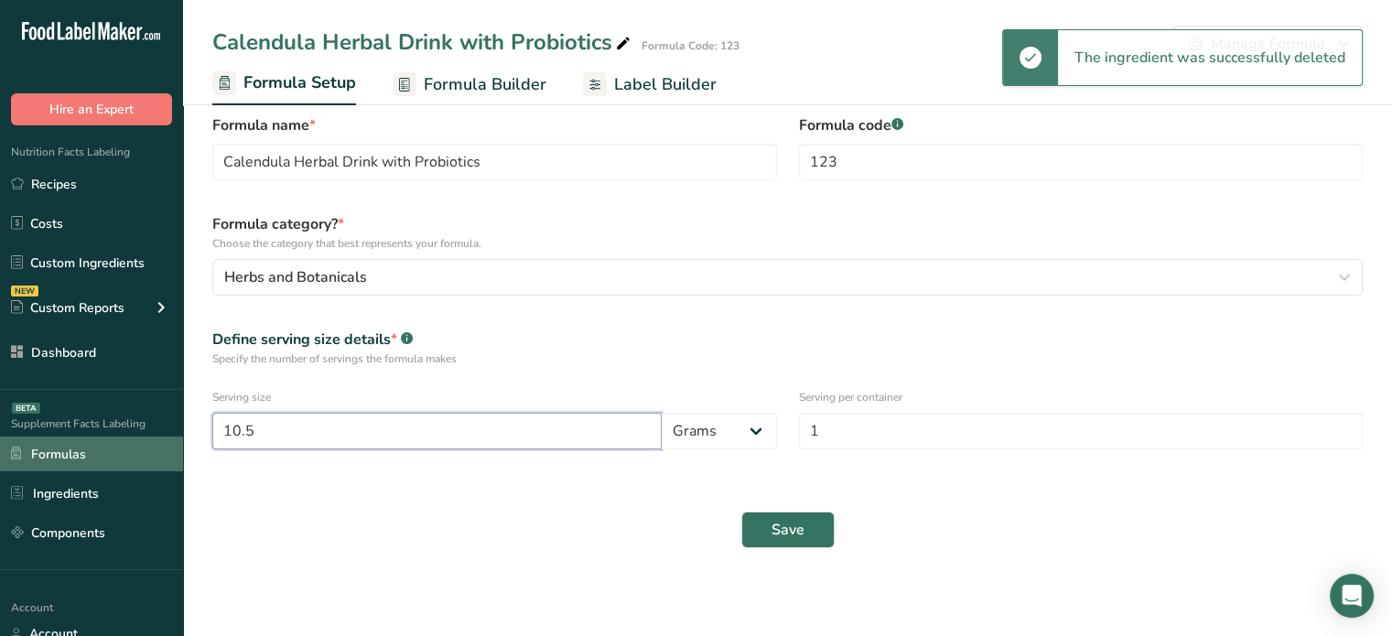
drag, startPoint x: 416, startPoint y: 432, endPoint x: 162, endPoint y: 438, distance: 254.5
click at [162, 438] on div ".a-20{fill:#fff;} Hire an Expert Nutrition Facts Labeling Recipes Costs Custom …" at bounding box center [696, 305] width 1392 height 661
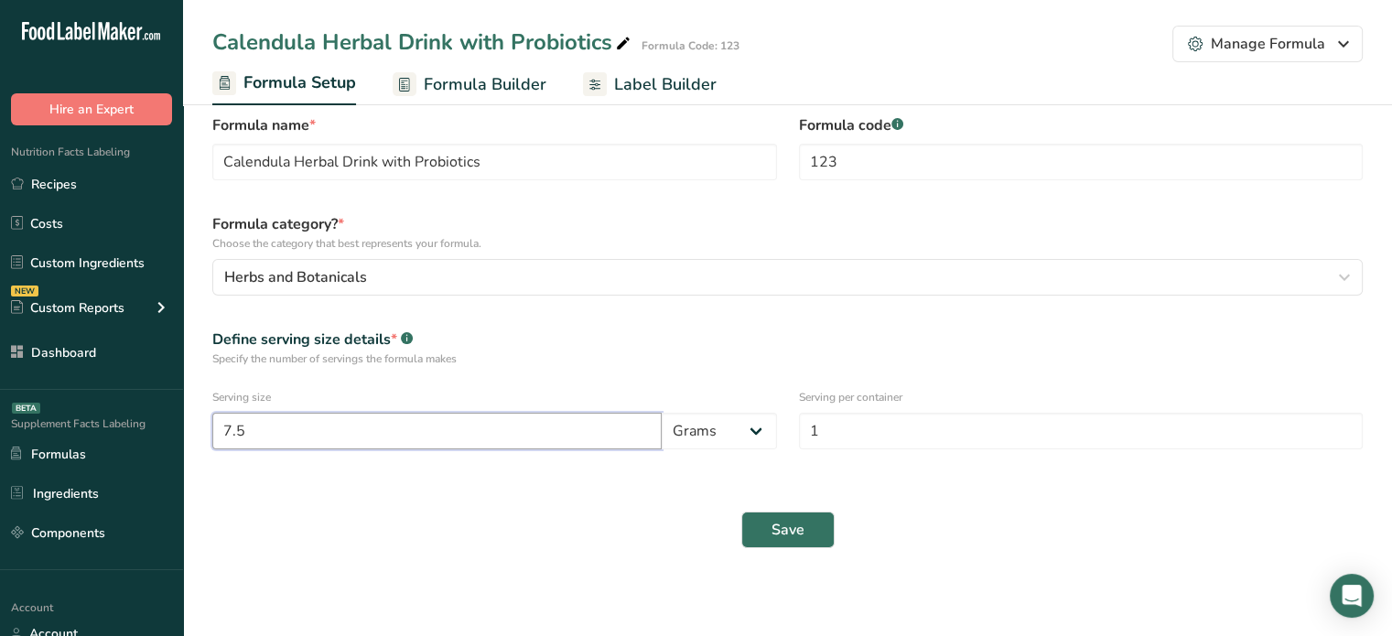
type input "7.5"
click at [776, 555] on div "Save" at bounding box center [787, 530] width 1172 height 59
click at [780, 530] on span "Save" at bounding box center [787, 530] width 33 height 22
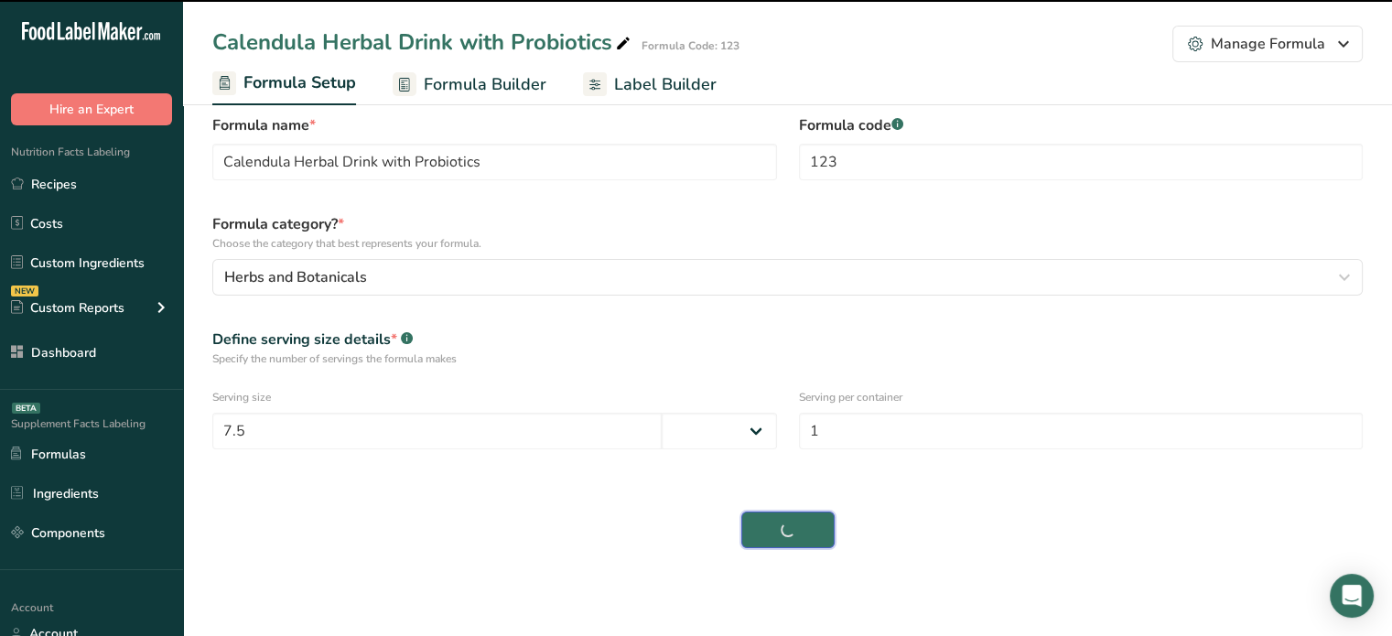
select select "0"
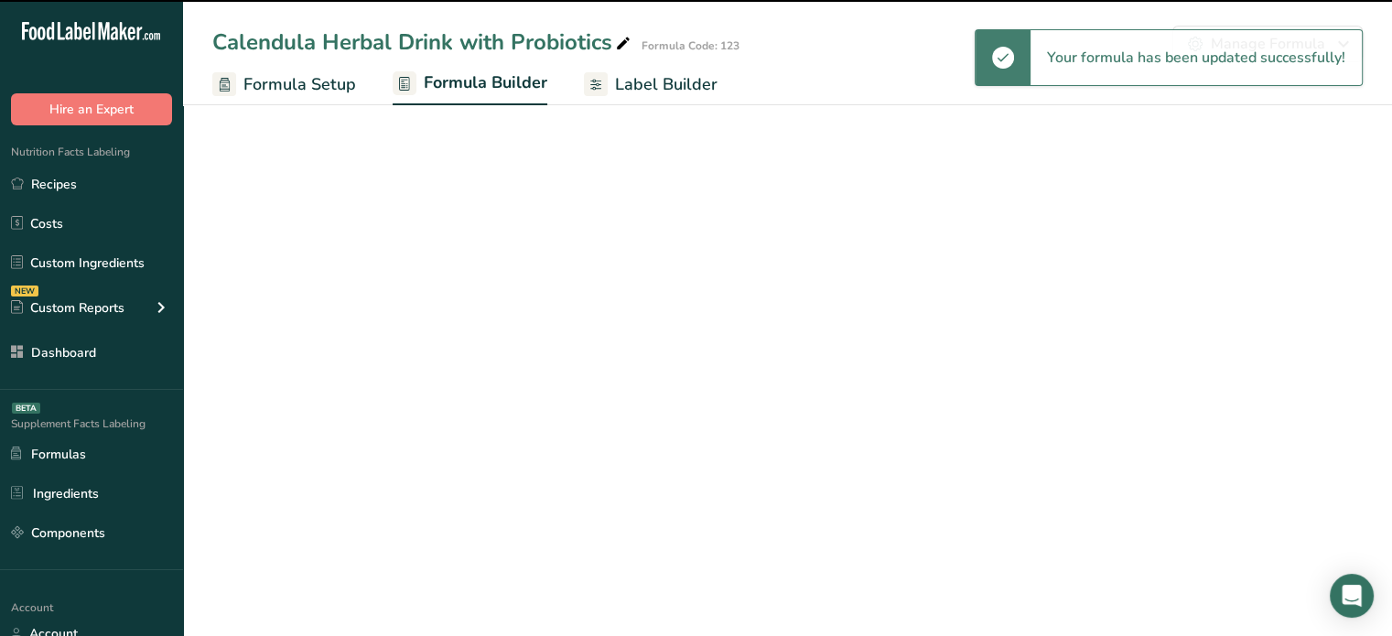
select select "6"
select select "2"
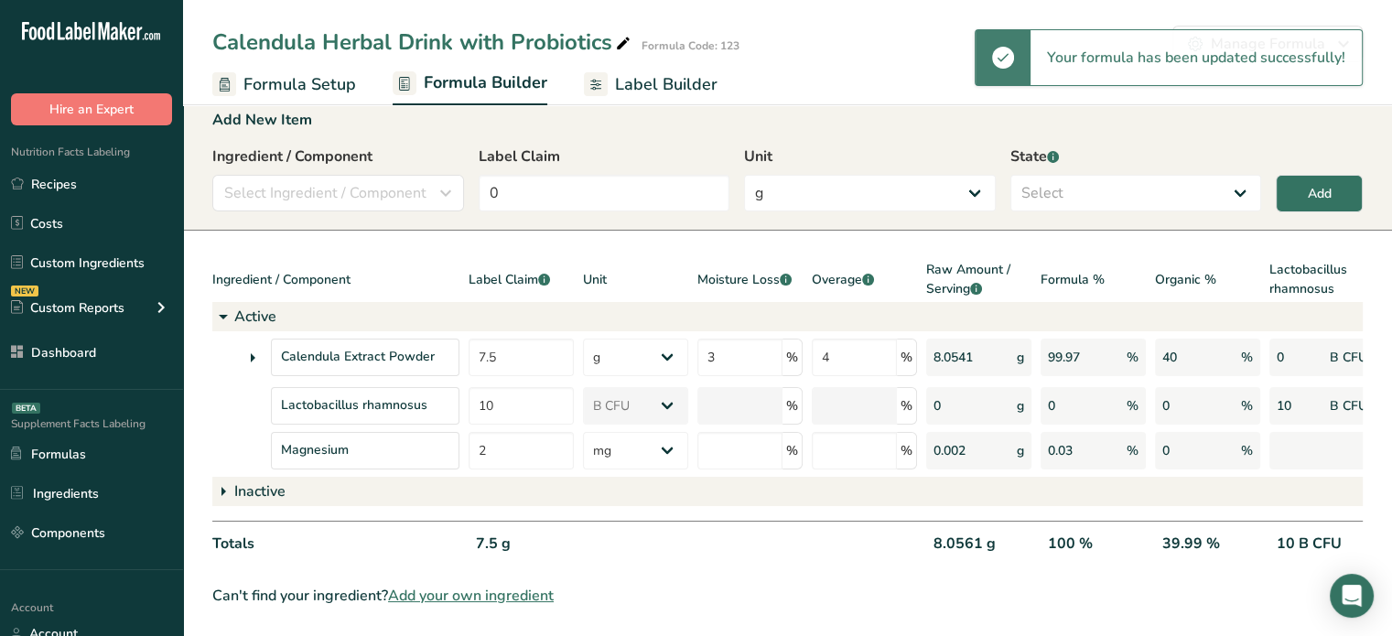
click at [629, 73] on span "Label Builder" at bounding box center [666, 84] width 102 height 25
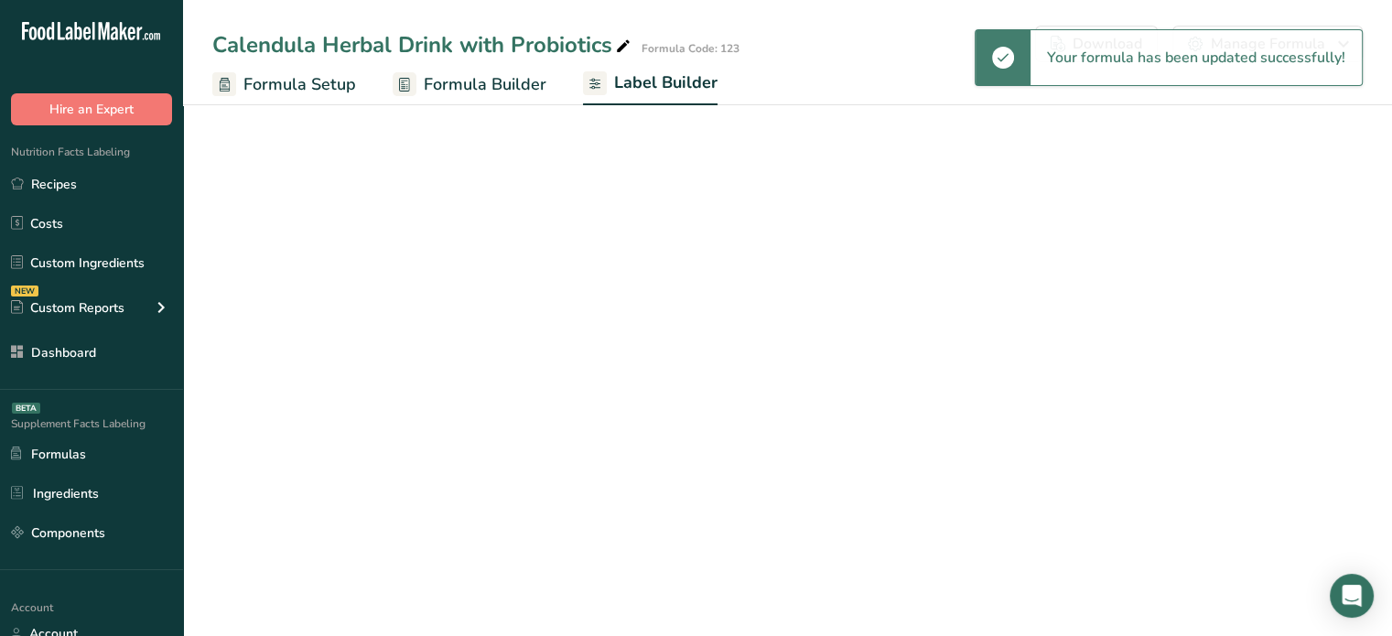
select select "bold"
select select "center"
select select "%DV"
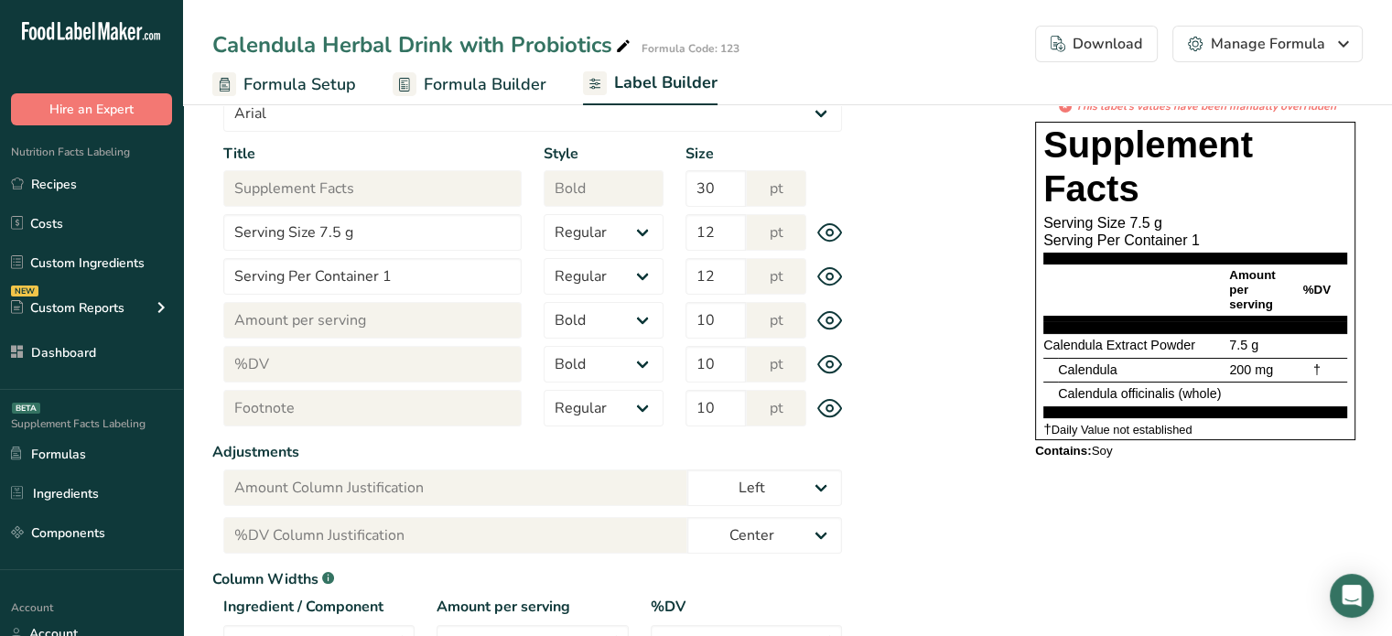
scroll to position [81, 0]
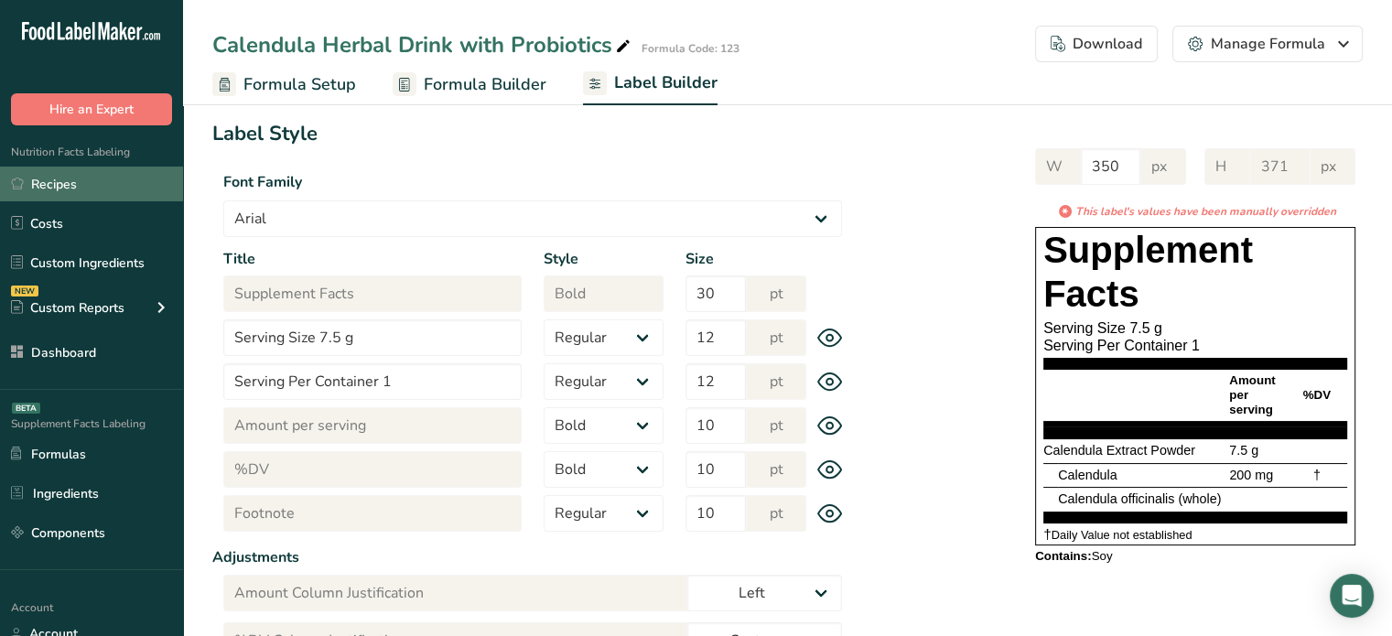
click at [121, 191] on link "Recipes" at bounding box center [91, 184] width 183 height 35
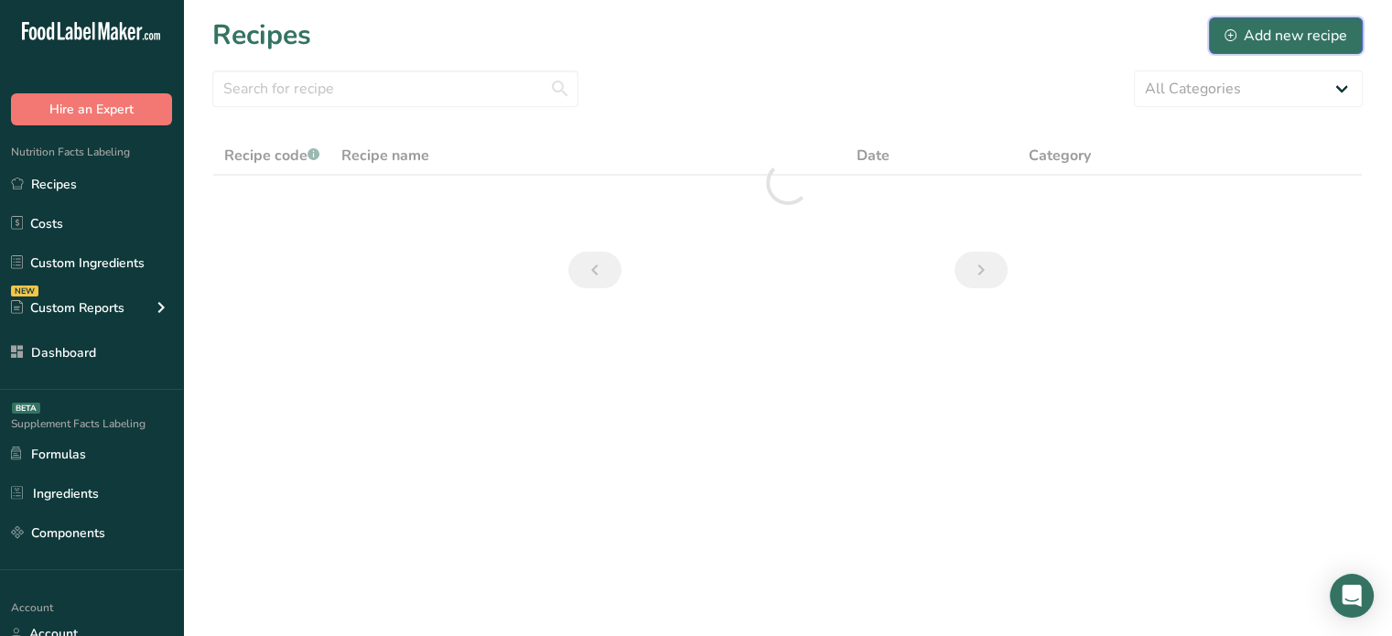
click at [1241, 18] on button "Add new recipe" at bounding box center [1286, 35] width 154 height 37
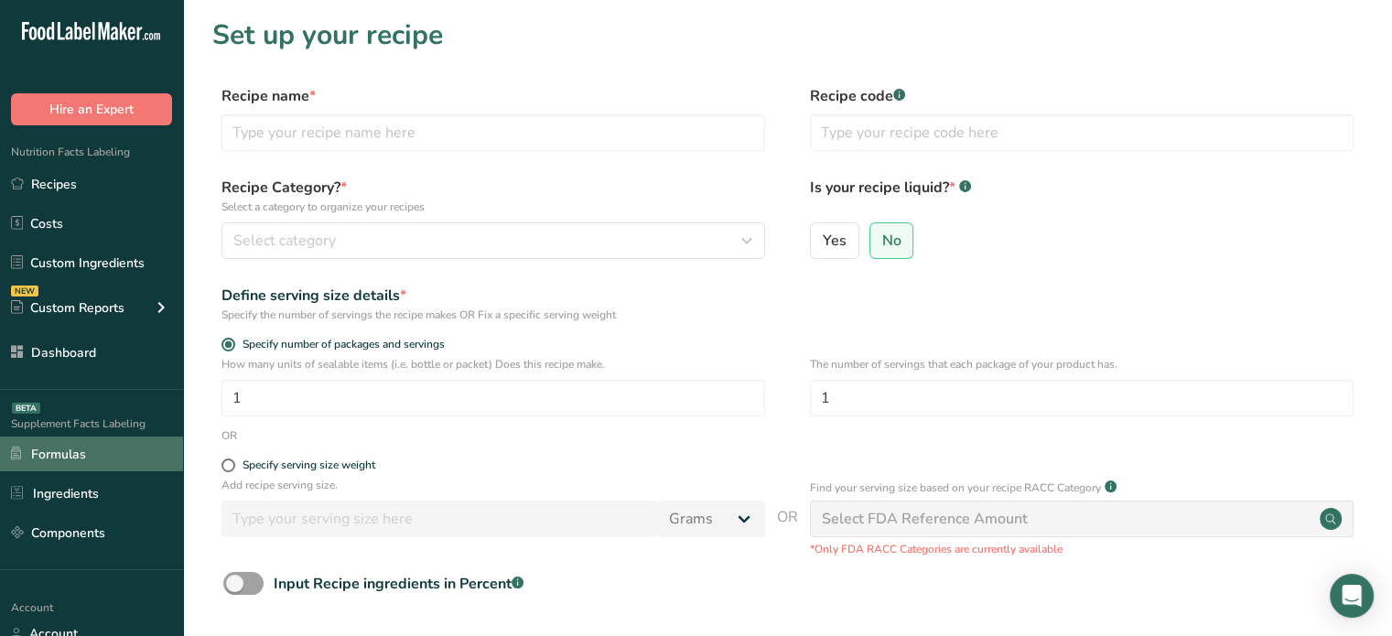
click at [84, 440] on link "Formulas" at bounding box center [91, 454] width 183 height 35
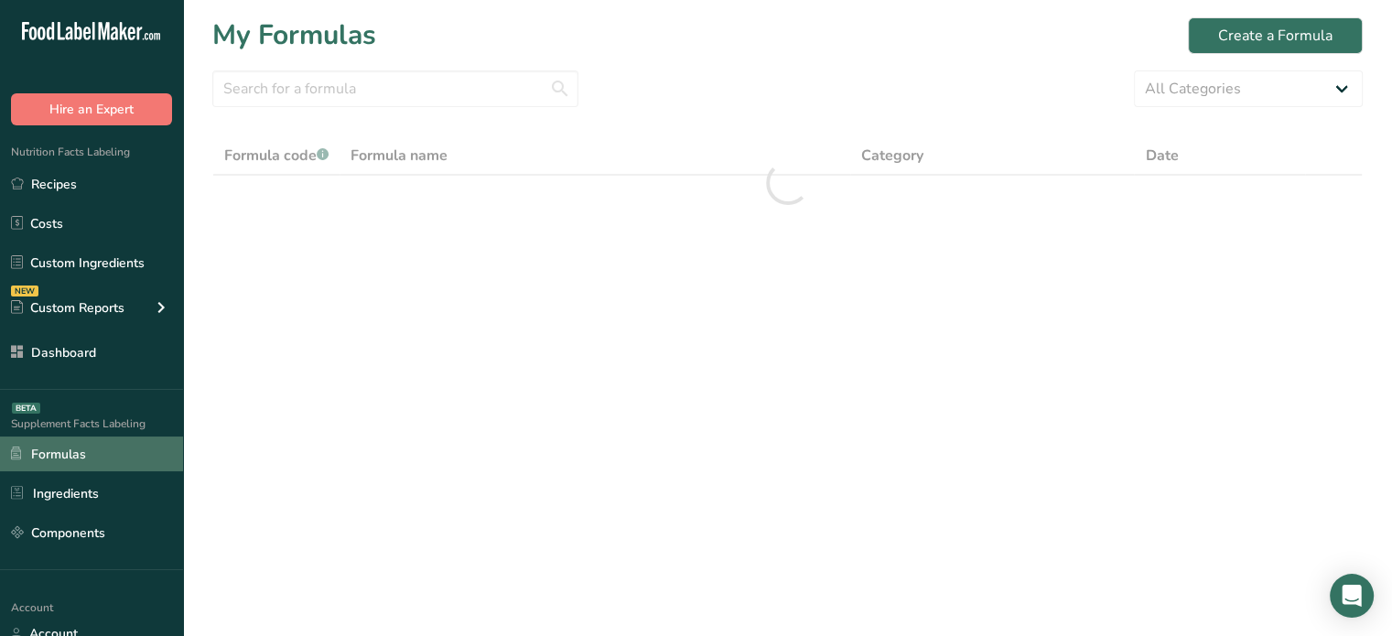
click at [84, 440] on link "Formulas" at bounding box center [91, 454] width 183 height 35
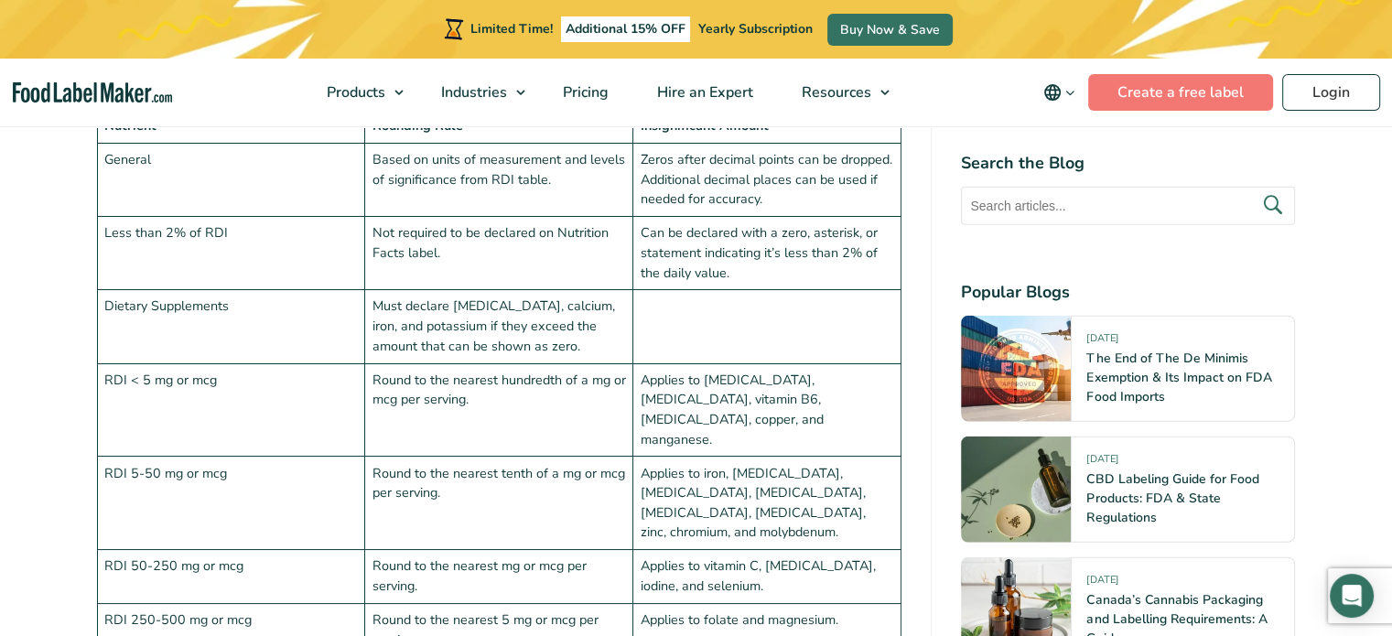
scroll to position [4466, 0]
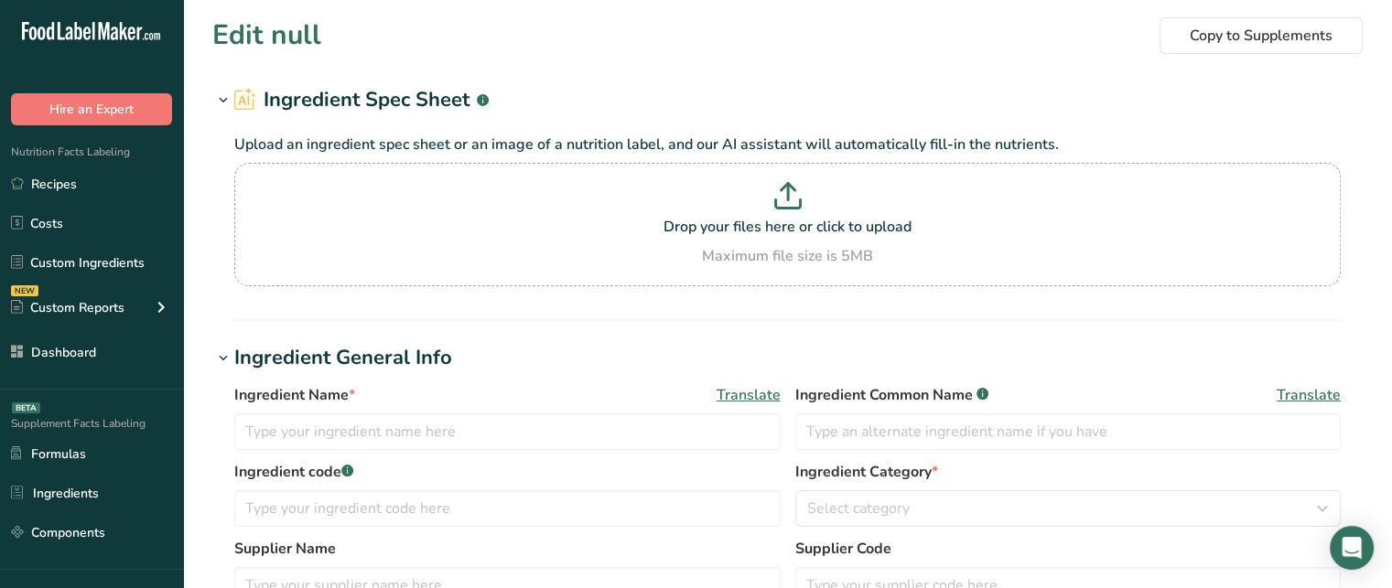
type input "Icing"
type input "457"
type input "xyz"
type input "123"
type input "10"
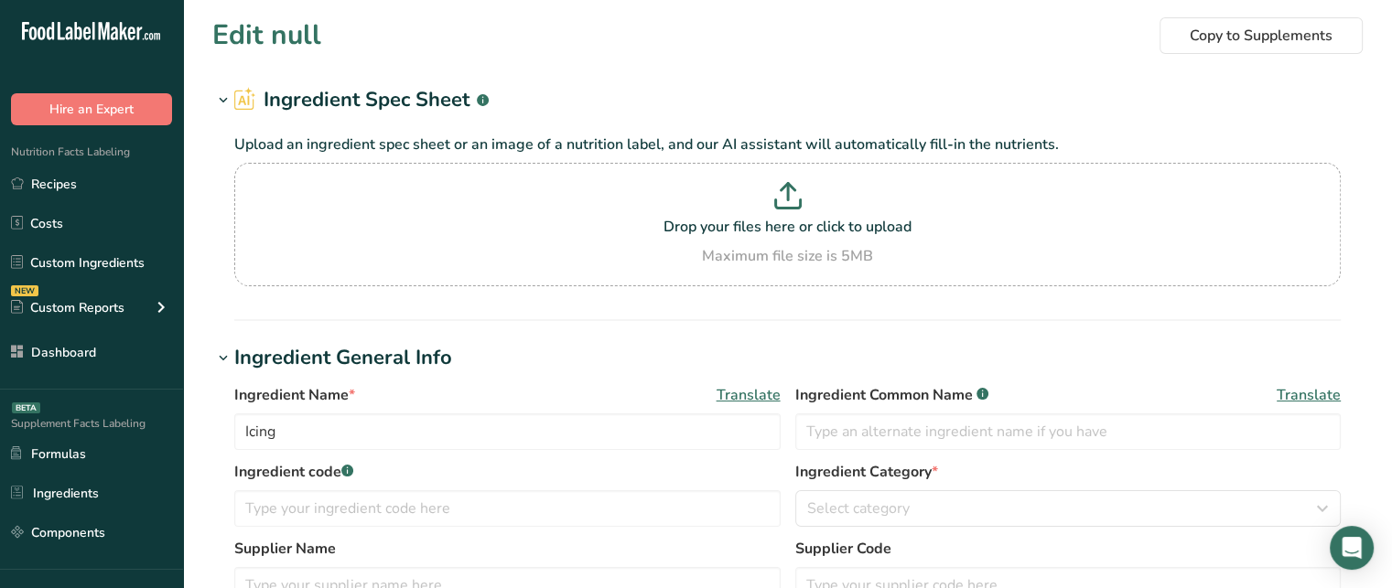
type input "500"
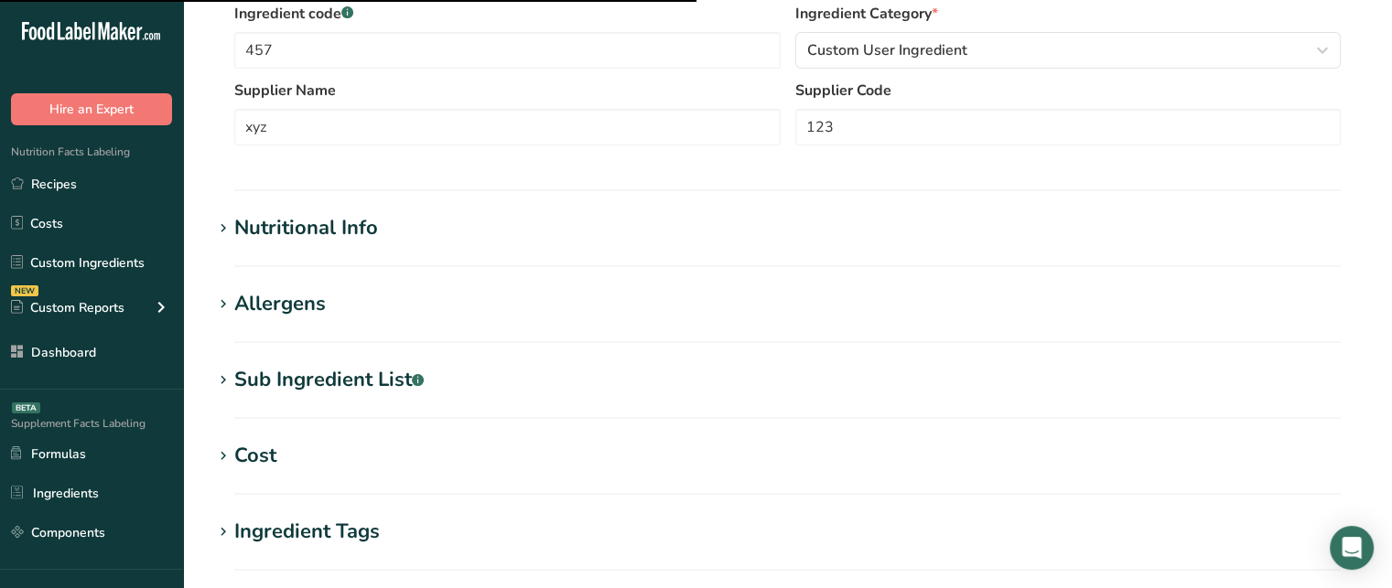
scroll to position [725, 0]
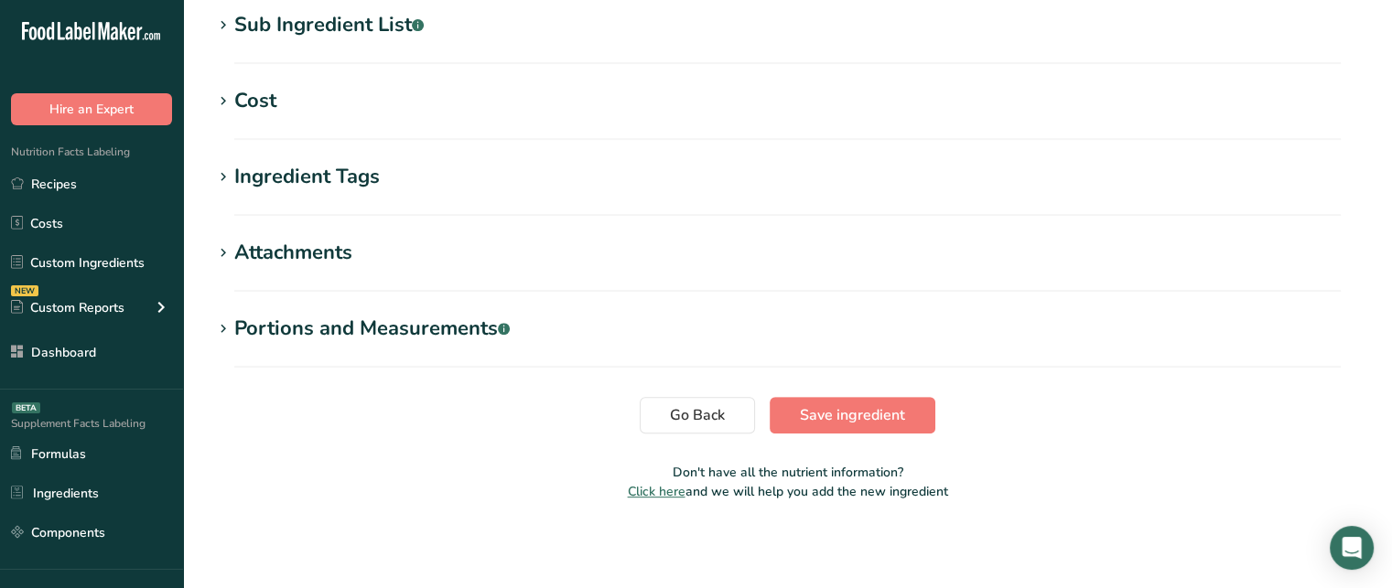
click at [332, 92] on h1 "Cost" at bounding box center [787, 101] width 1150 height 30
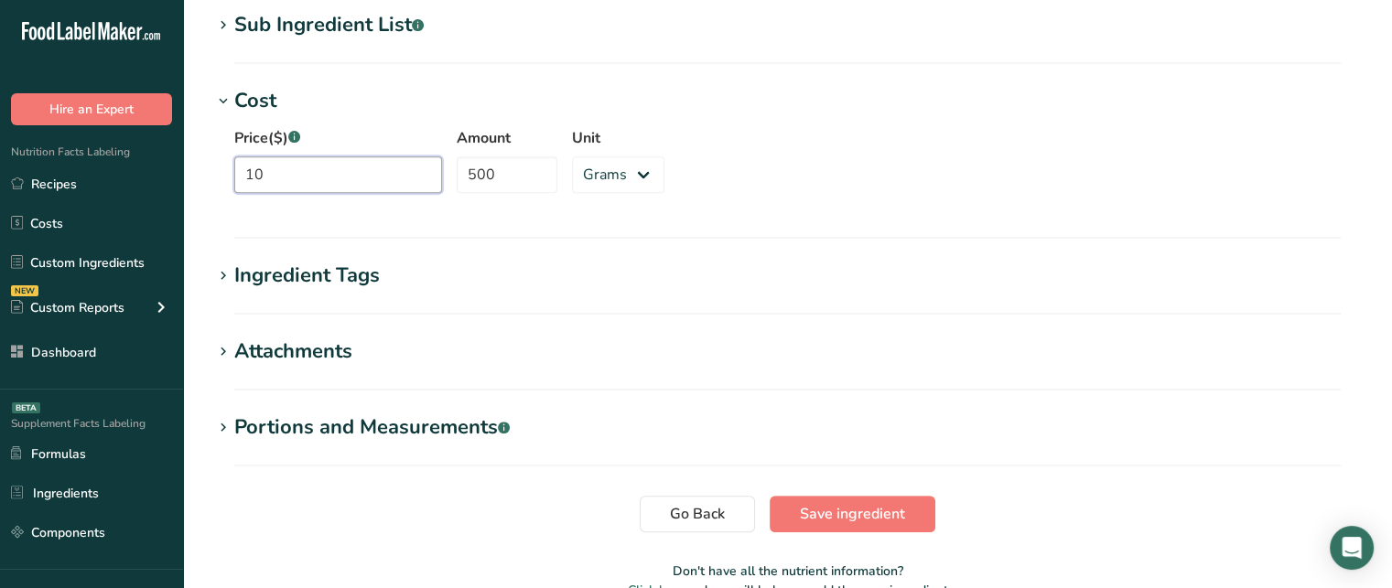
click at [349, 185] on input "10" at bounding box center [338, 174] width 208 height 37
click at [699, 522] on span "Go Back" at bounding box center [697, 514] width 55 height 22
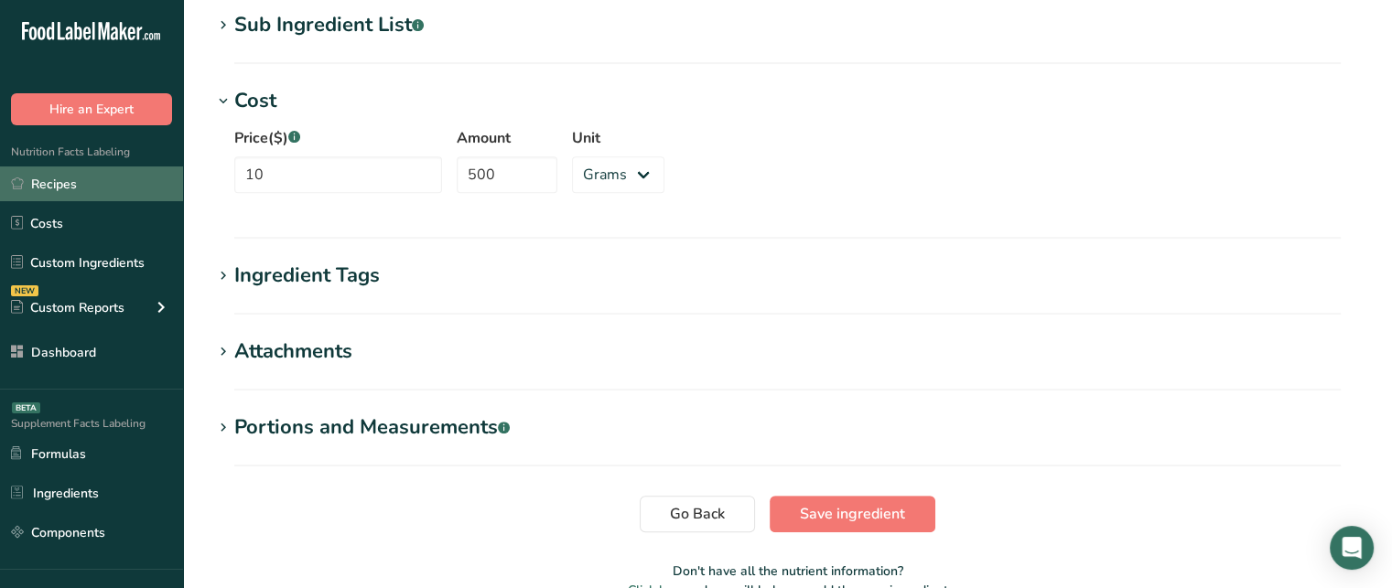
click at [124, 197] on link "Recipes" at bounding box center [91, 184] width 183 height 35
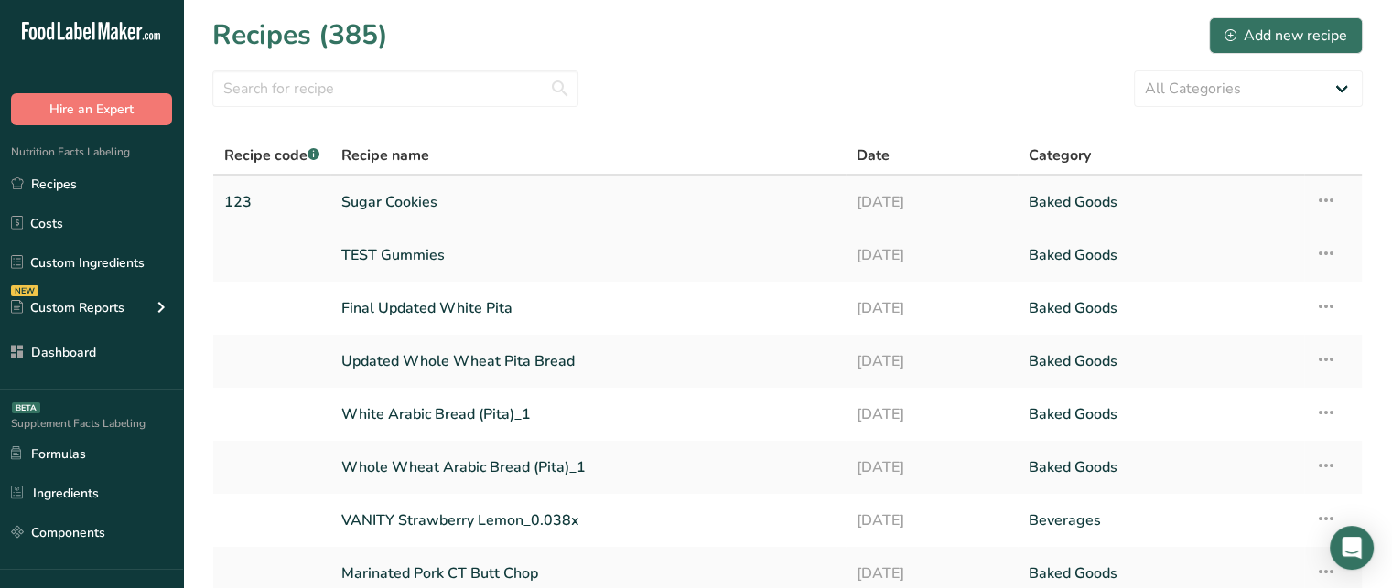
click at [447, 178] on td "Sugar Cookies" at bounding box center [587, 202] width 515 height 53
click at [441, 188] on link "Sugar Cookies" at bounding box center [587, 202] width 493 height 38
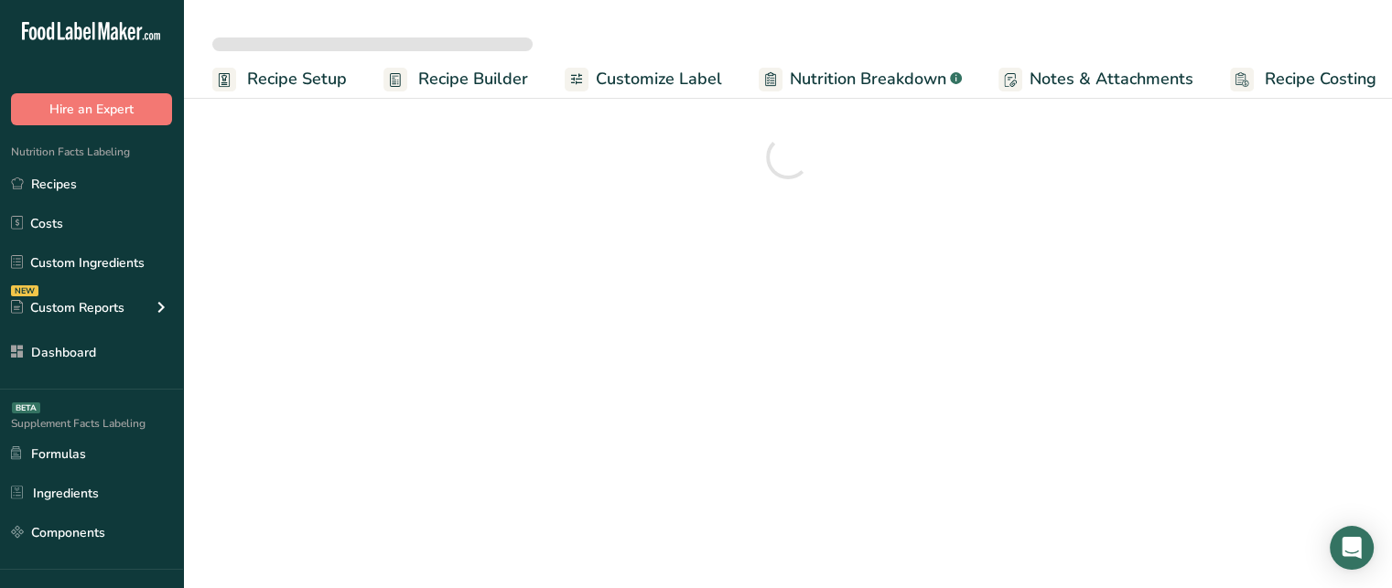
click at [1281, 94] on link "Recipe Costing" at bounding box center [1303, 79] width 146 height 41
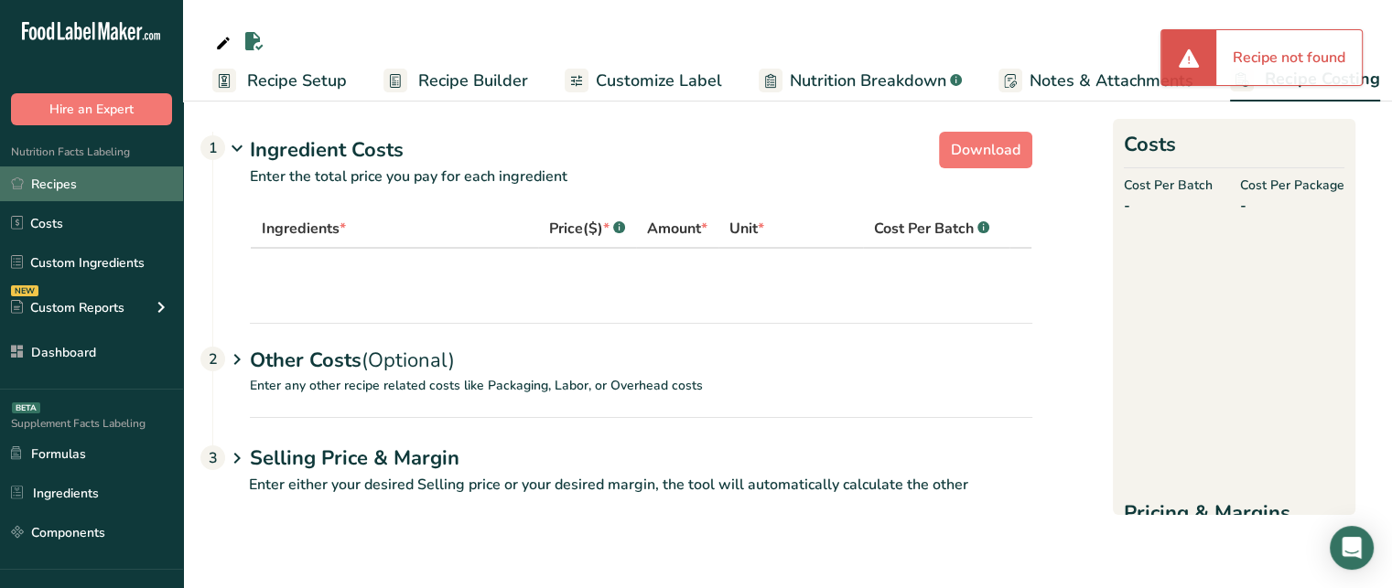
click at [87, 178] on link "Recipes" at bounding box center [91, 184] width 183 height 35
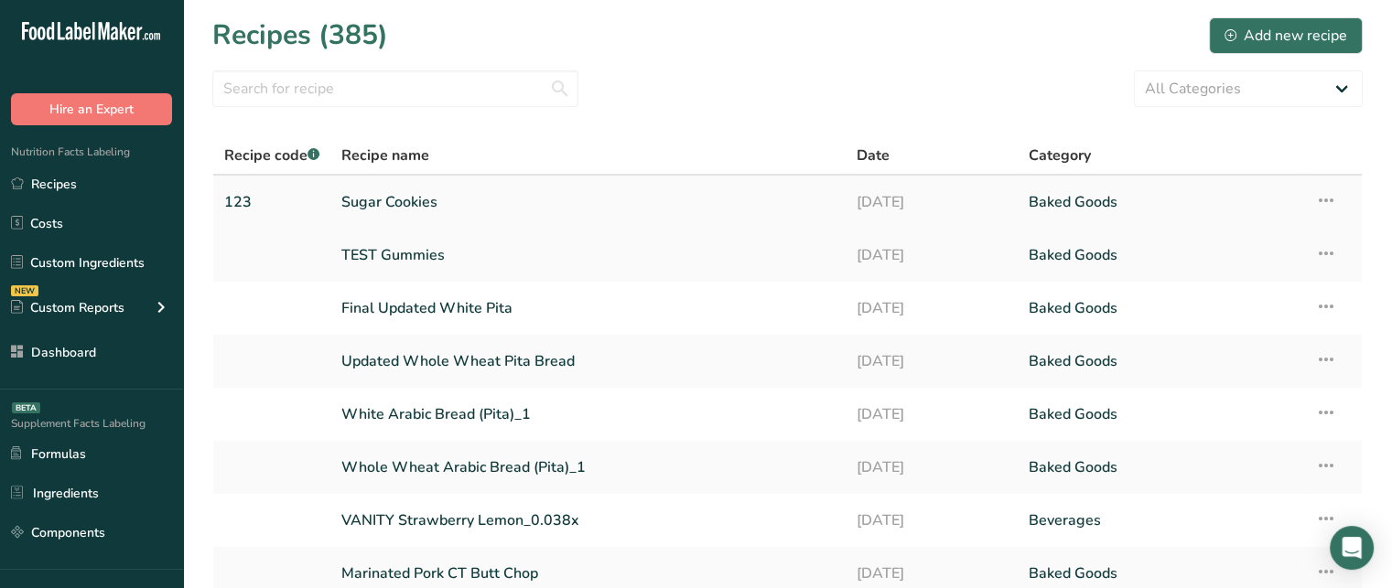
click at [425, 200] on link "Sugar Cookies" at bounding box center [587, 202] width 493 height 38
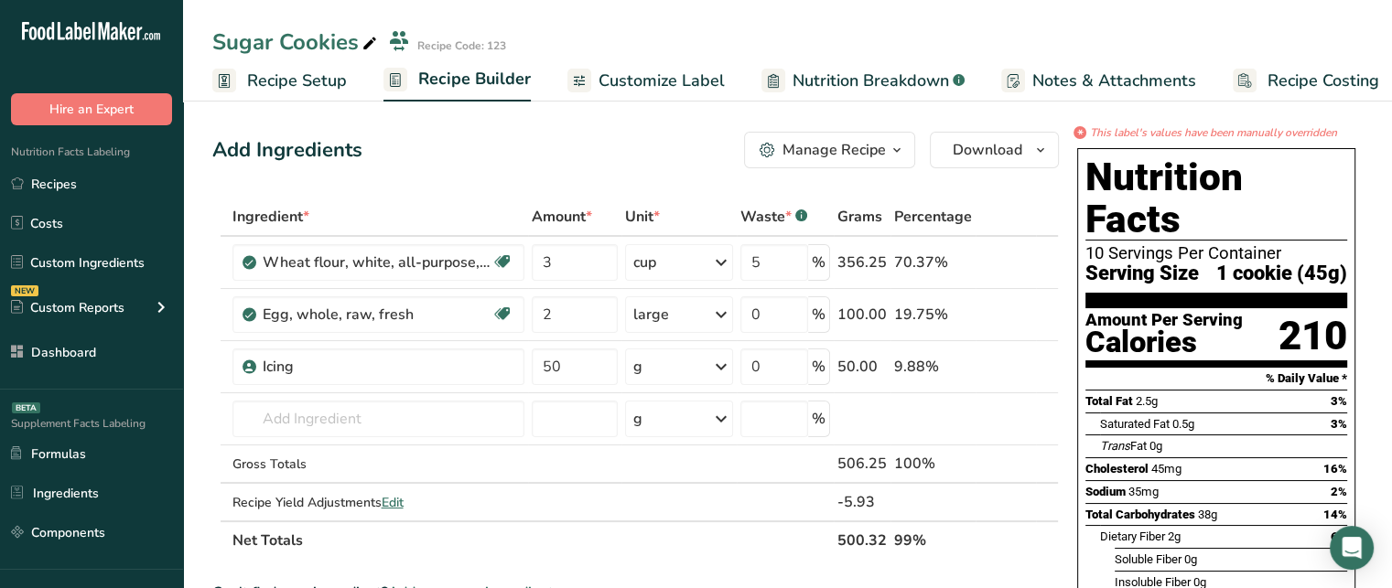
click at [1338, 81] on span "Recipe Costing" at bounding box center [1324, 81] width 112 height 25
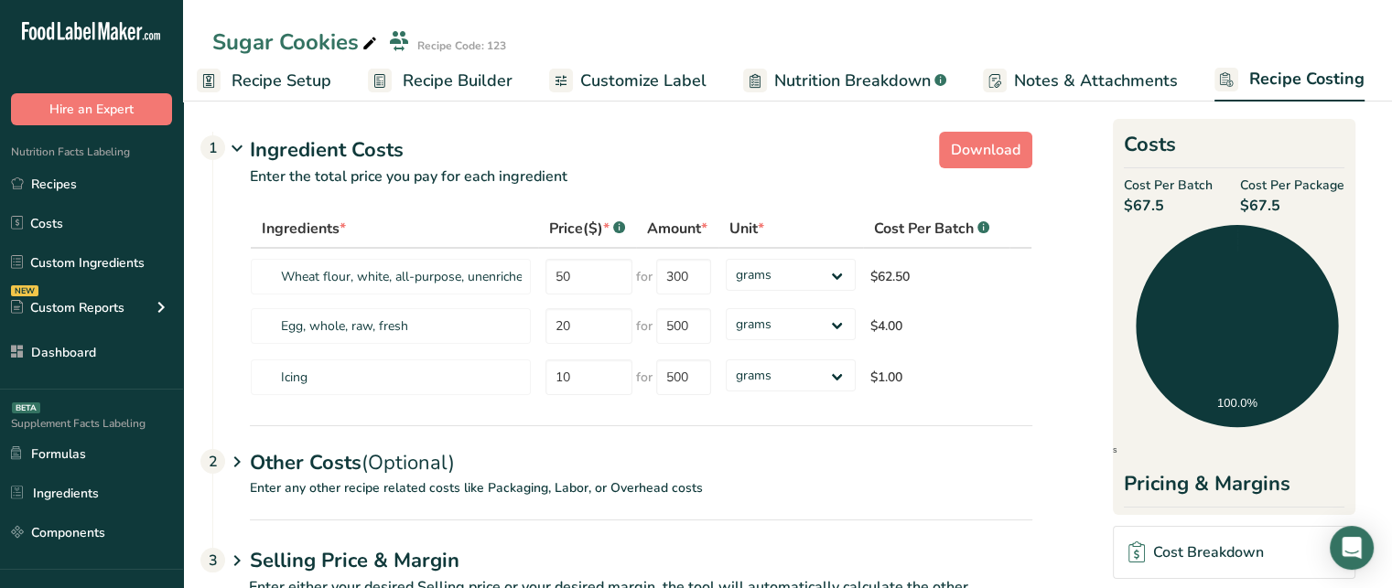
click at [340, 485] on p "Enter any other recipe related costs like Packaging, Labor, or Overhead costs" at bounding box center [622, 499] width 819 height 41
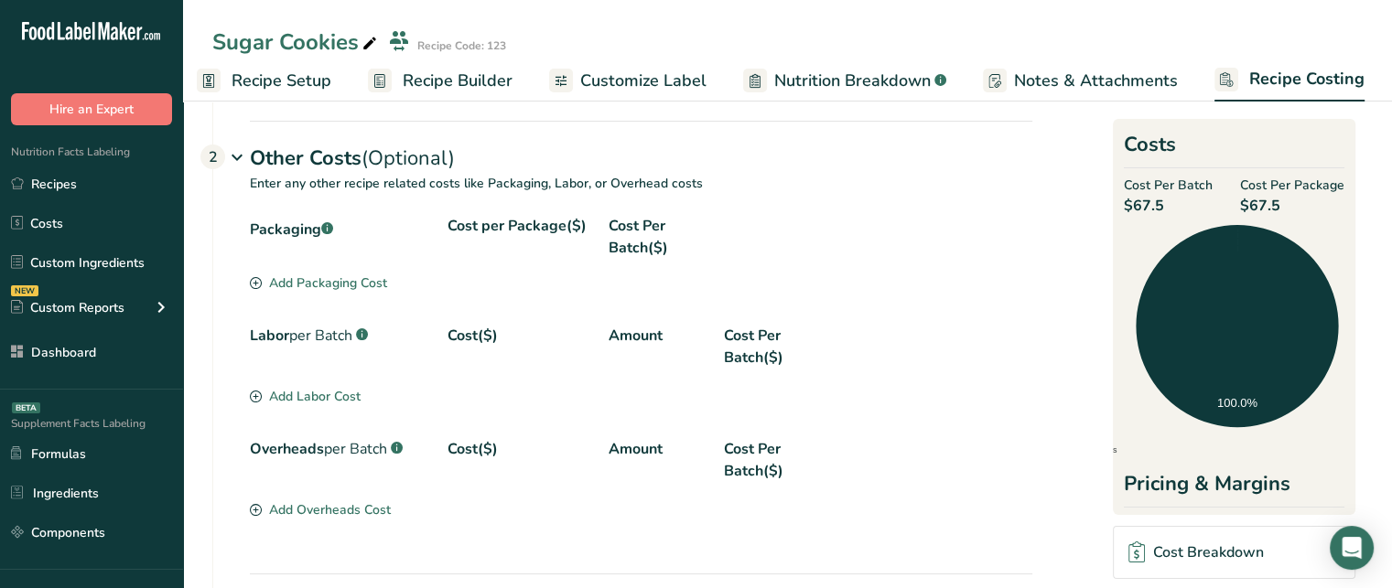
scroll to position [322, 0]
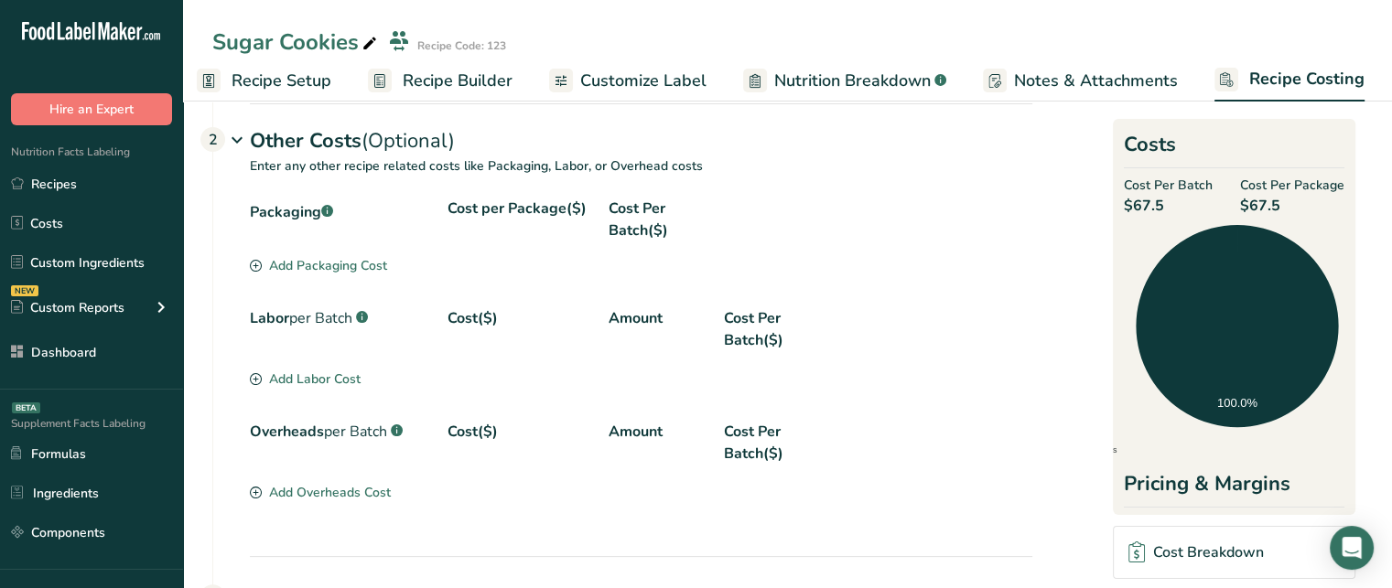
click at [368, 261] on div "Add Packaging Cost" at bounding box center [318, 265] width 137 height 19
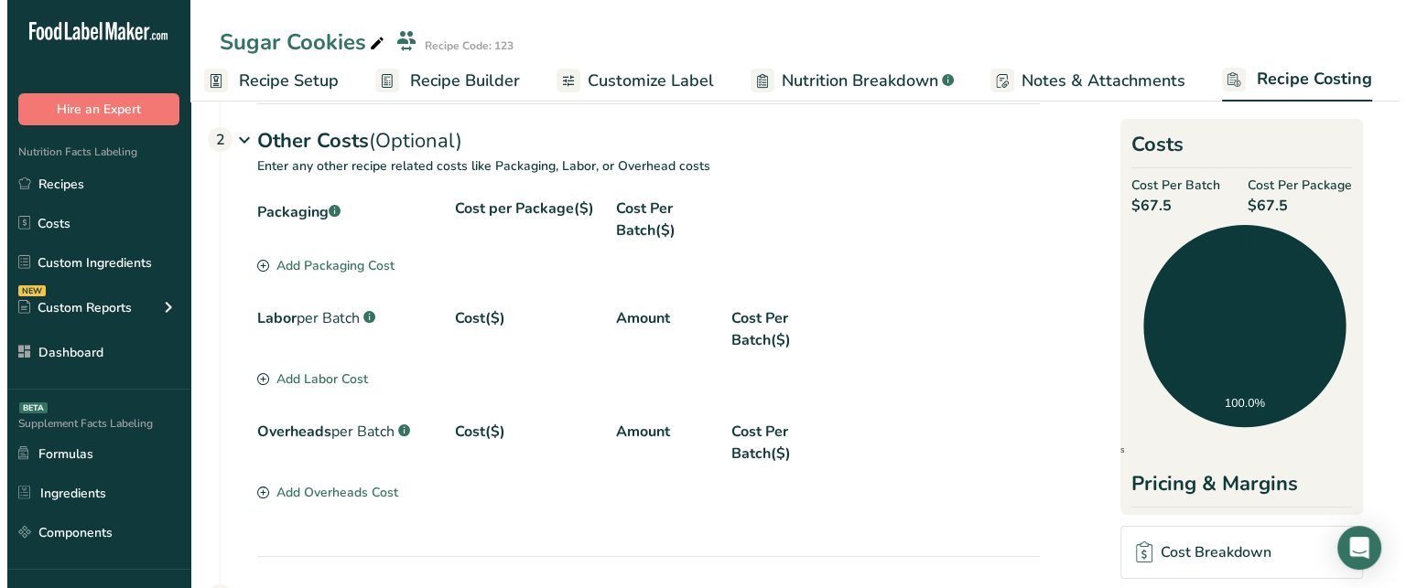
scroll to position [0, 2]
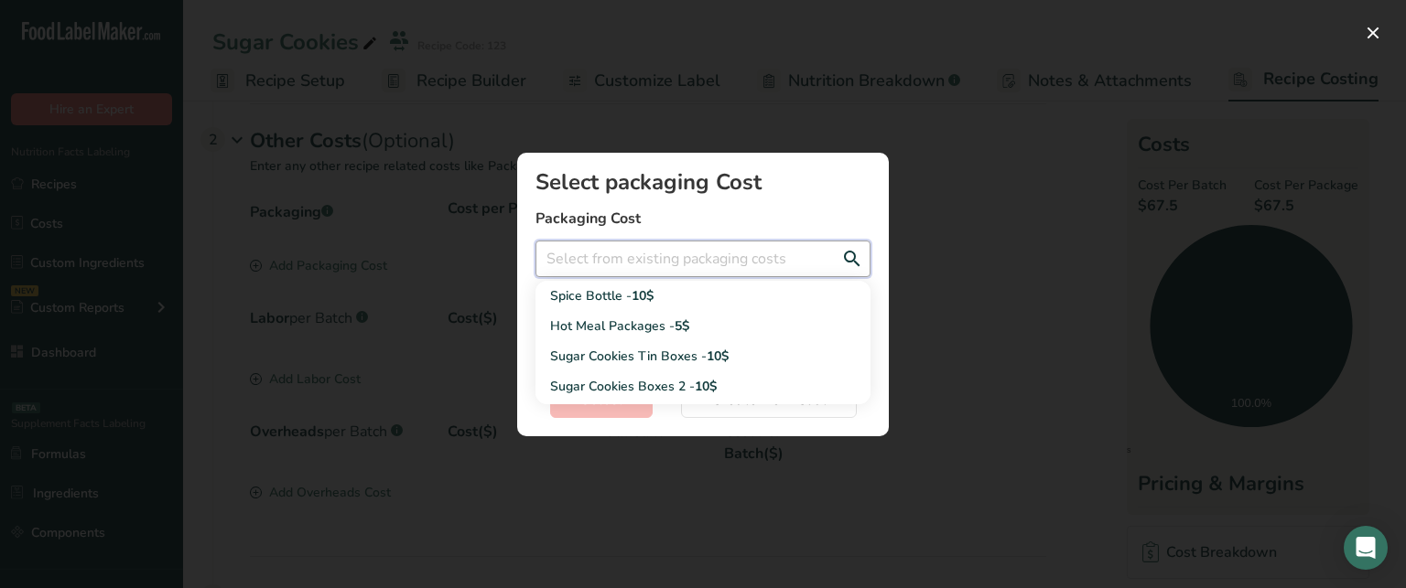
click at [604, 257] on input "Add New Recipe Cost Modal" at bounding box center [702, 259] width 335 height 37
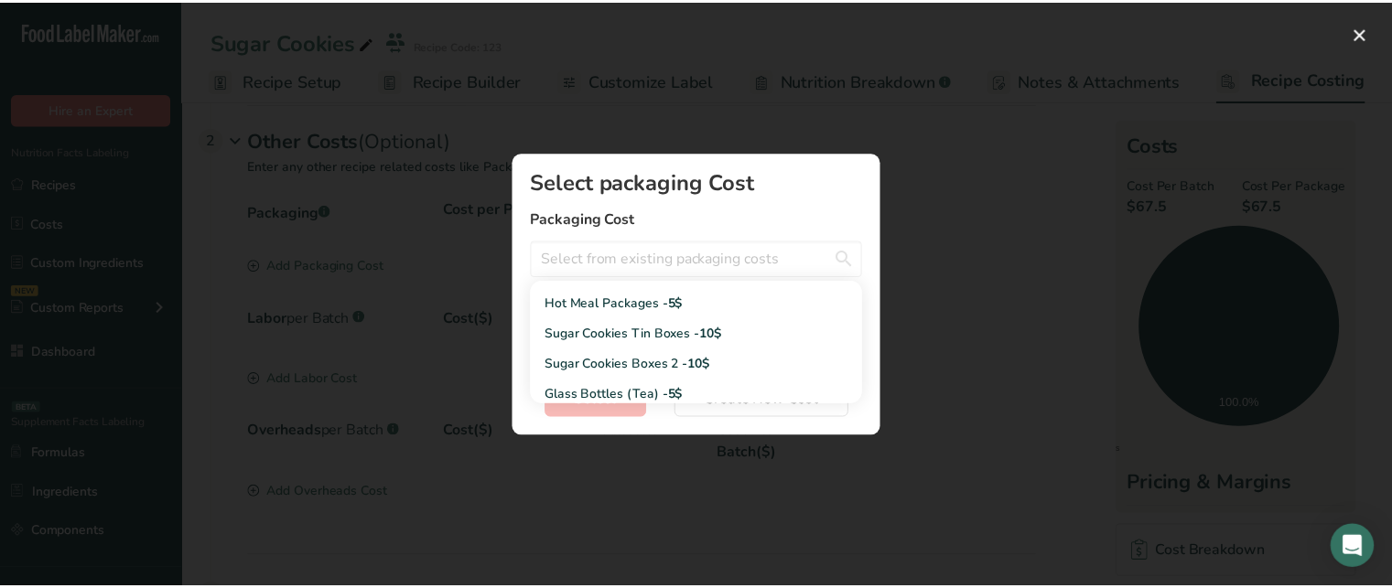
scroll to position [11, 0]
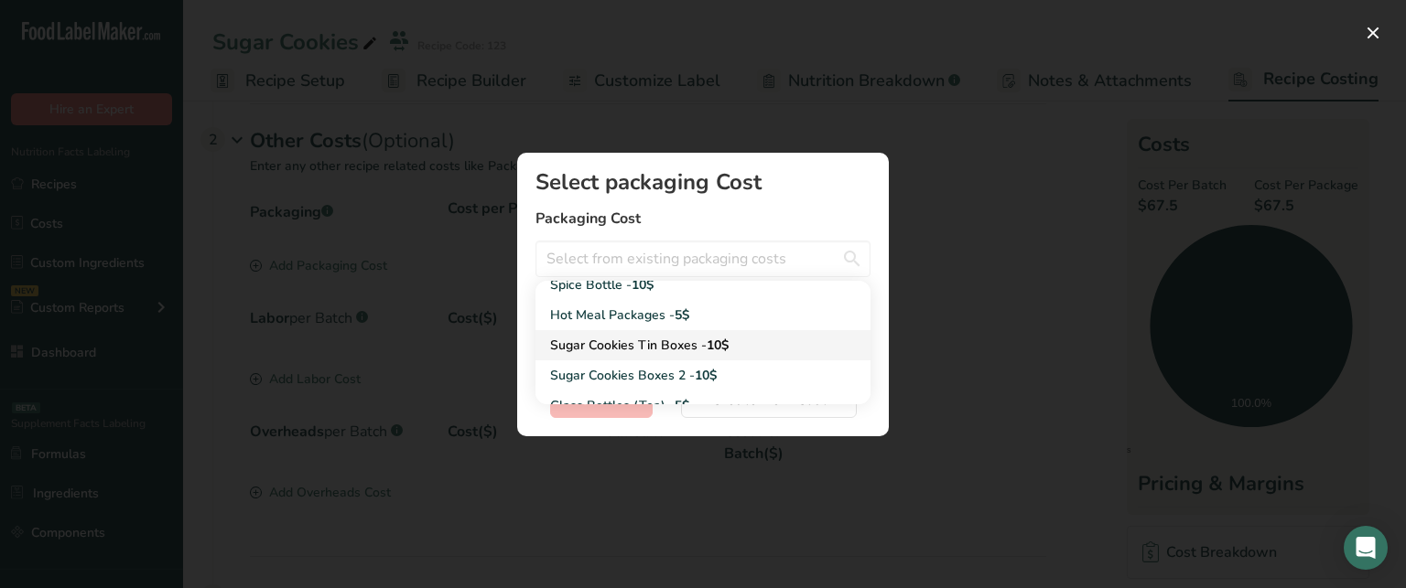
click at [758, 347] on div "Sugar Cookies Tin Boxes - 10$" at bounding box center [688, 345] width 276 height 19
type input "Sugar Cookies Tin Boxes - 10$"
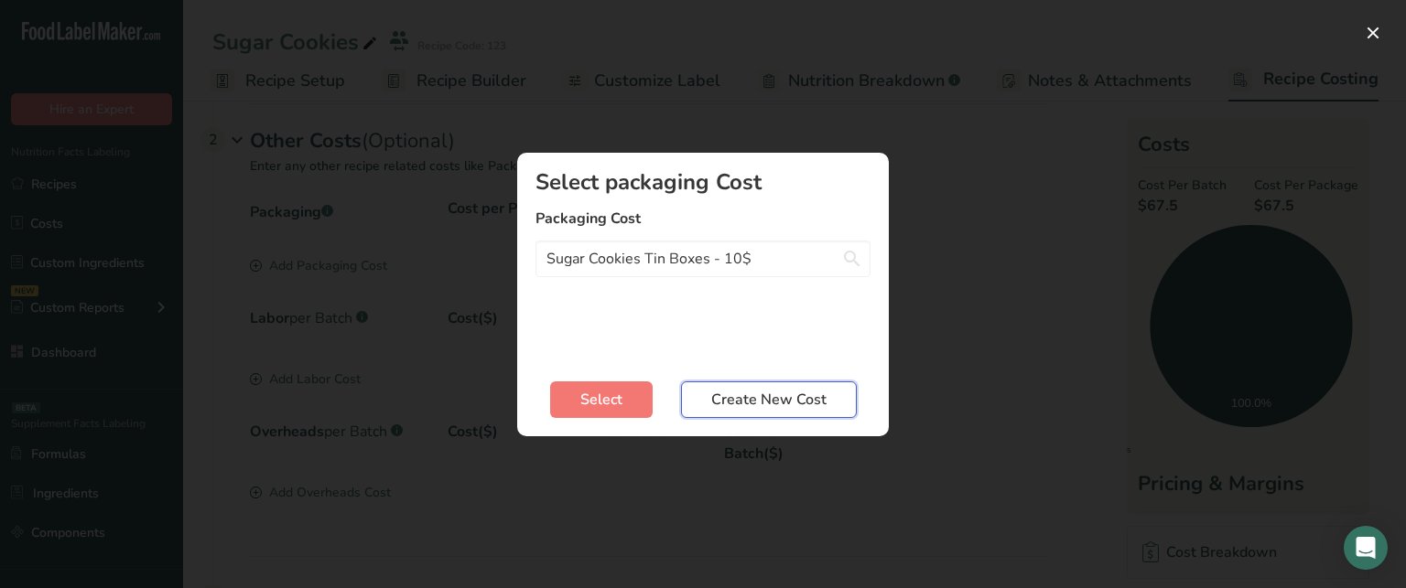
click at [770, 395] on span "Create New Cost" at bounding box center [768, 400] width 115 height 22
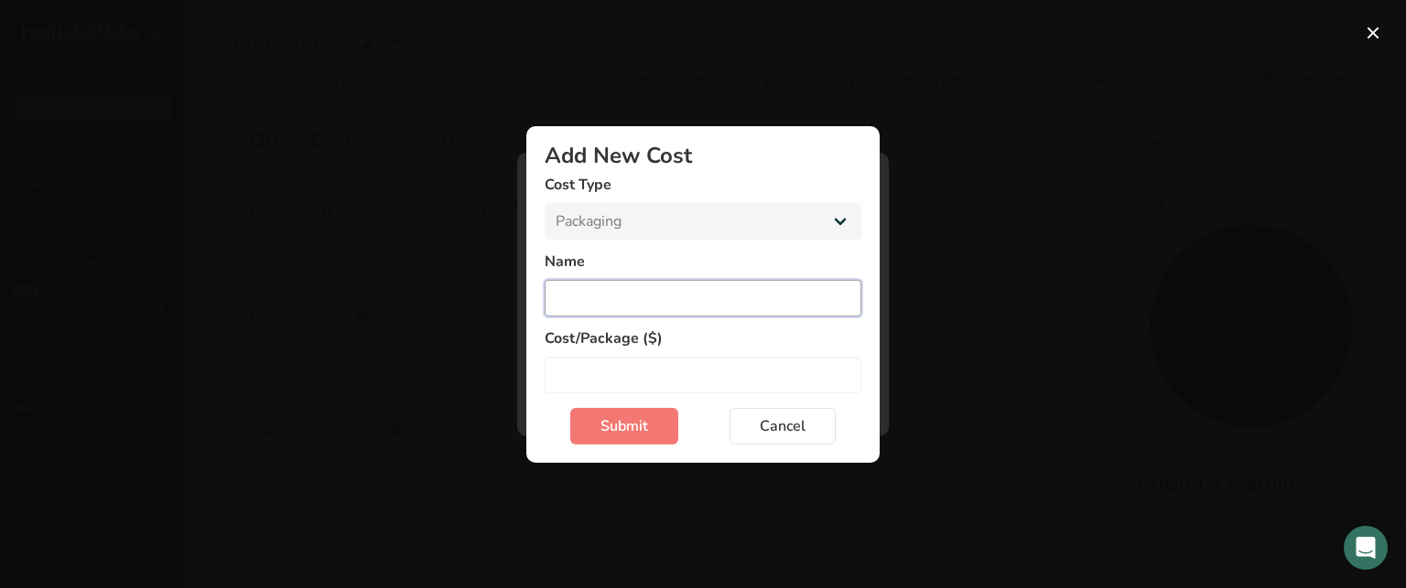
click at [608, 309] on input "Add New Cost Modal" at bounding box center [703, 298] width 317 height 37
click at [782, 424] on span "Cancel" at bounding box center [783, 426] width 46 height 22
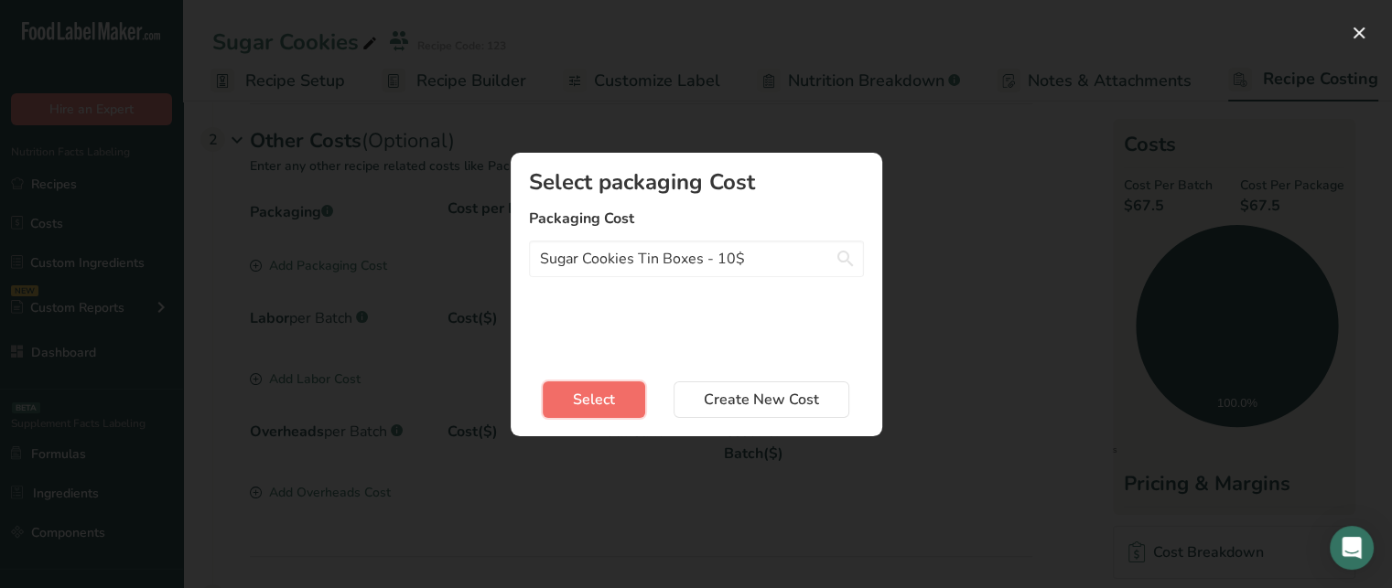
click at [617, 400] on button "Select" at bounding box center [594, 400] width 102 height 37
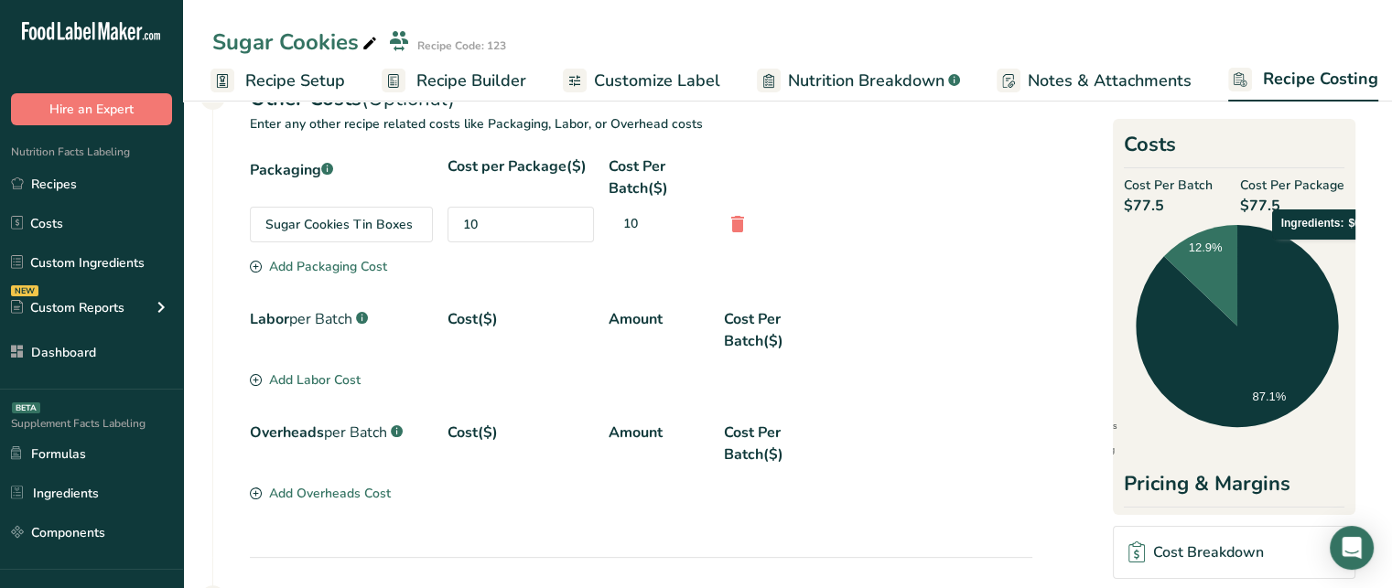
scroll to position [372, 0]
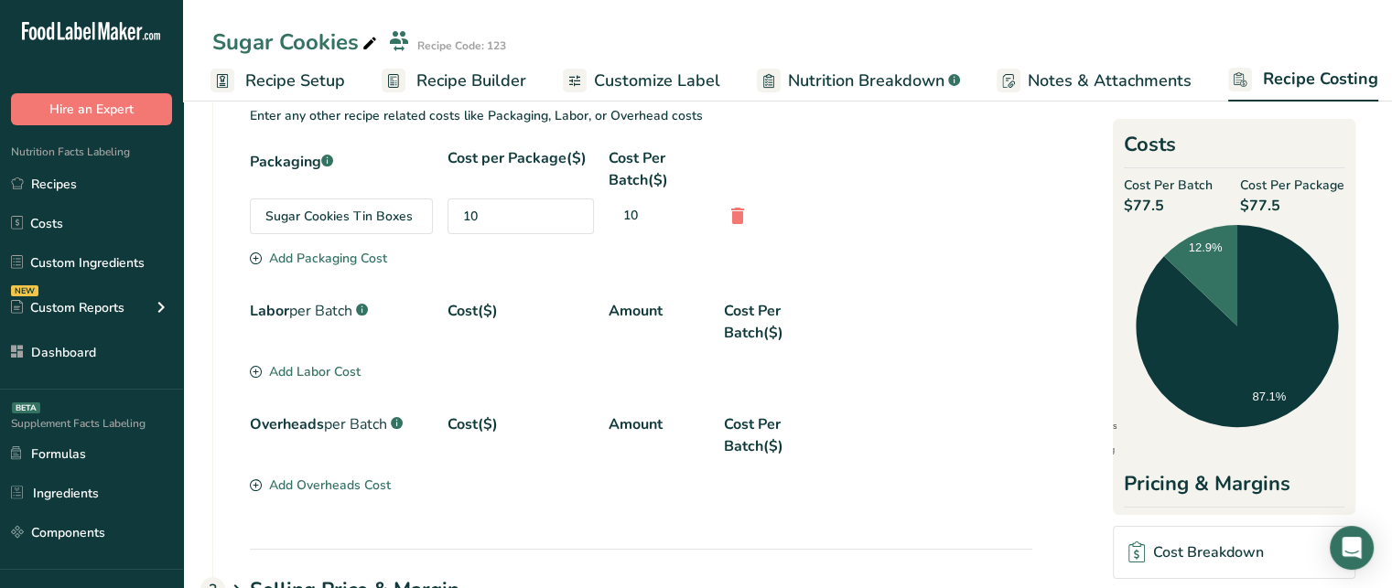
click at [313, 366] on div "Add Labor Cost" at bounding box center [305, 371] width 111 height 19
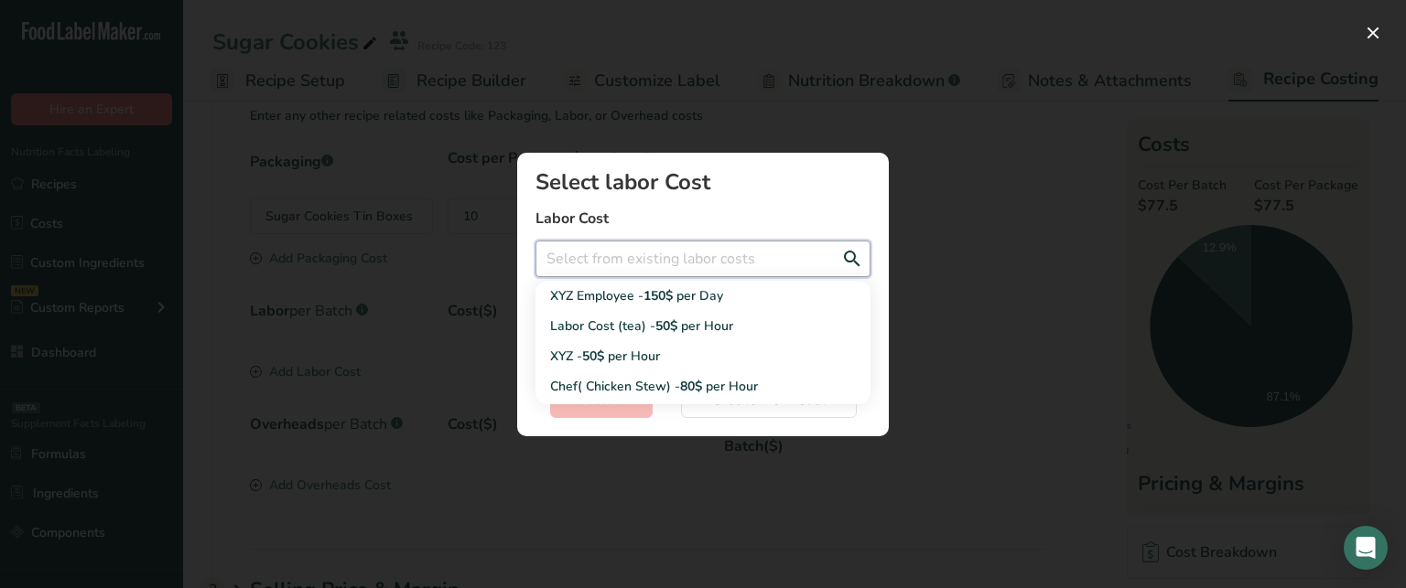
click at [657, 252] on input "Add New Recipe Cost Modal" at bounding box center [702, 259] width 335 height 37
click at [656, 432] on section "Select labor Cost Labor Cost XYZ Employee - 150$ per Day Labor Cost (tea) - 50$…" at bounding box center [703, 295] width 372 height 284
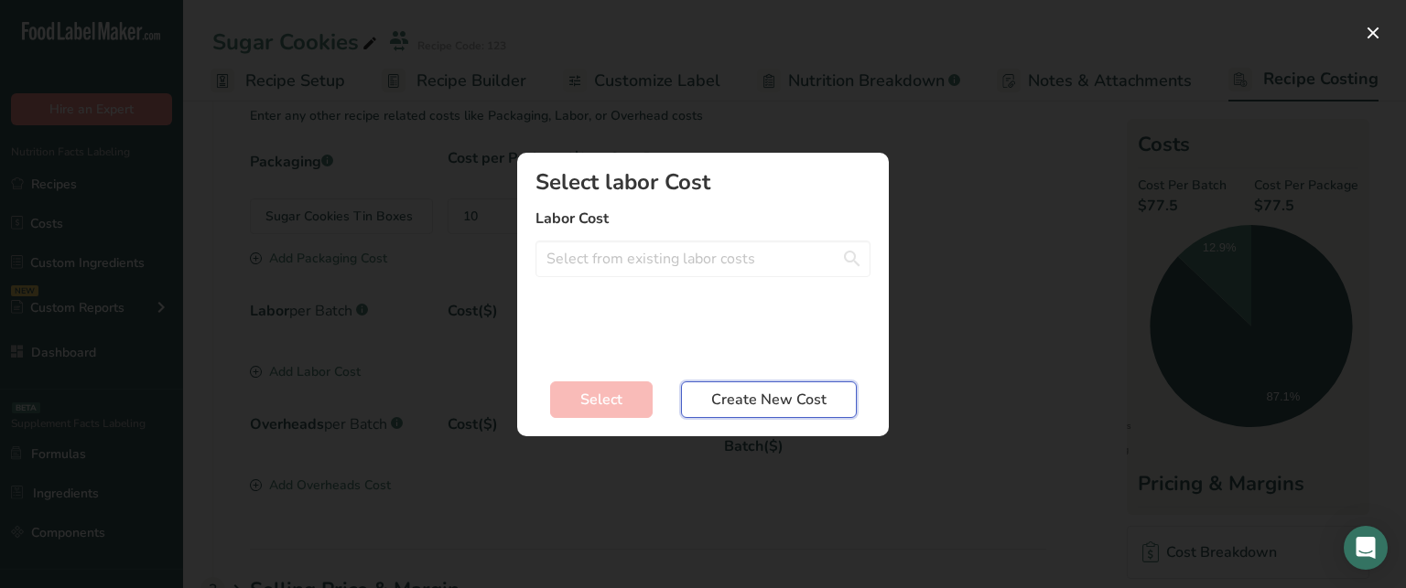
click at [732, 393] on span "Create New Cost" at bounding box center [768, 400] width 115 height 22
select select "2"
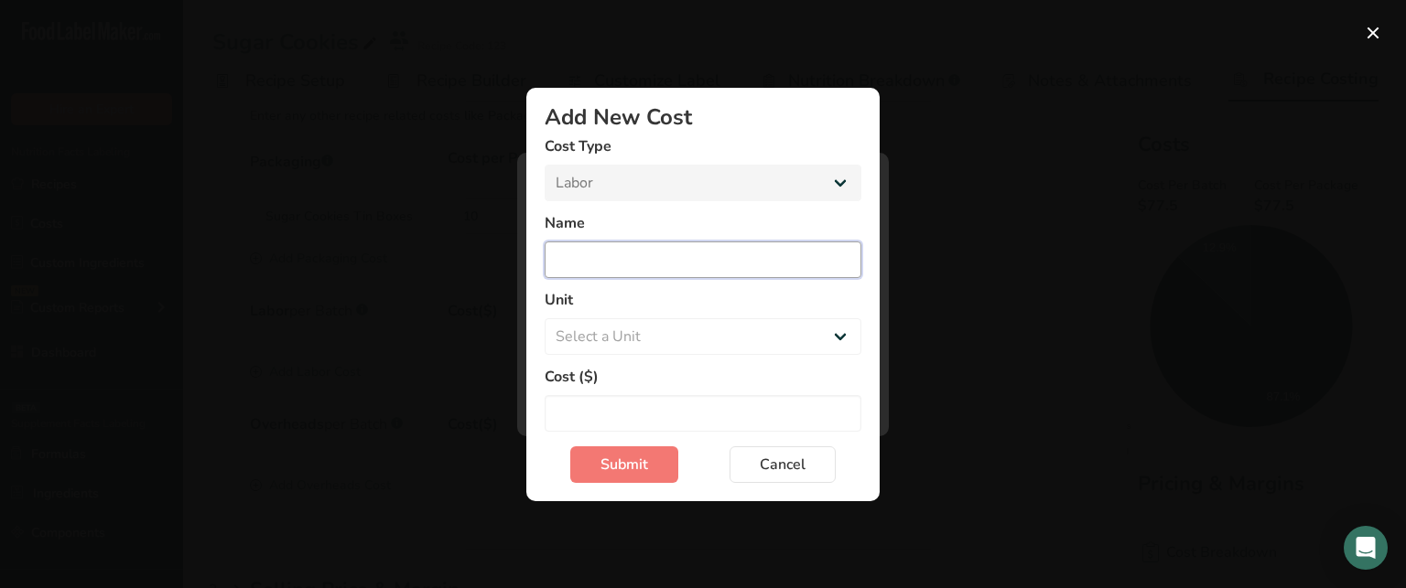
click at [656, 242] on input "Add New Cost Modal" at bounding box center [703, 260] width 317 height 37
type input "XYZ"
click at [674, 329] on select "Select a Unit Day Hour" at bounding box center [703, 336] width 317 height 37
select select "1"
click at [545, 318] on select "Select a Unit Day Hour" at bounding box center [703, 336] width 317 height 37
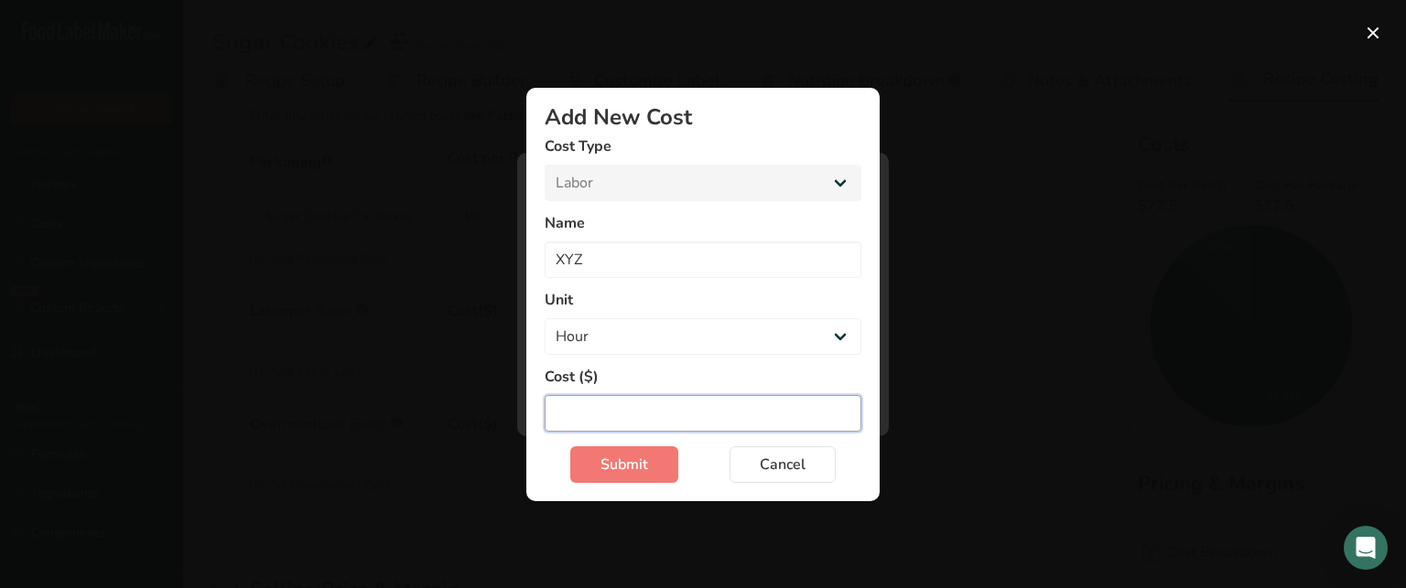
click at [600, 405] on input "Add New Cost Modal" at bounding box center [703, 413] width 317 height 37
type input "30"
click at [646, 473] on span "Submit" at bounding box center [624, 465] width 48 height 22
click at [646, 473] on div "Submit Cancel" at bounding box center [703, 465] width 317 height 37
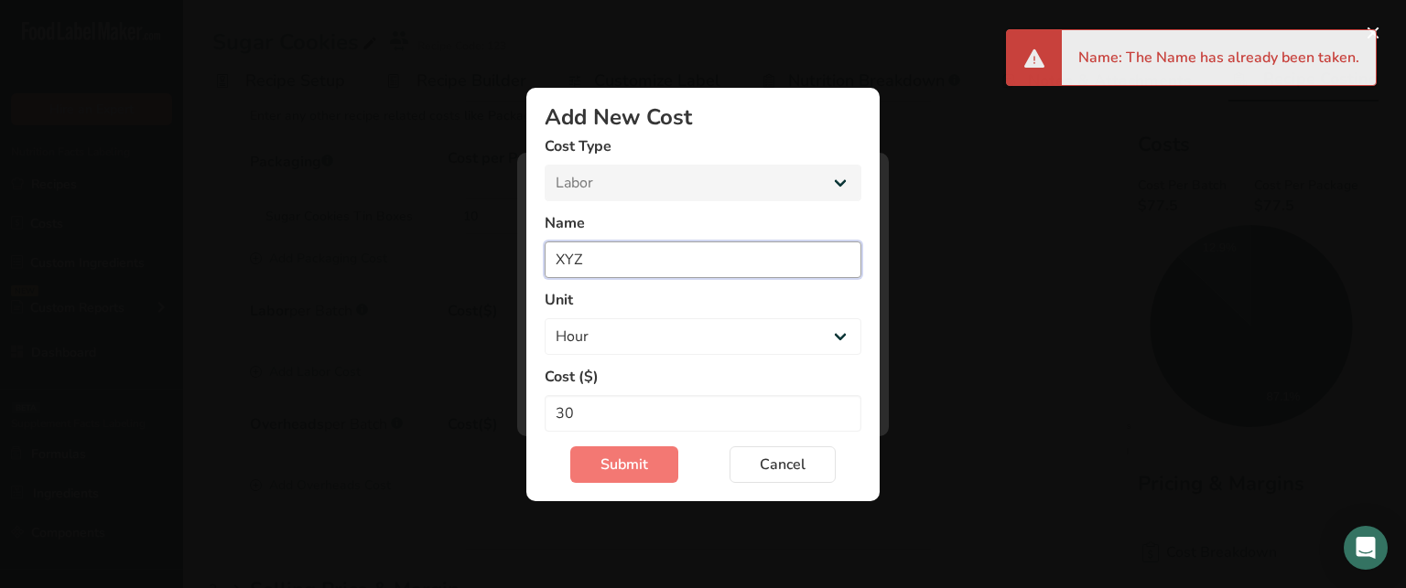
click at [661, 266] on input "XYZ" at bounding box center [703, 260] width 317 height 37
type input "X"
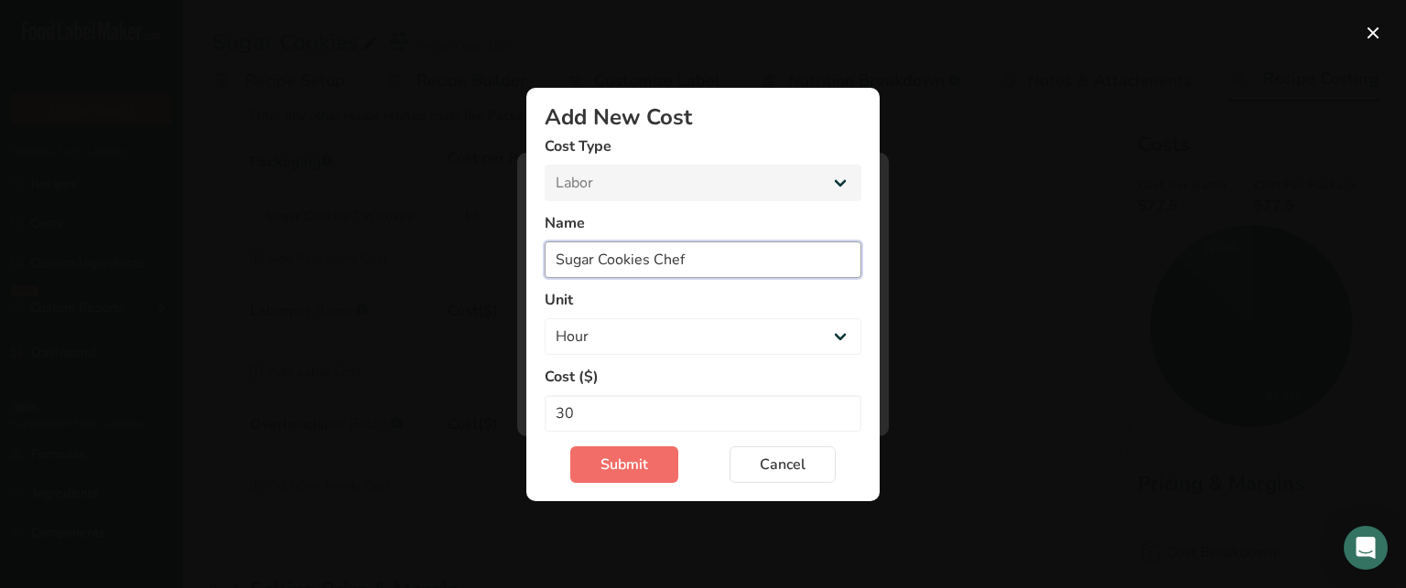
type input "Sugar Cookies Chef"
click at [645, 451] on button "Submit" at bounding box center [624, 465] width 108 height 37
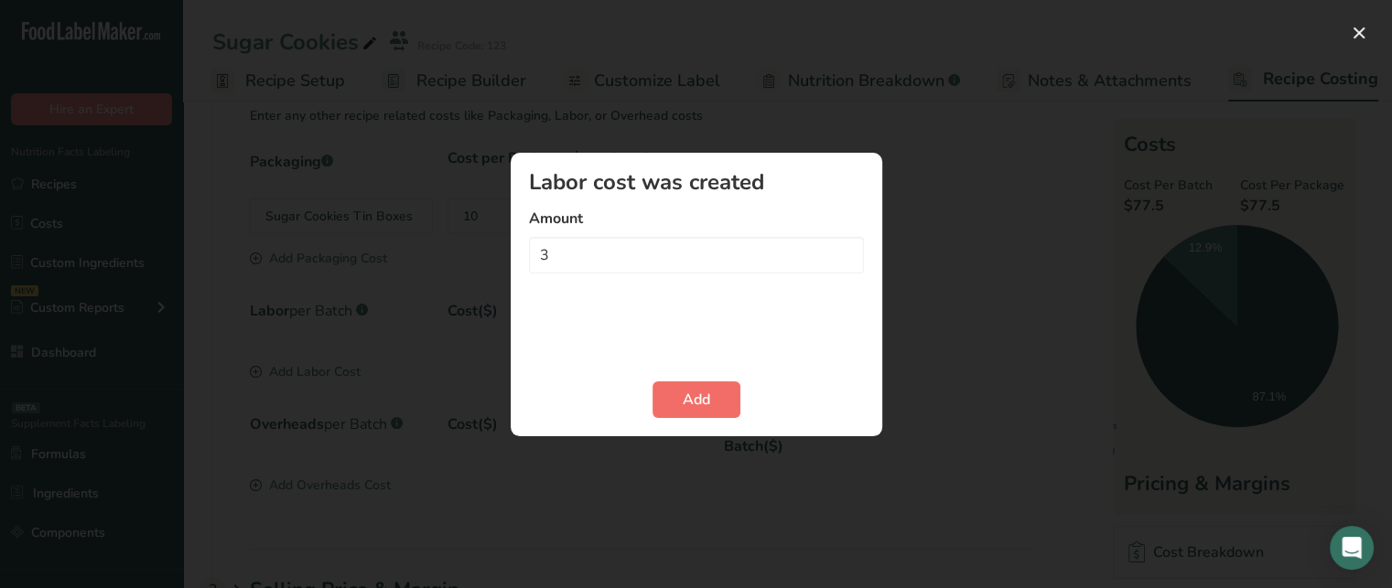
type input "3"
click at [692, 397] on span "Add" at bounding box center [696, 400] width 27 height 22
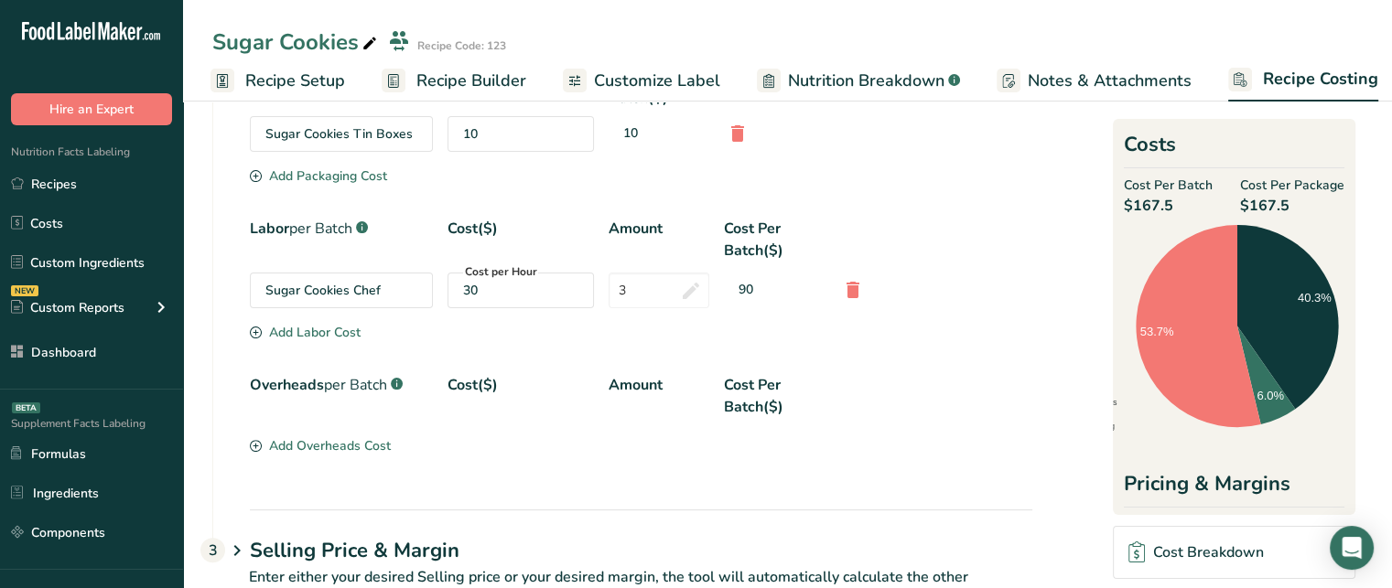
scroll to position [452, 0]
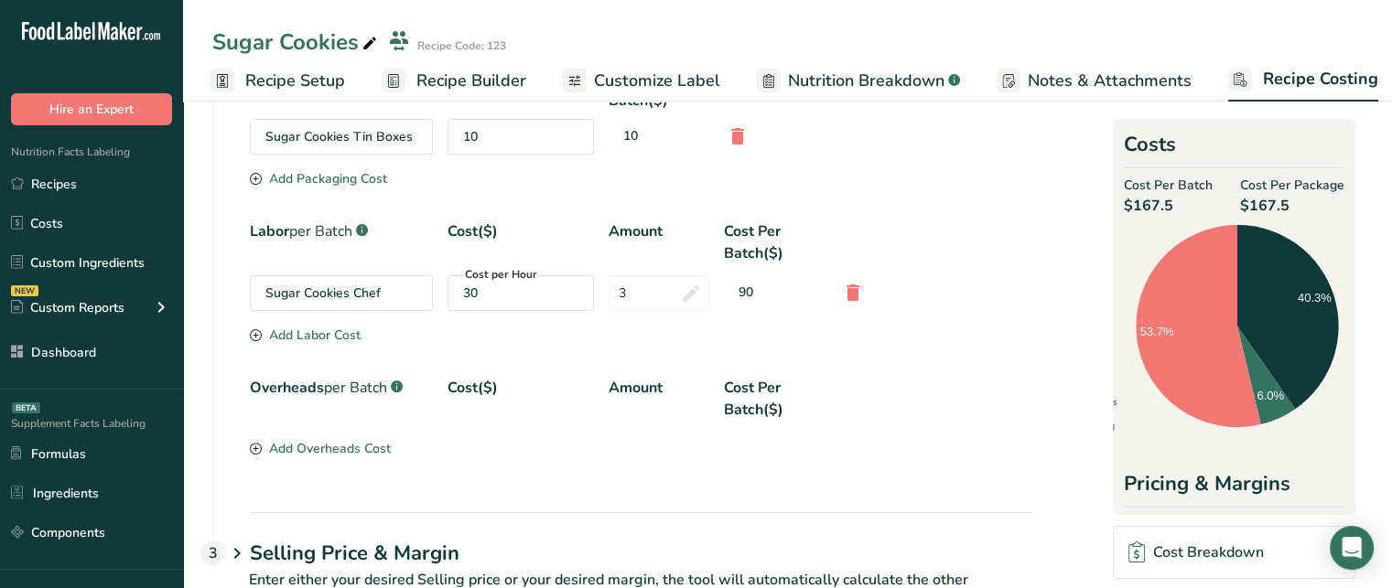
click at [324, 442] on div "Add Overheads Cost" at bounding box center [320, 448] width 141 height 19
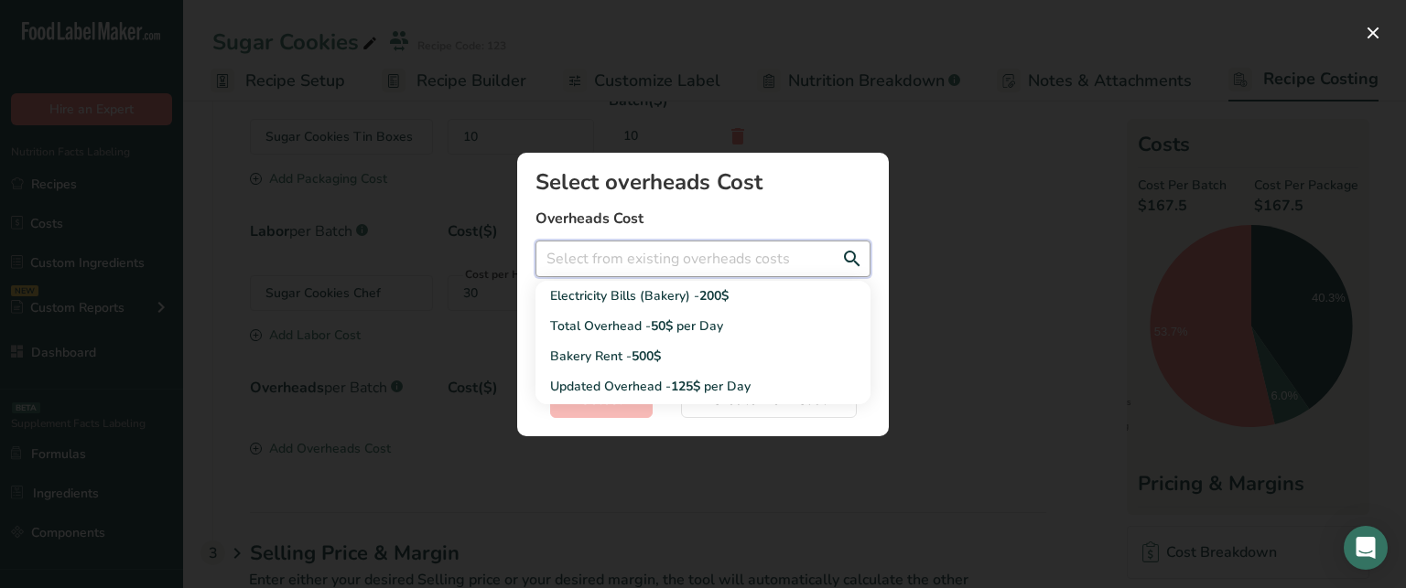
click at [645, 245] on input "Add New Recipe Cost Modal" at bounding box center [702, 259] width 335 height 37
click at [655, 328] on span "50$" at bounding box center [662, 326] width 22 height 17
type input "Total Overhead - 50$ per Day"
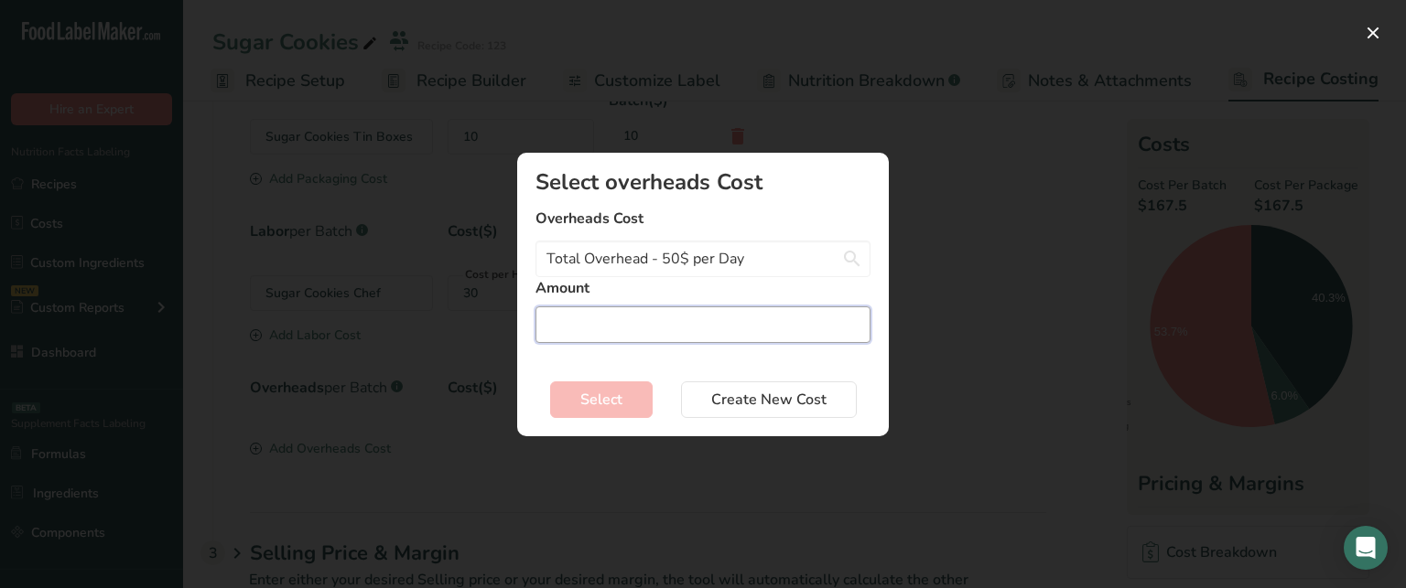
click at [655, 328] on input "Add New Recipe Cost Modal" at bounding box center [702, 325] width 335 height 37
type input "1"
click at [629, 396] on button "Select" at bounding box center [601, 400] width 102 height 37
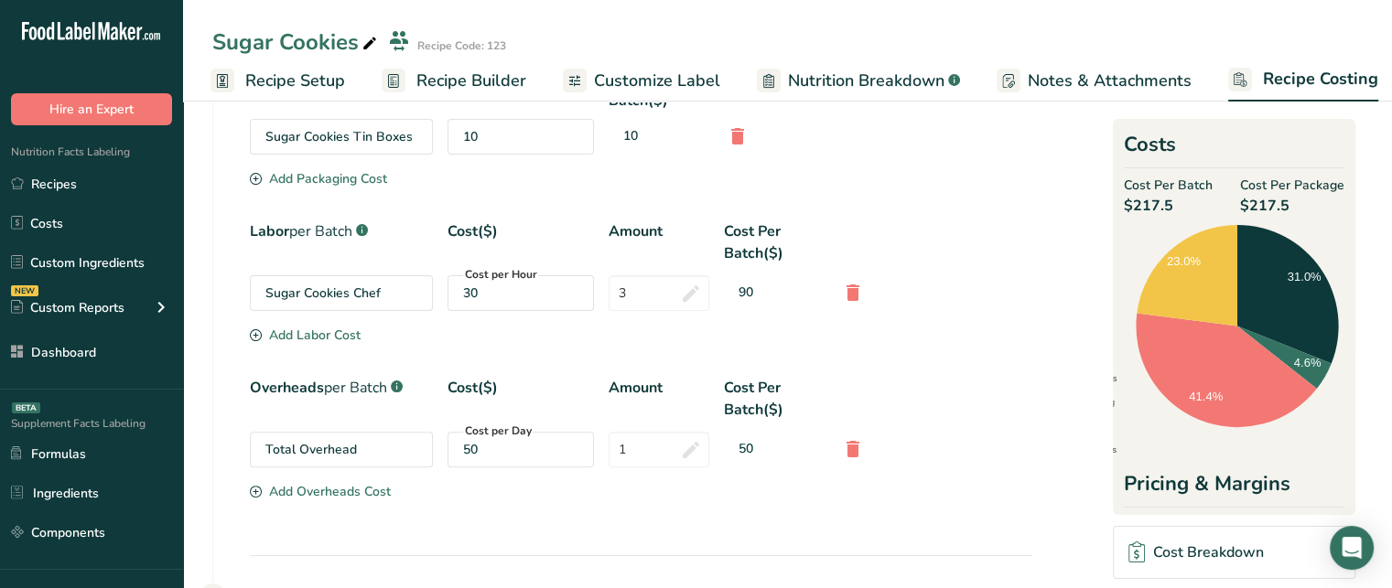
click at [1201, 552] on div "Cost Breakdown" at bounding box center [1195, 553] width 135 height 22
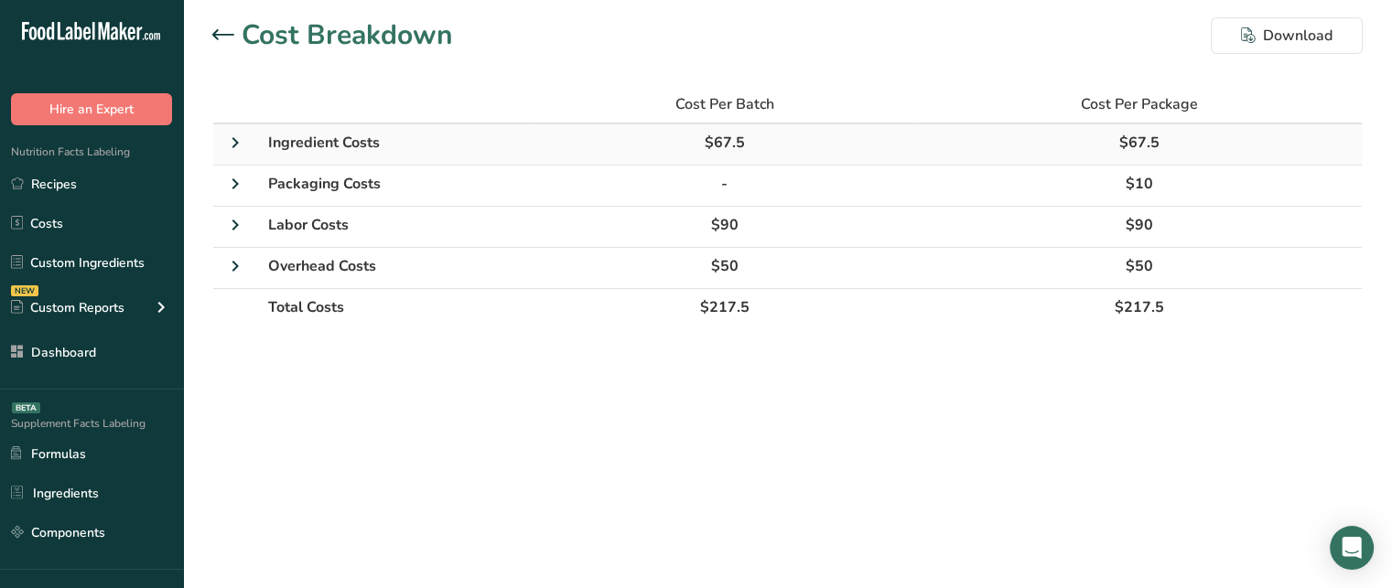
click at [237, 144] on icon at bounding box center [235, 142] width 22 height 33
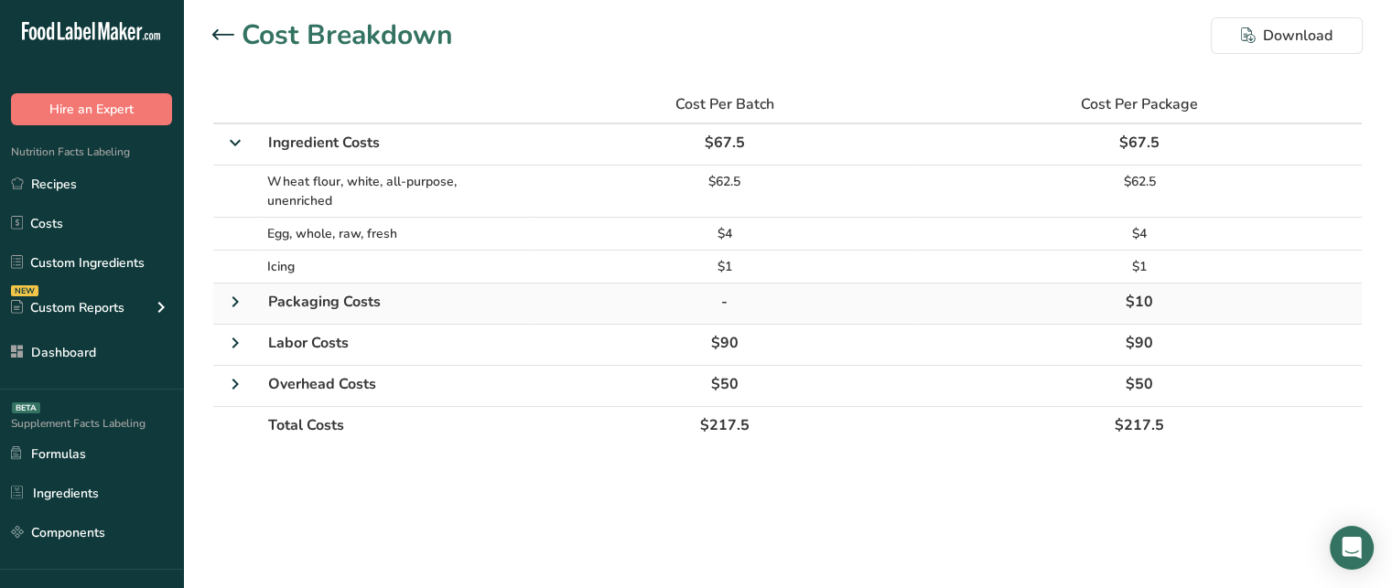
click at [238, 297] on icon at bounding box center [235, 302] width 22 height 33
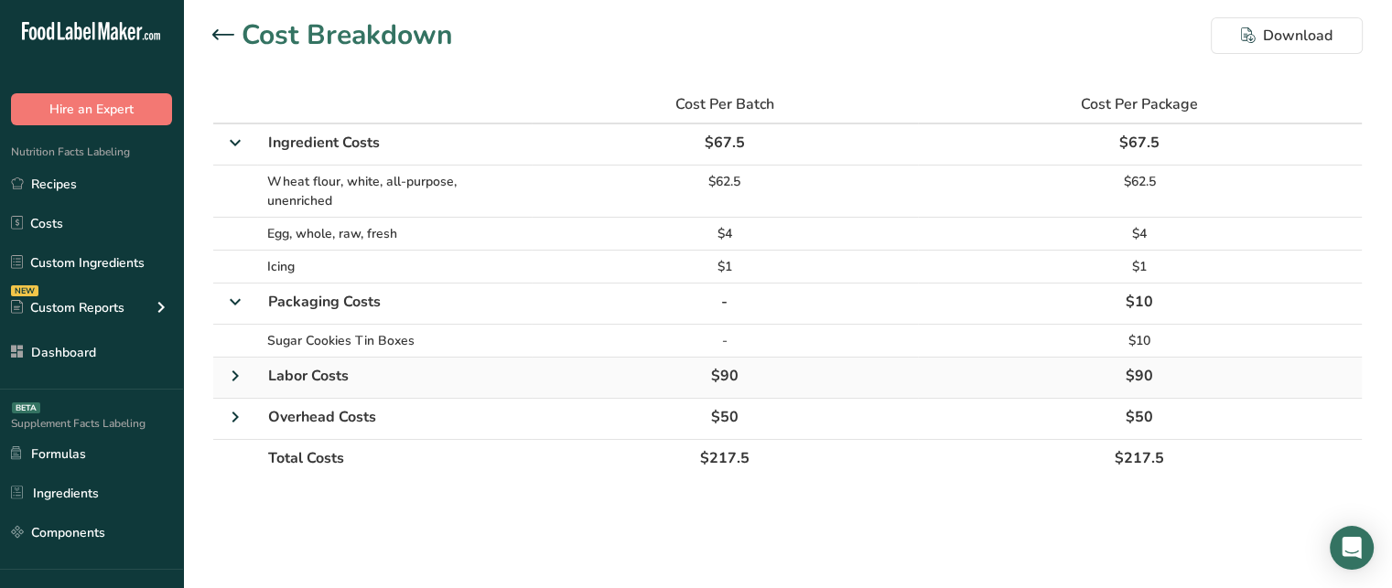
click at [240, 369] on icon at bounding box center [235, 376] width 22 height 33
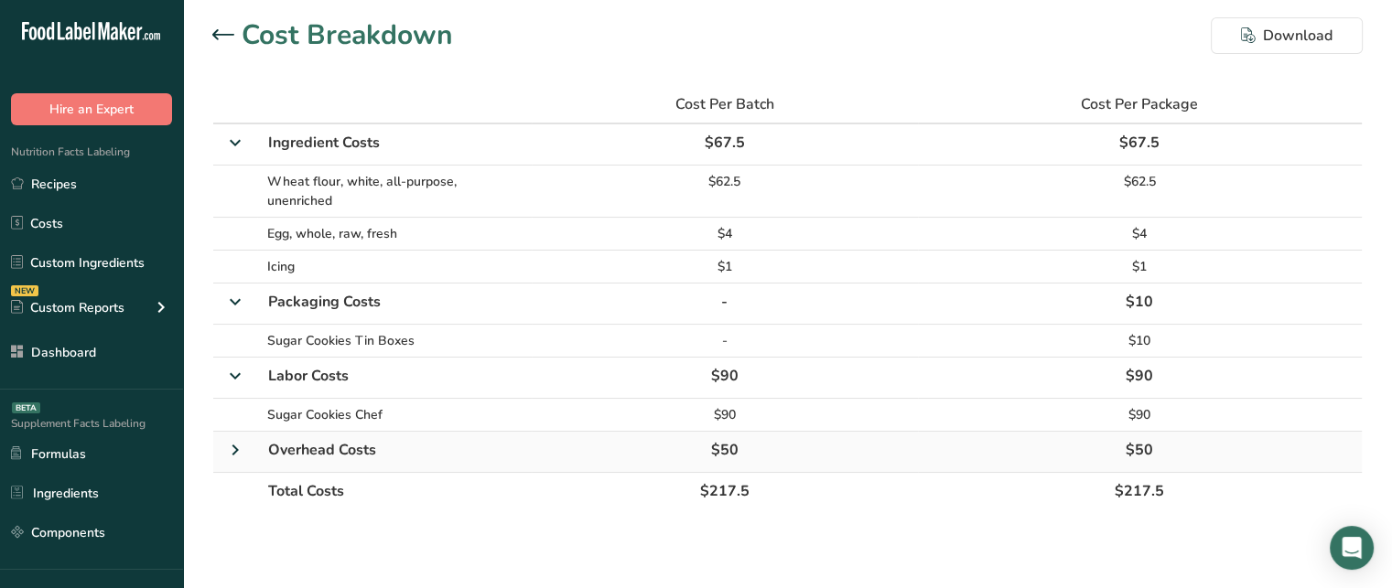
click at [225, 449] on icon at bounding box center [235, 450] width 22 height 33
click at [714, 523] on span "$217.5" at bounding box center [724, 524] width 49 height 20
click at [1149, 515] on span "$217.5" at bounding box center [1139, 524] width 49 height 20
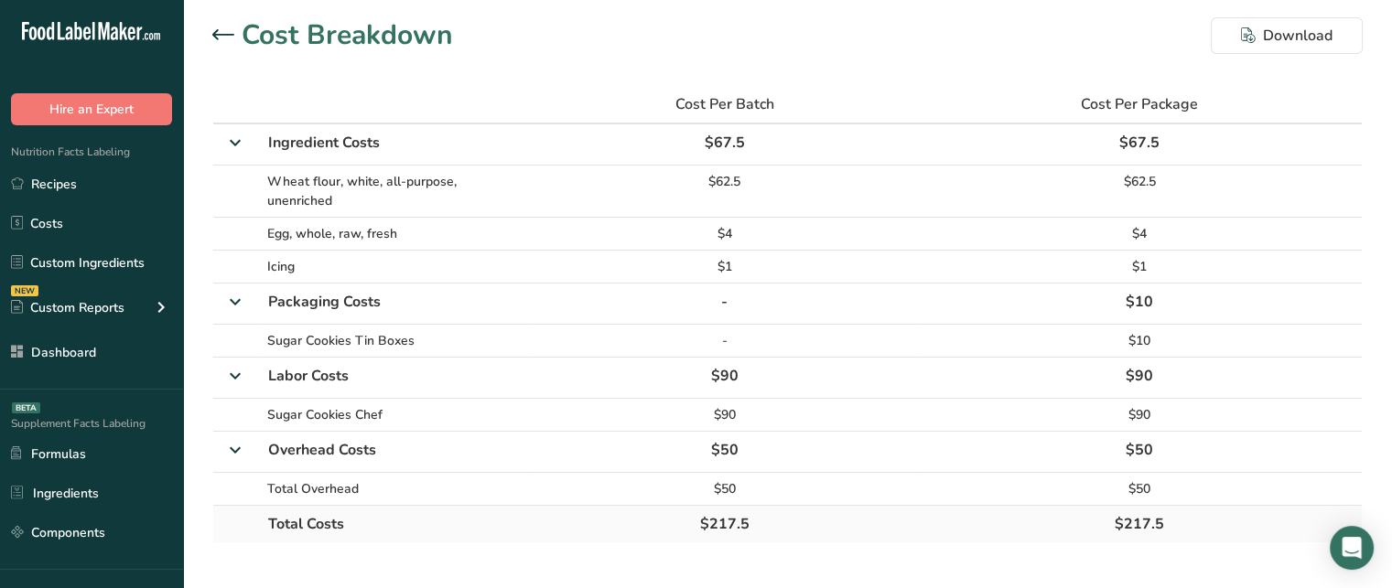
click at [1149, 515] on span "$217.5" at bounding box center [1139, 524] width 49 height 20
click at [719, 514] on span "$217.5" at bounding box center [724, 524] width 49 height 20
click at [221, 39] on icon at bounding box center [223, 34] width 22 height 11
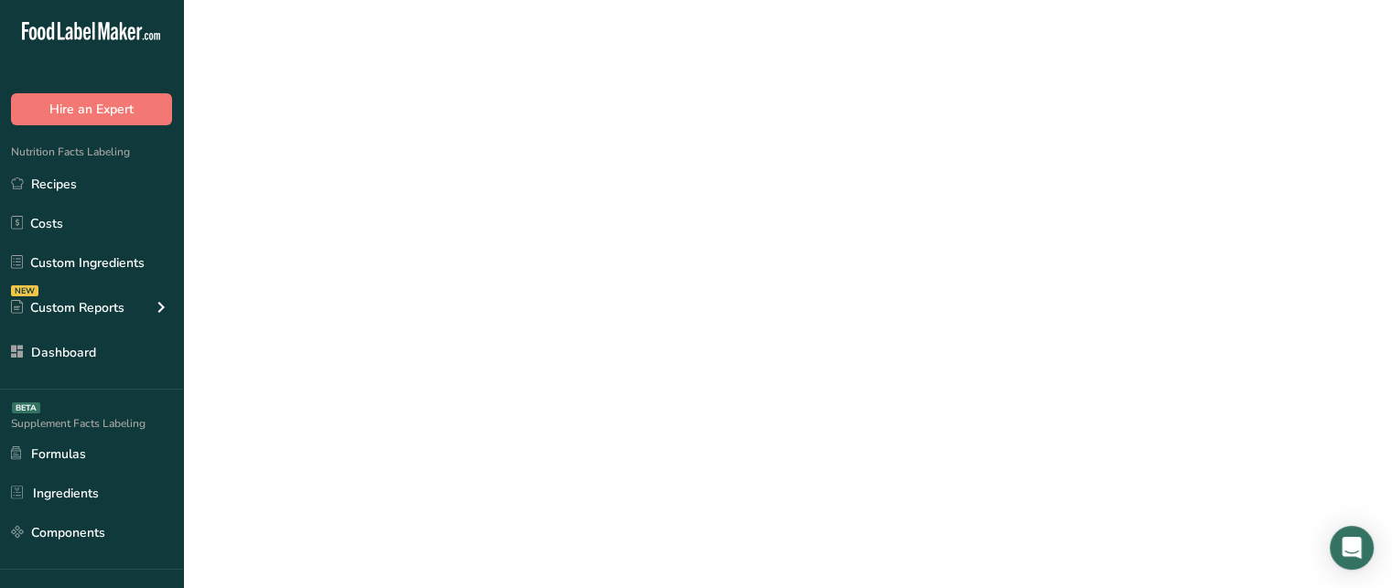
scroll to position [50, 0]
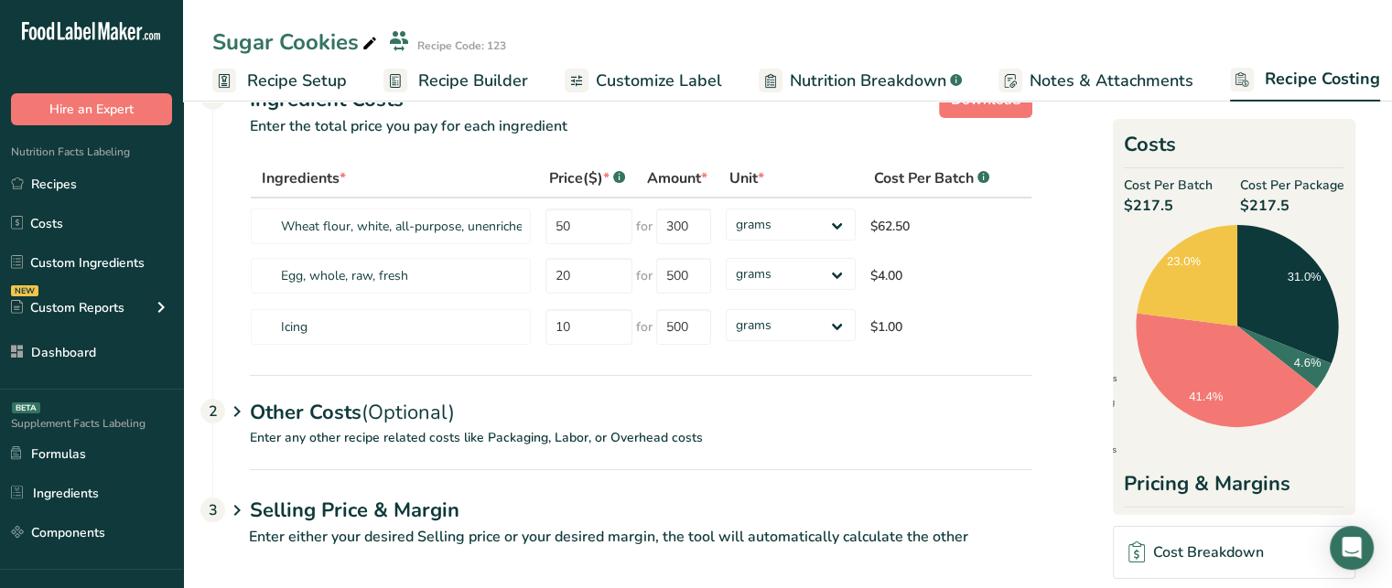
click at [329, 512] on h1 "Selling Price & Margin" at bounding box center [641, 511] width 782 height 30
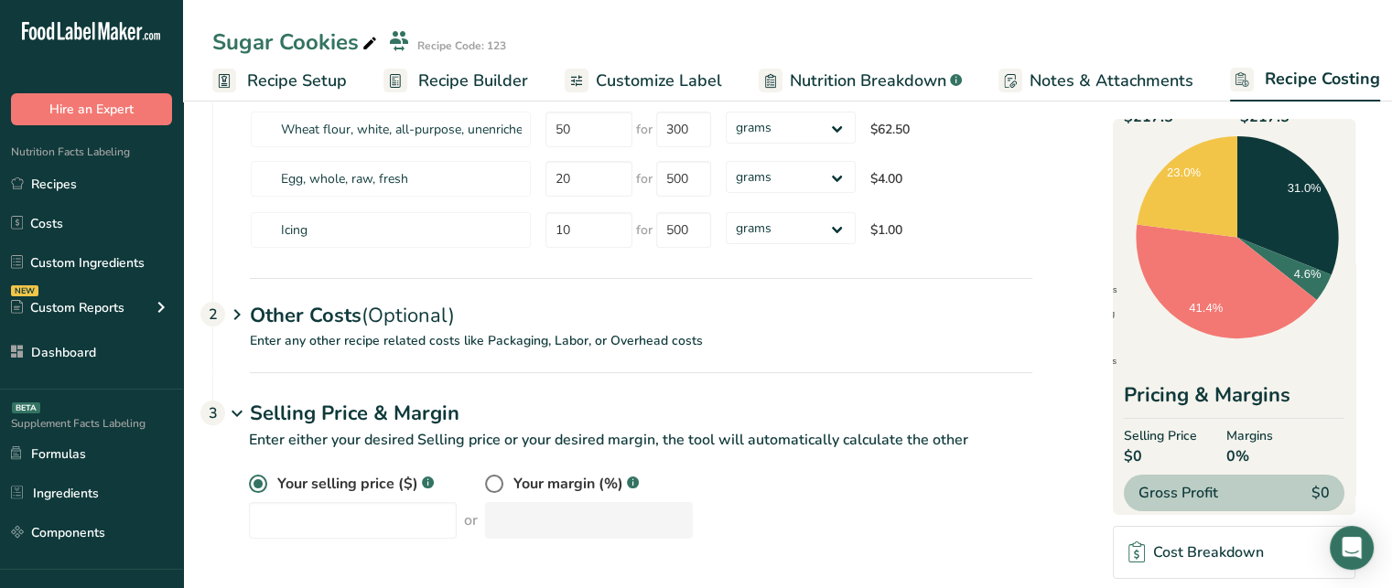
scroll to position [99, 0]
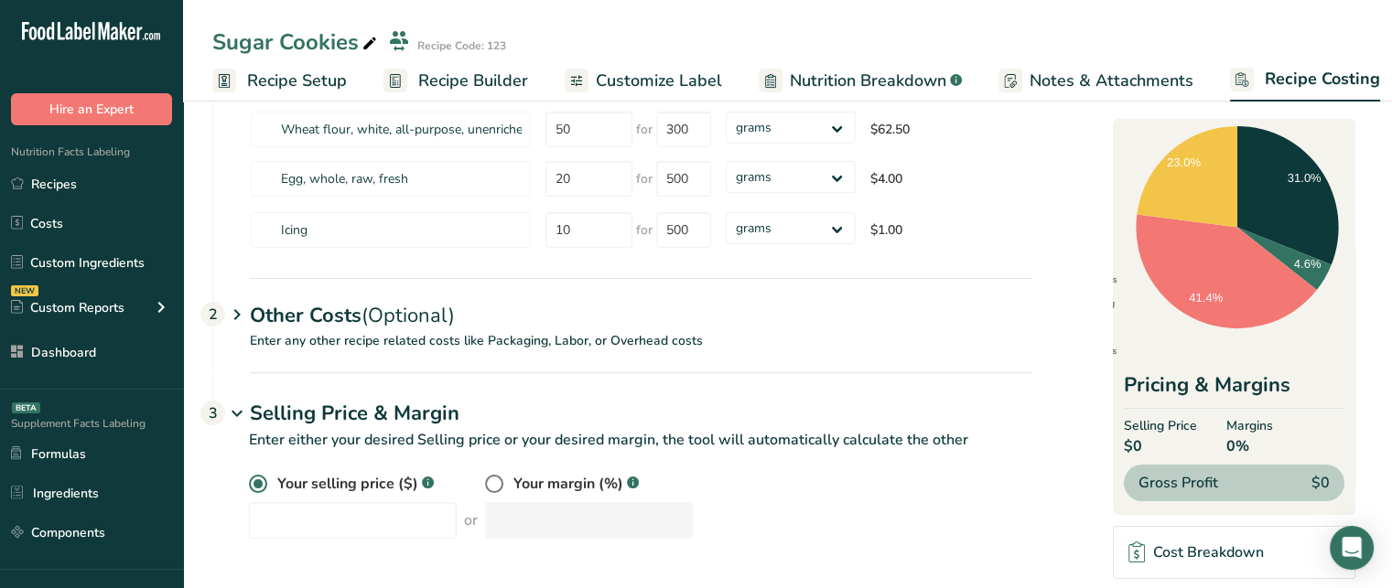
click at [1367, 483] on section "Download Ingredient Costs 1 Enter the total price you pay for each ingredient I…" at bounding box center [787, 269] width 1209 height 642
click at [394, 528] on input "number" at bounding box center [353, 520] width 208 height 37
type input "600"
click at [739, 479] on div "Your selling price ($) .a-a{fill:#347362;}.b-a{fill:#fff;} 600 or Your margin (…" at bounding box center [640, 506] width 783 height 66
click at [1239, 440] on span "63.75%" at bounding box center [1253, 447] width 54 height 22
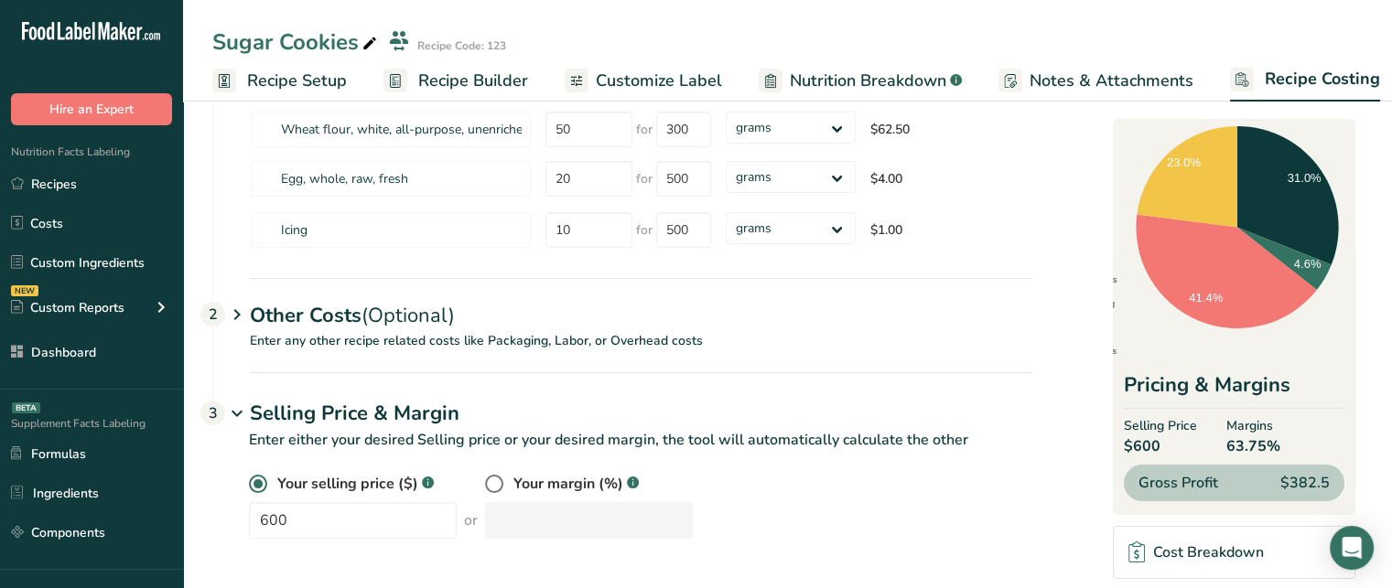
click at [1239, 440] on span "63.75%" at bounding box center [1253, 447] width 54 height 22
drag, startPoint x: 1270, startPoint y: 482, endPoint x: 1325, endPoint y: 490, distance: 55.4
click at [1325, 490] on div "Gross Profit $382.5" at bounding box center [1234, 483] width 221 height 37
click at [487, 490] on span at bounding box center [494, 484] width 18 height 18
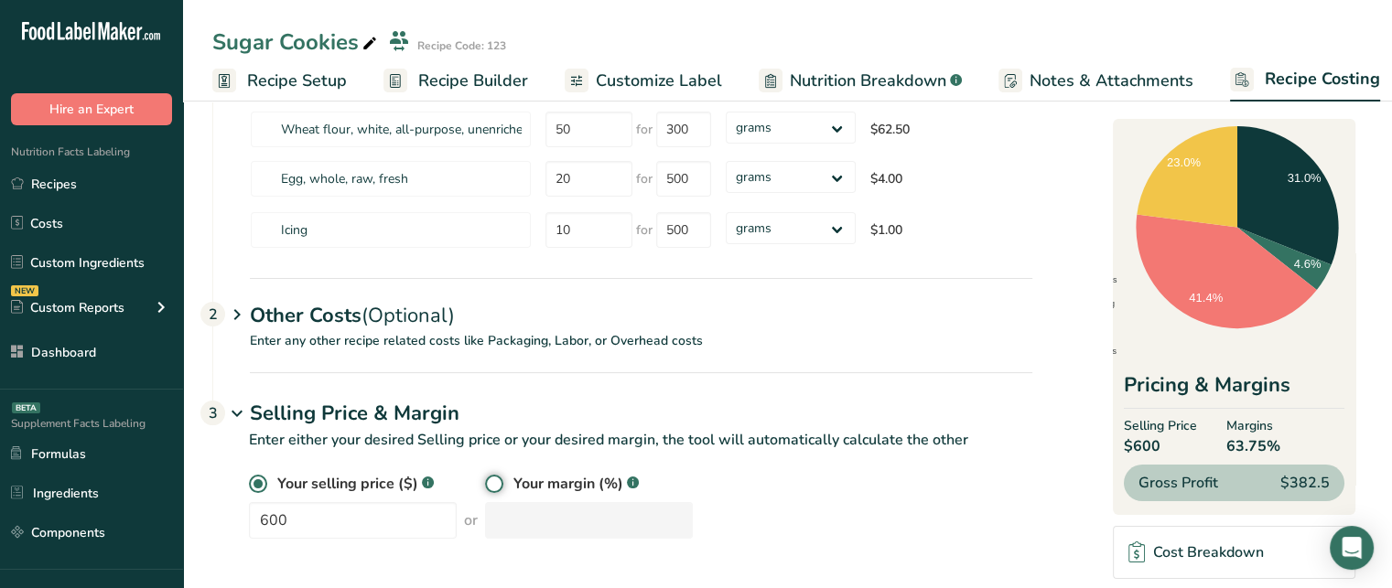
click at [487, 490] on input "radio" at bounding box center [491, 485] width 12 height 12
radio input "true"
radio input "false"
click at [538, 515] on input "number" at bounding box center [589, 520] width 208 height 37
type input "80"
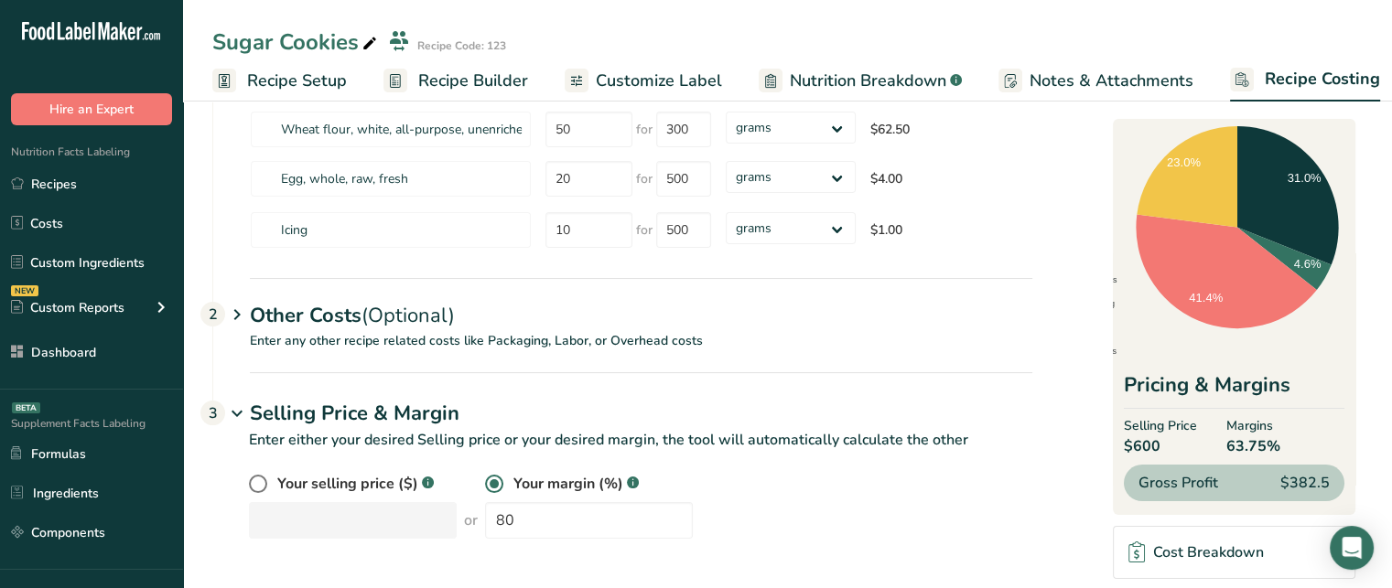
click at [813, 492] on div "Your selling price ($) .a-a{fill:#347362;}.b-a{fill:#fff;} or Your margin (%) .…" at bounding box center [640, 506] width 783 height 66
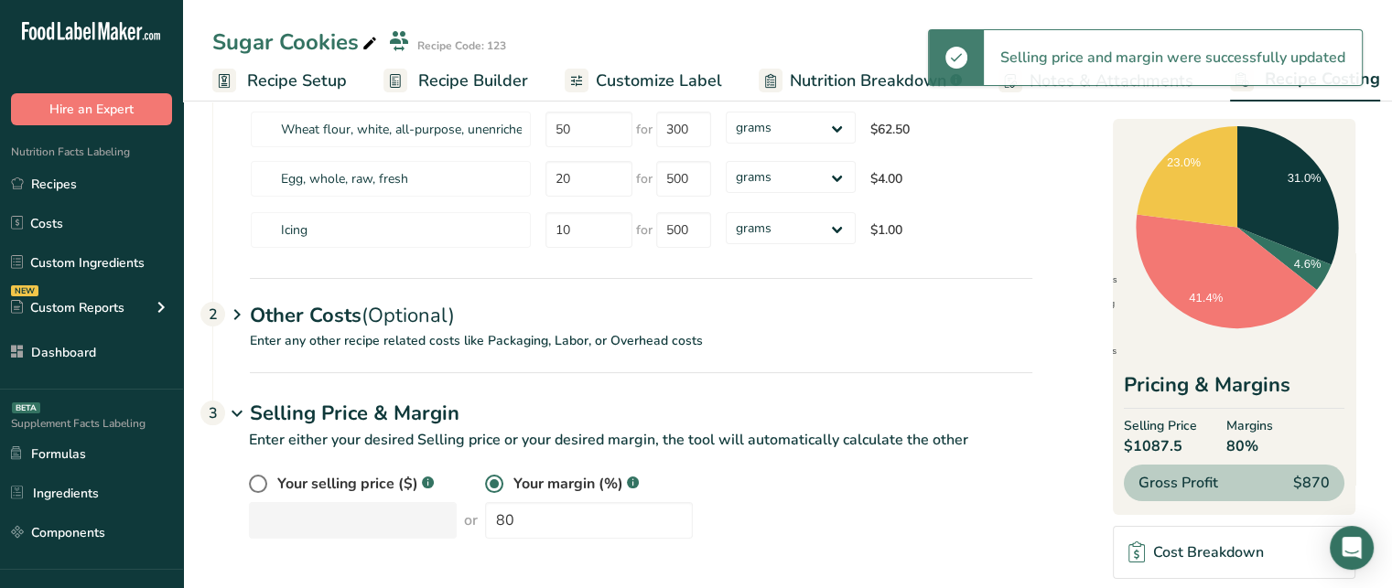
drag, startPoint x: 1189, startPoint y: 448, endPoint x: 1117, endPoint y: 447, distance: 71.4
click at [1117, 447] on div "Costs Cost Per Batch $217.5 Cost Per Package $217.5 Ingredients Packaging Labor…" at bounding box center [1234, 317] width 243 height 396
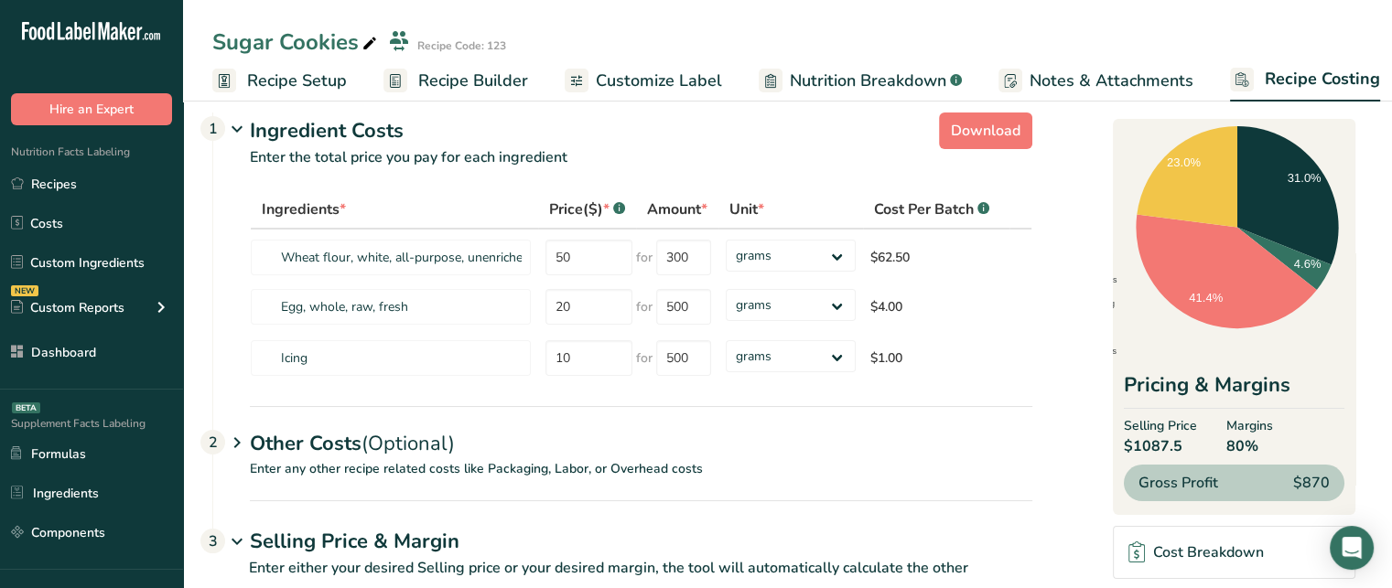
scroll to position [0, 0]
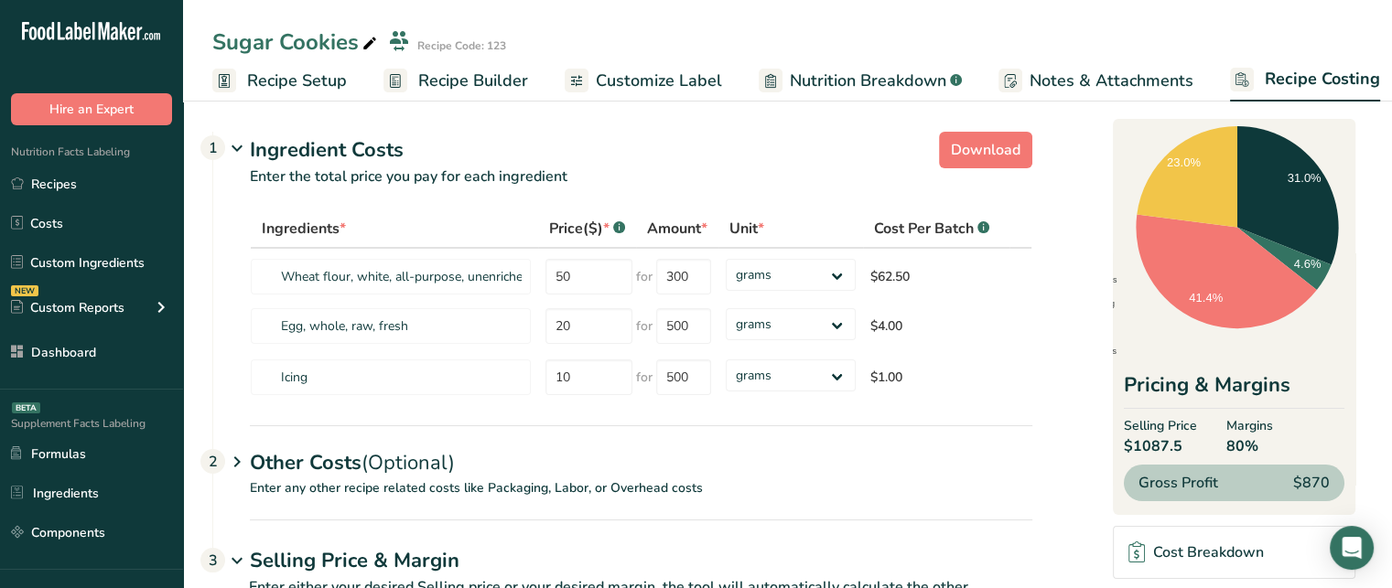
click at [634, 91] on span "Customize Label" at bounding box center [659, 81] width 126 height 25
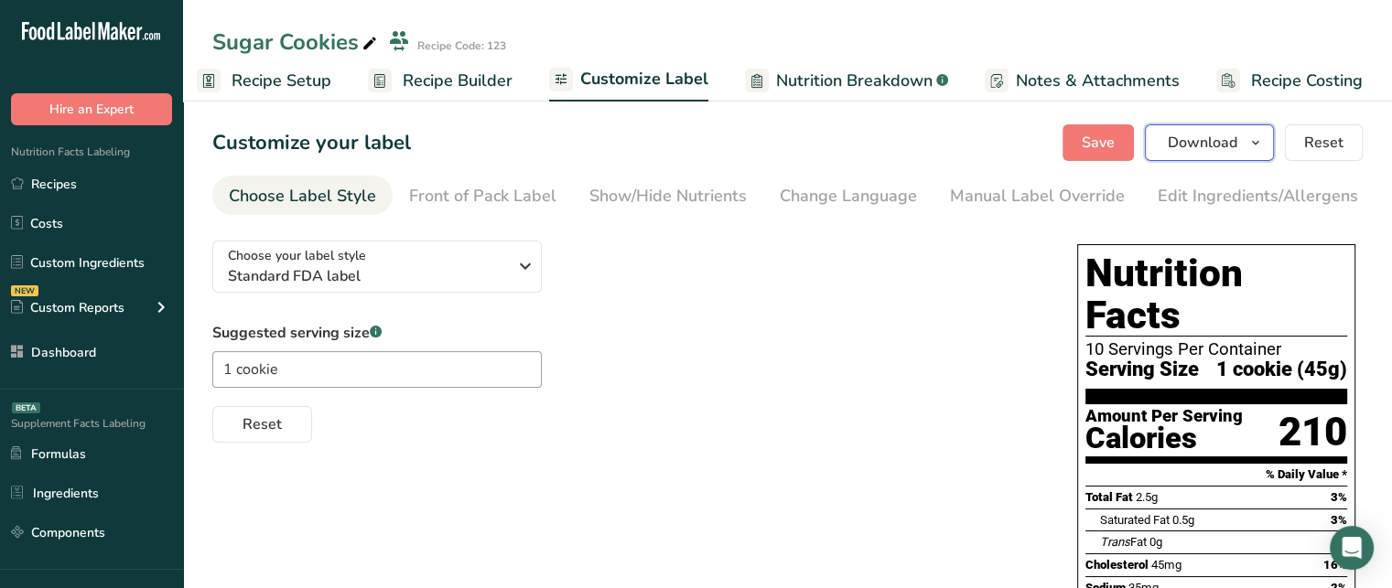
click at [1199, 146] on span "Download" at bounding box center [1203, 143] width 70 height 22
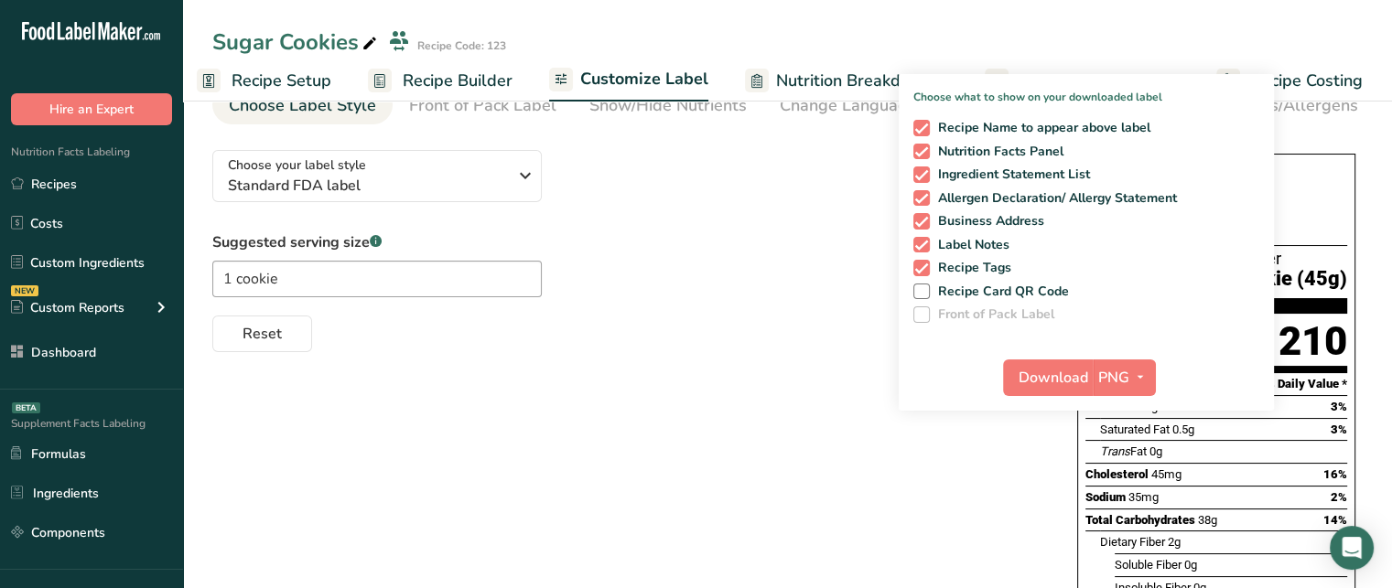
scroll to position [88, 0]
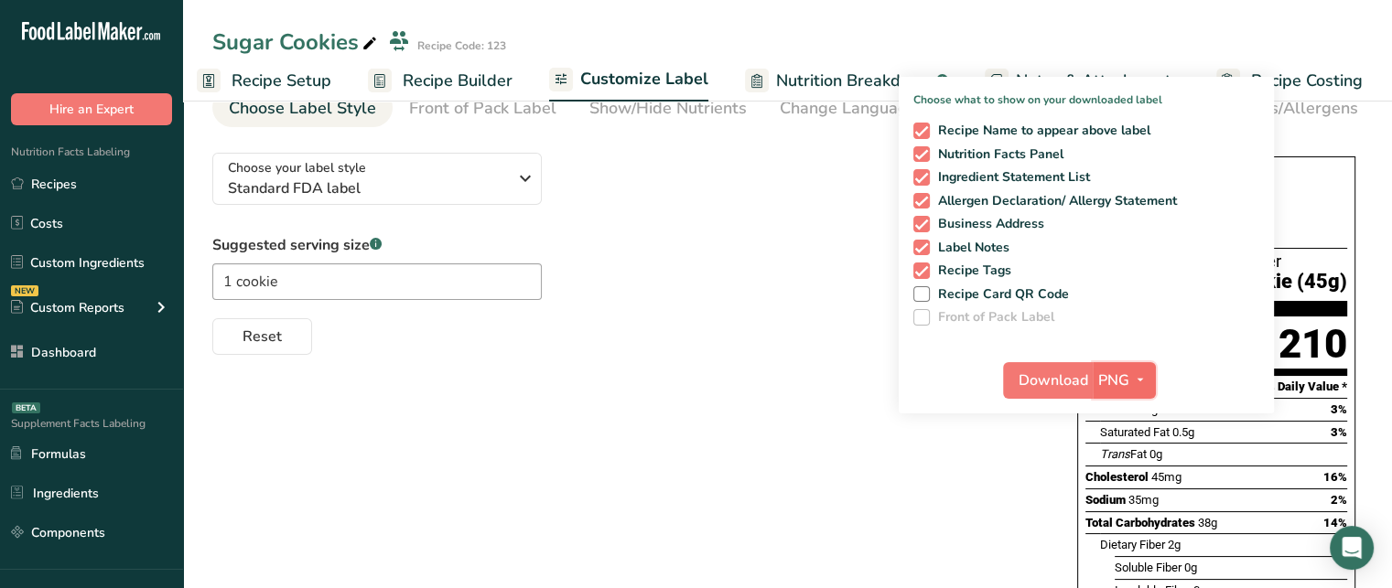
click at [1127, 374] on span "PNG" at bounding box center [1113, 381] width 31 height 22
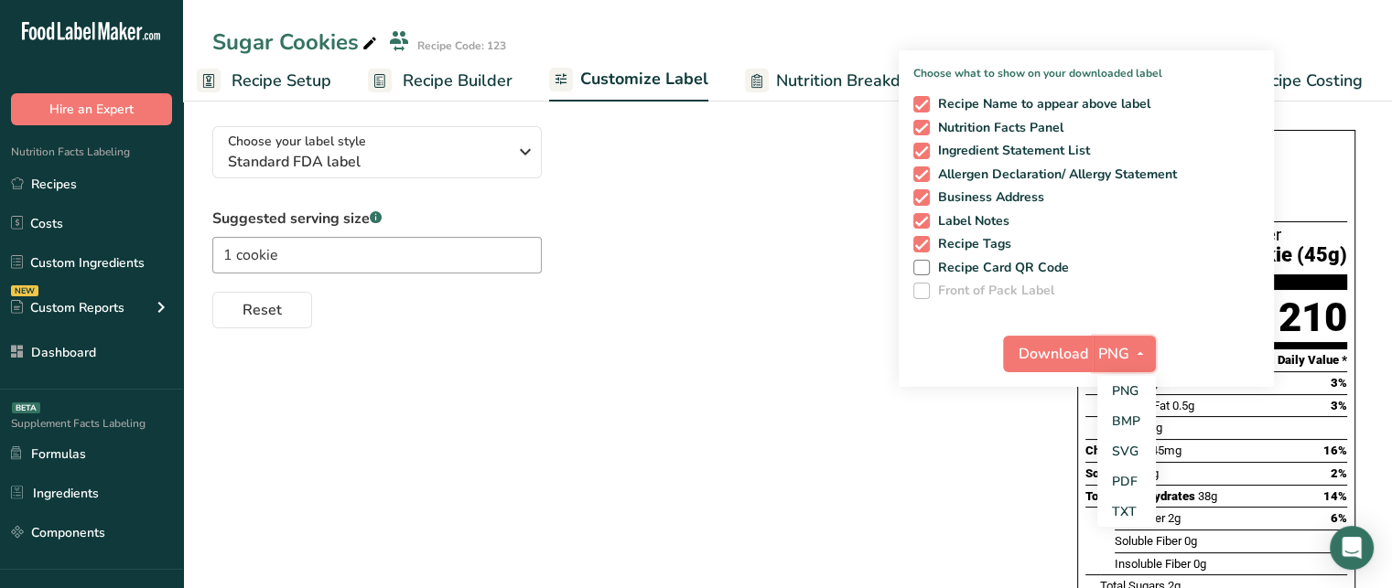
scroll to position [118, 0]
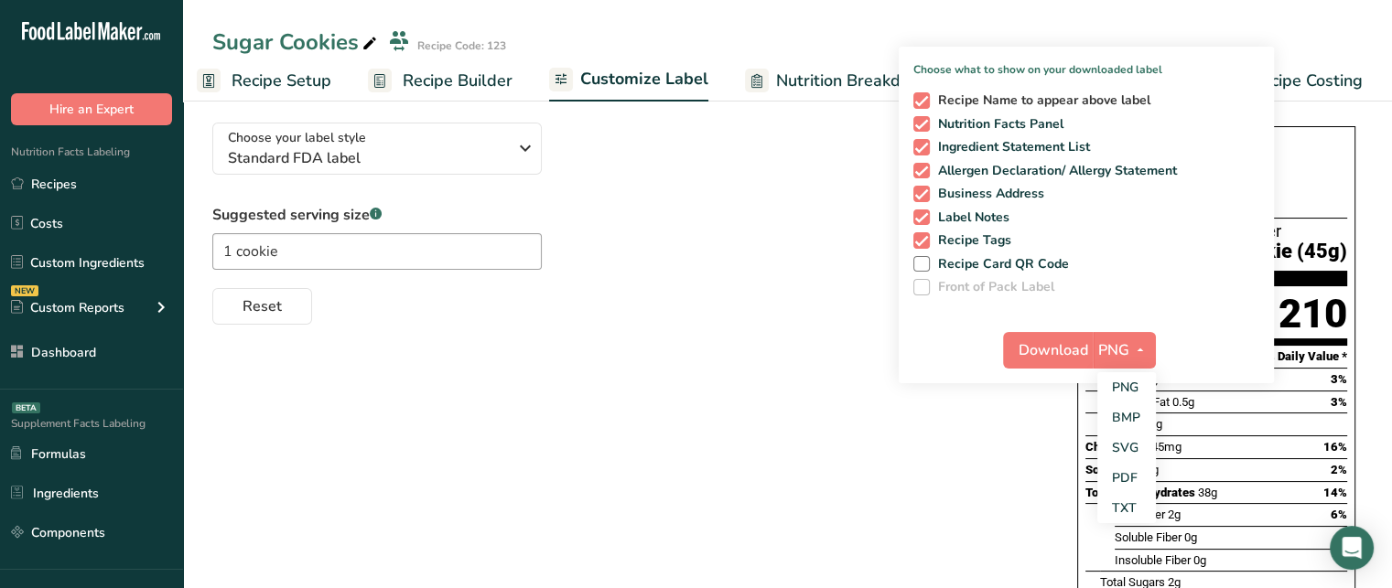
click at [955, 98] on span "Recipe Name to appear above label" at bounding box center [1040, 100] width 221 height 16
click at [925, 98] on input "Recipe Name to appear above label" at bounding box center [919, 100] width 12 height 12
click at [955, 98] on span "Recipe Name to appear above label" at bounding box center [1040, 100] width 221 height 16
click at [925, 98] on input "Recipe Name to appear above label" at bounding box center [919, 100] width 12 height 12
checkbox input "true"
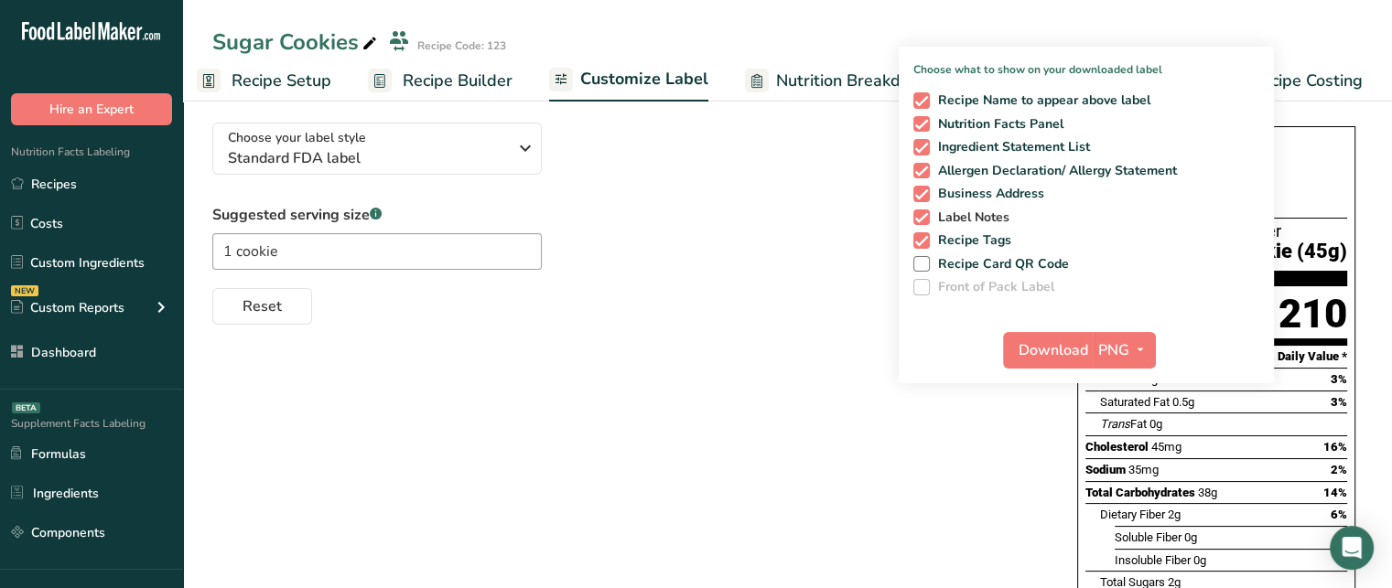
click at [922, 213] on span at bounding box center [921, 218] width 16 height 16
click at [922, 213] on input "Label Notes" at bounding box center [919, 217] width 12 height 12
click at [922, 213] on span at bounding box center [921, 218] width 16 height 16
click at [922, 213] on input "Label Notes" at bounding box center [919, 217] width 12 height 12
checkbox input "true"
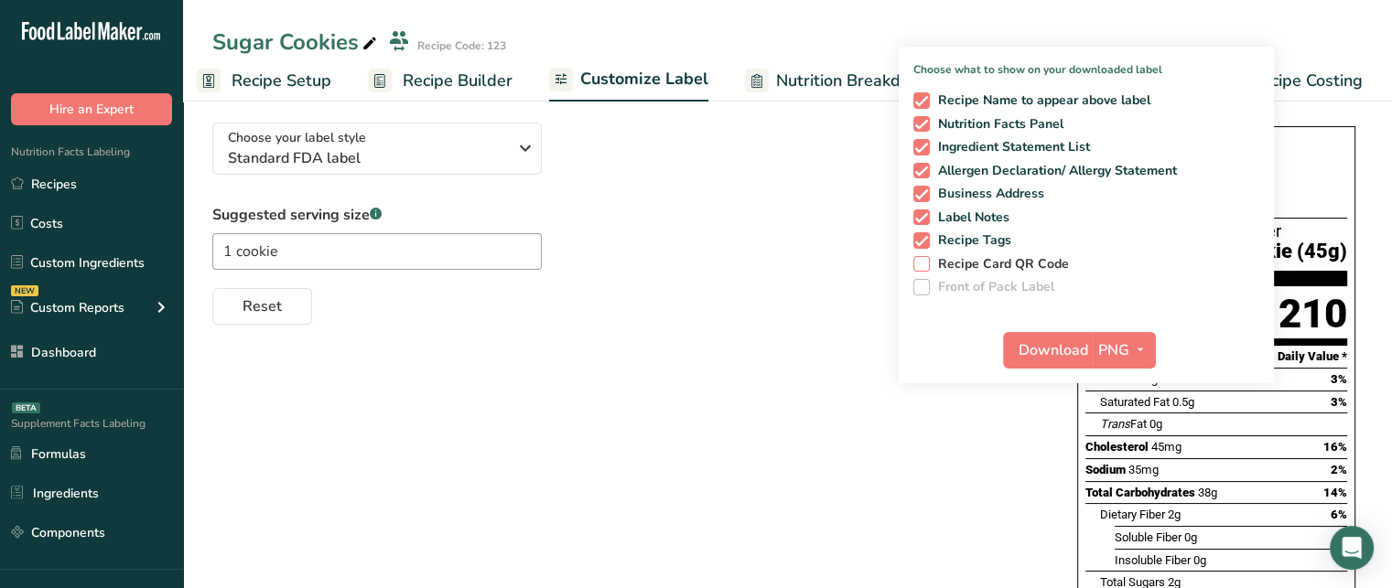
click at [977, 259] on span "Recipe Card QR Code" at bounding box center [1000, 264] width 140 height 16
click at [925, 259] on input "Recipe Card QR Code" at bounding box center [919, 264] width 12 height 12
checkbox input "true"
click at [1120, 365] on button "PNG" at bounding box center [1124, 350] width 63 height 37
click at [1120, 478] on link "PDF" at bounding box center [1126, 478] width 59 height 30
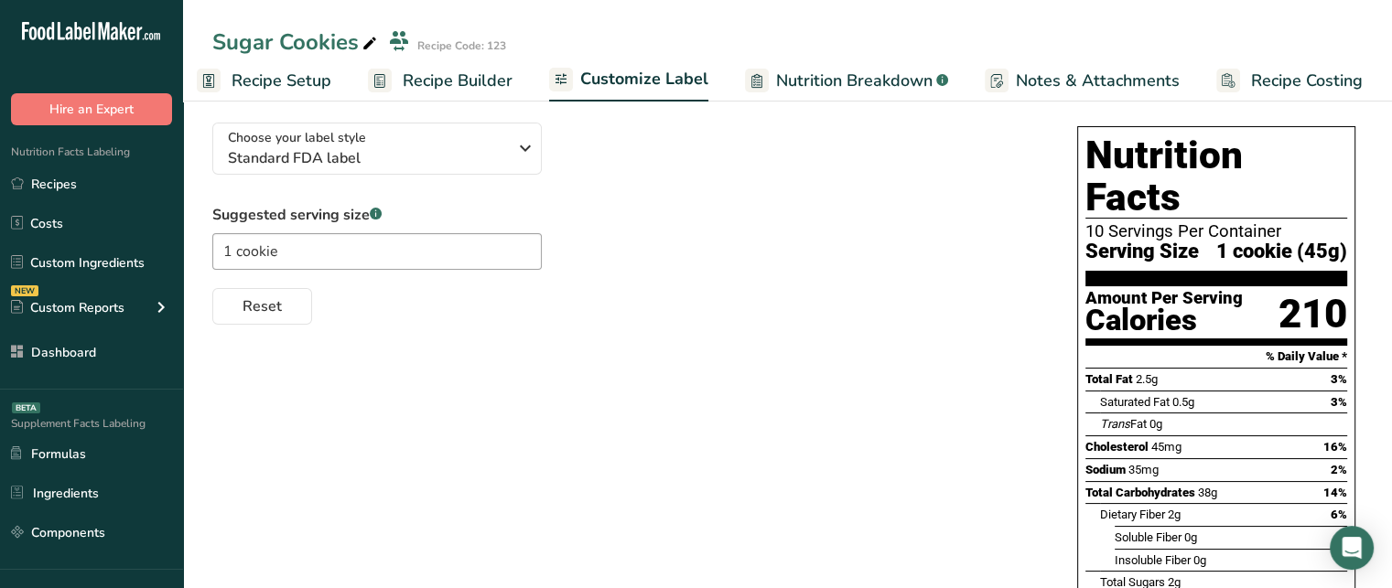
scroll to position [0, 0]
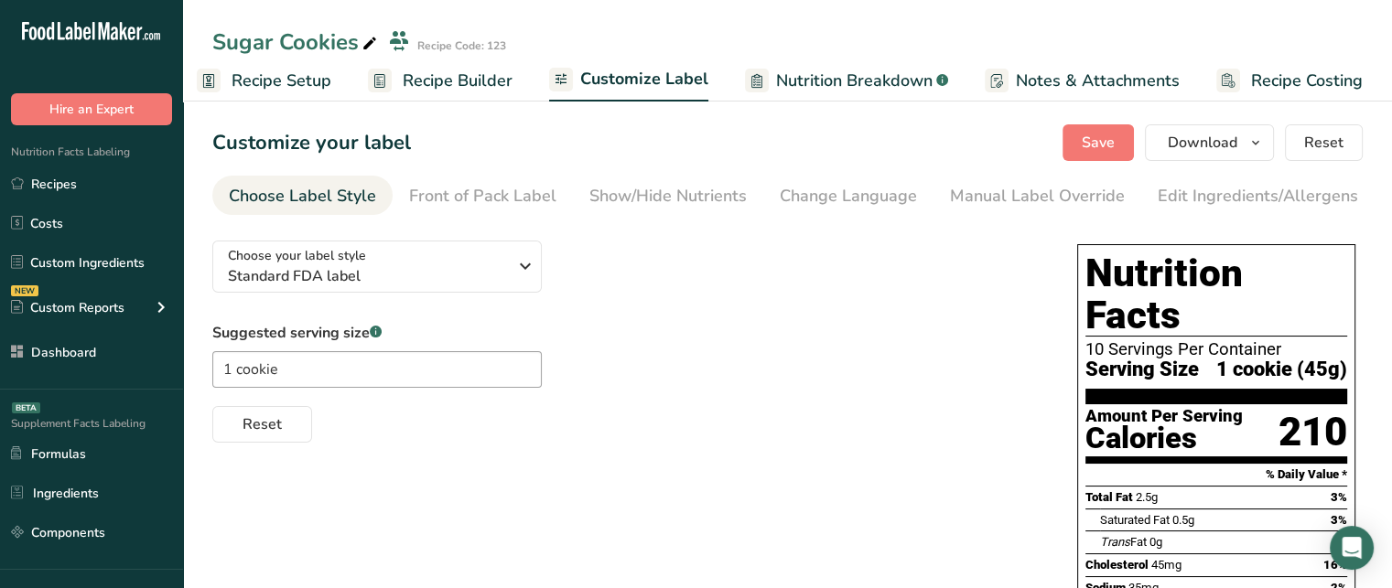
click at [450, 96] on link "Recipe Builder" at bounding box center [440, 80] width 145 height 41
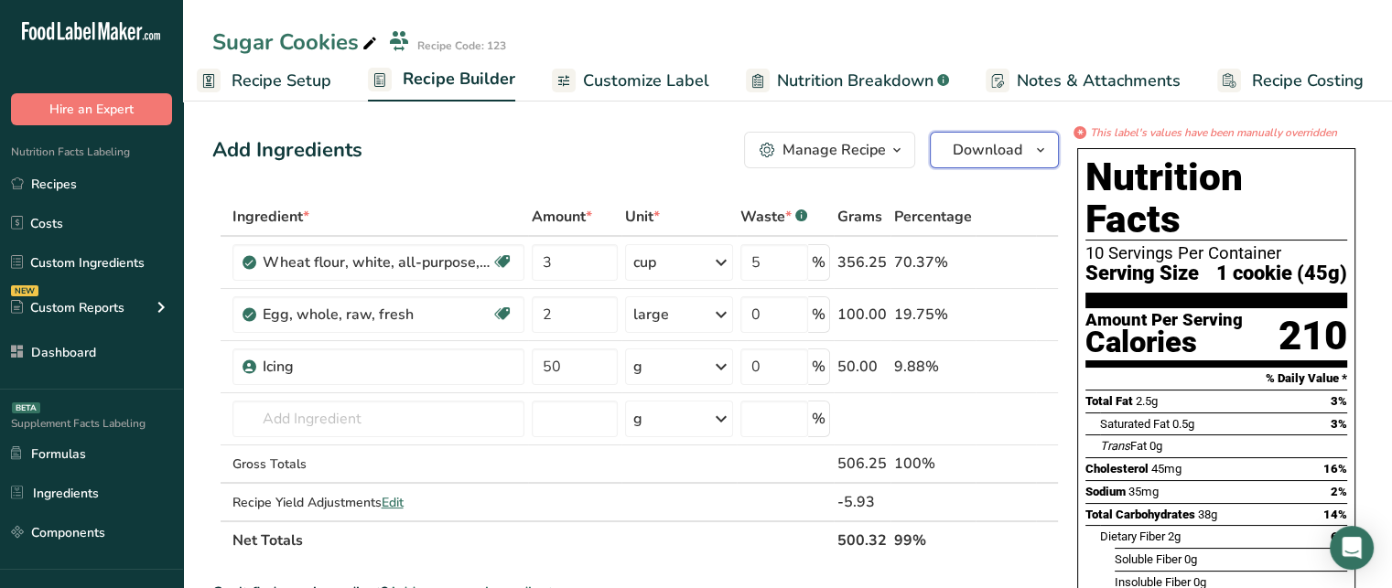
click at [1025, 140] on button "Download" at bounding box center [994, 150] width 129 height 37
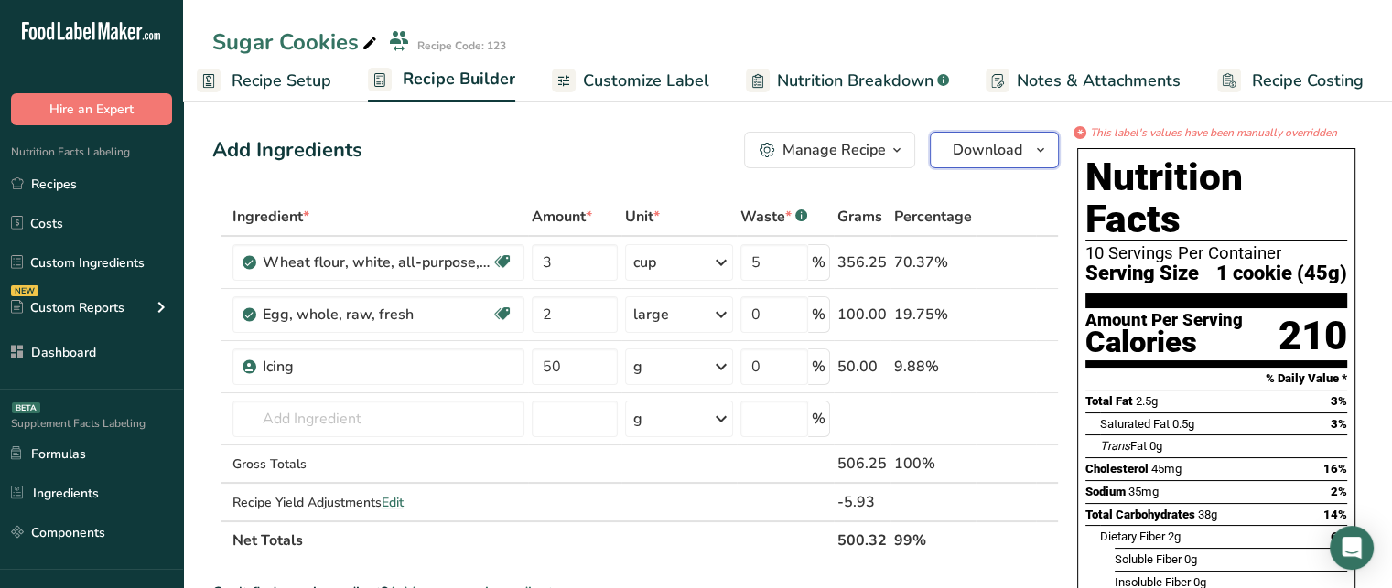
click at [1009, 151] on span "Download" at bounding box center [988, 150] width 70 height 22
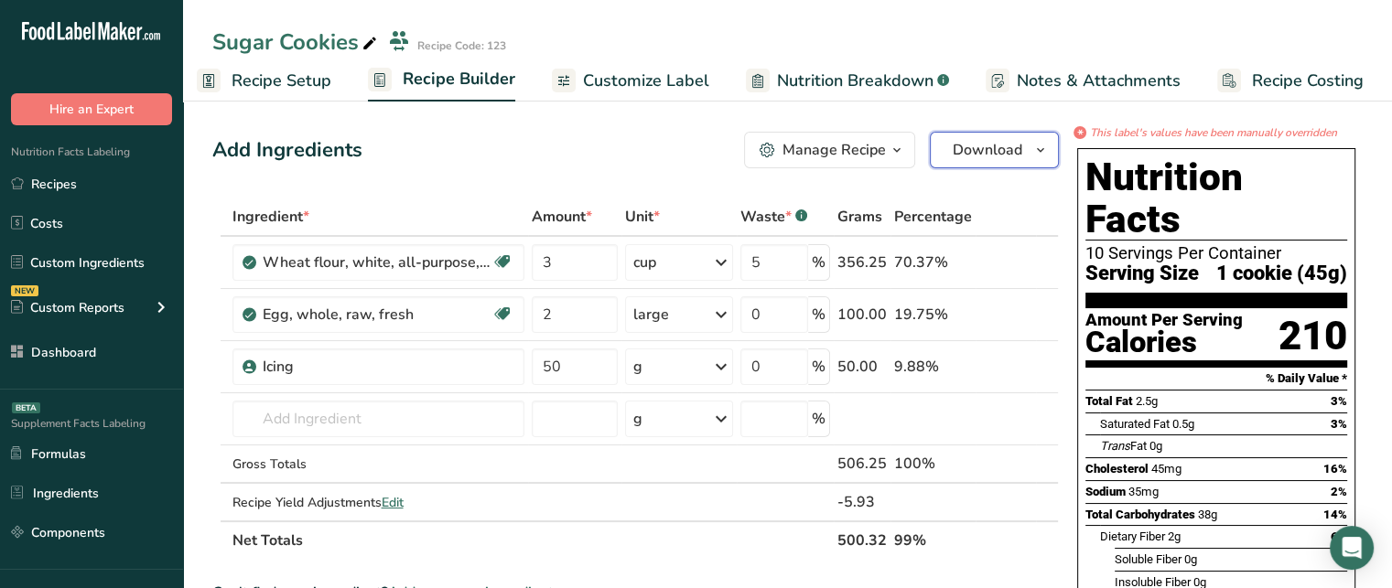
click at [1022, 140] on button "Download" at bounding box center [994, 150] width 129 height 37
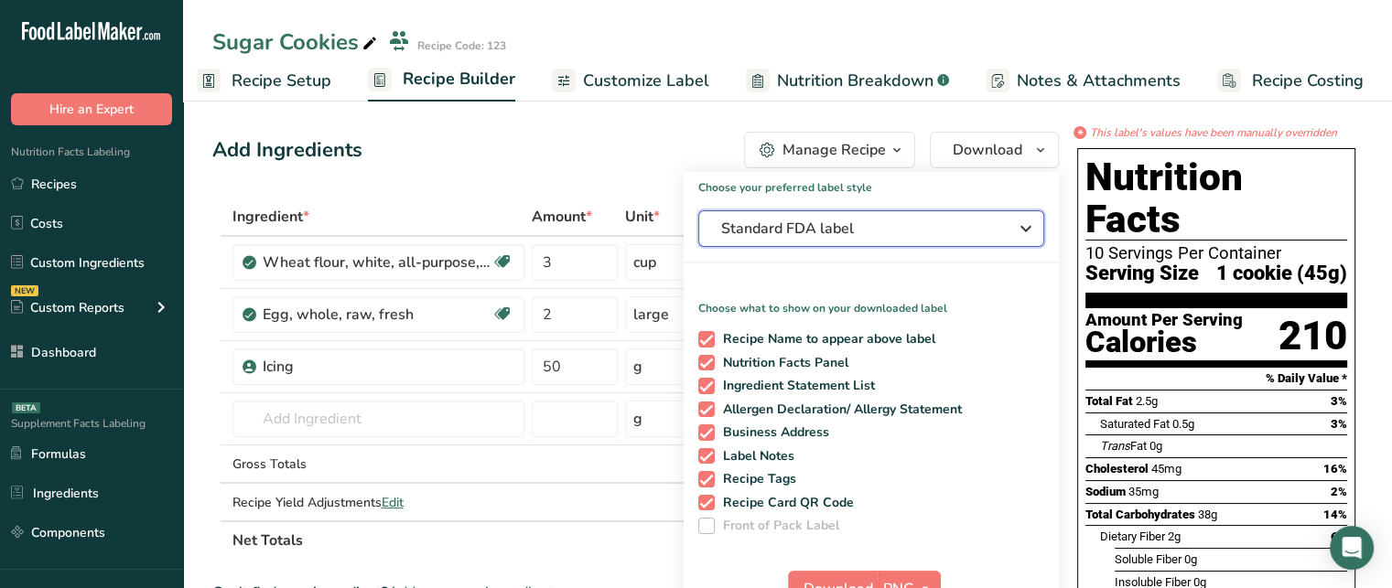
click at [897, 219] on span "Standard FDA label" at bounding box center [858, 229] width 275 height 22
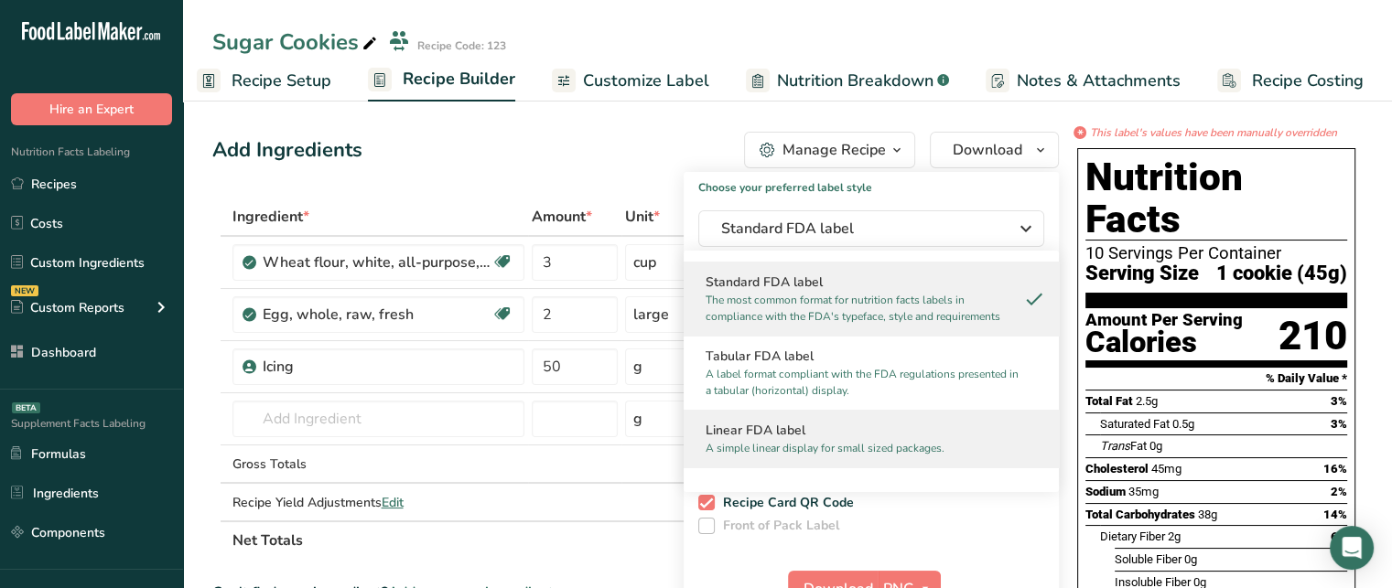
click at [878, 427] on h2 "Linear FDA label" at bounding box center [871, 430] width 331 height 19
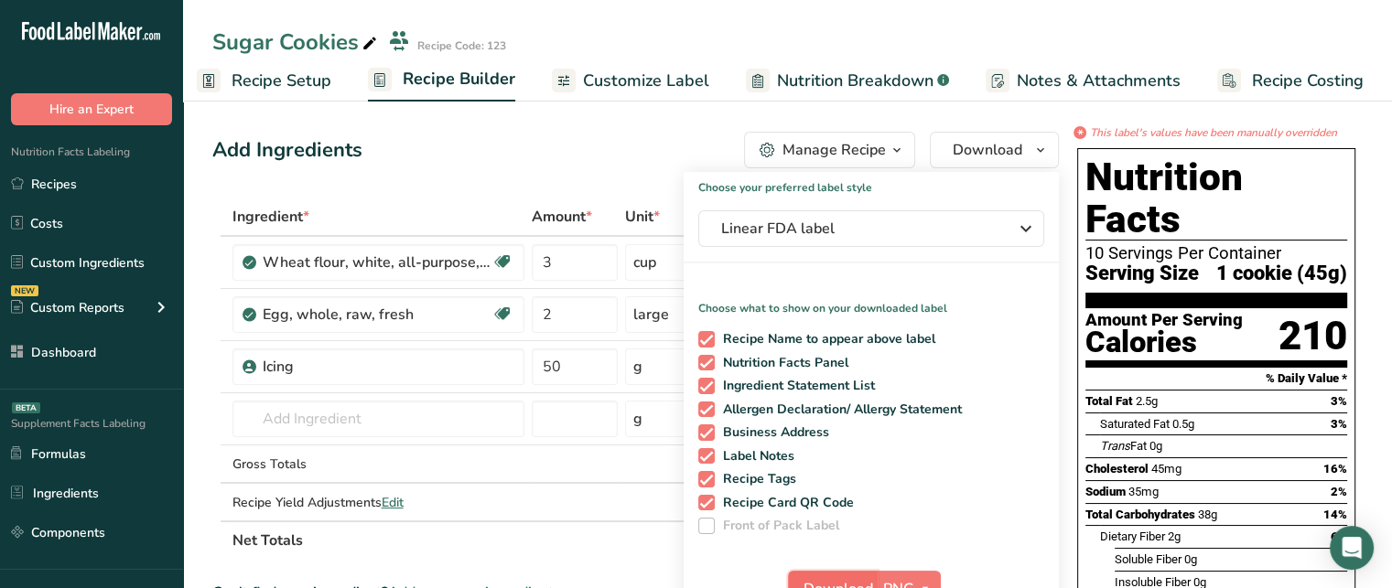
click at [868, 575] on button "Download" at bounding box center [833, 589] width 90 height 37
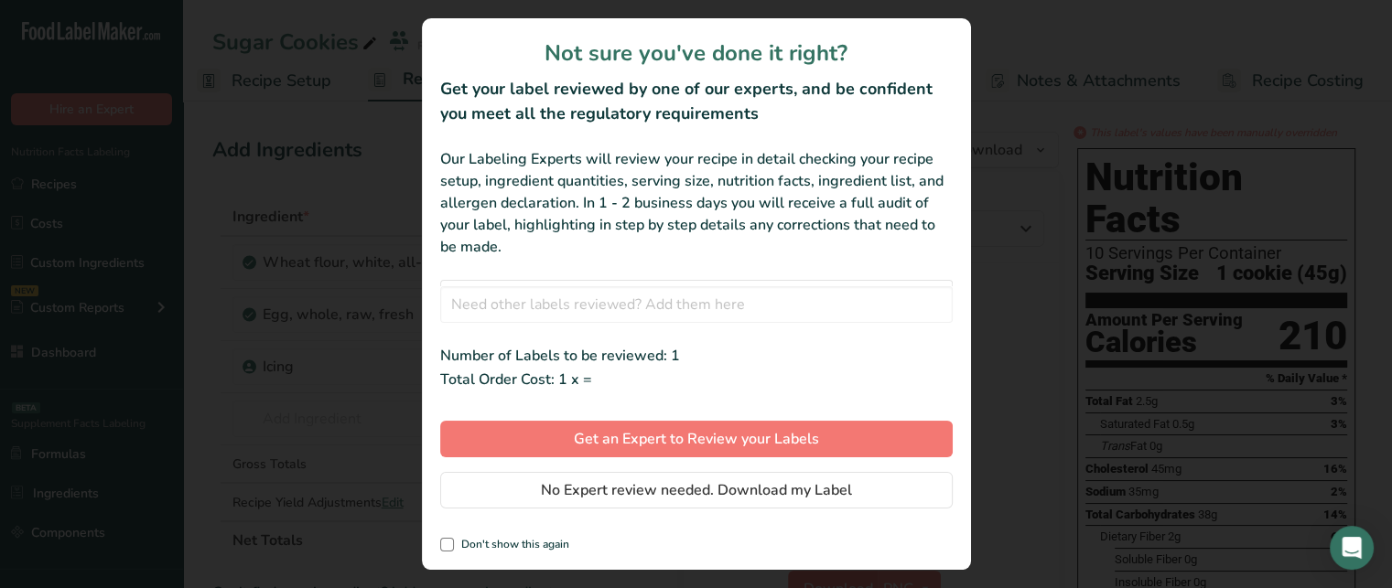
scroll to position [0, 2]
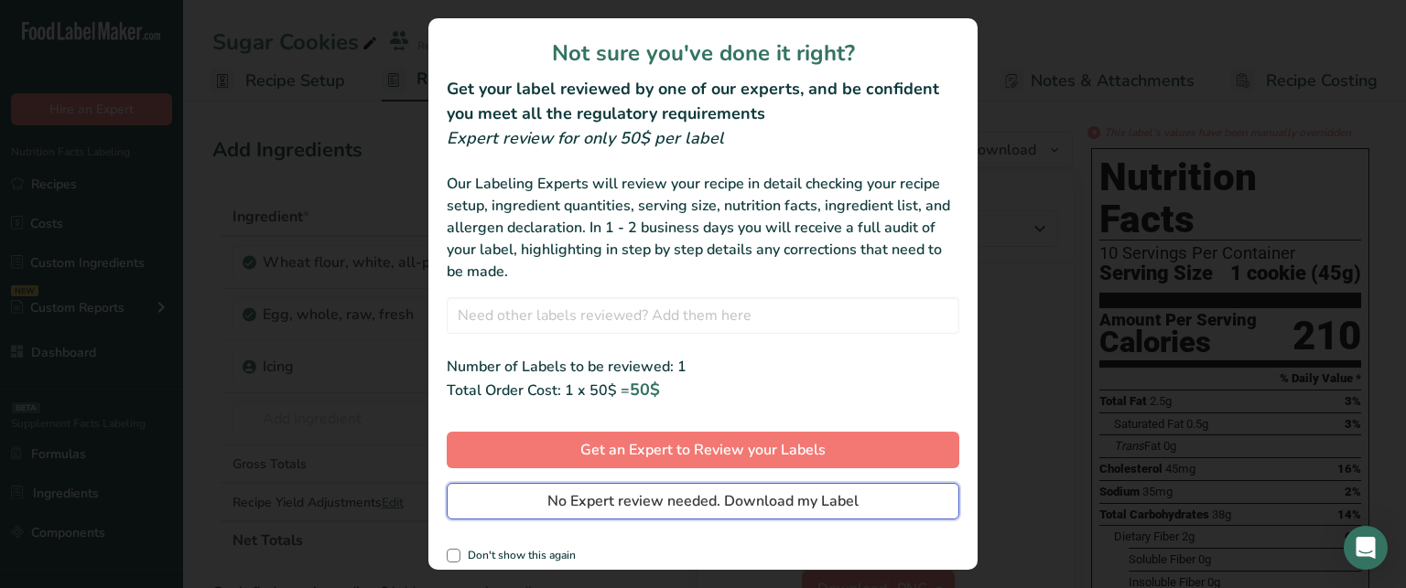
click at [803, 499] on span "No Expert review needed. Download my Label" at bounding box center [702, 502] width 311 height 22
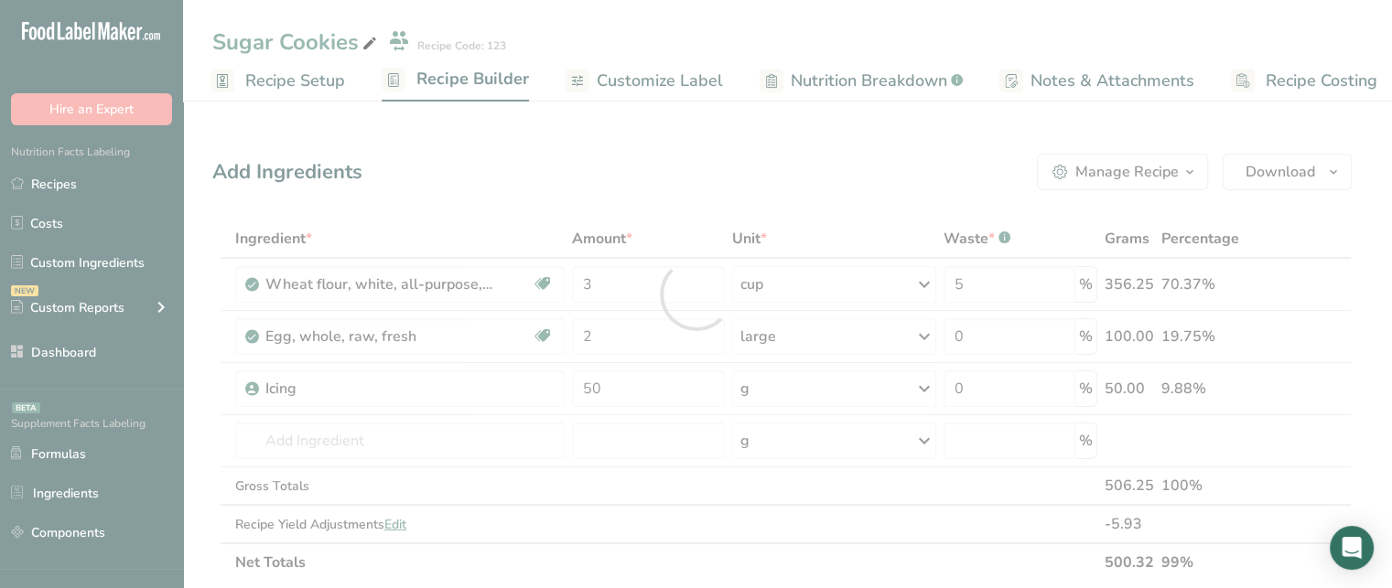
scroll to position [0, 0]
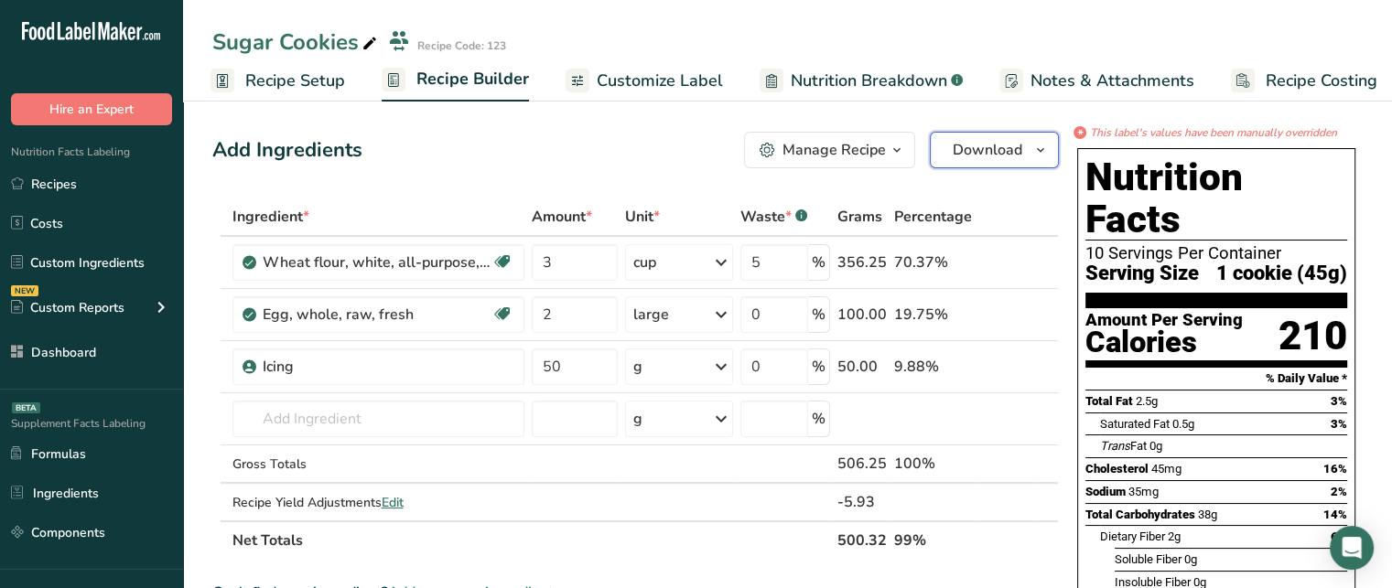
click at [983, 160] on span "Download" at bounding box center [988, 150] width 70 height 22
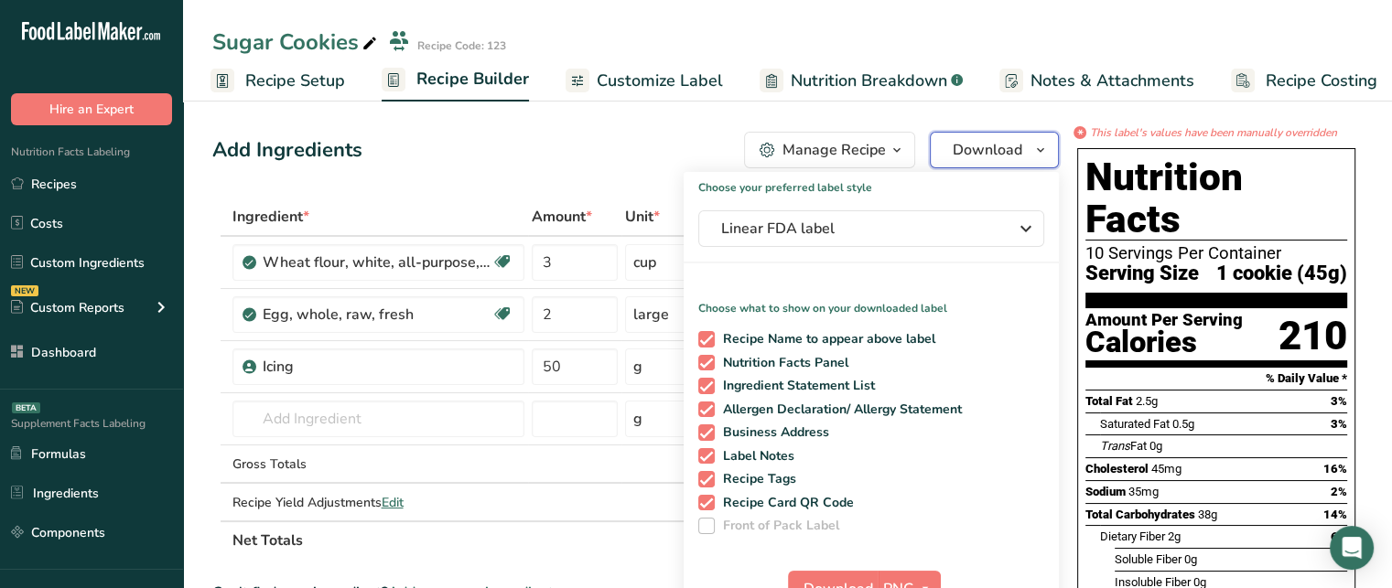
click at [1013, 149] on span "Download" at bounding box center [988, 150] width 70 height 22
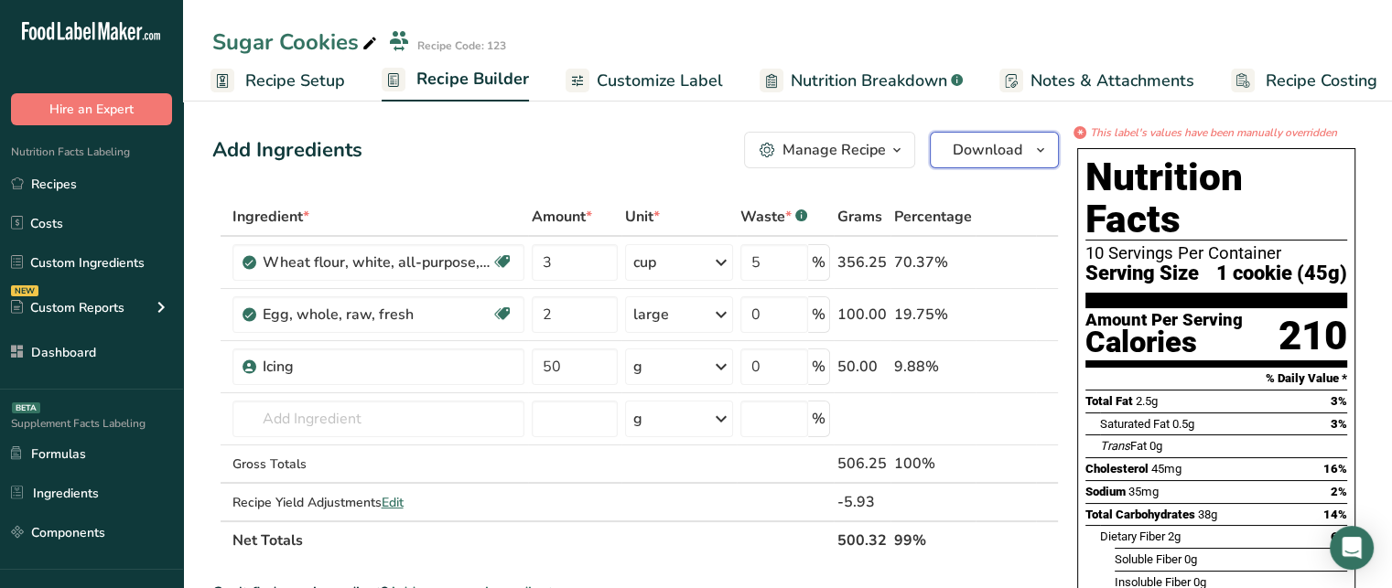
click at [1013, 149] on span "Download" at bounding box center [988, 150] width 70 height 22
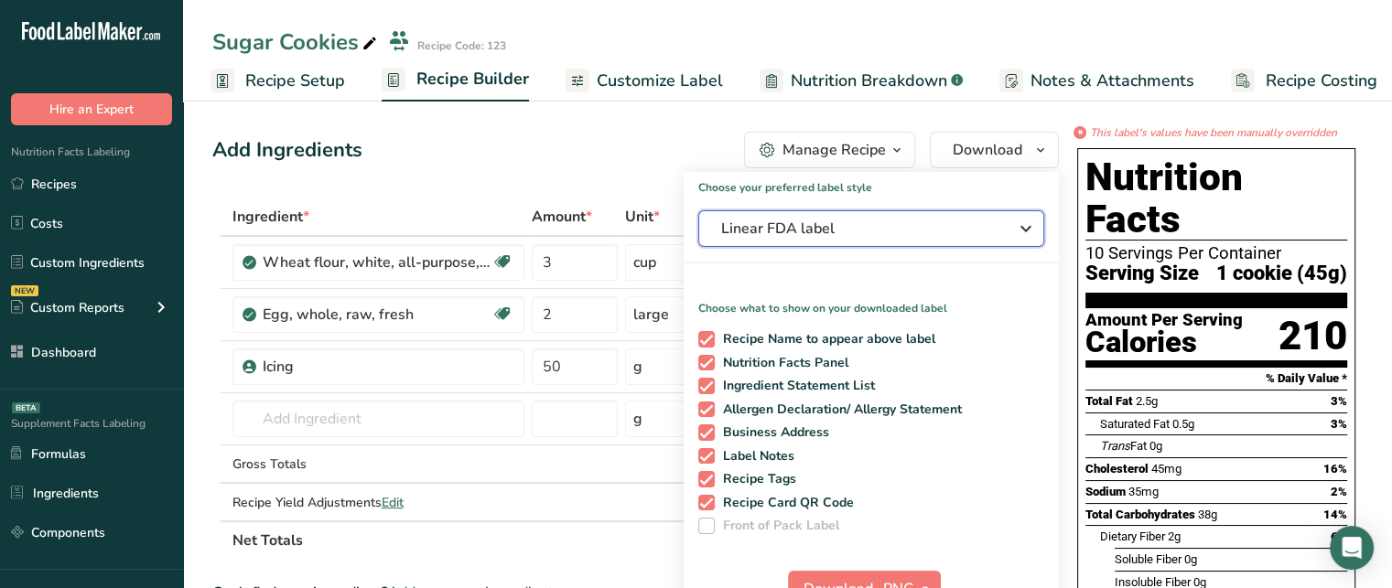
click at [917, 219] on span "Linear FDA label" at bounding box center [858, 229] width 275 height 22
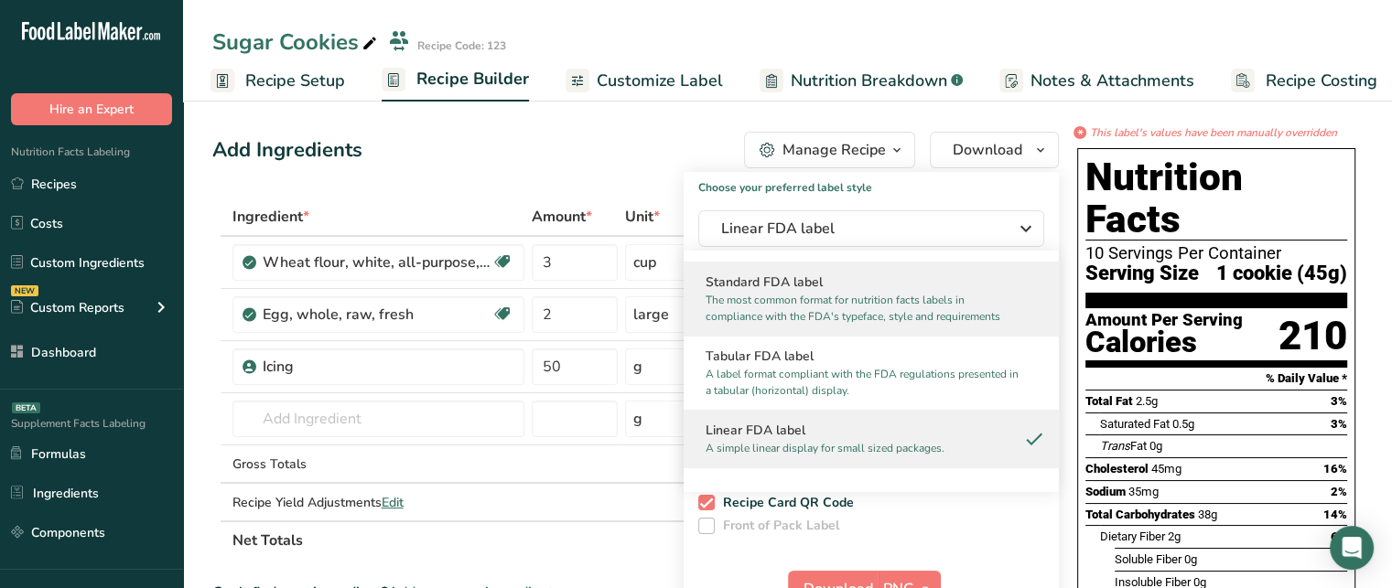
click at [794, 292] on p "The most common format for nutrition facts labels in compliance with the FDA's …" at bounding box center [863, 308] width 315 height 33
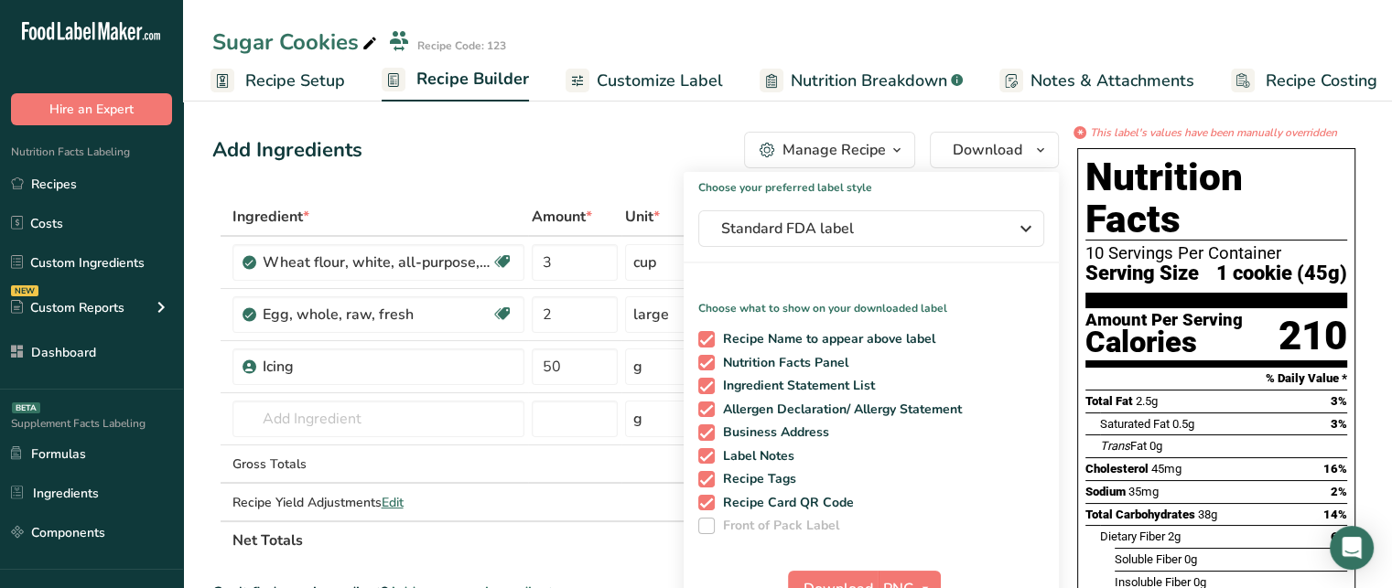
scroll to position [109, 0]
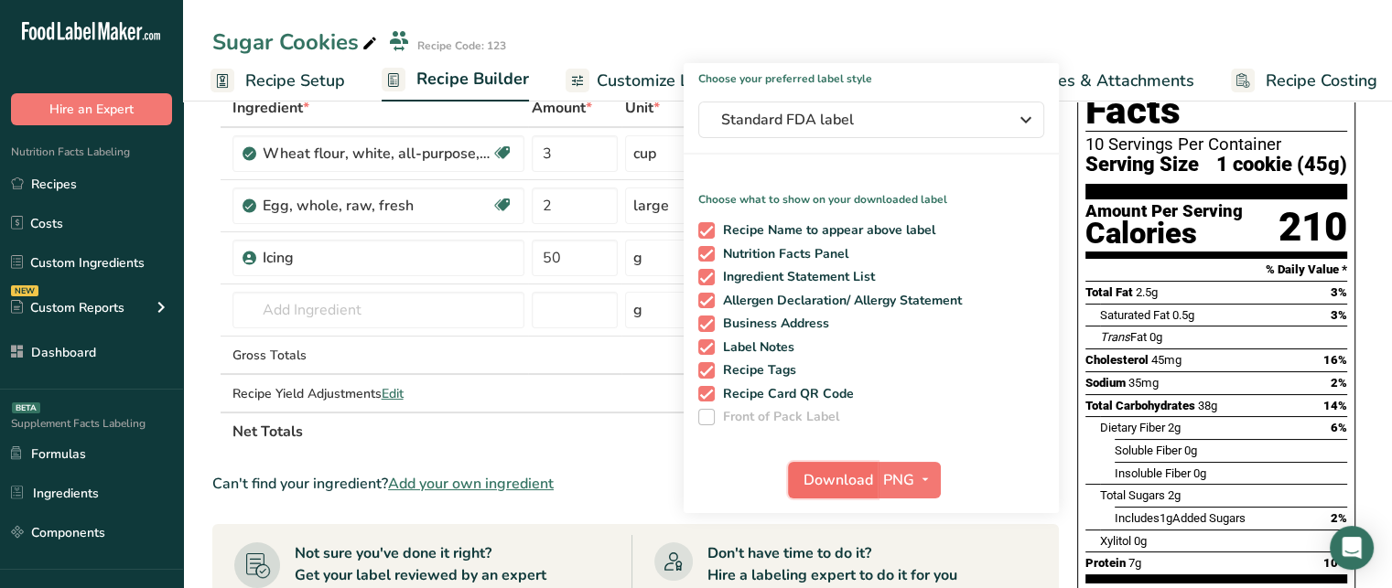
click at [861, 463] on button "Download" at bounding box center [833, 480] width 90 height 37
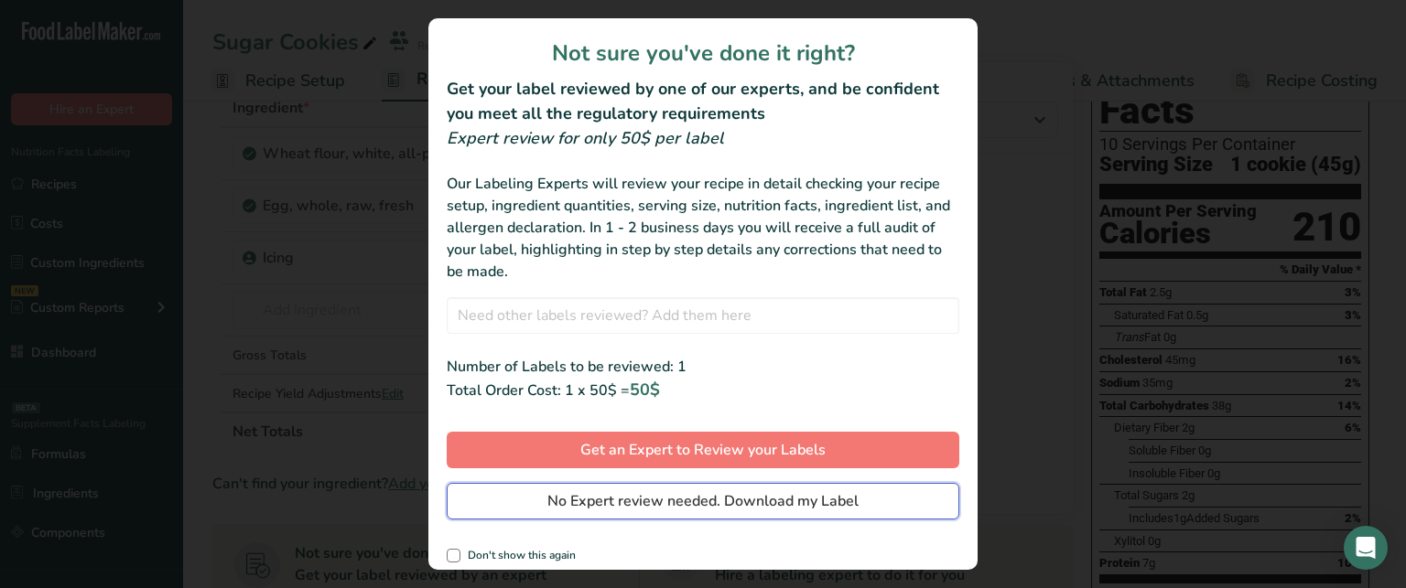
click at [866, 500] on button "No Expert review needed. Download my Label" at bounding box center [703, 501] width 512 height 37
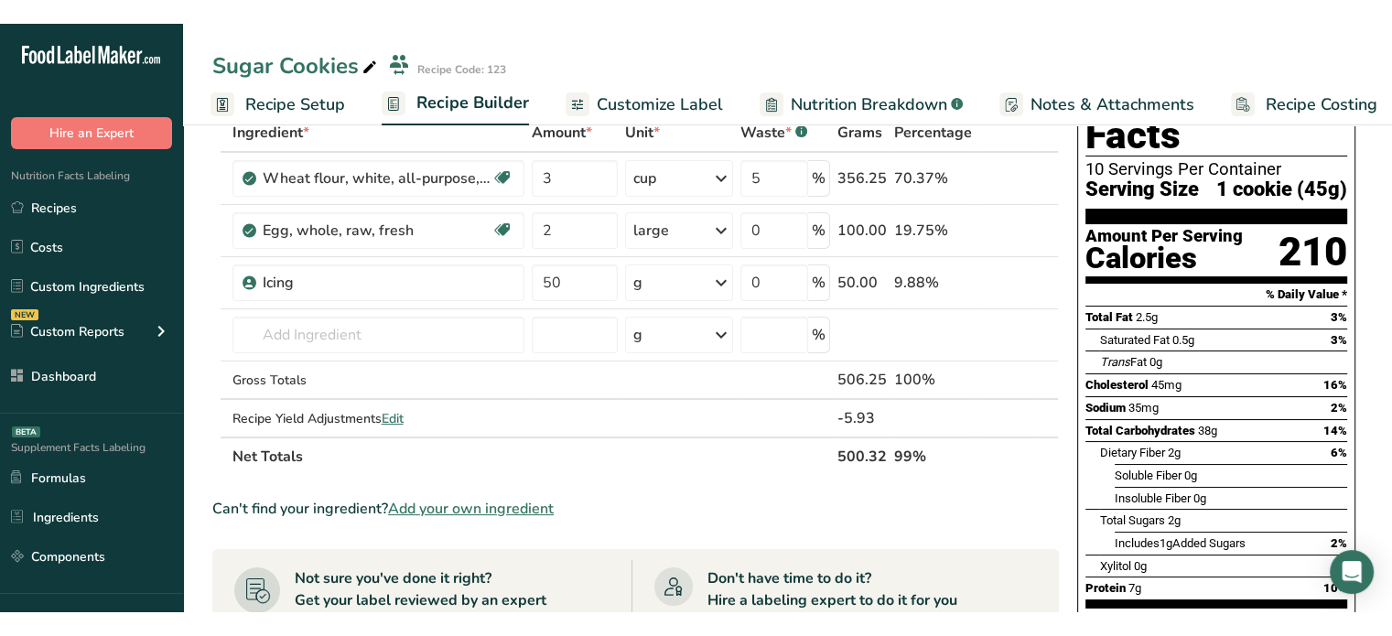
scroll to position [0, 0]
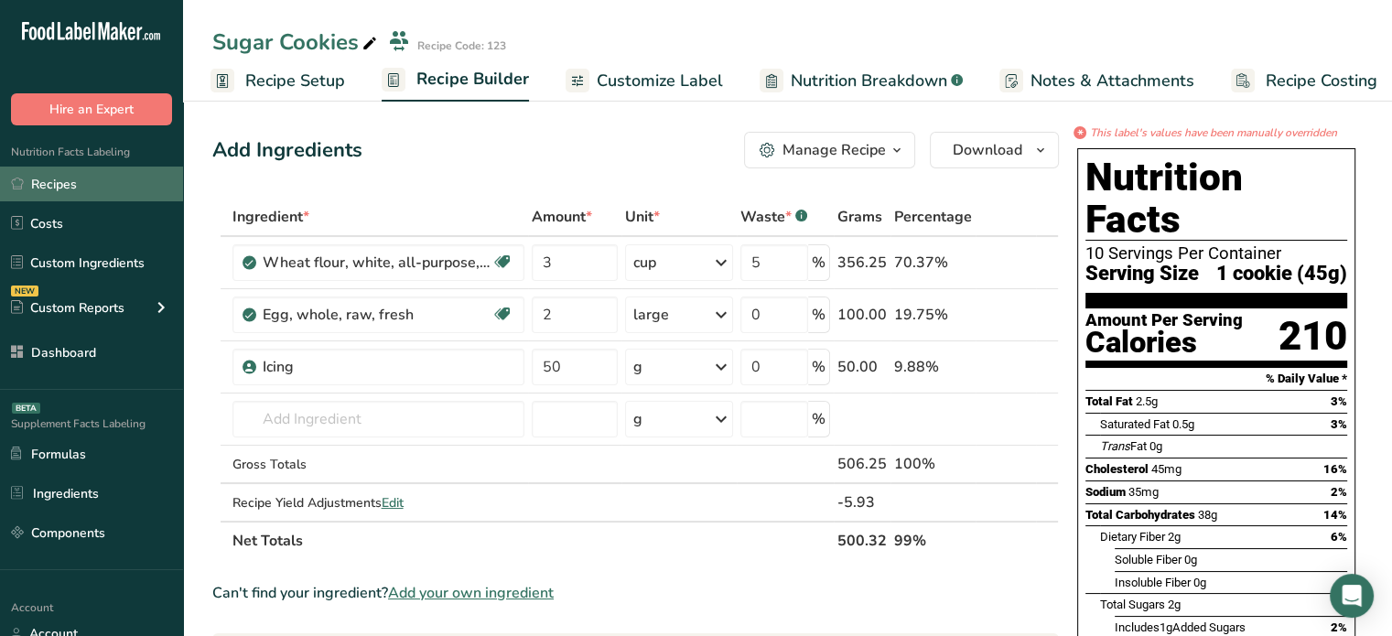
click at [154, 172] on link "Recipes" at bounding box center [91, 184] width 183 height 35
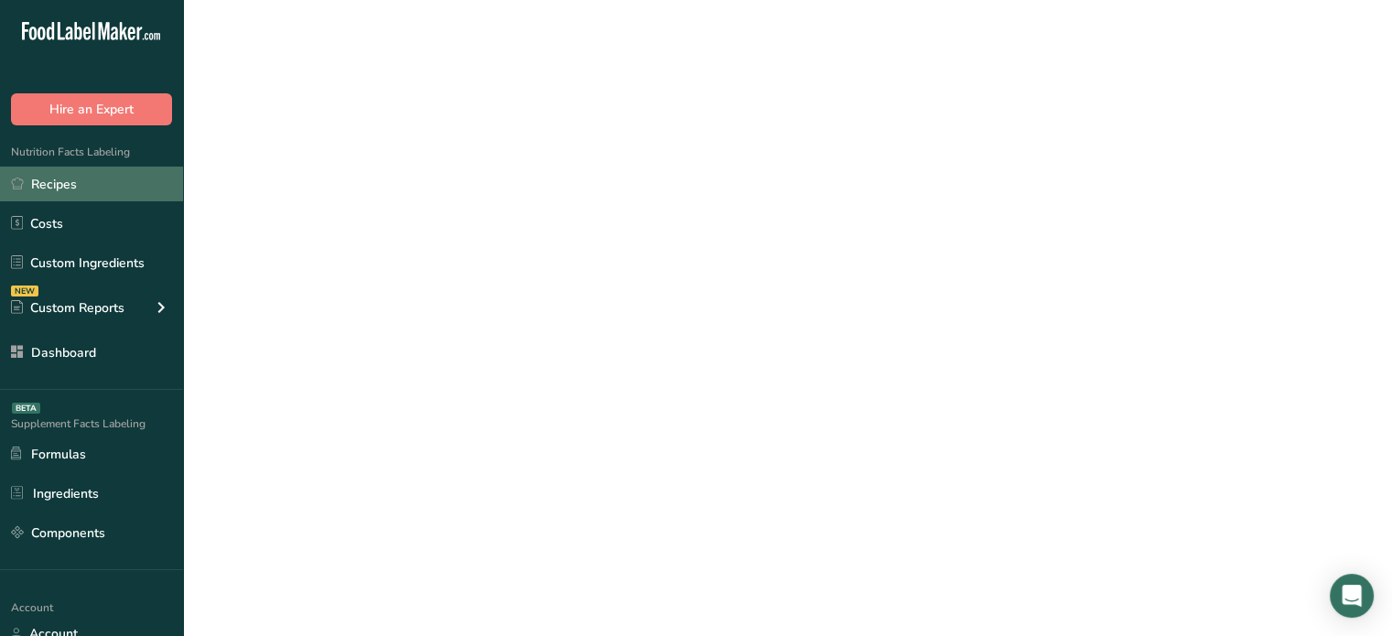
click at [154, 172] on link "Recipes" at bounding box center [91, 184] width 183 height 35
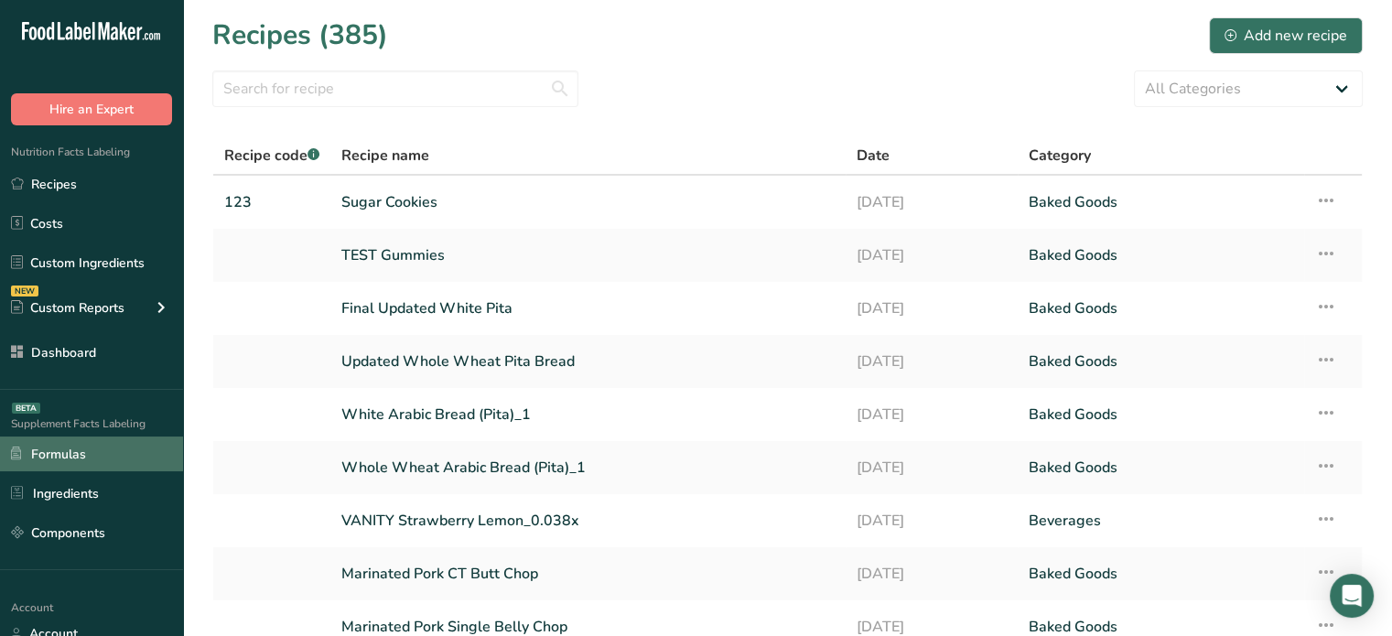
click at [157, 455] on link "Formulas" at bounding box center [91, 454] width 183 height 35
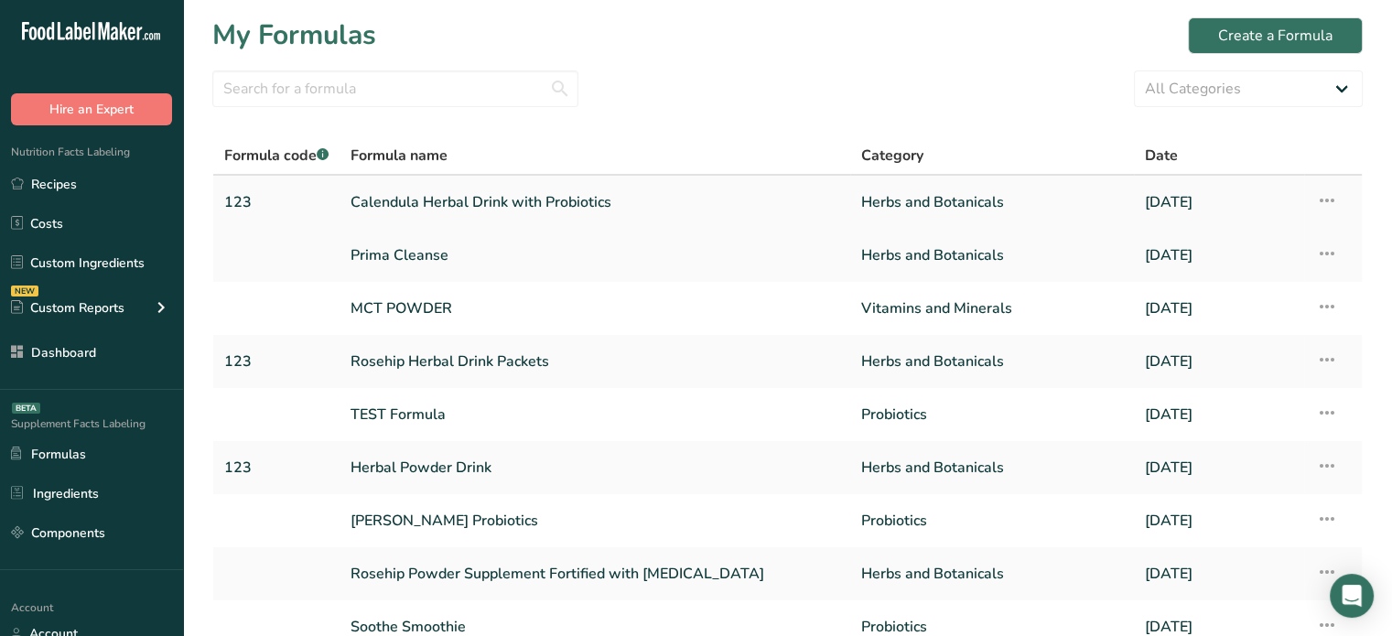
click at [1336, 206] on icon at bounding box center [1326, 200] width 22 height 33
click at [1228, 293] on span "Delete Formula" at bounding box center [1210, 285] width 92 height 21
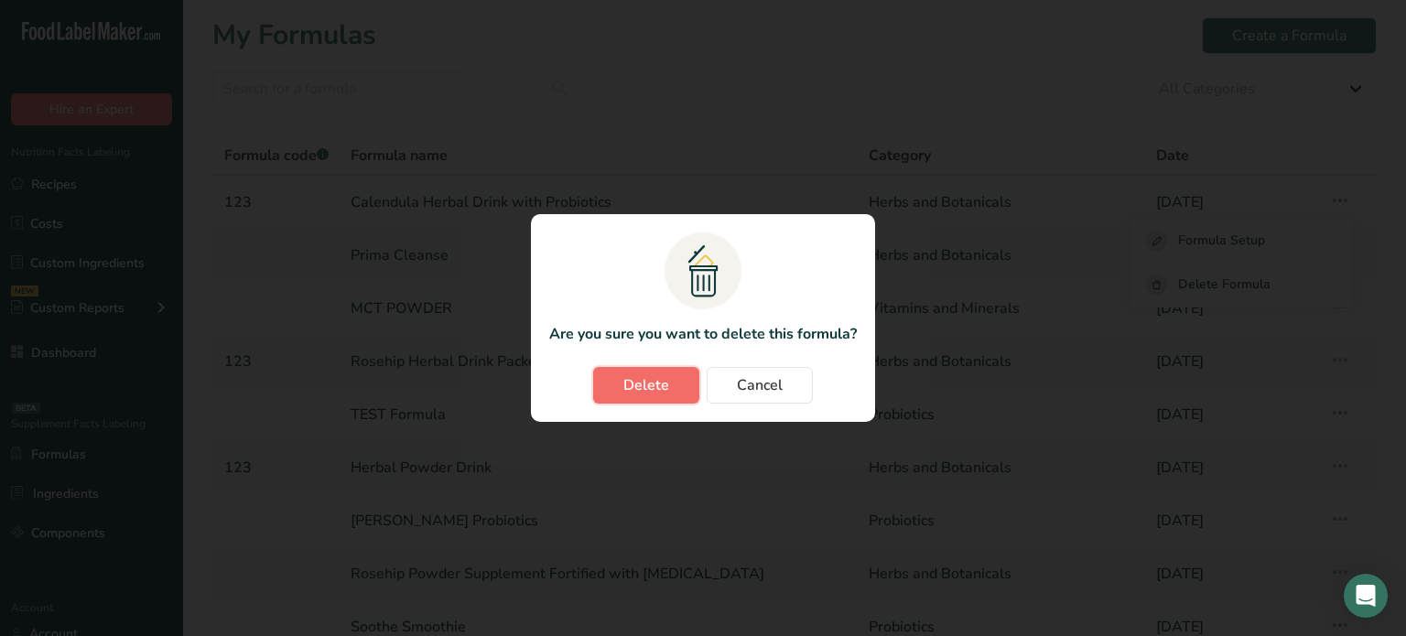
click at [654, 402] on button "Delete" at bounding box center [646, 385] width 106 height 37
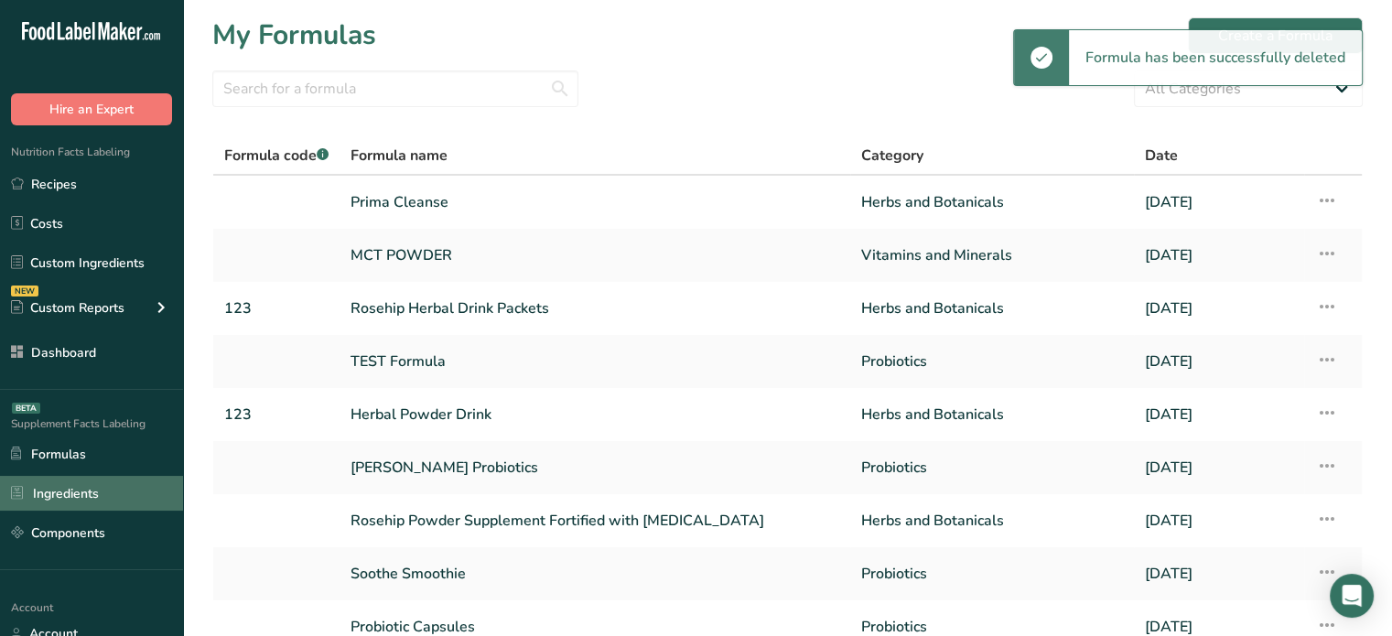
click at [137, 480] on link "Ingredients" at bounding box center [91, 493] width 183 height 35
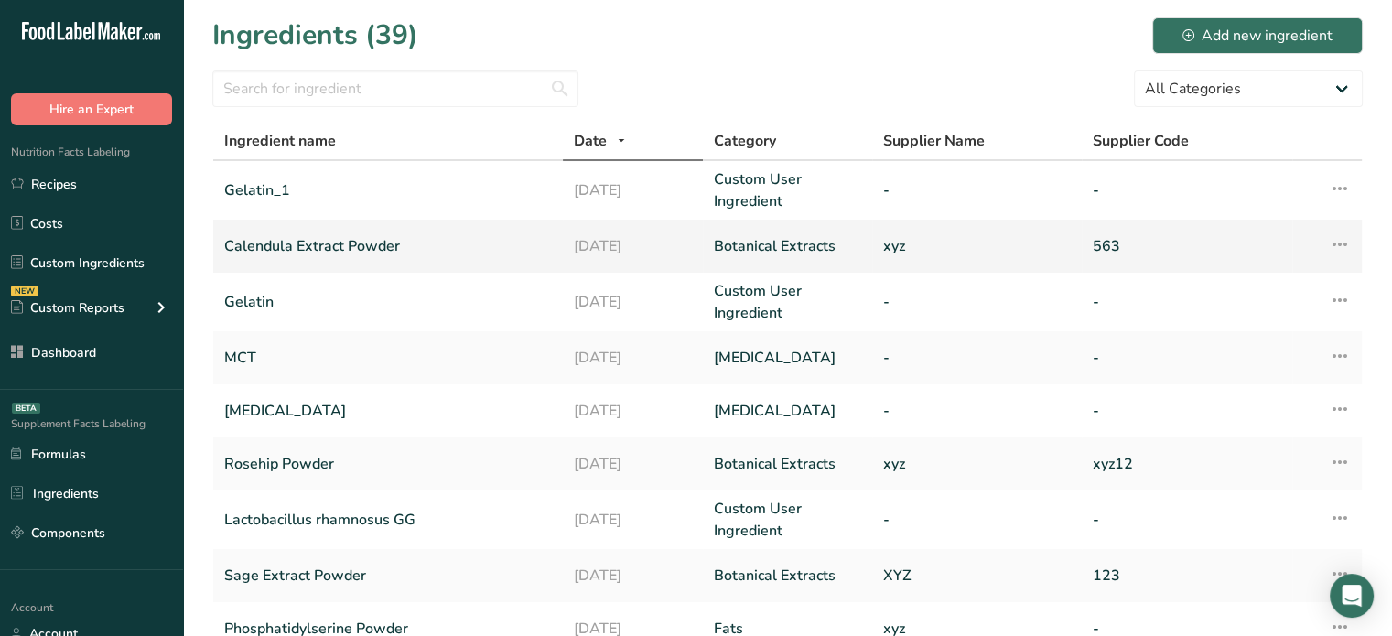
click at [1335, 245] on icon at bounding box center [1340, 244] width 22 height 33
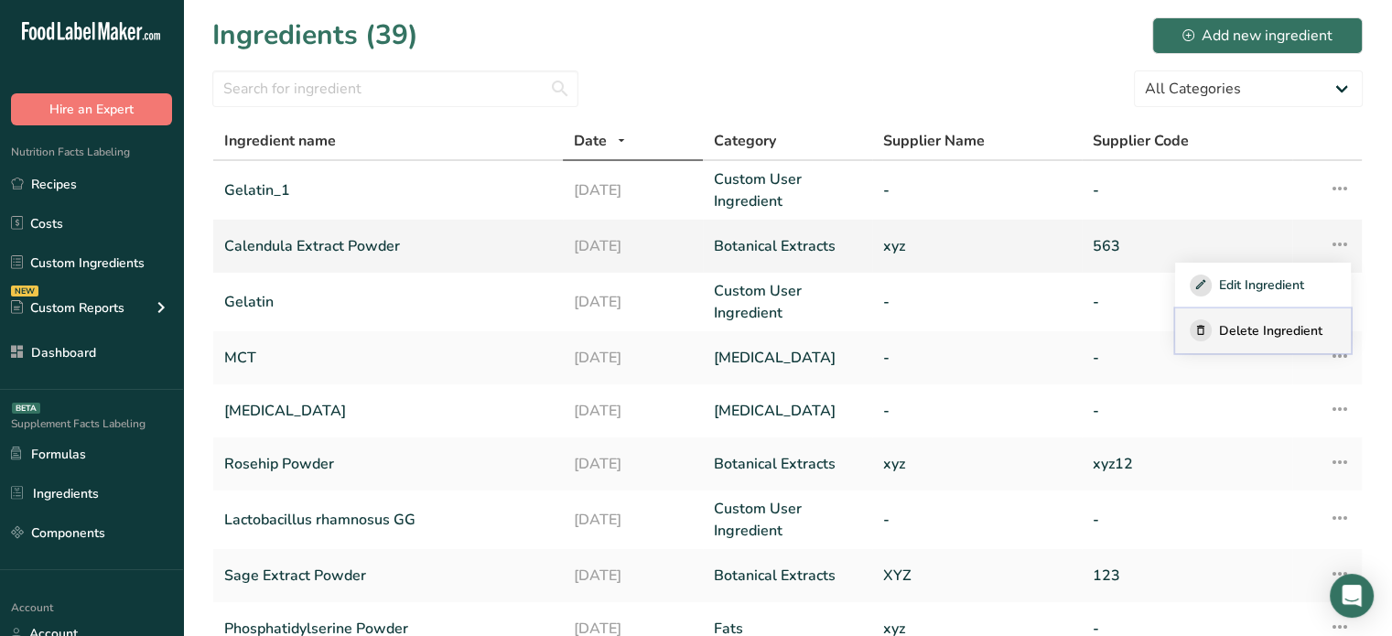
click at [1204, 324] on icon "button" at bounding box center [1200, 330] width 13 height 19
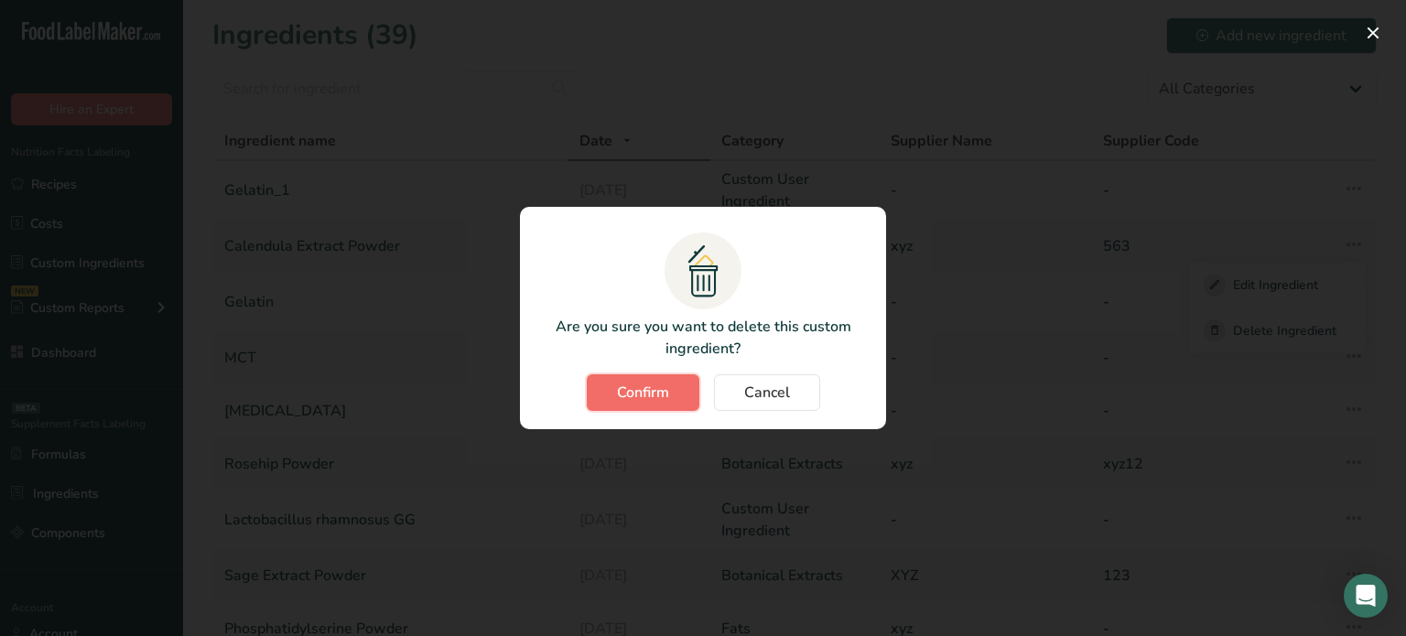
click at [656, 394] on span "Confirm" at bounding box center [643, 393] width 52 height 22
